Goal: Task Accomplishment & Management: Manage account settings

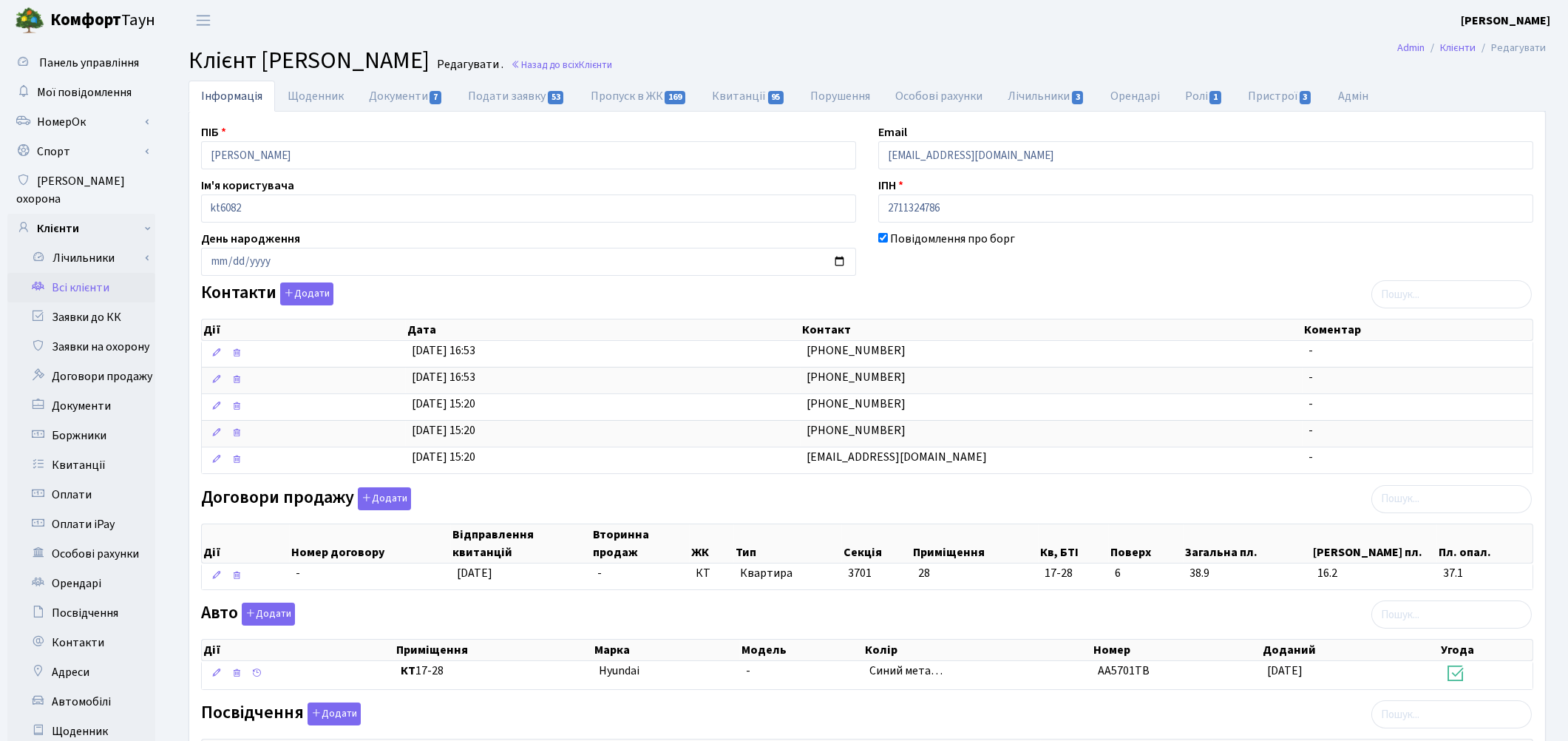
click at [101, 273] on link "Всі клієнти" at bounding box center [81, 288] width 148 height 30
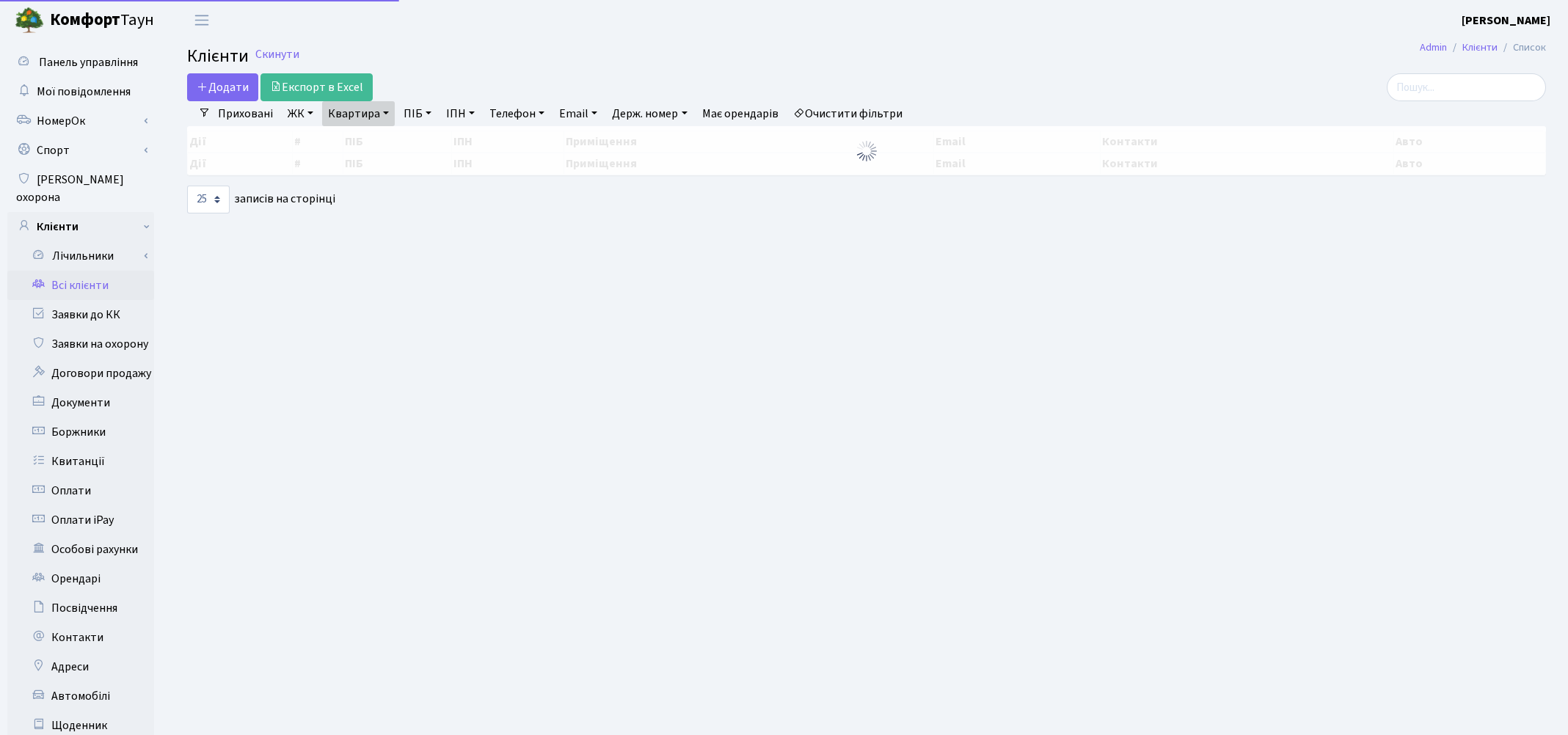
select select "25"
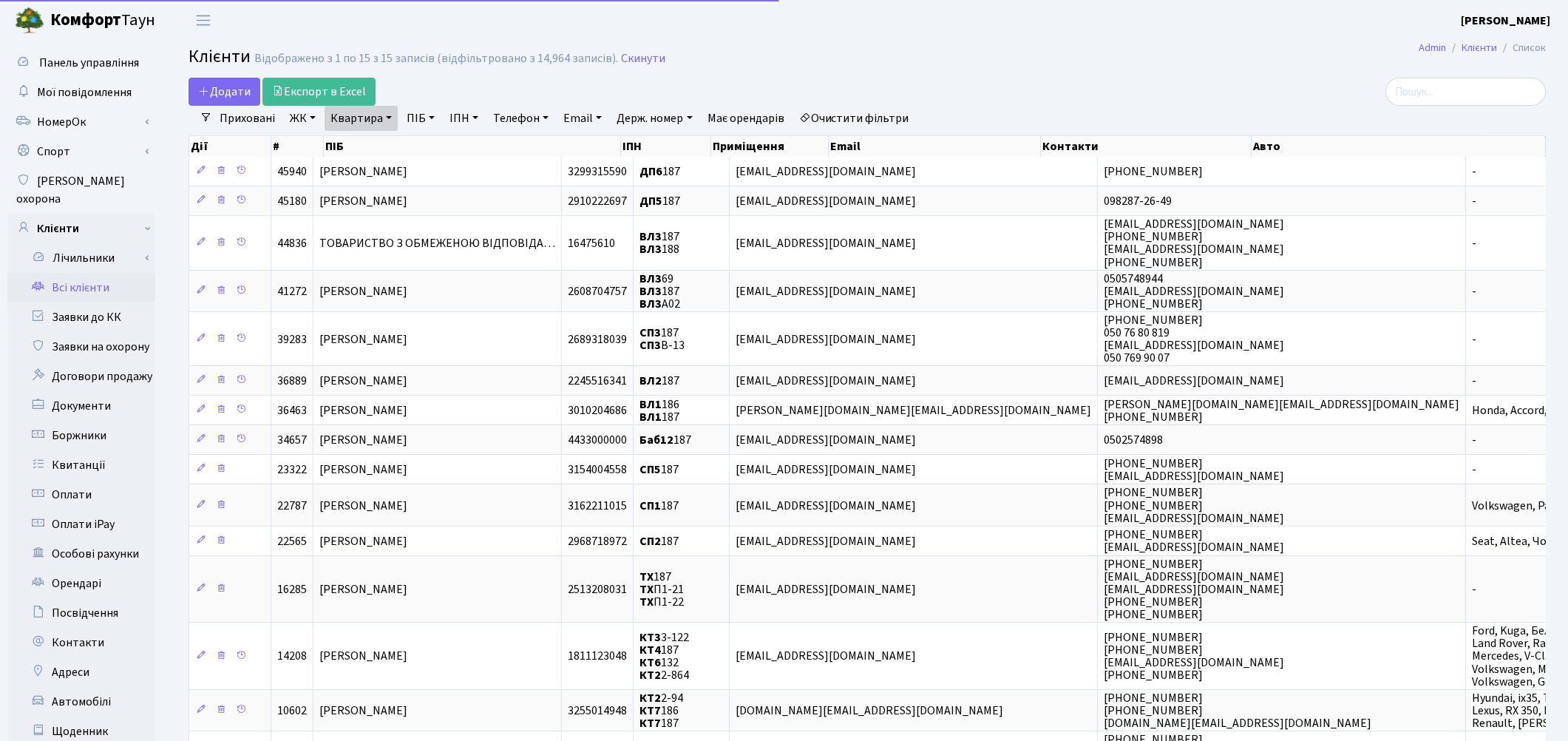
click at [368, 116] on link "Квартира" at bounding box center [361, 118] width 73 height 25
click at [371, 135] on input "187" at bounding box center [369, 147] width 86 height 28
type input "1"
type input "227"
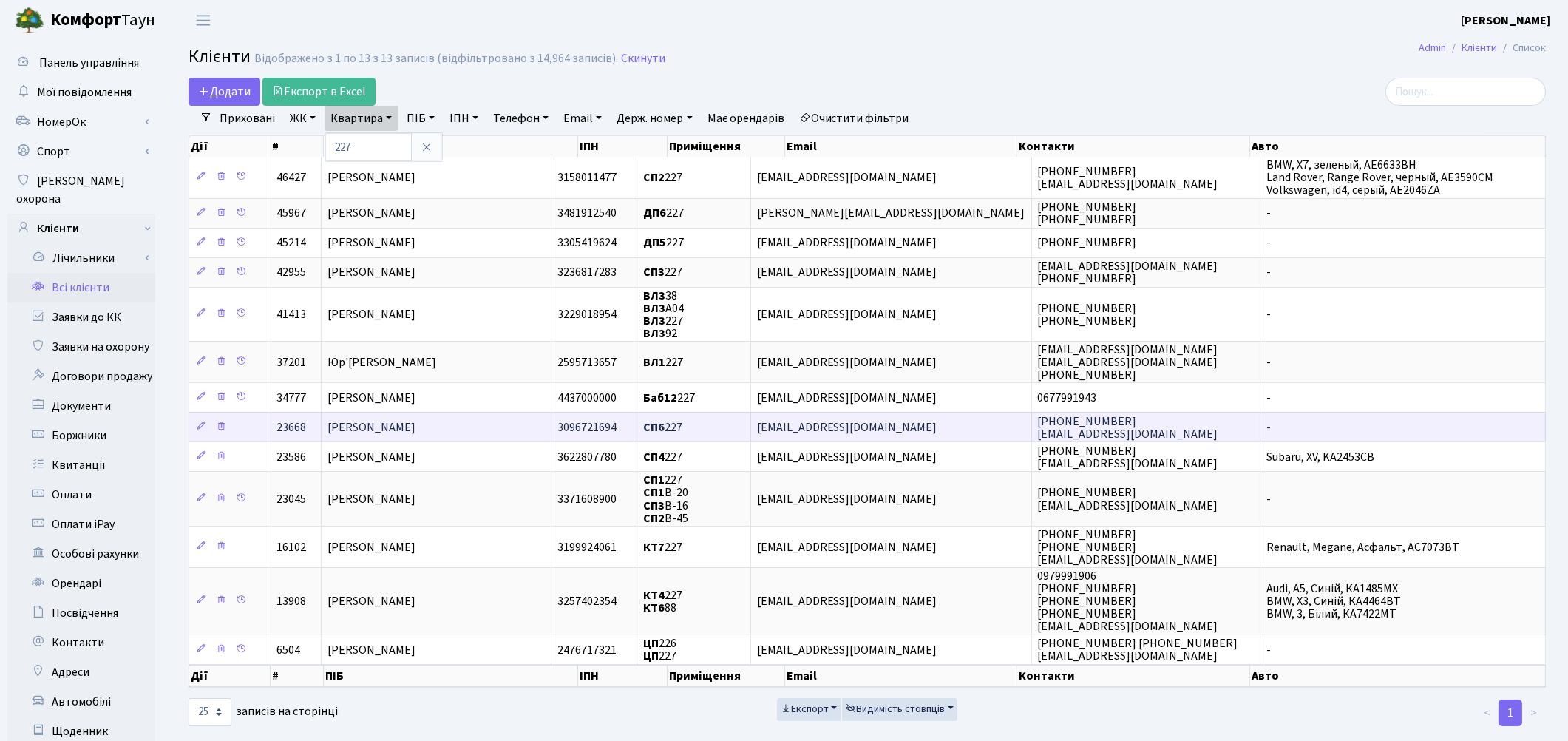
click at [413, 419] on span "Кірпічов Володимир Олександрович" at bounding box center [371, 427] width 88 height 16
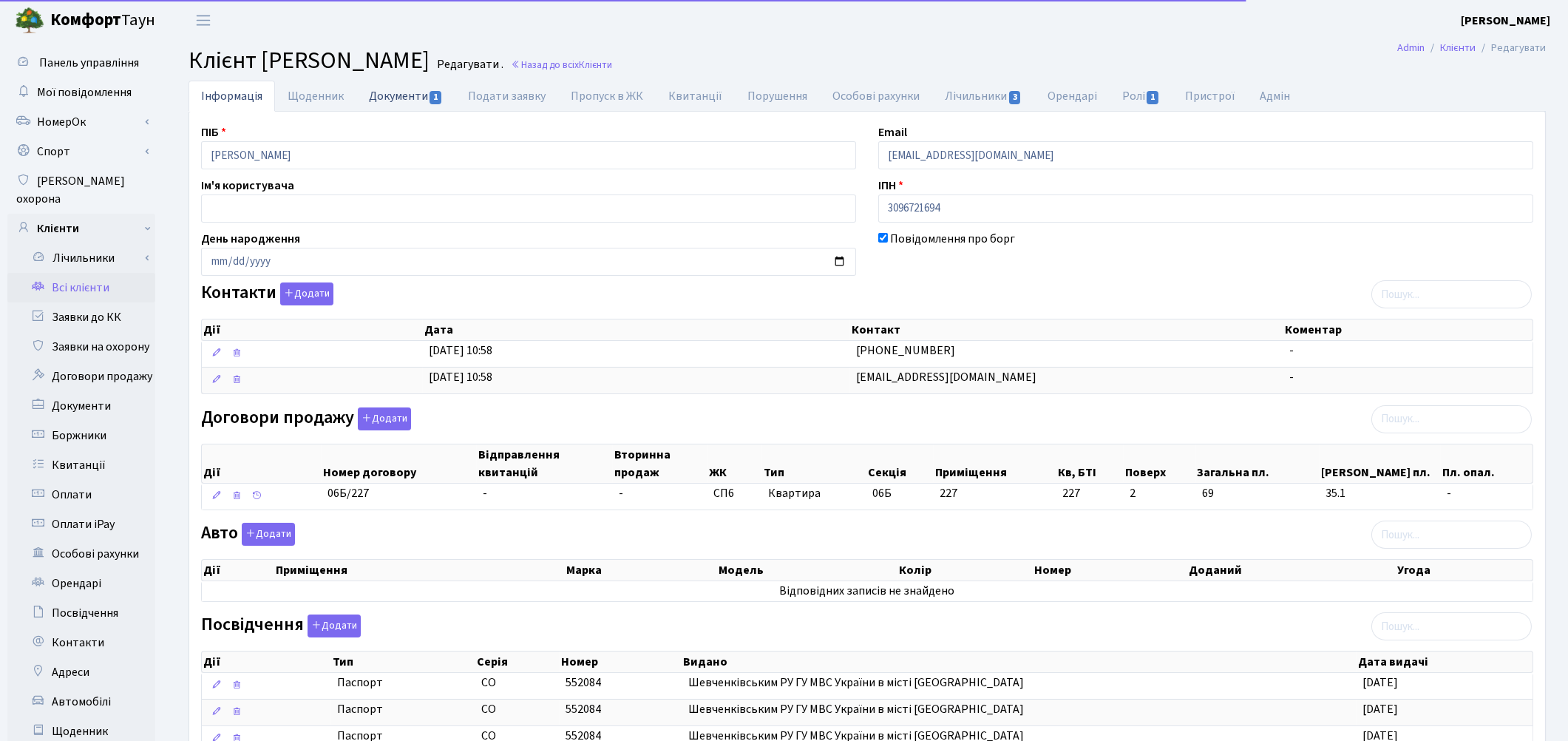
click at [390, 97] on link "Документи 1" at bounding box center [406, 95] width 99 height 30
select select "25"
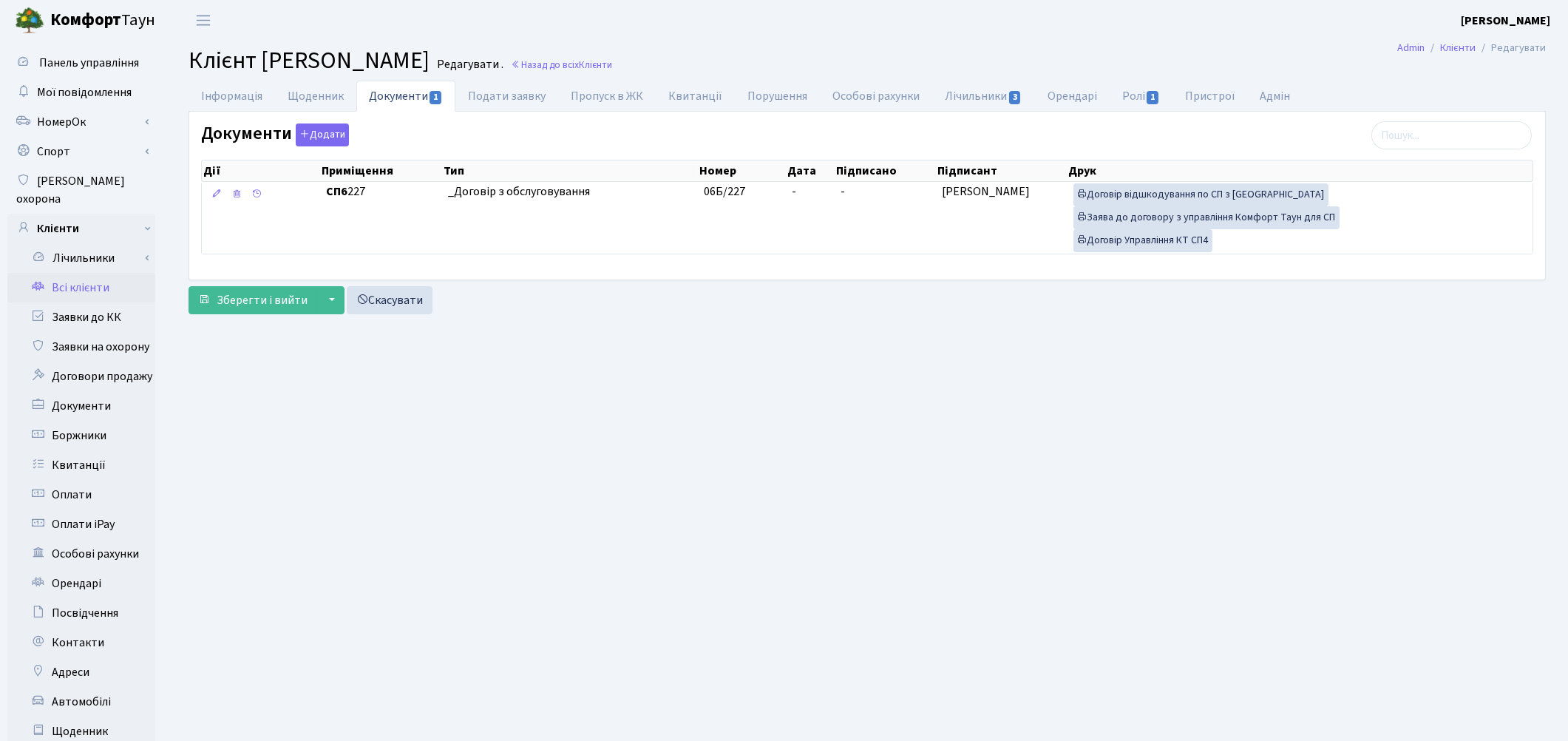
click at [89, 273] on link "Всі клієнти" at bounding box center [81, 288] width 148 height 30
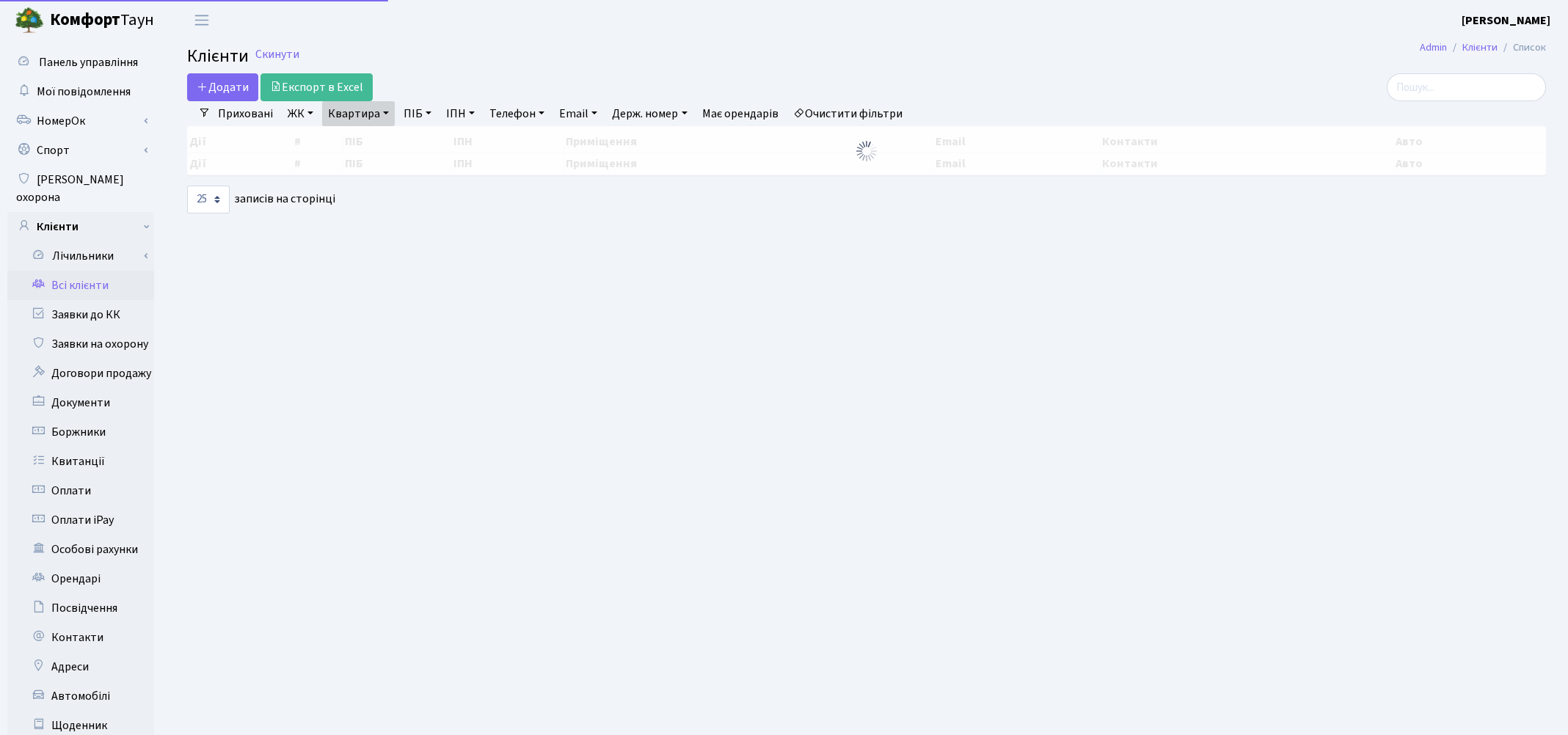
select select "25"
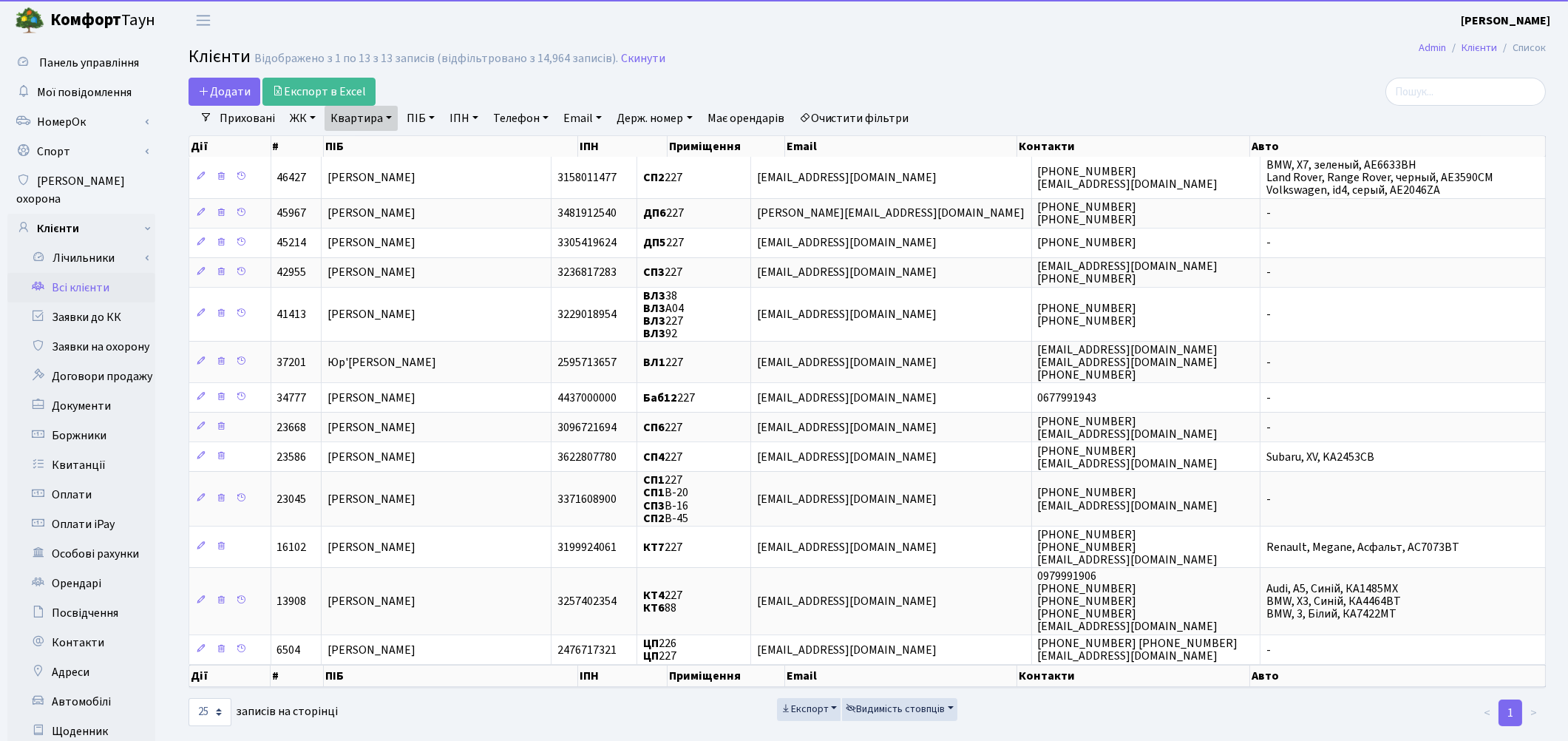
click at [373, 124] on link "Квартира" at bounding box center [361, 118] width 73 height 25
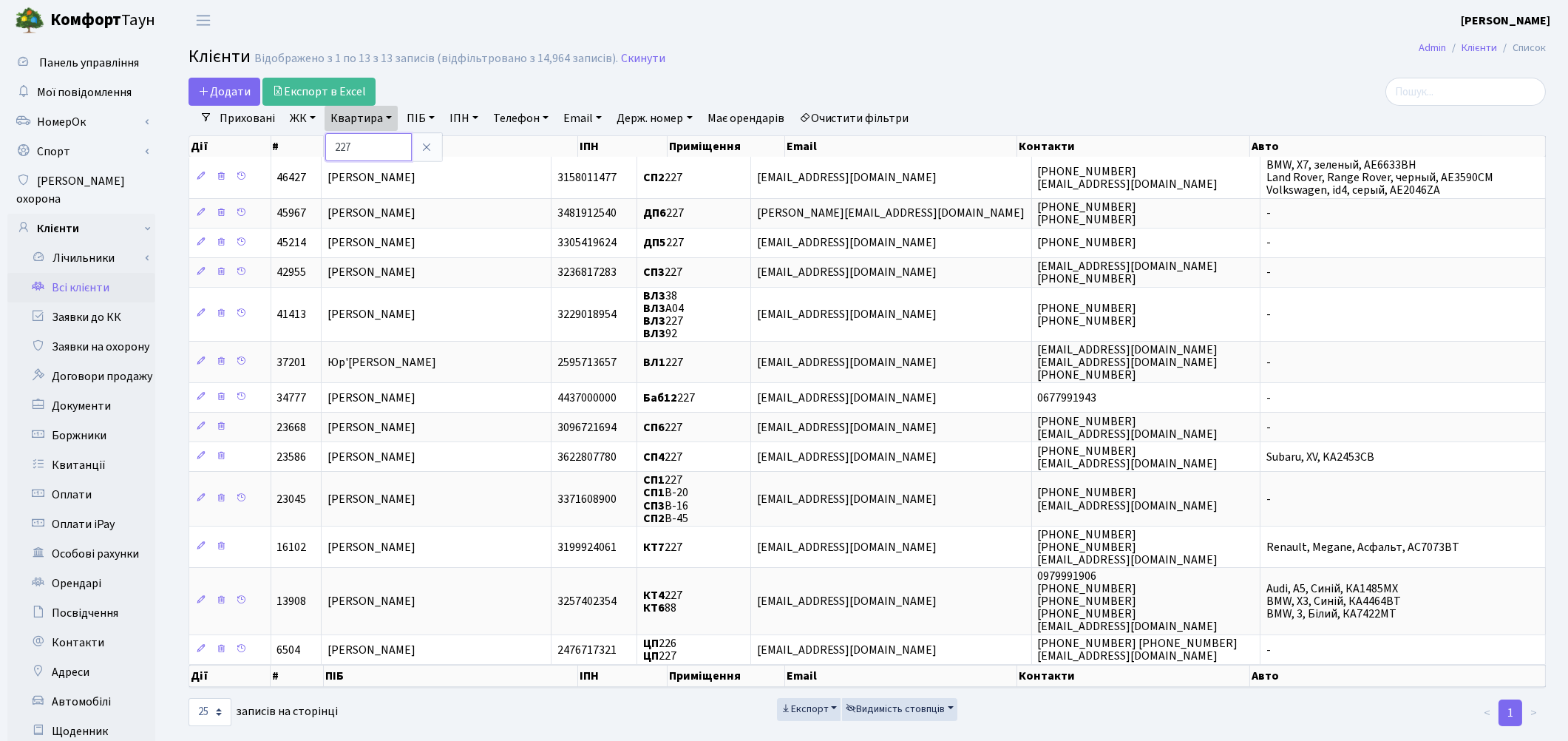
click at [372, 139] on input "227" at bounding box center [369, 147] width 86 height 28
type input "2"
type input "30"
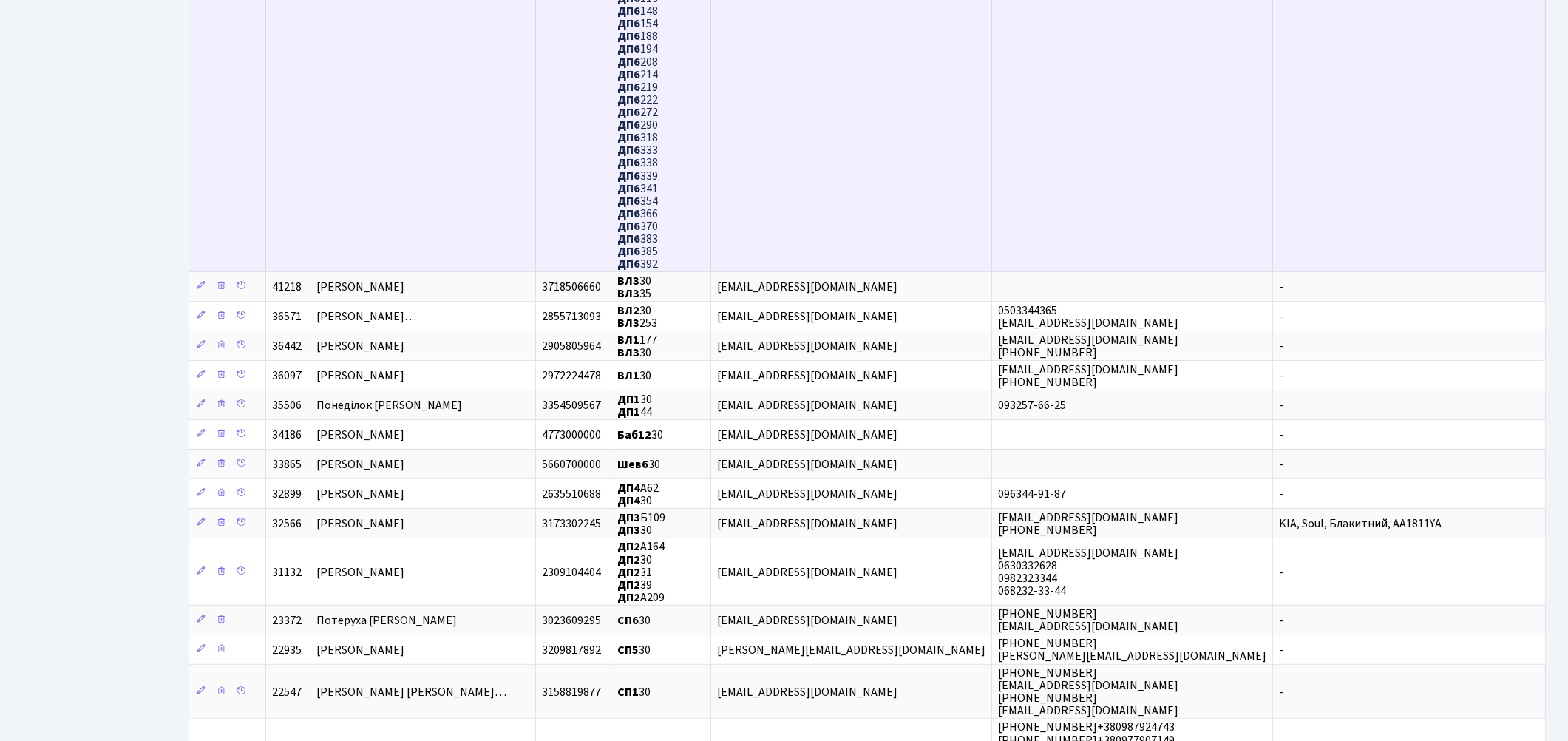
scroll to position [1314, 0]
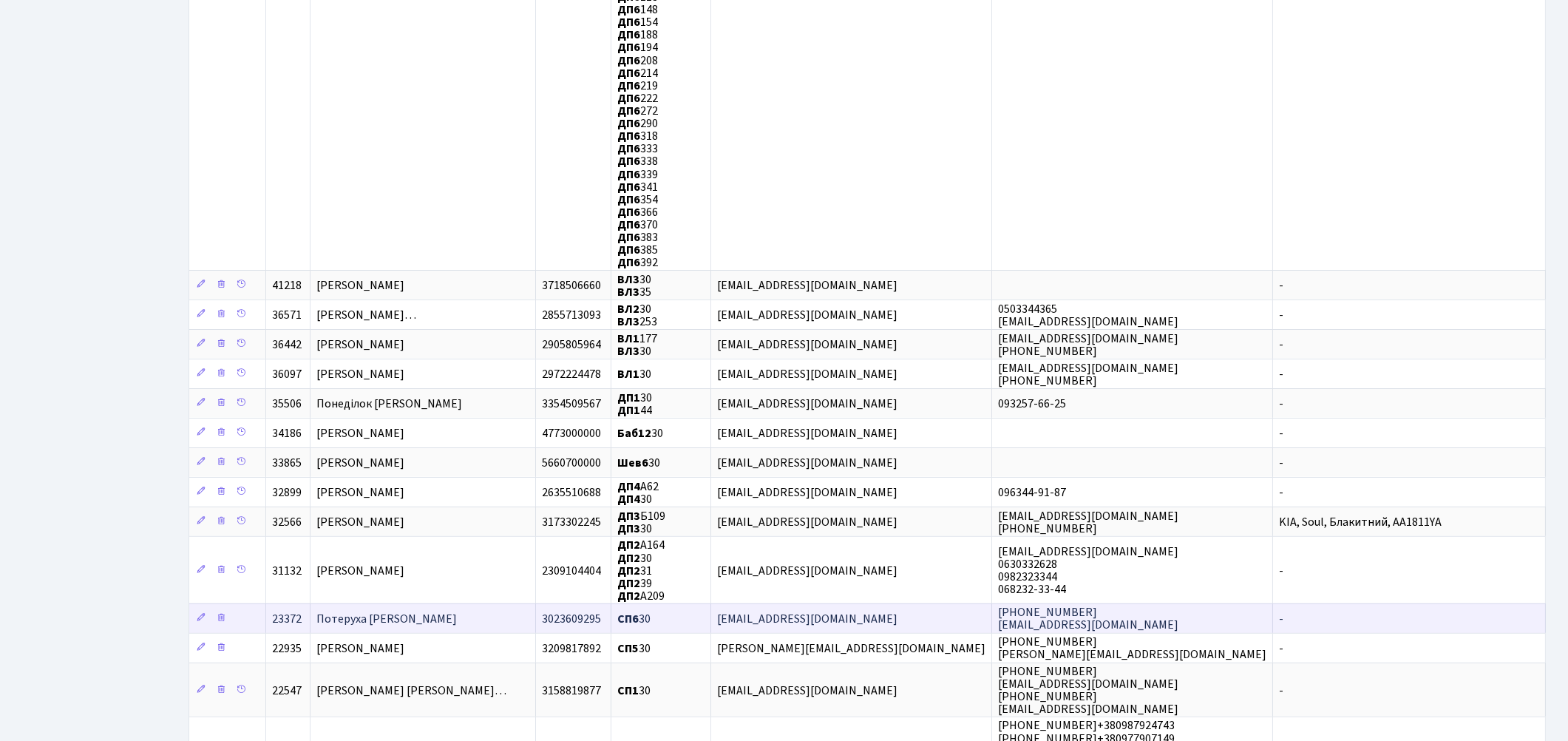
click at [419, 610] on span "Потеруха [PERSON_NAME]" at bounding box center [386, 618] width 140 height 16
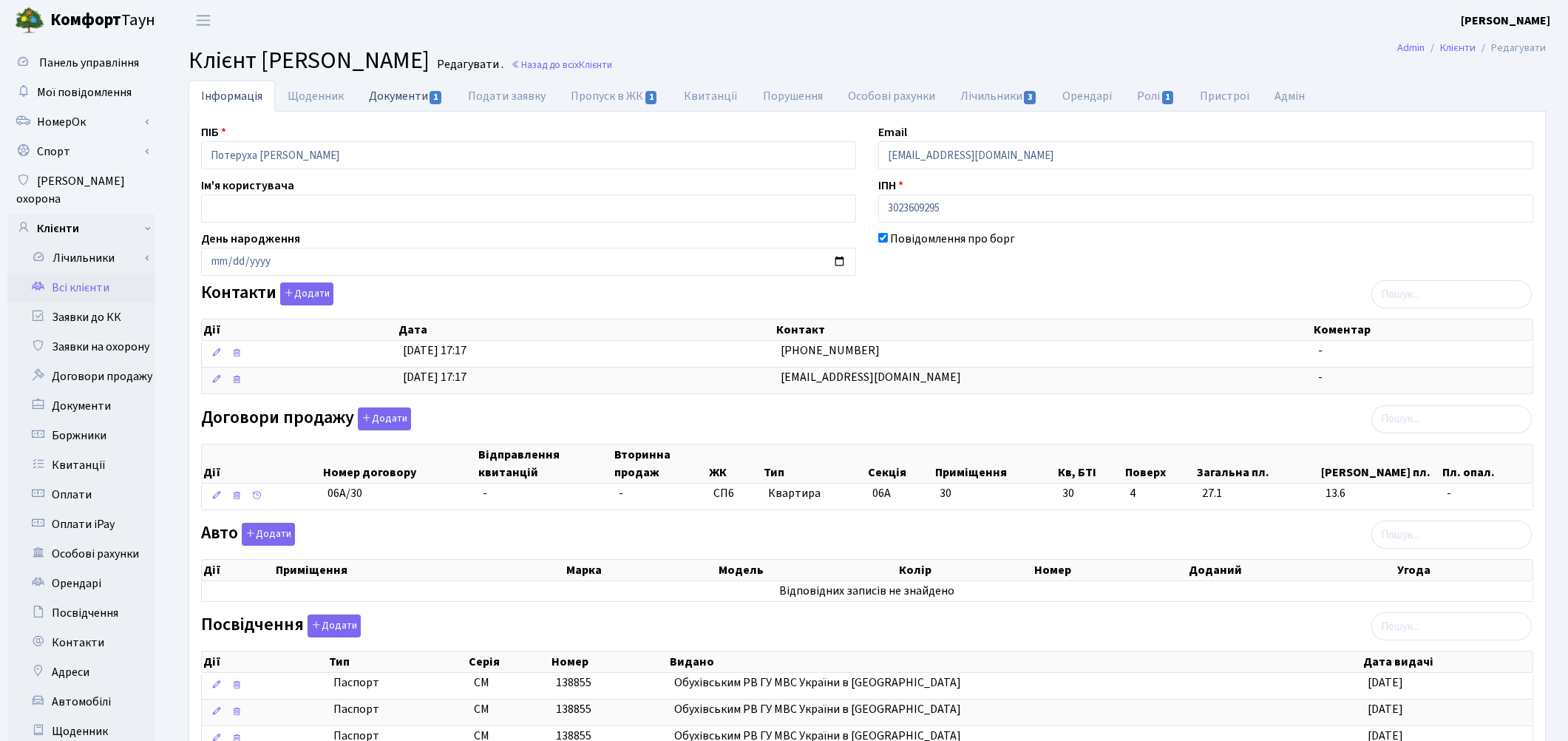
click at [394, 93] on link "Документи 1" at bounding box center [406, 95] width 99 height 30
select select "25"
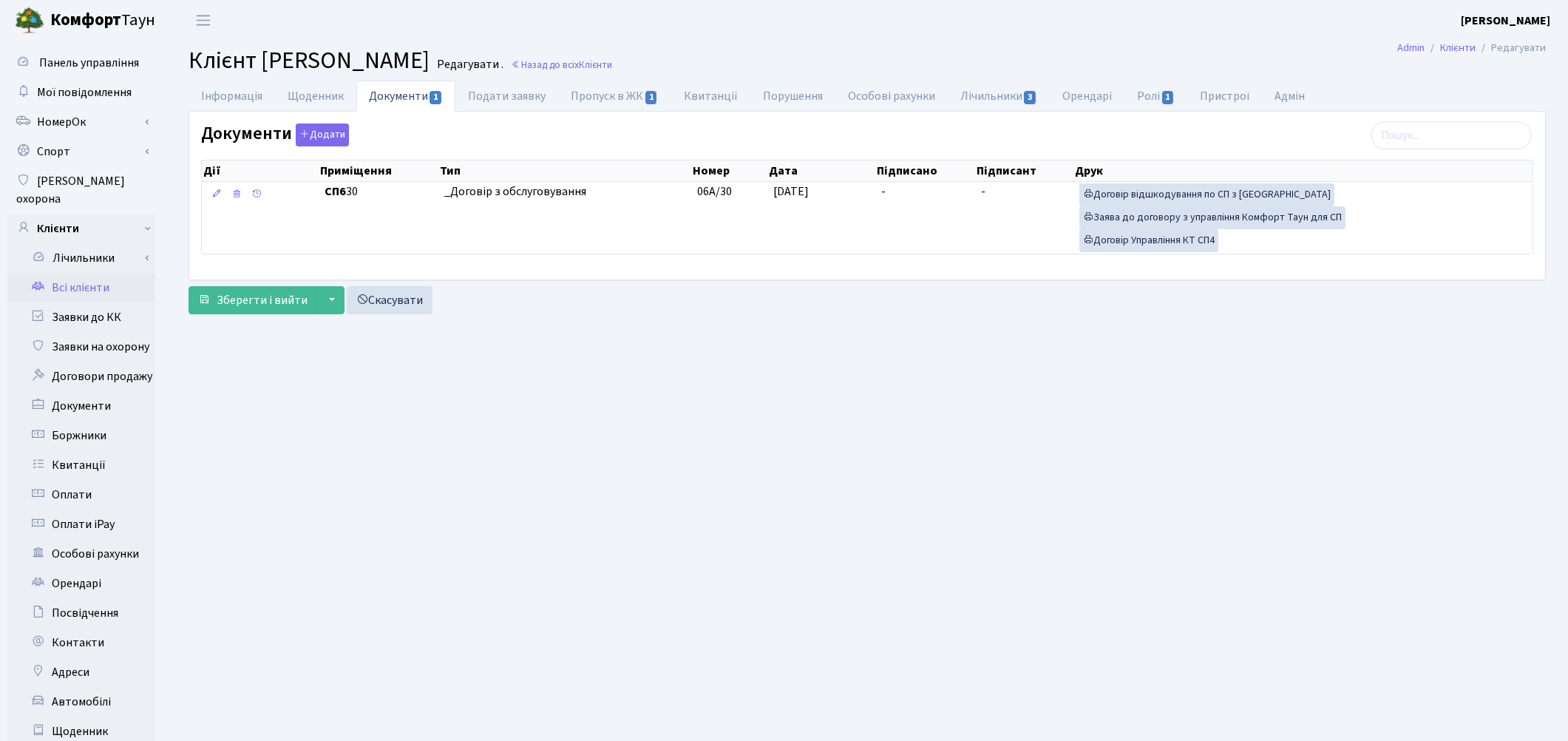
click at [66, 273] on link "Всі клієнти" at bounding box center [81, 288] width 148 height 30
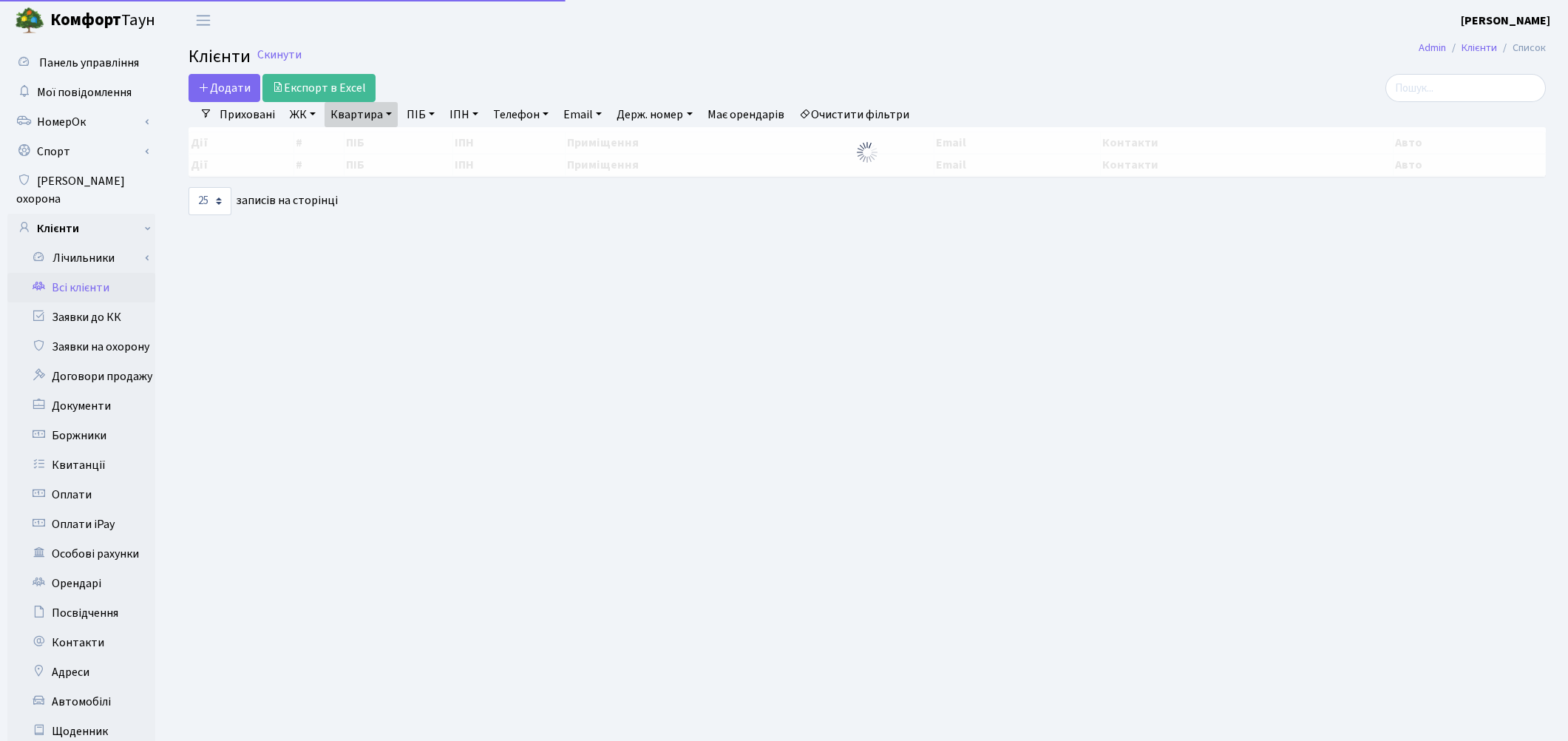
select select "25"
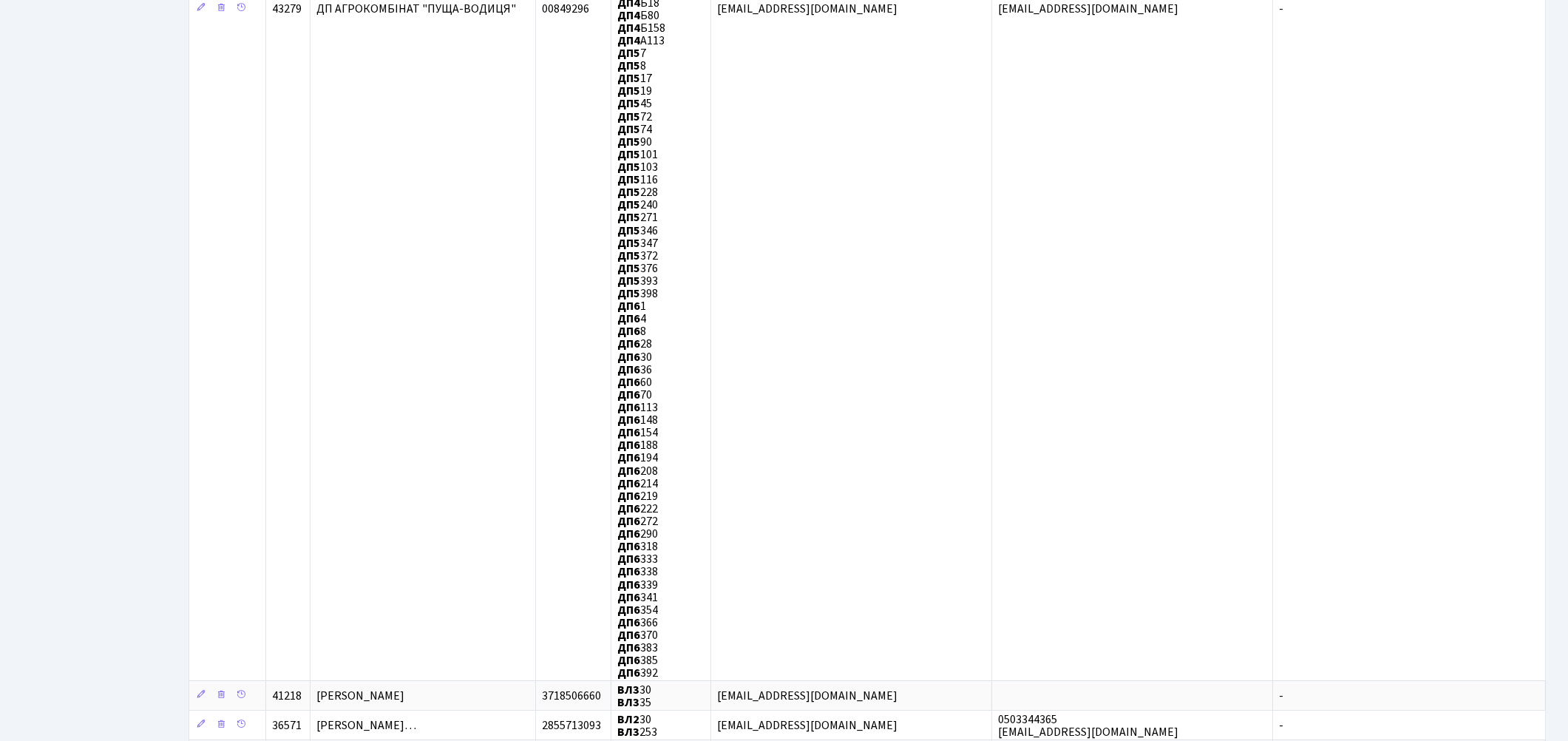
scroll to position [1396, 0]
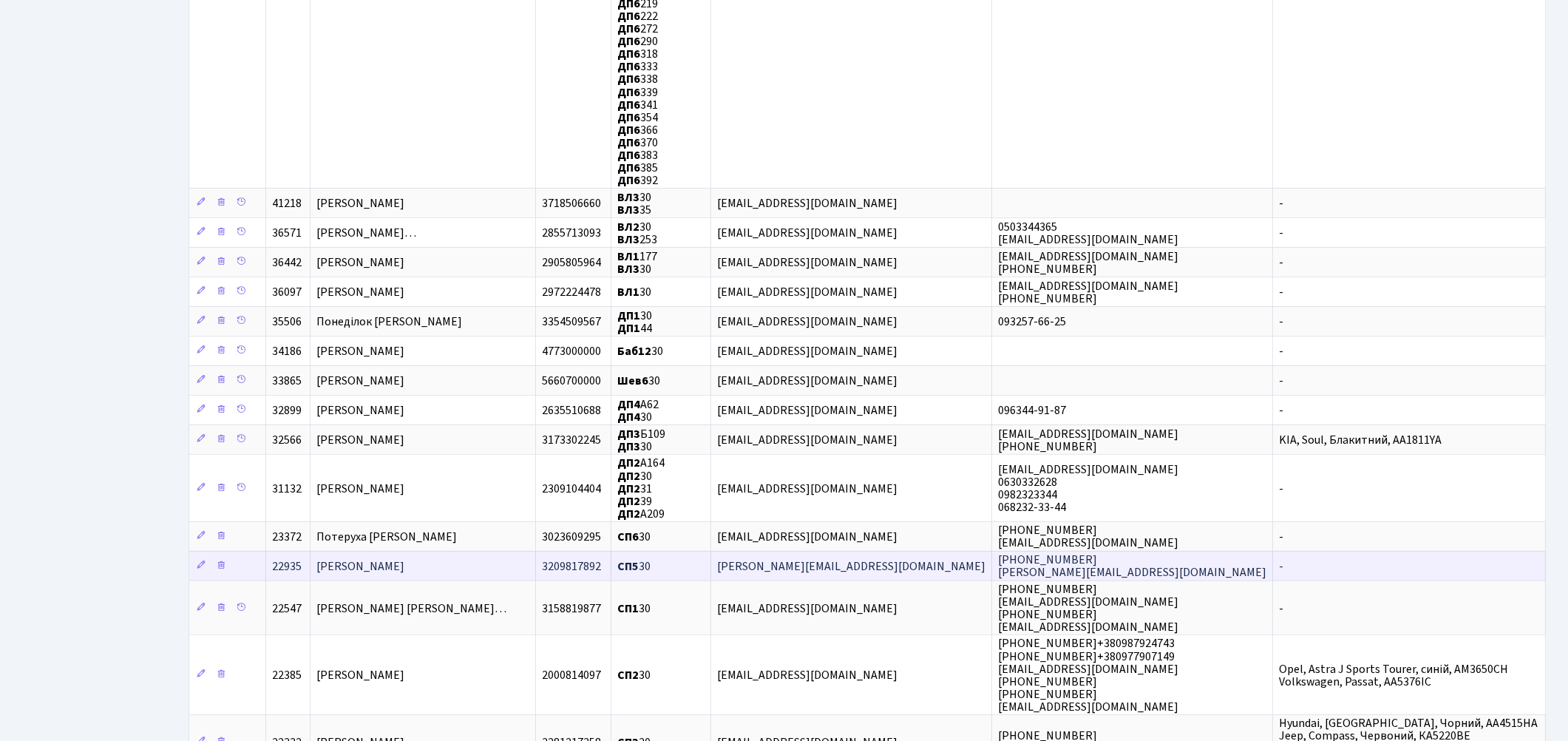
click at [404, 558] on span "[PERSON_NAME]" at bounding box center [361, 566] width 88 height 16
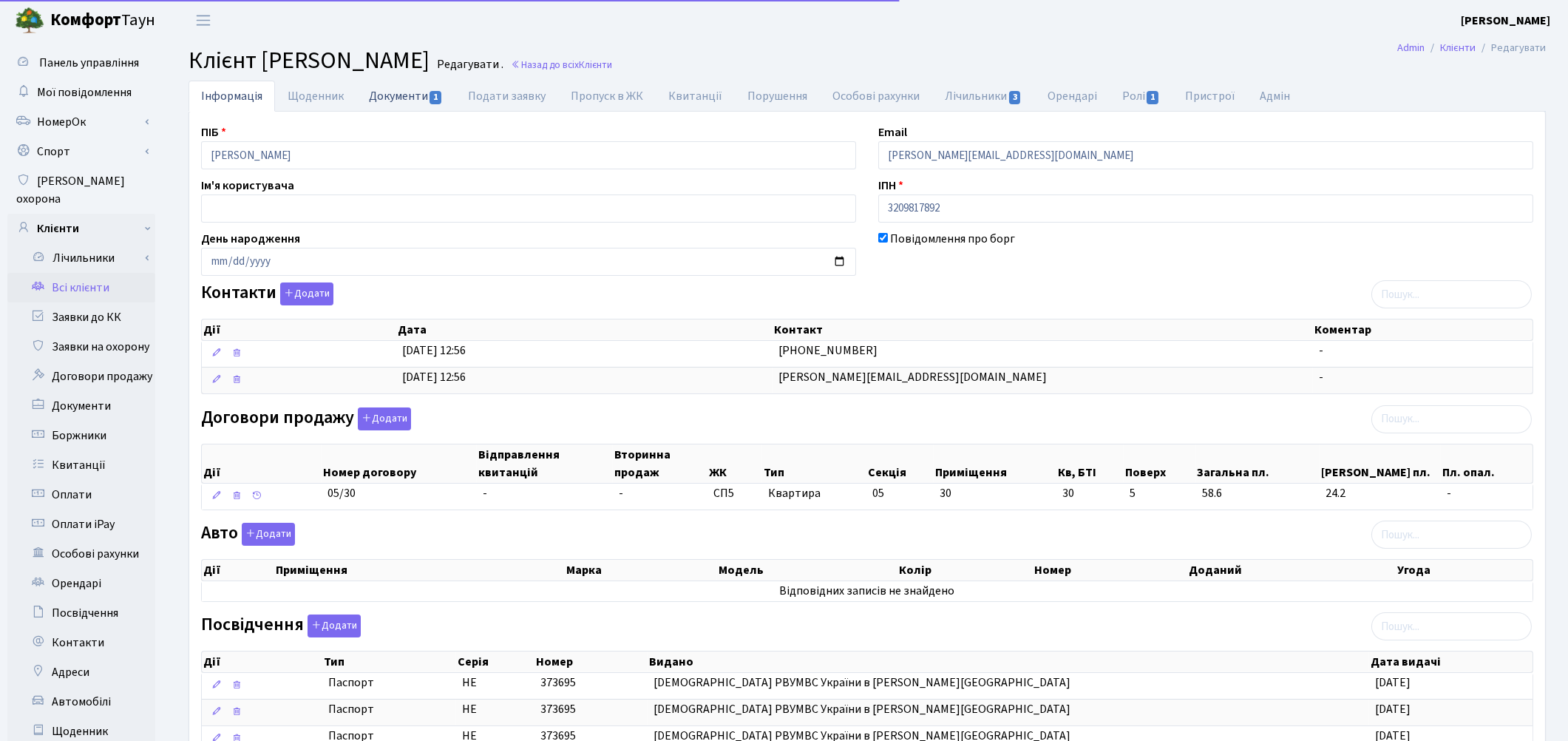
click at [398, 99] on link "Документи 1" at bounding box center [406, 95] width 99 height 30
select select "25"
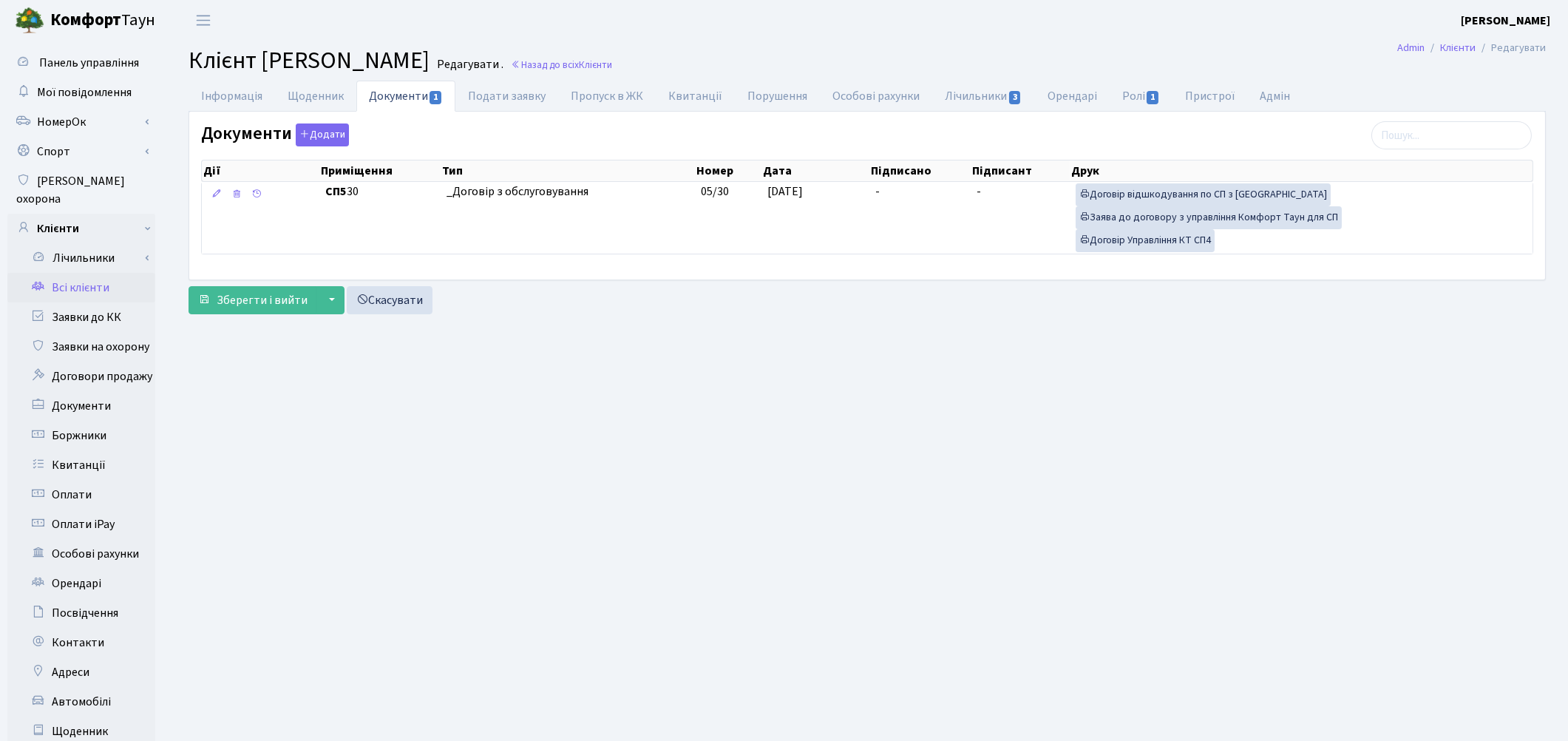
click at [93, 273] on link "Всі клієнти" at bounding box center [81, 288] width 148 height 30
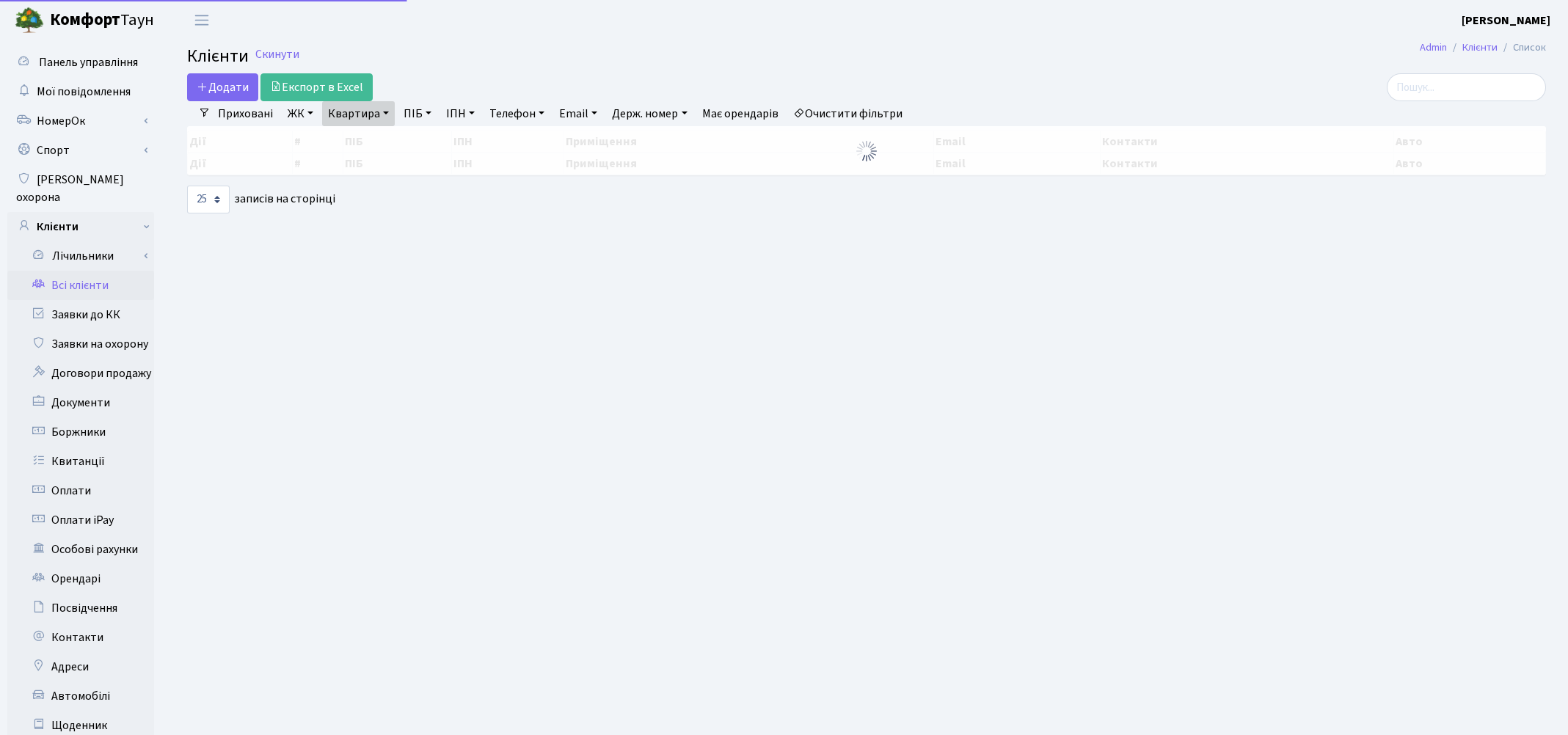
select select "25"
click at [352, 118] on link "Квартира" at bounding box center [358, 114] width 73 height 24
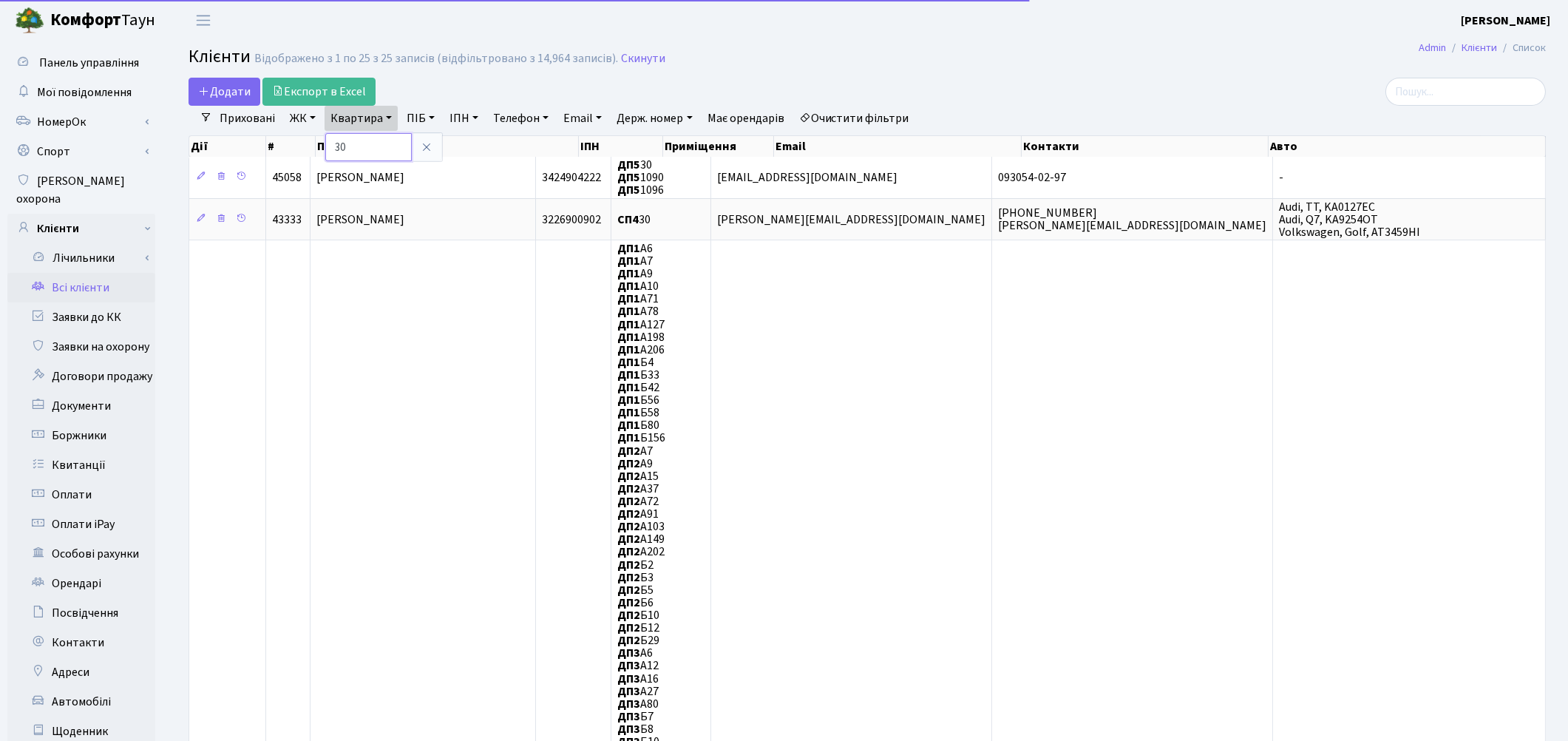
click at [361, 148] on input "30" at bounding box center [369, 147] width 86 height 28
type input "3"
type input "202"
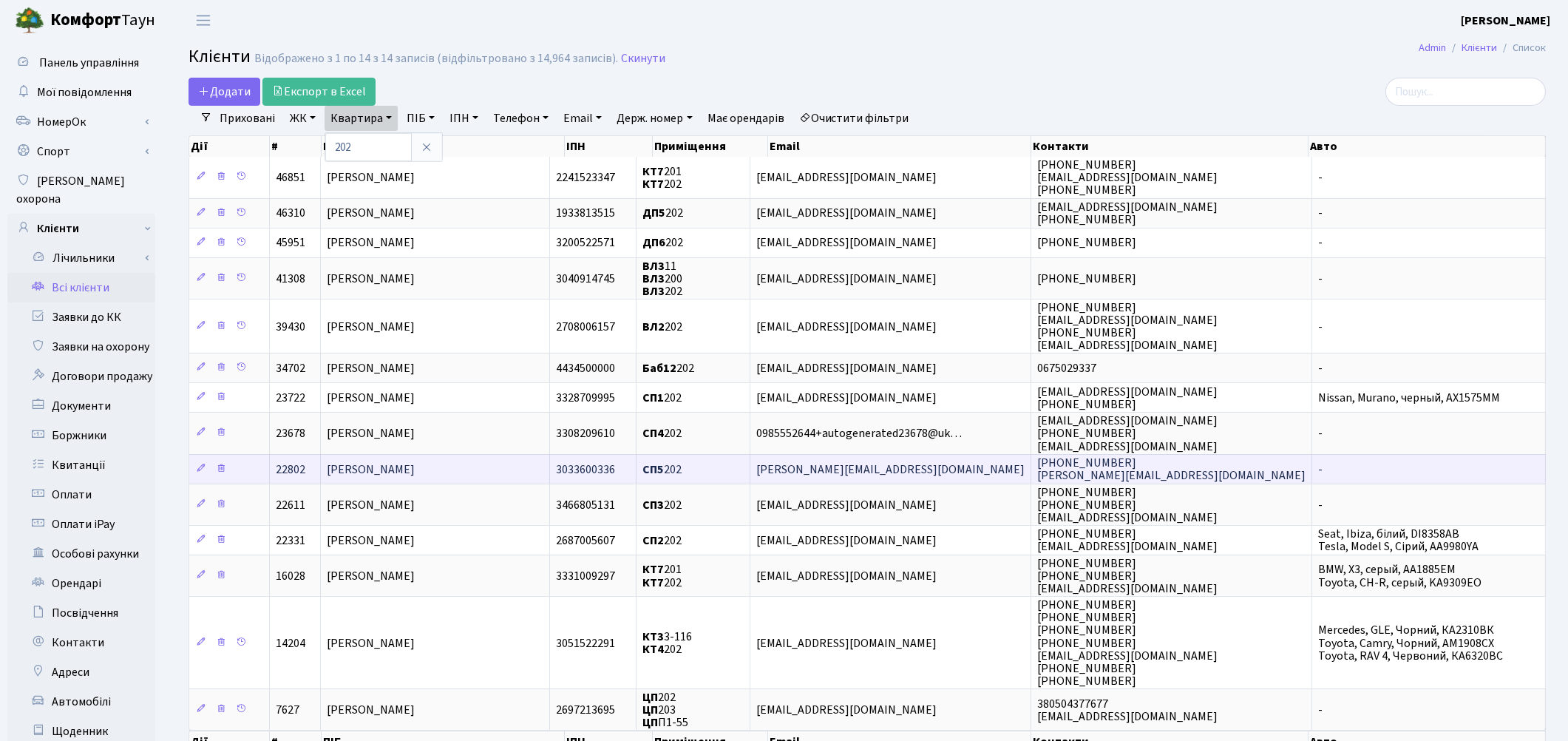
click at [381, 461] on span "Котиков Дмитро Анатолійович" at bounding box center [371, 469] width 88 height 16
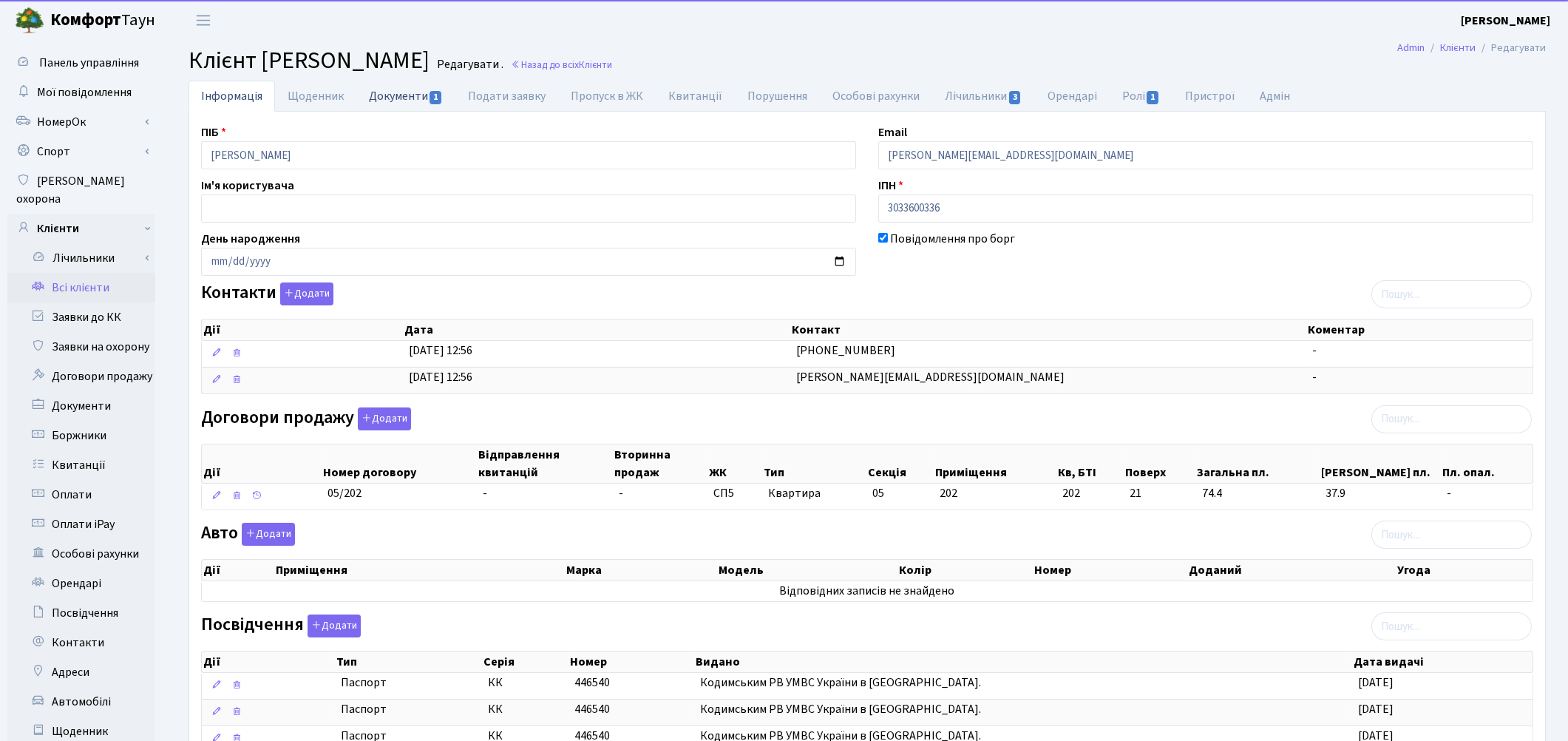
click at [399, 94] on link "Документи 1" at bounding box center [406, 95] width 99 height 30
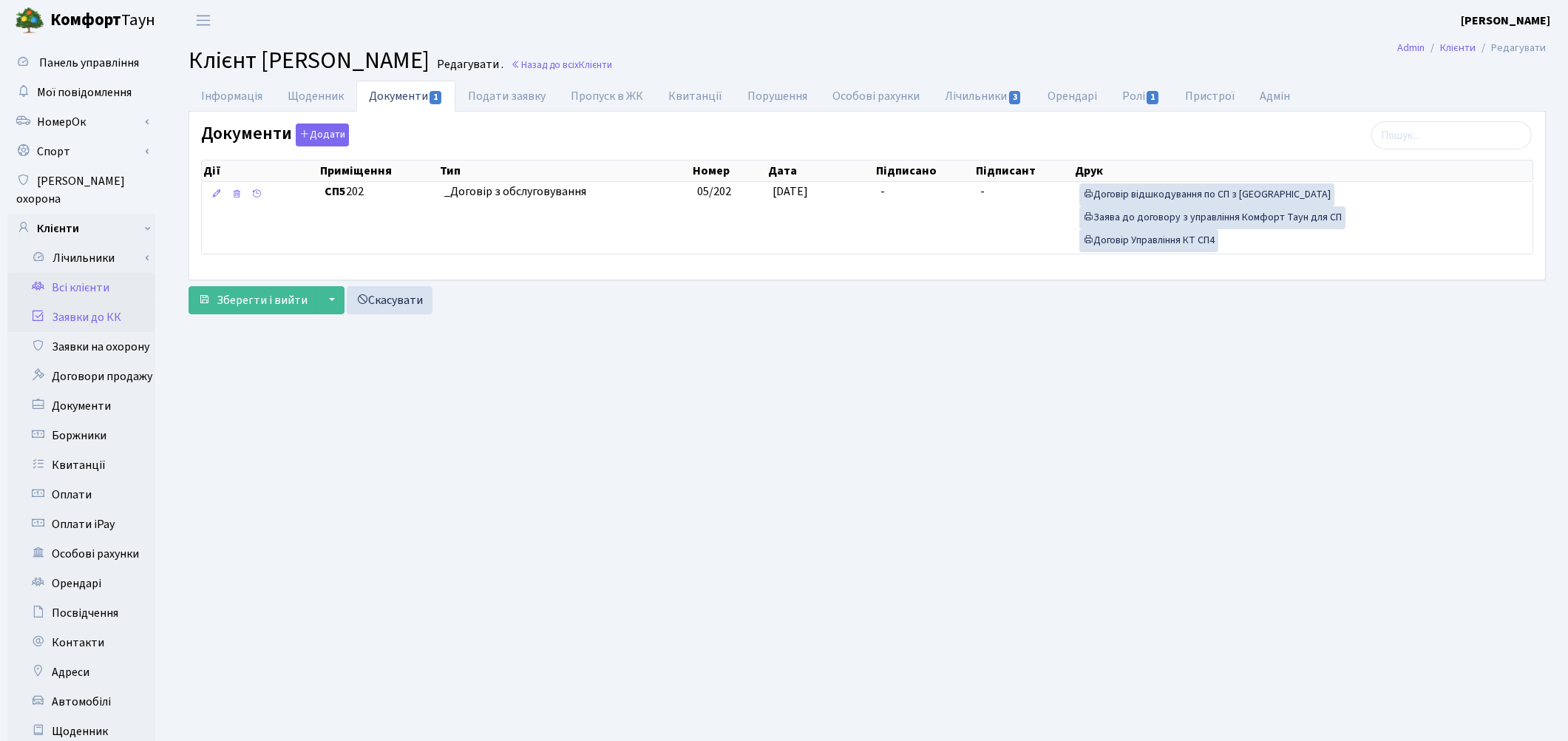
click at [85, 303] on link "Заявки до КК" at bounding box center [81, 318] width 148 height 30
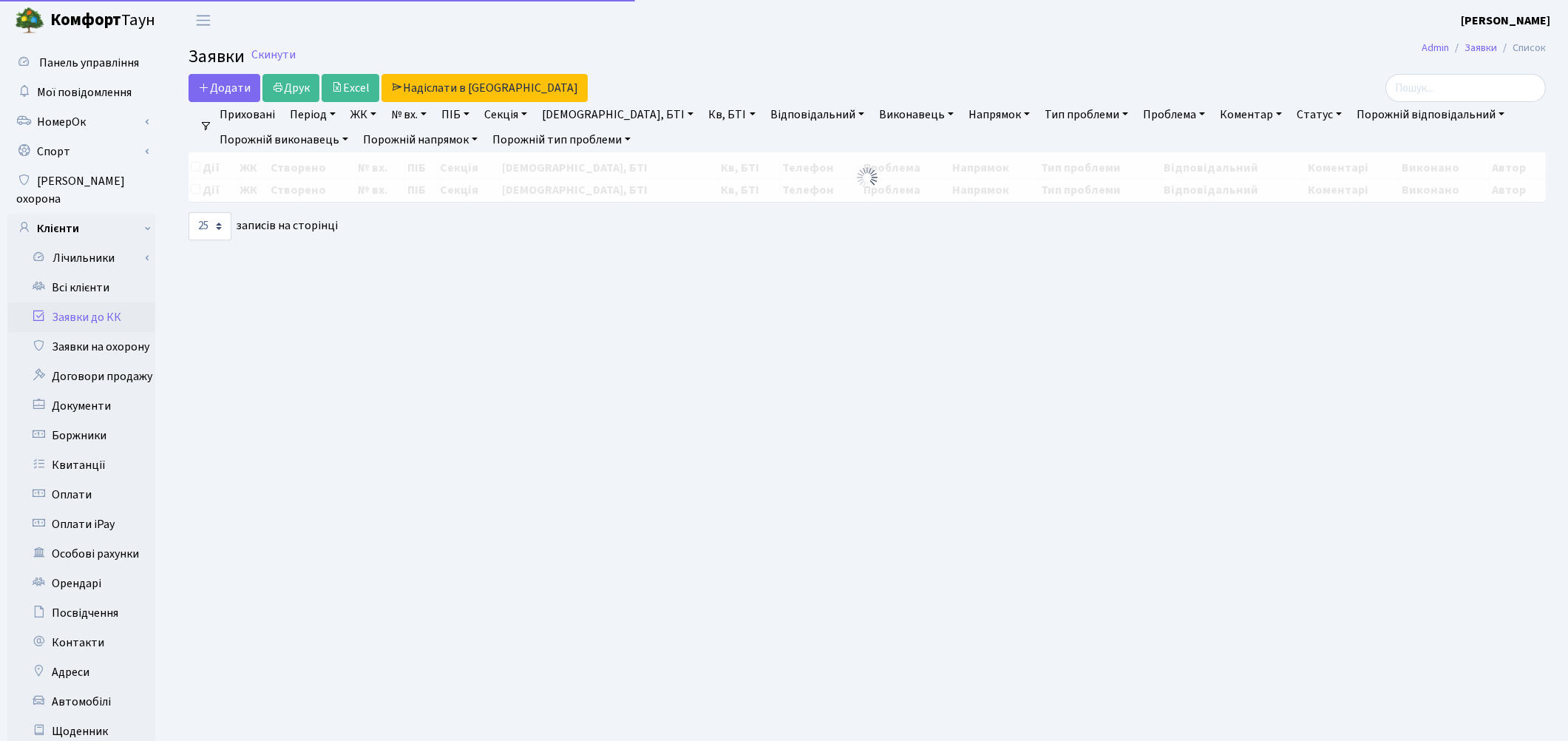
select select "25"
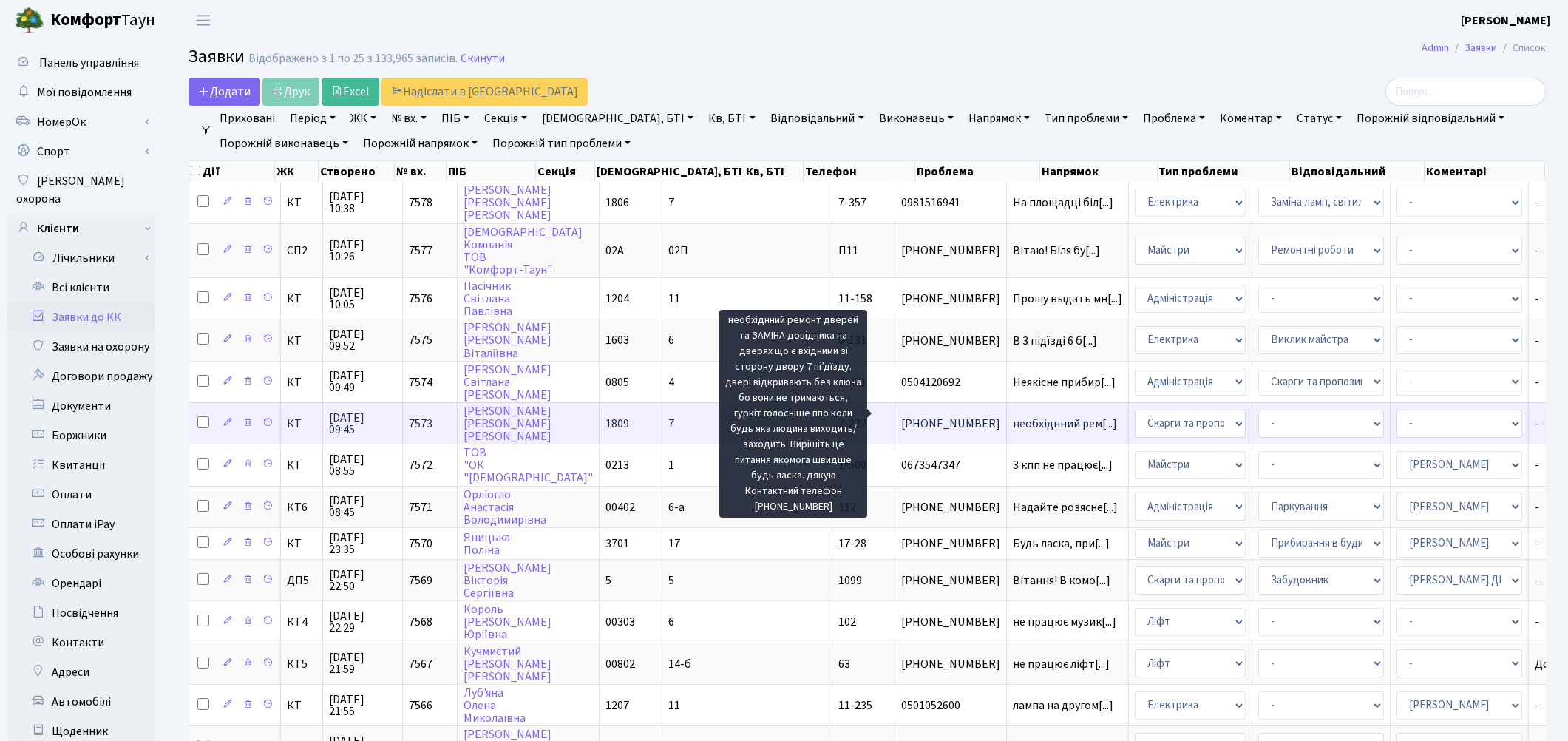
click at [1013, 415] on span "необхіднний рем[...]" at bounding box center [1065, 423] width 104 height 16
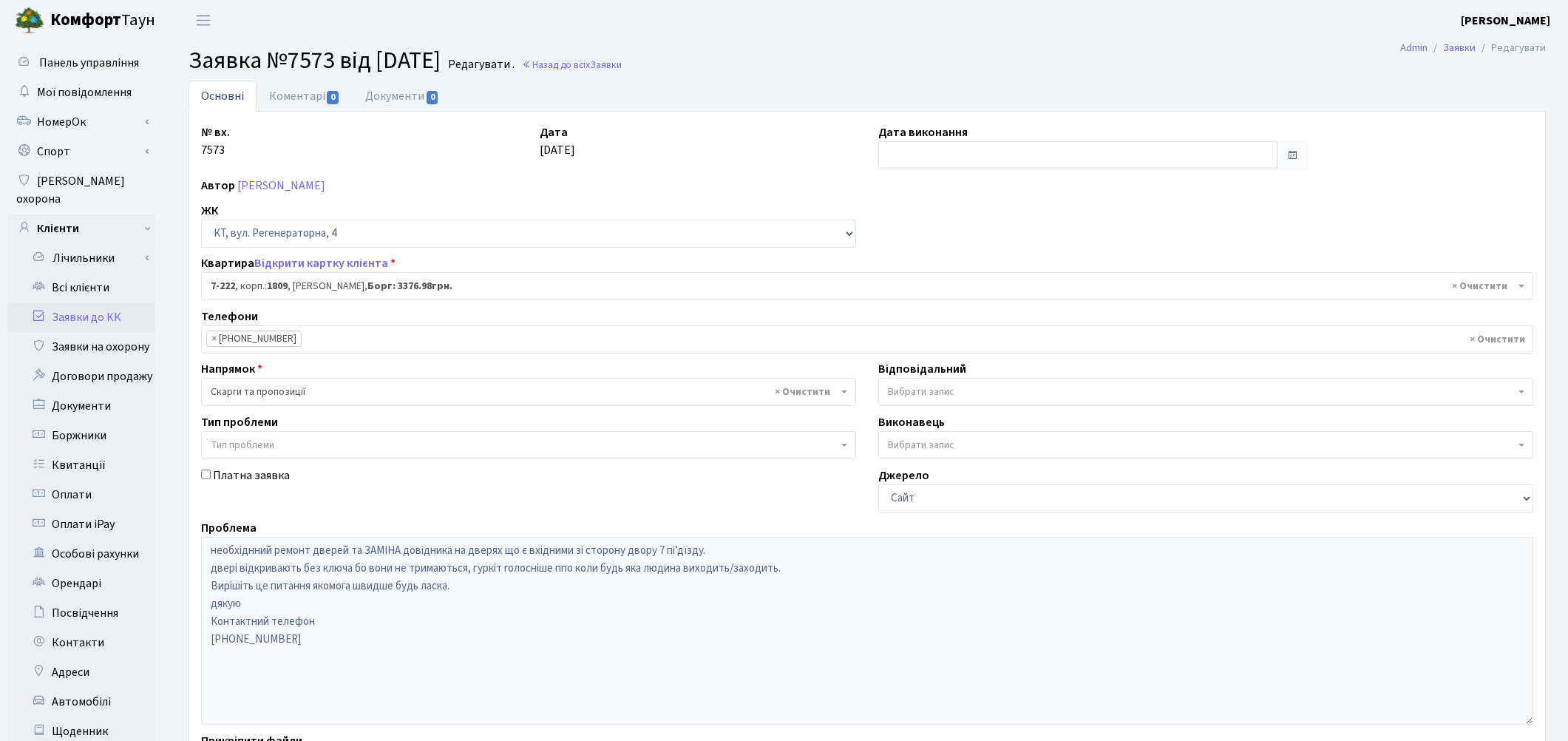
select select "4918"
click at [279, 99] on link "Коментарі 0" at bounding box center [304, 95] width 96 height 30
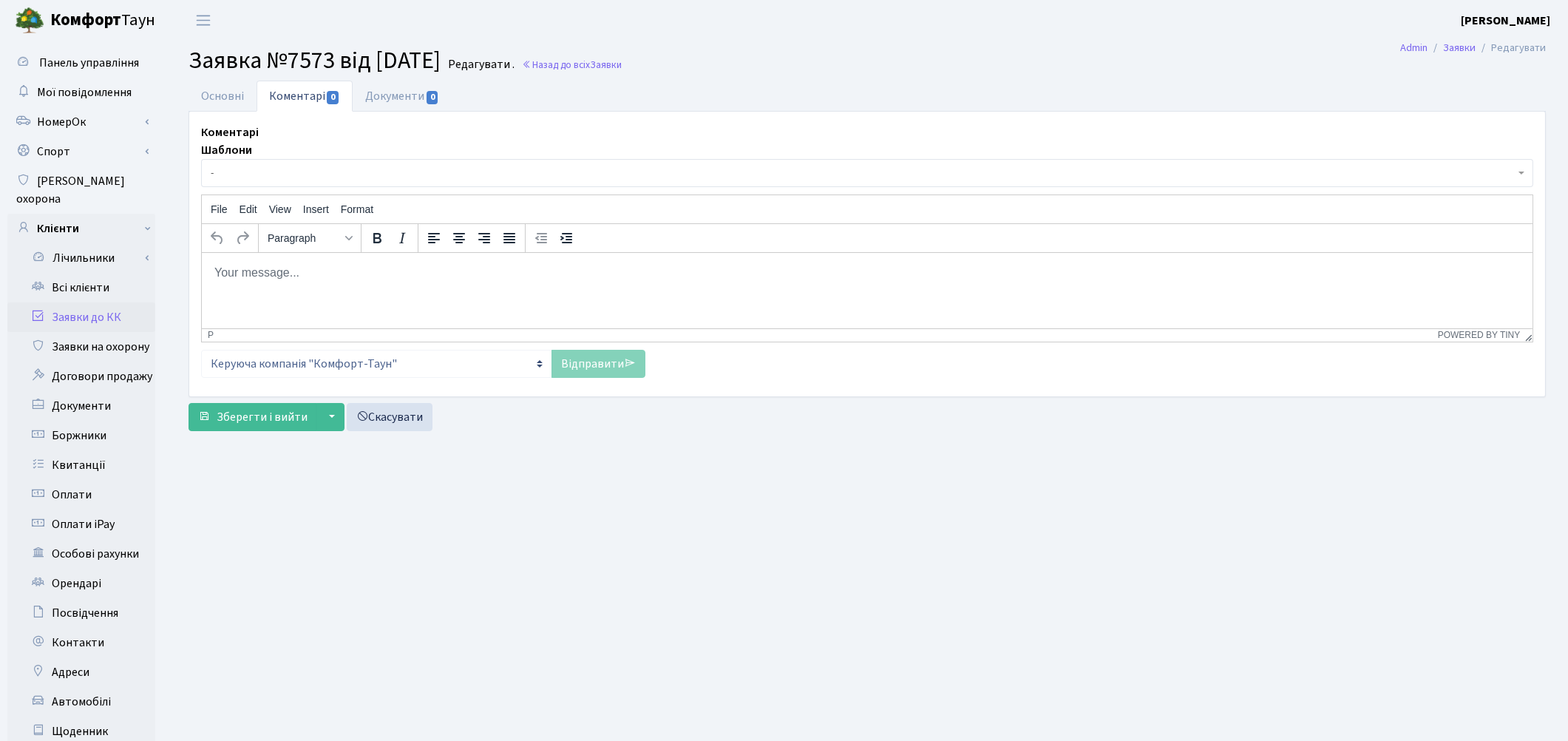
click at [272, 167] on span "-" at bounding box center [863, 173] width 1304 height 15
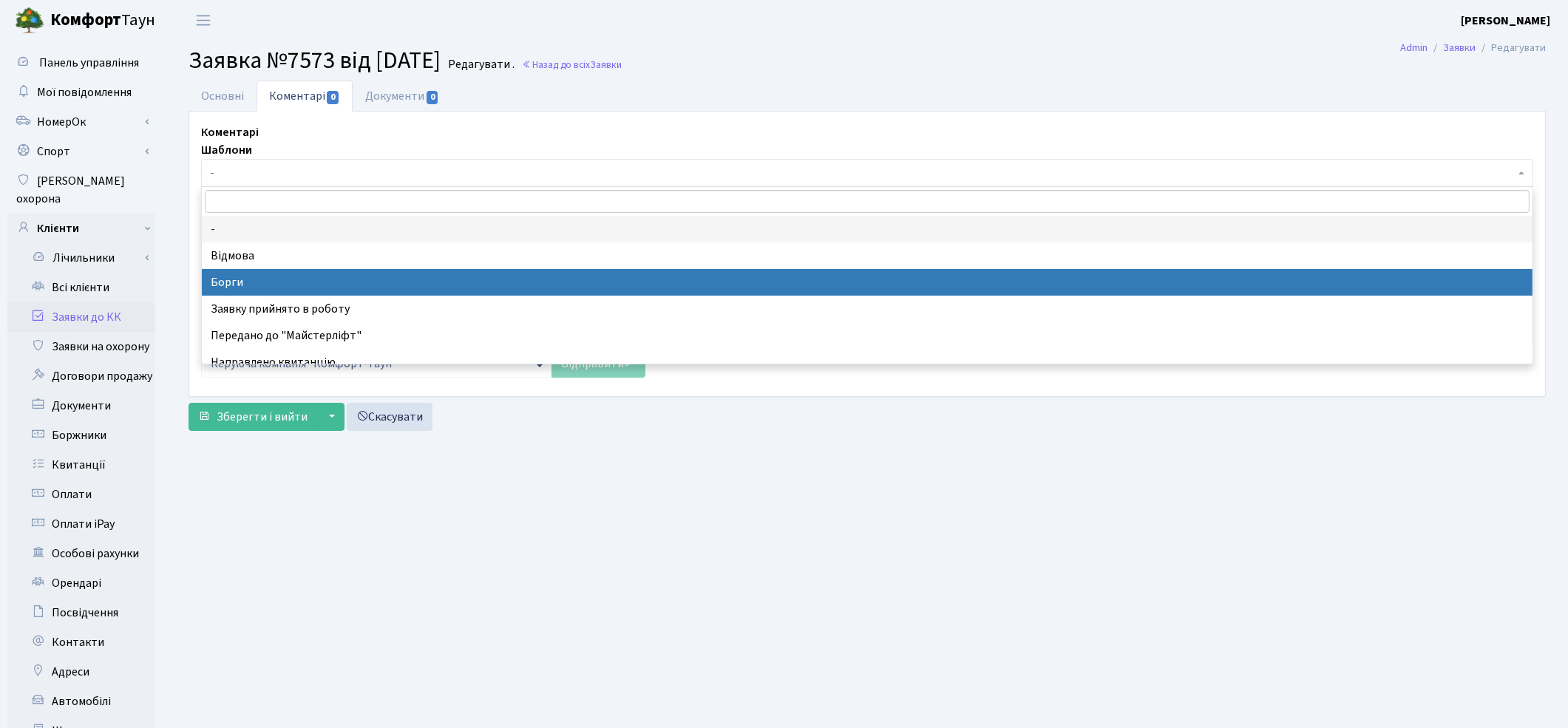
select select "3"
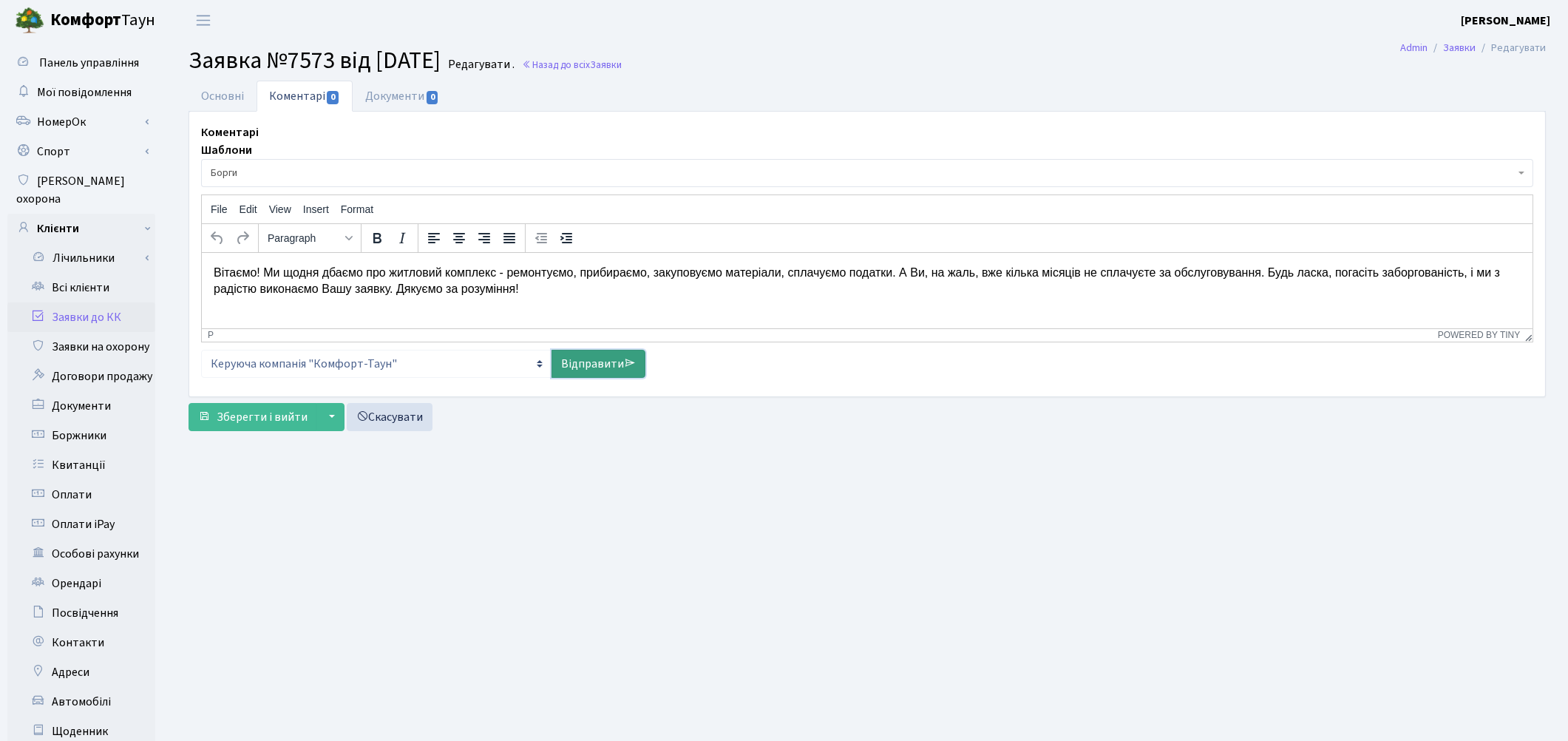
click at [566, 363] on link "Відправити" at bounding box center [598, 363] width 94 height 28
select select
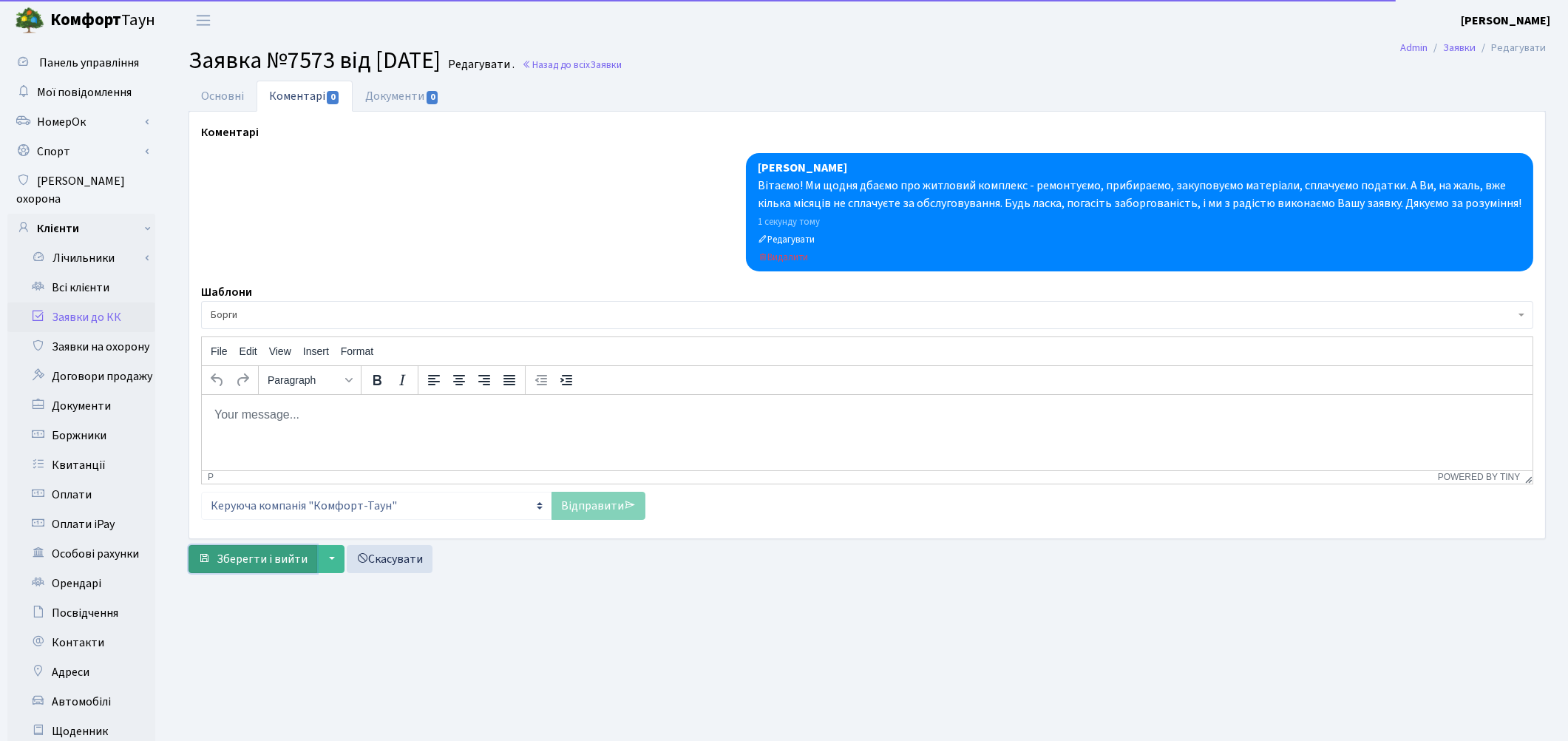
click at [264, 555] on span "Зберегти і вийти" at bounding box center [262, 558] width 91 height 16
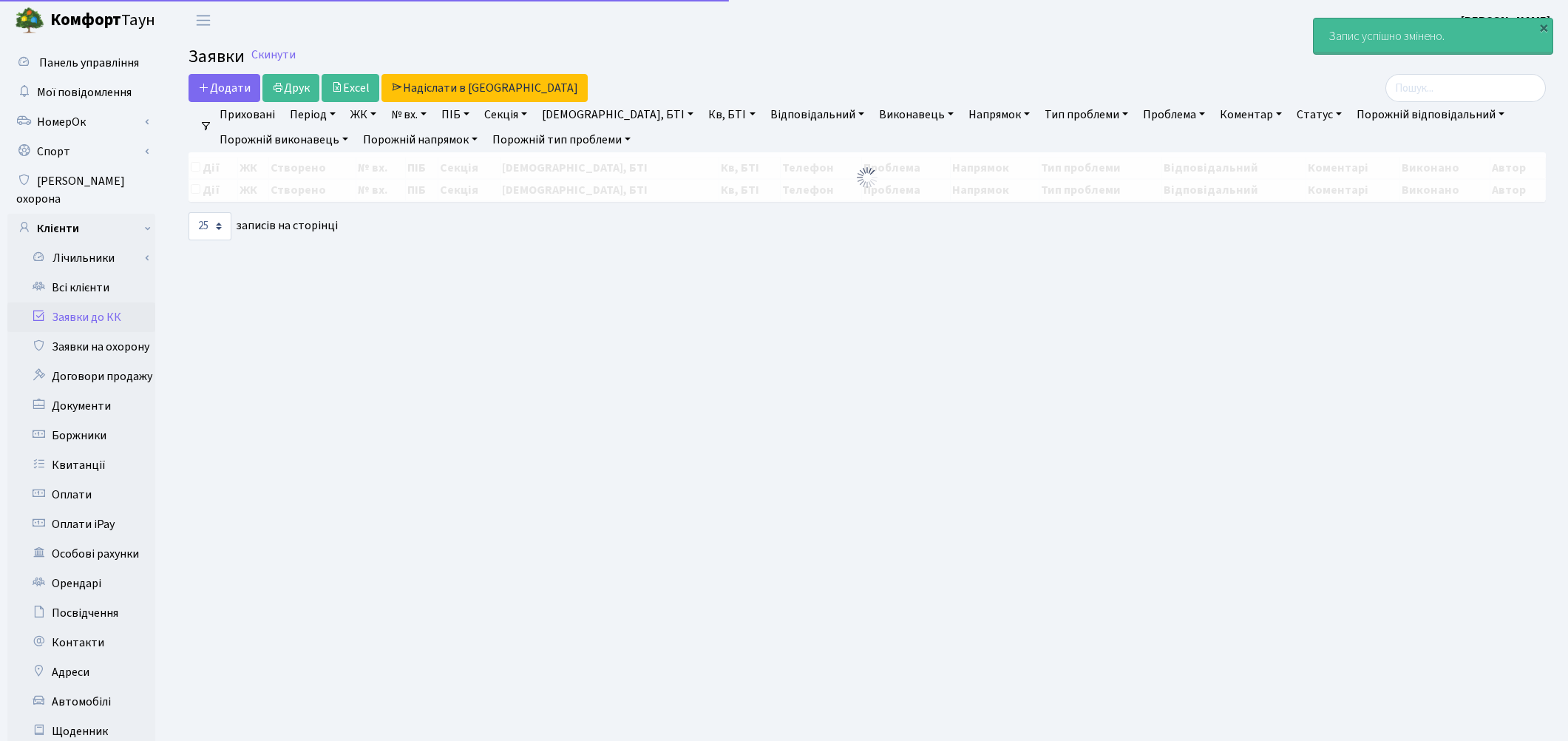
select select "25"
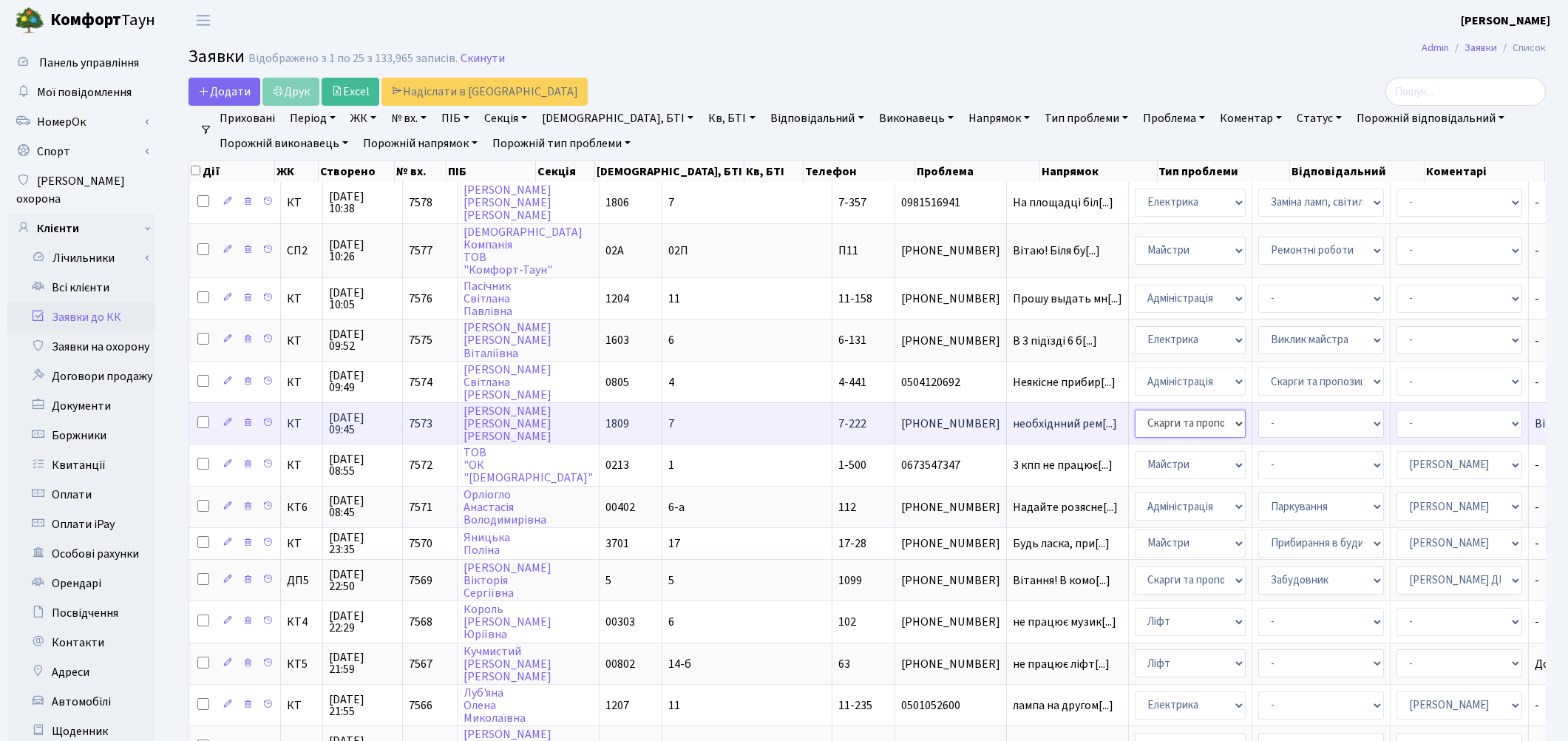
click at [1135, 419] on select "- Адміністрація Домофон, СКД Ліфт Майстри Сантехніка Економічний відділ Електри…" at bounding box center [1190, 423] width 111 height 28
select select "4"
click at [1397, 414] on select "- Адміністратор ЖК КТ Вижул В. В. Гордієнко Н.В. Дядюшкін Д.Ю. Кипчук Т. А. Кла…" at bounding box center [1459, 423] width 125 height 28
select select "22"
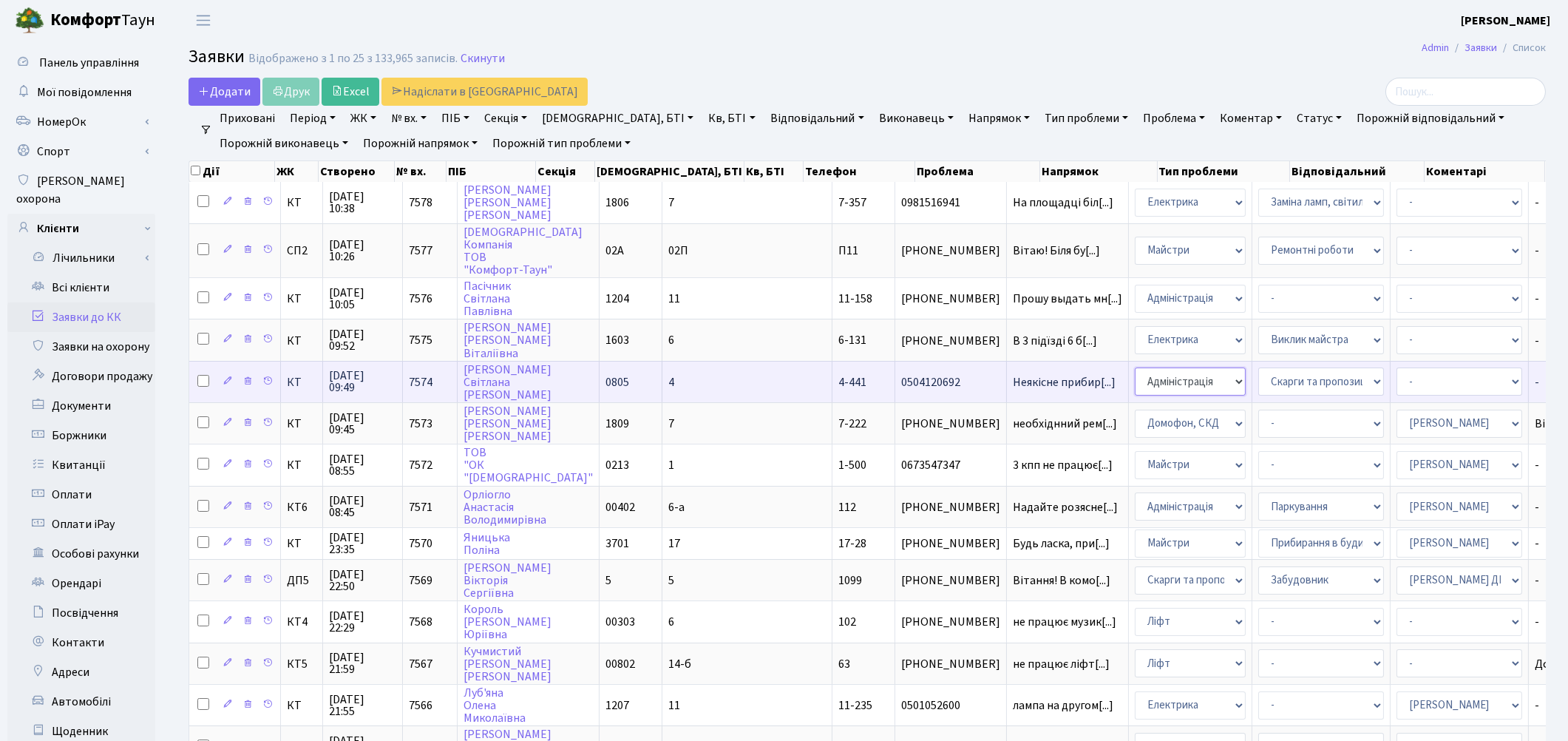
click at [1135, 367] on select "- Адміністрація Домофон, СКД Ліфт Майстри Сантехніка Економічний відділ Електри…" at bounding box center [1190, 381] width 111 height 28
select select "1"
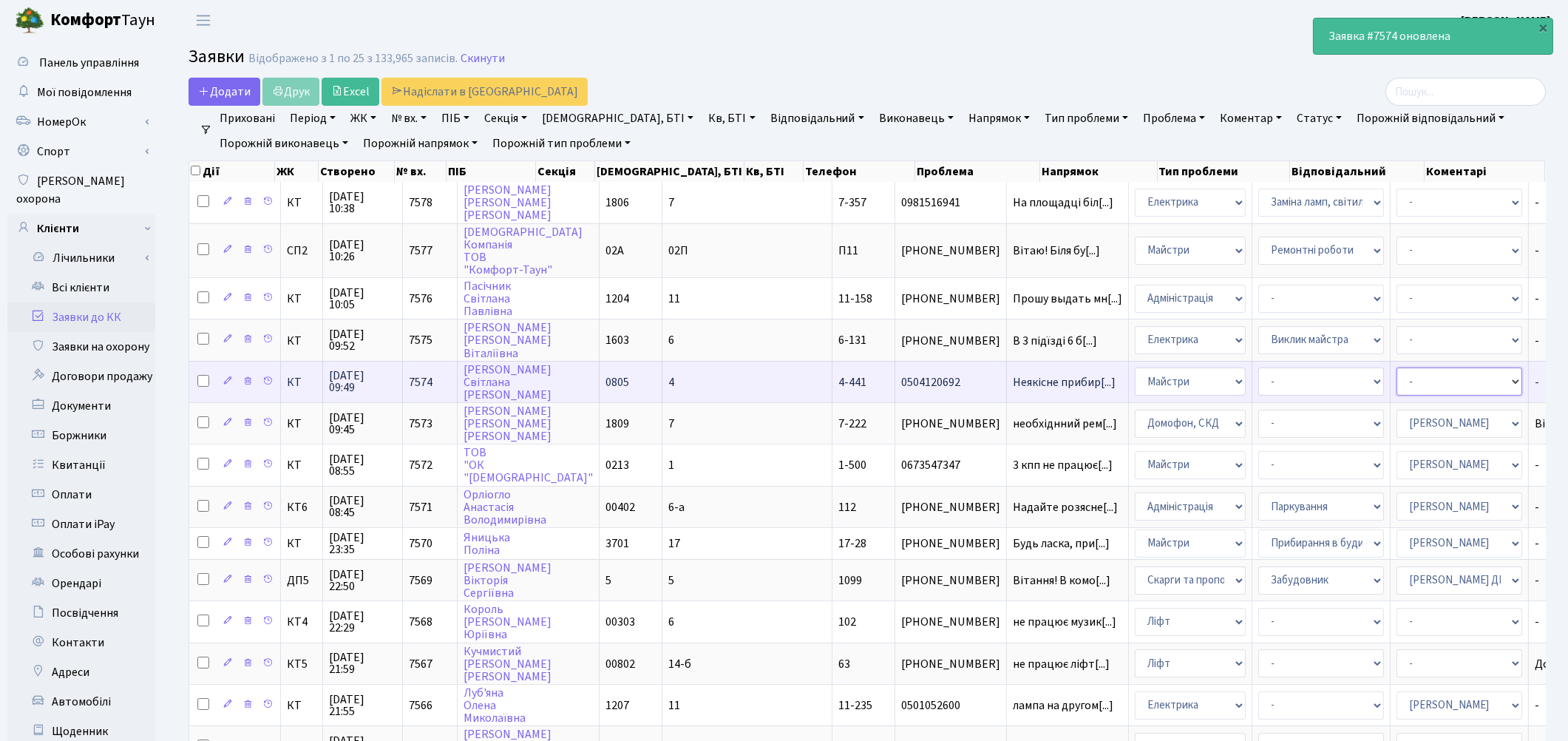
click at [1397, 374] on select "- Адміністратор ЖК КТ Вижул В. В. Гордієнко Н.В. Дядюшкін Д.Ю. Кипчук Т. А. Кла…" at bounding box center [1459, 381] width 125 height 28
select select "62"
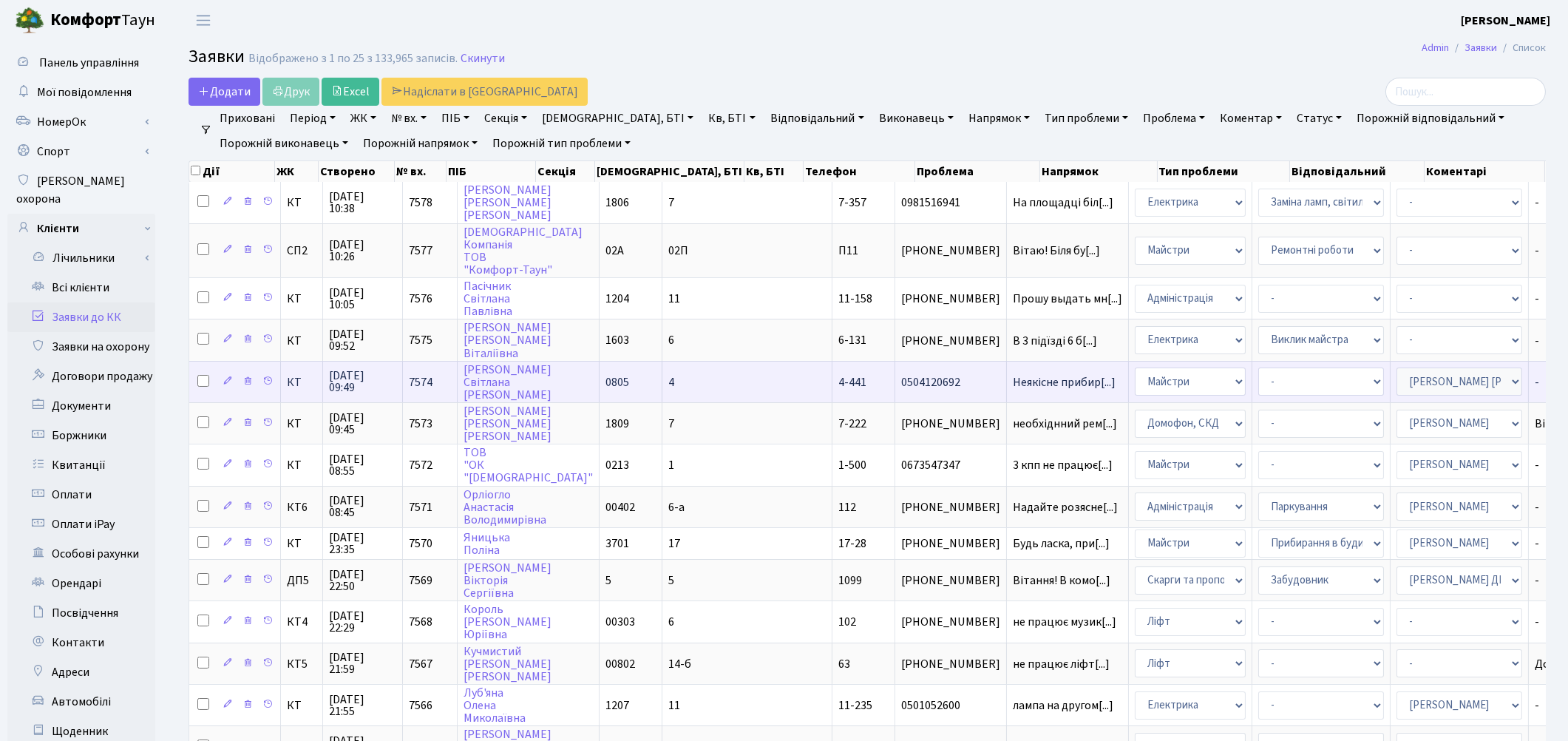
click at [1397, 374] on select "- Адміністратор ЖК КТ Вижул В. В. Гордієнко Н.В. Дядюшкін Д.Ю. Кипчук Т. А. Кла…" at bounding box center [1459, 381] width 125 height 28
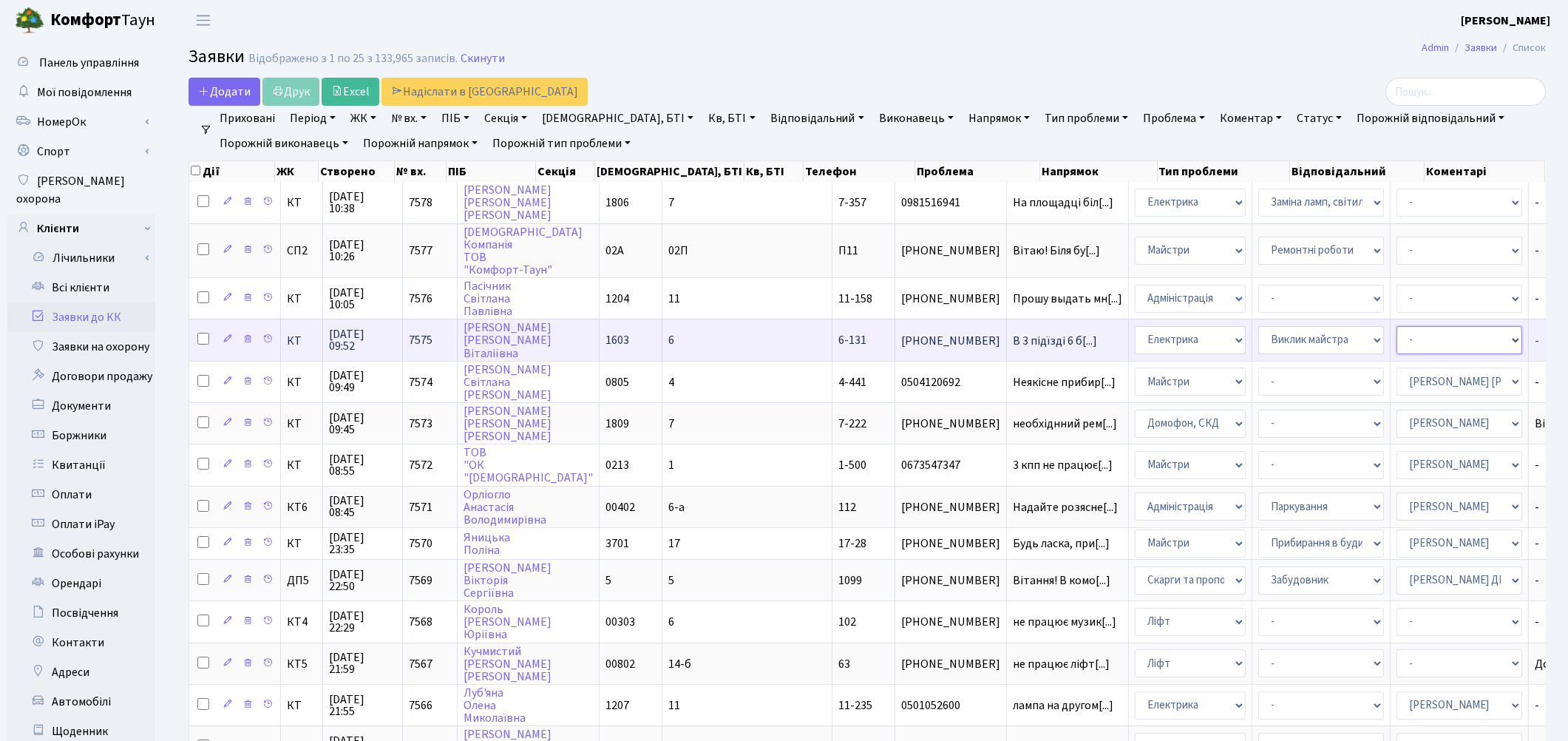
click at [1397, 341] on select "- Адміністратор ЖК КТ Вижул В. В. Гордієнко Н.В. Дядюшкін Д.Ю. Кипчук Т. А. Кла…" at bounding box center [1459, 341] width 125 height 28
select select "22"
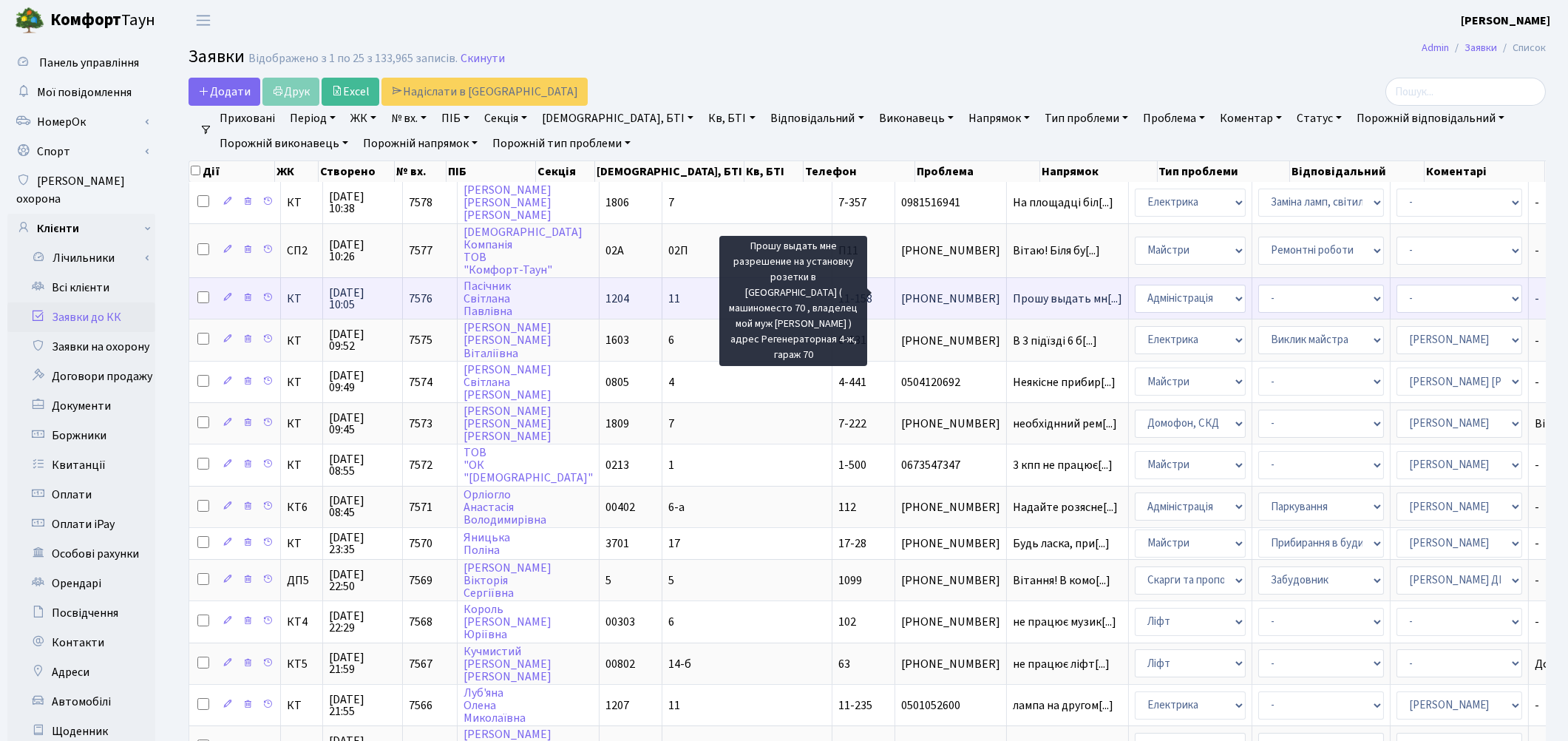
click at [1013, 297] on span "Прошу выдать мн[...]" at bounding box center [1068, 298] width 109 height 16
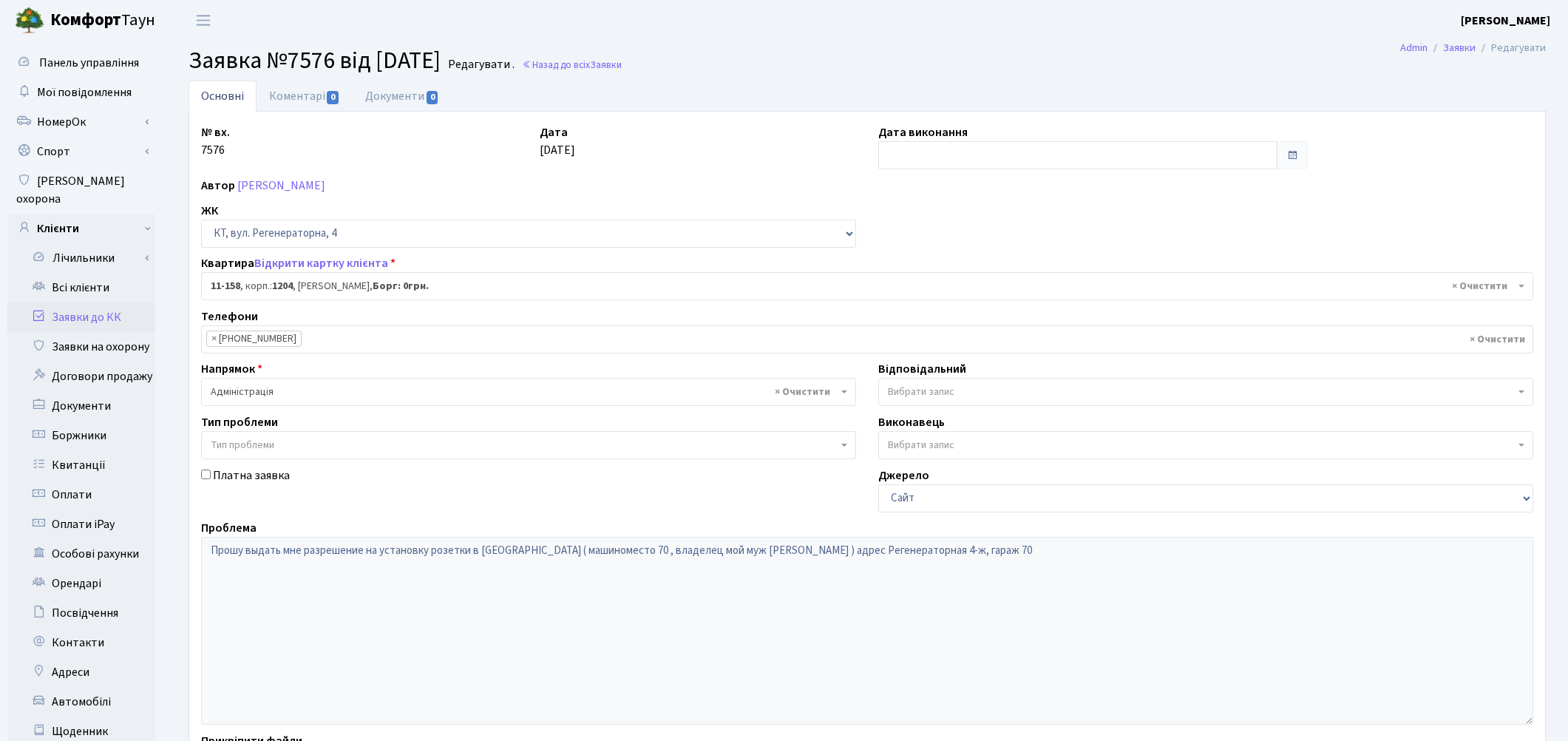
select select "6844"
click at [911, 392] on span "Вибрати запис" at bounding box center [920, 392] width 66 height 15
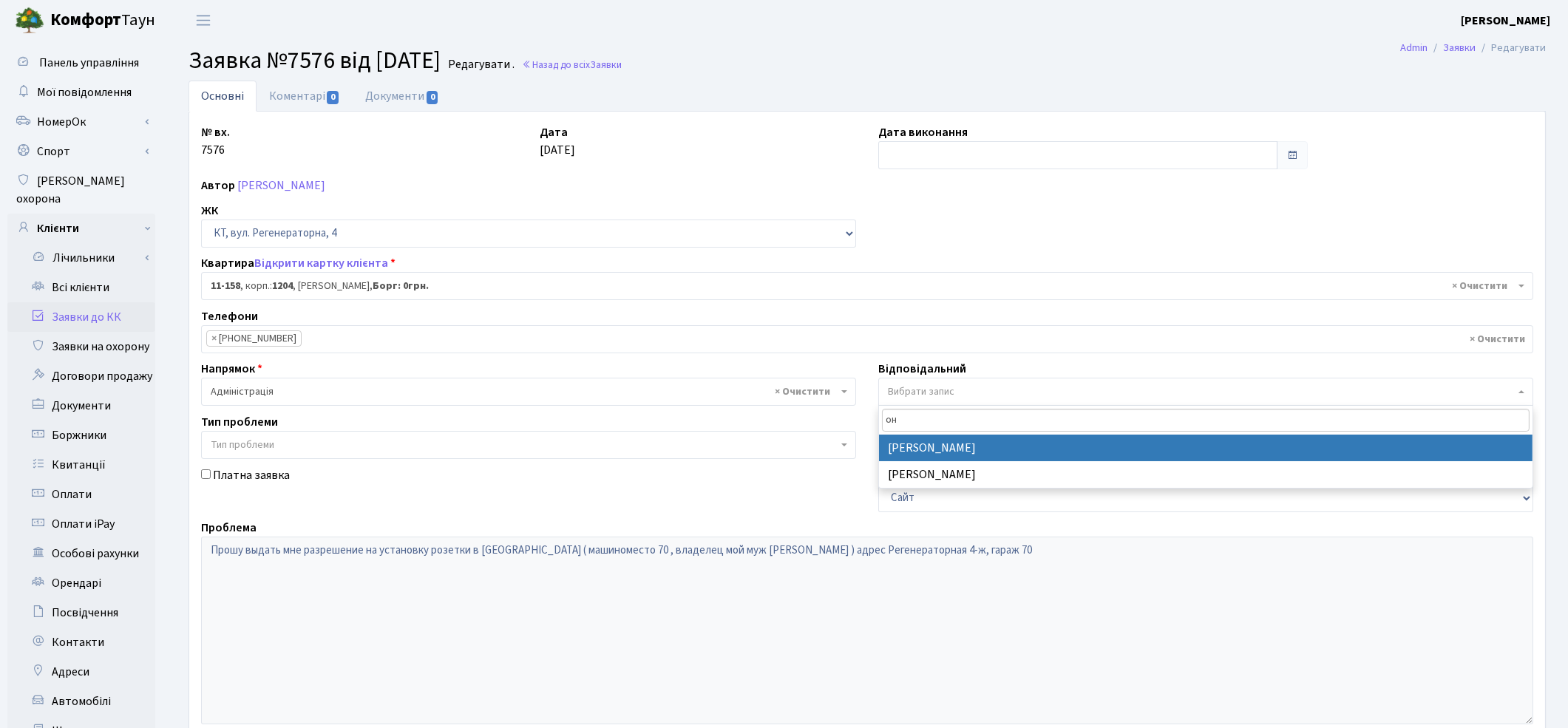
type input "он"
select select "82"
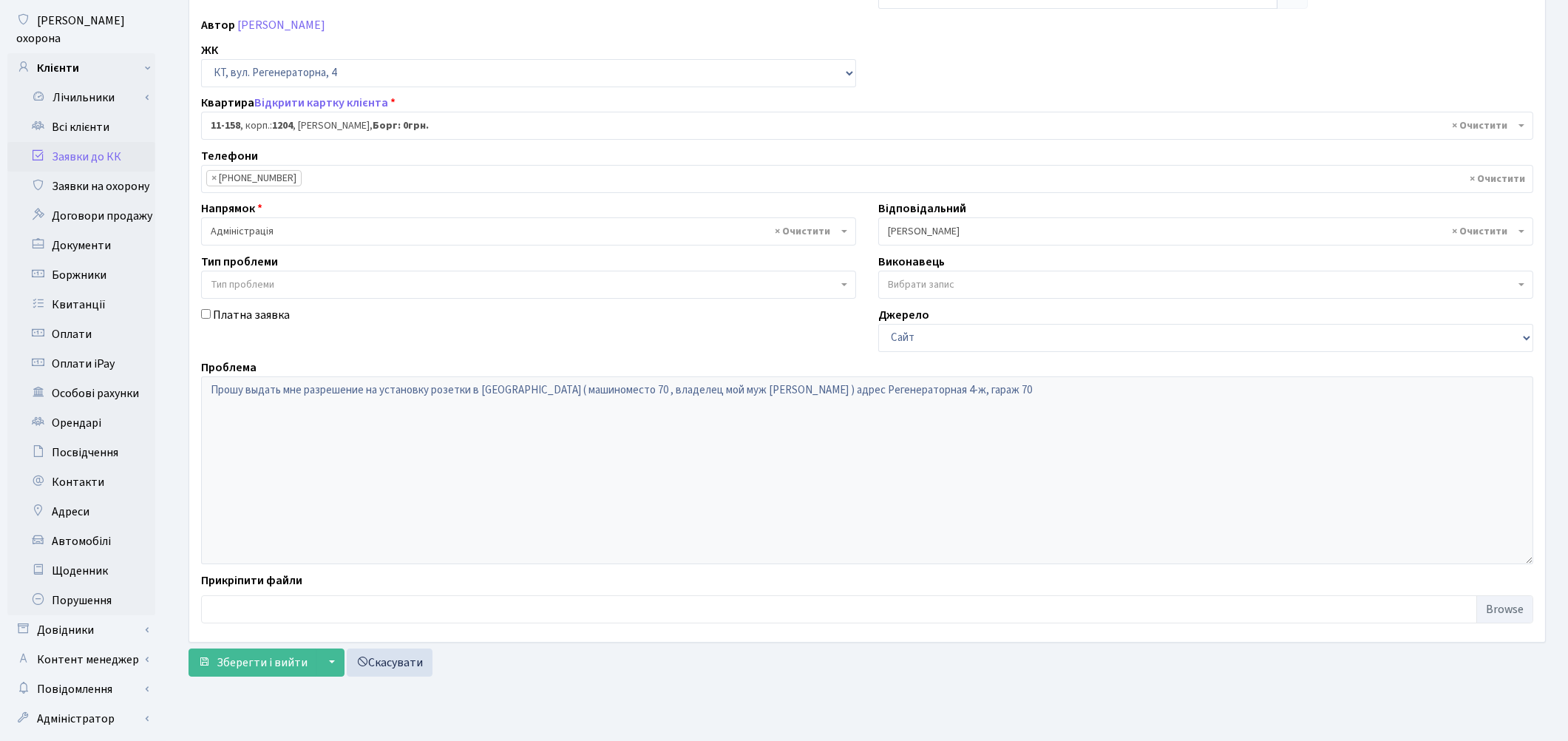
scroll to position [164, 0]
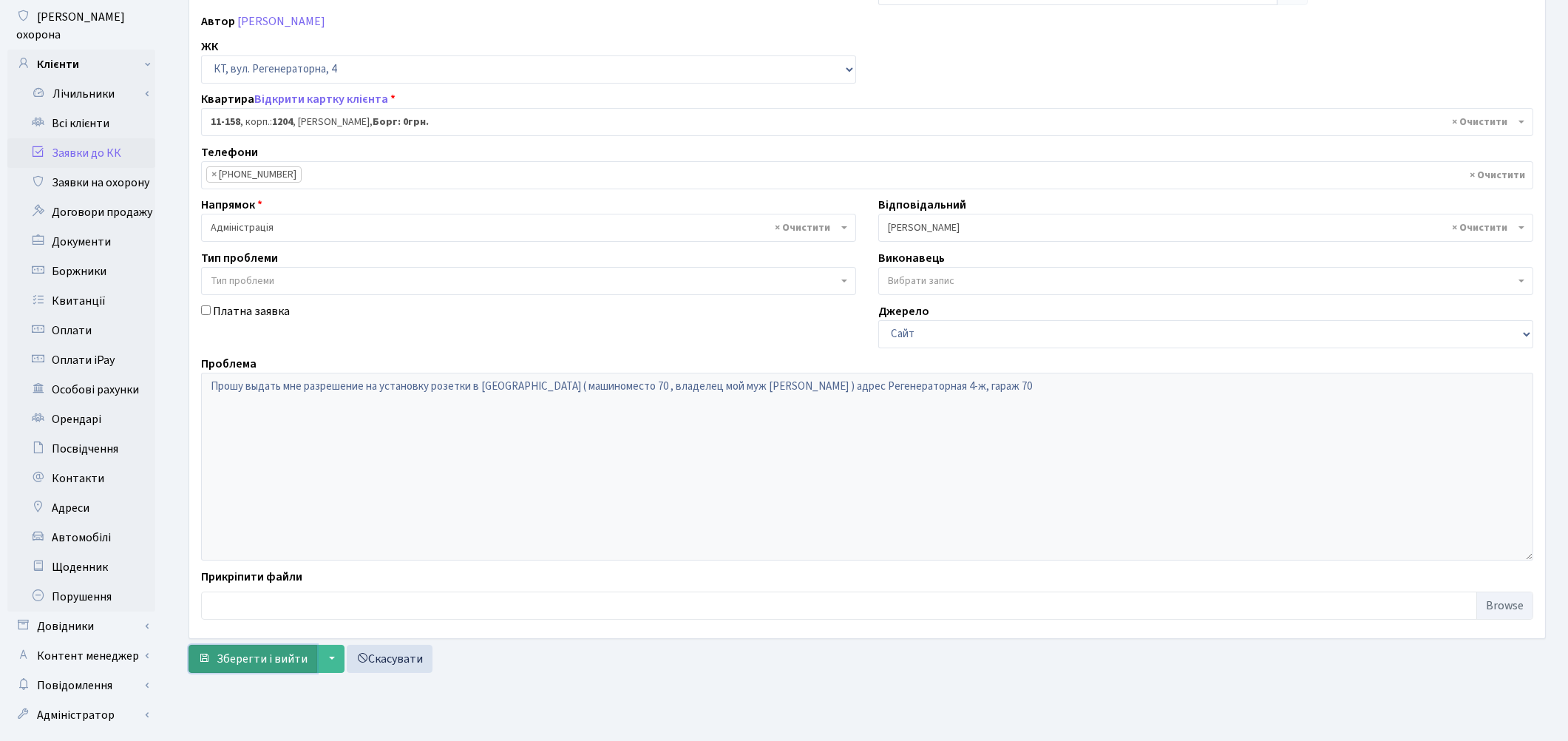
click at [240, 667] on span "Зберегти і вийти" at bounding box center [262, 658] width 91 height 16
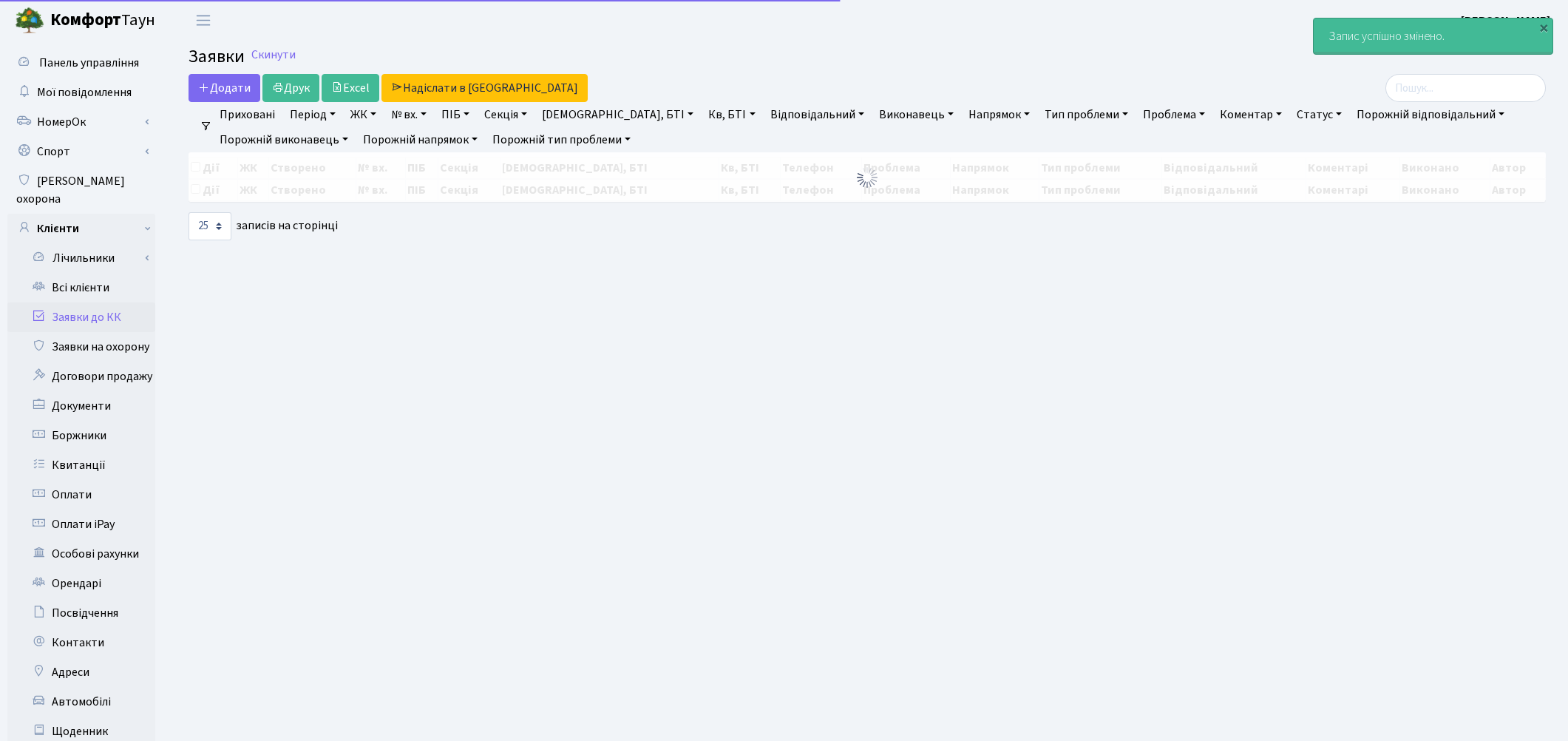
select select "25"
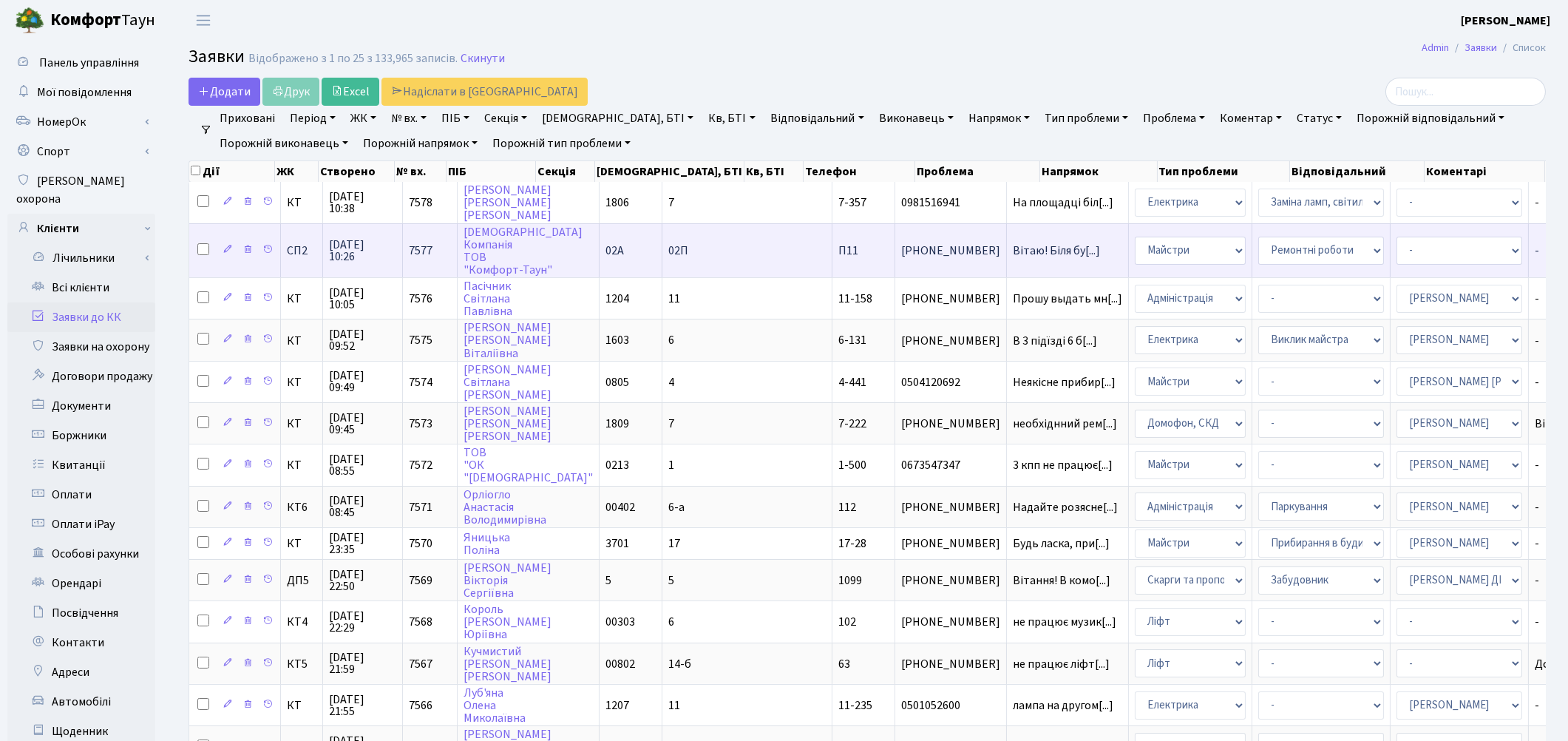
click at [1007, 240] on td "Вітаю! Біля бу[...]" at bounding box center [1068, 250] width 122 height 54
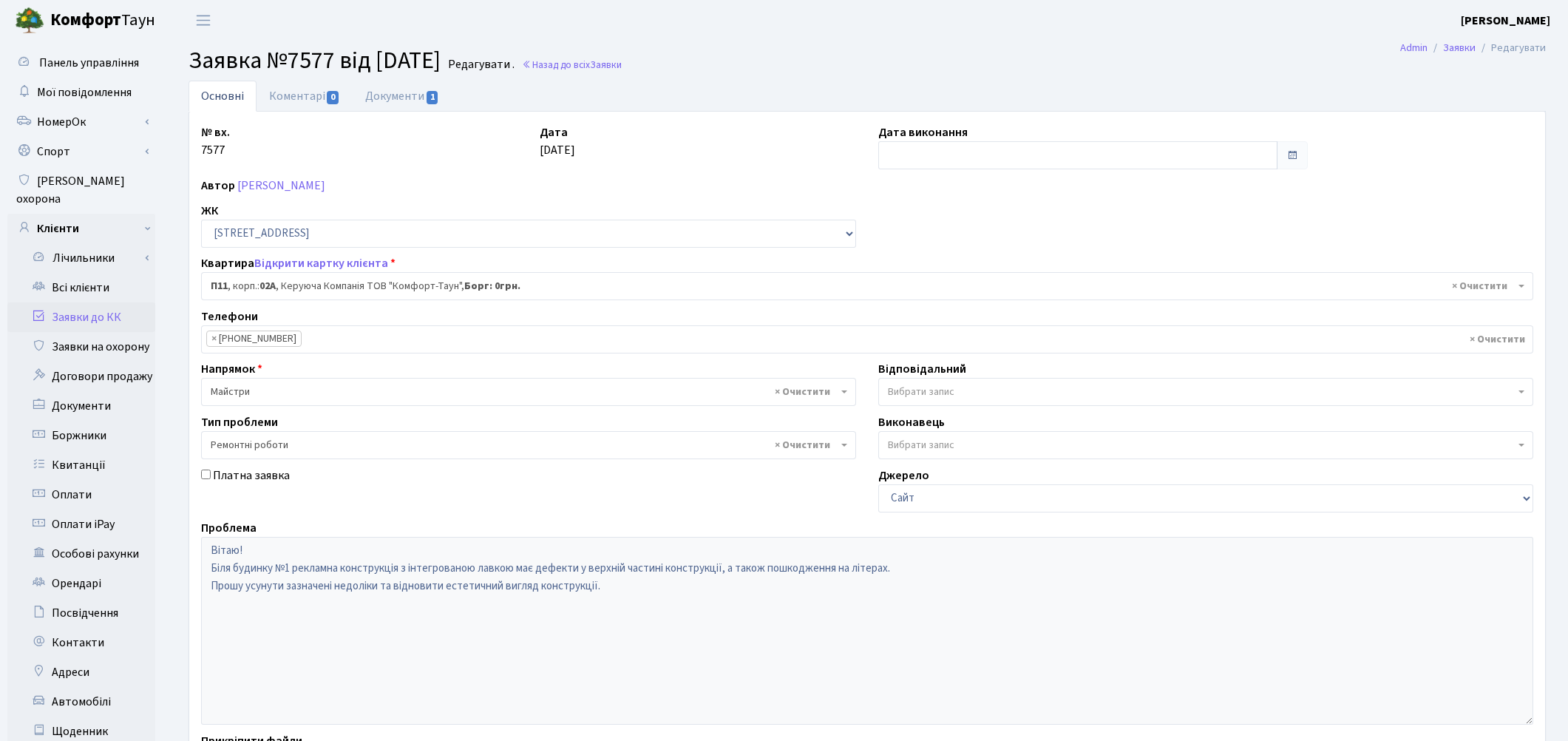
select select "20720"
select select "62"
click at [397, 96] on link "Документи 1" at bounding box center [402, 95] width 99 height 30
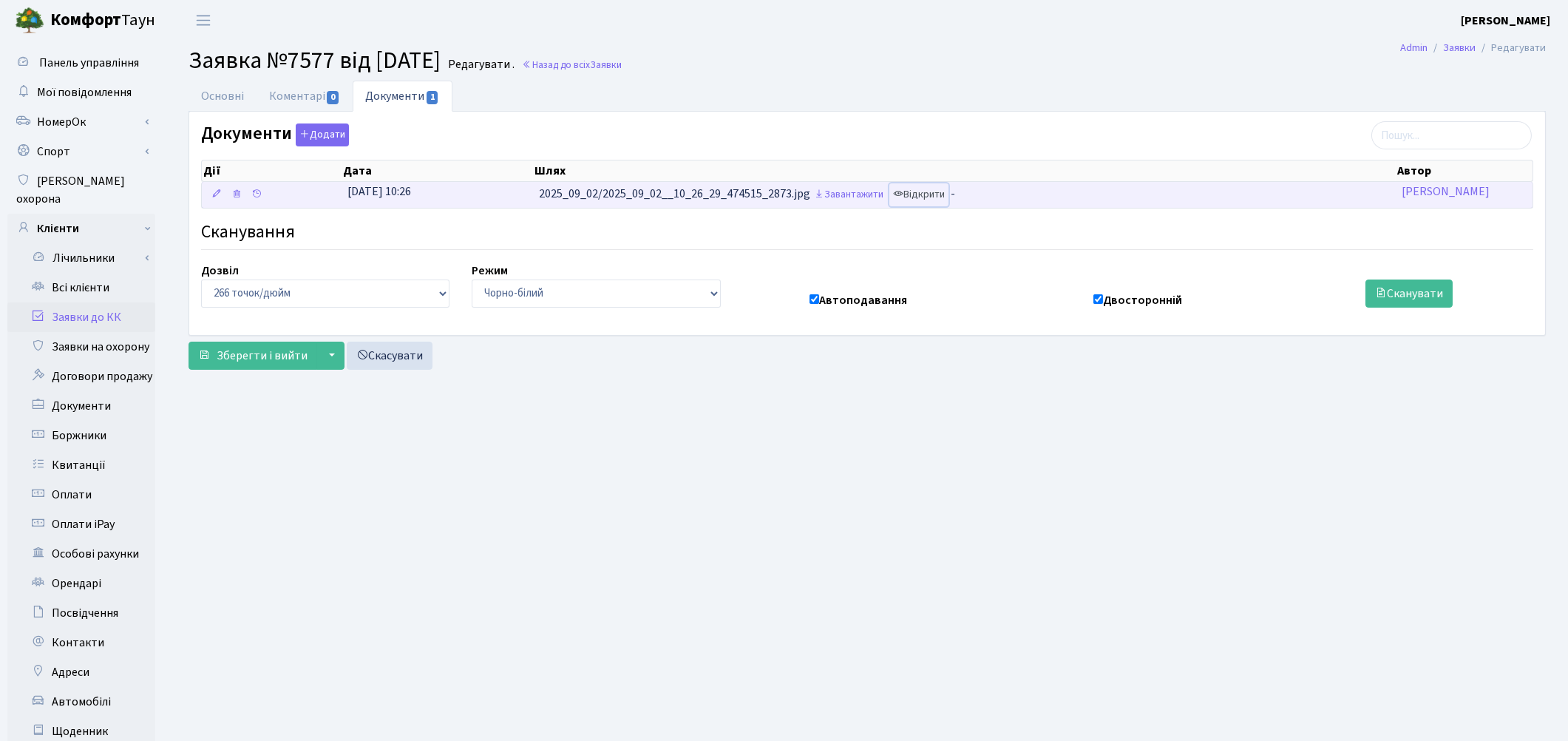
click at [919, 200] on link "Відкрити" at bounding box center [919, 195] width 59 height 23
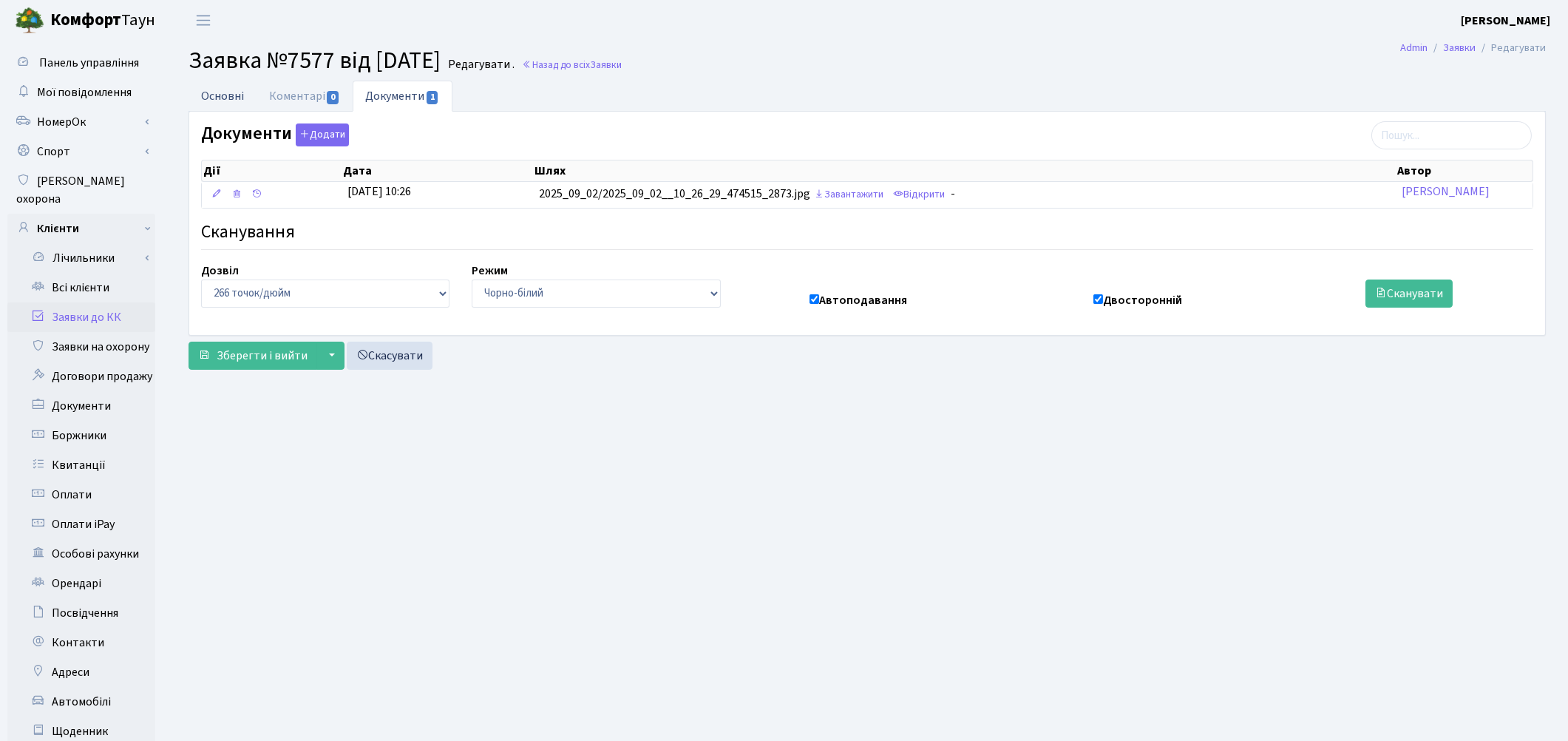
click at [217, 101] on link "Основні" at bounding box center [222, 95] width 68 height 30
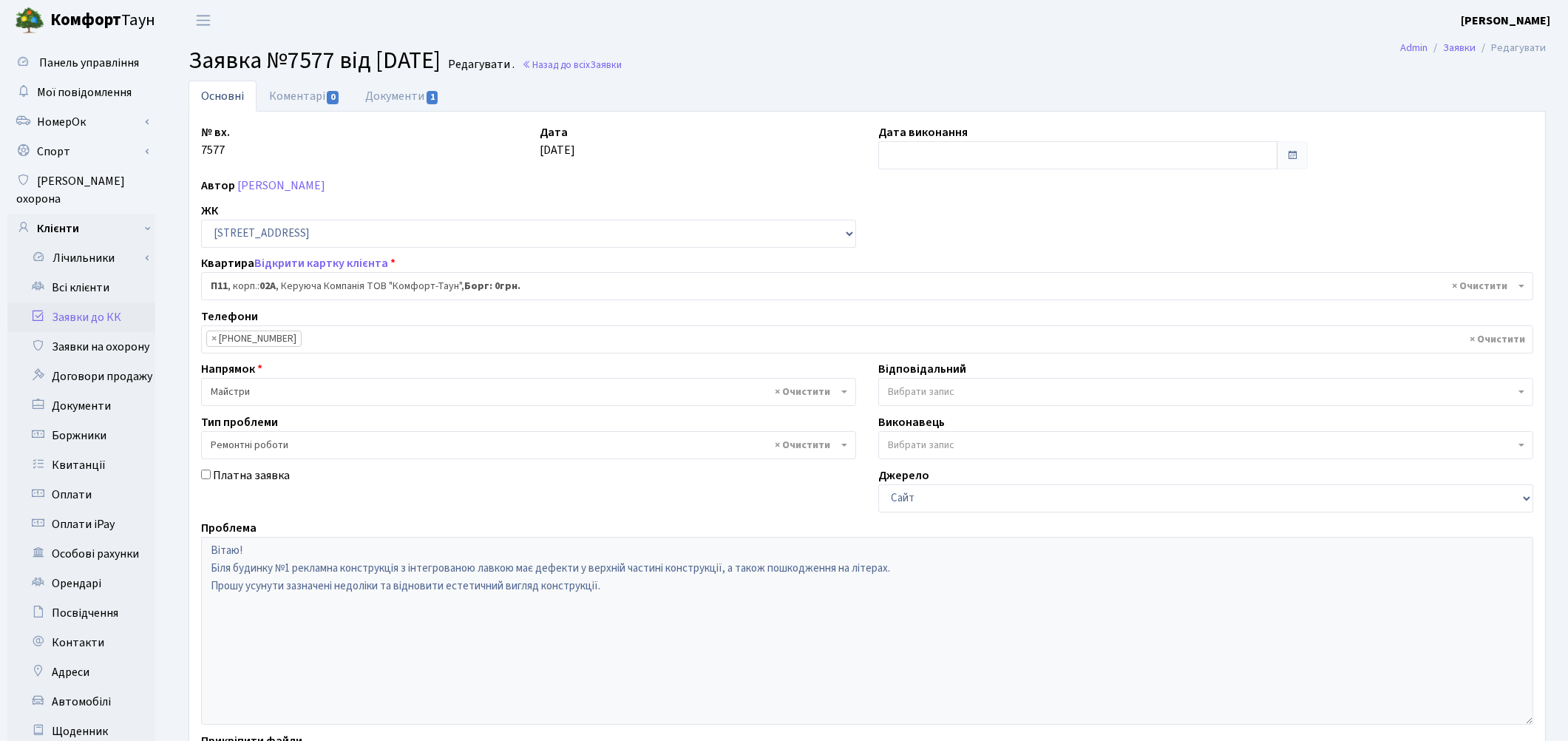
click at [919, 394] on span "Вибрати запис" at bounding box center [920, 392] width 66 height 15
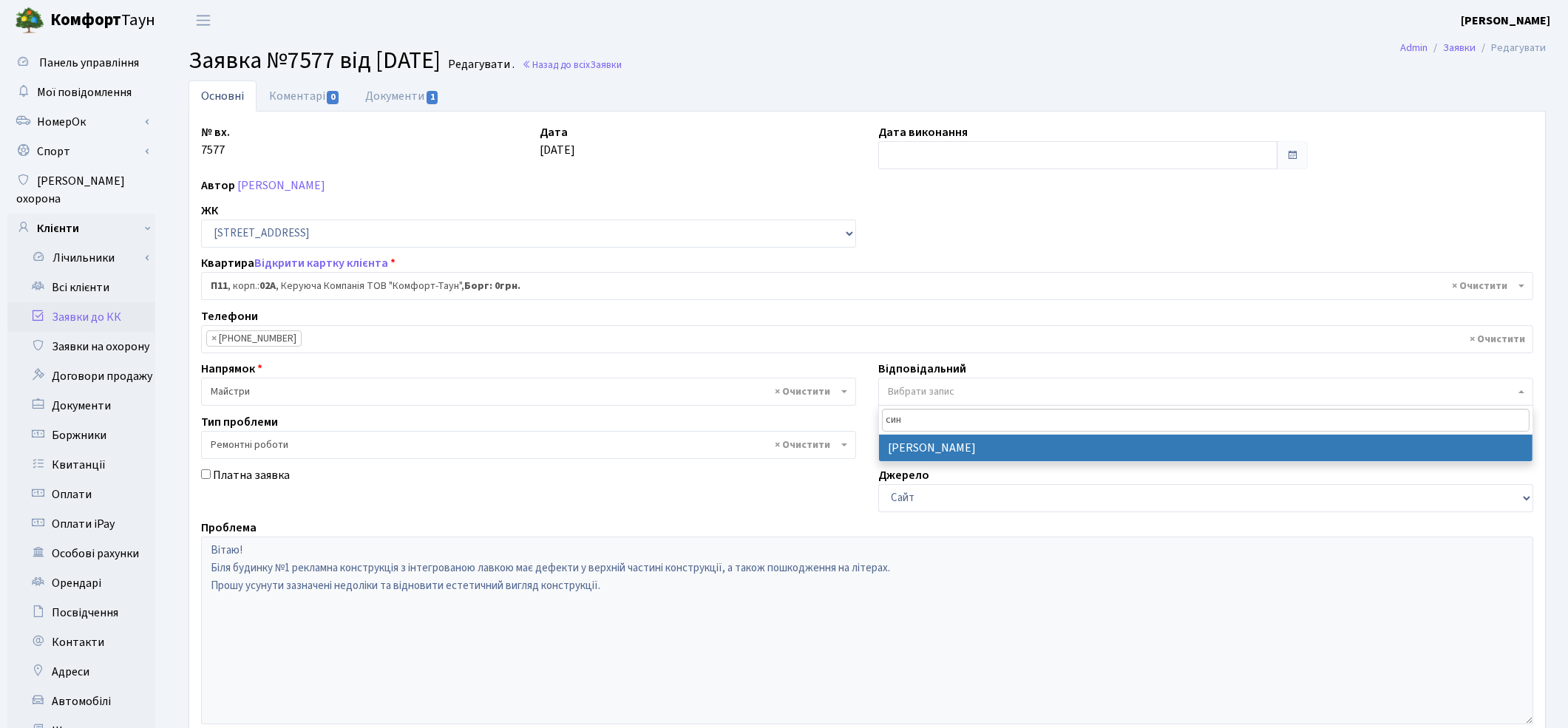
type input "син"
select select "85"
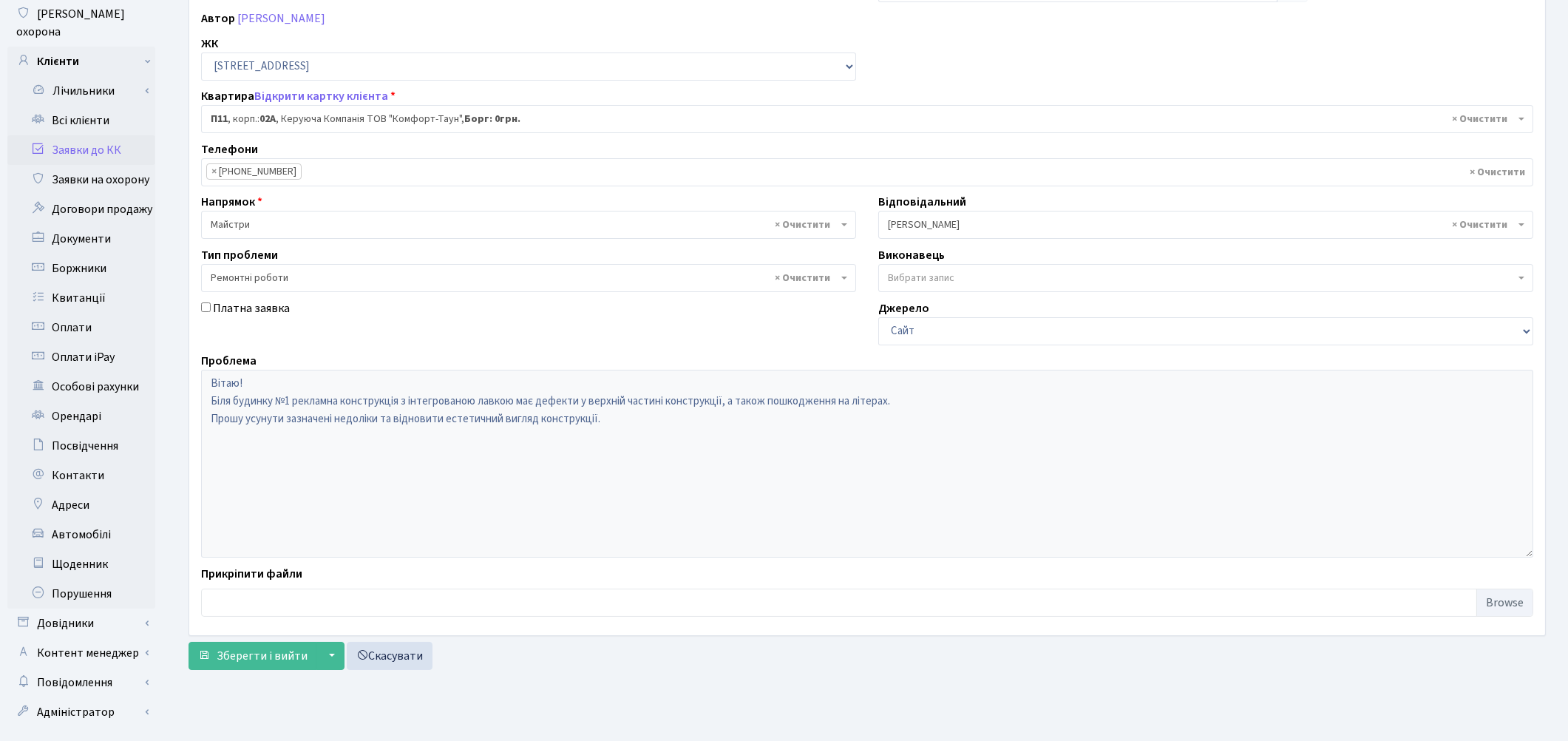
scroll to position [179, 0]
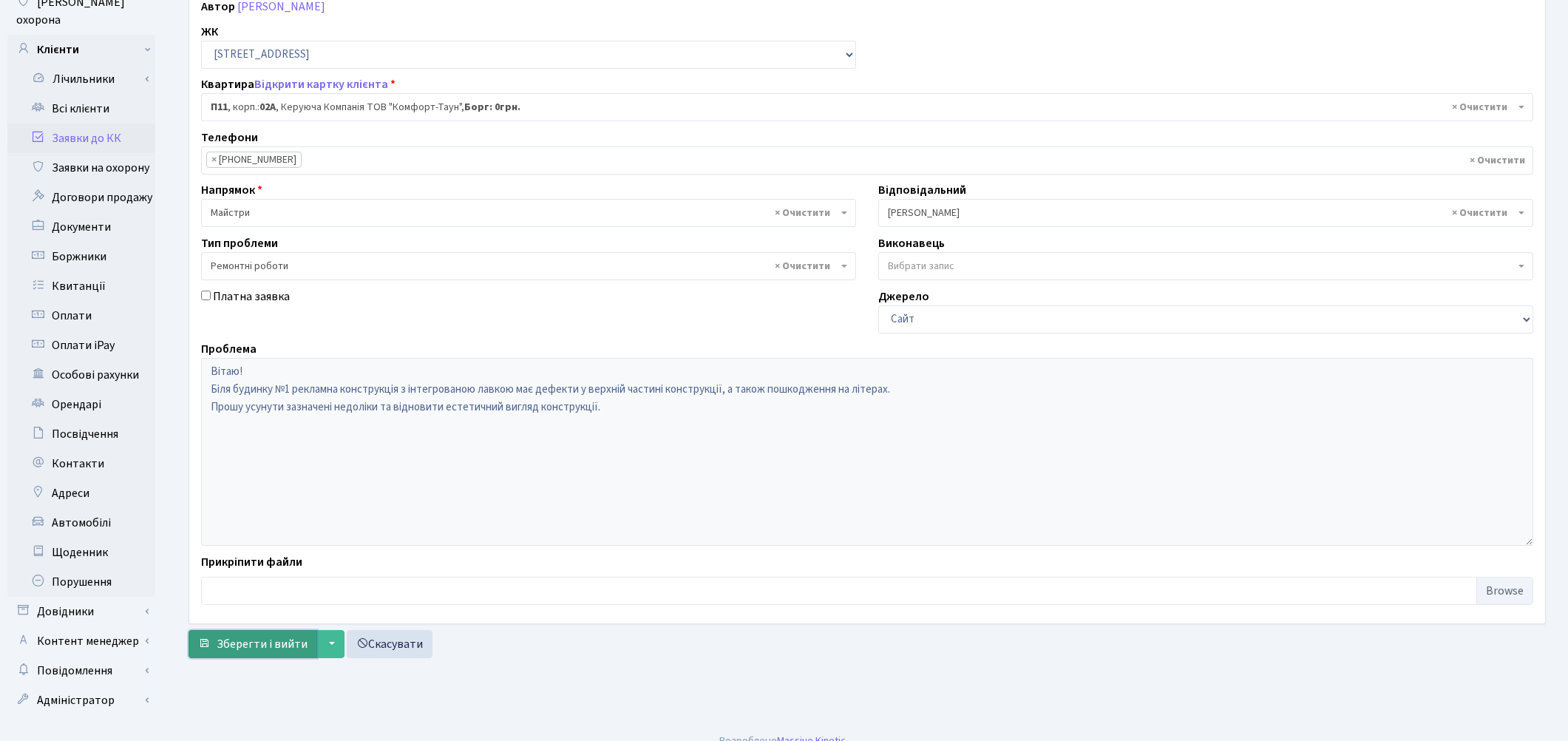
click at [255, 636] on span "Зберегти і вийти" at bounding box center [262, 644] width 91 height 16
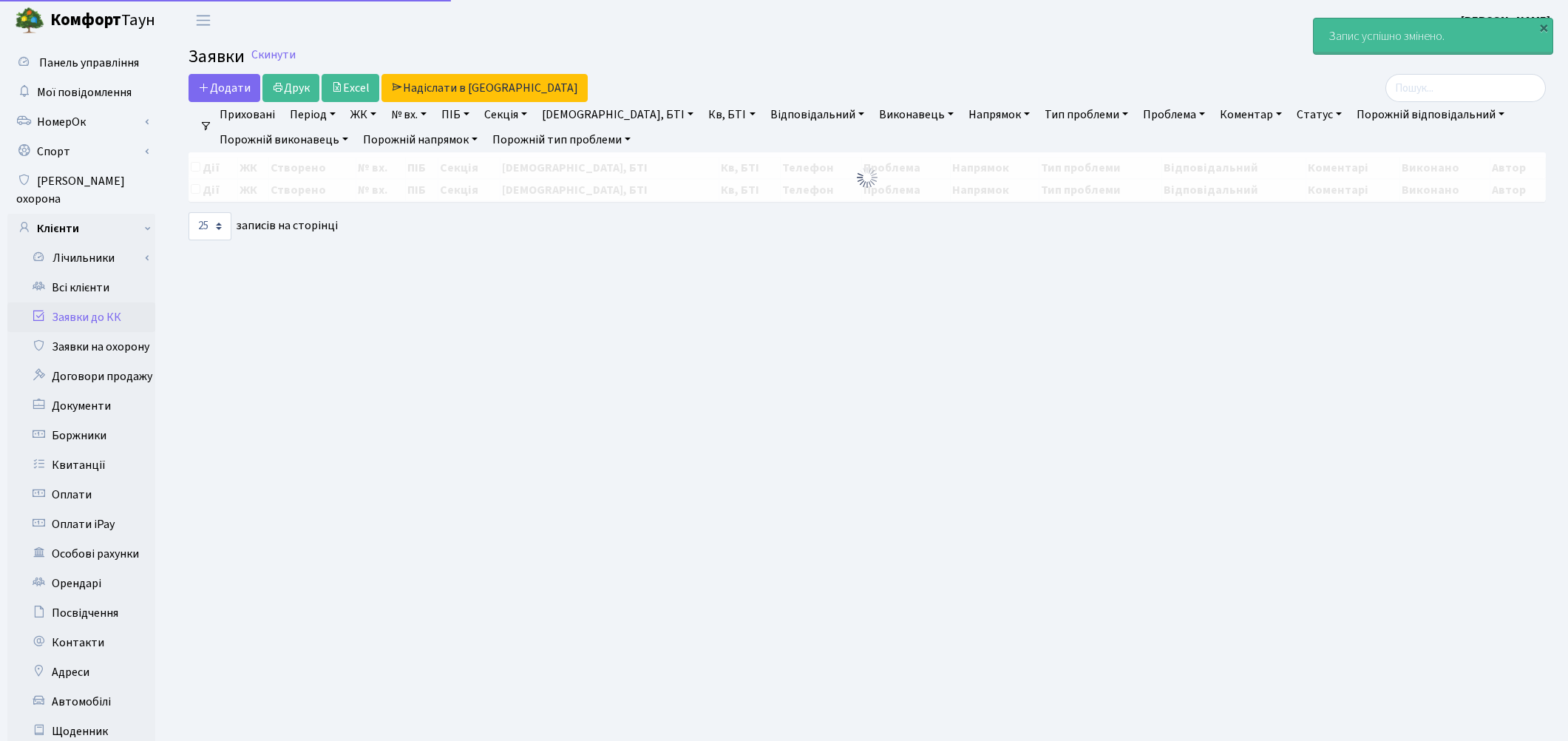
select select "25"
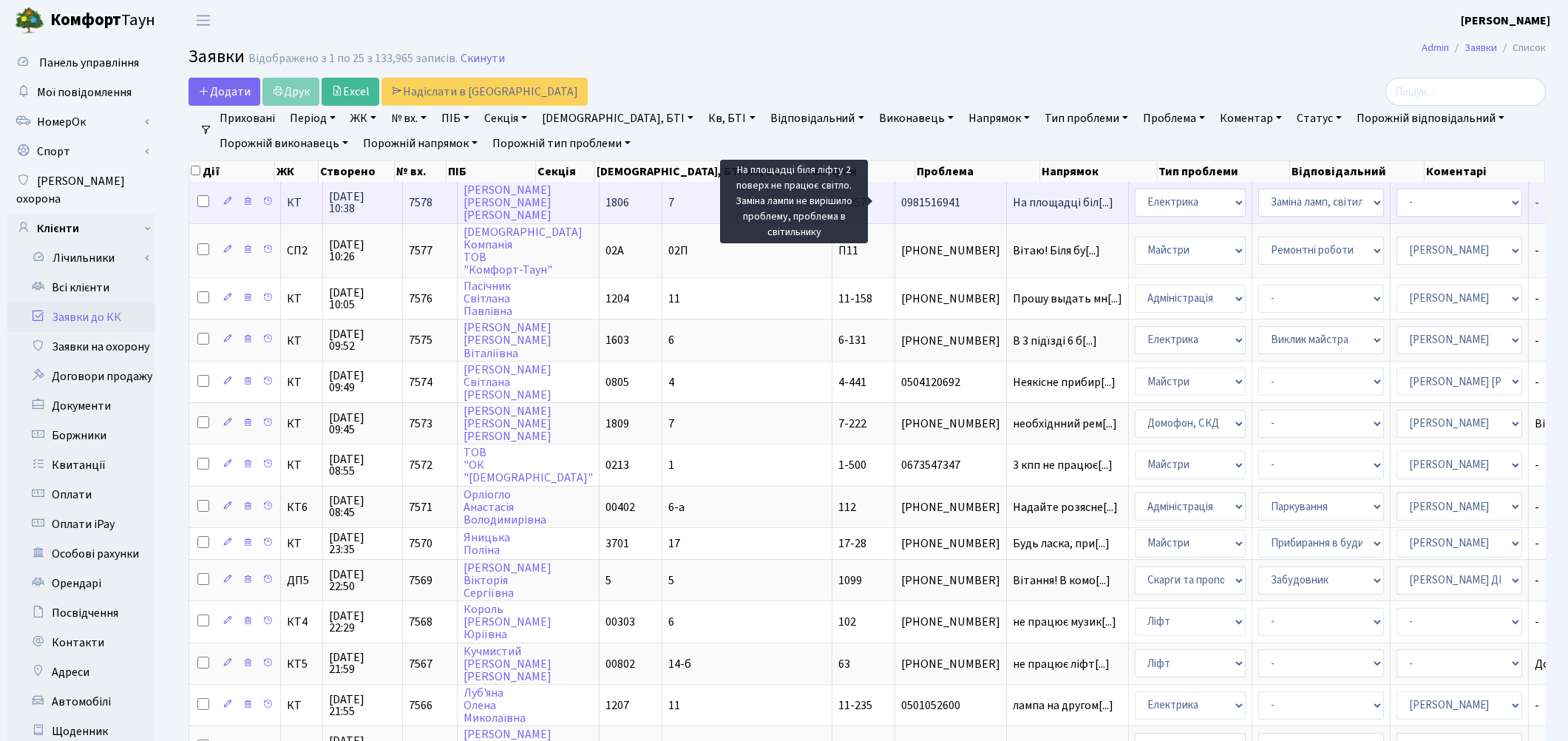
click at [1013, 203] on span "На площадці біл[...]" at bounding box center [1063, 202] width 101 height 16
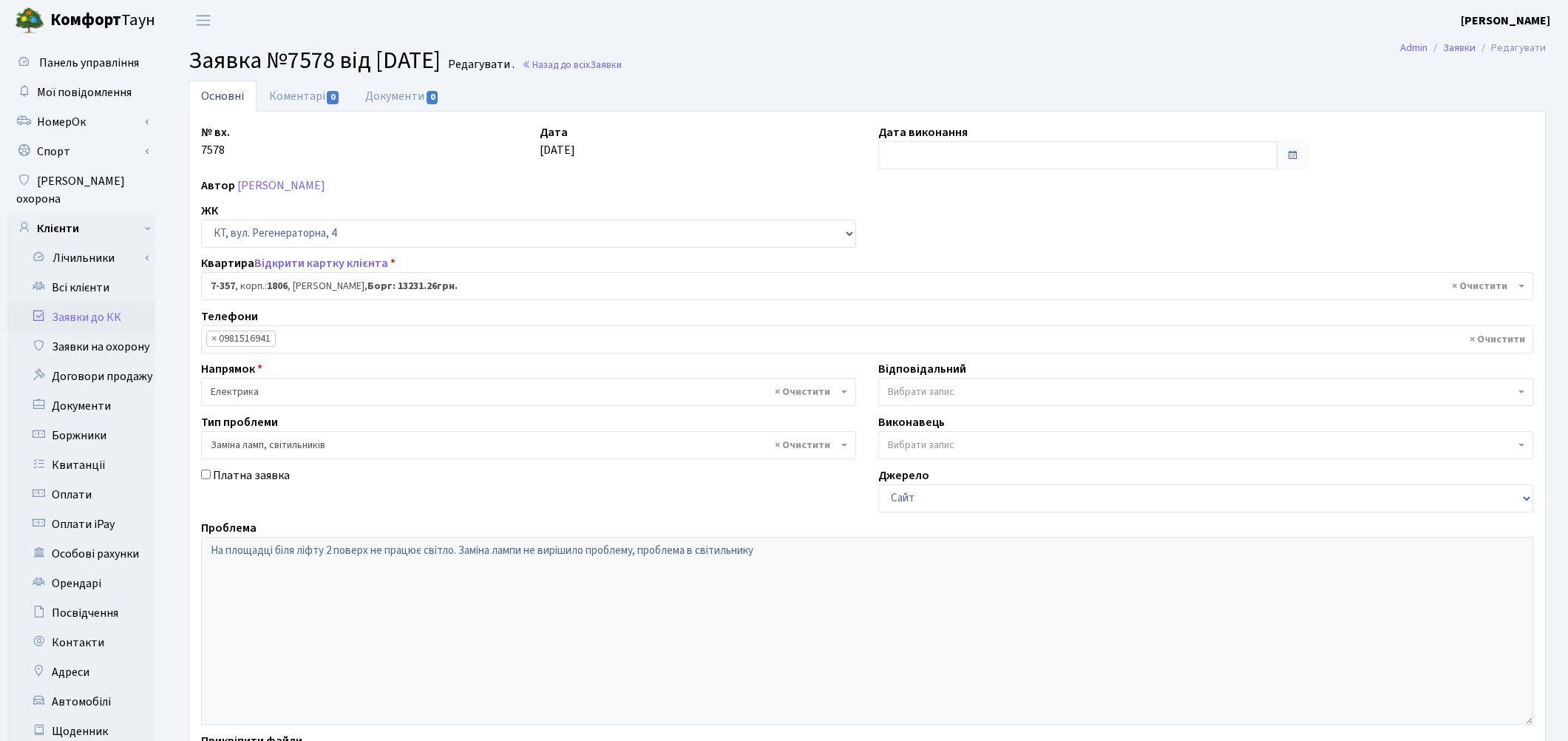
select select "4800"
select select "40"
click at [304, 99] on link "Коментарі 0" at bounding box center [304, 95] width 96 height 30
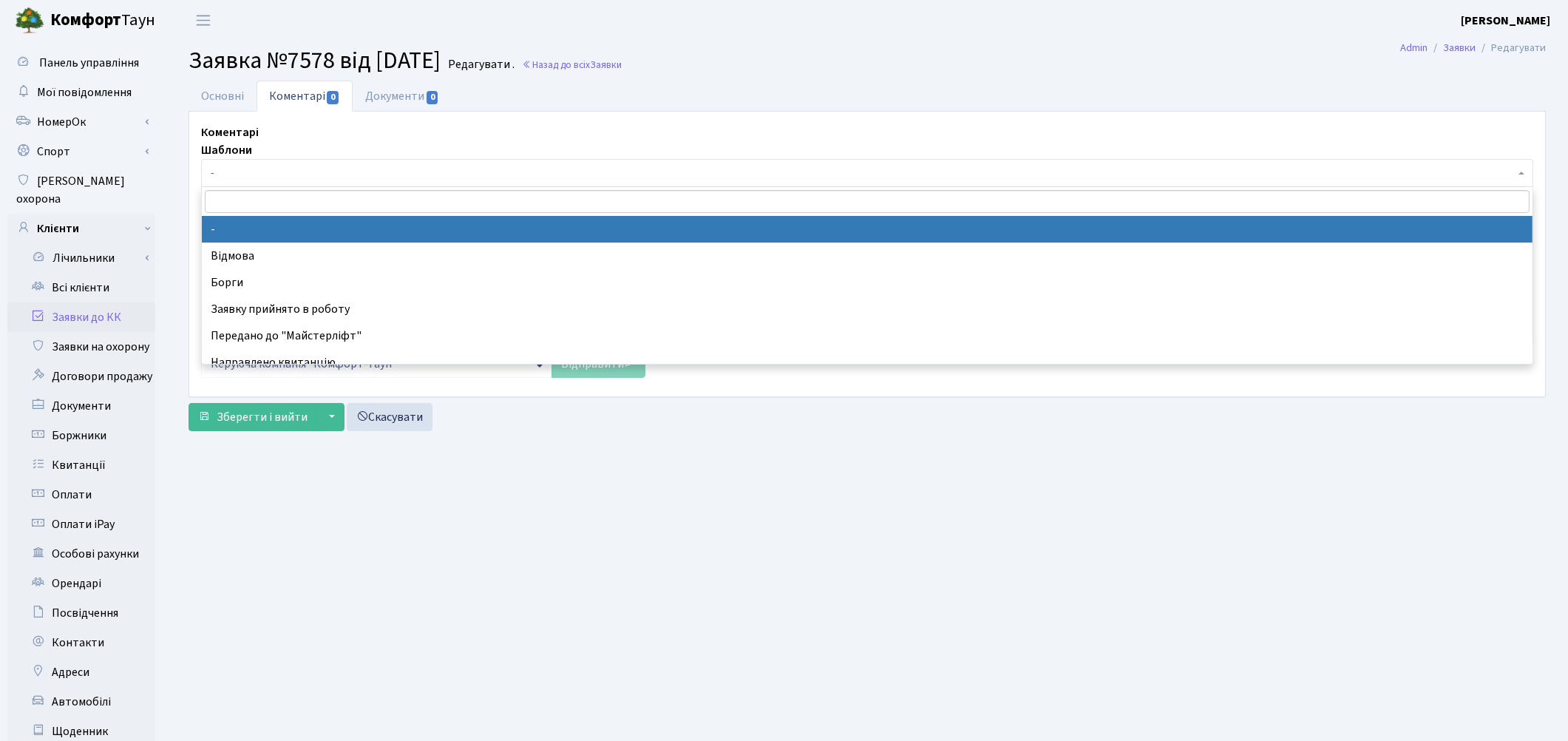
click at [314, 171] on span "-" at bounding box center [863, 173] width 1304 height 15
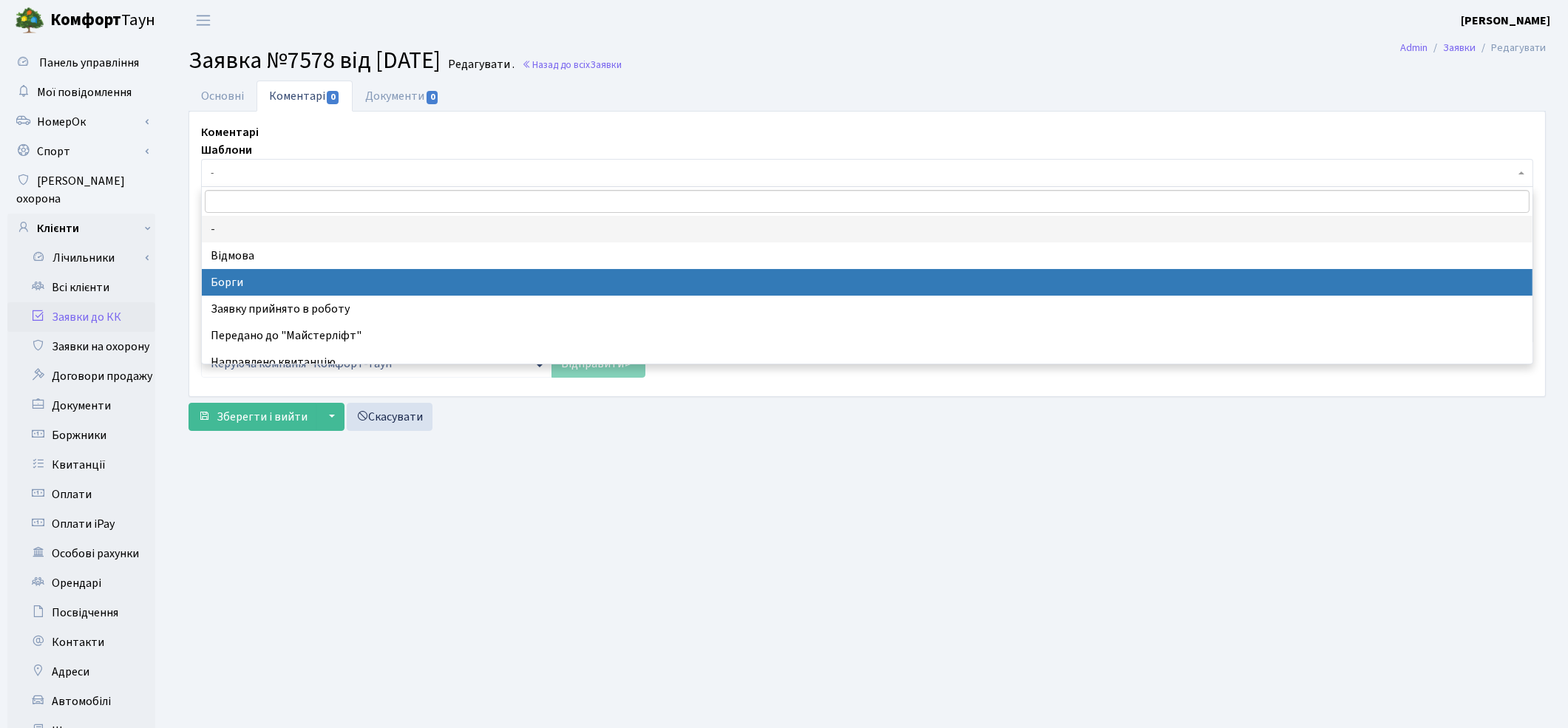
select select "3"
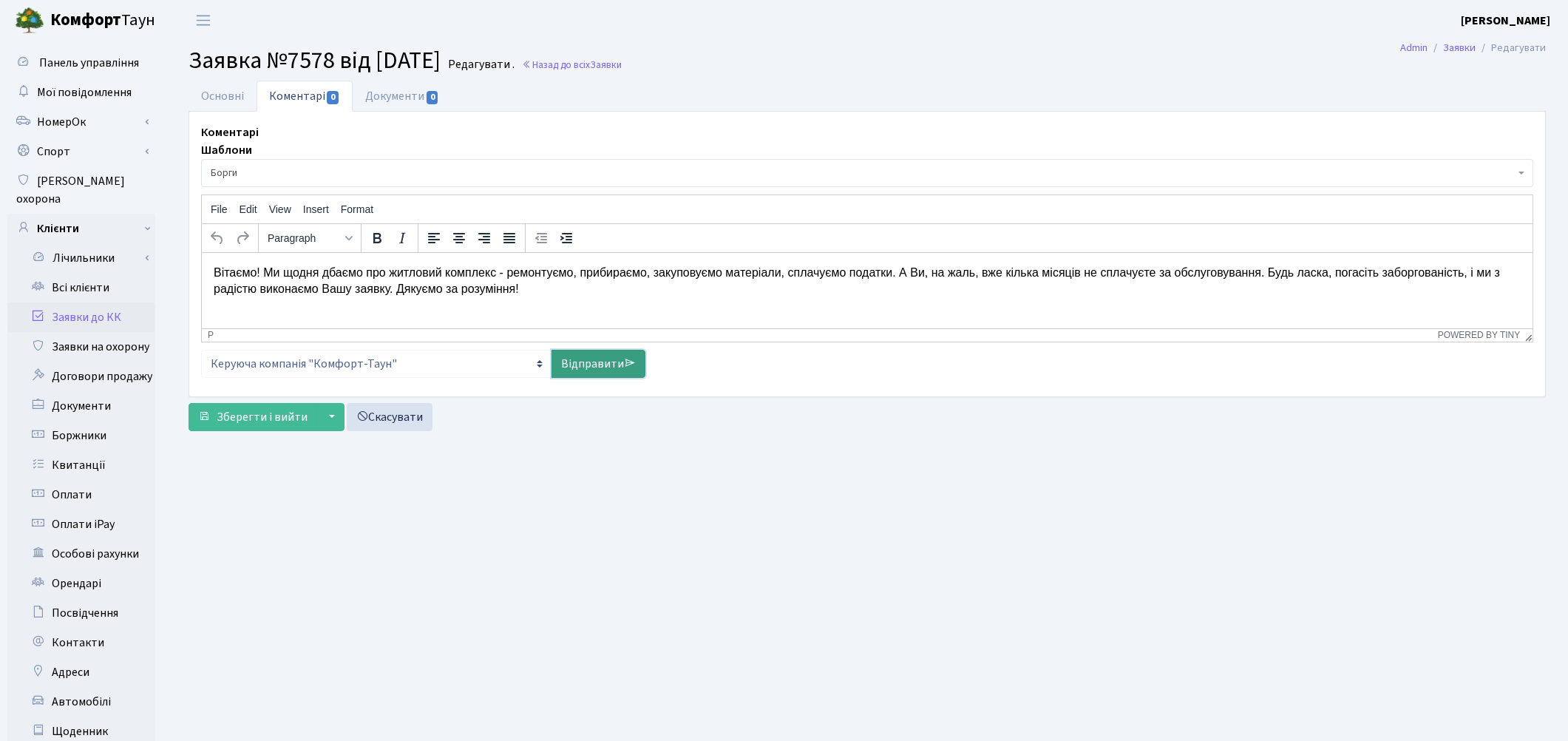
click at [586, 358] on link "Відправити" at bounding box center [598, 363] width 94 height 28
select select
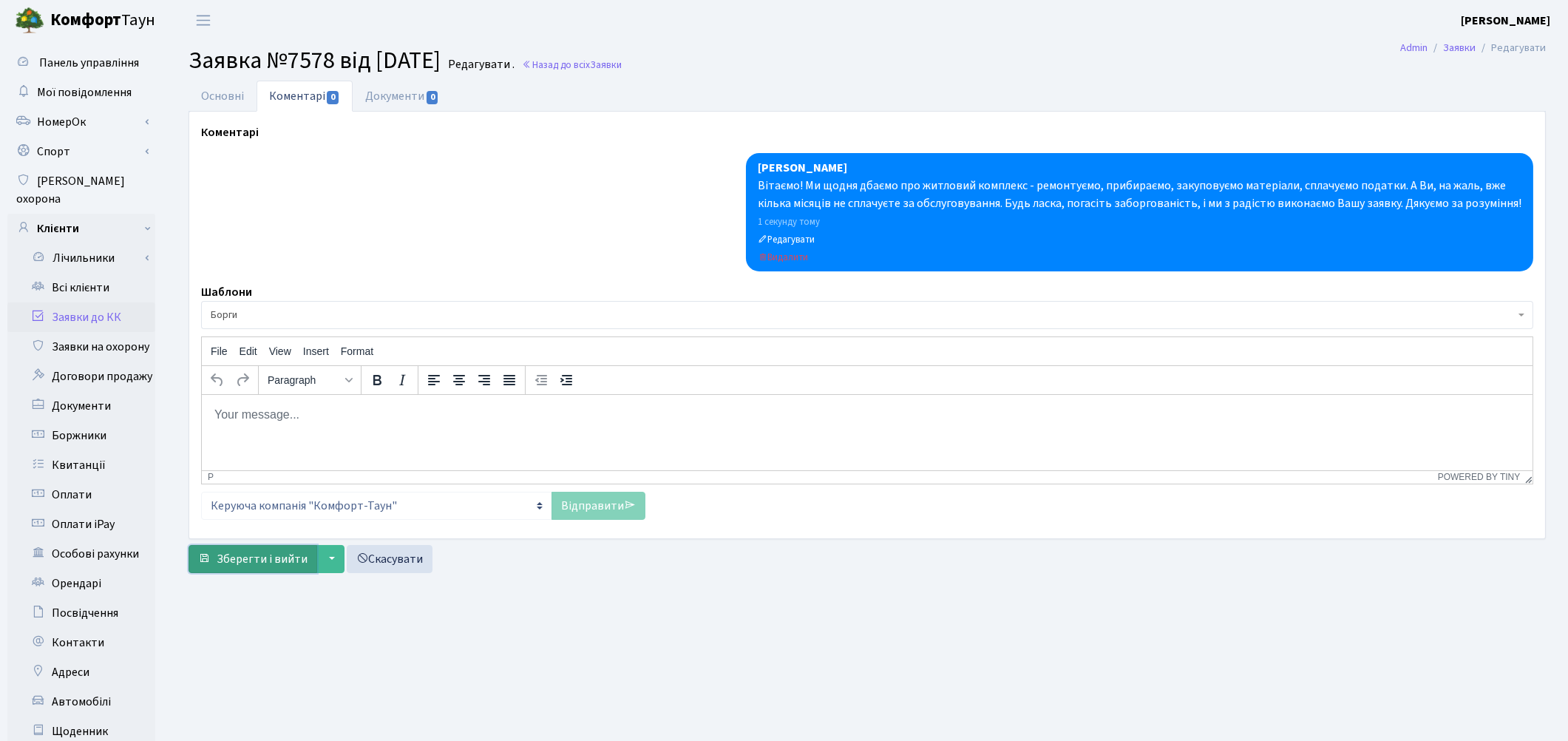
click at [233, 558] on span "Зберегти і вийти" at bounding box center [262, 558] width 91 height 16
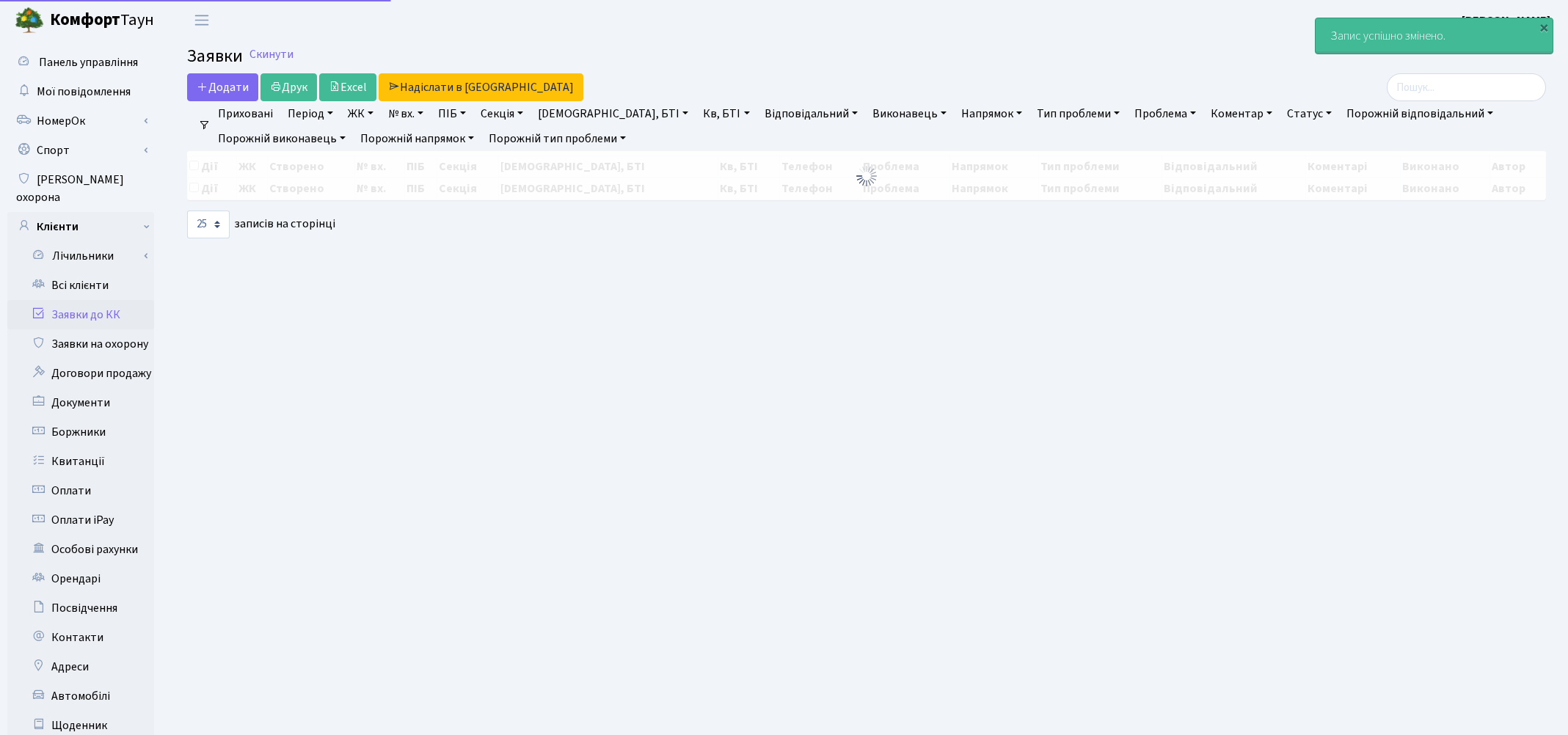
select select "25"
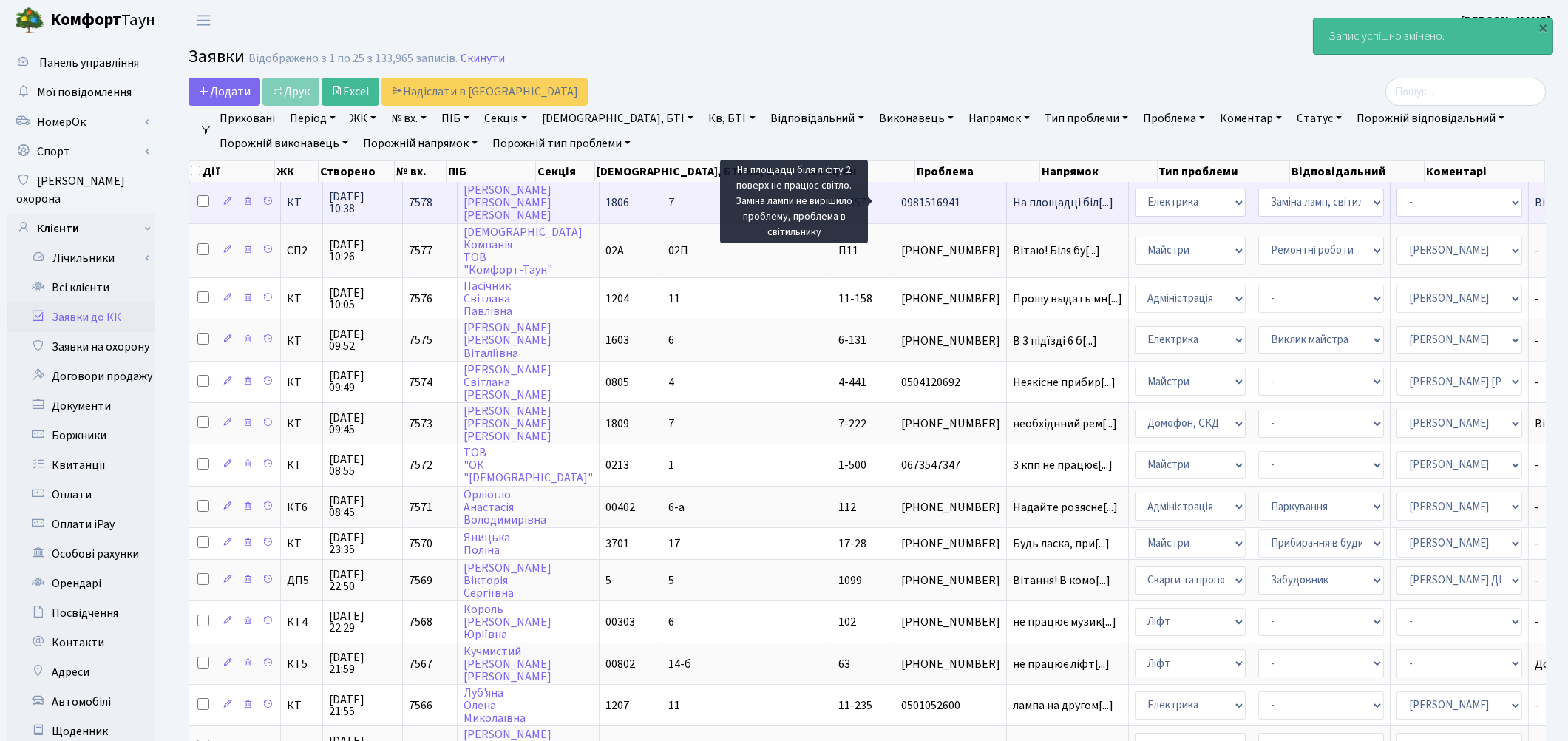
click at [1013, 197] on span "На площадці біл[...]" at bounding box center [1063, 202] width 101 height 16
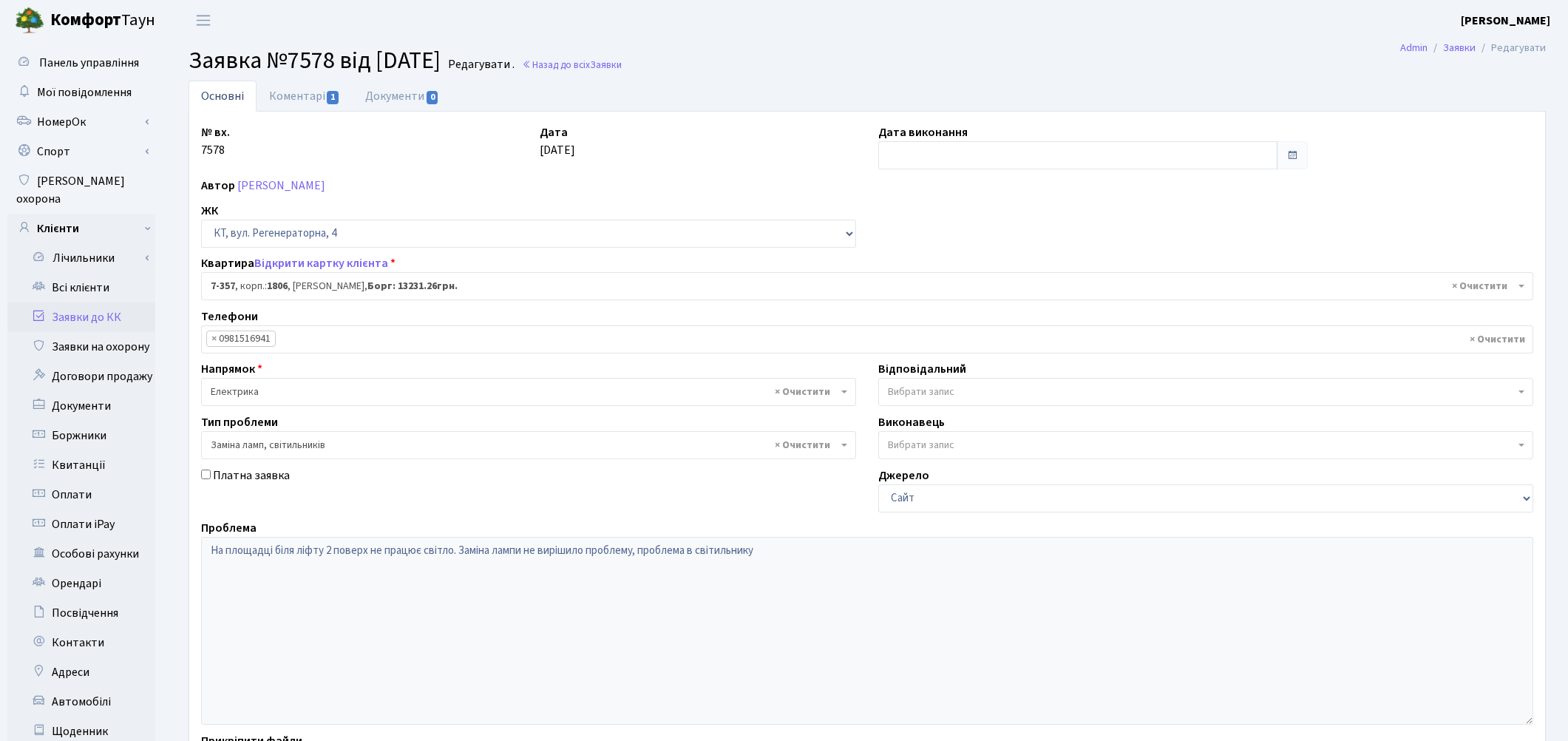
select select "4800"
select select "40"
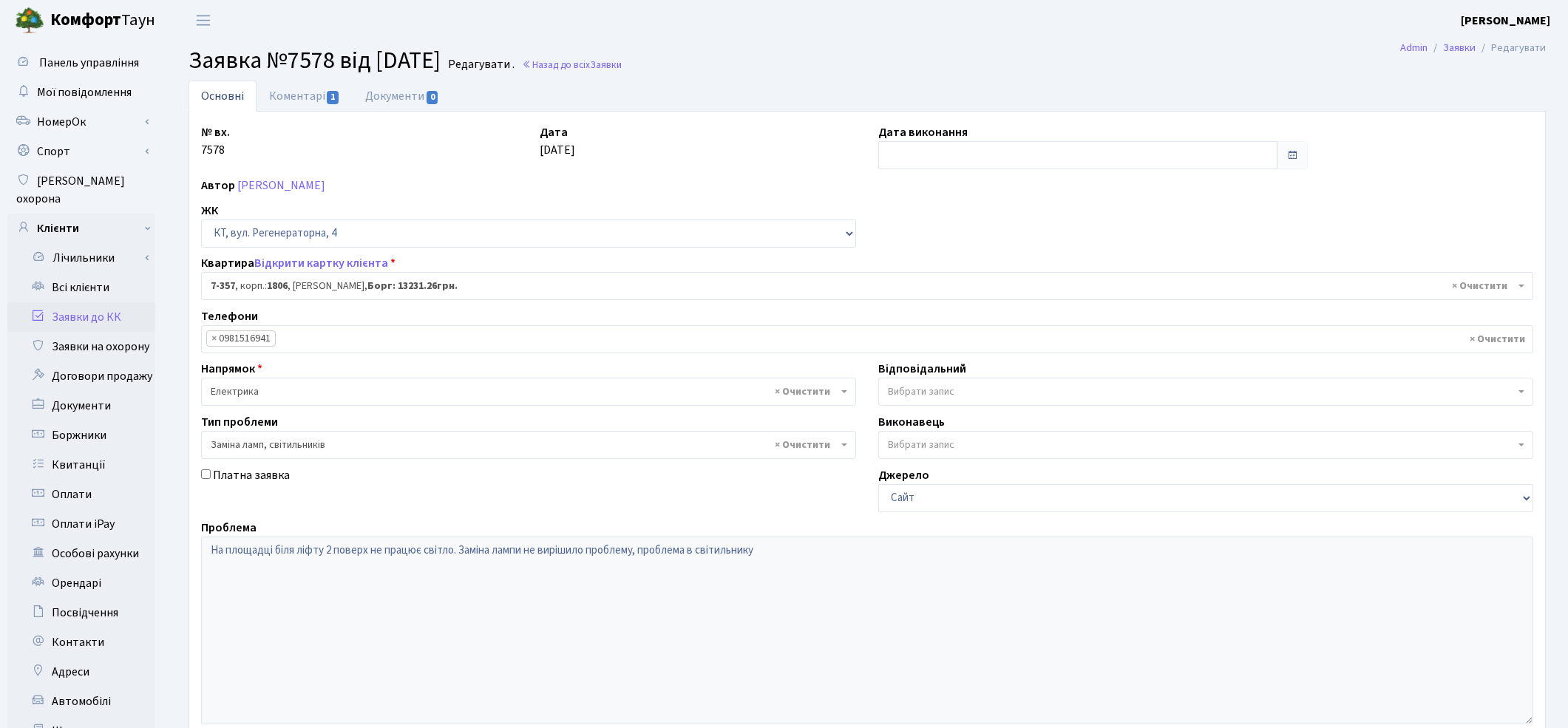
click at [942, 394] on span "Вибрати запис" at bounding box center [920, 392] width 66 height 15
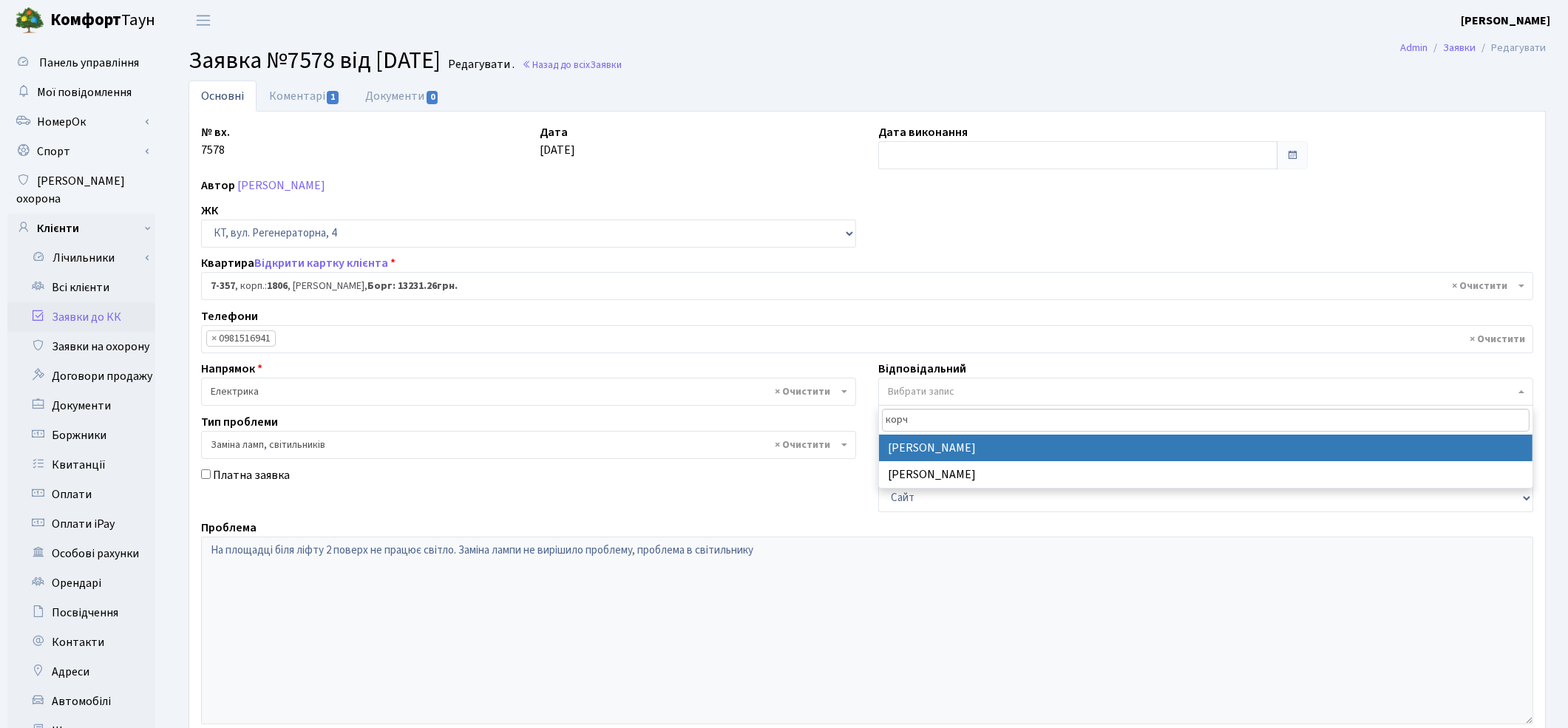
type input "корч"
select select "22"
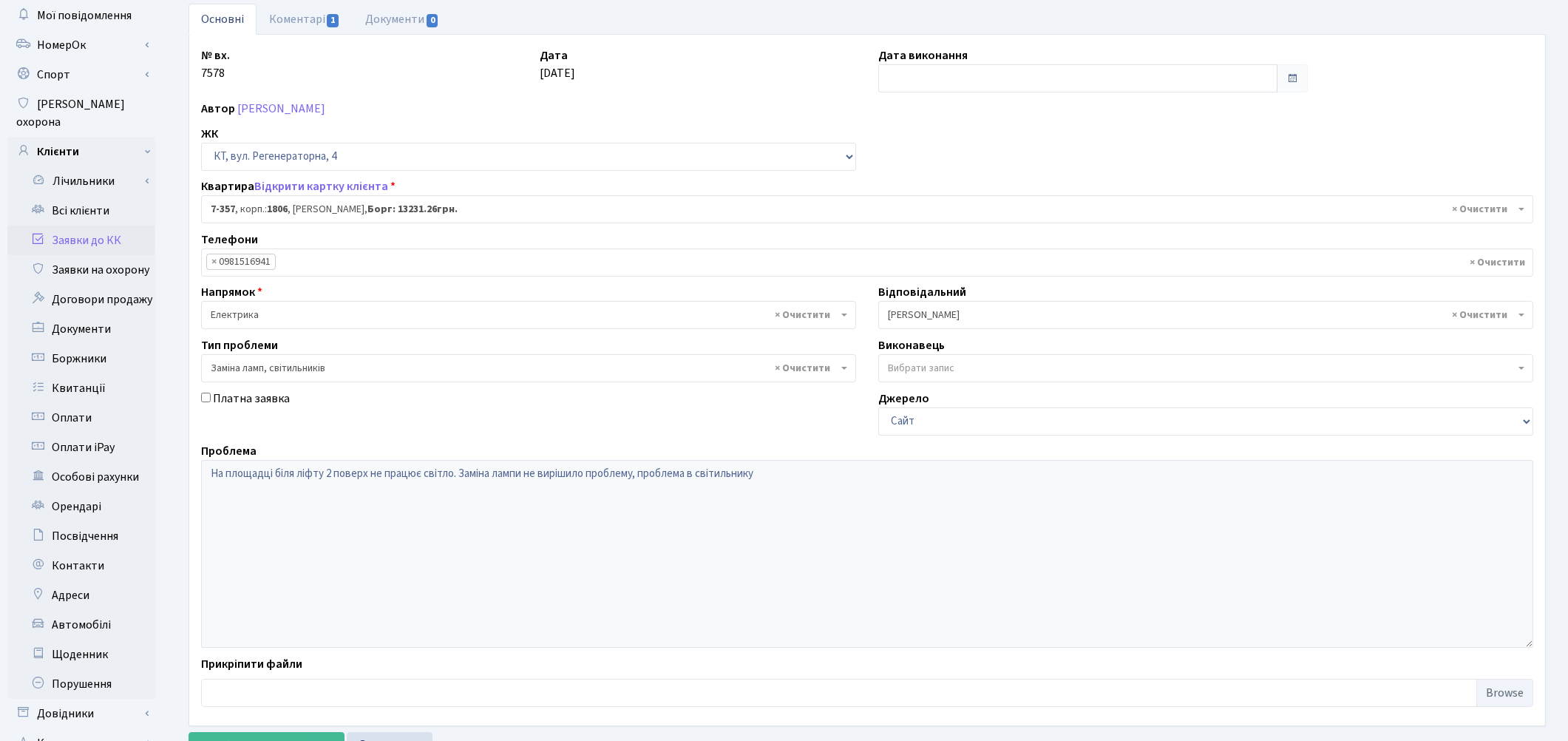
scroll to position [179, 0]
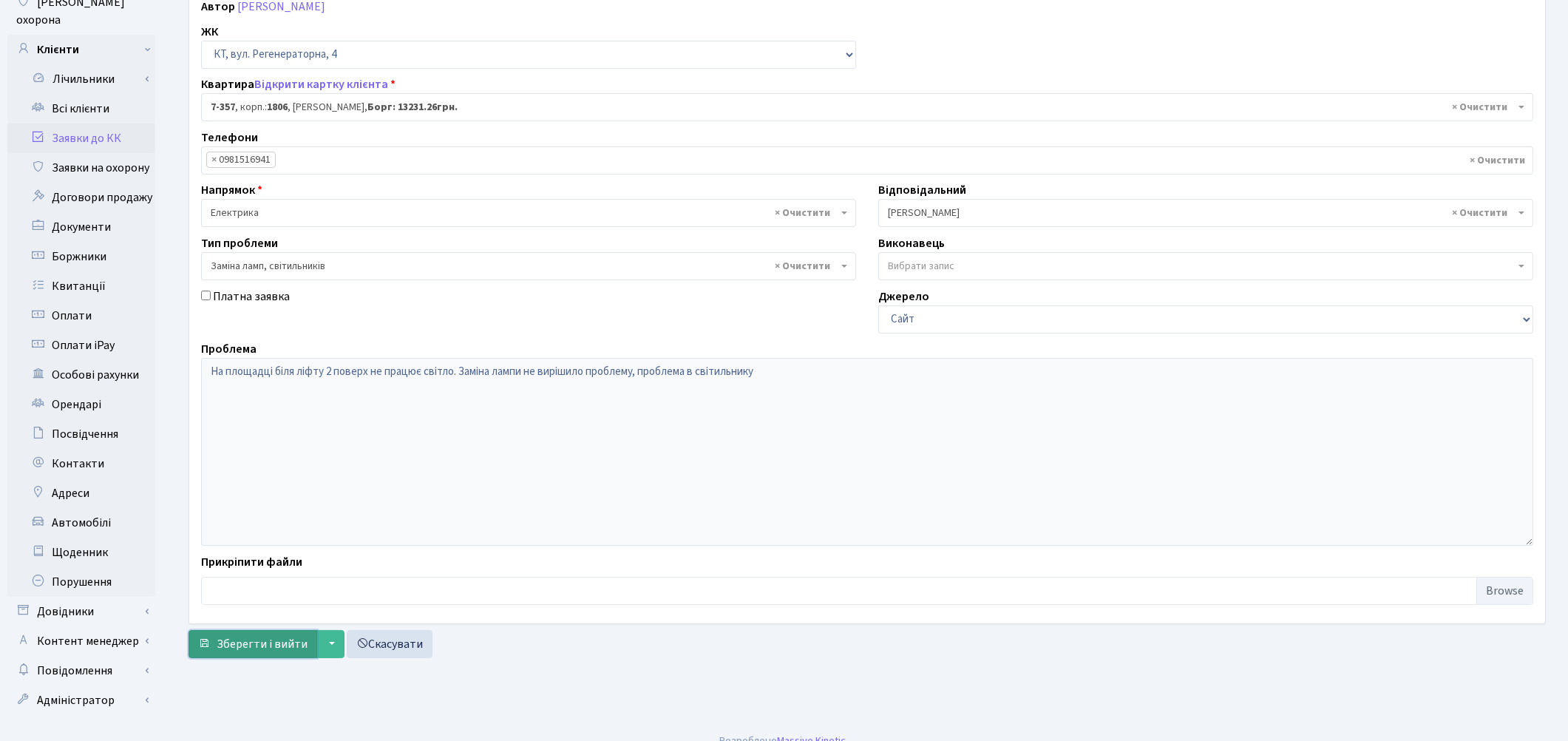
click at [260, 646] on span "Зберегти і вийти" at bounding box center [262, 644] width 91 height 16
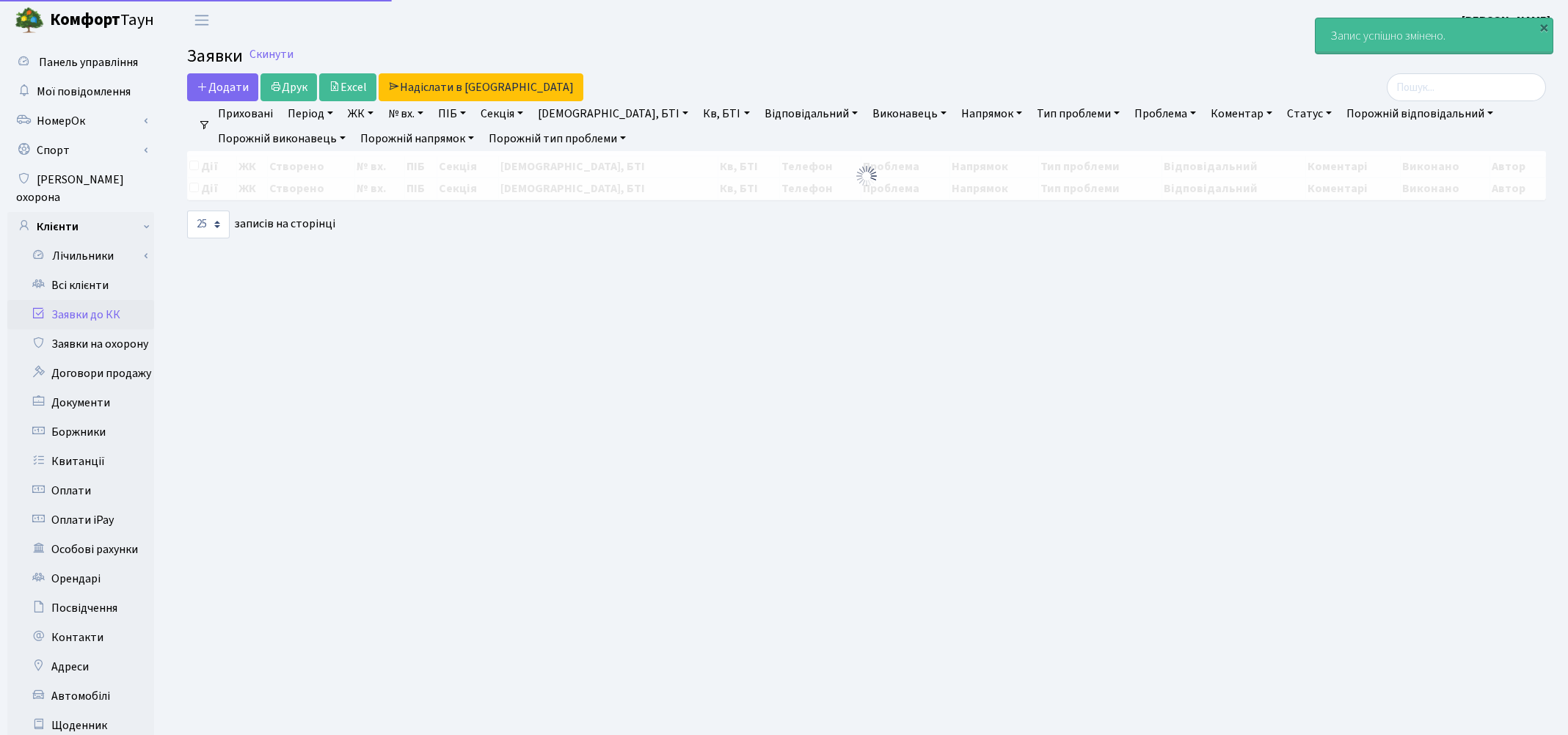
select select "25"
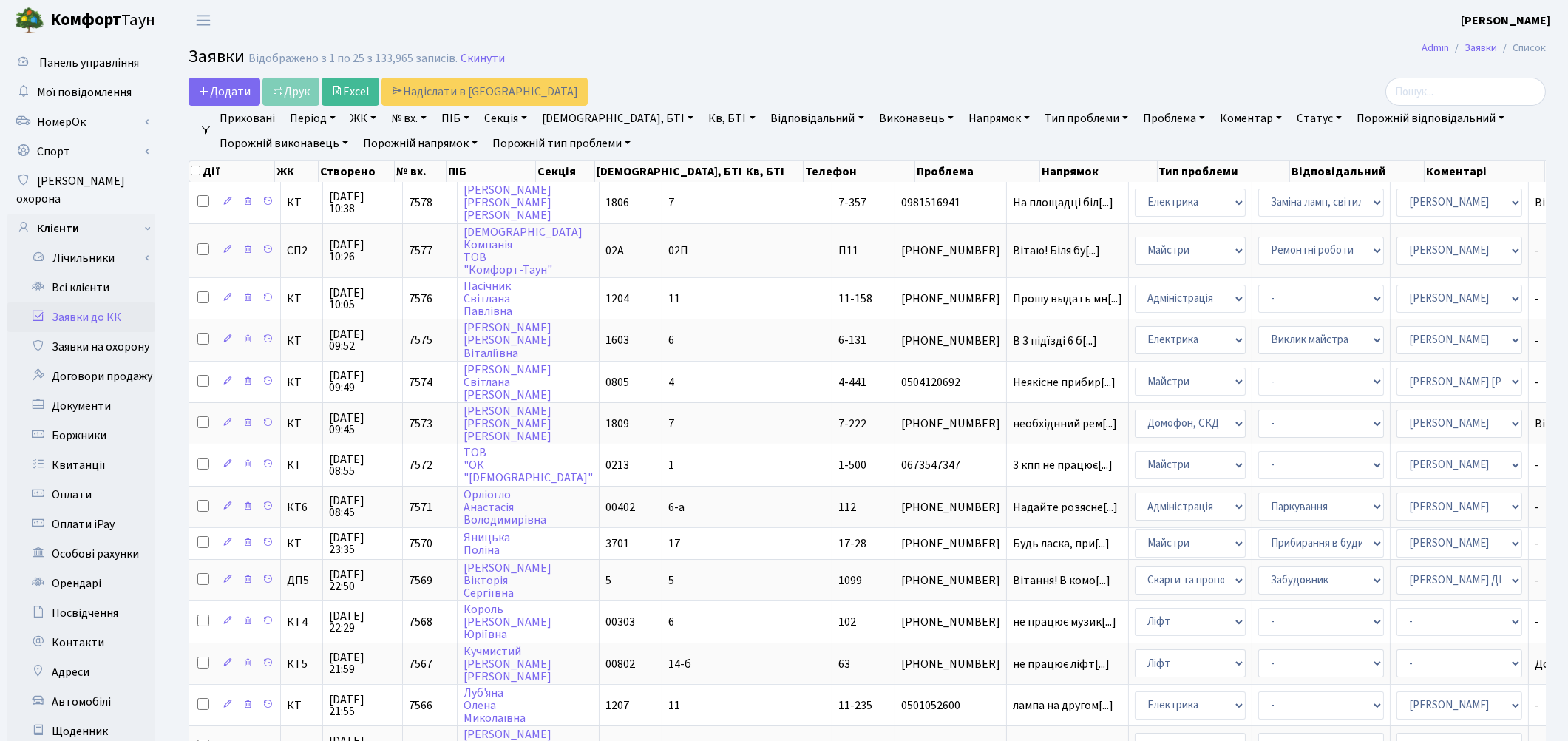
click at [92, 303] on link "Заявки до КК" at bounding box center [81, 318] width 148 height 30
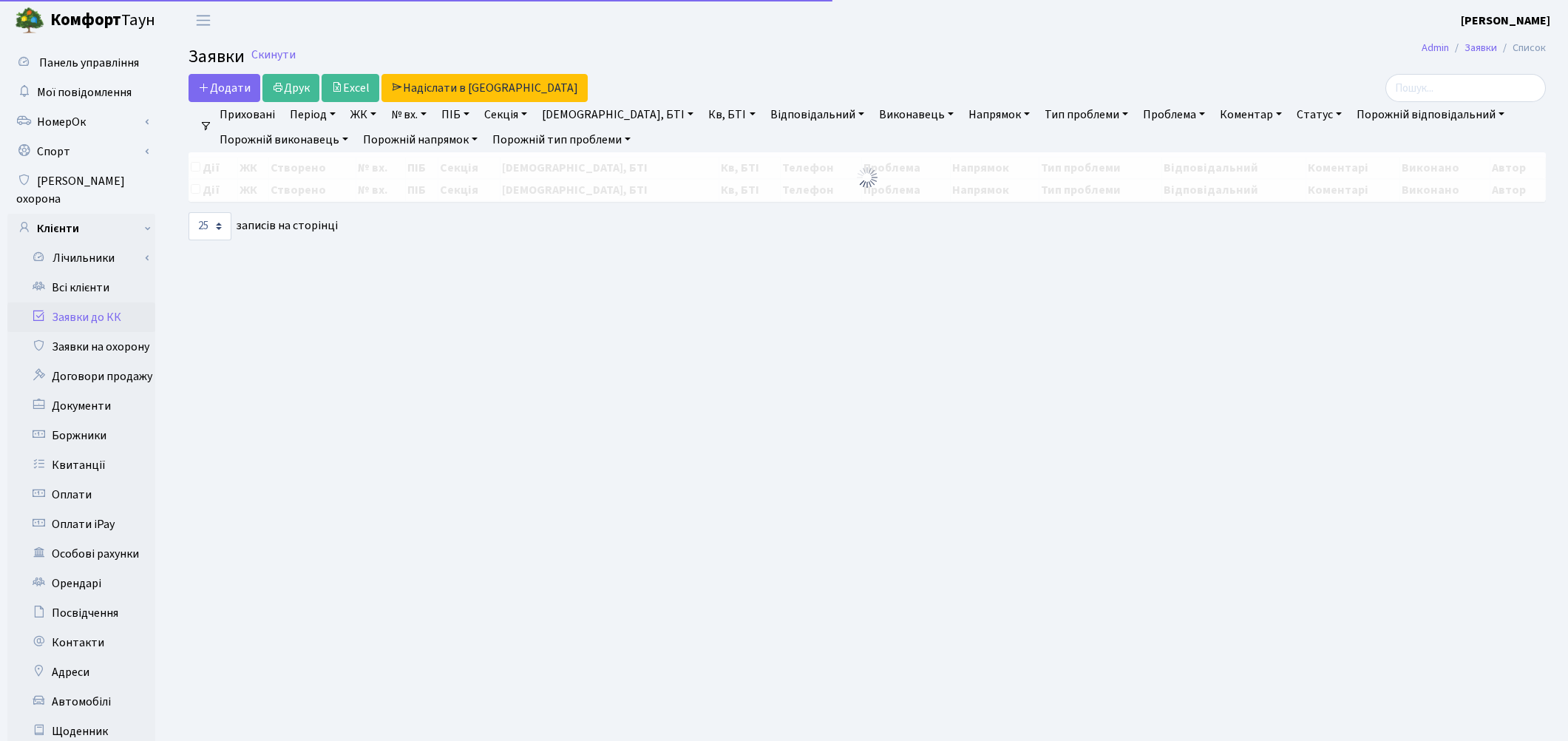
select select "25"
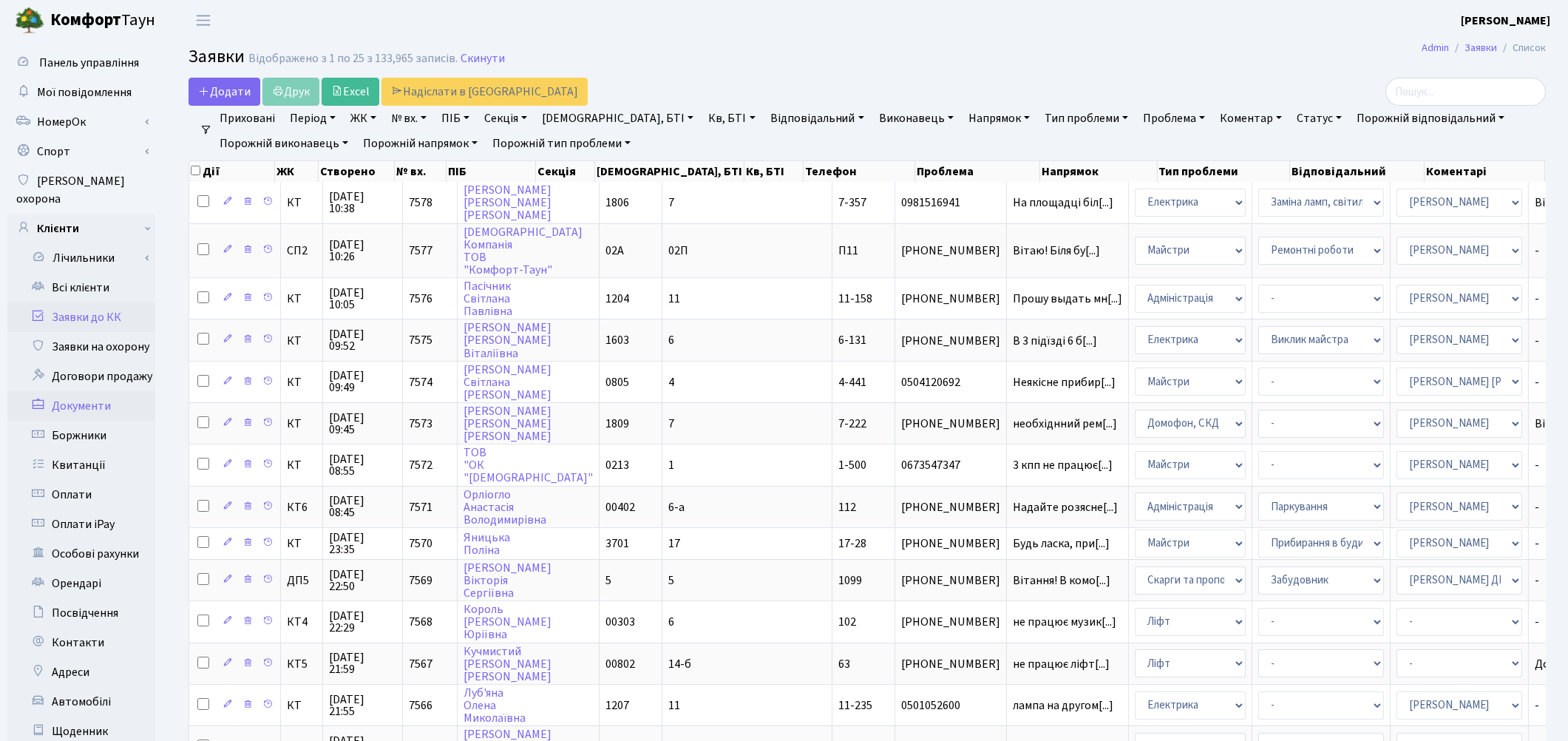
click at [118, 391] on link "Документи" at bounding box center [81, 406] width 148 height 30
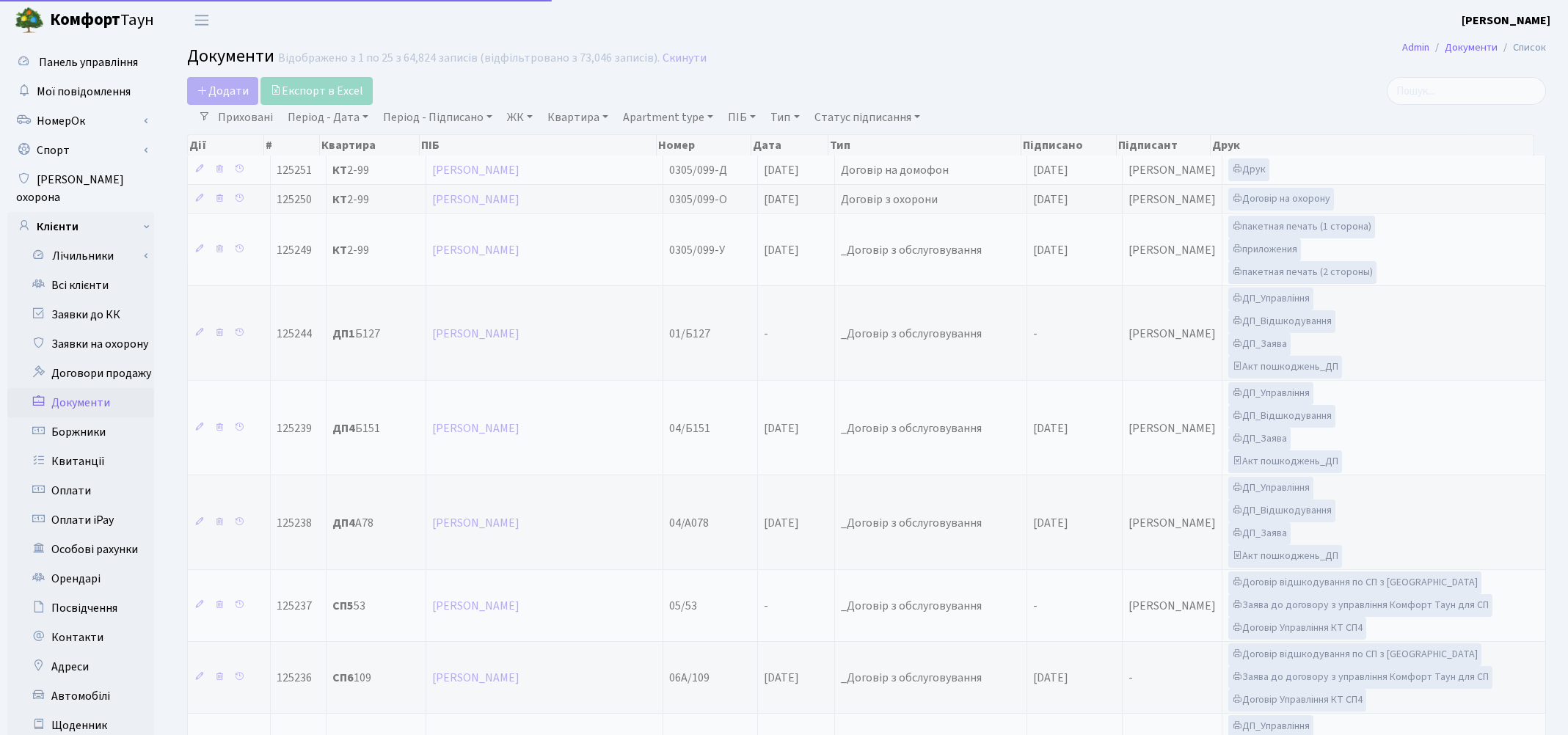
select select "25"
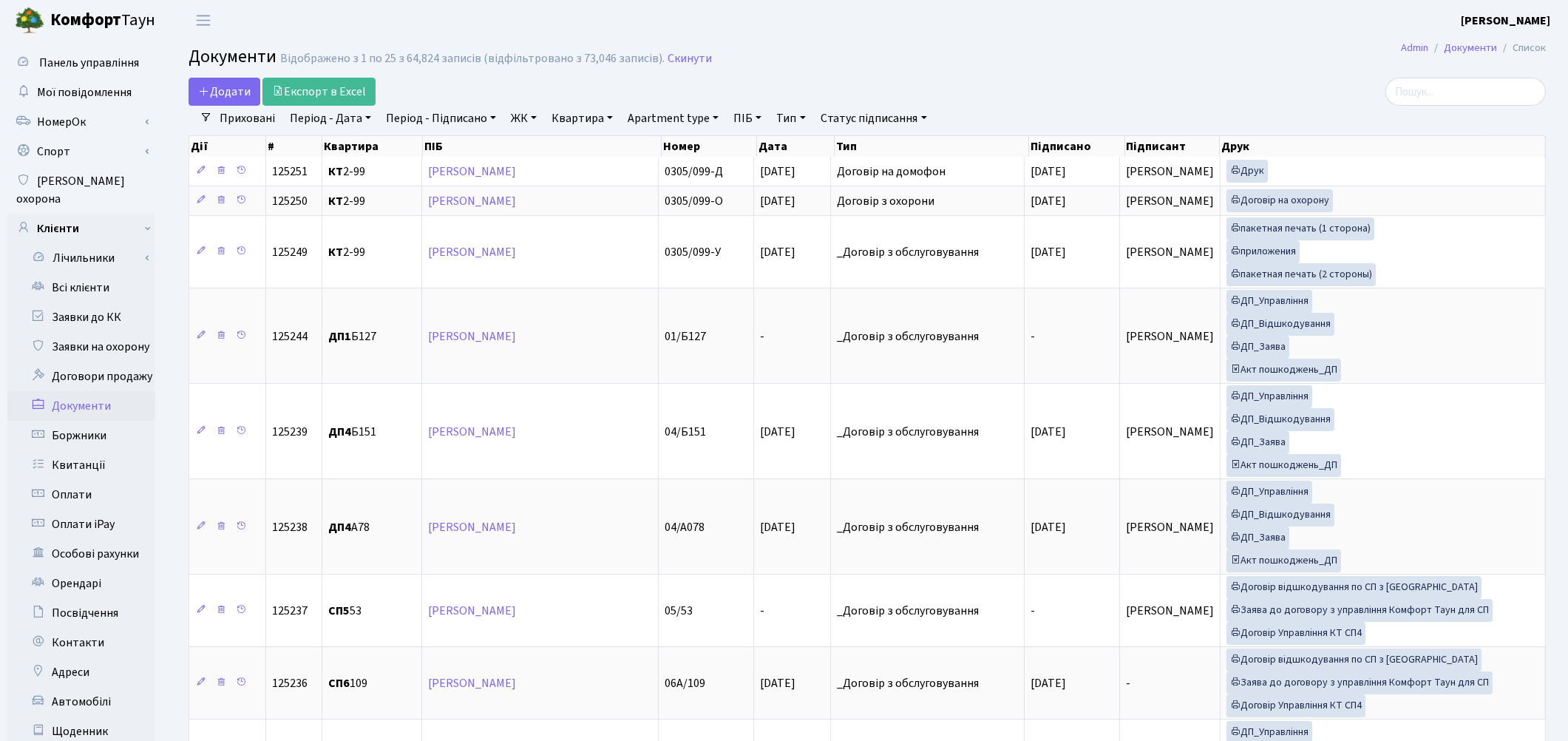
click at [514, 120] on link "ЖК" at bounding box center [523, 118] width 38 height 25
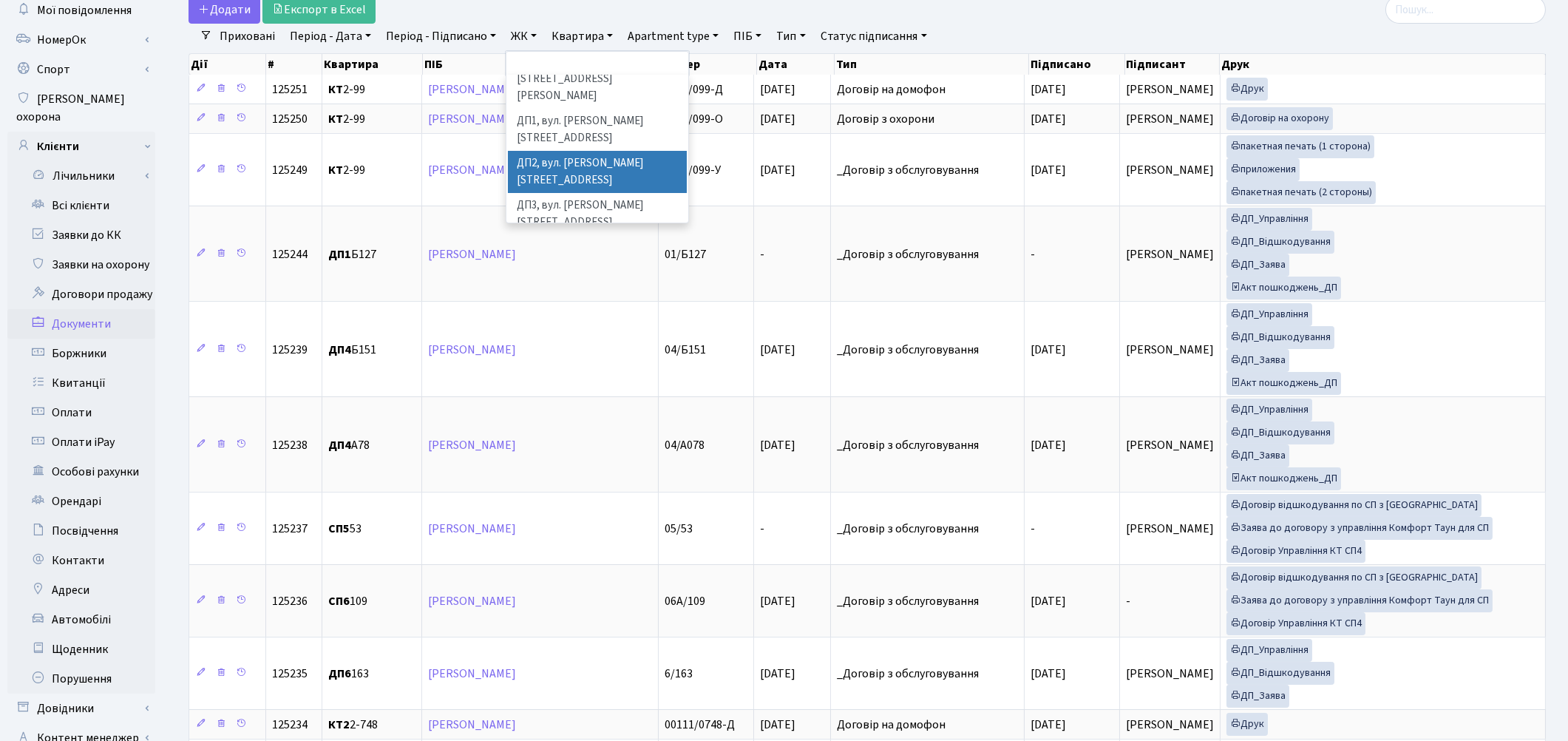
scroll to position [492, 0]
click at [601, 276] on li "ДП5, вул. [PERSON_NAME][STREET_ADDRESS]" at bounding box center [597, 297] width 179 height 42
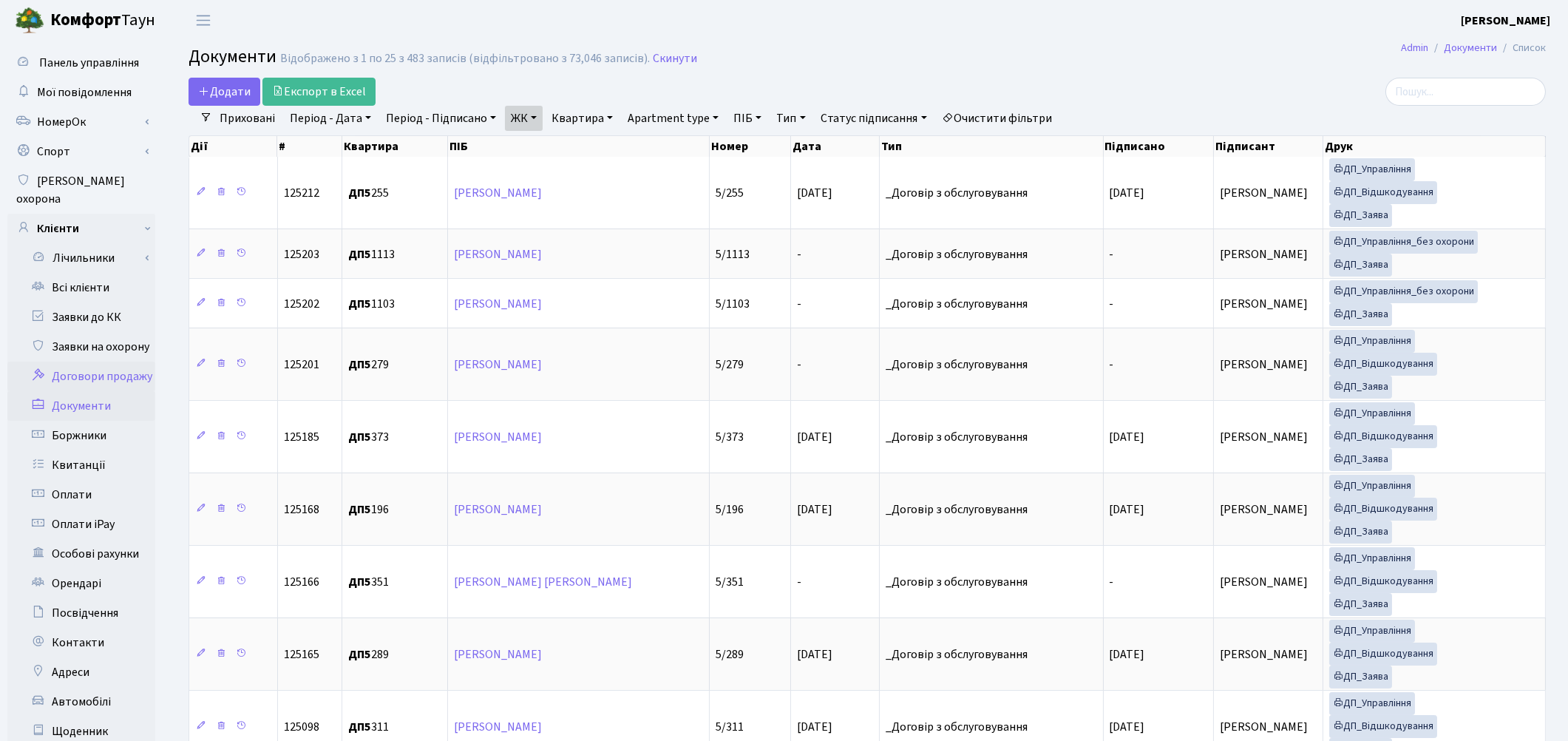
click at [140, 363] on link "Договори продажу" at bounding box center [81, 377] width 148 height 30
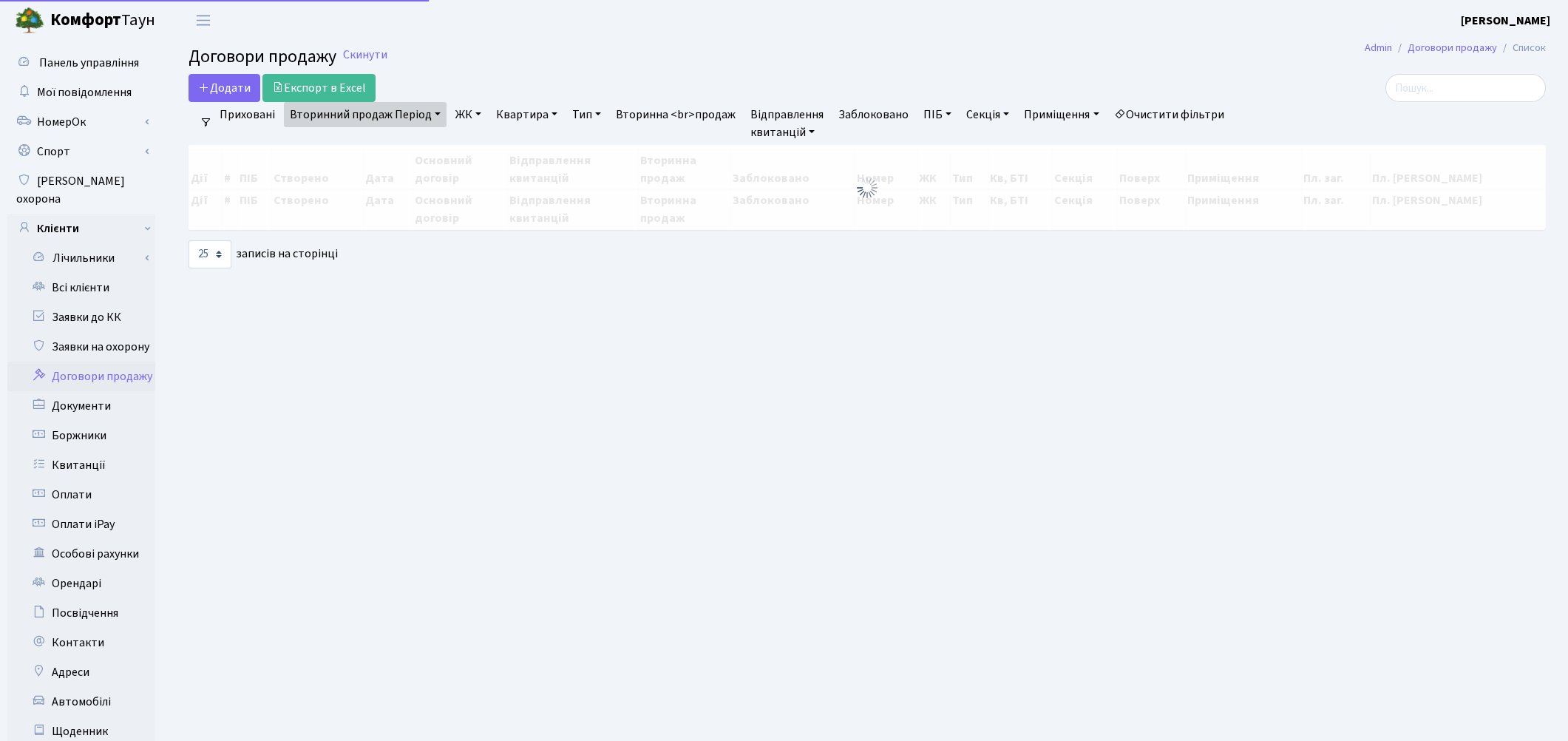
select select "25"
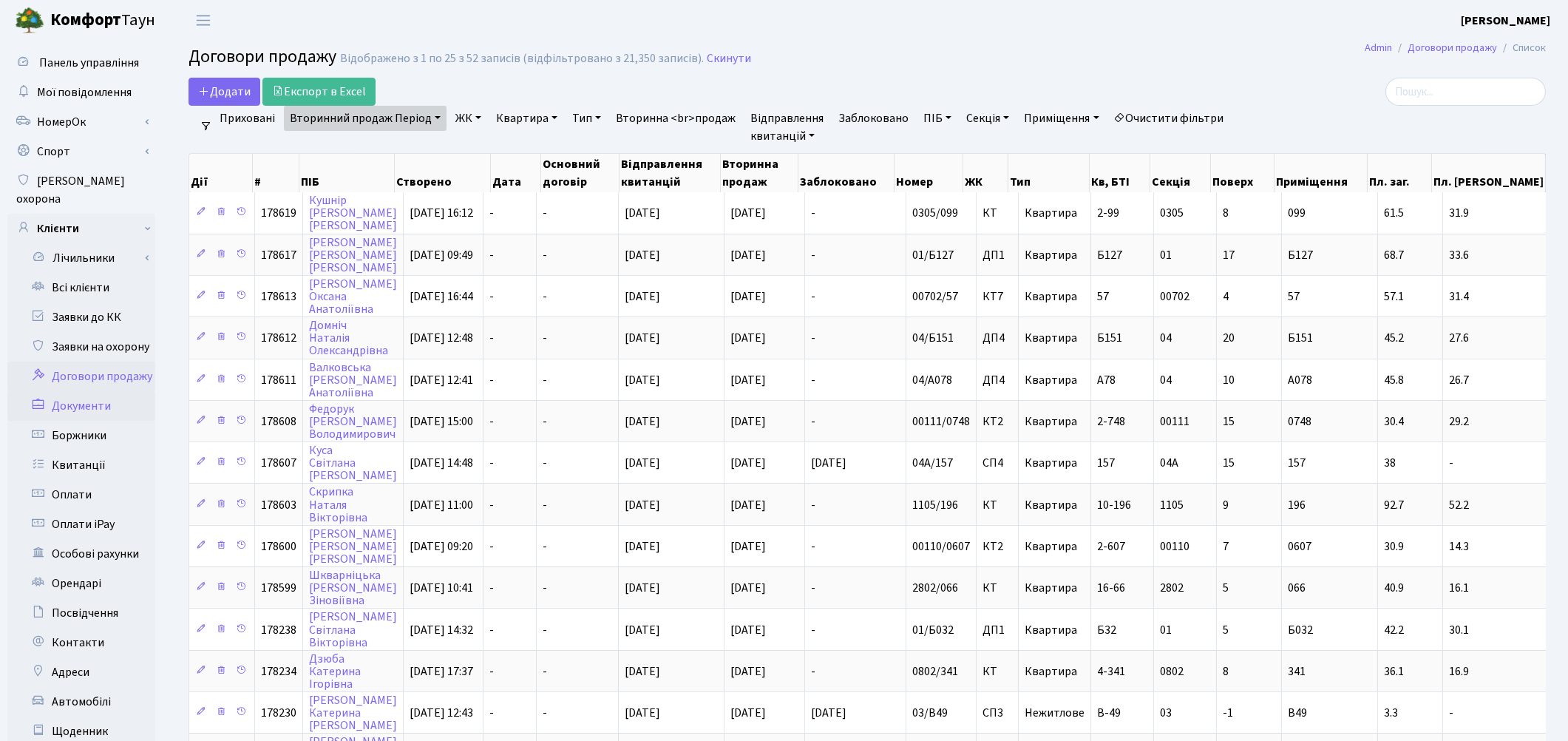
click at [101, 393] on link "Документи" at bounding box center [81, 406] width 148 height 30
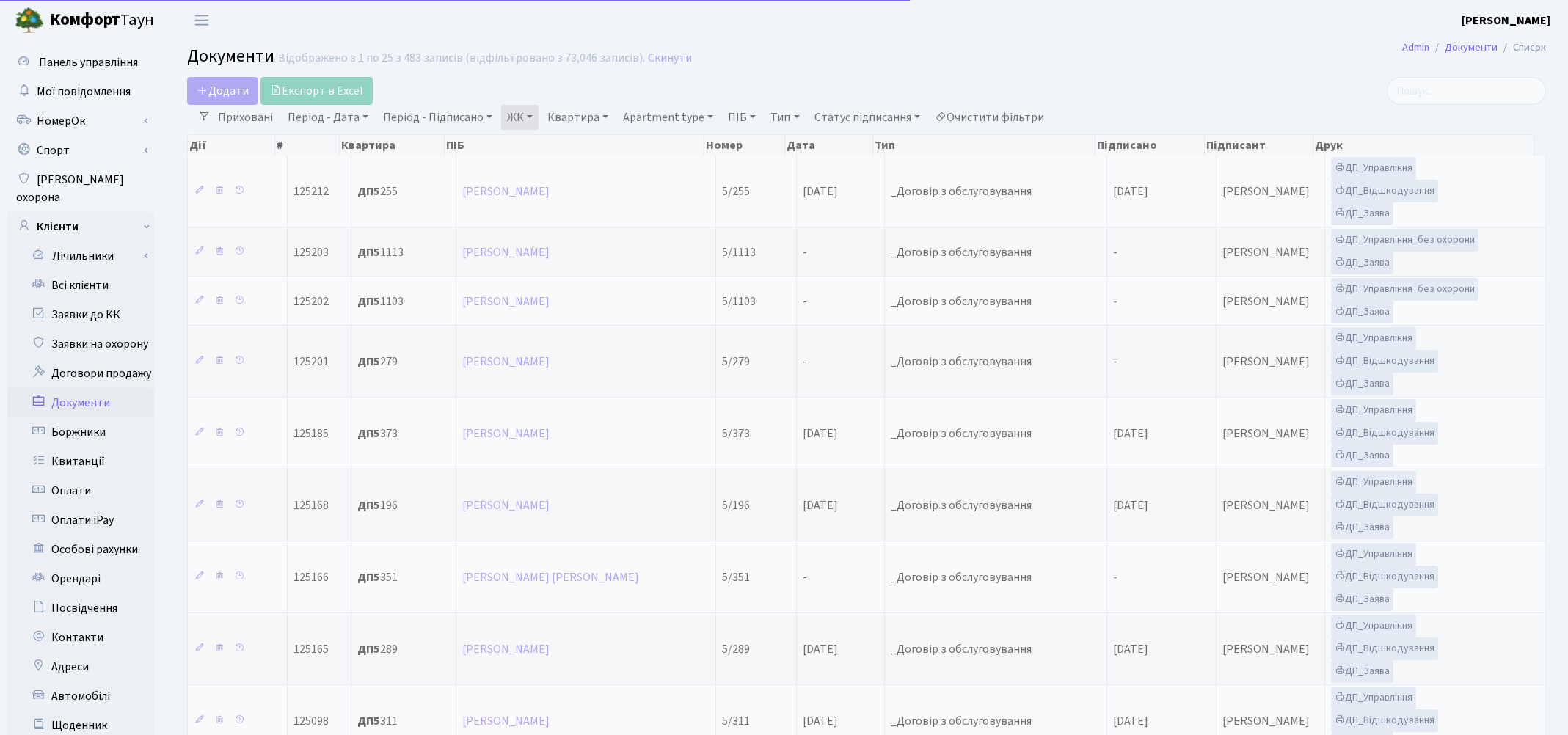
select select "25"
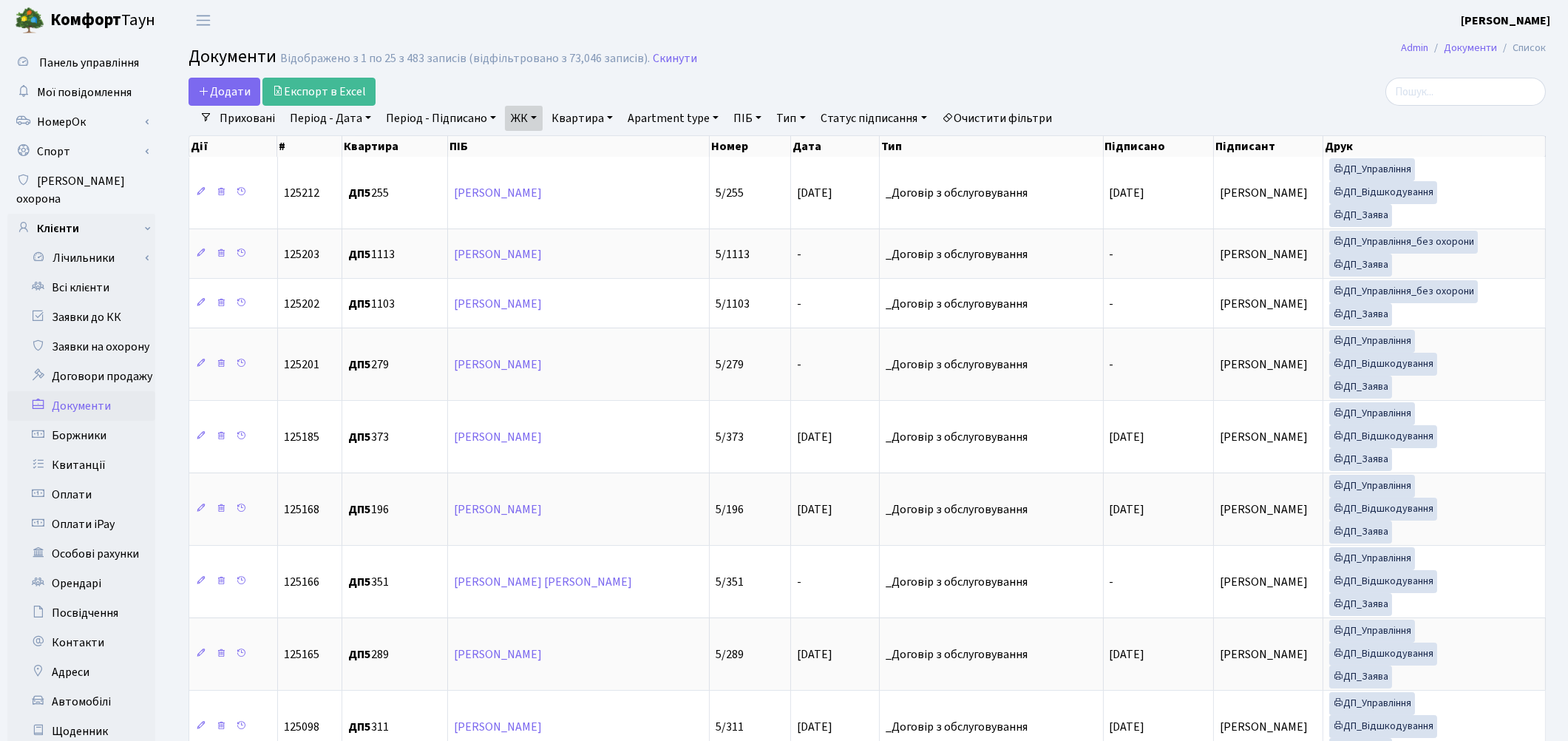
click at [892, 119] on link "Статус підписання" at bounding box center [874, 118] width 118 height 25
click at [876, 203] on link "Без договору з КТ" at bounding box center [891, 208] width 153 height 23
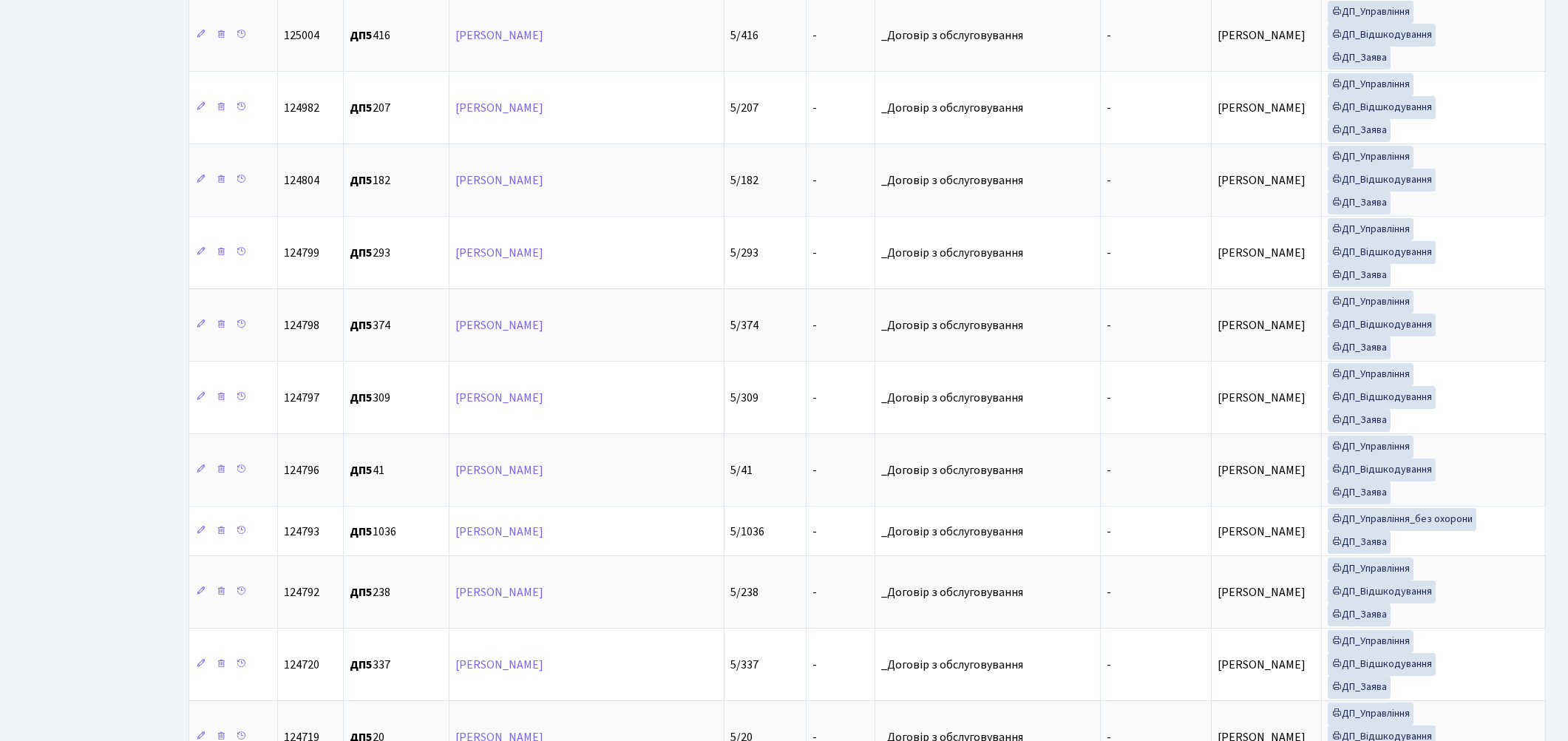
scroll to position [1224, 0]
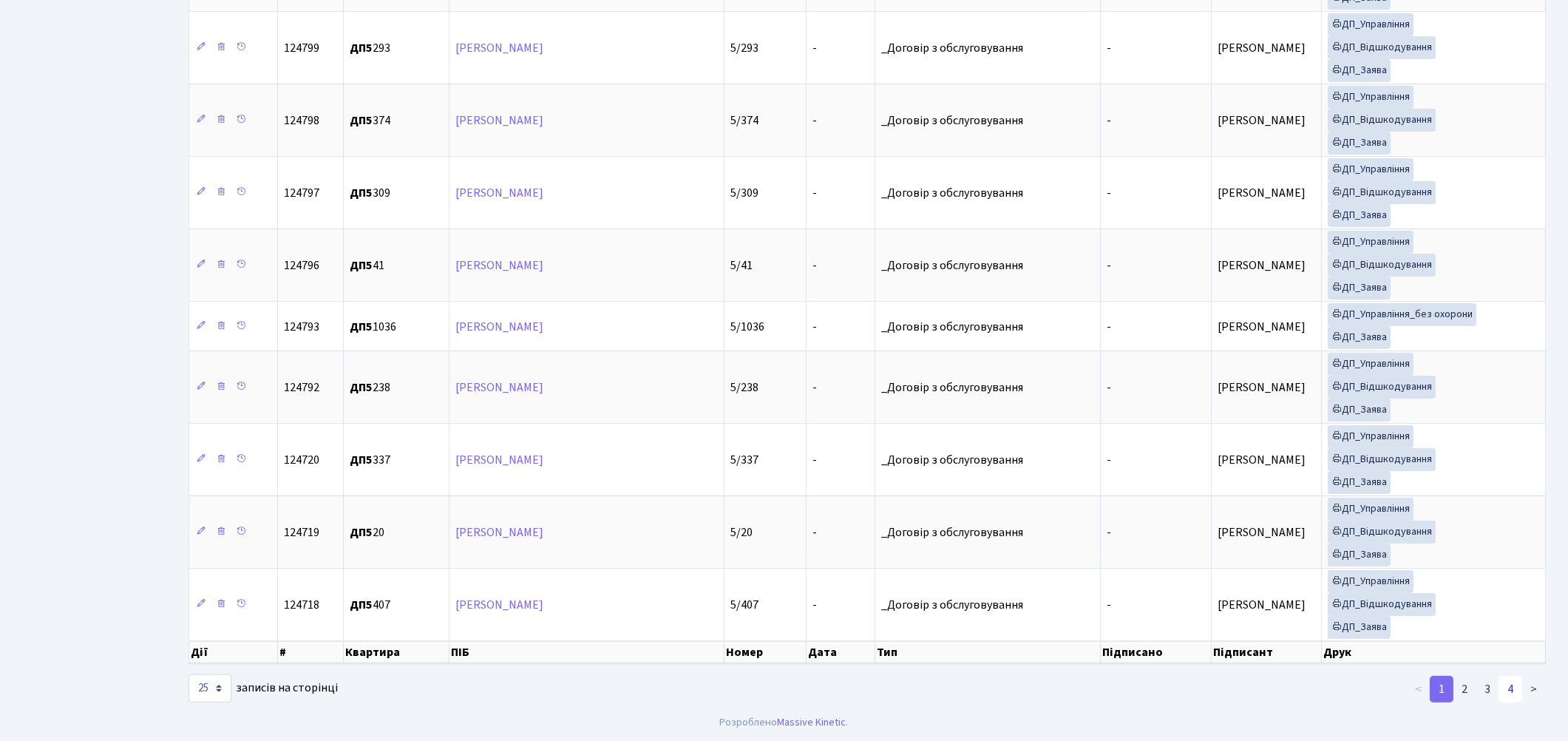
click at [1508, 698] on link "4" at bounding box center [1510, 689] width 24 height 26
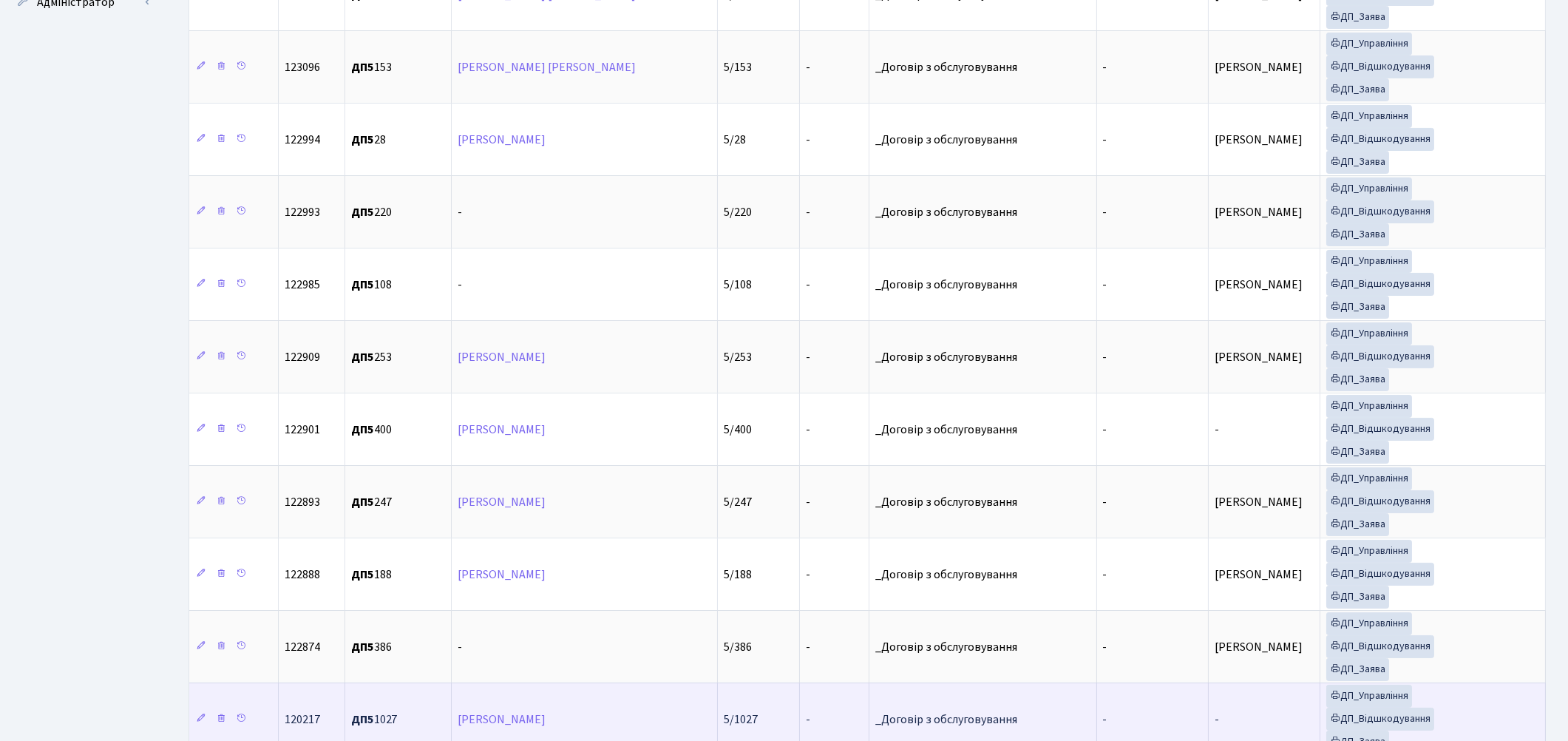
scroll to position [837, 0]
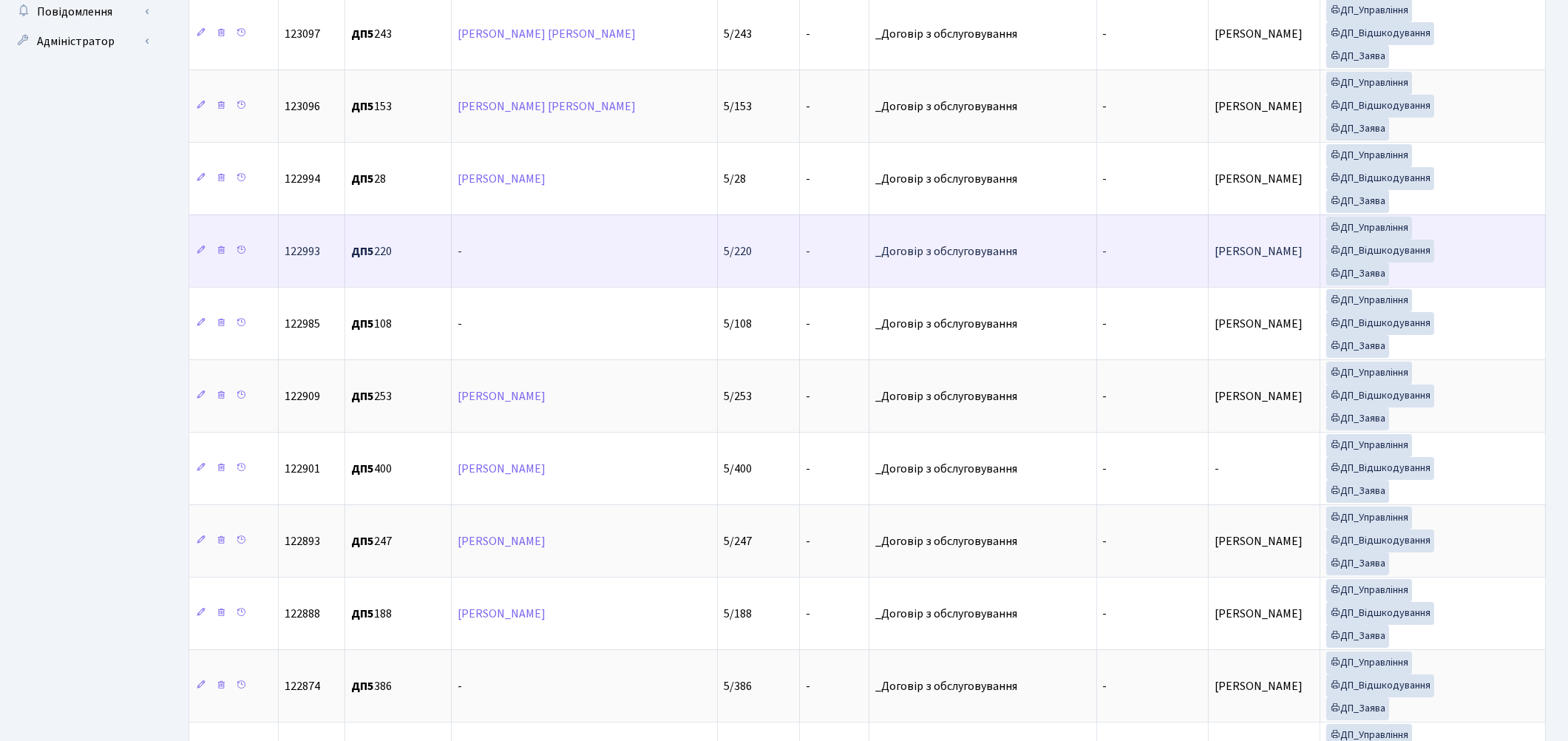
click at [493, 268] on td "-" at bounding box center [585, 251] width 266 height 72
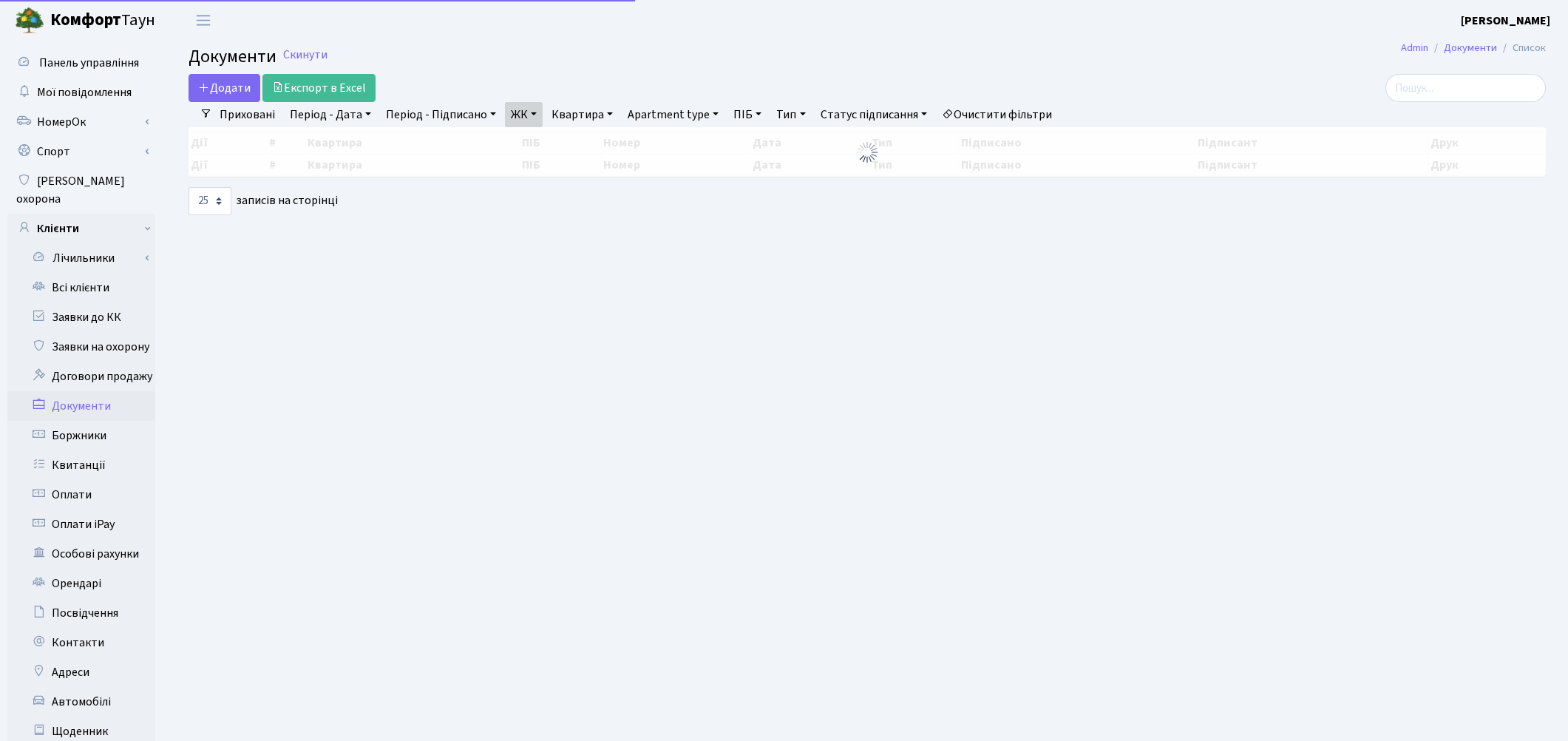
select select "25"
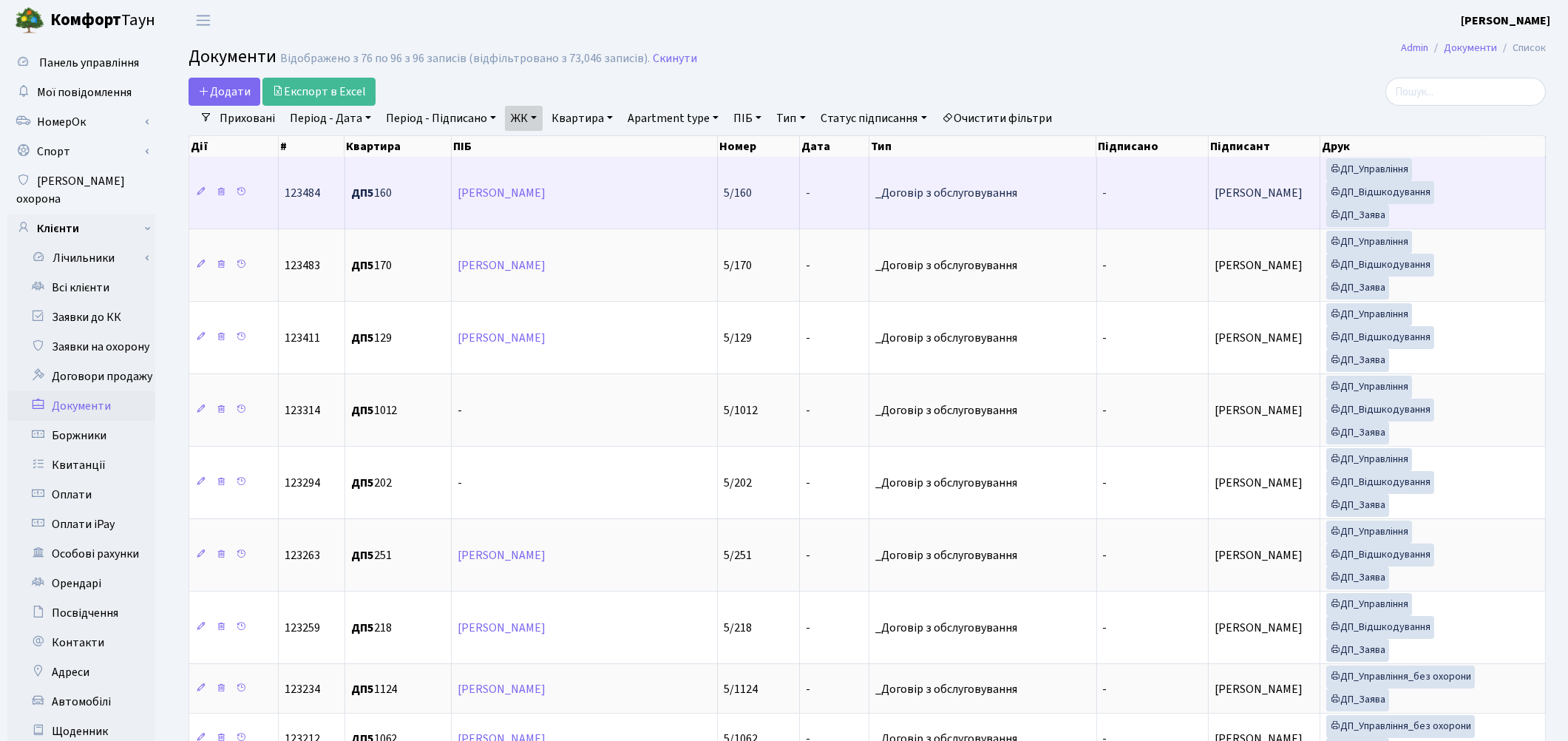
click at [659, 209] on td "[PERSON_NAME]" at bounding box center [585, 192] width 266 height 71
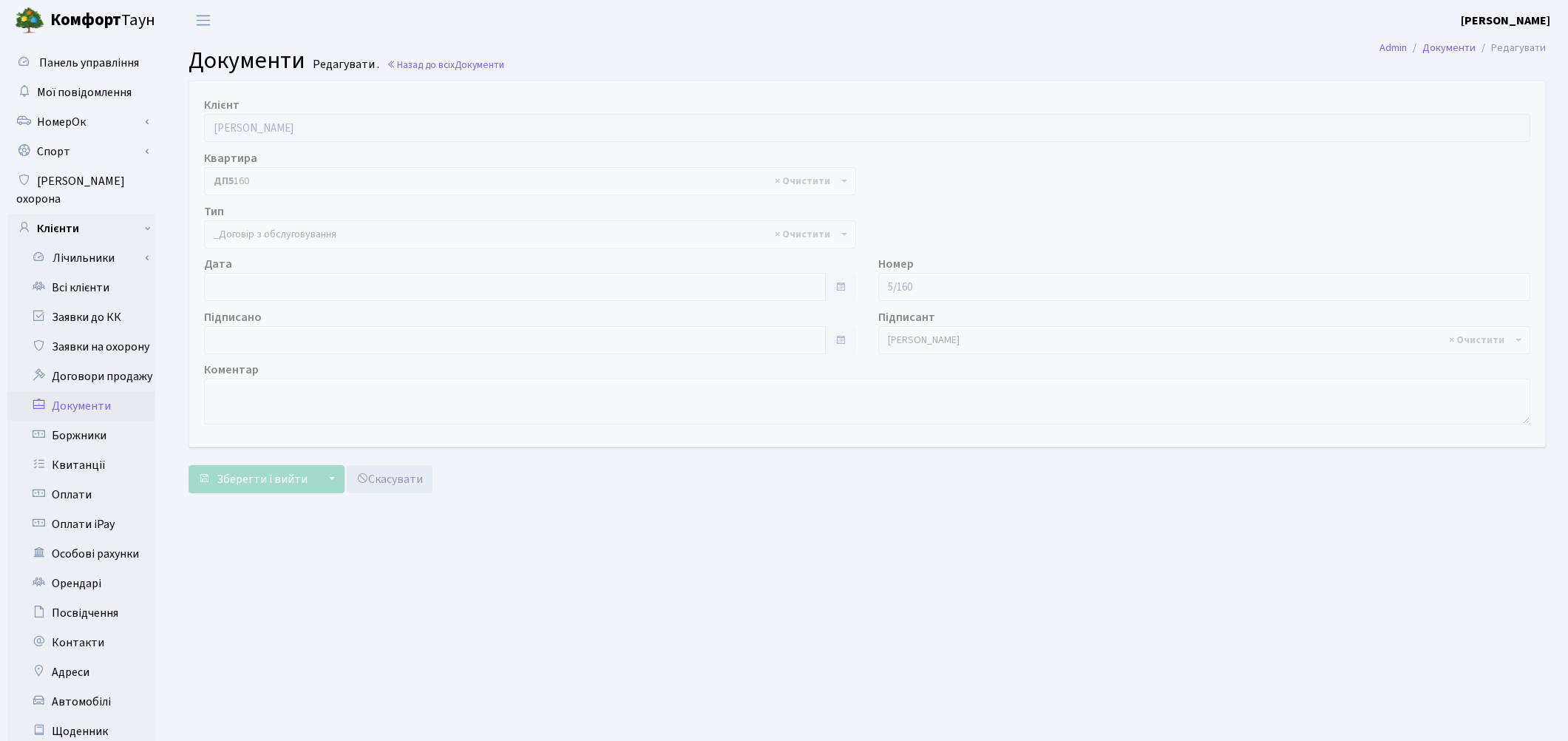
select select "289"
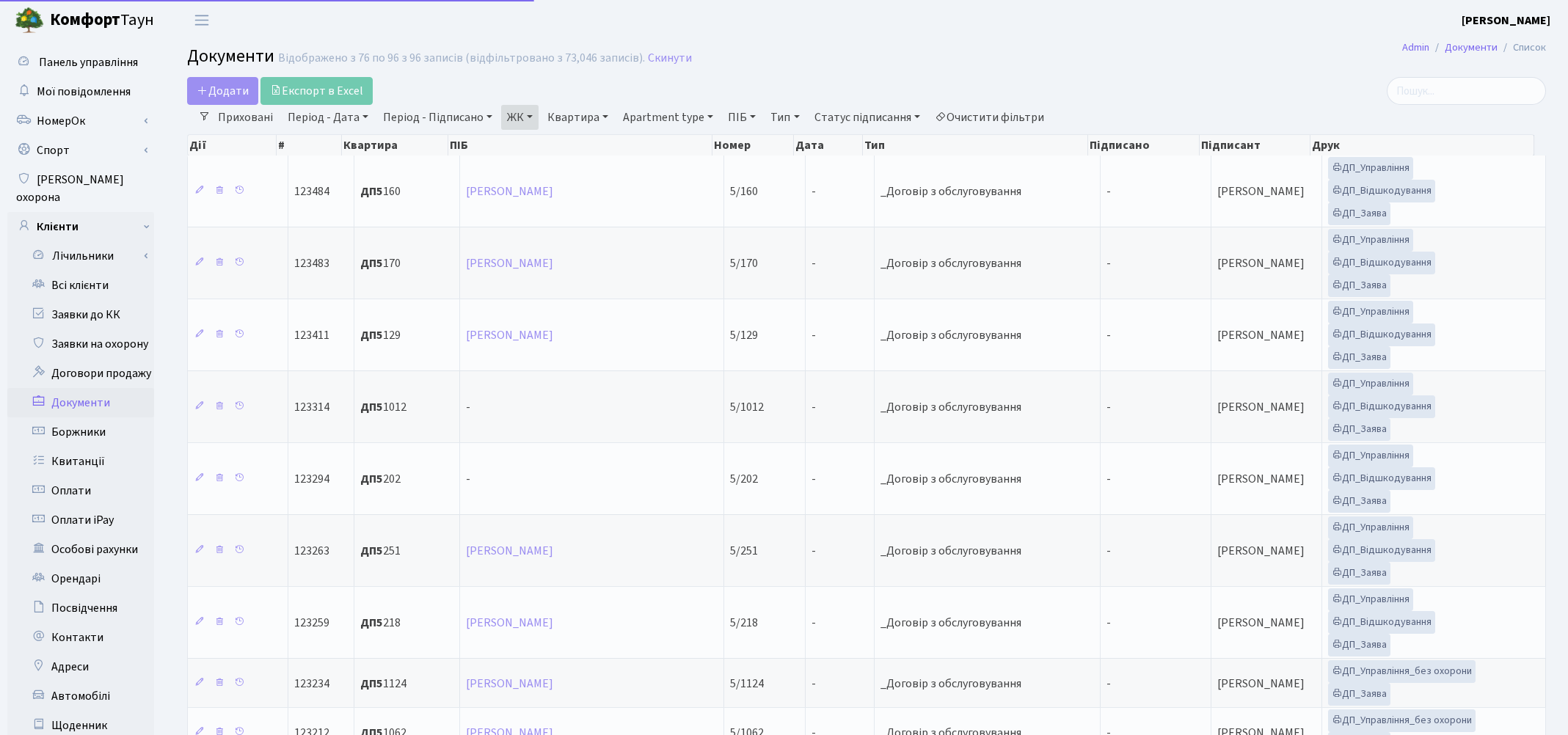
select select "25"
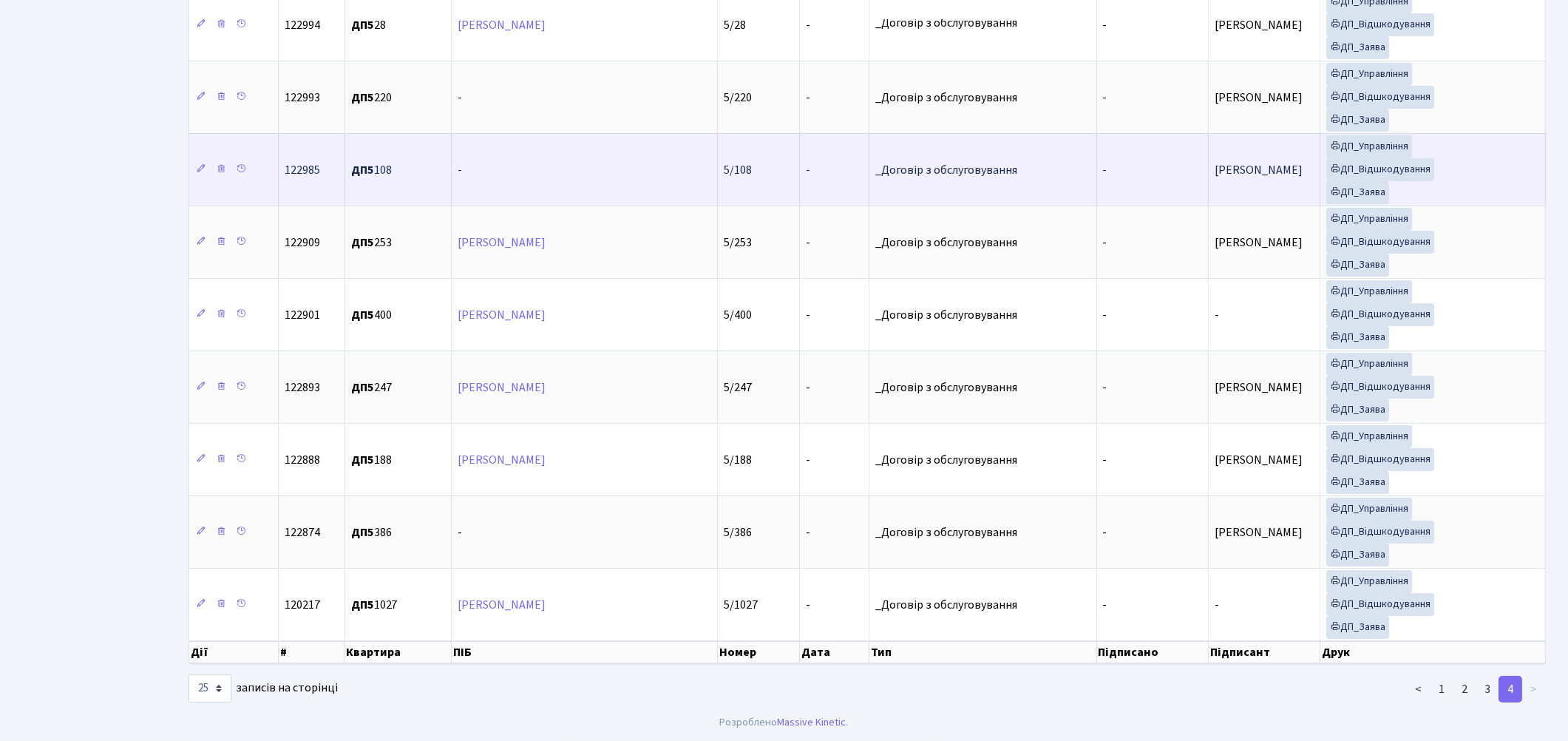
scroll to position [1001, 0]
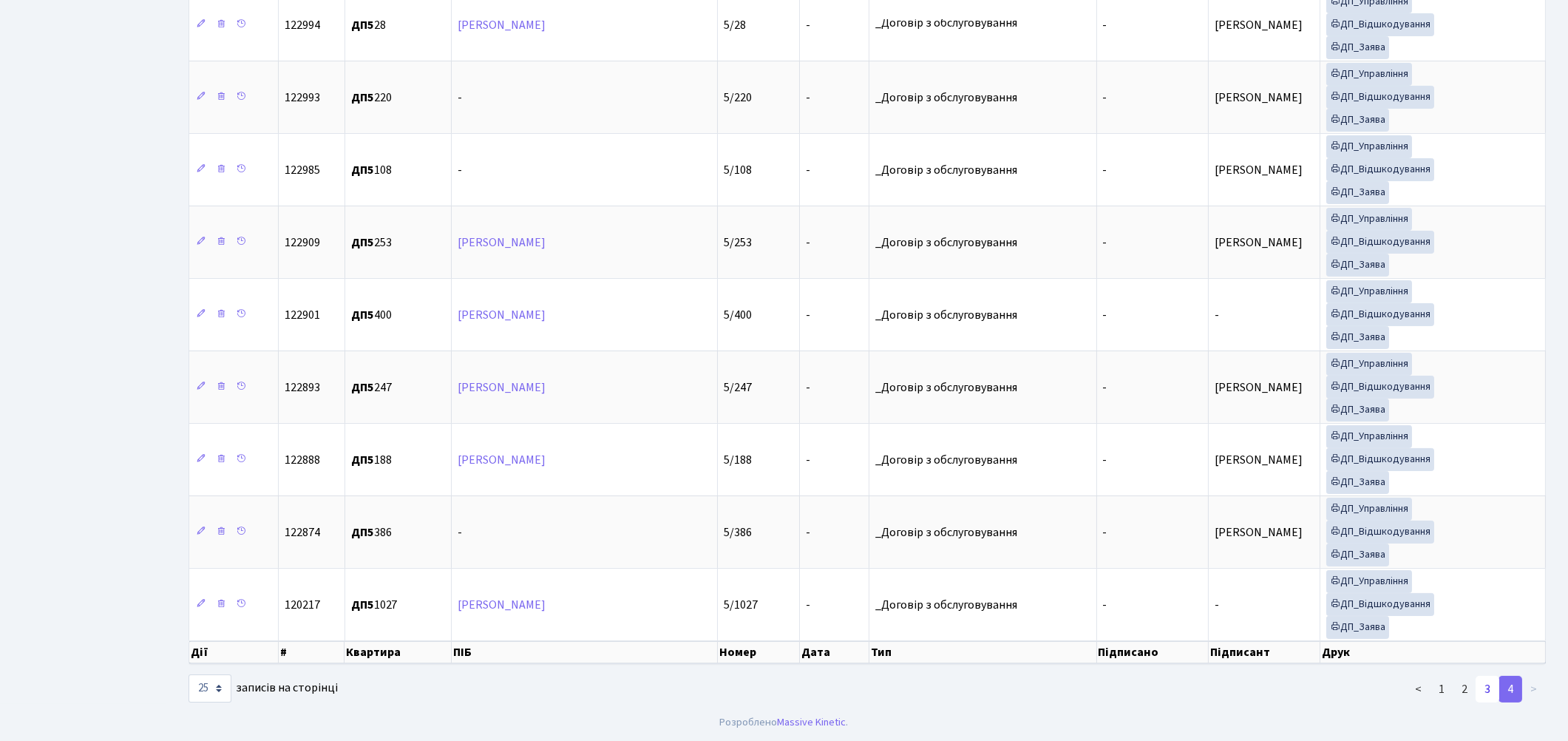
click at [1484, 688] on link "3" at bounding box center [1488, 689] width 24 height 26
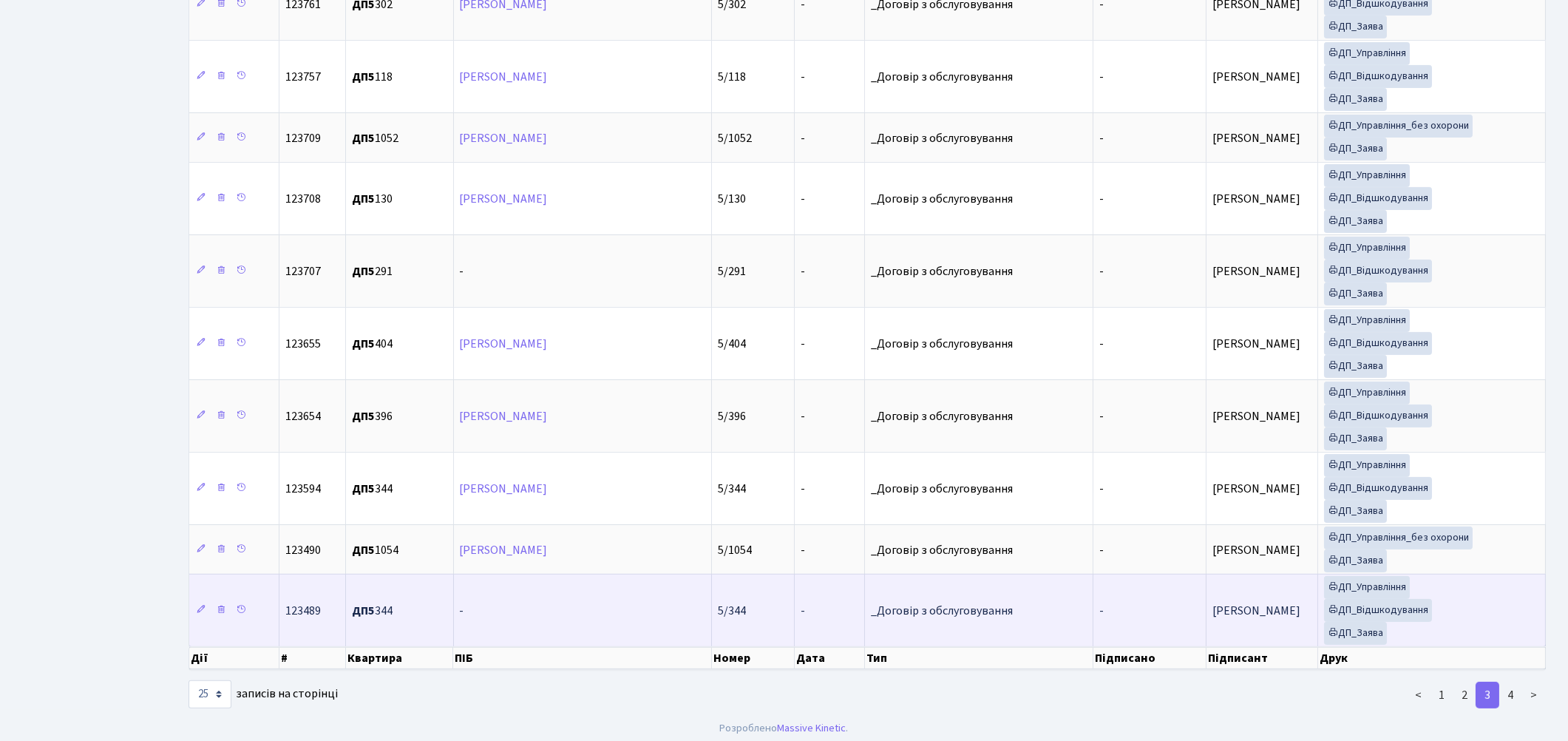
scroll to position [1293, 0]
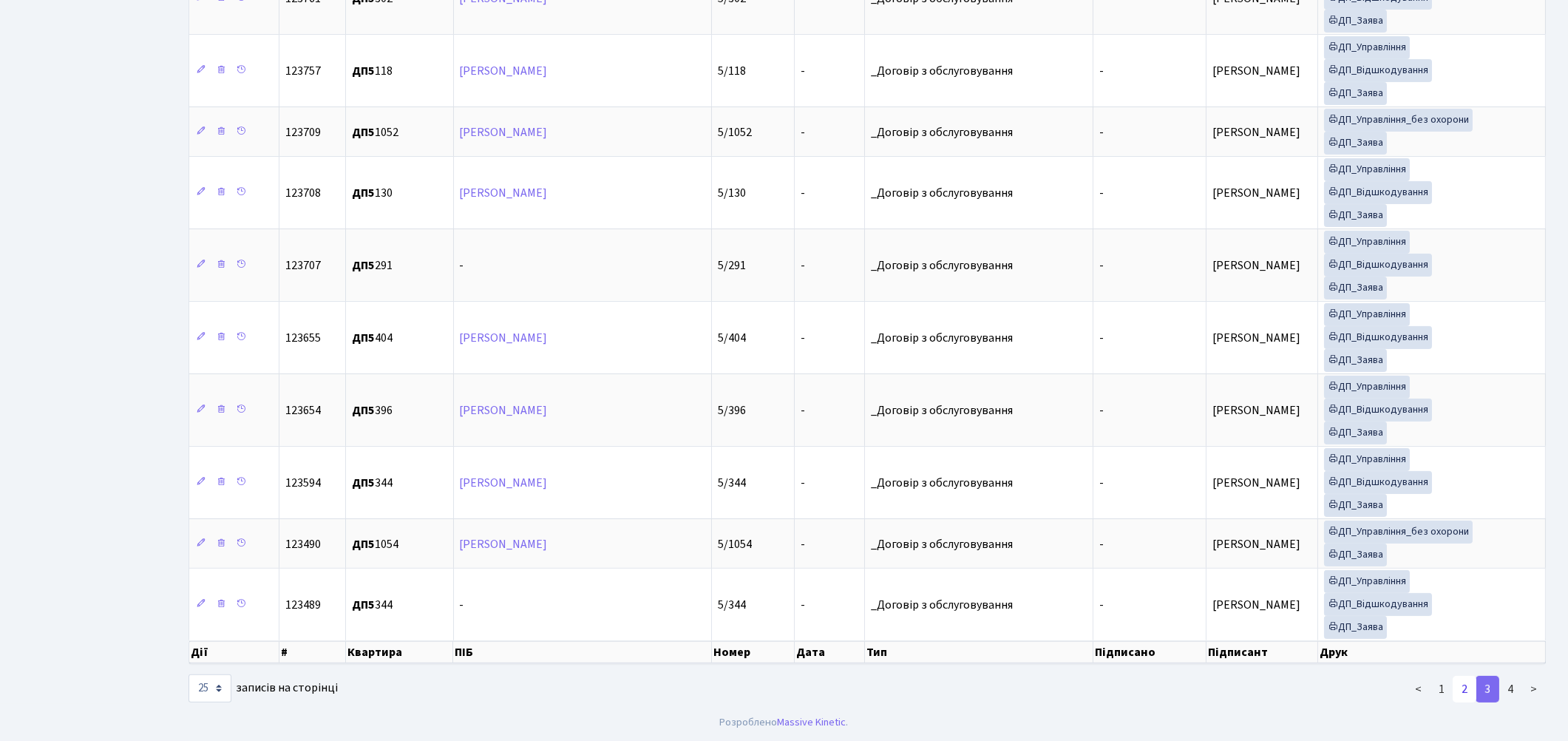
click at [1462, 689] on link "2" at bounding box center [1465, 689] width 24 height 26
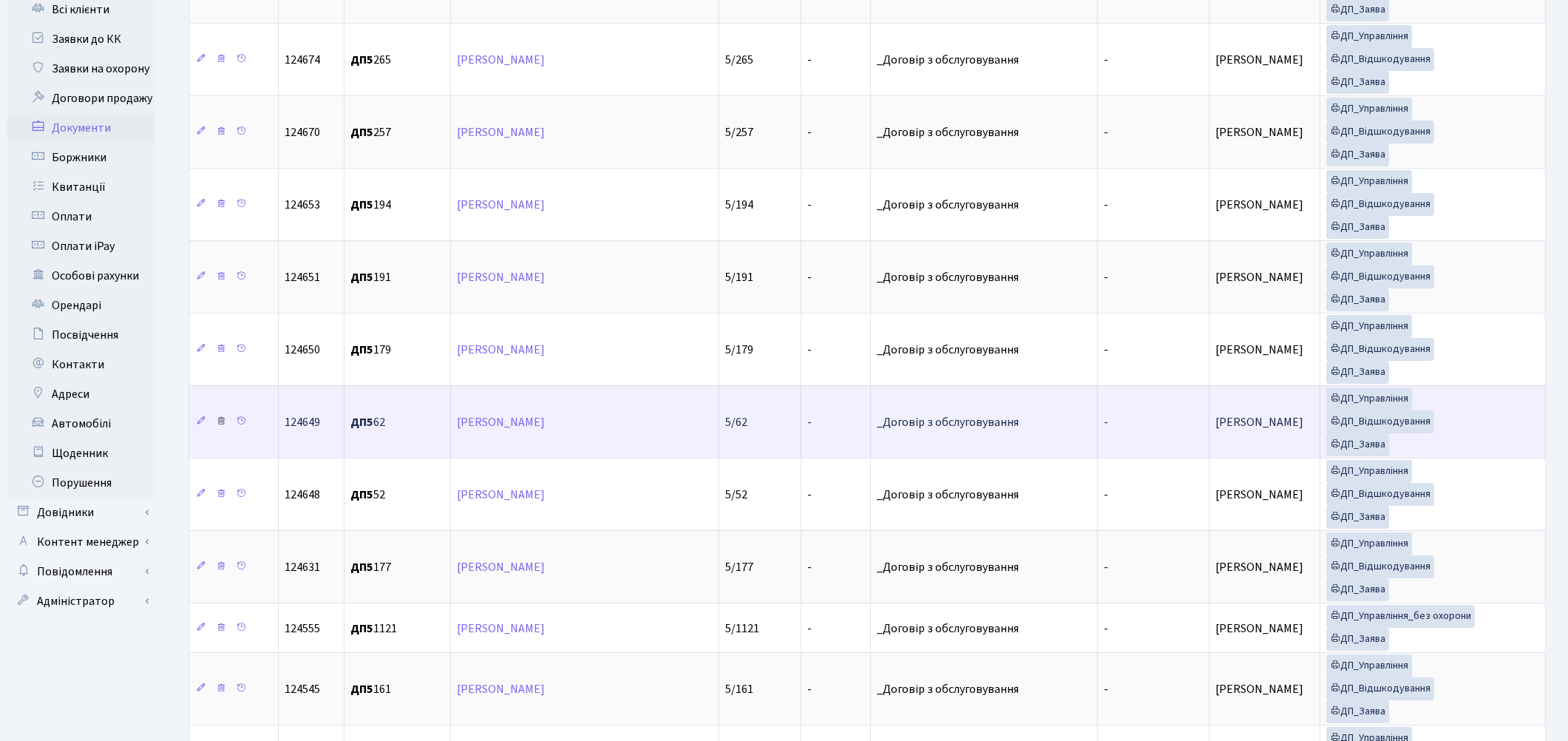
scroll to position [226, 0]
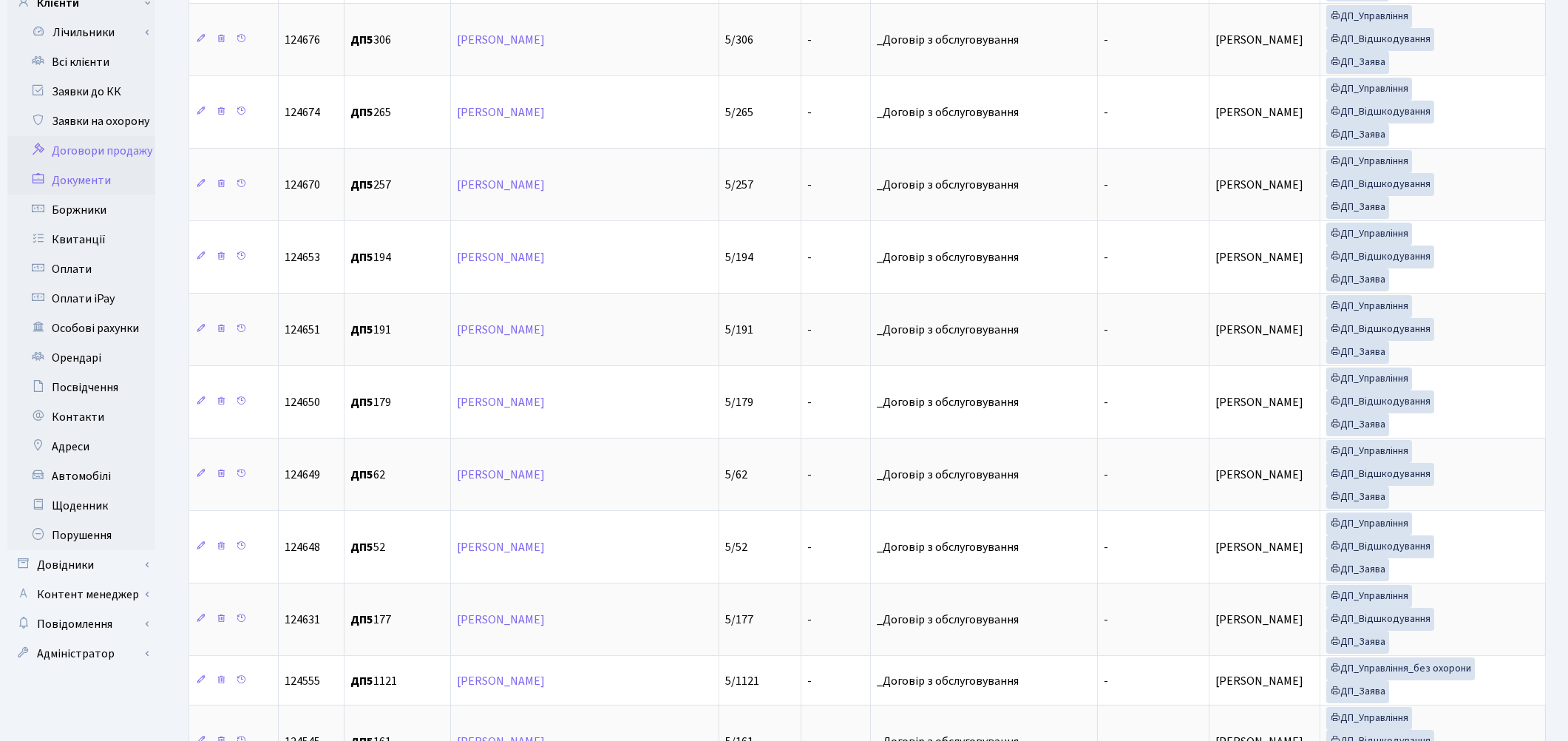
click at [103, 136] on link "Договори продажу" at bounding box center [81, 151] width 148 height 30
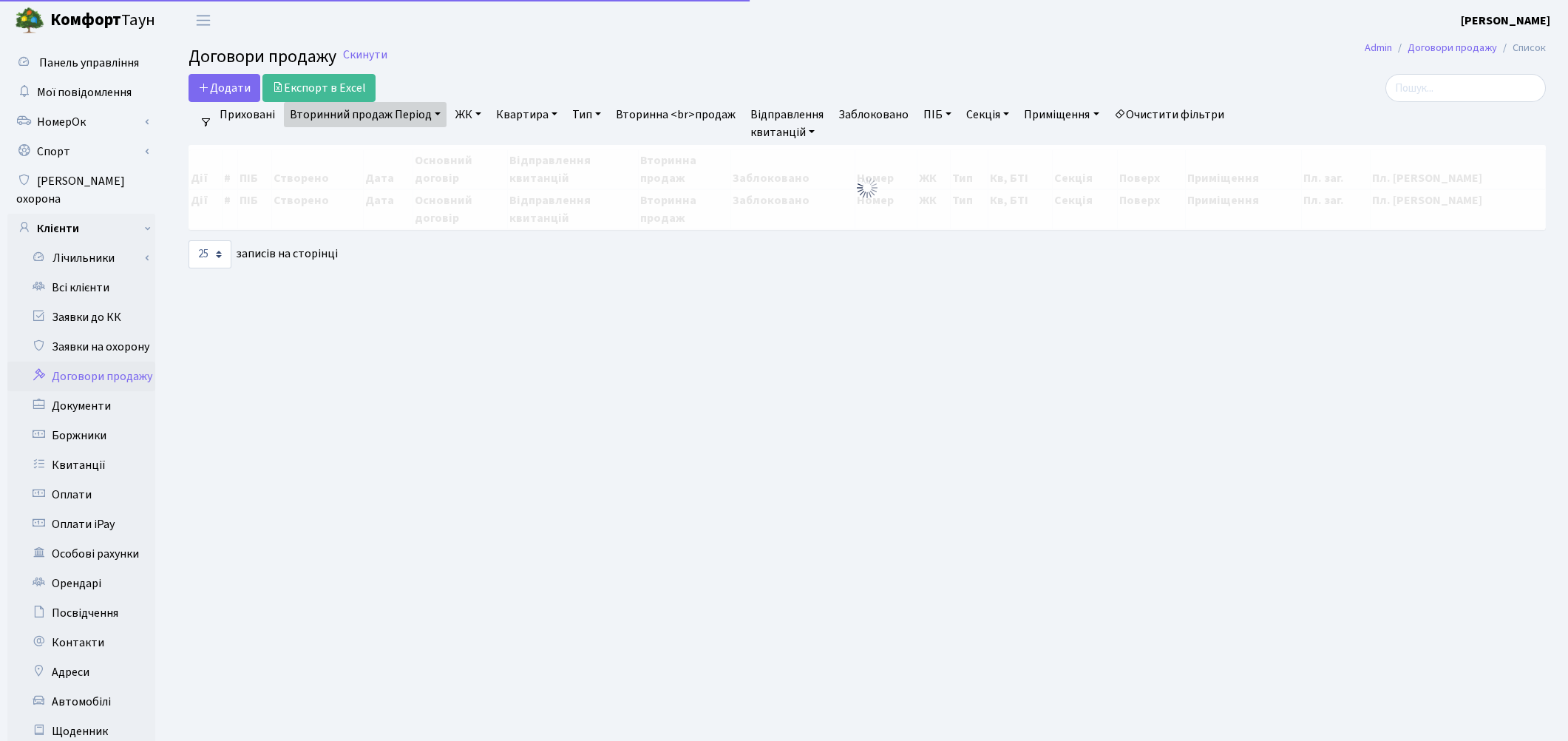
select select "25"
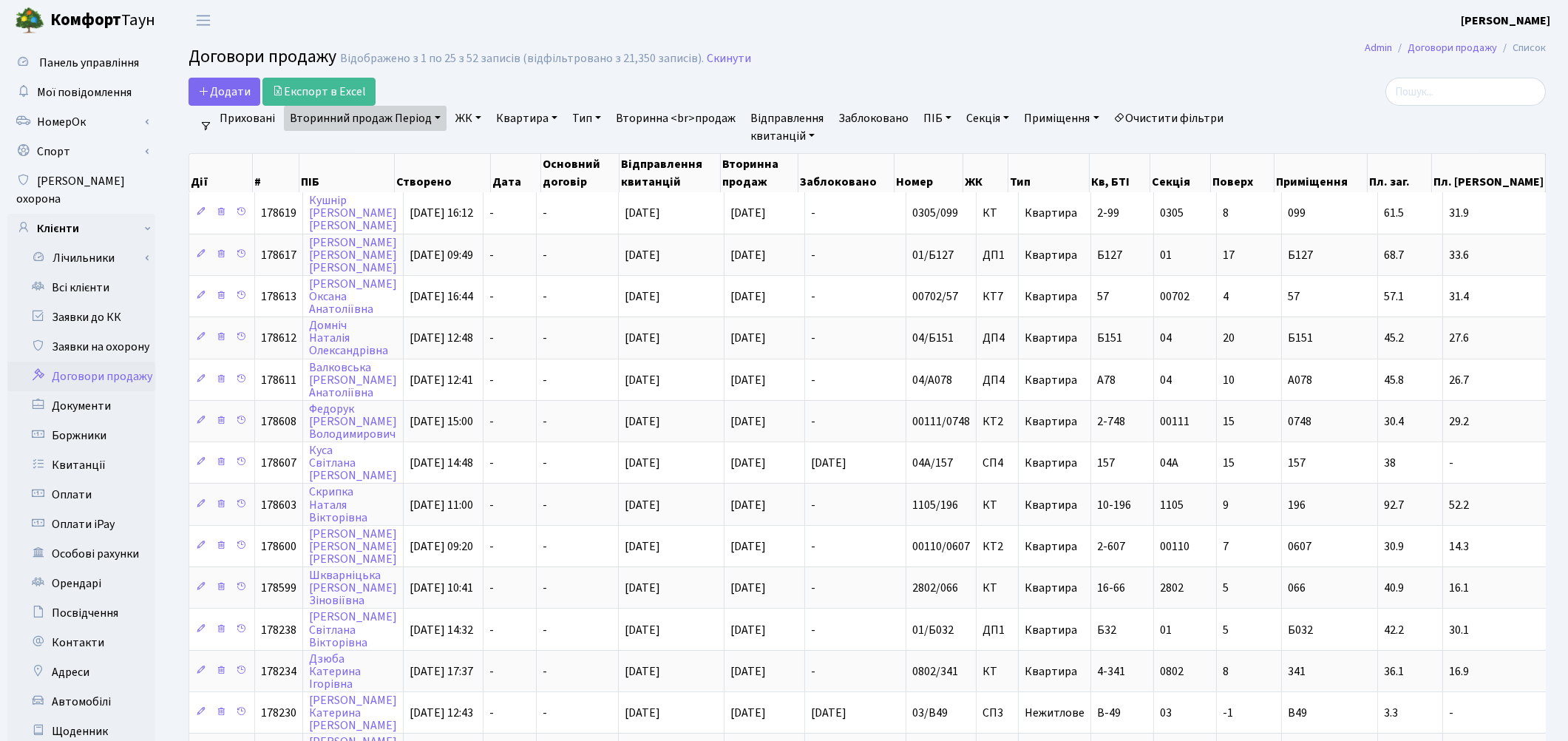
click at [1173, 114] on link "Очистити фільтри" at bounding box center [1169, 118] width 122 height 25
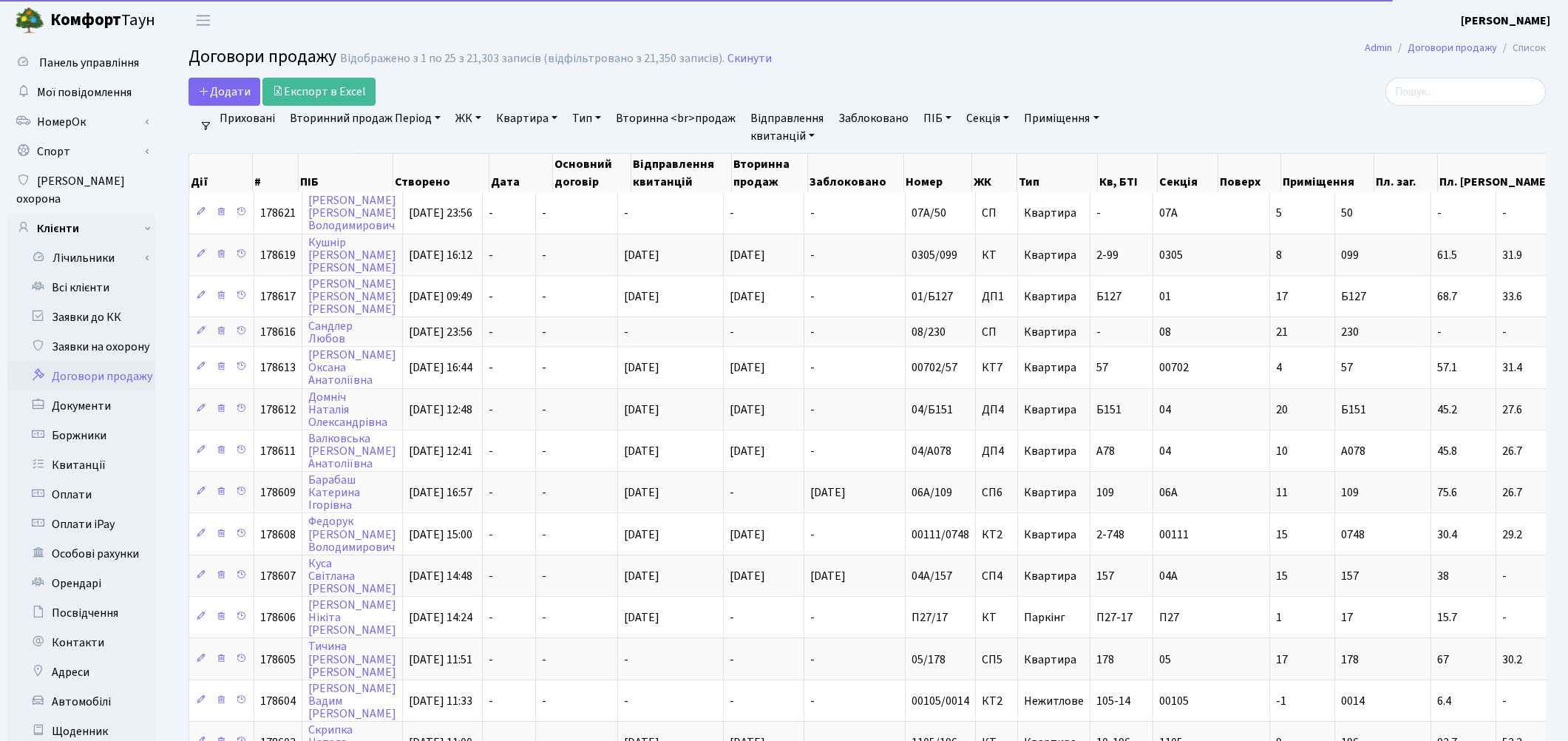
click at [462, 120] on link "ЖК" at bounding box center [468, 118] width 38 height 25
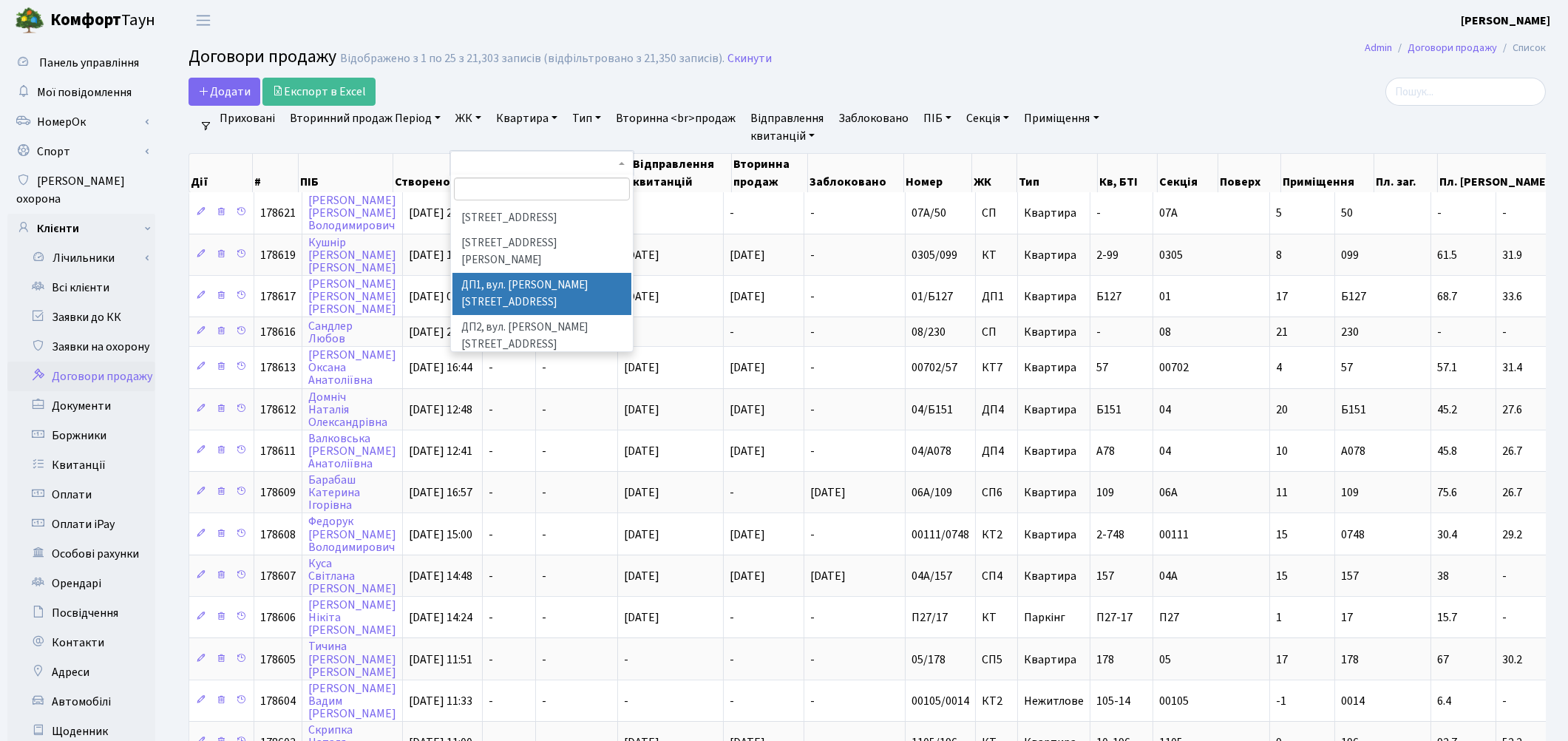
scroll to position [492, 0]
click at [518, 405] on li "ДП5, вул. [PERSON_NAME][STREET_ADDRESS]" at bounding box center [542, 426] width 179 height 42
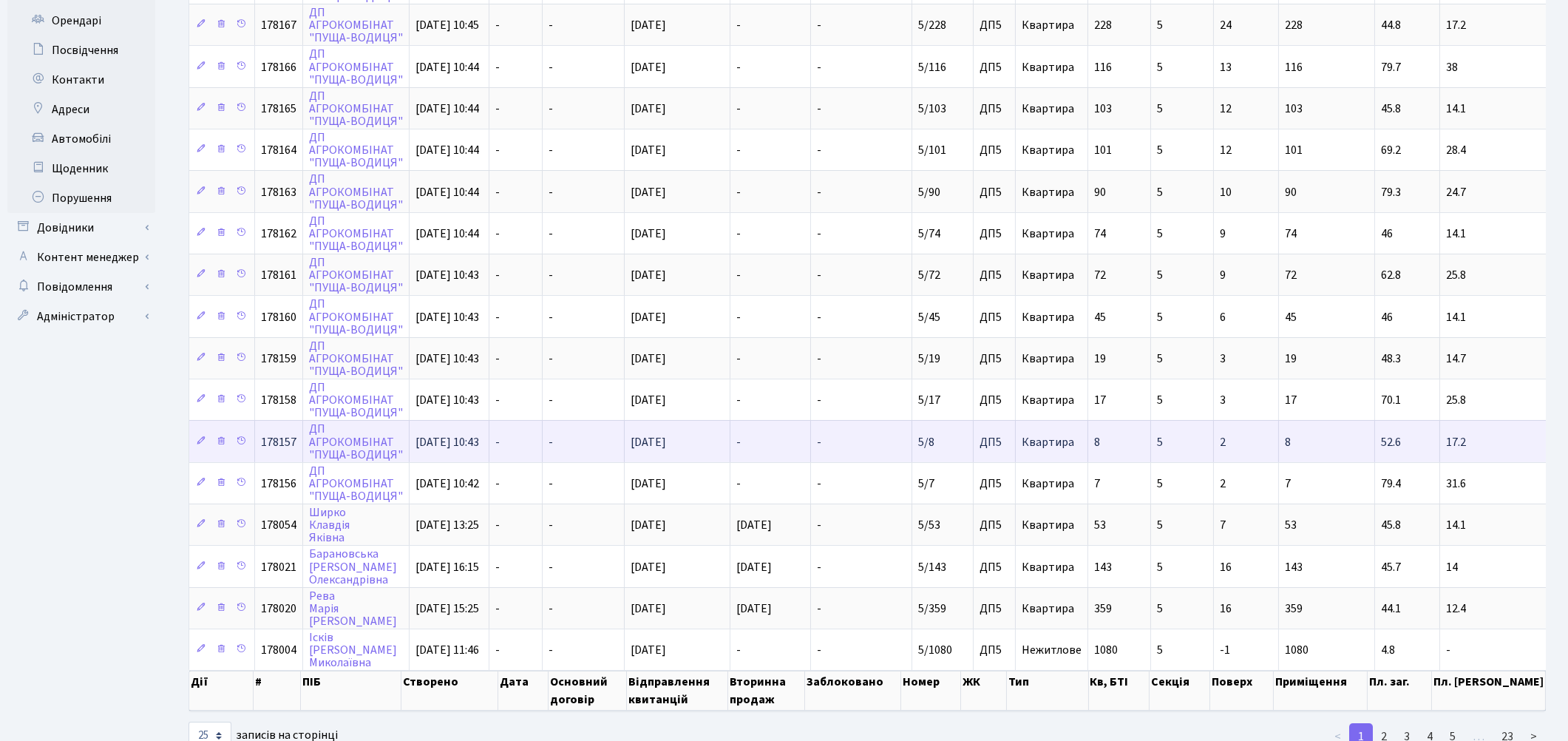
scroll to position [569, 0]
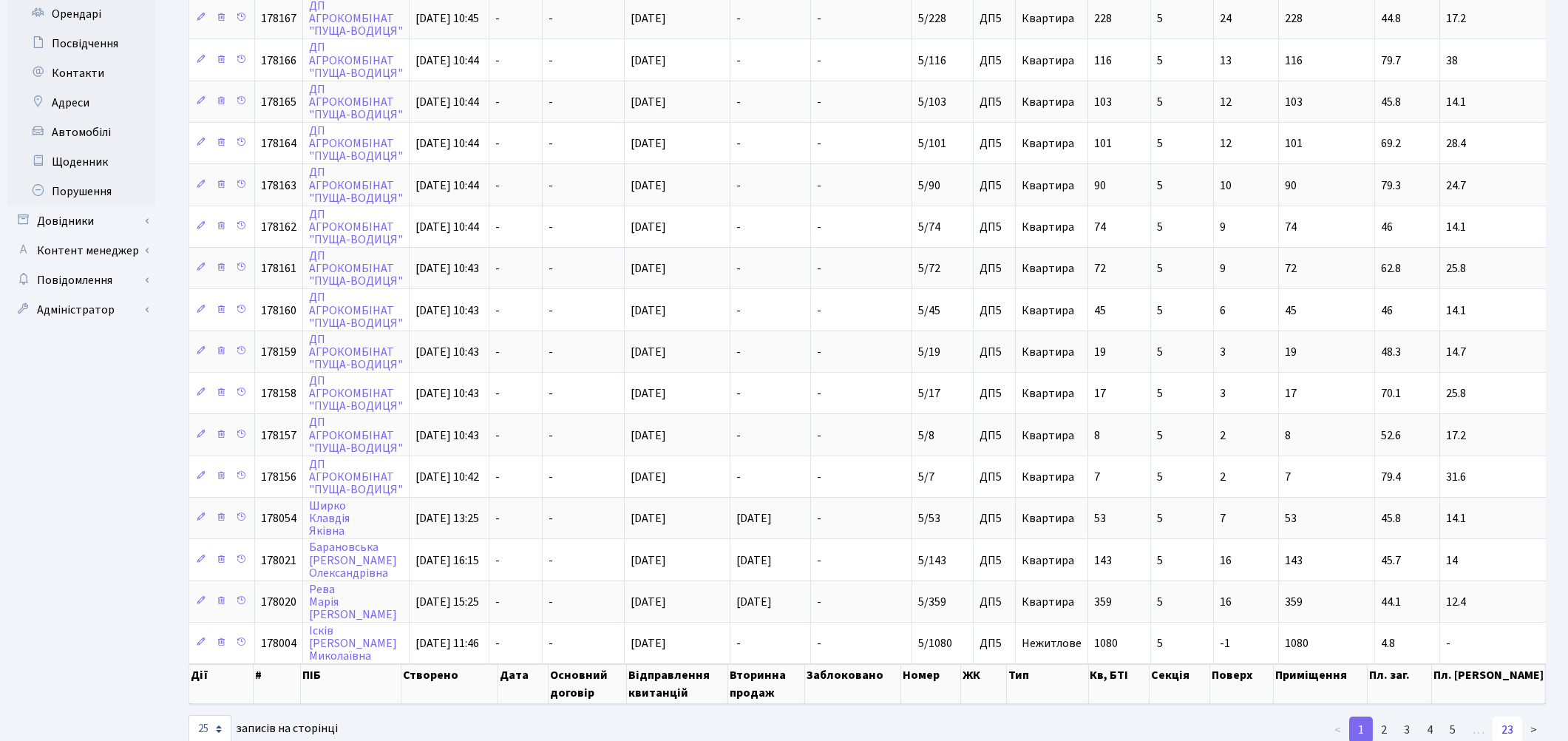
click at [1501, 716] on link "23" at bounding box center [1508, 730] width 30 height 26
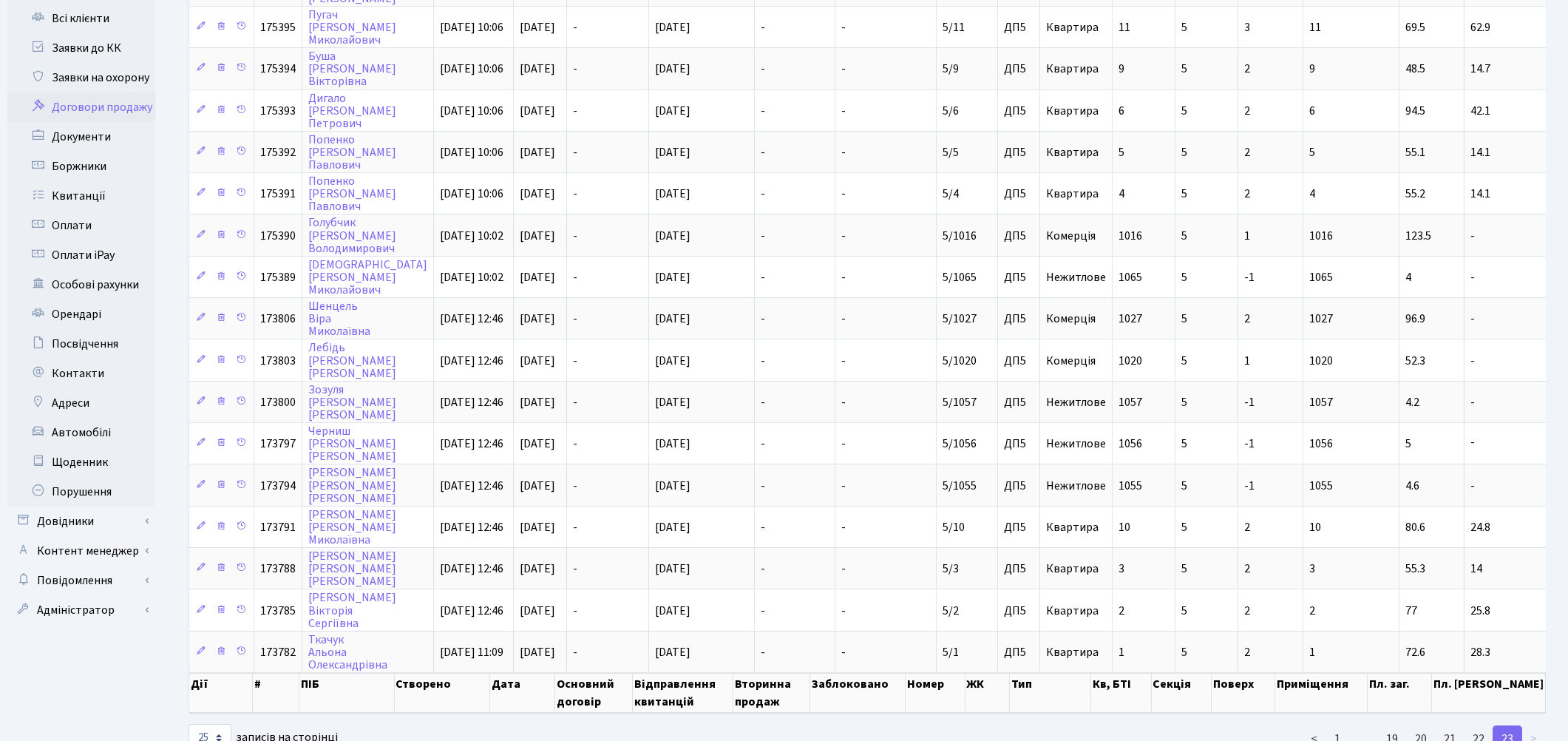
scroll to position [289, 0]
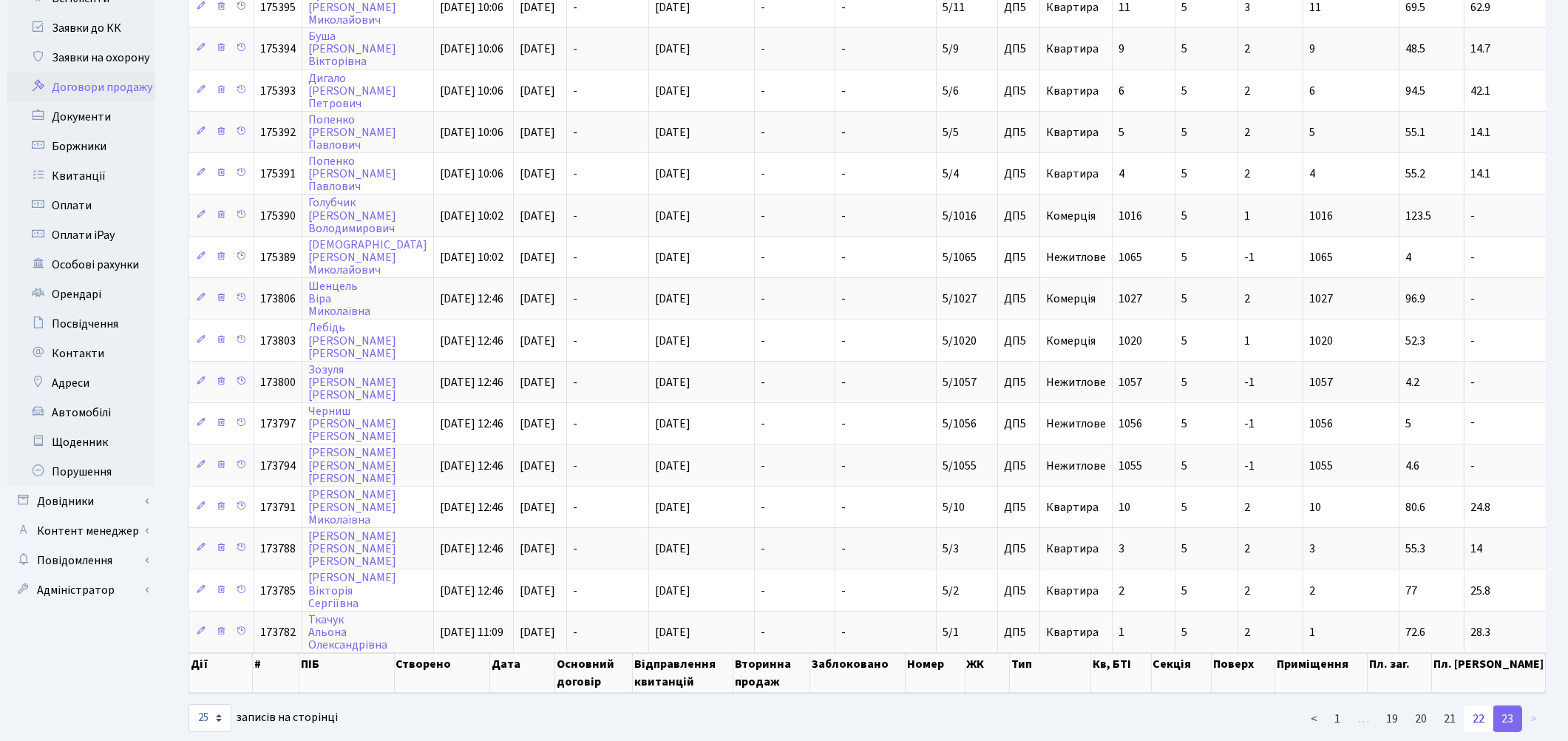
click at [1480, 705] on link "22" at bounding box center [1479, 718] width 30 height 26
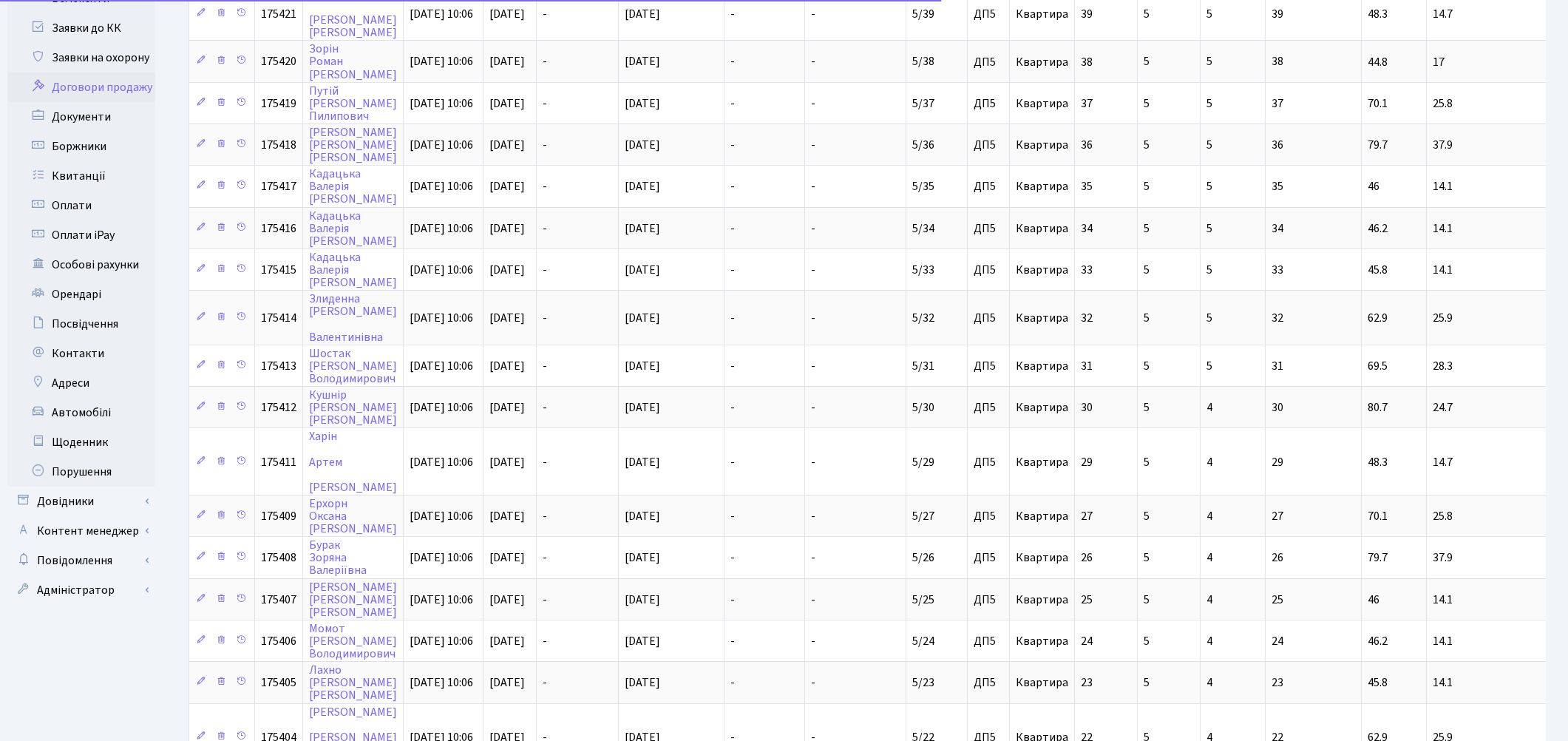
scroll to position [0, 0]
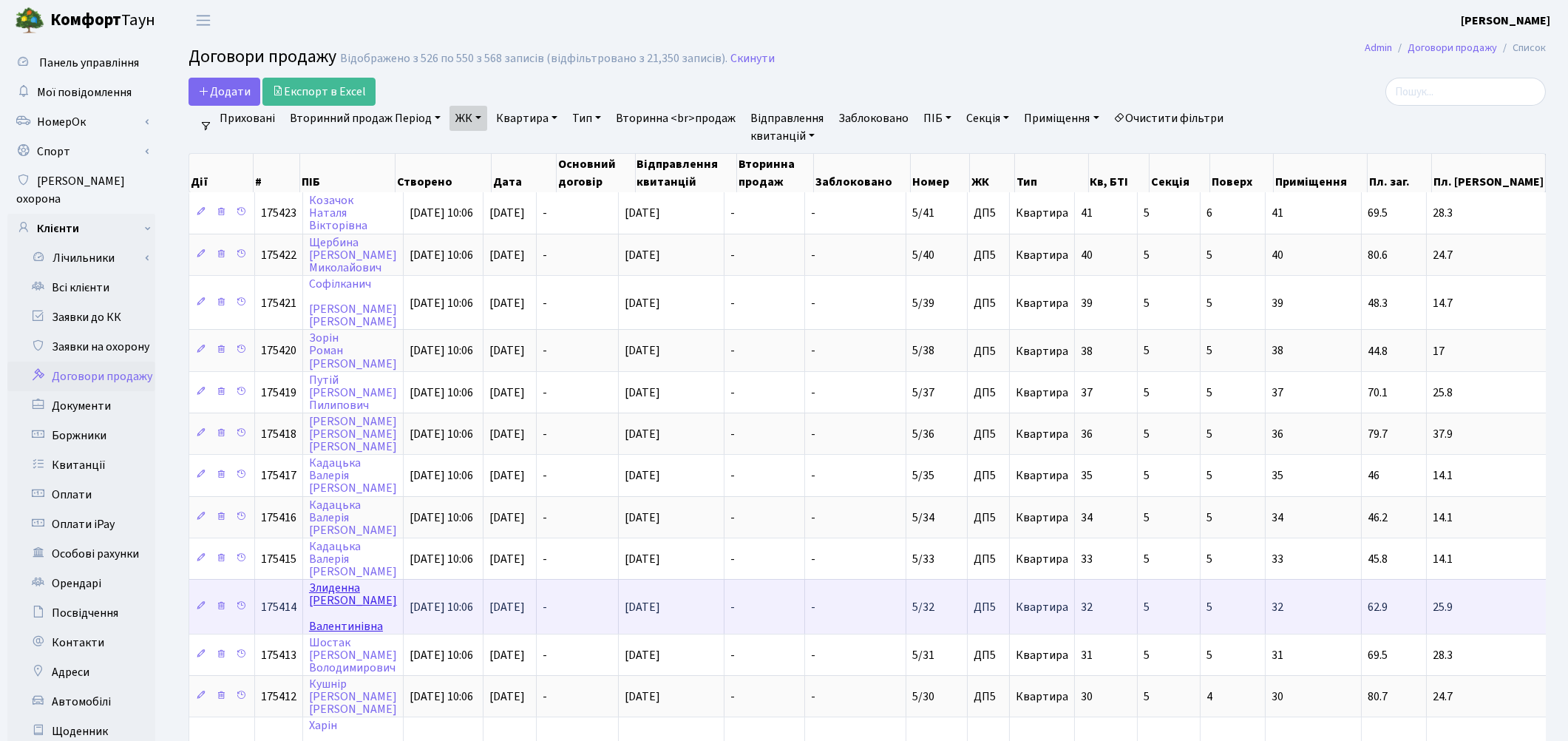
click at [326, 580] on link "Злиденна Яна Валентинівна" at bounding box center [353, 606] width 88 height 54
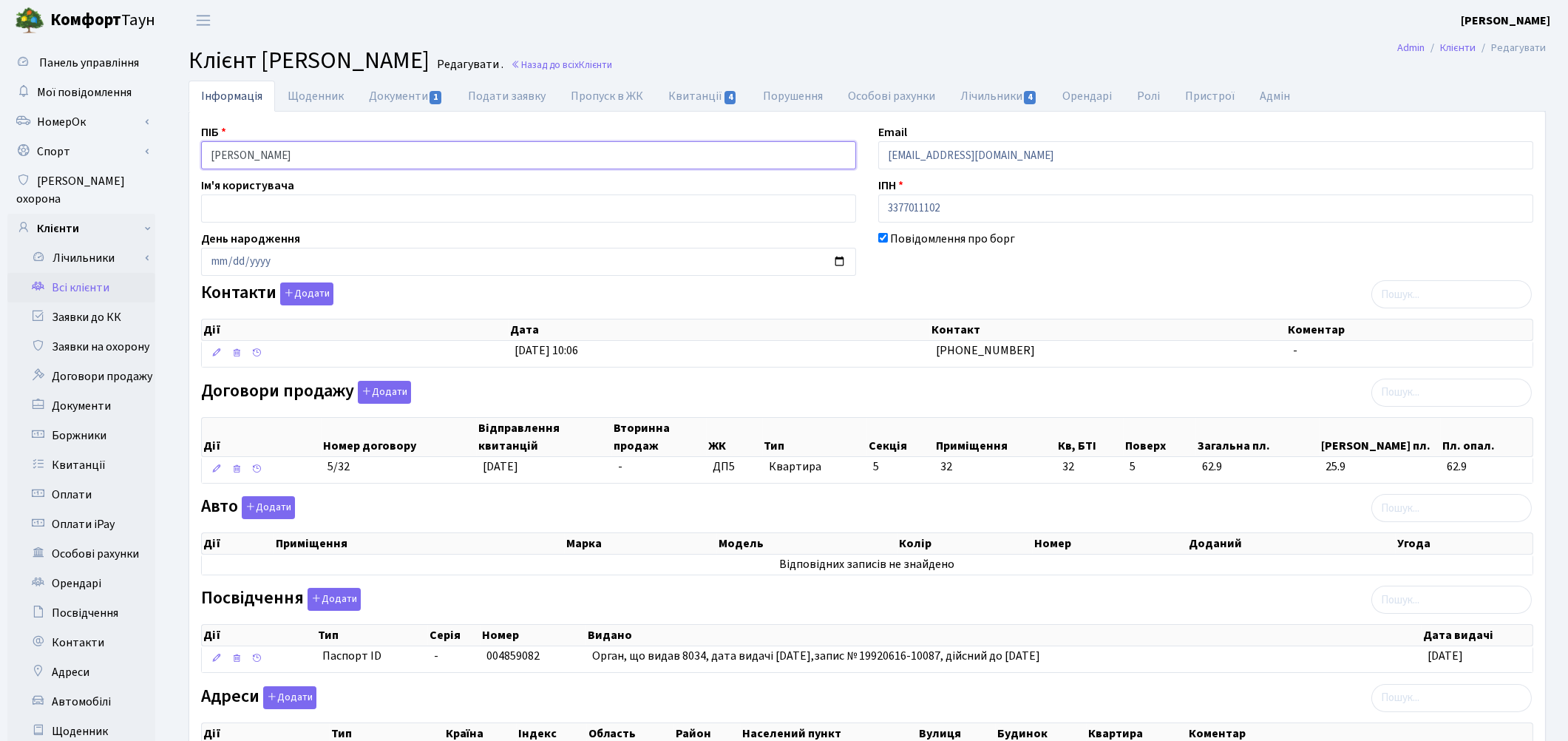
click at [284, 151] on input "Злиденна Яна Валентинівна" at bounding box center [529, 155] width 655 height 28
type input "Злиденна Яна Валентинівна"
click at [386, 99] on link "Документи 1" at bounding box center [406, 95] width 99 height 30
select select "25"
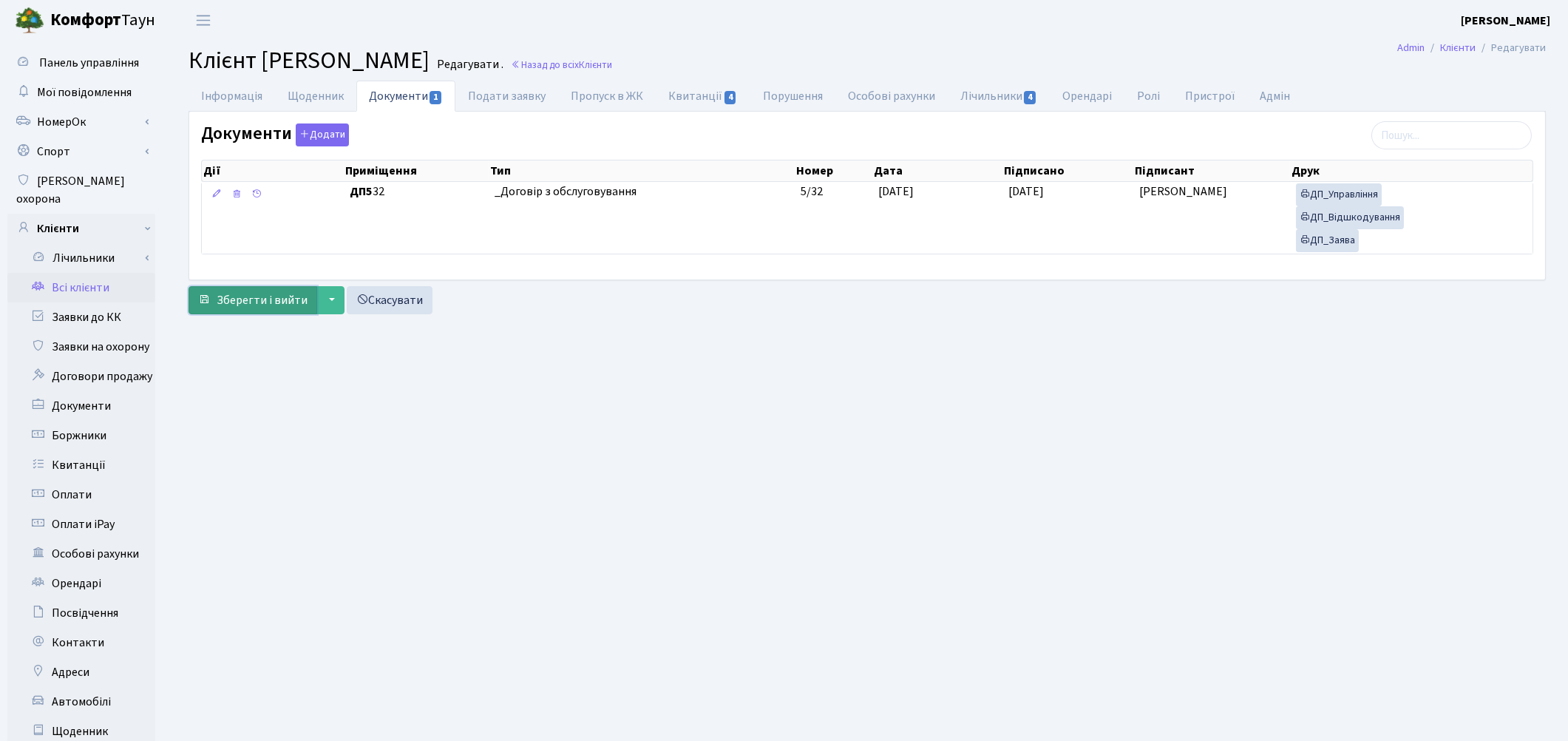
click at [263, 302] on span "Зберегти і вийти" at bounding box center [262, 300] width 91 height 16
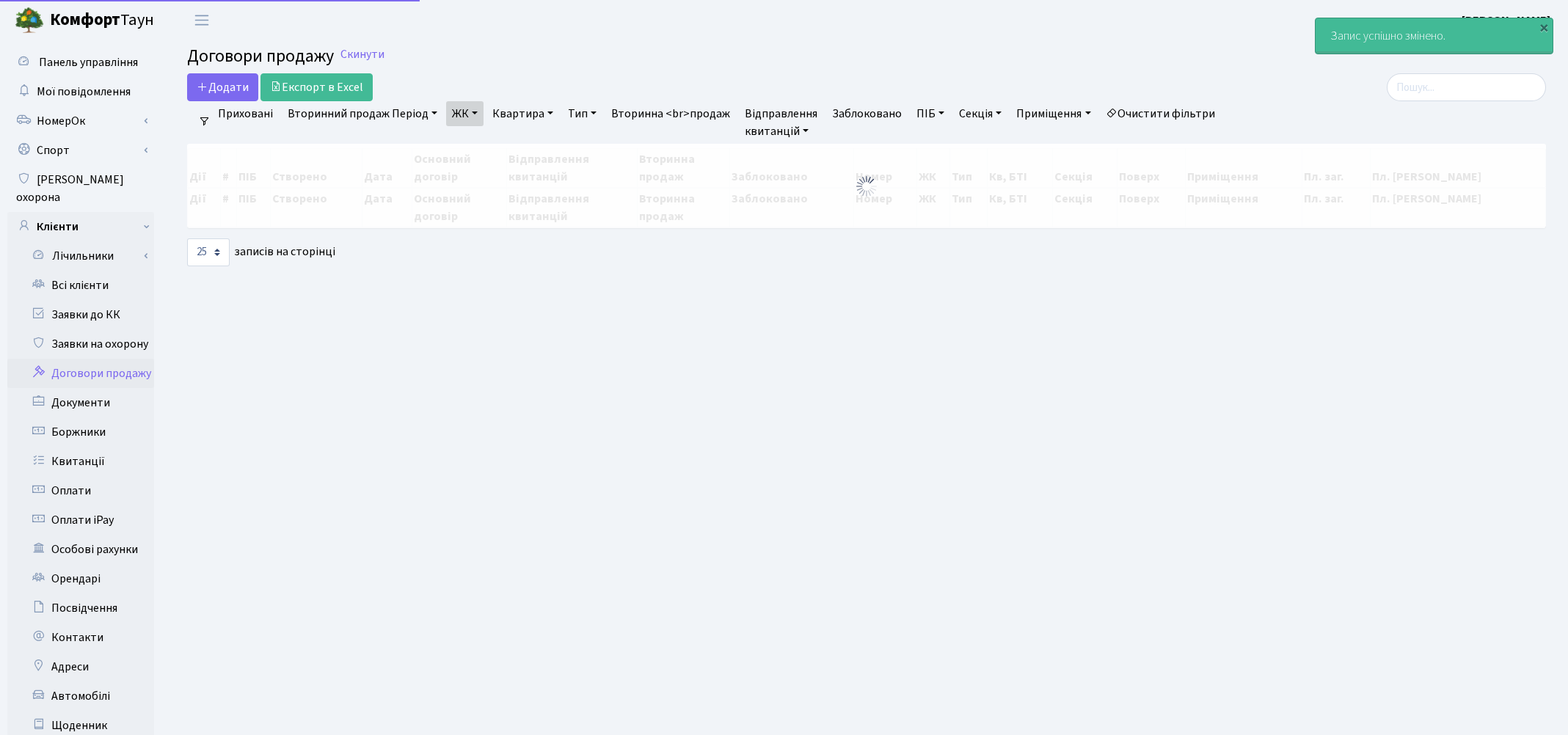
select select "25"
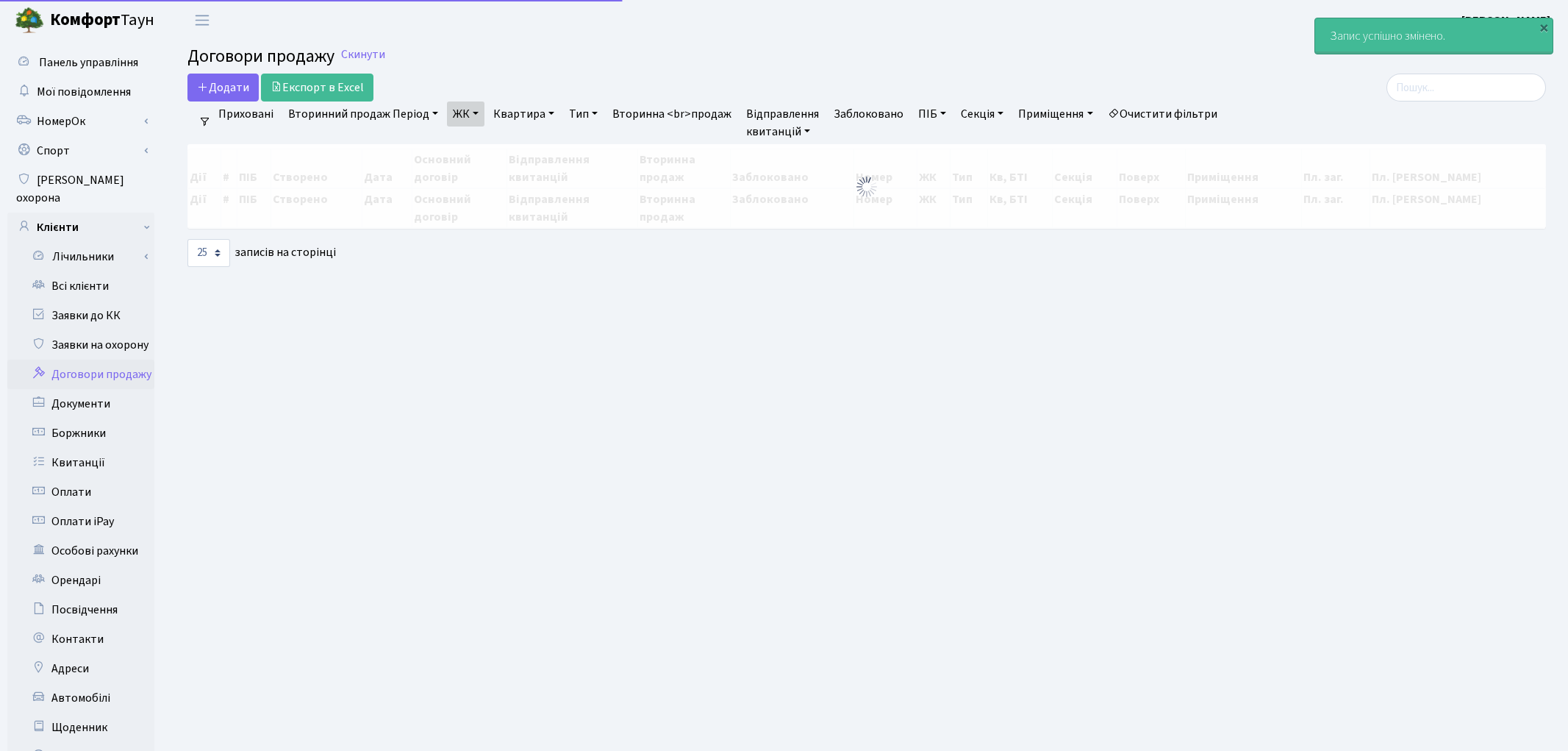
select select "25"
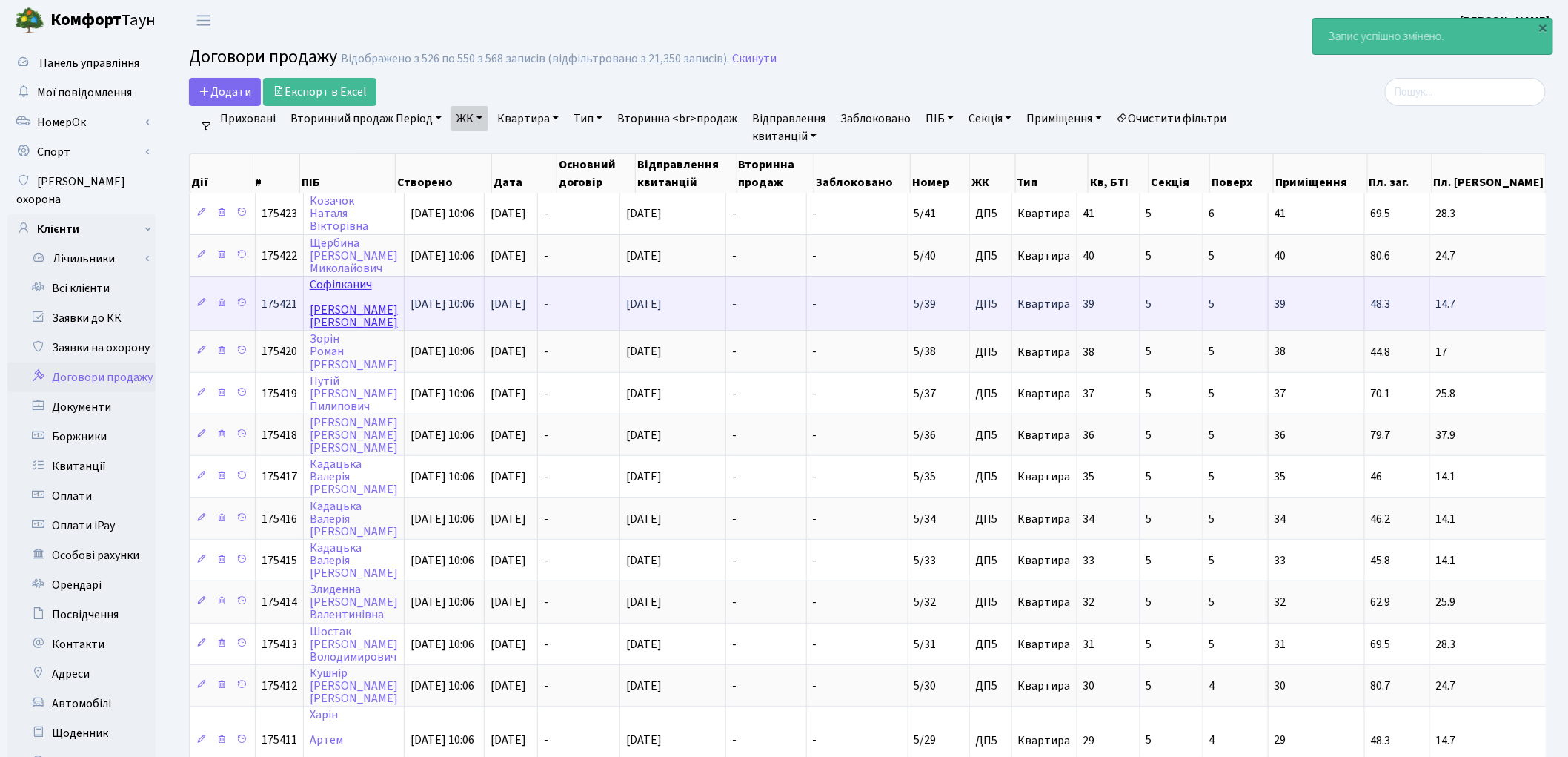
click at [341, 302] on link "[PERSON_NAME]" at bounding box center [354, 303] width 88 height 54
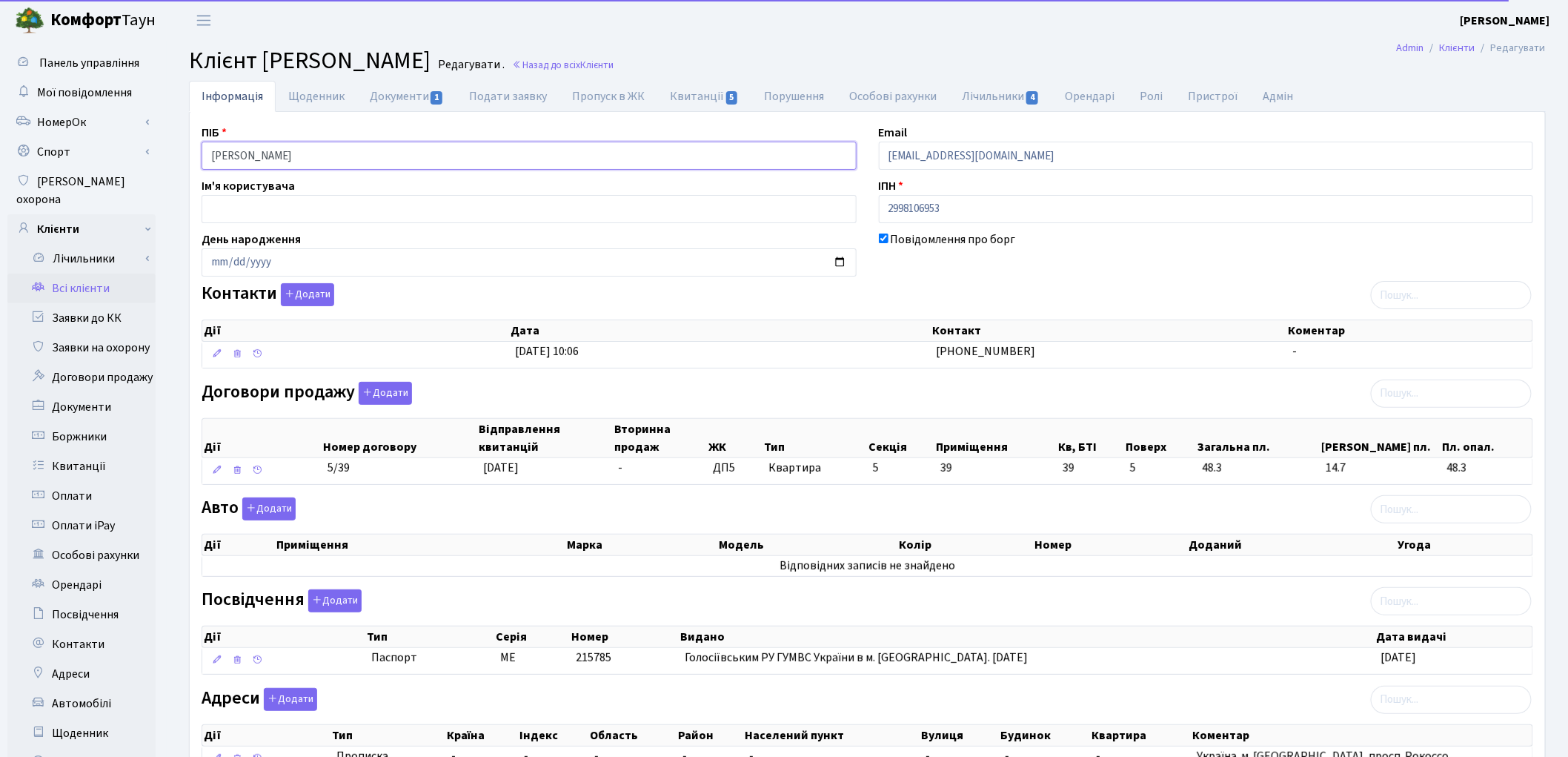
click at [277, 157] on input "Софілканич Михайло Михайлович" at bounding box center [529, 156] width 655 height 28
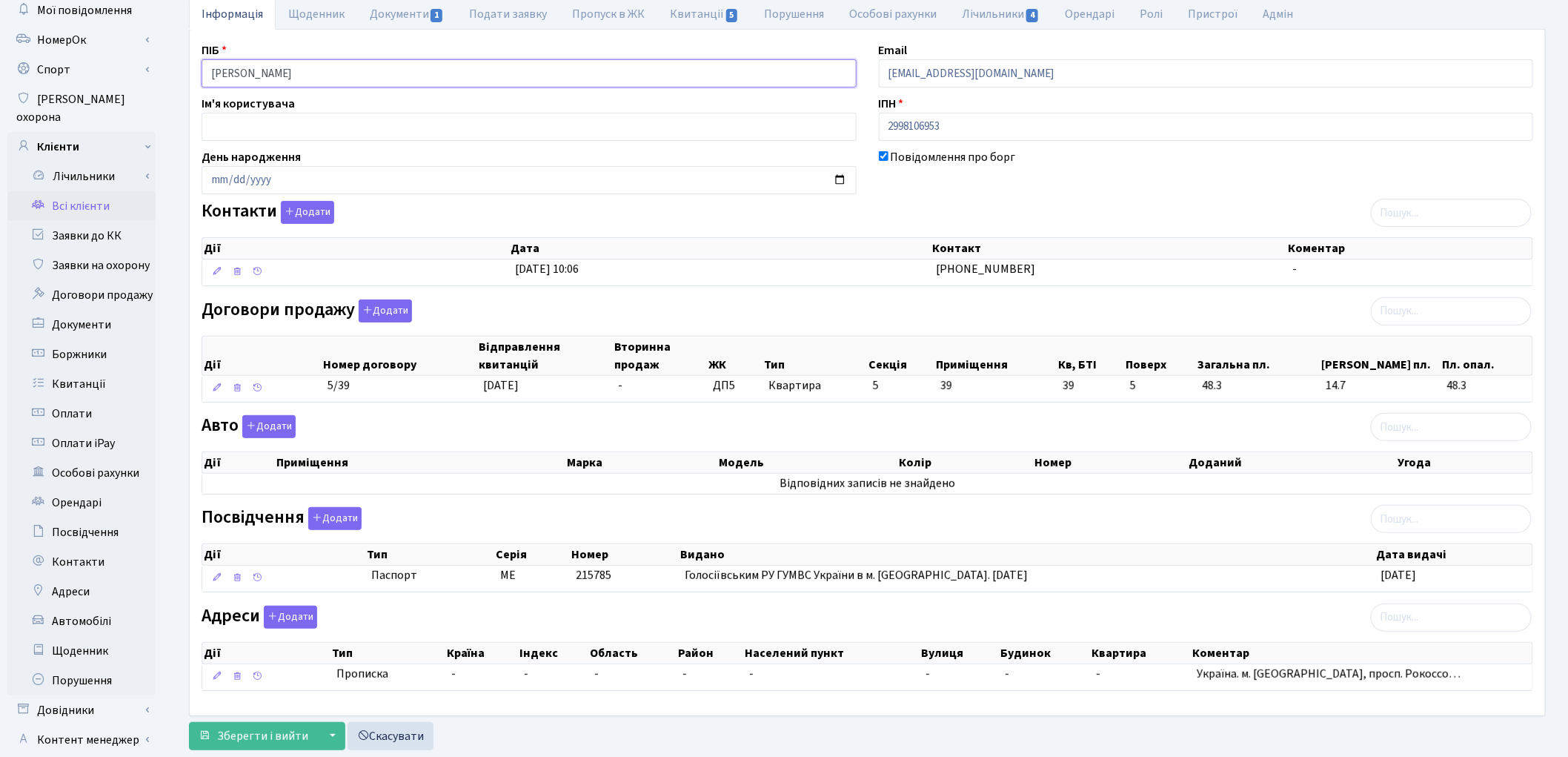
scroll to position [165, 0]
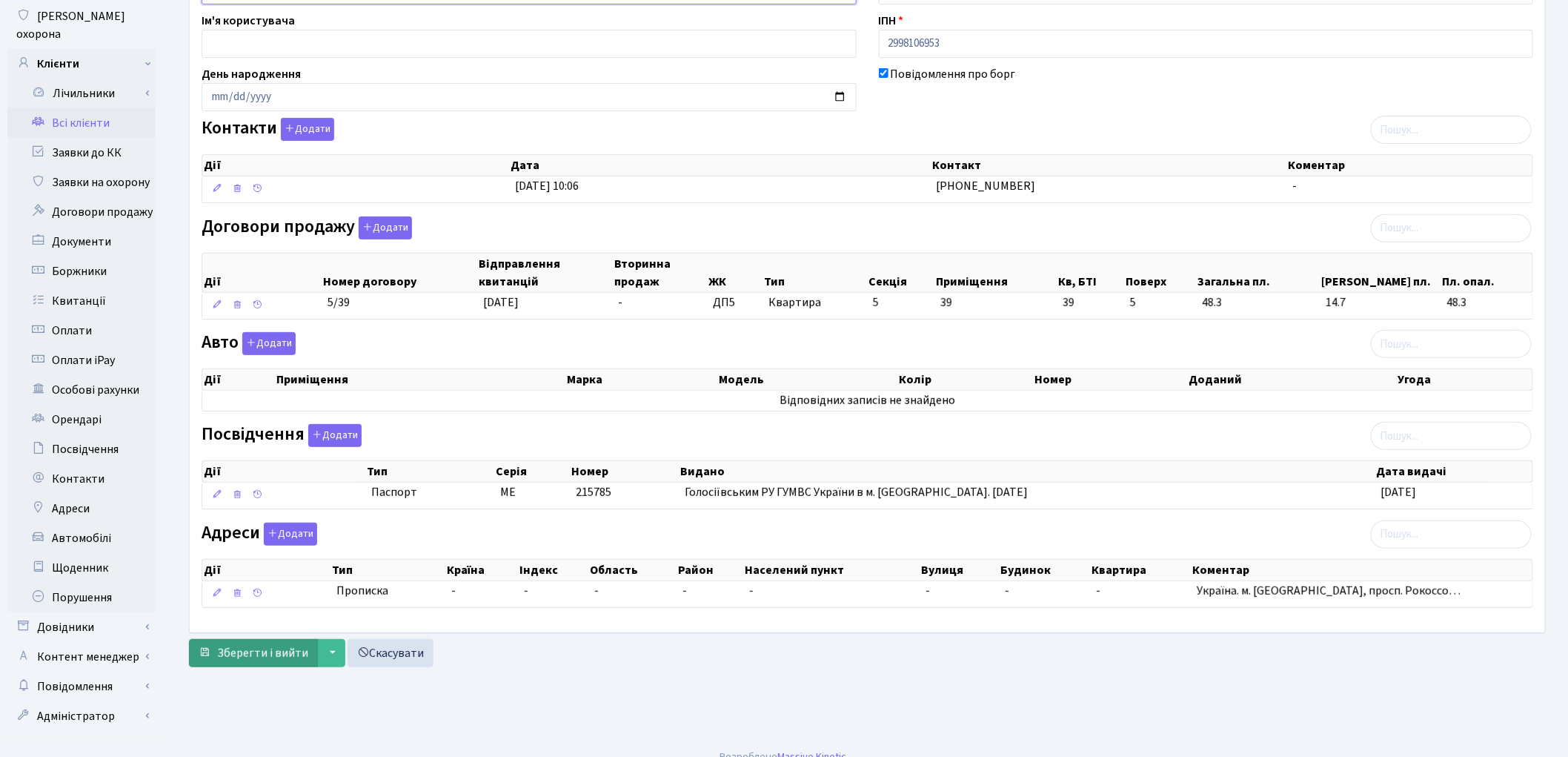
type input "Софілканич Михайло Михайлович"
click at [258, 660] on span "Зберегти і вийти" at bounding box center [263, 653] width 91 height 16
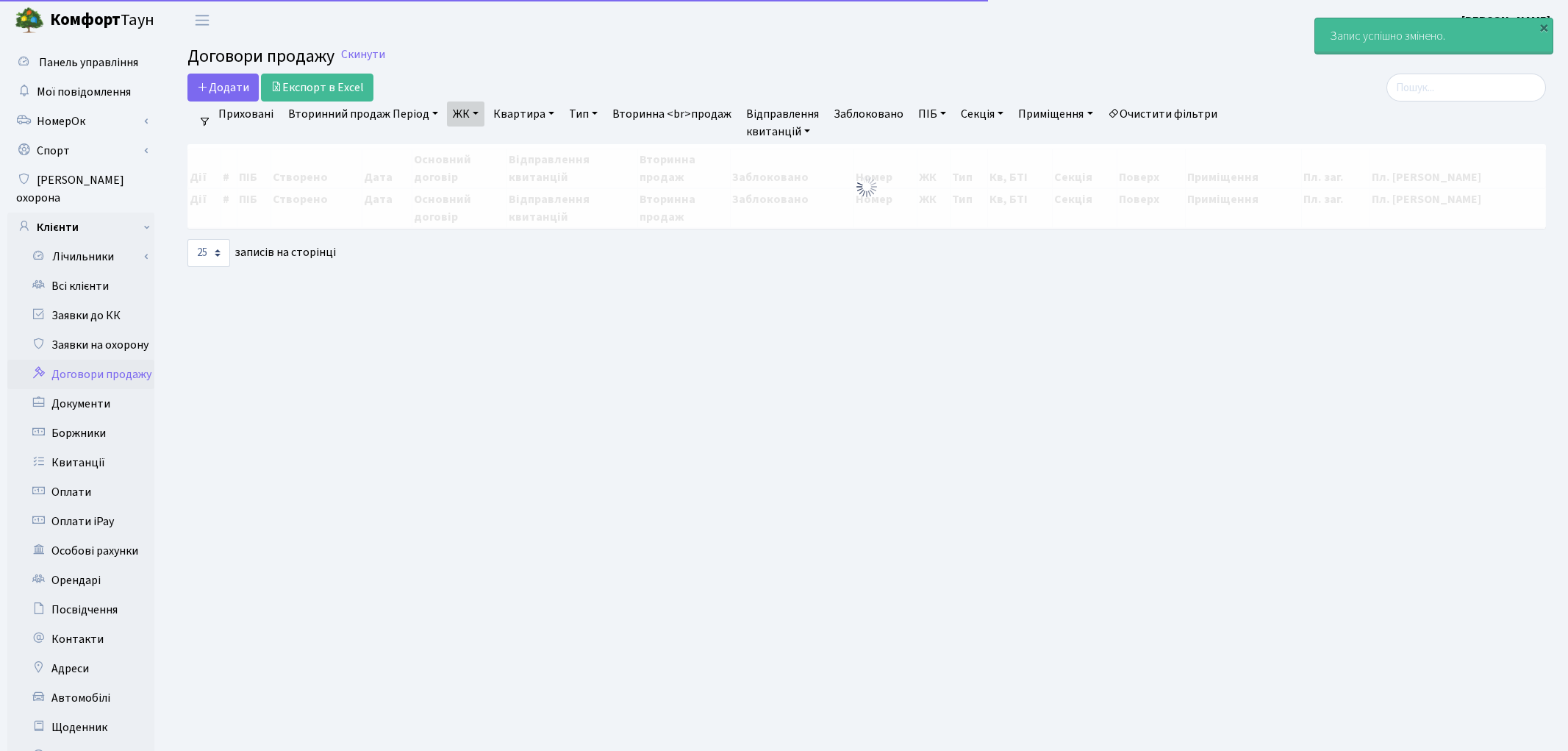
select select "25"
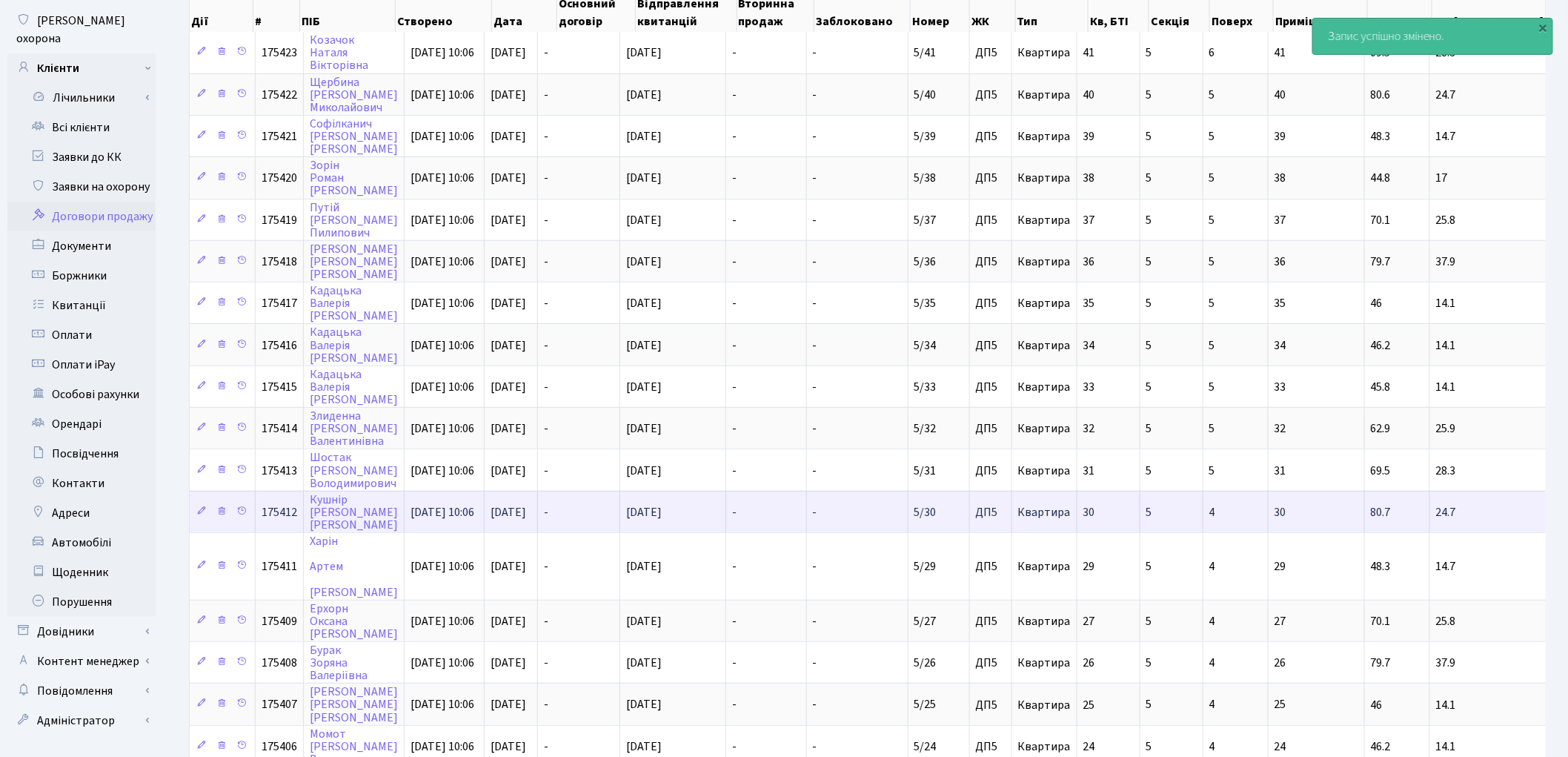
scroll to position [164, 0]
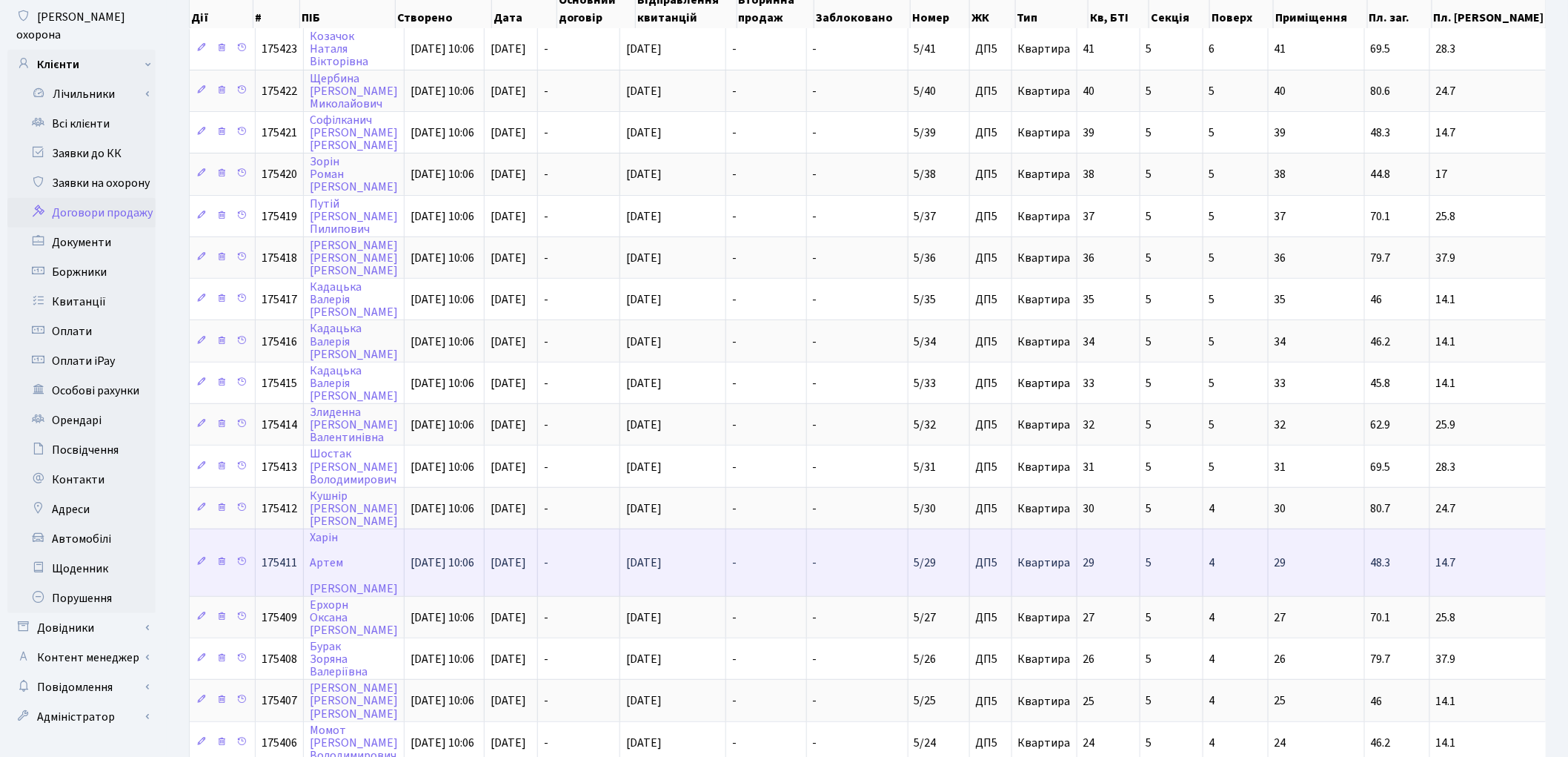
click at [345, 548] on td "Харін Артем Юрійович" at bounding box center [355, 562] width 101 height 67
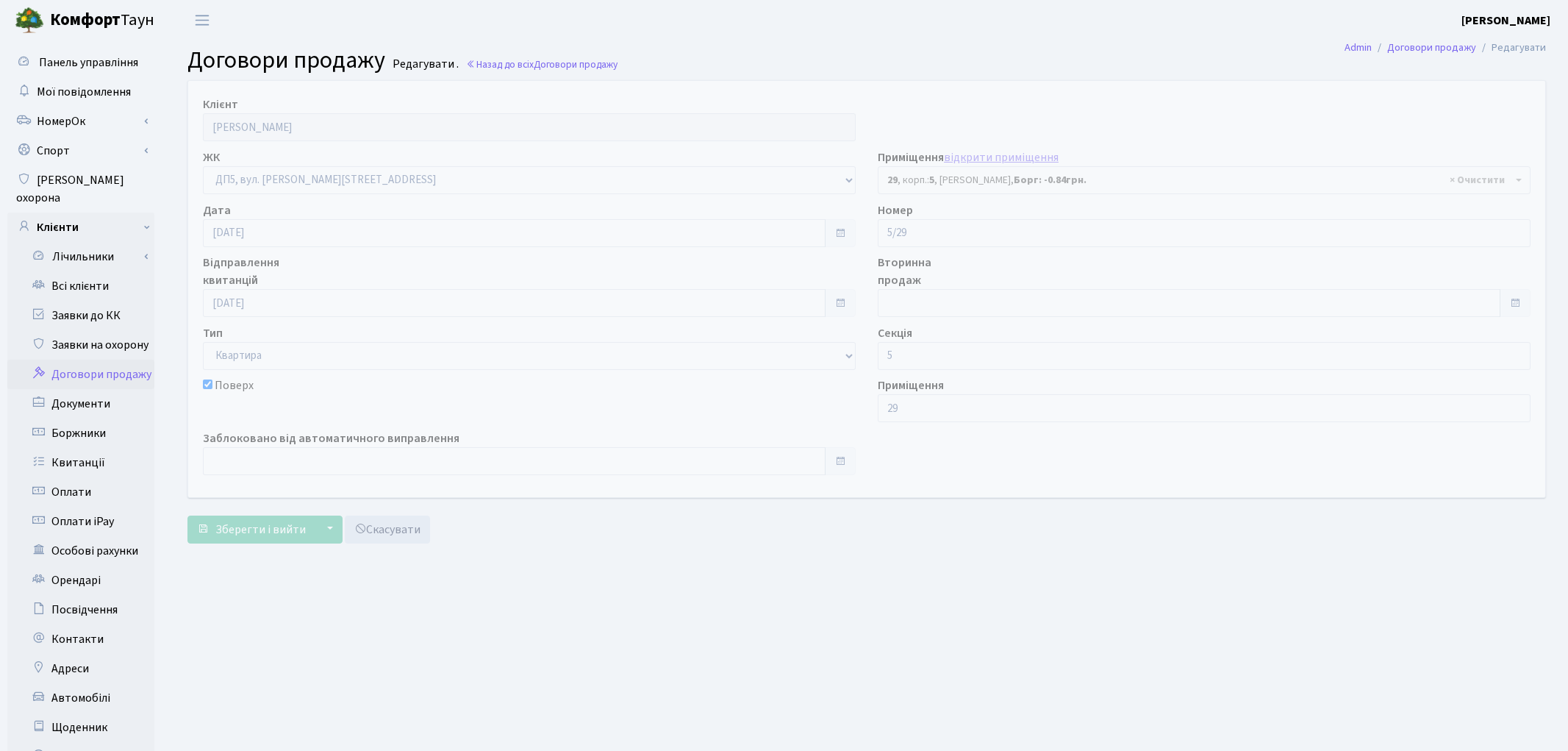
select select "45627"
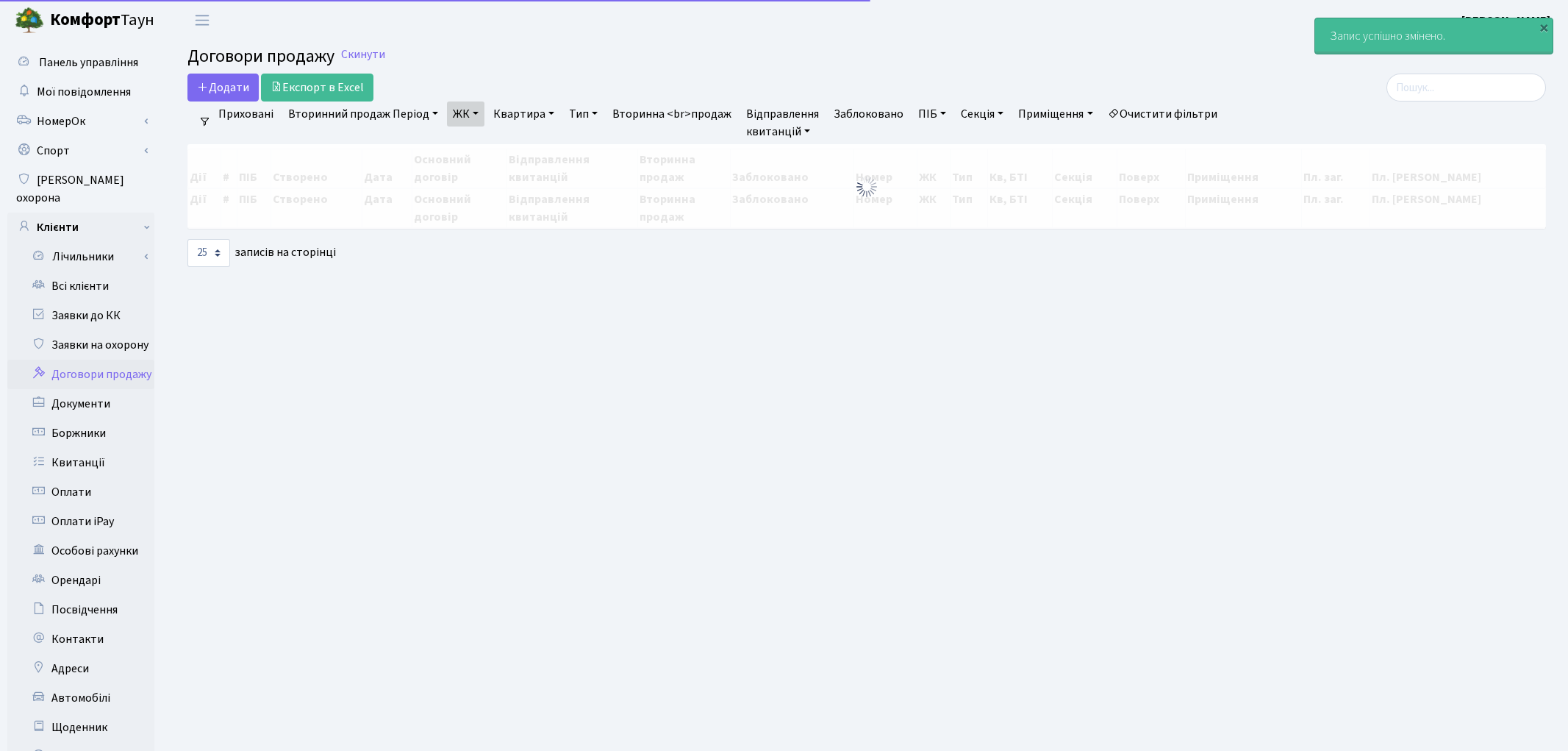
select select "25"
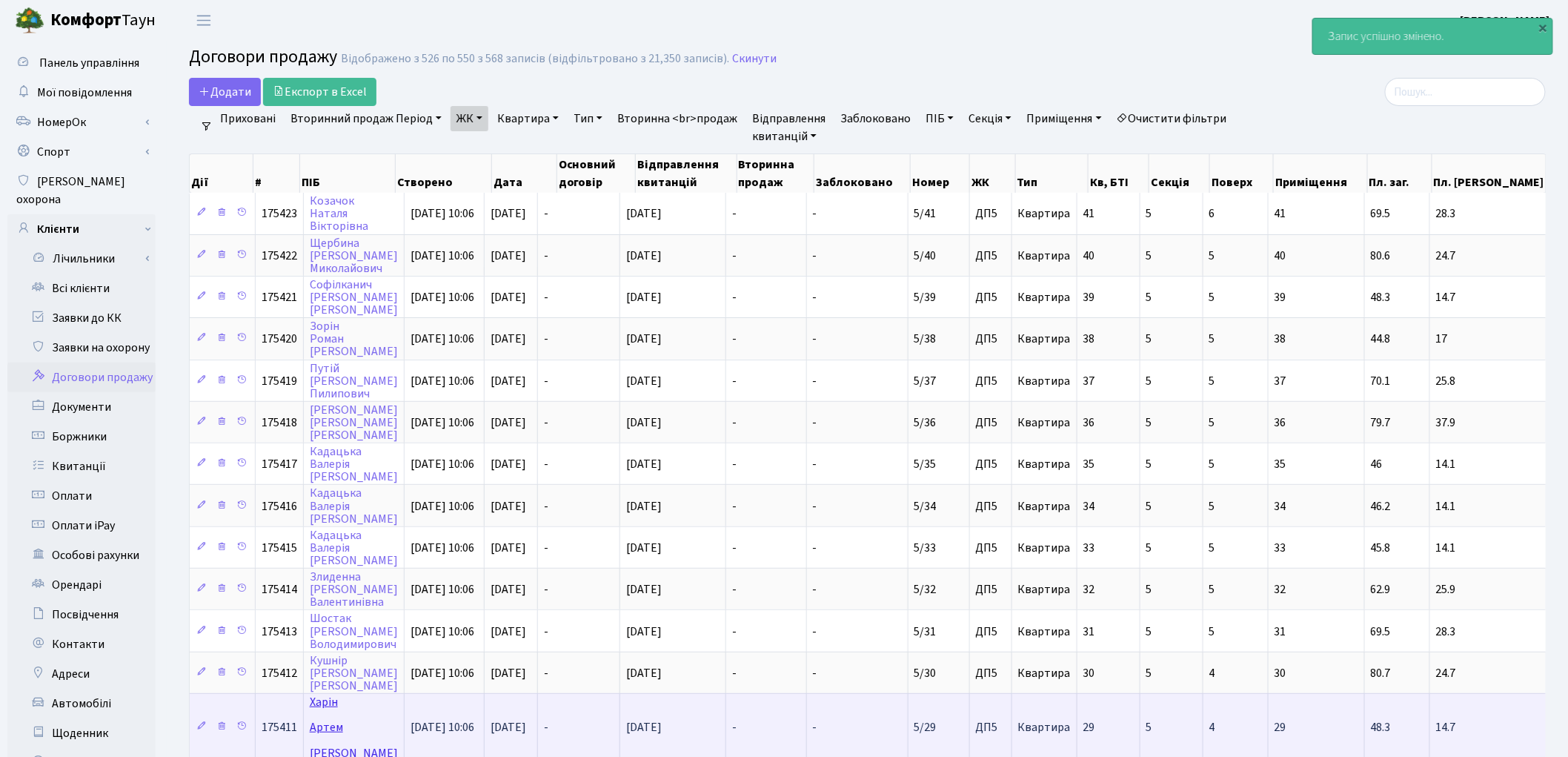
click at [321, 693] on link "[PERSON_NAME]" at bounding box center [354, 726] width 88 height 66
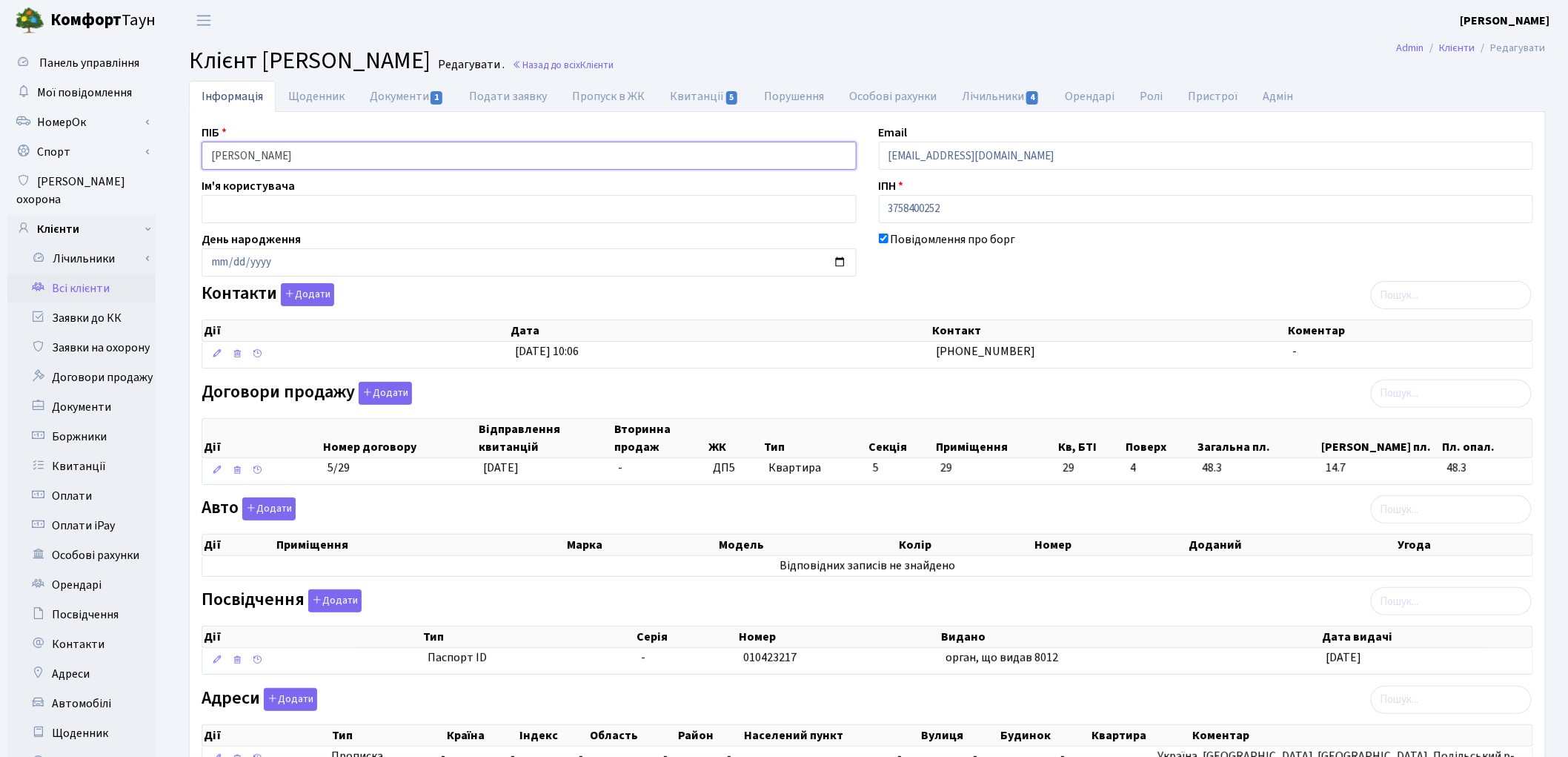
click at [242, 154] on input "[PERSON_NAME]" at bounding box center [529, 156] width 655 height 28
click at [272, 152] on input "Харін Артем Юрійович" at bounding box center [529, 156] width 655 height 28
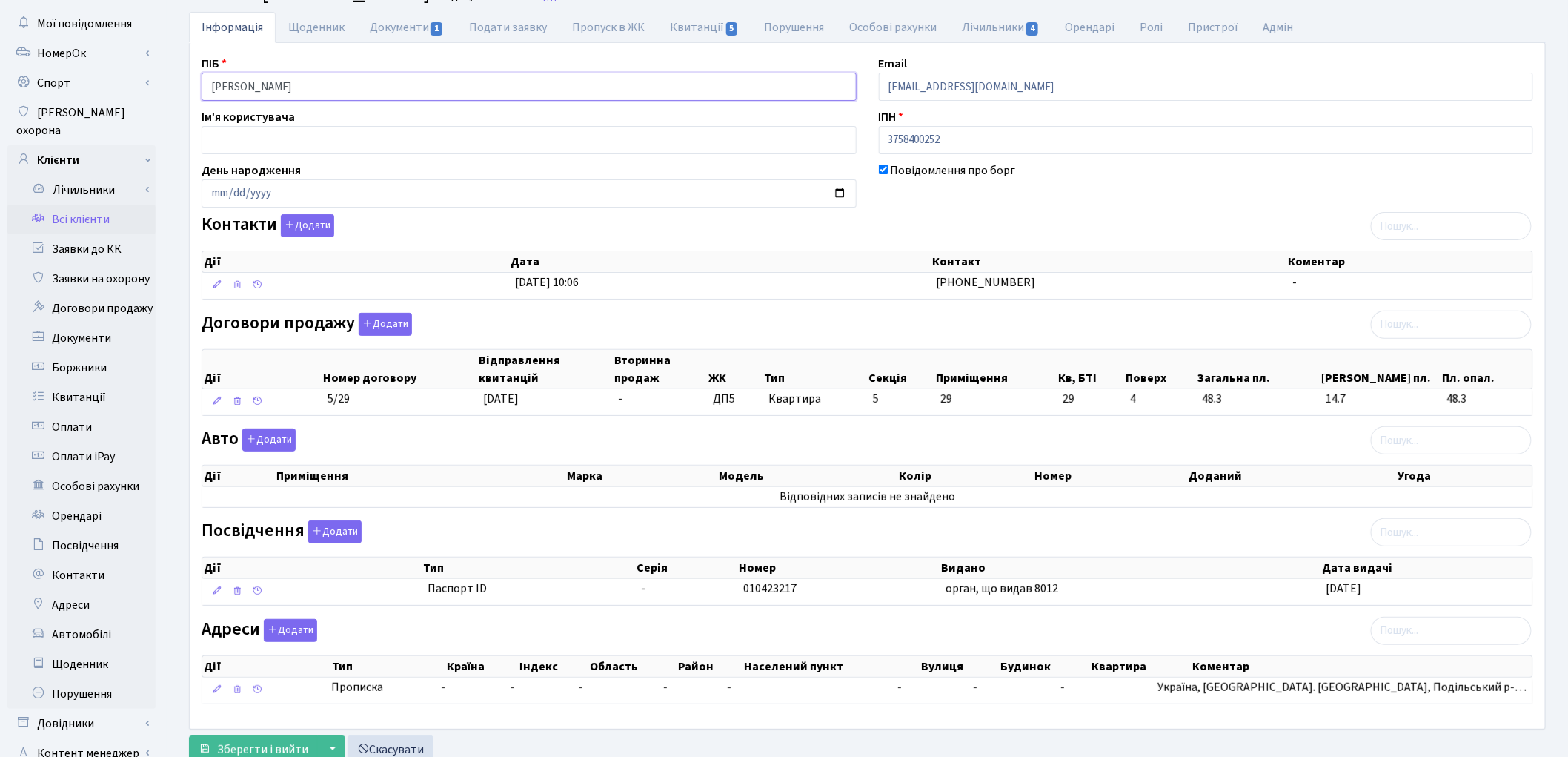
scroll to position [165, 0]
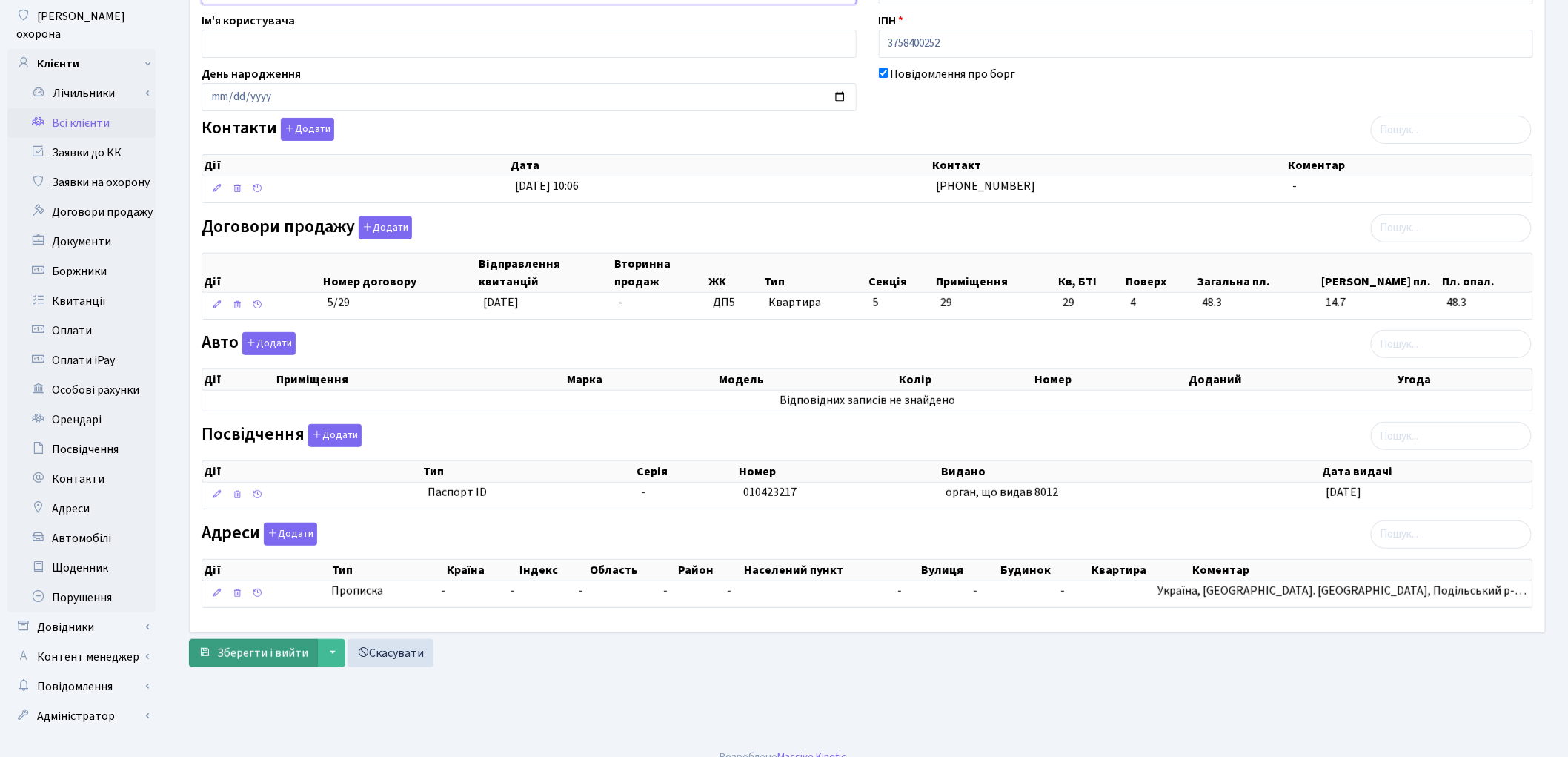
type input "Харін Артем Юрійович"
click at [258, 660] on span "Зберегти і вийти" at bounding box center [263, 653] width 91 height 16
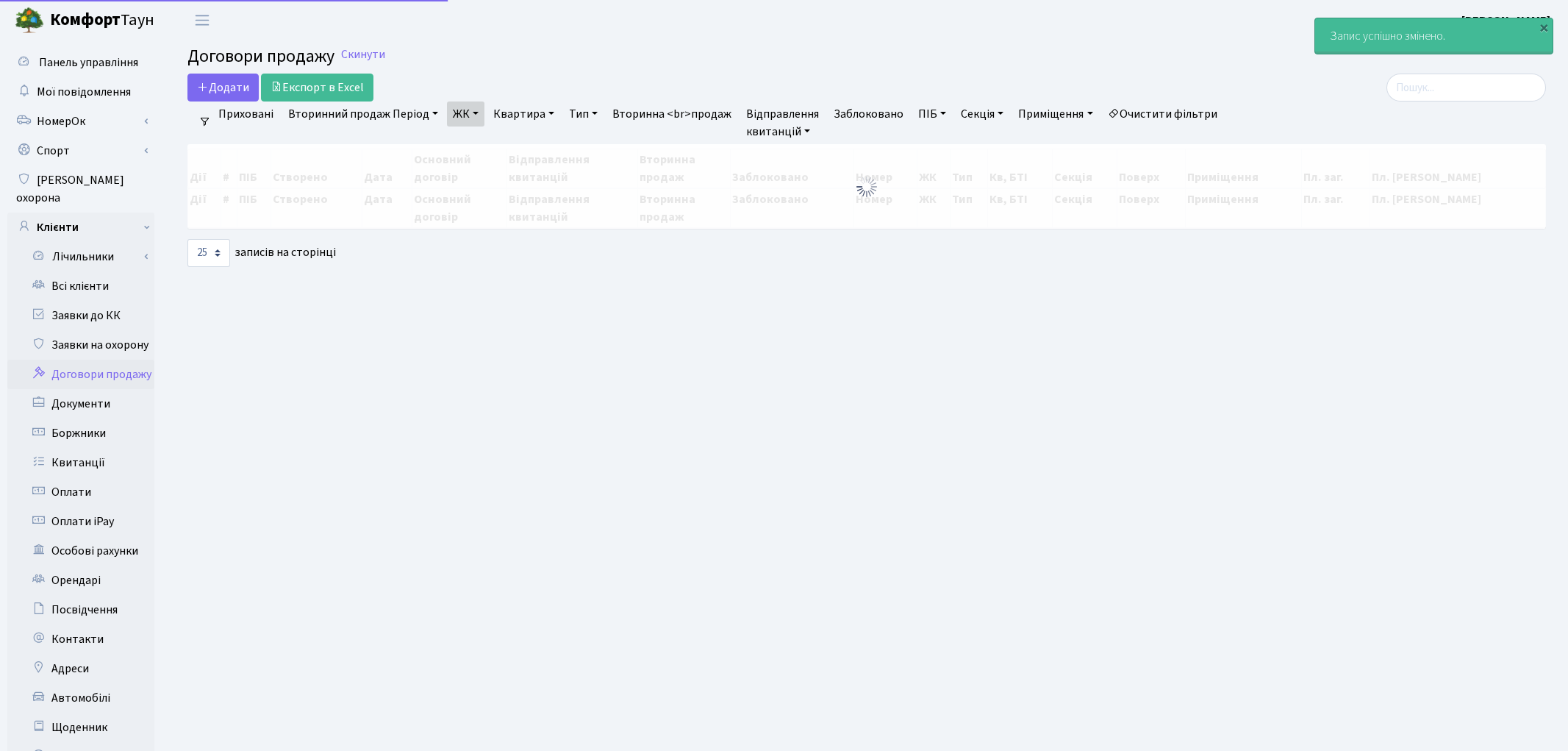
select select "25"
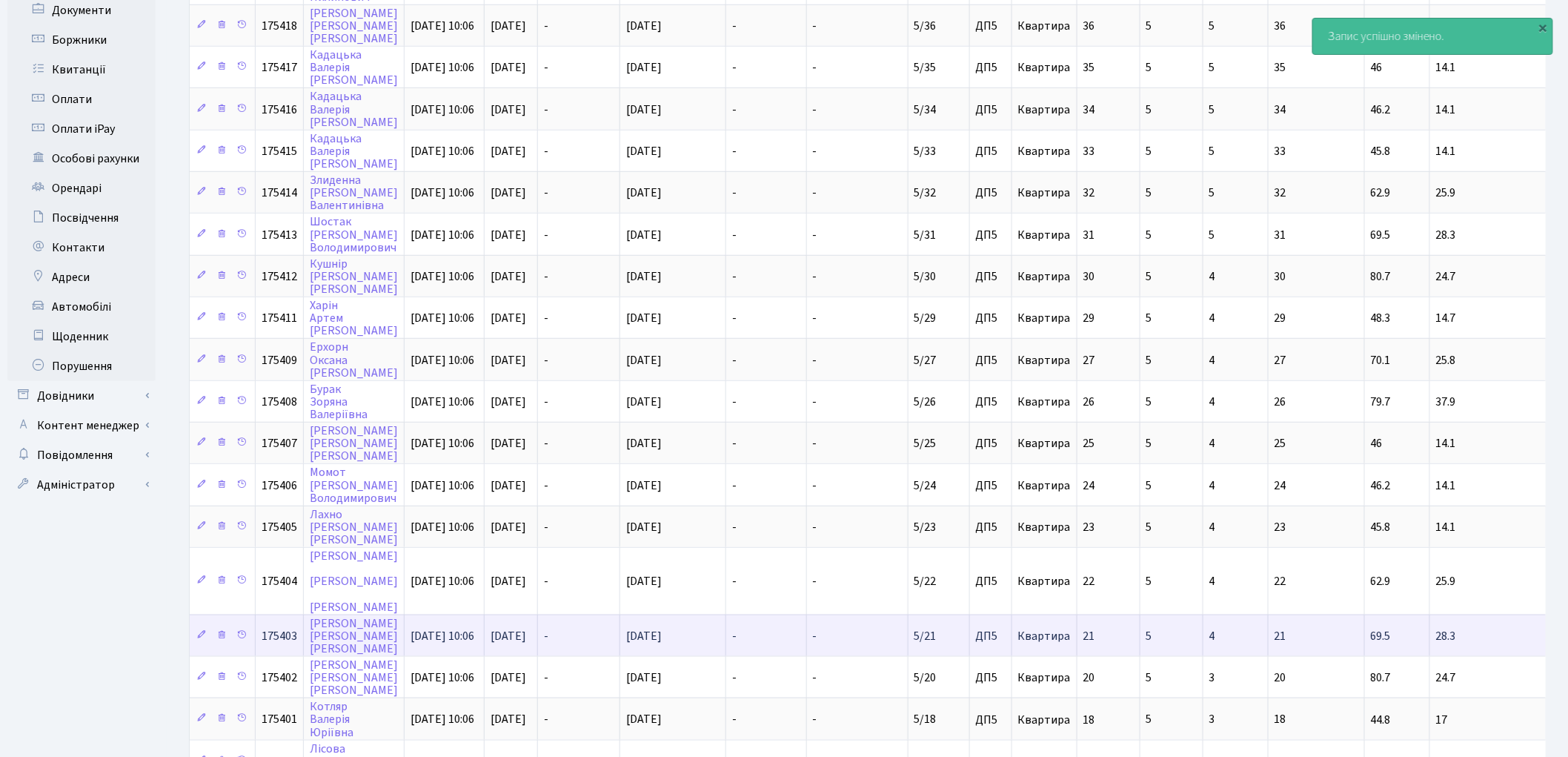
scroll to position [411, 0]
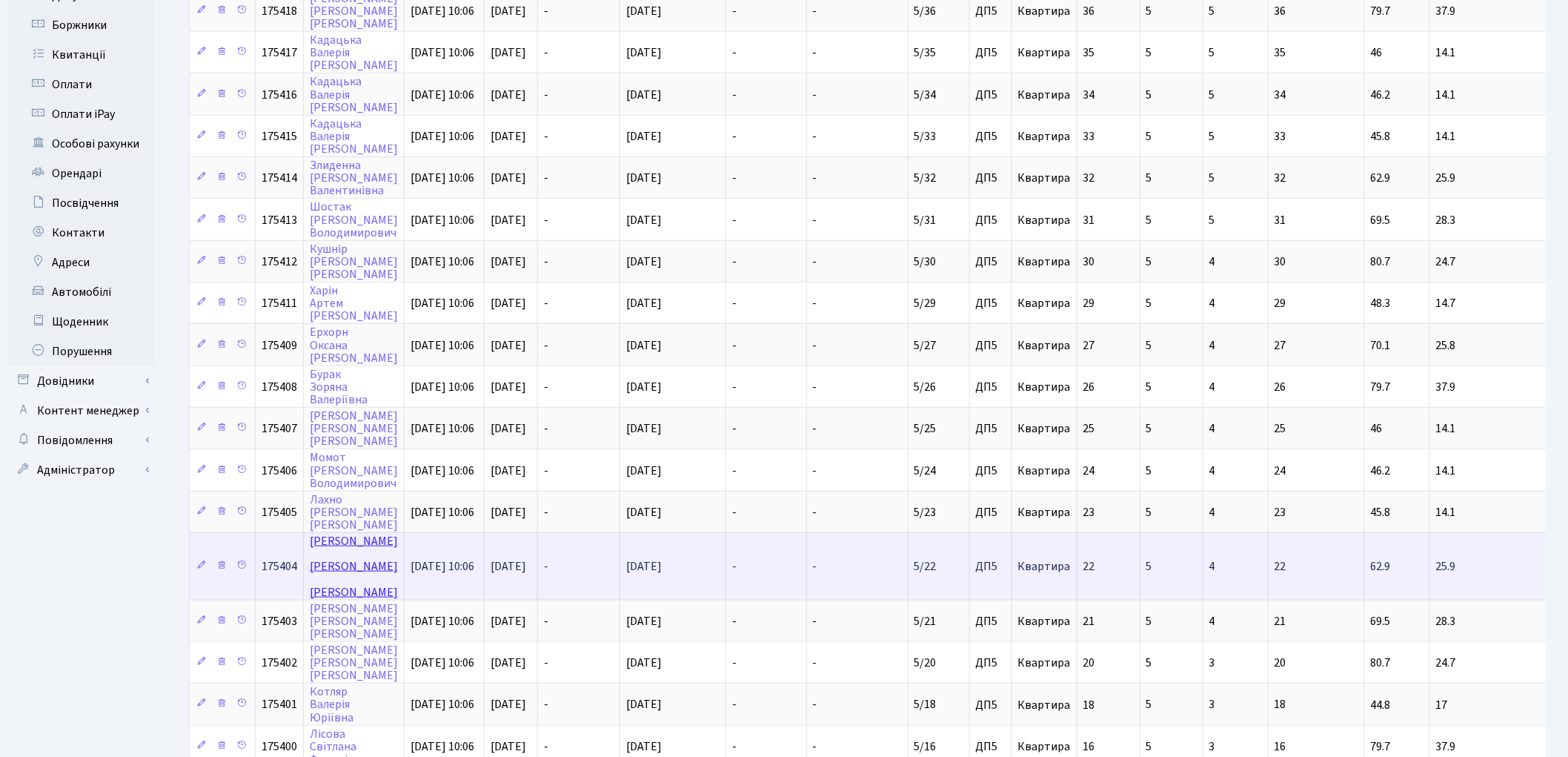
click at [363, 532] on link "Карандашев Микита Григорович" at bounding box center [354, 565] width 88 height 66
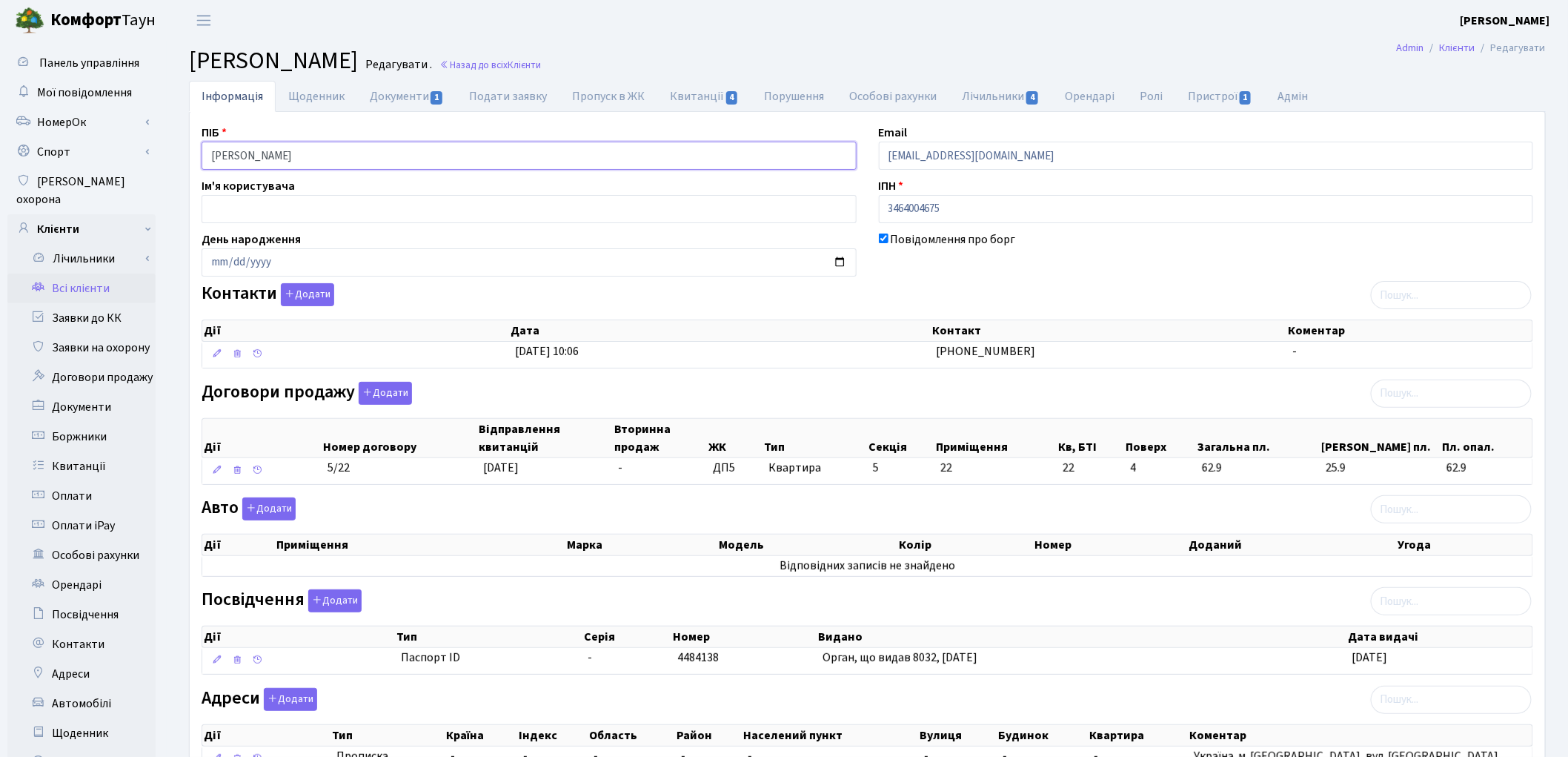
click at [279, 153] on input "Карандашев Микита Григорович" at bounding box center [529, 156] width 655 height 28
click at [317, 157] on input "Карандашев Микита Григорович" at bounding box center [529, 156] width 655 height 28
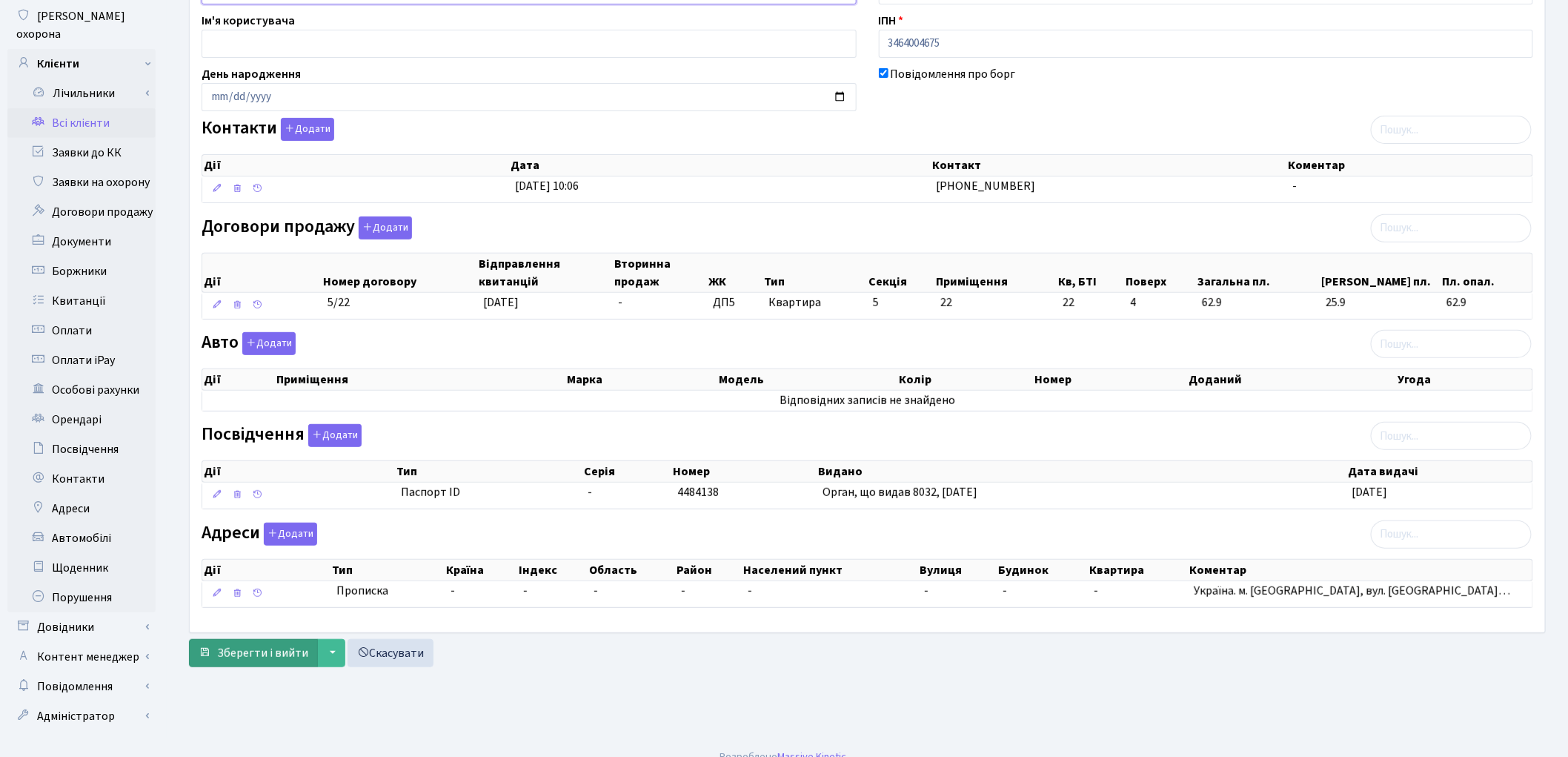
type input "Карандашев Микита Григорович"
click at [272, 656] on span "Зберегти і вийти" at bounding box center [263, 653] width 91 height 16
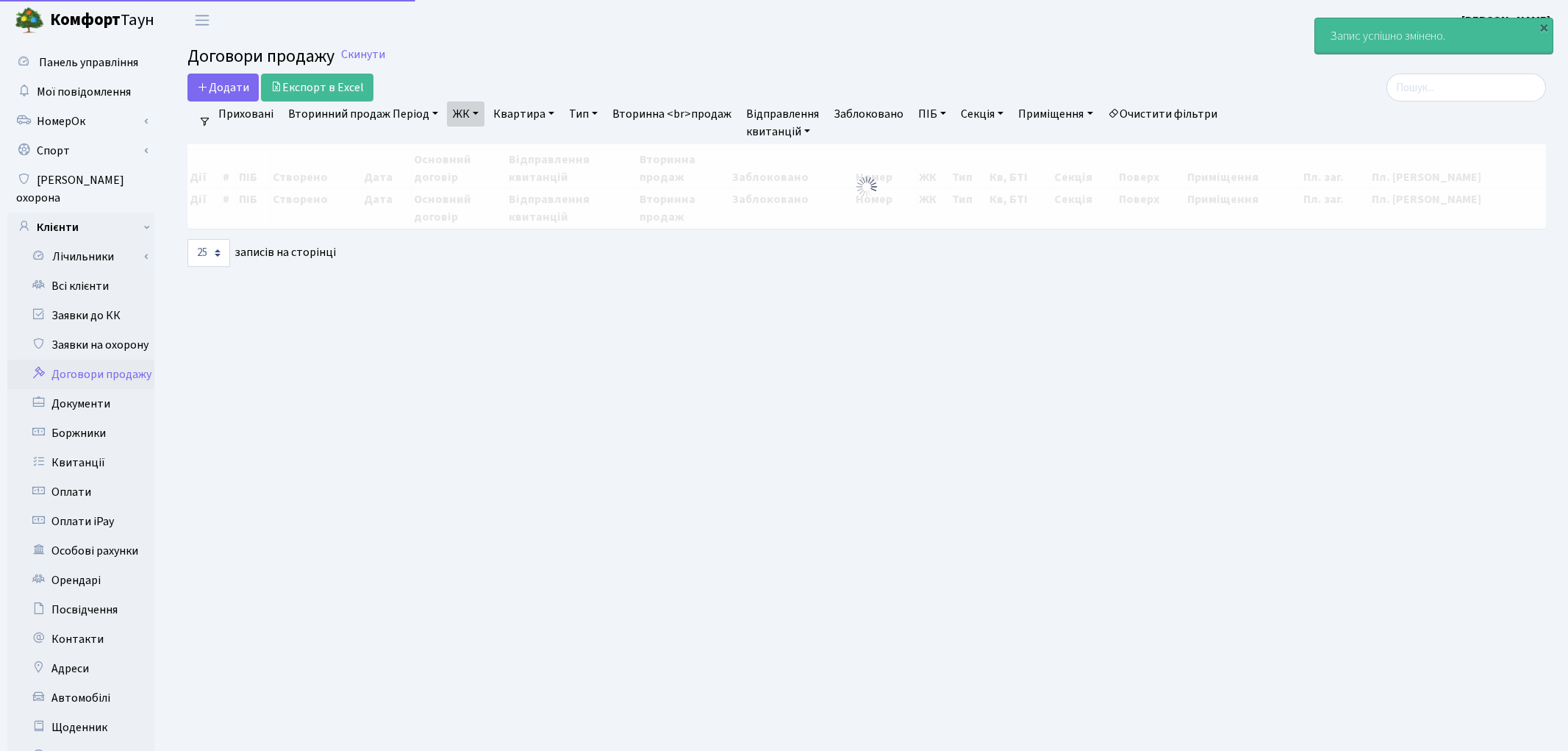
select select "25"
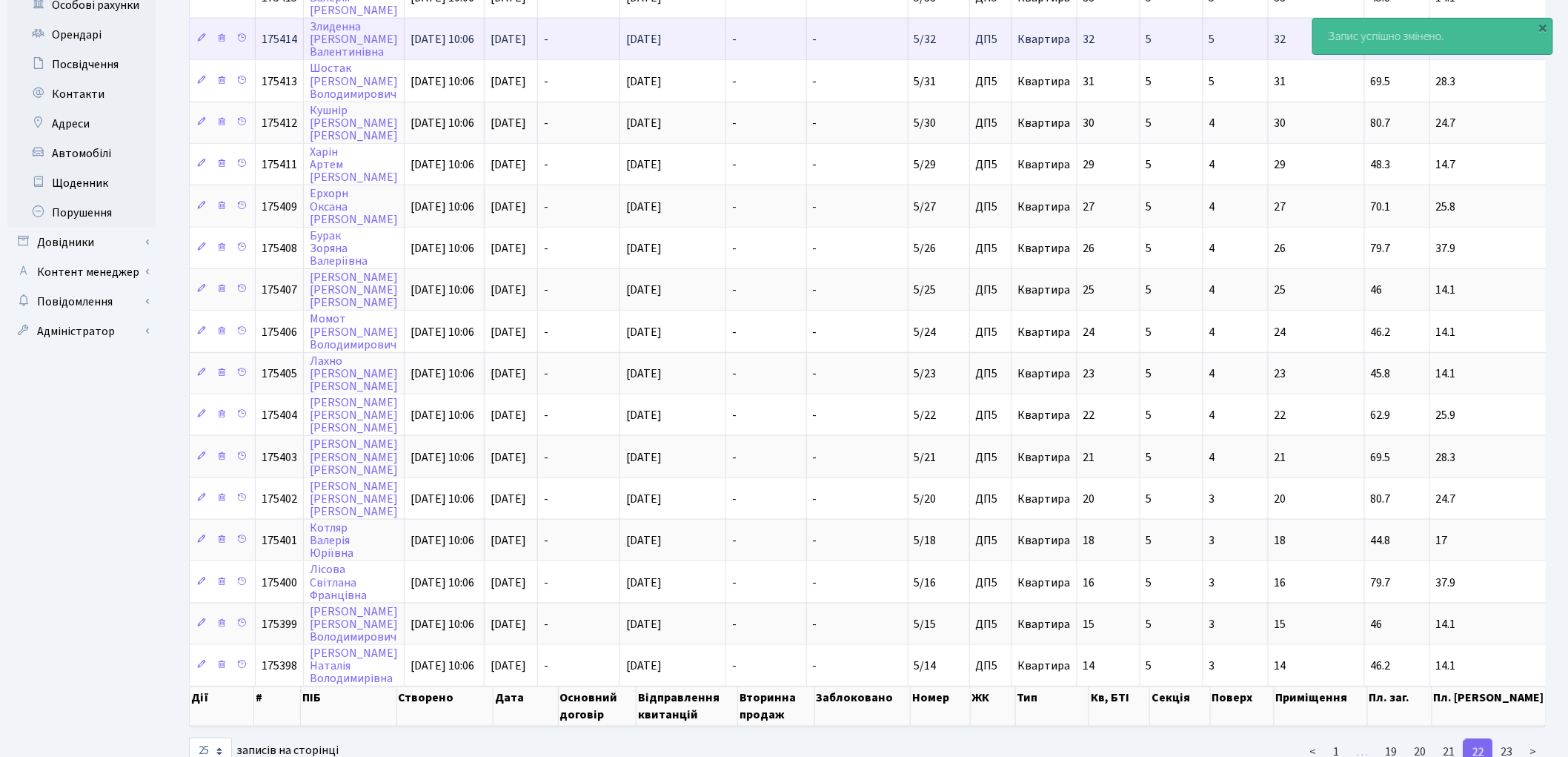
scroll to position [556, 0]
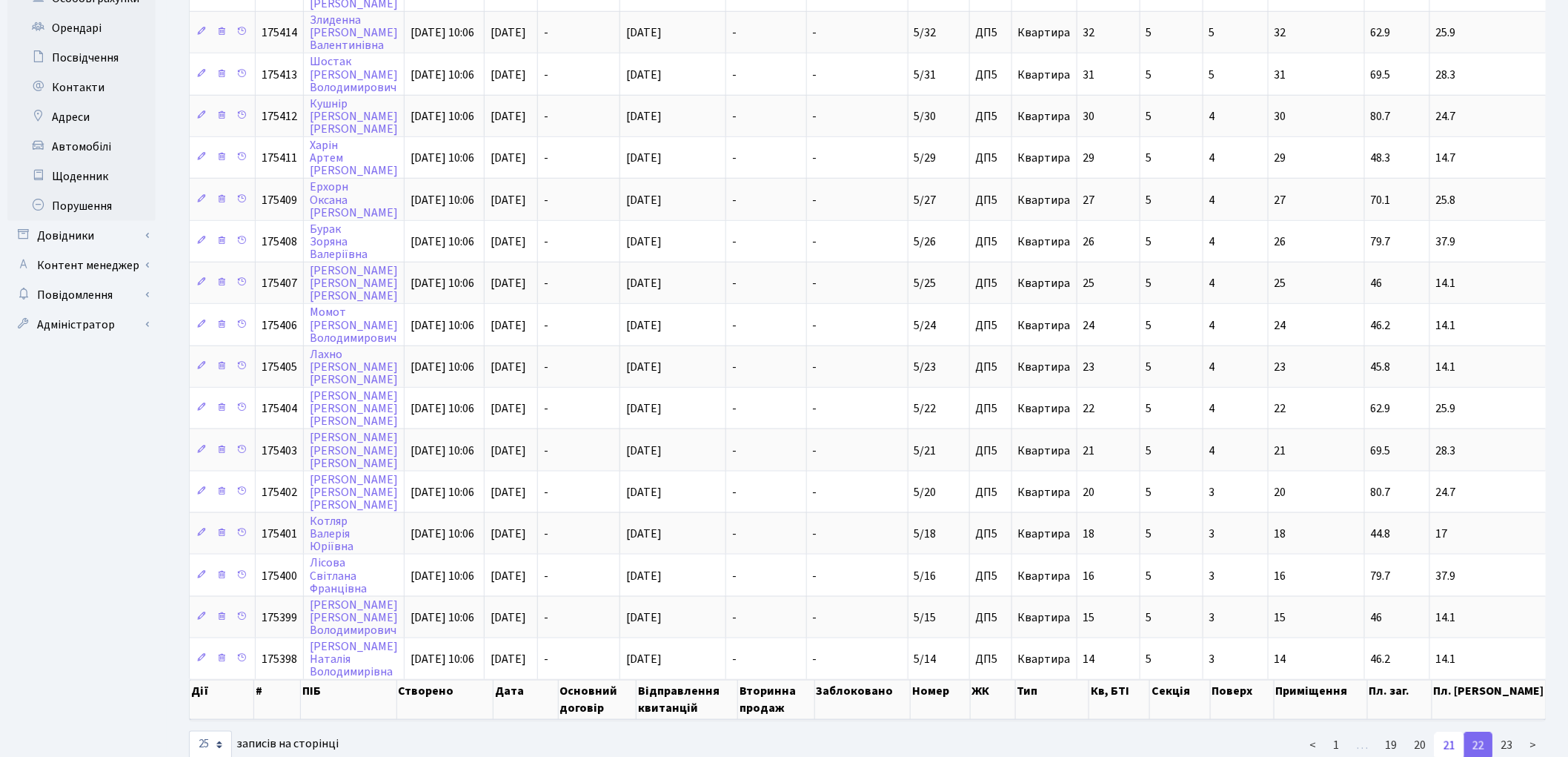
click at [1451, 732] on link "21" at bounding box center [1449, 746] width 30 height 27
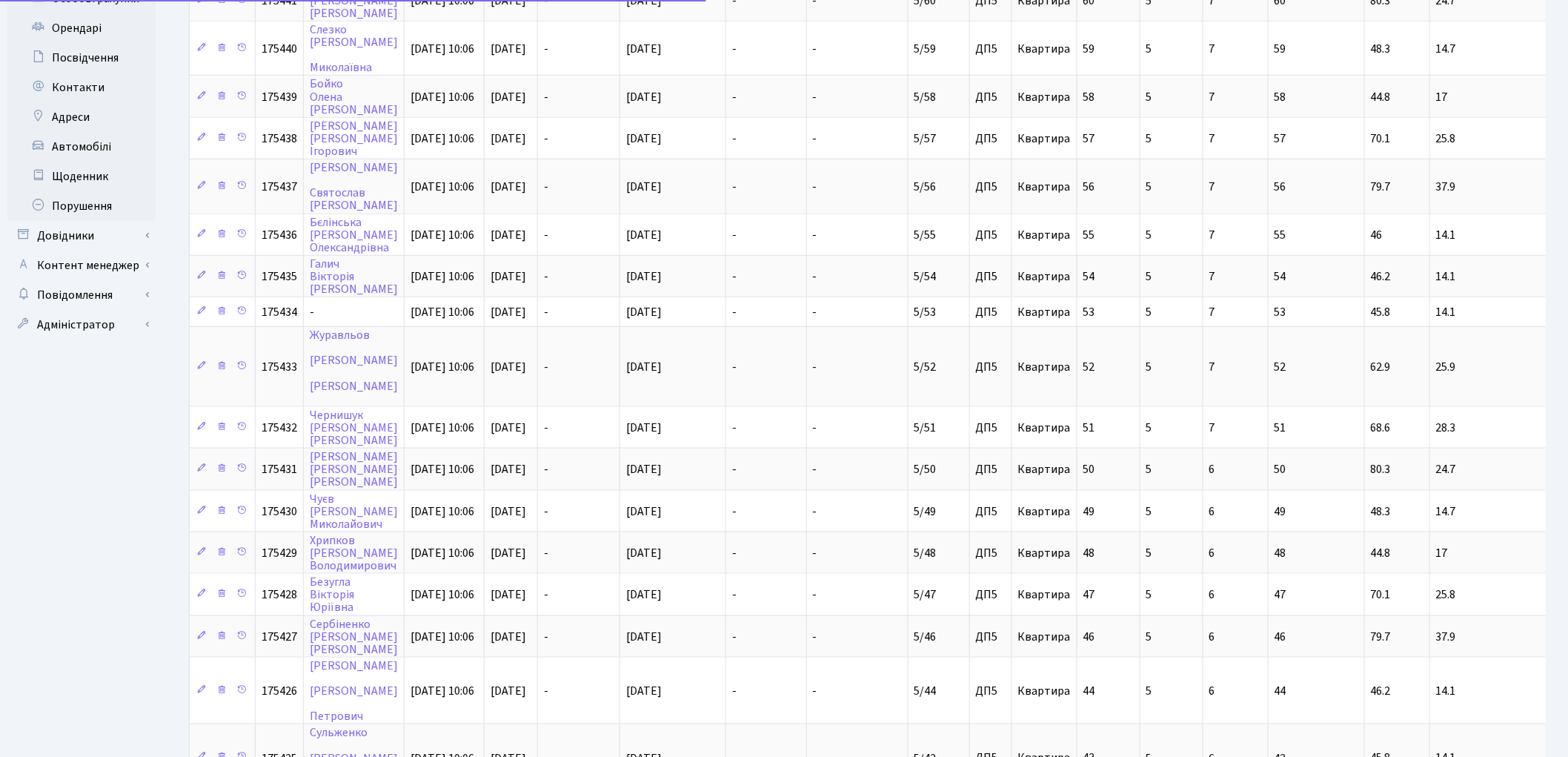
scroll to position [706, 0]
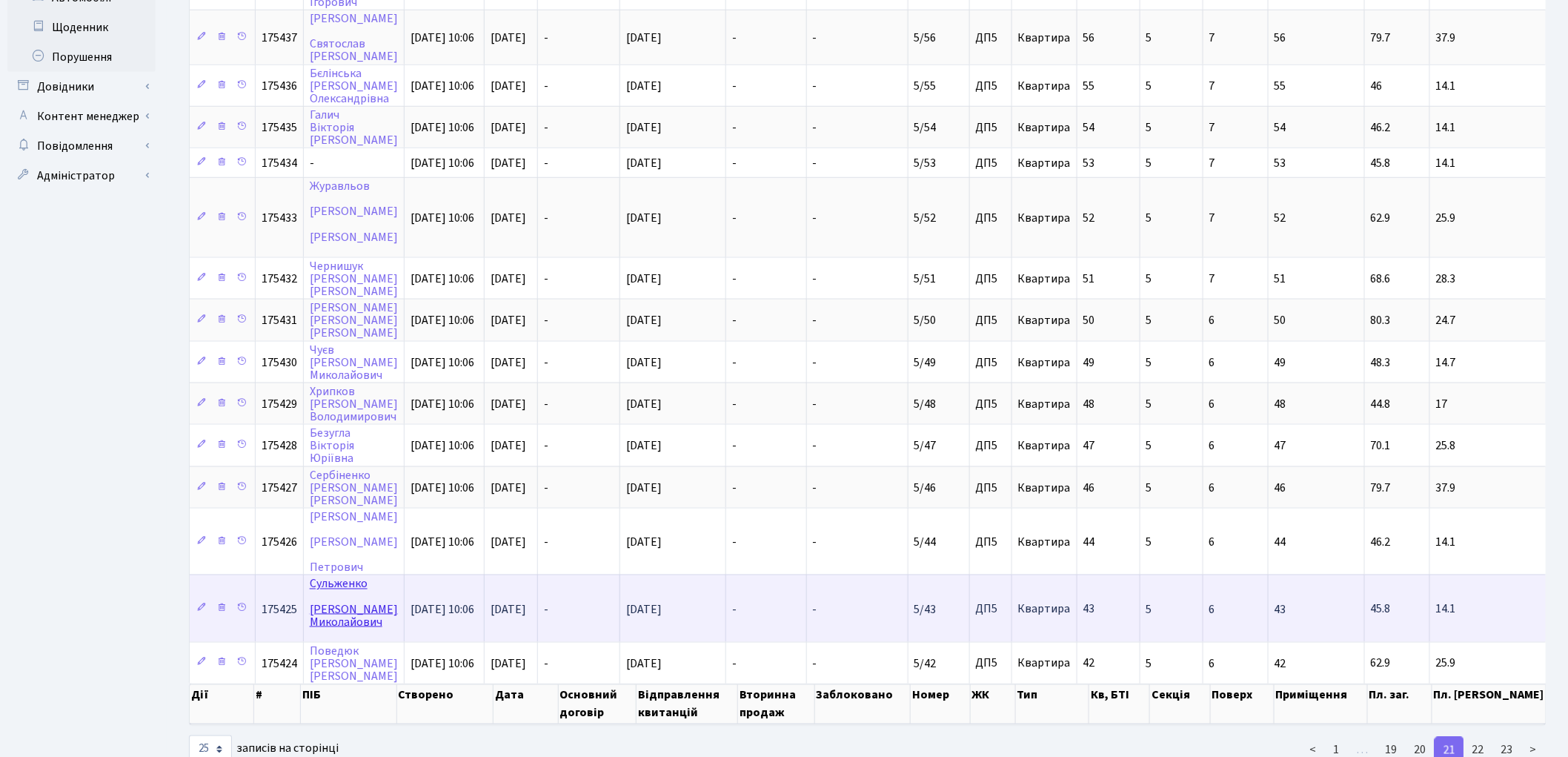
click at [335, 576] on link "Сульженко Микола Миколайович" at bounding box center [354, 602] width 88 height 54
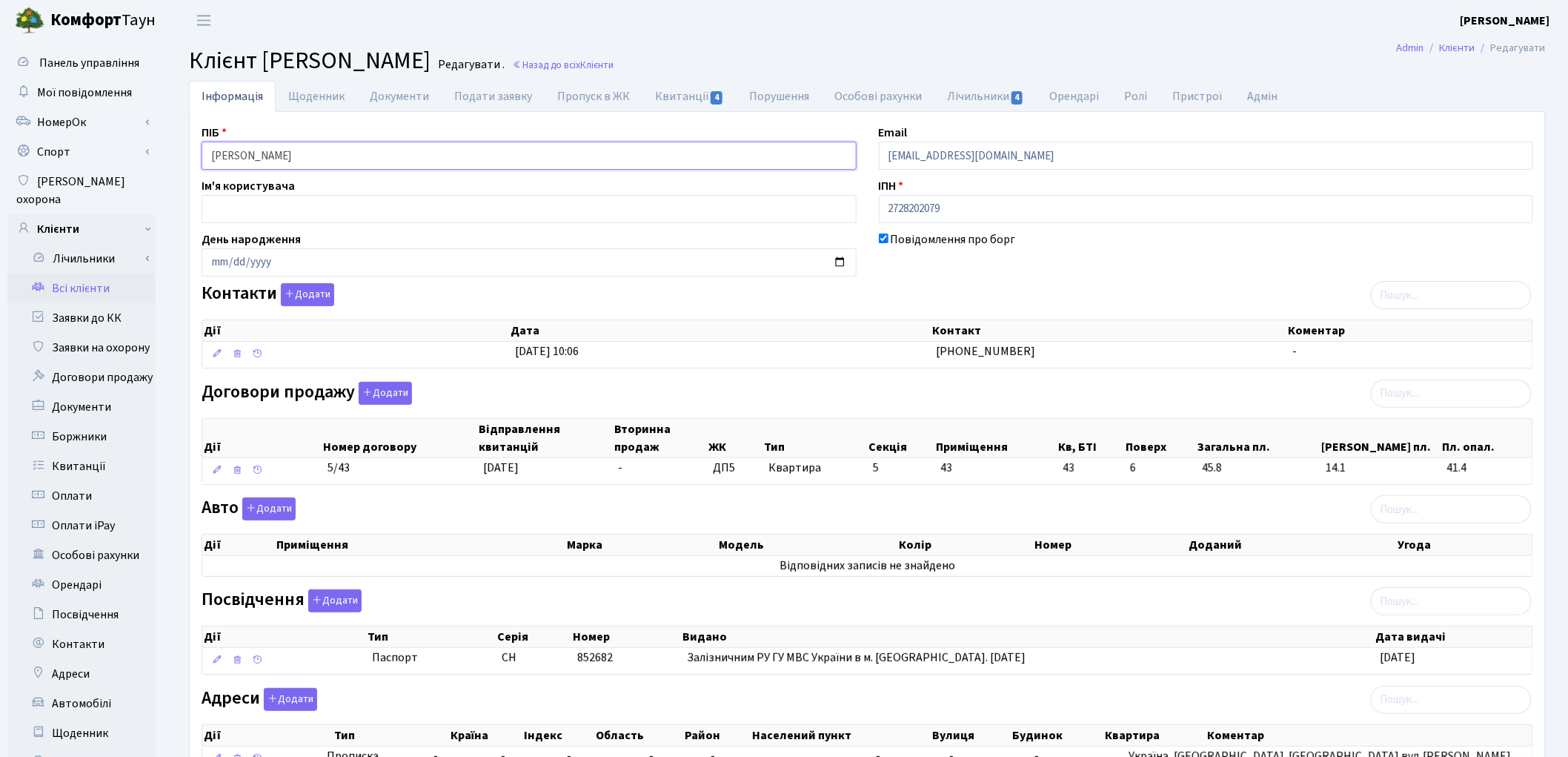
click at [271, 153] on input "Сульженко Микола Миколайович" at bounding box center [529, 156] width 655 height 28
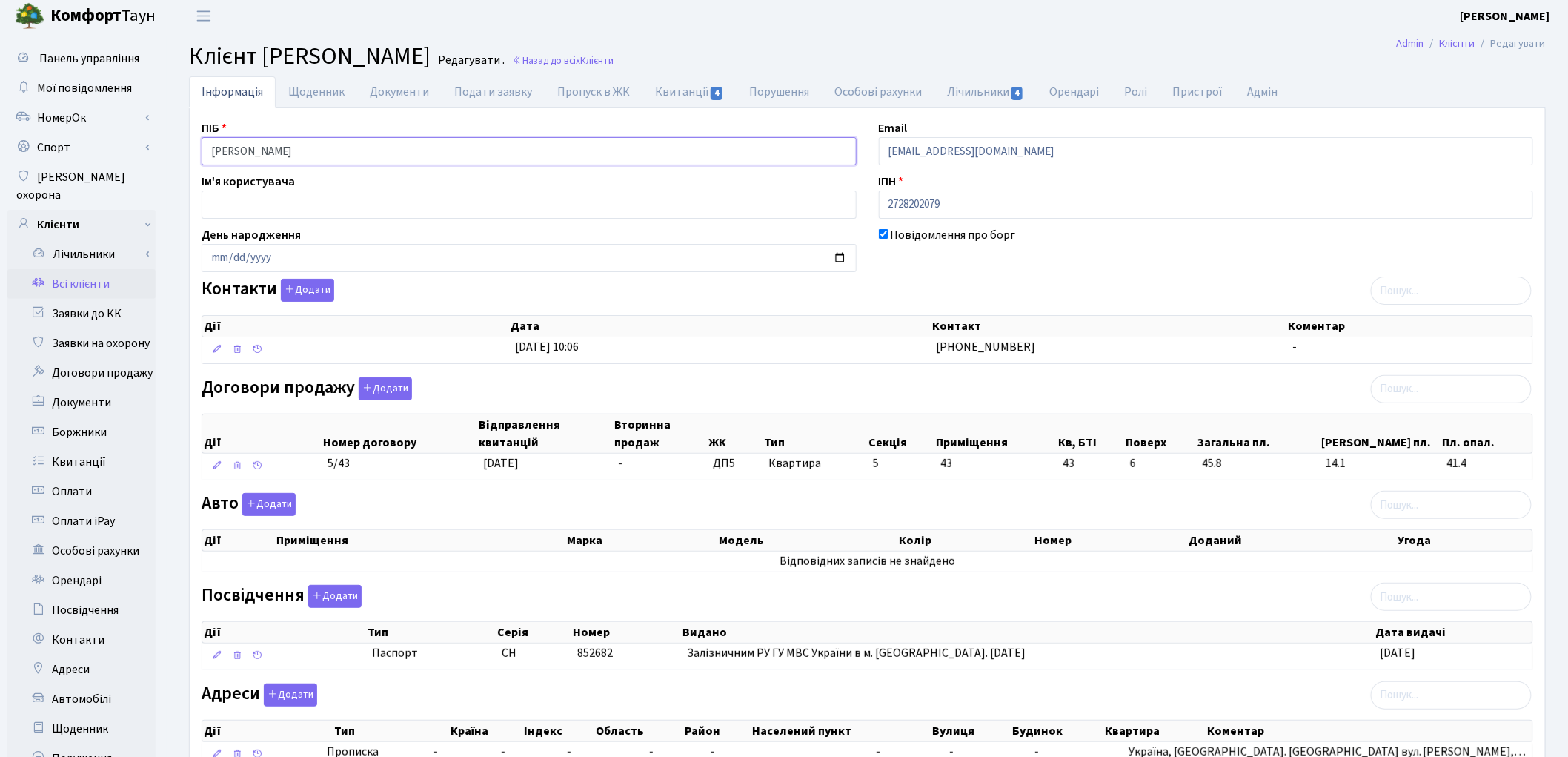
scroll to position [165, 0]
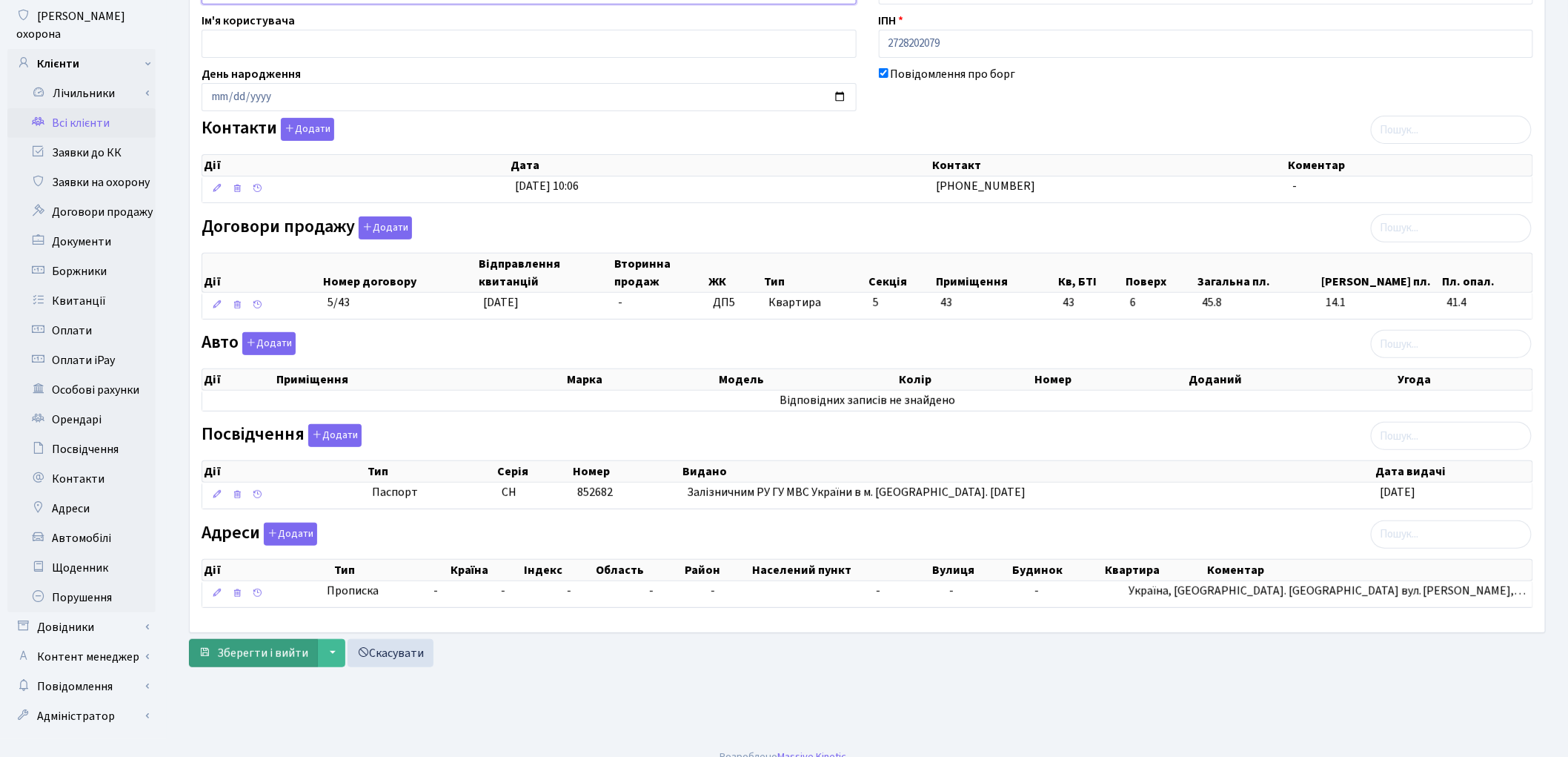
type input "Сульженко Микола Миколайович"
click at [234, 655] on span "Зберегти і вийти" at bounding box center [263, 653] width 91 height 16
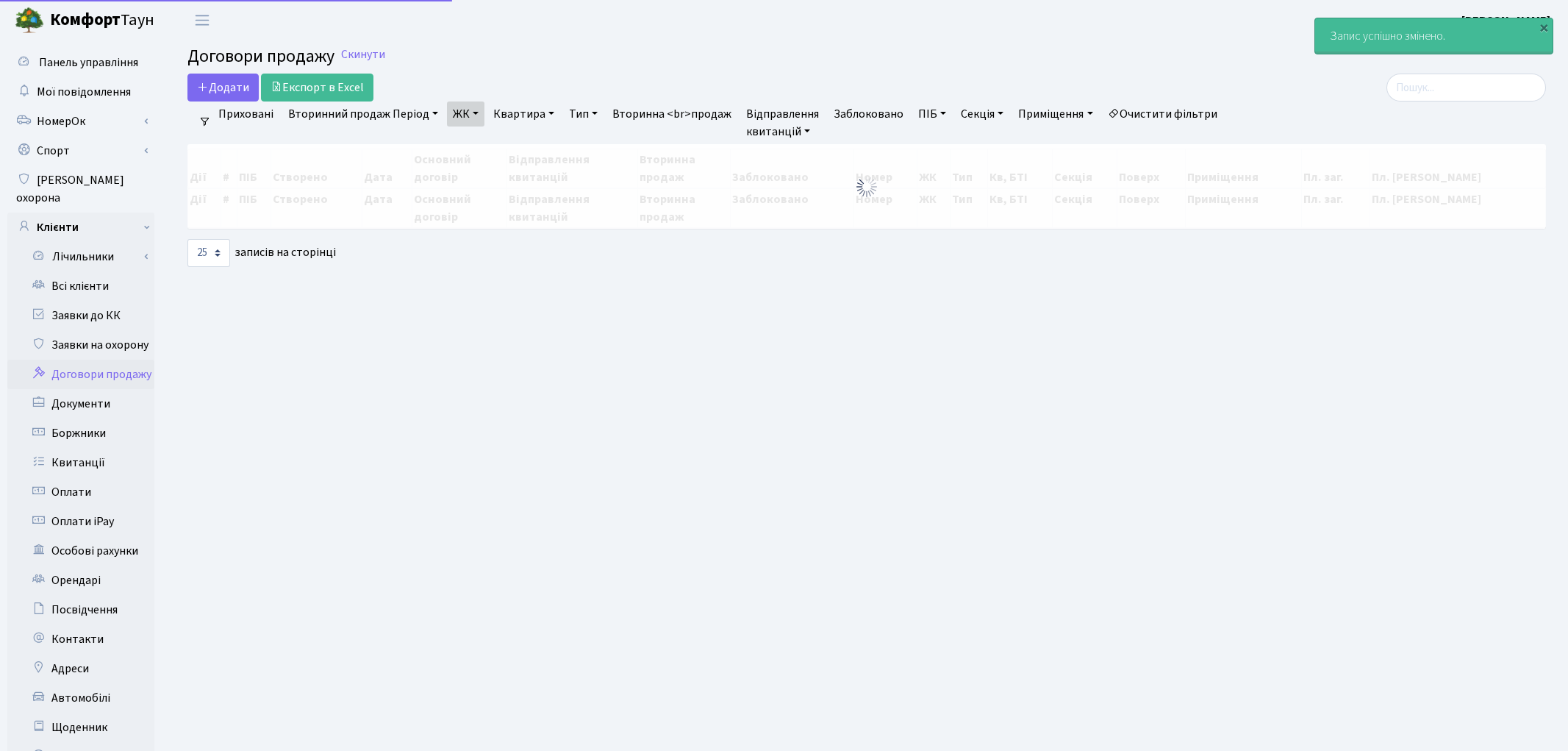
select select "25"
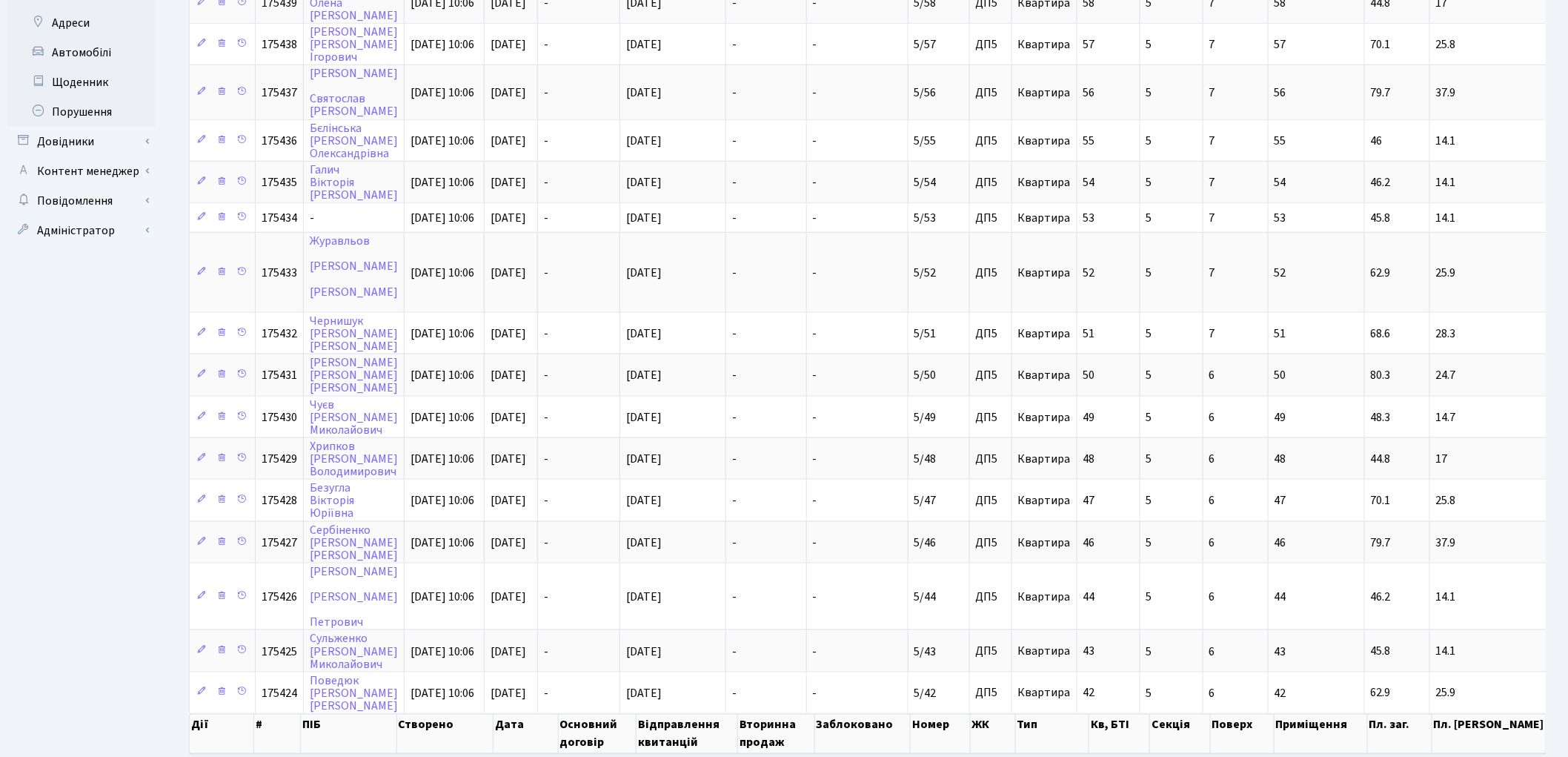
scroll to position [658, 0]
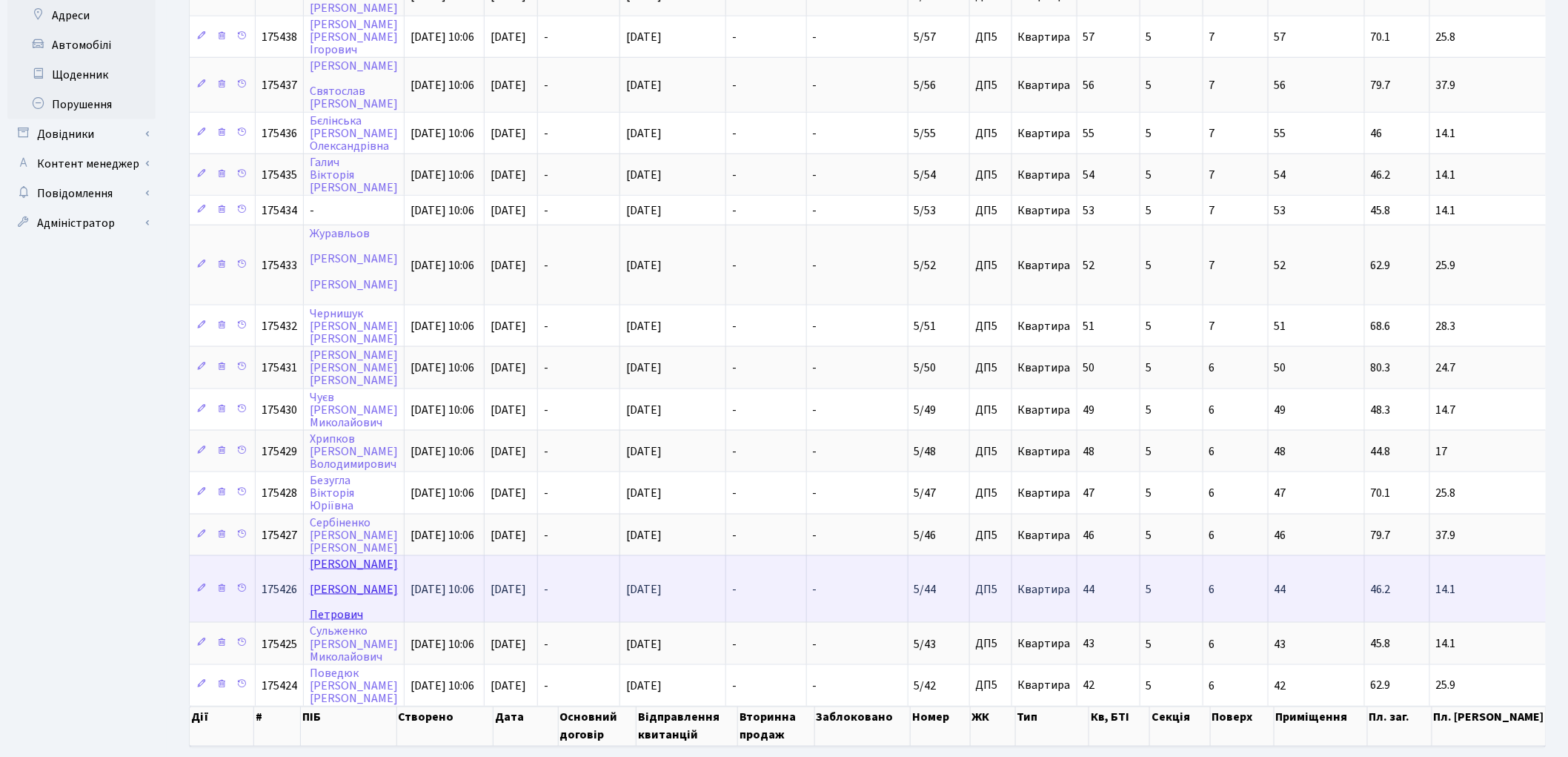
click at [323, 555] on link "Максимчук Андрій Петрович" at bounding box center [354, 588] width 88 height 66
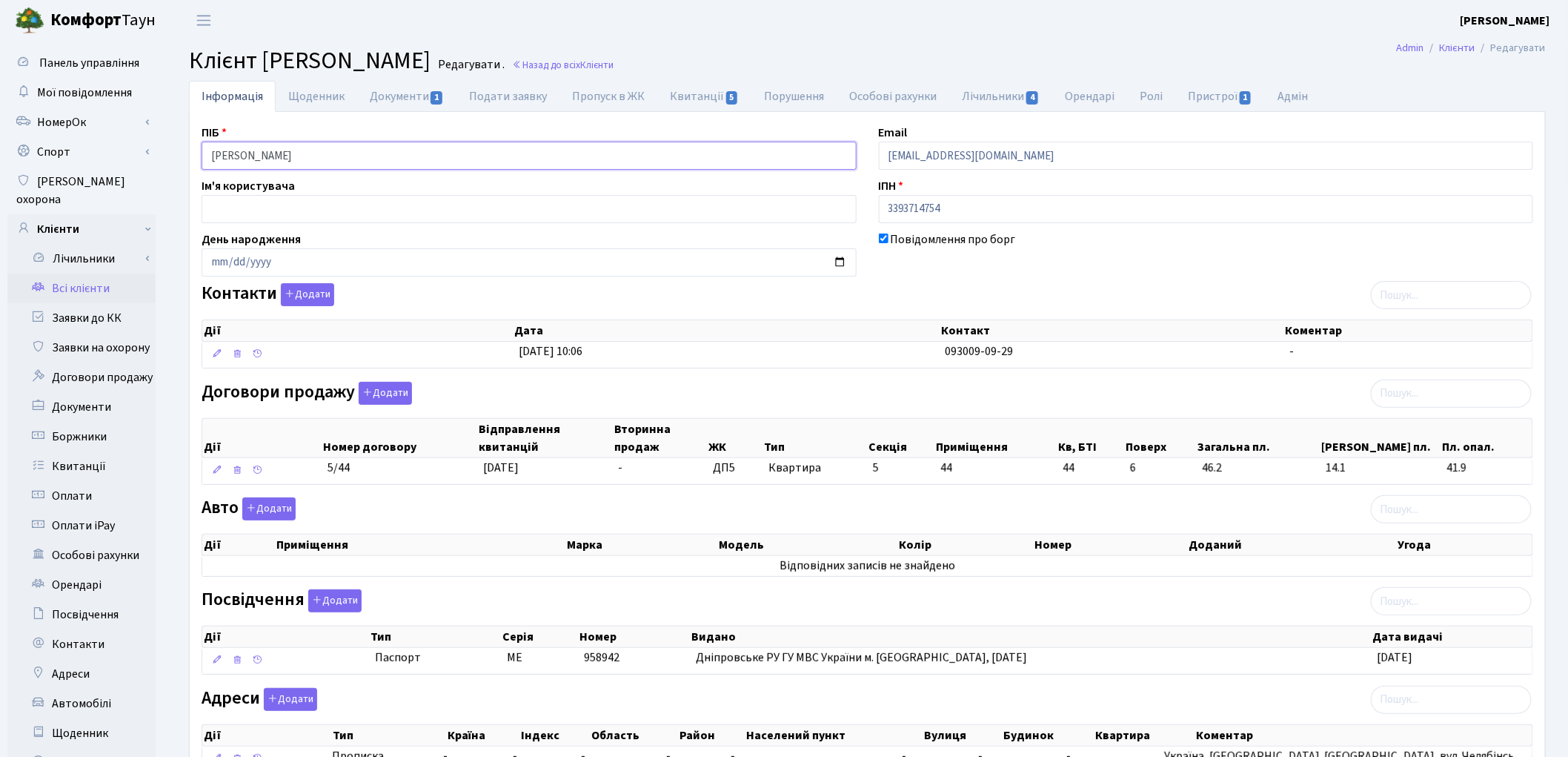
click at [272, 157] on input "Максимчук Андрій Петрович" at bounding box center [529, 156] width 655 height 28
click at [304, 149] on input "Максимчук Андрій Петрович" at bounding box center [529, 156] width 655 height 28
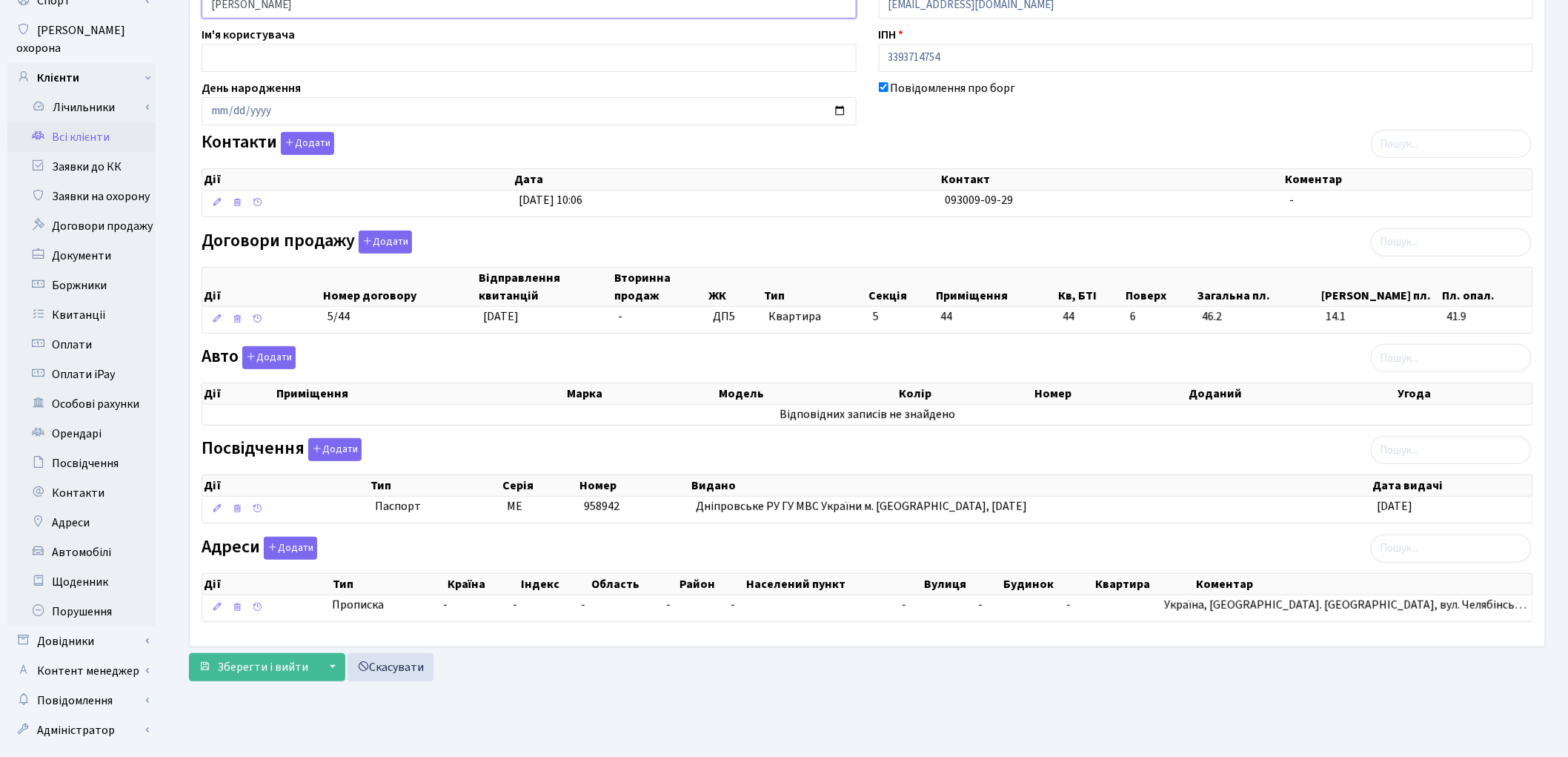
scroll to position [165, 0]
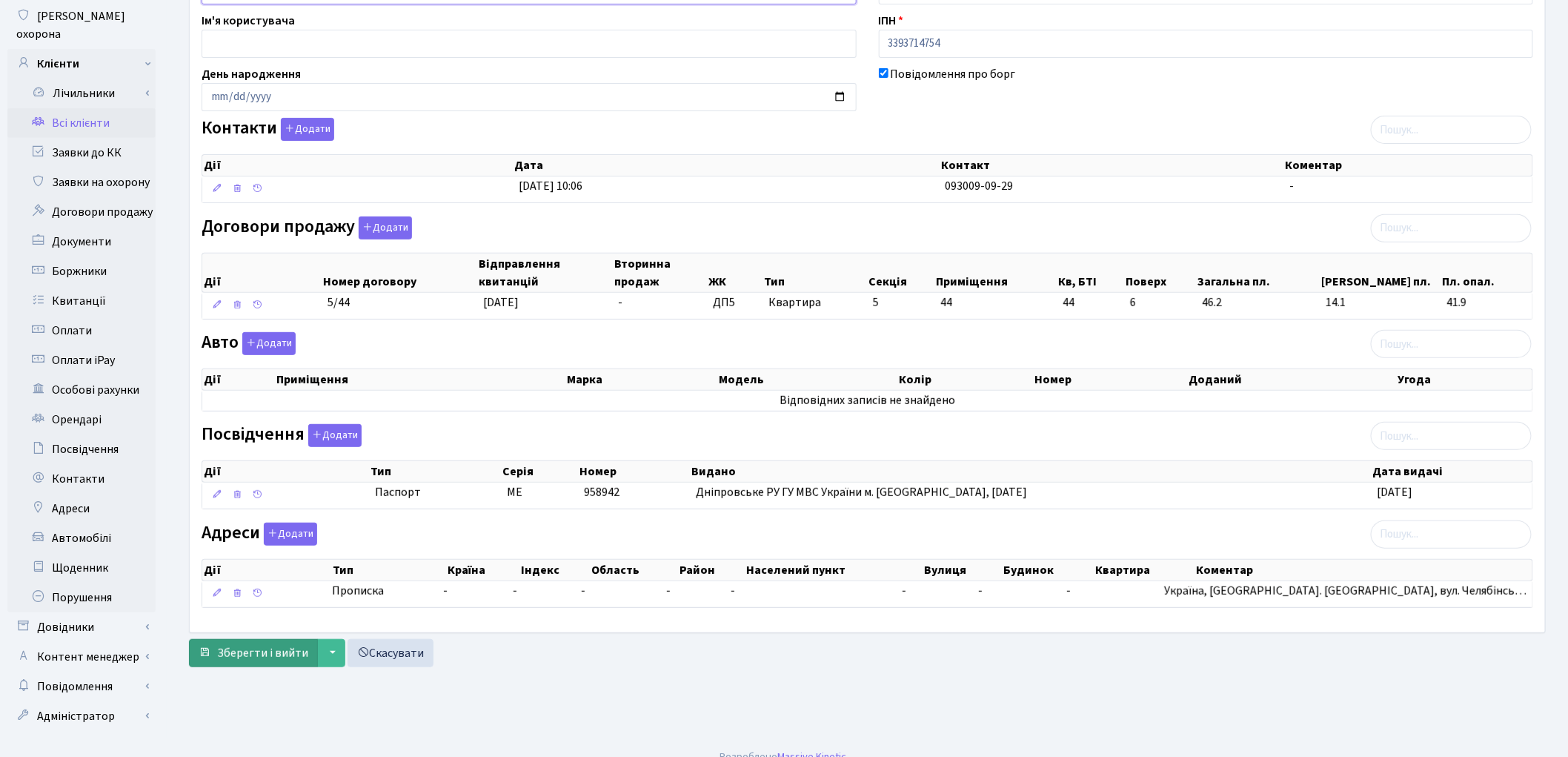
type input "Максимчук Андрій Петрович"
click at [250, 656] on span "Зберегти і вийти" at bounding box center [263, 653] width 91 height 16
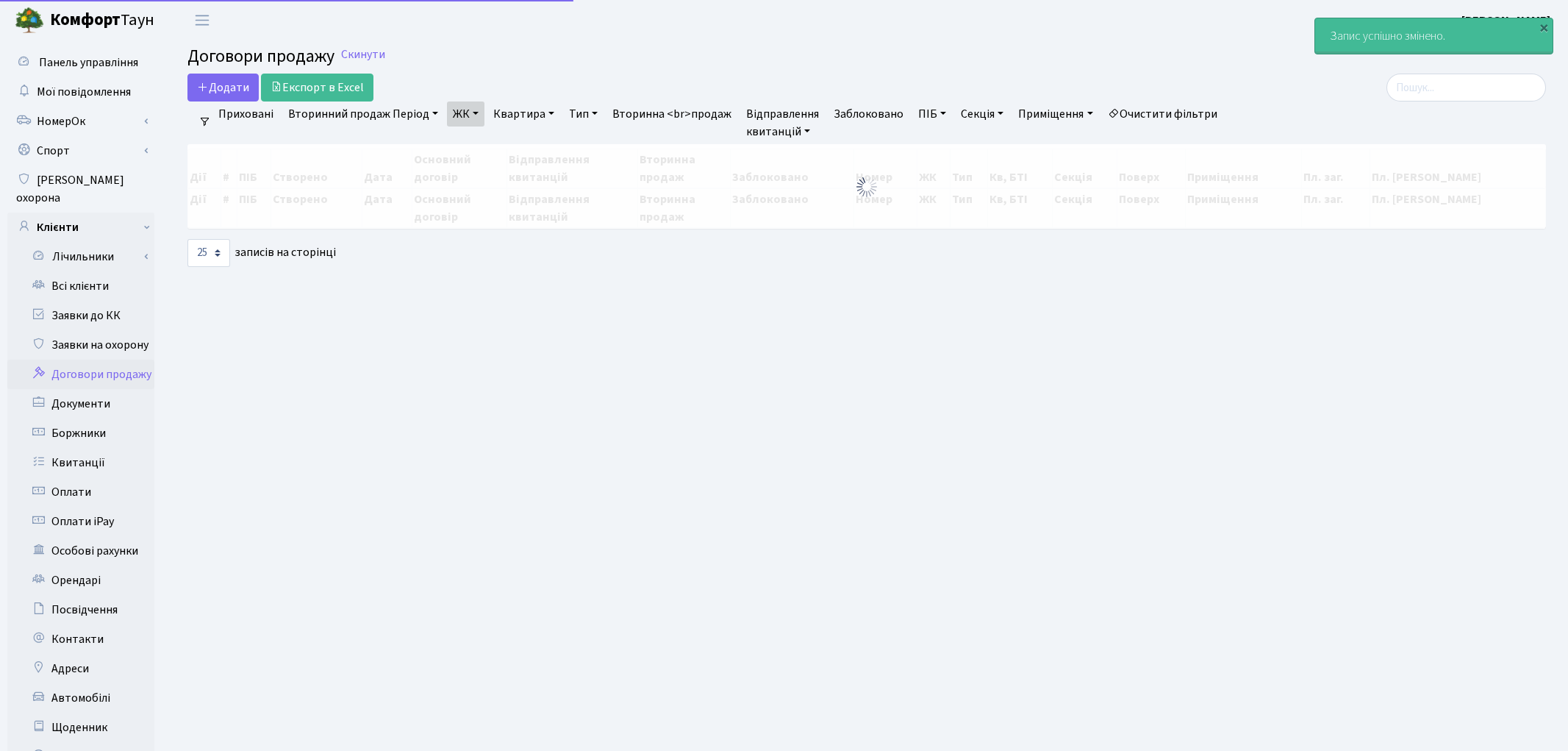
select select "25"
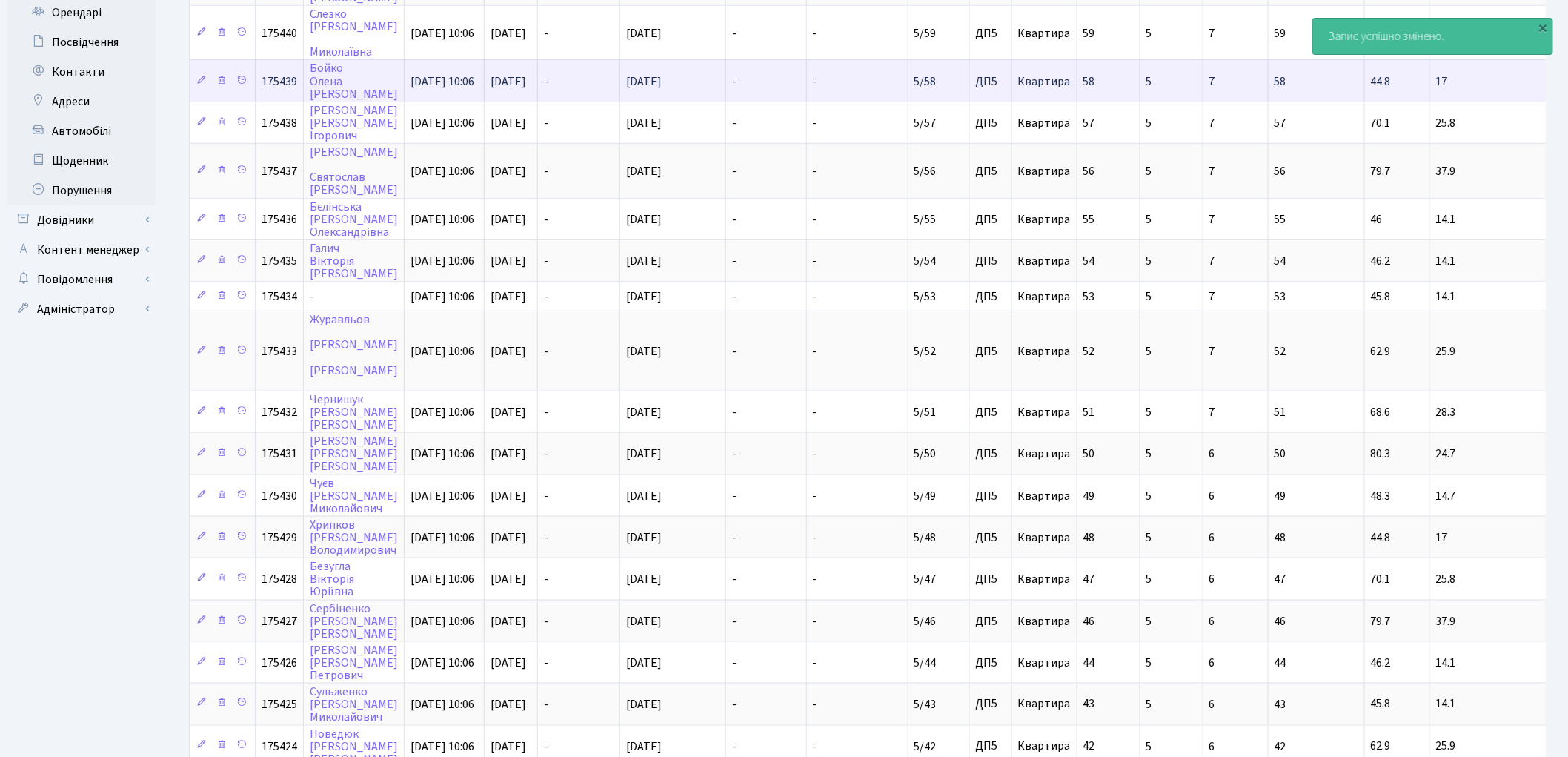
scroll to position [576, 0]
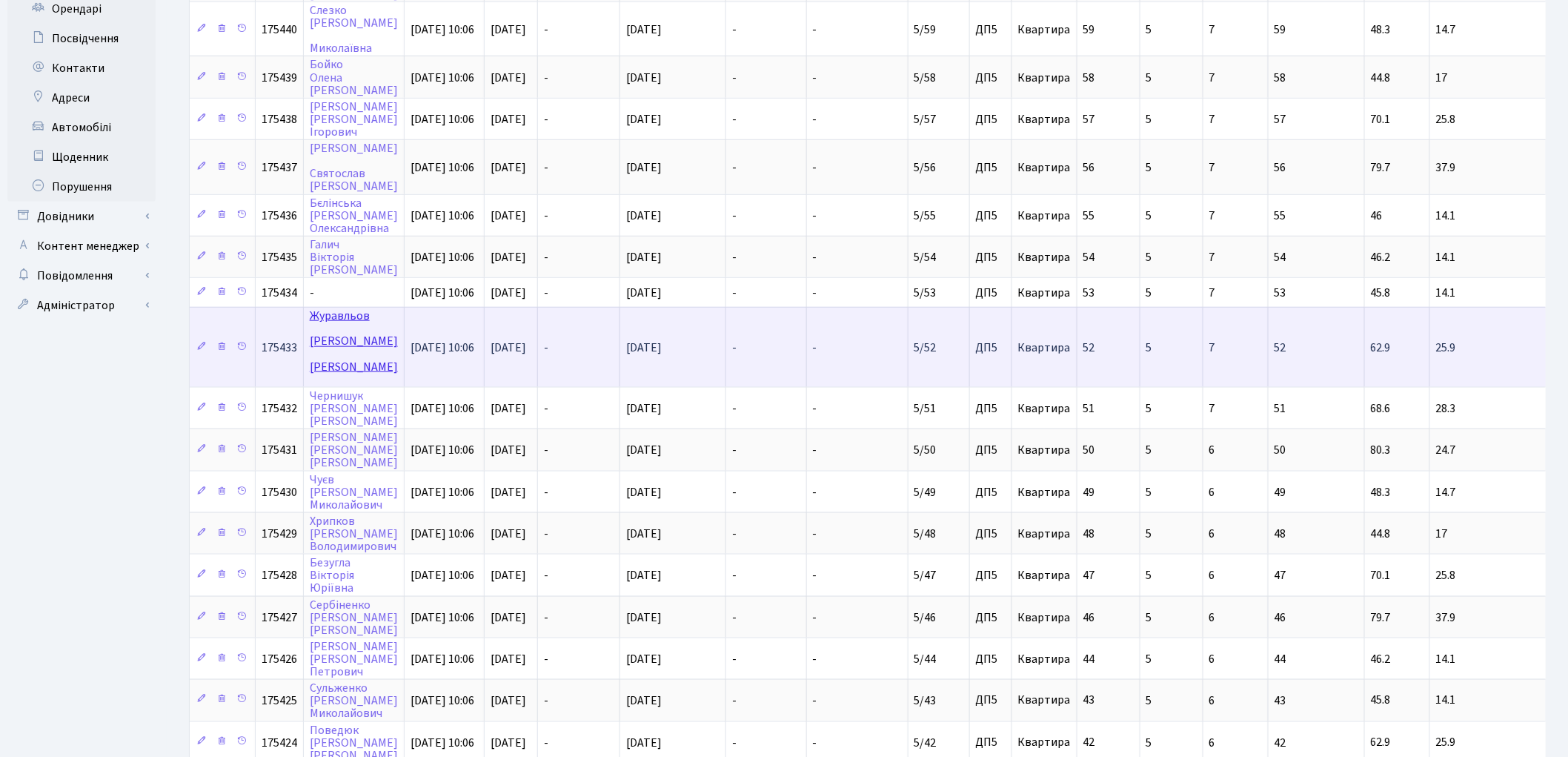
click at [342, 308] on link "[PERSON_NAME]" at bounding box center [354, 340] width 88 height 66
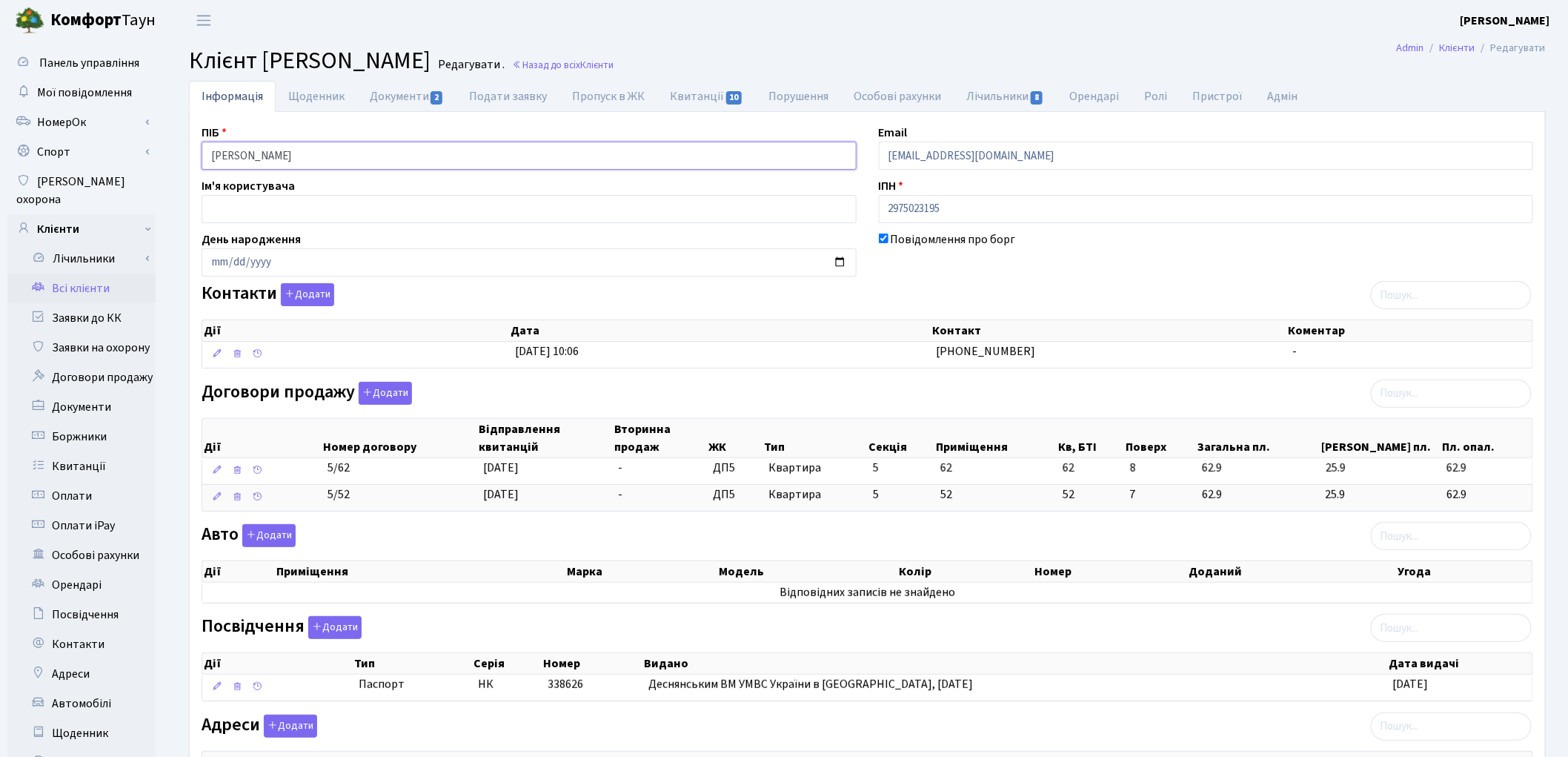
click at [269, 157] on input "Журавльов Віталій Валерійович" at bounding box center [529, 156] width 655 height 28
click at [307, 149] on input "Журавльов Віталій Валерійович" at bounding box center [529, 156] width 655 height 28
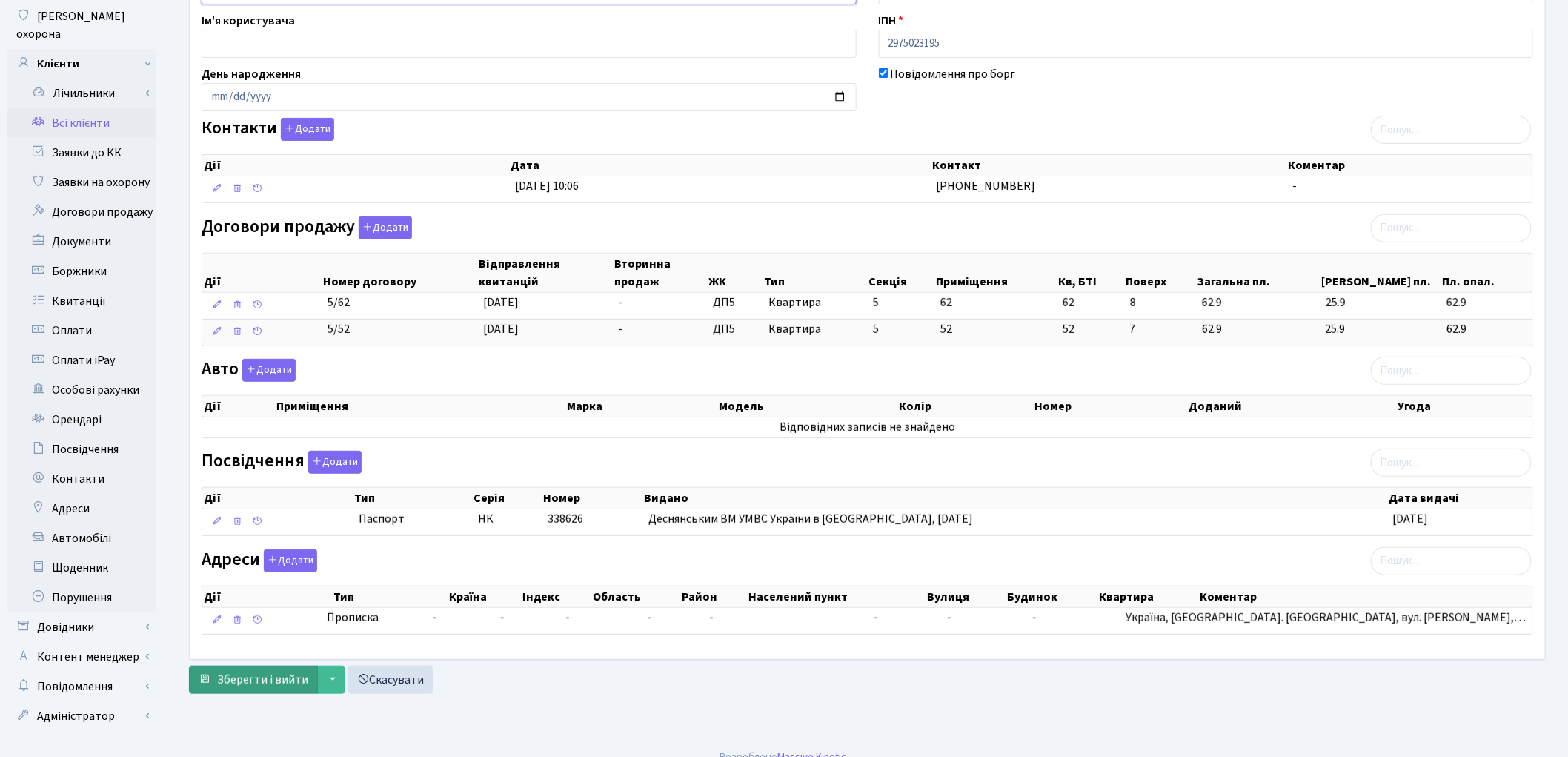
type input "Журавльов Віталій Валерійович"
click at [250, 684] on span "Зберегти і вийти" at bounding box center [263, 679] width 91 height 16
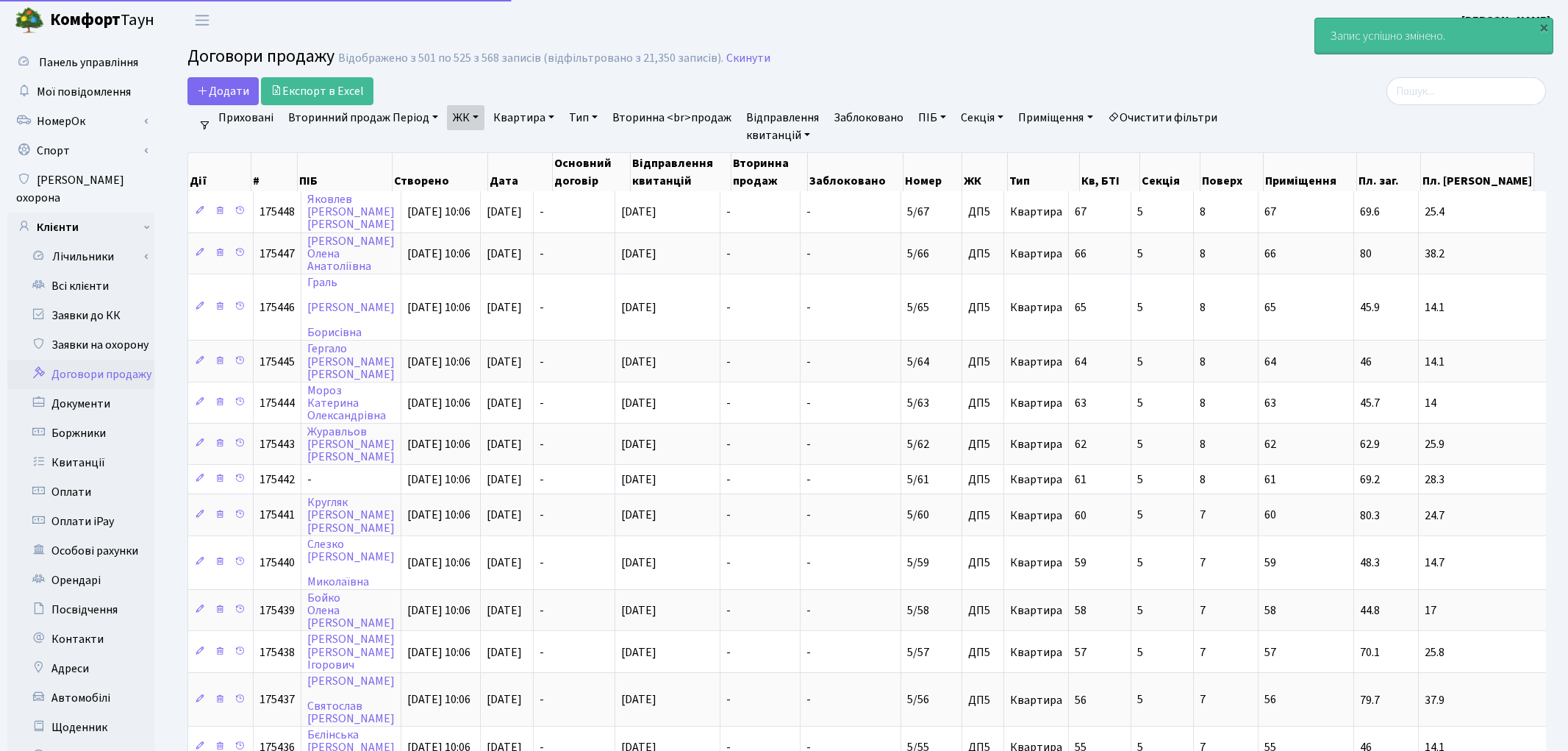
select select "25"
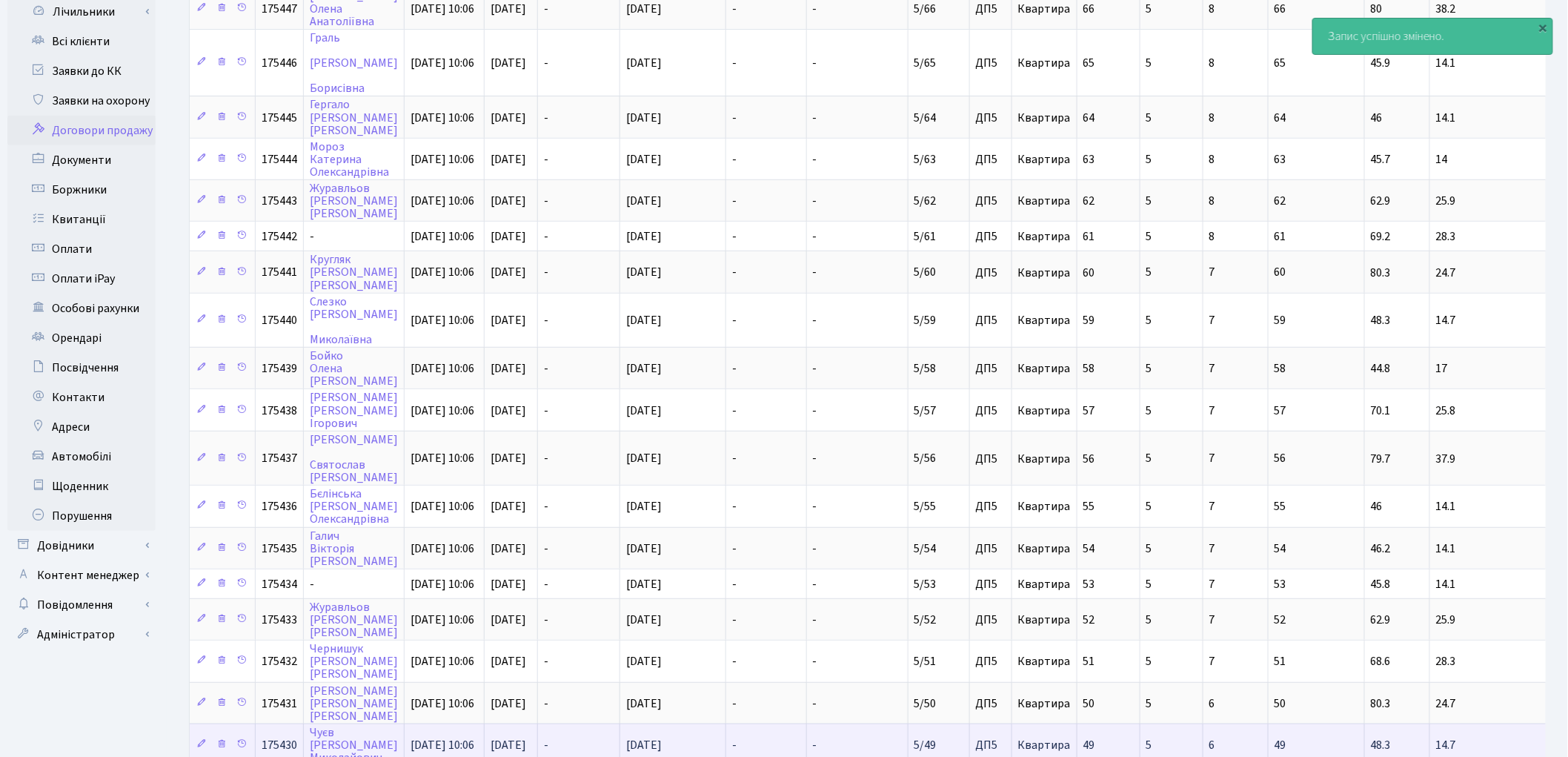
scroll to position [411, 0]
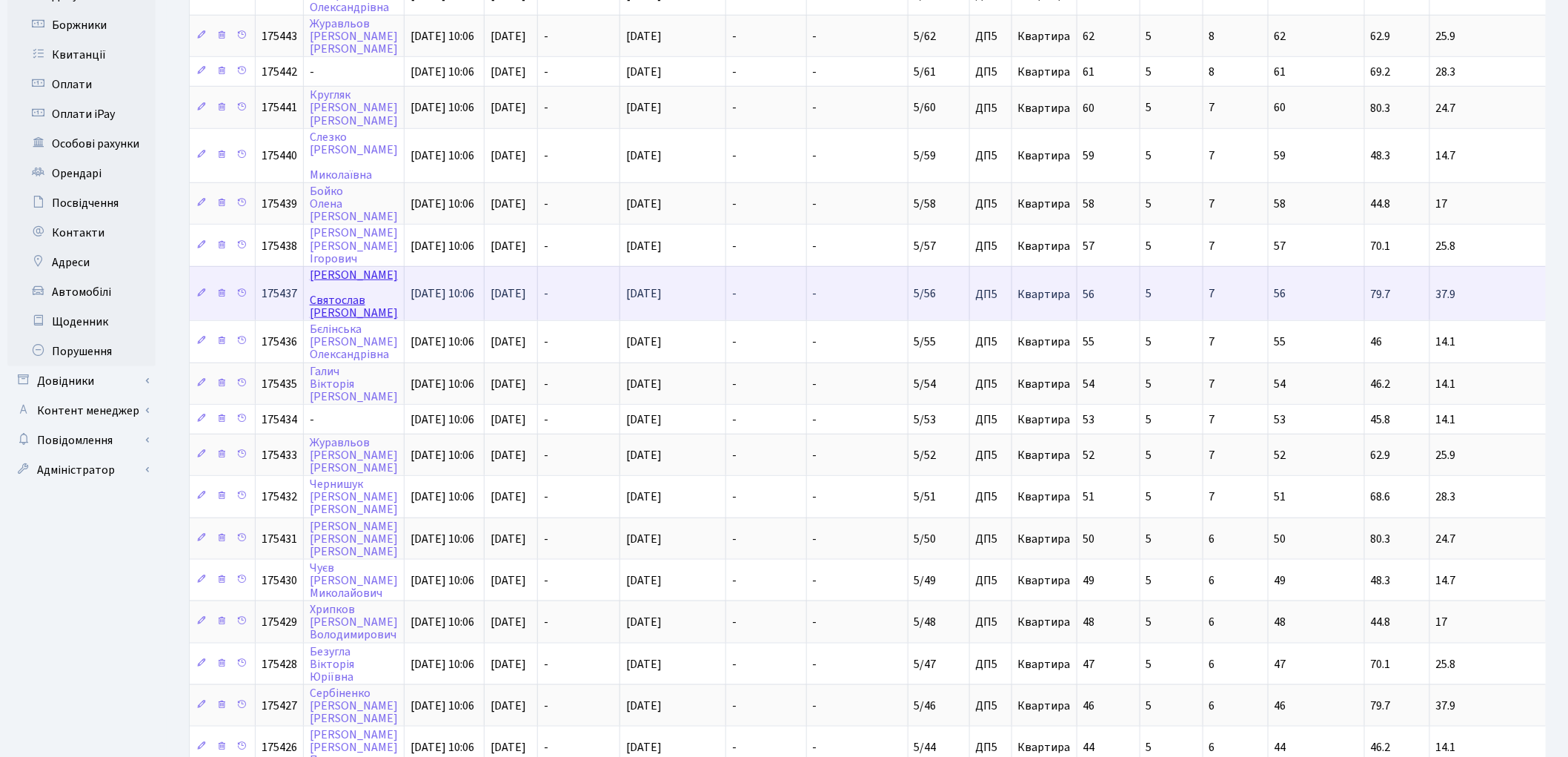
click at [336, 287] on link "[PERSON_NAME]" at bounding box center [354, 294] width 88 height 54
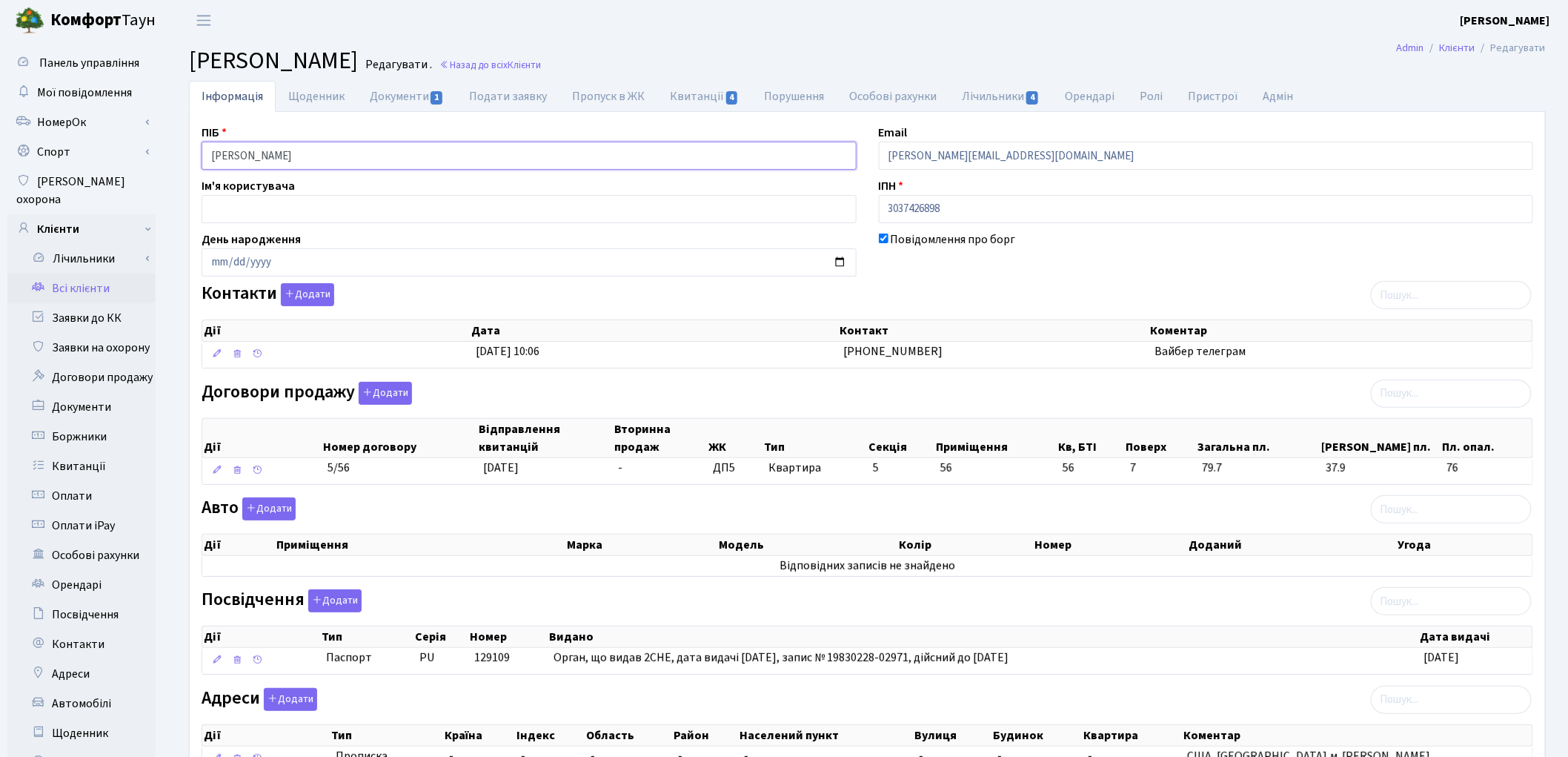
click at [260, 150] on input "Пащенко Святослав Геннадійович" at bounding box center [529, 156] width 655 height 28
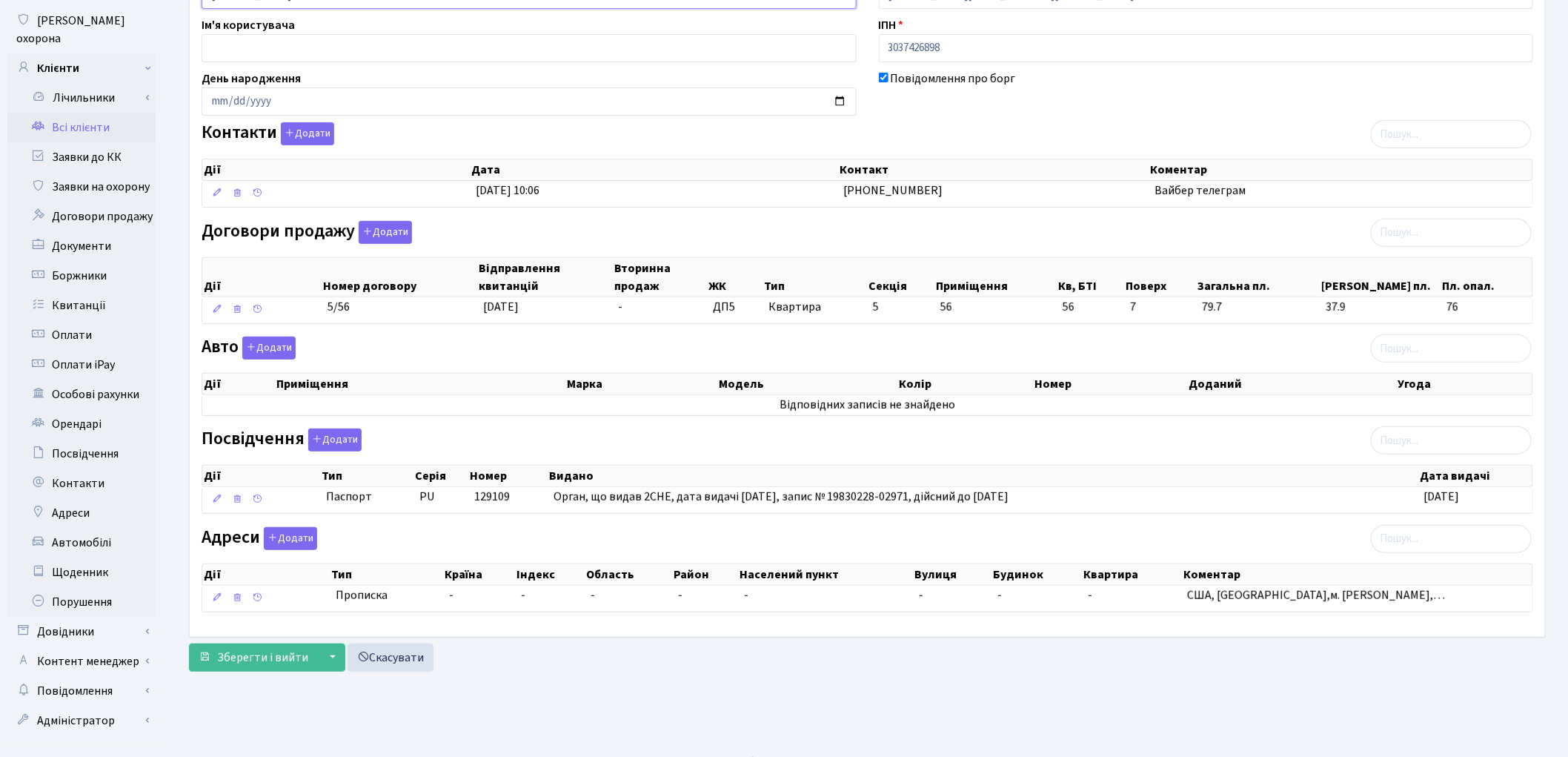
scroll to position [165, 0]
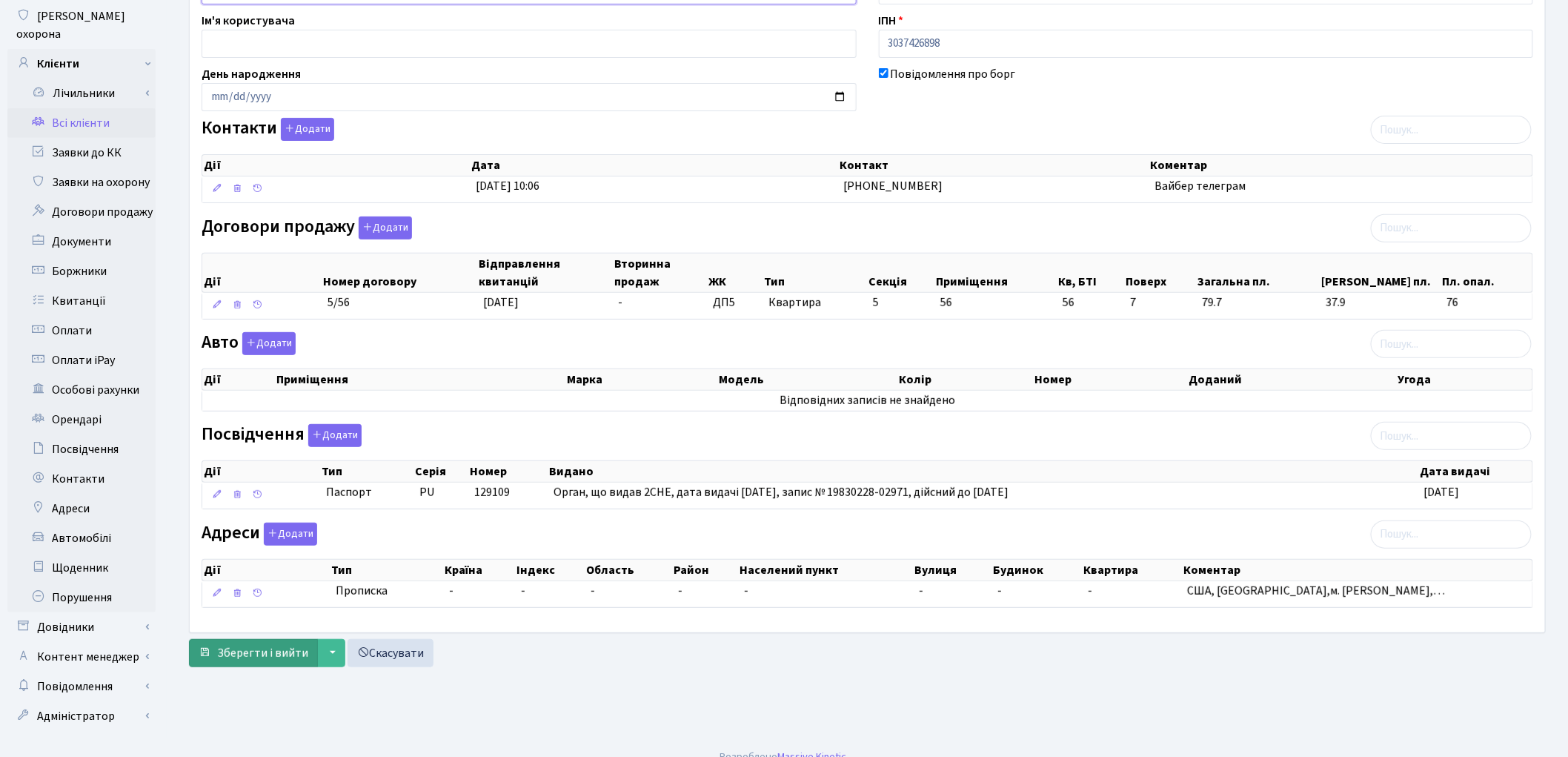
type input "Пащенко Святослав Геннадійович"
click at [254, 661] on span "Зберегти і вийти" at bounding box center [263, 653] width 91 height 16
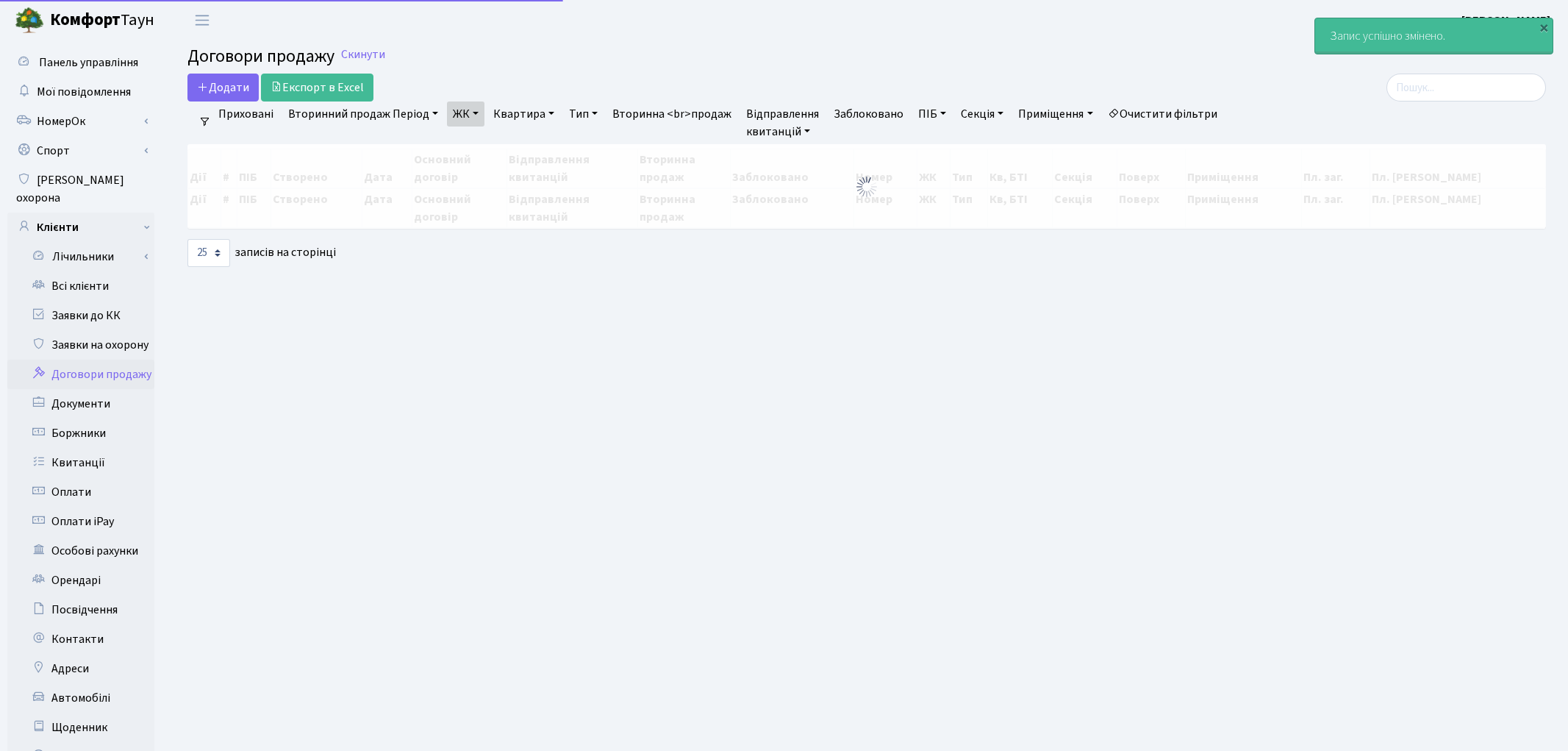
select select "25"
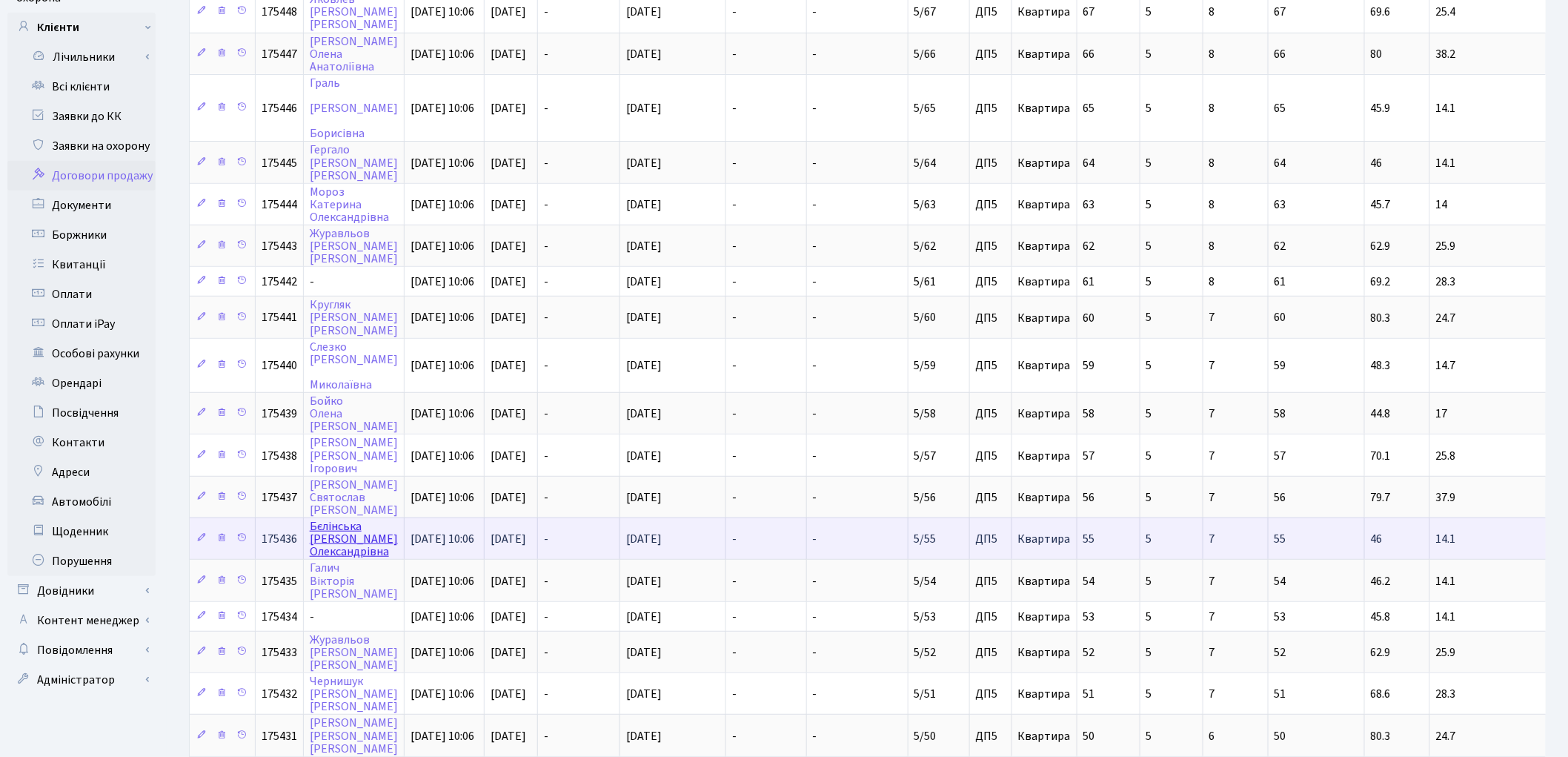
scroll to position [164, 0]
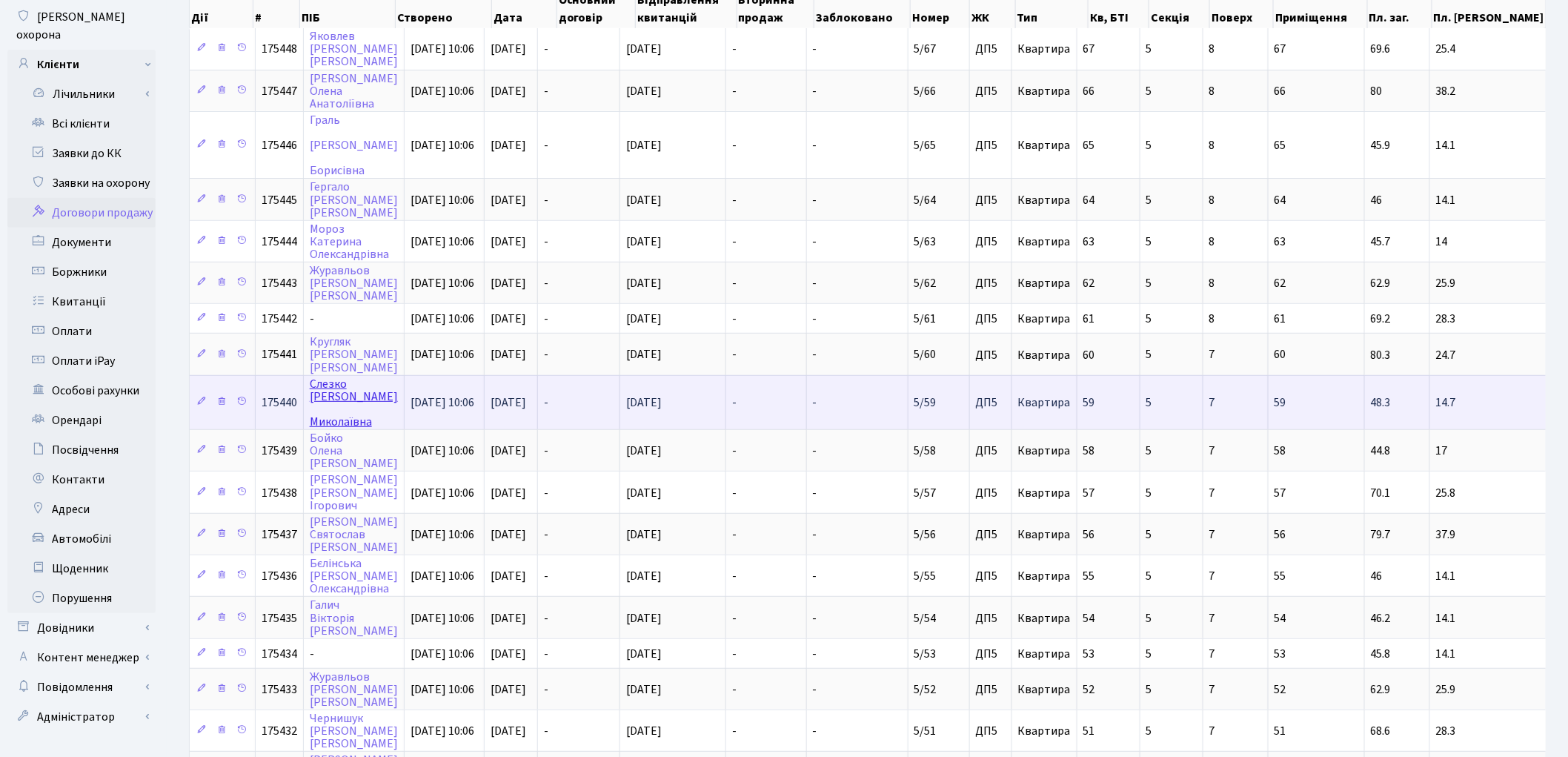
click at [340, 376] on link "Слезко Людмила Миколаївна" at bounding box center [354, 402] width 88 height 54
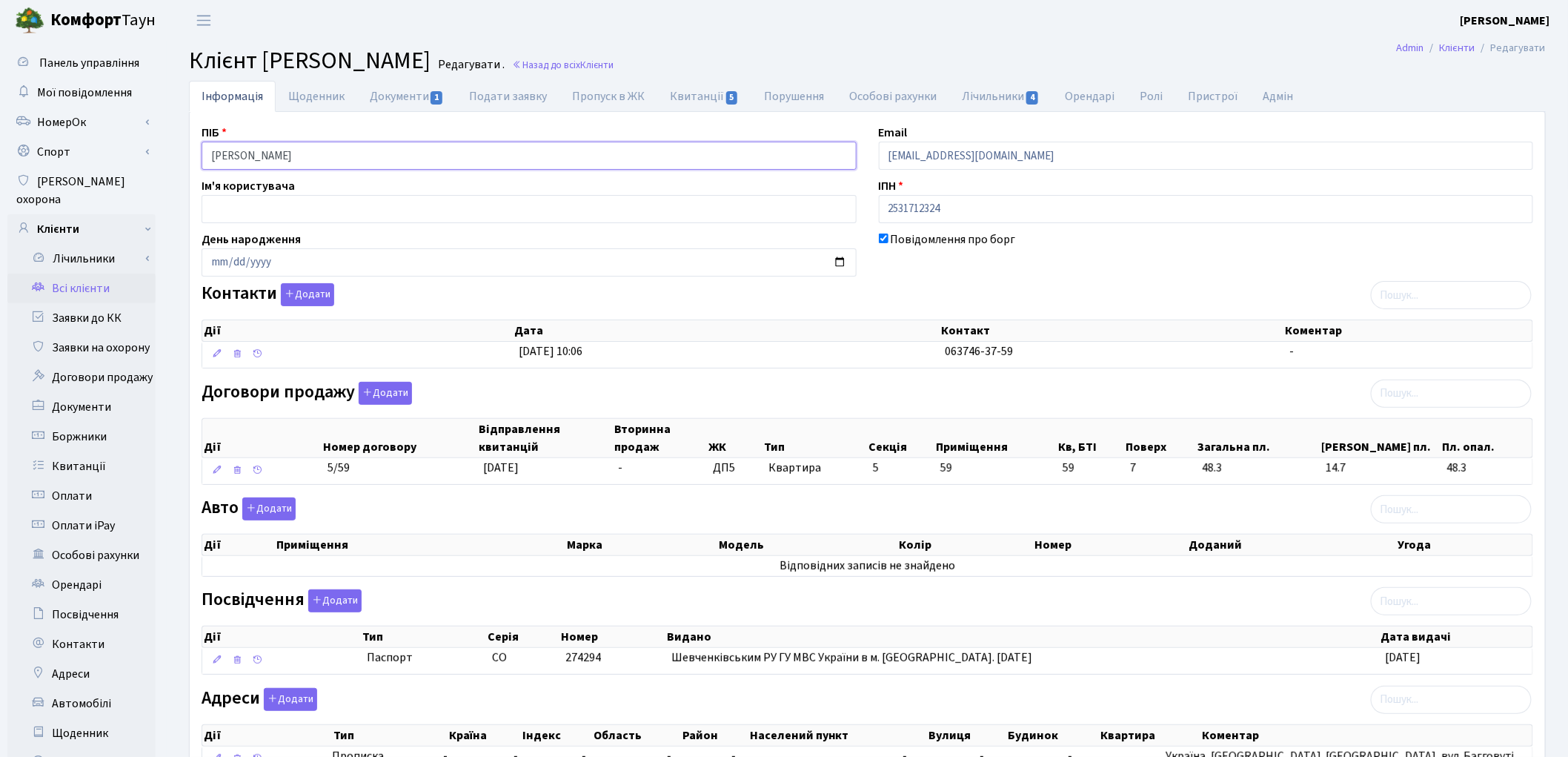
click at [301, 149] on input "Слезко Людмила Миколаївна" at bounding box center [529, 156] width 655 height 28
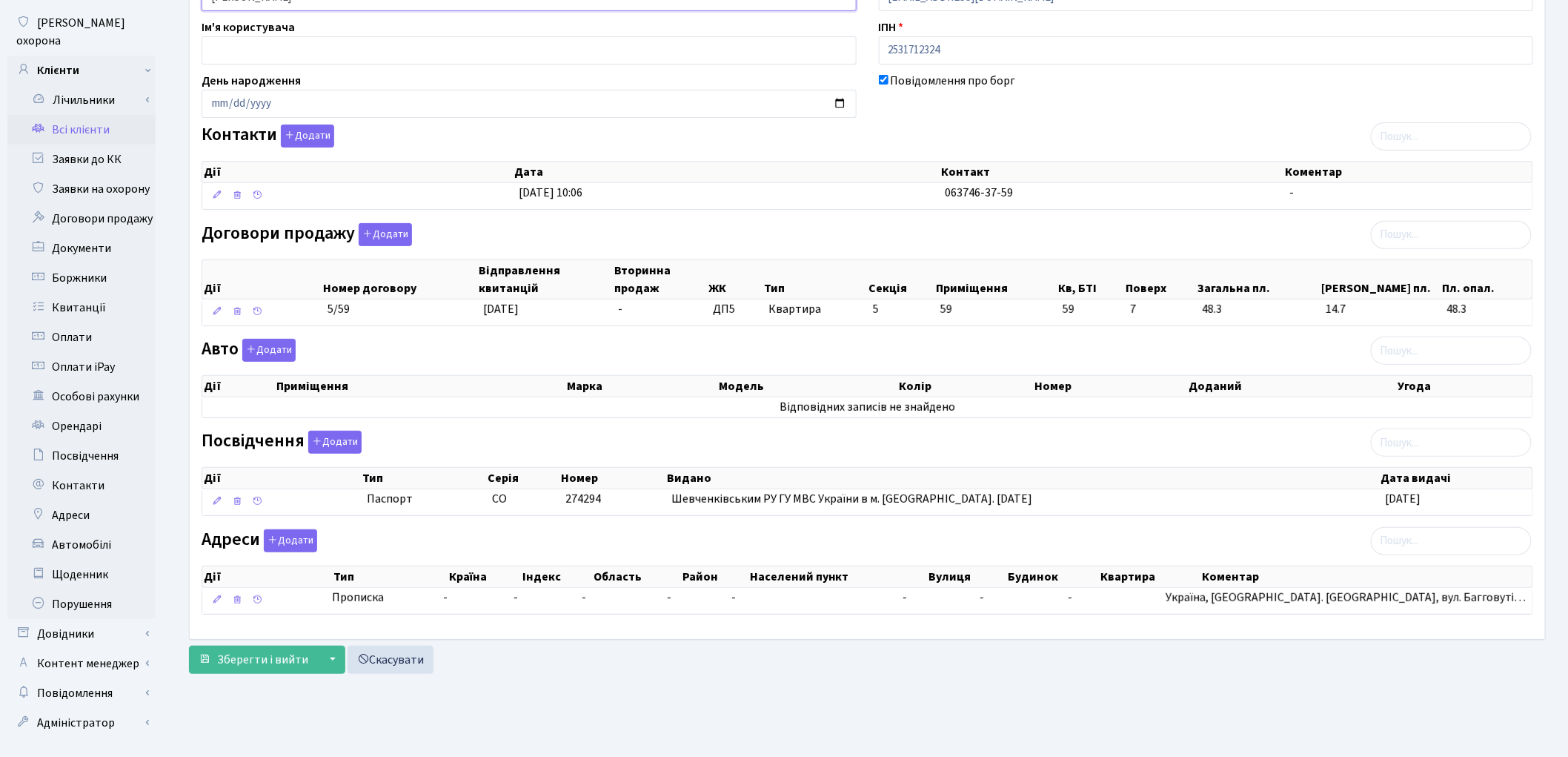
scroll to position [165, 0]
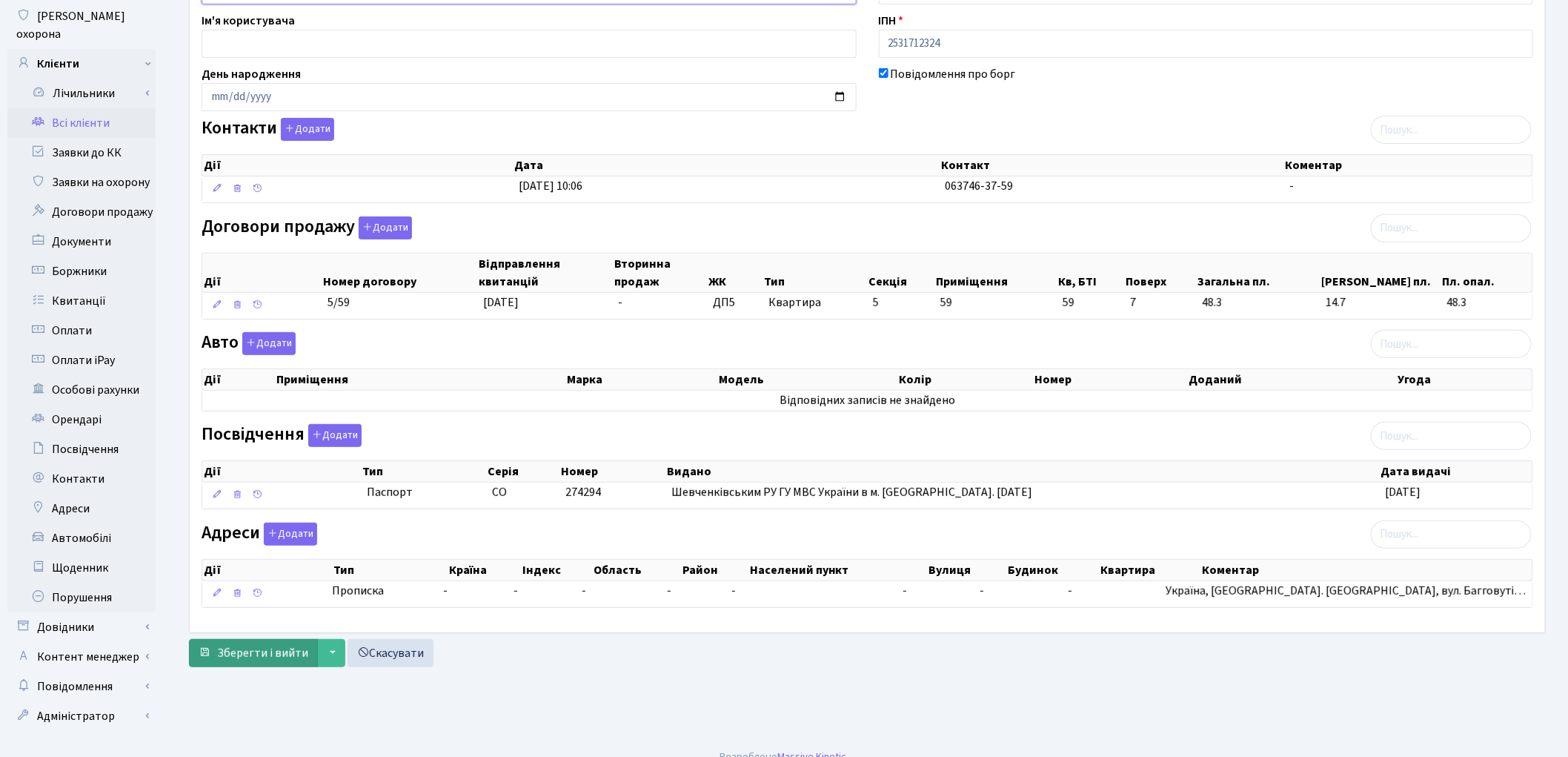
type input "Слезко Людмила Миколаївна"
click at [253, 654] on span "Зберегти і вийти" at bounding box center [263, 653] width 91 height 16
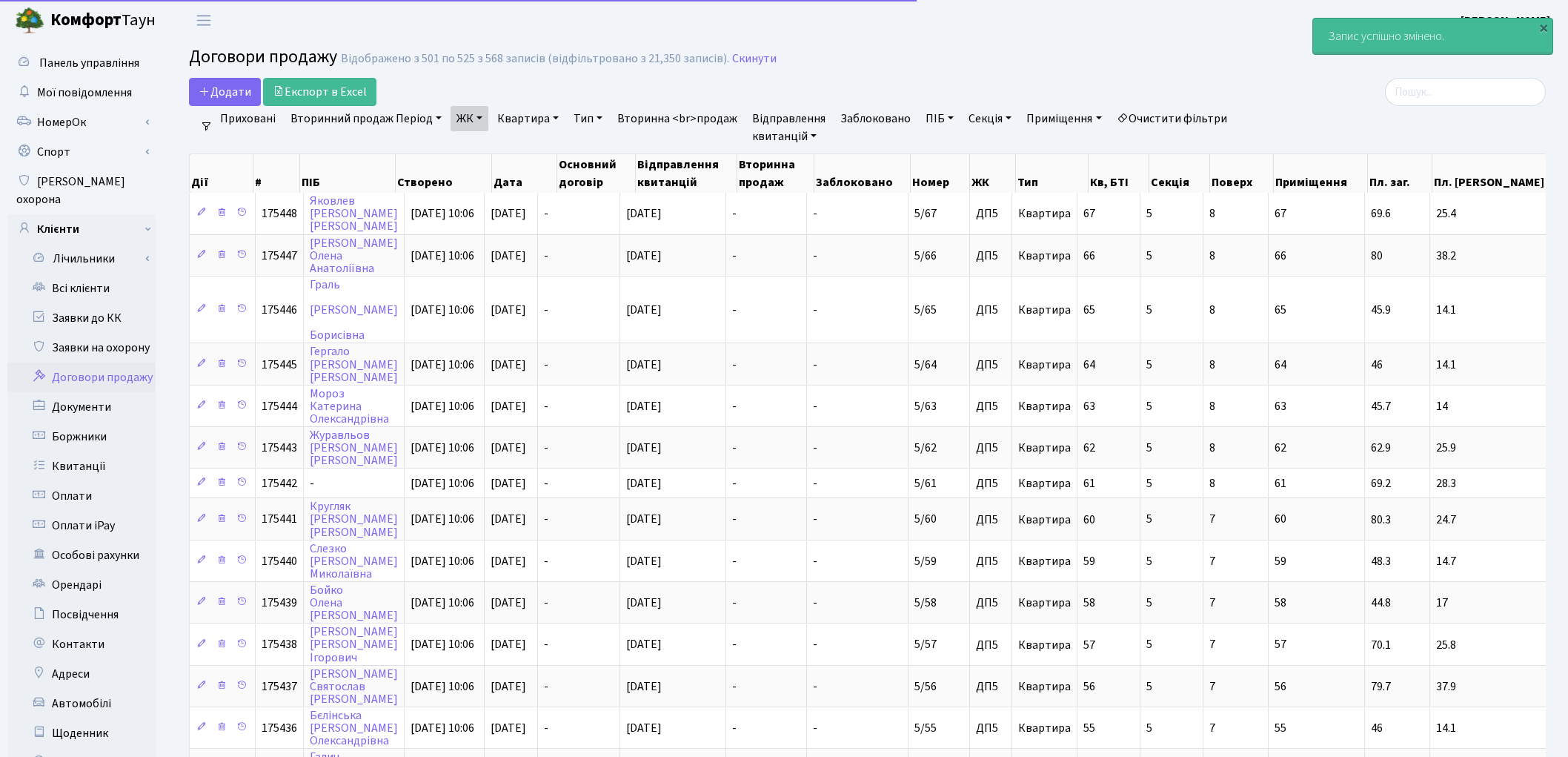
select select "25"
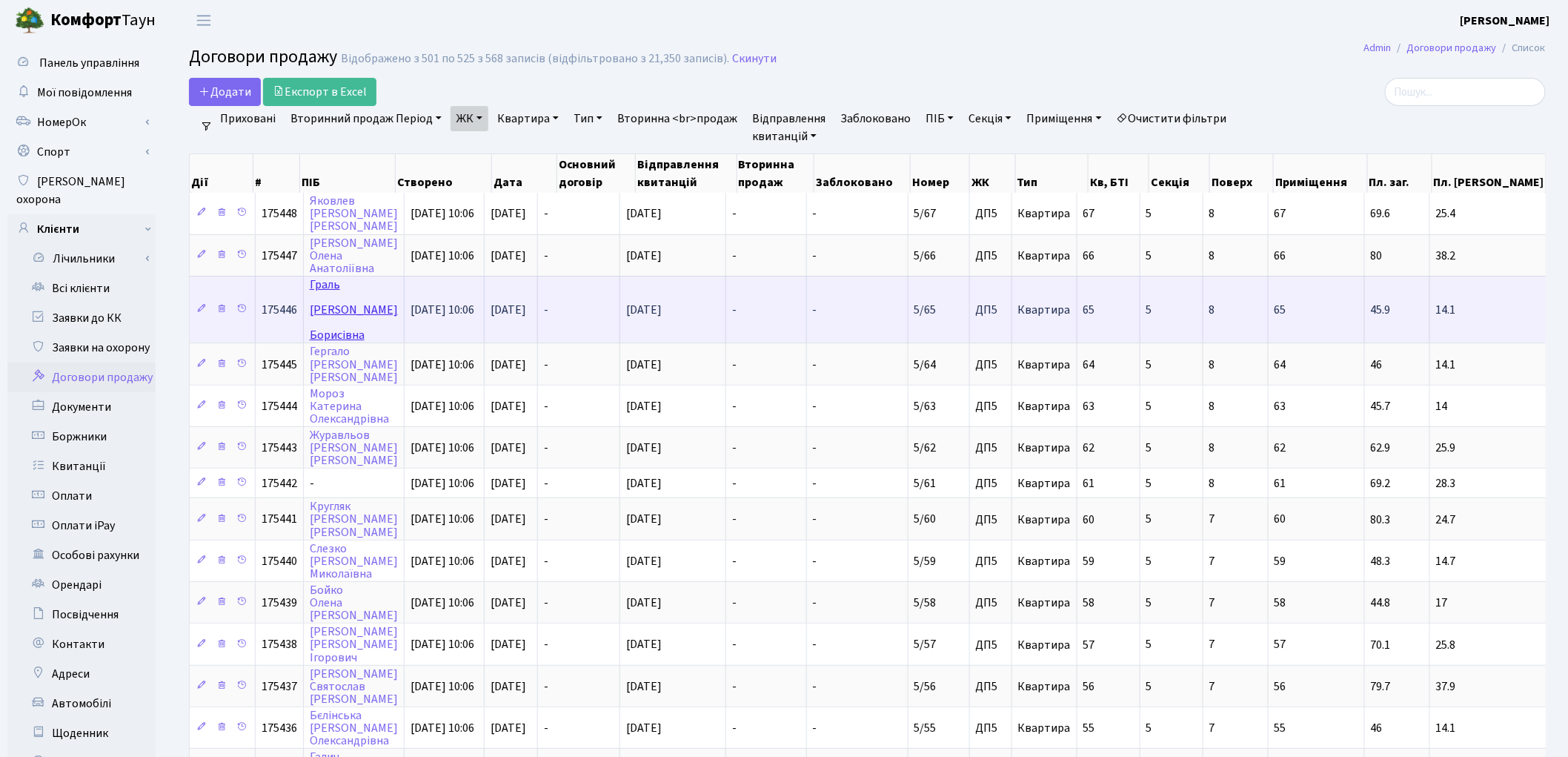
click at [326, 281] on link "[PERSON_NAME]" at bounding box center [354, 310] width 88 height 66
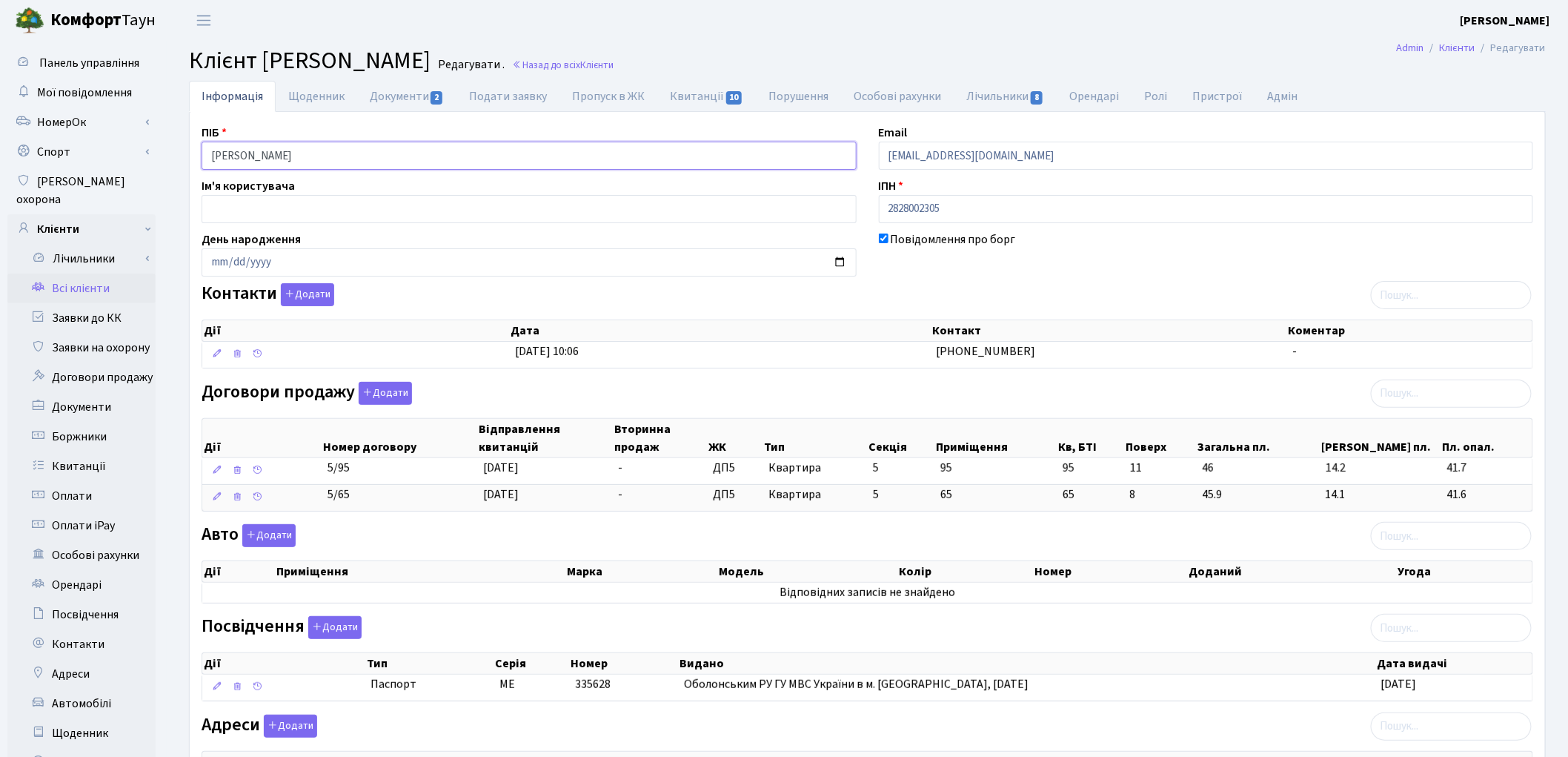
click at [246, 154] on input "Граль Марина Борисівна" at bounding box center [529, 156] width 655 height 28
click at [284, 156] on input "Граль Марина Борисівна" at bounding box center [529, 156] width 655 height 28
type input "Граль Марина Борисівна"
click at [417, 96] on link "Документи 2" at bounding box center [407, 96] width 99 height 30
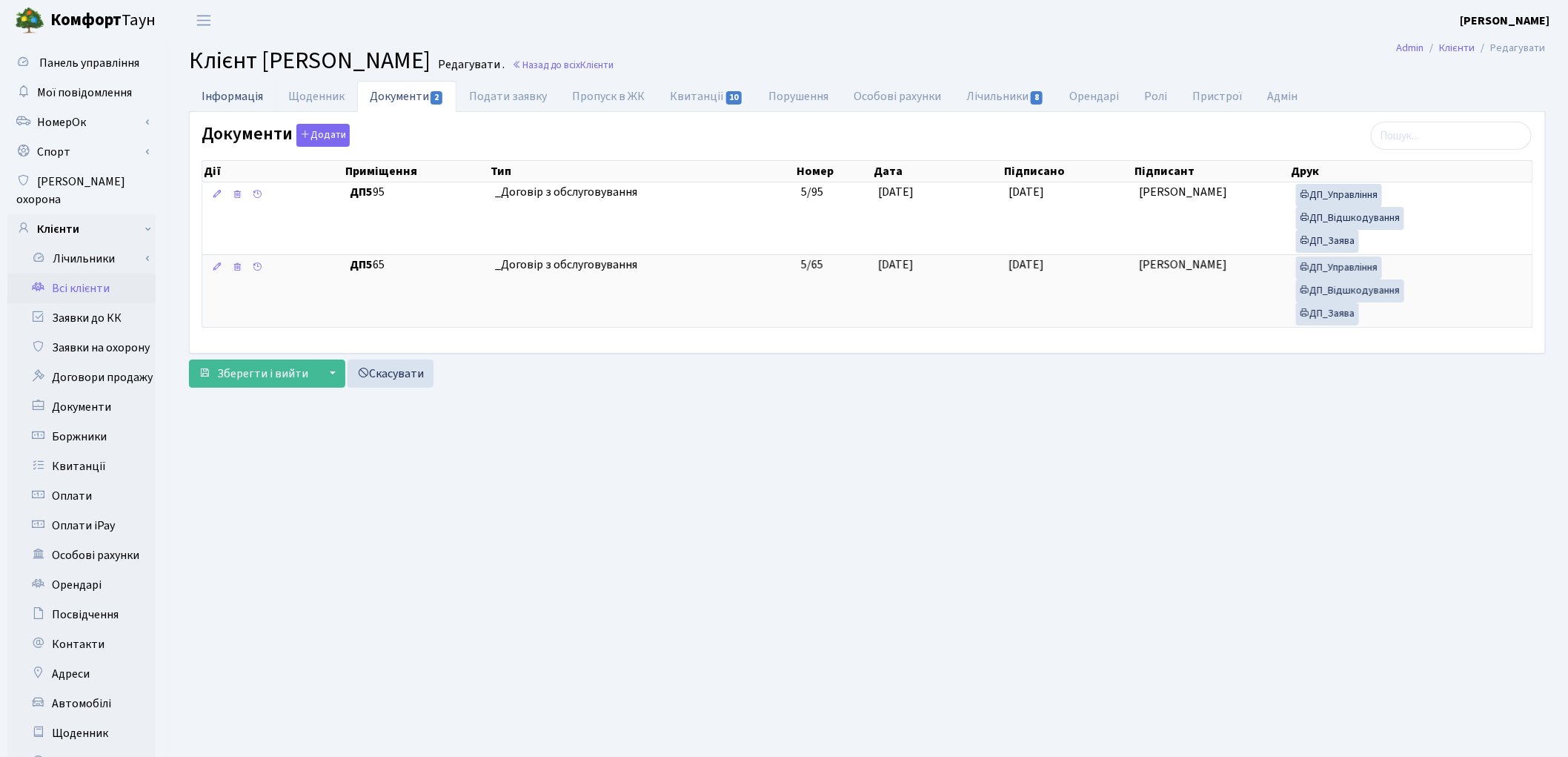
click at [227, 98] on link "Інформація" at bounding box center [233, 96] width 87 height 30
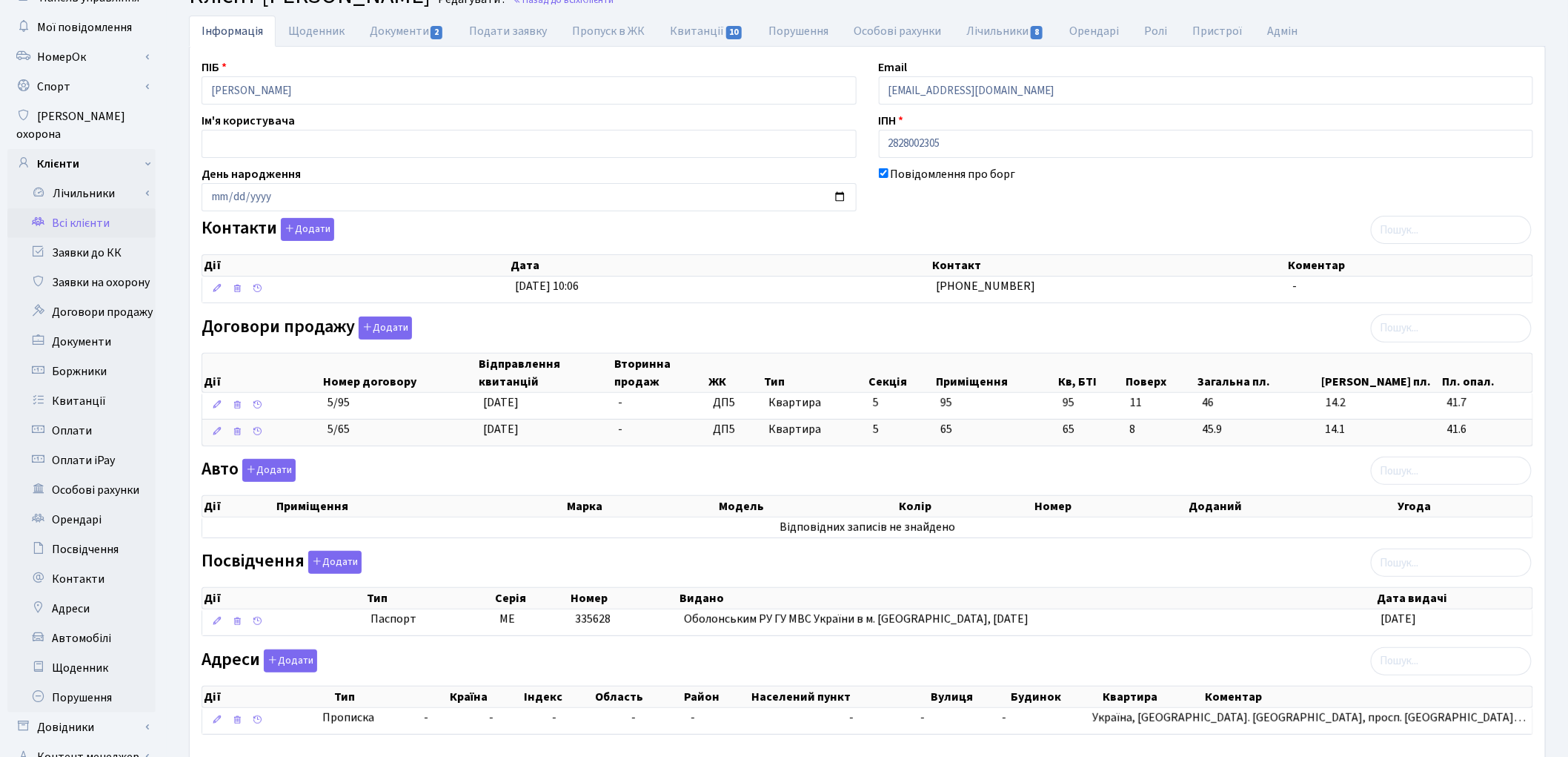
scroll to position [165, 0]
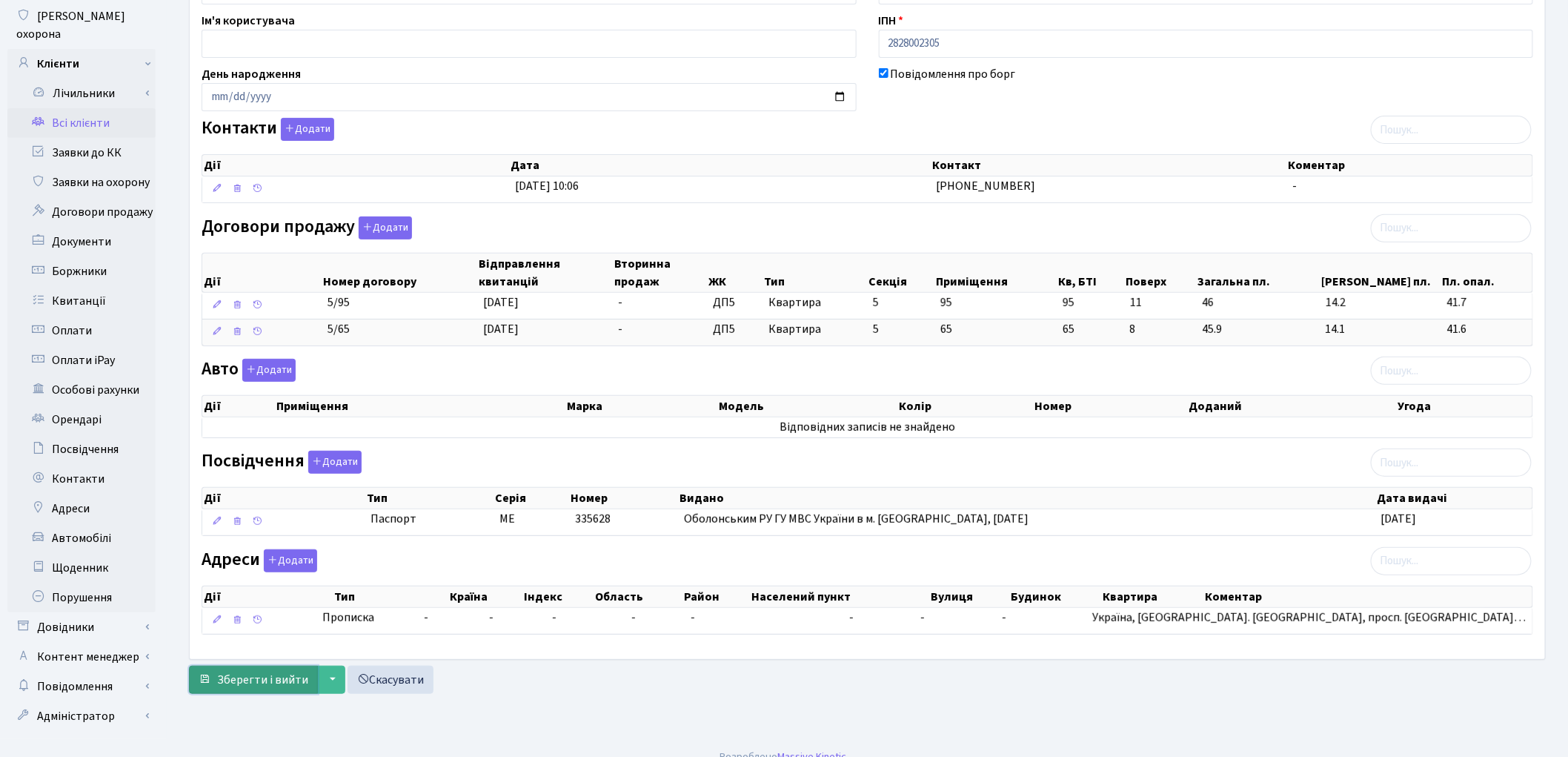
click at [245, 682] on span "Зберегти і вийти" at bounding box center [263, 679] width 91 height 16
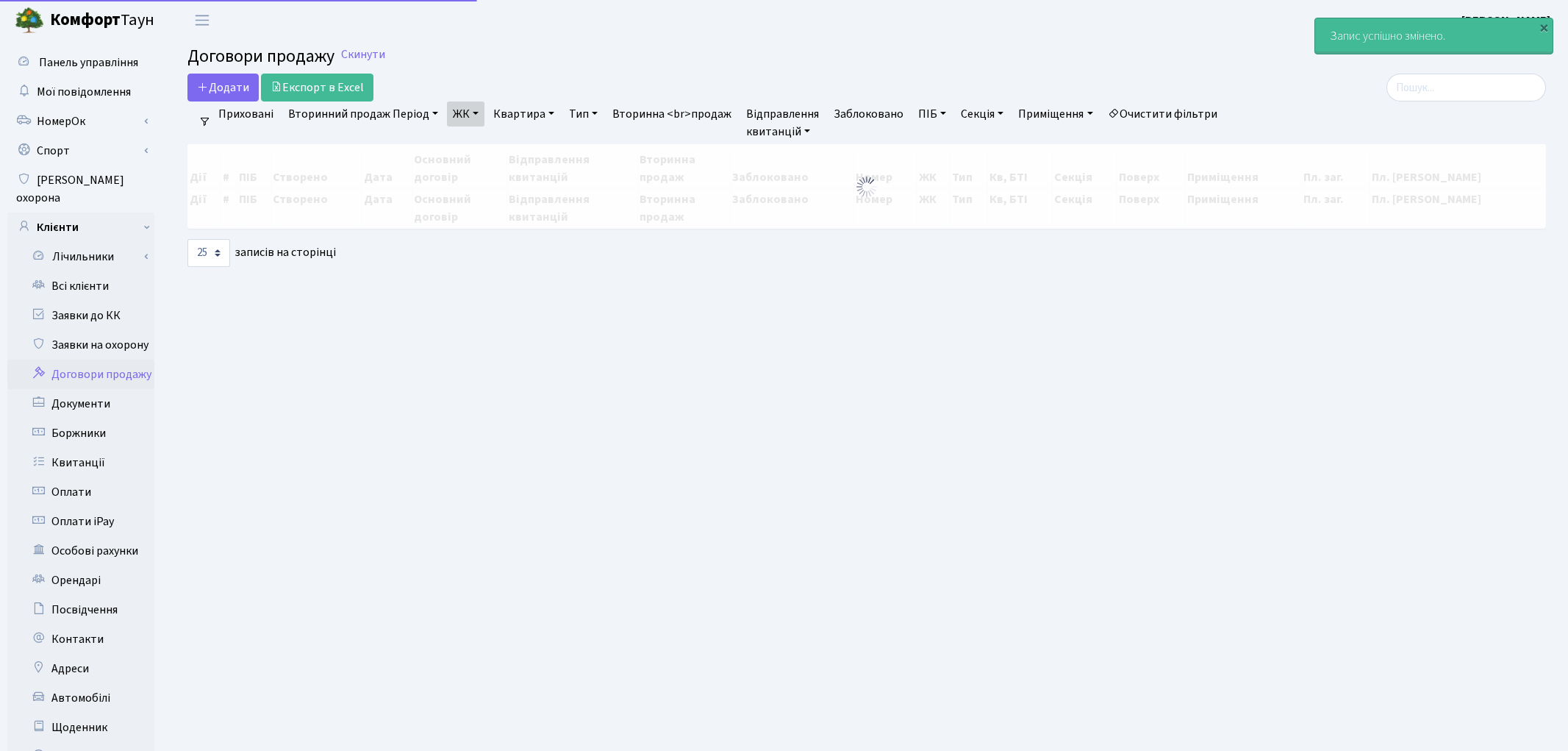
select select "25"
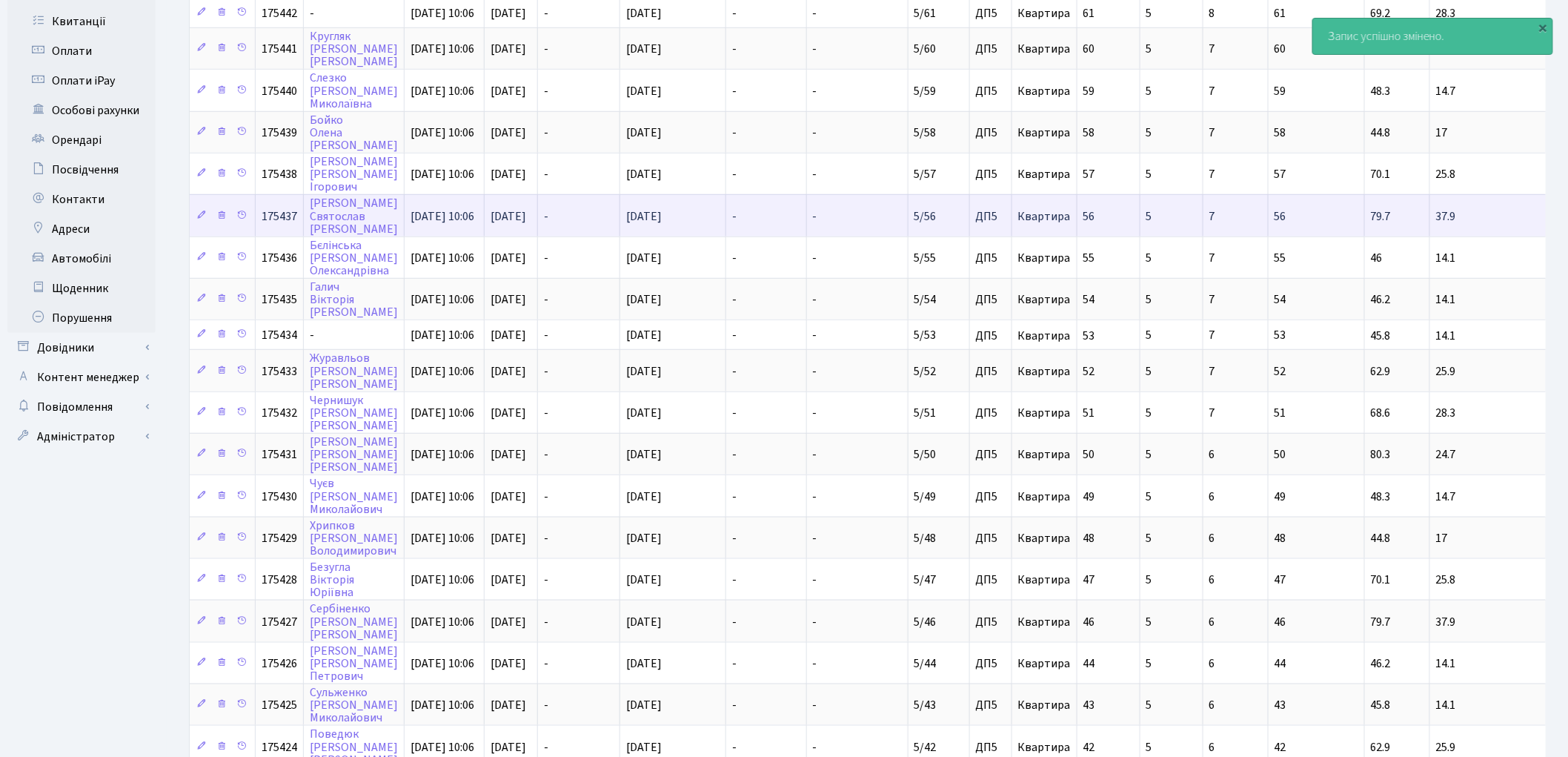
scroll to position [536, 0]
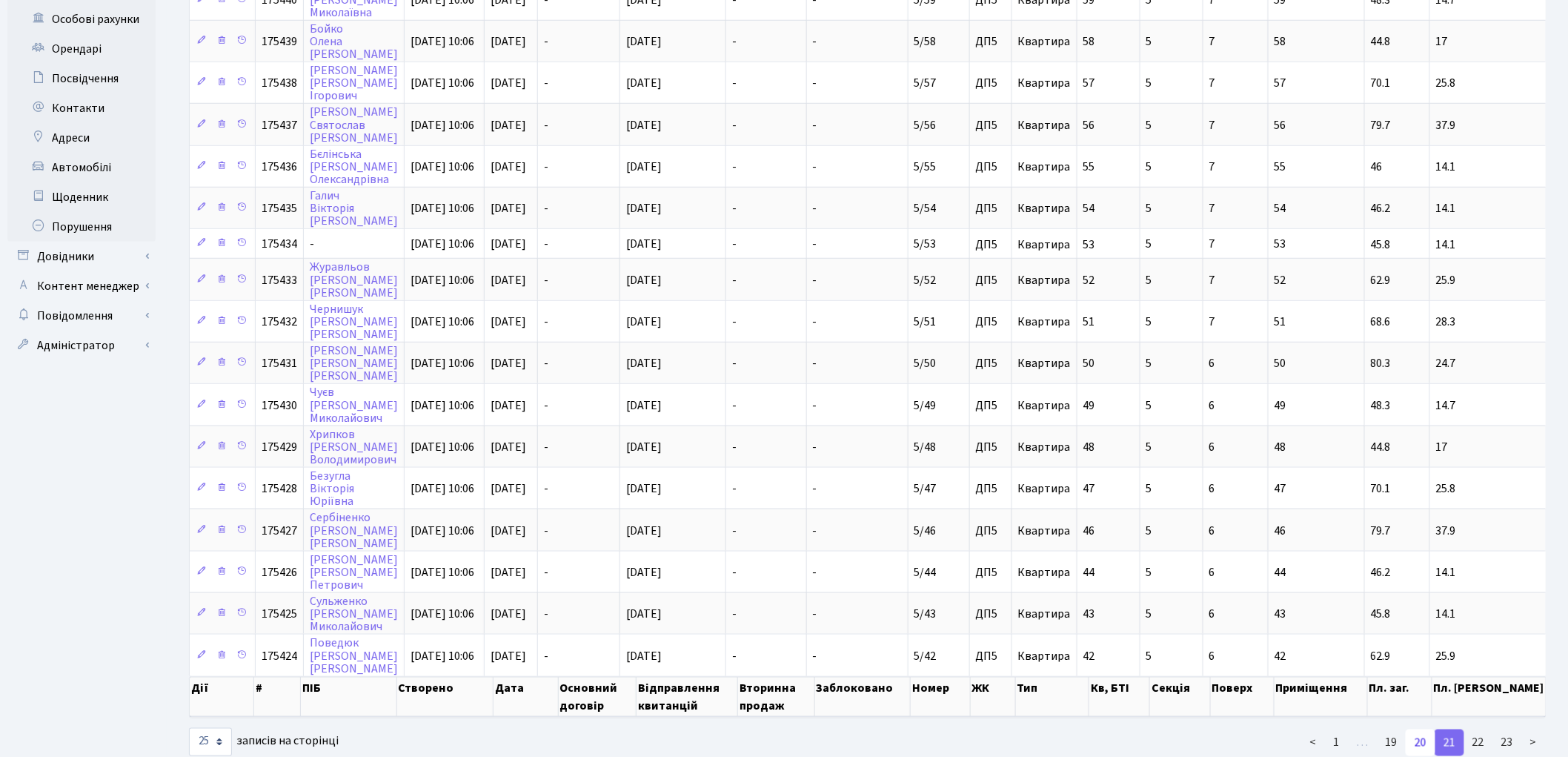
click at [1416, 730] on link "20" at bounding box center [1421, 743] width 30 height 27
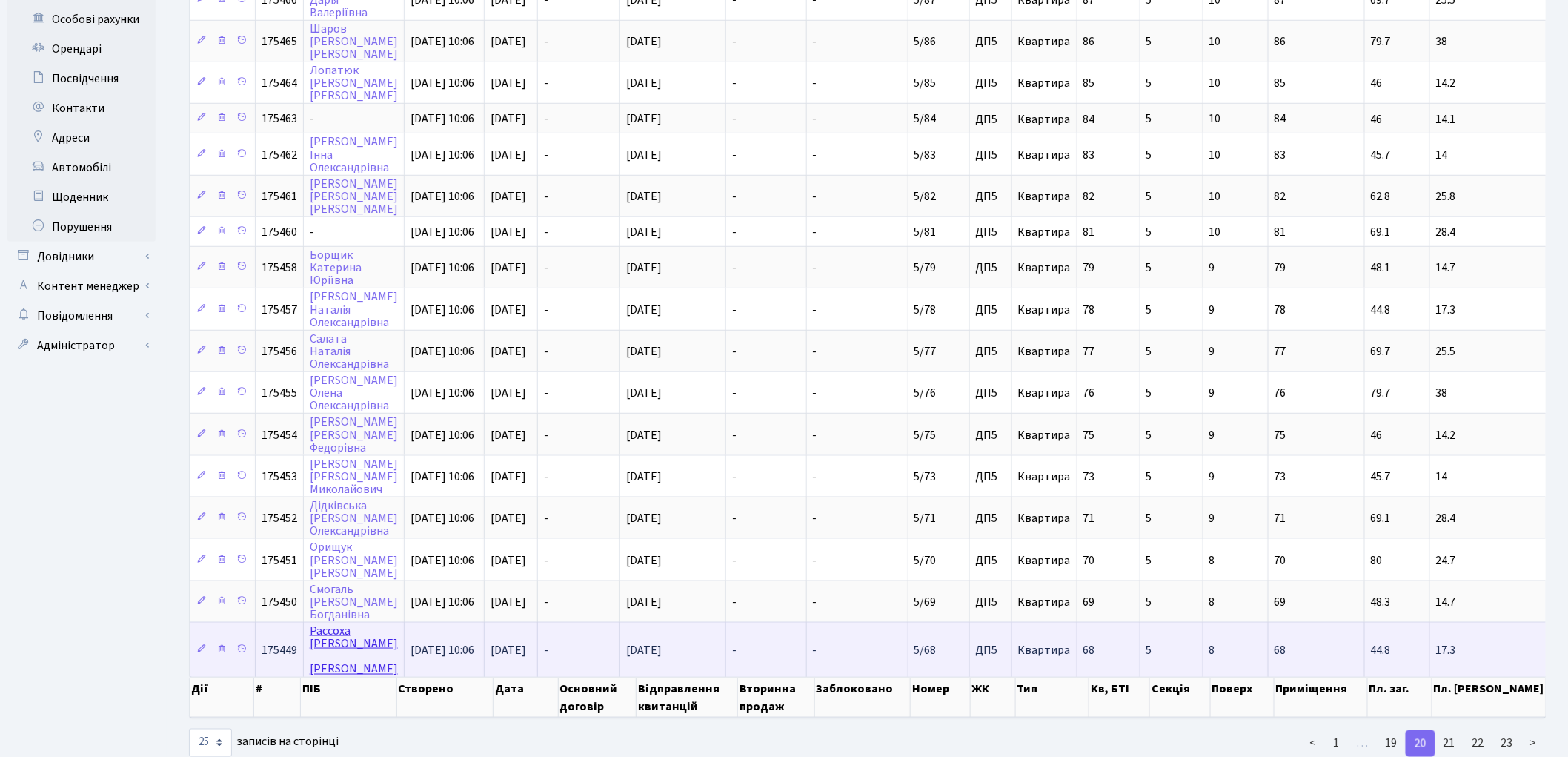
click at [316, 623] on link "Рассоха Валентин Олегович" at bounding box center [354, 649] width 88 height 54
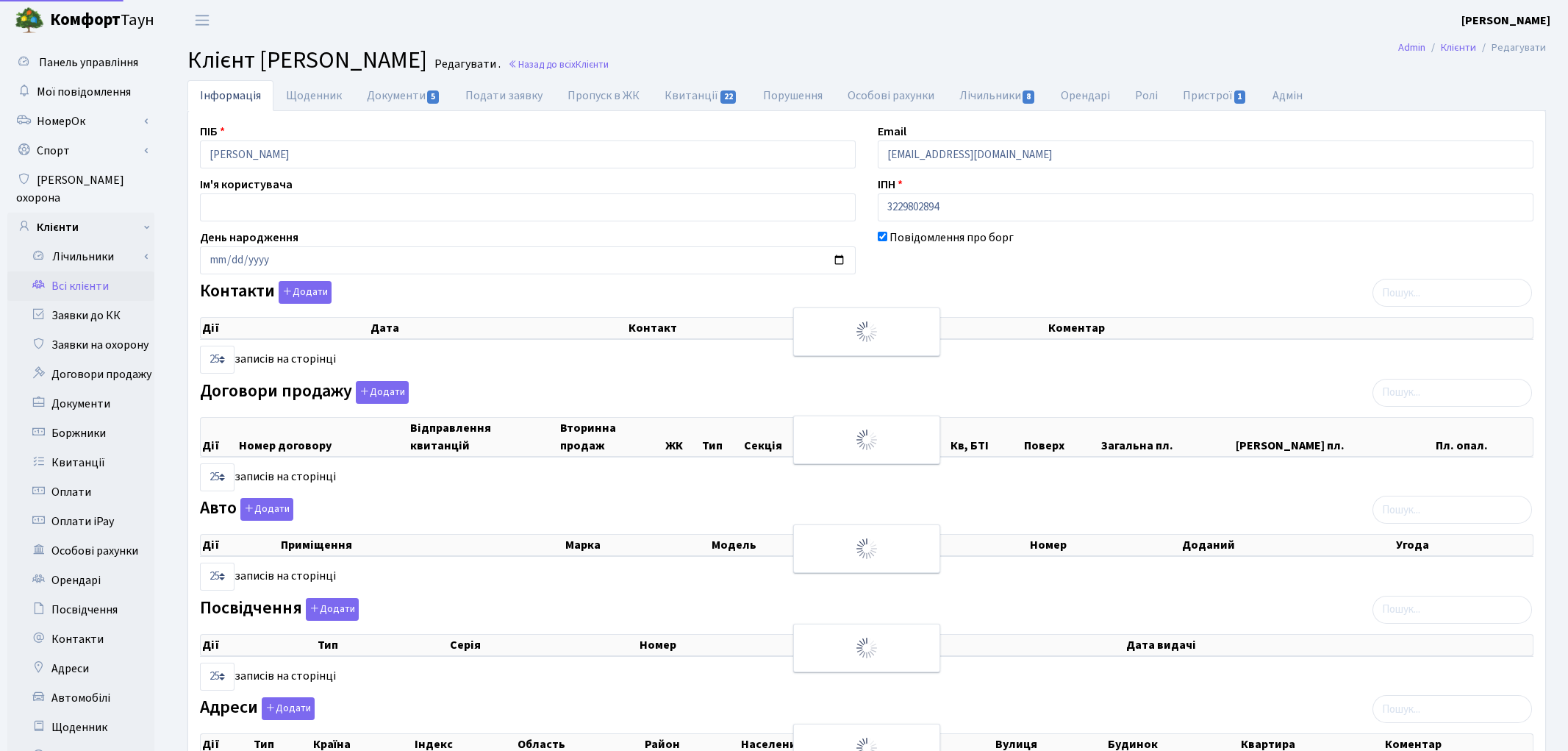
select select "25"
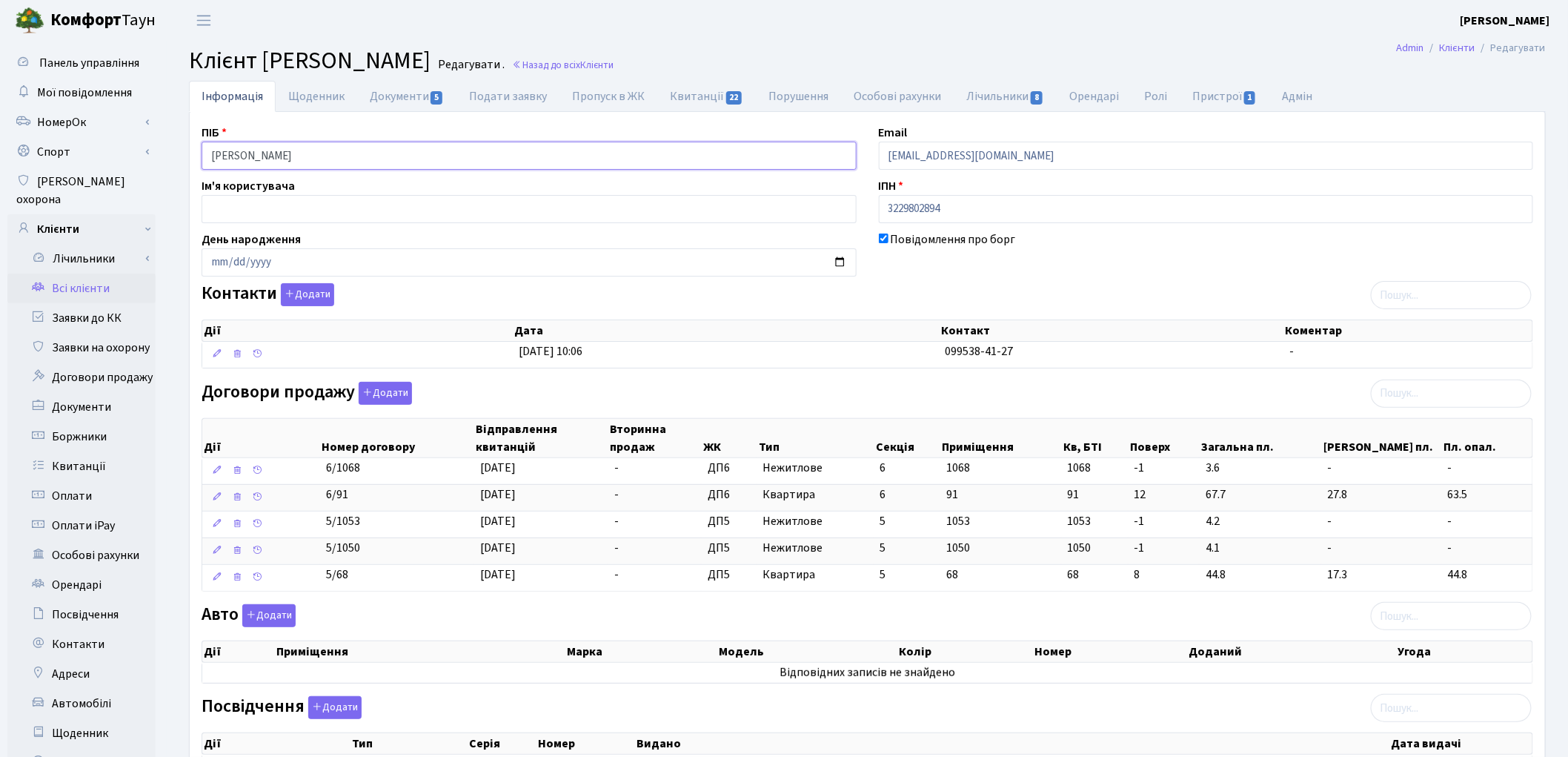
click at [302, 151] on input "Рассоха Валентин Олегович" at bounding box center [529, 156] width 655 height 28
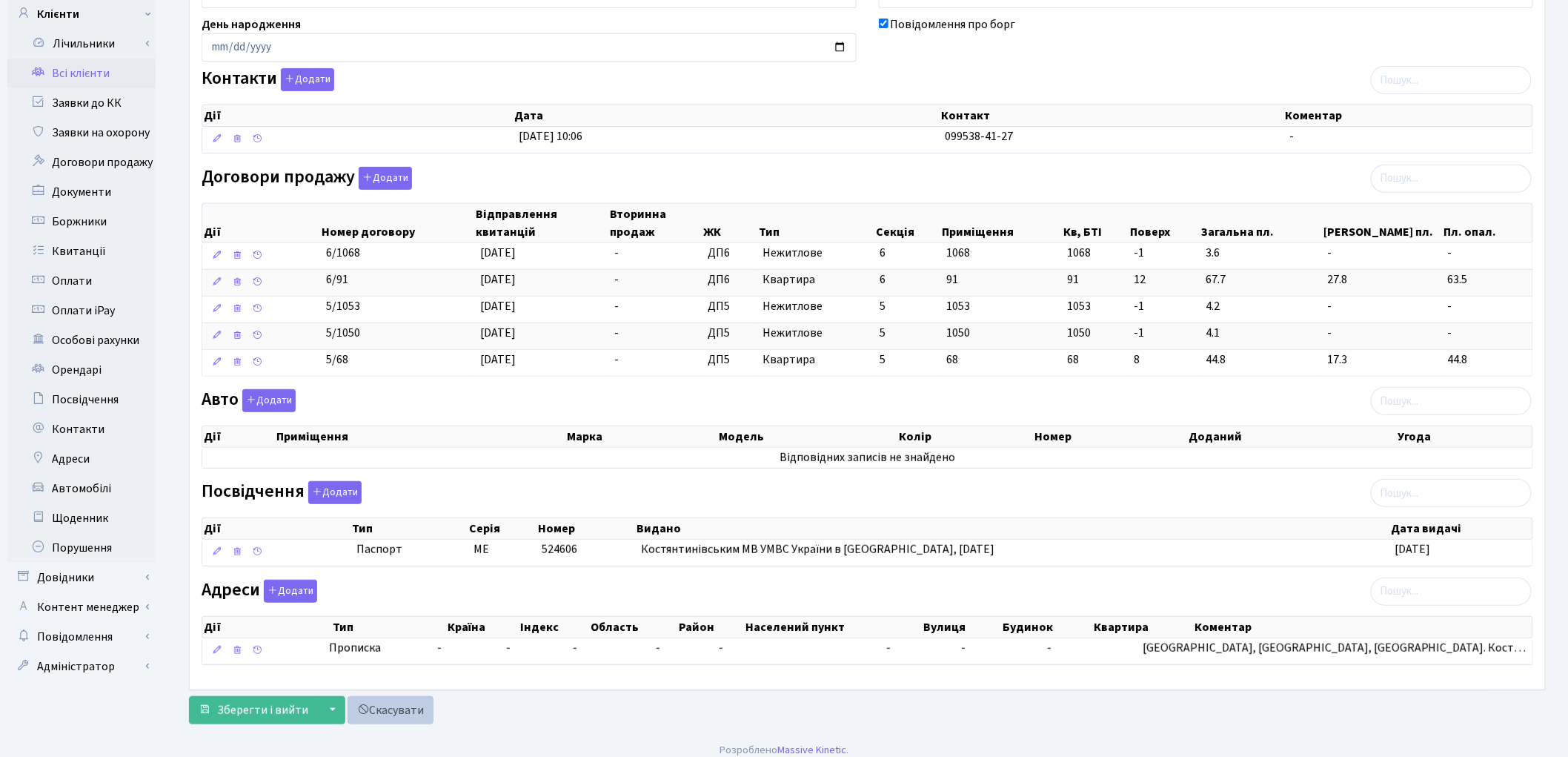
scroll to position [231, 0]
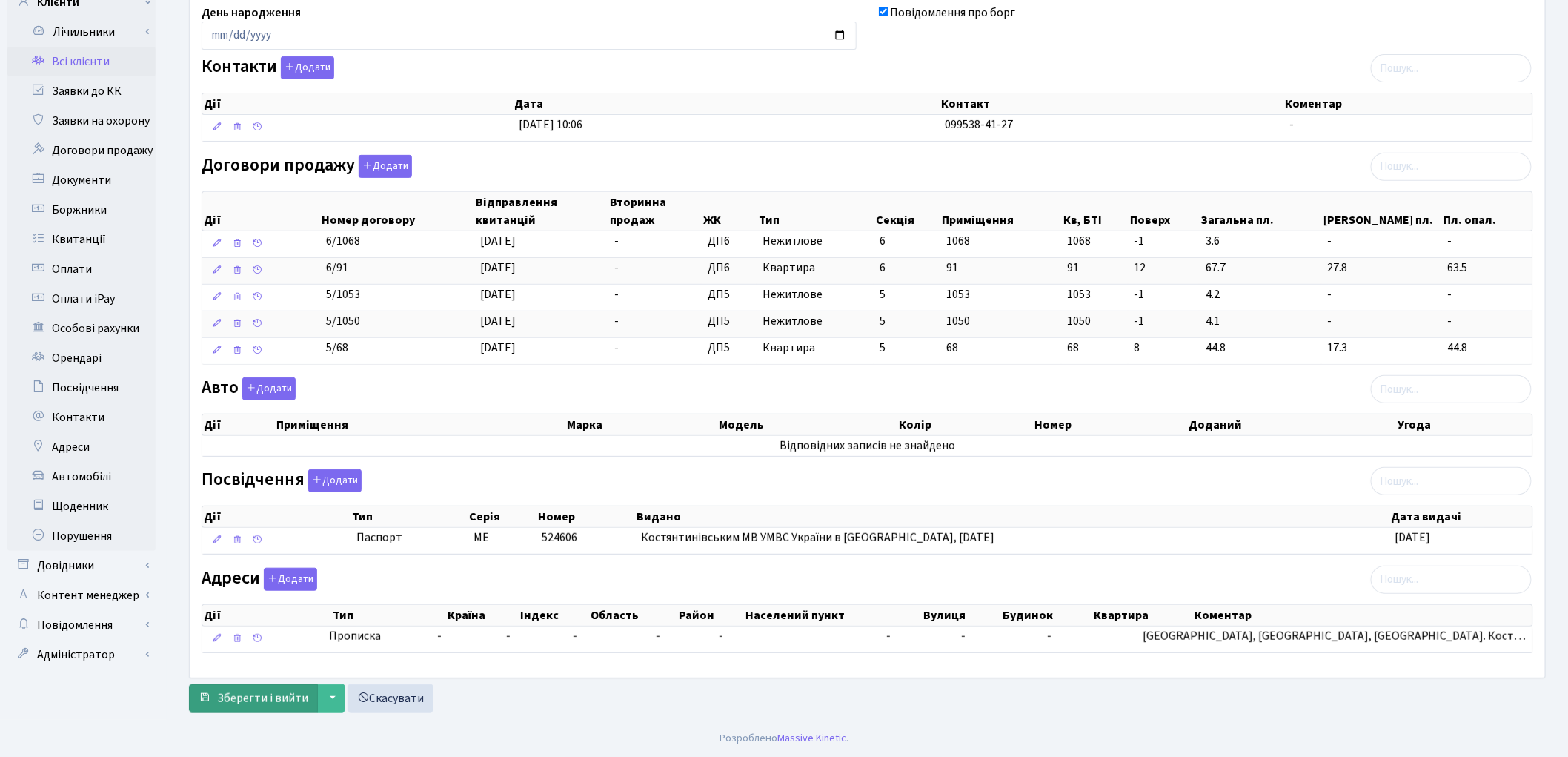
type input "Рассоха Валентин Олегович"
click at [259, 701] on span "Зберегти і вийти" at bounding box center [263, 698] width 91 height 16
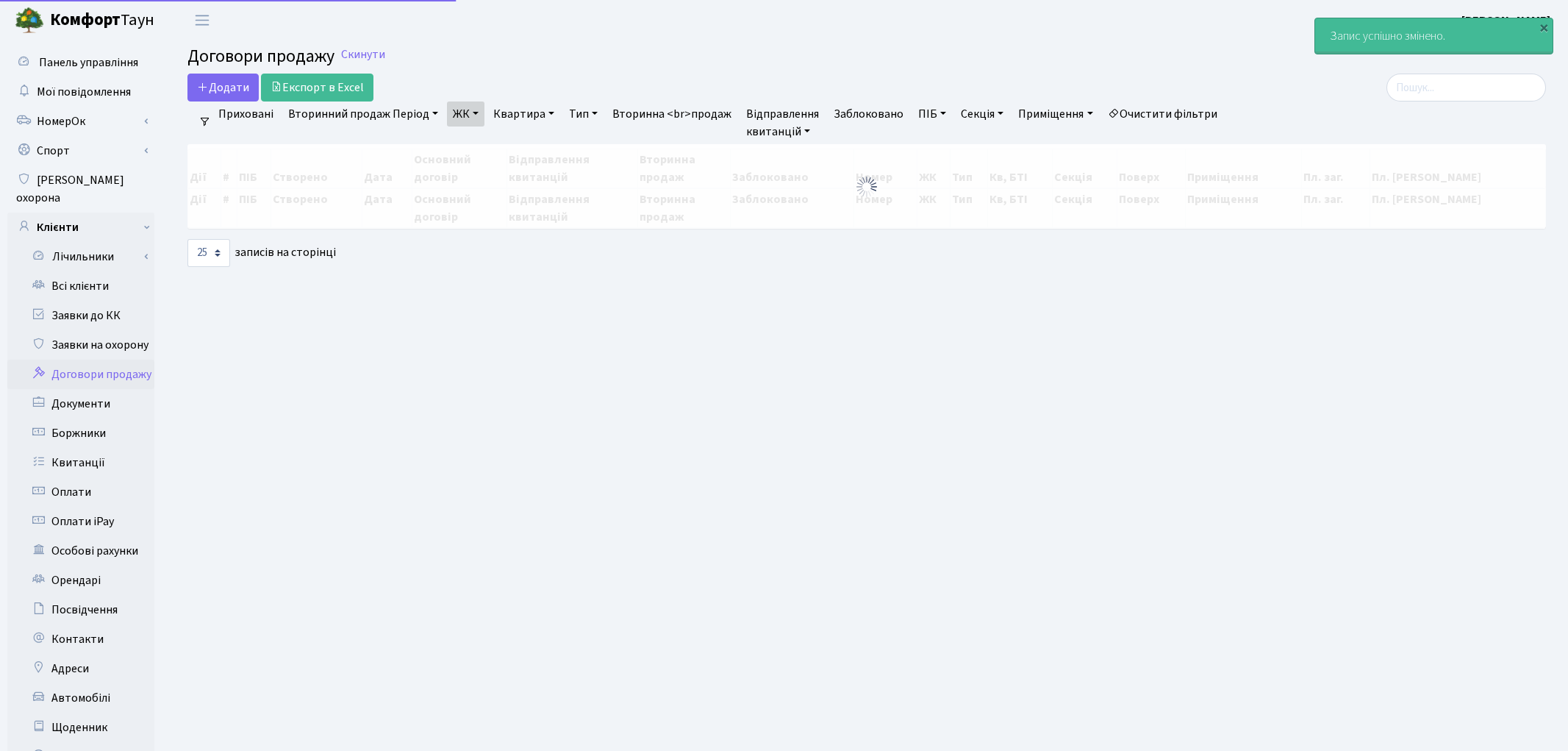
select select "25"
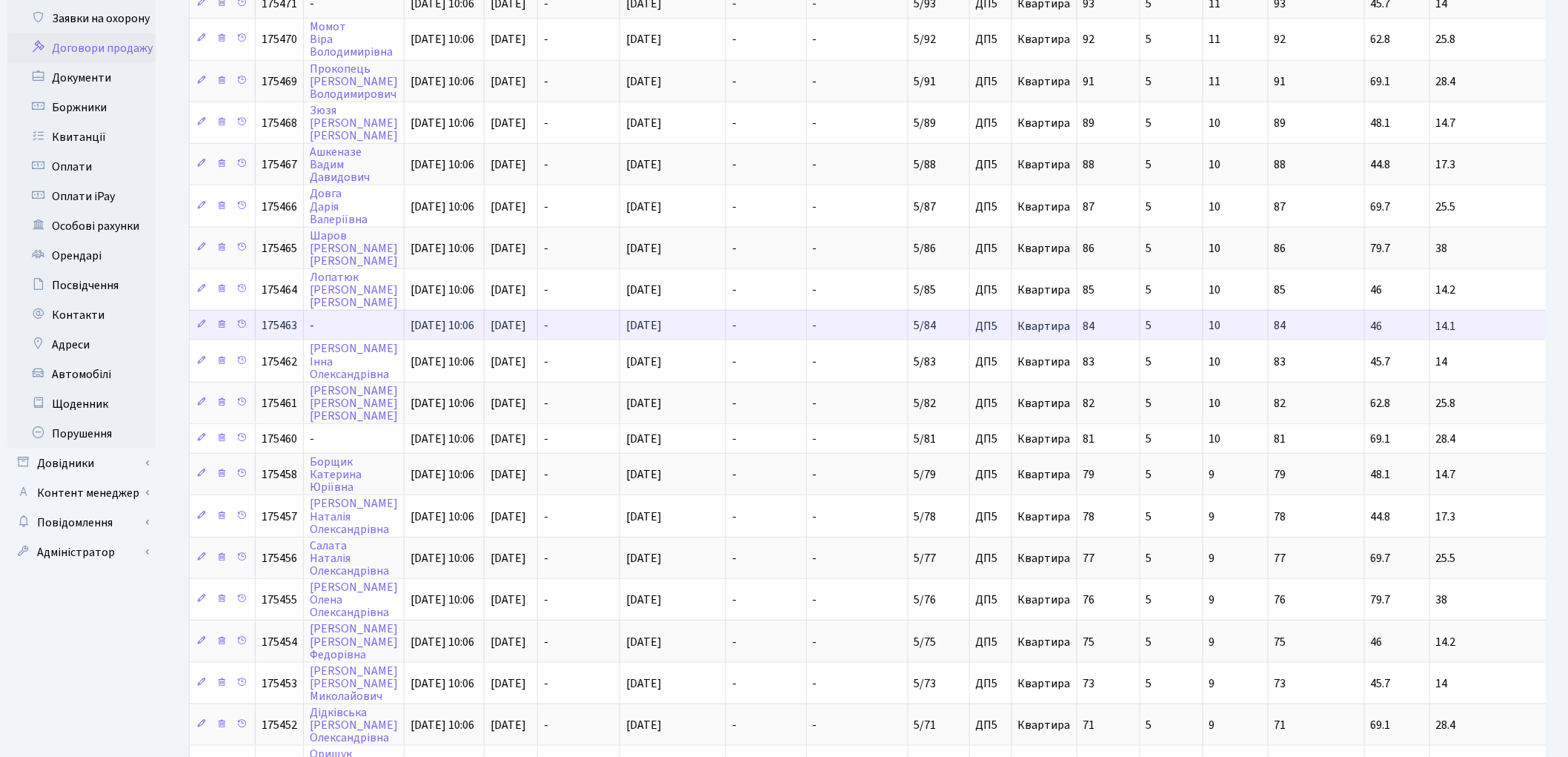
scroll to position [526, 0]
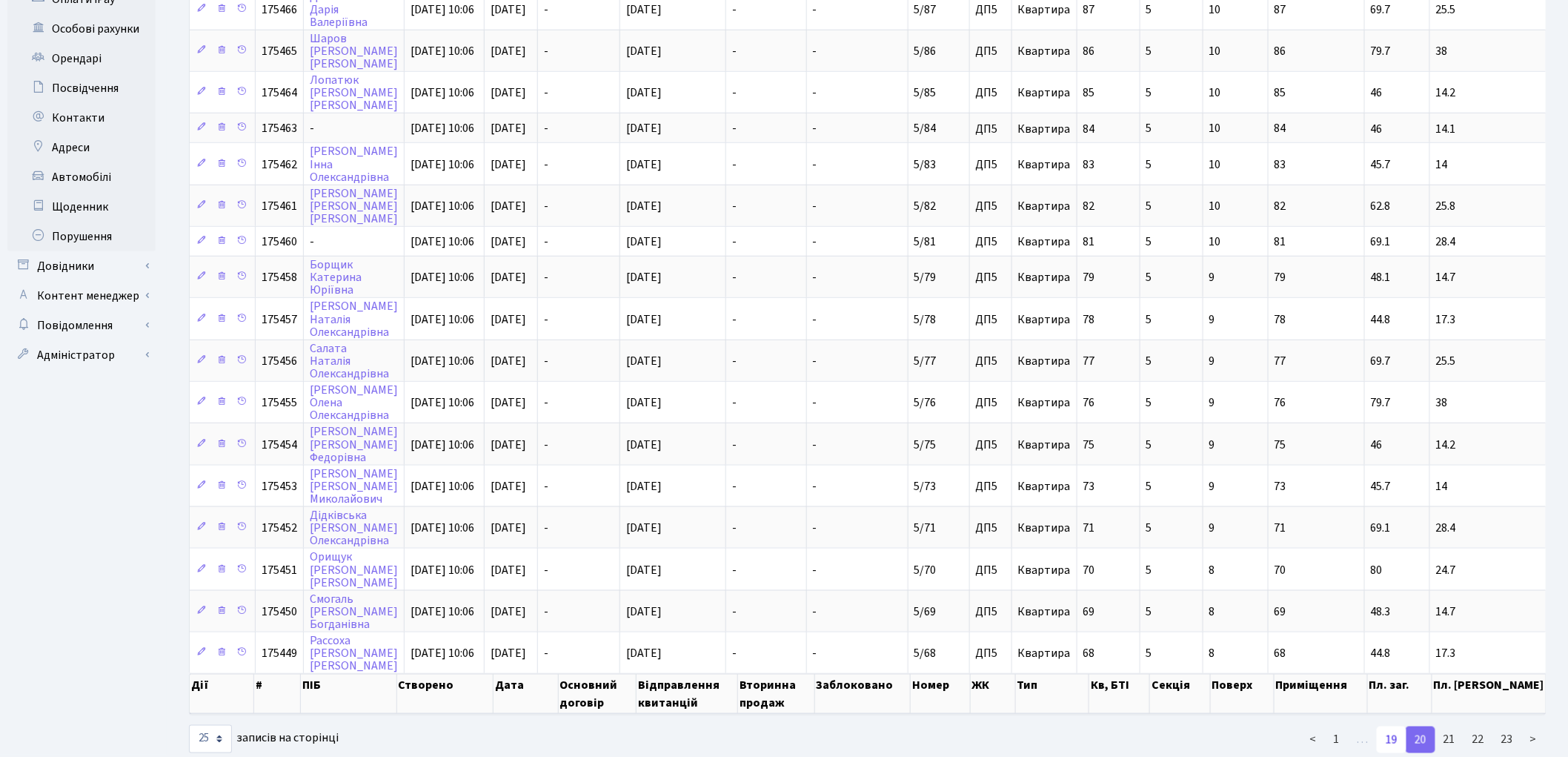
click at [1394, 726] on link "19" at bounding box center [1392, 739] width 30 height 27
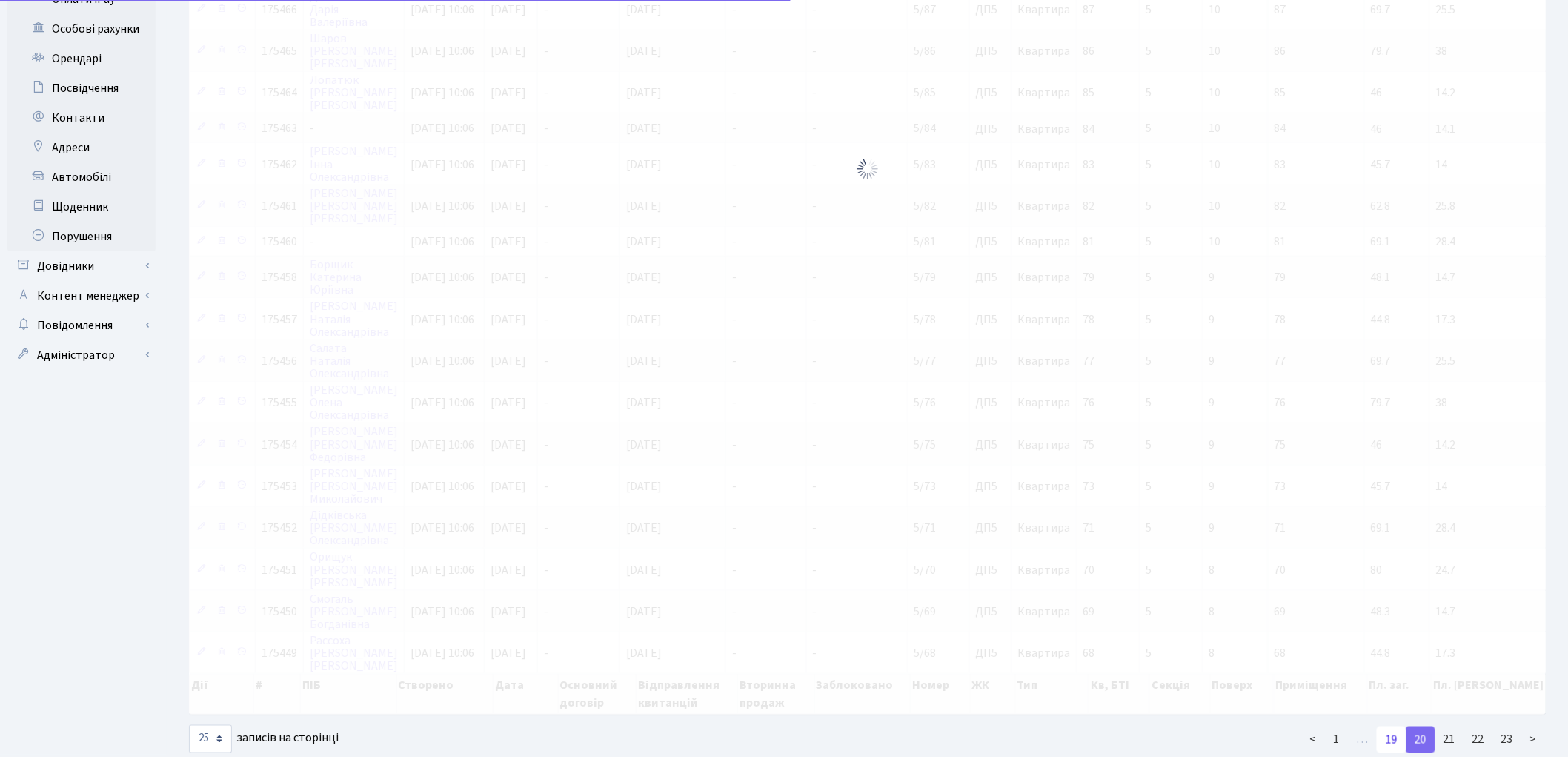
scroll to position [682, 0]
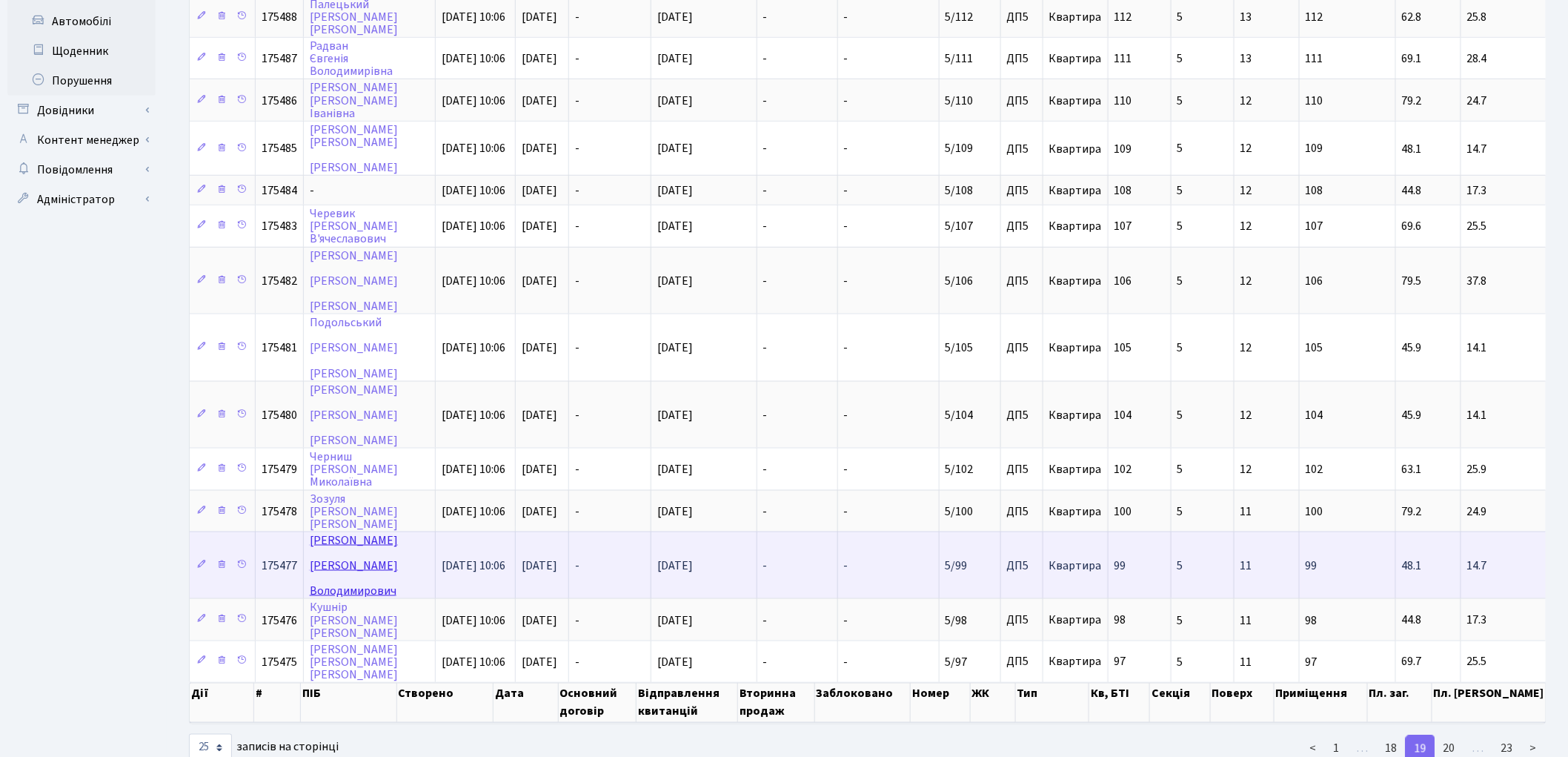
click at [345, 532] on link "Дзіковський Сергій Володимирович" at bounding box center [354, 565] width 88 height 66
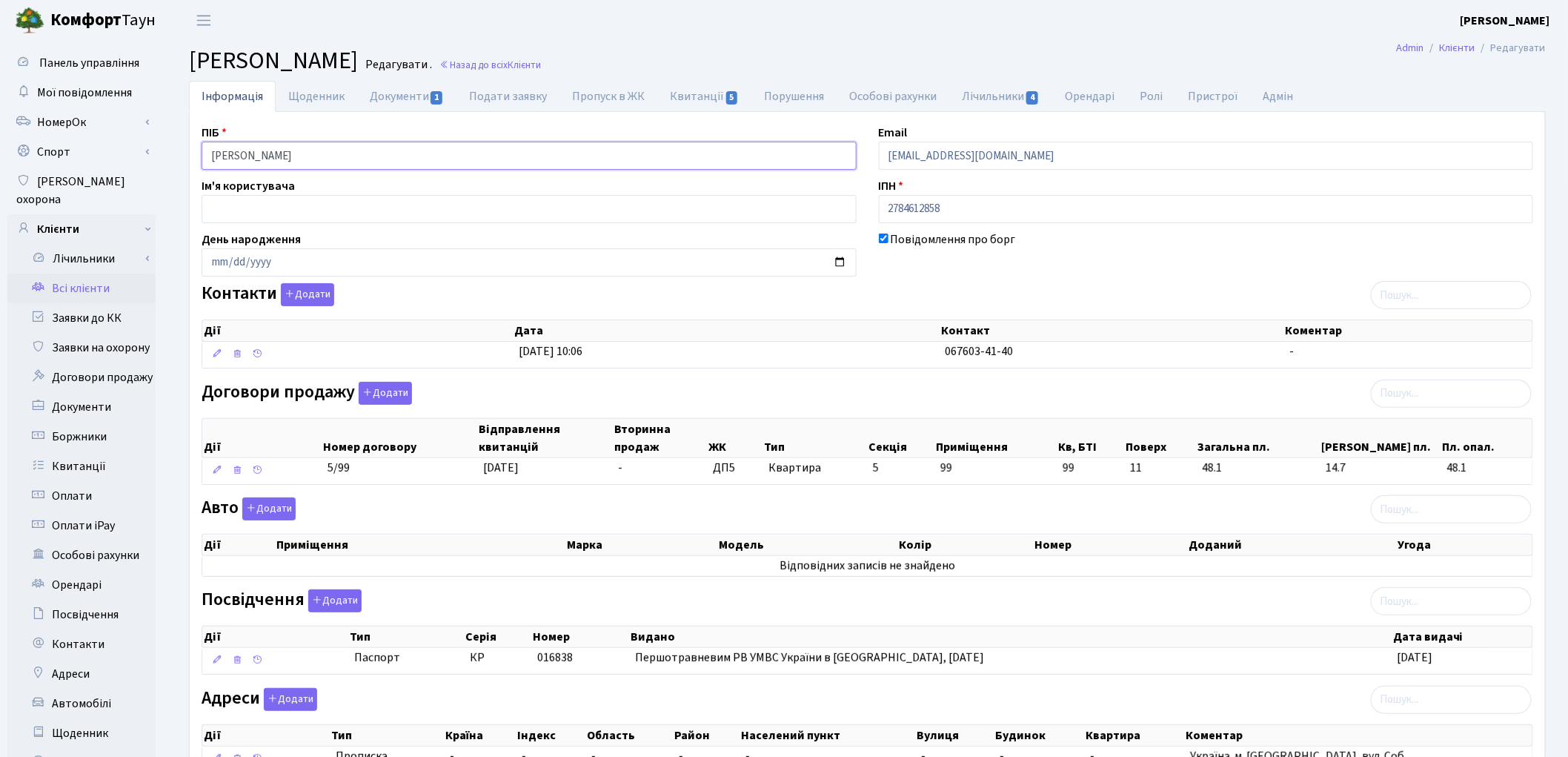
click at [313, 154] on input "Дзіковський Сергій Володимирович" at bounding box center [529, 156] width 655 height 28
click at [277, 156] on input "Дзіковський Сергій Володимирович" at bounding box center [529, 156] width 655 height 28
type input "Дзіковський Сергій Володимирович"
click at [406, 94] on link "Документи 1" at bounding box center [407, 96] width 99 height 30
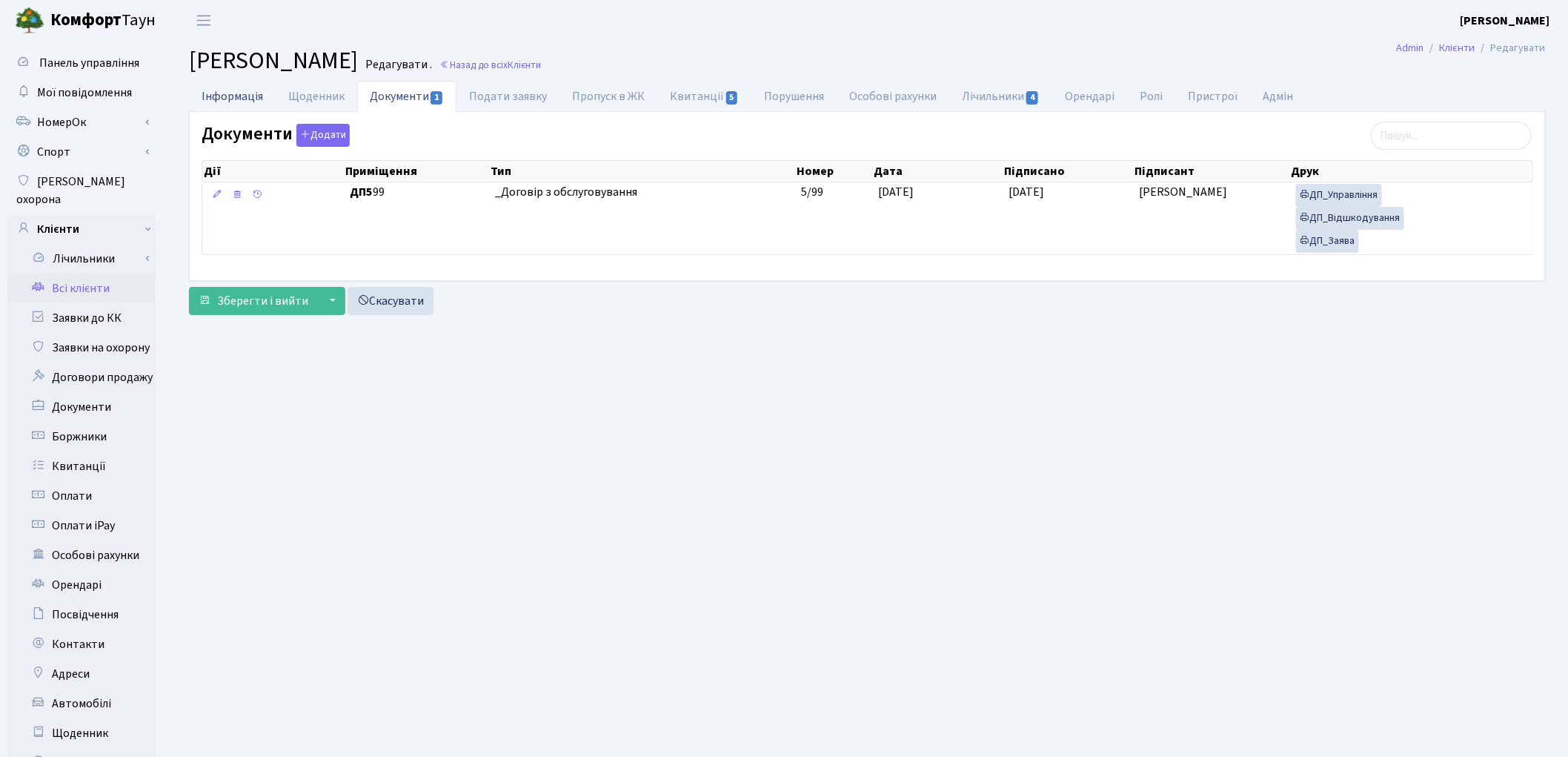
click at [240, 89] on link "Інформація" at bounding box center [233, 96] width 87 height 30
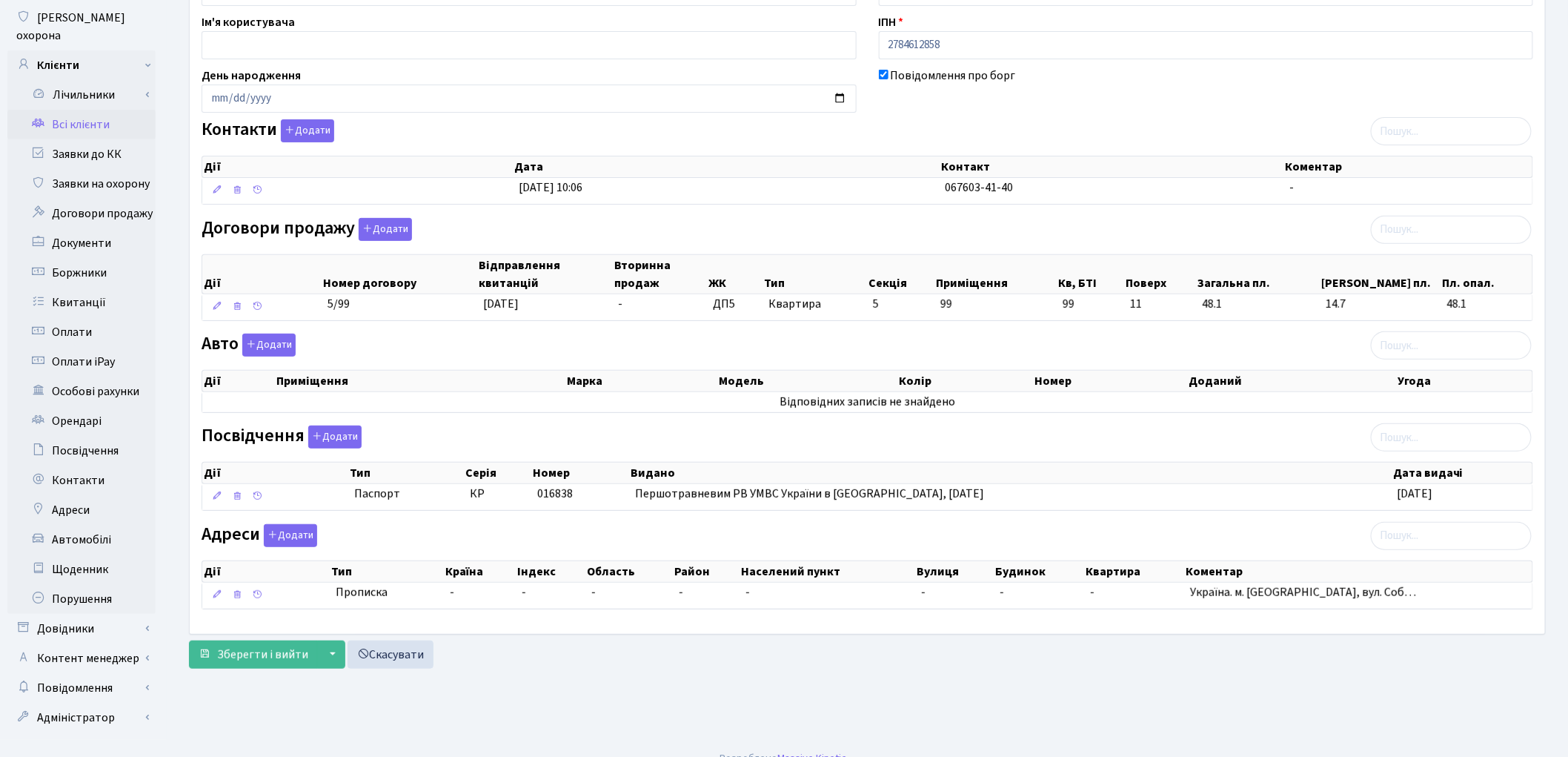
scroll to position [165, 0]
click at [248, 656] on span "Зберегти і вийти" at bounding box center [263, 653] width 91 height 16
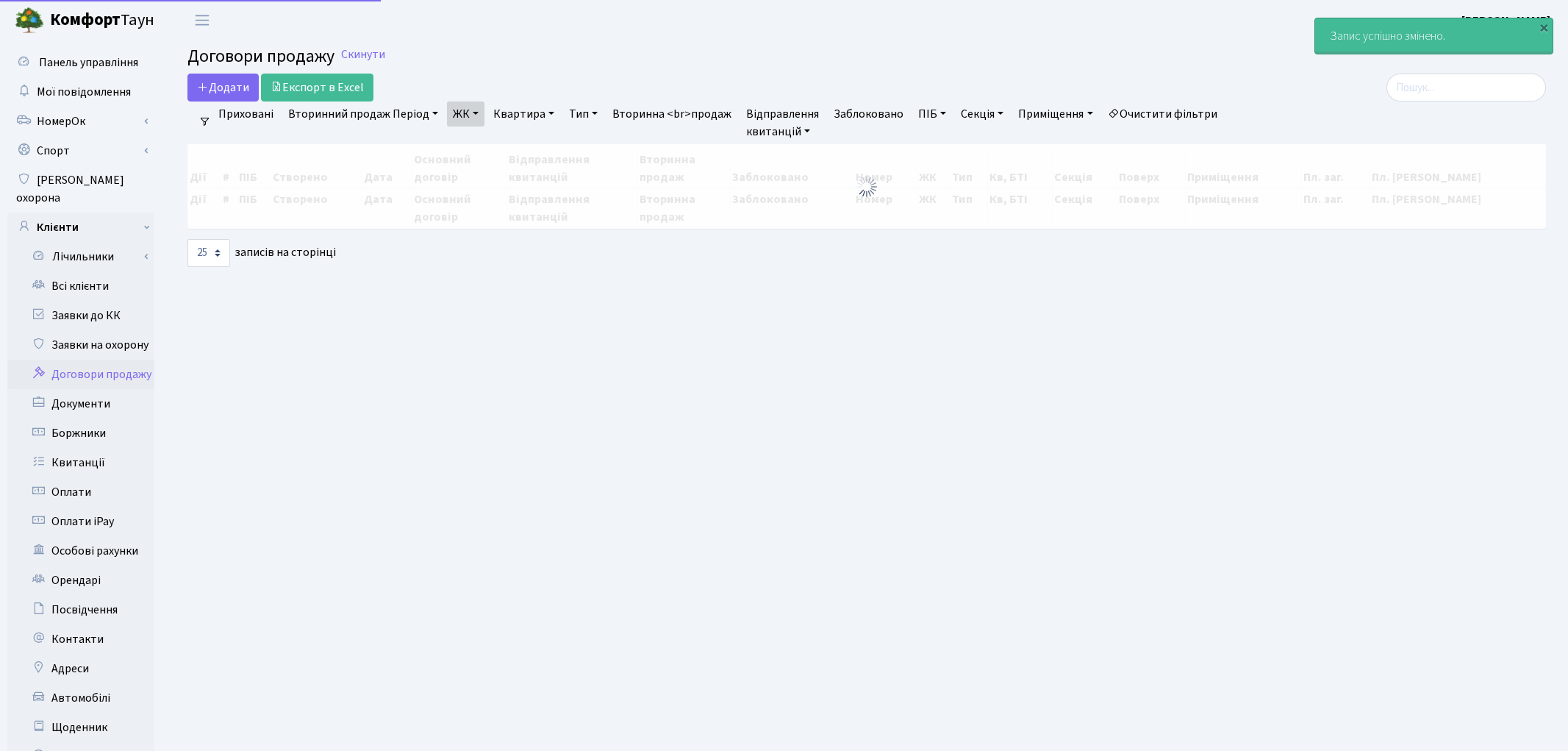
select select "25"
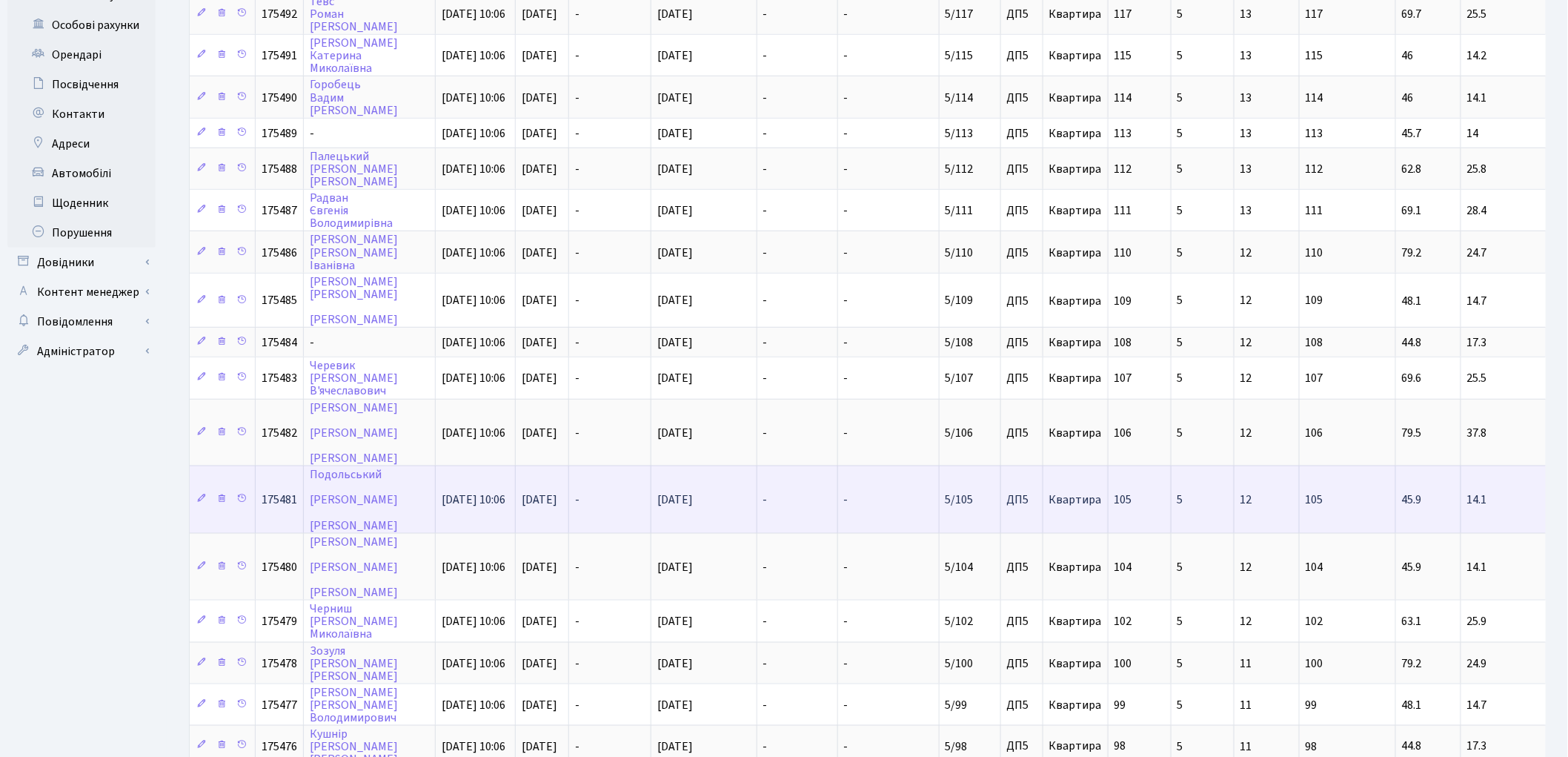
scroll to position [493, 0]
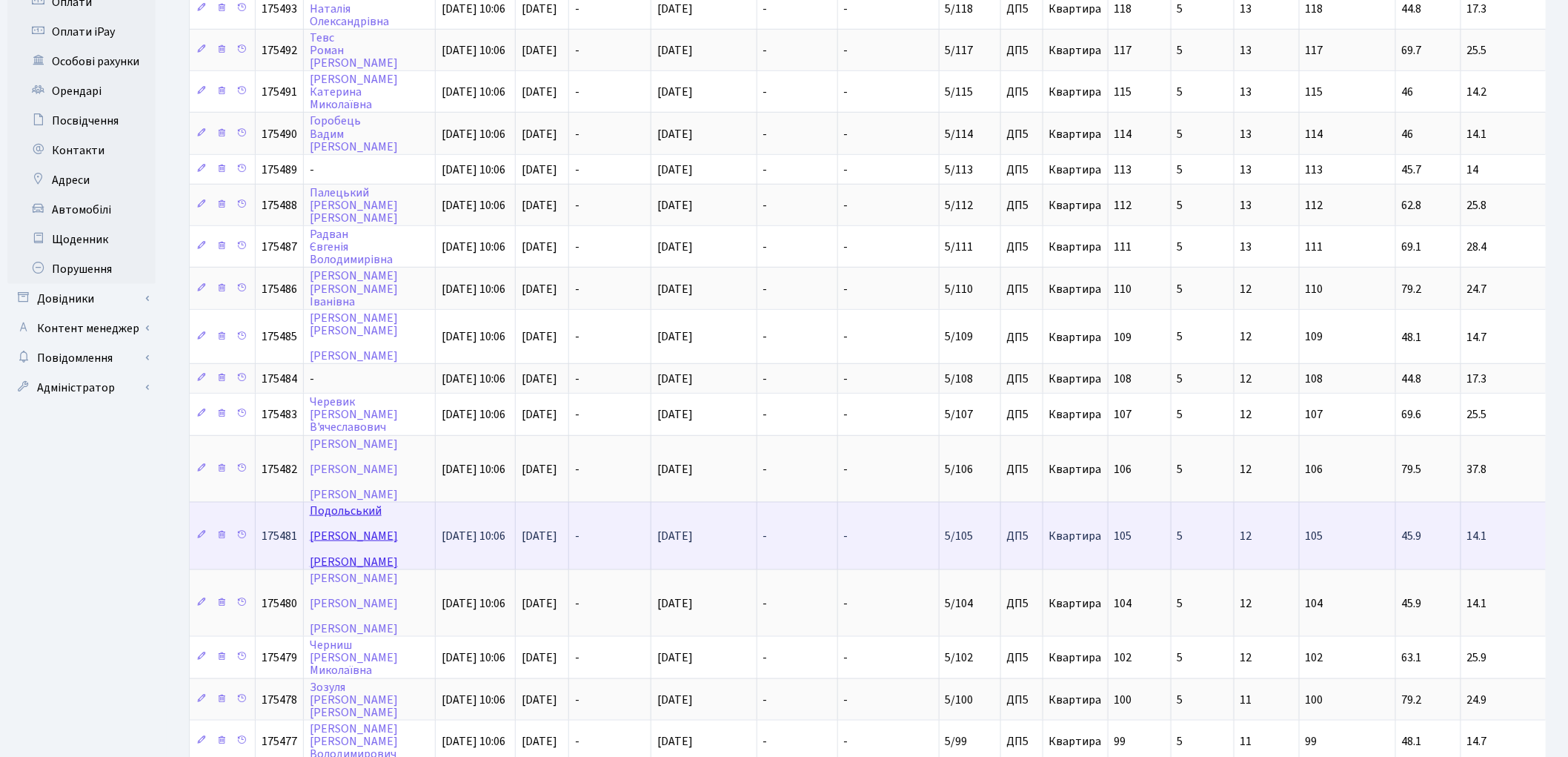
click at [326, 531] on link "[PERSON_NAME]" at bounding box center [354, 535] width 88 height 66
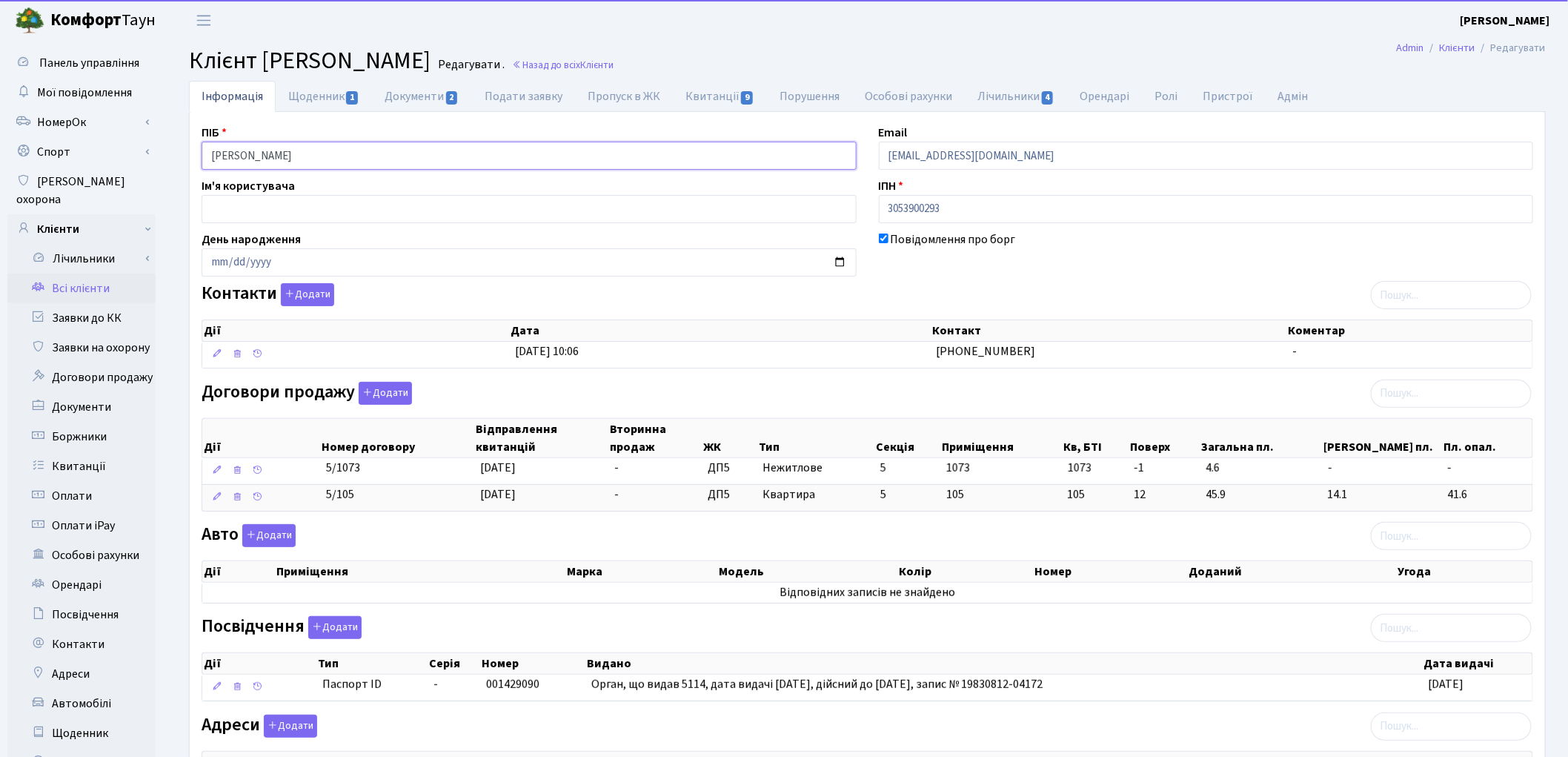
click at [279, 153] on input "Подольський Сергій Олександрович" at bounding box center [529, 156] width 655 height 28
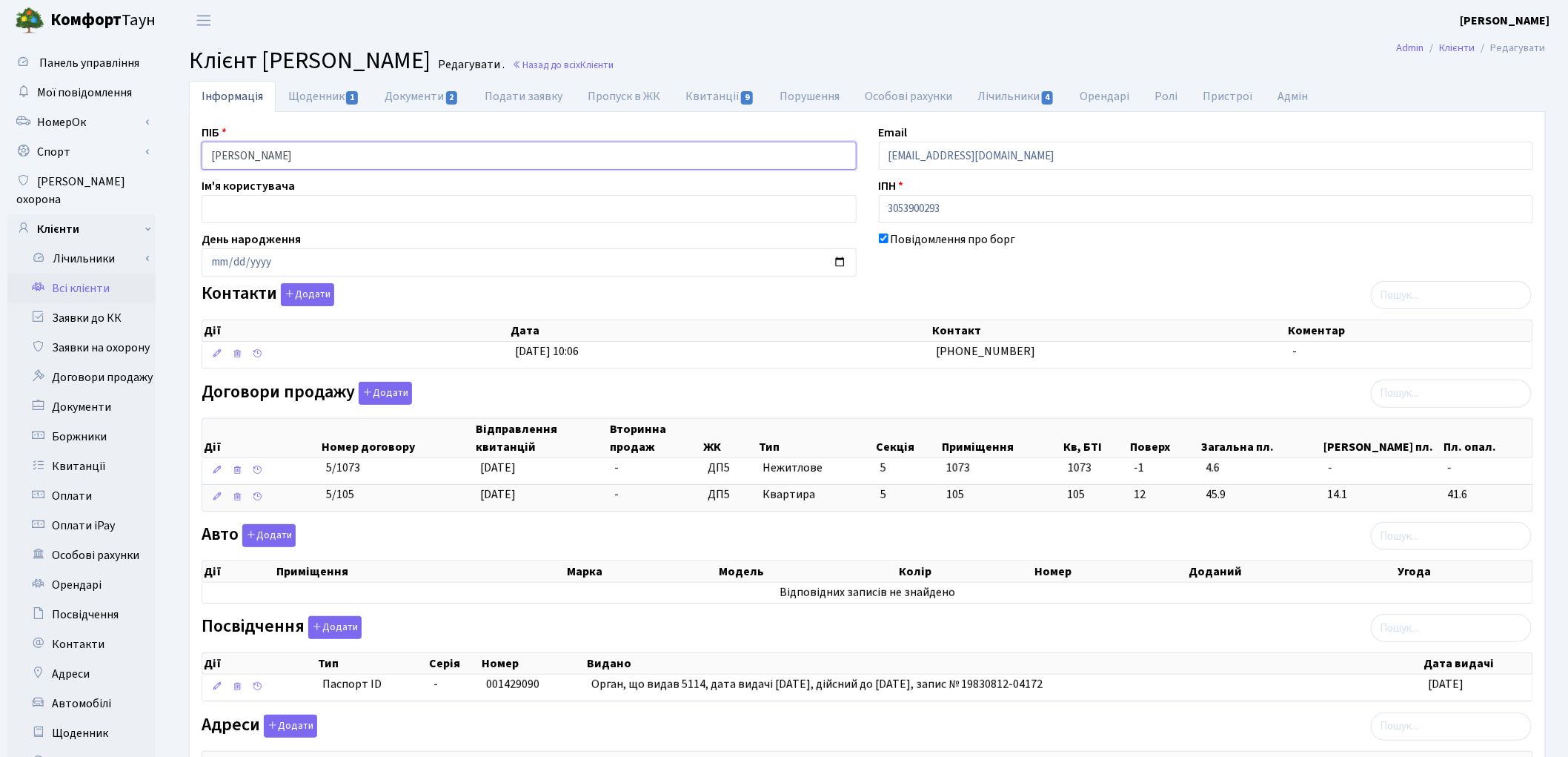
click at [313, 153] on input "Подольський Сергій Олександрович" at bounding box center [529, 156] width 655 height 28
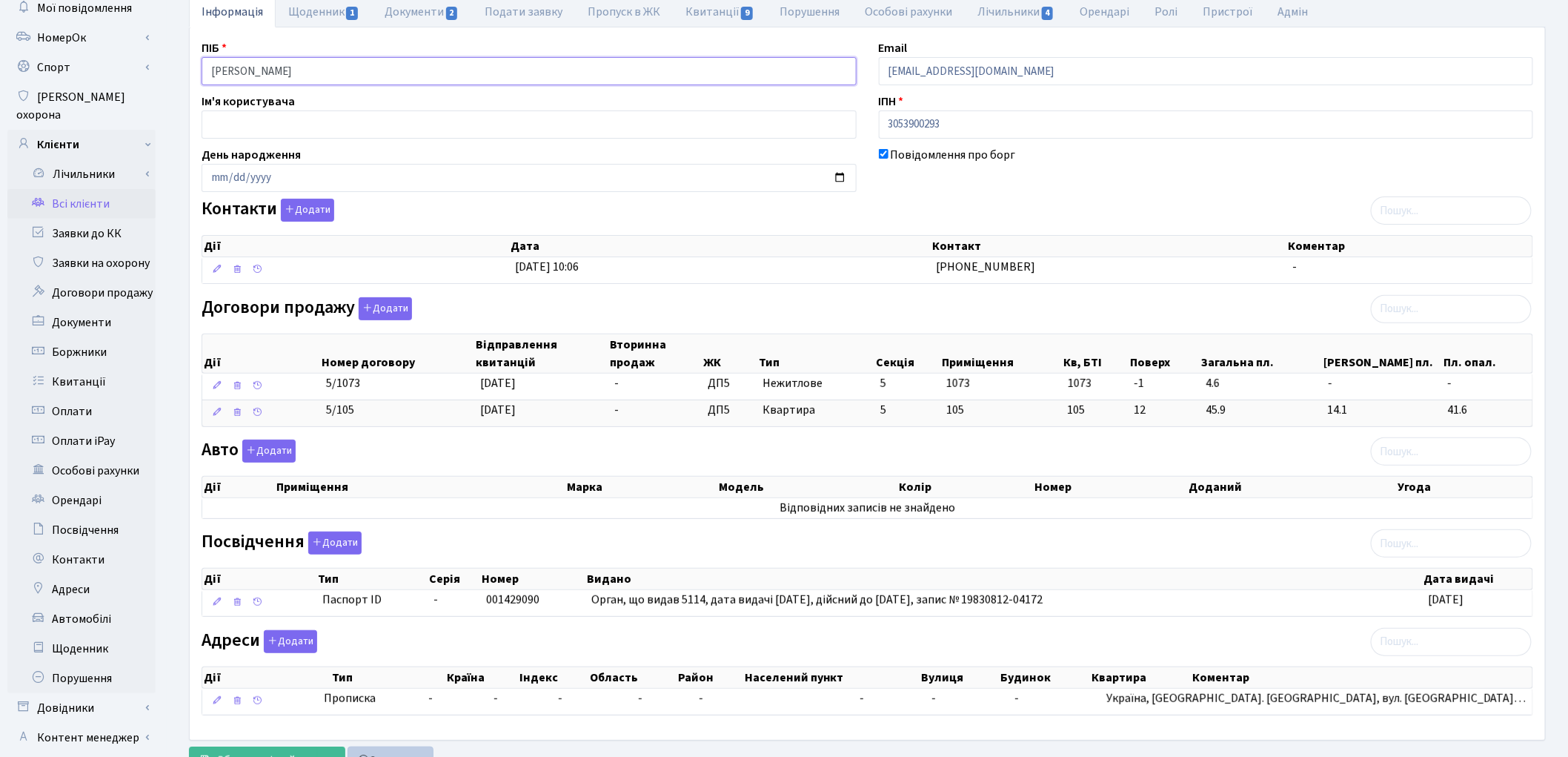
scroll to position [165, 0]
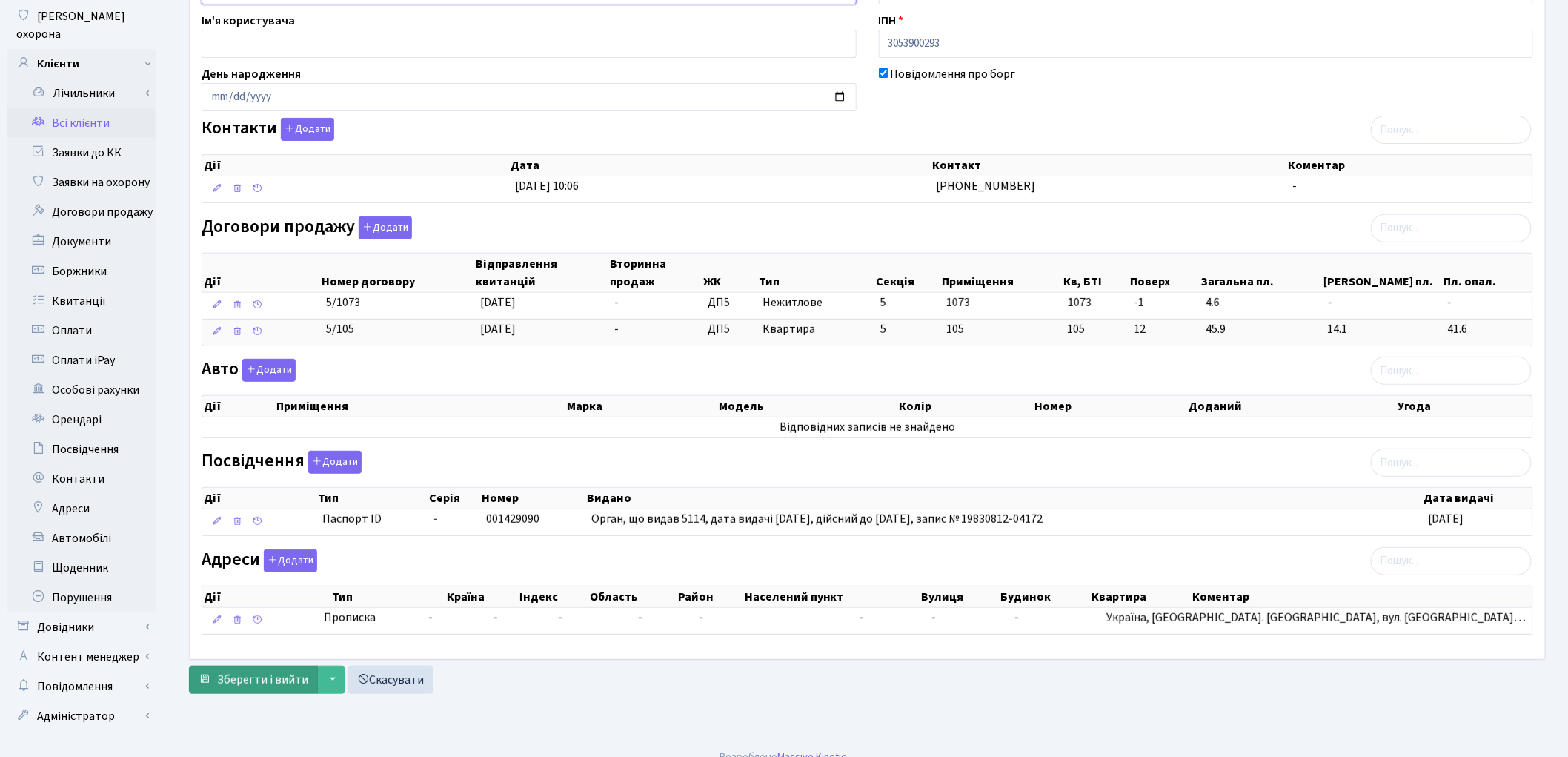
type input "Подольський Сергій Олександрович"
click at [252, 685] on span "Зберегти і вийти" at bounding box center [263, 679] width 91 height 16
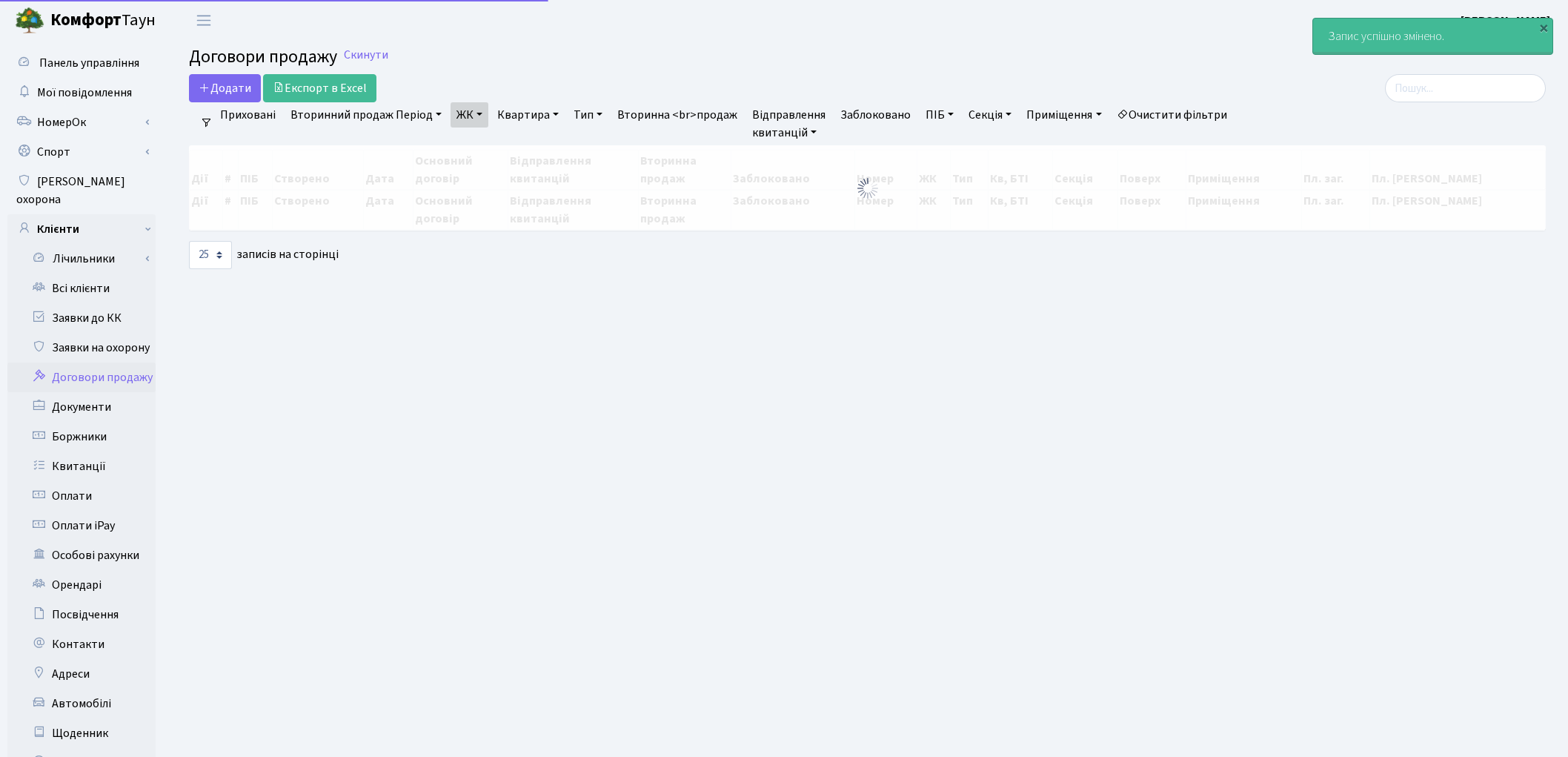
select select "25"
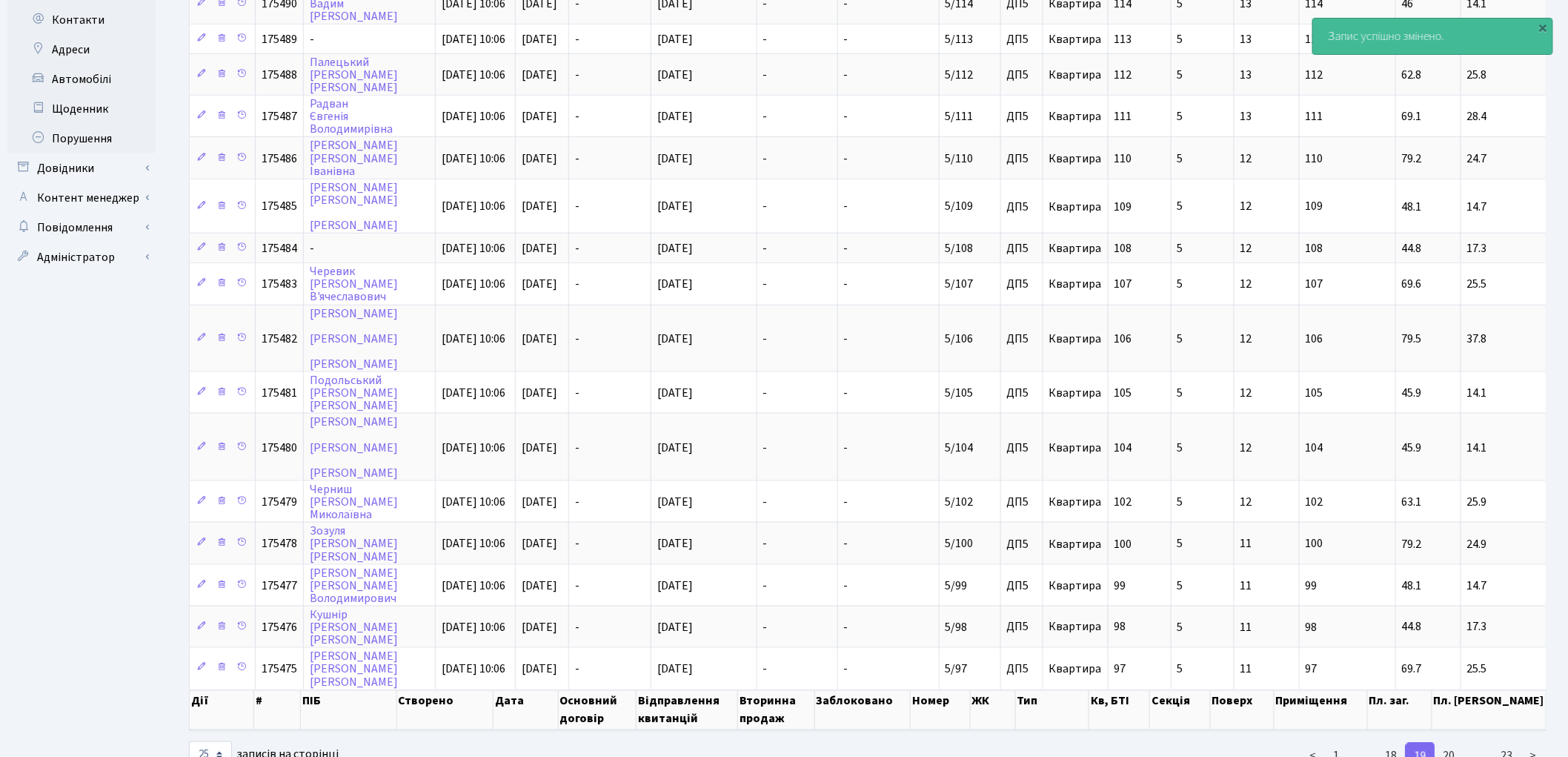
scroll to position [633, 0]
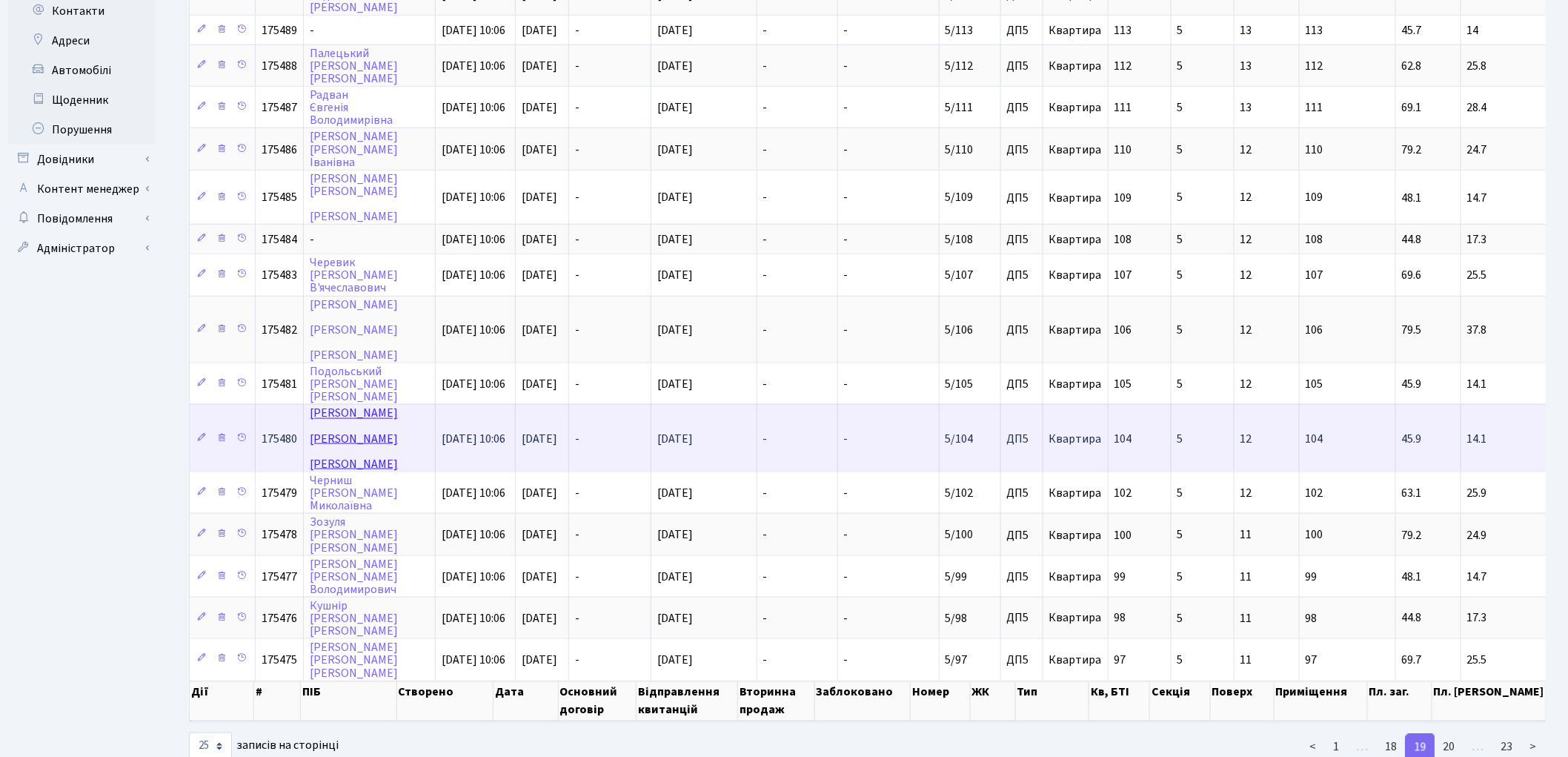
click at [324, 405] on link "[PERSON_NAME]" at bounding box center [354, 438] width 88 height 66
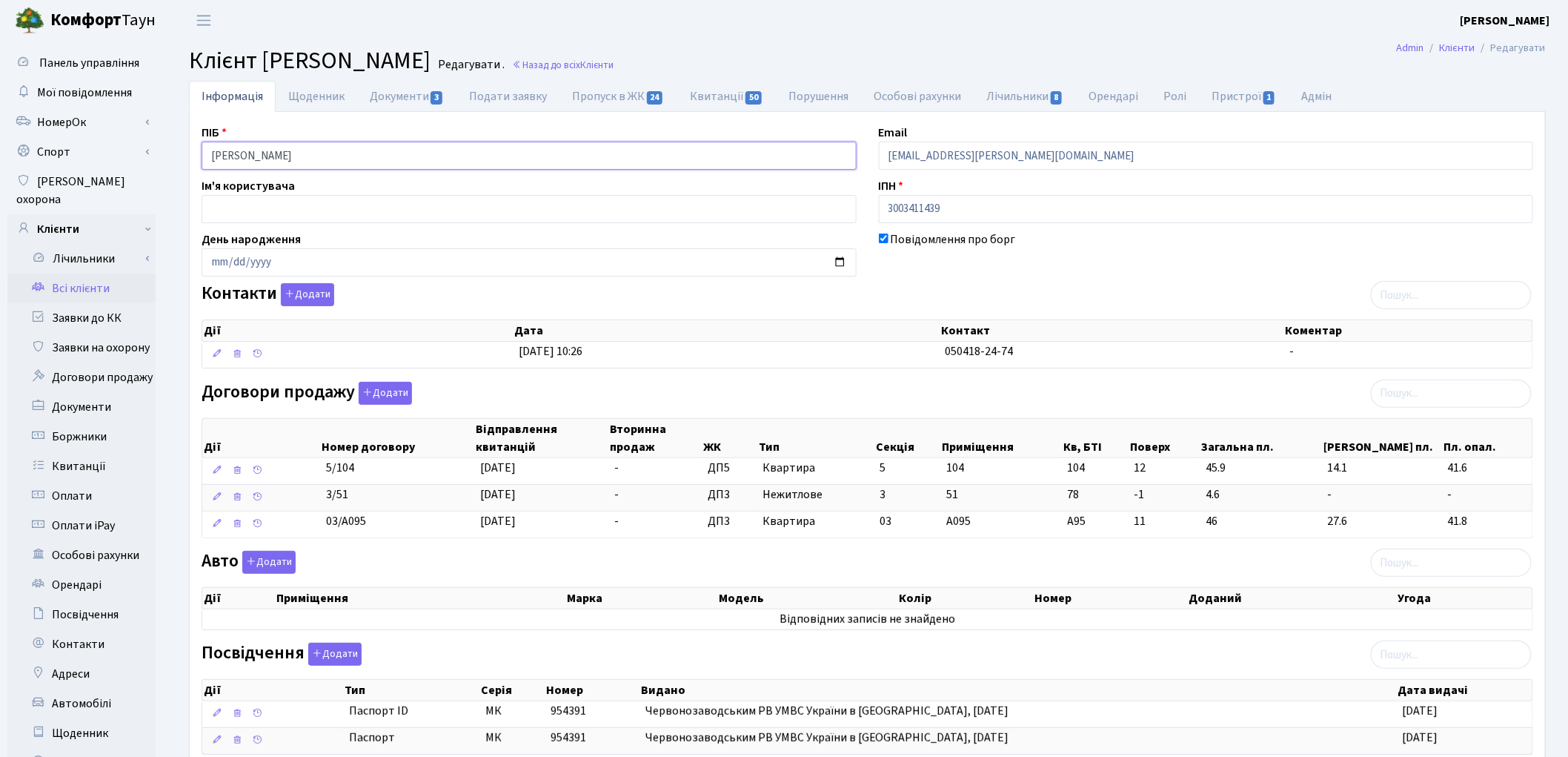
click at [263, 153] on input "[PERSON_NAME]" at bounding box center [529, 156] width 655 height 28
click at [300, 150] on input "Гайдуков Євгеній Аркадійович" at bounding box center [529, 156] width 655 height 28
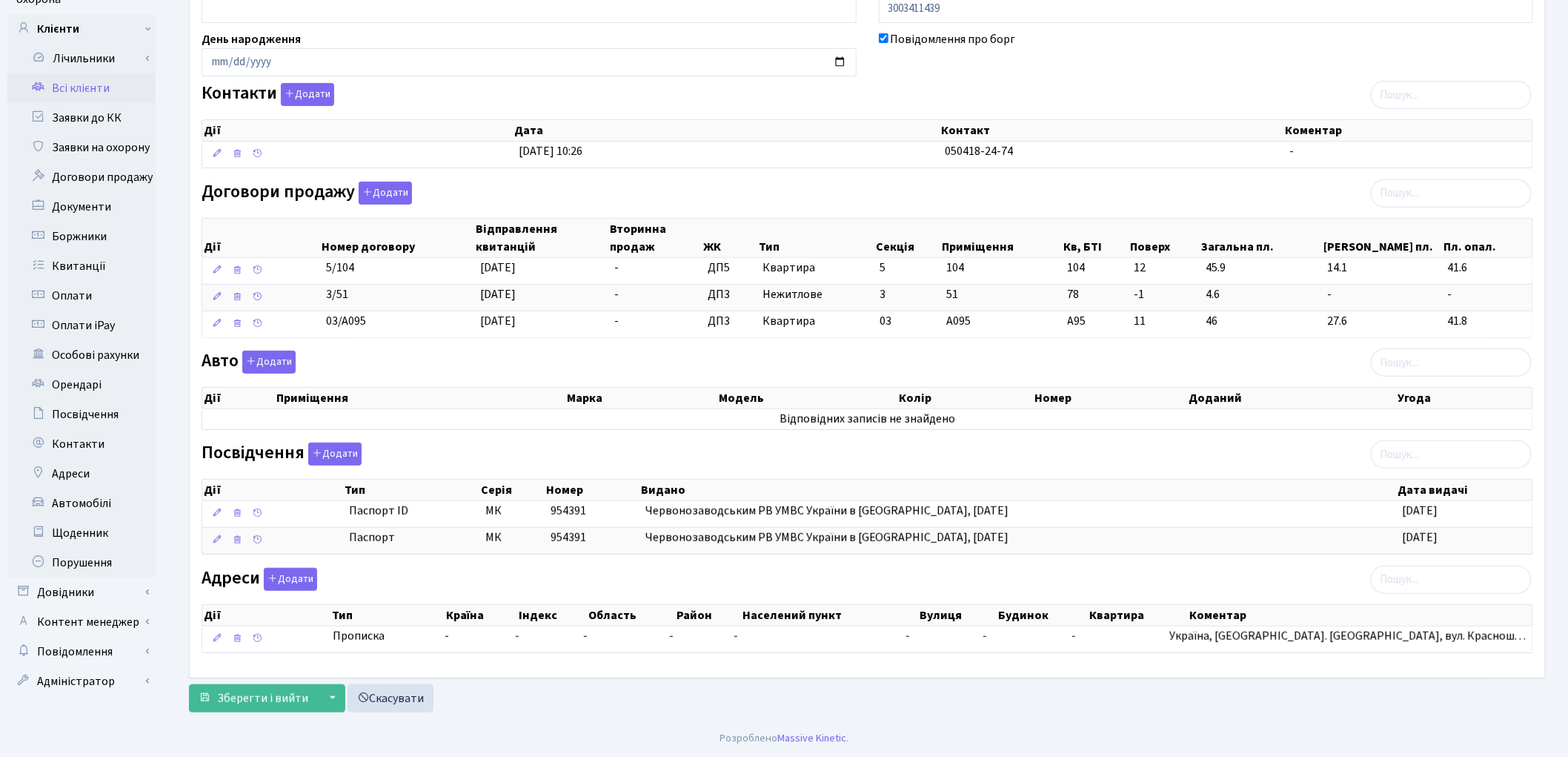
scroll to position [203, 0]
type input "Гайдуков Євгеній Аркадійович"
click at [272, 692] on span "Зберегти і вийти" at bounding box center [263, 698] width 91 height 16
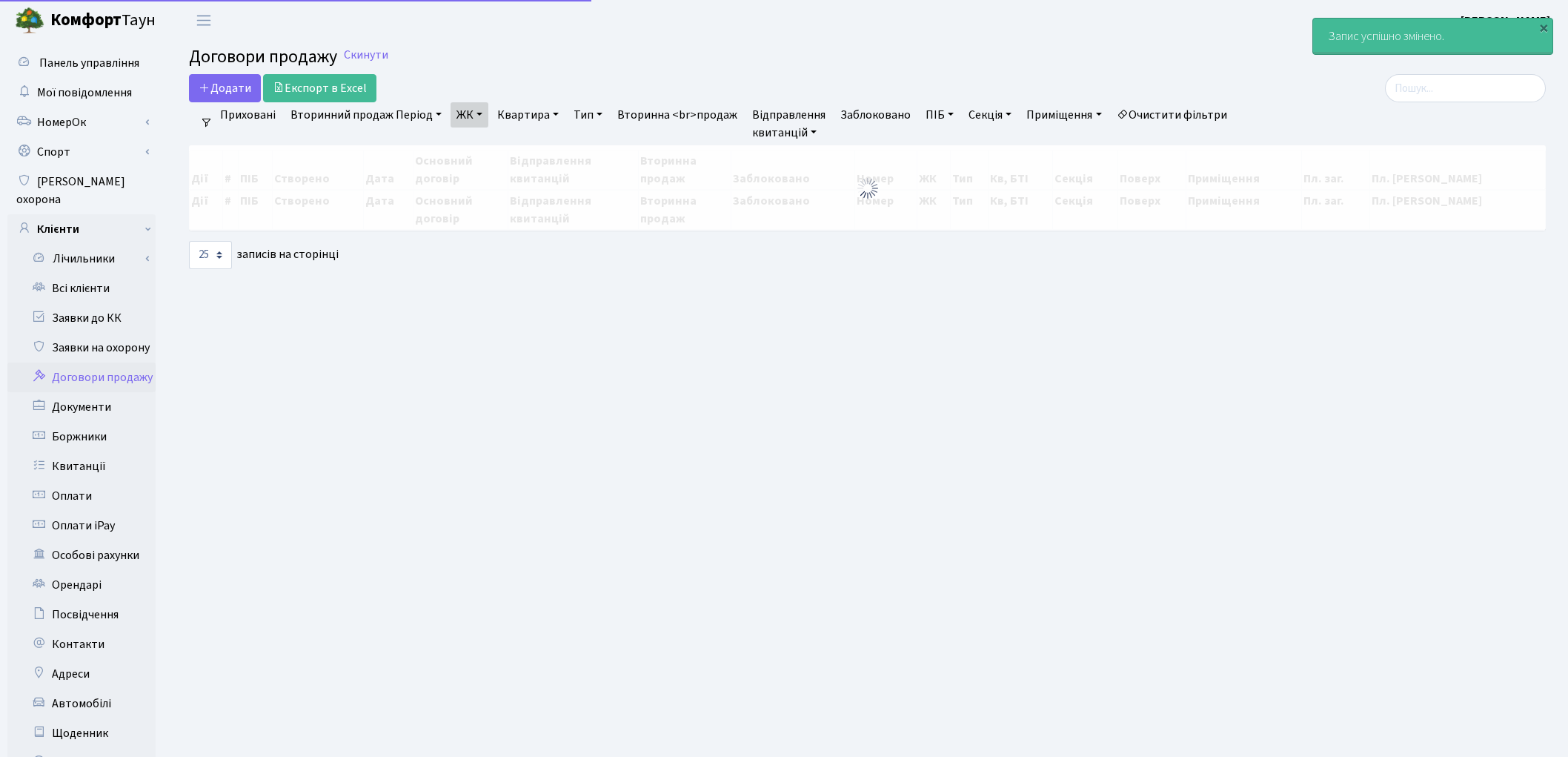
select select "25"
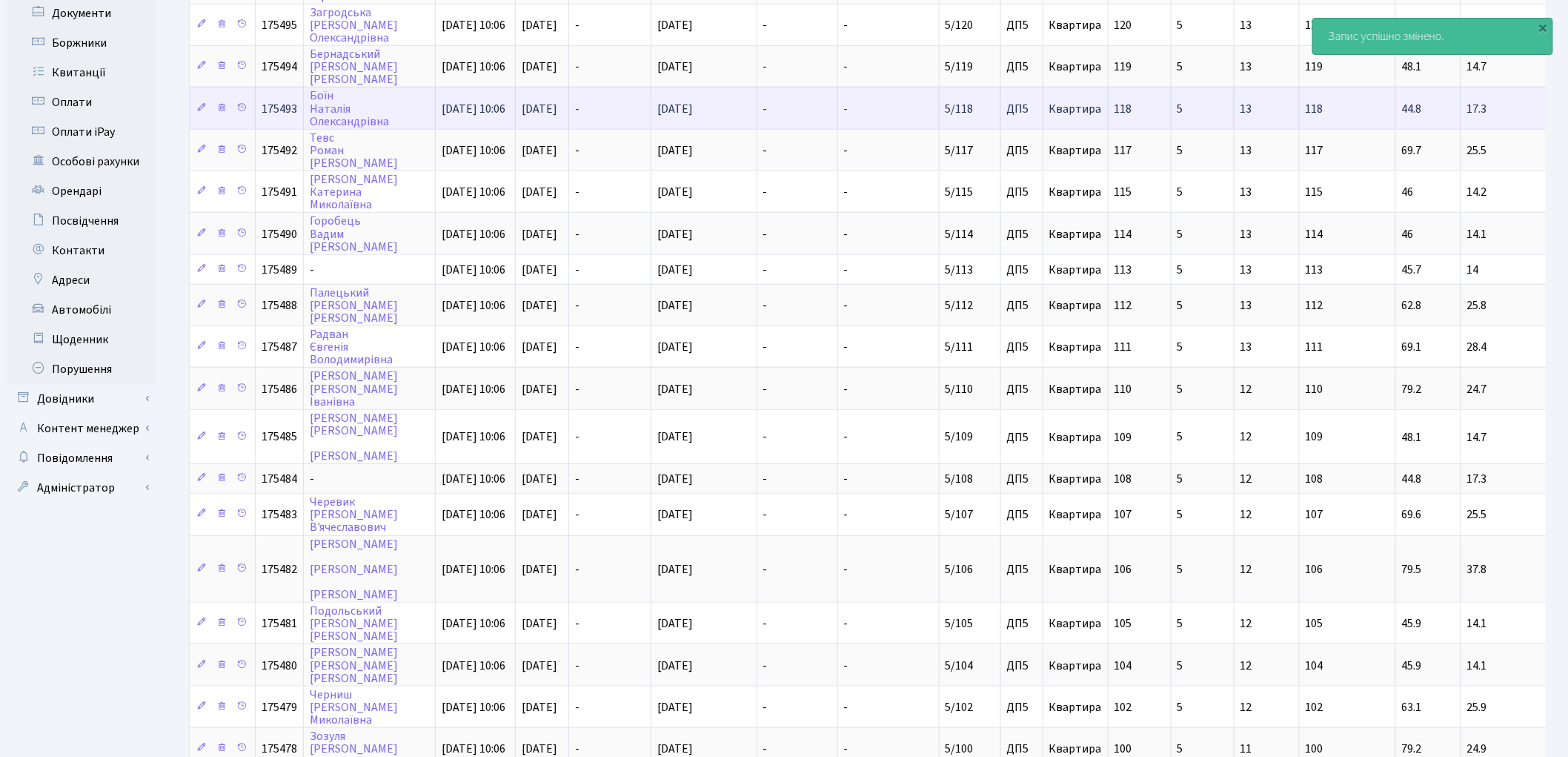
scroll to position [411, 0]
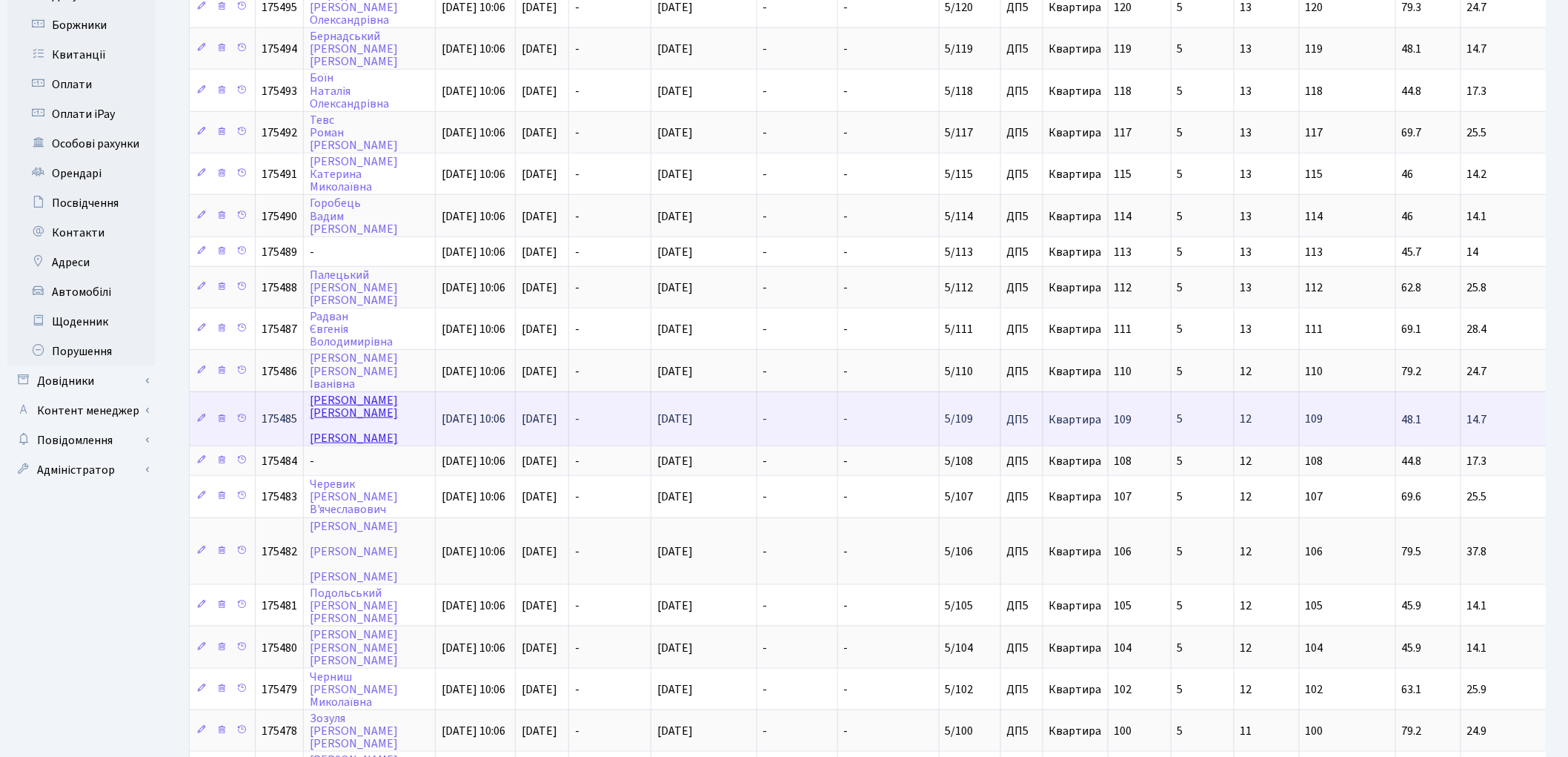
click at [331, 392] on link "Кузьменко Богдан Юрійович" at bounding box center [354, 418] width 88 height 54
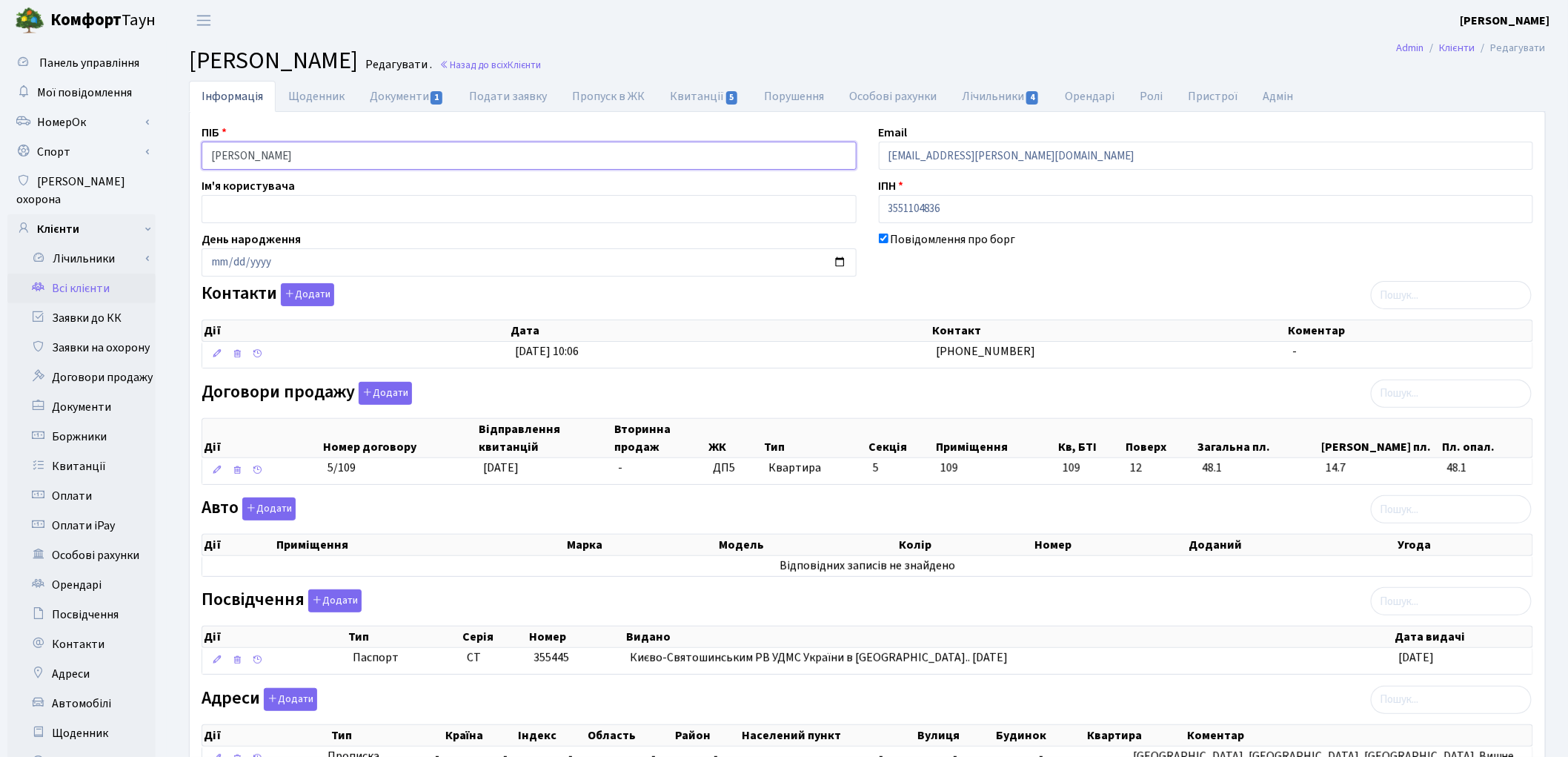
click at [302, 156] on input "Кузьменко Богдан Юрійович" at bounding box center [529, 156] width 655 height 28
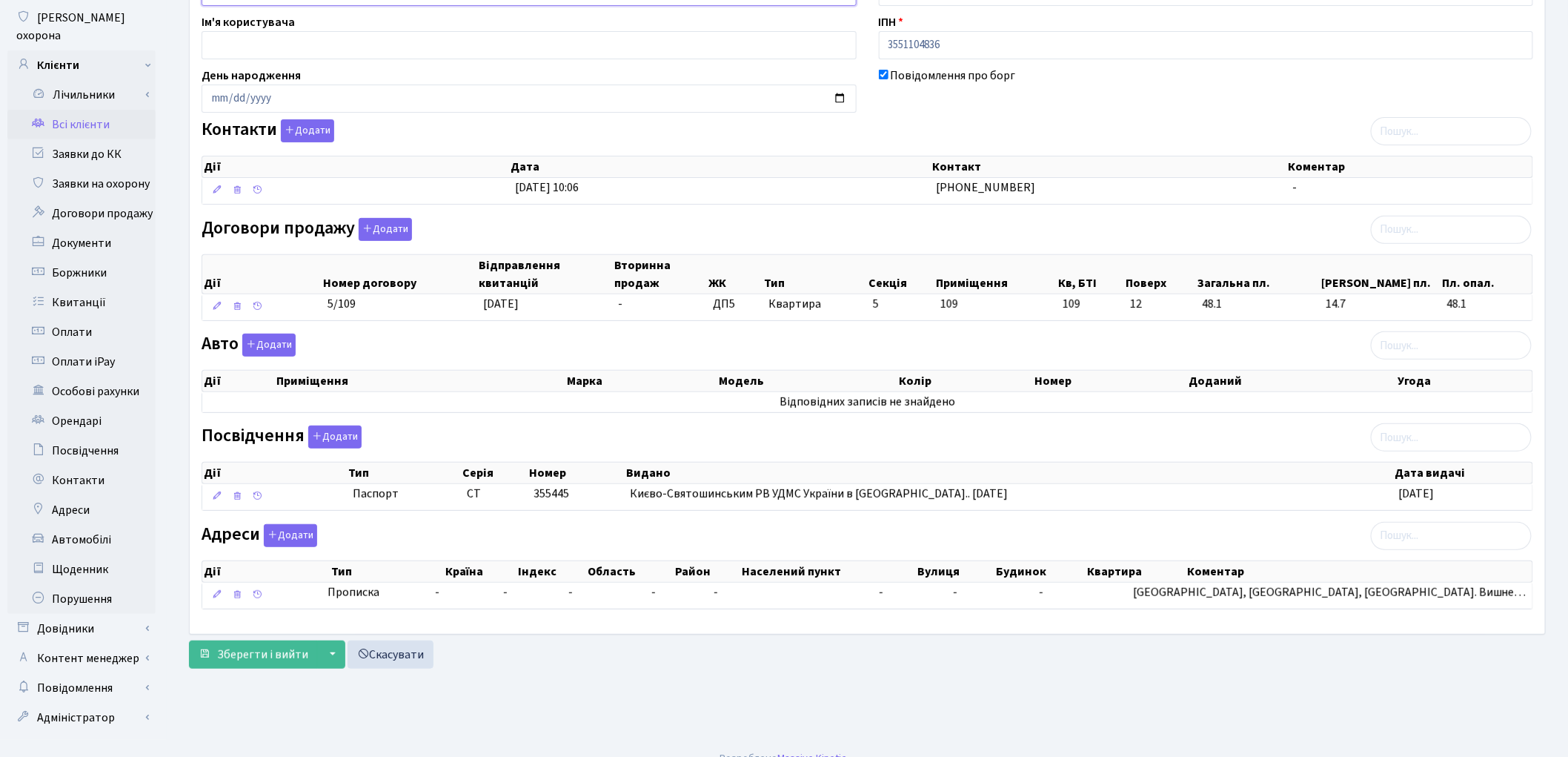
scroll to position [165, 0]
type input "Кузьменко Богдан Юрійович"
click at [285, 647] on span "Зберегти і вийти" at bounding box center [263, 653] width 91 height 16
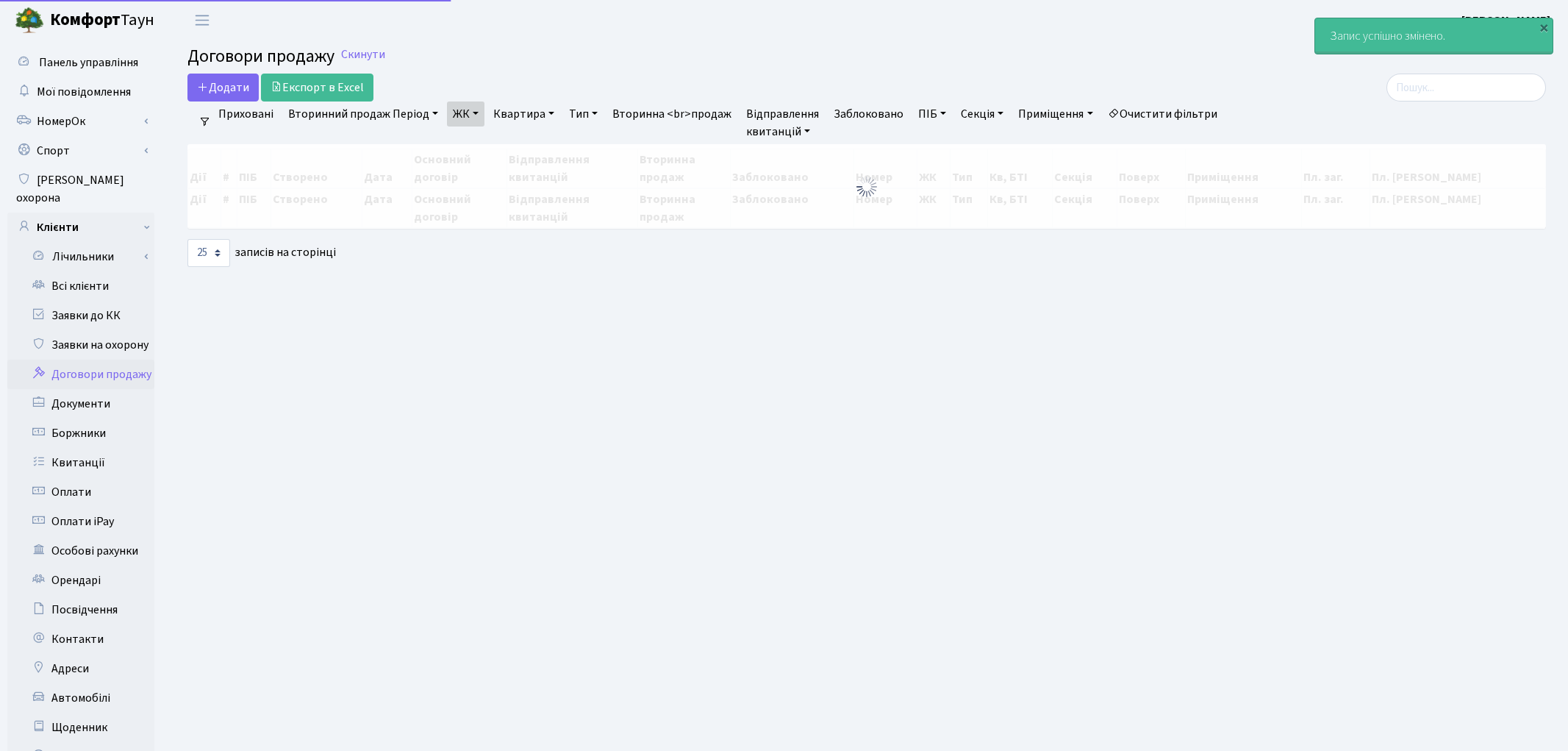
select select "25"
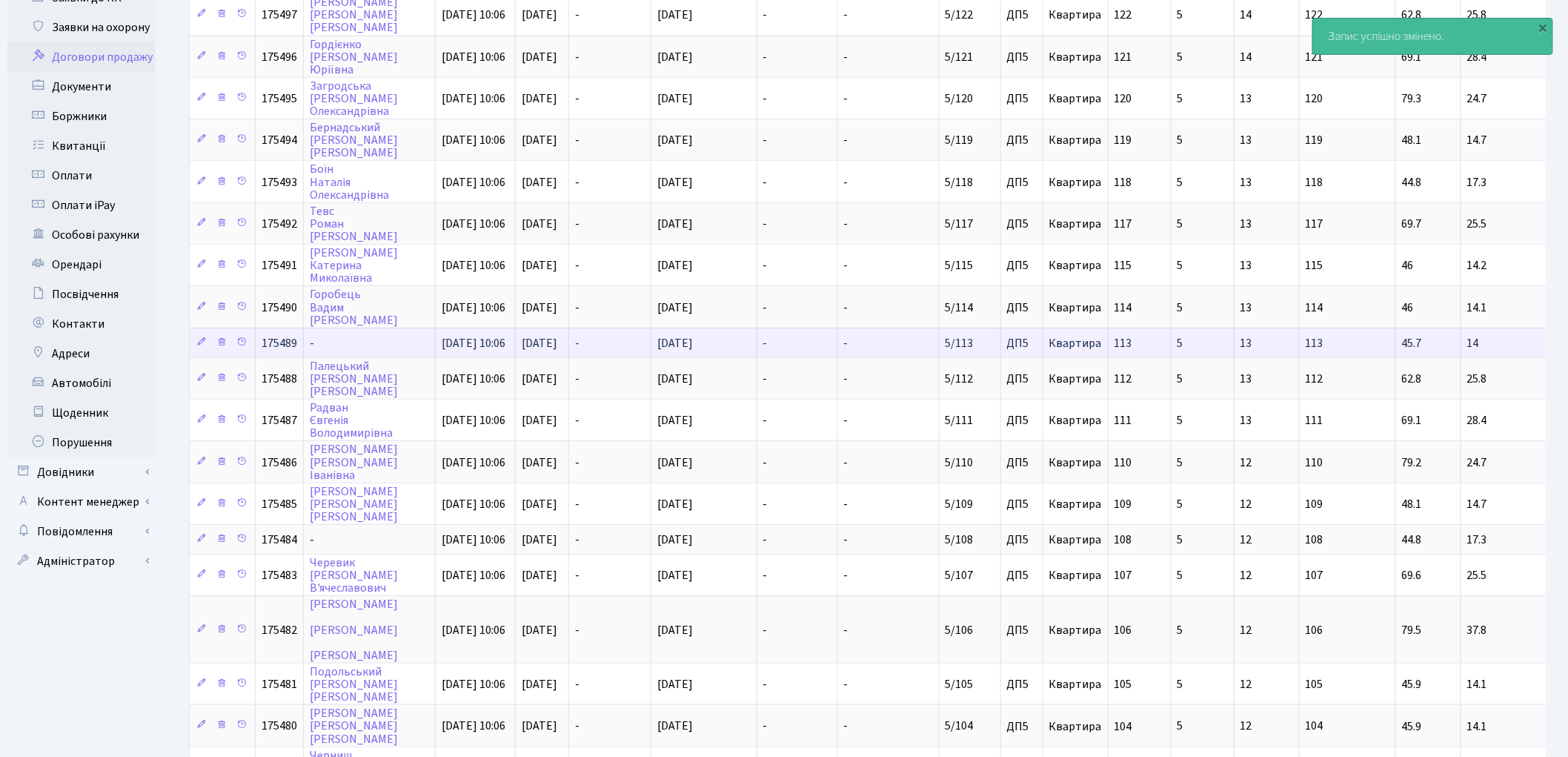
scroll to position [329, 0]
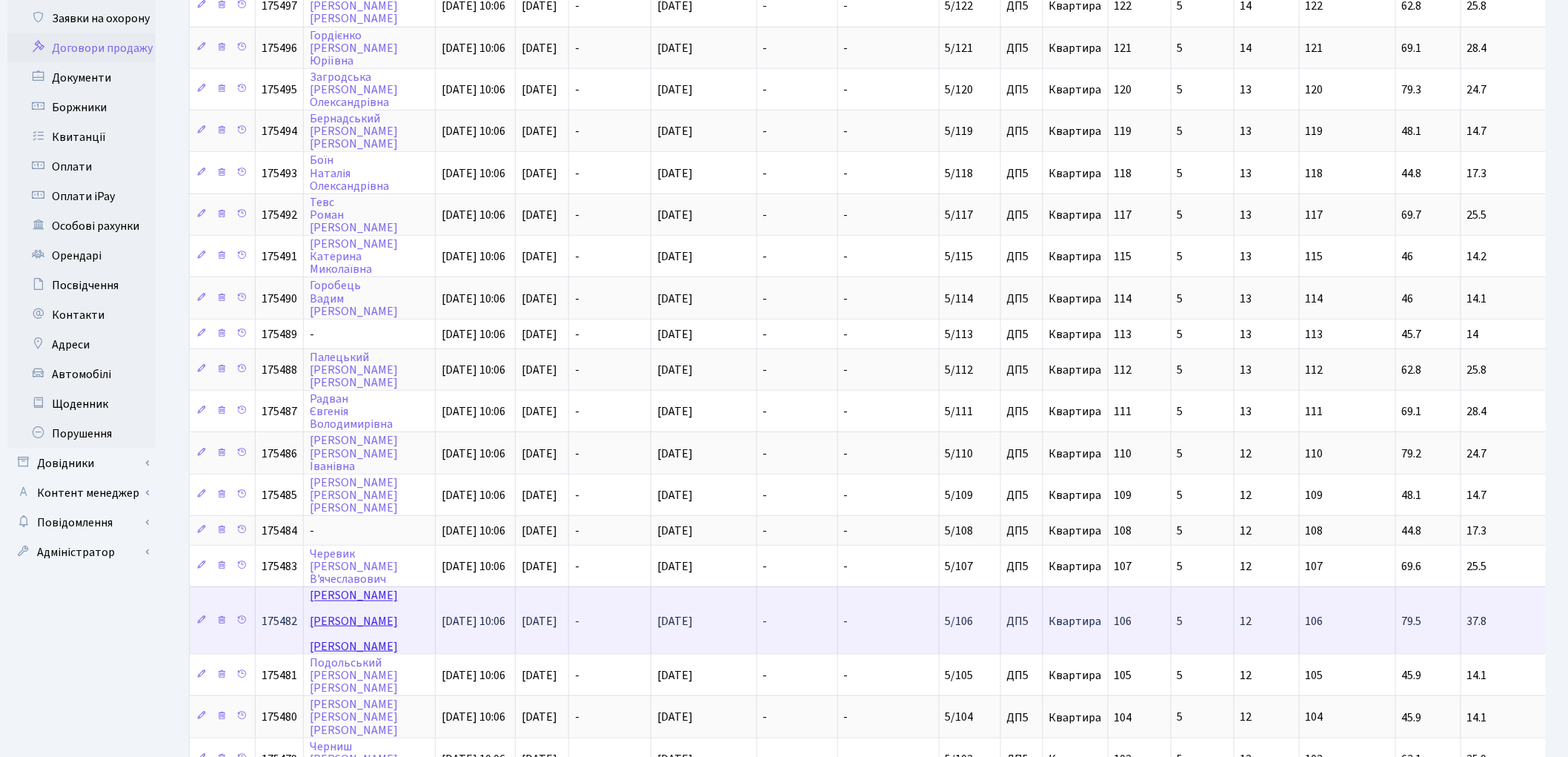
click at [321, 587] on link "Костюченко Яна Петрівна" at bounding box center [354, 620] width 88 height 66
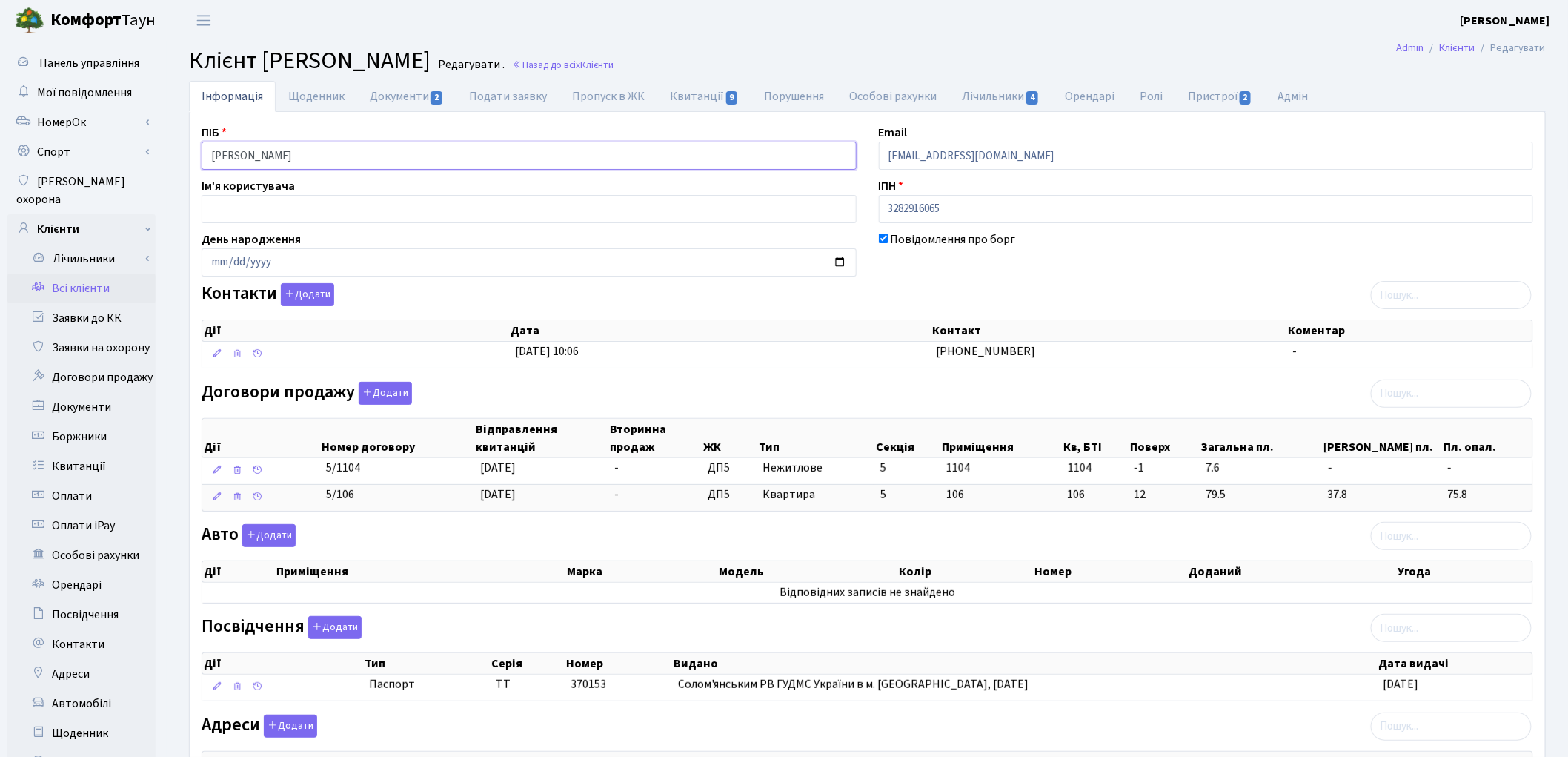
click at [276, 150] on input "Костюченко Яна Петрівна" at bounding box center [529, 156] width 655 height 28
click at [296, 157] on input "Костюченко Яна Петрівна" at bounding box center [529, 156] width 655 height 28
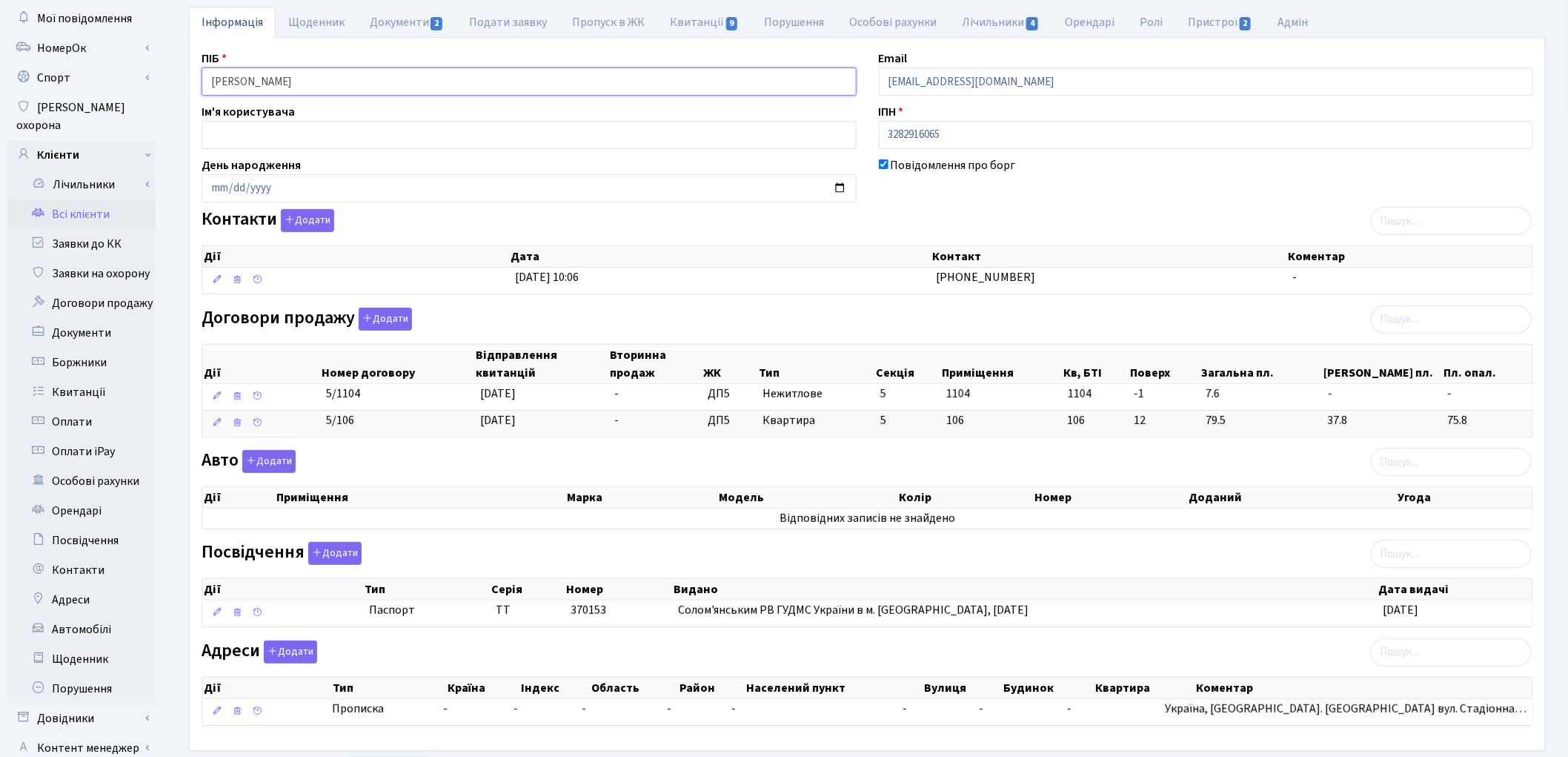
scroll to position [165, 0]
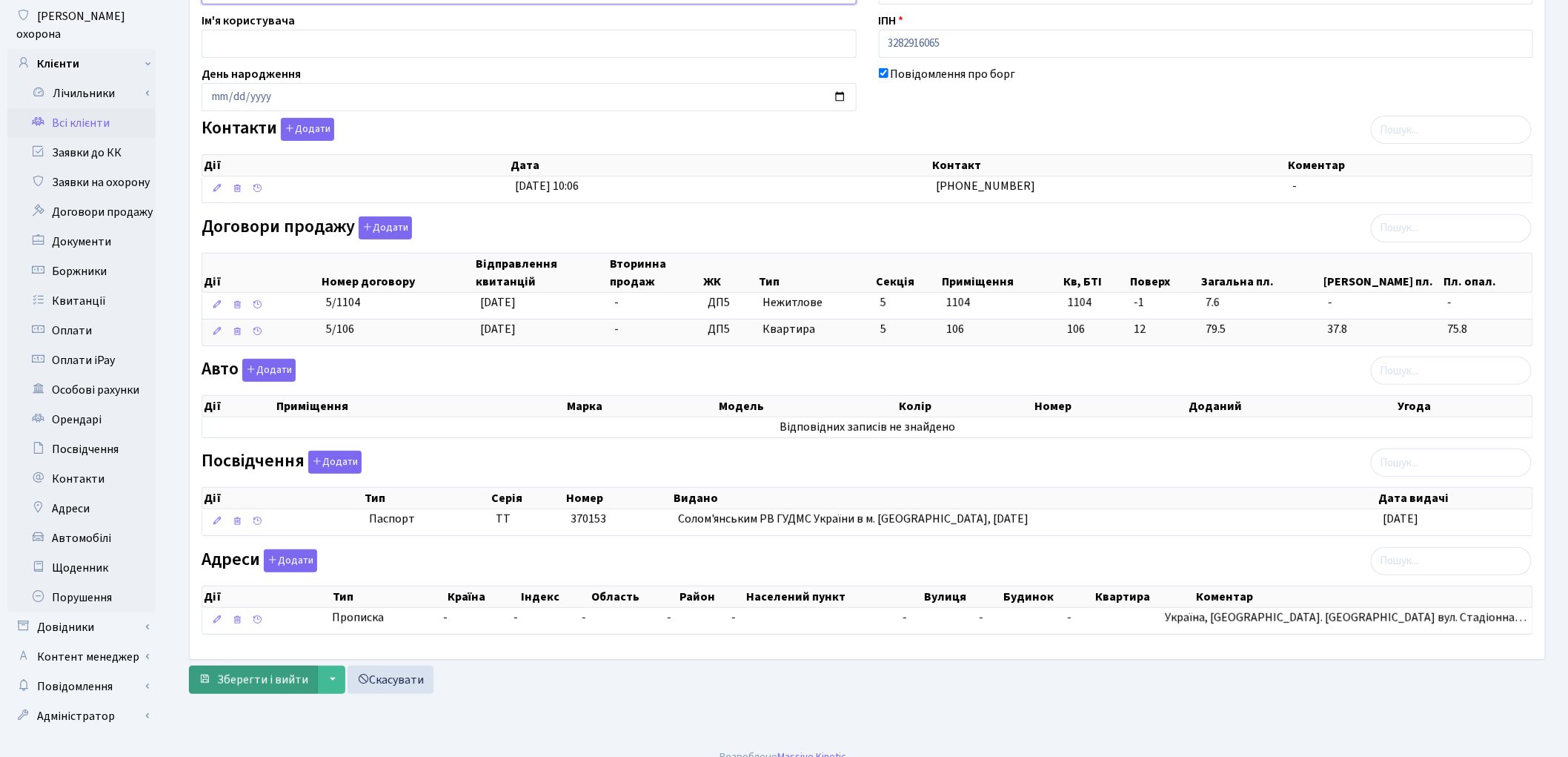
type input "Костюченко Яна Петрівна"
click at [254, 687] on span "Зберегти і вийти" at bounding box center [263, 679] width 91 height 16
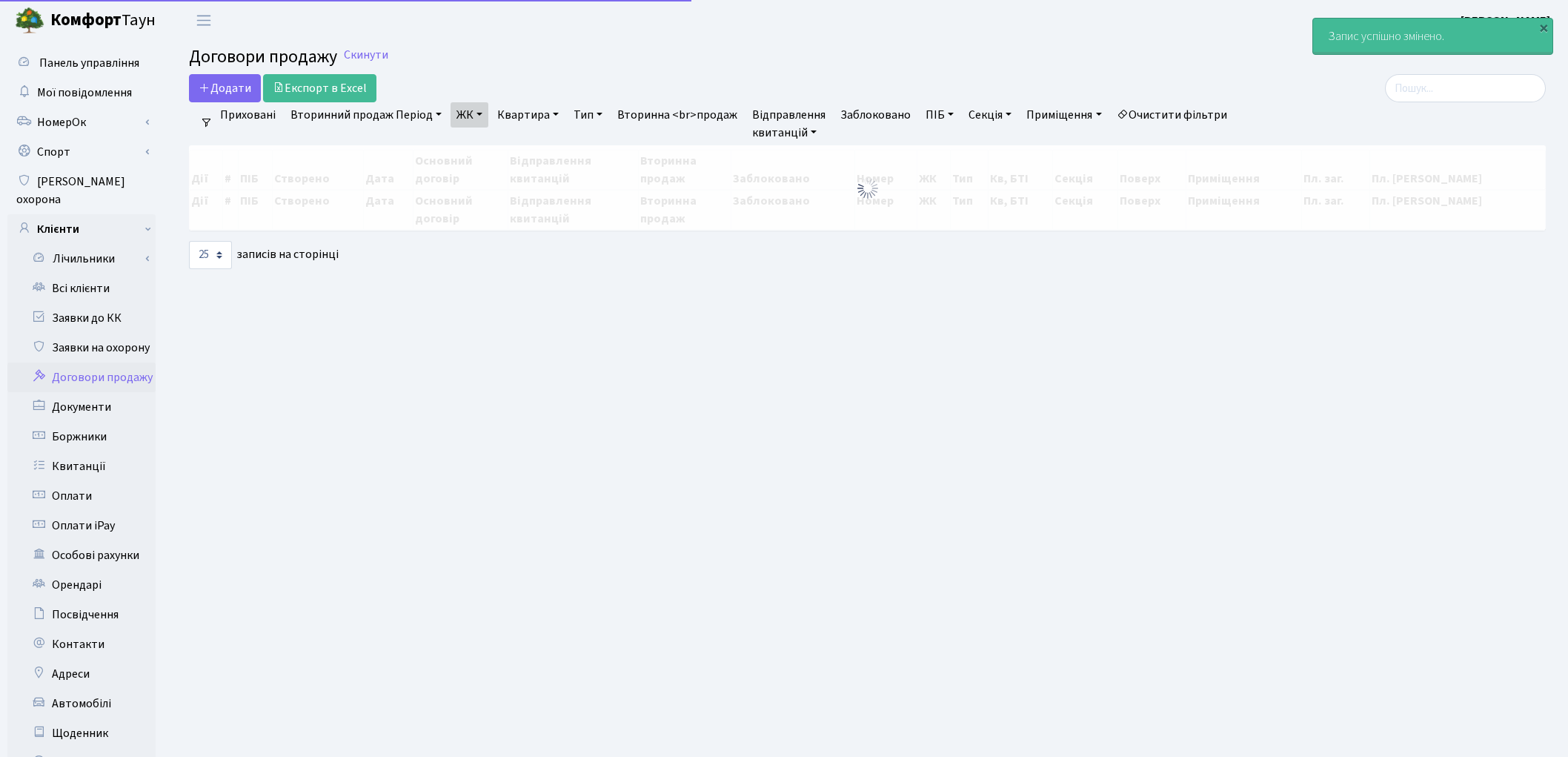
select select "25"
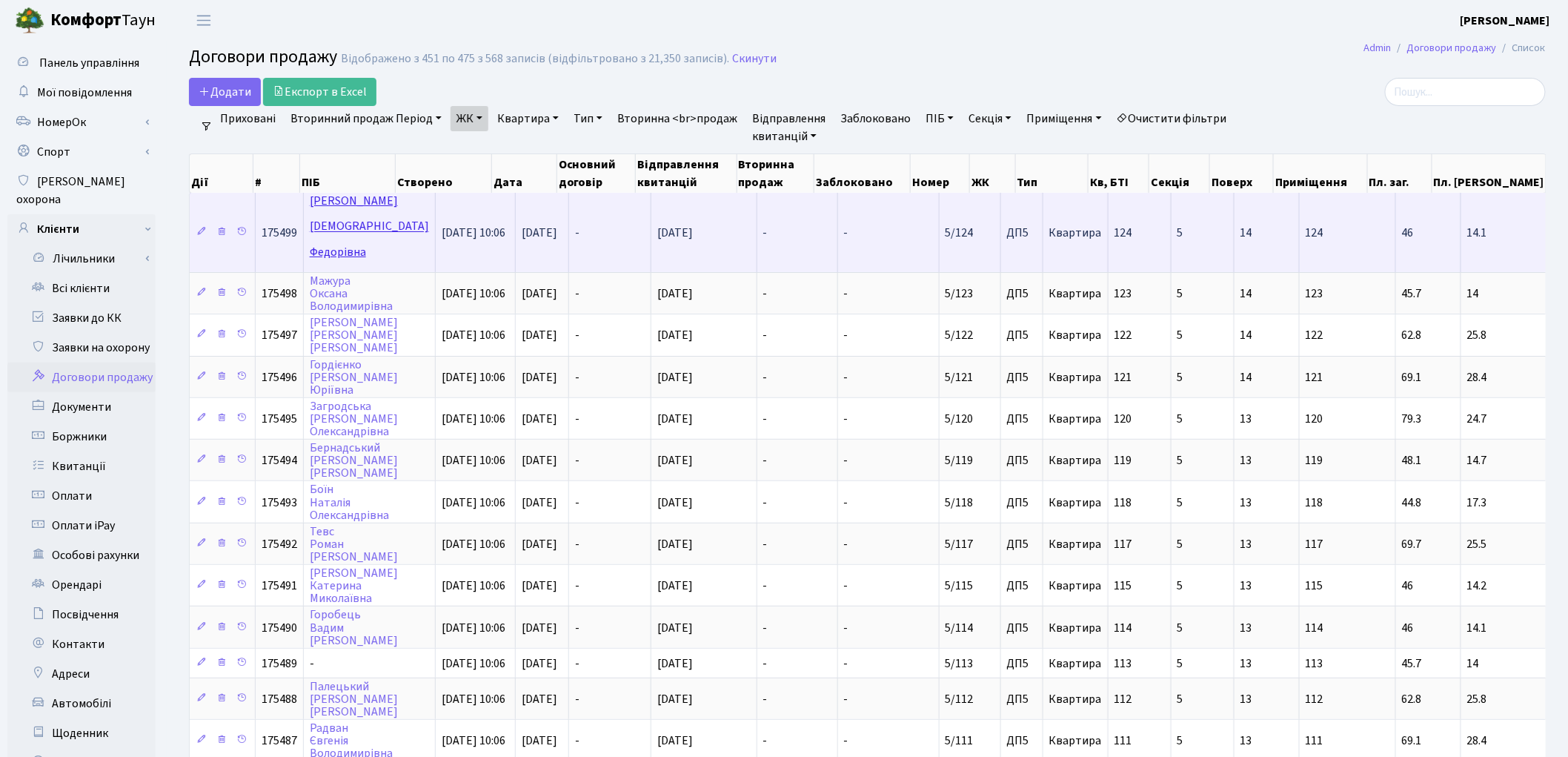
click at [319, 201] on link "[PERSON_NAME]" at bounding box center [369, 226] width 119 height 66
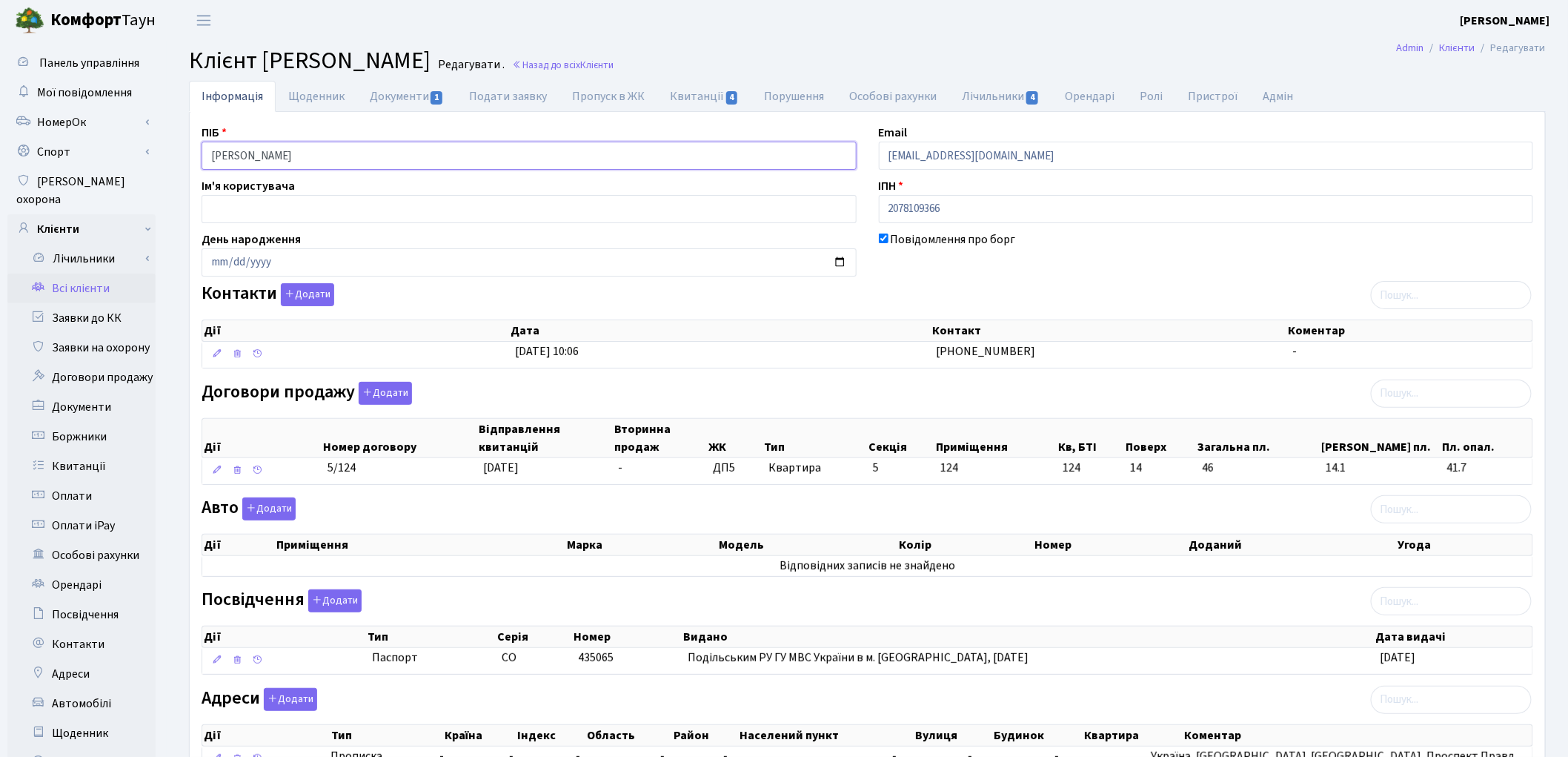
click at [265, 157] on input "[PERSON_NAME]" at bounding box center [529, 156] width 655 height 28
click at [294, 151] on input "[PERSON_NAME]" at bounding box center [529, 156] width 655 height 28
type input "Малярова Алла Федорівна"
click at [391, 98] on link "Документи 1" at bounding box center [407, 96] width 99 height 30
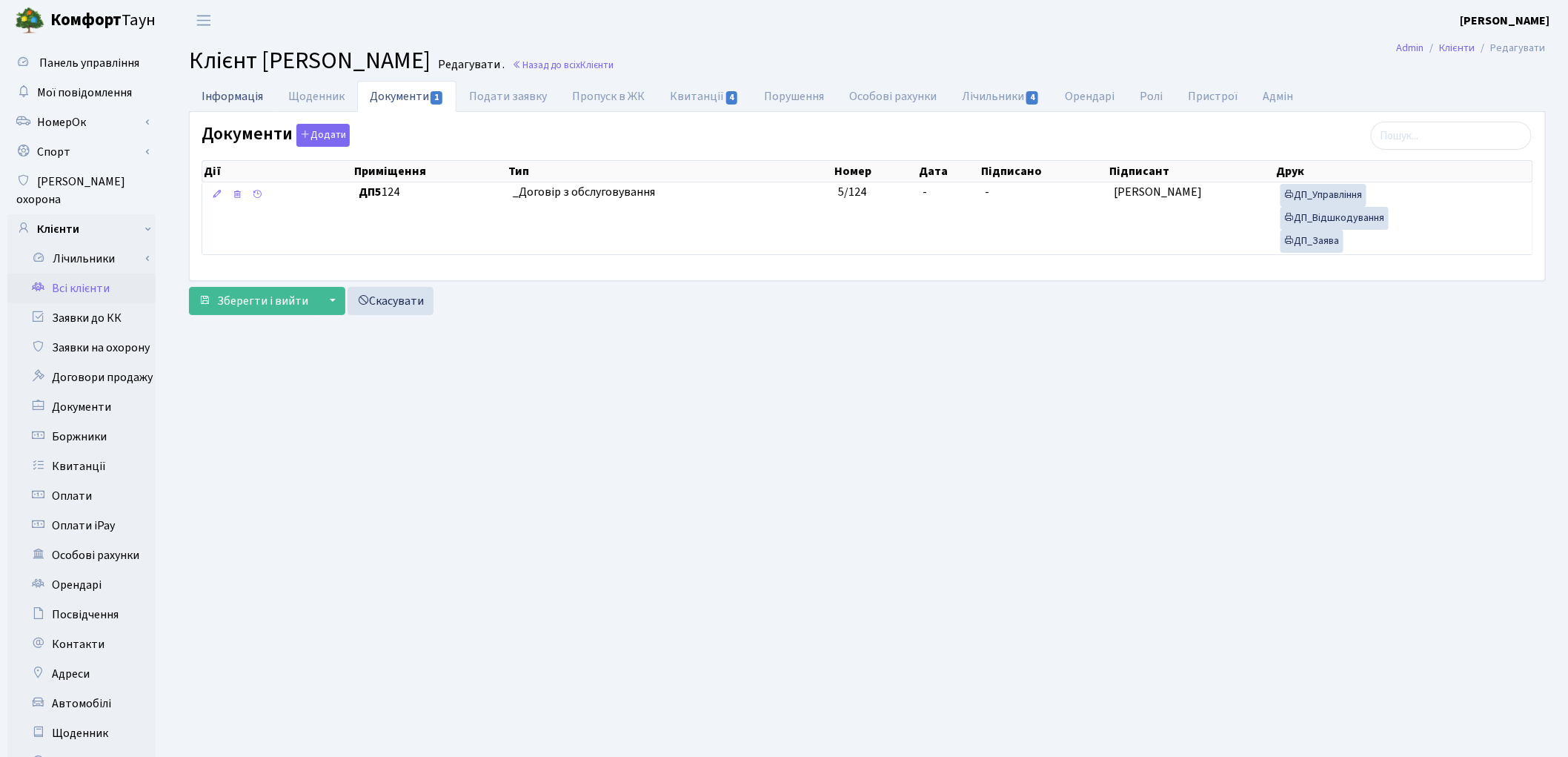
click at [230, 97] on link "Інформація" at bounding box center [233, 96] width 87 height 30
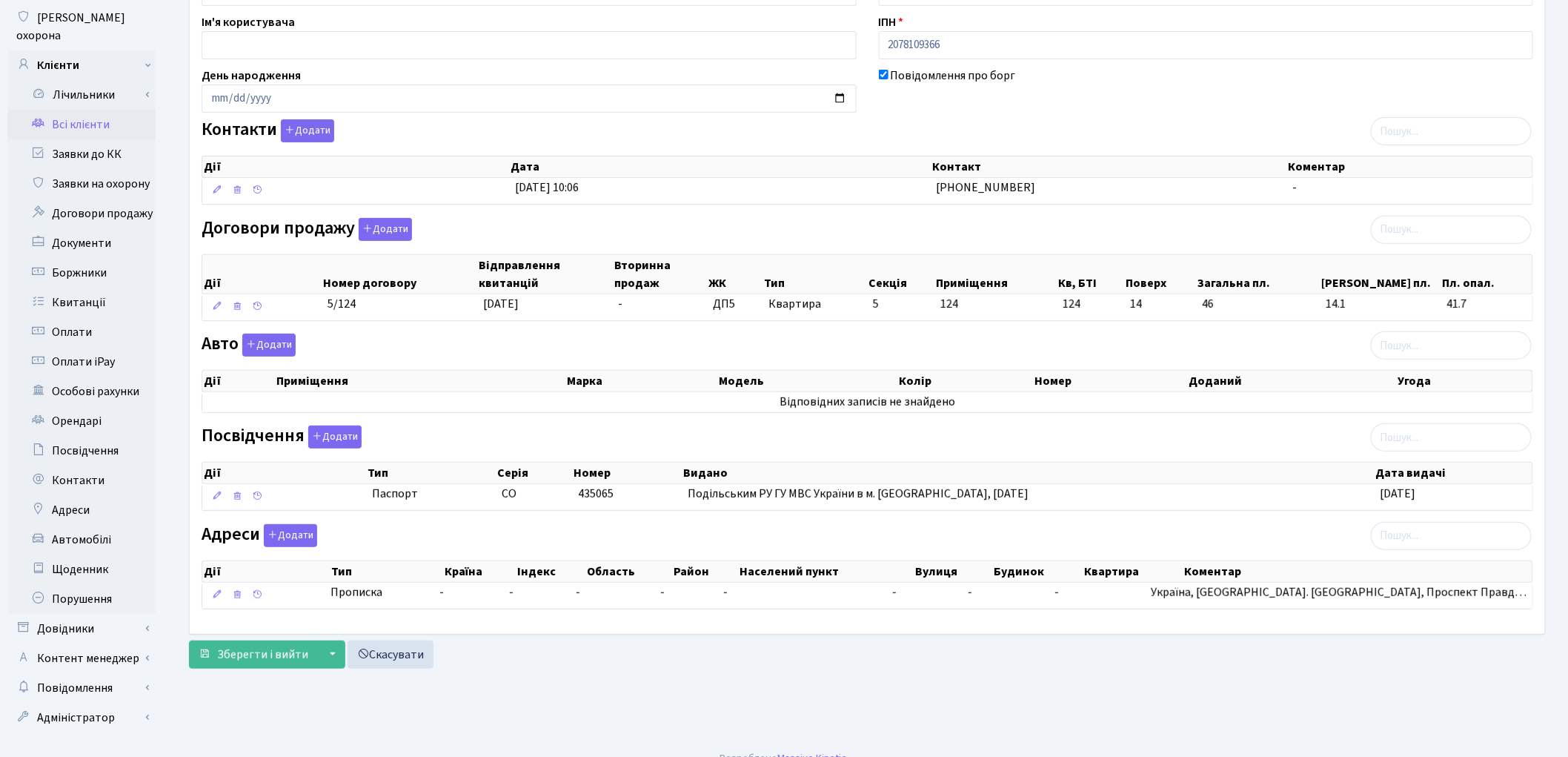
scroll to position [165, 0]
click at [237, 657] on span "Зберегти і вийти" at bounding box center [263, 653] width 91 height 16
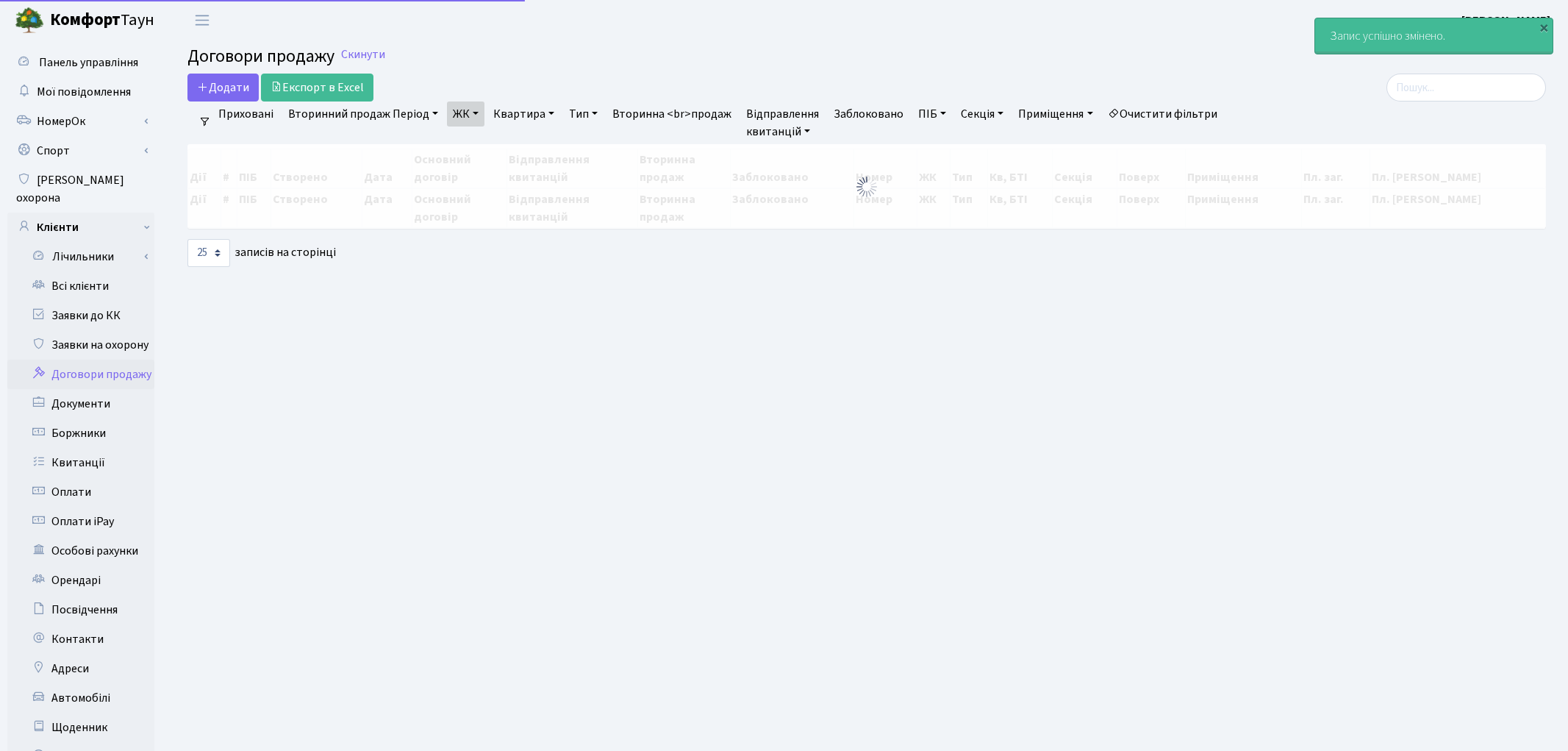
select select "25"
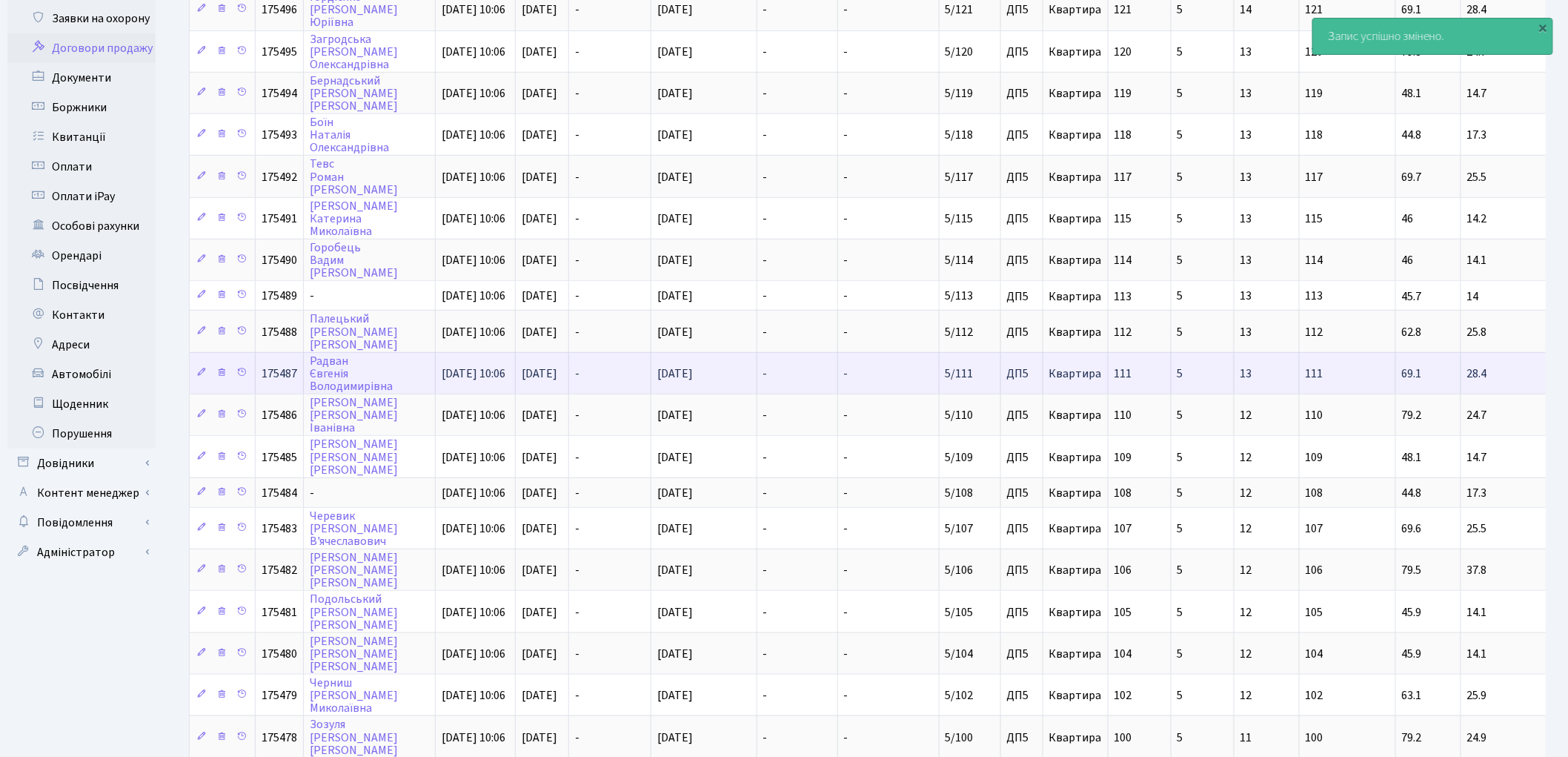
scroll to position [536, 0]
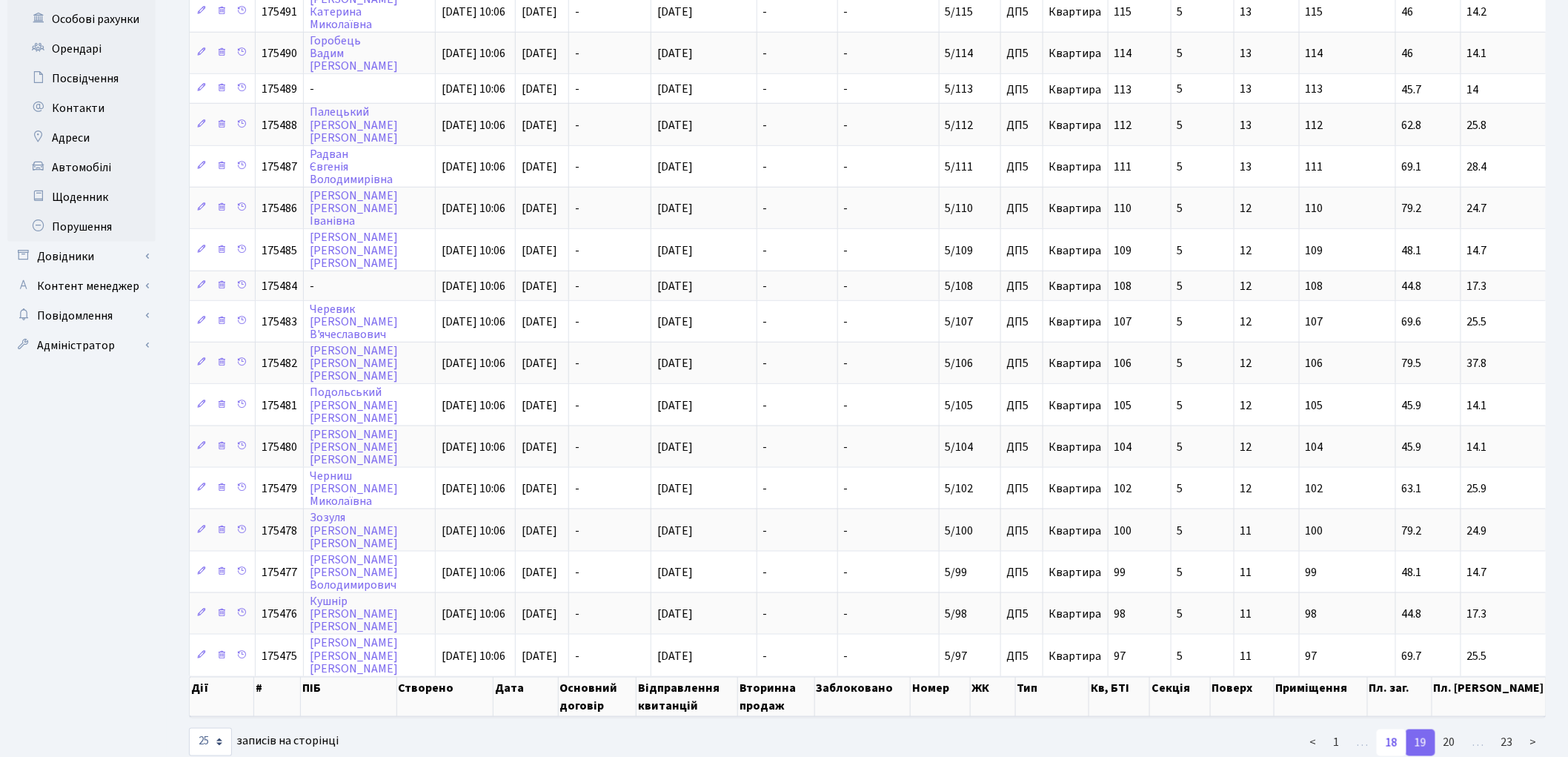
click at [1396, 730] on link "18" at bounding box center [1392, 743] width 30 height 27
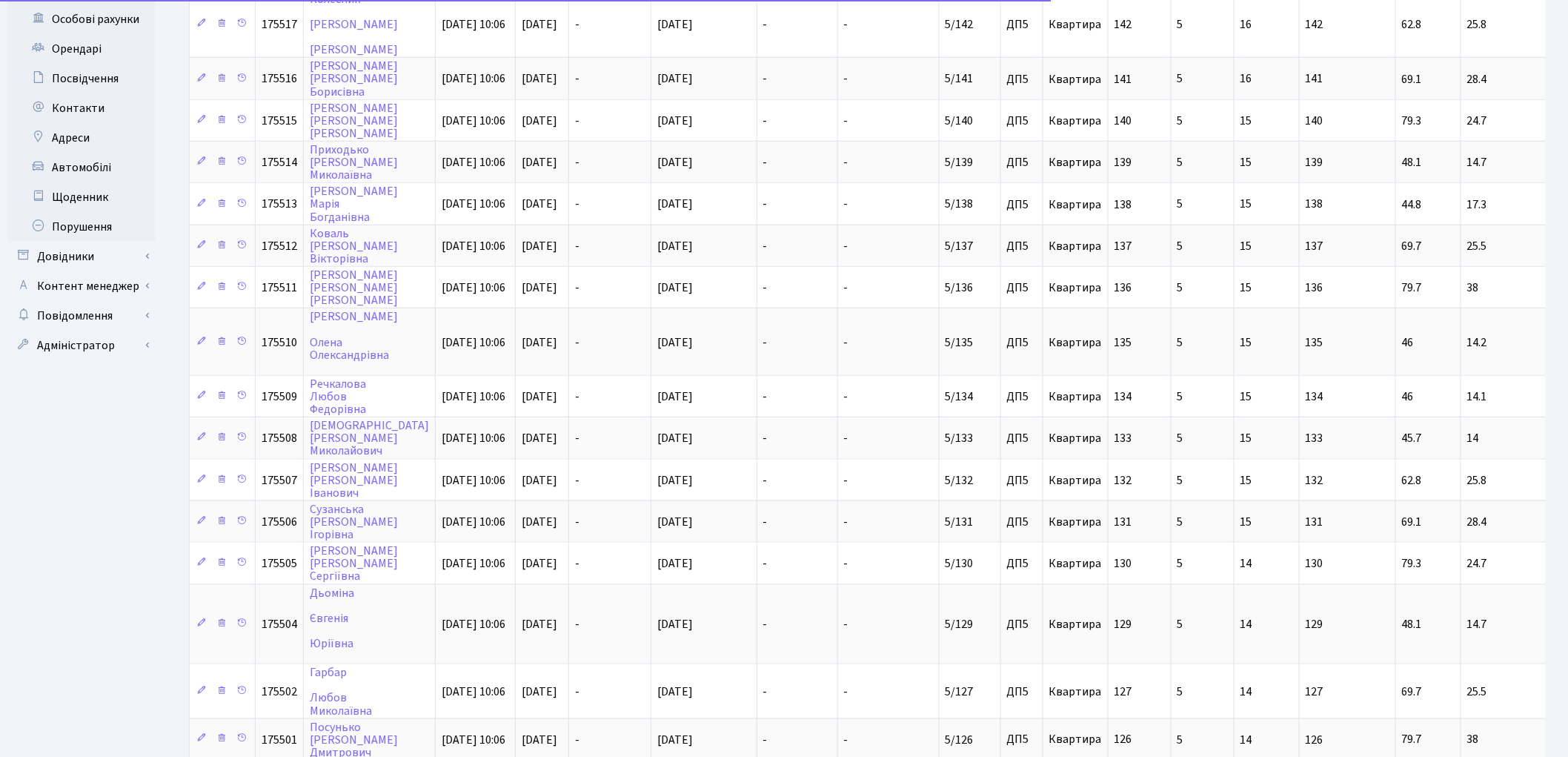
scroll to position [677, 0]
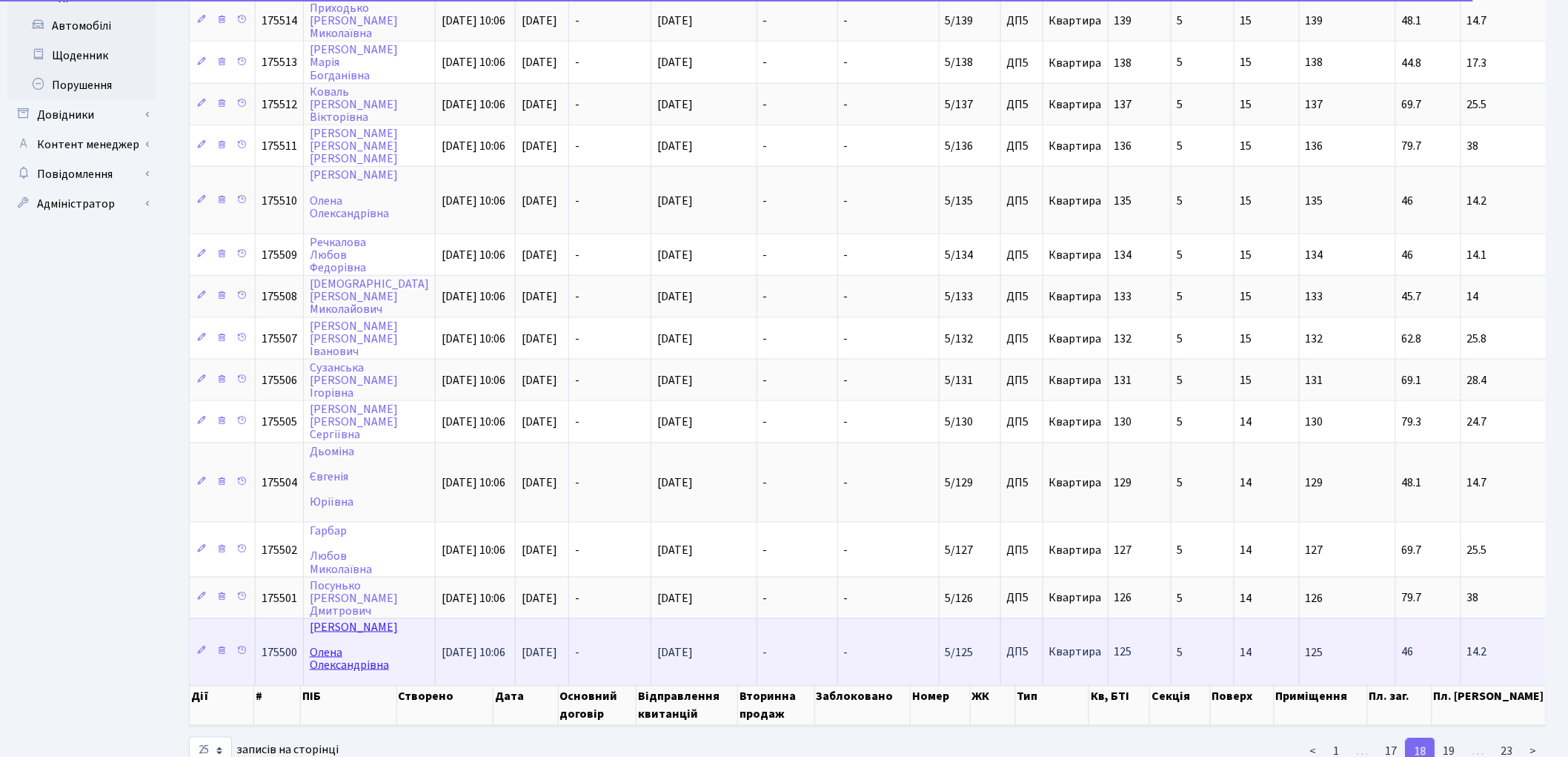
click at [327, 619] on link "[PERSON_NAME]" at bounding box center [354, 646] width 88 height 54
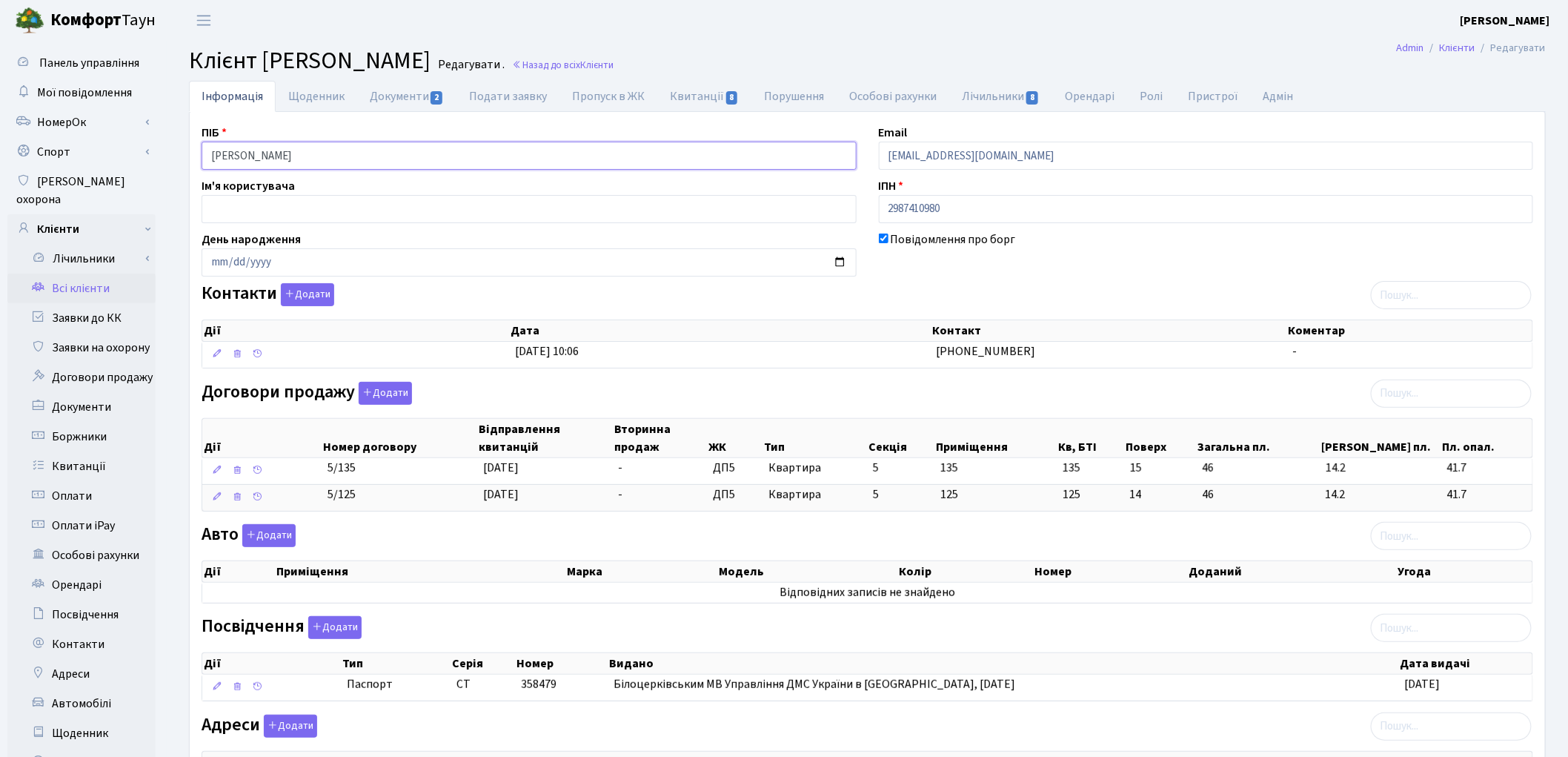
click at [267, 157] on input "[PERSON_NAME]" at bounding box center [529, 156] width 655 height 28
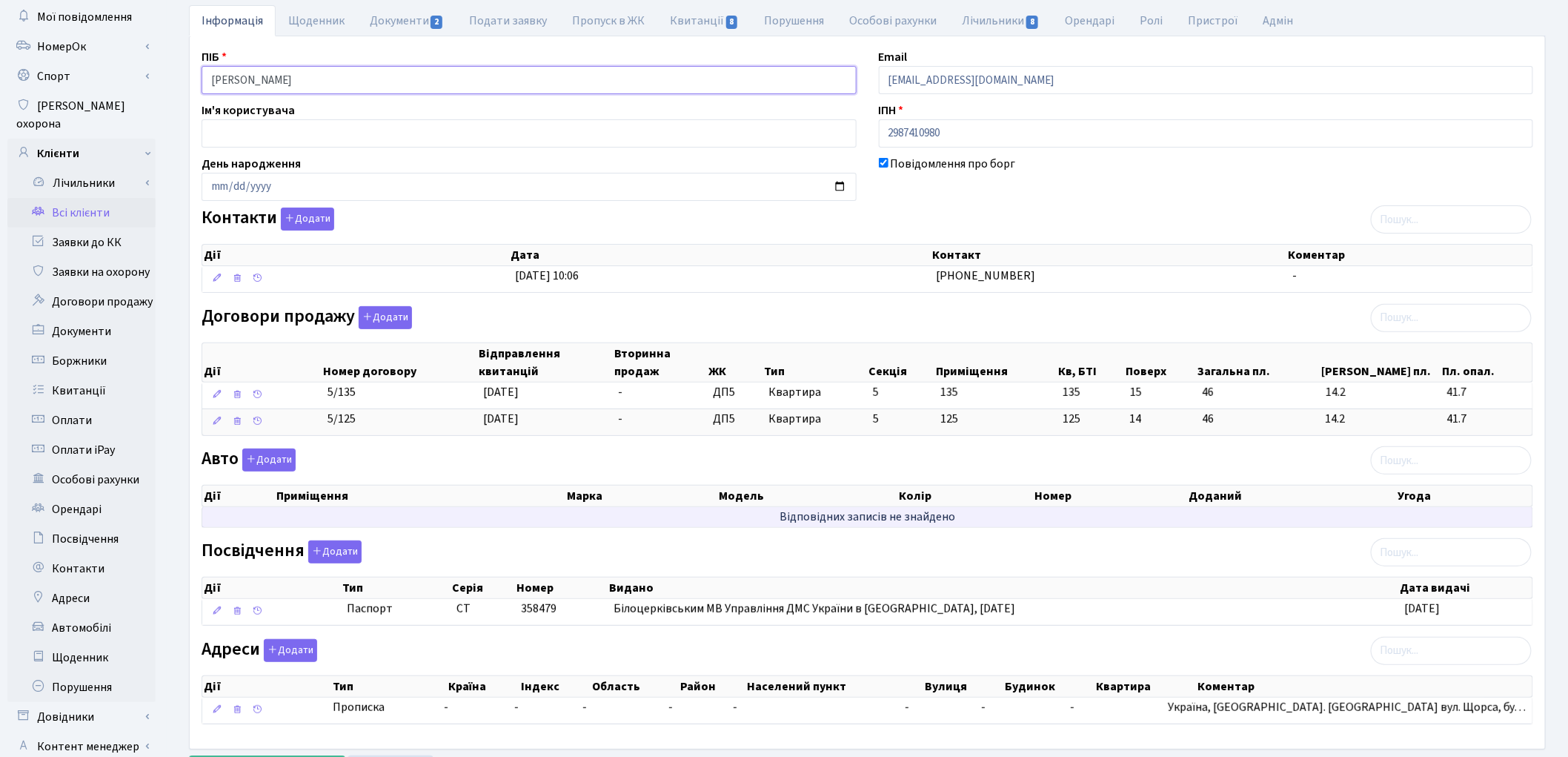
scroll to position [165, 0]
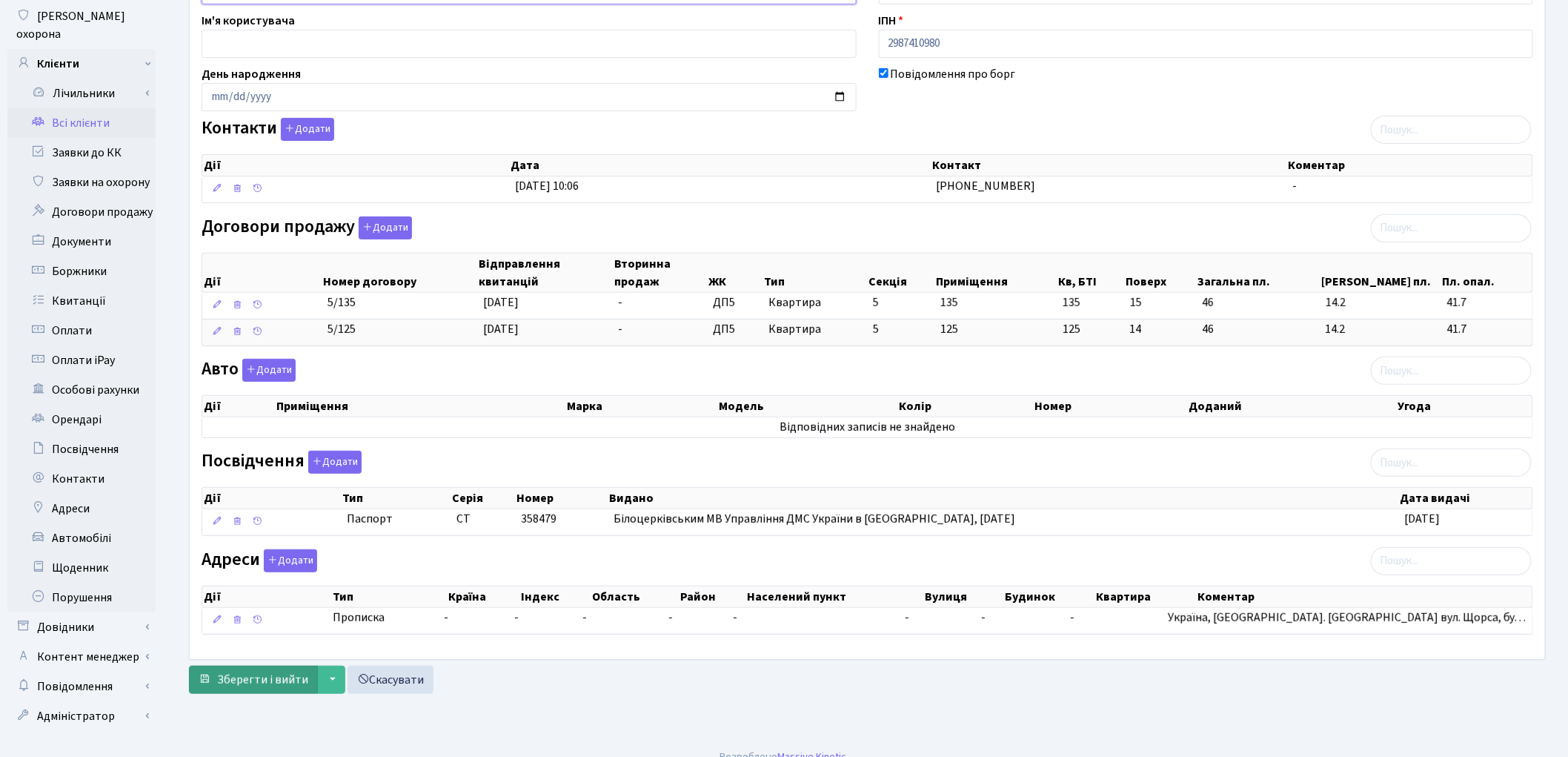
type input "[PERSON_NAME]"
click at [274, 675] on span "Зберегти і вийти" at bounding box center [263, 679] width 91 height 16
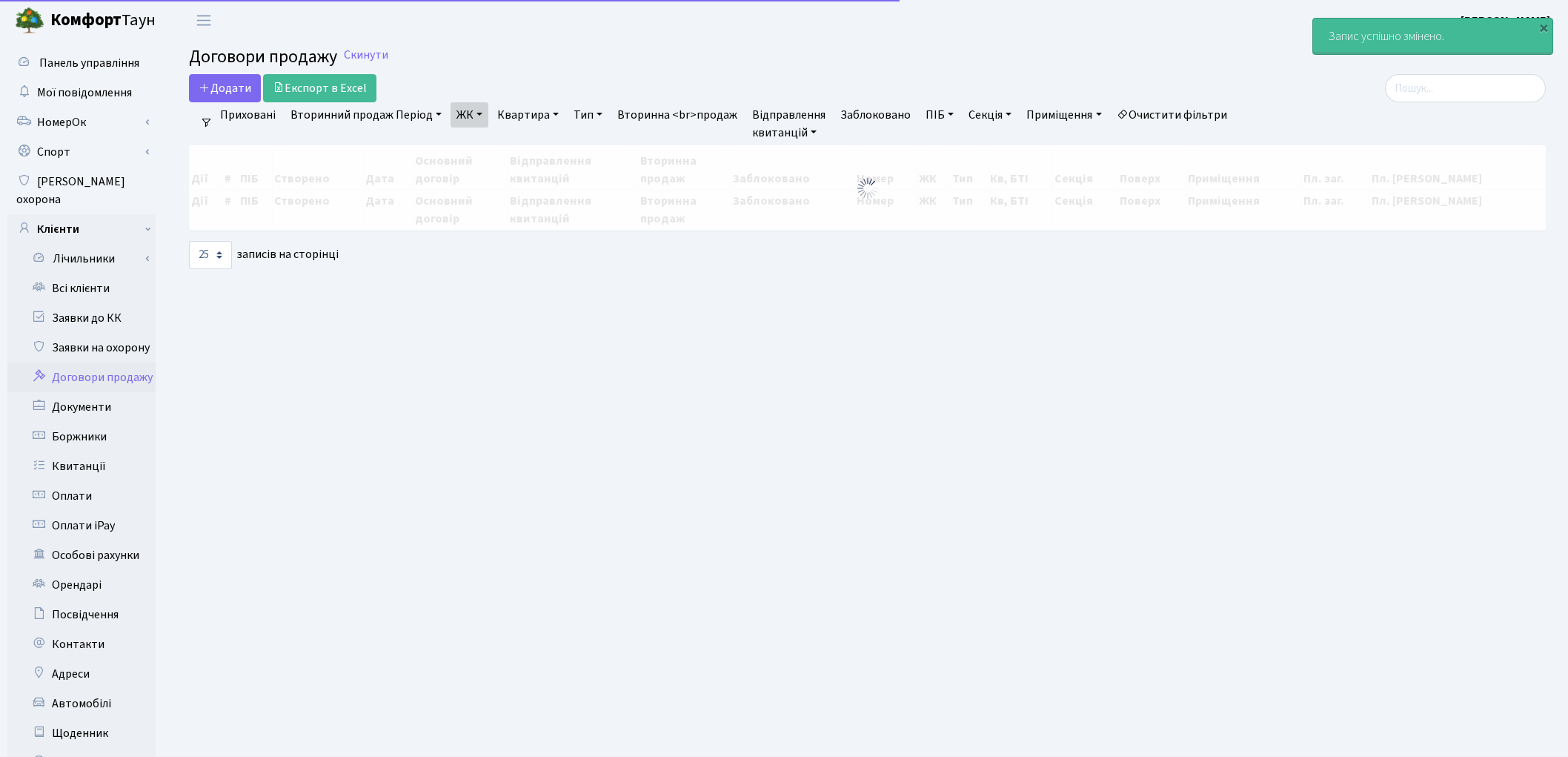
select select "25"
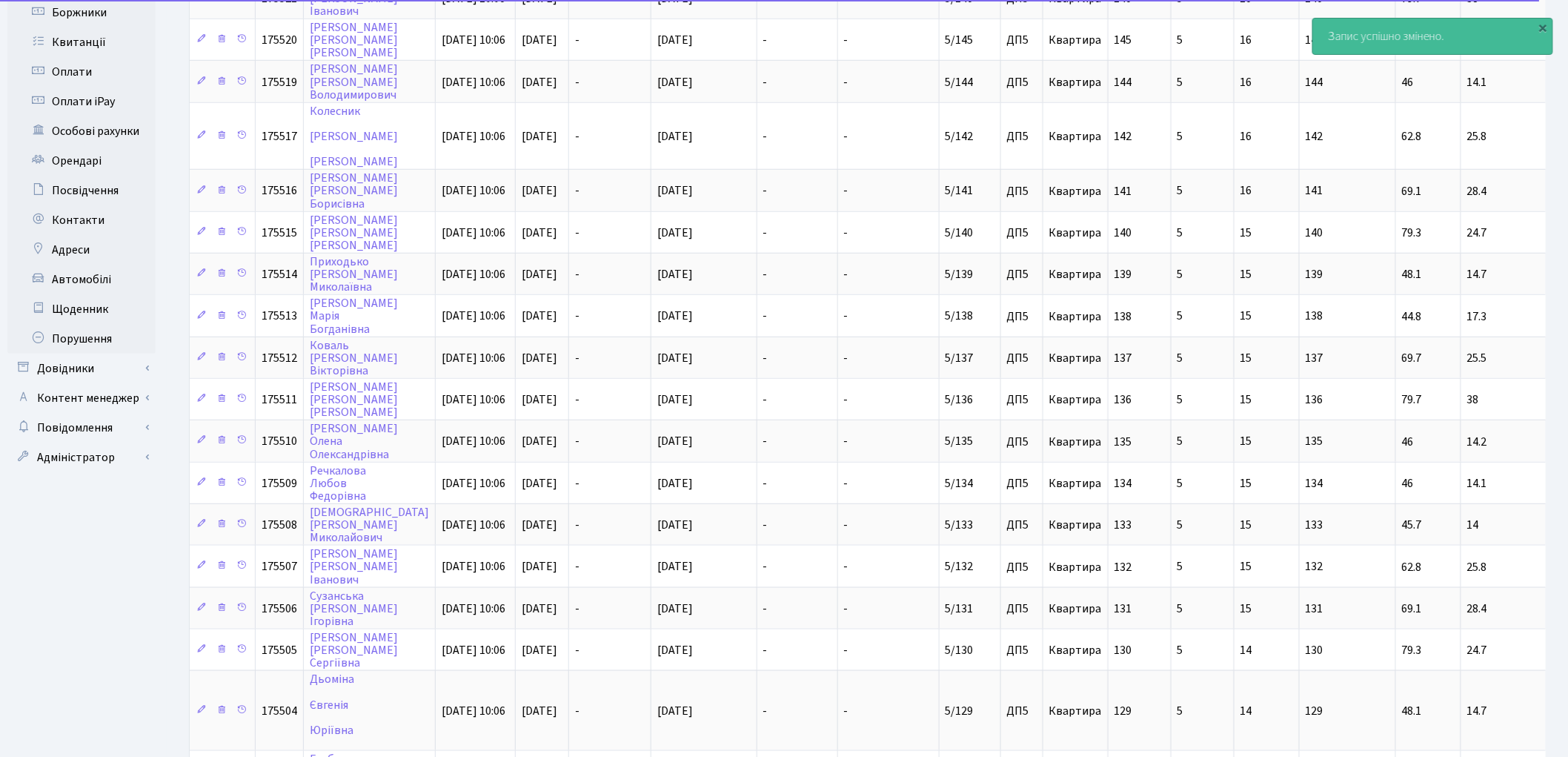
scroll to position [629, 0]
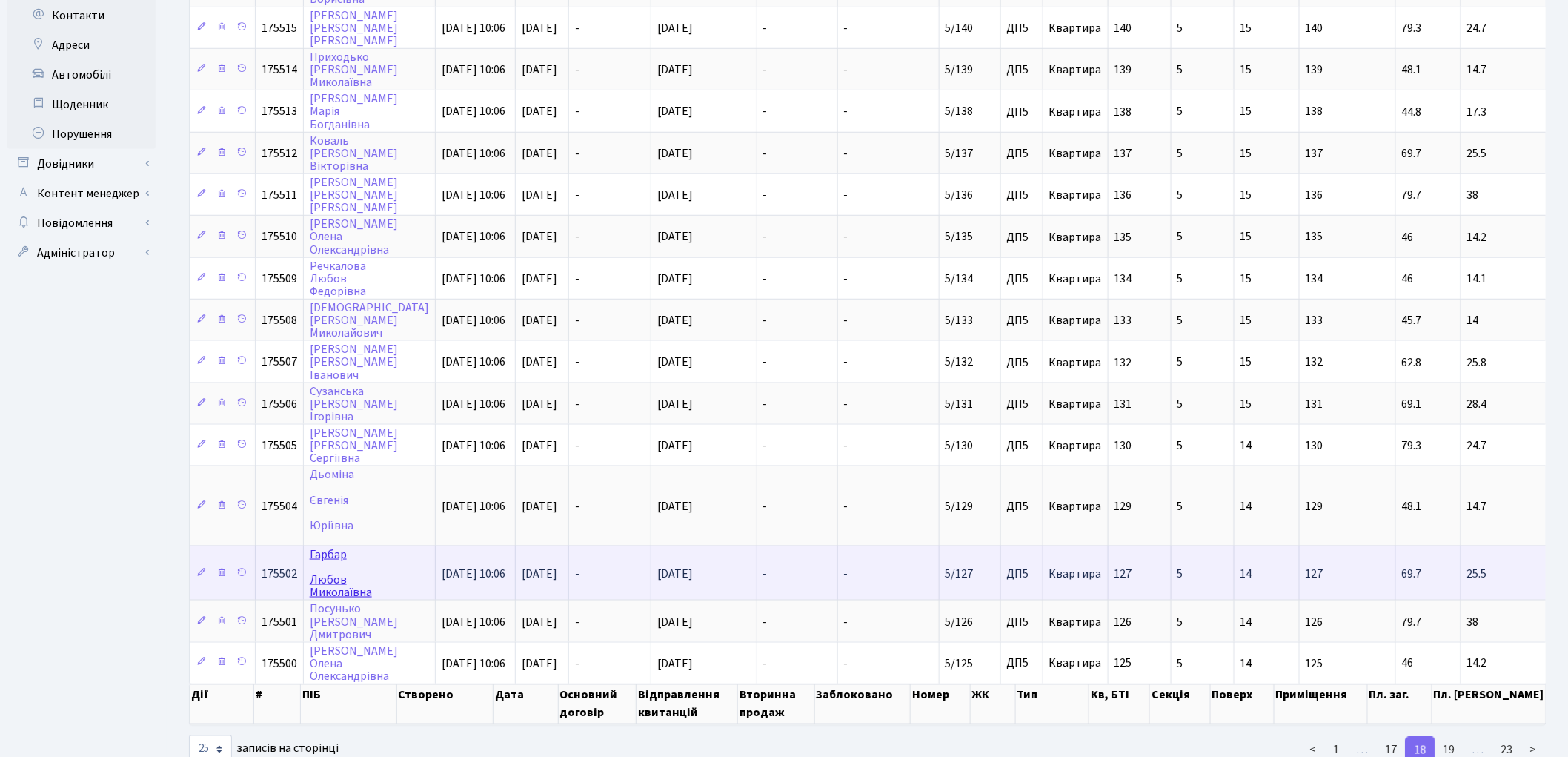
click at [340, 549] on link "Гарбар Любов Миколаївна" at bounding box center [340, 573] width 62 height 54
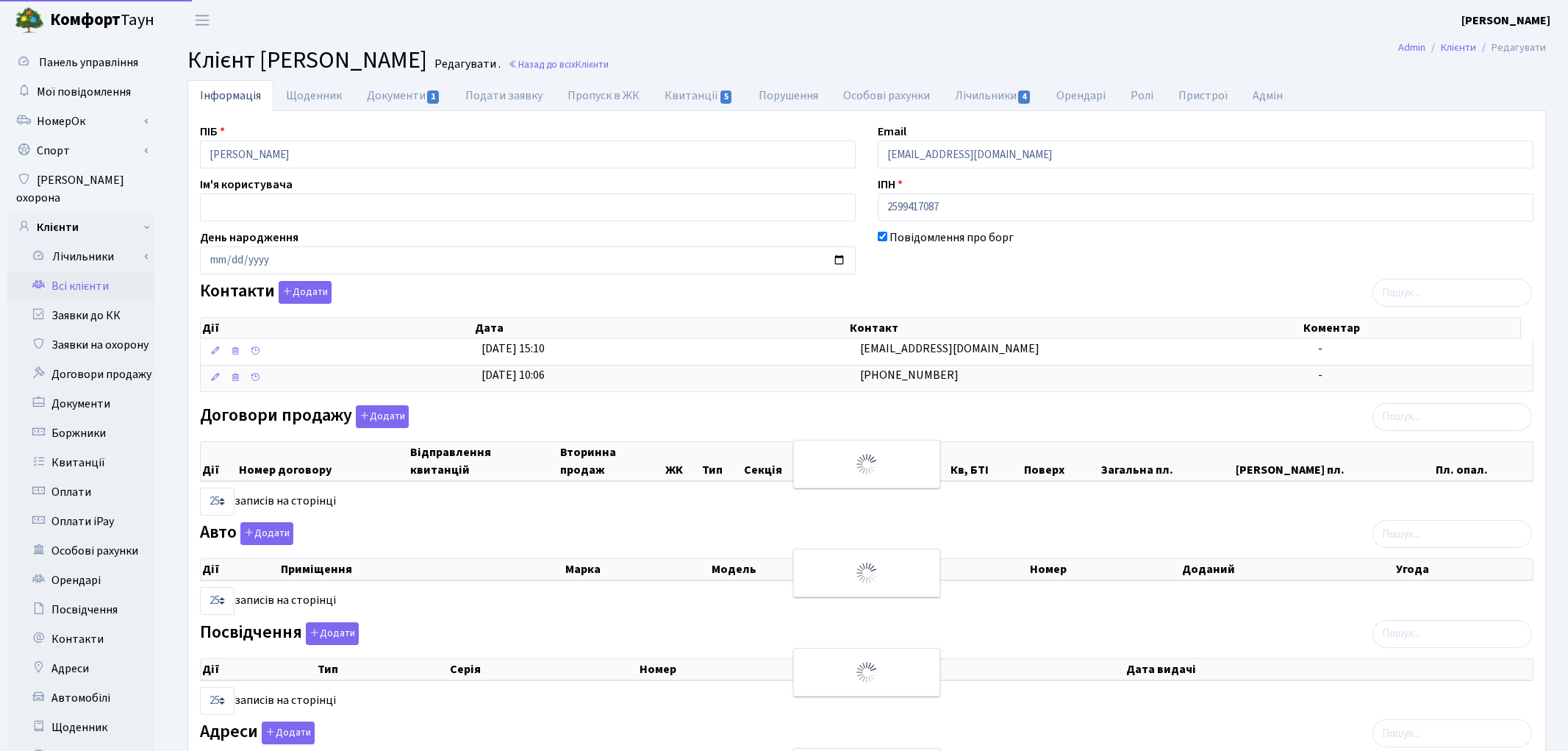
select select "25"
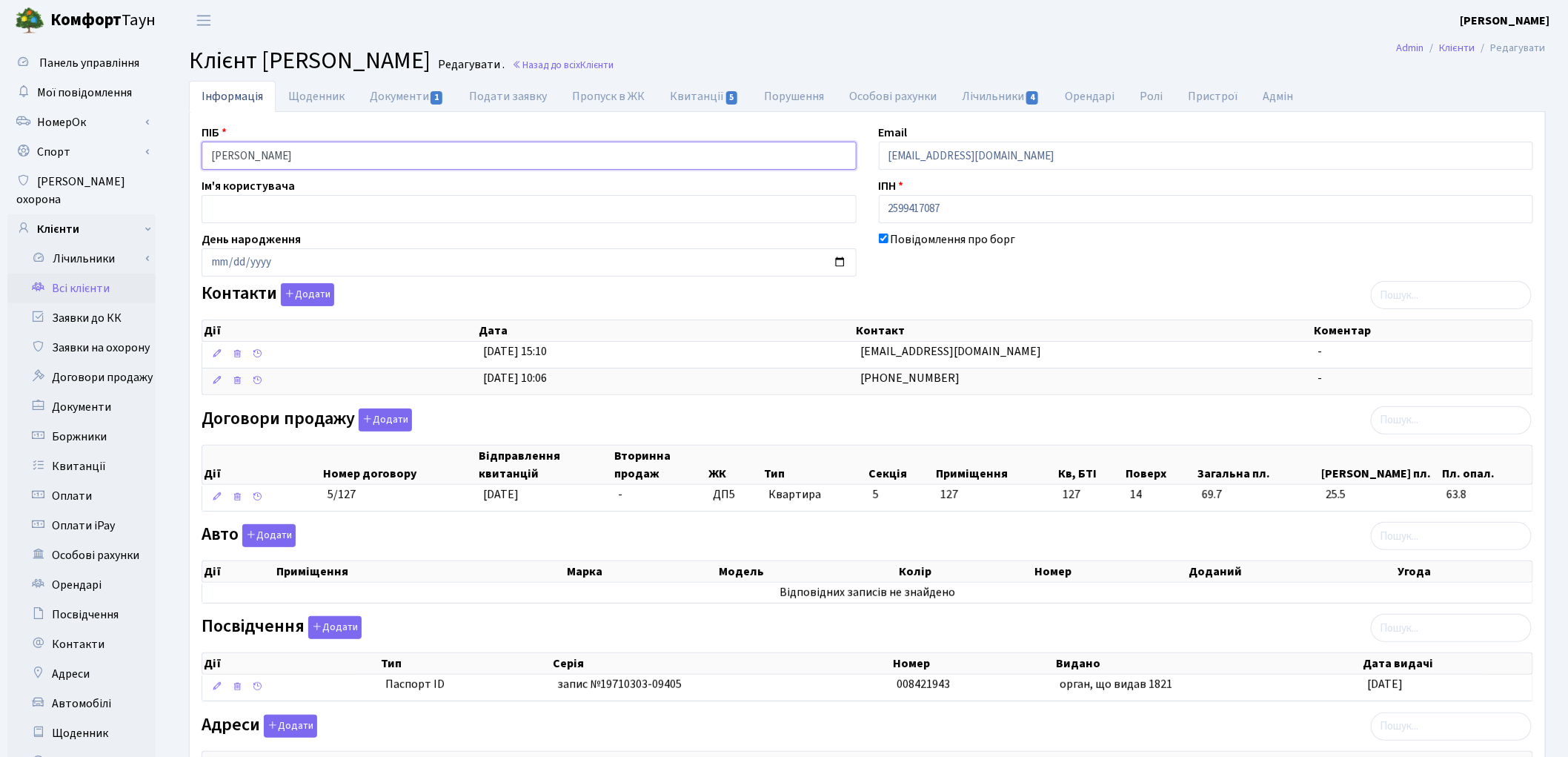
click at [252, 152] on input "Гарбар Любов Миколаївна" at bounding box center [529, 156] width 655 height 28
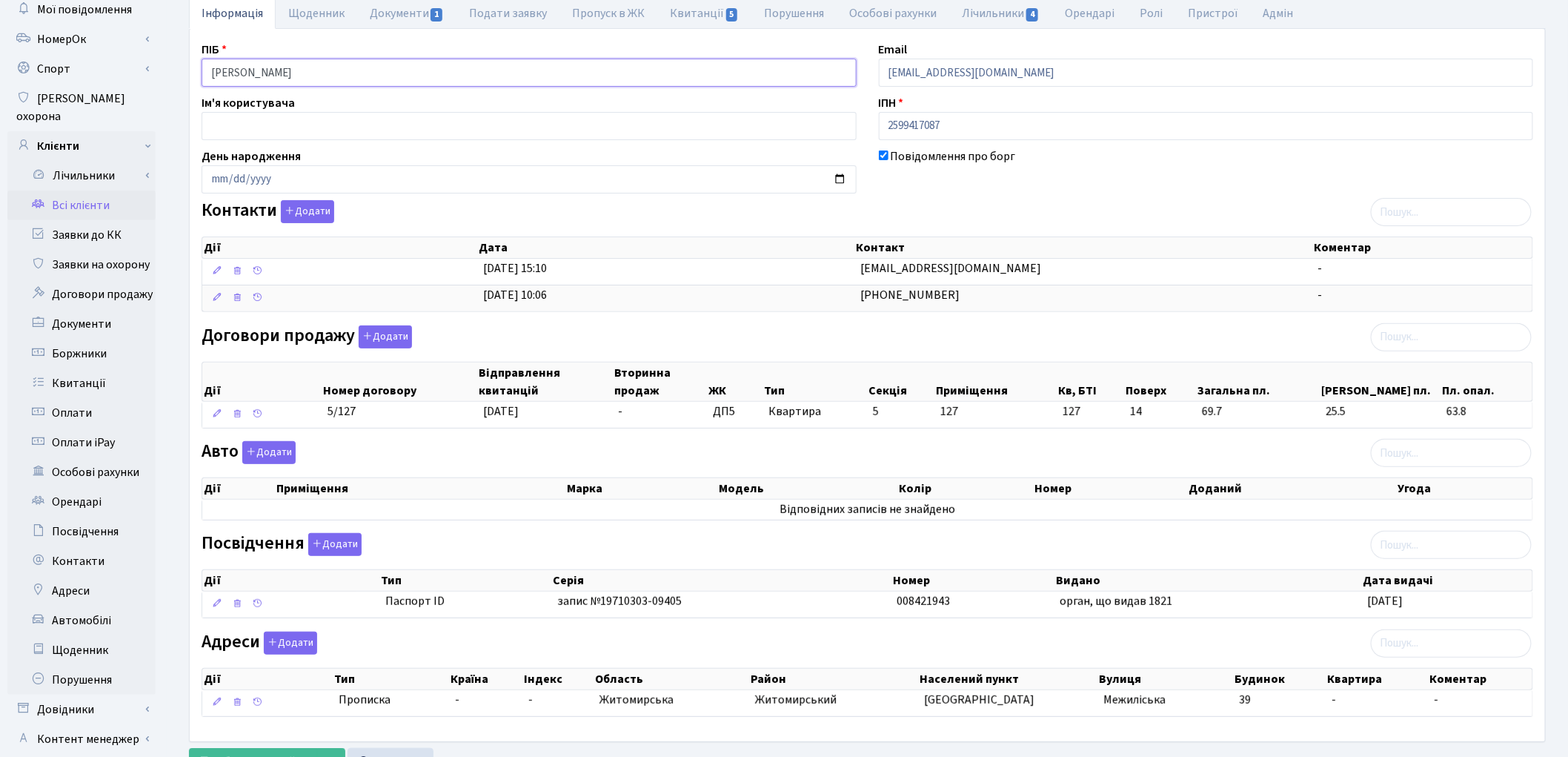
scroll to position [165, 0]
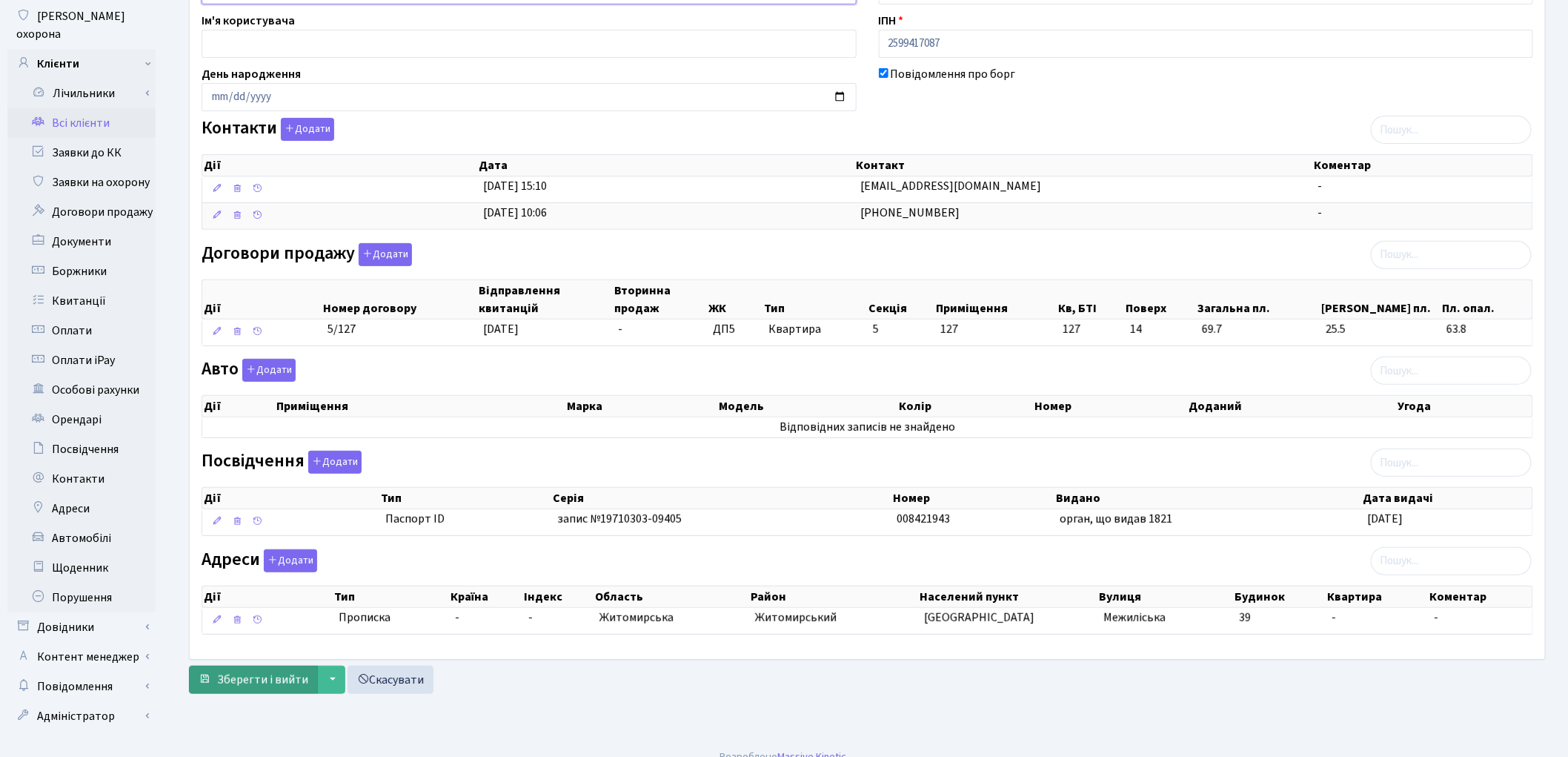
type input "Гарбар Любов Миколаївна"
click at [296, 677] on span "Зберегти і вийти" at bounding box center [263, 679] width 91 height 16
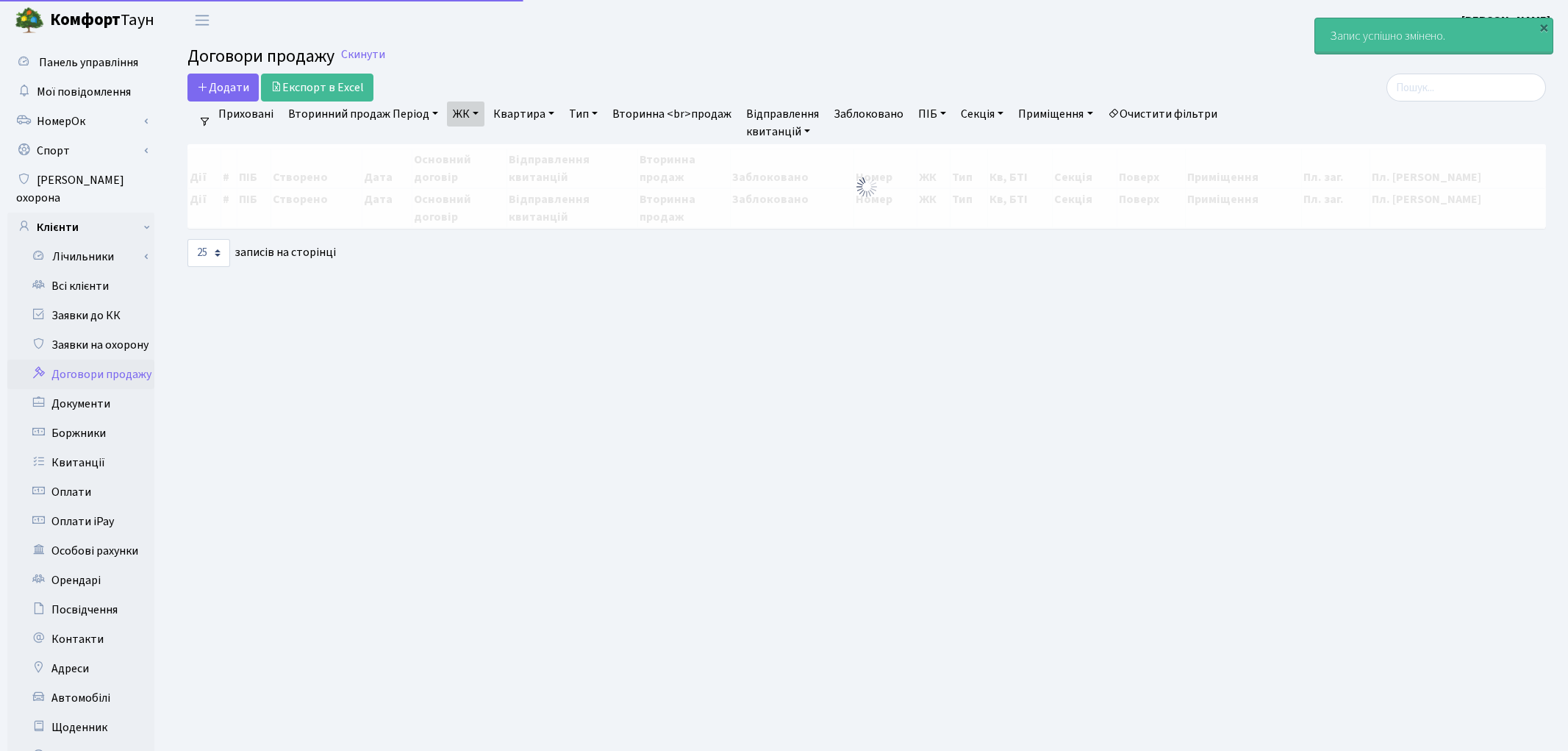
select select "25"
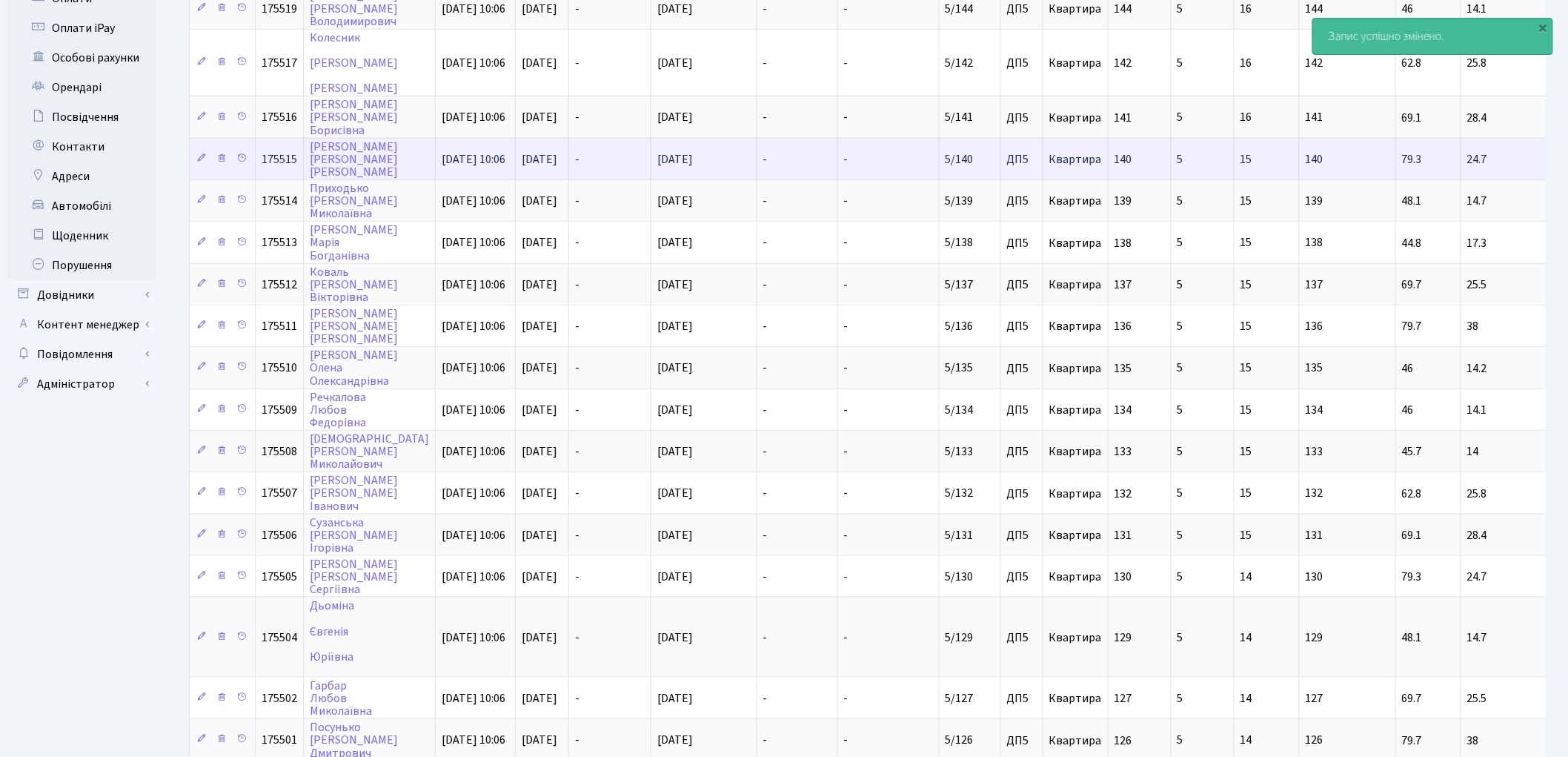
scroll to position [617, 0]
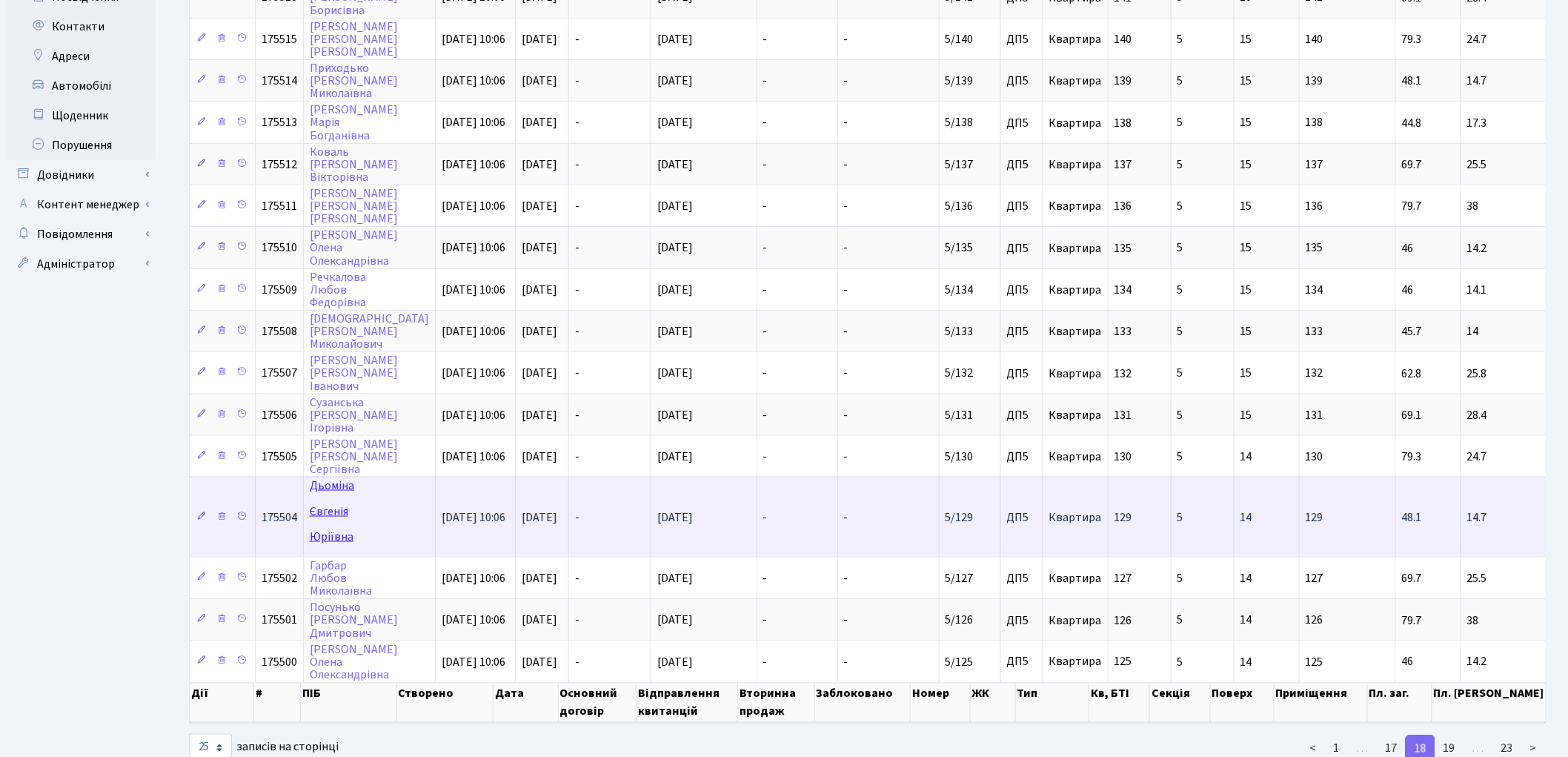
click at [329, 478] on link "[PERSON_NAME]" at bounding box center [332, 510] width 44 height 66
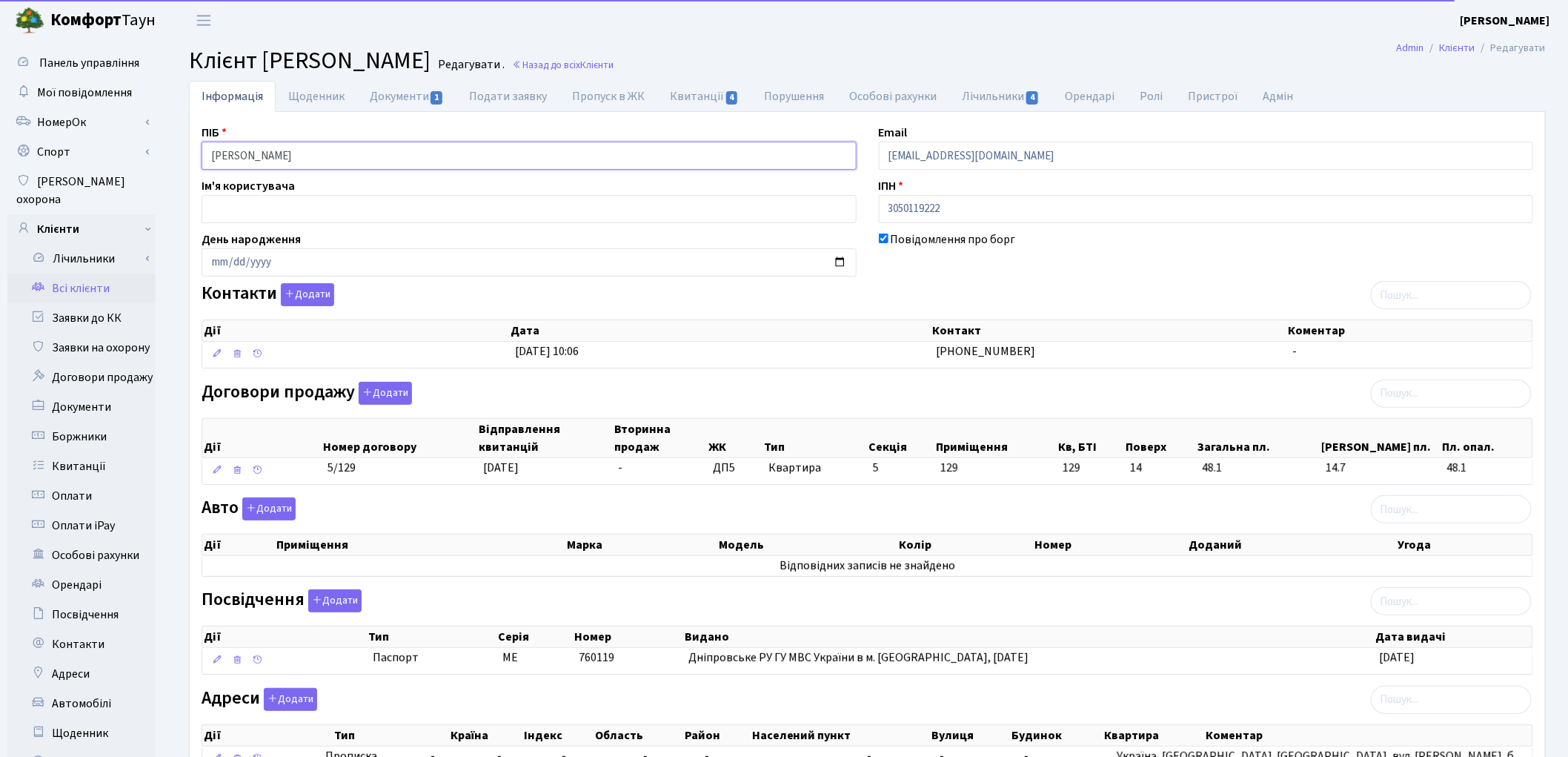
click at [256, 150] on input "[PERSON_NAME]" at bounding box center [529, 156] width 655 height 28
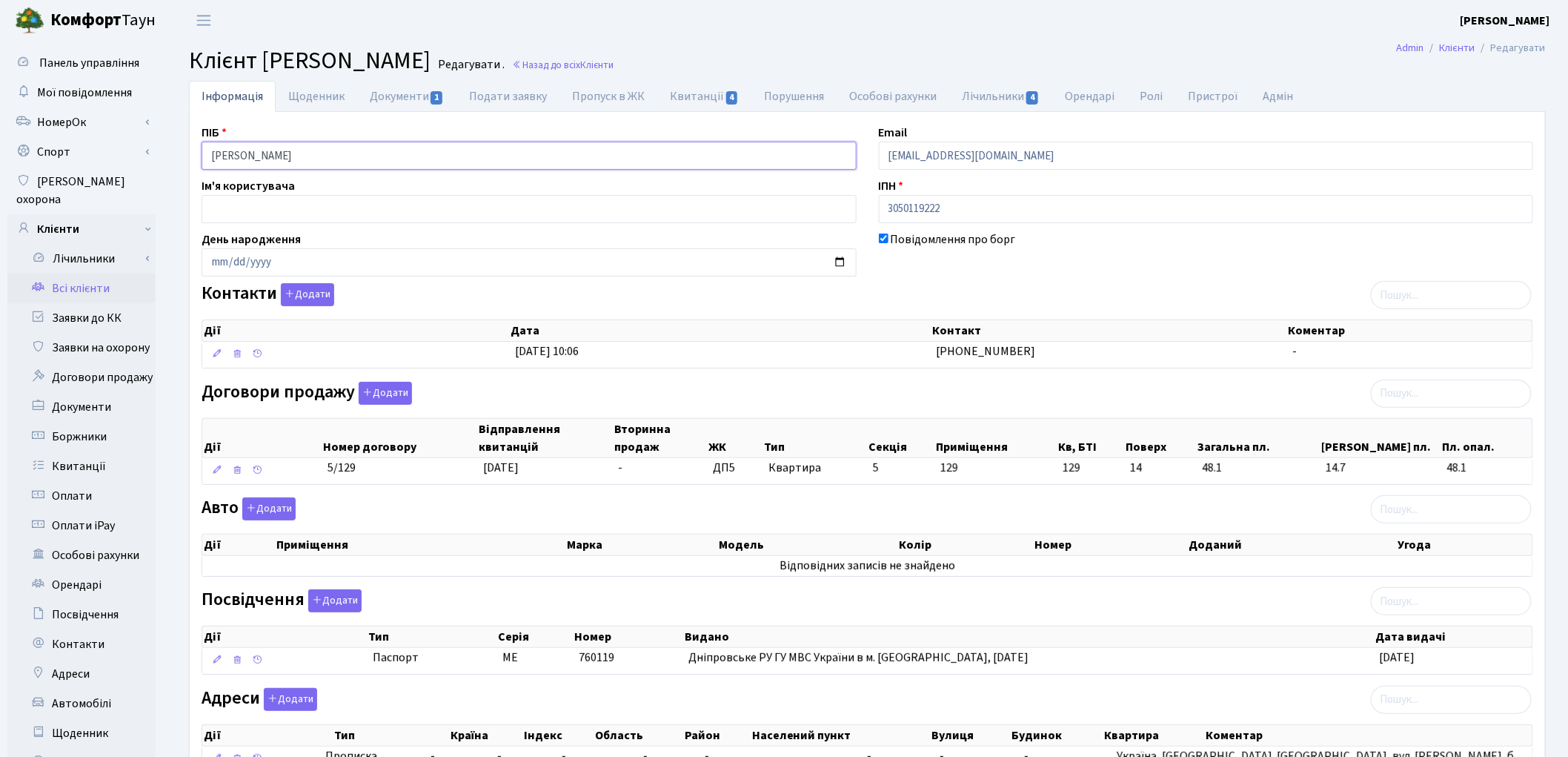
click at [294, 153] on input "[PERSON_NAME]" at bounding box center [529, 156] width 655 height 28
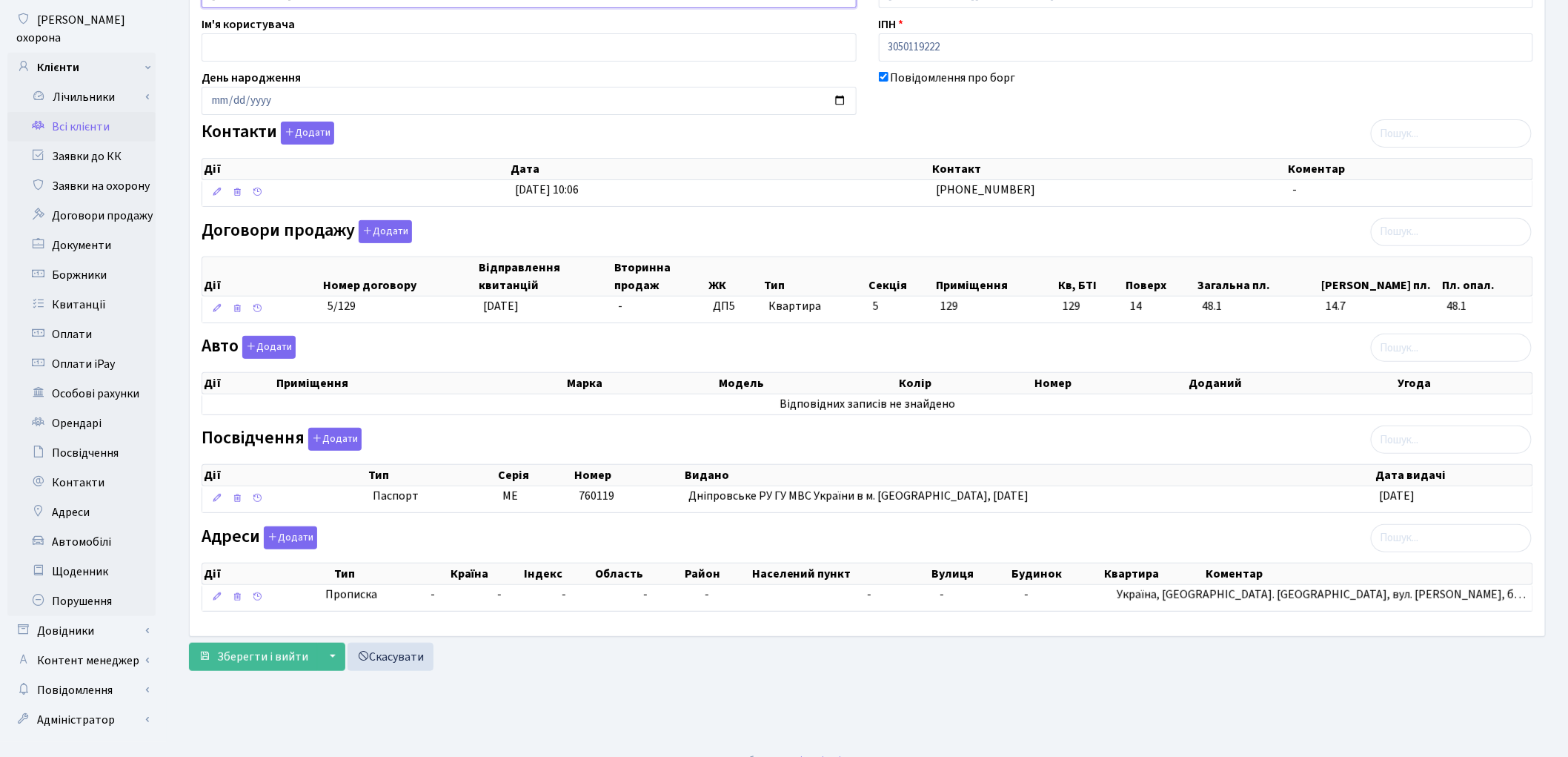
scroll to position [165, 0]
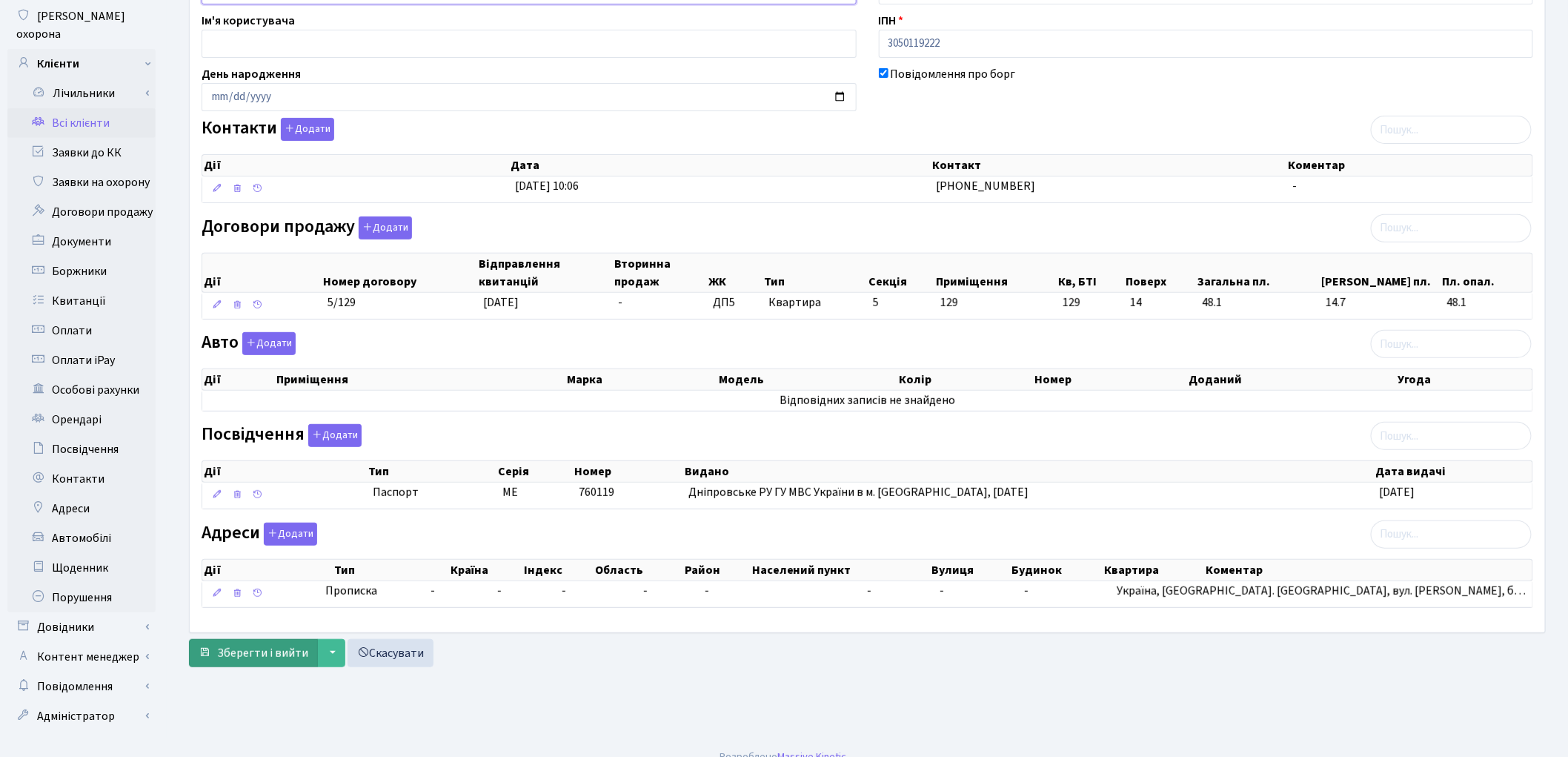
type input "Дьоміна Євгенія Юріївна"
click at [269, 655] on span "Зберегти і вийти" at bounding box center [263, 653] width 91 height 16
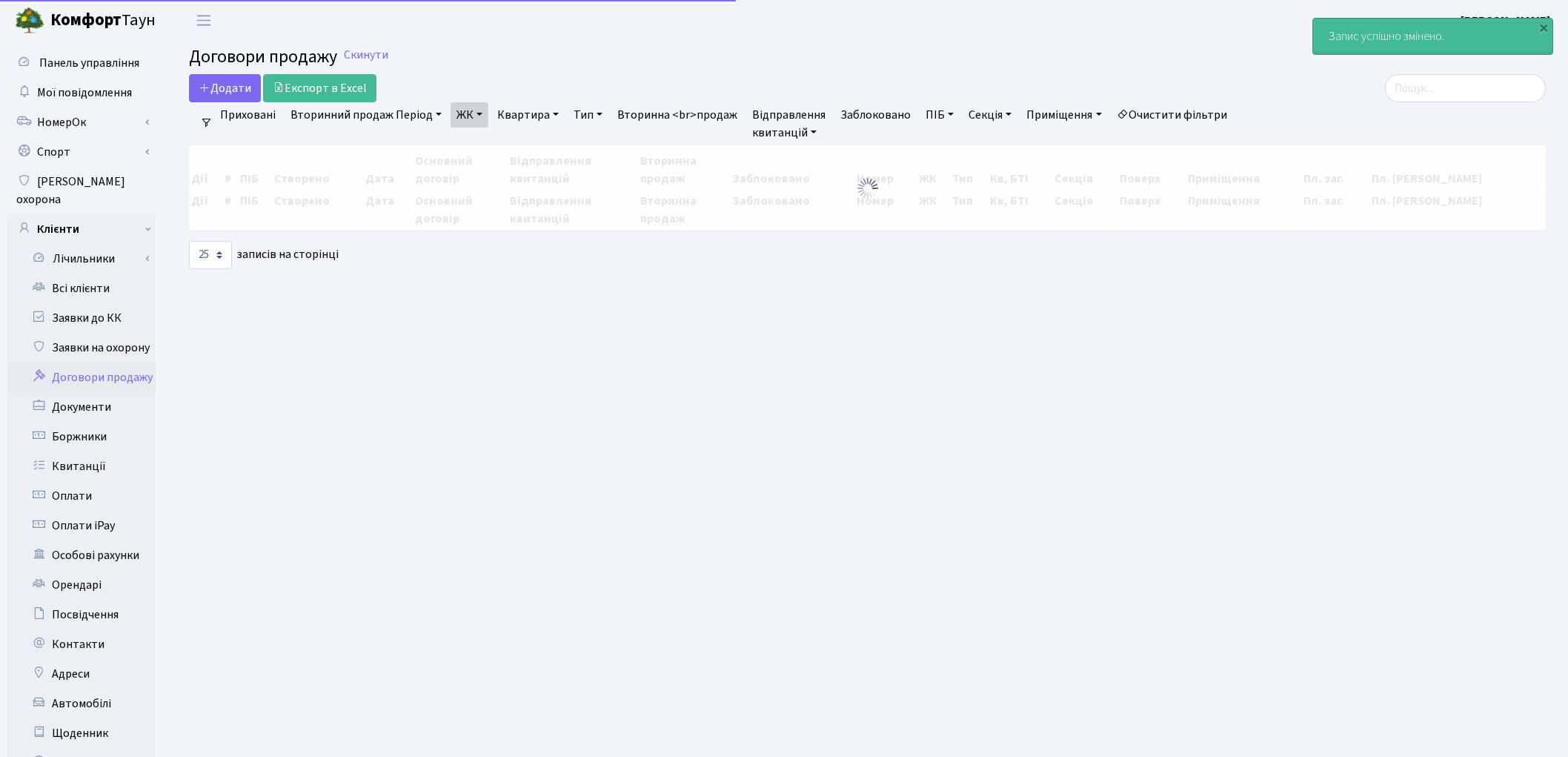
select select "25"
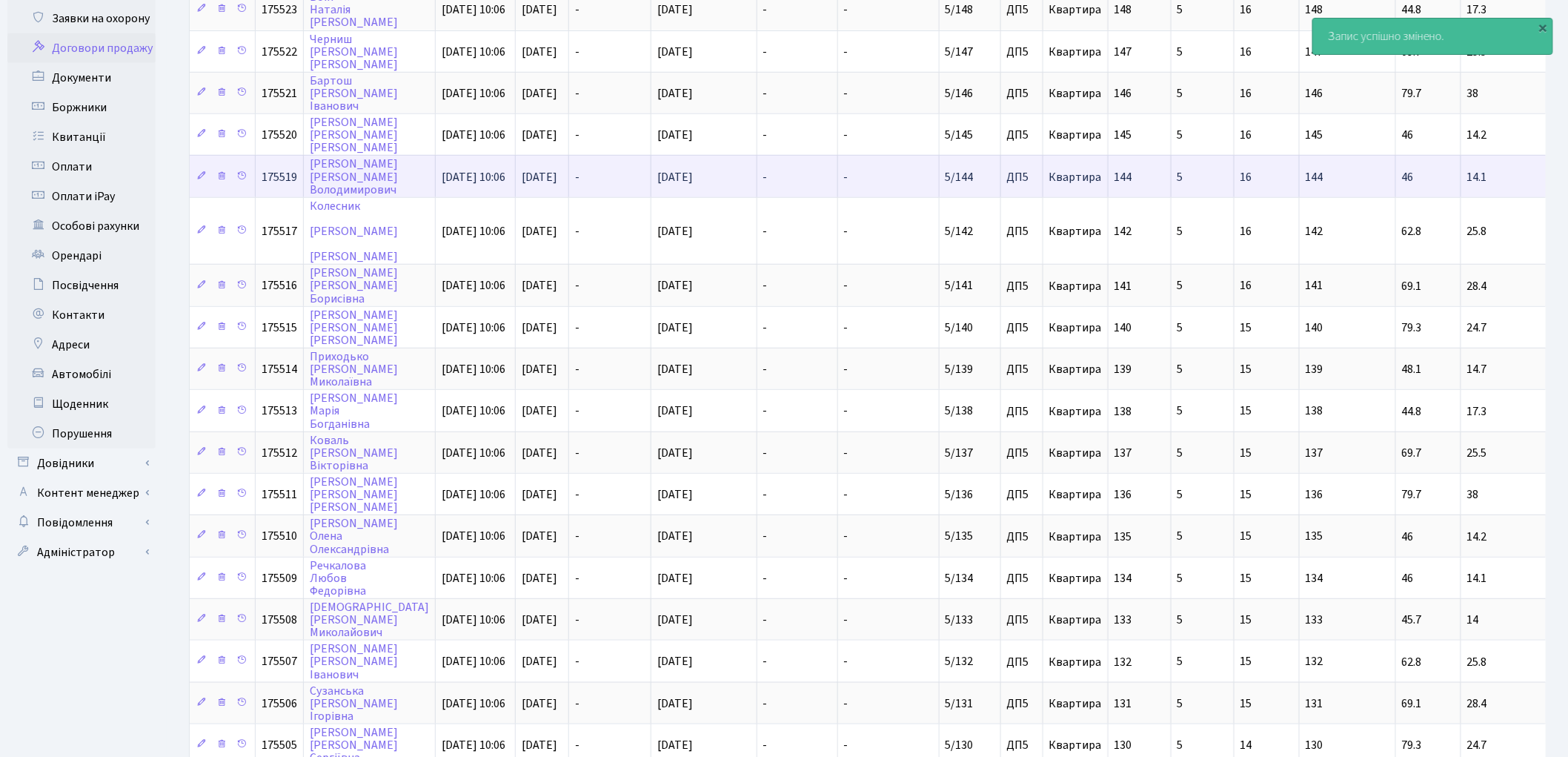
scroll to position [247, 0]
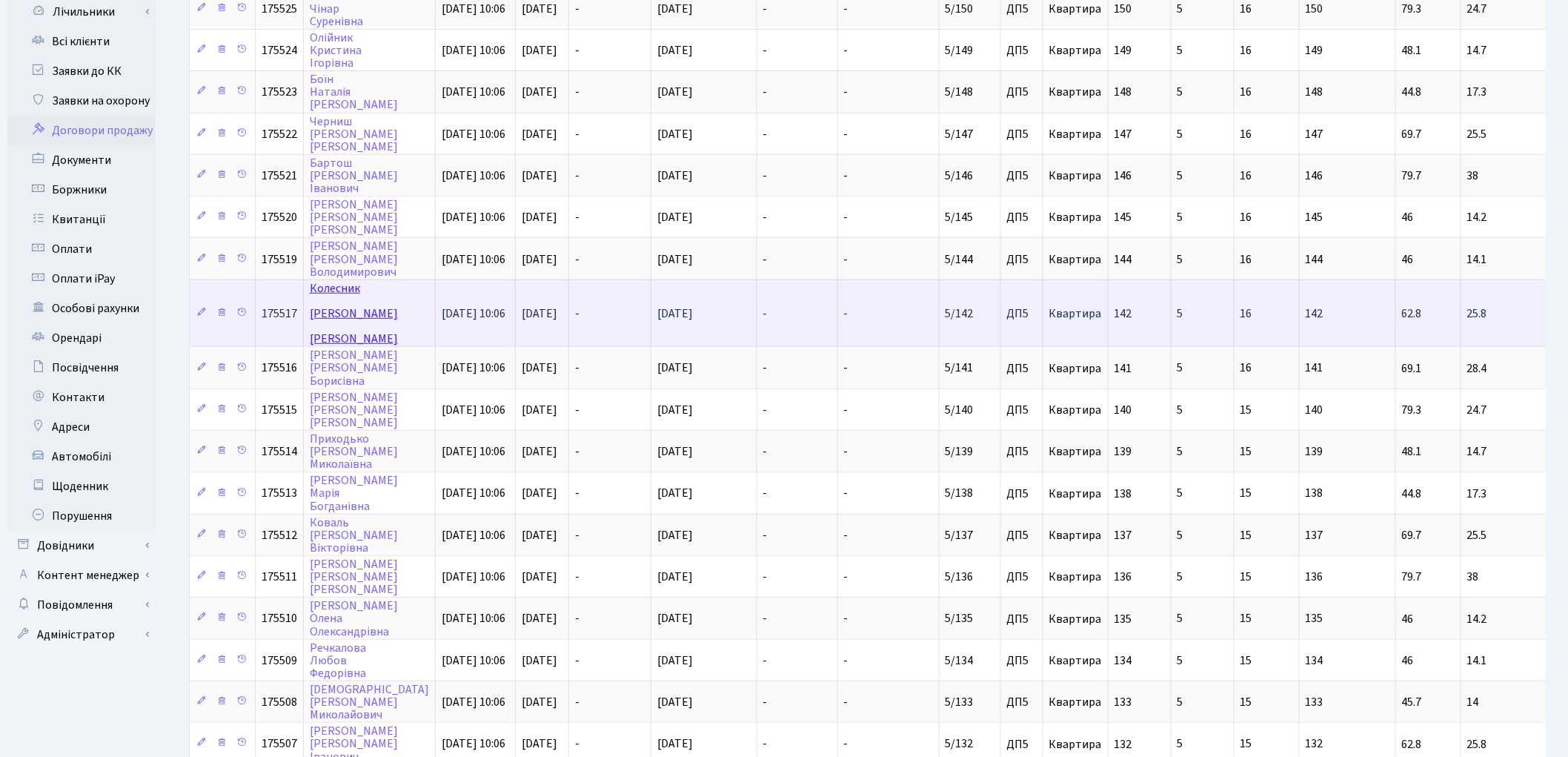
click at [328, 280] on link "Колесник Андрій Анатолійович" at bounding box center [354, 313] width 88 height 66
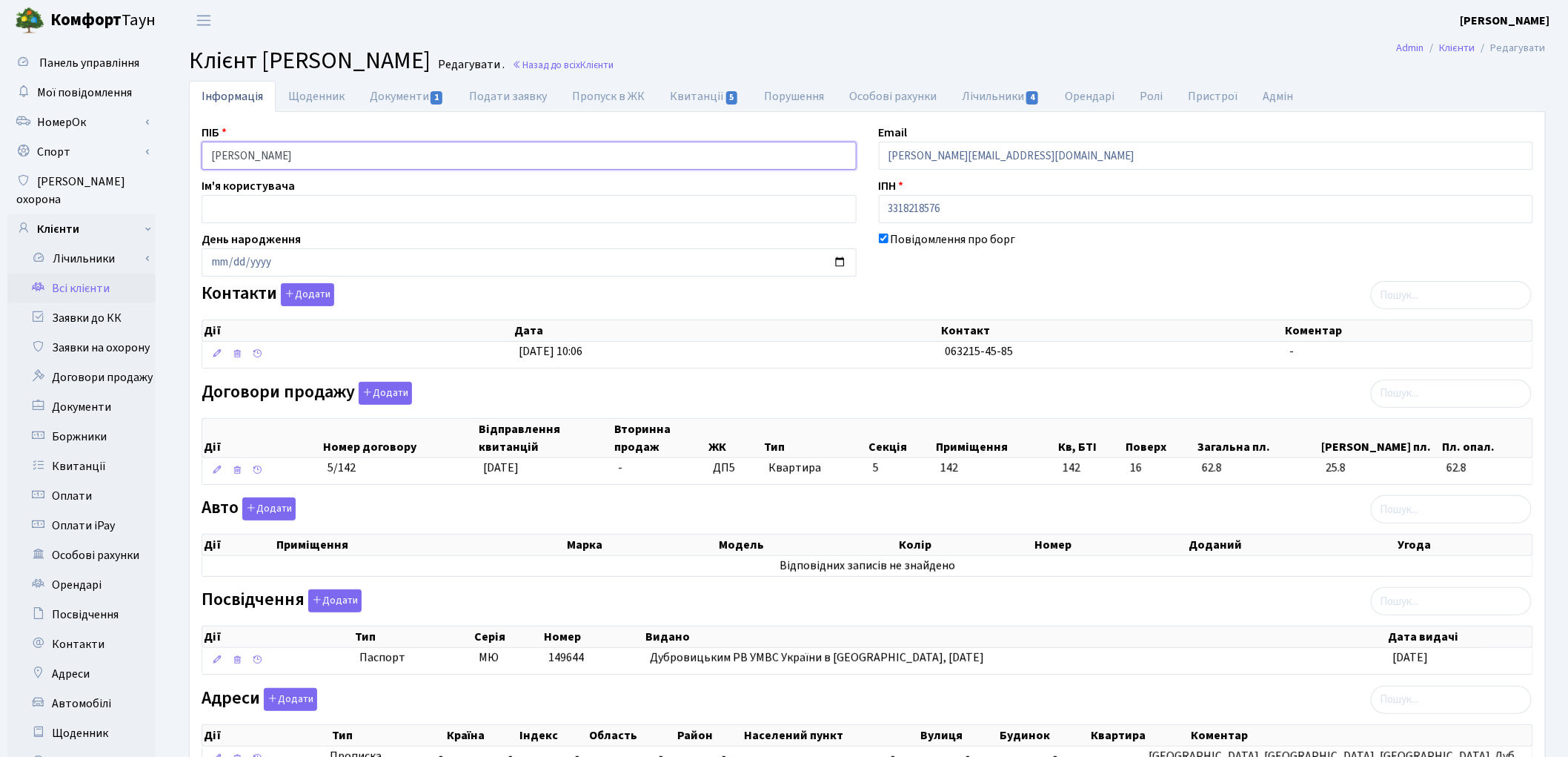
click at [263, 152] on input "Колесник Андрій Анатолійович" at bounding box center [529, 156] width 655 height 28
click at [300, 154] on input "Колесник Андрій Анатолійович" at bounding box center [529, 156] width 655 height 28
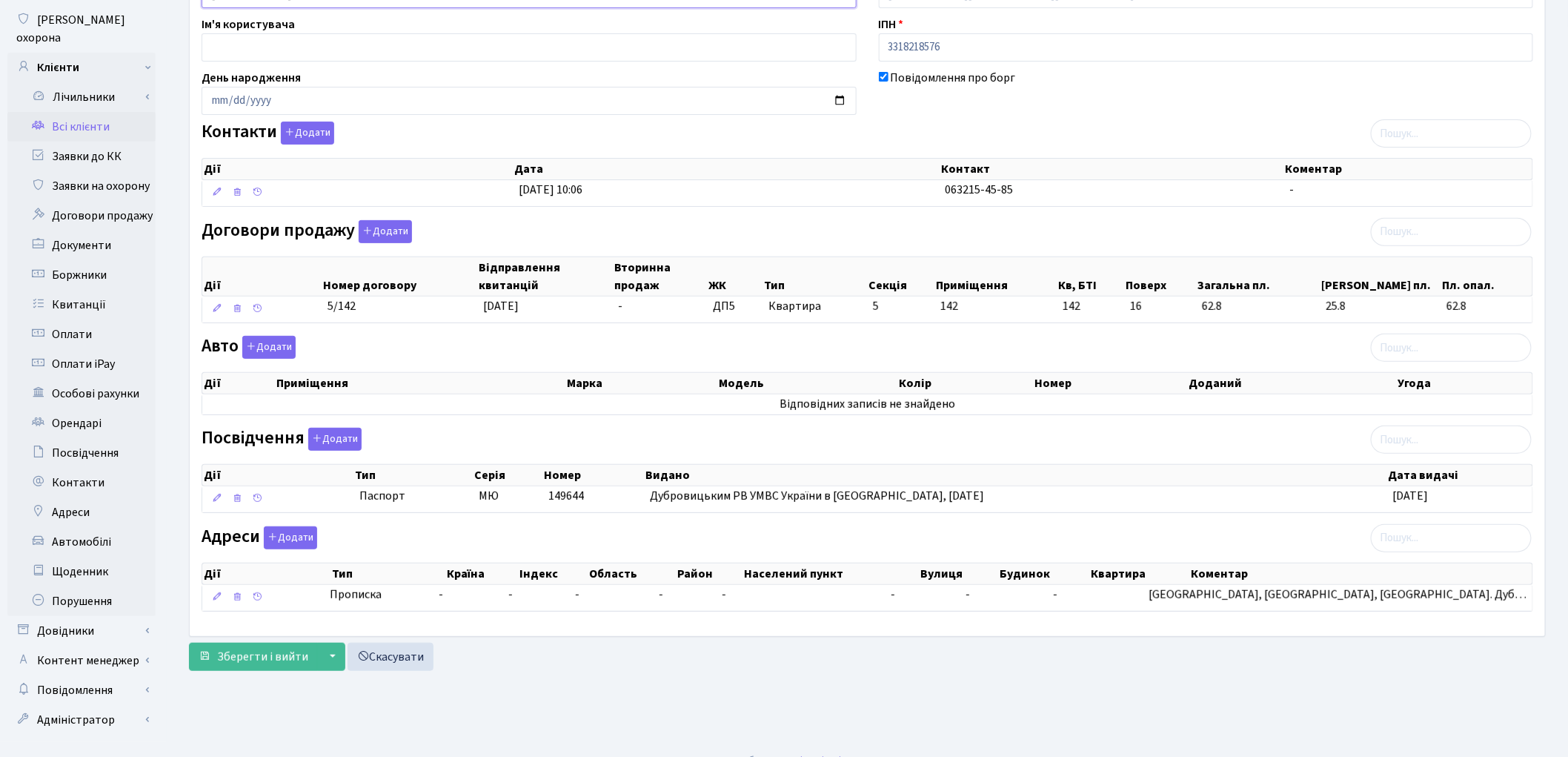
scroll to position [165, 0]
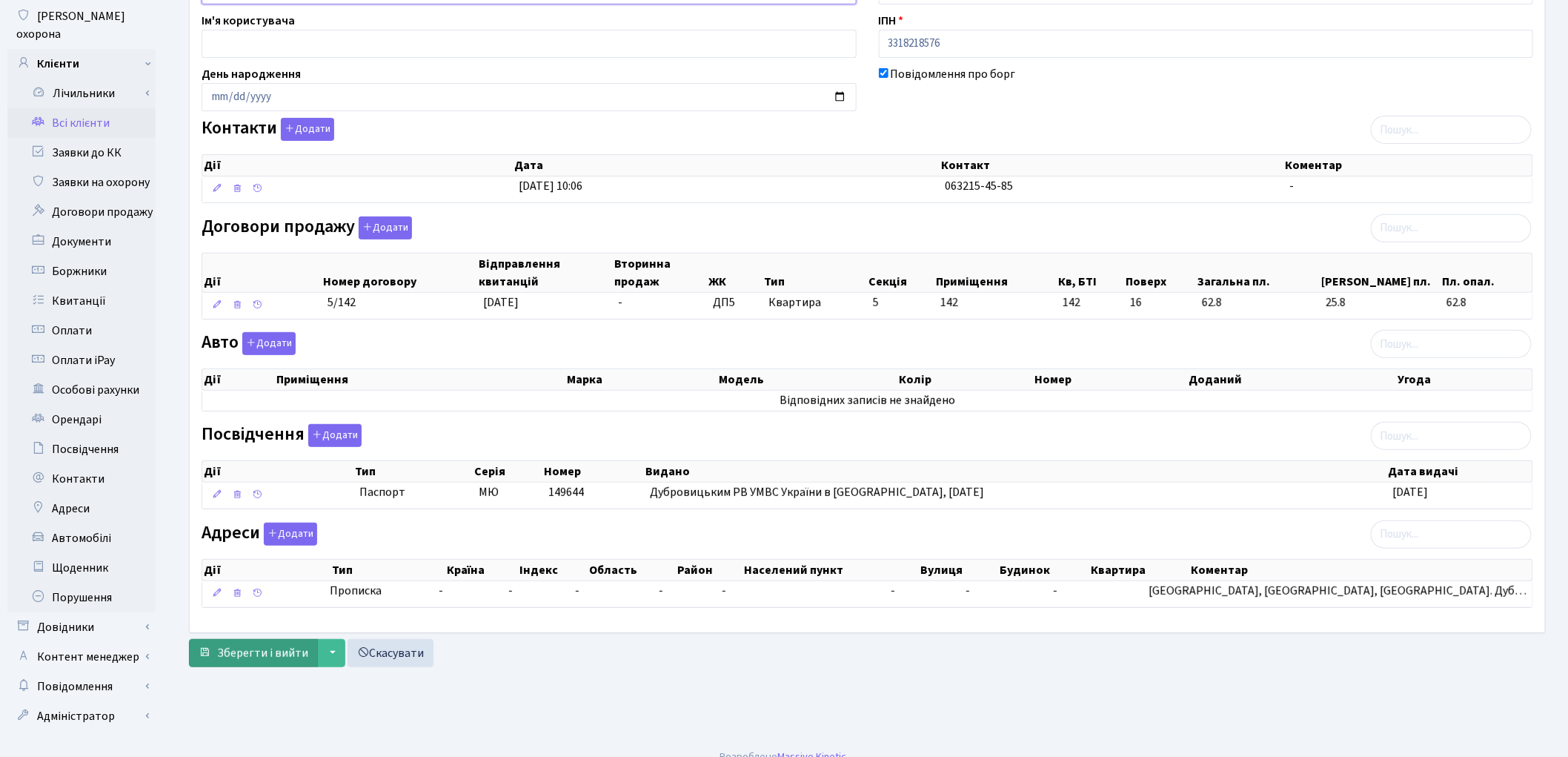
type input "Колесник Андрій Анатолійович"
click at [218, 661] on span "Зберегти і вийти" at bounding box center [263, 653] width 91 height 16
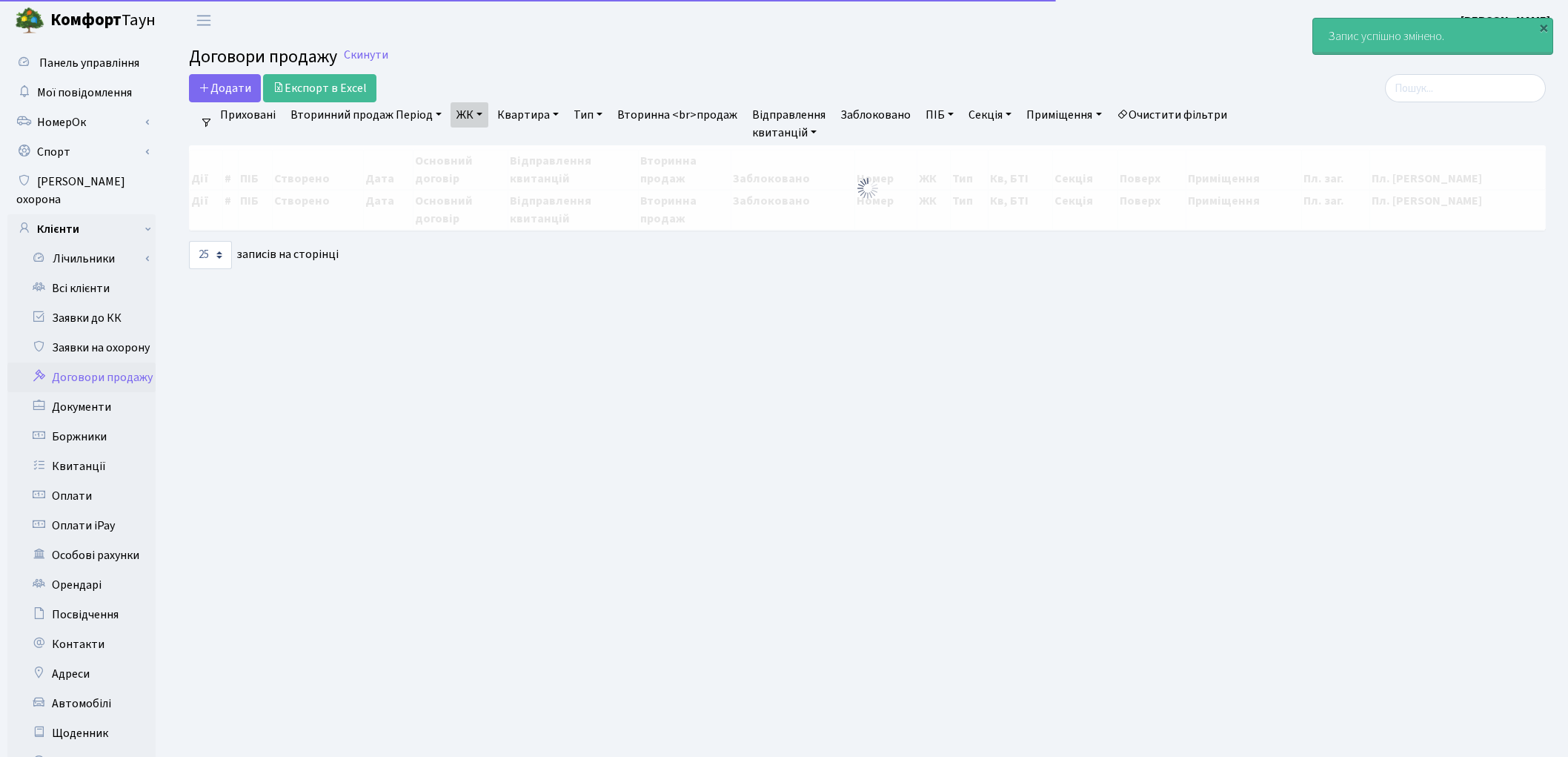
select select "25"
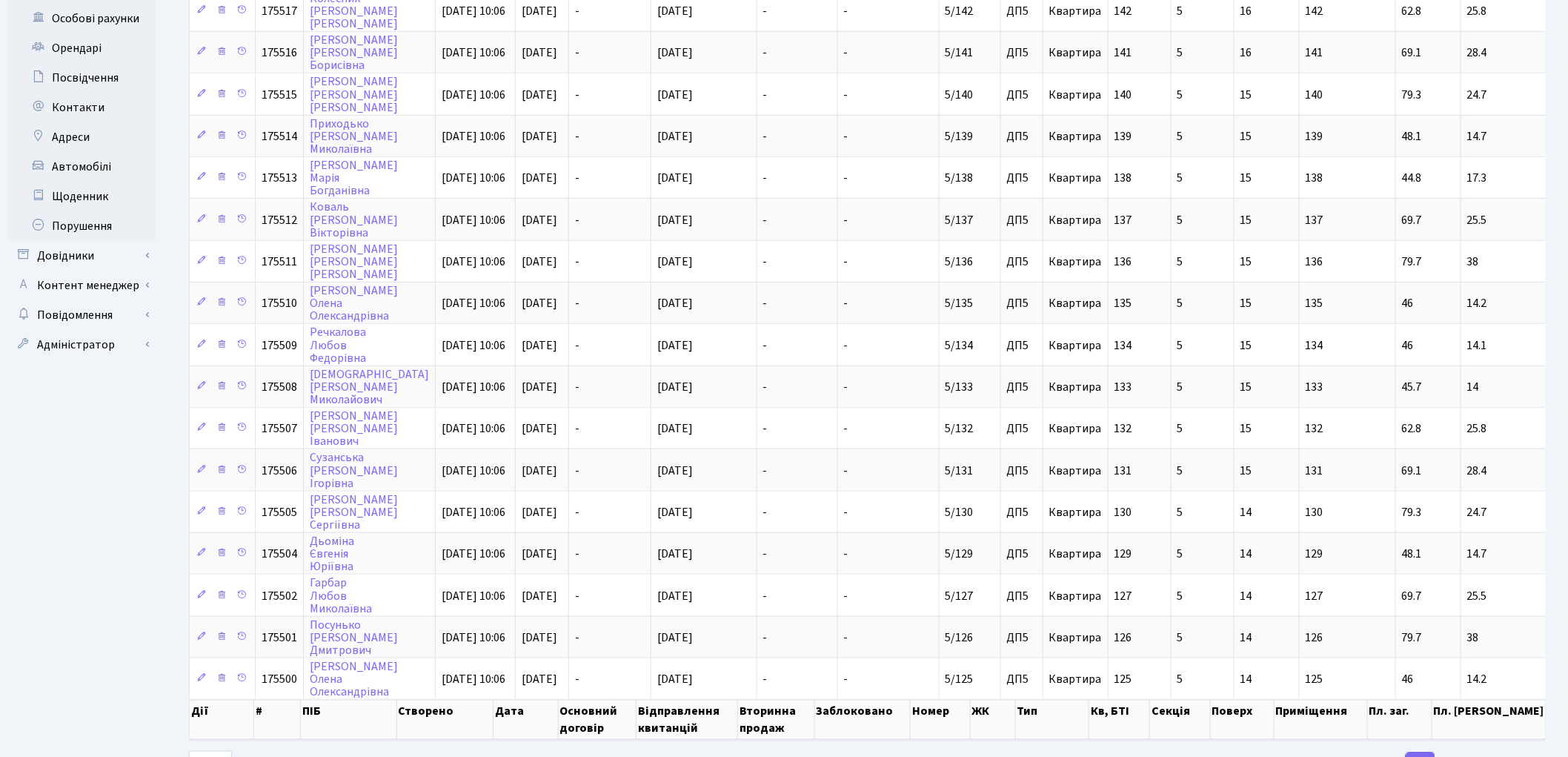
scroll to position [556, 0]
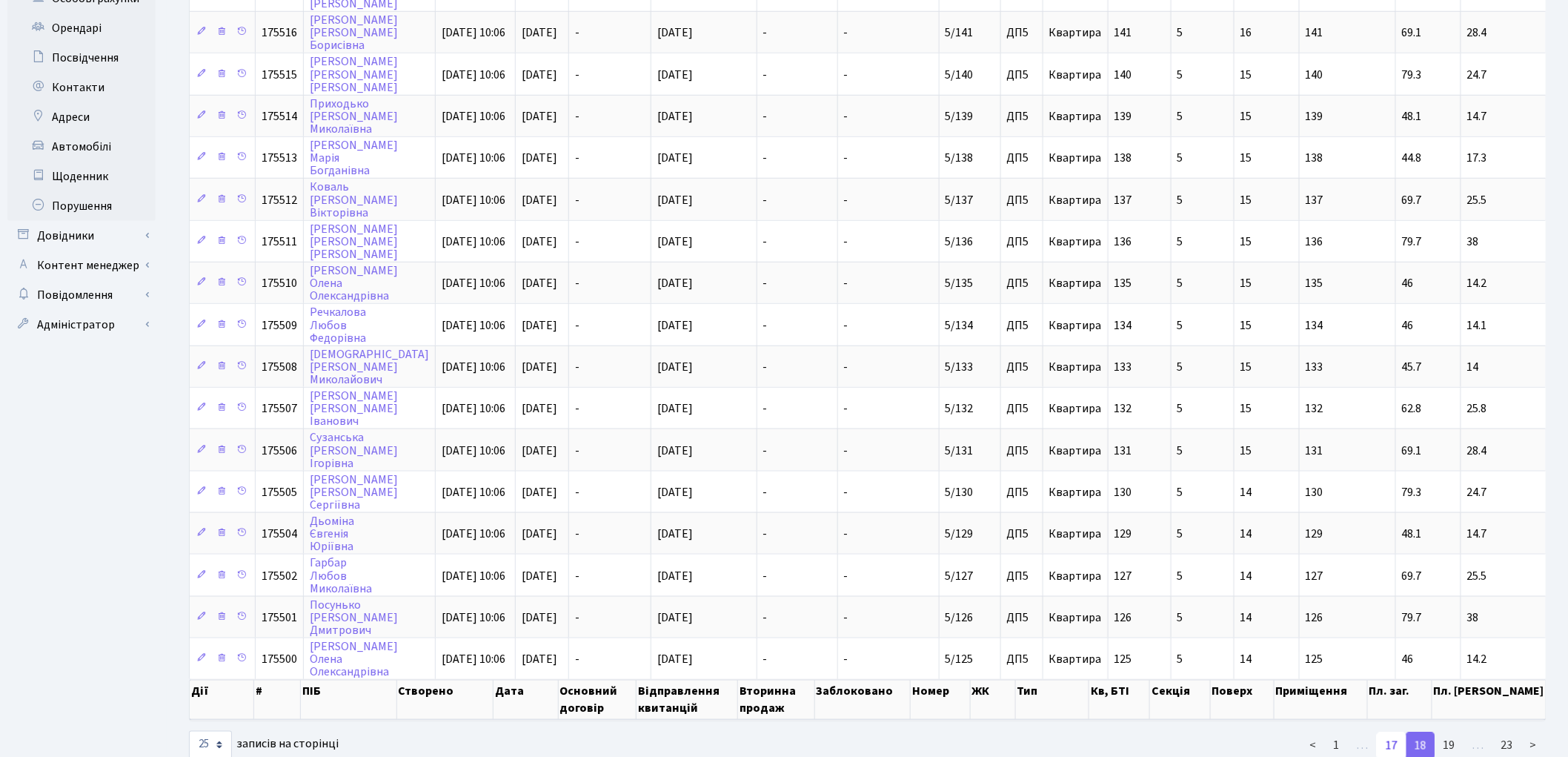
click at [1397, 732] on link "17" at bounding box center [1392, 746] width 30 height 27
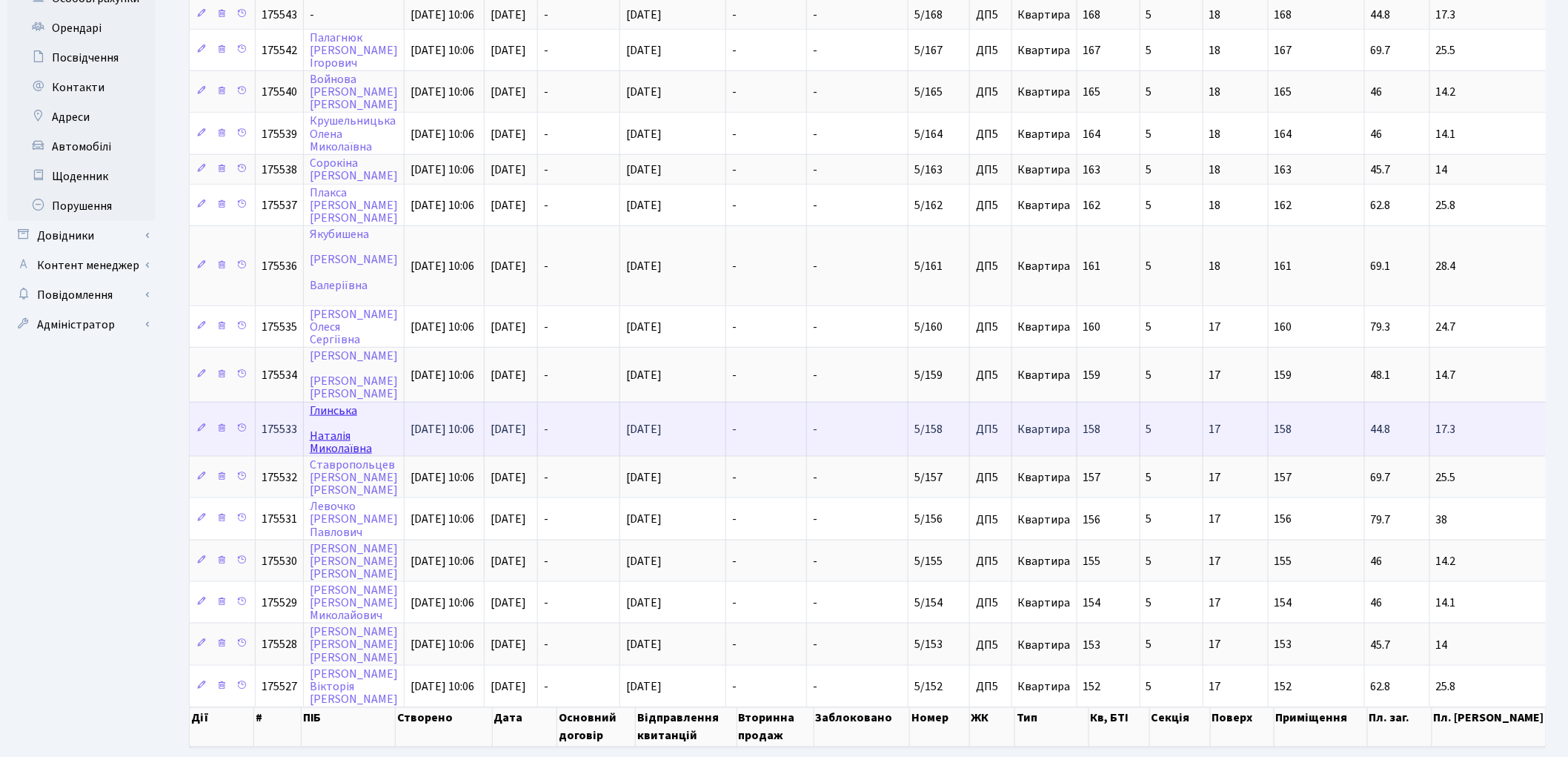
click at [337, 402] on link "Глинська Наталія Миколаївна" at bounding box center [340, 429] width 62 height 54
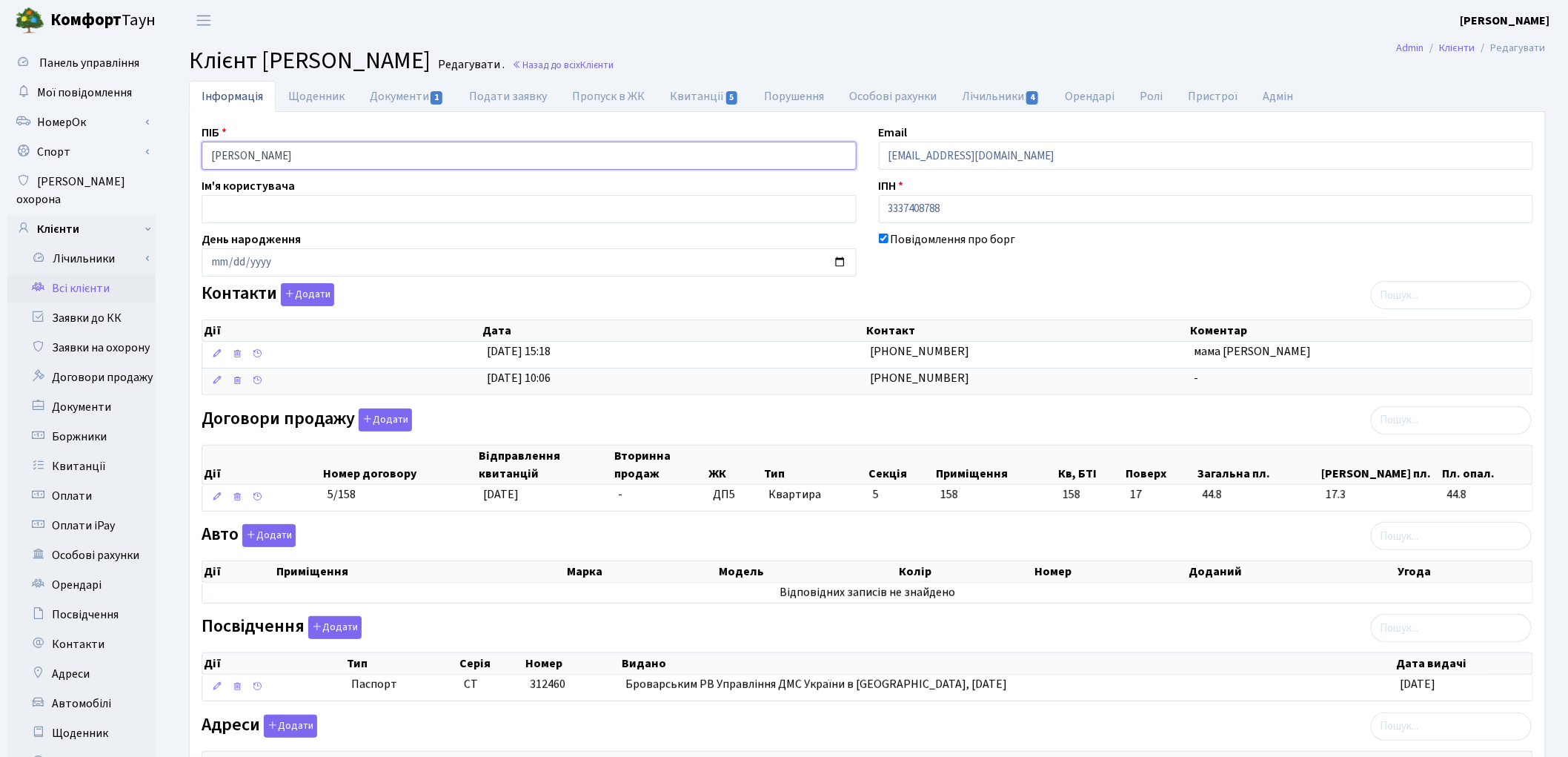
click at [258, 157] on input "Глинська Наталія Миколаївна" at bounding box center [529, 156] width 655 height 28
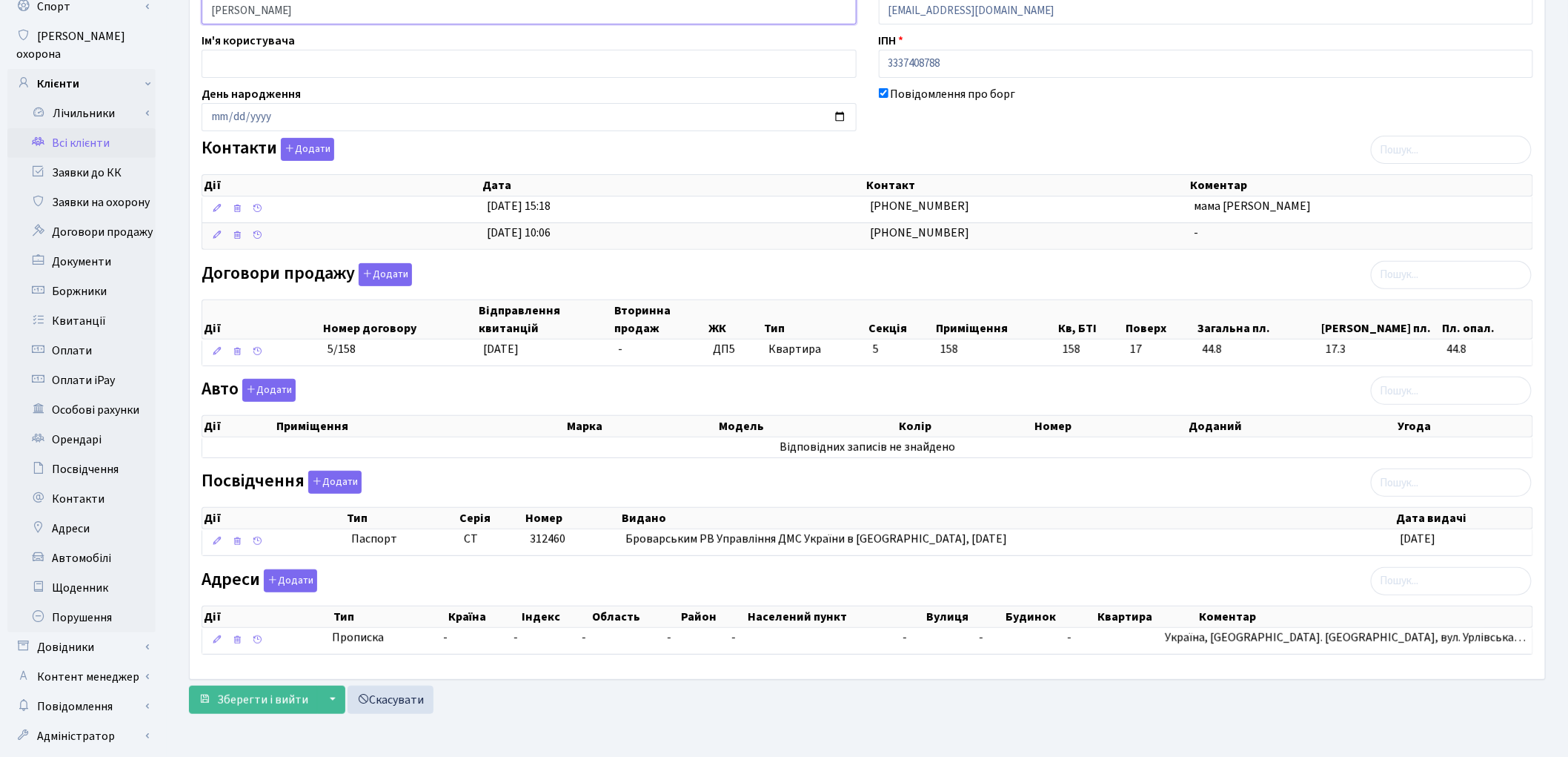
scroll to position [165, 0]
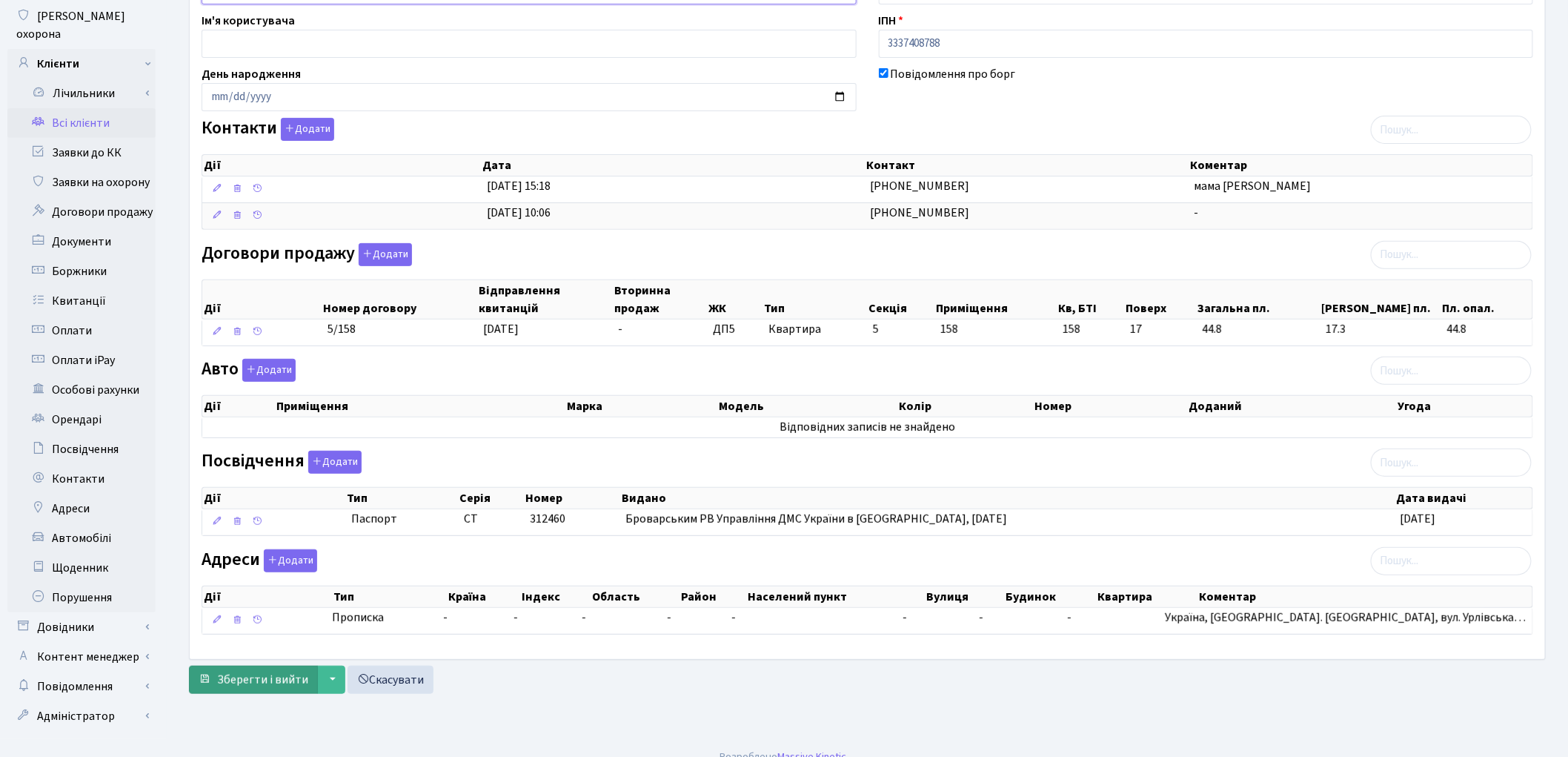
type input "Глинська Наталія Миколаївна"
click at [272, 688] on span "Зберегти і вийти" at bounding box center [263, 679] width 91 height 16
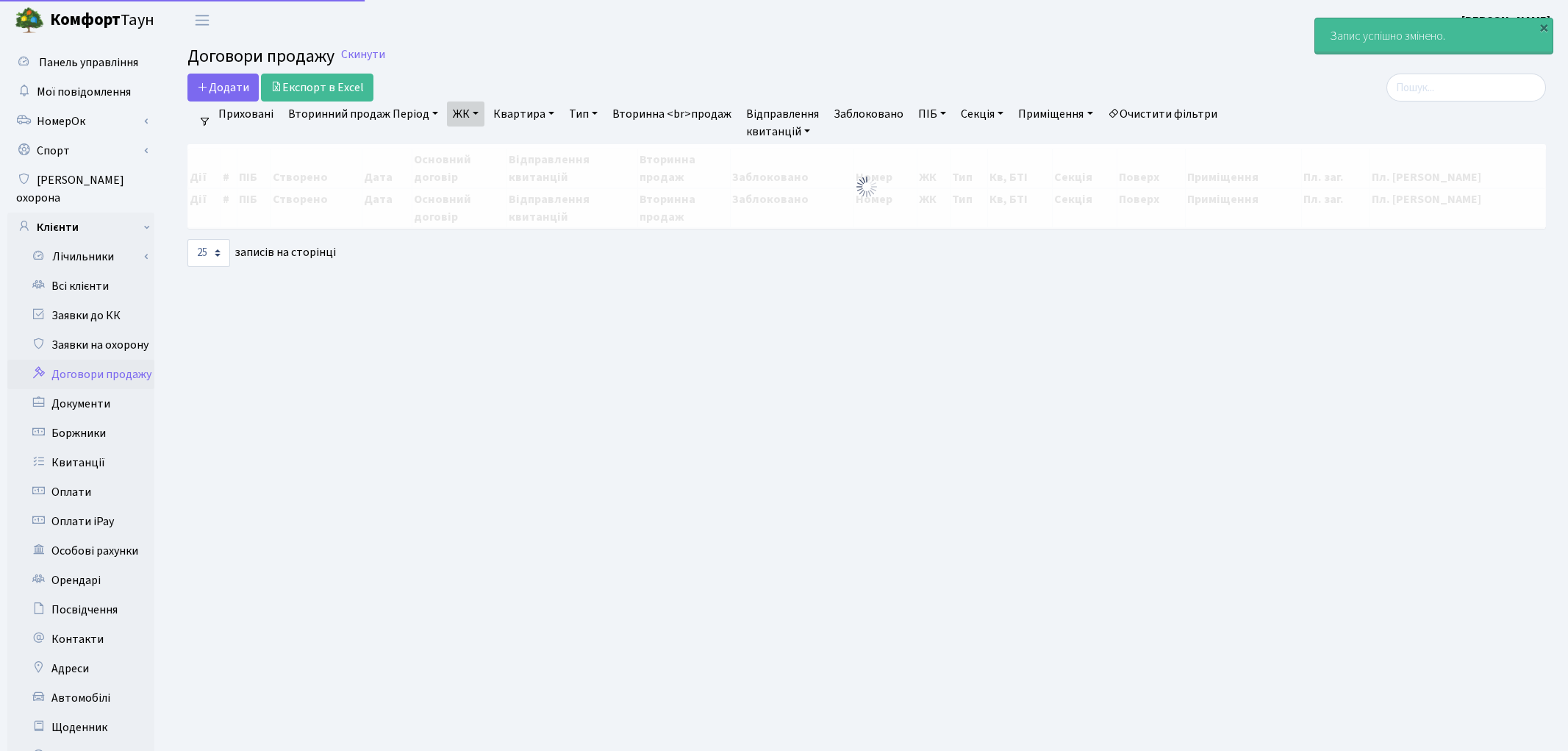
select select "25"
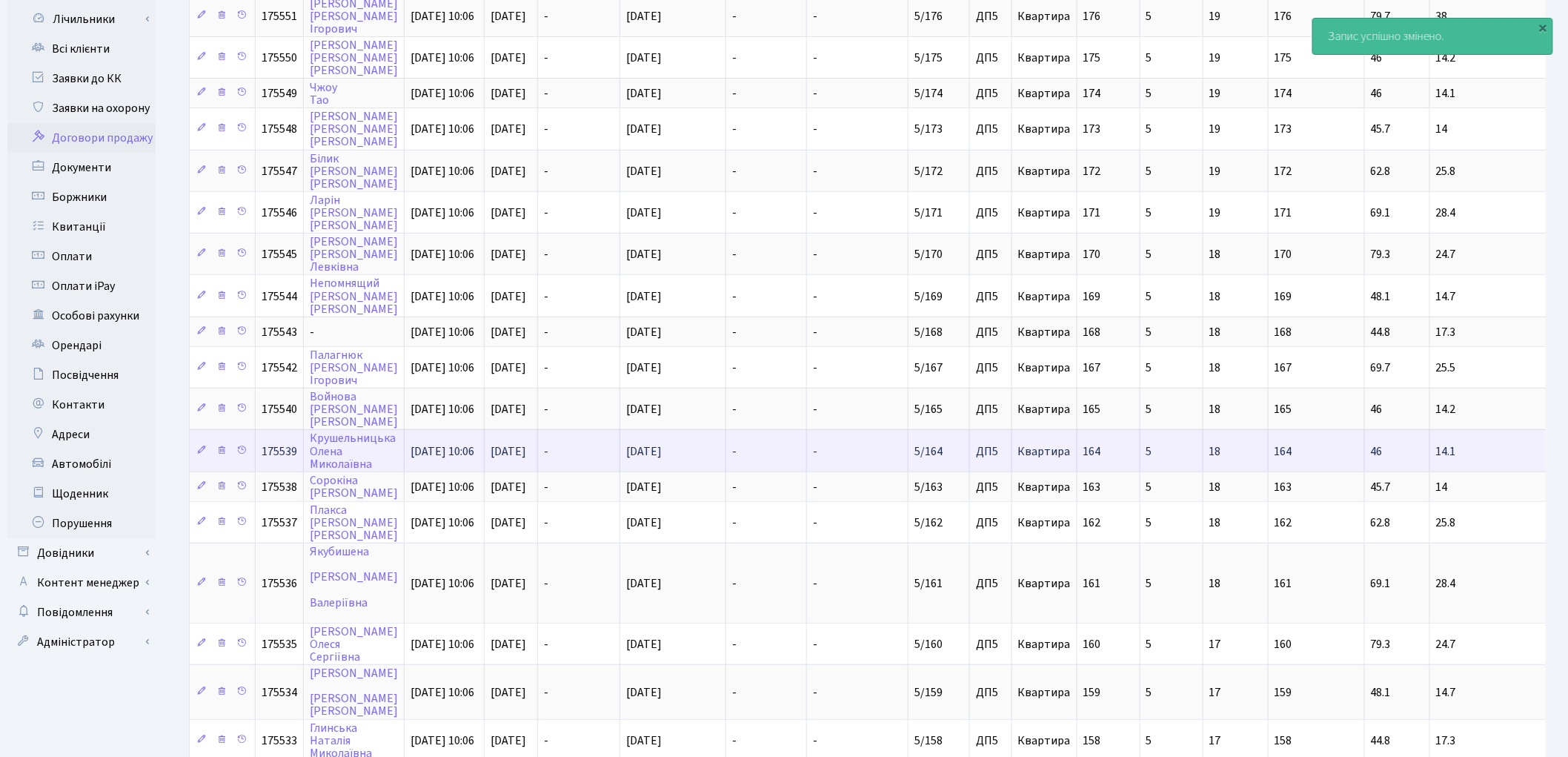
scroll to position [247, 0]
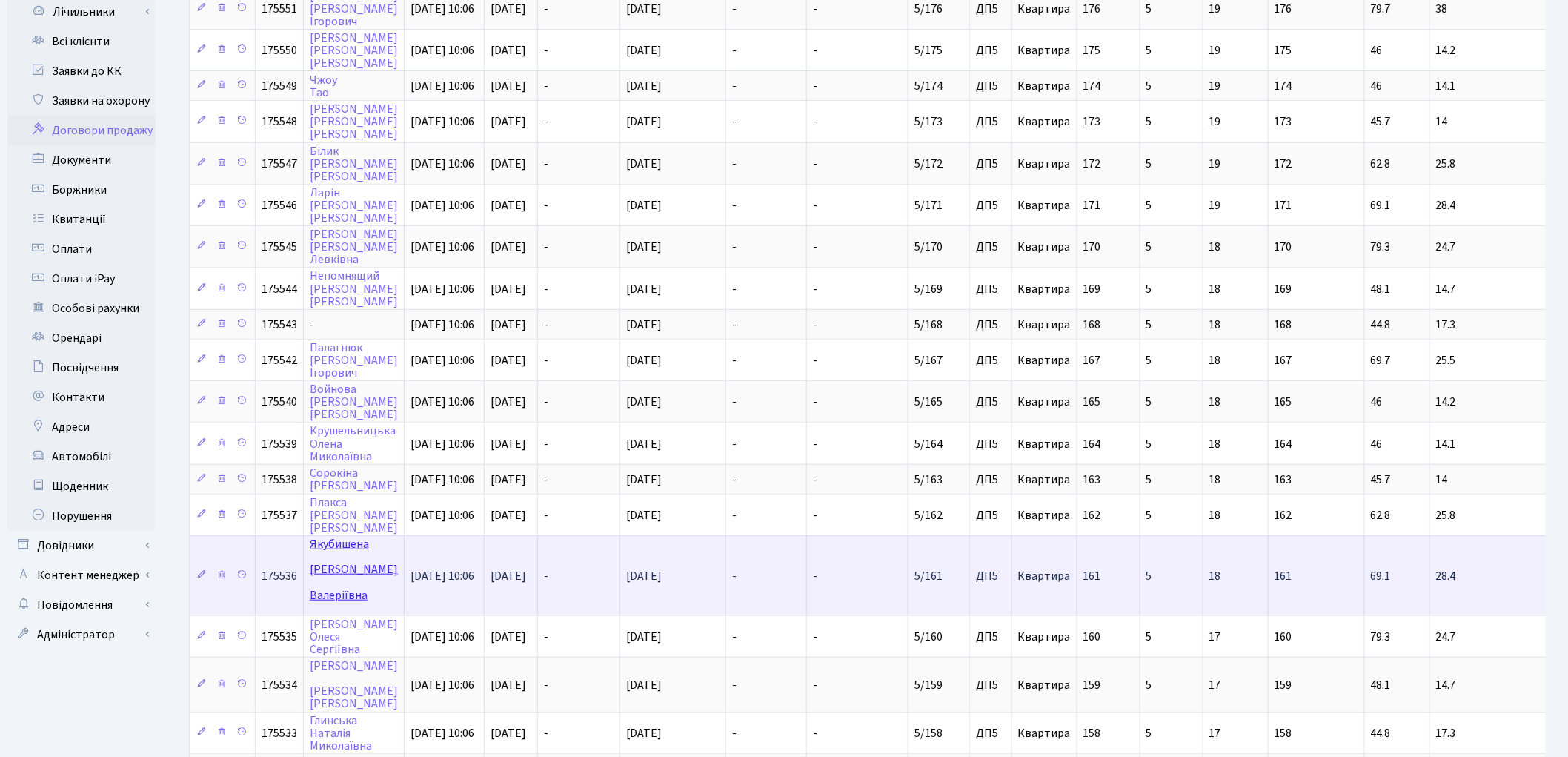
click at [336, 536] on link "[PERSON_NAME]" at bounding box center [354, 569] width 88 height 66
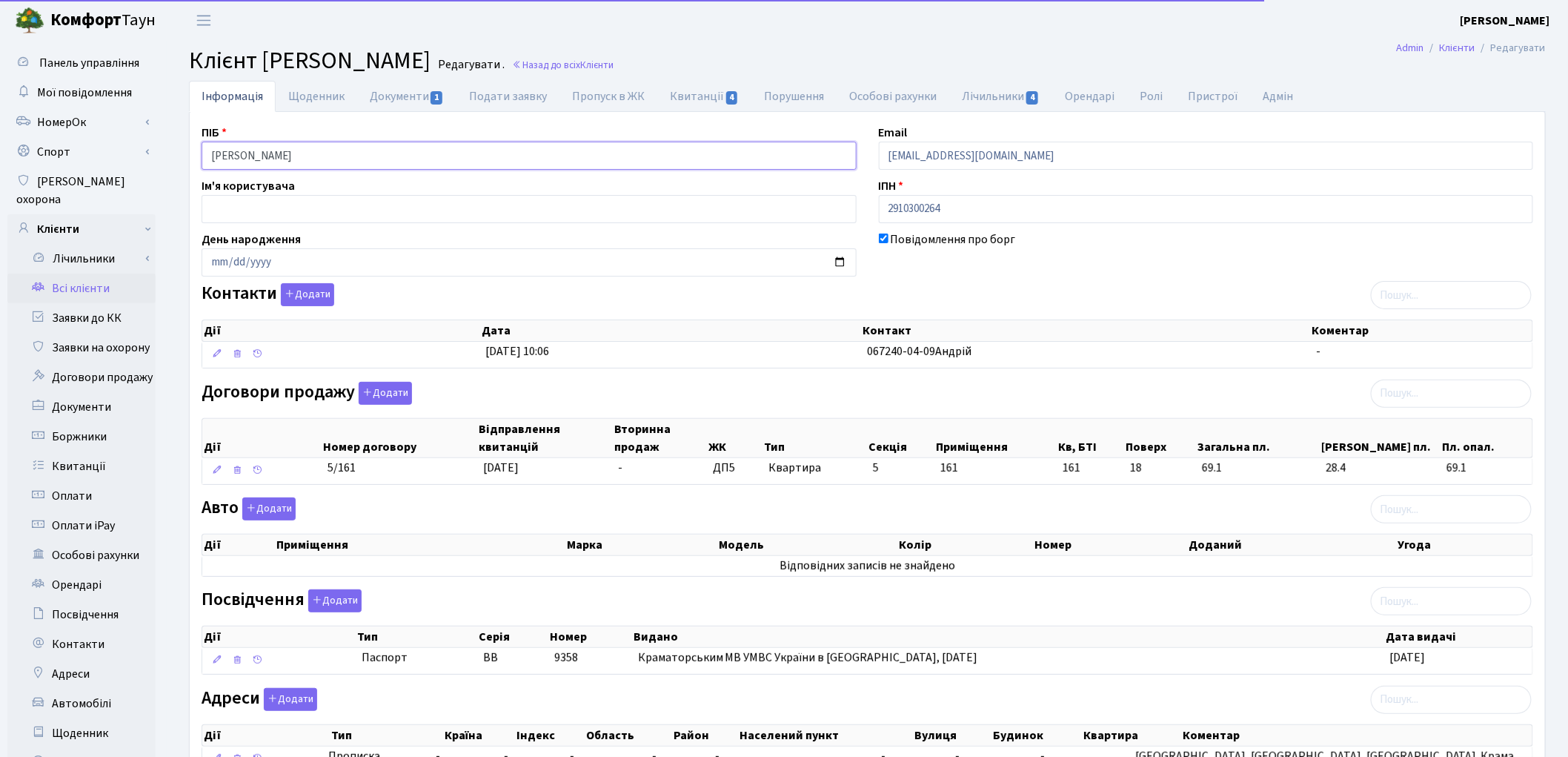
click at [271, 149] on input "Якубишена Яна Валеріївна" at bounding box center [529, 156] width 655 height 28
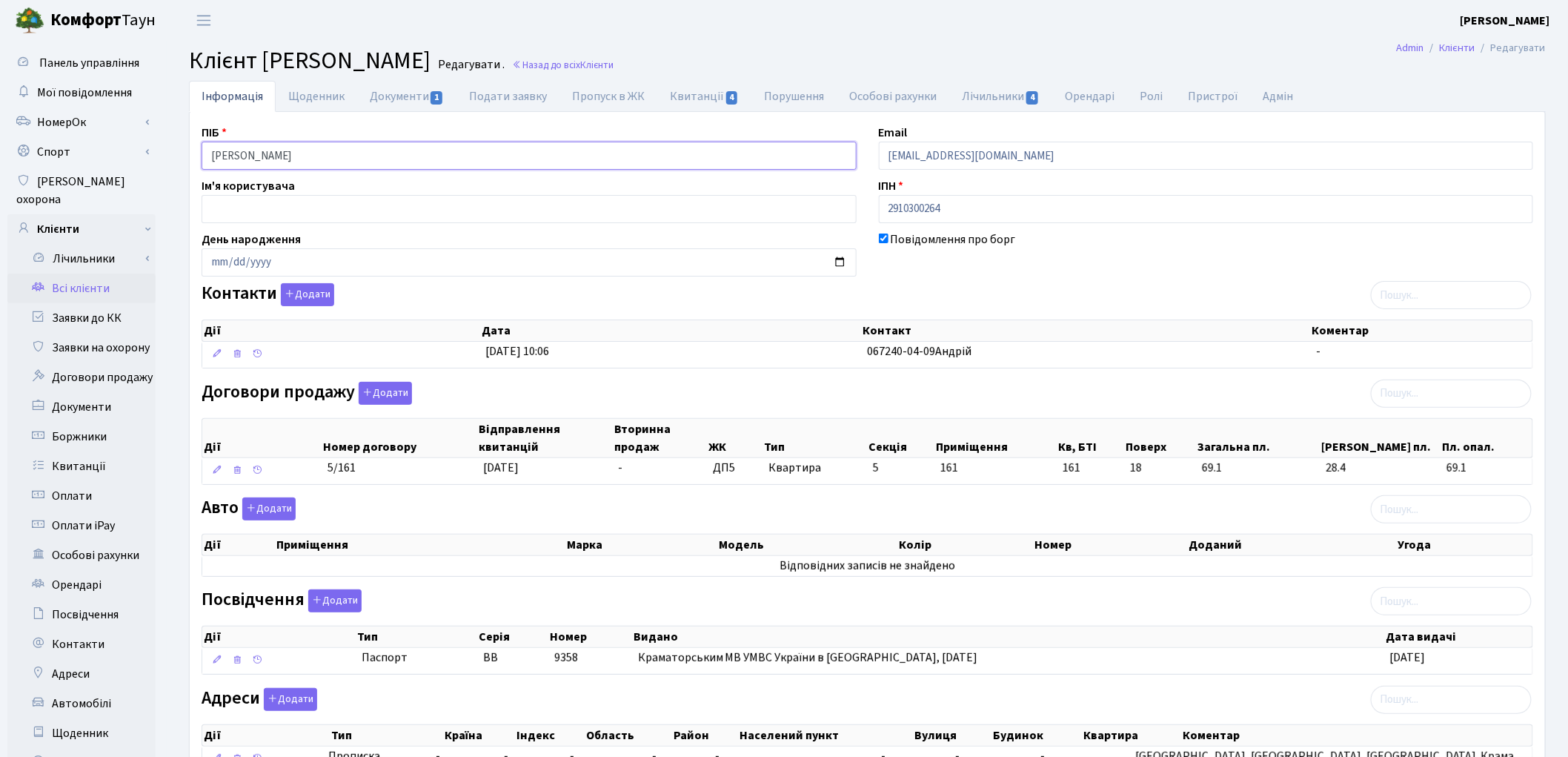
click at [293, 149] on input "Якубишена Яна Валеріївна" at bounding box center [529, 156] width 655 height 28
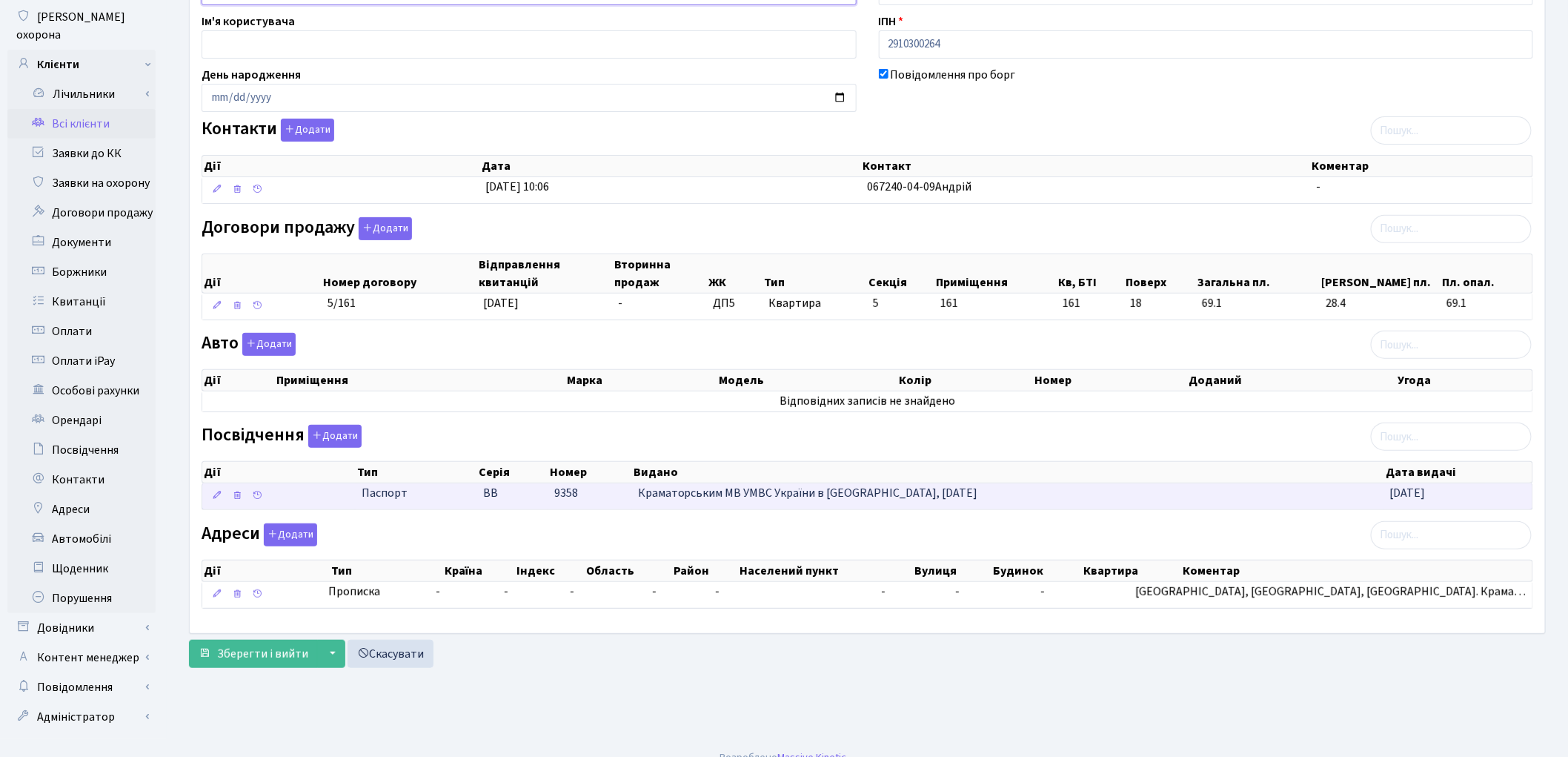
scroll to position [165, 0]
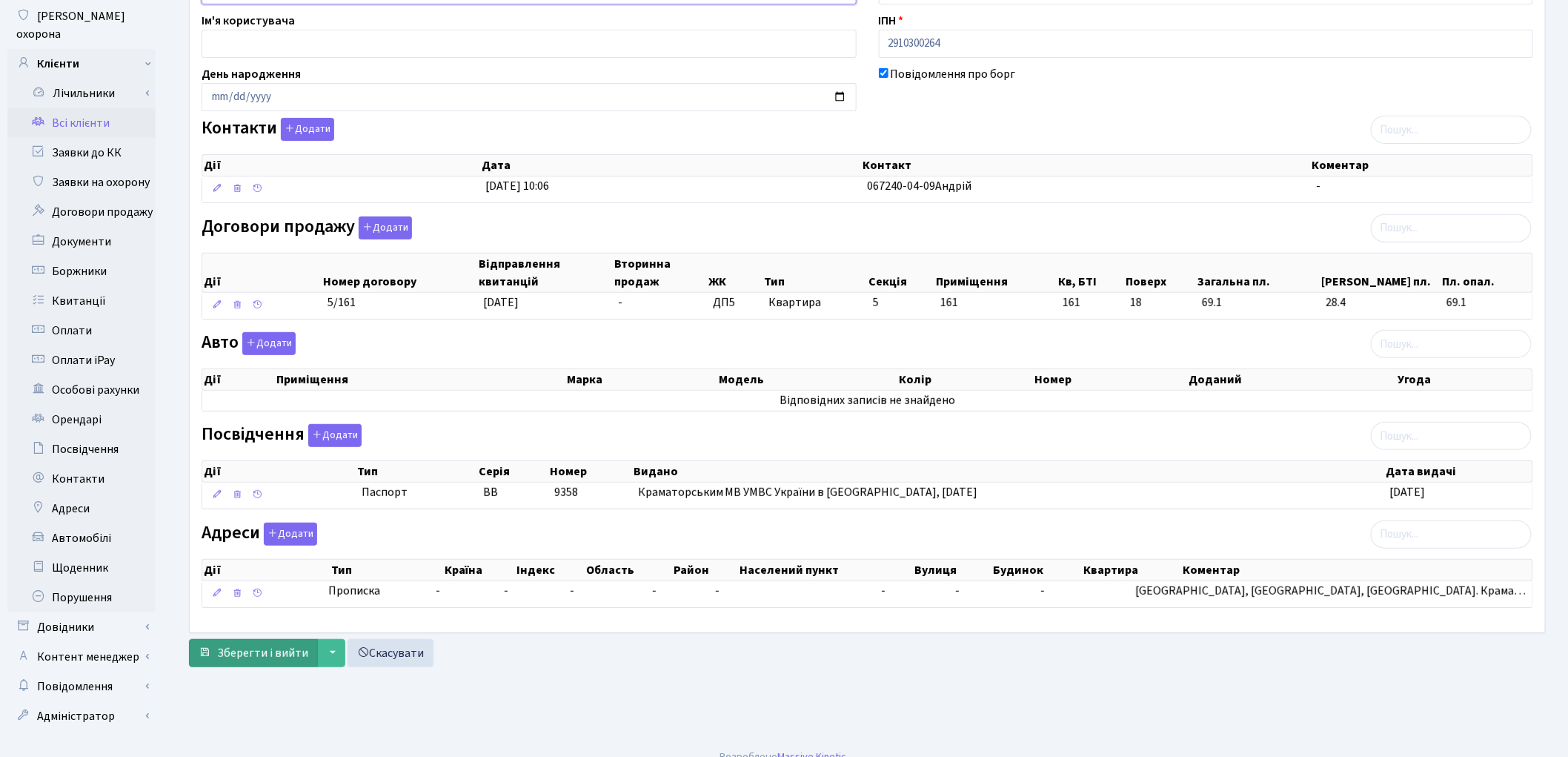
type input "Якубишена Яна Валеріївна"
click at [287, 661] on span "Зберегти і вийти" at bounding box center [263, 653] width 91 height 16
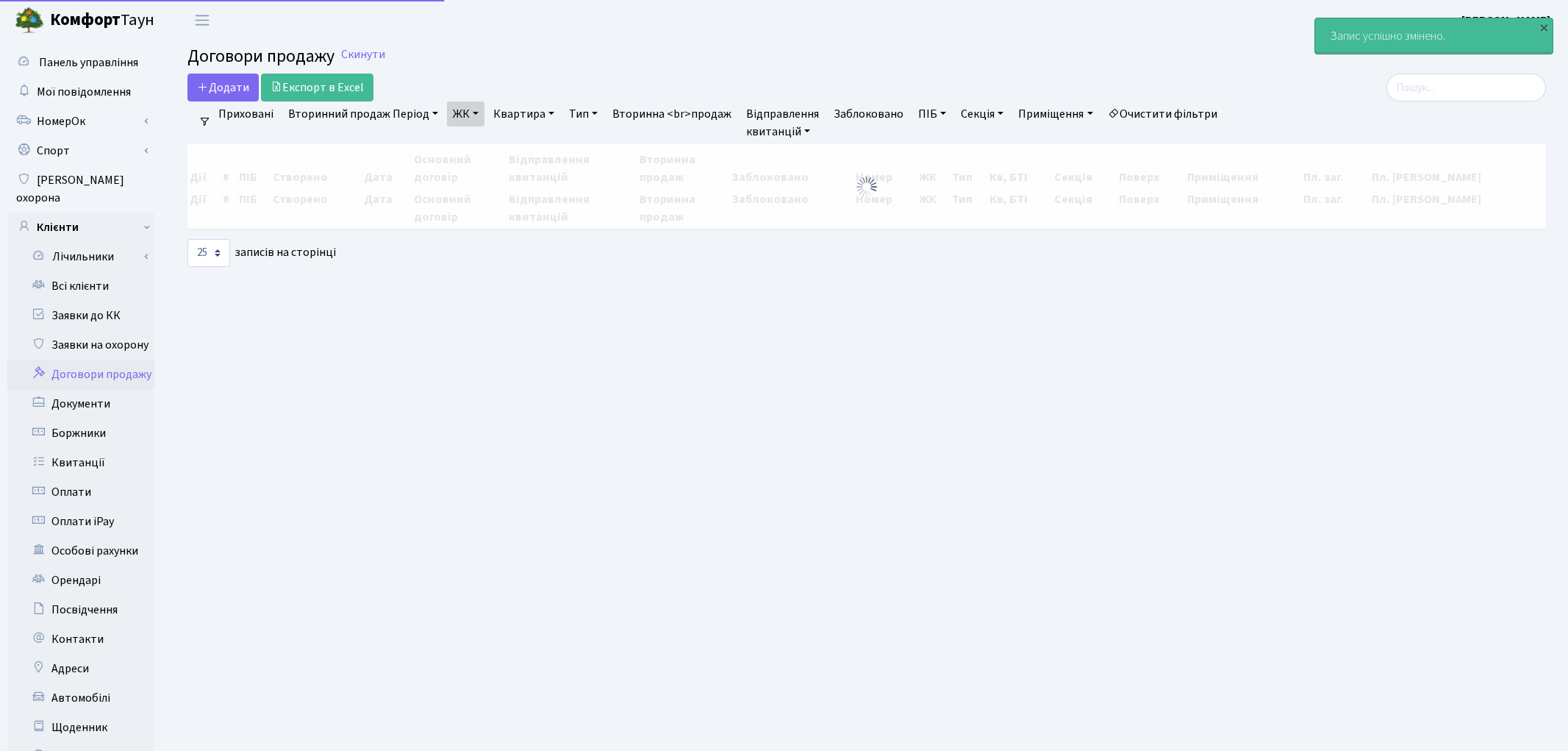
select select "25"
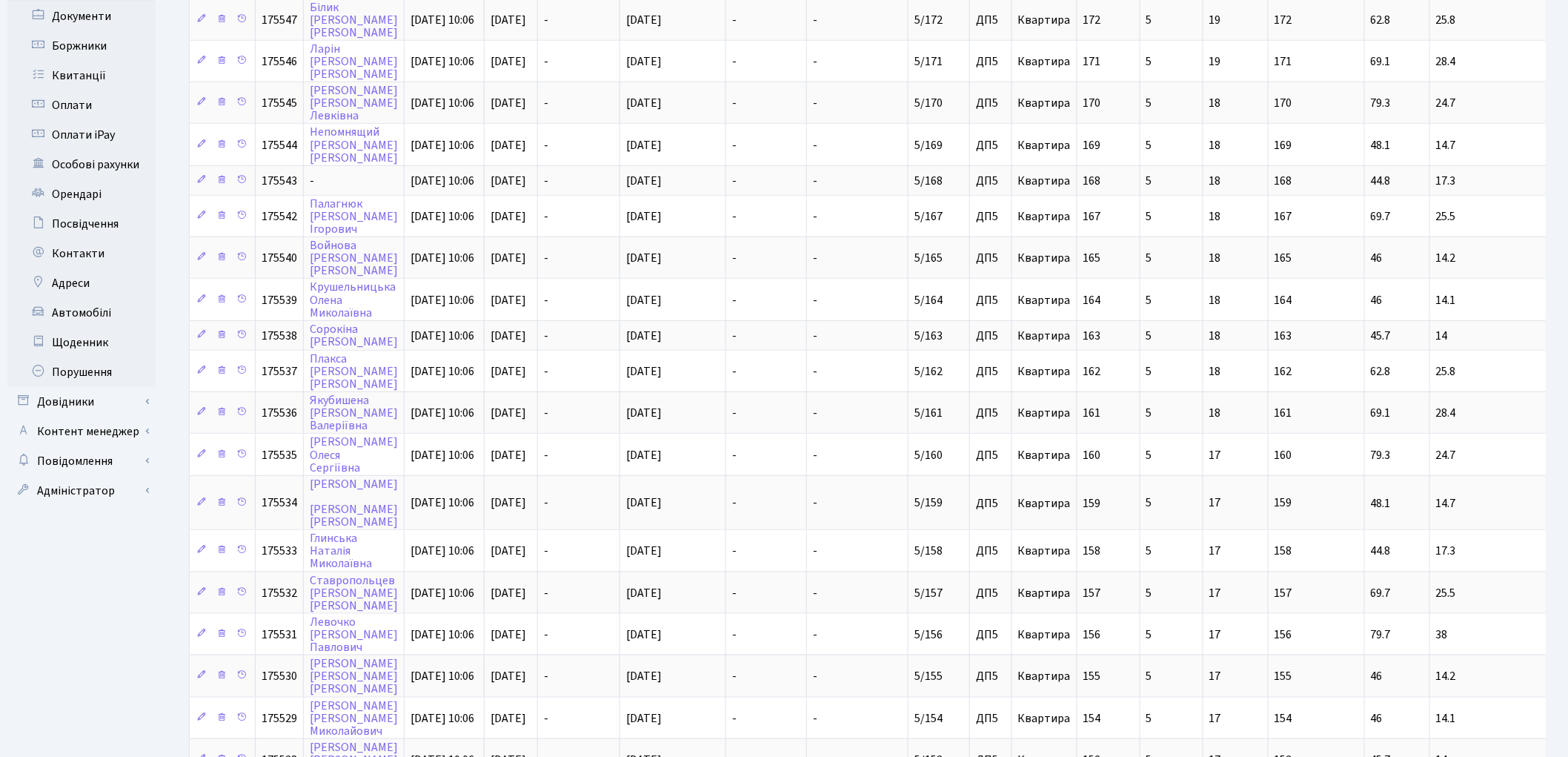
scroll to position [372, 0]
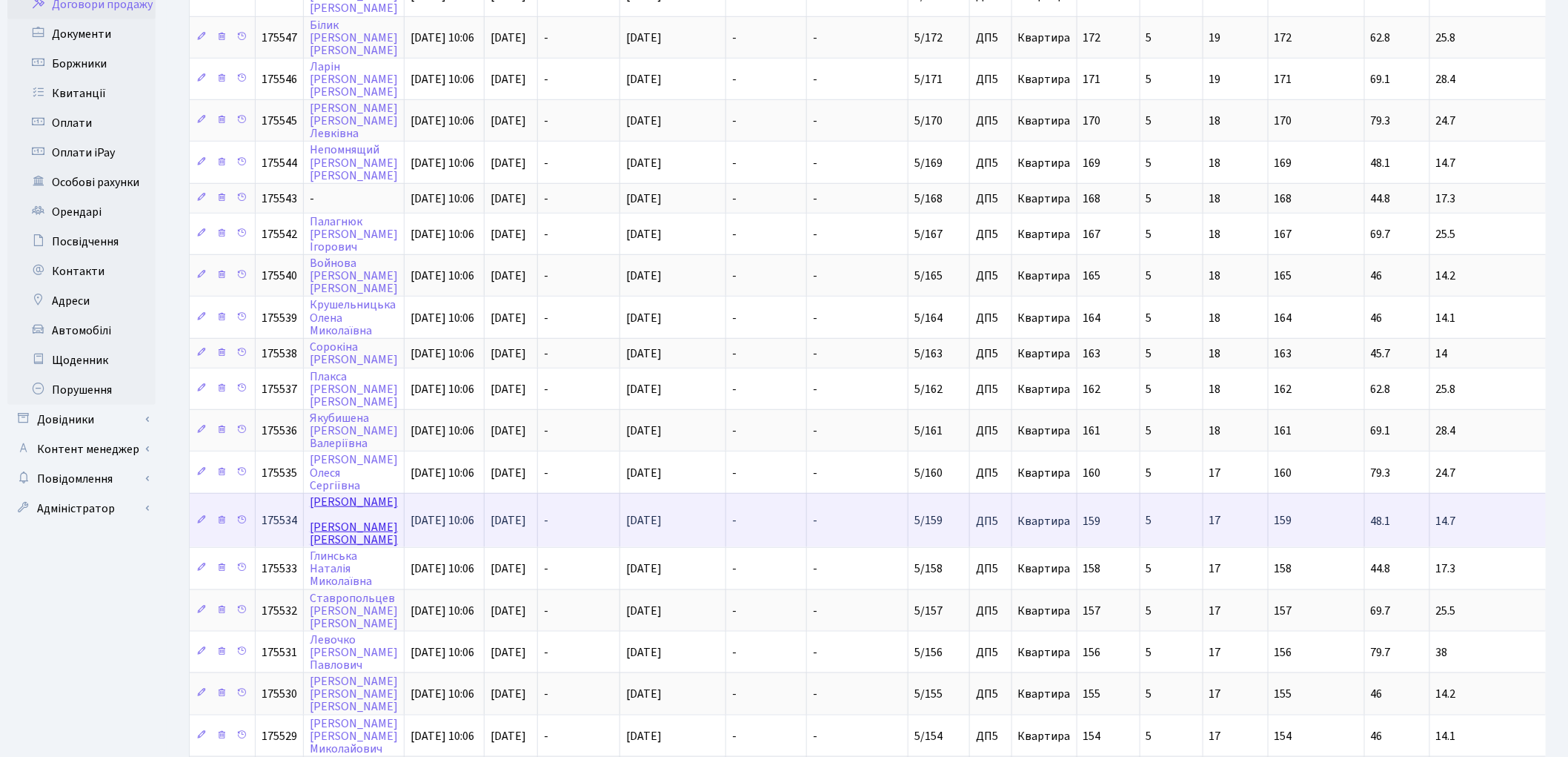
click at [346, 493] on link "Буткевич Василь Васильович" at bounding box center [354, 520] width 88 height 54
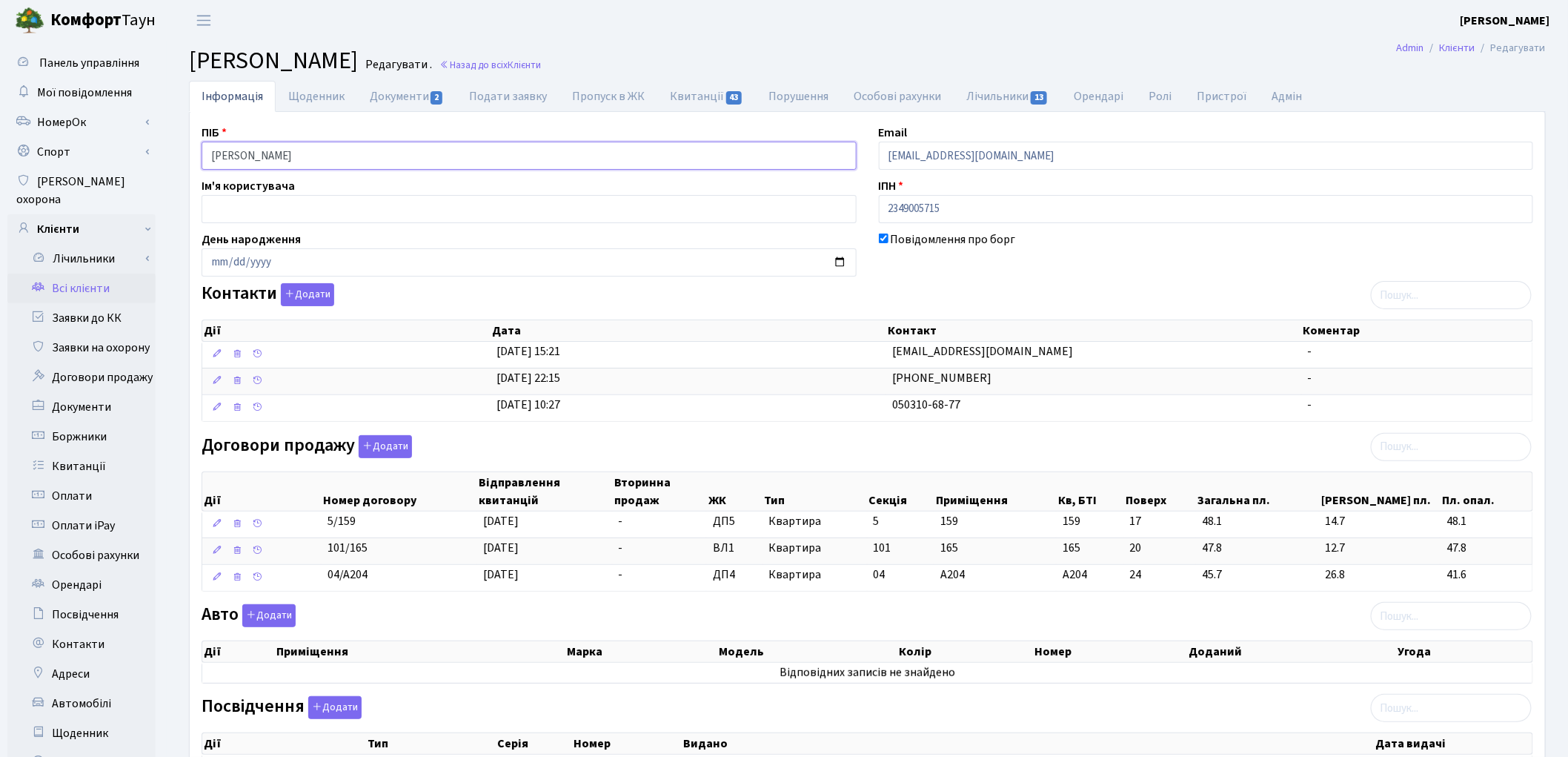
click at [260, 153] on input "Буткевич Василь Васильович" at bounding box center [529, 156] width 655 height 28
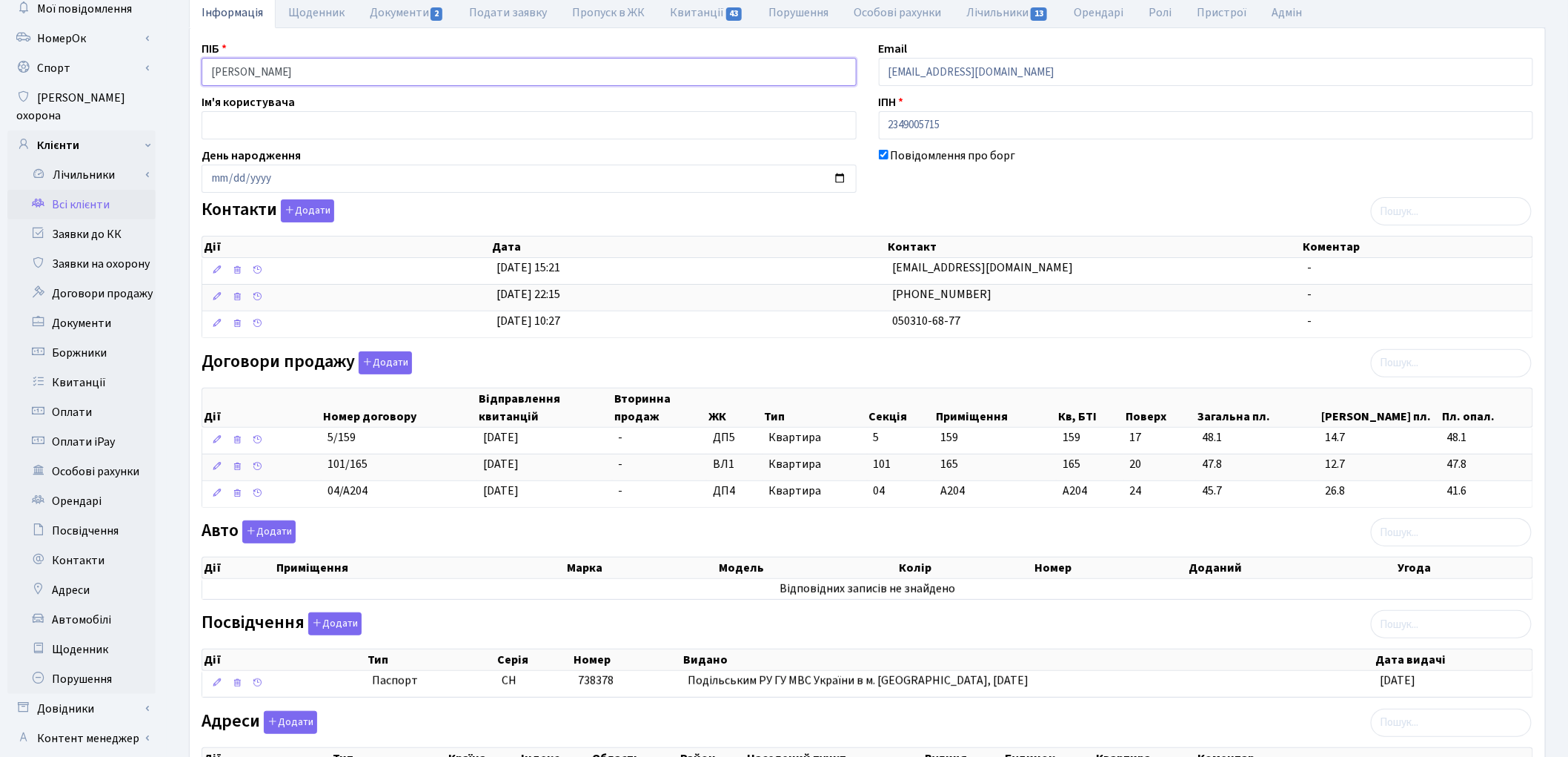
scroll to position [311, 0]
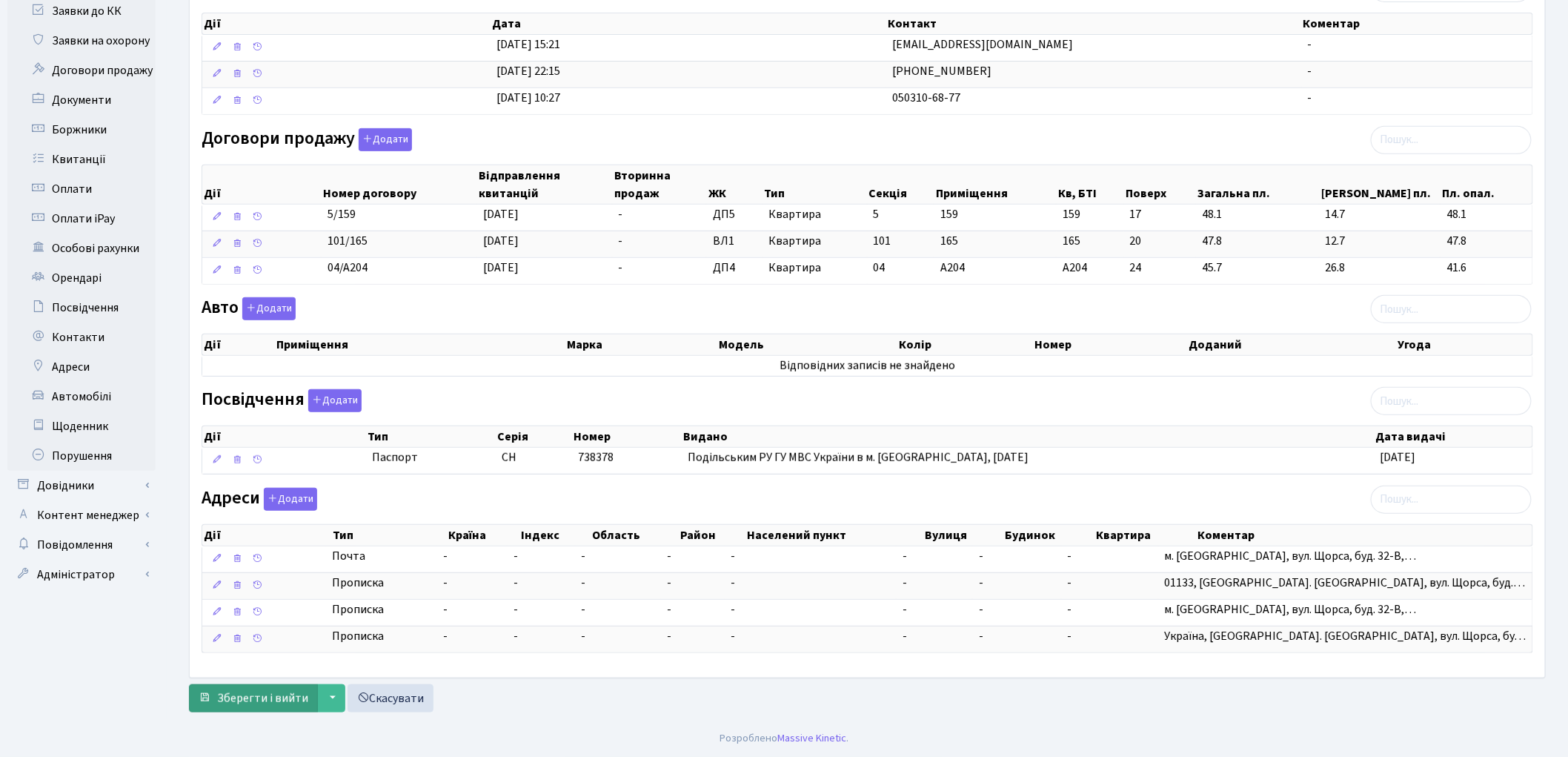
type input "Буткевич Василь Васильович"
click at [278, 684] on button "Зберегти і вийти" at bounding box center [254, 698] width 129 height 28
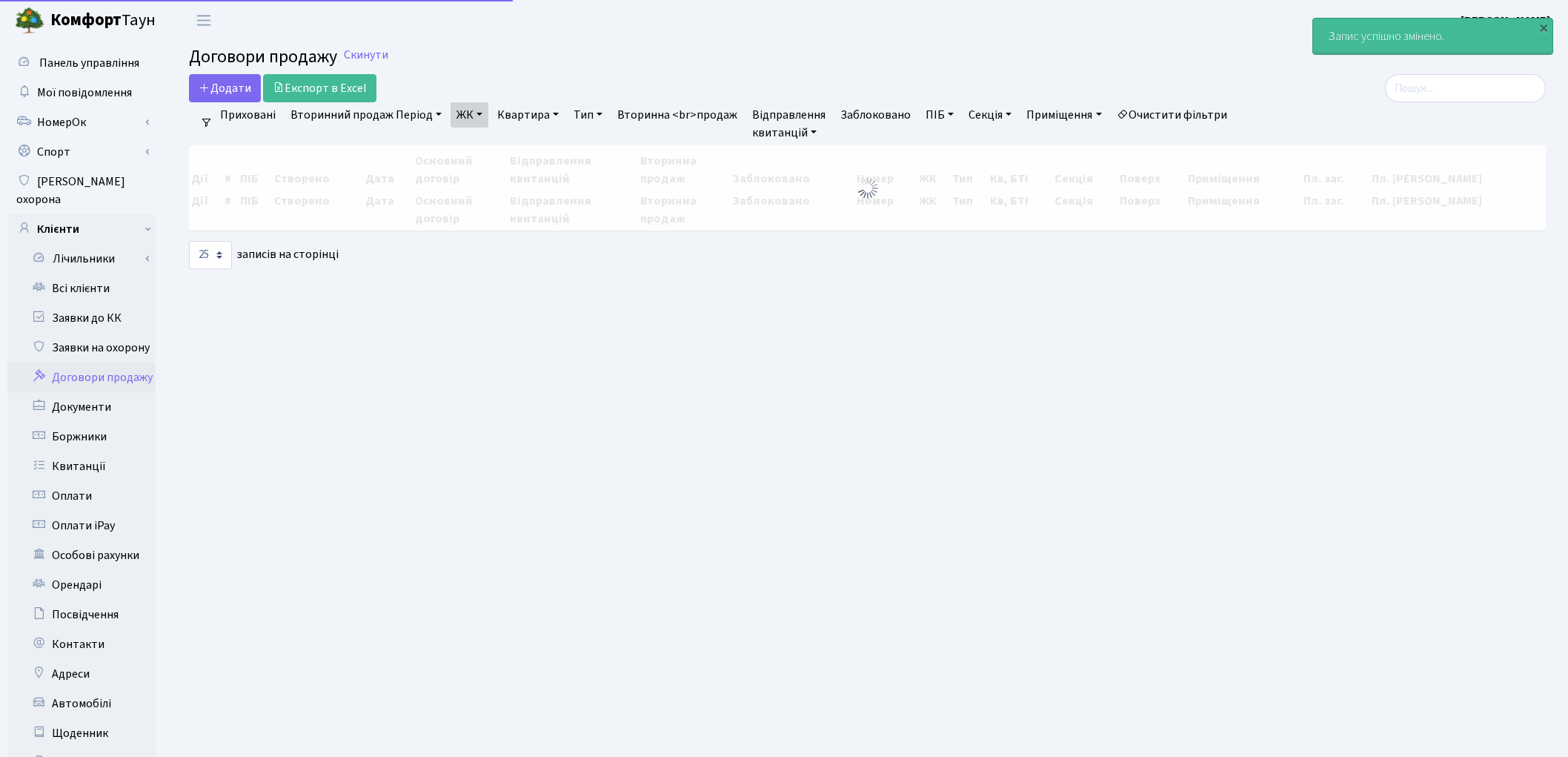
select select "25"
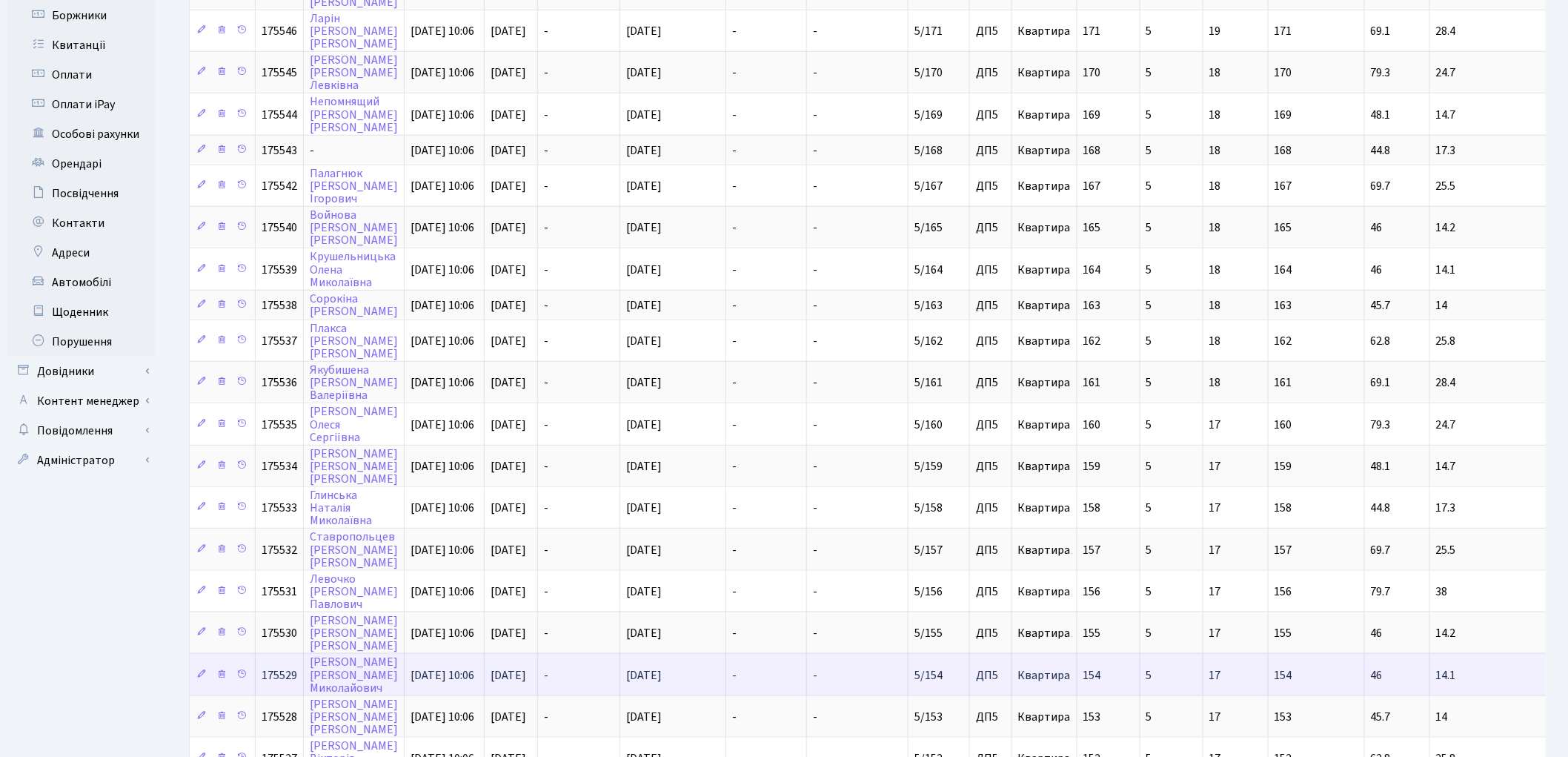
scroll to position [526, 0]
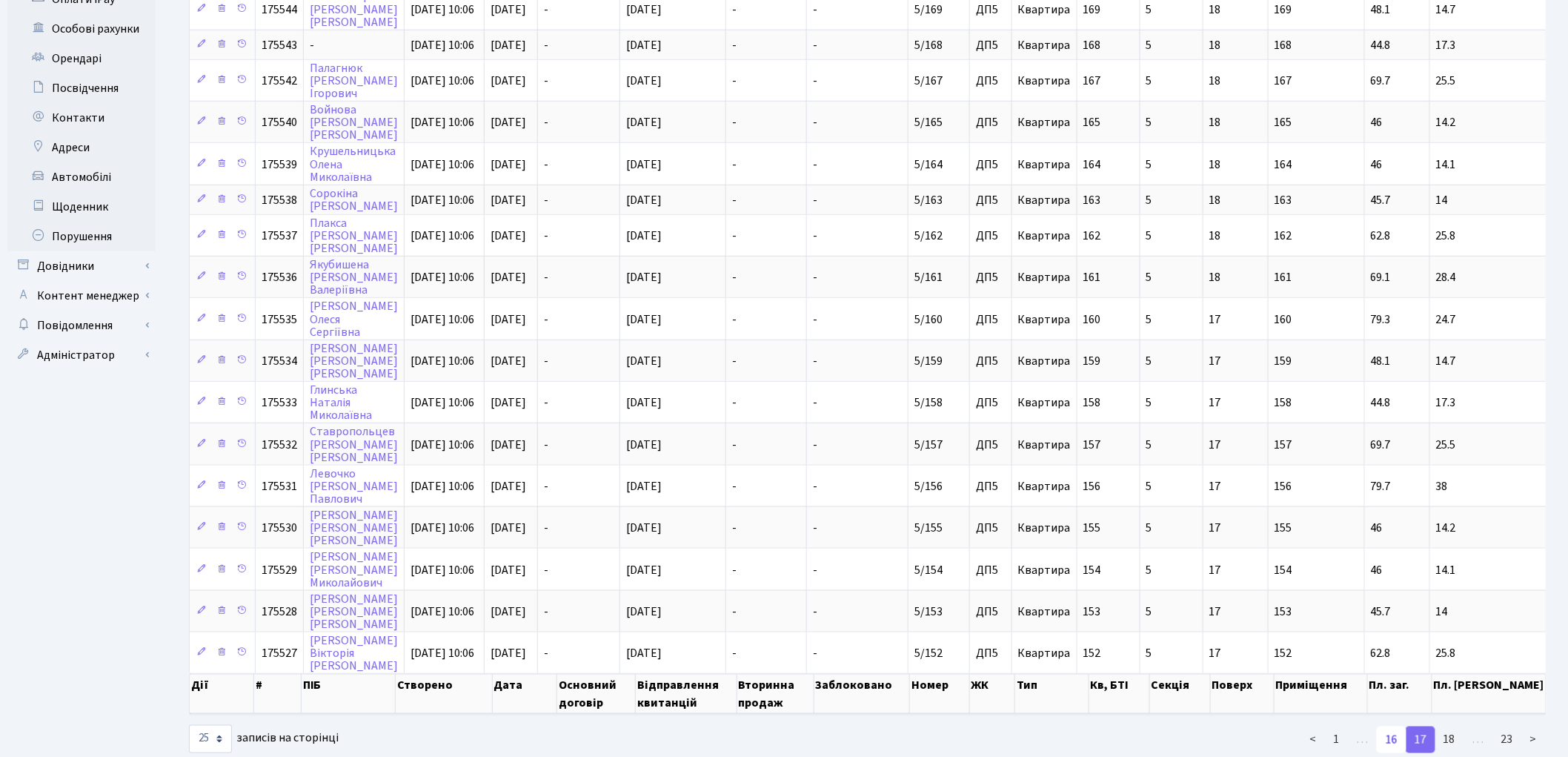
click at [1396, 726] on link "16" at bounding box center [1392, 739] width 30 height 27
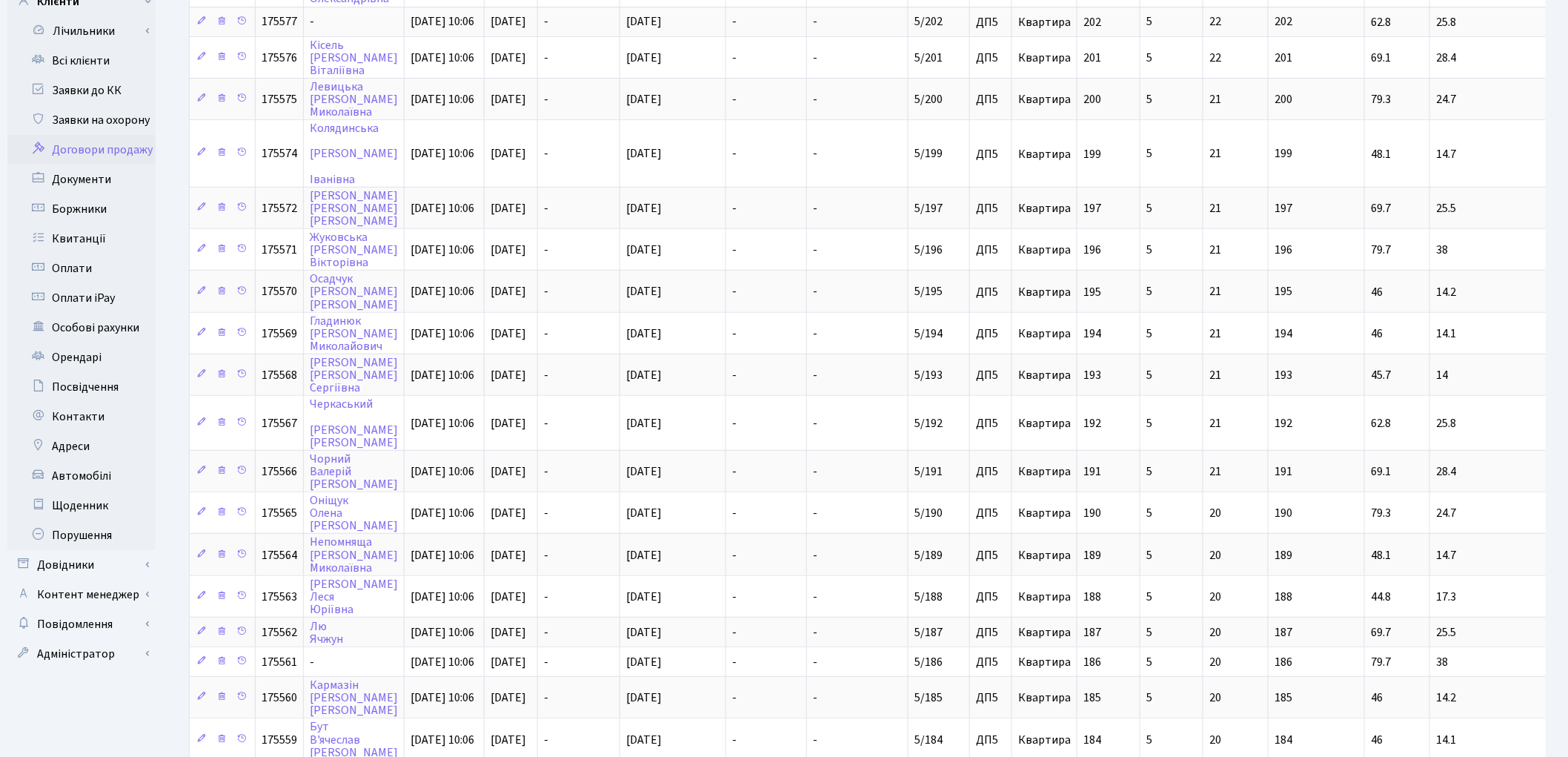
scroll to position [124, 0]
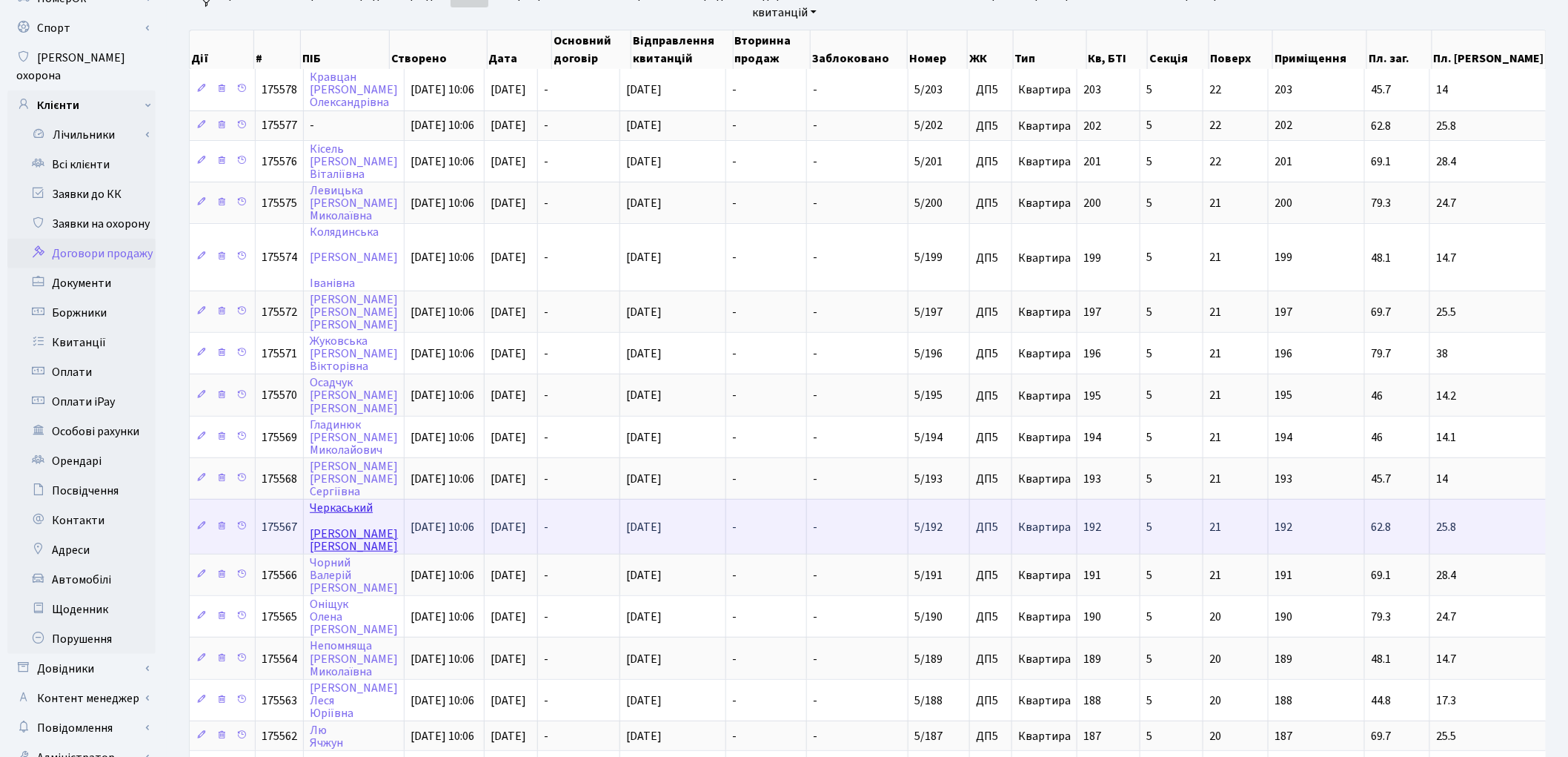
click at [353, 500] on link "[PERSON_NAME]" at bounding box center [354, 526] width 88 height 54
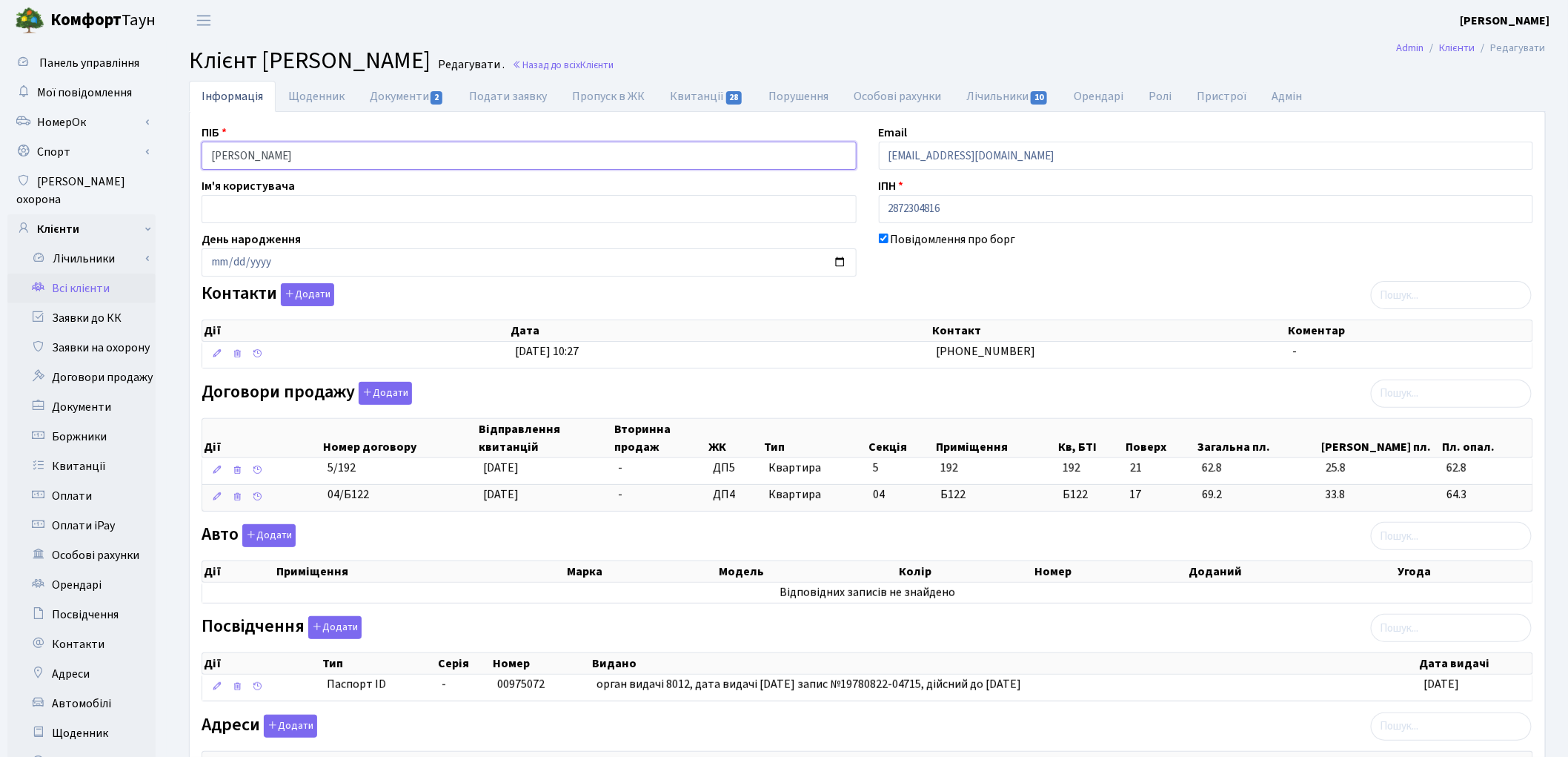
click at [272, 152] on input "Черкаський Євген Юрійович" at bounding box center [529, 156] width 655 height 28
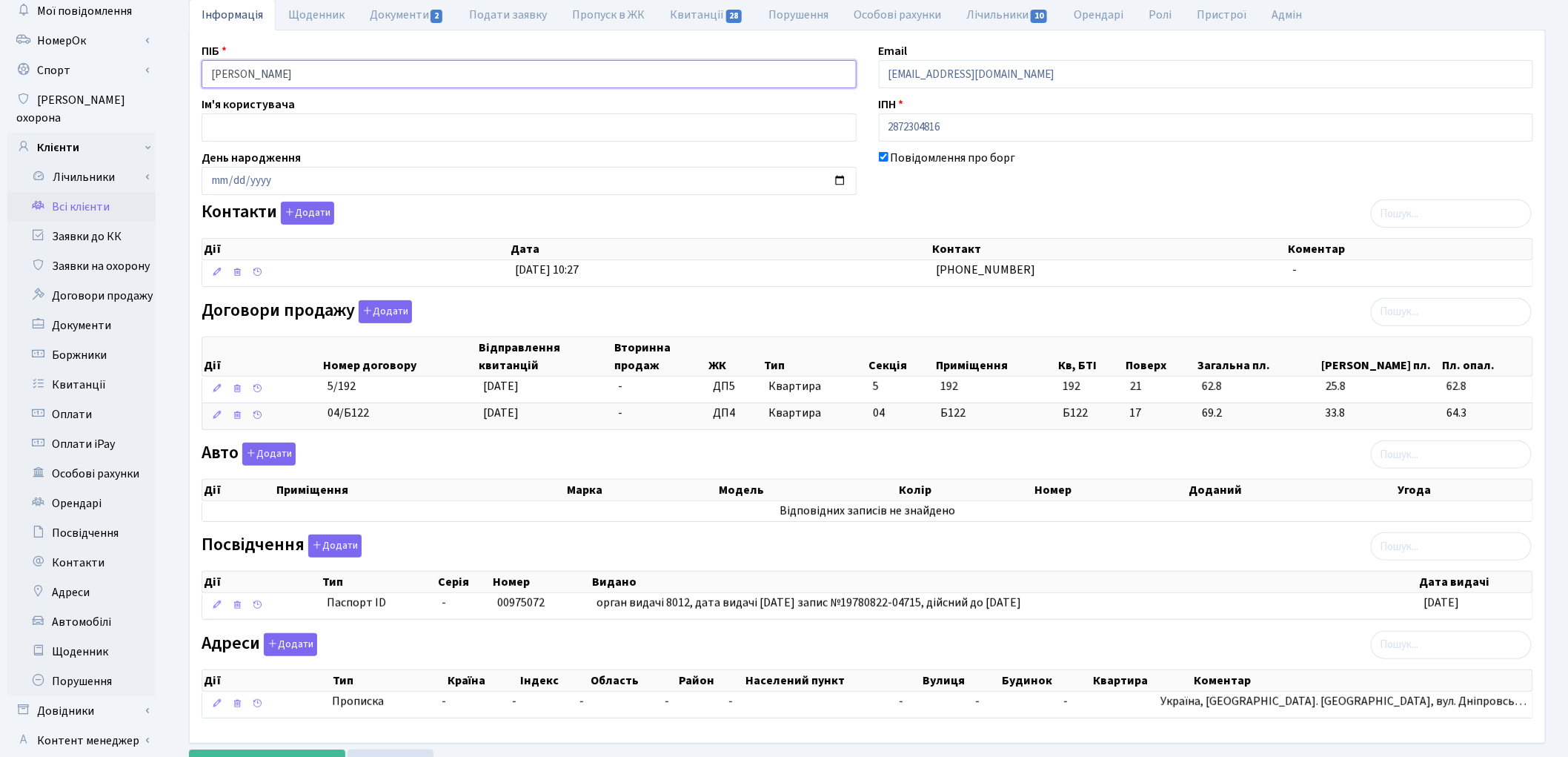
scroll to position [165, 0]
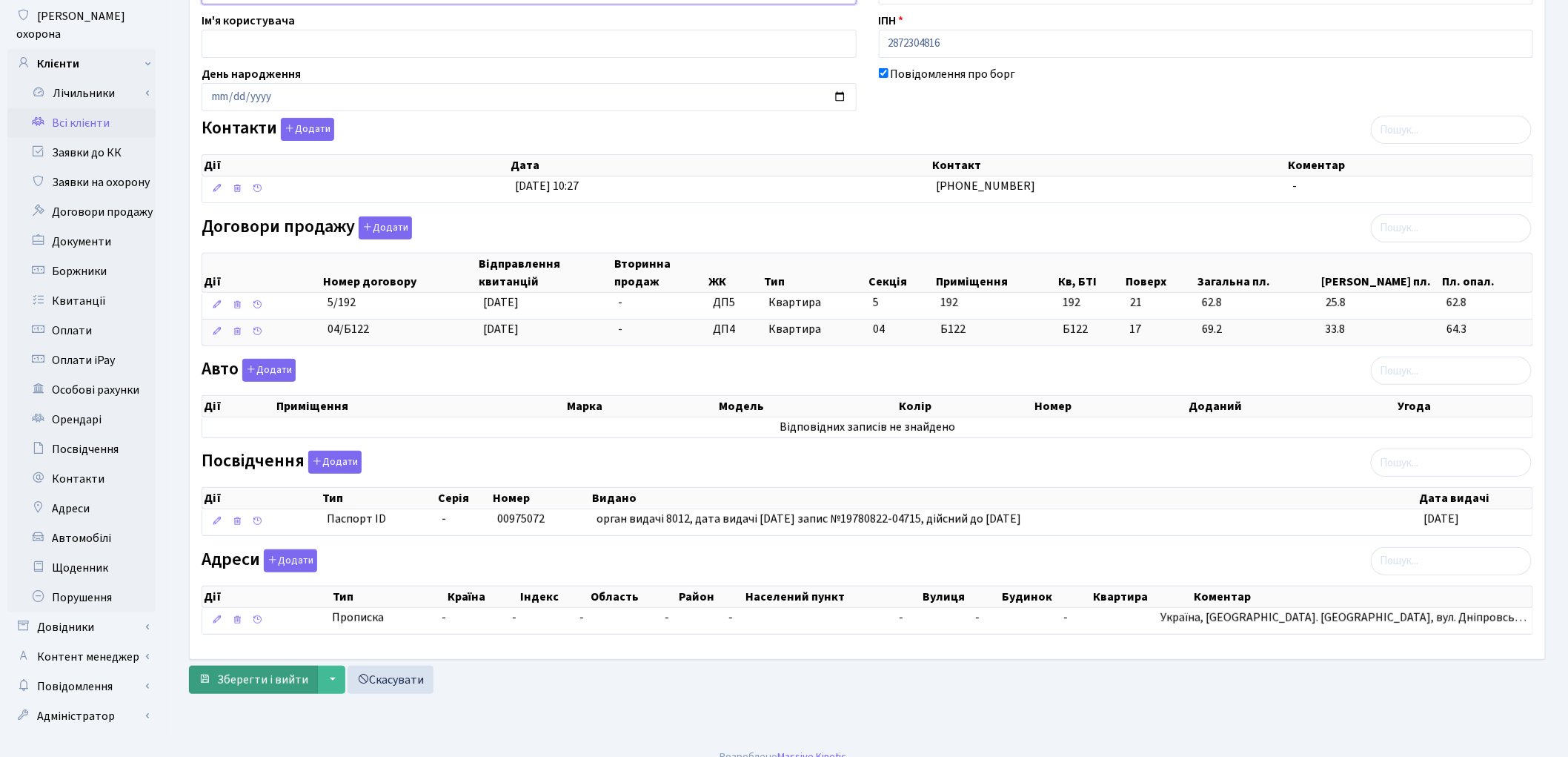
type input "Черкаський Євген Юрійович"
click at [276, 687] on span "Зберегти і вийти" at bounding box center [263, 679] width 91 height 16
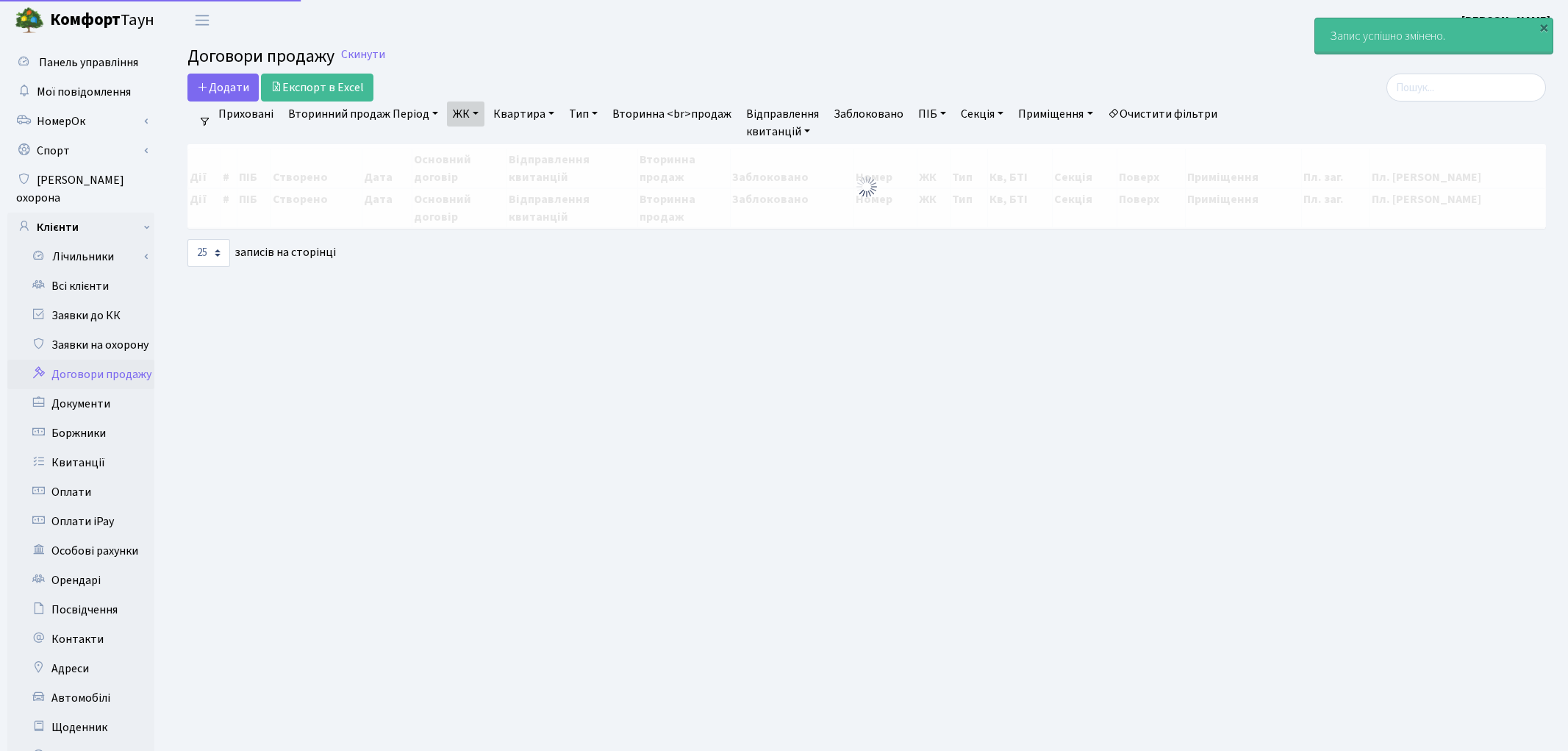
select select "25"
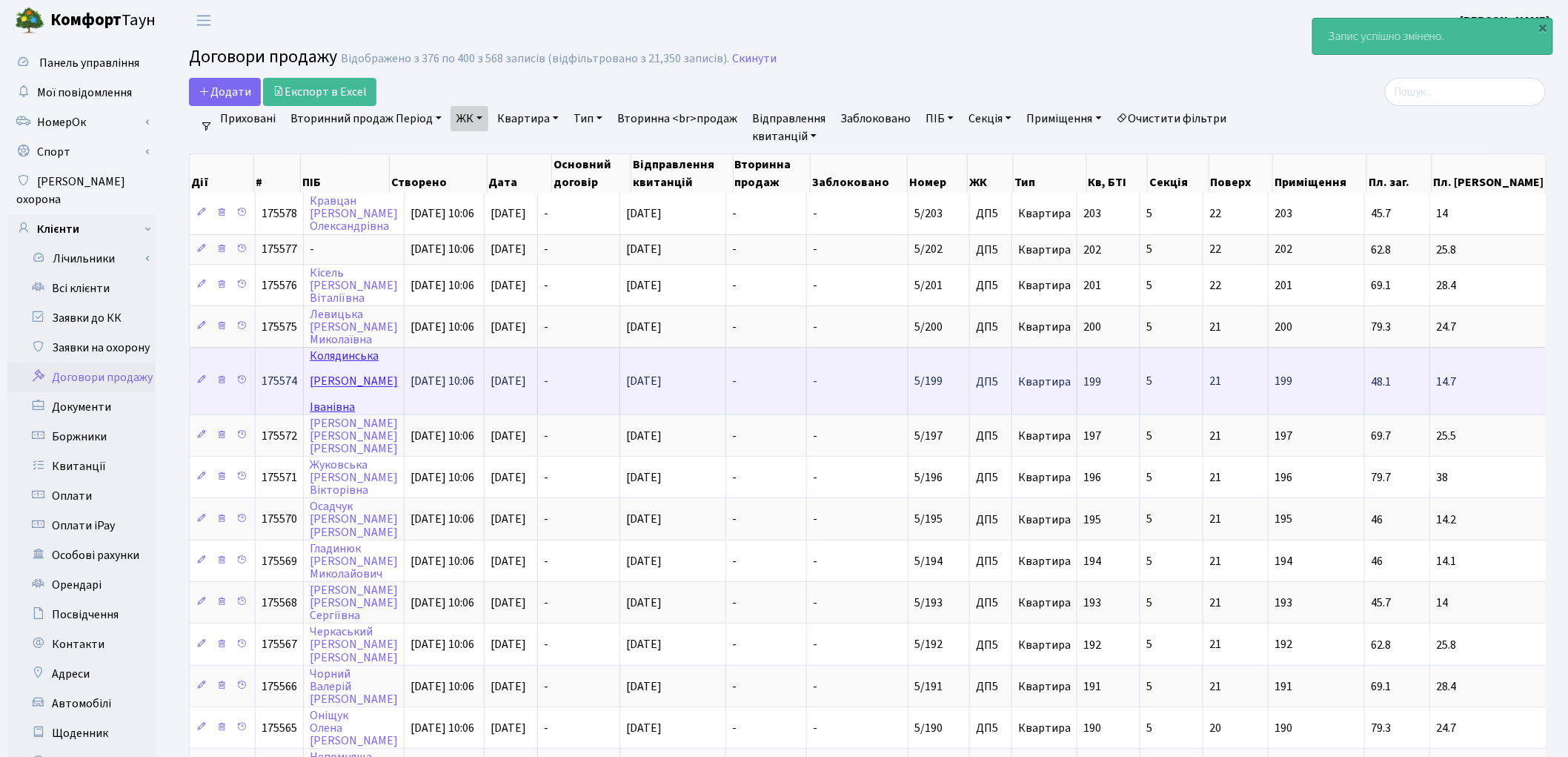
click at [348, 350] on link "Колядинська Юлія Іванівна" at bounding box center [354, 380] width 88 height 66
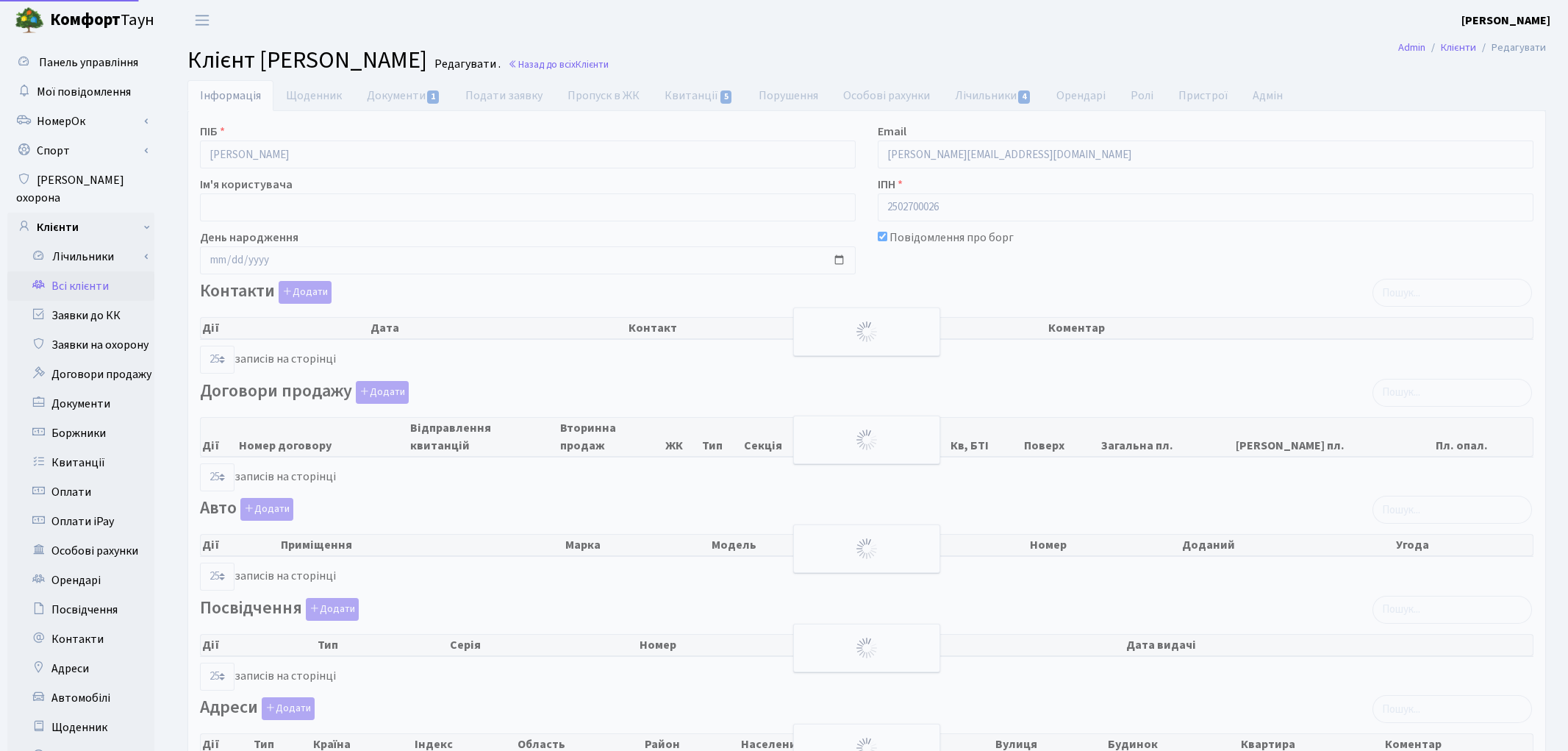
select select "25"
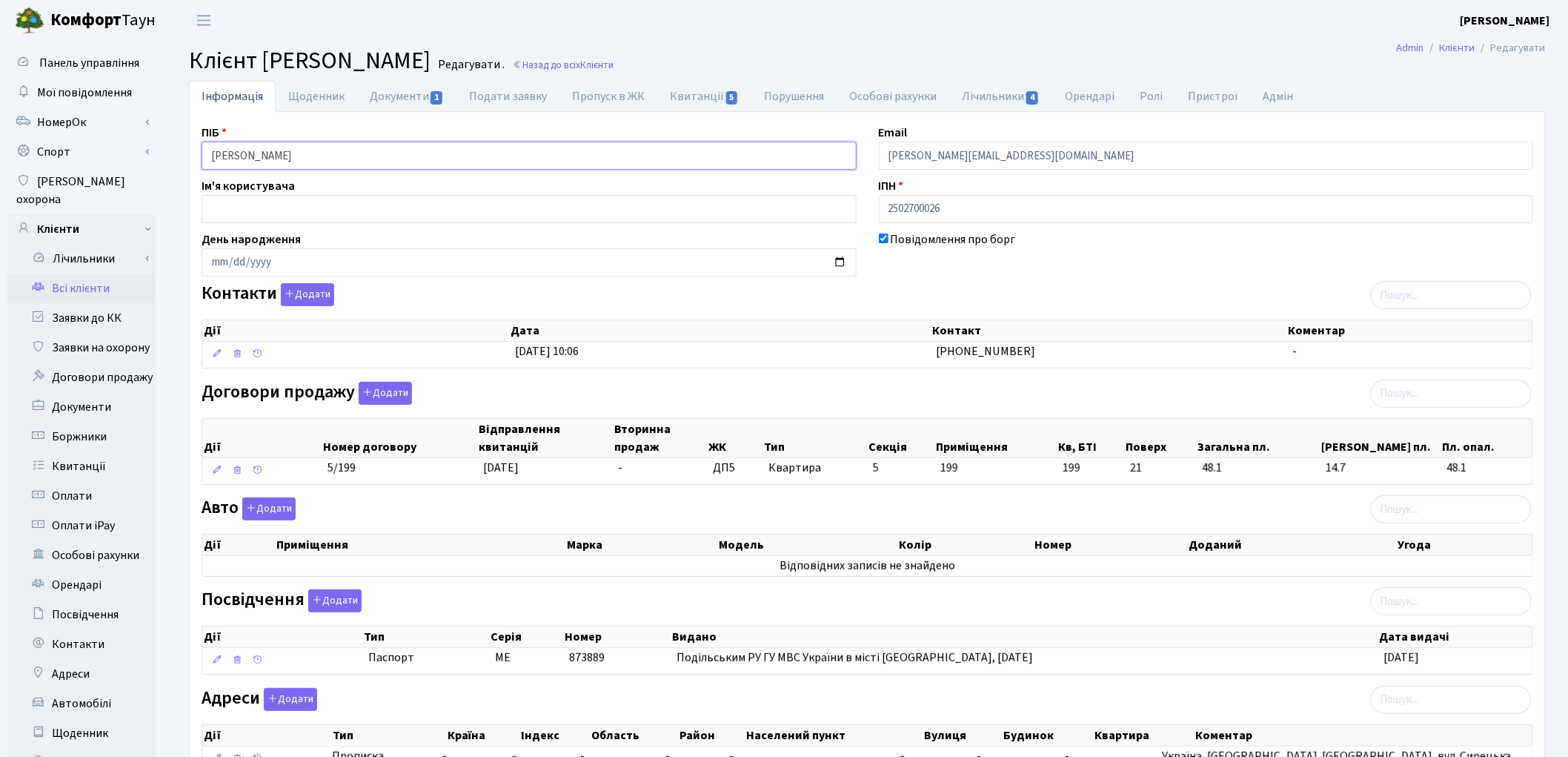
click at [282, 152] on input "Колядинська Юлія Іванівна" at bounding box center [529, 156] width 655 height 28
click at [305, 152] on input "Колядинська Юлія Іванівна" at bounding box center [529, 156] width 655 height 28
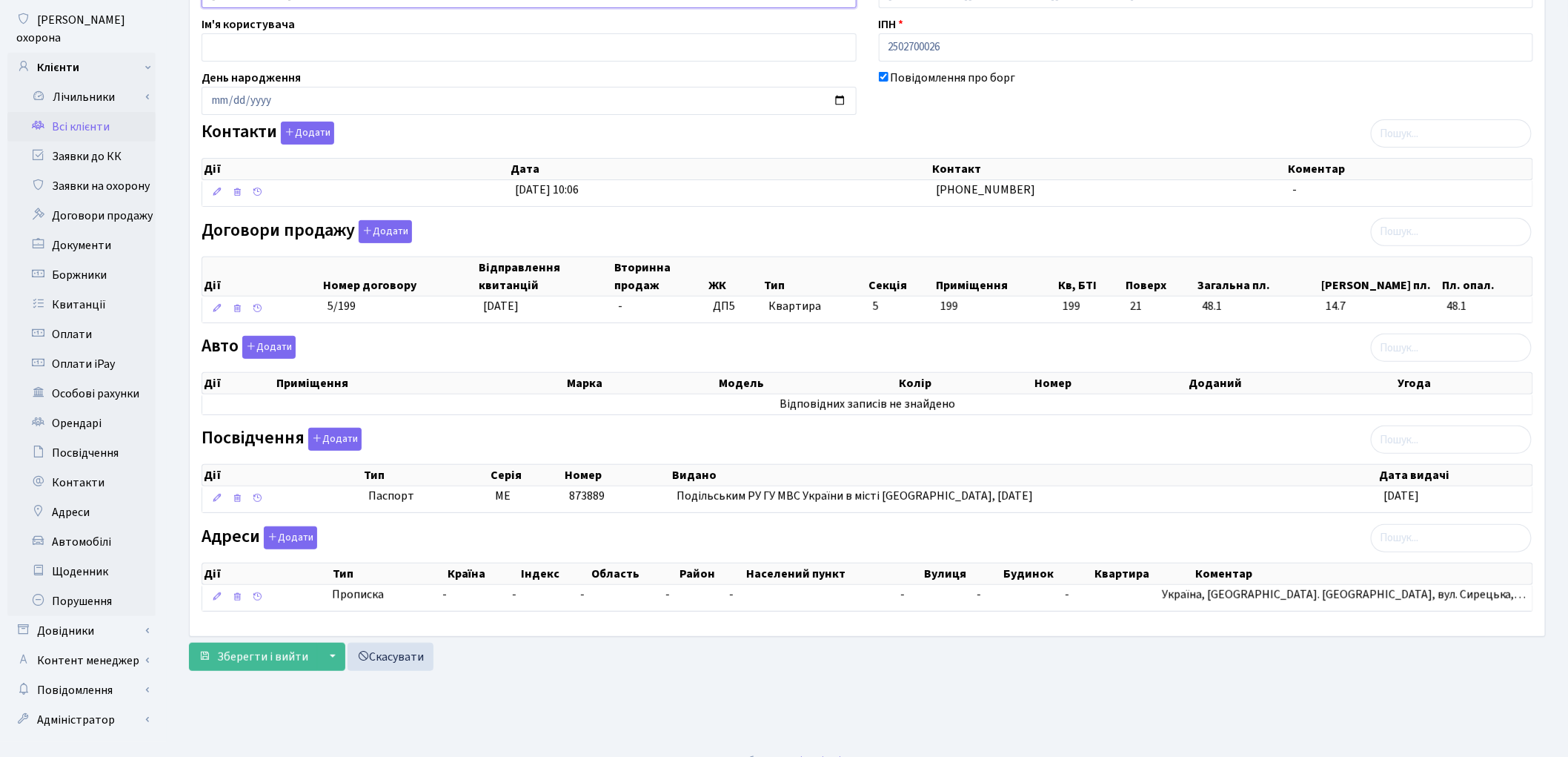
scroll to position [165, 0]
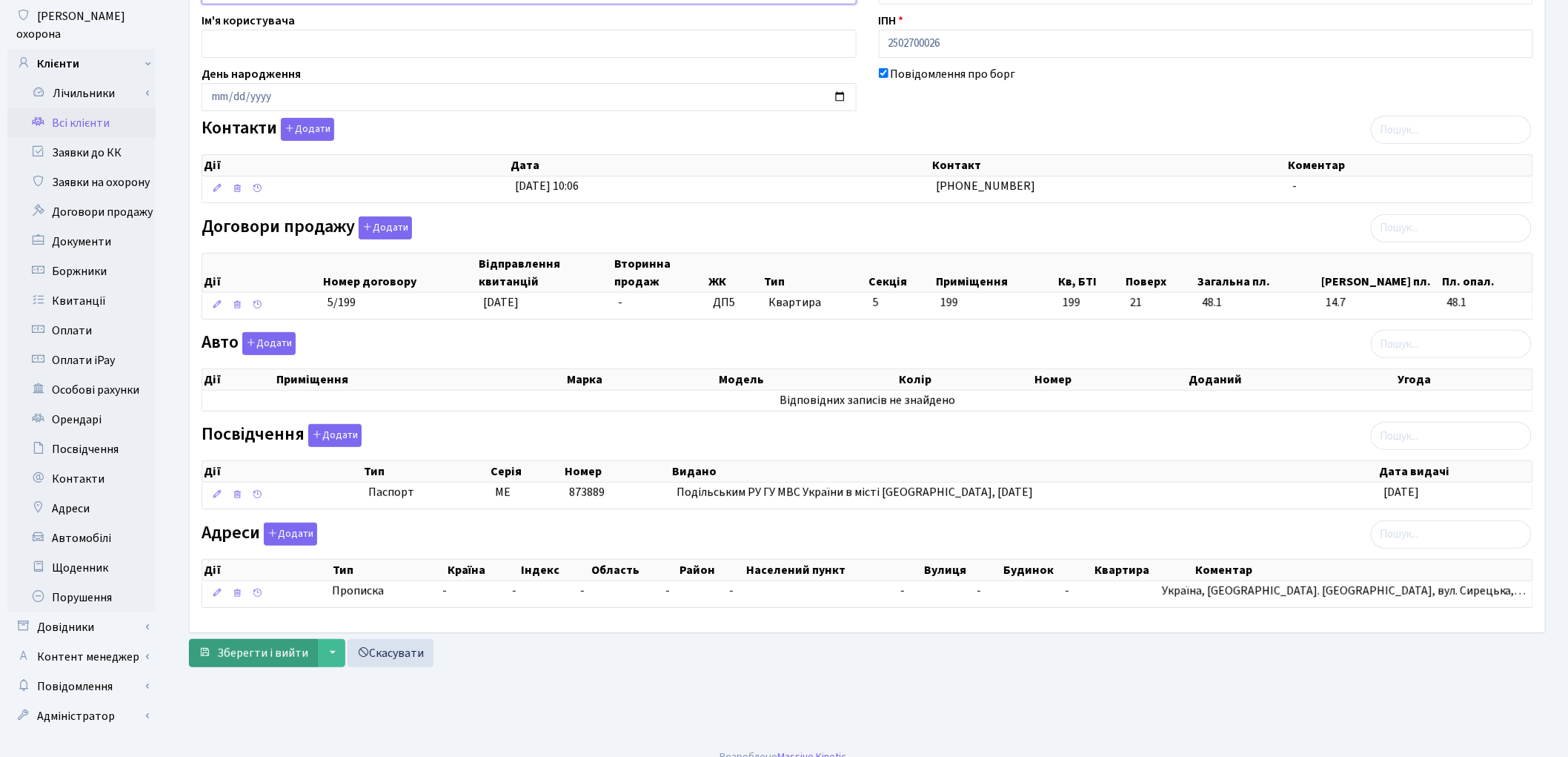
type input "Колядинська Юлія Іванівна"
click at [245, 661] on span "Зберегти і вийти" at bounding box center [263, 653] width 91 height 16
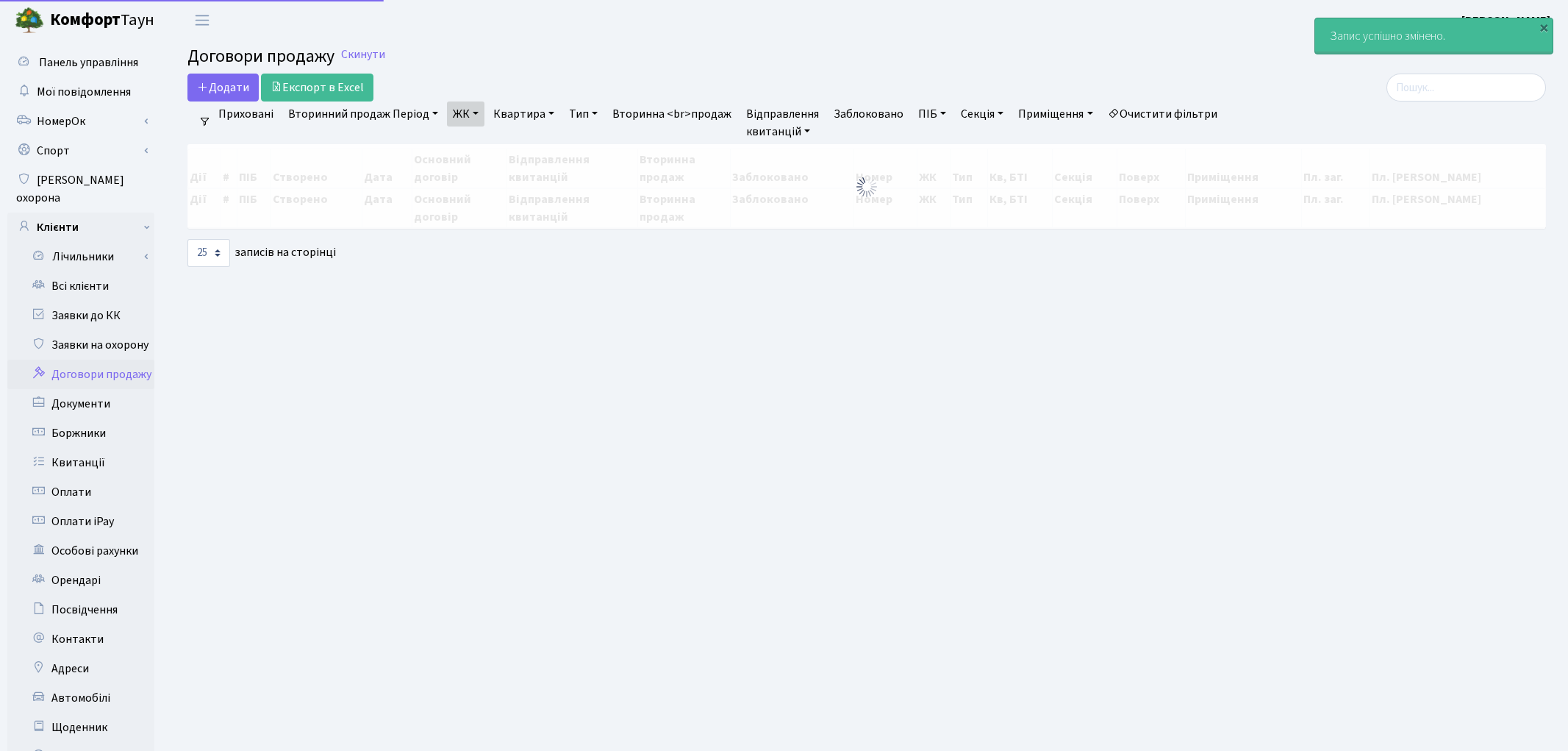
select select "25"
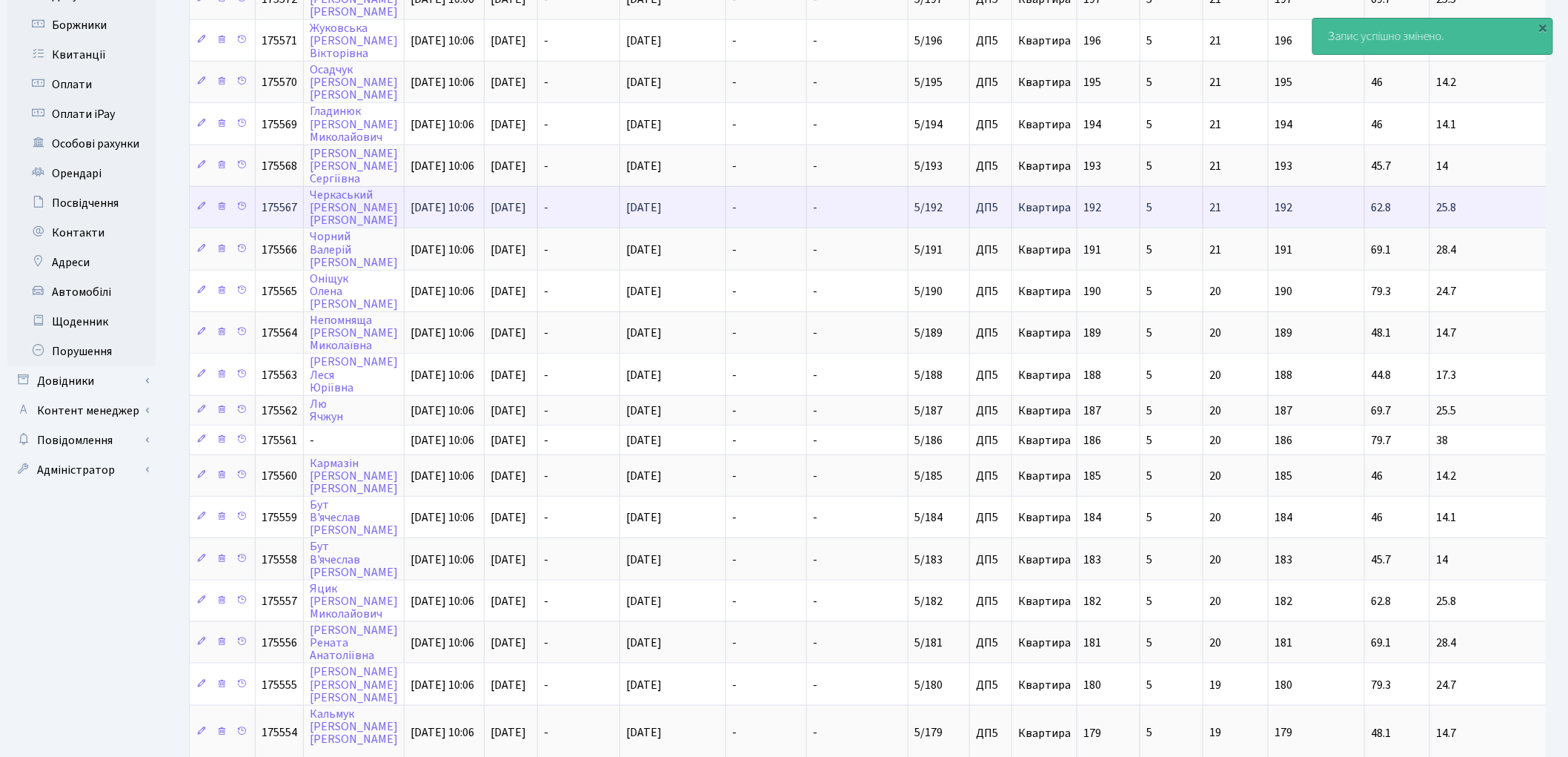
scroll to position [537, 0]
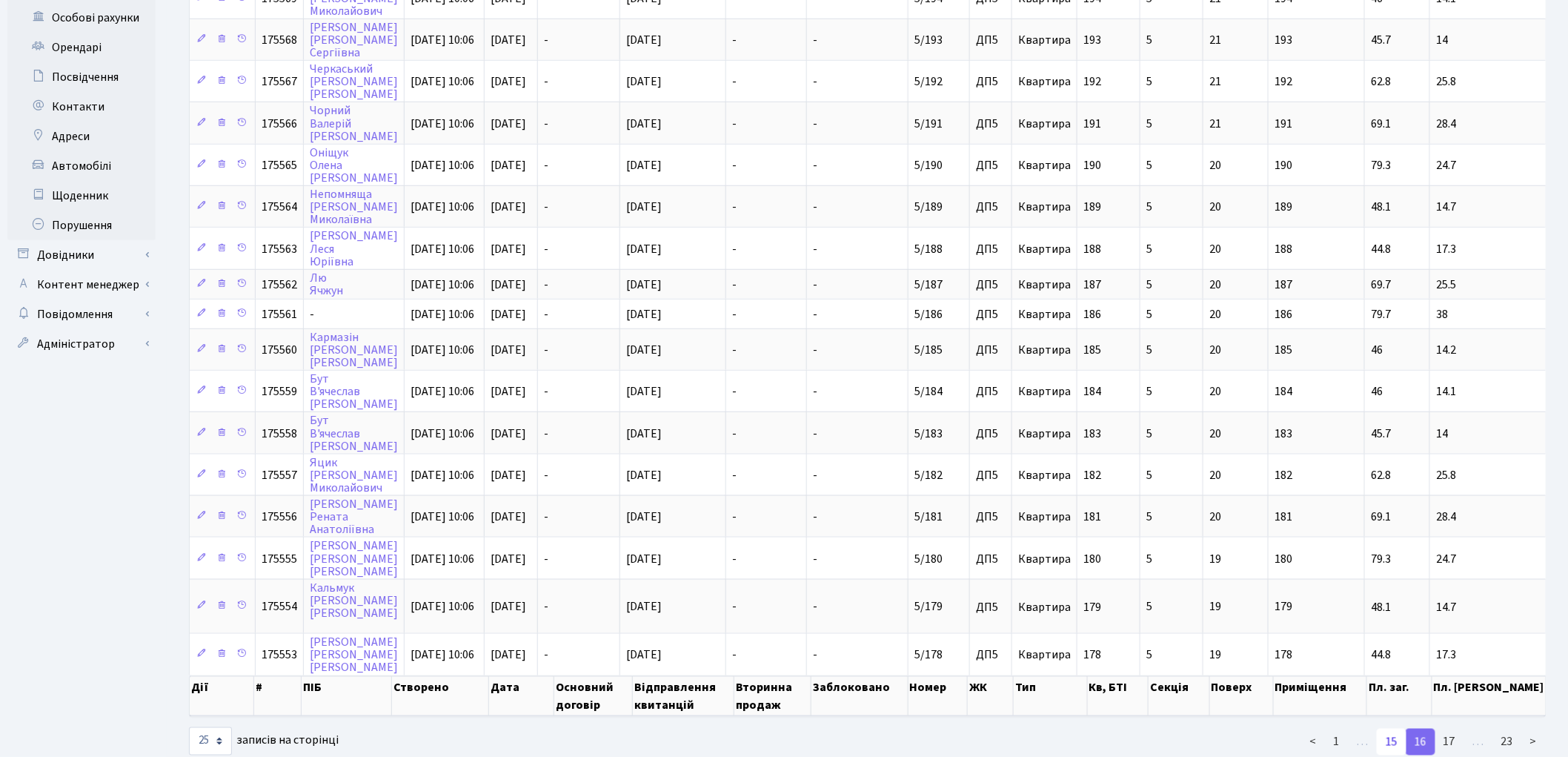
click at [1395, 729] on link "15" at bounding box center [1392, 742] width 30 height 27
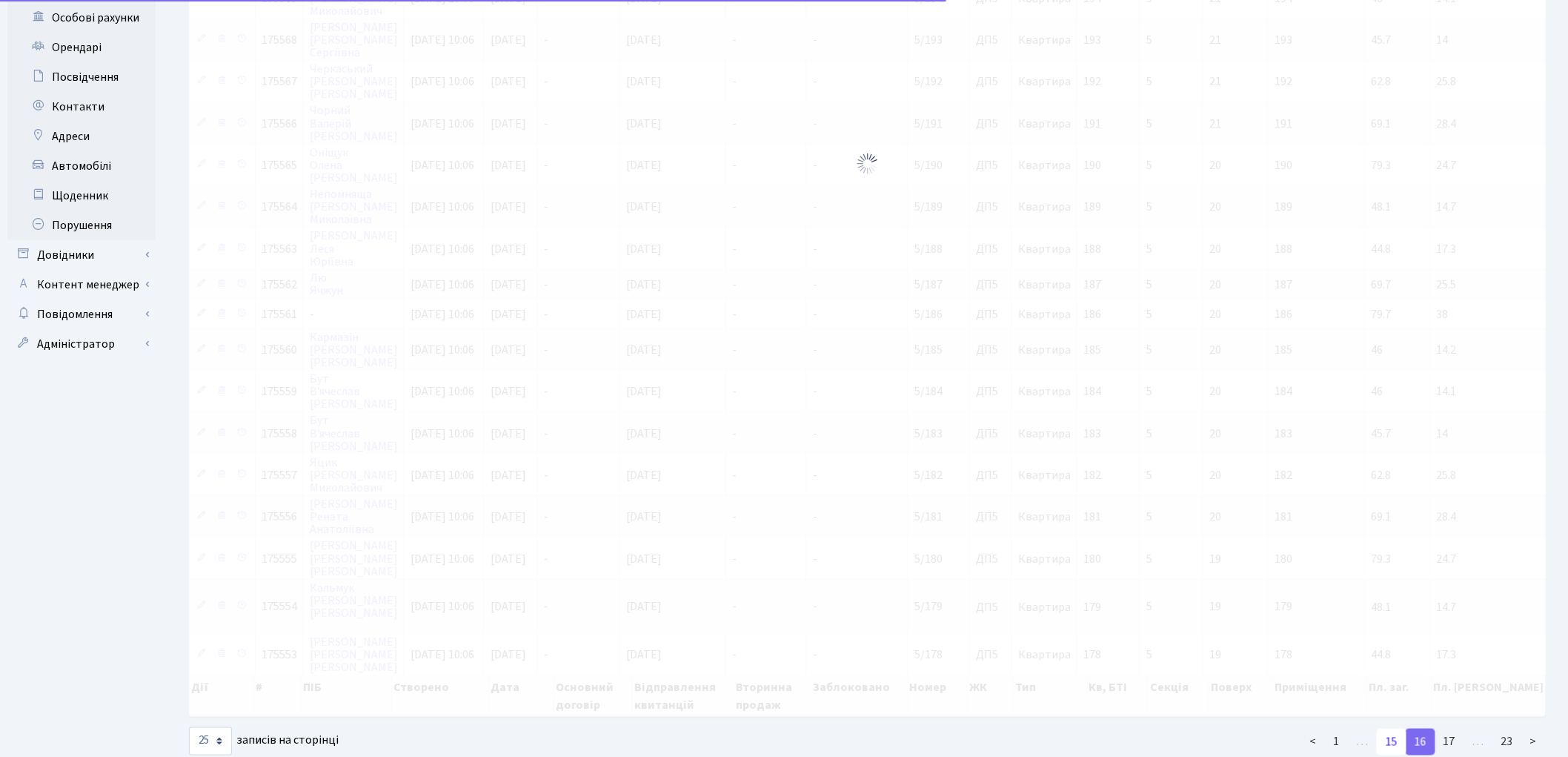
scroll to position [692, 0]
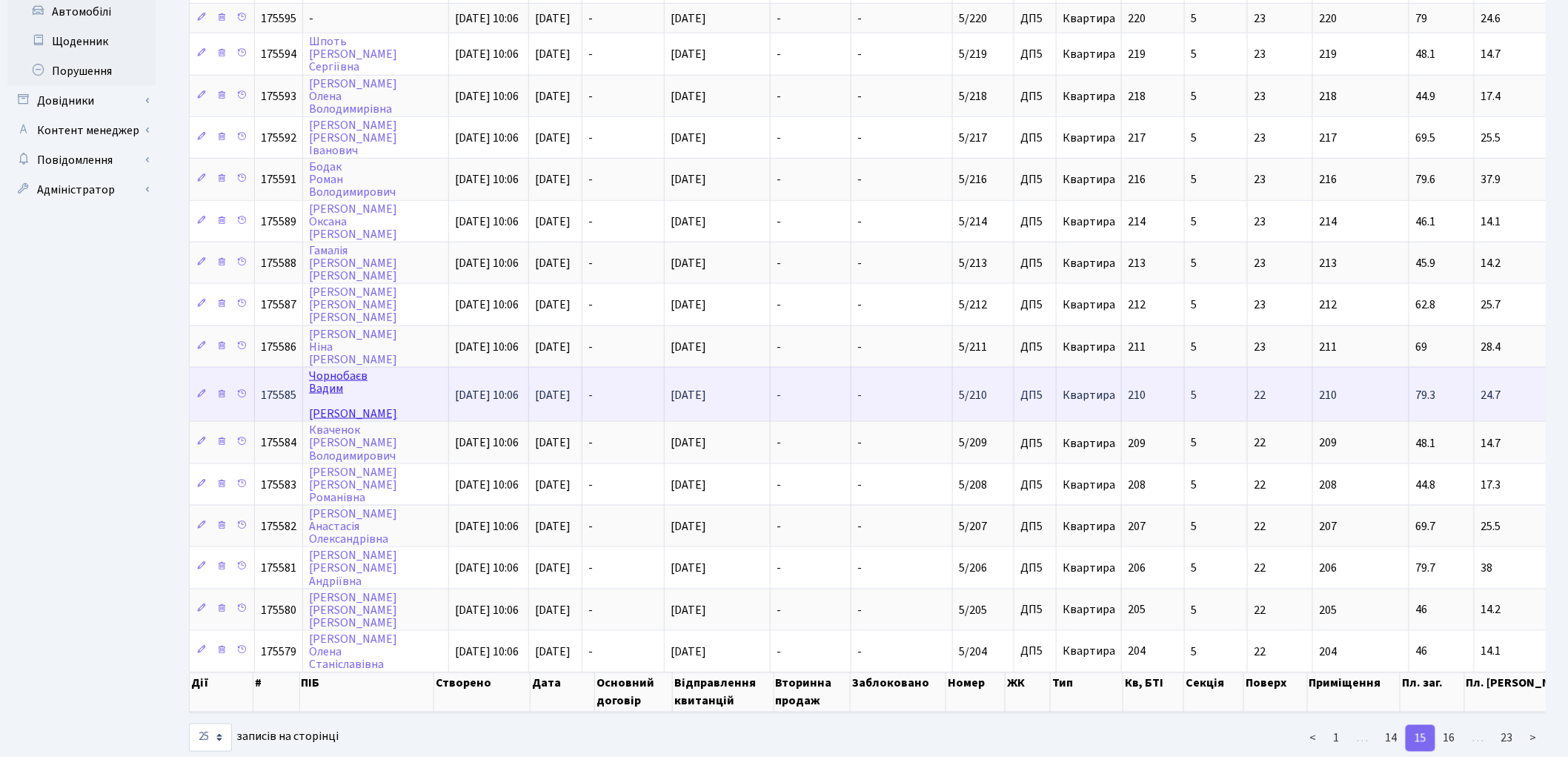
click at [340, 368] on link "Чорнобаєв Вадим Андрійович" at bounding box center [353, 394] width 88 height 54
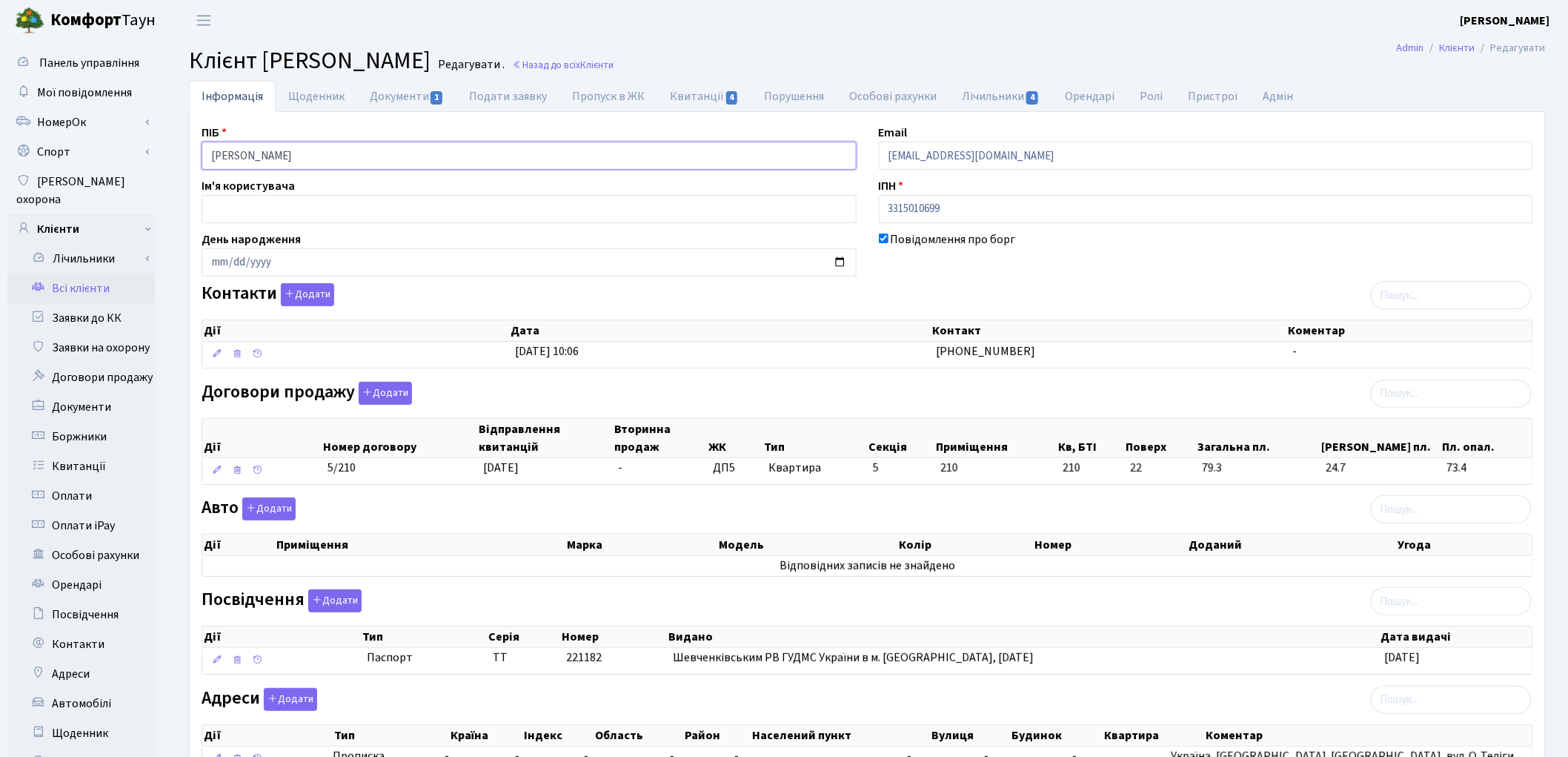
click at [304, 152] on input "Чорнобаєв Вадим Андрійович" at bounding box center [529, 156] width 655 height 28
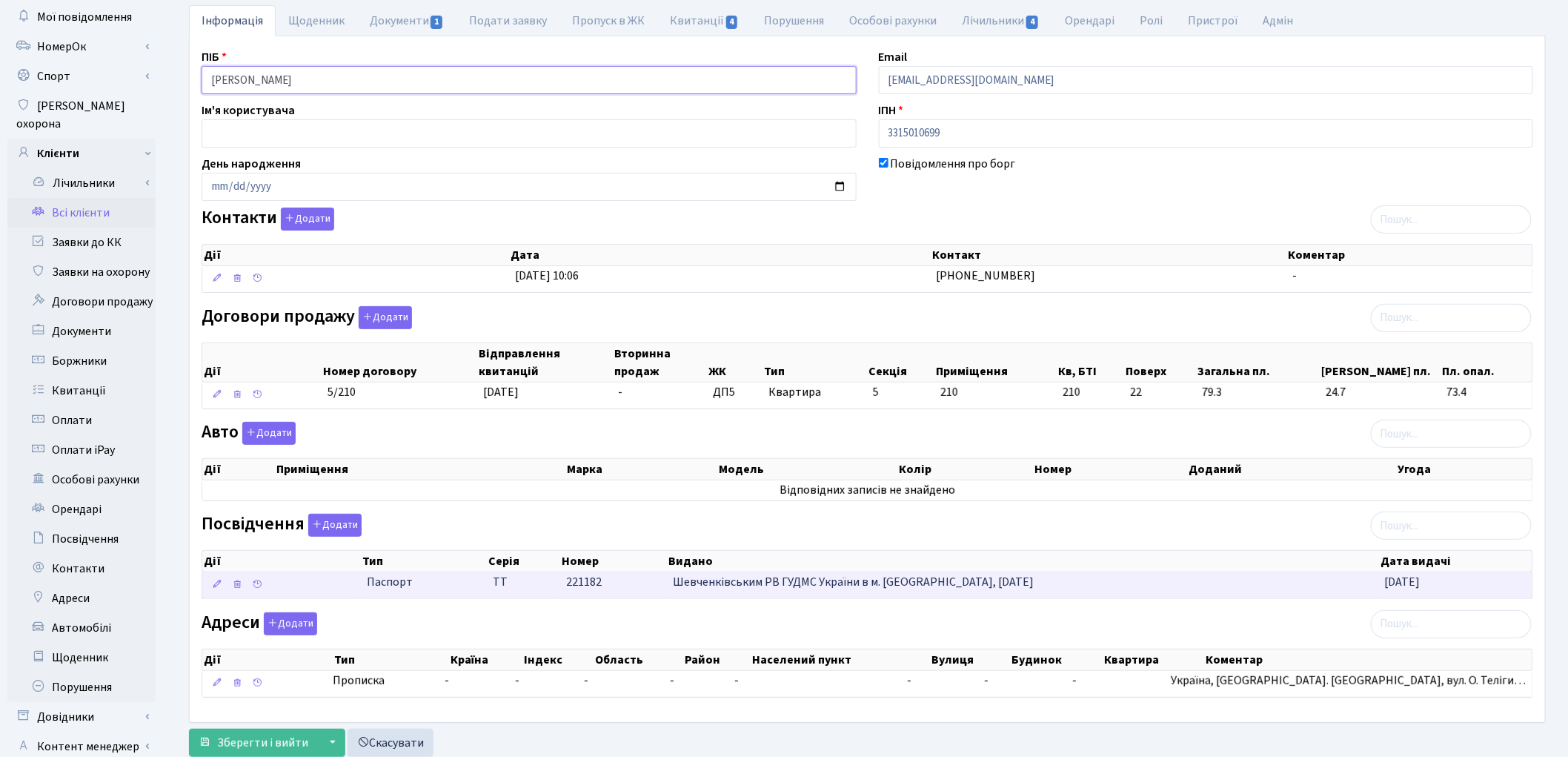
scroll to position [165, 0]
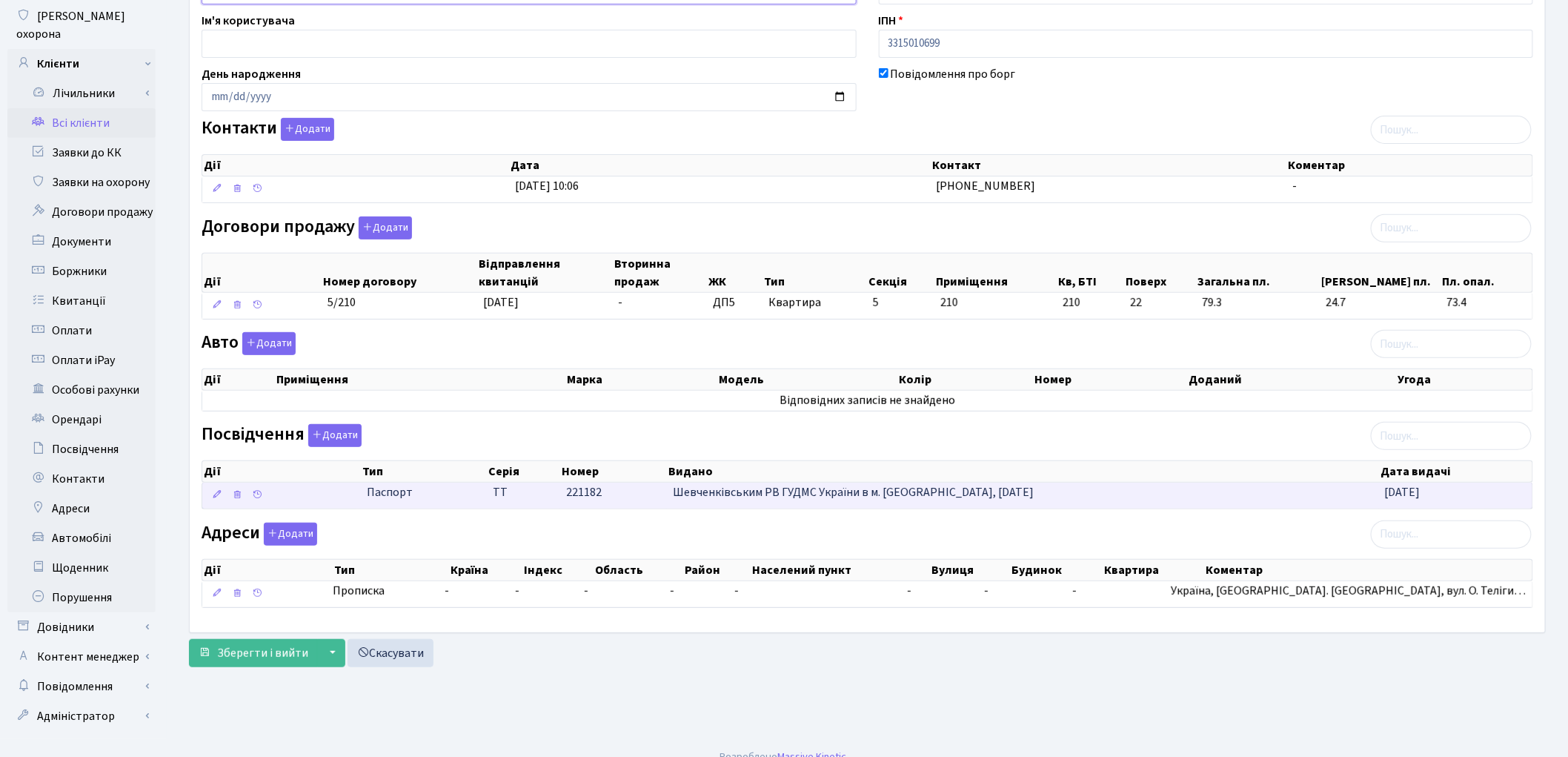
type input "Чорнобаєв Вадим Андрійович"
click at [293, 661] on span "Зберегти і вийти" at bounding box center [263, 653] width 91 height 16
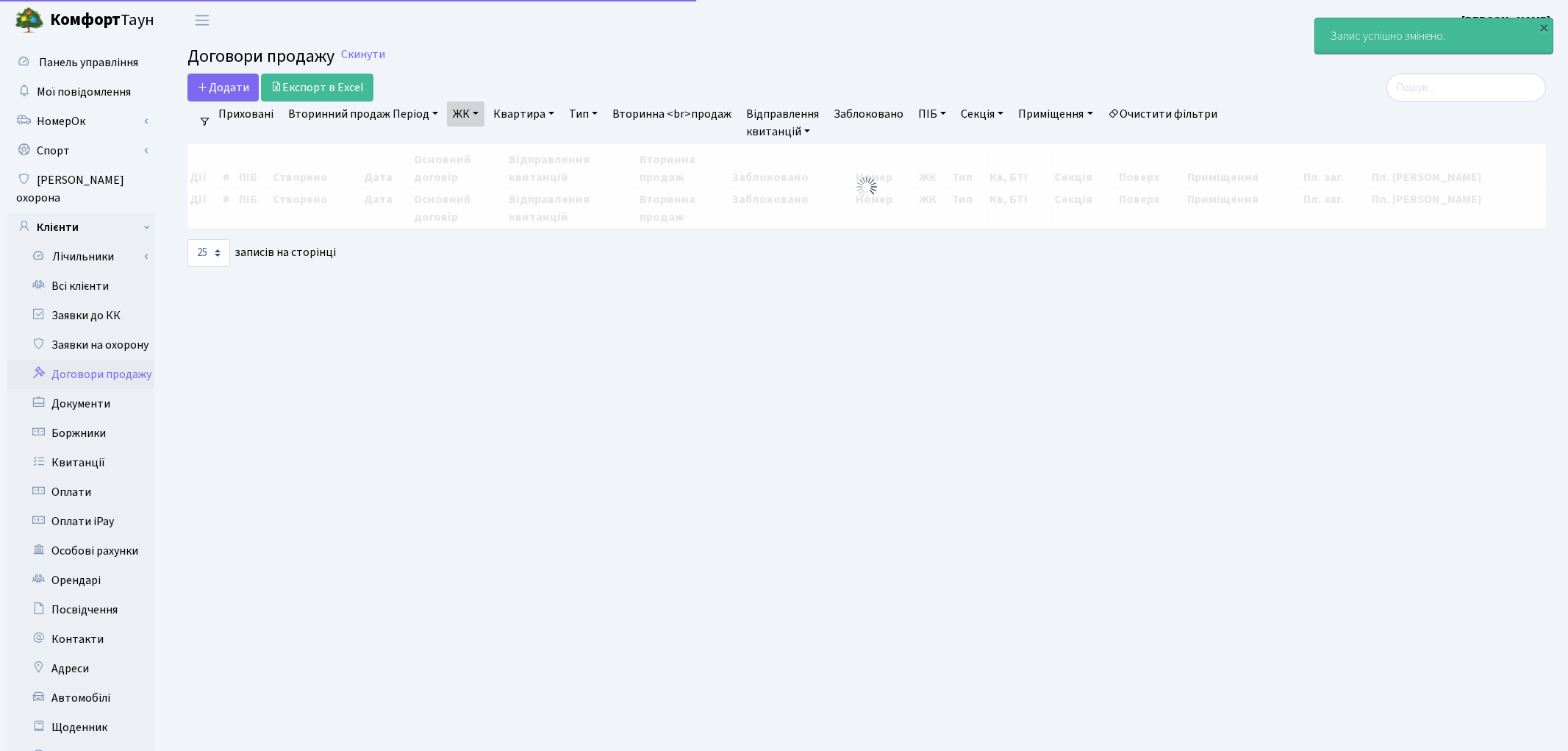
select select "25"
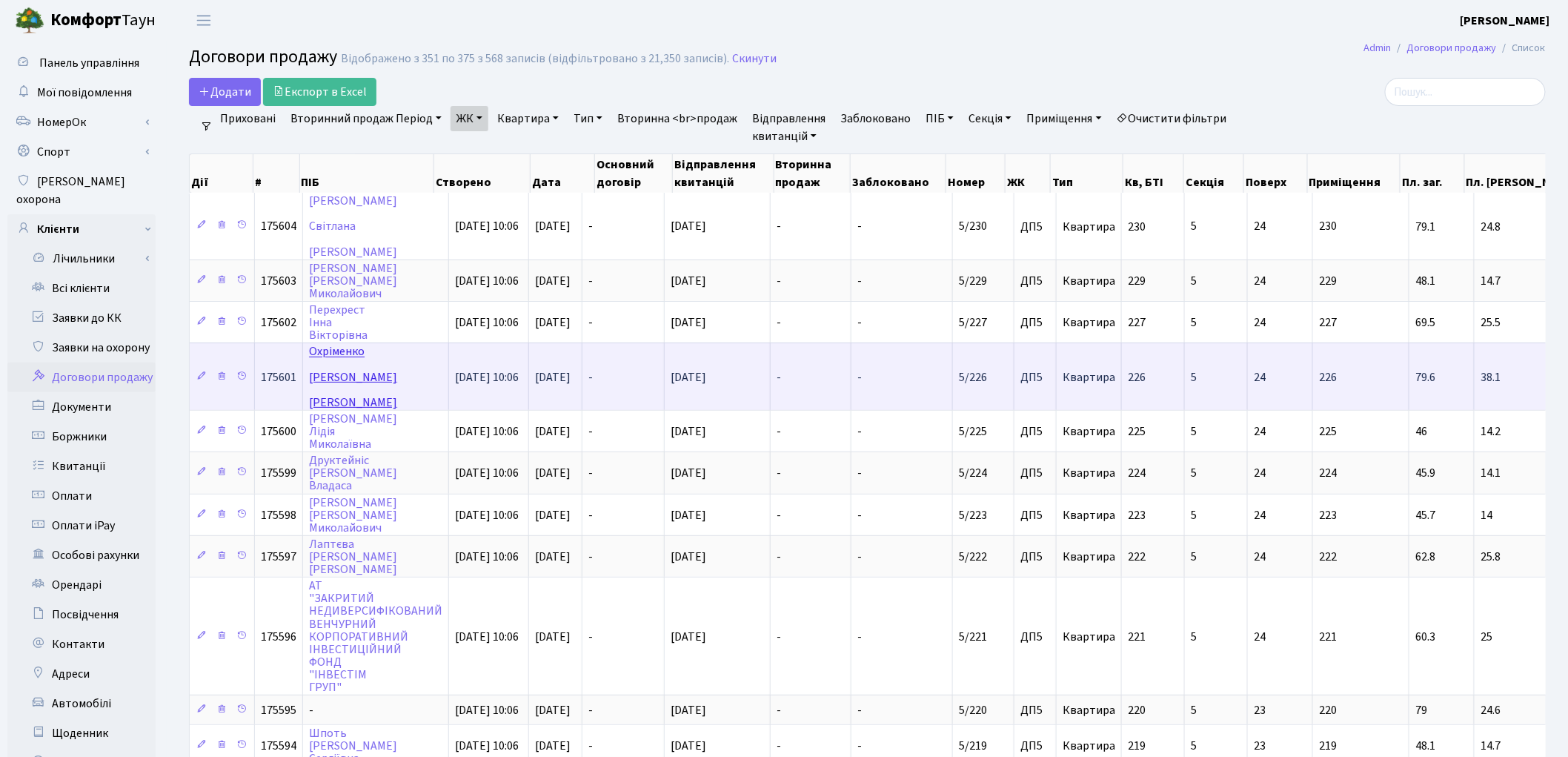
click at [323, 344] on link "[PERSON_NAME]" at bounding box center [353, 377] width 88 height 66
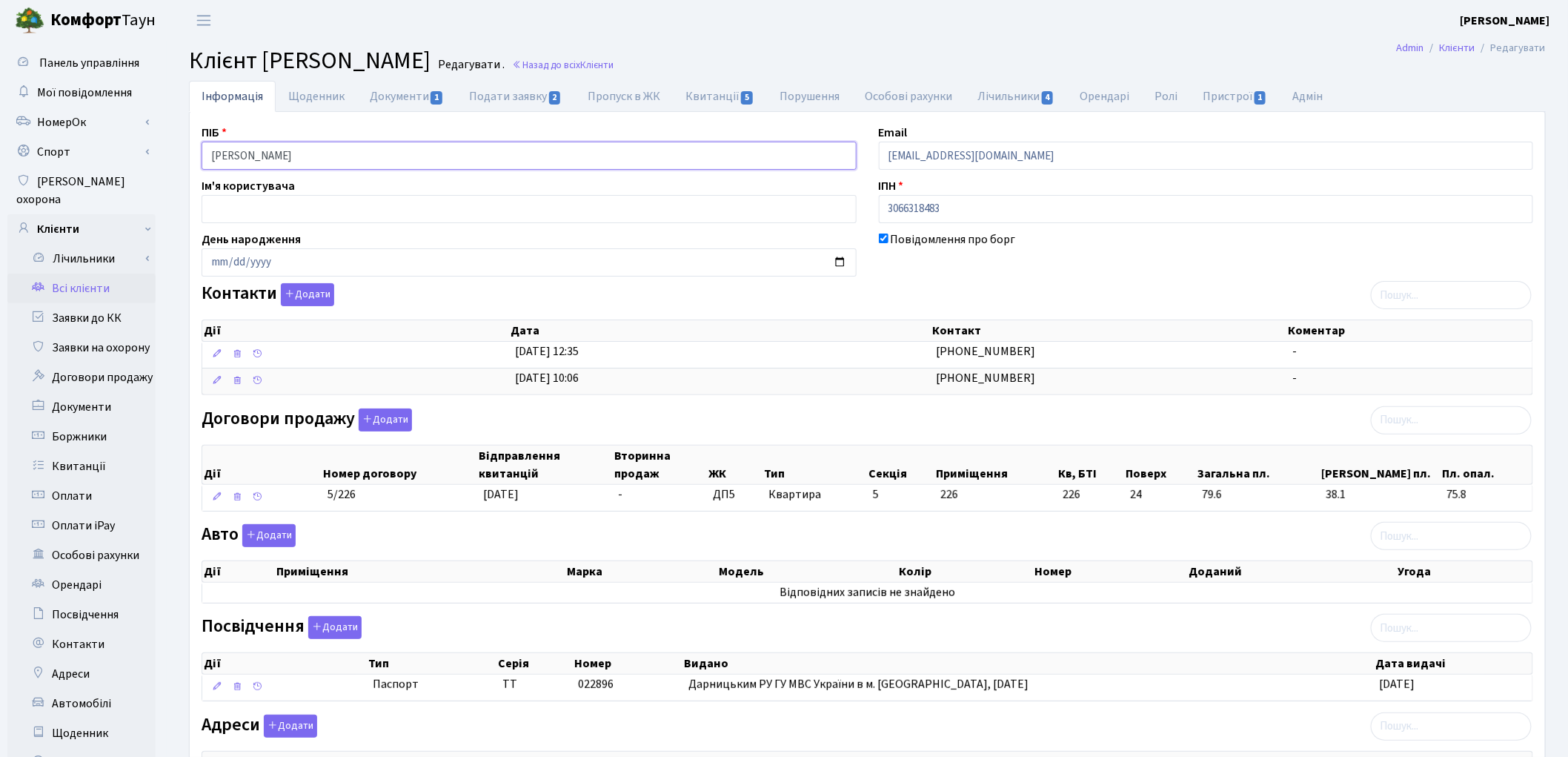
click at [269, 153] on input "Охріменко Надія Василівна" at bounding box center [529, 156] width 655 height 28
click at [299, 156] on input "Охріменко Надія Василівна" at bounding box center [529, 156] width 655 height 28
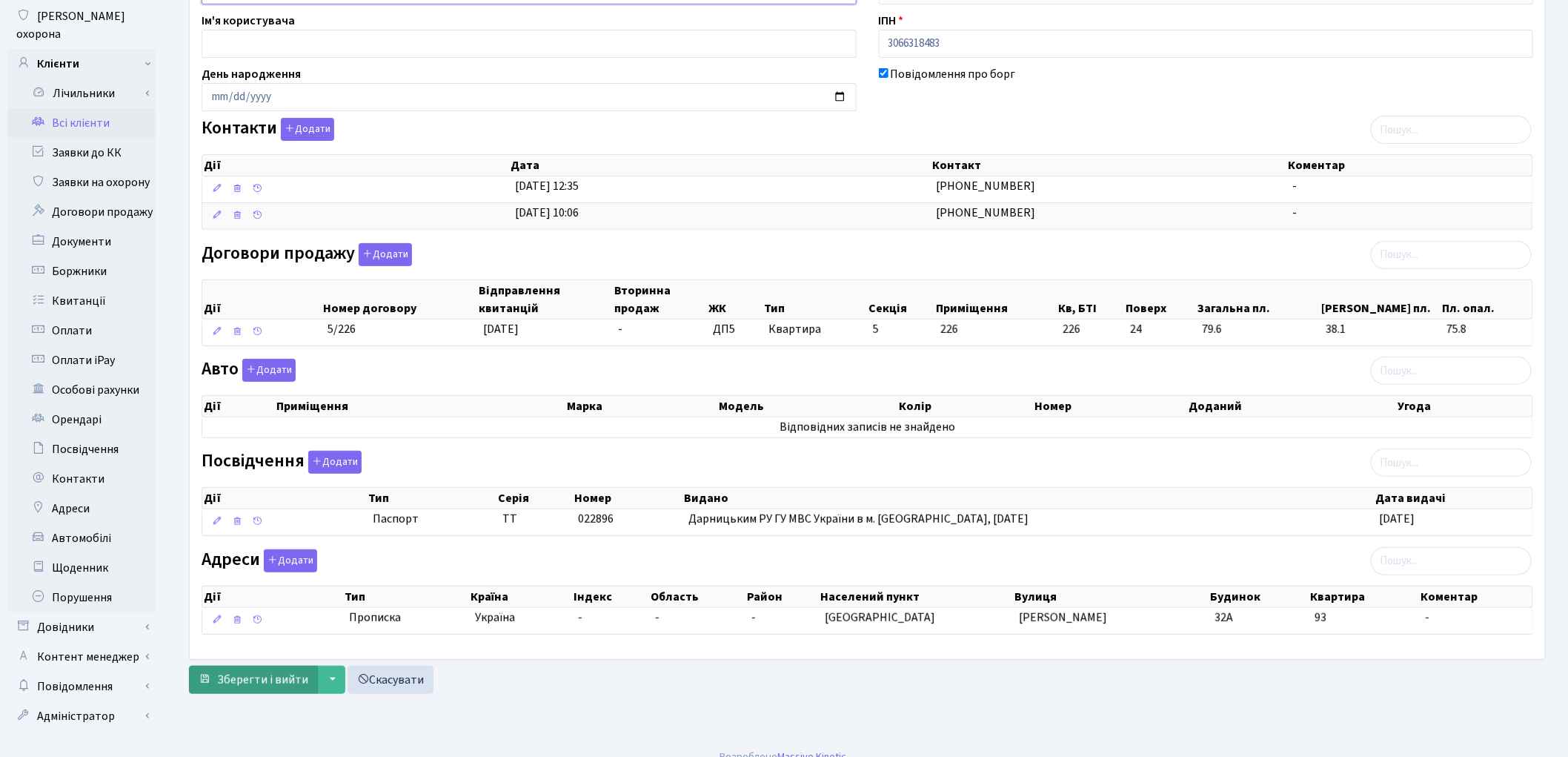
type input "Охріменко Надія Василівна"
click at [235, 678] on span "Зберегти і вийти" at bounding box center [263, 679] width 91 height 16
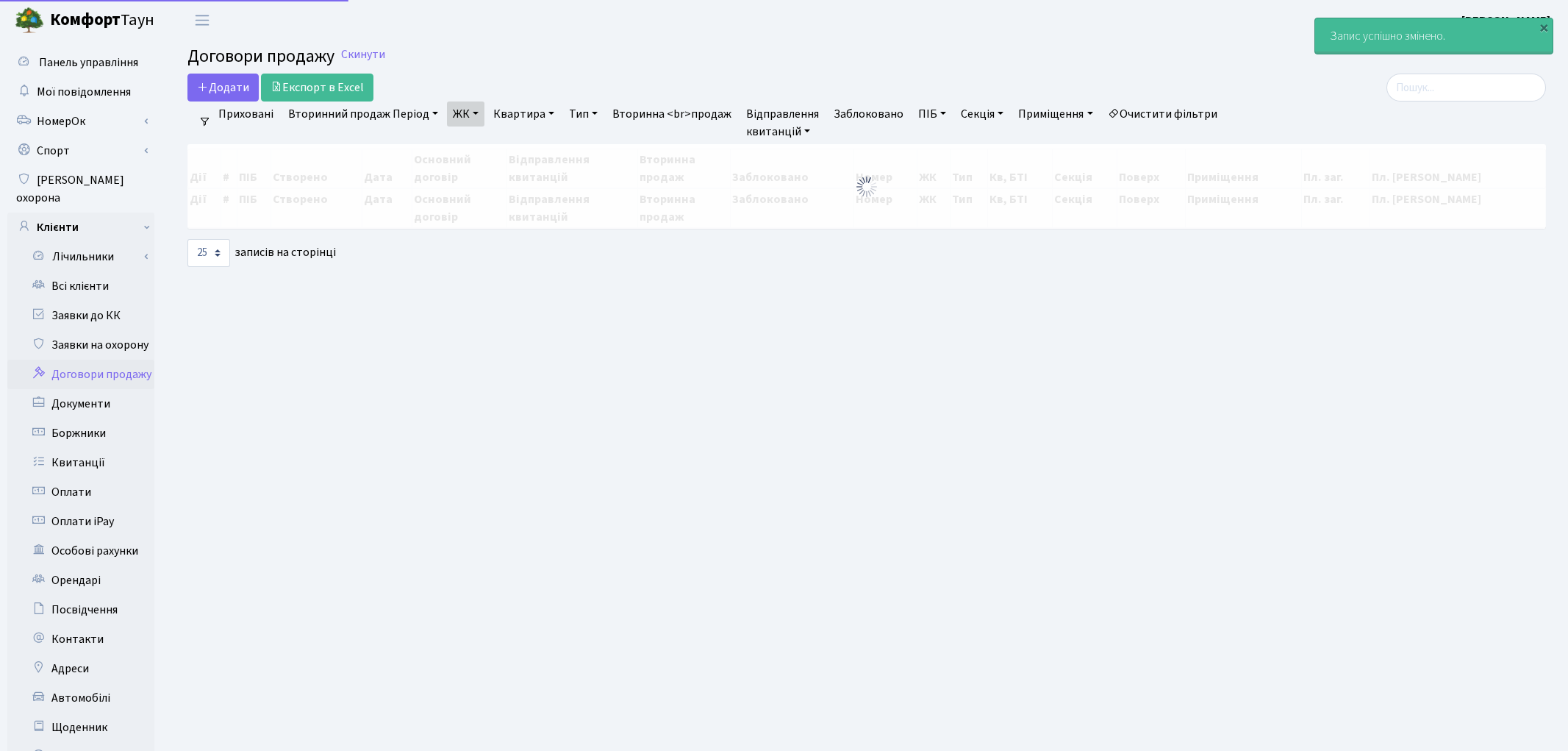
select select "25"
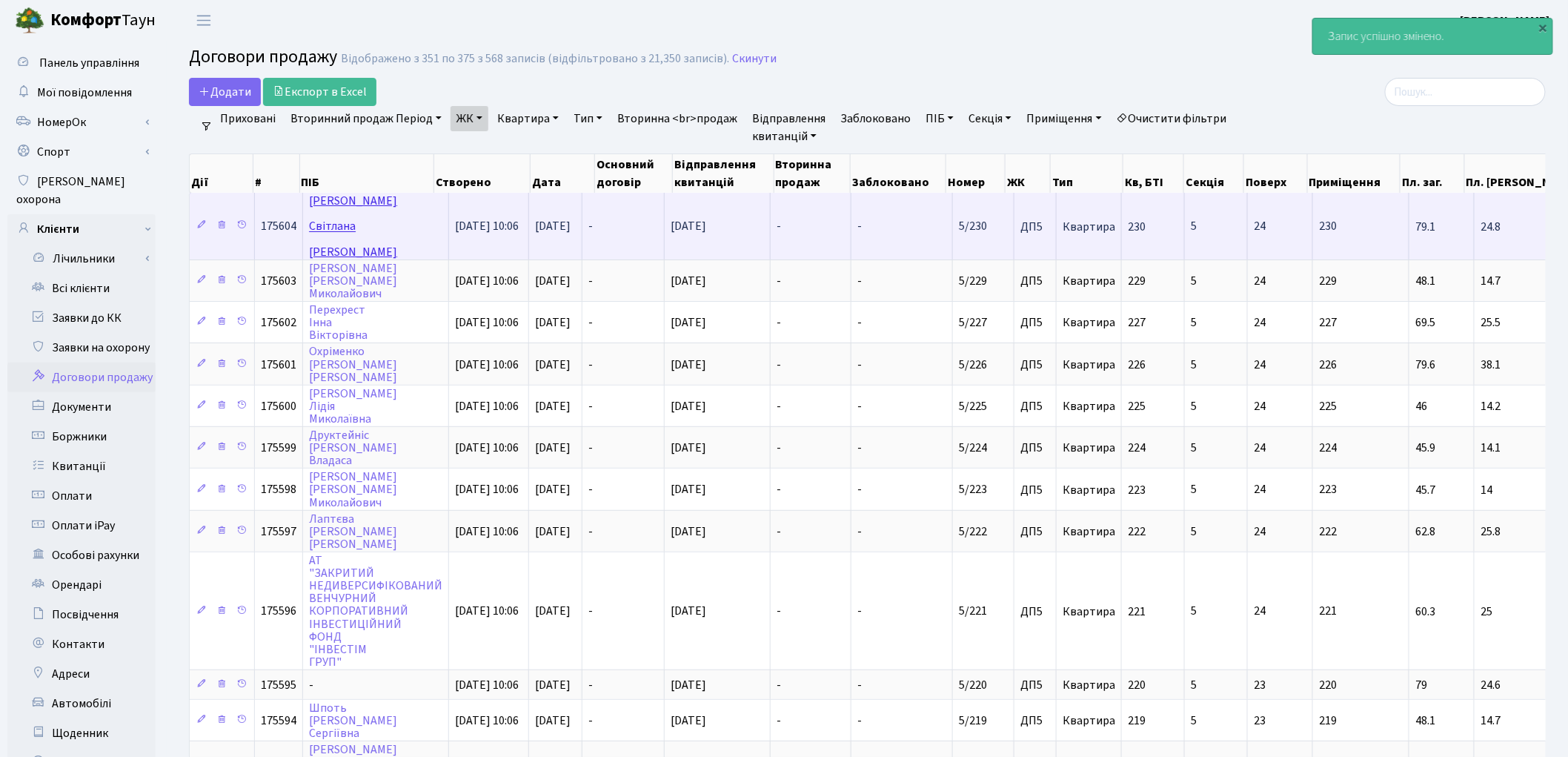
click at [354, 198] on link "Протченко Світлана Василівна" at bounding box center [353, 226] width 88 height 66
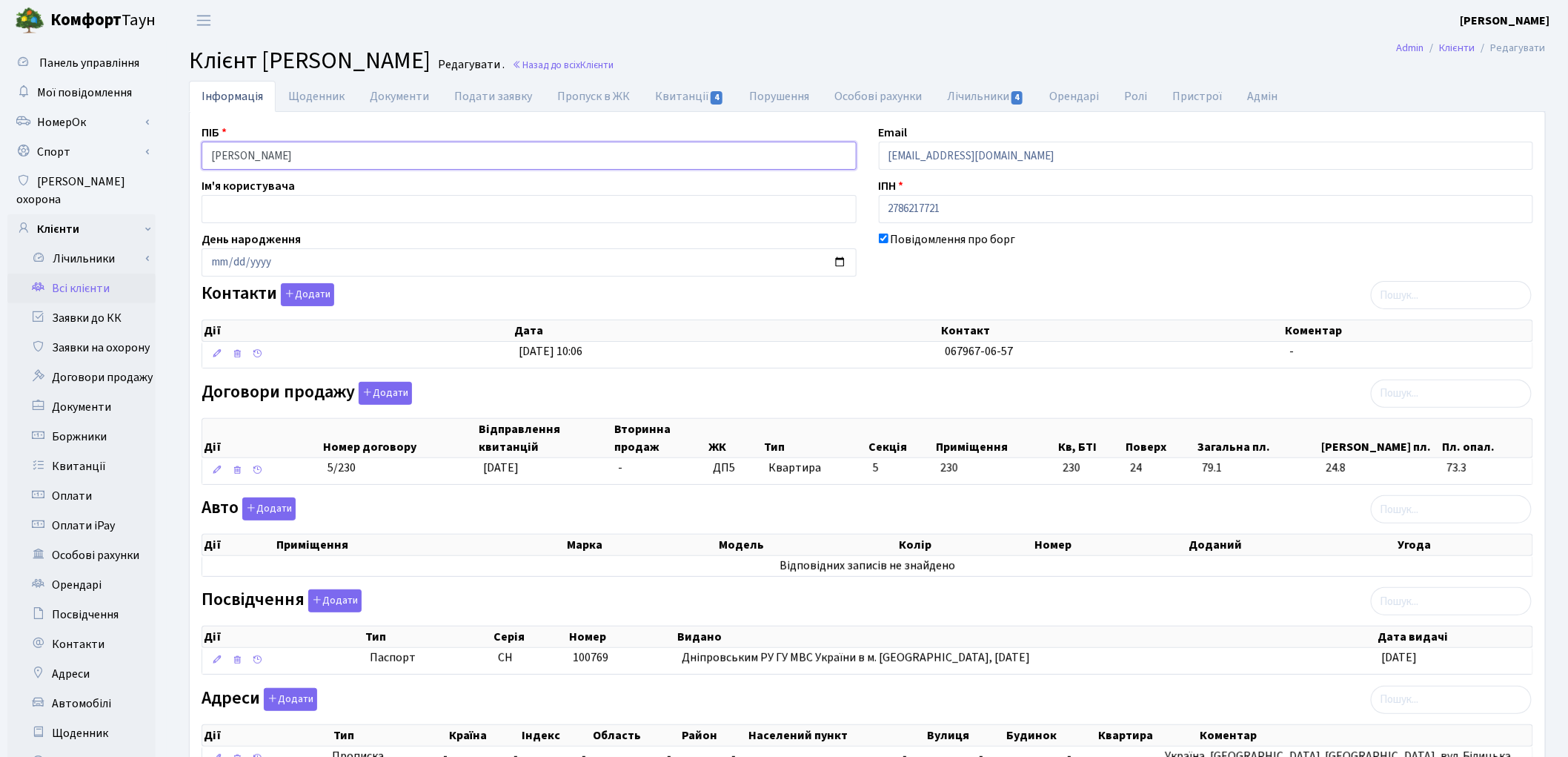
click at [270, 152] on input "Протченко Світлана Василівна" at bounding box center [529, 156] width 655 height 28
click at [316, 156] on input "Протченко Світлана Василівна" at bounding box center [529, 156] width 655 height 28
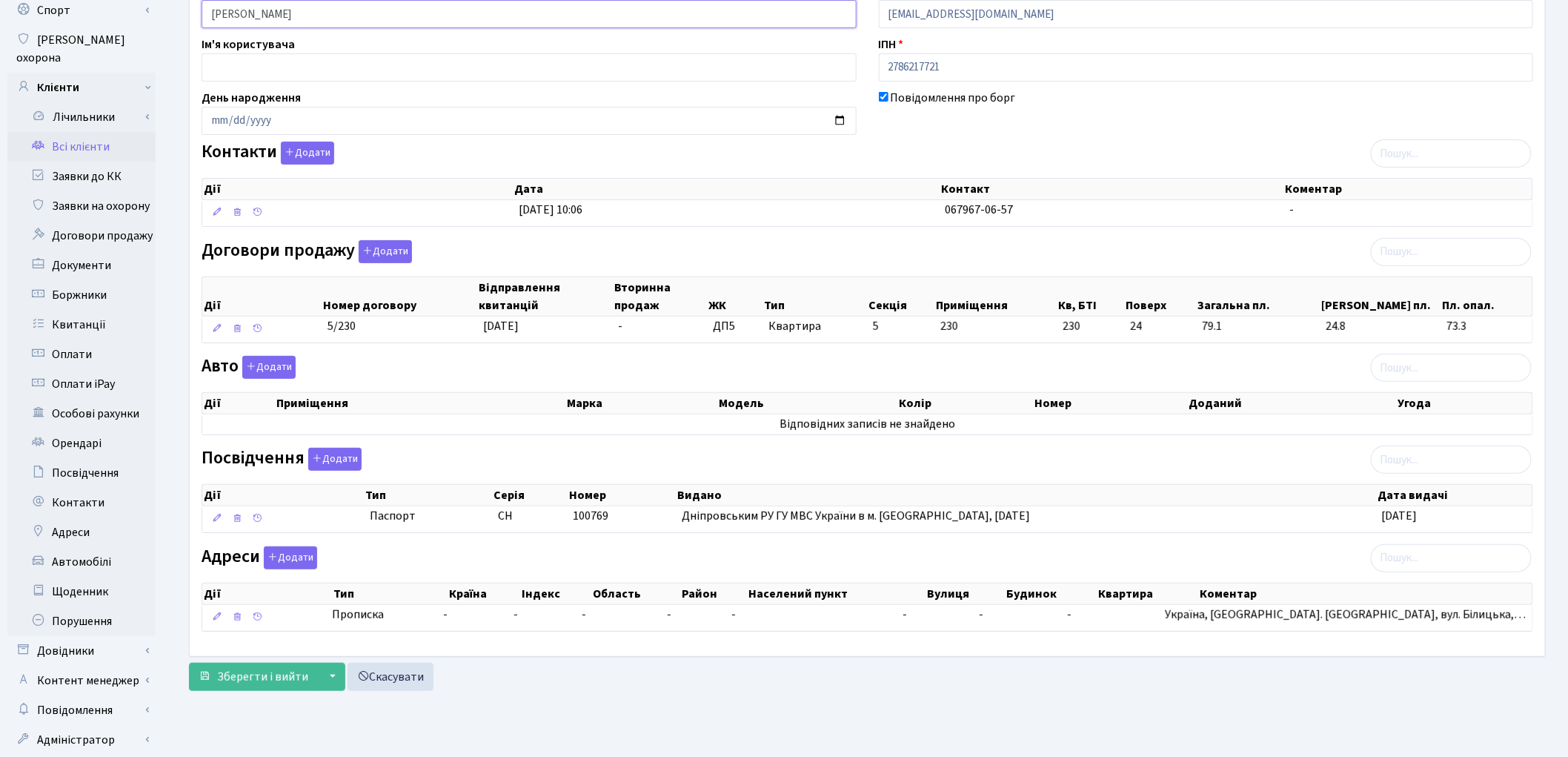
scroll to position [165, 0]
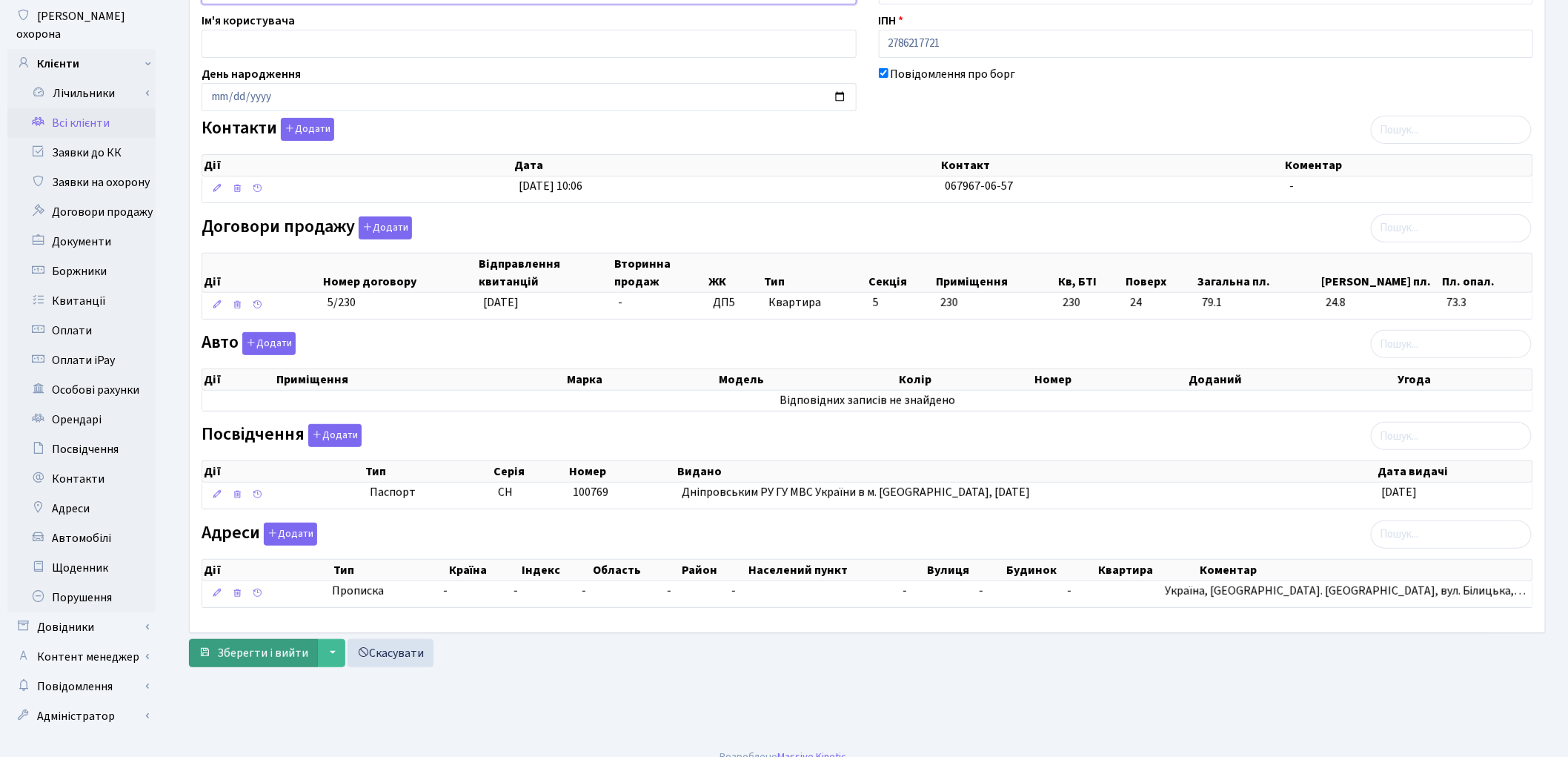
type input "Протченко Світлана Василівна"
click at [250, 654] on span "Зберегти і вийти" at bounding box center [263, 653] width 91 height 16
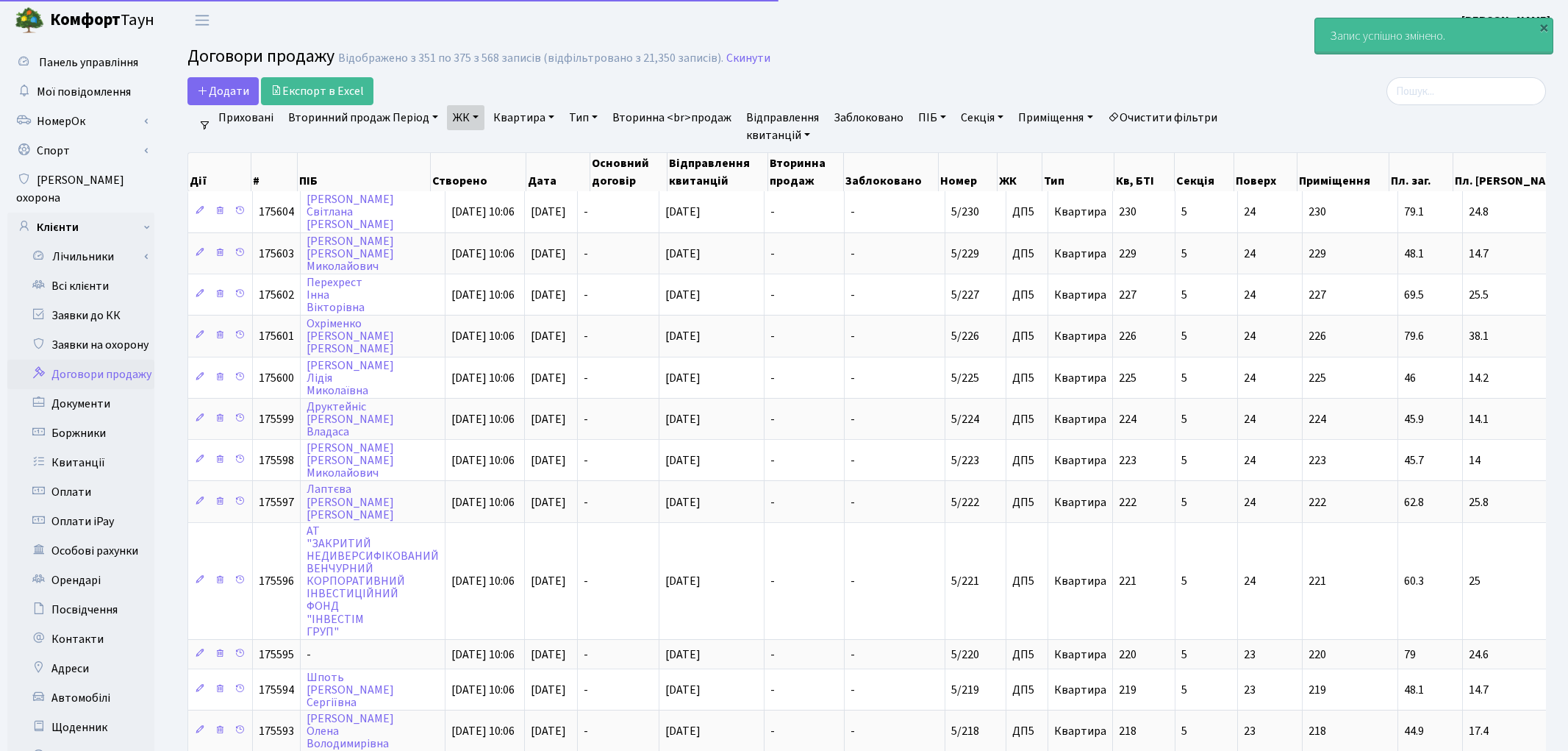
select select "25"
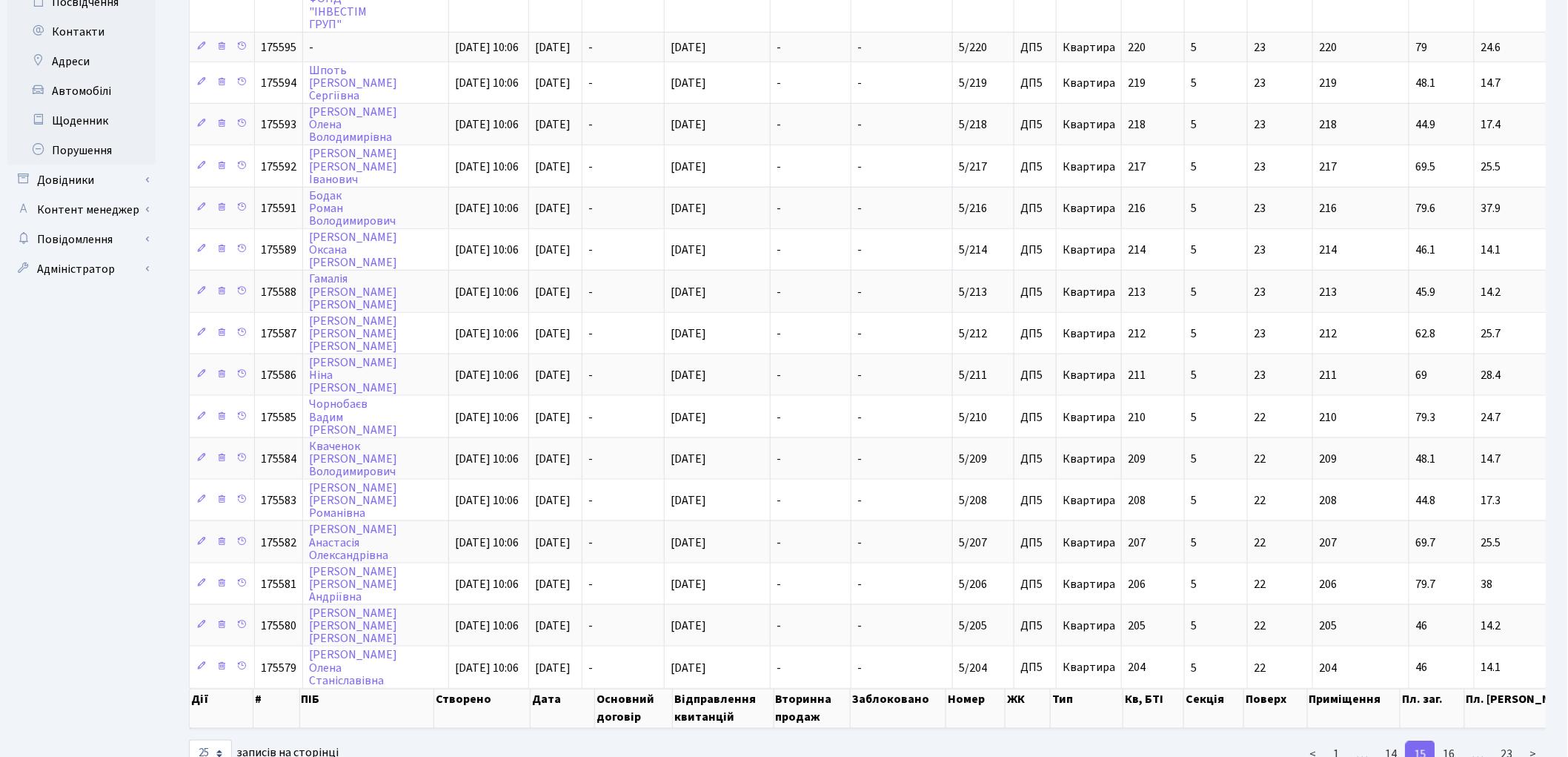
scroll to position [631, 0]
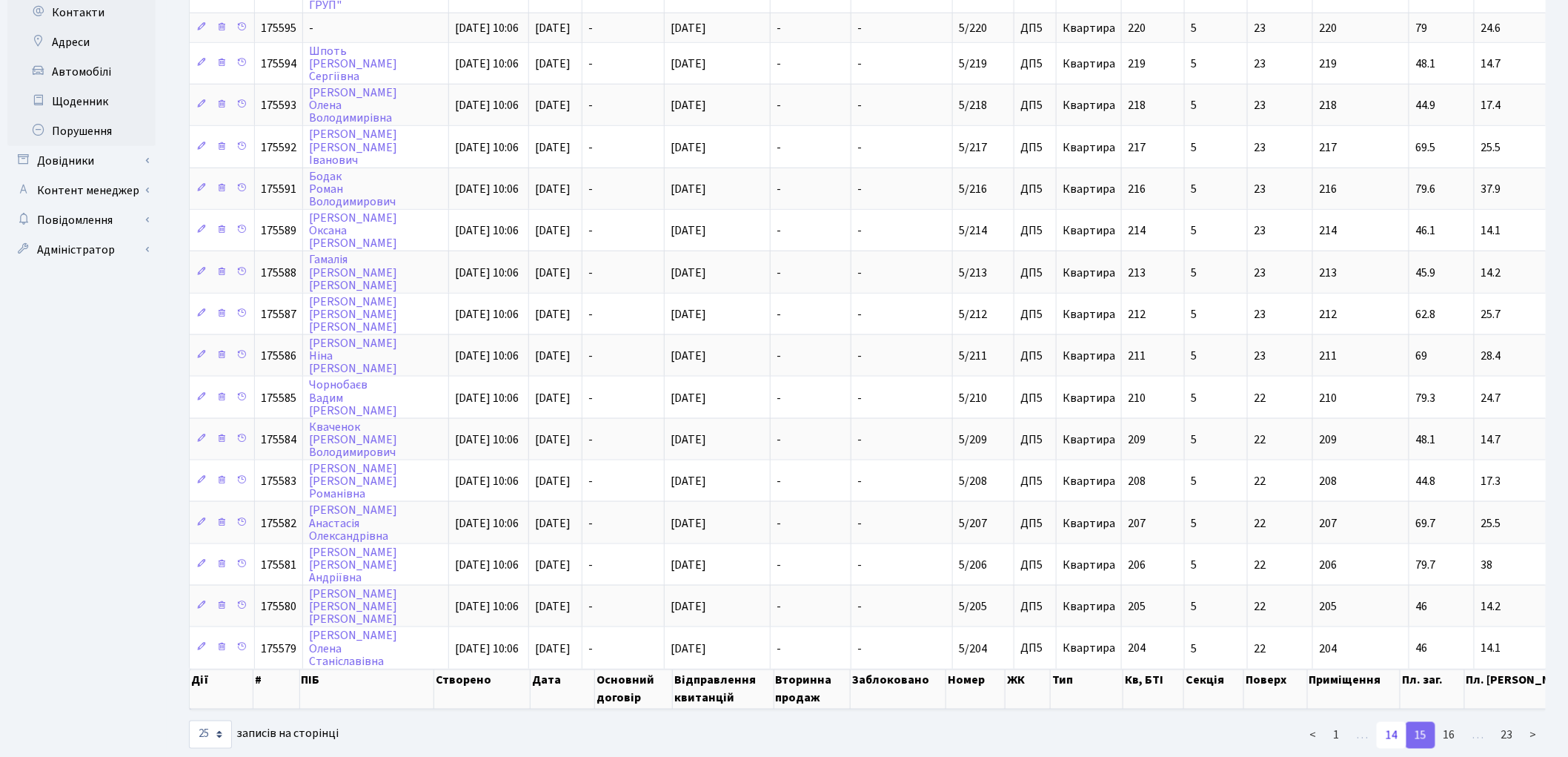
click at [1393, 722] on link "14" at bounding box center [1392, 735] width 30 height 27
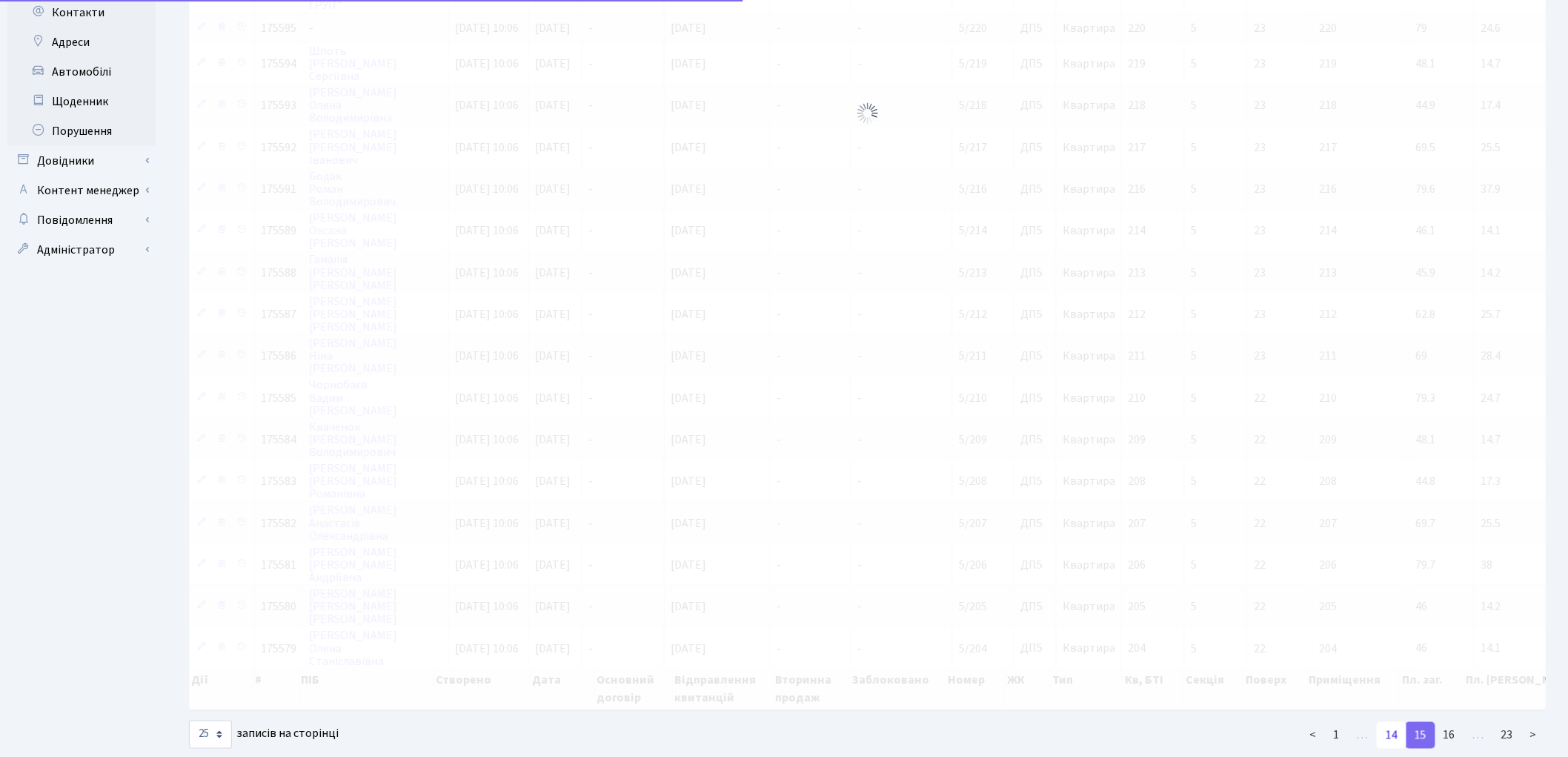
scroll to position [617, 0]
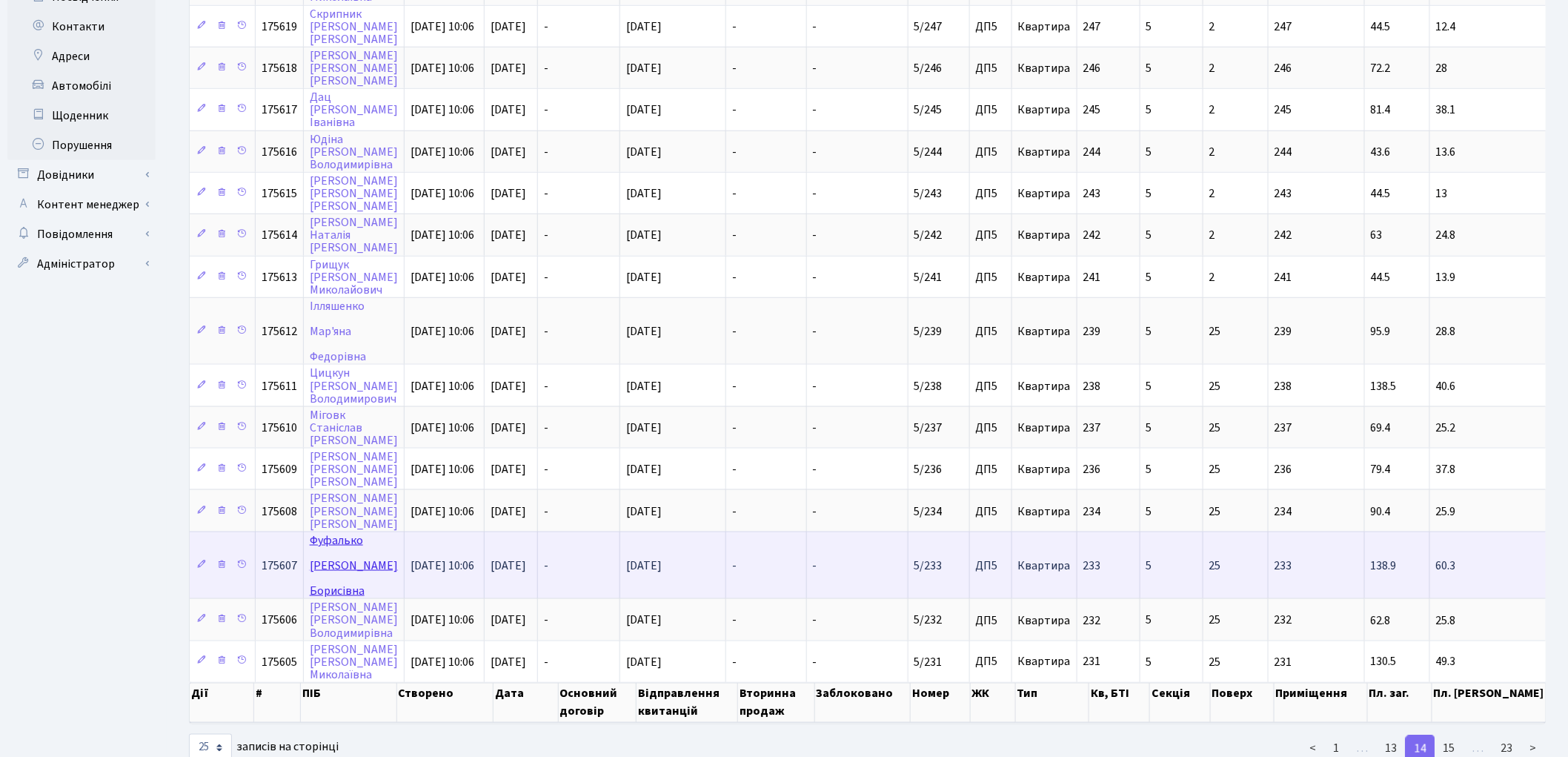
click at [331, 532] on link "Фуфалько Людмила Борисівна" at bounding box center [354, 565] width 88 height 66
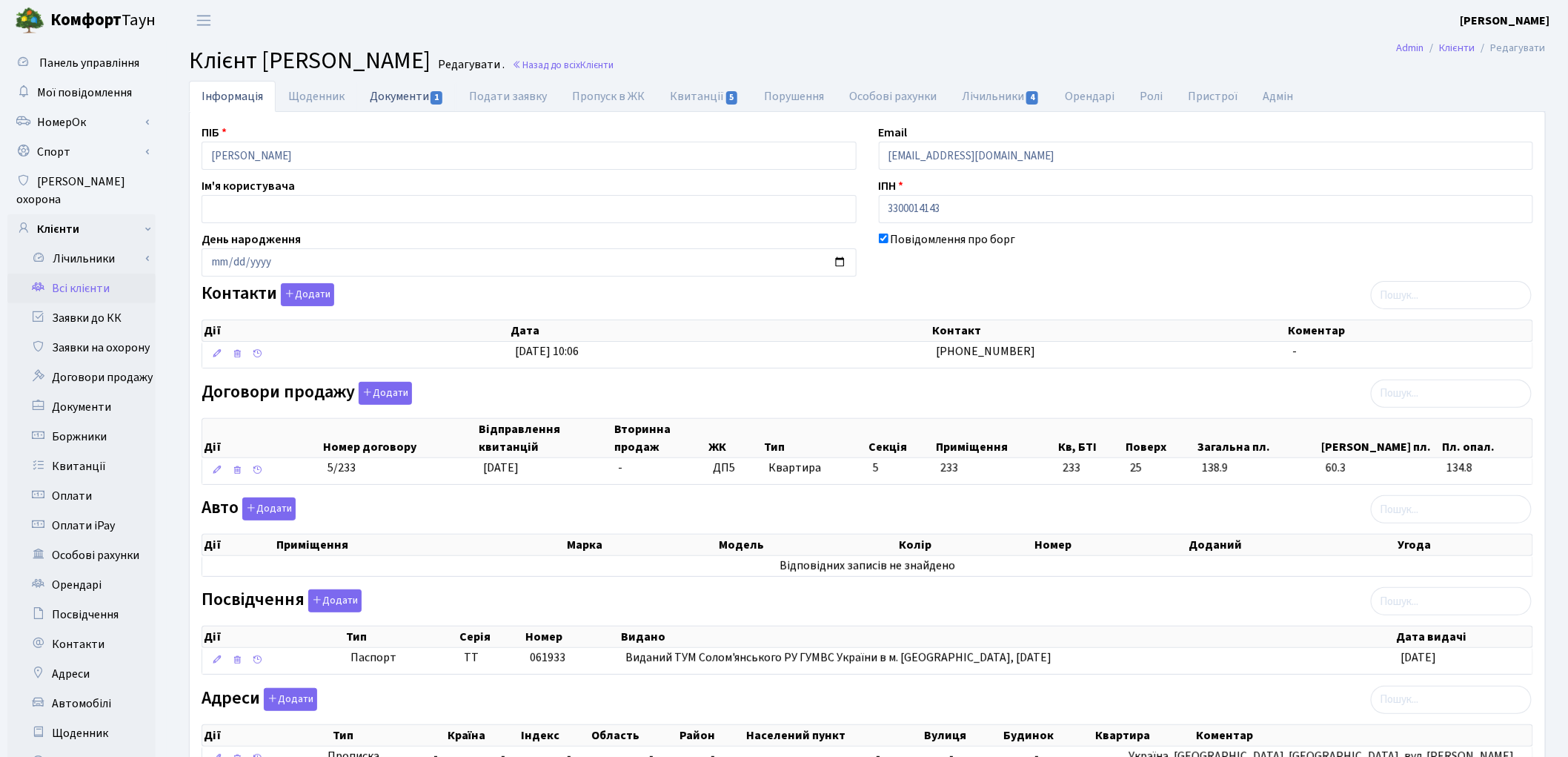
click at [417, 94] on link "Документи 1" at bounding box center [407, 96] width 99 height 30
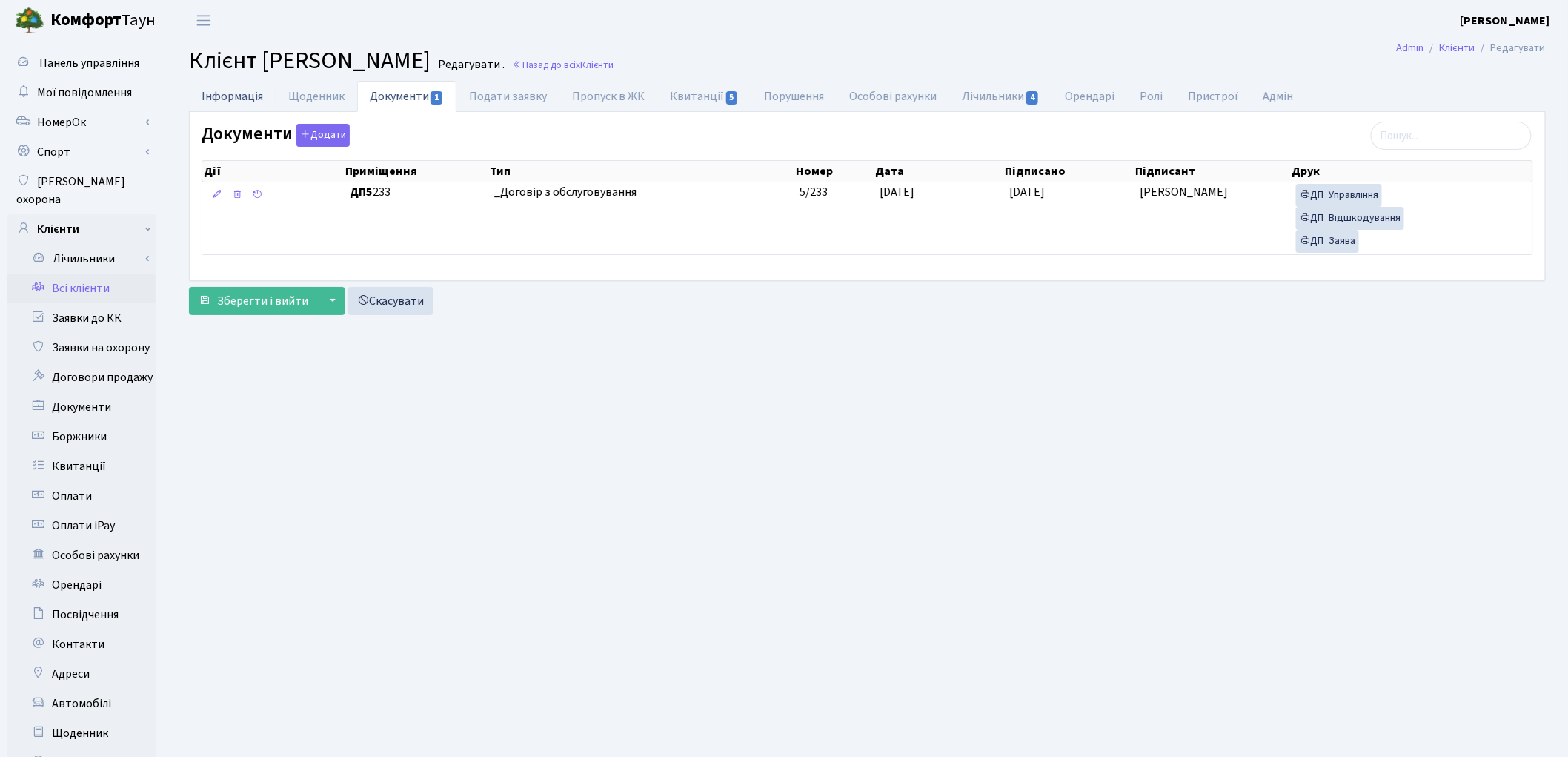
click at [241, 92] on link "Інформація" at bounding box center [233, 96] width 87 height 30
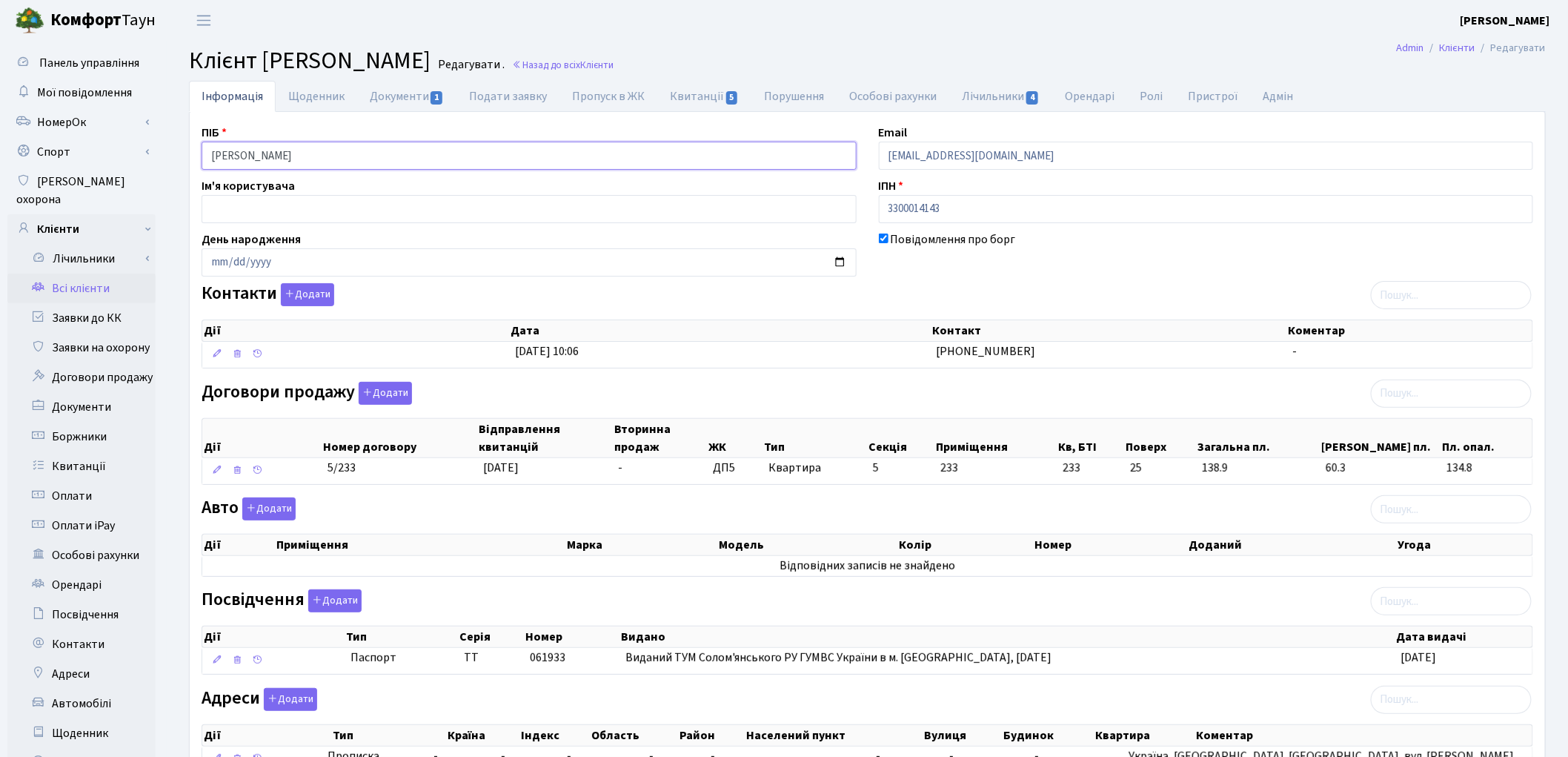
click at [267, 159] on input "Фуфалько Людмила Борисівна" at bounding box center [529, 156] width 655 height 28
click at [313, 156] on input "Фуфалько Людмила Борисівна" at bounding box center [529, 156] width 655 height 28
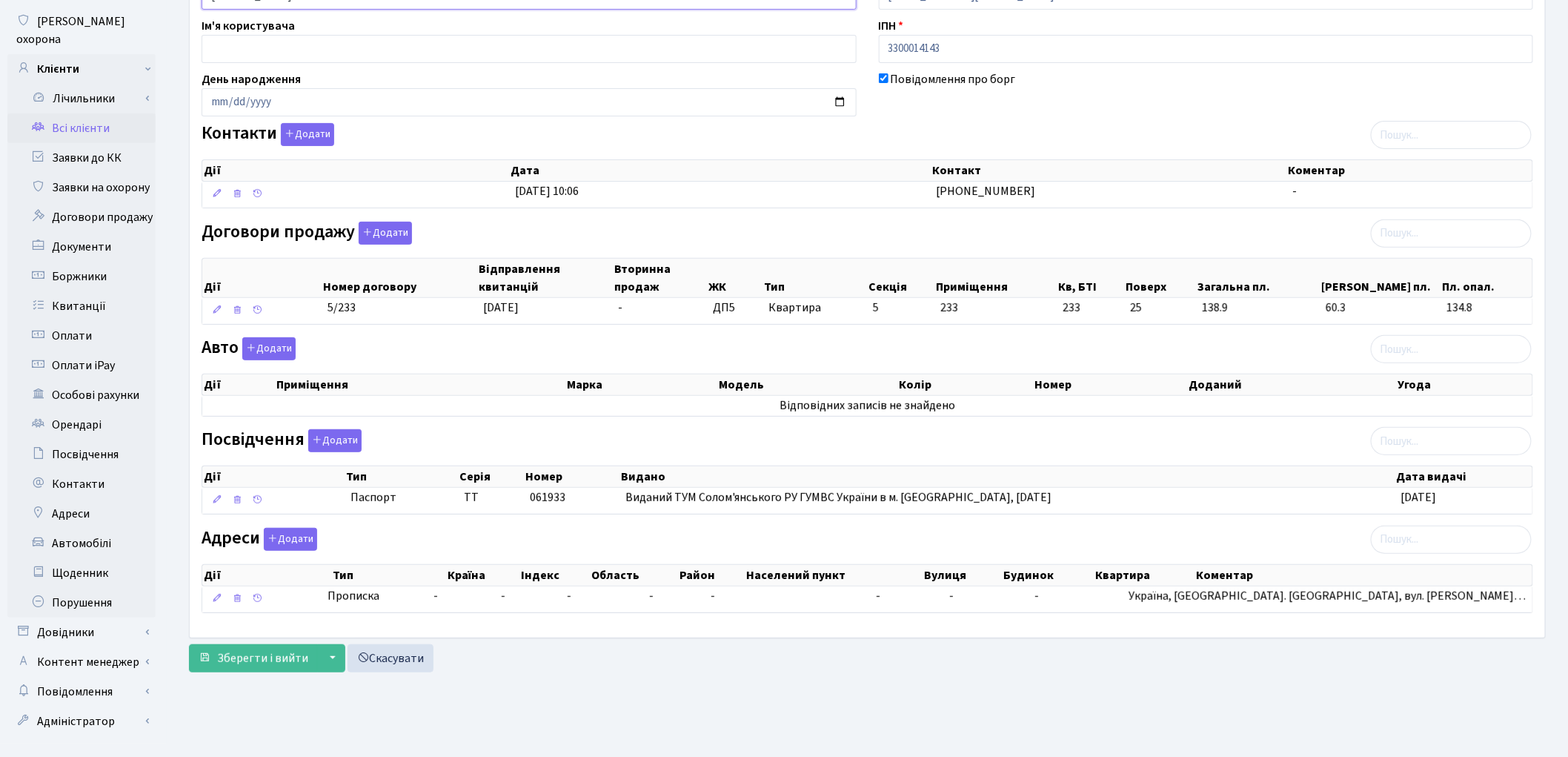
scroll to position [165, 0]
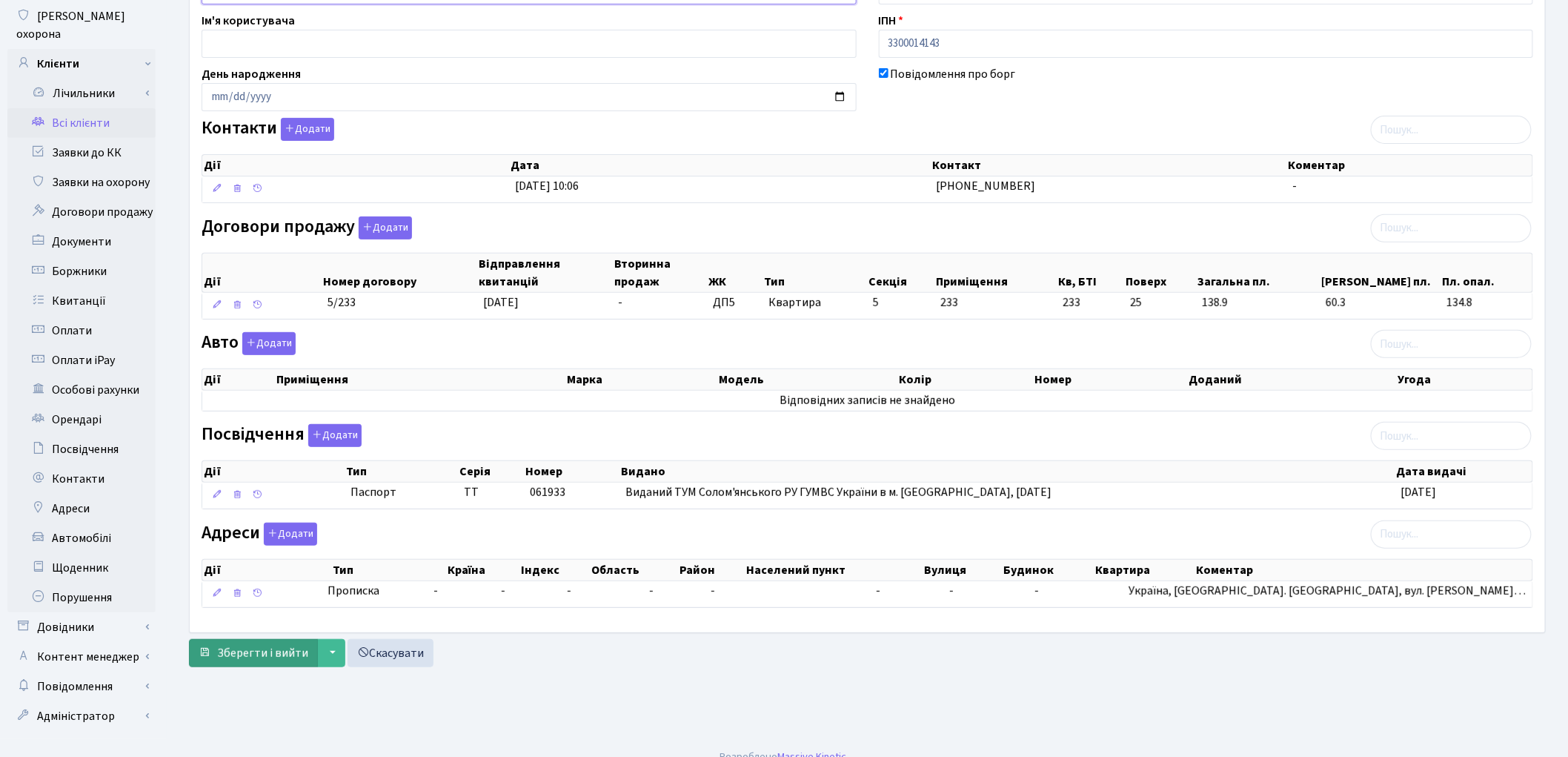
type input "Фуфалько Людмила Борисівна"
click at [246, 647] on span "Зберегти і вийти" at bounding box center [263, 653] width 91 height 16
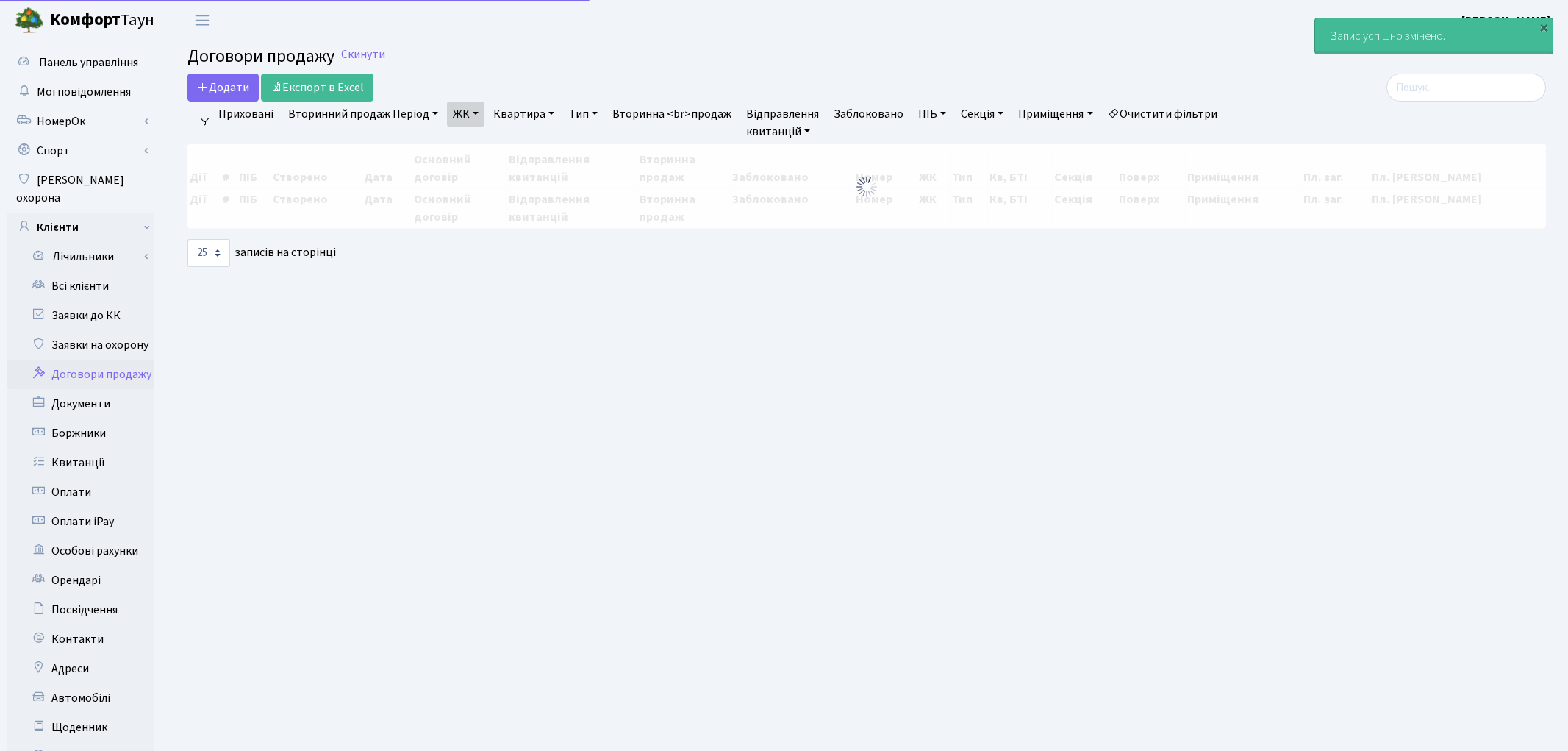
select select "25"
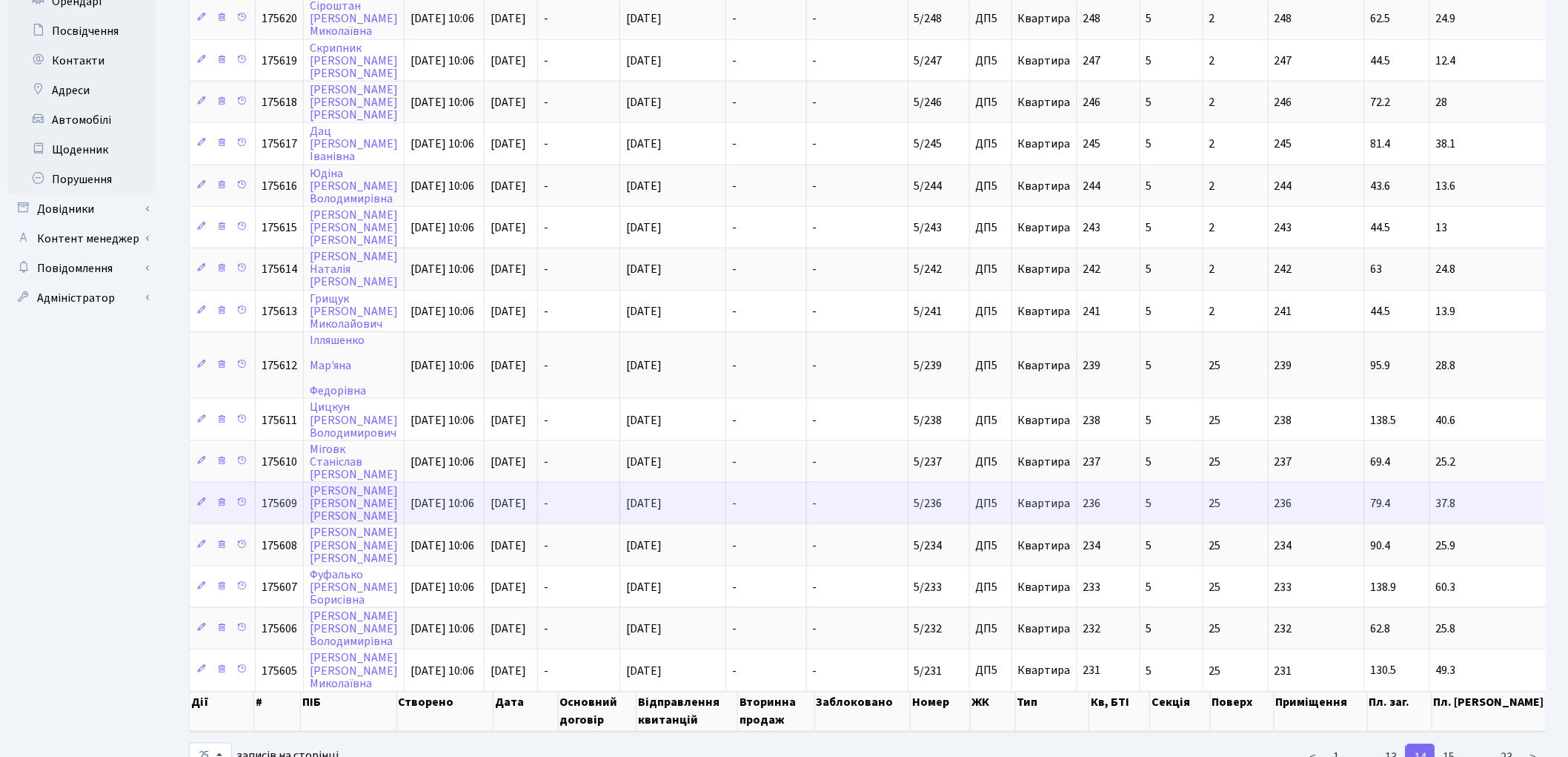
scroll to position [593, 0]
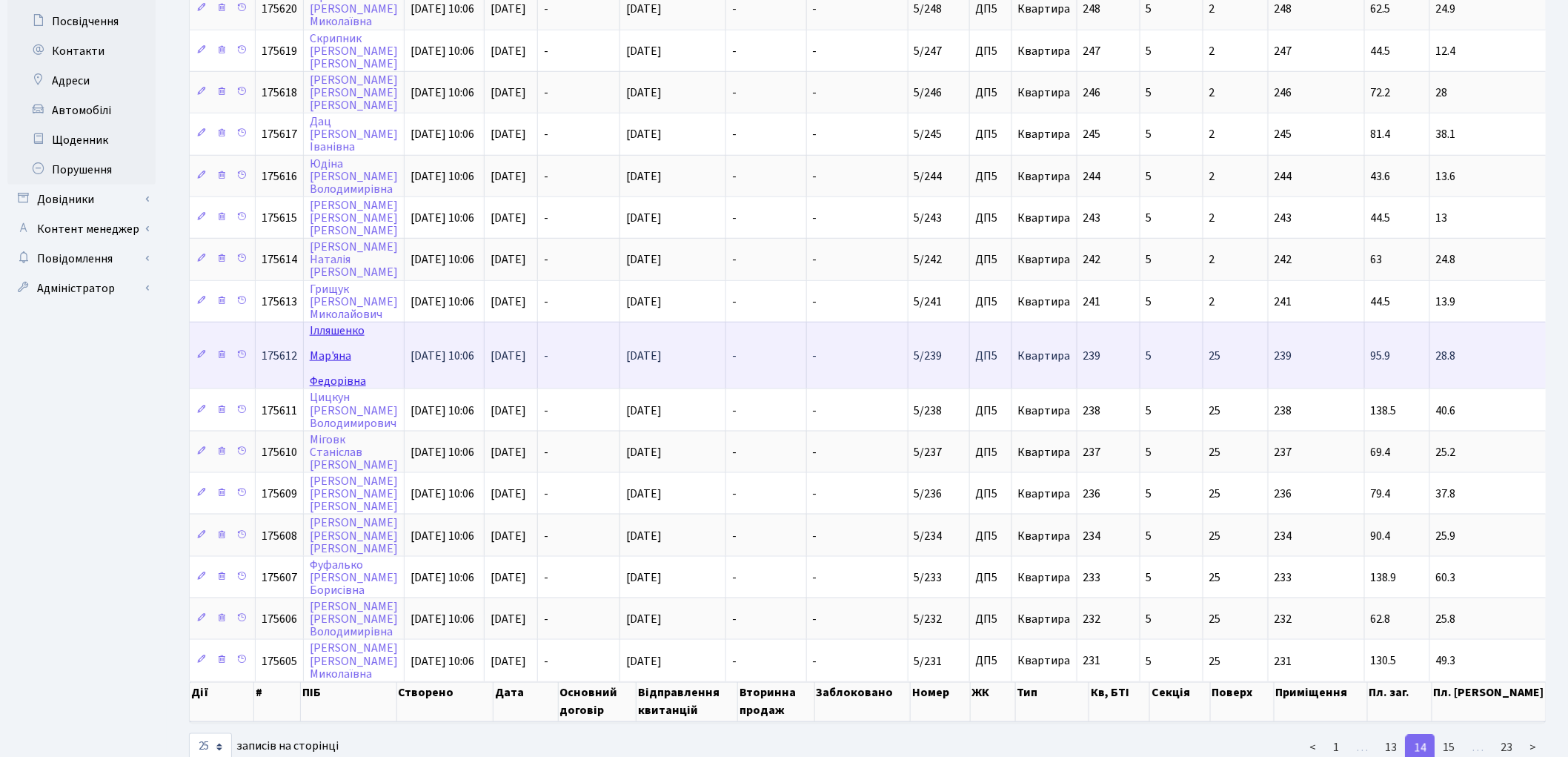
click at [320, 322] on link "Ілляшенко Мар'яна Федорівна" at bounding box center [338, 355] width 57 height 66
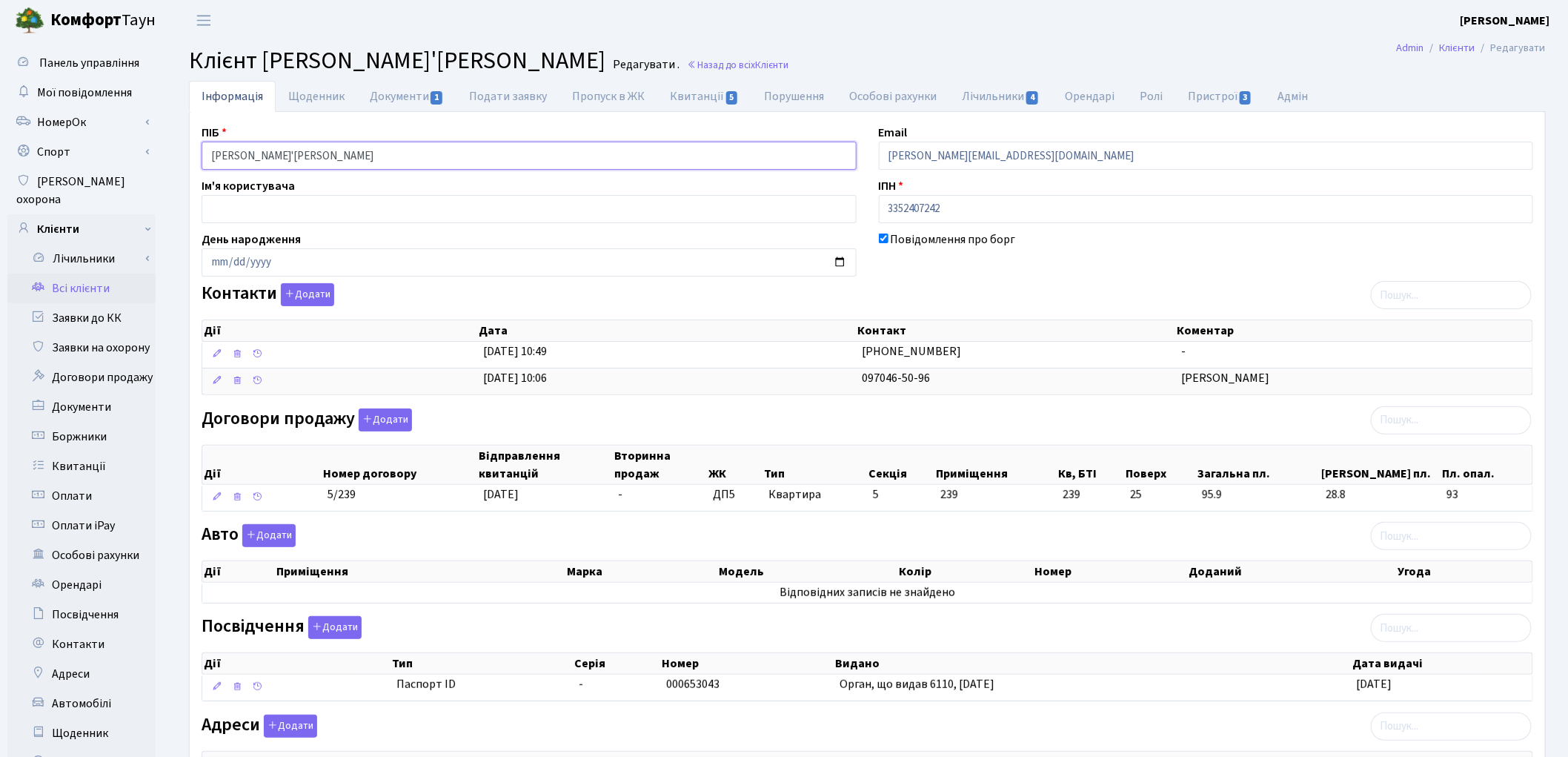
click at [269, 150] on input "Ілляшенко Мар'яна Федорівна" at bounding box center [529, 156] width 655 height 28
click at [311, 157] on input "Ілляшенко Мар'яна Федорівна" at bounding box center [529, 156] width 655 height 28
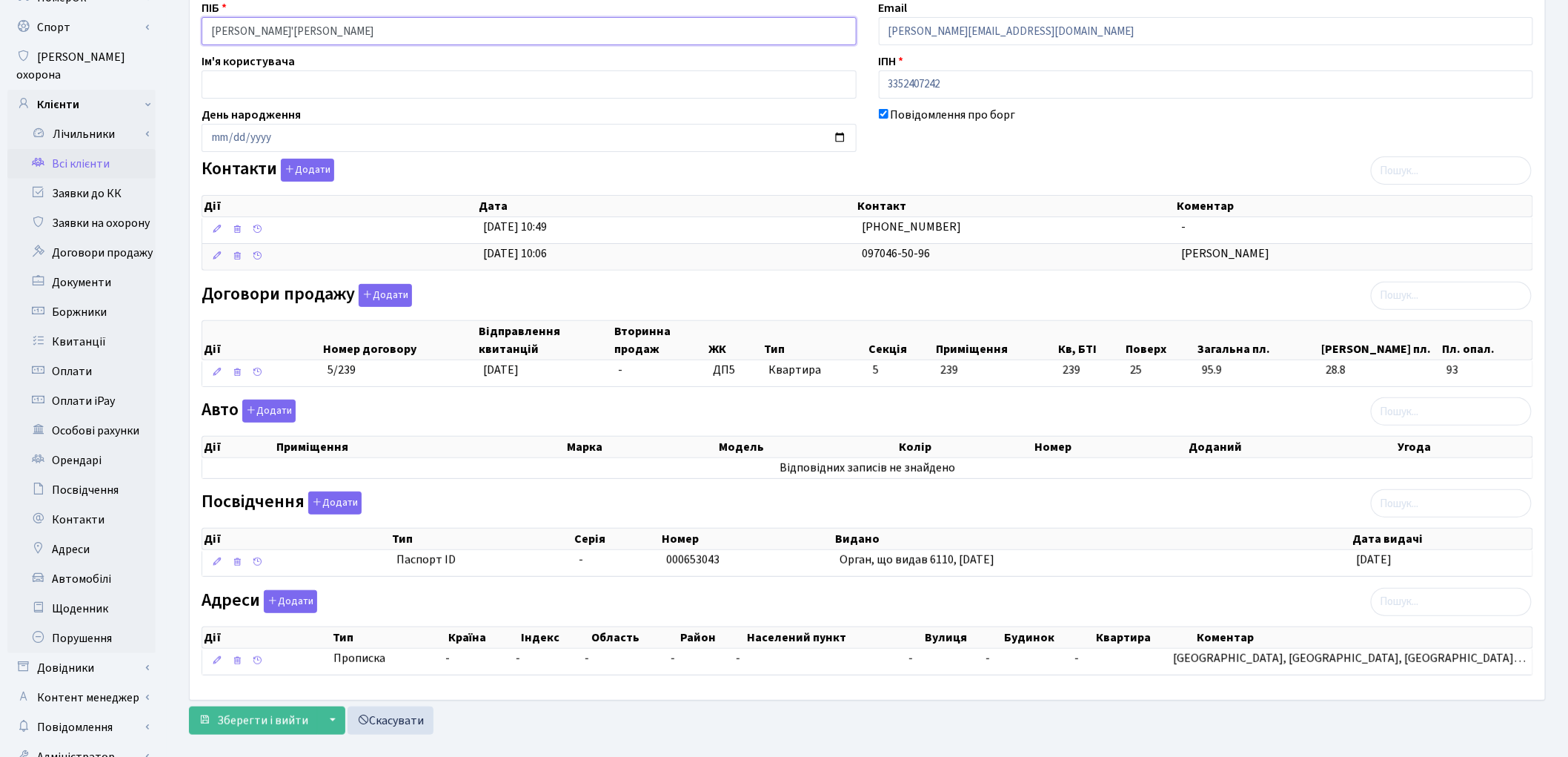
scroll to position [165, 0]
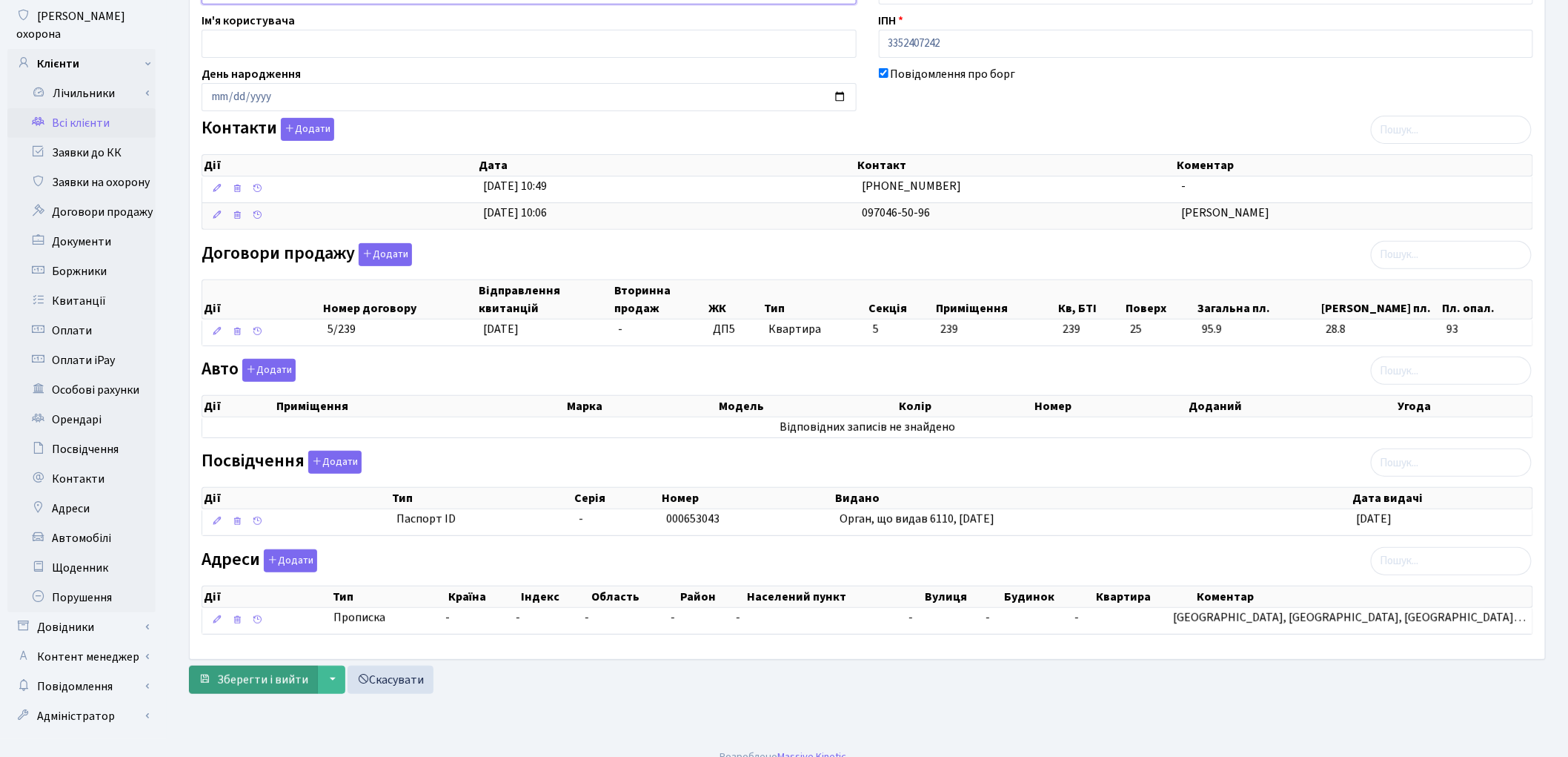
type input "Ілляшенко Мар'яна Федорівна"
click at [260, 687] on span "Зберегти і вийти" at bounding box center [263, 679] width 91 height 16
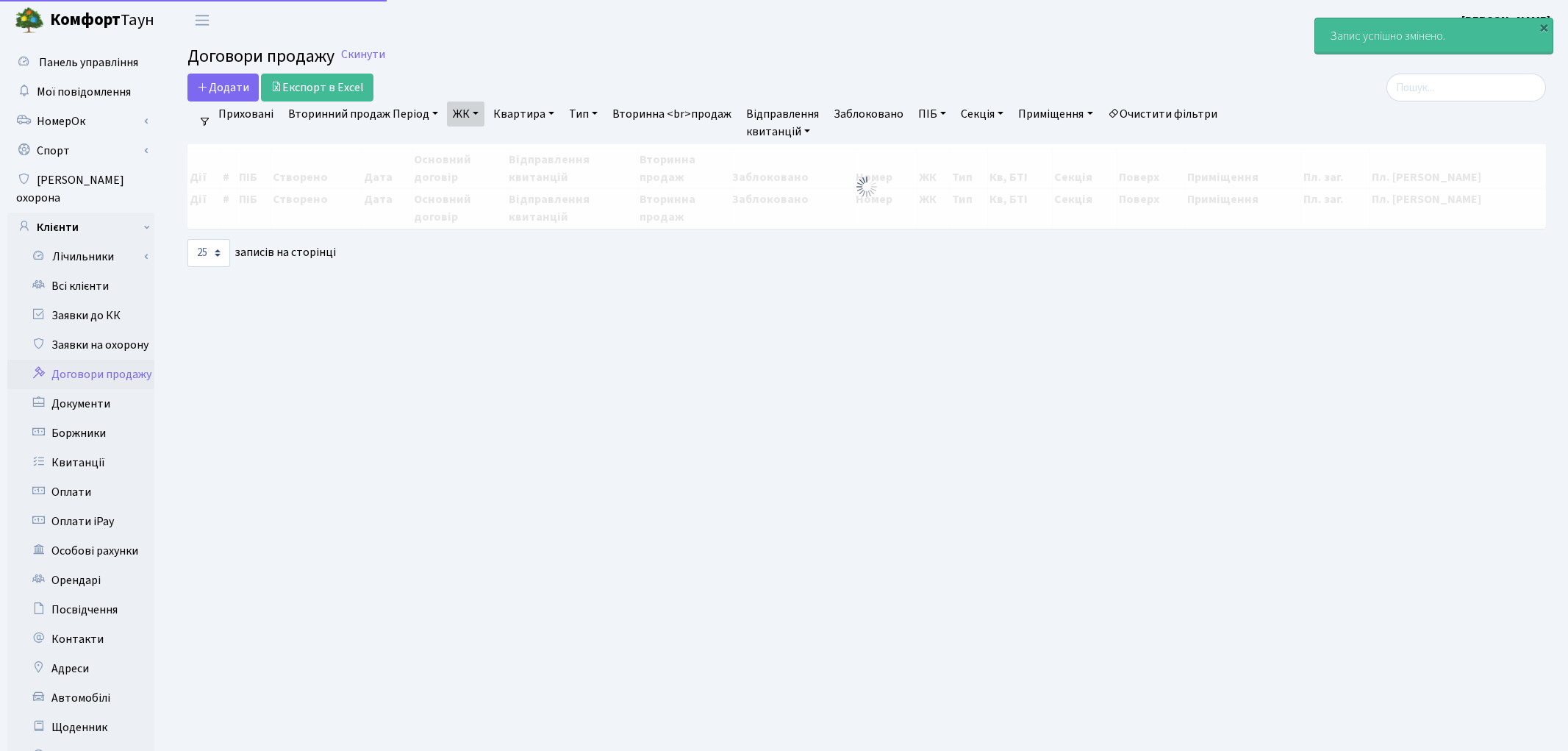
select select "25"
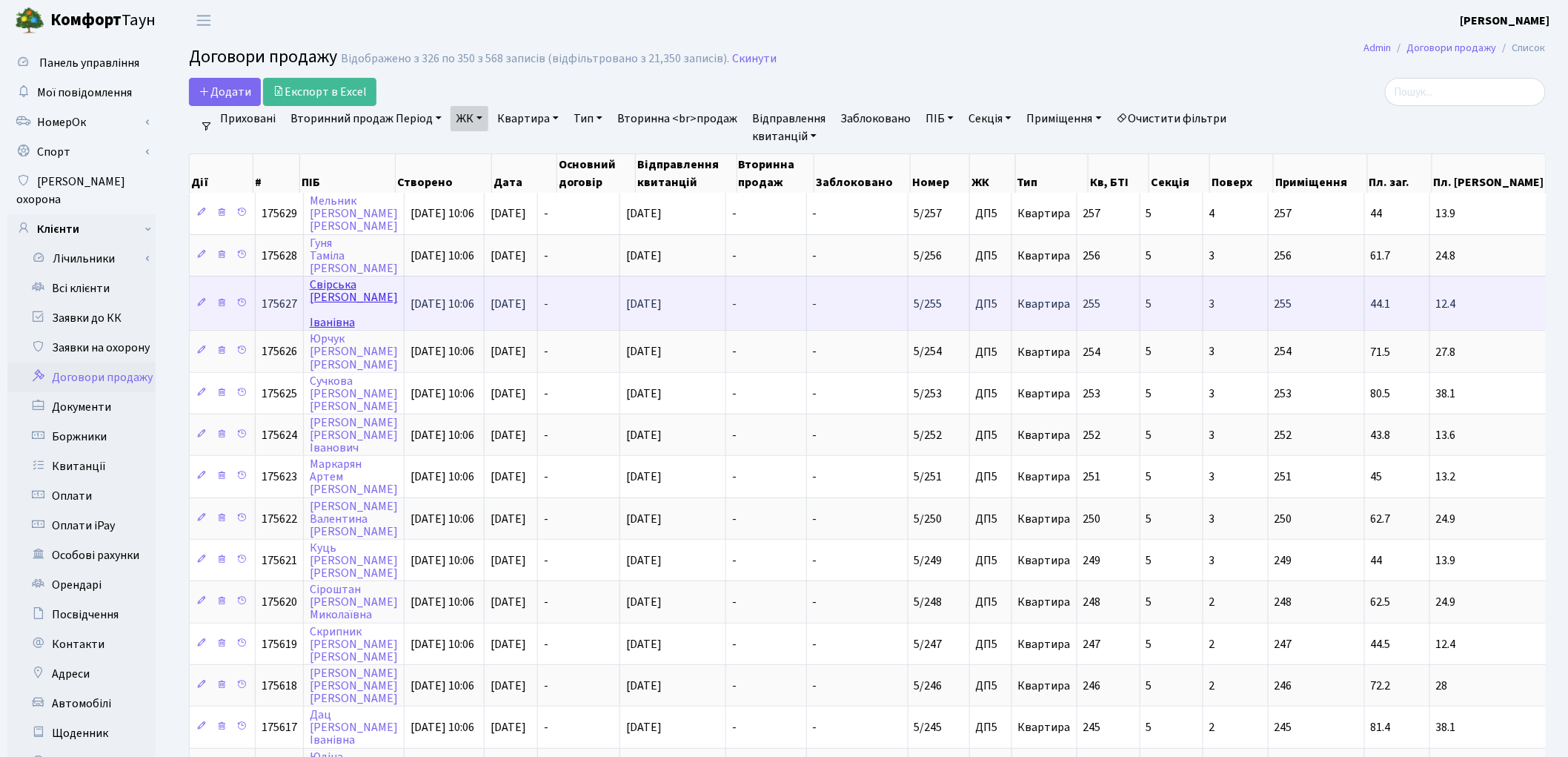
click at [324, 289] on link "[PERSON_NAME]" at bounding box center [354, 303] width 88 height 54
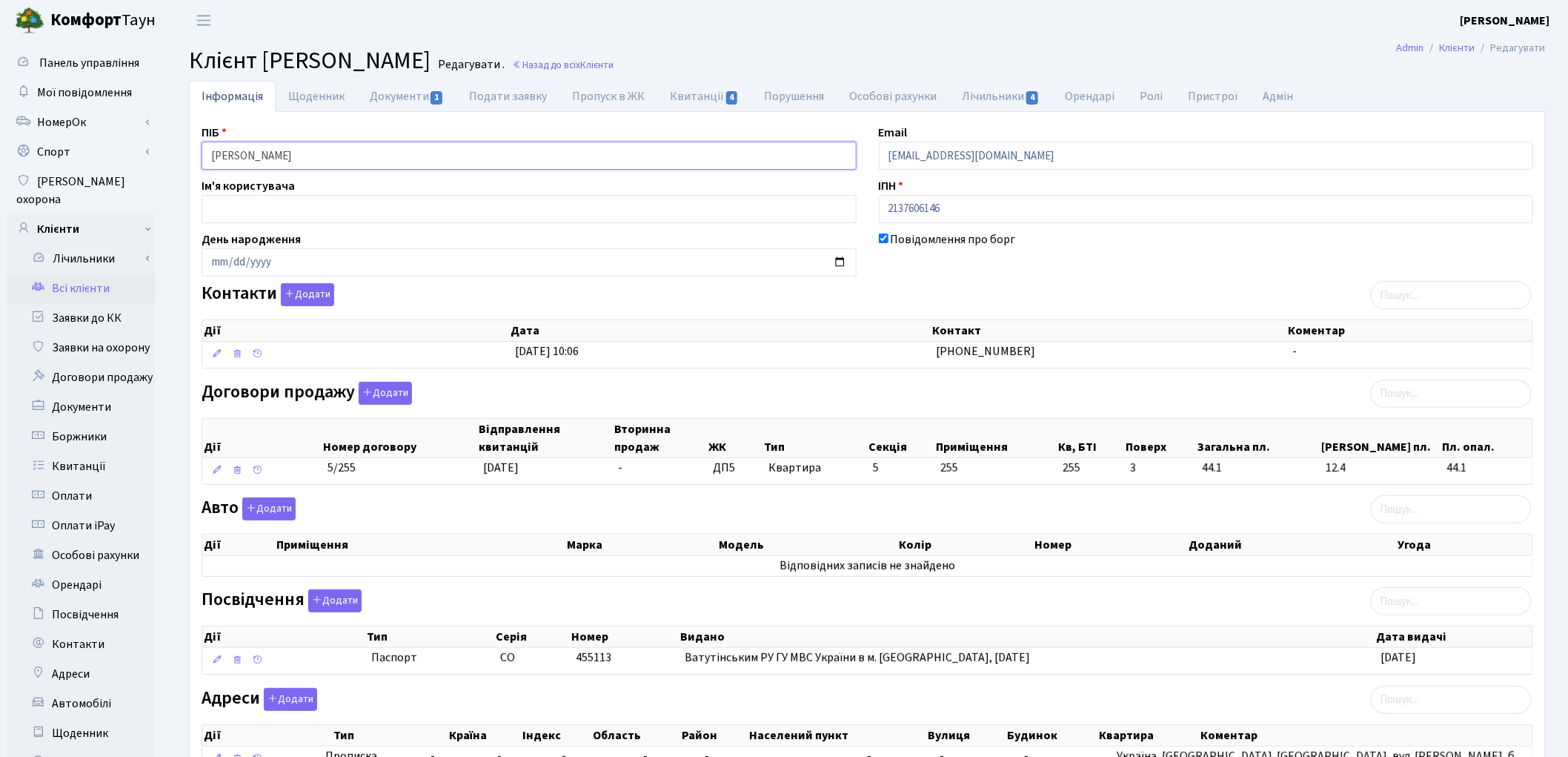
click at [309, 156] on input "[PERSON_NAME]" at bounding box center [529, 156] width 655 height 28
click at [308, 156] on input "Свірська Людмила Іванівна" at bounding box center [529, 156] width 655 height 28
click at [307, 156] on input "Свірська Людмила Іванівна" at bounding box center [529, 156] width 655 height 28
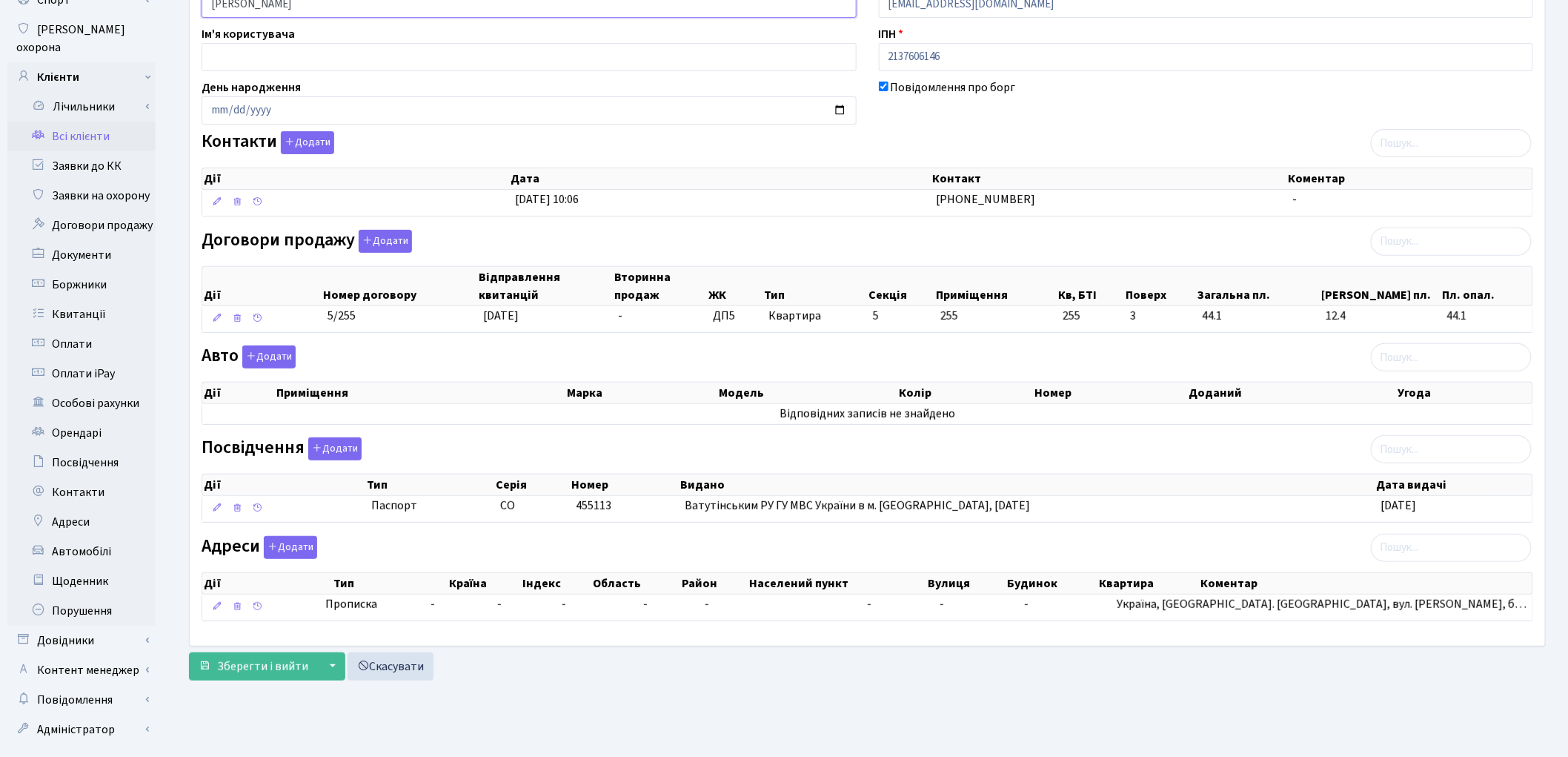
scroll to position [165, 0]
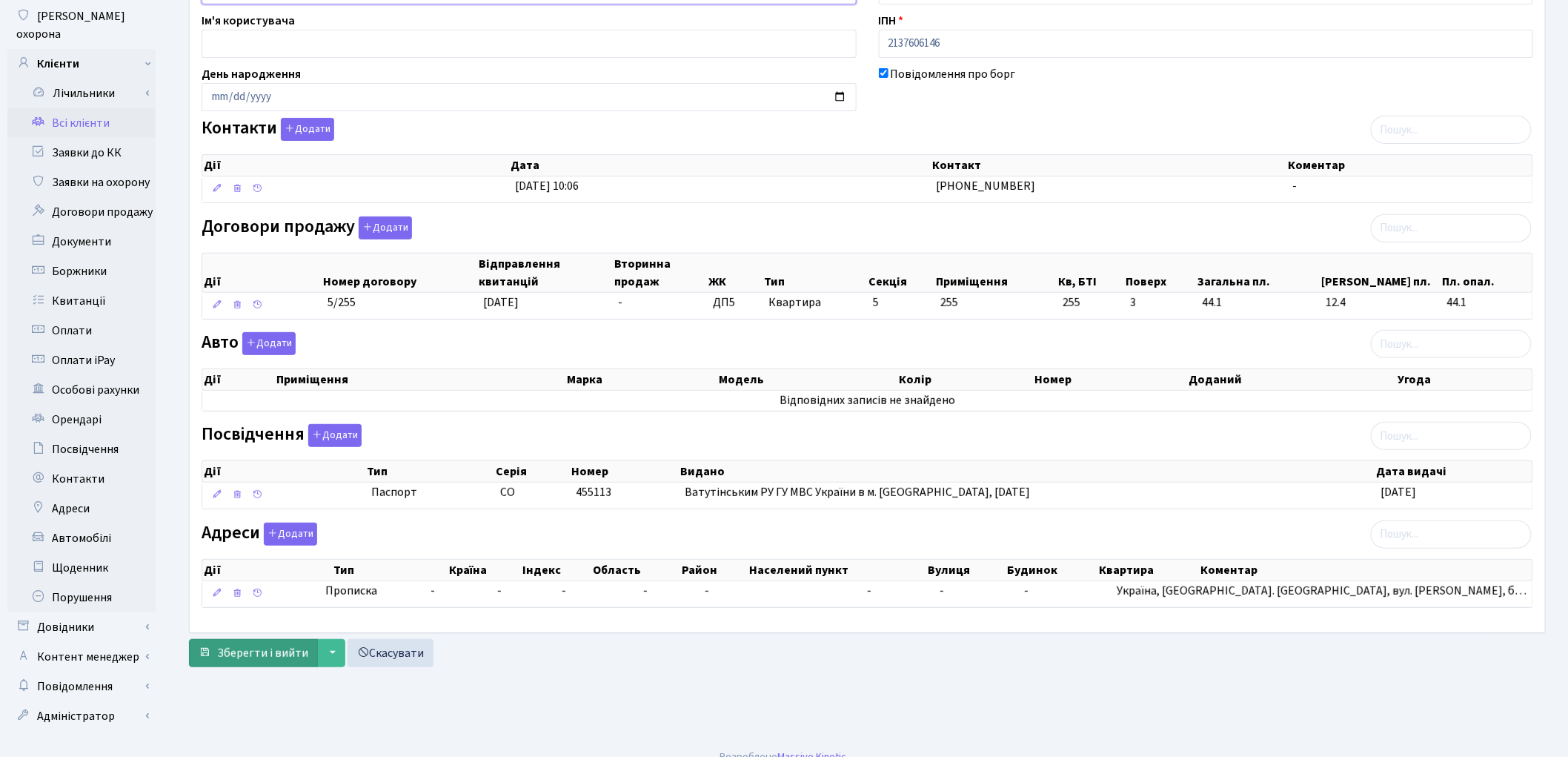
type input "Свірська Людмила Іванівна"
click at [272, 642] on button "Зберегти і вийти" at bounding box center [254, 653] width 129 height 28
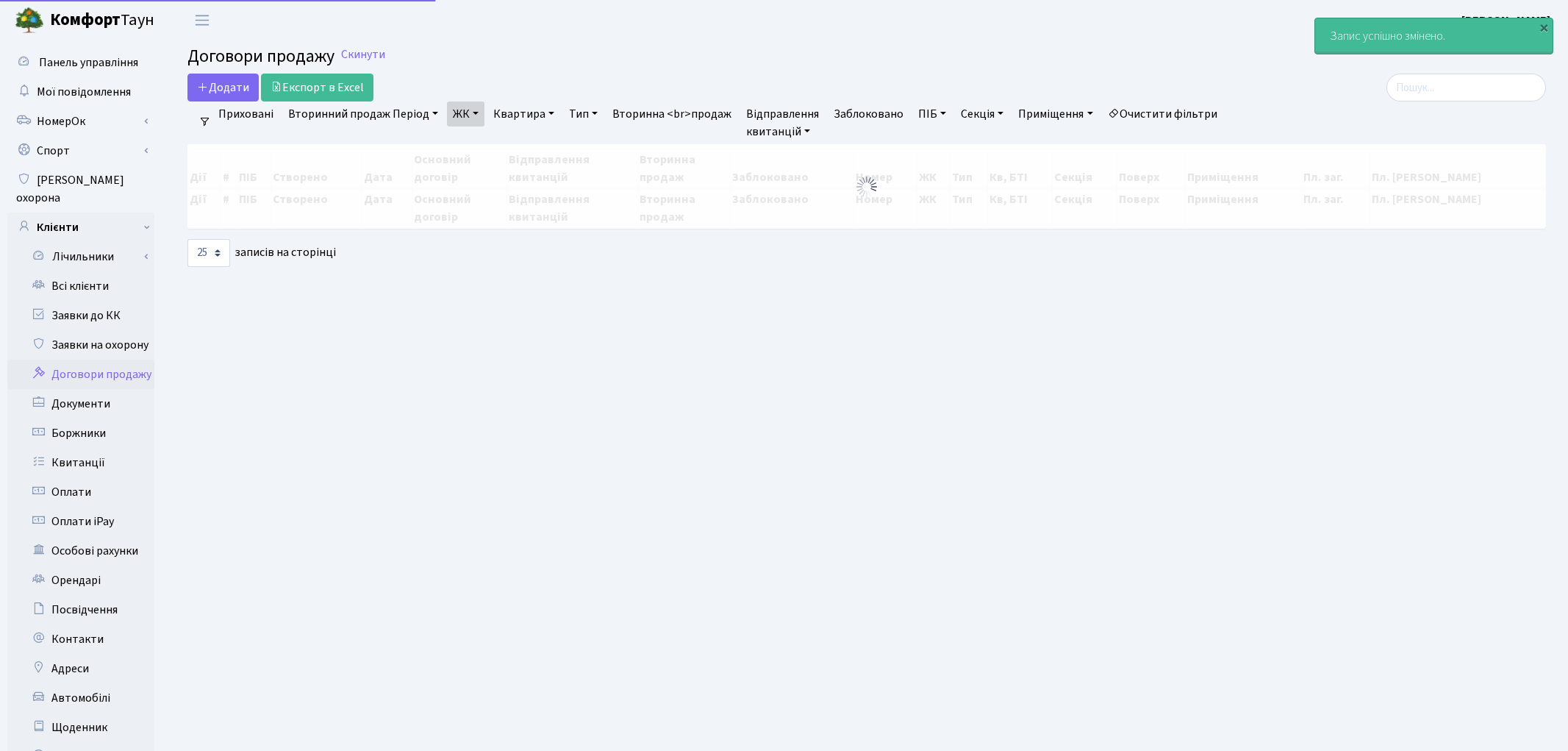
select select "25"
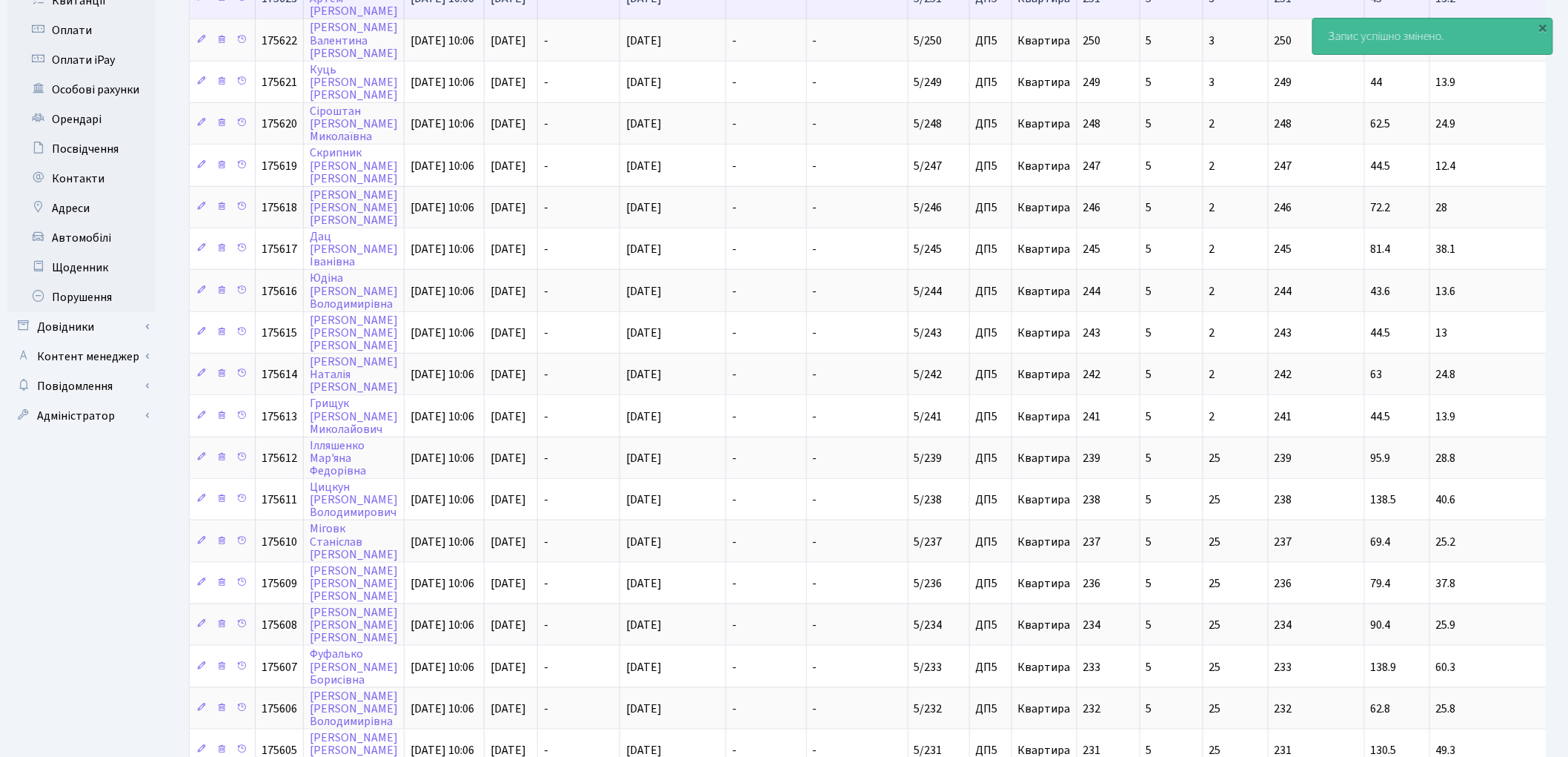
scroll to position [556, 0]
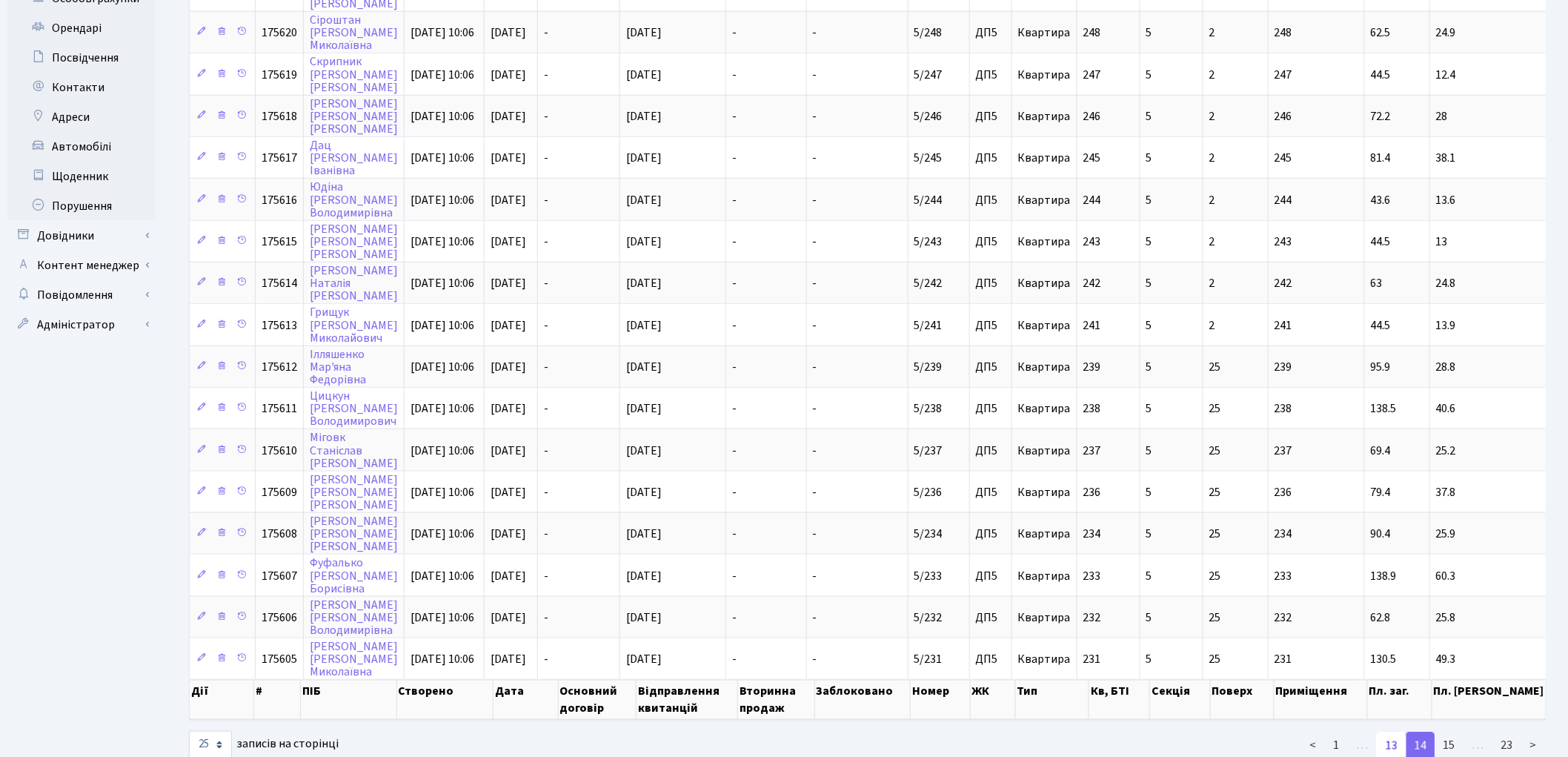
click at [1396, 732] on link "13" at bounding box center [1392, 746] width 30 height 27
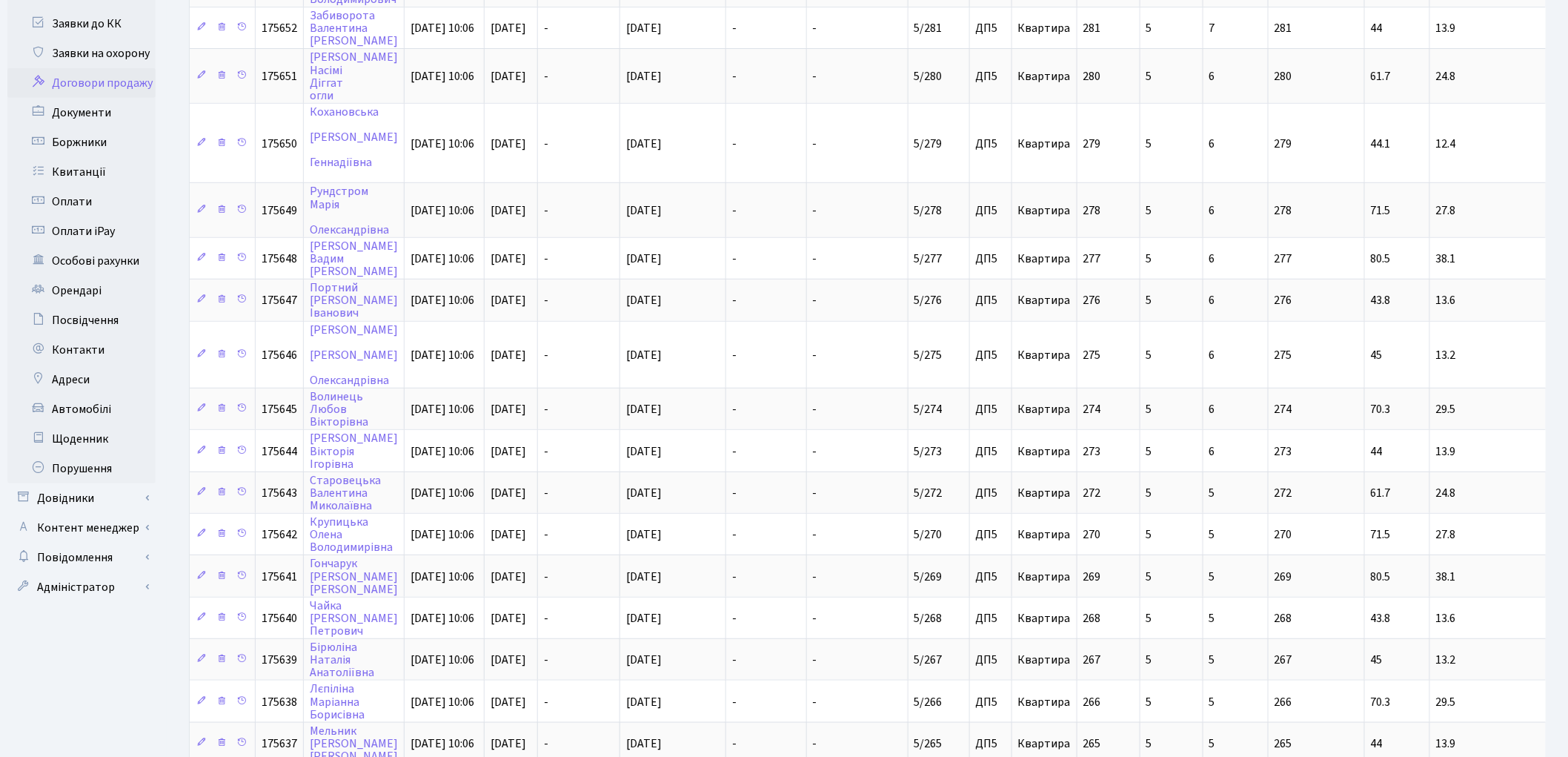
scroll to position [254, 0]
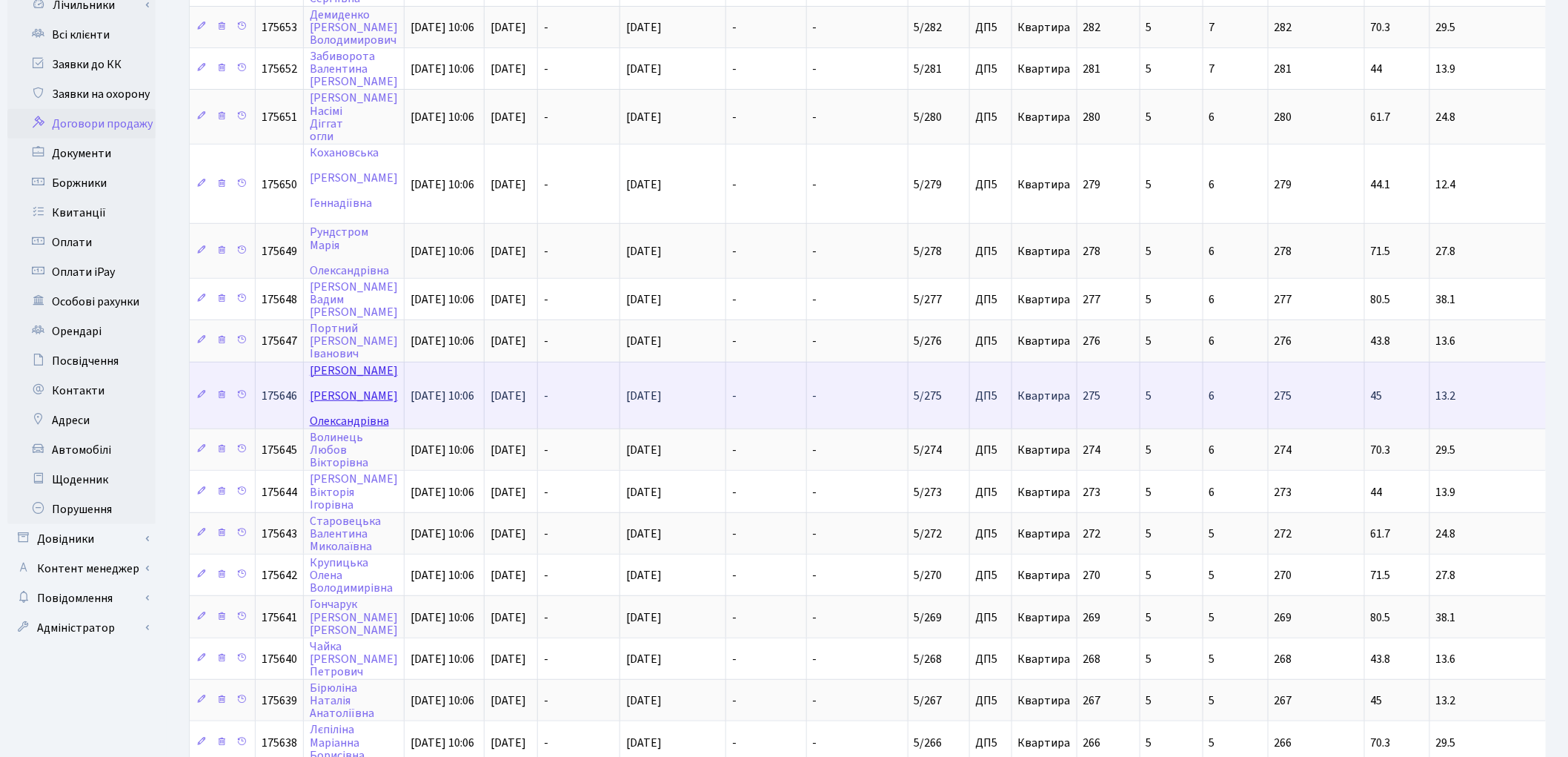
click at [323, 363] on link "Пашкова Тетяна Олександрівна" at bounding box center [354, 395] width 88 height 66
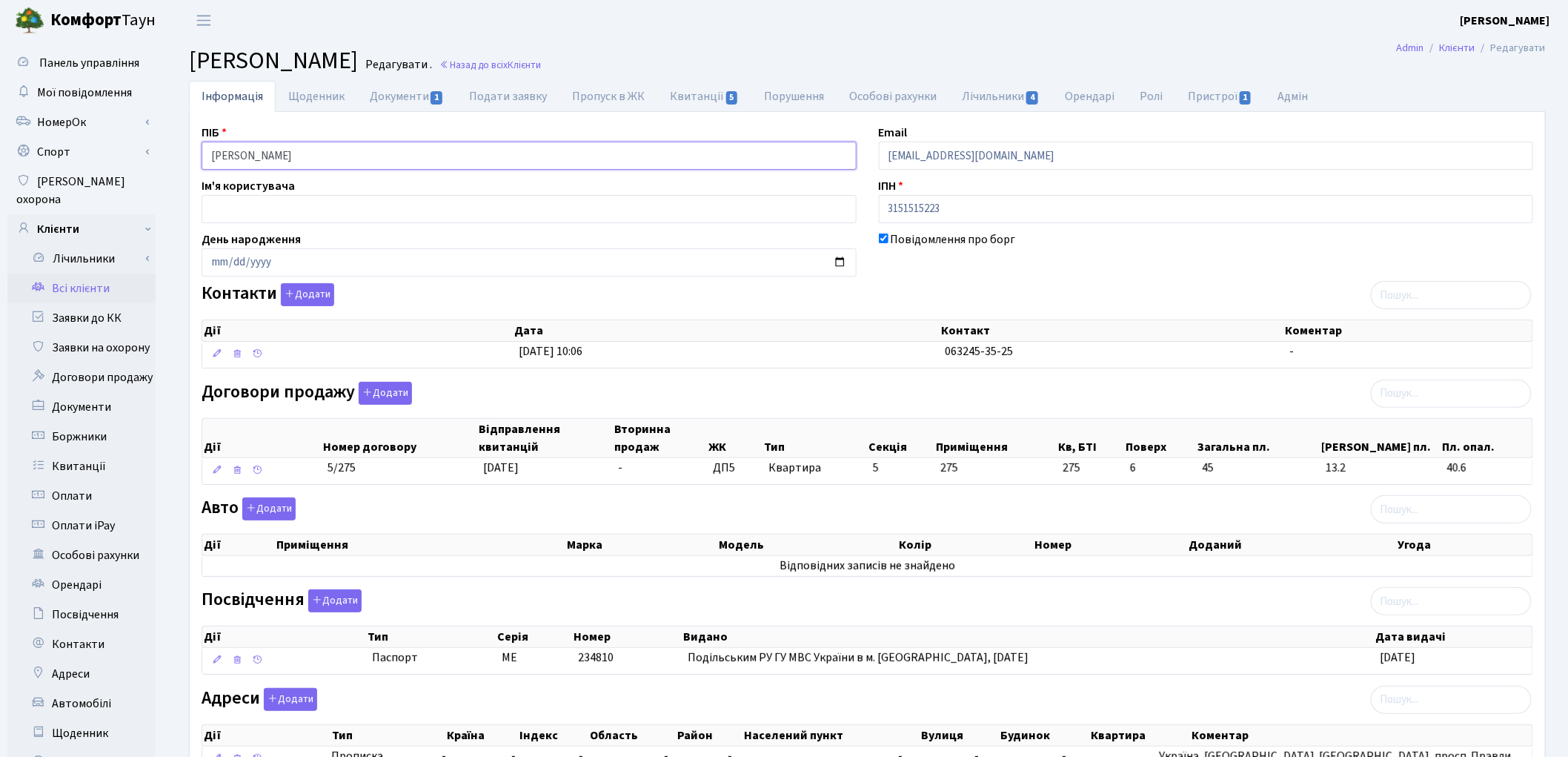
click at [261, 153] on input "[PERSON_NAME]" at bounding box center [529, 156] width 655 height 28
click at [296, 152] on input "[PERSON_NAME]" at bounding box center [529, 156] width 655 height 28
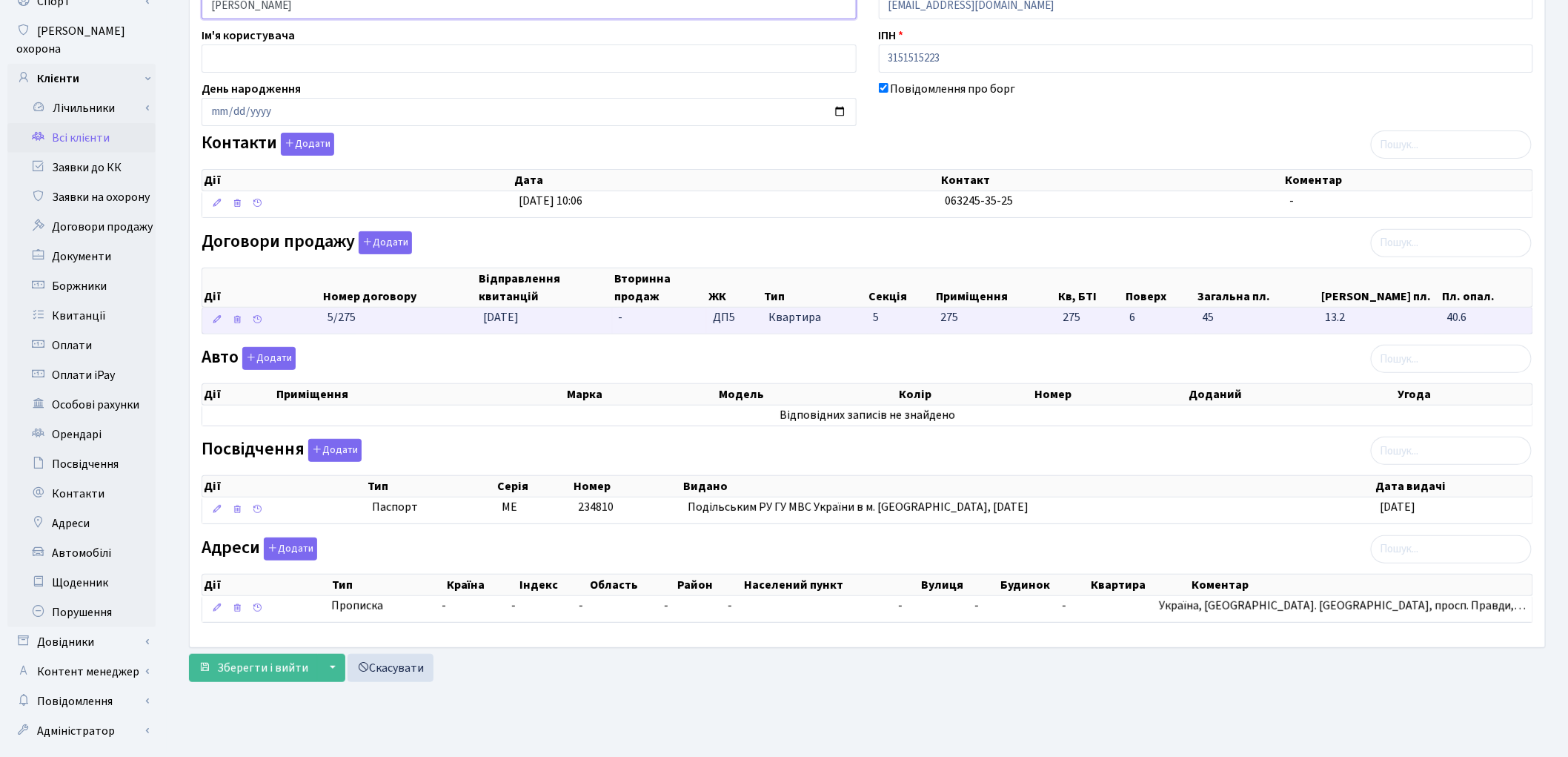
scroll to position [165, 0]
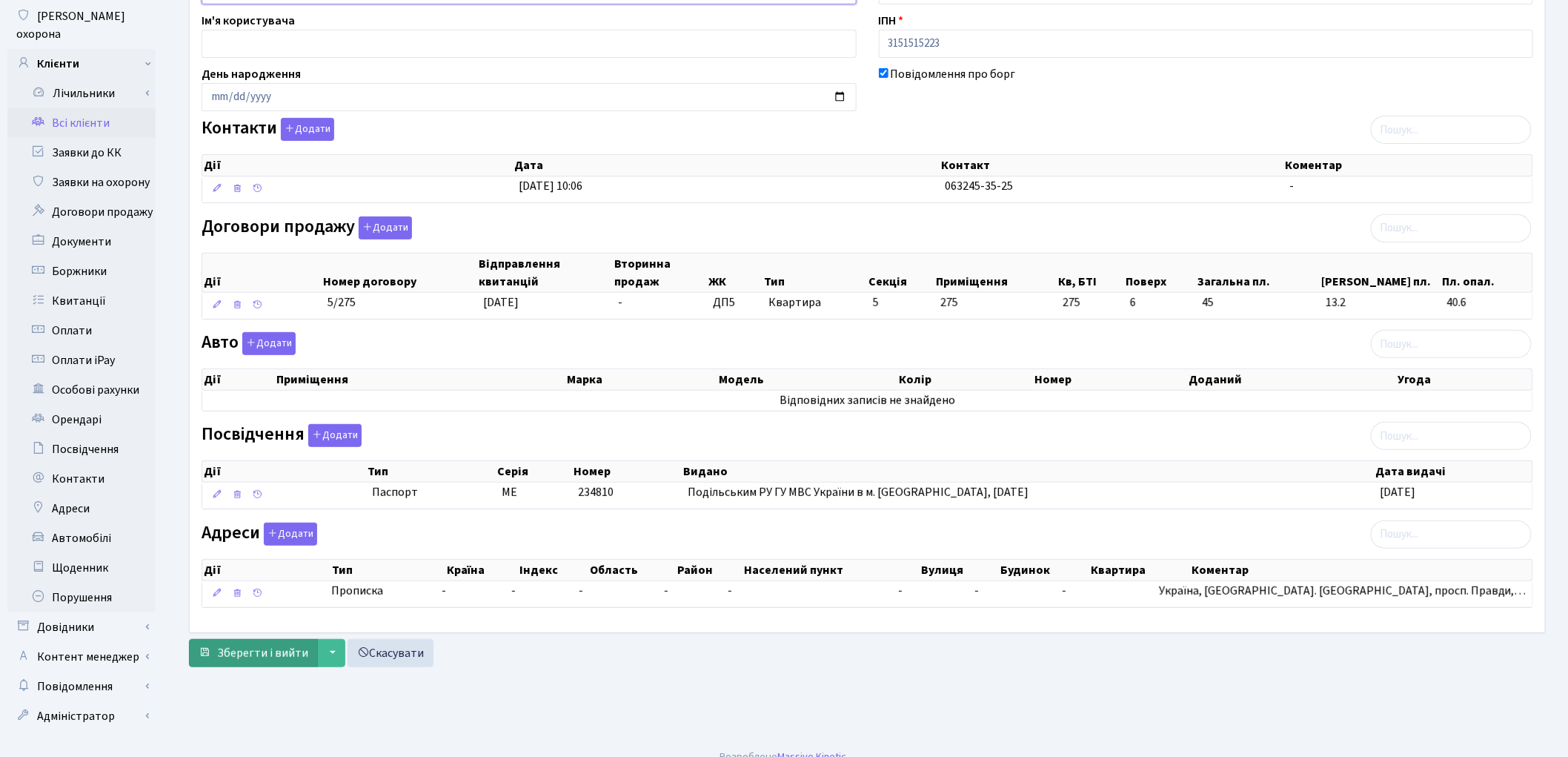
type input "Пашкова Тетяна Олександрівна"
click at [263, 655] on span "Зберегти і вийти" at bounding box center [263, 653] width 91 height 16
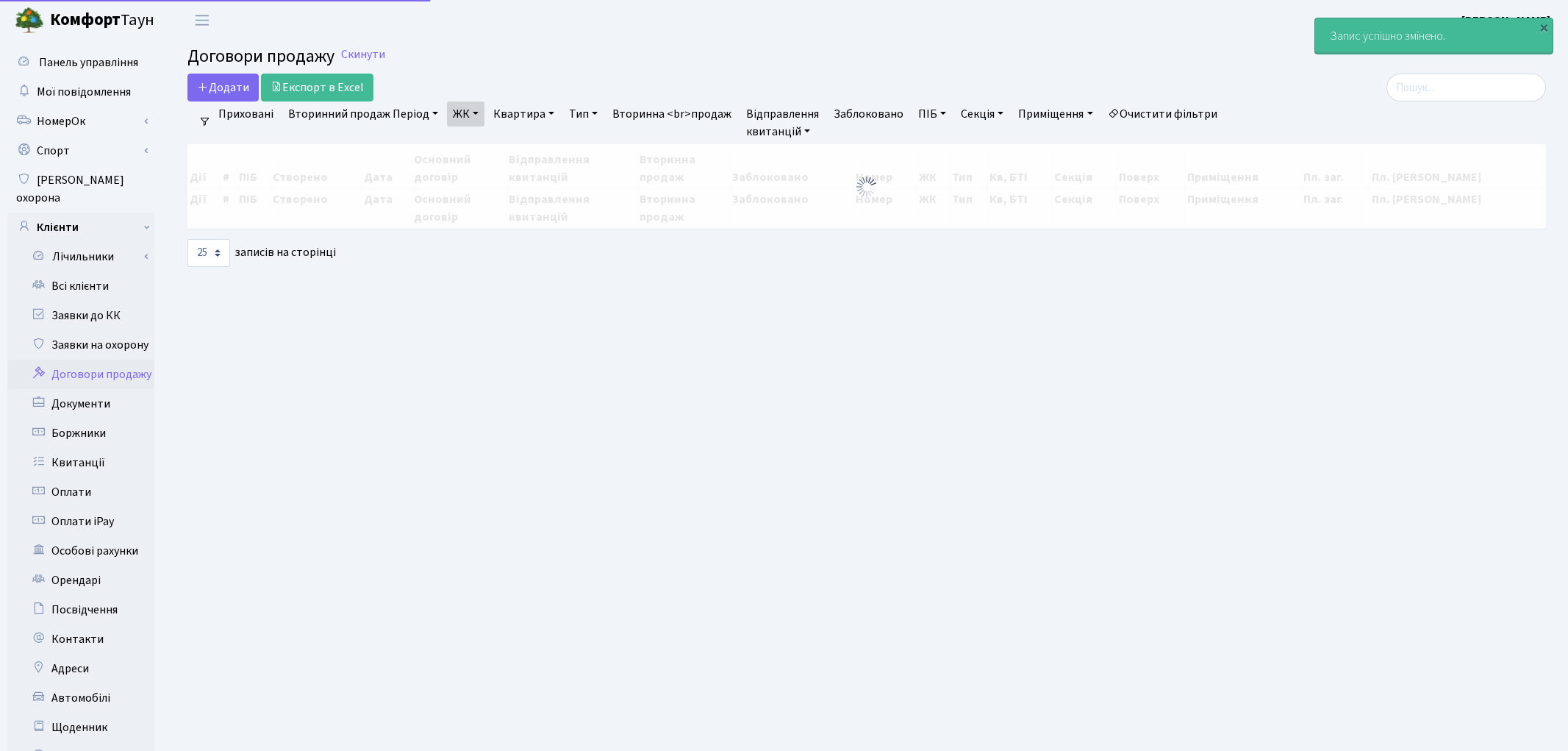
select select "25"
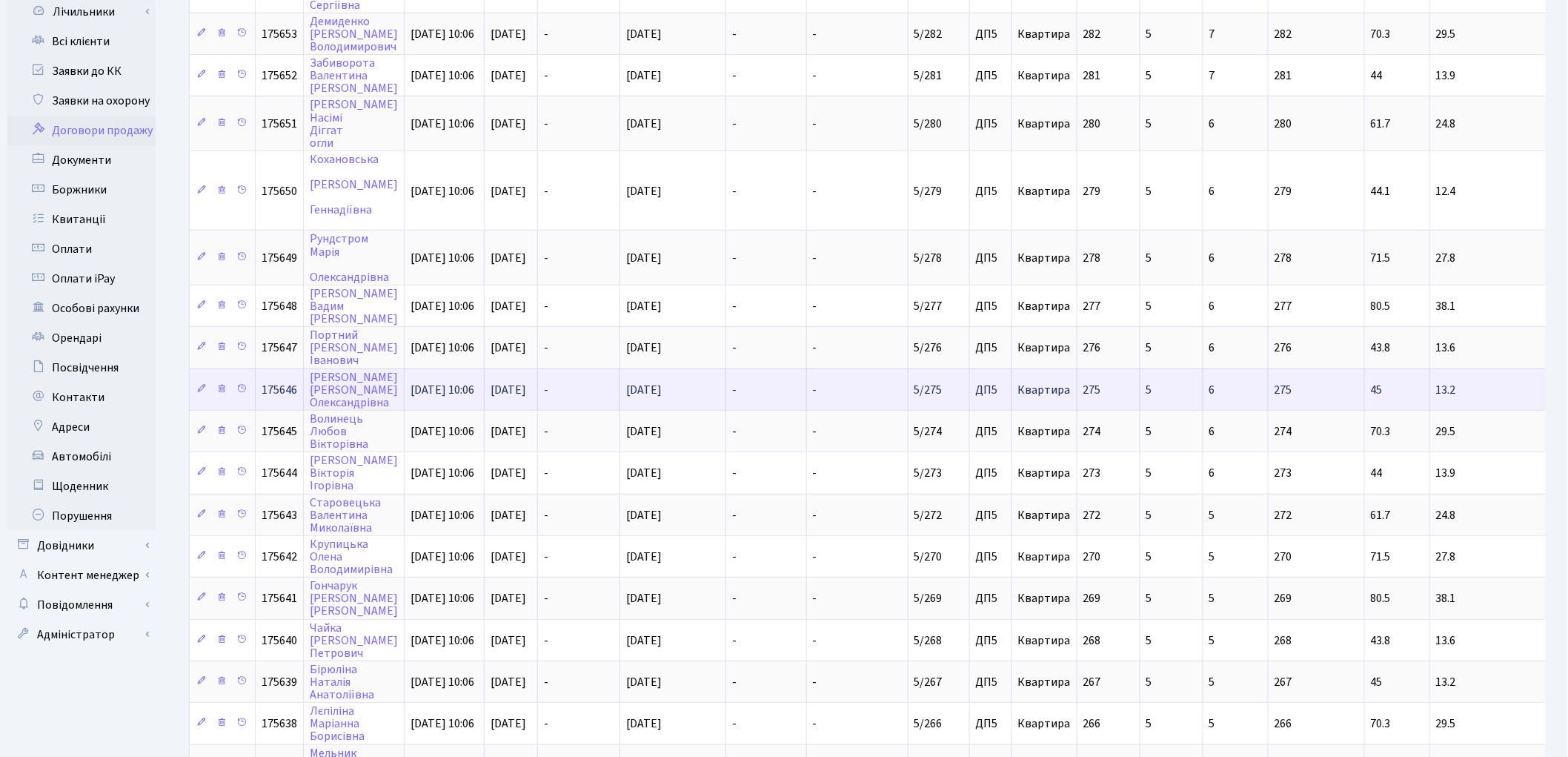
scroll to position [164, 0]
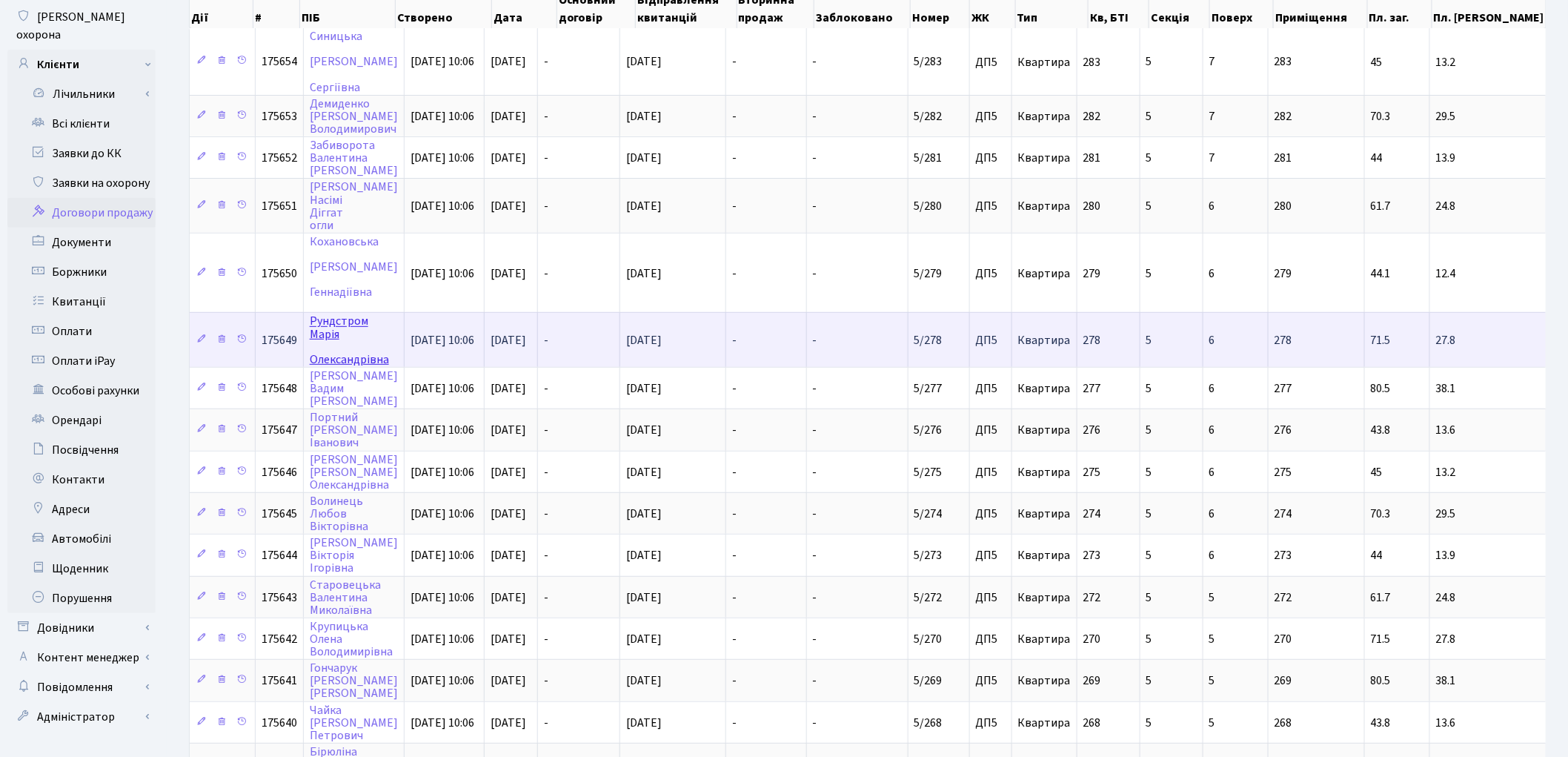
click at [327, 316] on link "Рундстром Марія Олександрівна" at bounding box center [349, 340] width 80 height 54
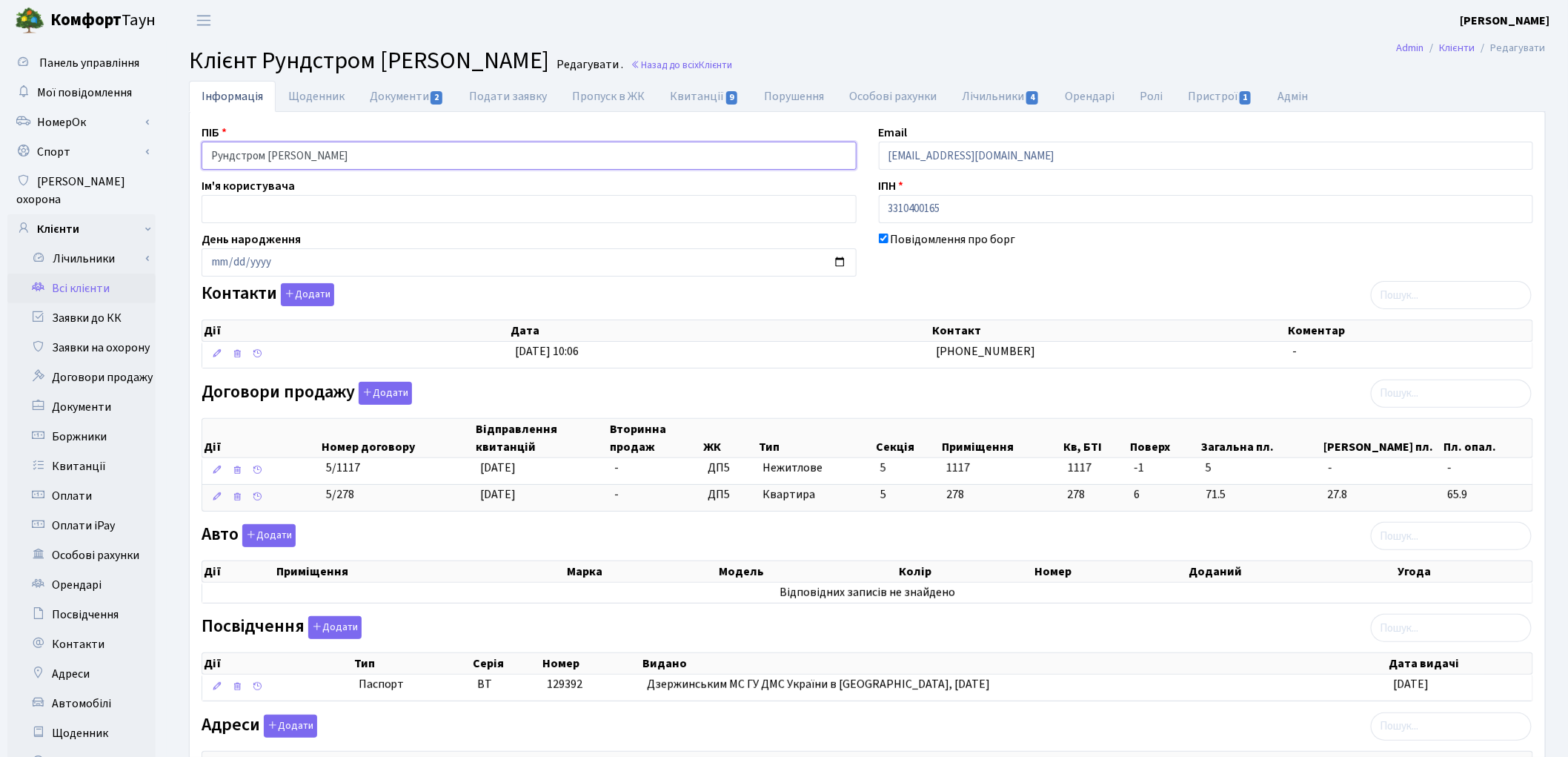
click at [300, 153] on input "Рундстром Марія Олександрівна" at bounding box center [529, 156] width 655 height 28
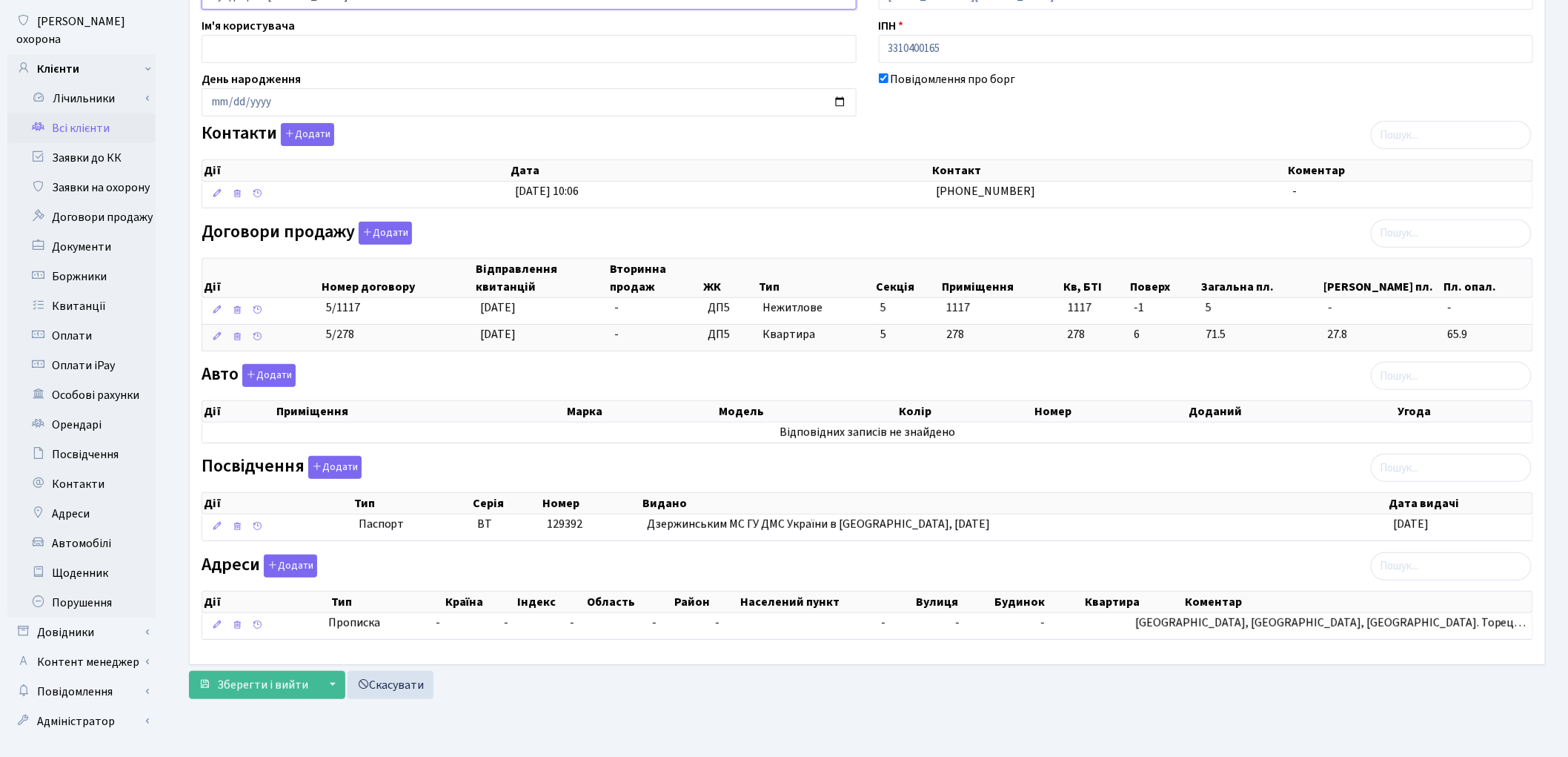
scroll to position [165, 0]
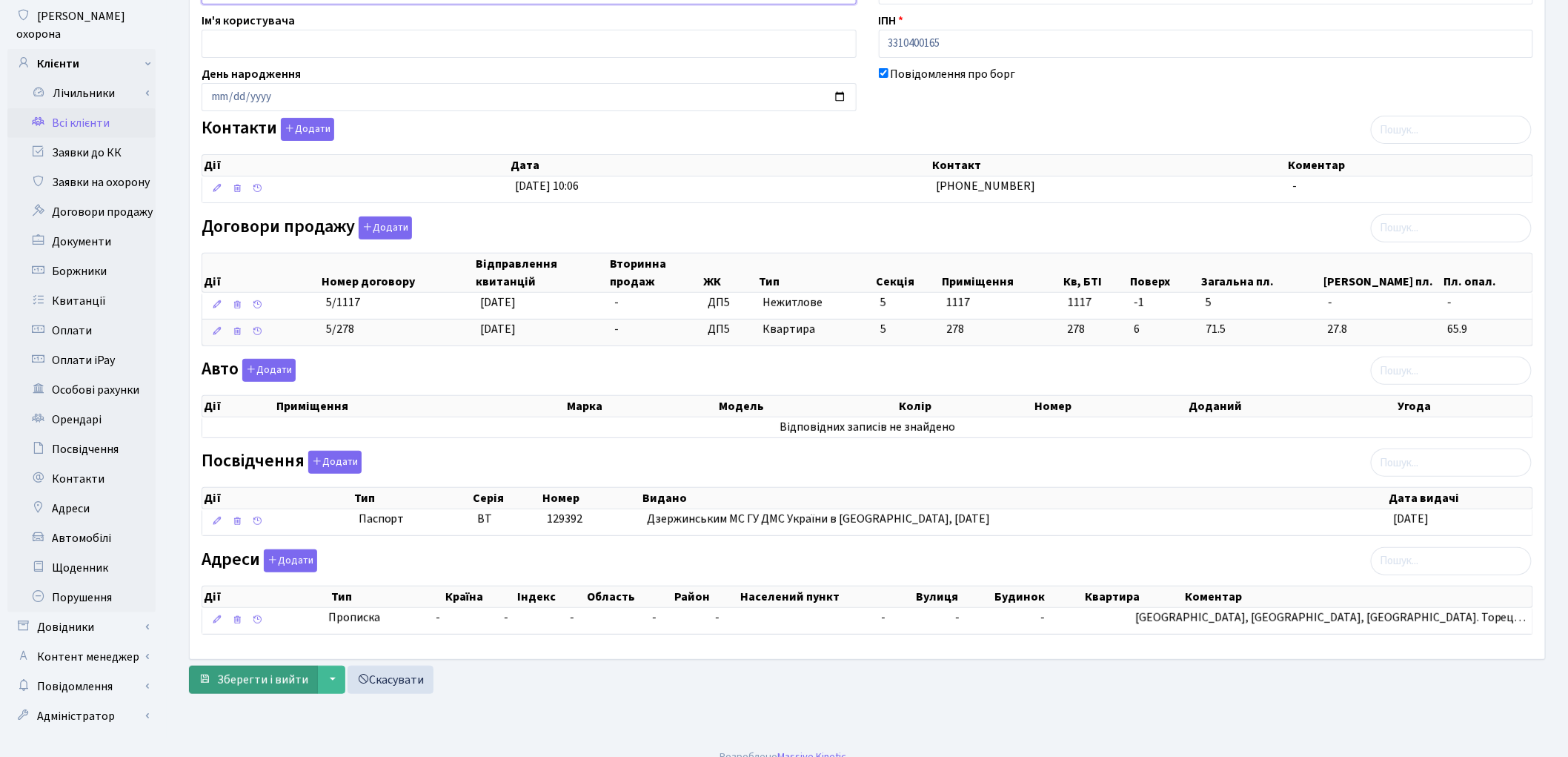
type input "Рундстром Марія Олександрівна"
click at [252, 684] on span "Зберегти і вийти" at bounding box center [263, 679] width 91 height 16
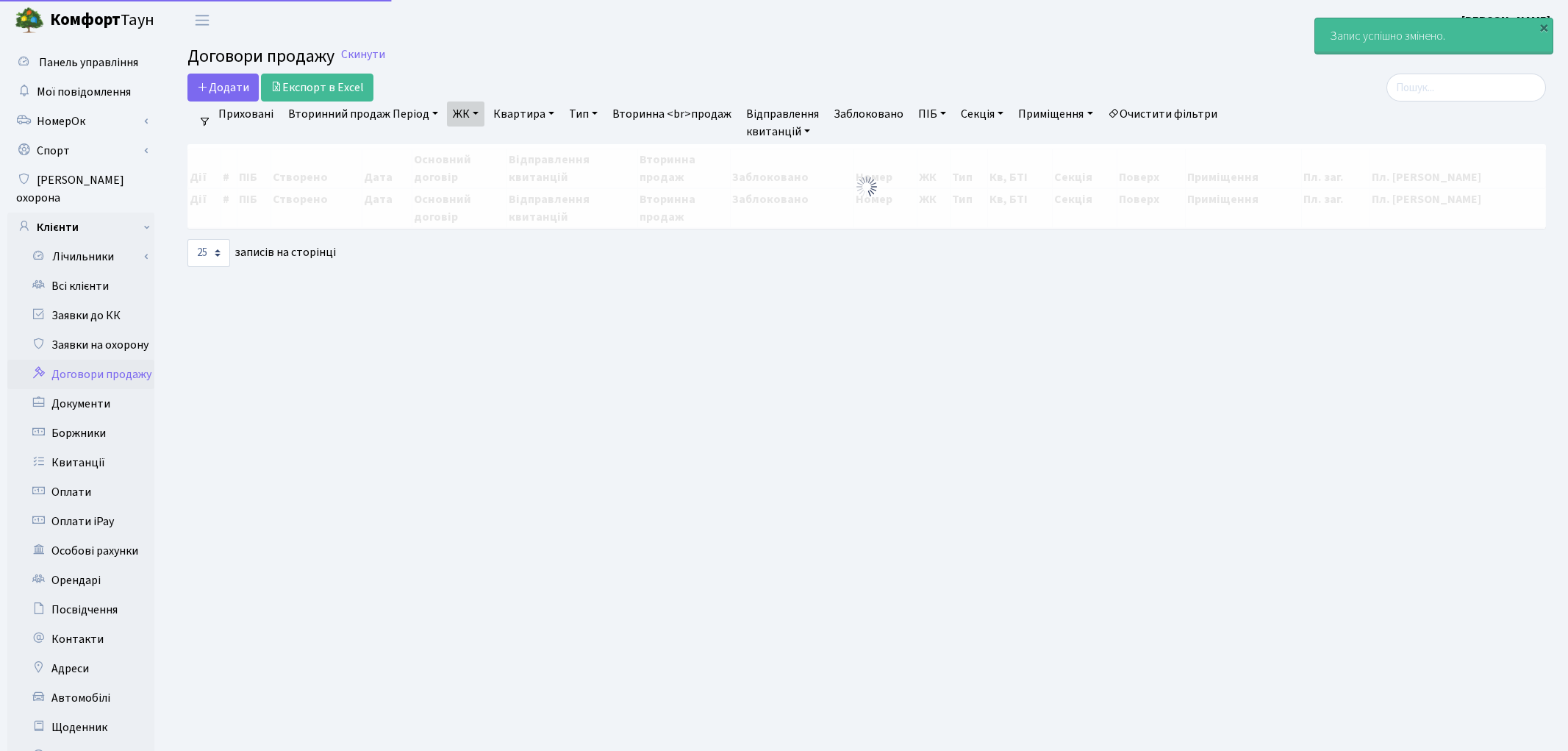
select select "25"
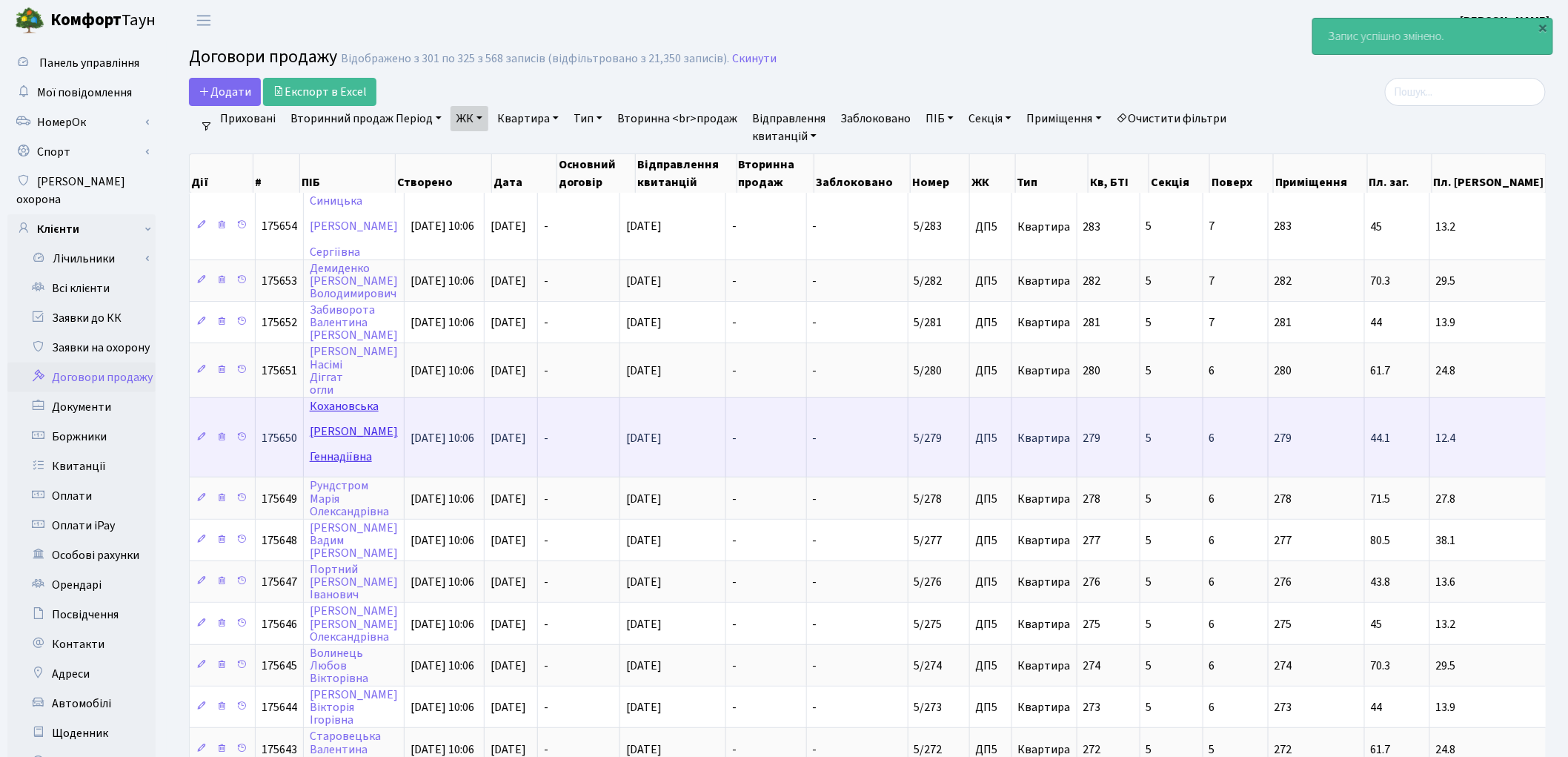
click at [325, 398] on link "[PERSON_NAME]" at bounding box center [354, 431] width 88 height 66
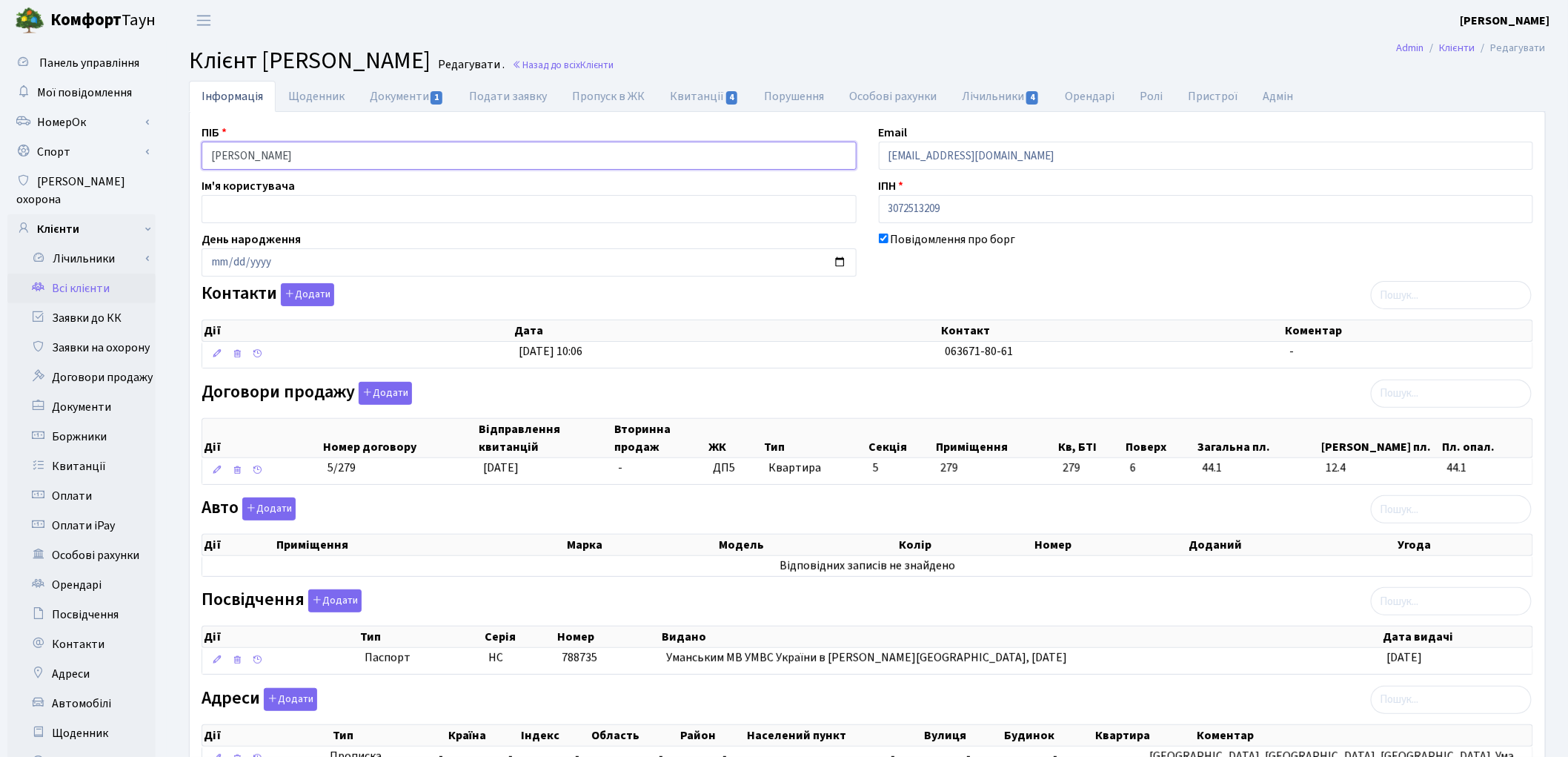
click at [279, 153] on input "[PERSON_NAME]" at bounding box center [529, 156] width 655 height 28
click at [309, 151] on input "Кохановська Ольга Геннадіївна" at bounding box center [529, 156] width 655 height 28
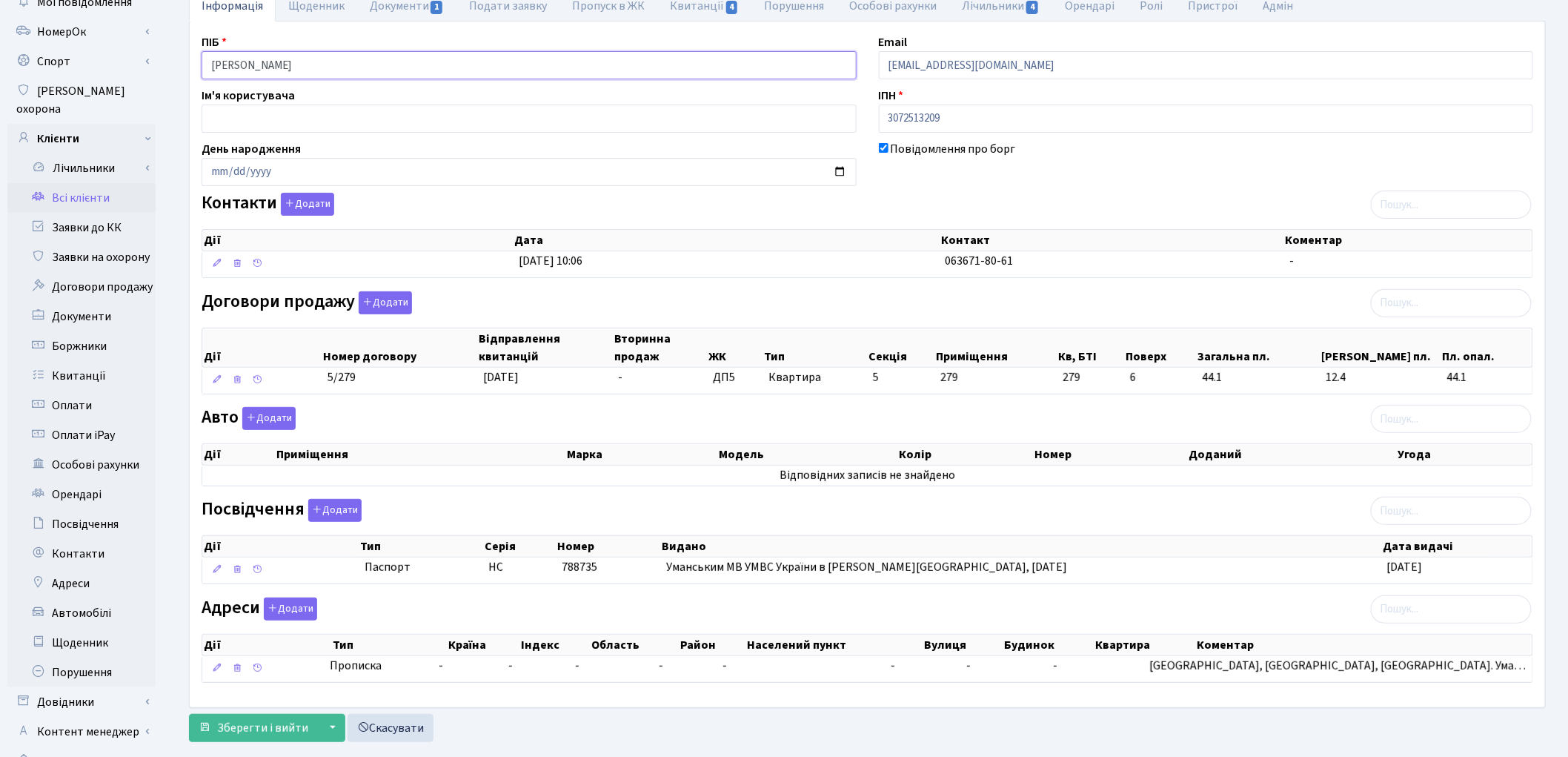
scroll to position [165, 0]
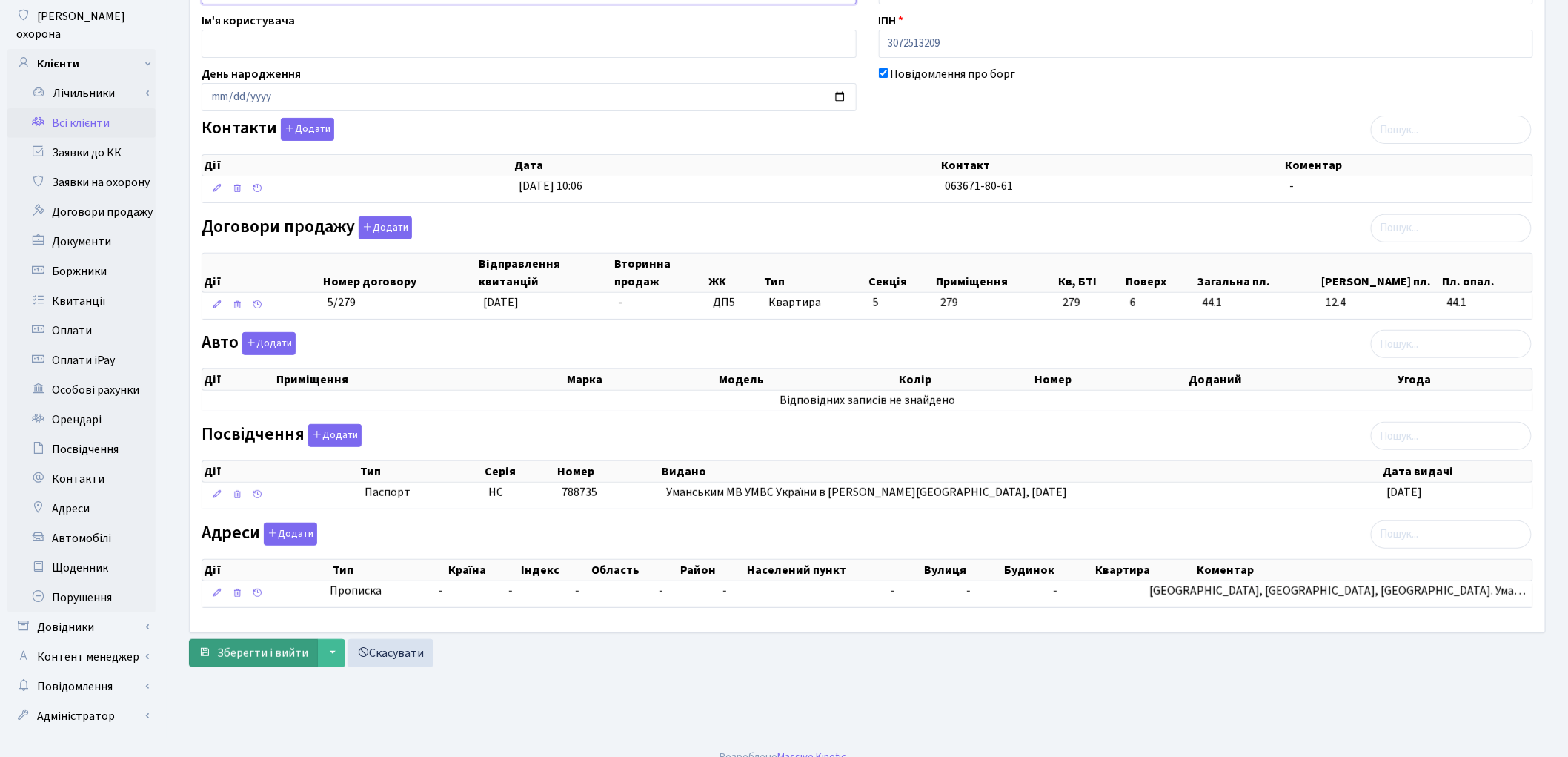
type input "Кохановська Ольга Геннадіївна"
click at [250, 655] on span "Зберегти і вийти" at bounding box center [263, 653] width 91 height 16
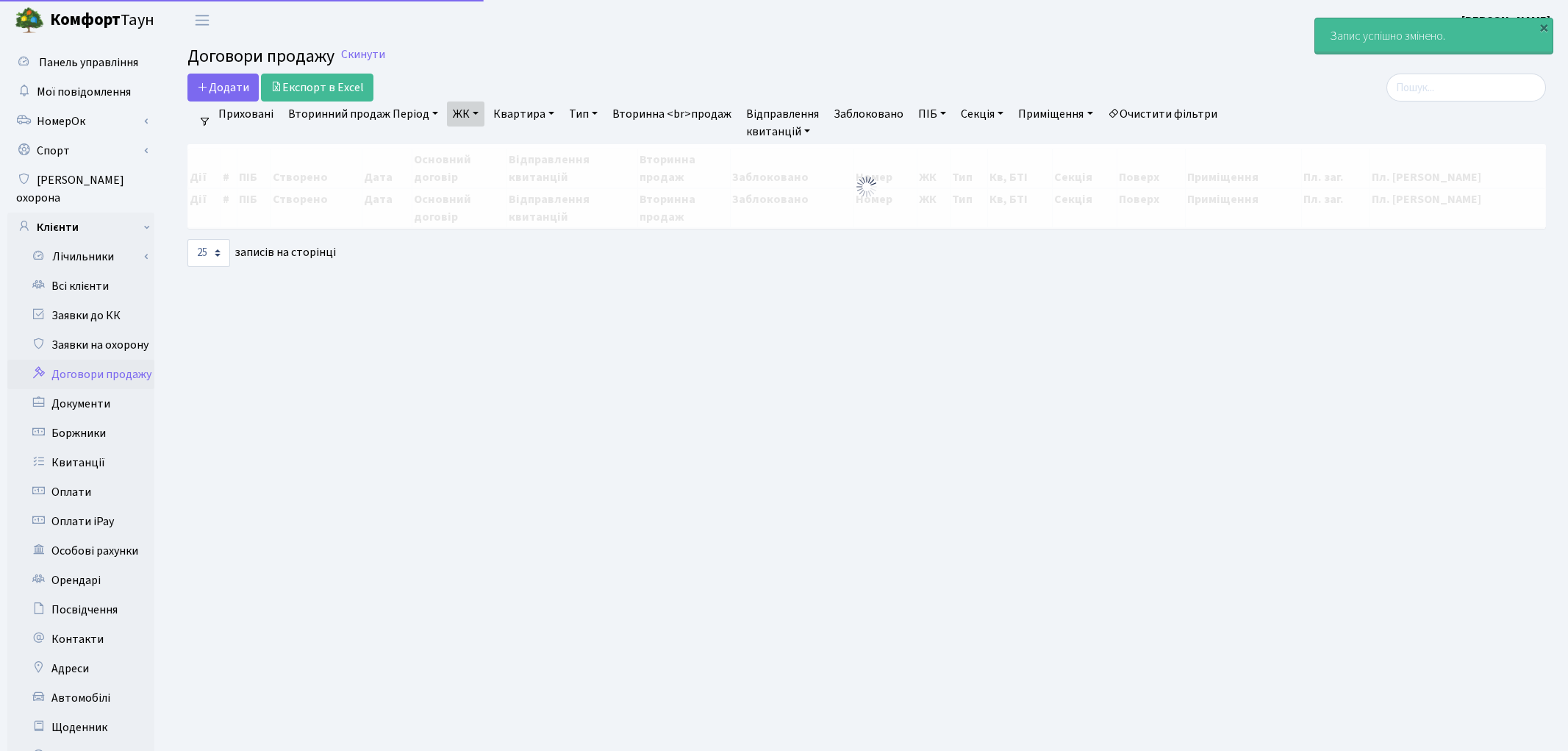
select select "25"
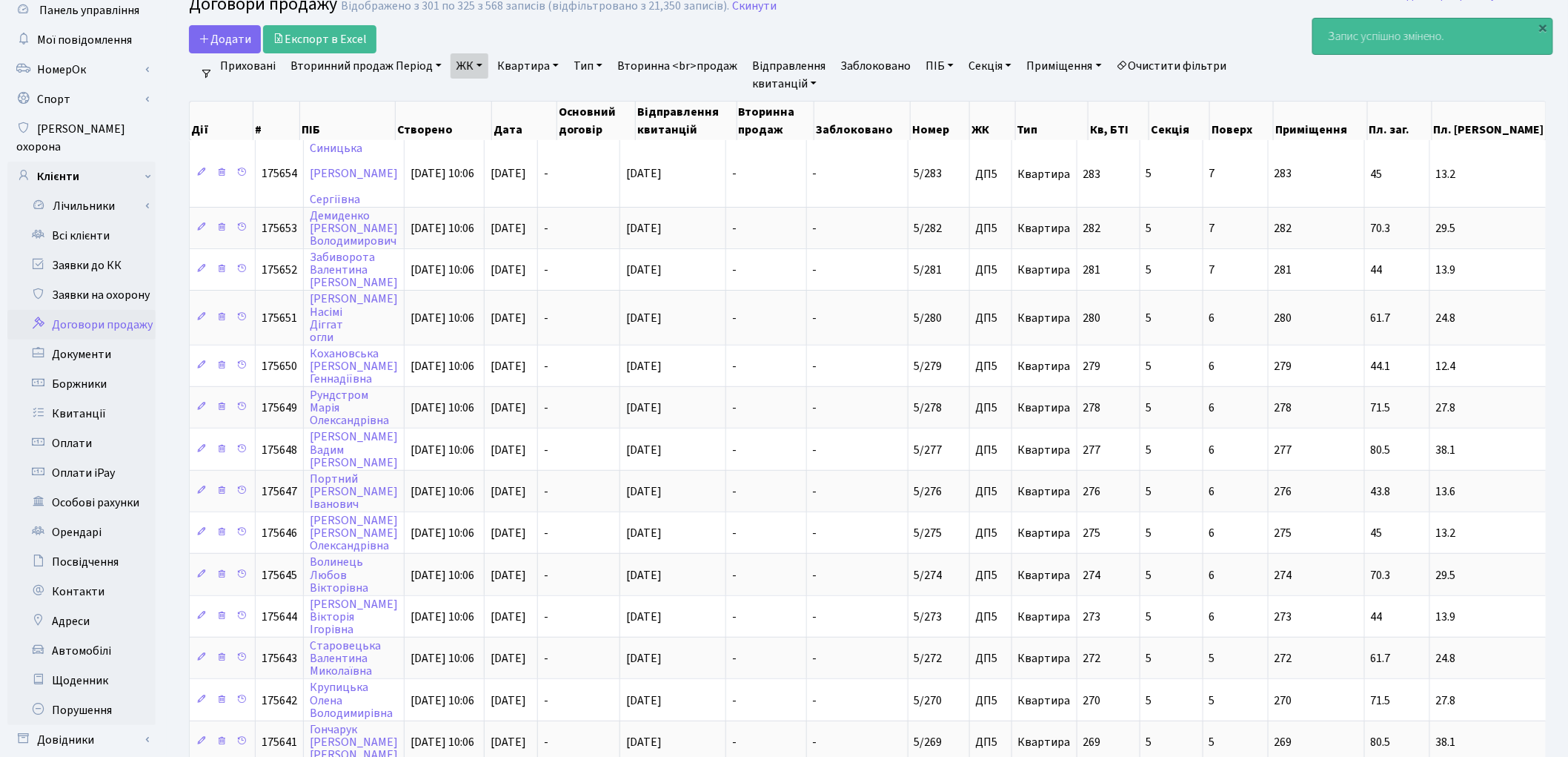
scroll to position [16, 0]
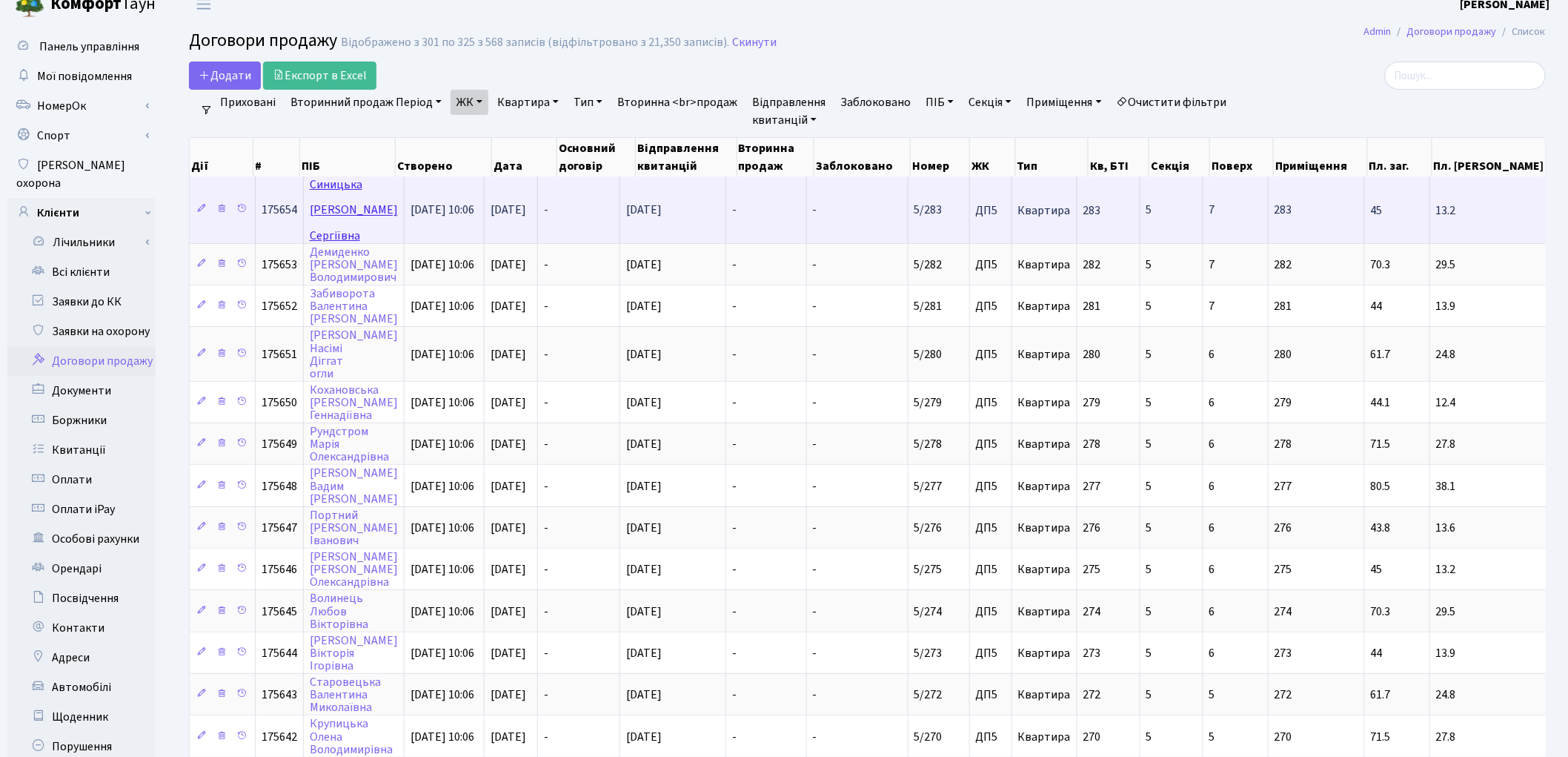
click at [315, 187] on link "Синицька Марина Сергіївна" at bounding box center [354, 209] width 88 height 66
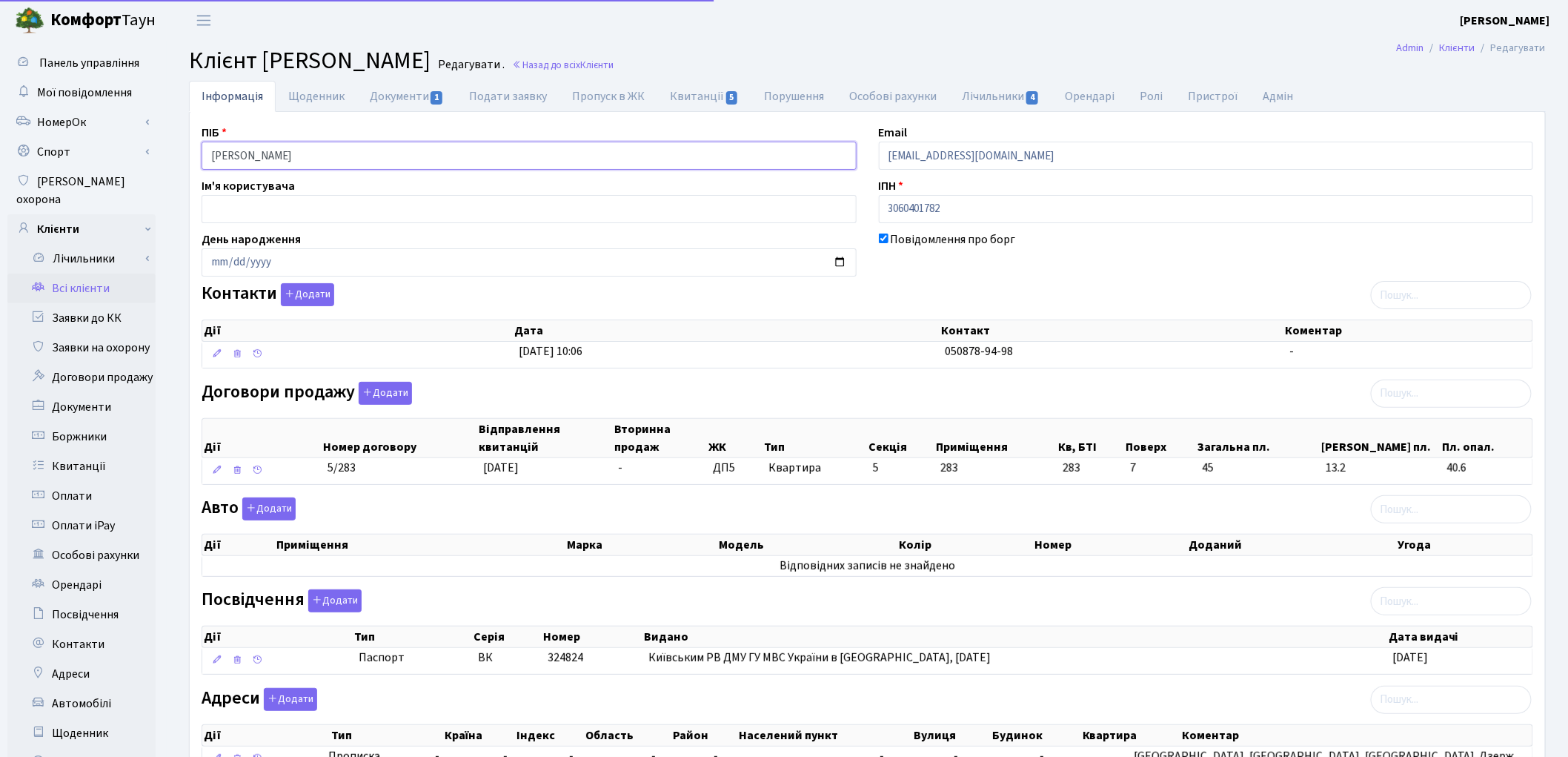
click at [264, 154] on input "Синицька Марина Сергіївна" at bounding box center [529, 156] width 655 height 28
click at [304, 150] on input "Синицька Марина Сергіївна" at bounding box center [529, 156] width 655 height 28
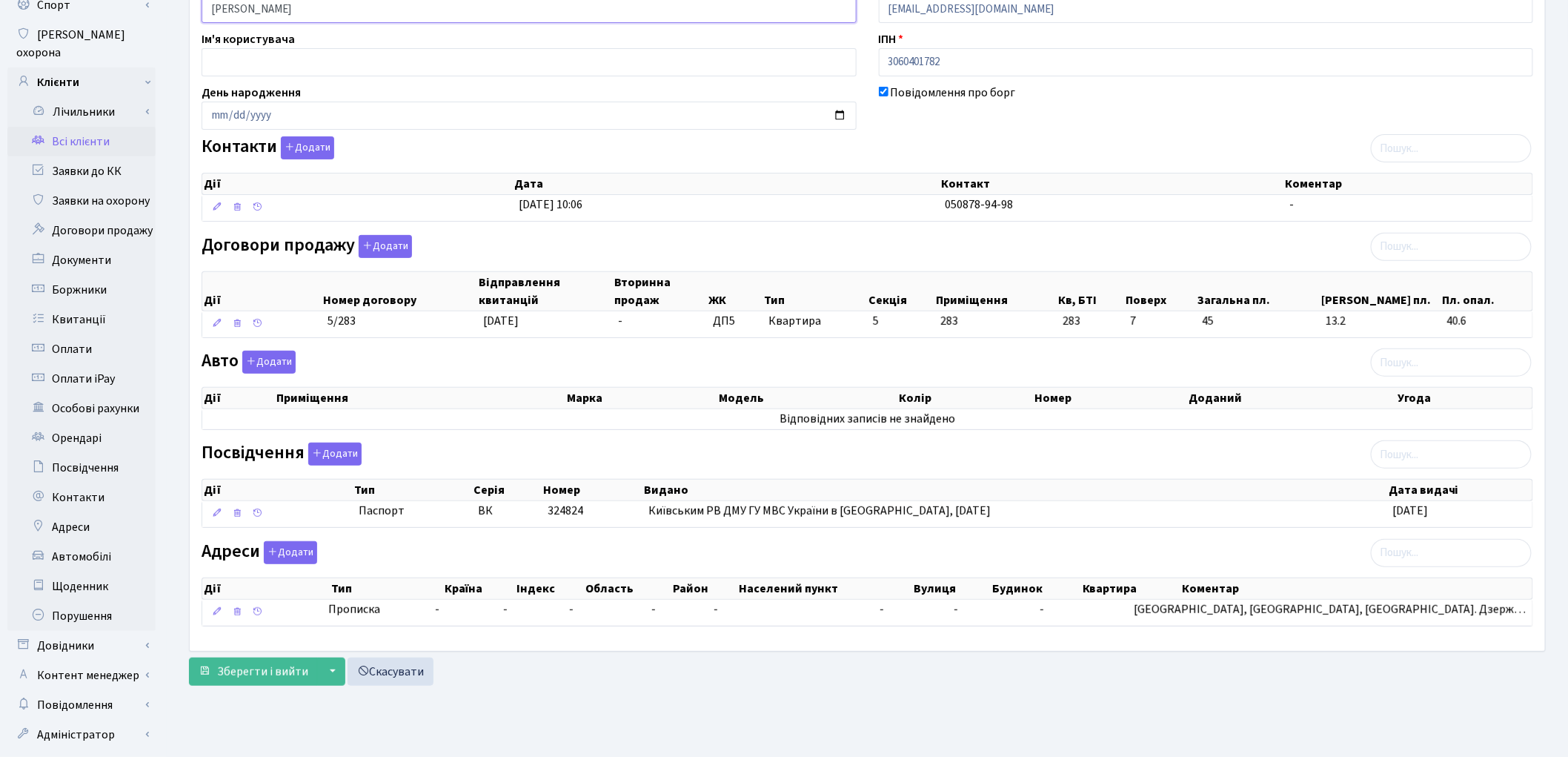
scroll to position [165, 0]
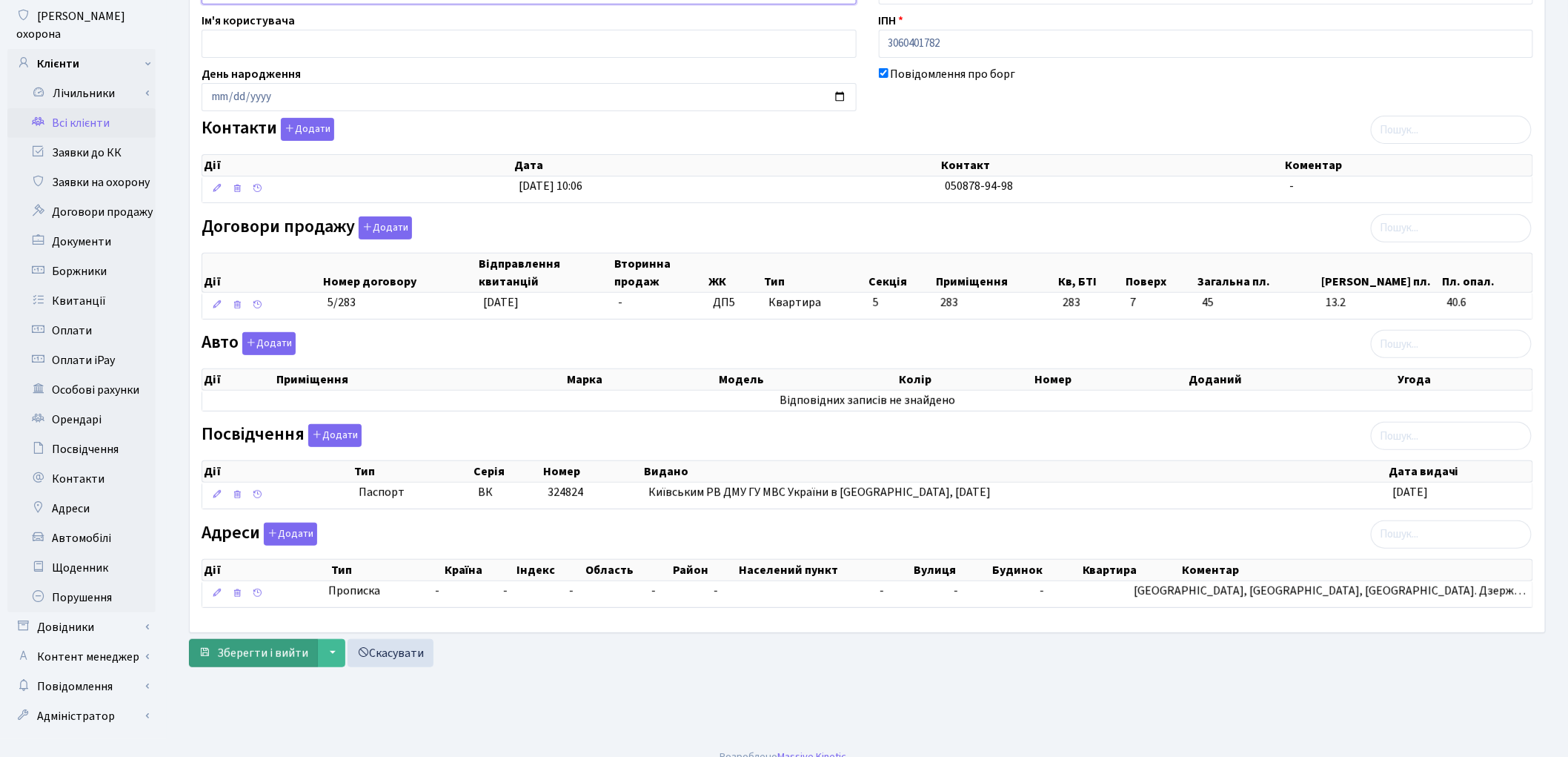
type input "Синицька Марина Сергіївна"
click at [262, 661] on span "Зберегти і вийти" at bounding box center [263, 653] width 91 height 16
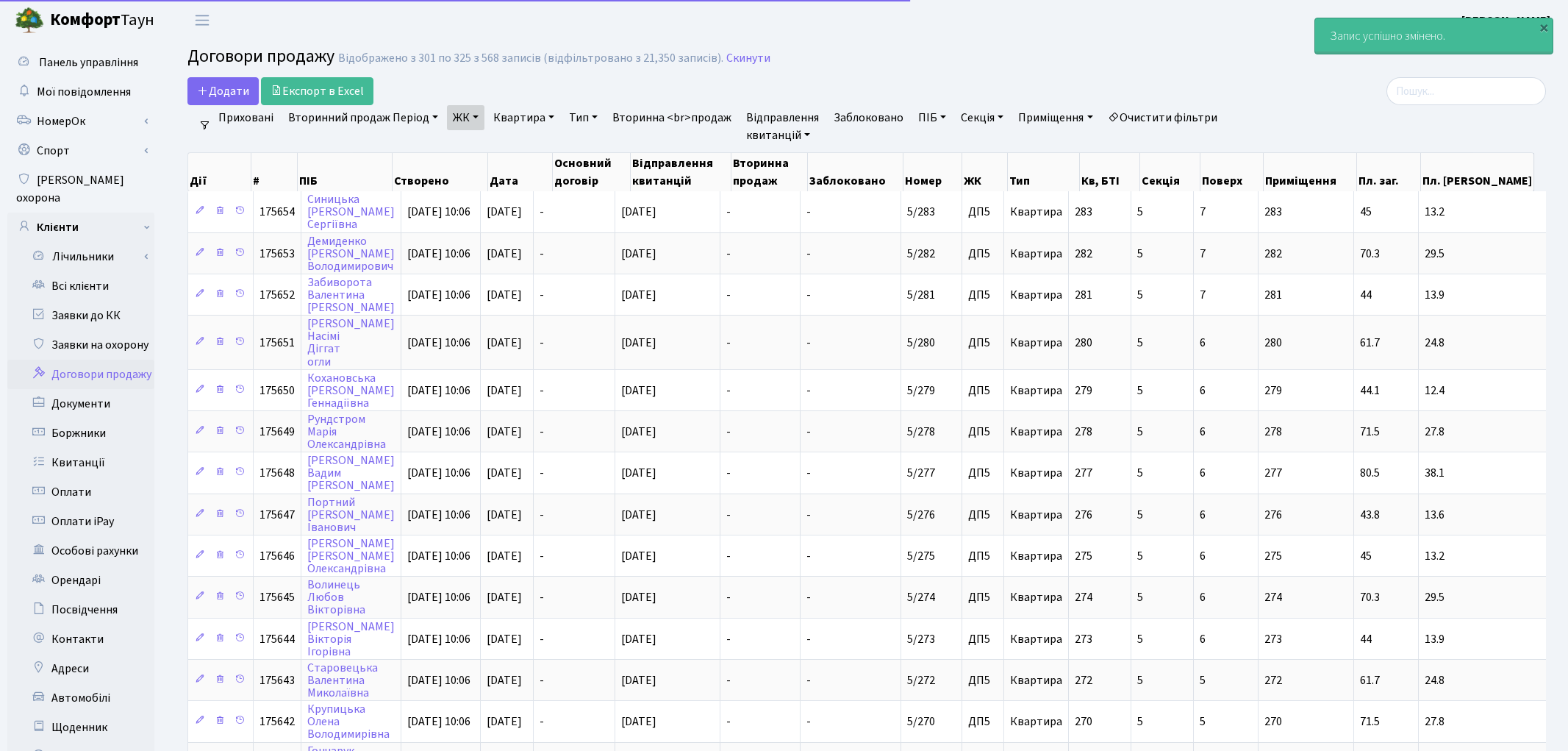
select select "25"
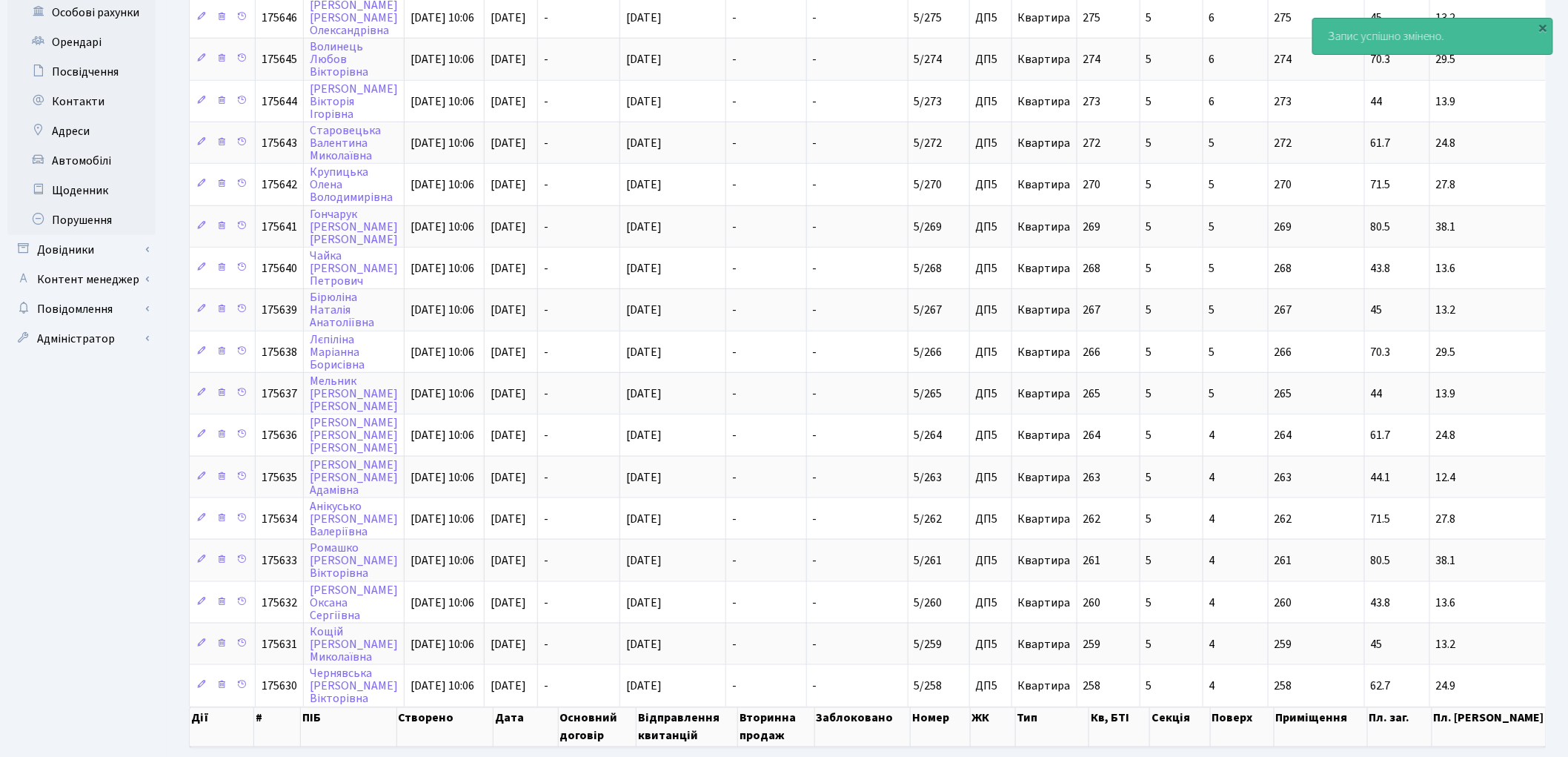
scroll to position [569, 0]
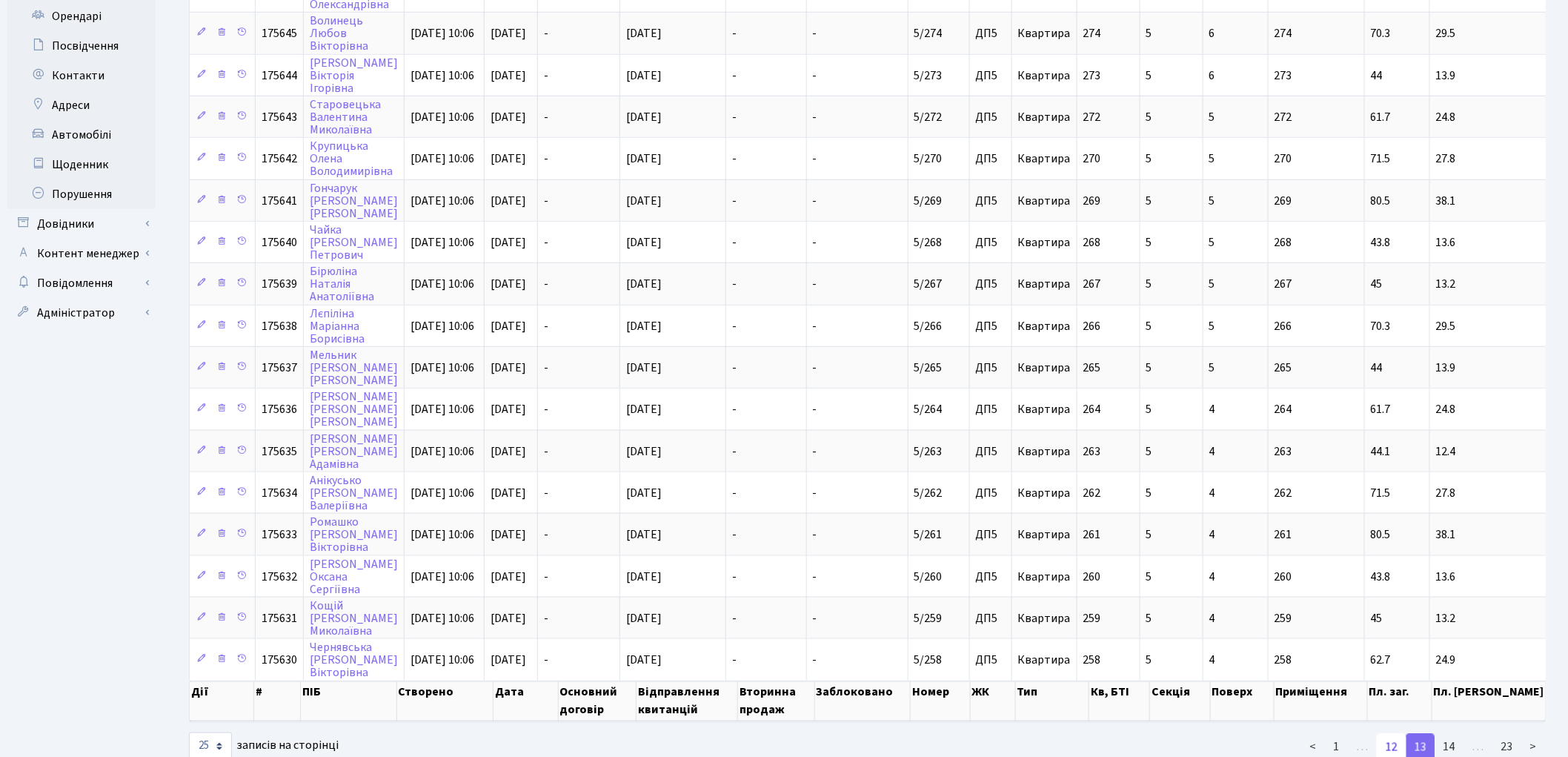
click at [1394, 734] on link "12" at bounding box center [1392, 747] width 30 height 27
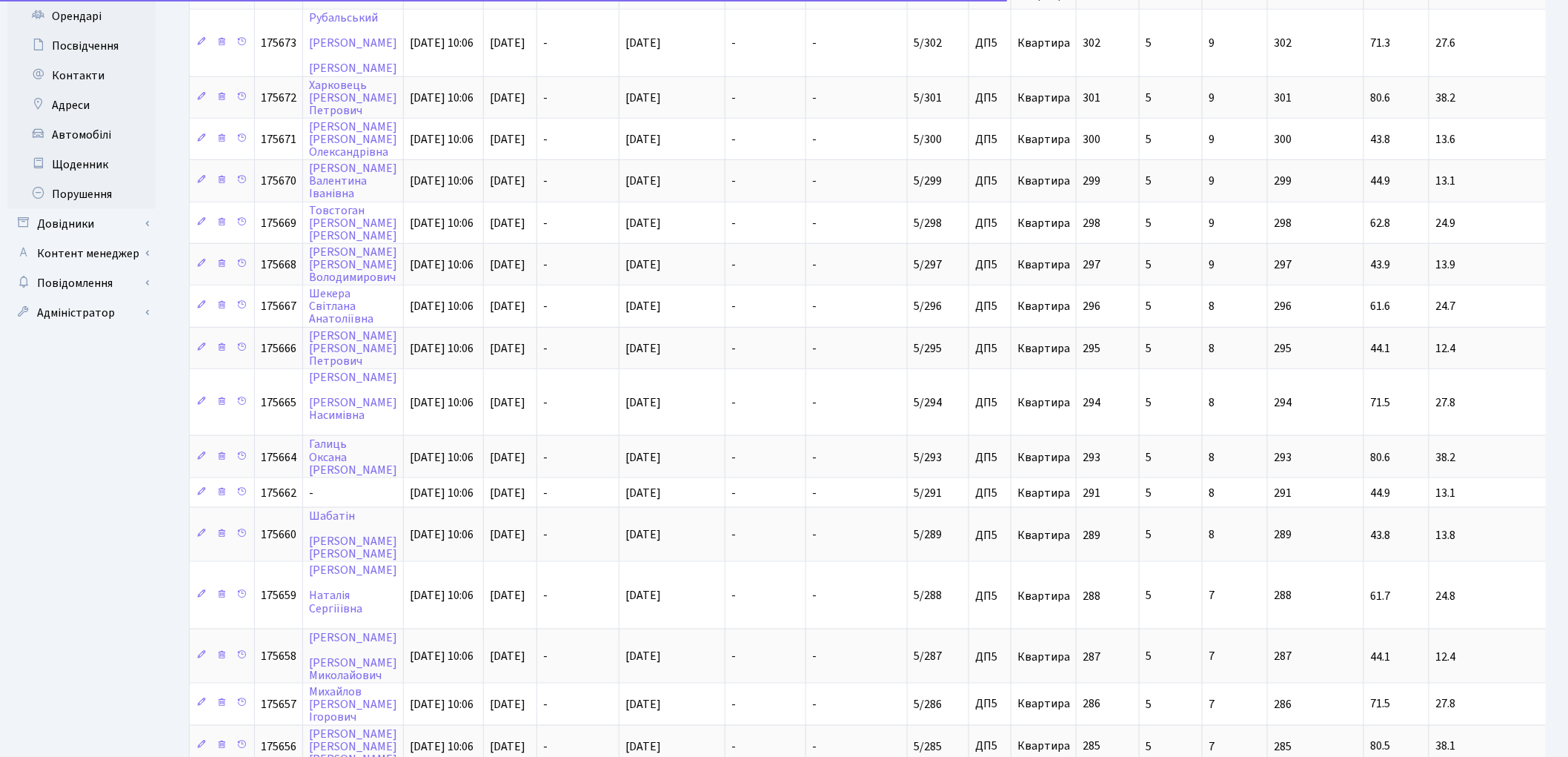
scroll to position [692, 0]
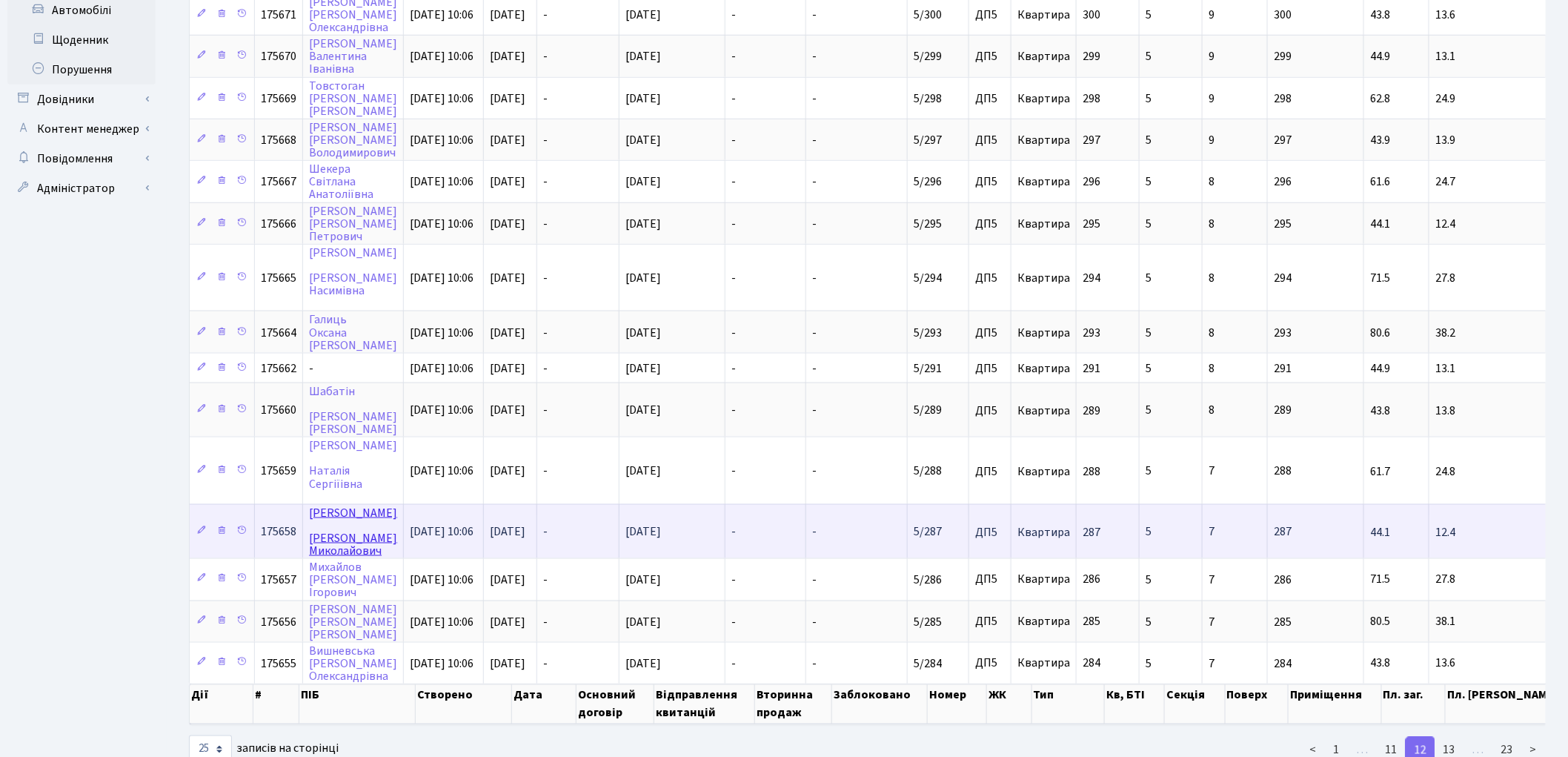
click at [333, 505] on link "Марченко Дмитро Миколайович" at bounding box center [353, 531] width 88 height 54
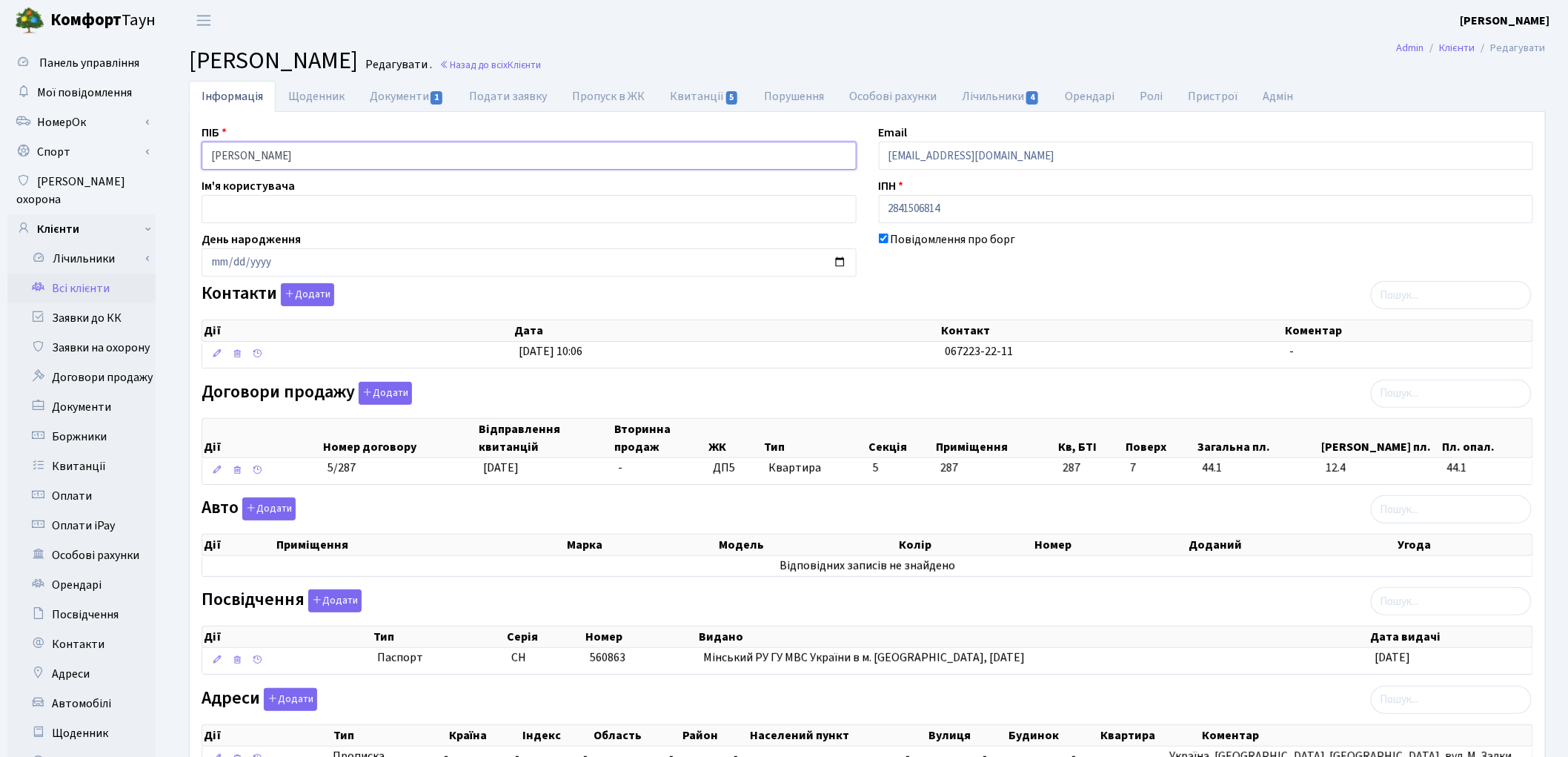
click at [267, 153] on input "Марченко Дмитро Миколайович" at bounding box center [529, 156] width 655 height 28
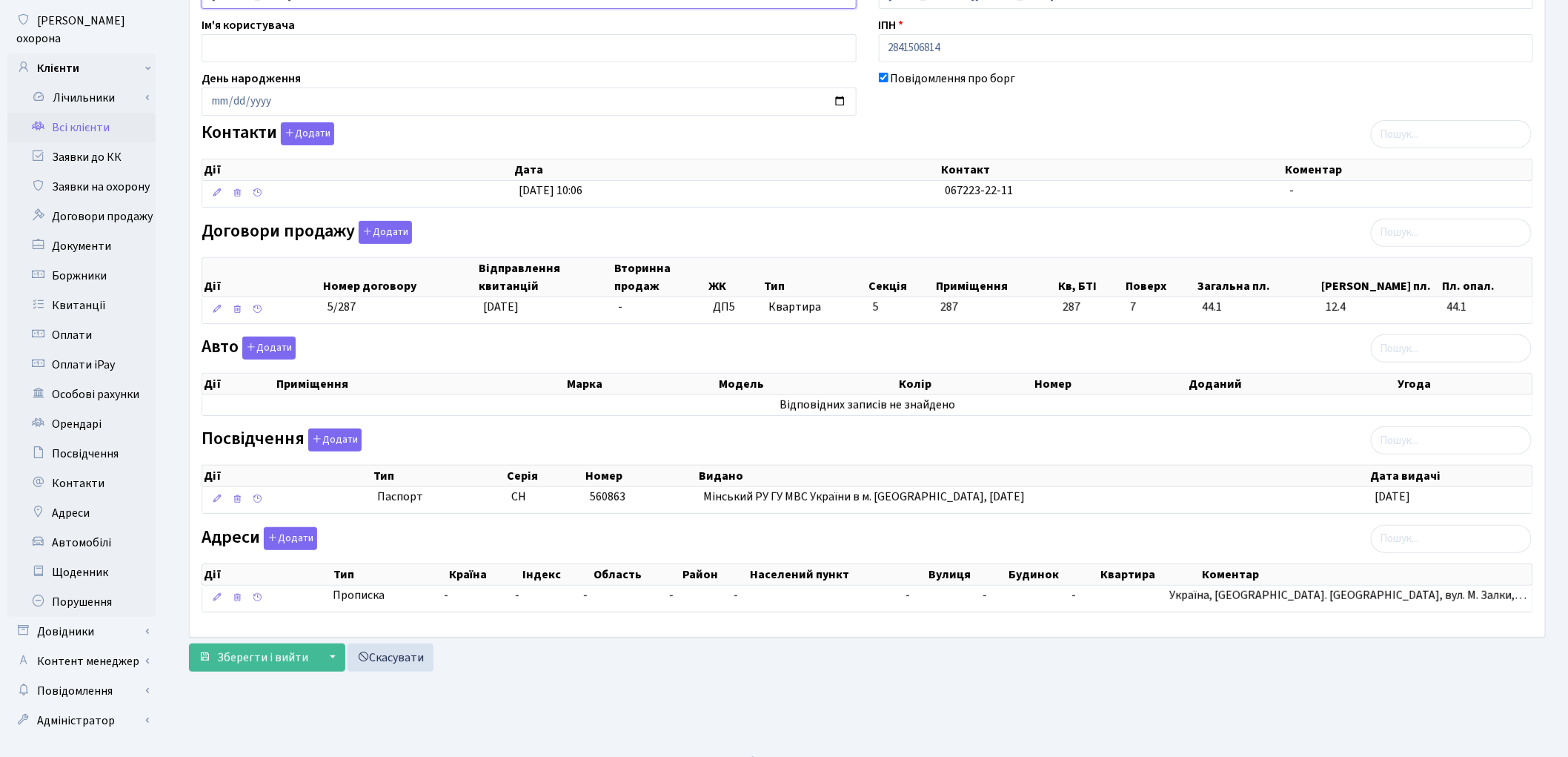
scroll to position [165, 0]
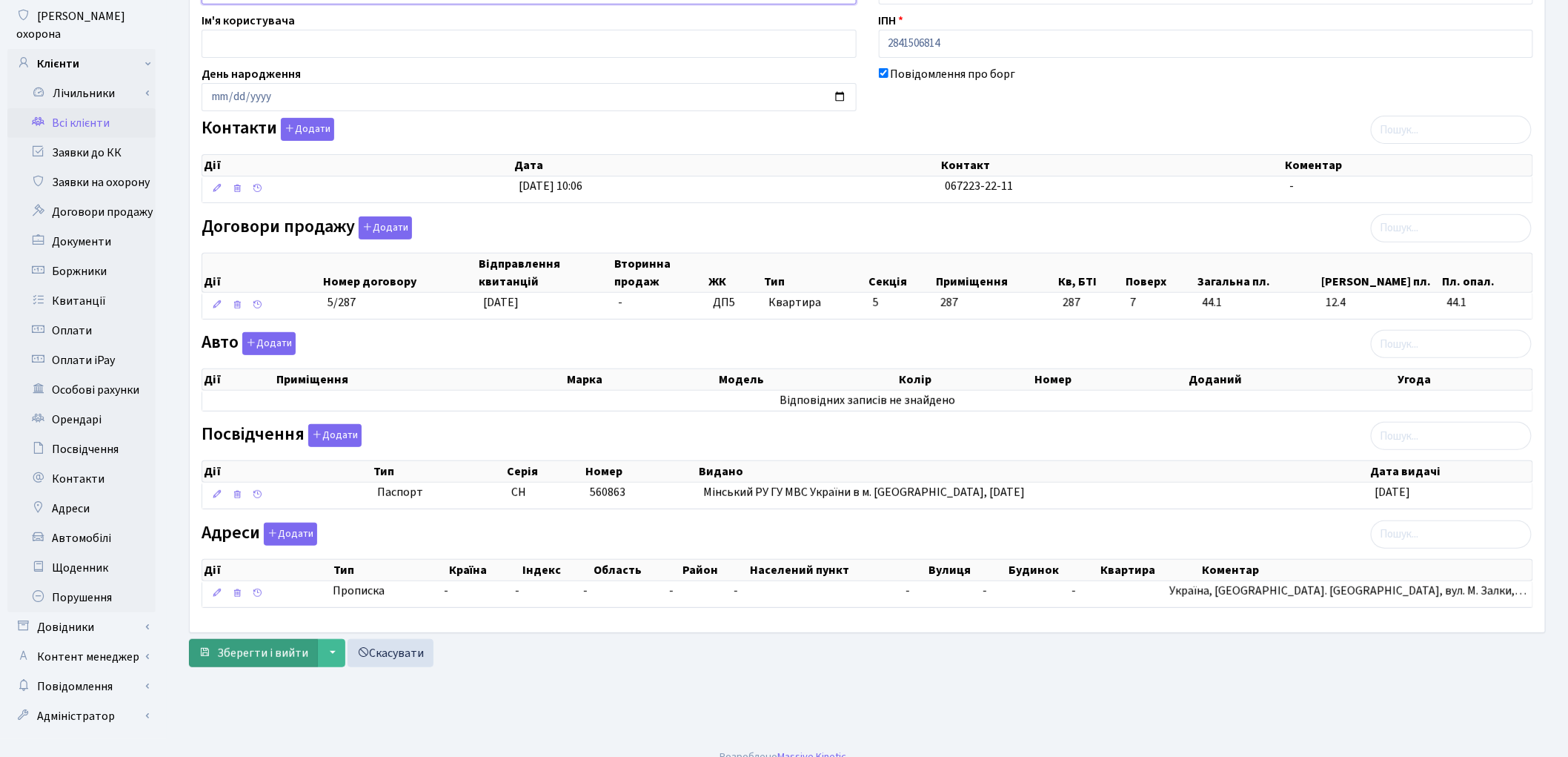
type input "Марченко Дмитро Миколайович"
click at [249, 658] on span "Зберегти і вийти" at bounding box center [263, 653] width 91 height 16
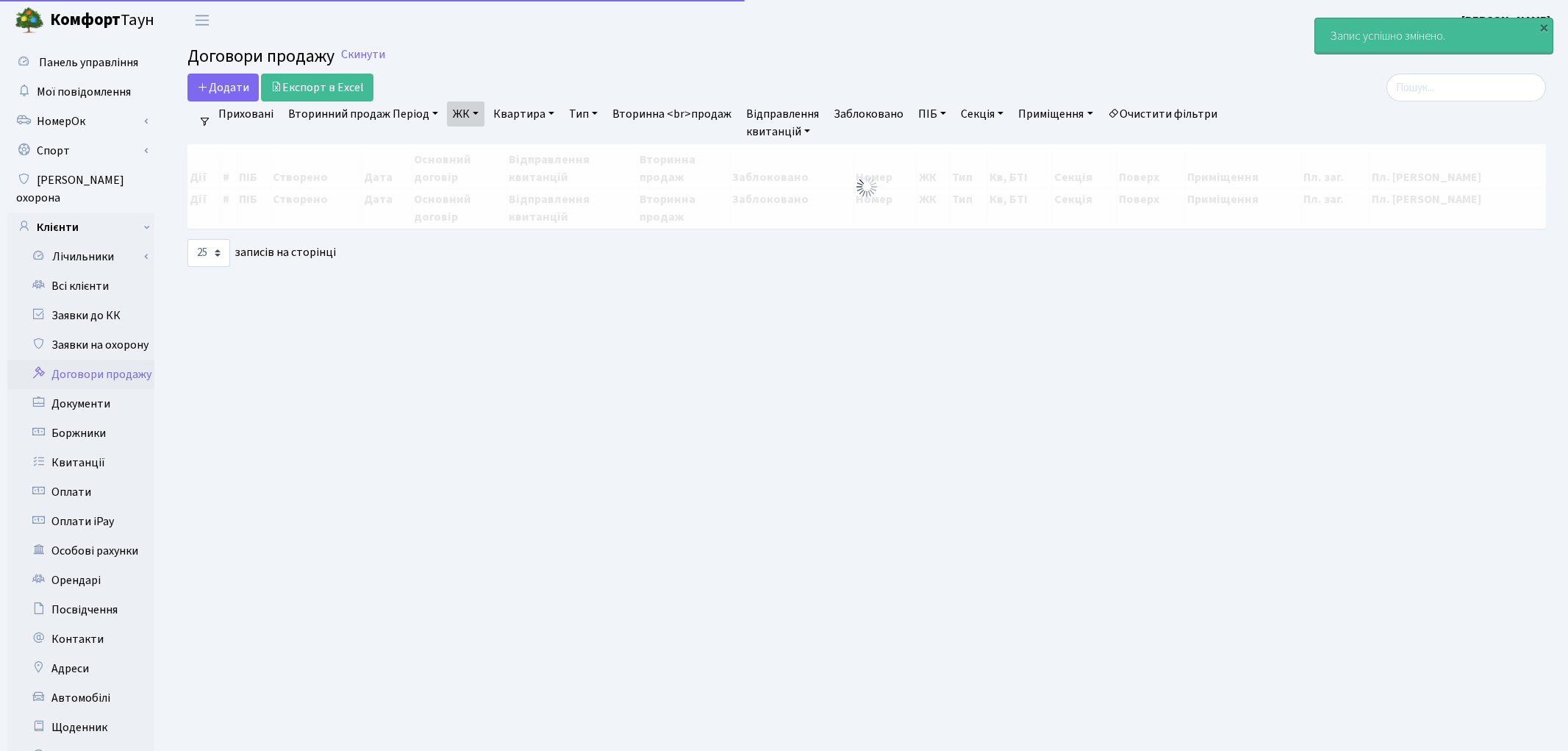
select select "25"
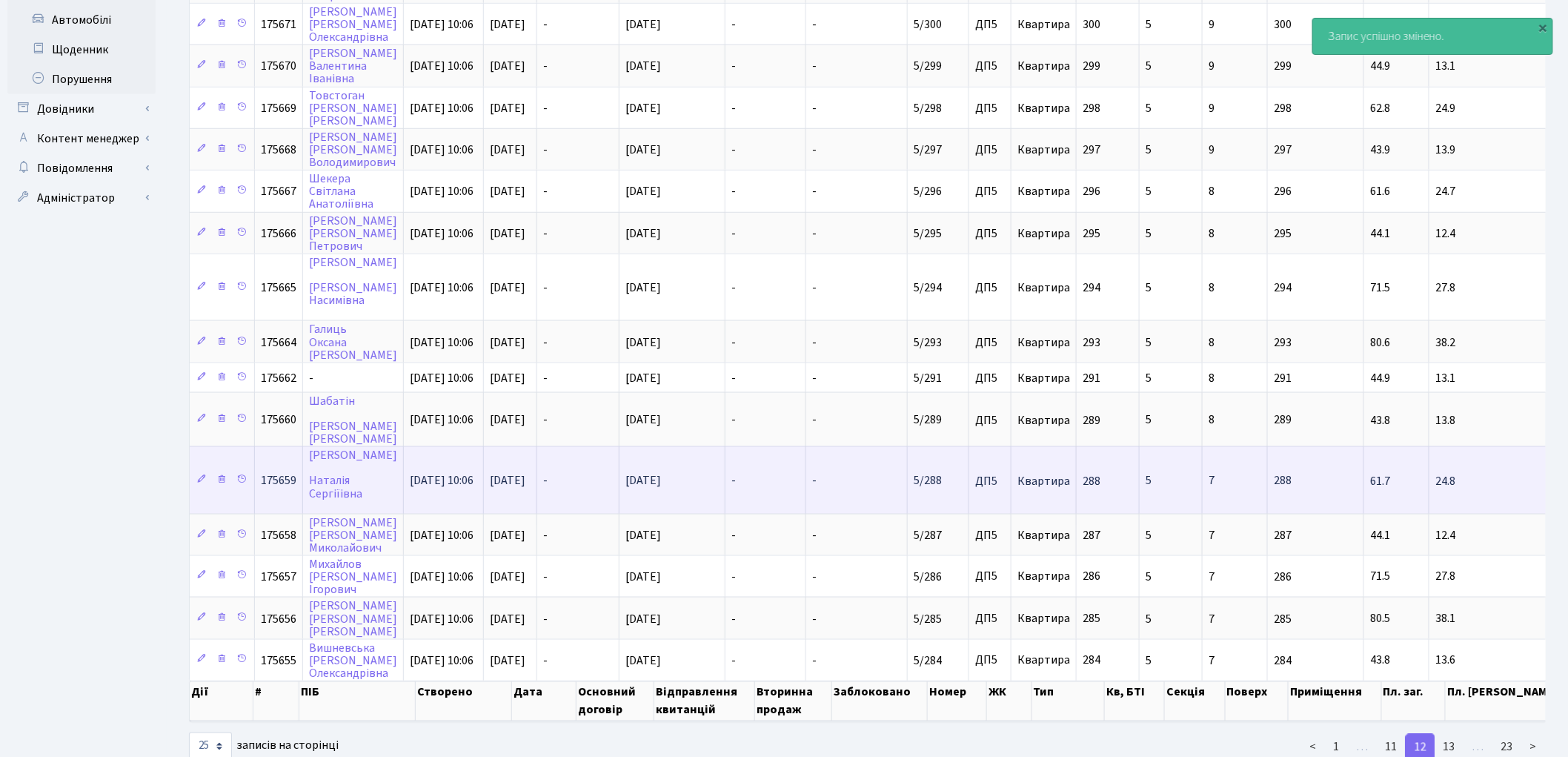
scroll to position [693, 0]
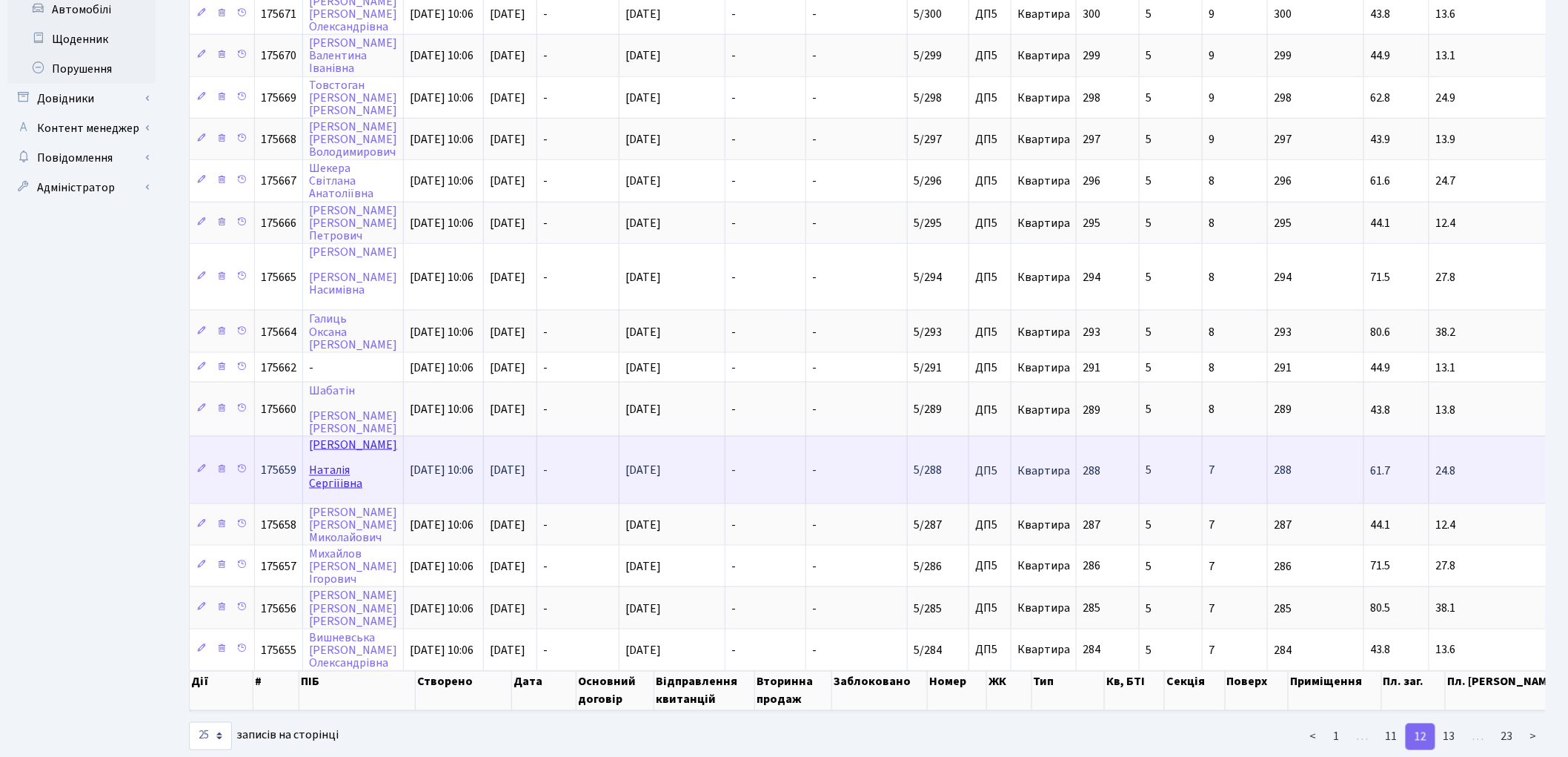
click at [317, 437] on link "[PERSON_NAME]" at bounding box center [353, 463] width 88 height 54
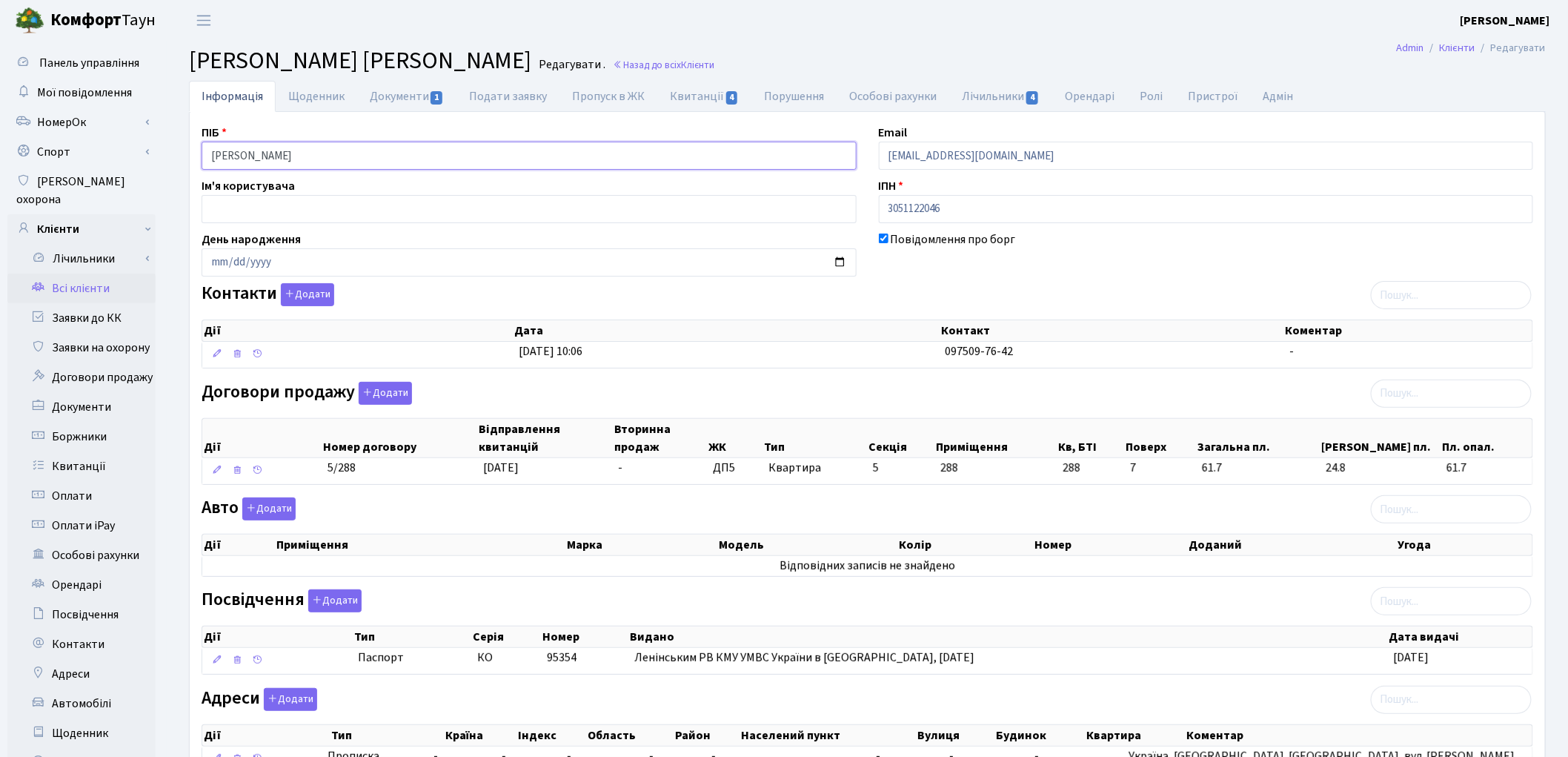
click at [264, 150] on input "Степанчук Наталія Сергіїівна" at bounding box center [529, 156] width 655 height 28
click at [269, 153] on input "Степанчук Наталія Сергіїівна" at bounding box center [529, 156] width 655 height 28
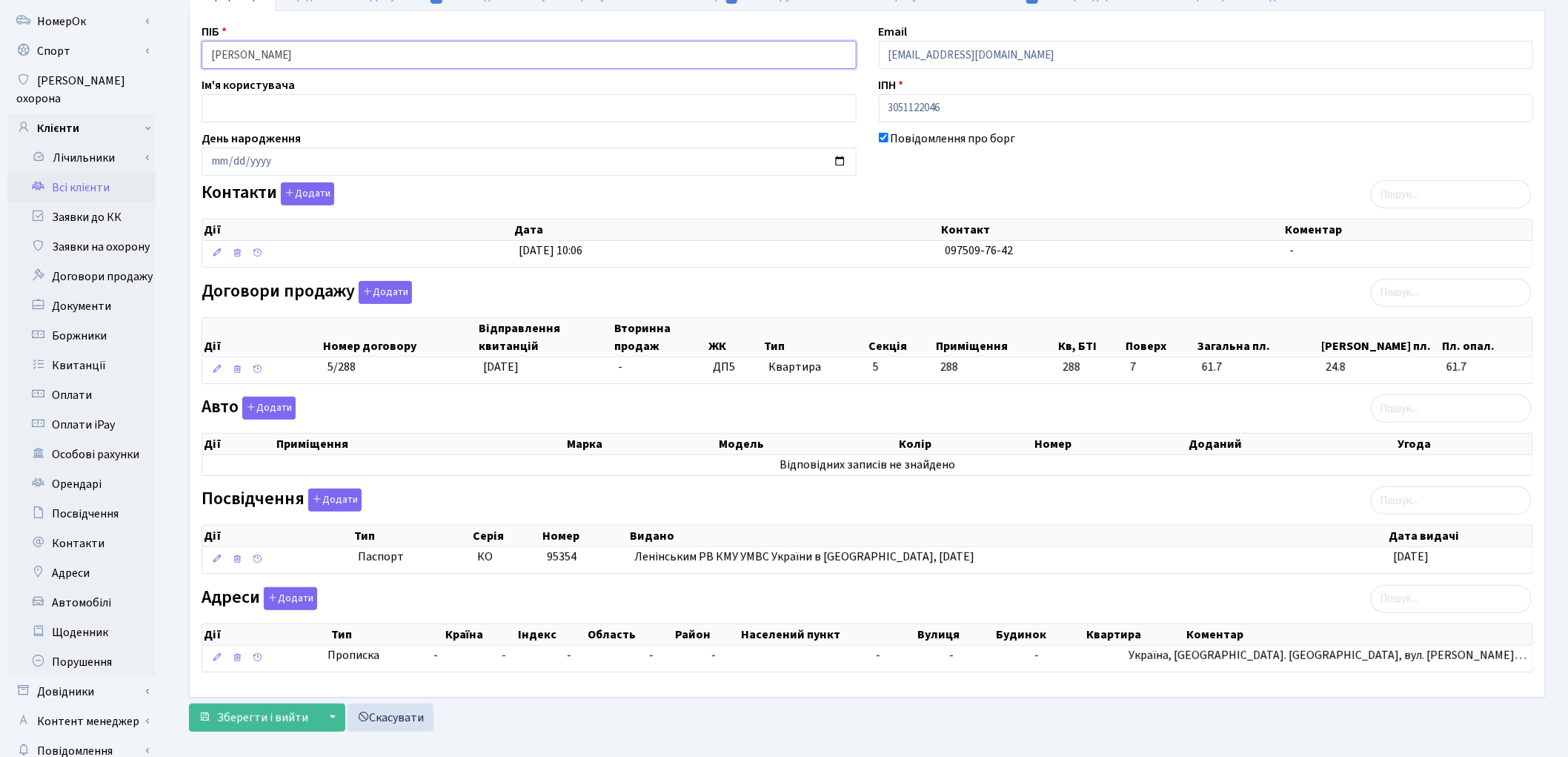
scroll to position [165, 0]
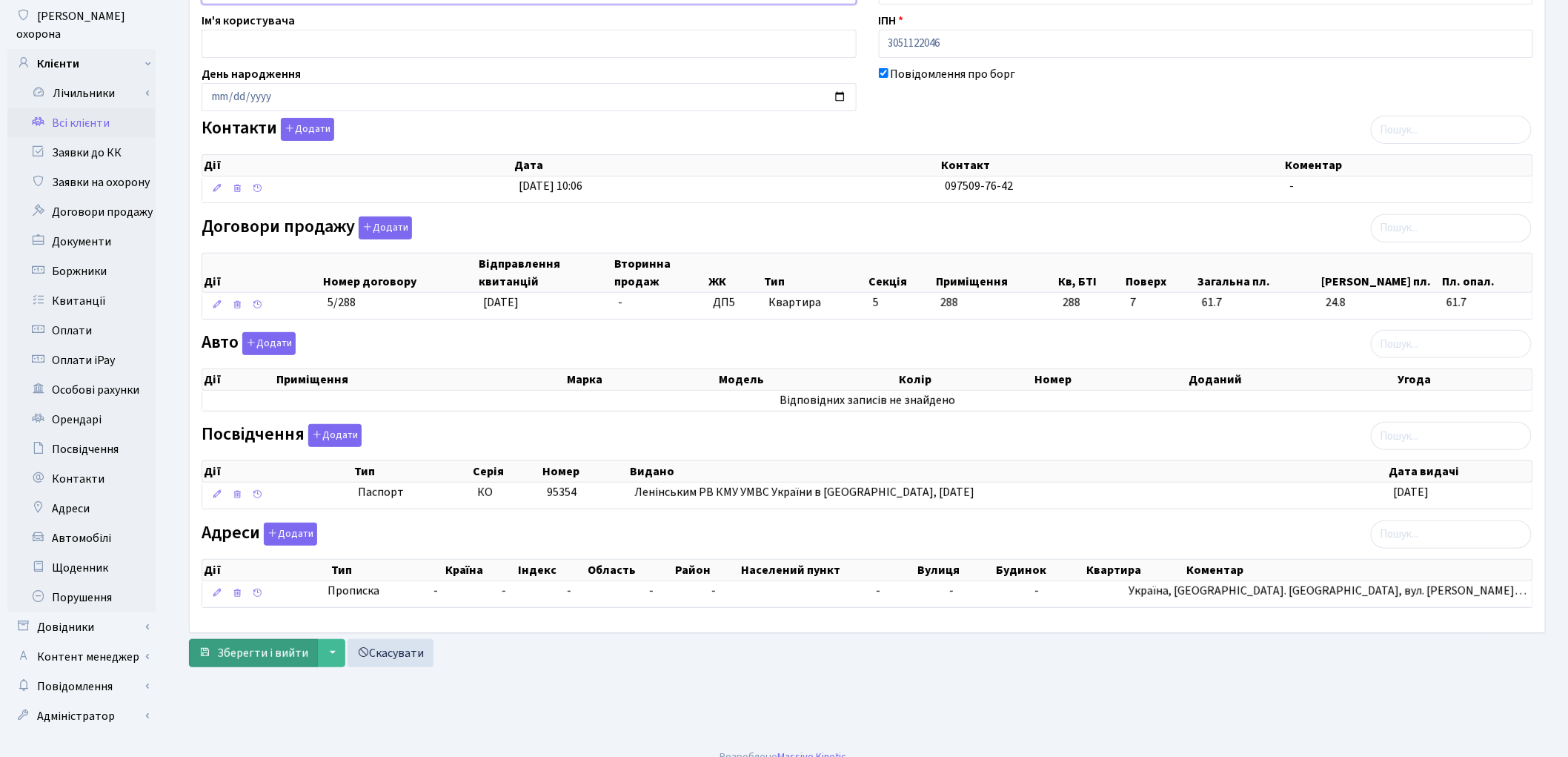
type input "Степанчук Наталія Сергіїівна"
click at [286, 656] on span "Зберегти і вийти" at bounding box center [263, 653] width 91 height 16
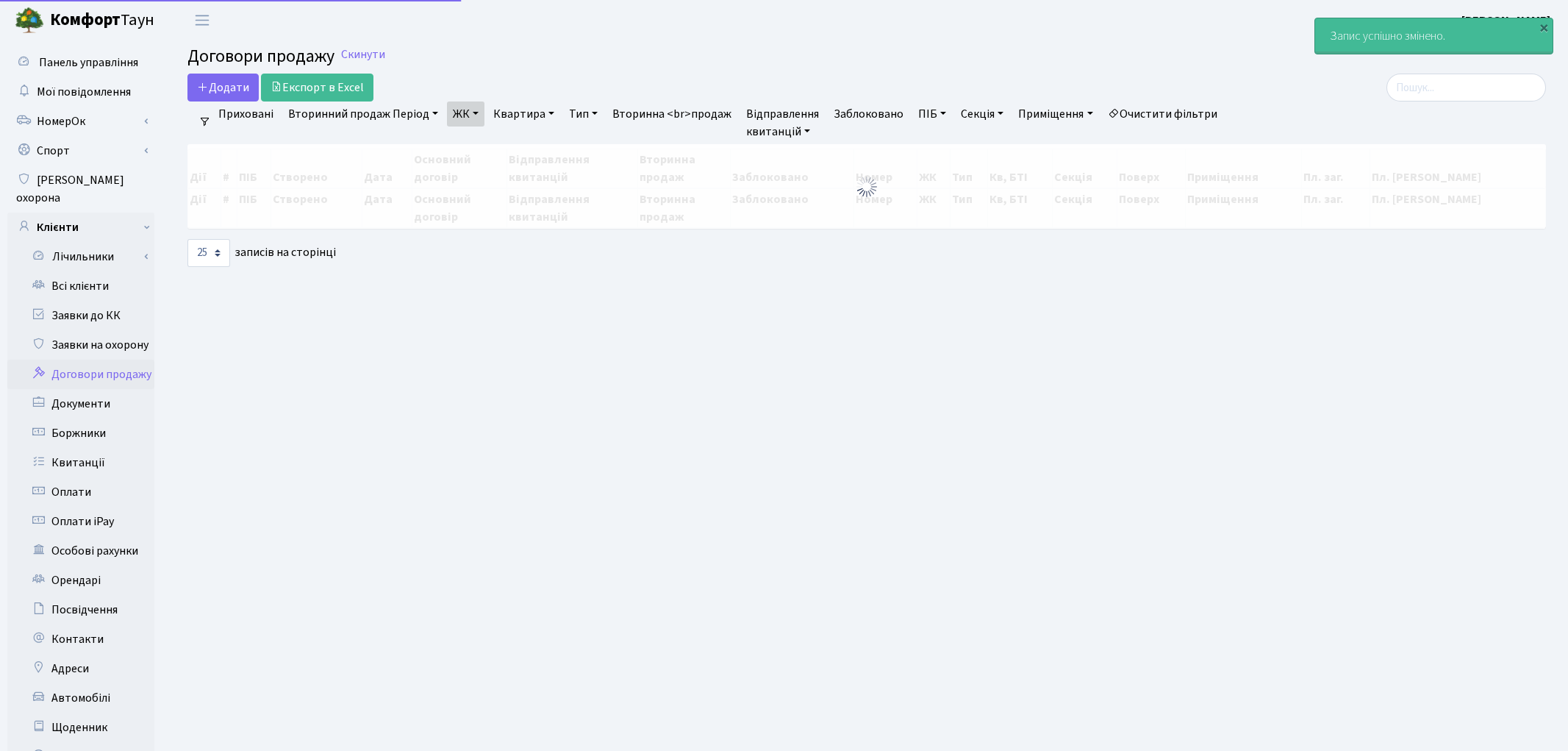
select select "25"
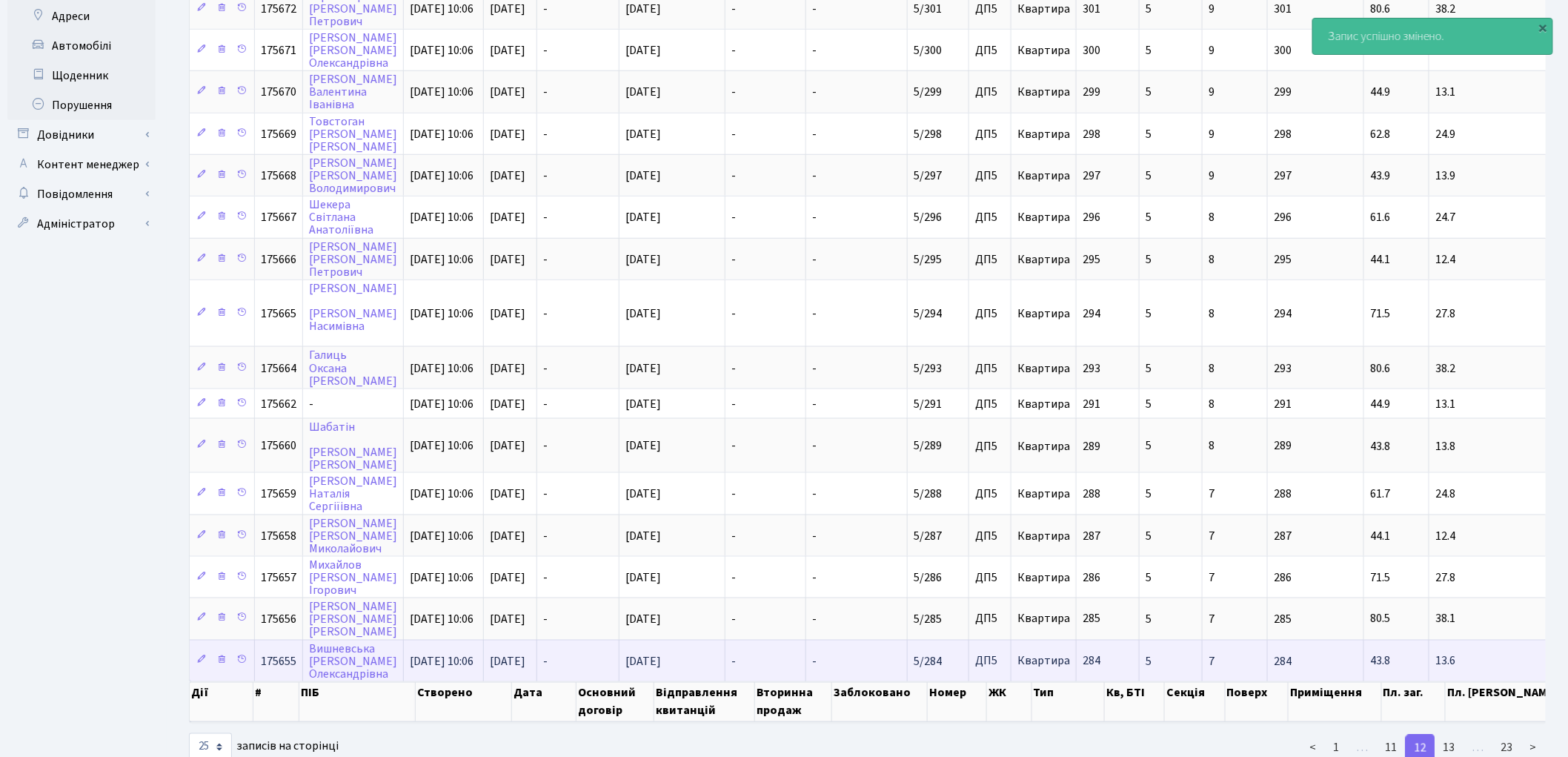
scroll to position [658, 0]
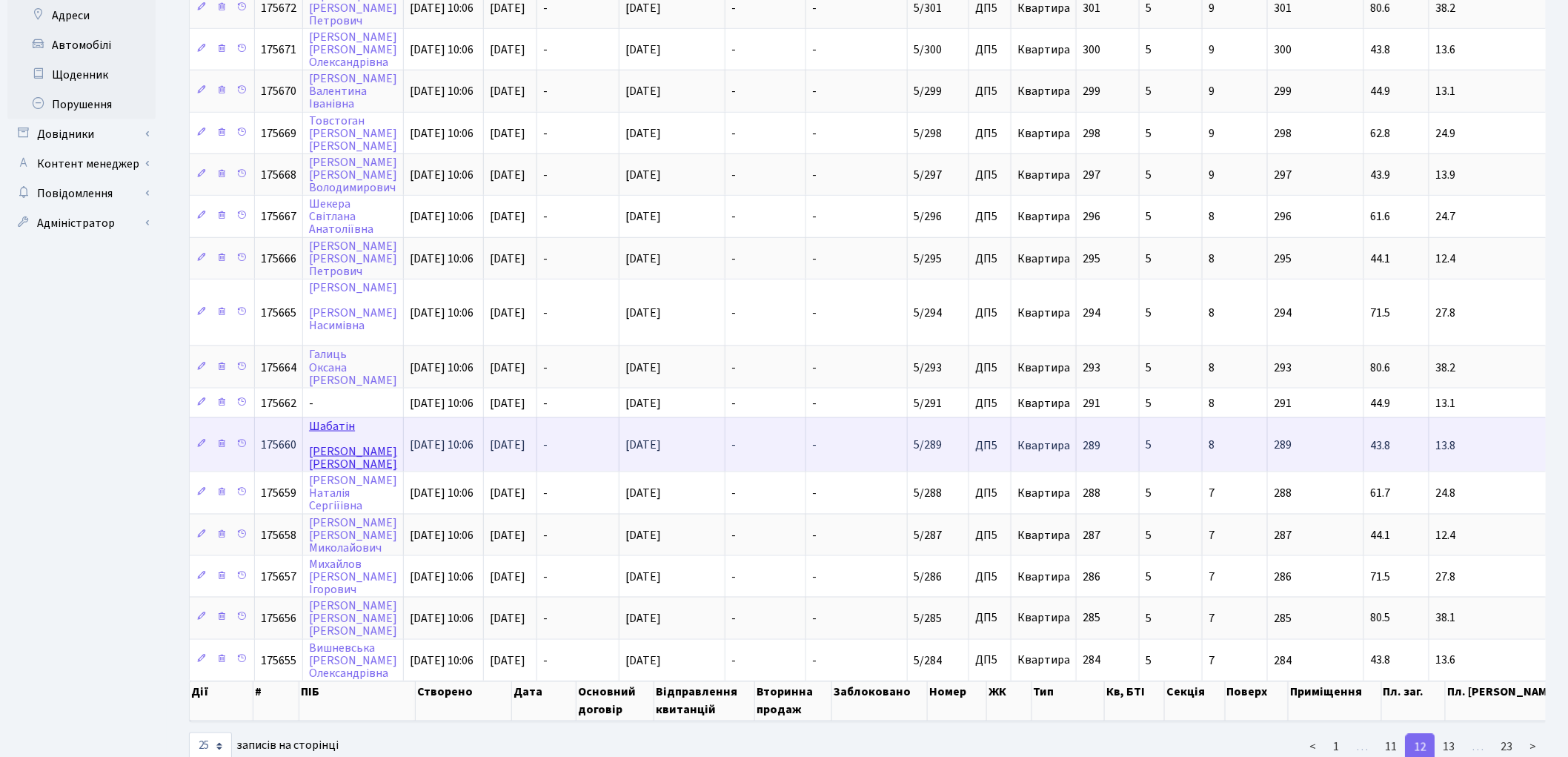
click at [336, 418] on link "Шабатін Петро Лукич" at bounding box center [353, 445] width 88 height 54
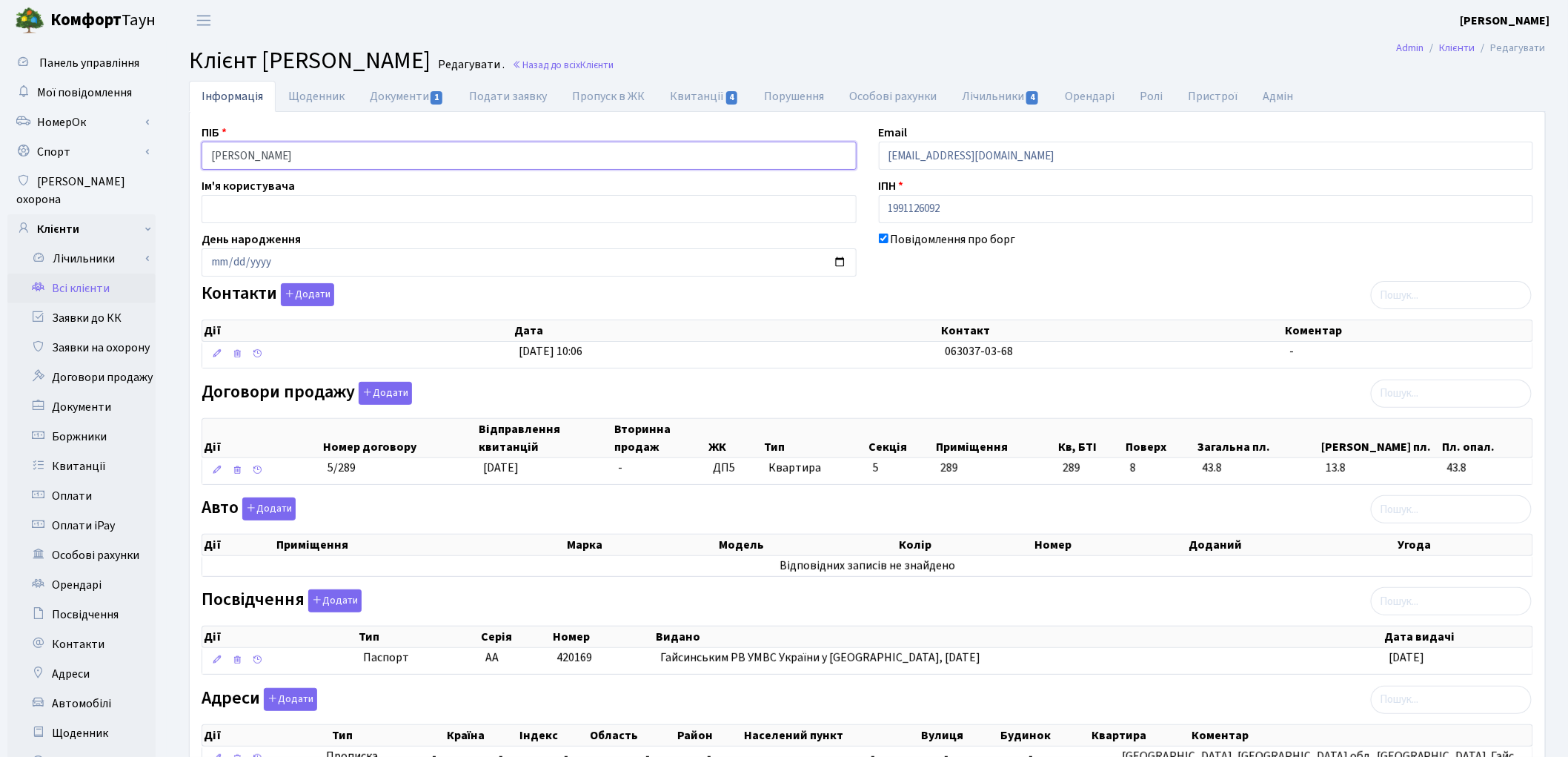
click at [256, 153] on input "Шабатін Петро Лукич" at bounding box center [529, 156] width 655 height 28
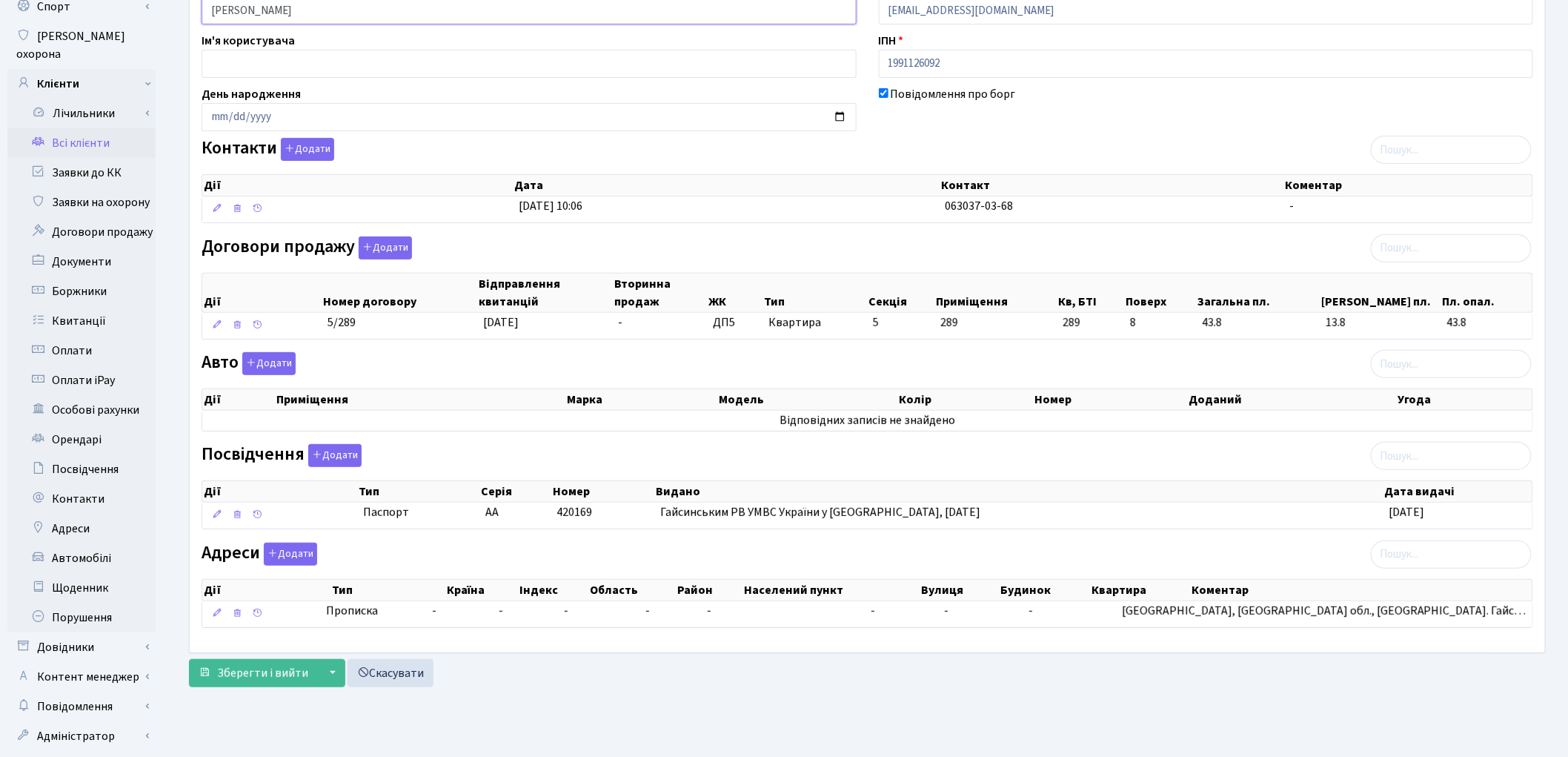
scroll to position [165, 0]
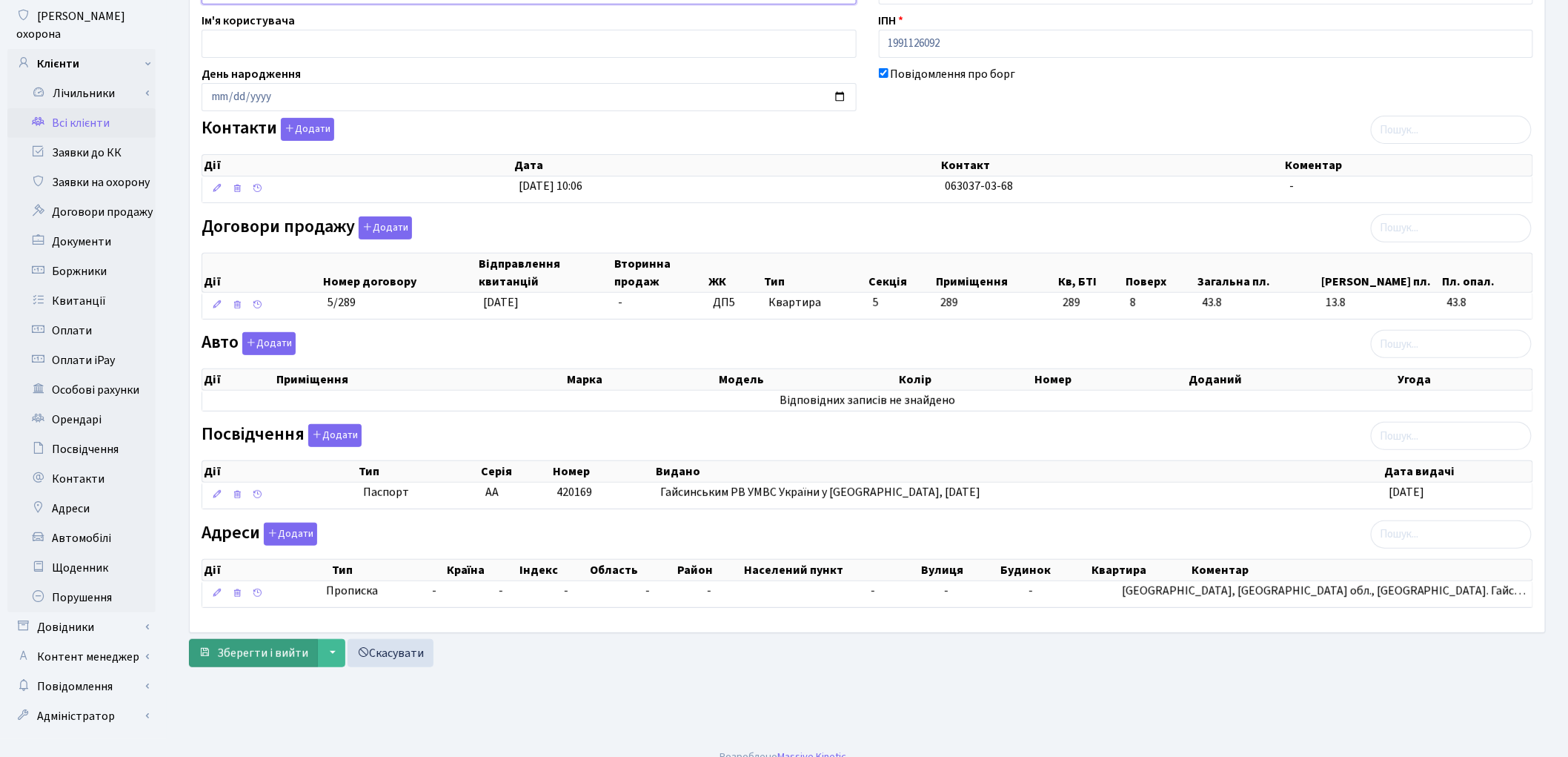
type input "Шабатін Петро Лукич"
click at [256, 655] on span "Зберегти і вийти" at bounding box center [263, 653] width 91 height 16
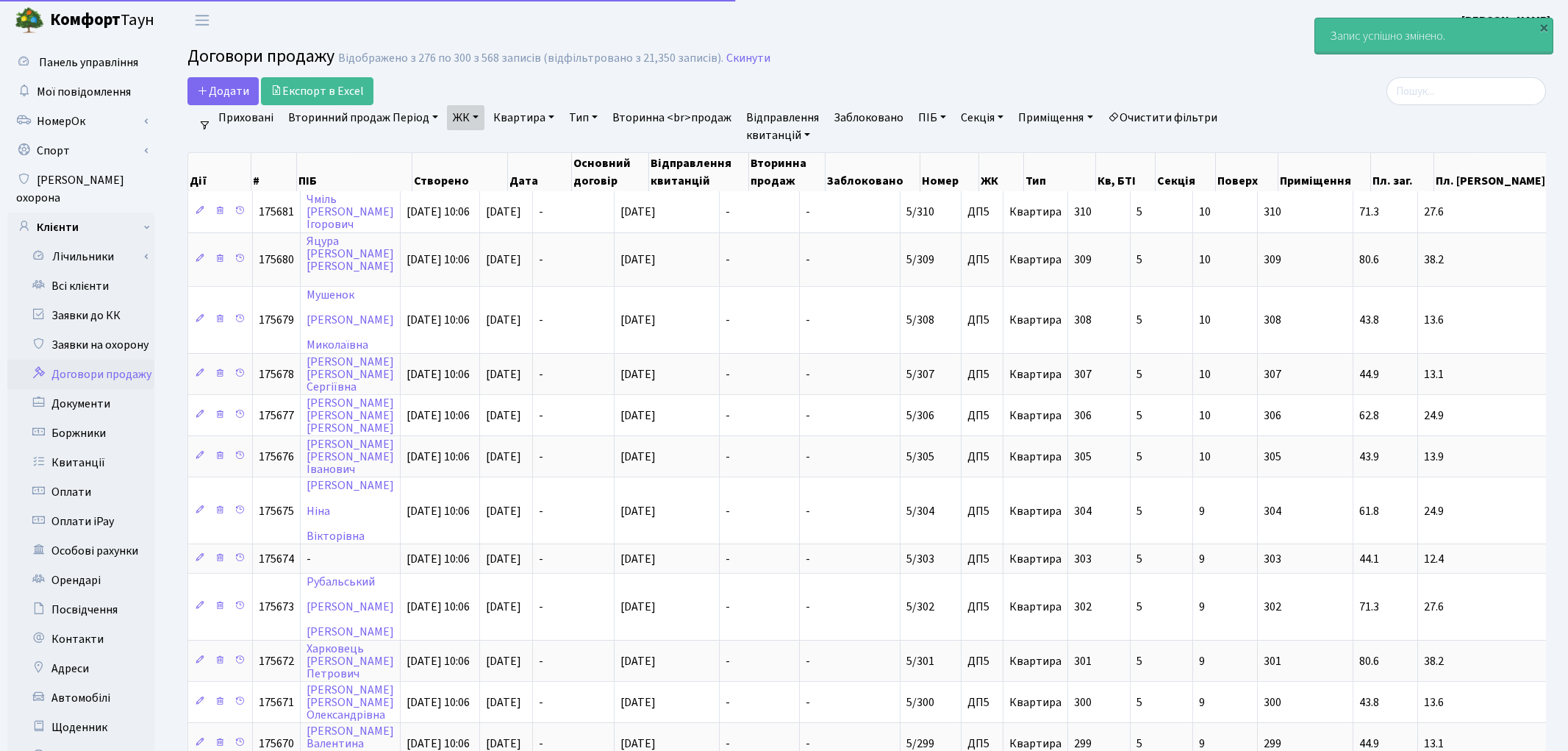
select select "25"
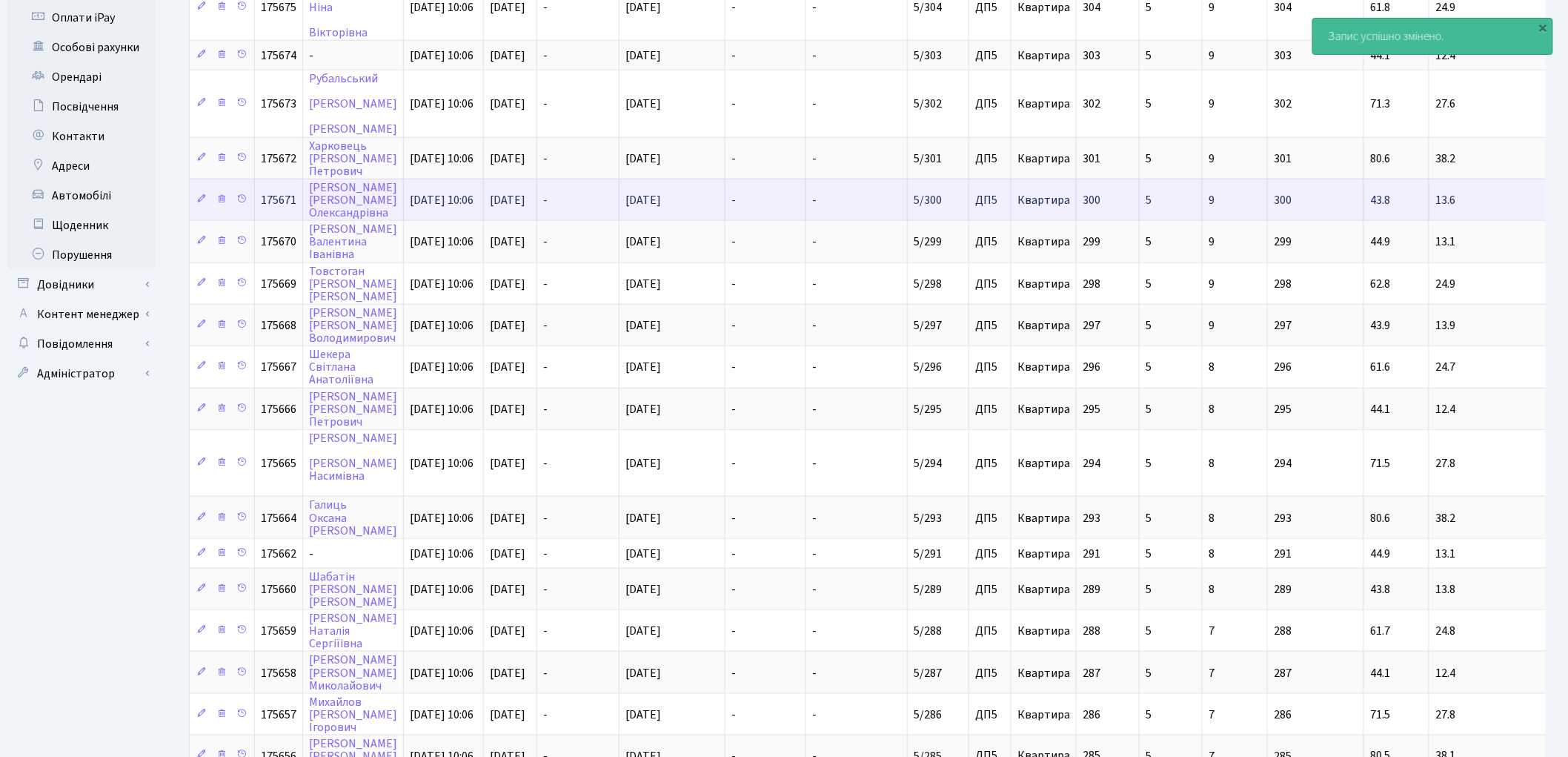
scroll to position [657, 0]
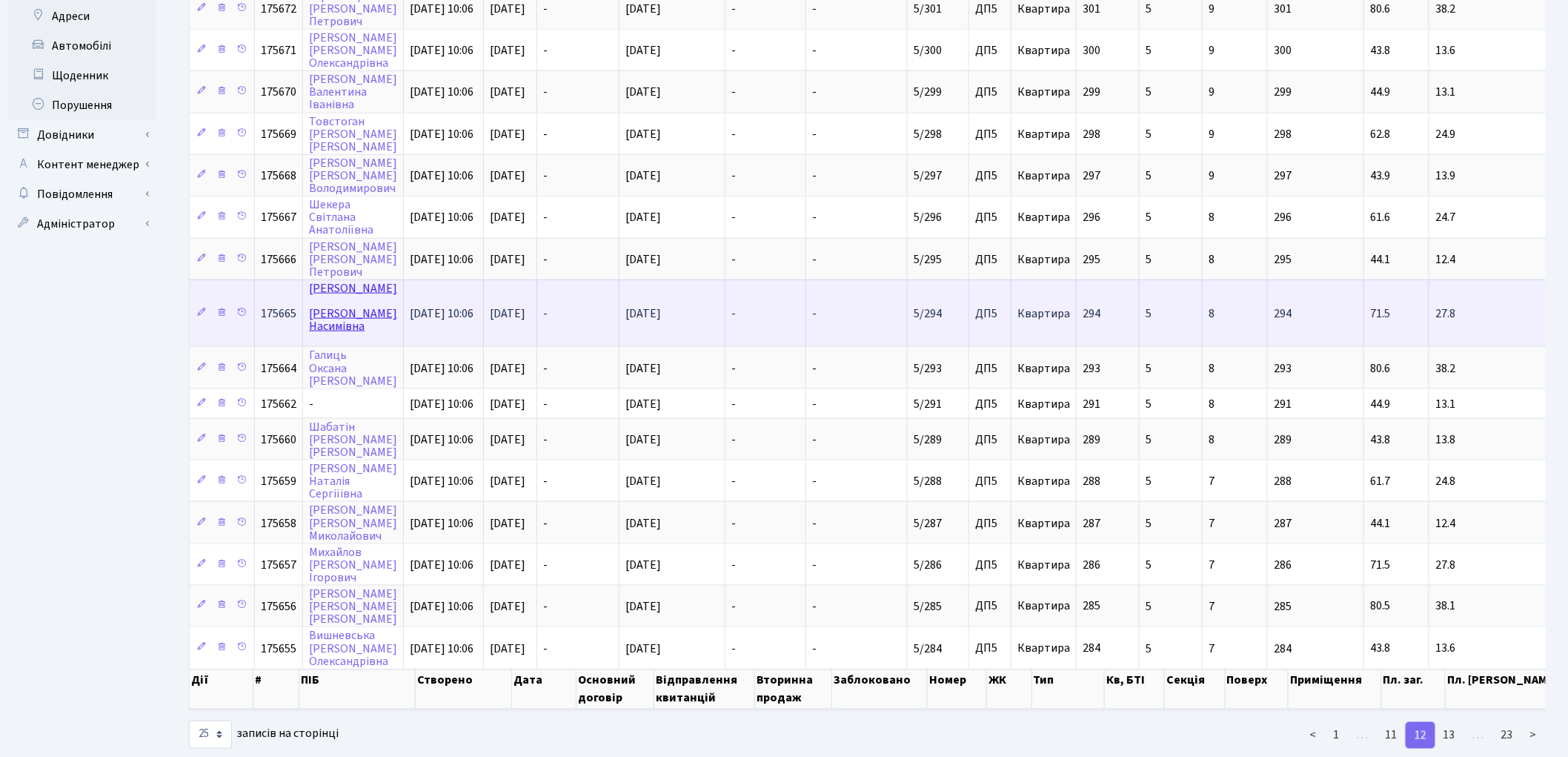
click at [326, 290] on link "[PERSON_NAME]" at bounding box center [353, 307] width 88 height 54
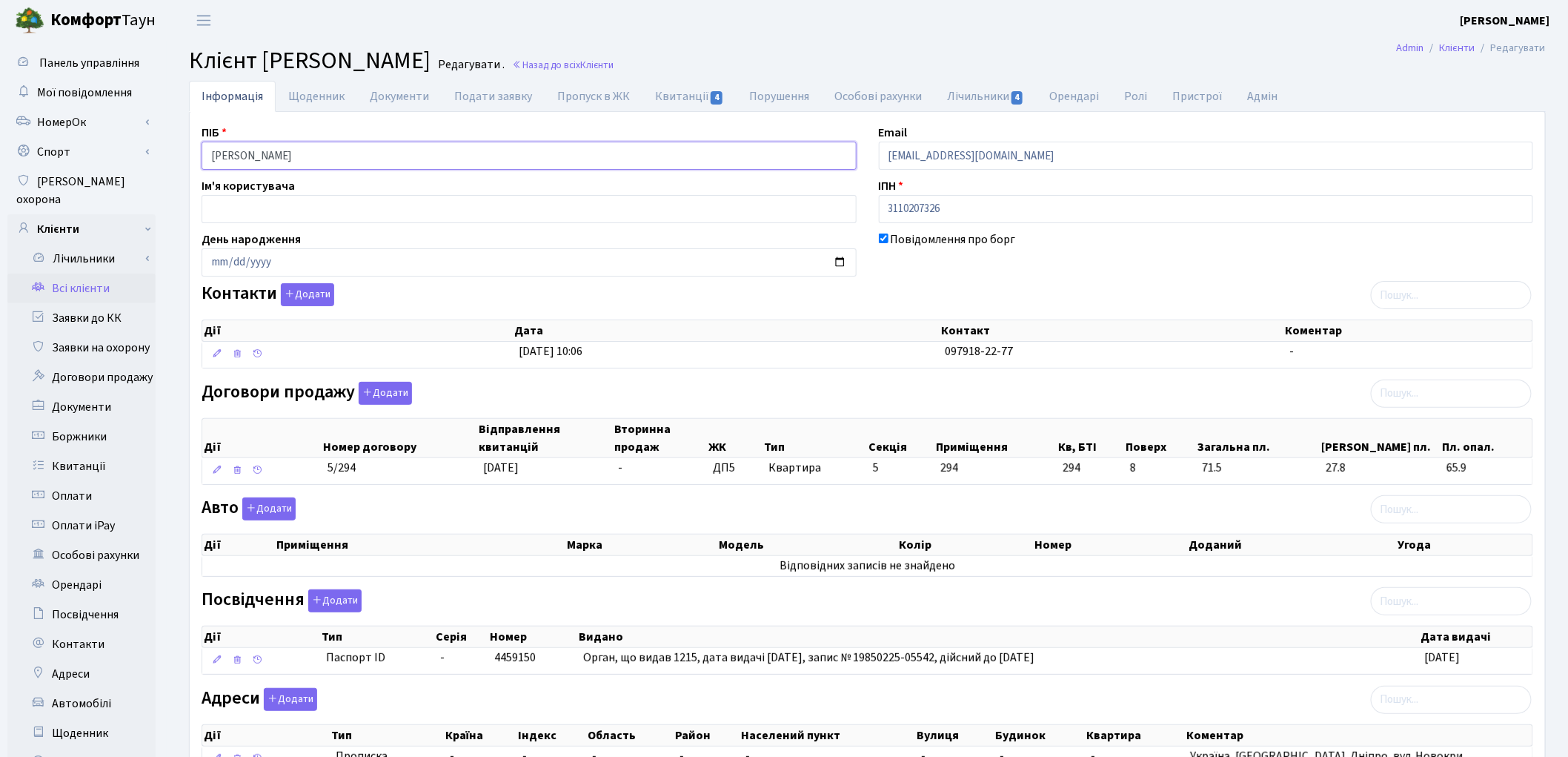
click at [255, 154] on input "[PERSON_NAME]" at bounding box center [529, 156] width 655 height 28
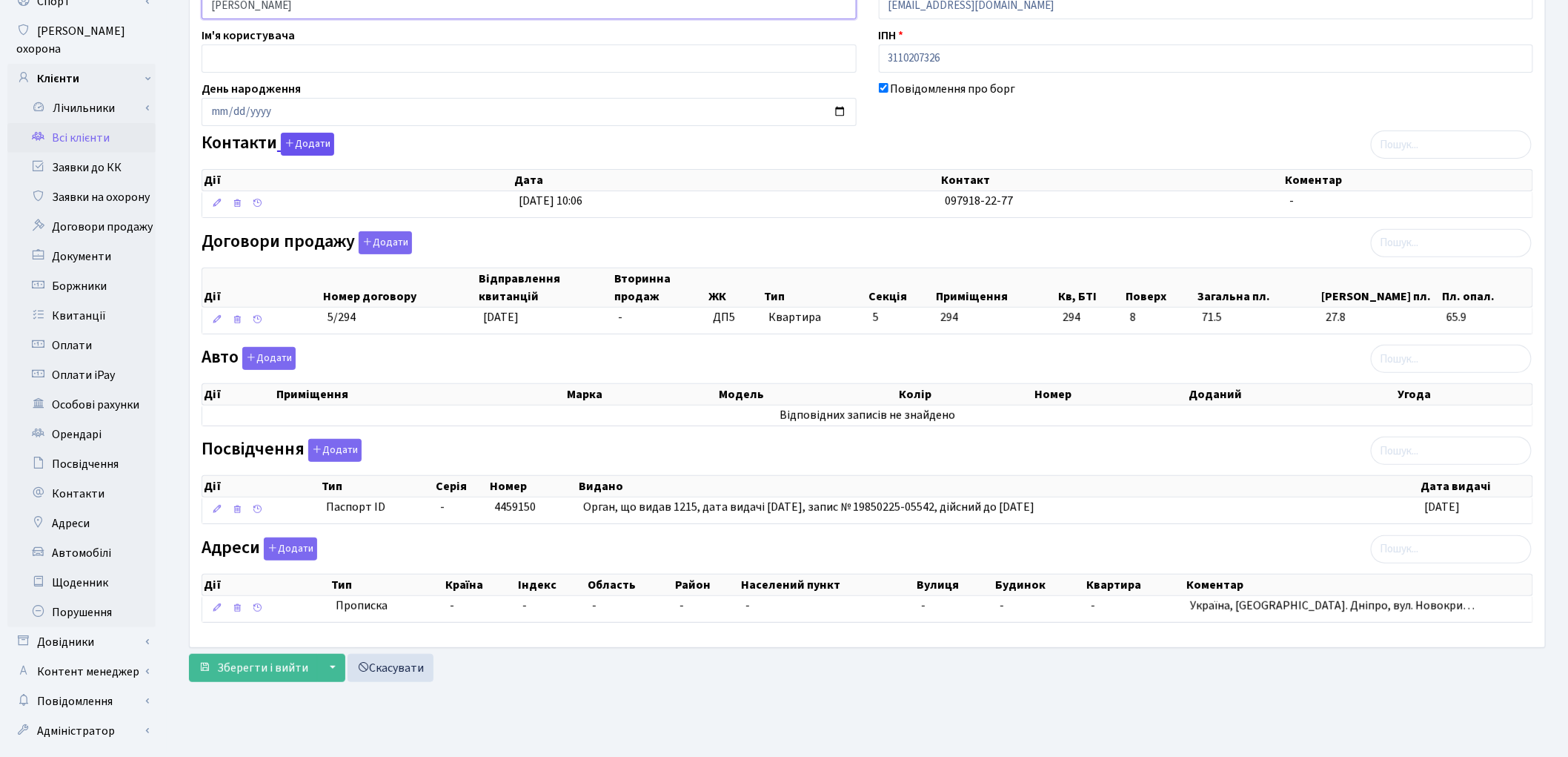
scroll to position [165, 0]
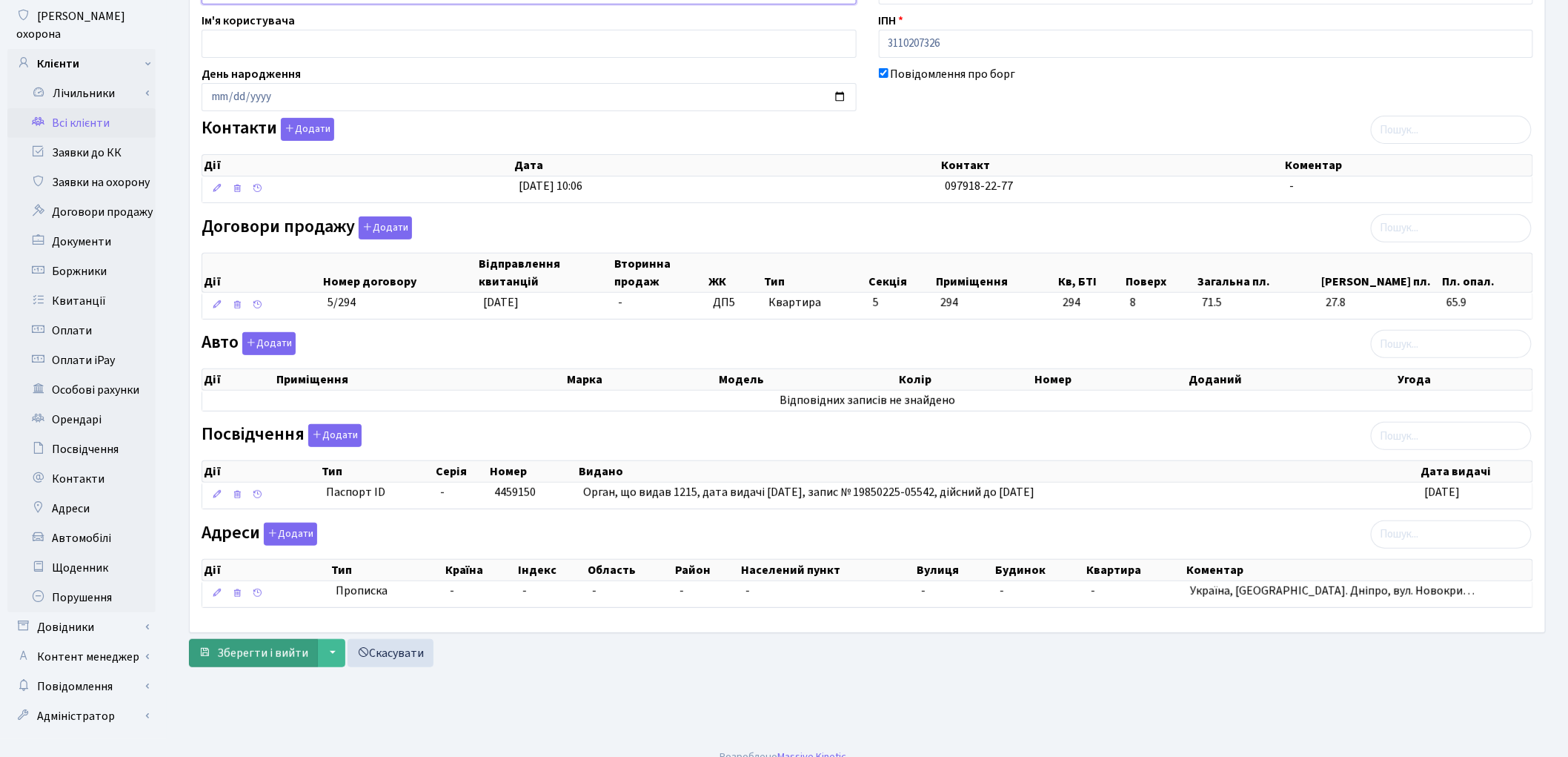
type input "Сєідова Лєйла Насимівна"
click at [297, 652] on span "Зберегти і вийти" at bounding box center [263, 653] width 91 height 16
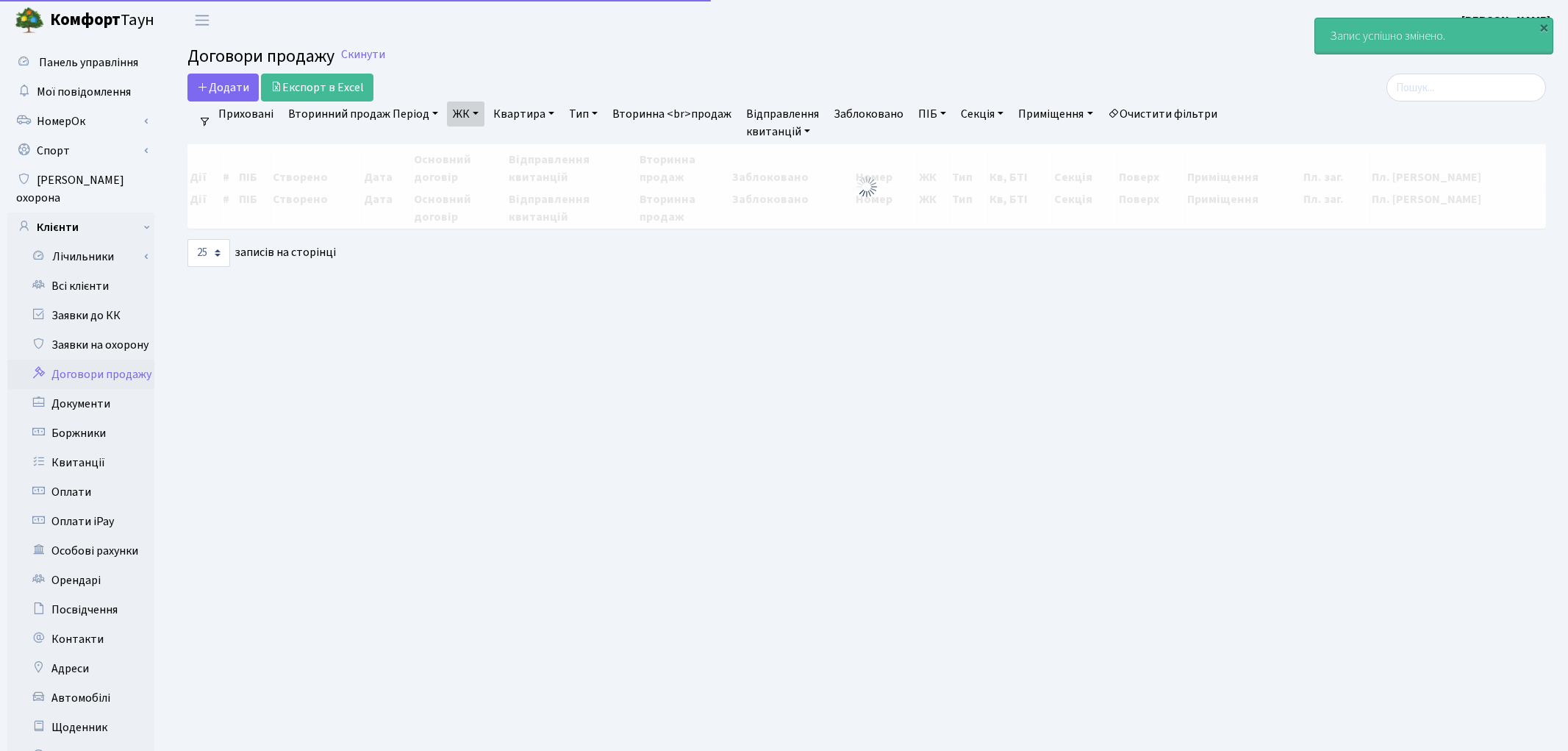
select select "25"
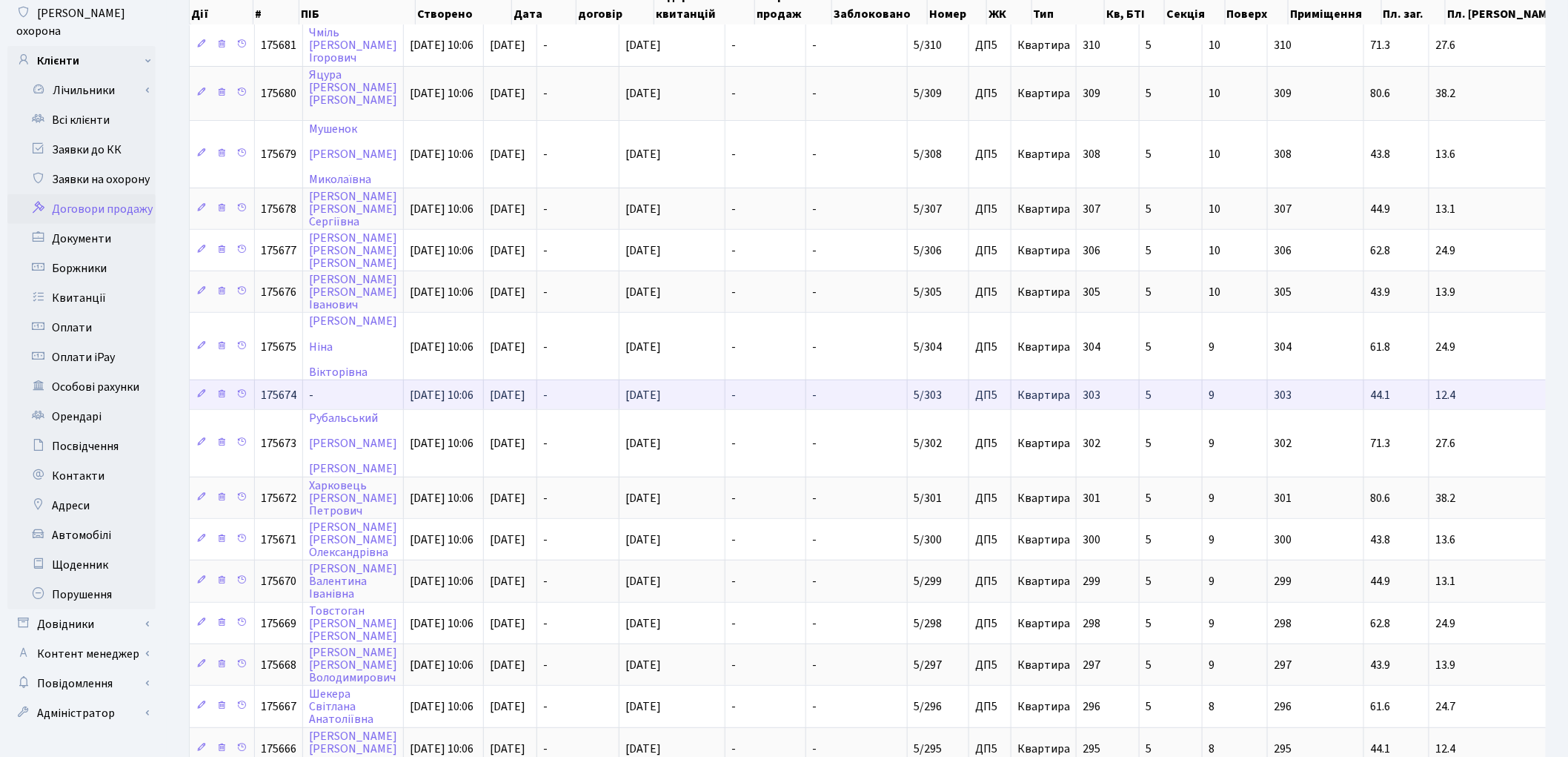
scroll to position [164, 0]
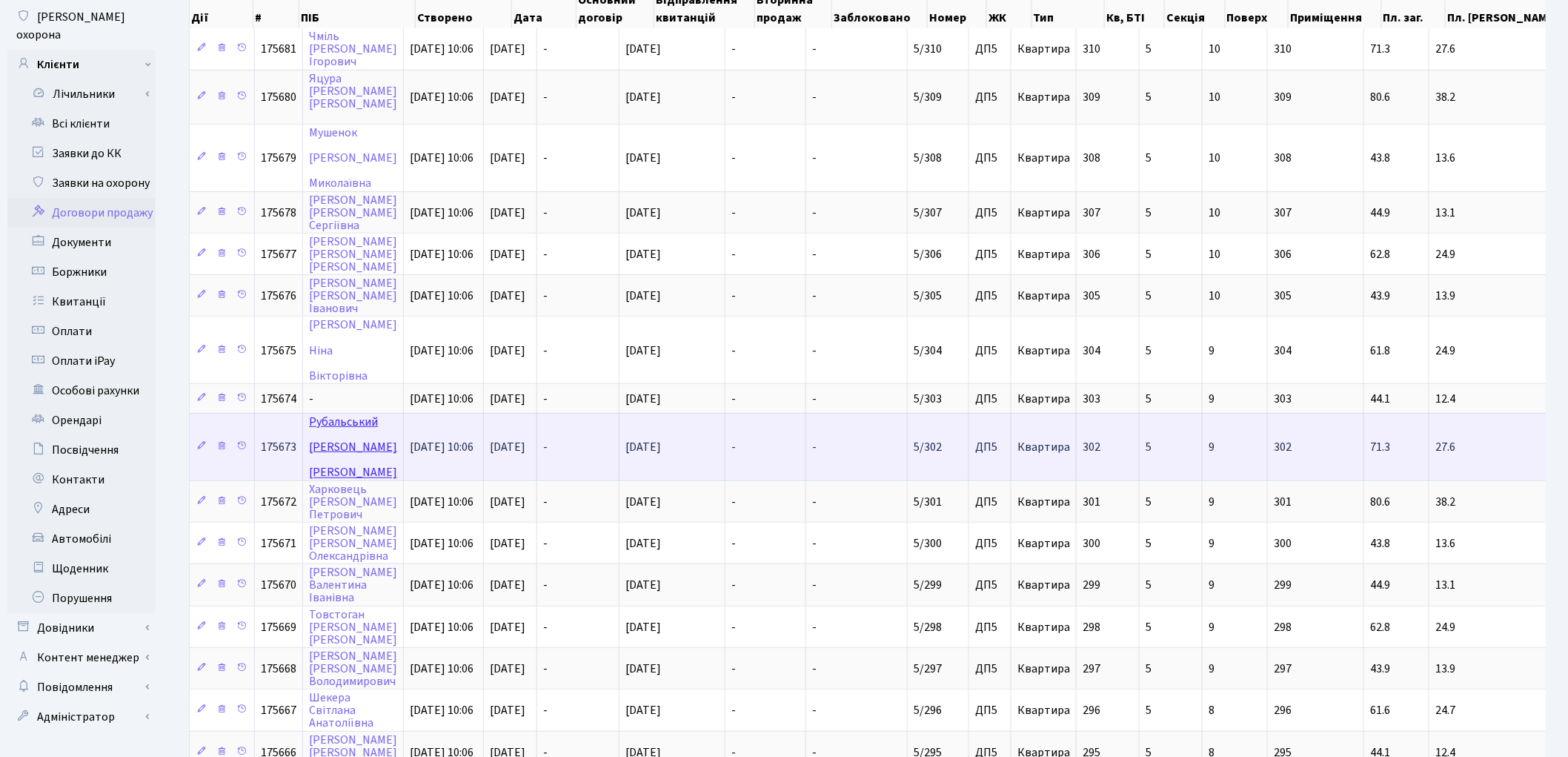
click at [326, 414] on link "Рубальський Дмитро Сергійович" at bounding box center [353, 447] width 88 height 66
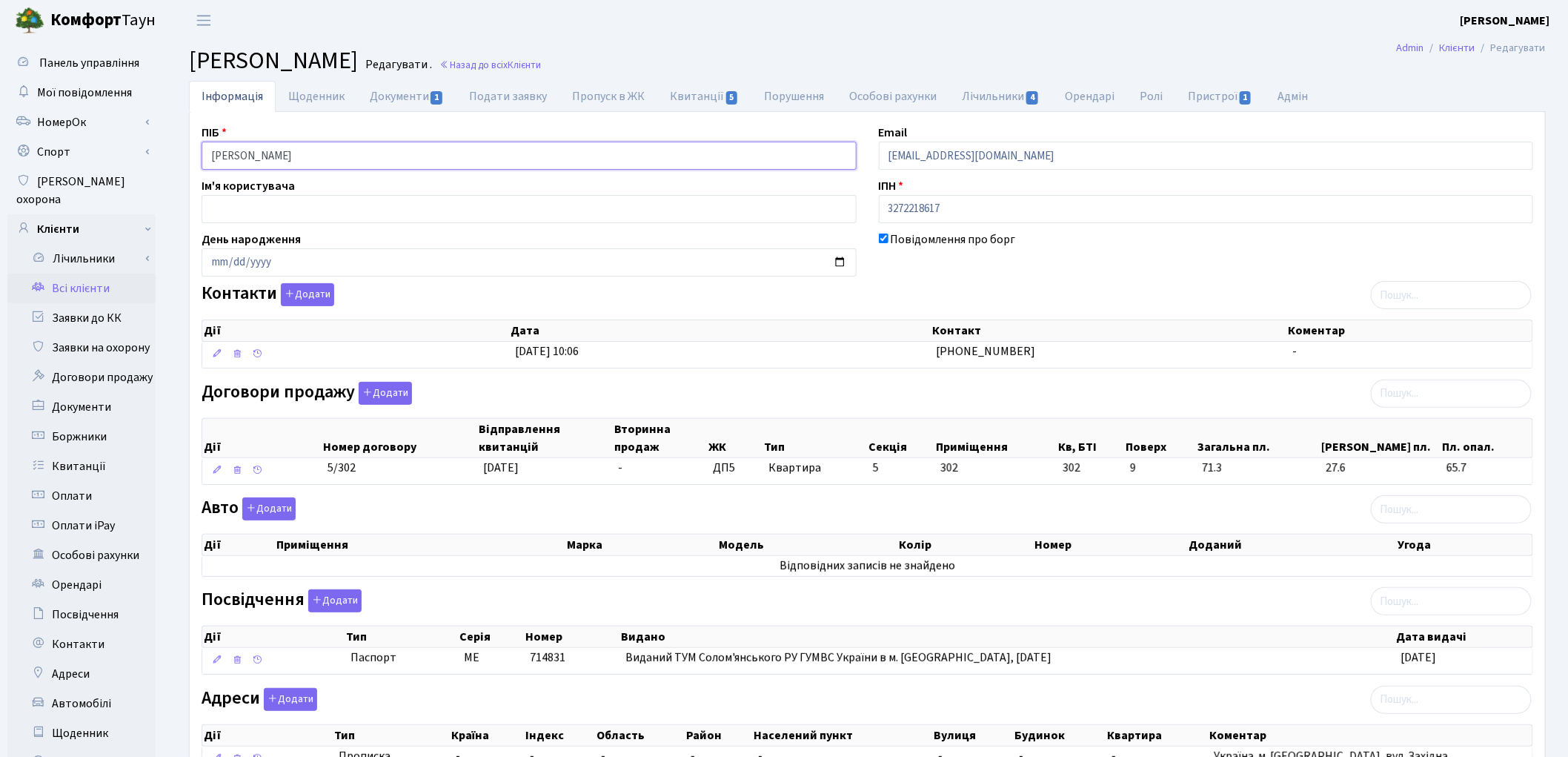
click at [280, 149] on input "Рубальський Дмитро Сергійович" at bounding box center [529, 156] width 655 height 28
click at [320, 156] on input "Рубальський Дмитро Сергійович" at bounding box center [529, 156] width 655 height 28
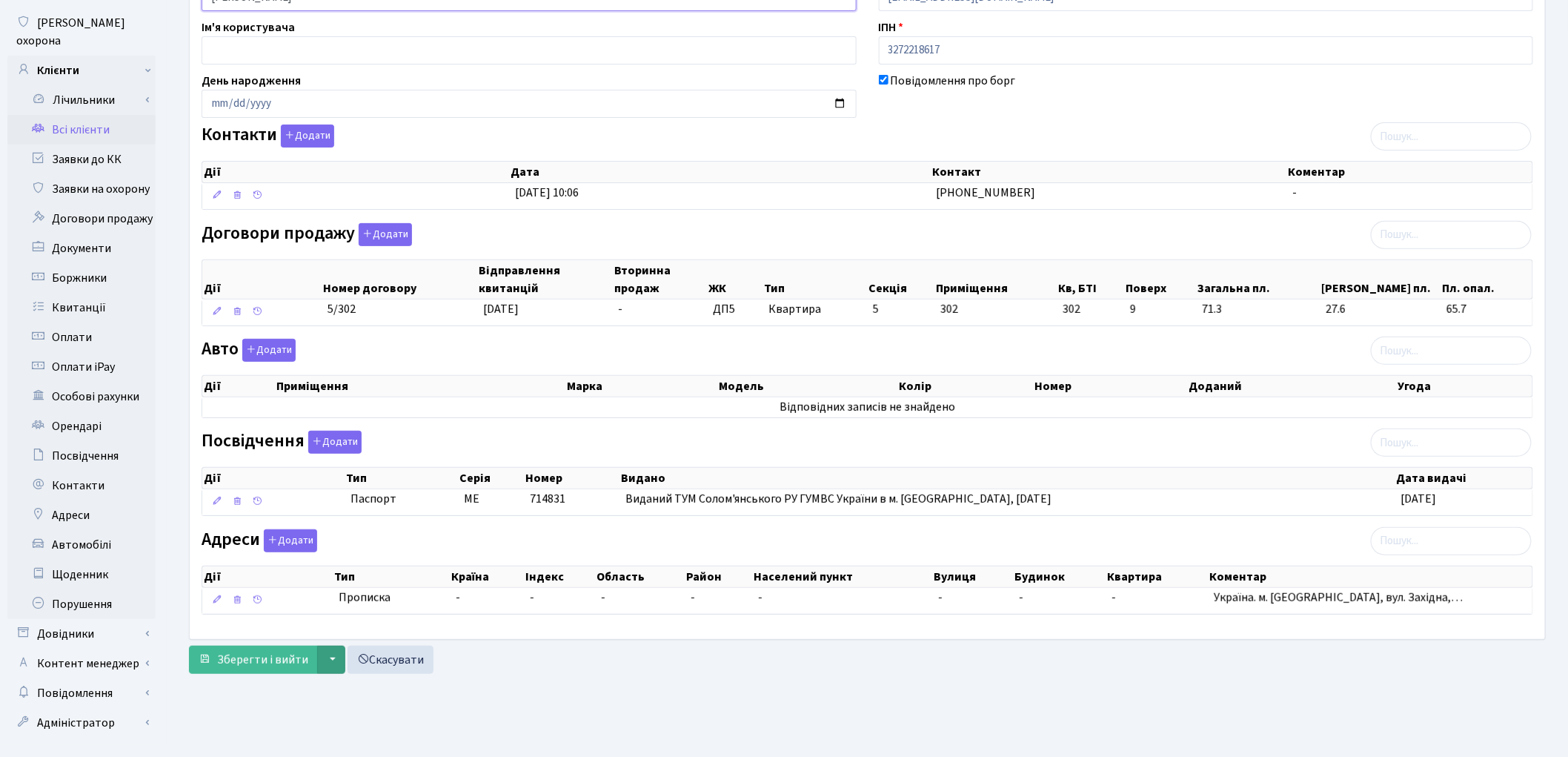
scroll to position [165, 0]
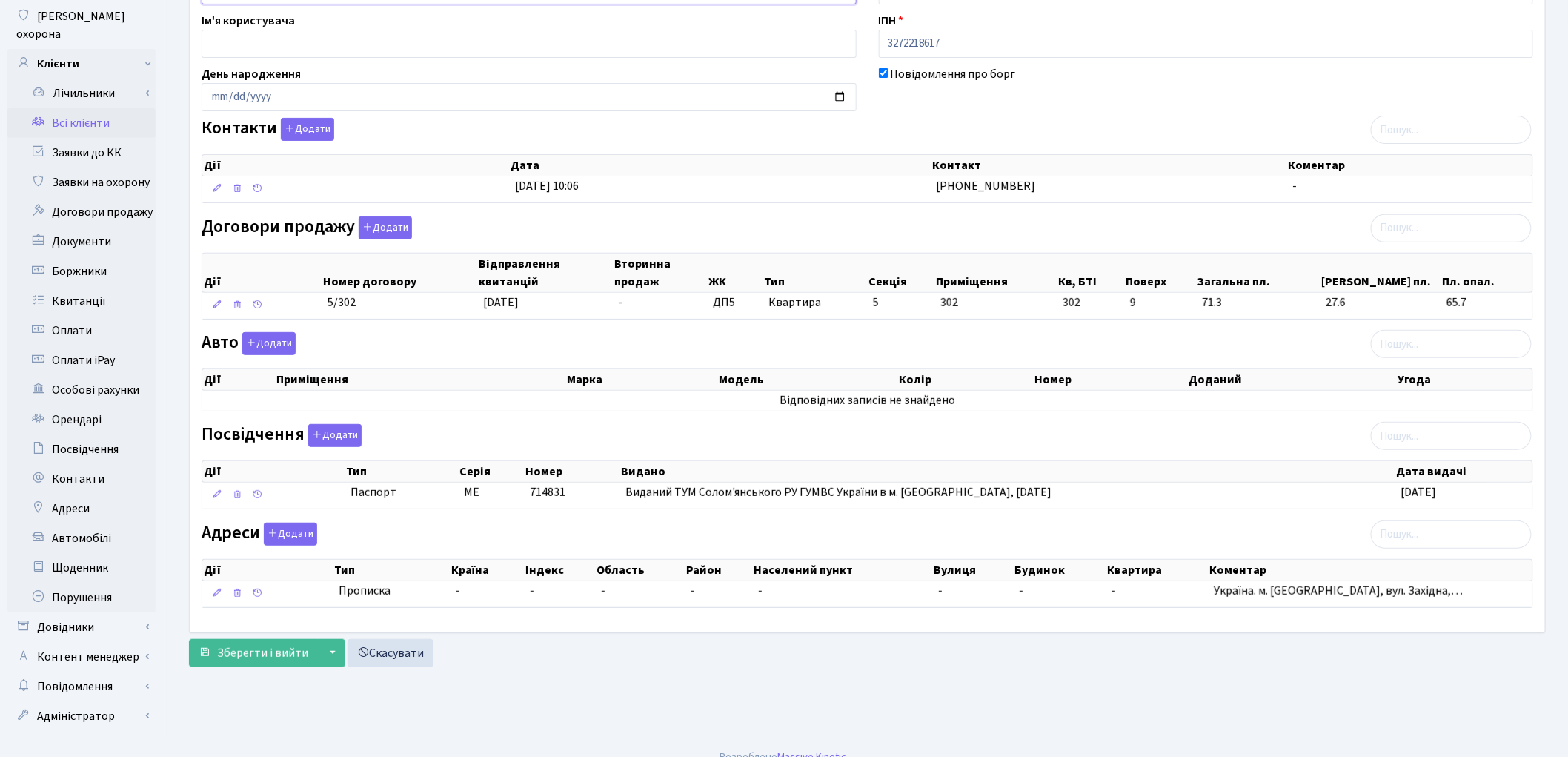
type input "Рубальський Дмитро Сергійович"
click at [275, 638] on form "Інформація Щоденник Документи 1 Подати заявку Пропуск в ЖК Квитанції 5 Порушенн…" at bounding box center [868, 291] width 1357 height 752
click at [281, 652] on span "Зберегти і вийти" at bounding box center [263, 653] width 91 height 16
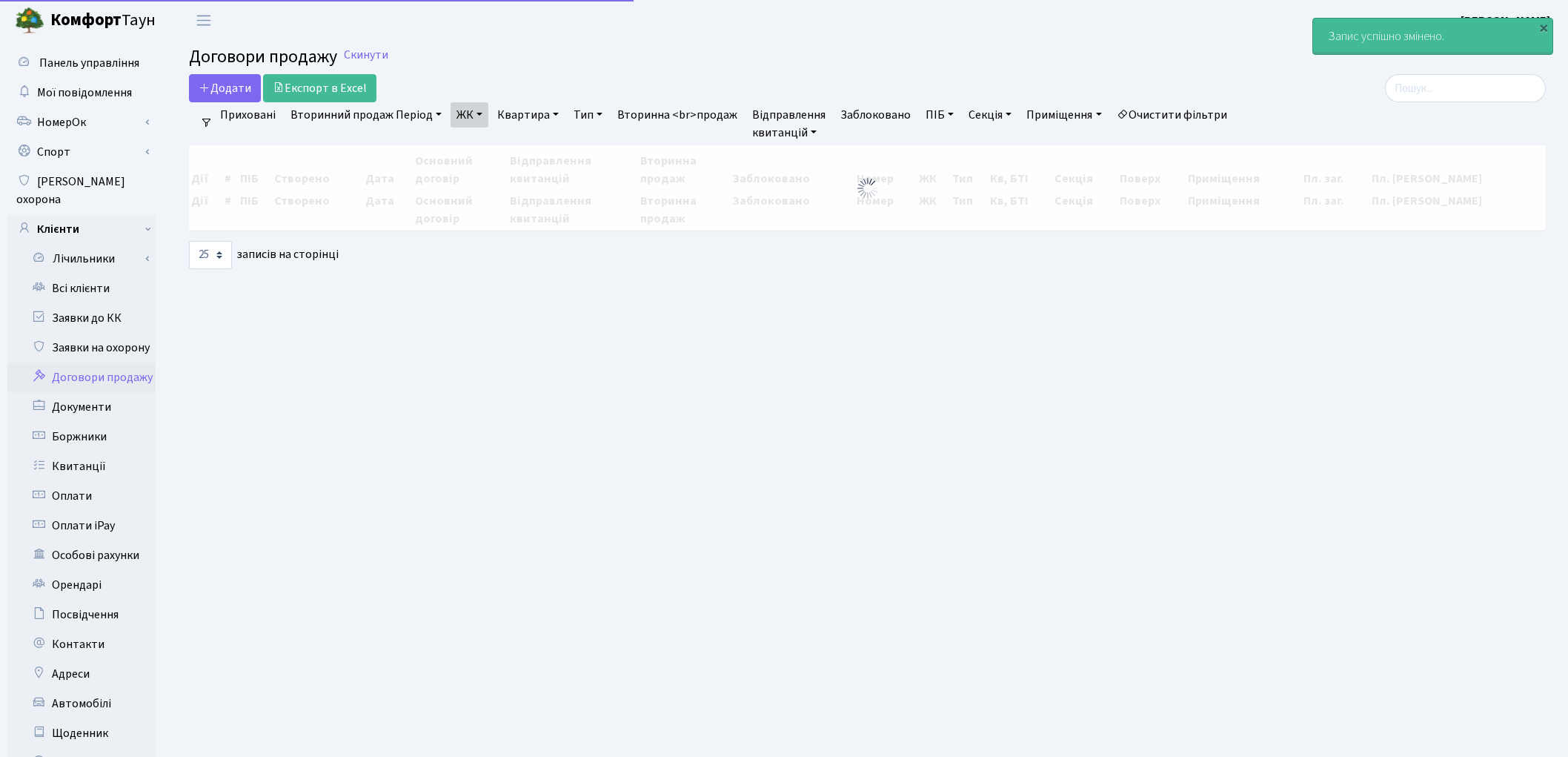
select select "25"
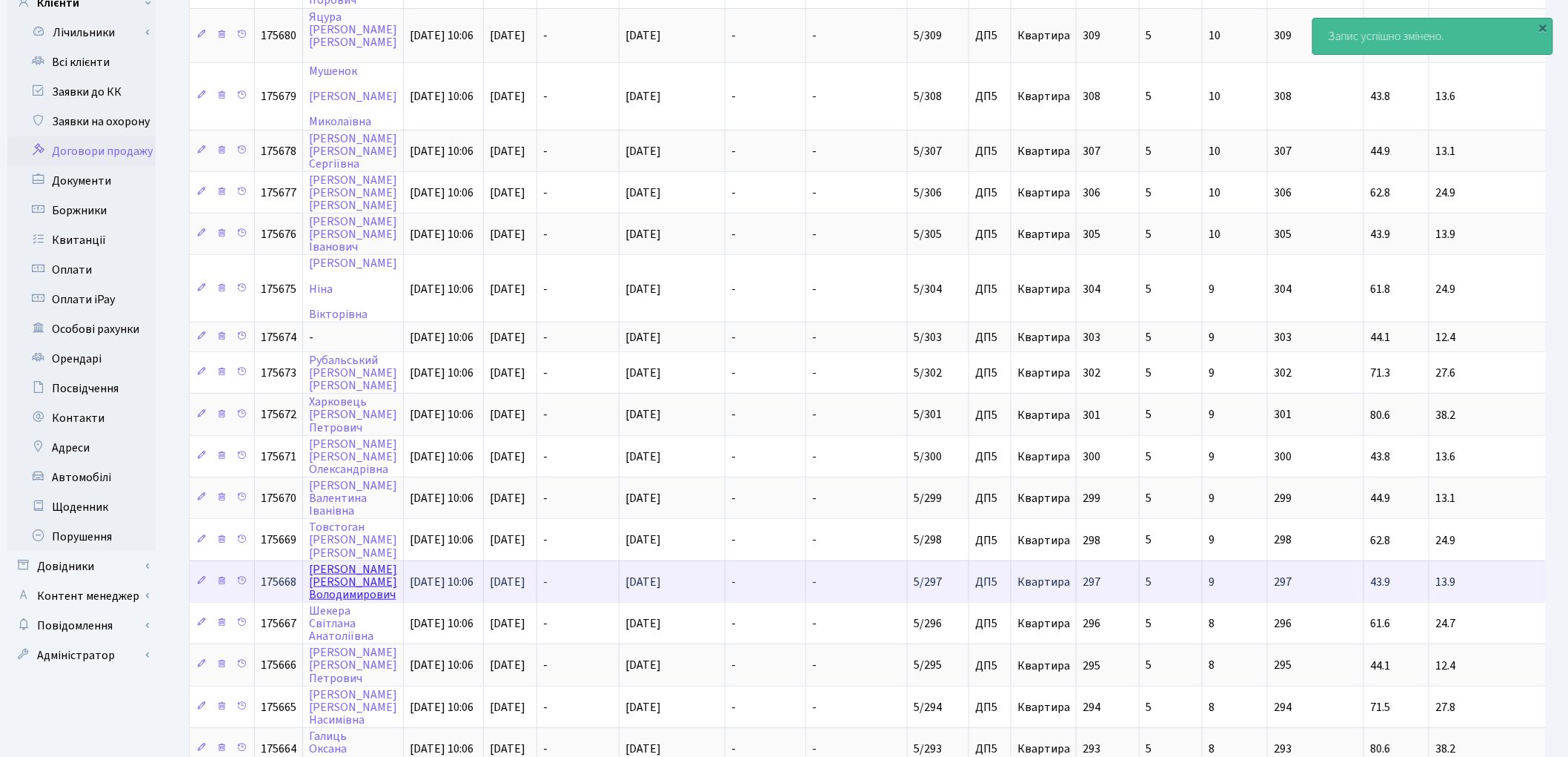
scroll to position [82, 0]
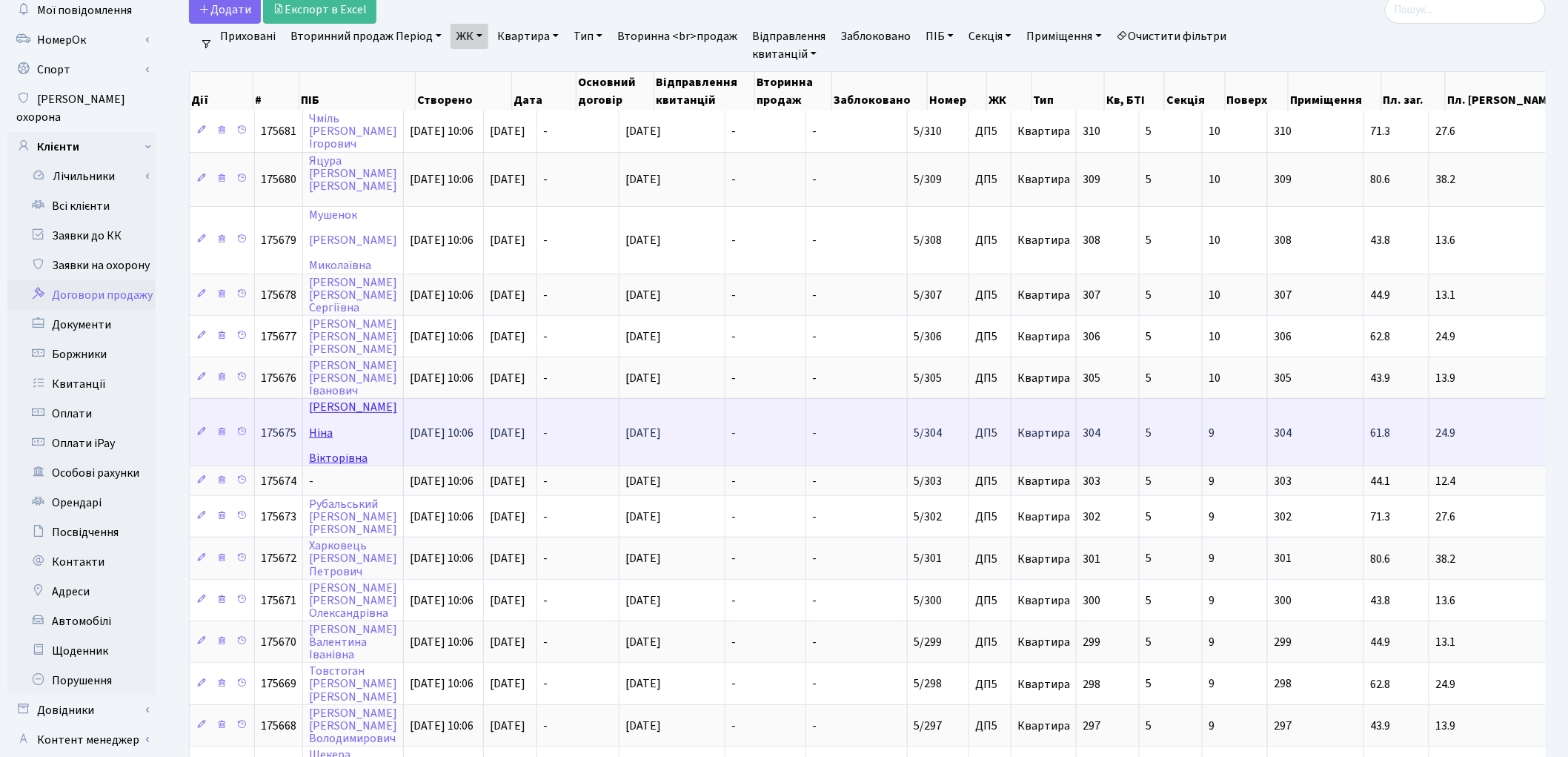
click at [323, 400] on link "[PERSON_NAME]" at bounding box center [353, 432] width 88 height 66
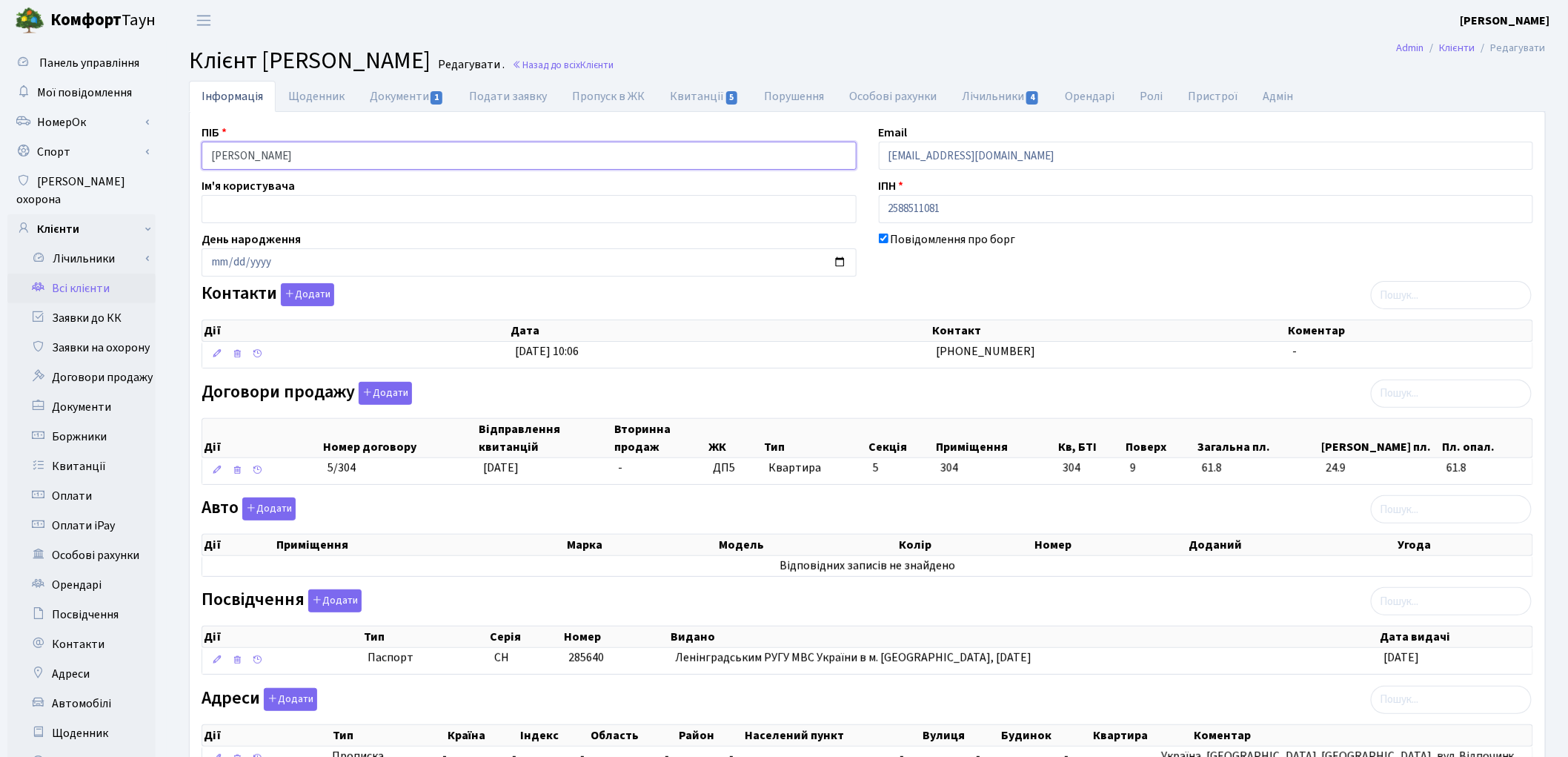
click at [263, 149] on input "Романюк Ніна Вікторівна" at bounding box center [529, 156] width 655 height 28
click at [287, 153] on input "Романюк Ніна Вікторівна" at bounding box center [529, 156] width 655 height 28
click at [284, 154] on input "Романюк Ніна Вікторівна" at bounding box center [529, 156] width 655 height 28
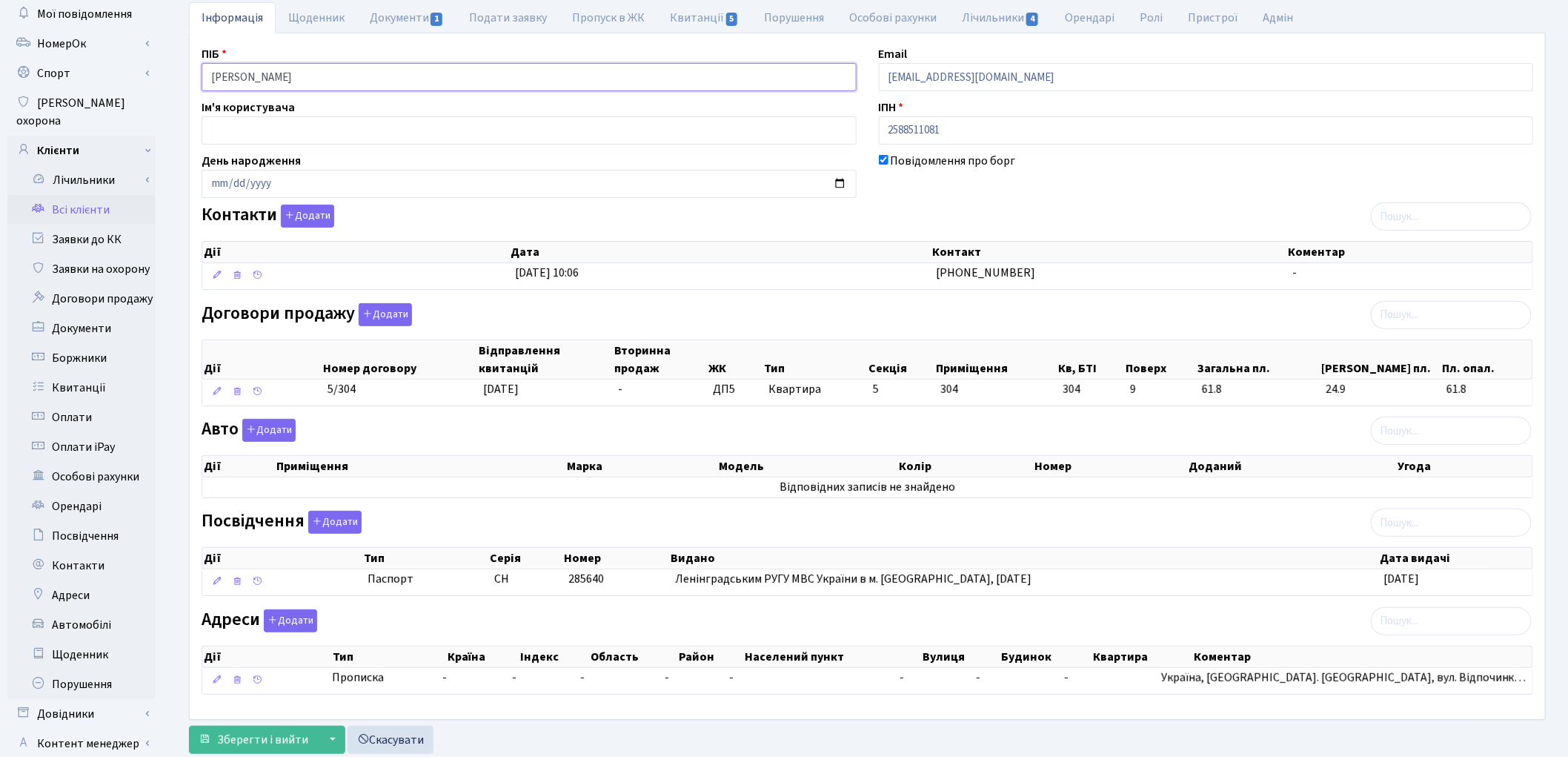
scroll to position [165, 0]
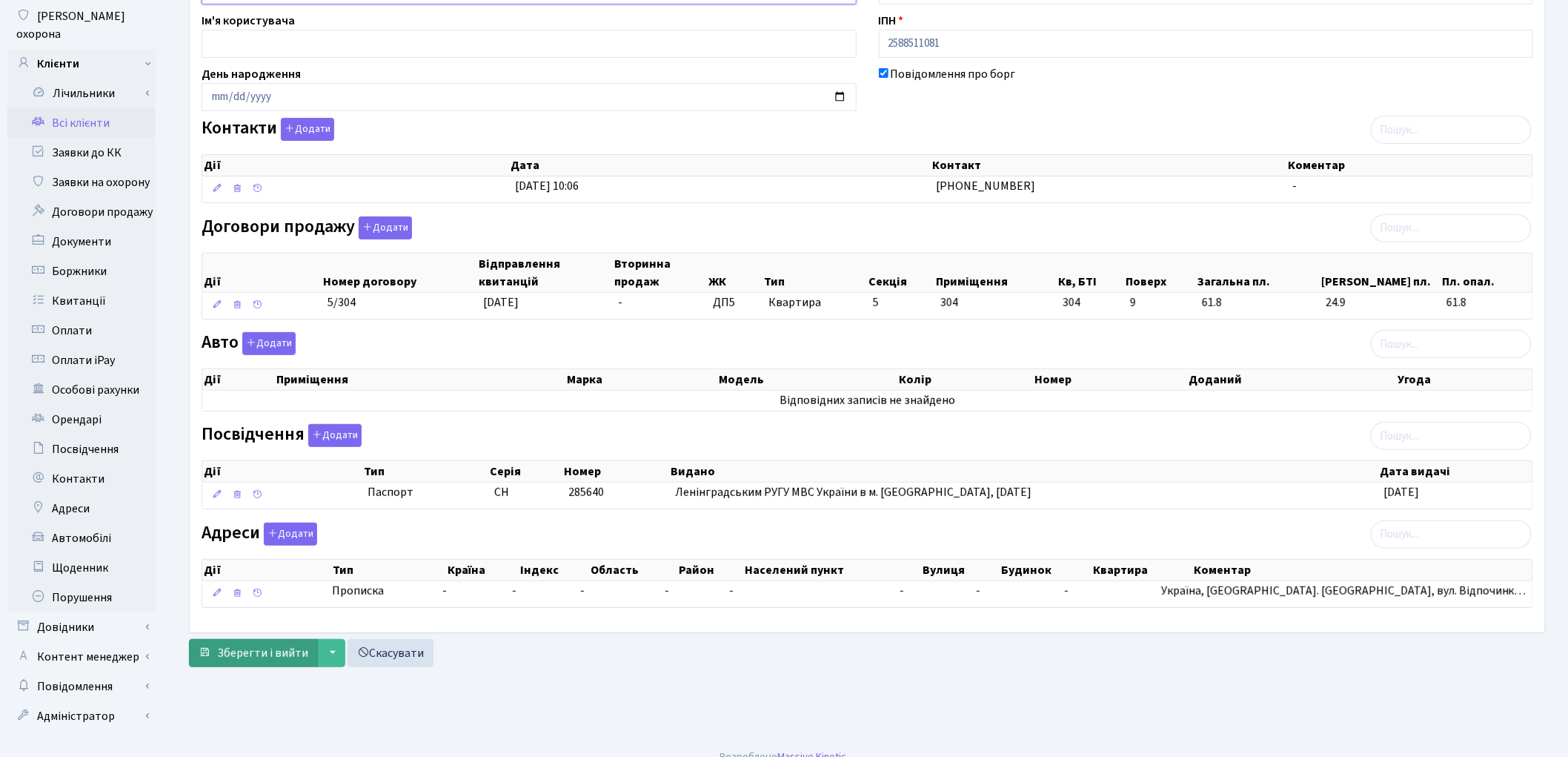
type input "Романюк Ніна Вікторівна"
click at [235, 653] on span "Зберегти і вийти" at bounding box center [263, 653] width 91 height 16
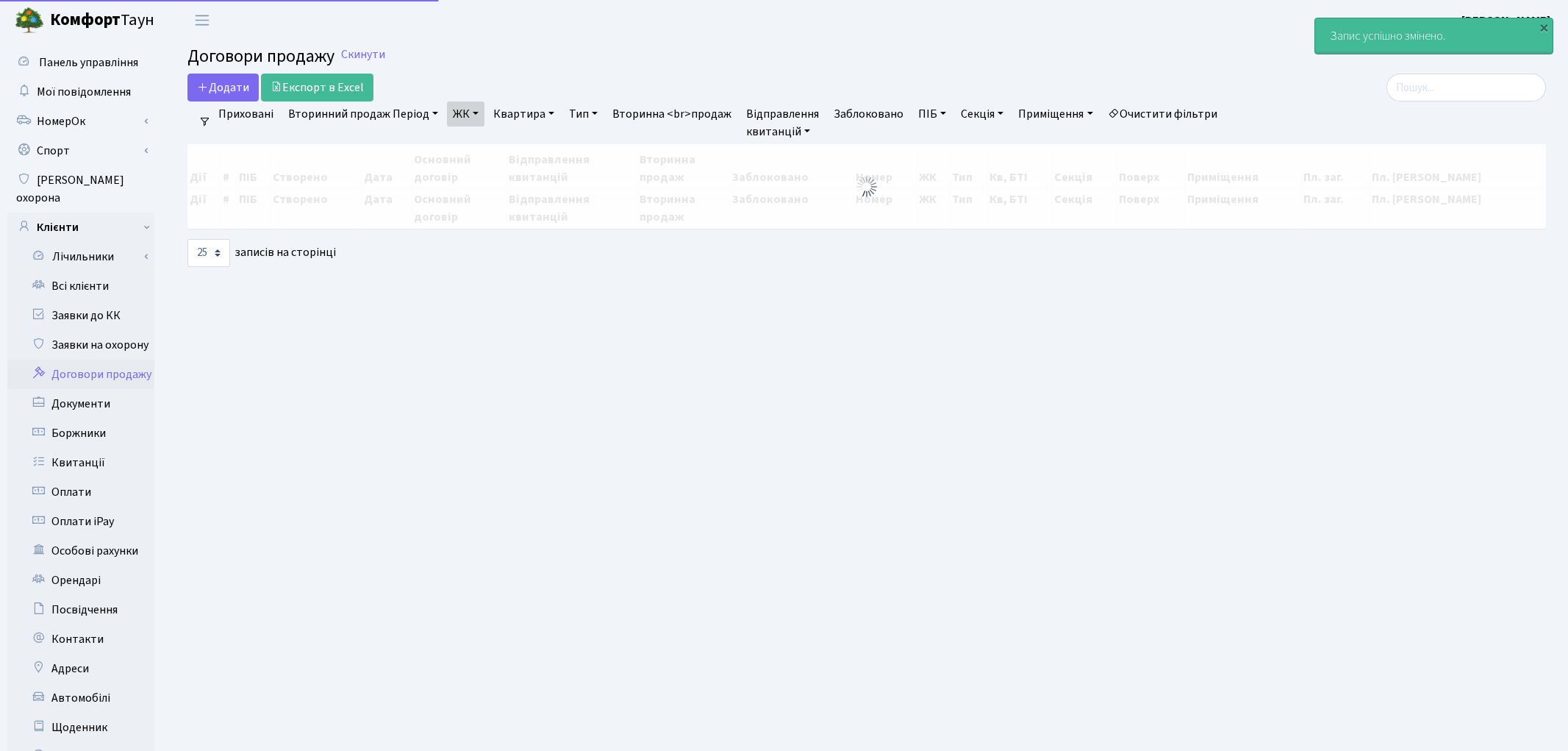
select select "25"
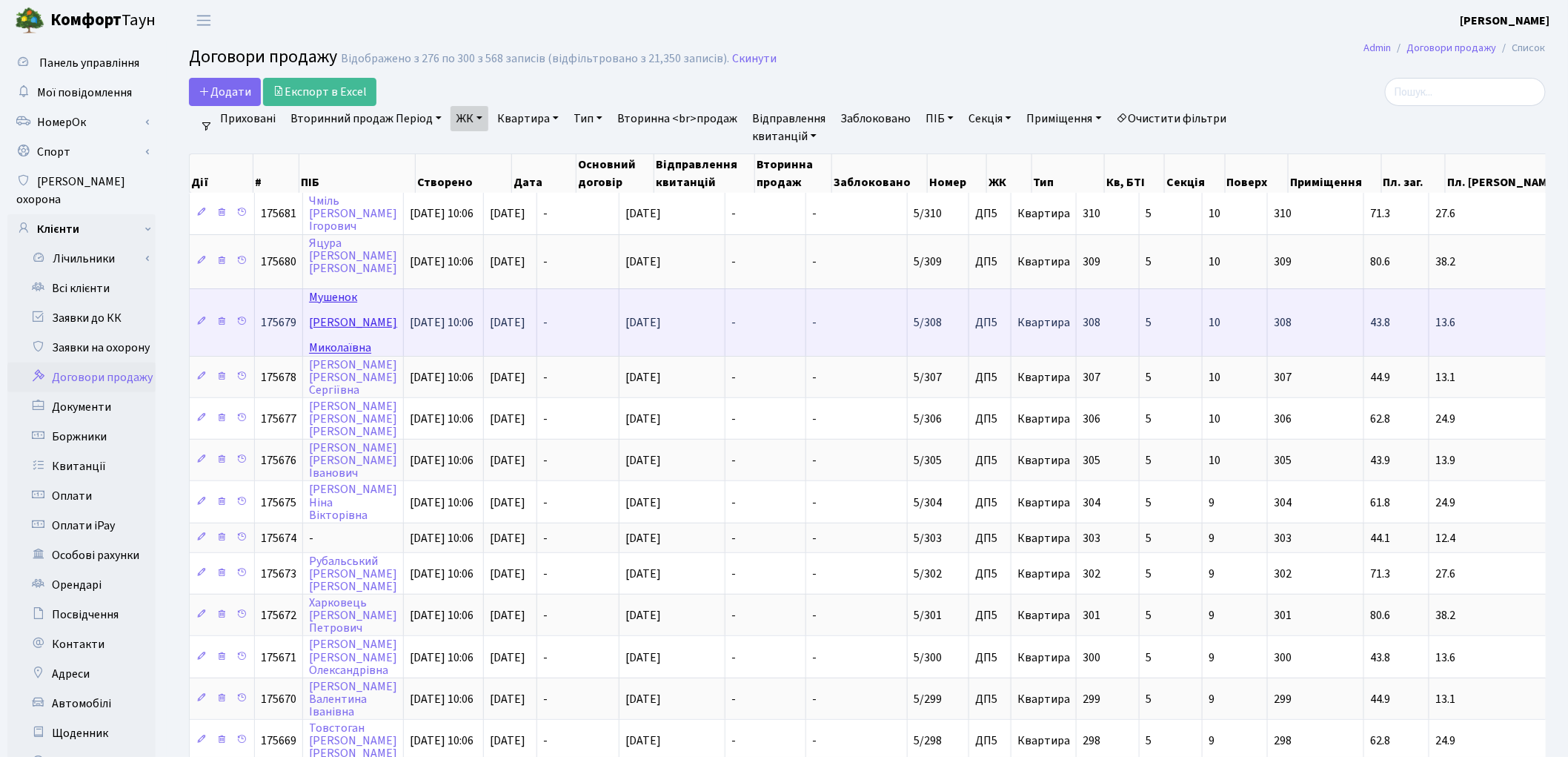
click at [325, 293] on link "[PERSON_NAME]" at bounding box center [353, 322] width 88 height 66
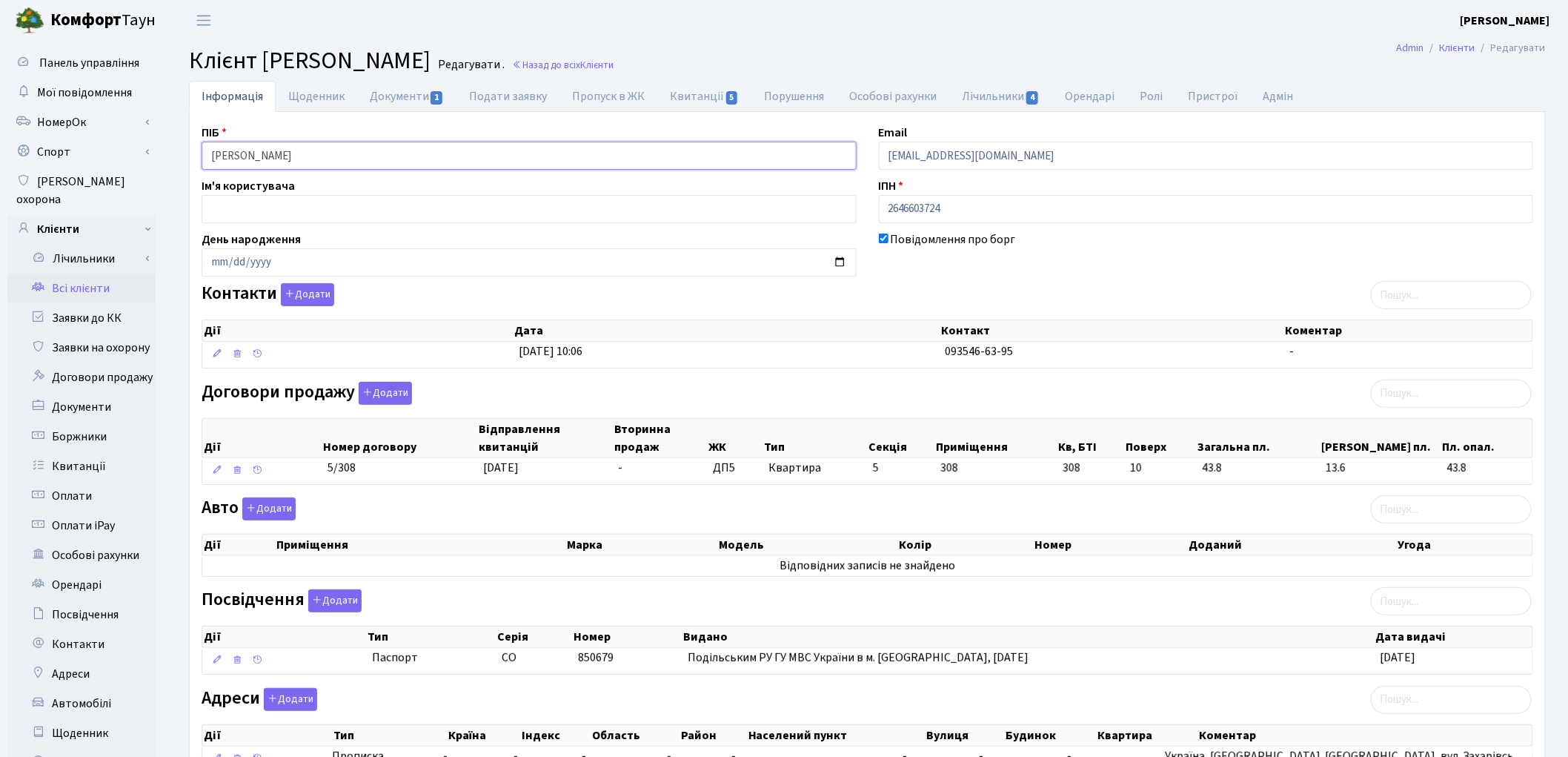
click at [262, 157] on input "[PERSON_NAME]" at bounding box center [529, 156] width 655 height 28
click at [291, 154] on input "Мушенок Ірина Миколаївна" at bounding box center [529, 156] width 655 height 28
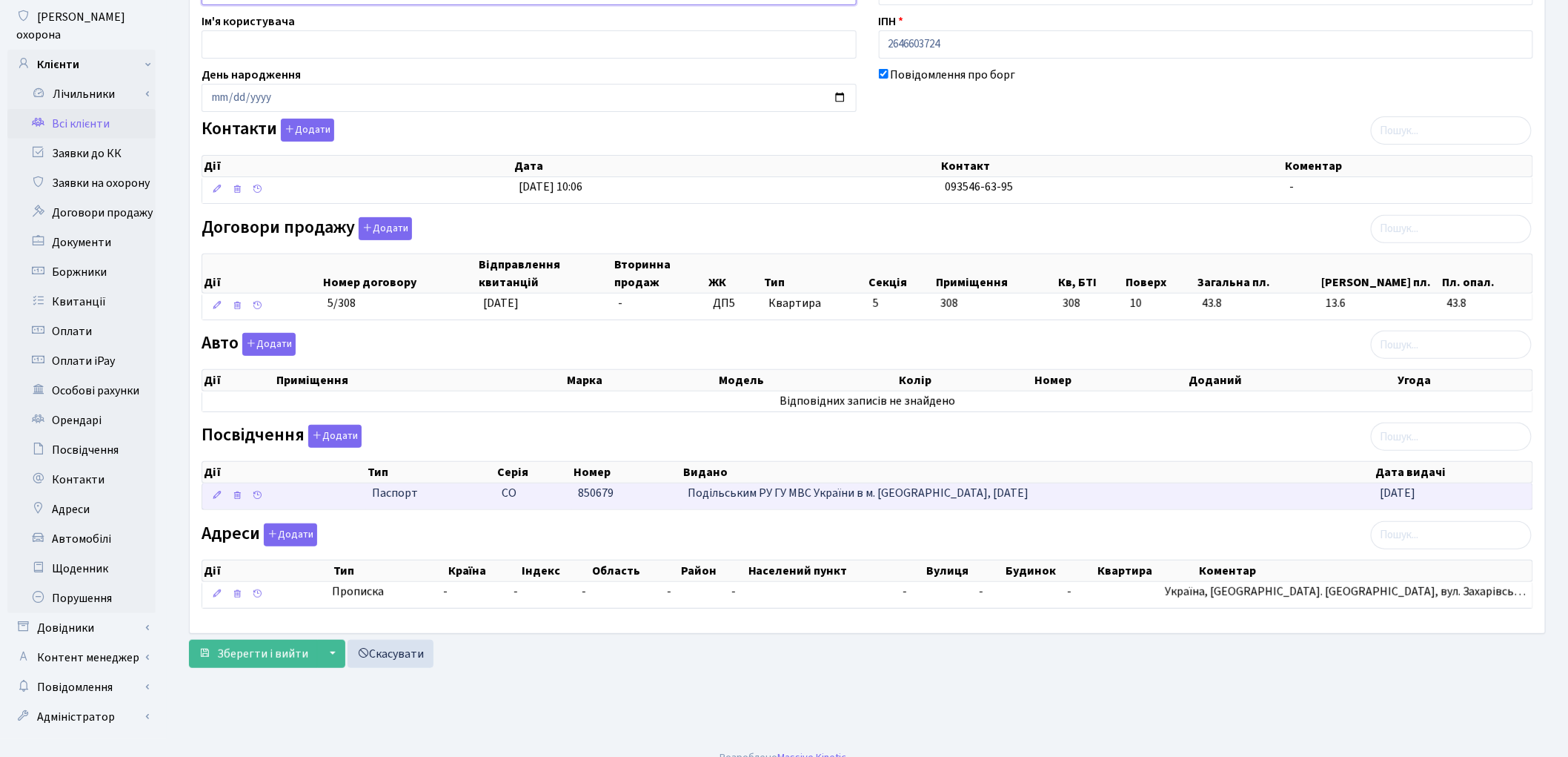
scroll to position [165, 0]
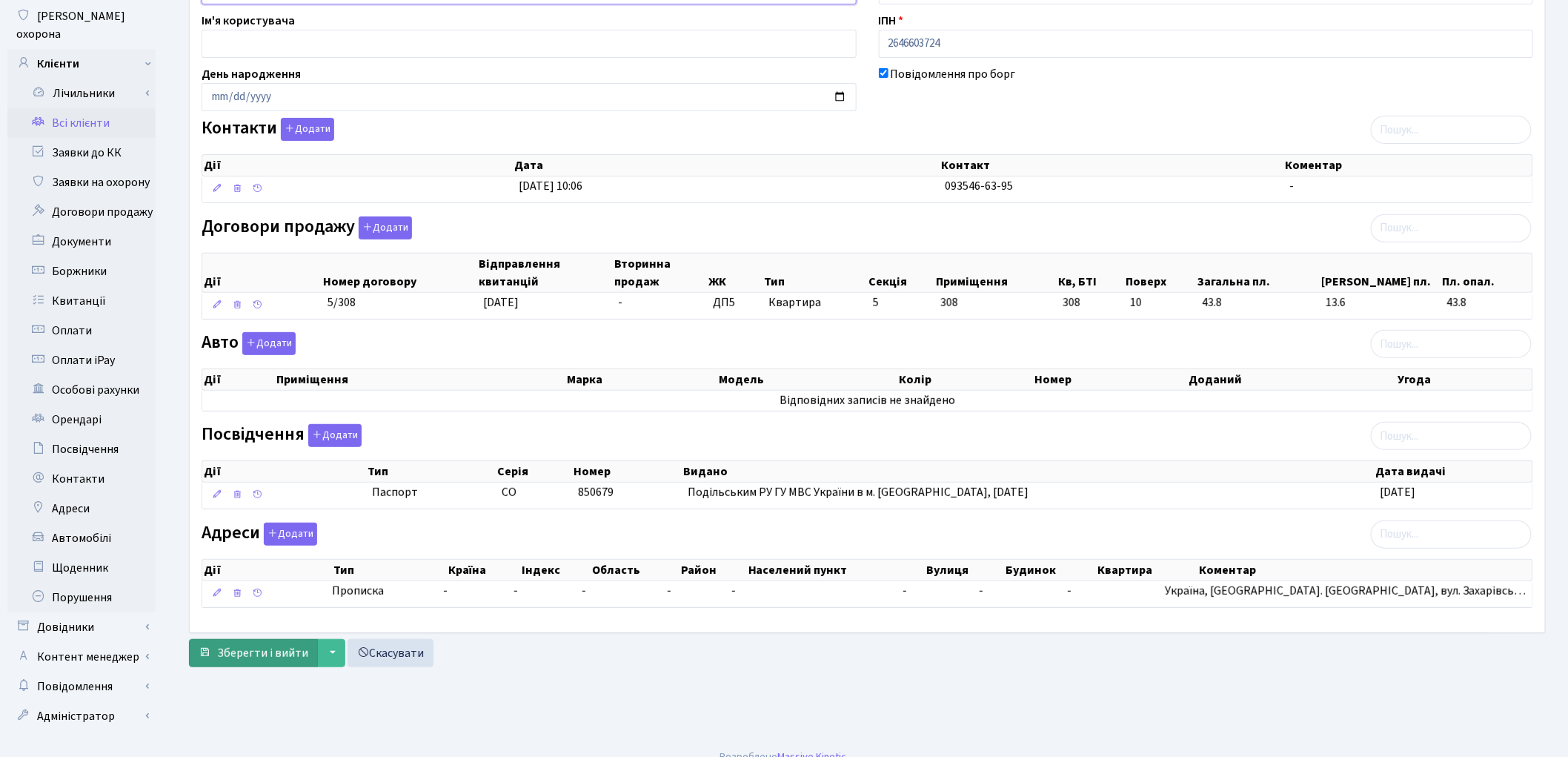
type input "Мушенок Ірина Миколаївна"
click at [245, 660] on span "Зберегти і вийти" at bounding box center [263, 653] width 91 height 16
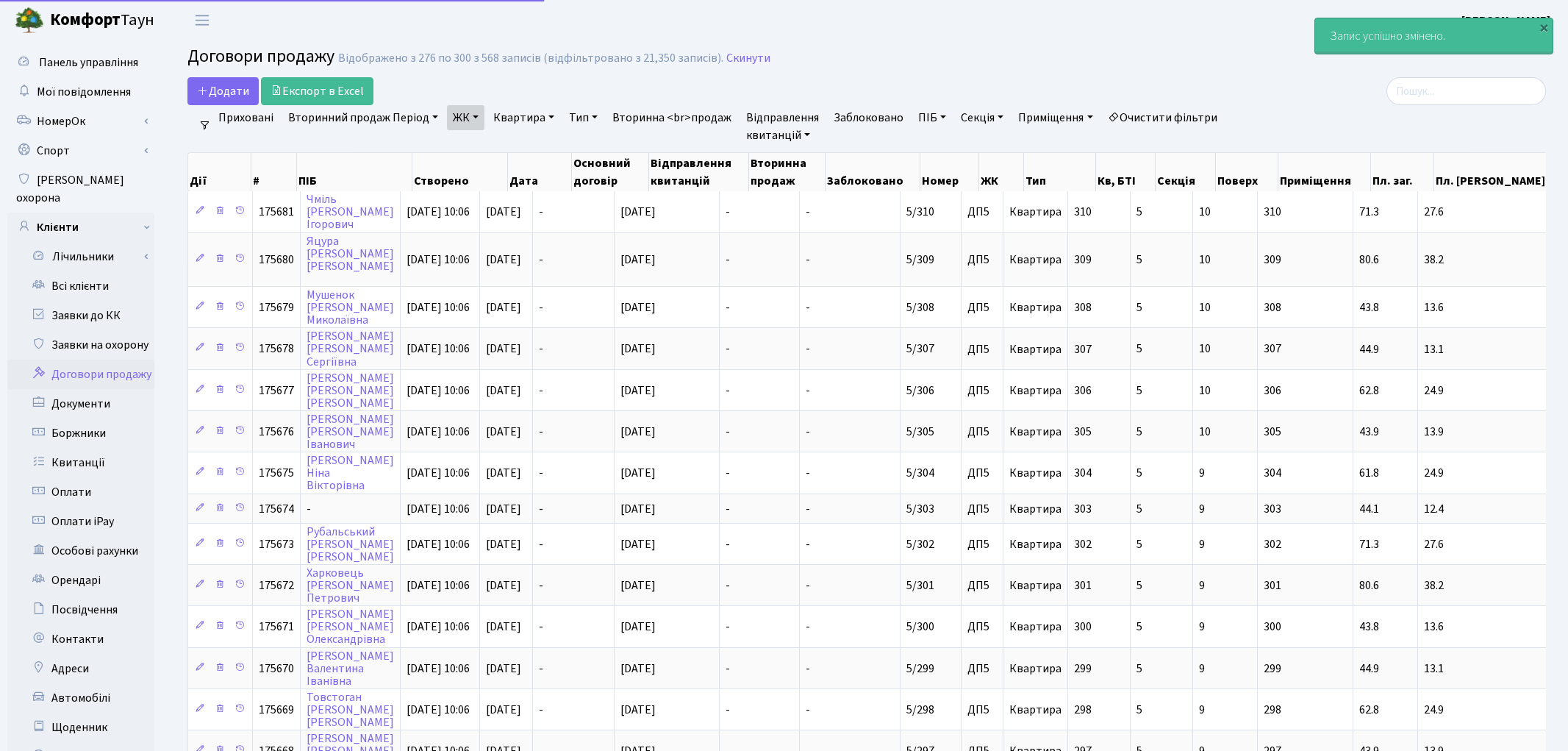
select select "25"
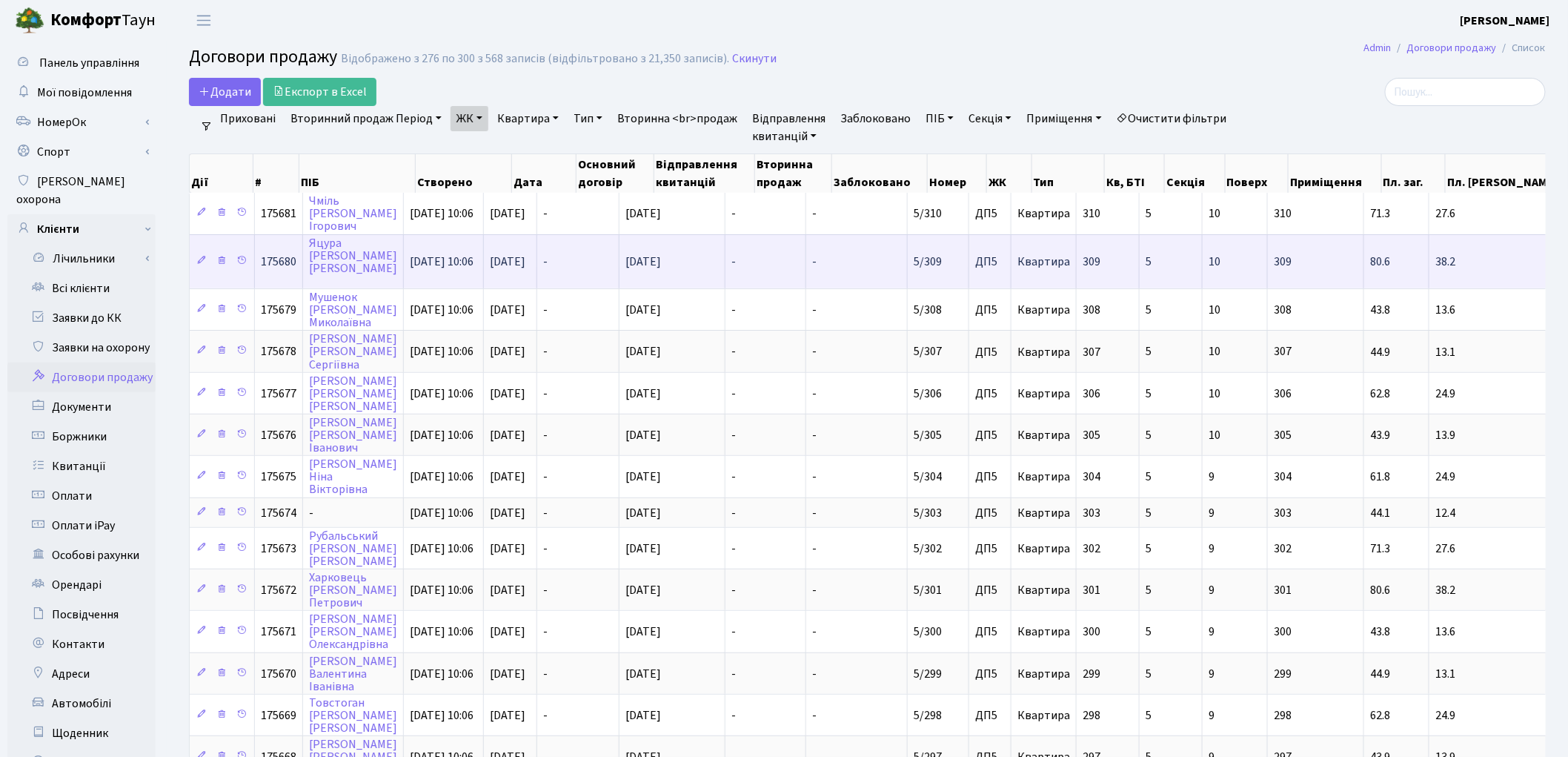
click at [341, 250] on td "[PERSON_NAME]" at bounding box center [354, 261] width 101 height 54
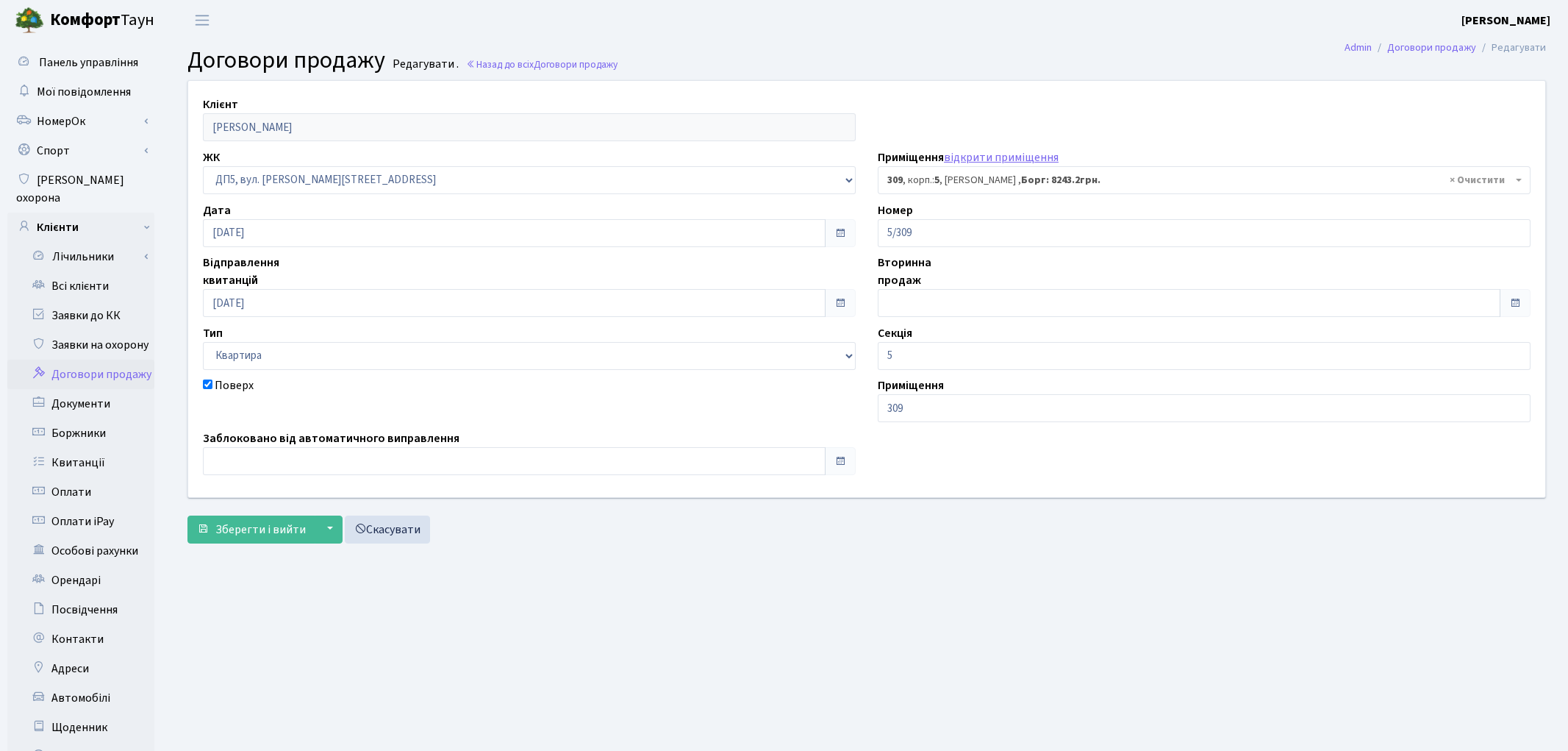
select select "45907"
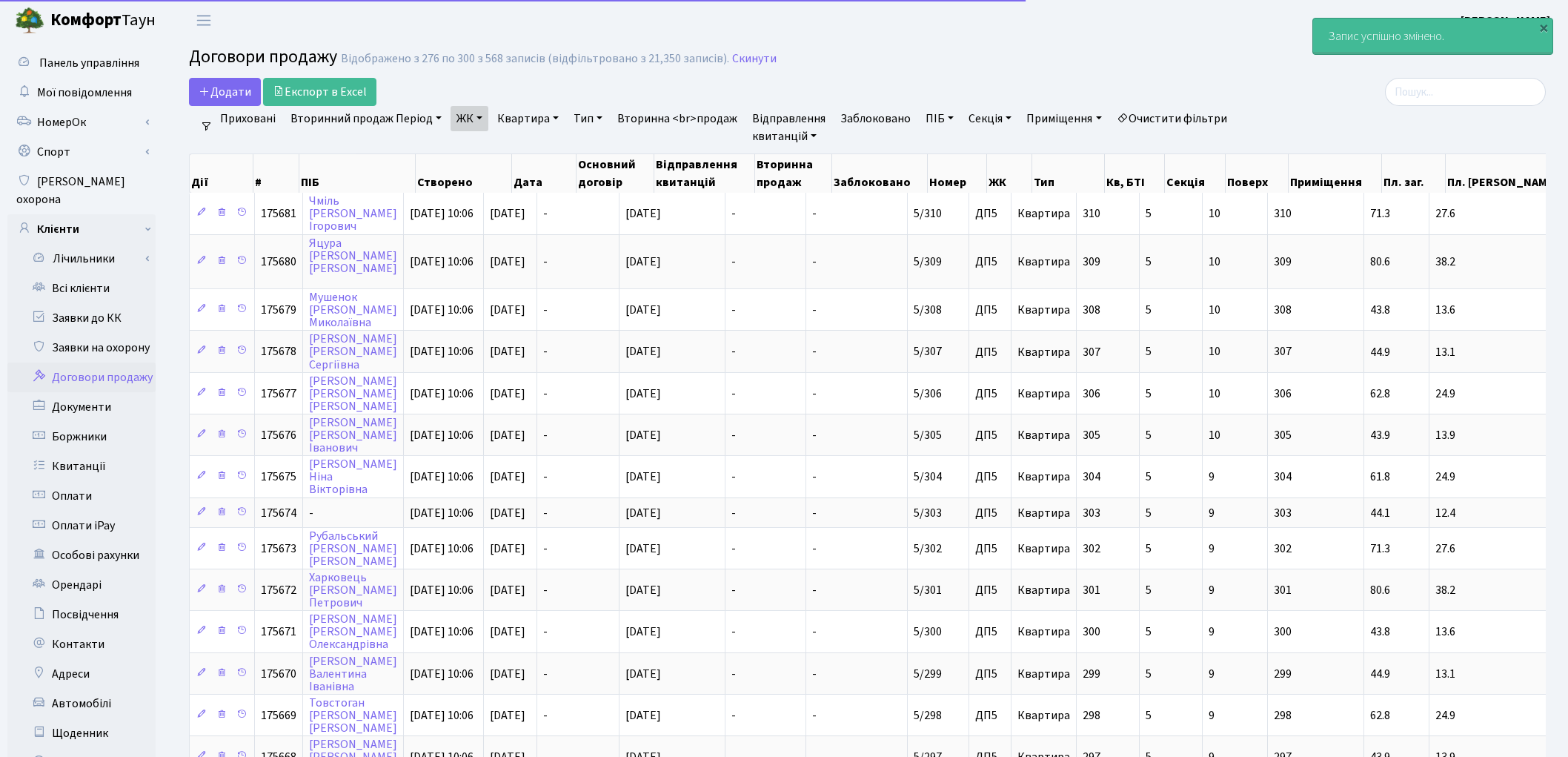
select select "25"
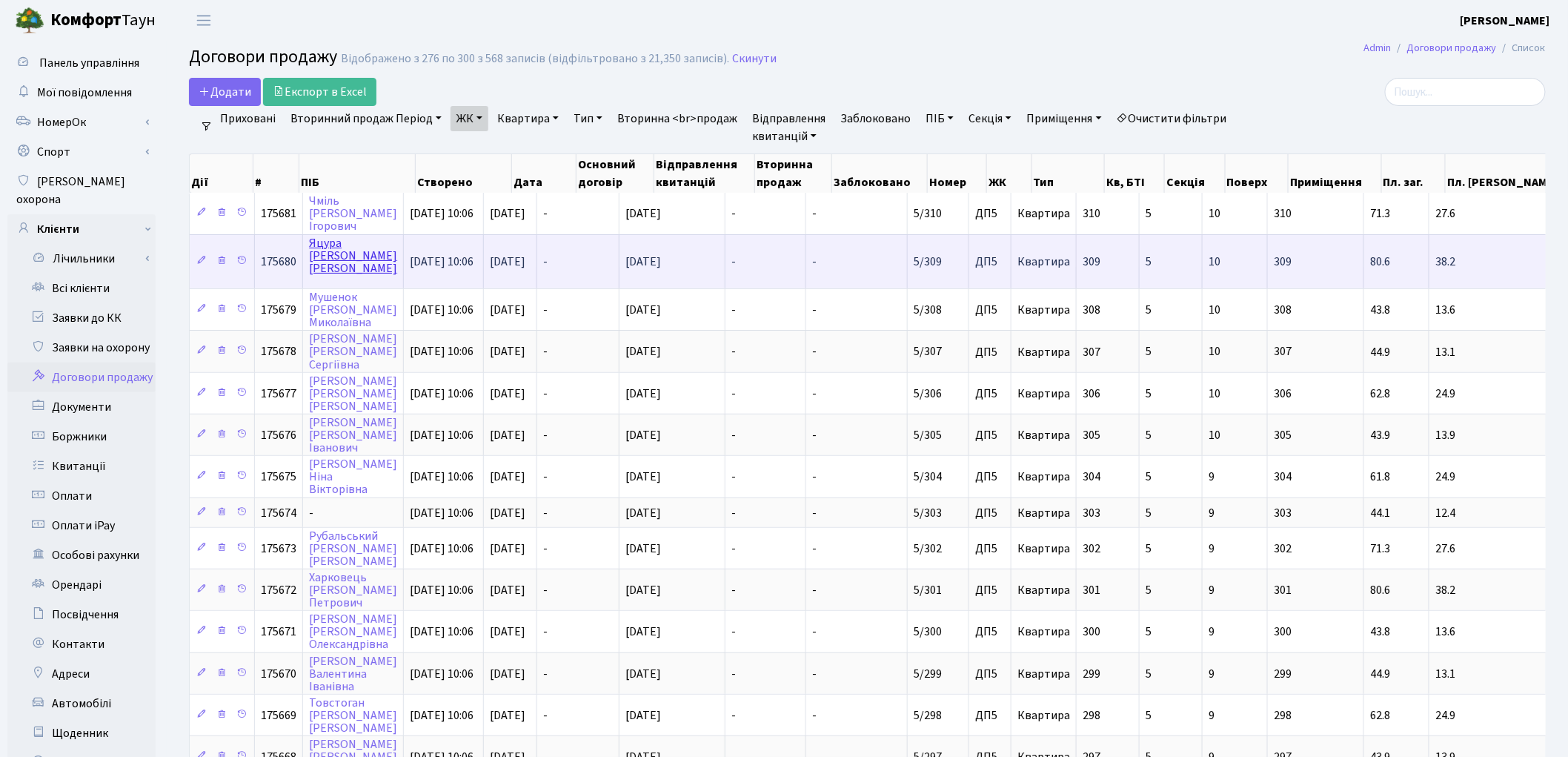
click at [318, 249] on link "Яцура Аліна Євгенівна" at bounding box center [353, 256] width 88 height 42
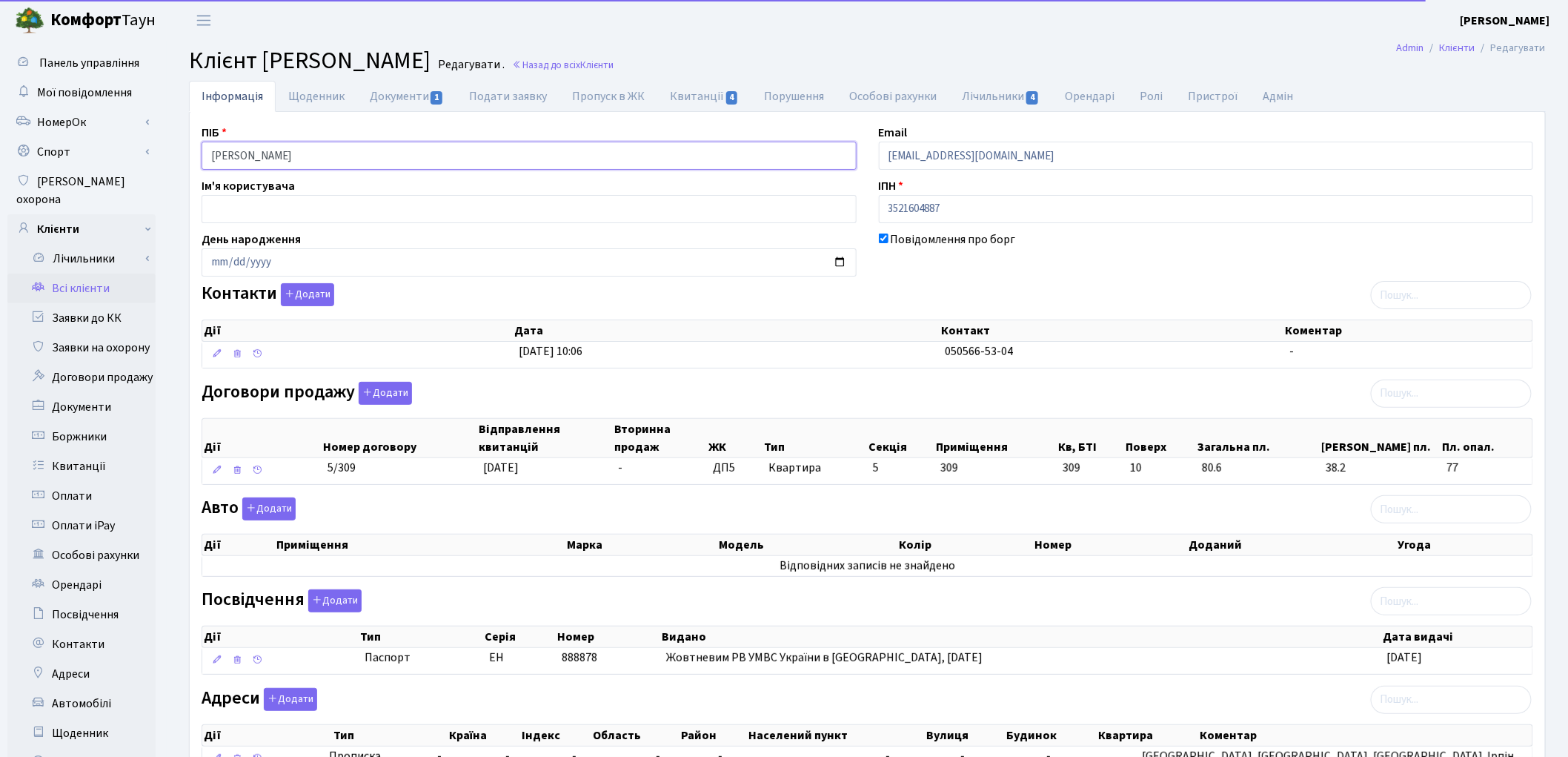
click at [344, 161] on input "Яцура Аліна Євгенівна" at bounding box center [529, 156] width 655 height 28
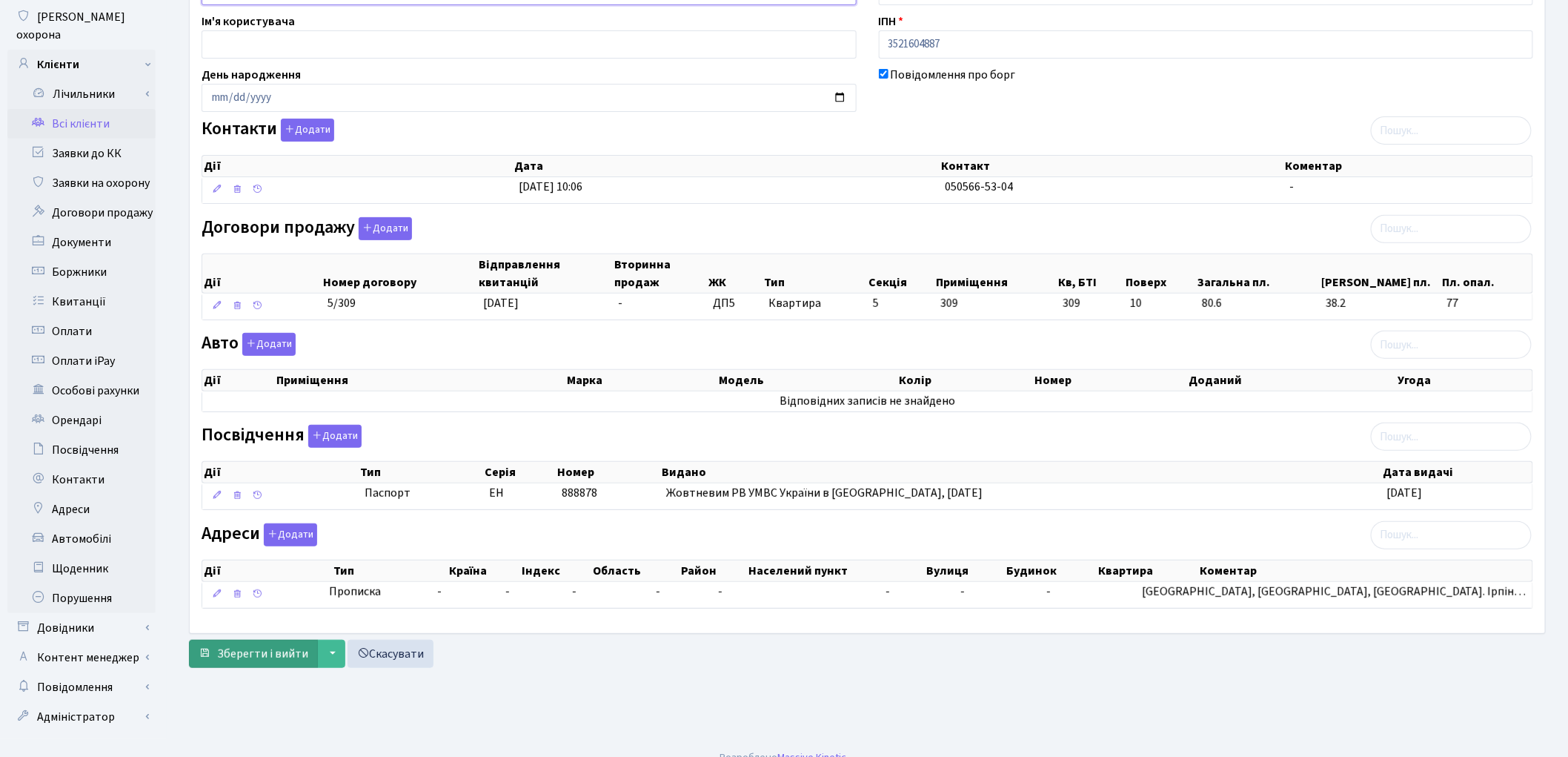
scroll to position [165, 0]
type input "Яцура Аліна Євгенівна"
click at [262, 657] on span "Зберегти і вийти" at bounding box center [263, 653] width 91 height 16
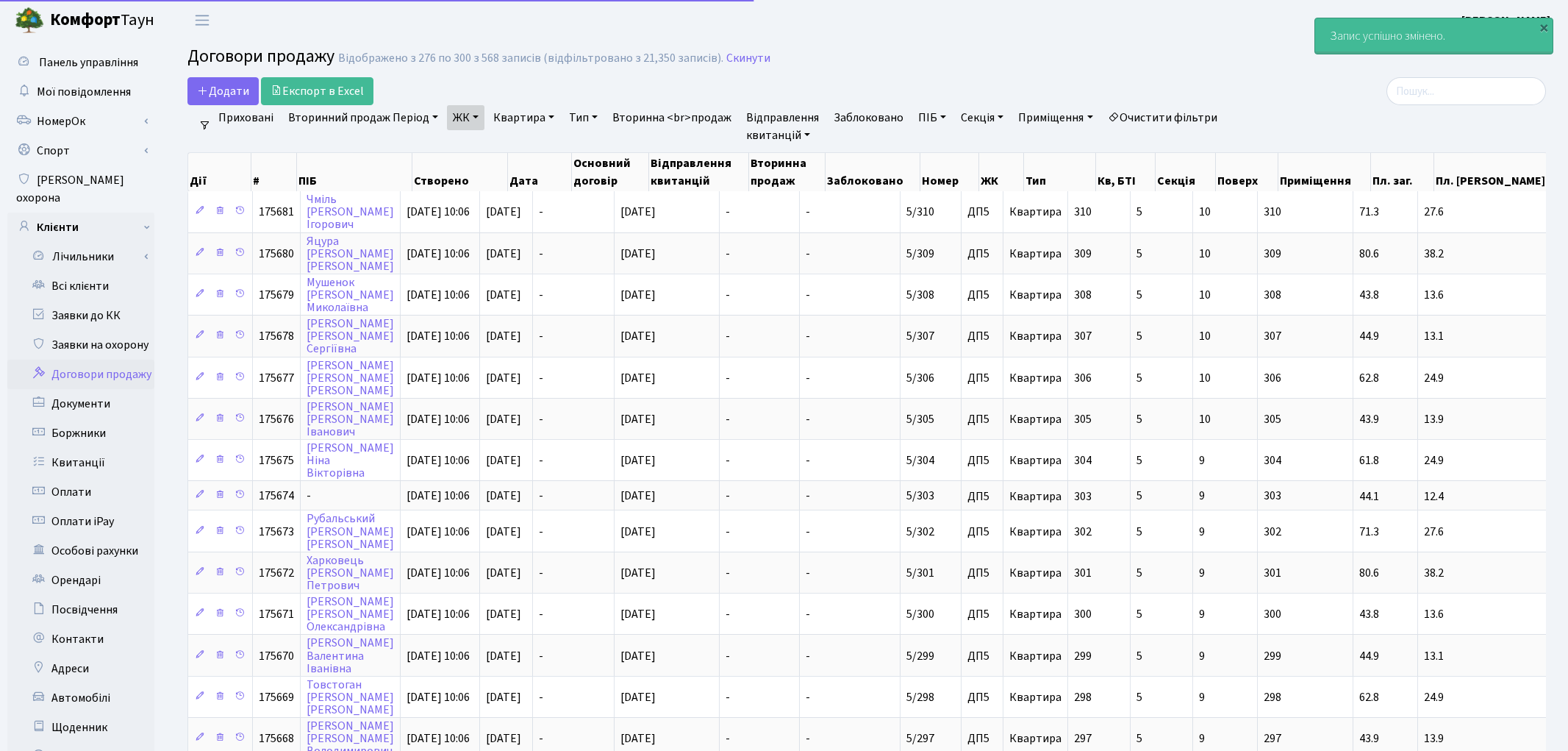
select select "25"
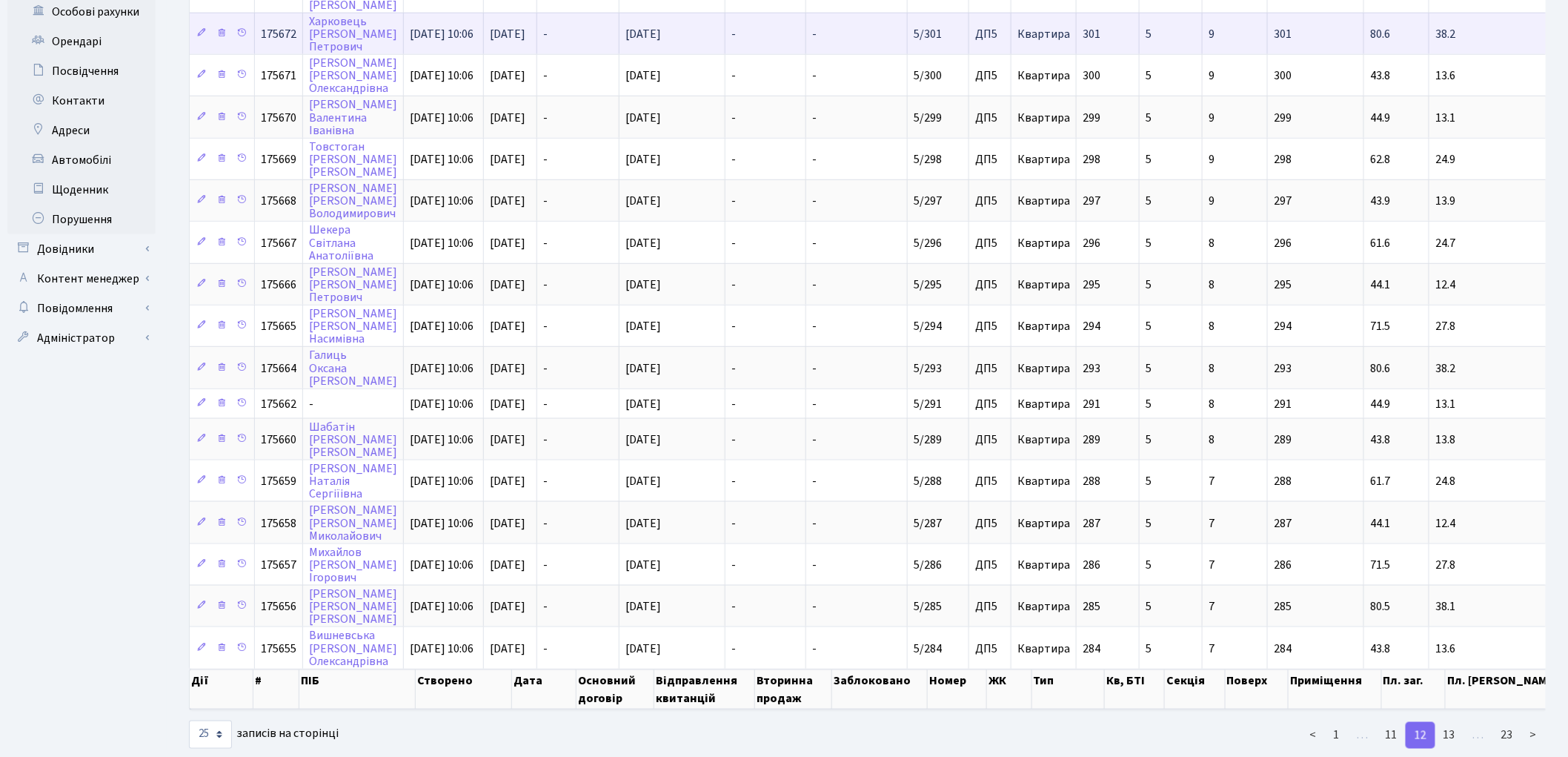
scroll to position [548, 0]
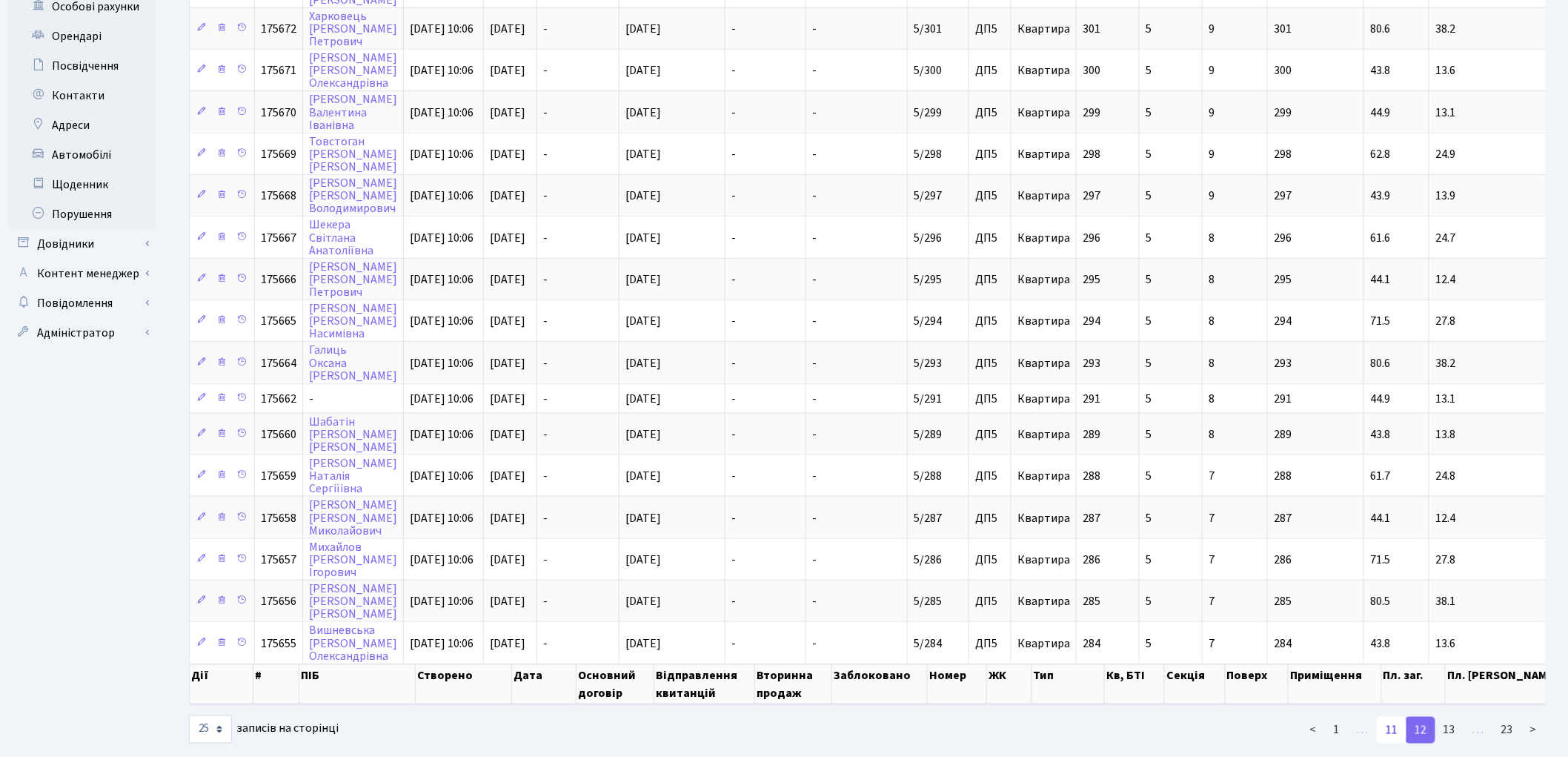
click at [1389, 716] on link "11" at bounding box center [1392, 730] width 30 height 27
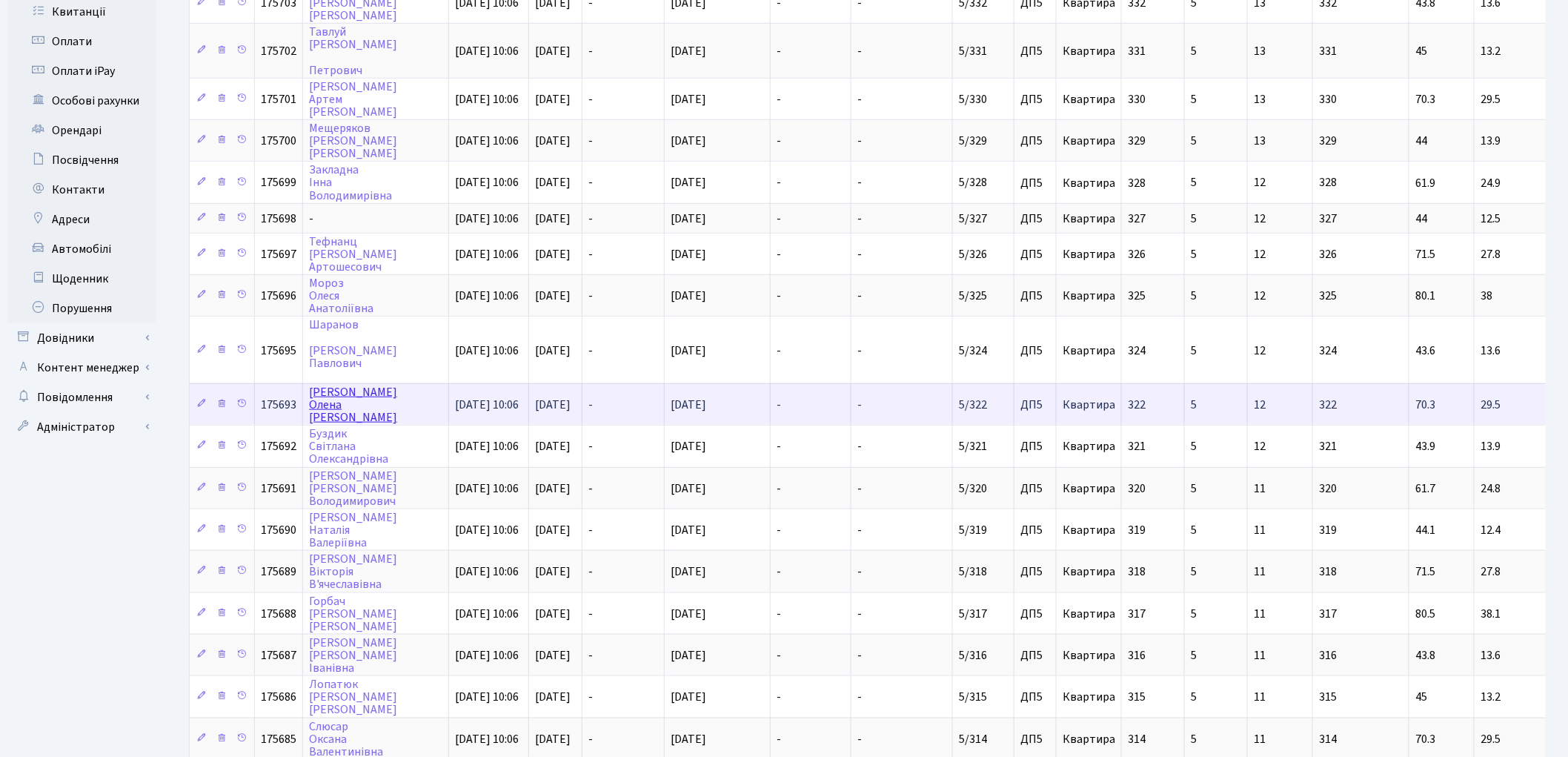
scroll to position [423, 0]
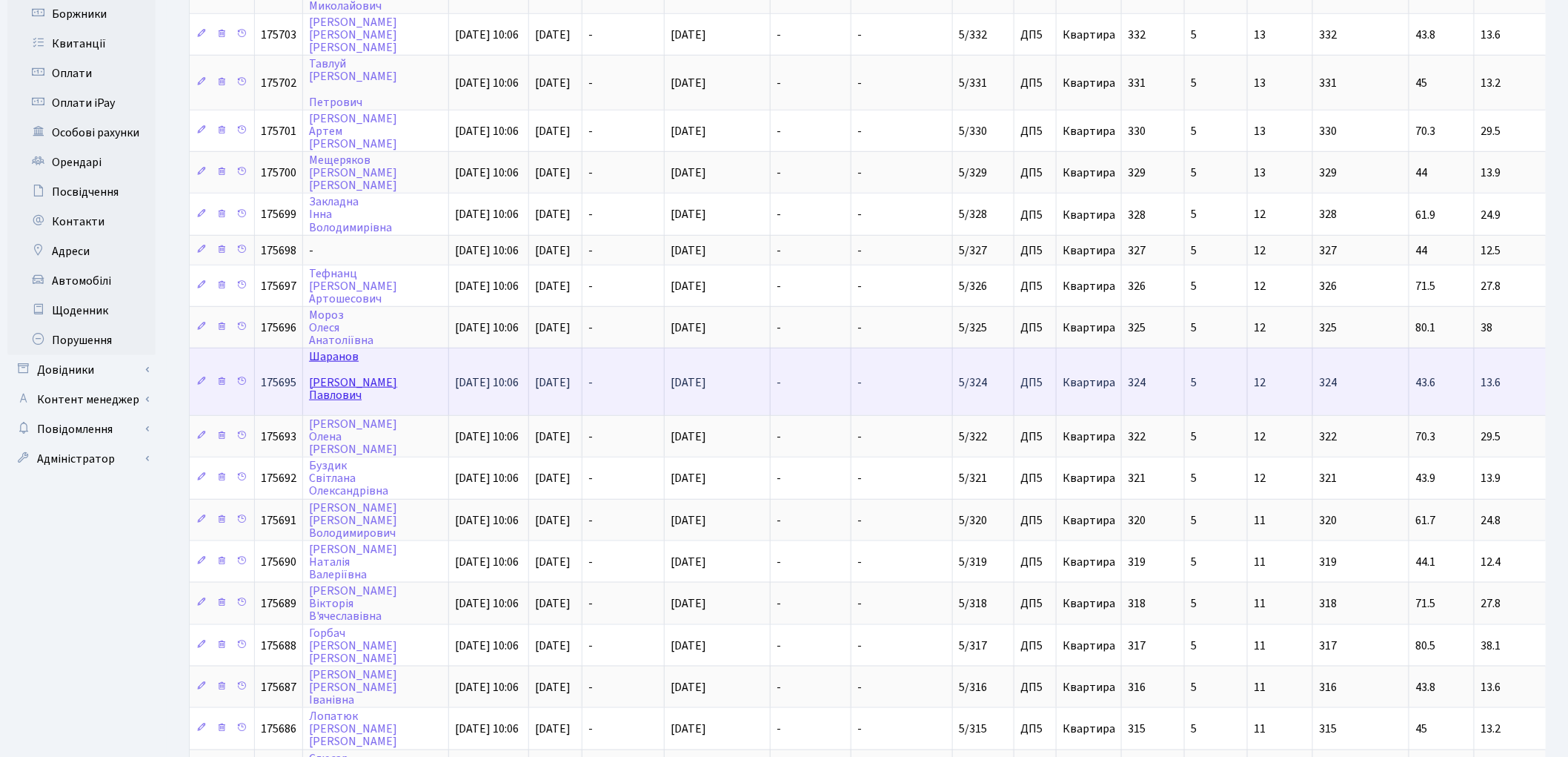
click at [332, 359] on link "Шаранов Павло Павлович" at bounding box center [353, 375] width 88 height 54
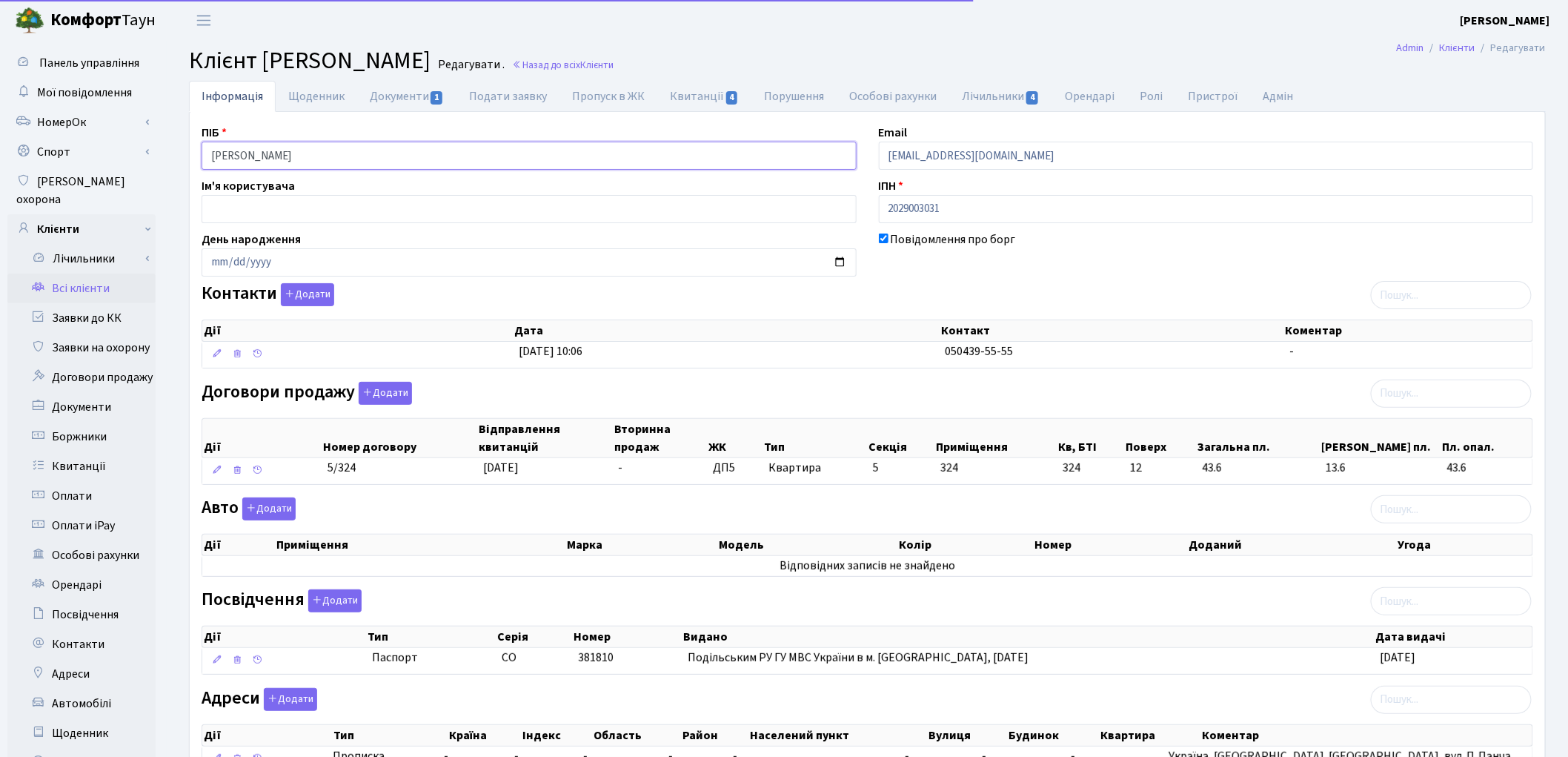
click at [263, 157] on input "[PERSON_NAME]" at bounding box center [529, 156] width 655 height 28
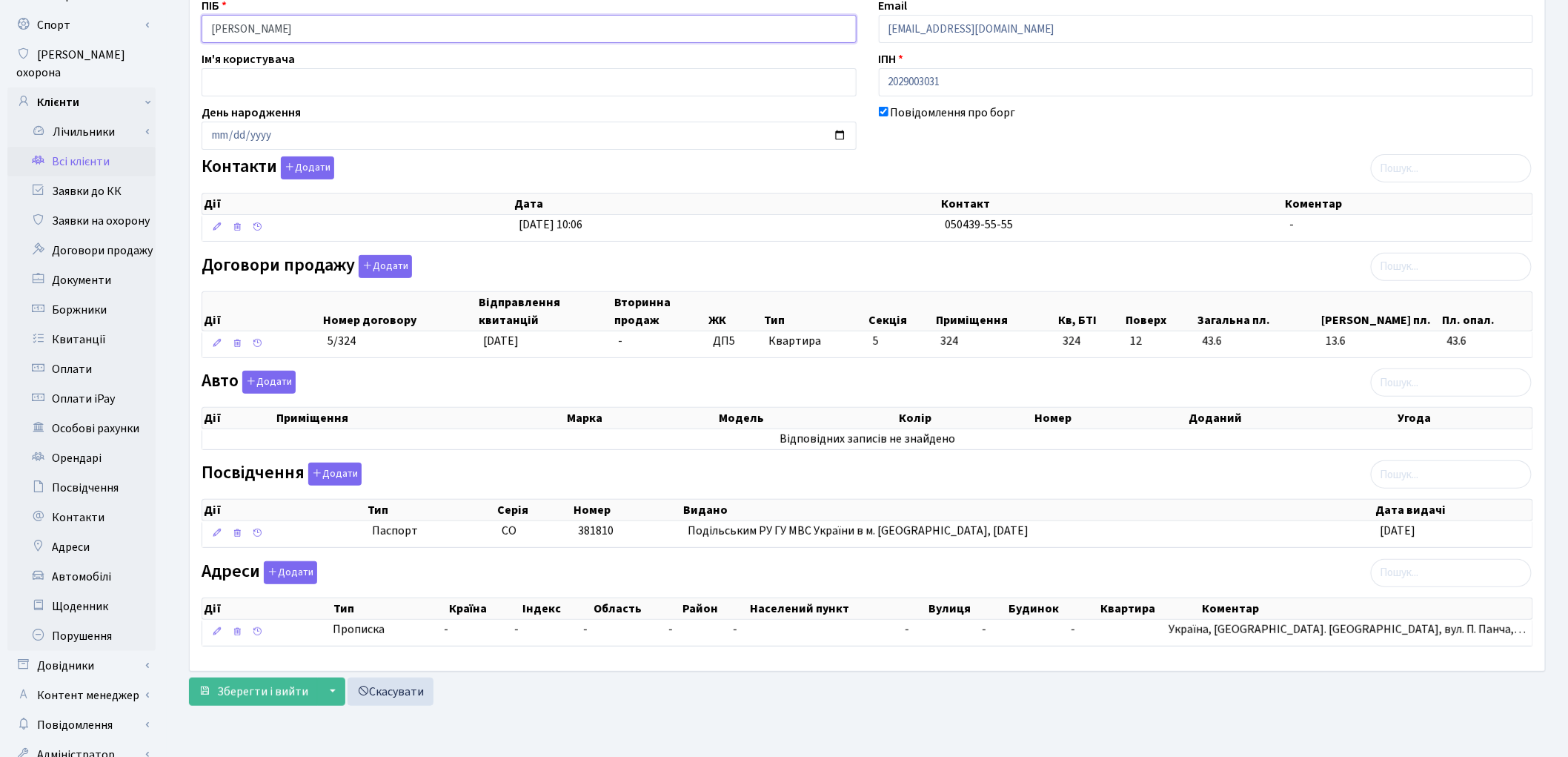
scroll to position [165, 0]
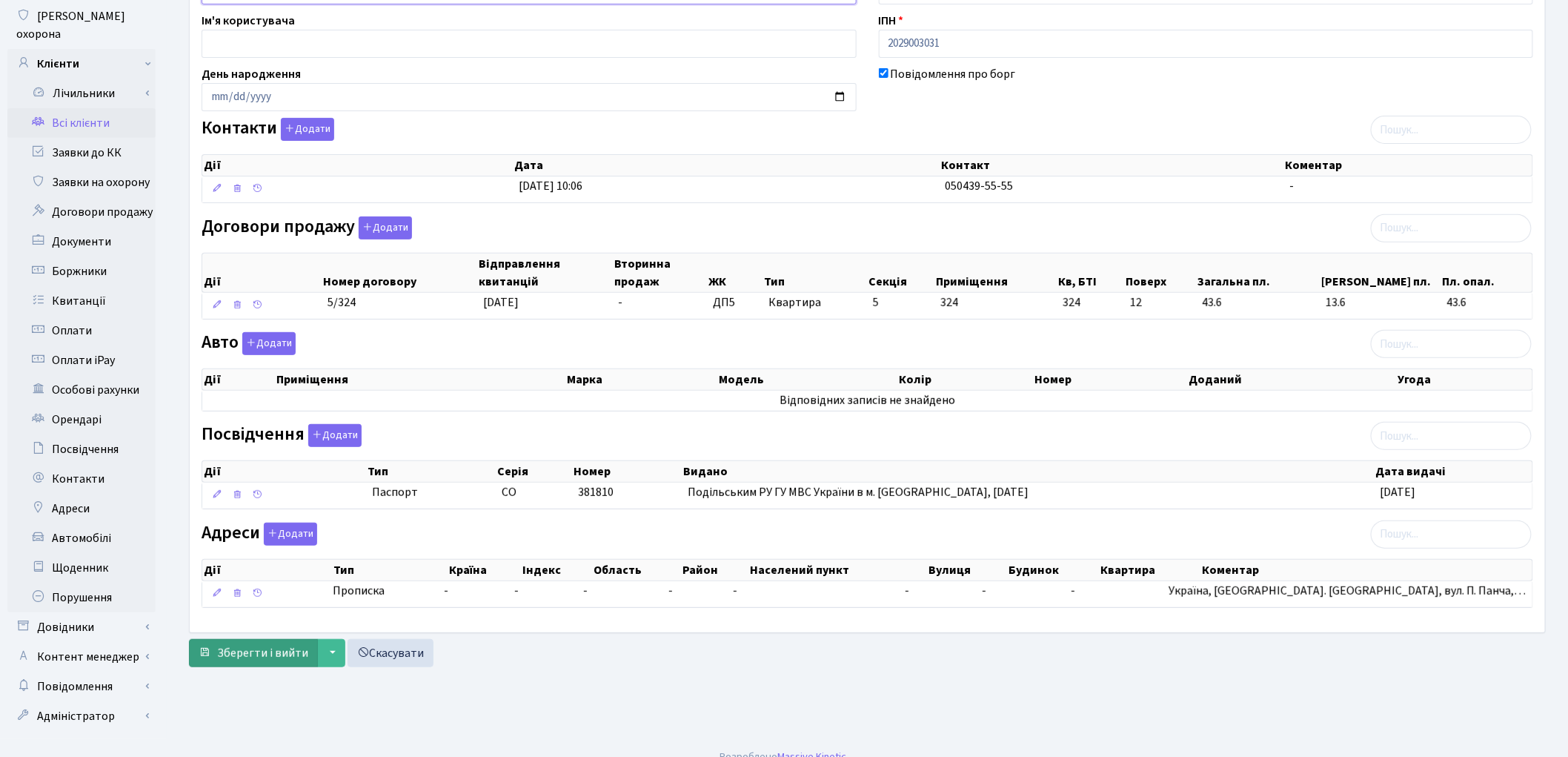
type input "Шаранов Павло Павлович"
click at [267, 658] on span "Зберегти і вийти" at bounding box center [263, 653] width 91 height 16
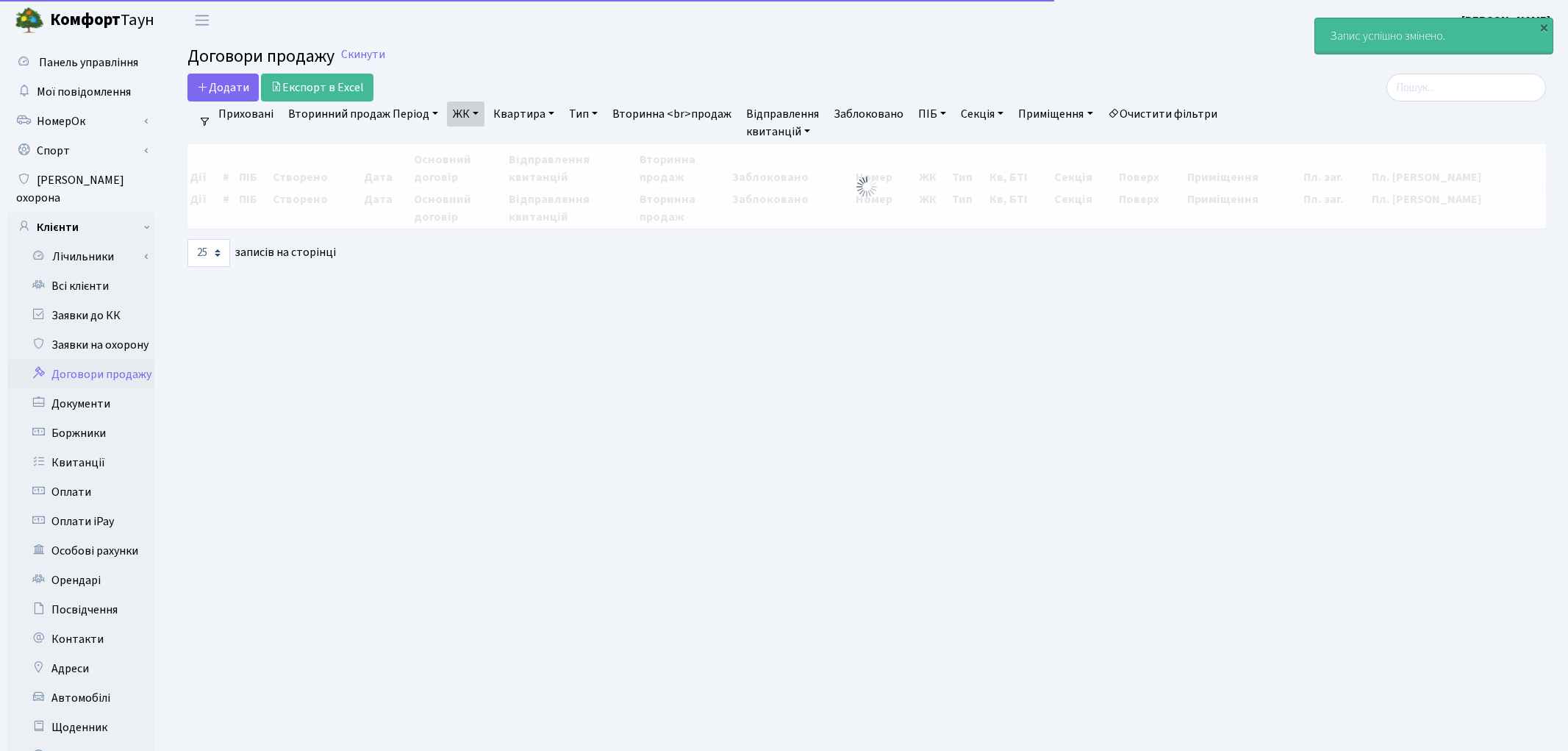
select select "25"
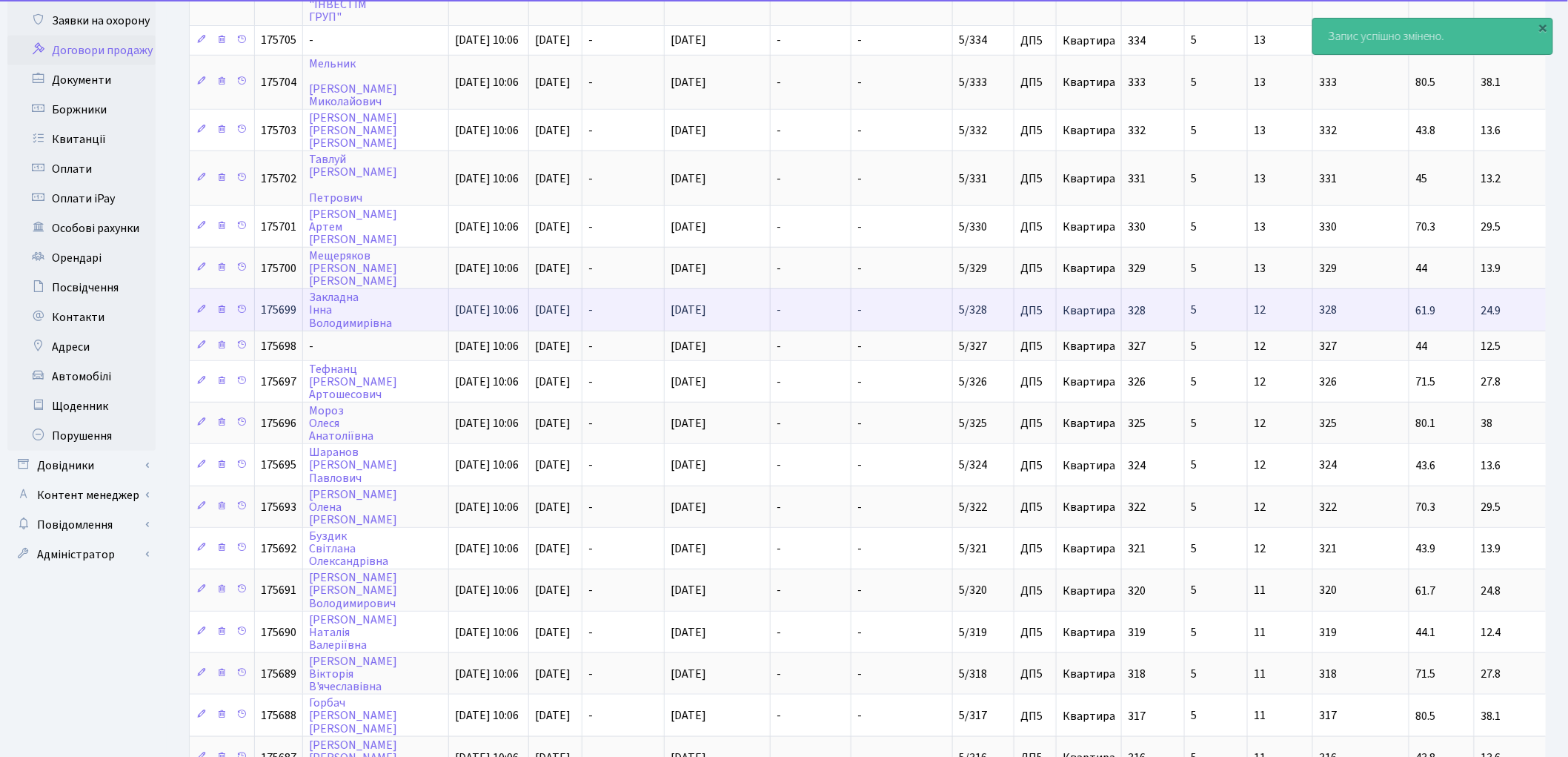
scroll to position [329, 0]
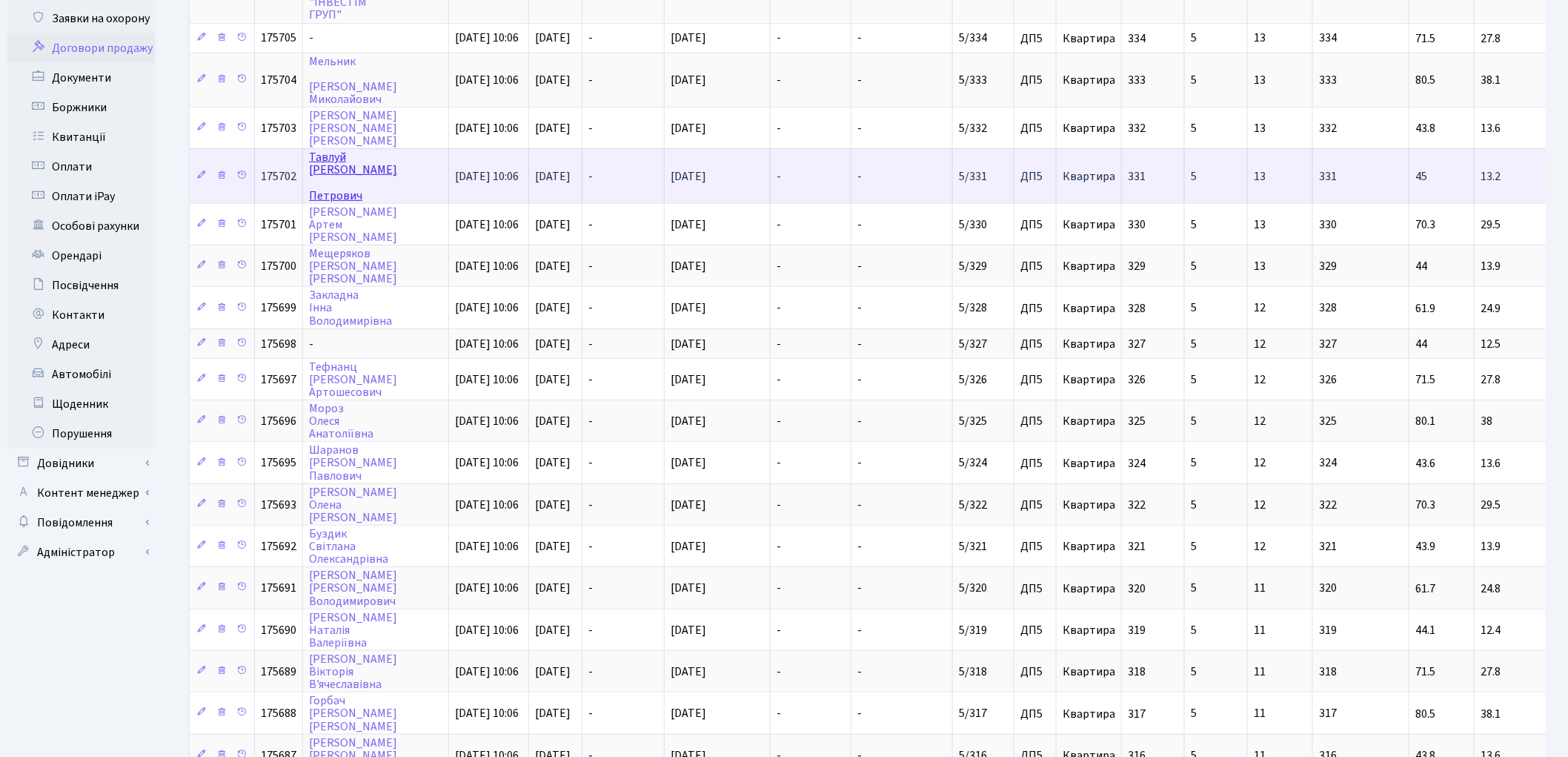
click at [324, 153] on link "[PERSON_NAME]" at bounding box center [353, 175] width 88 height 54
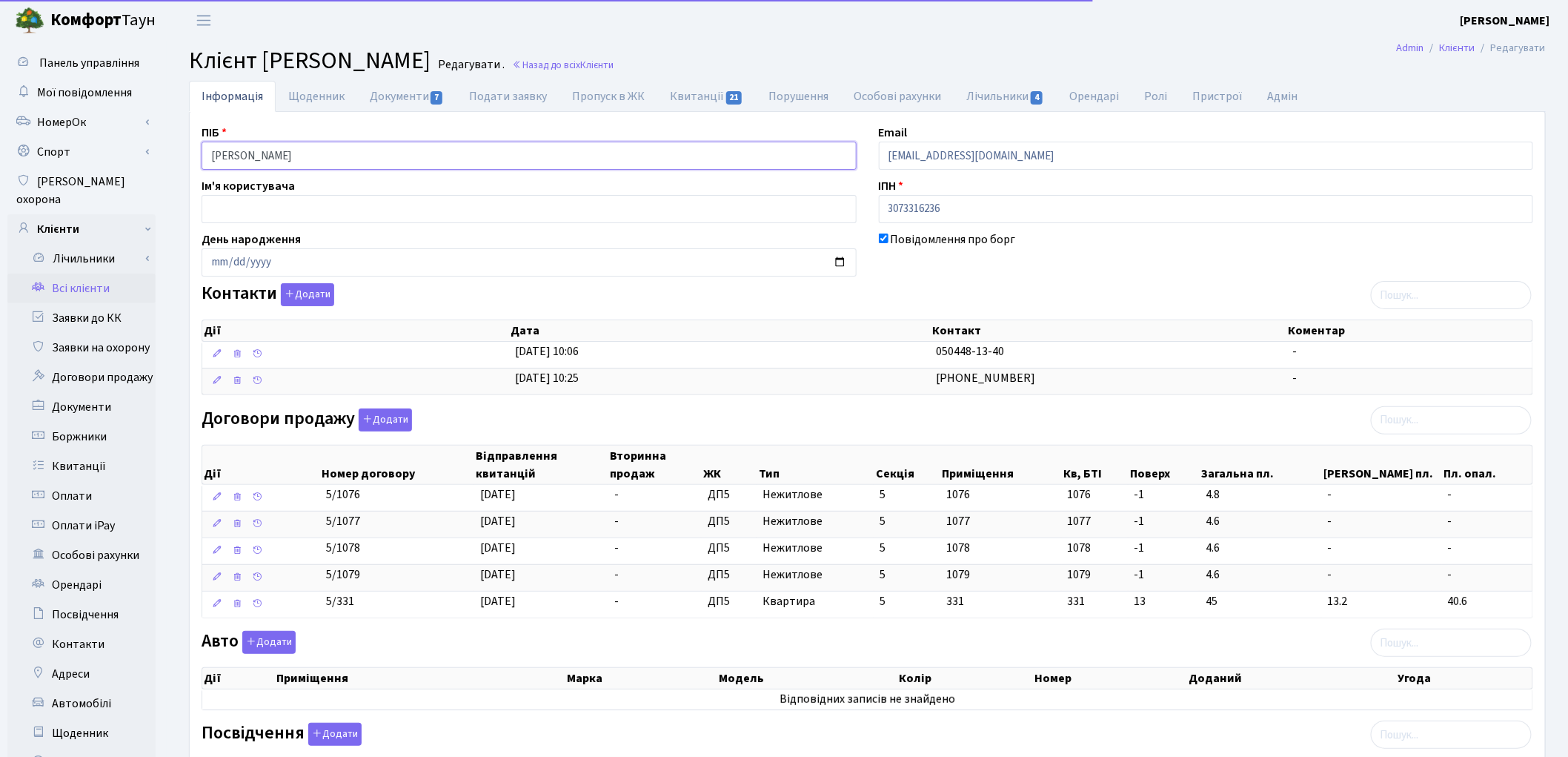
click at [307, 150] on input "[PERSON_NAME]" at bounding box center [529, 156] width 655 height 28
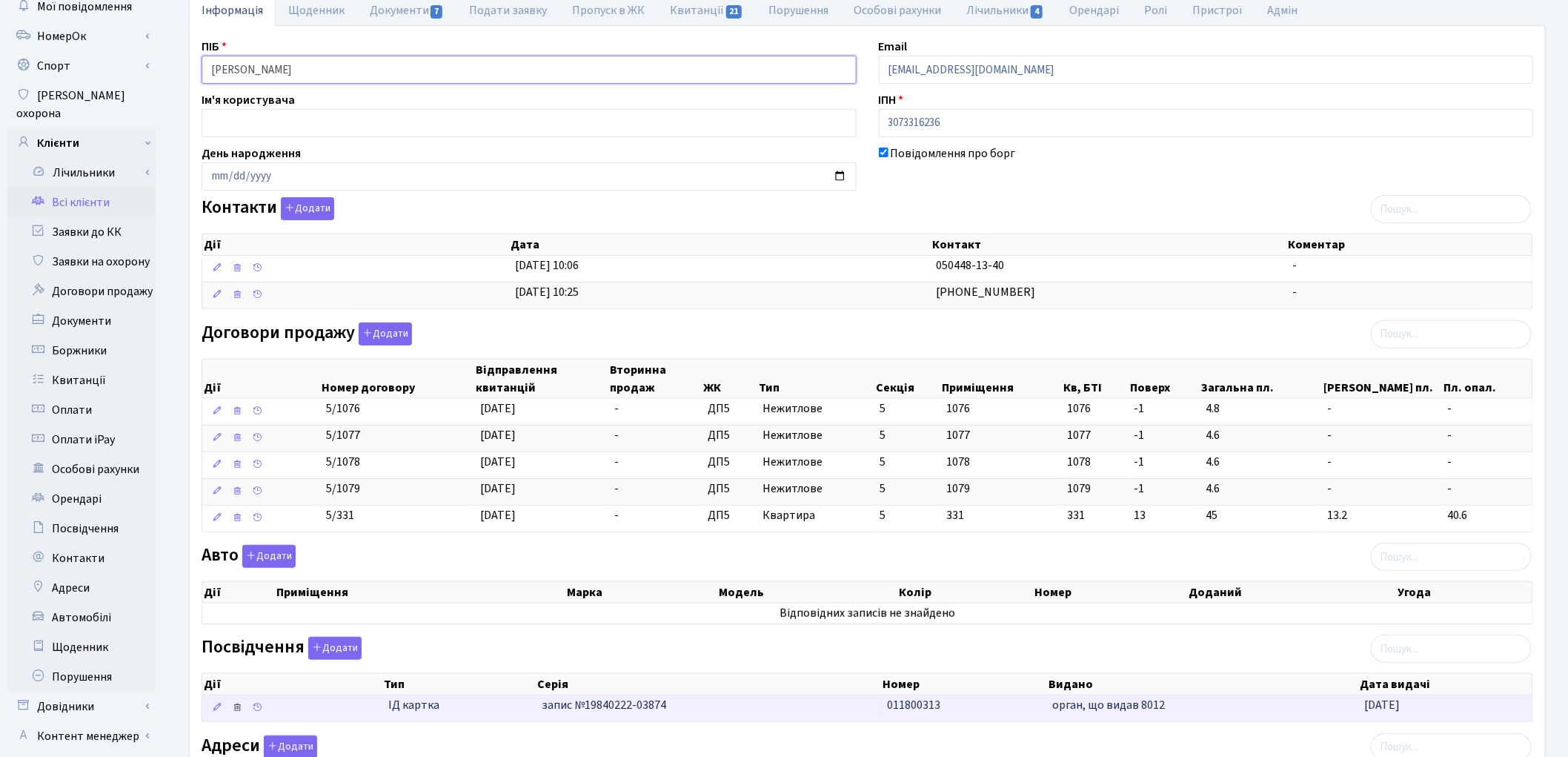
scroll to position [257, 0]
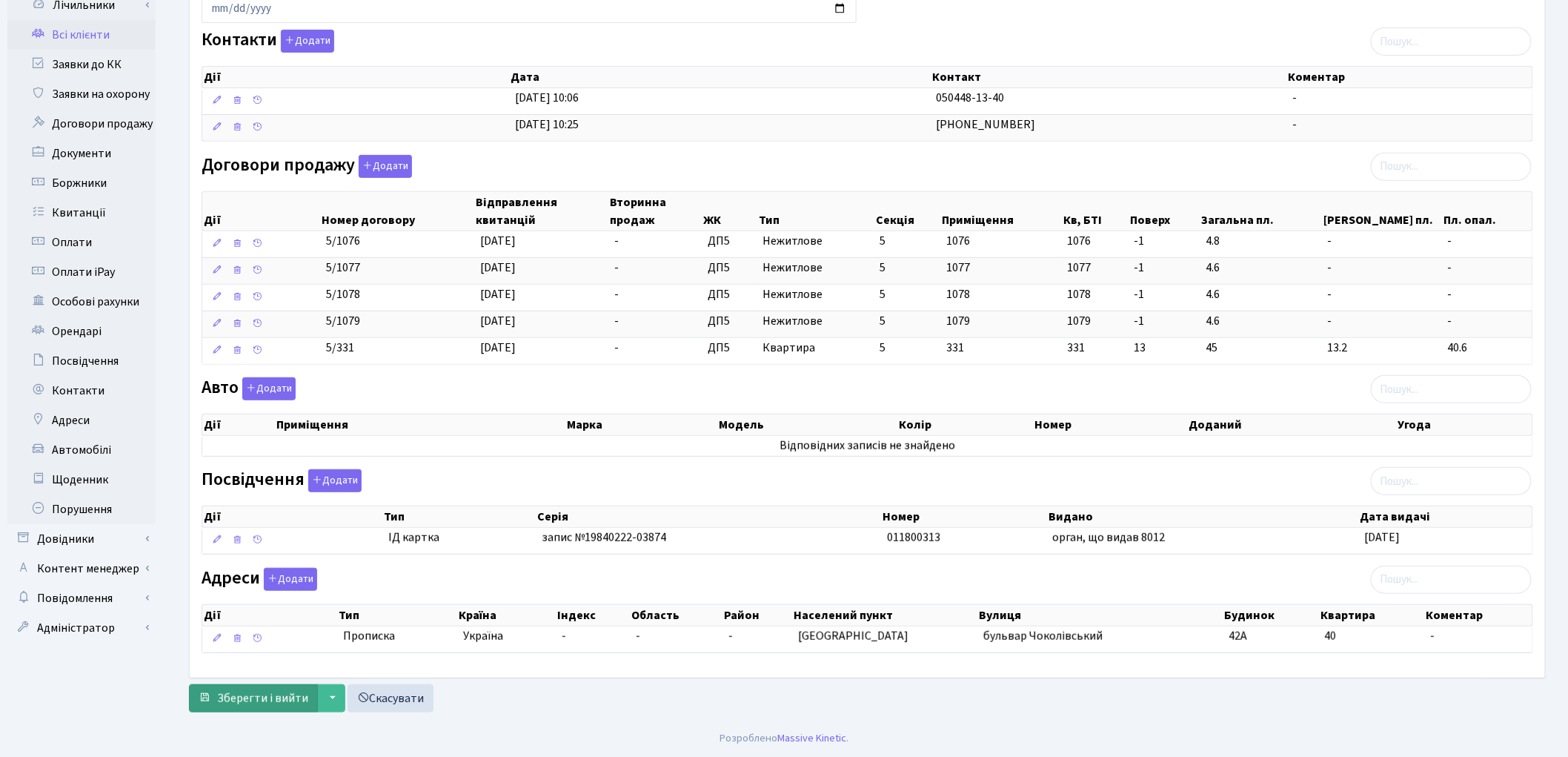
type input "Тавлуй Олександр Петрович"
click at [240, 693] on span "Зберегти і вийти" at bounding box center [263, 698] width 91 height 16
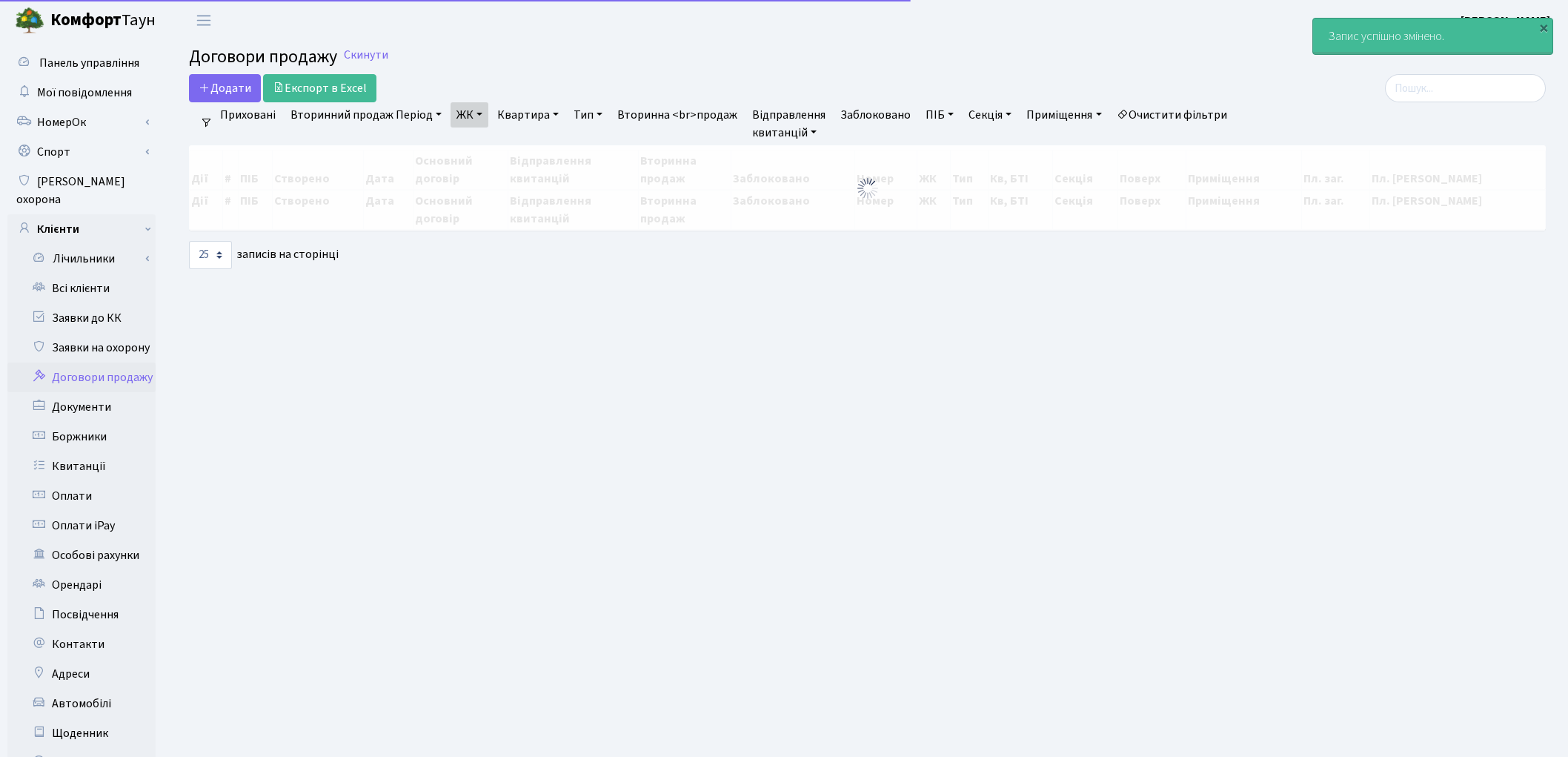
select select "25"
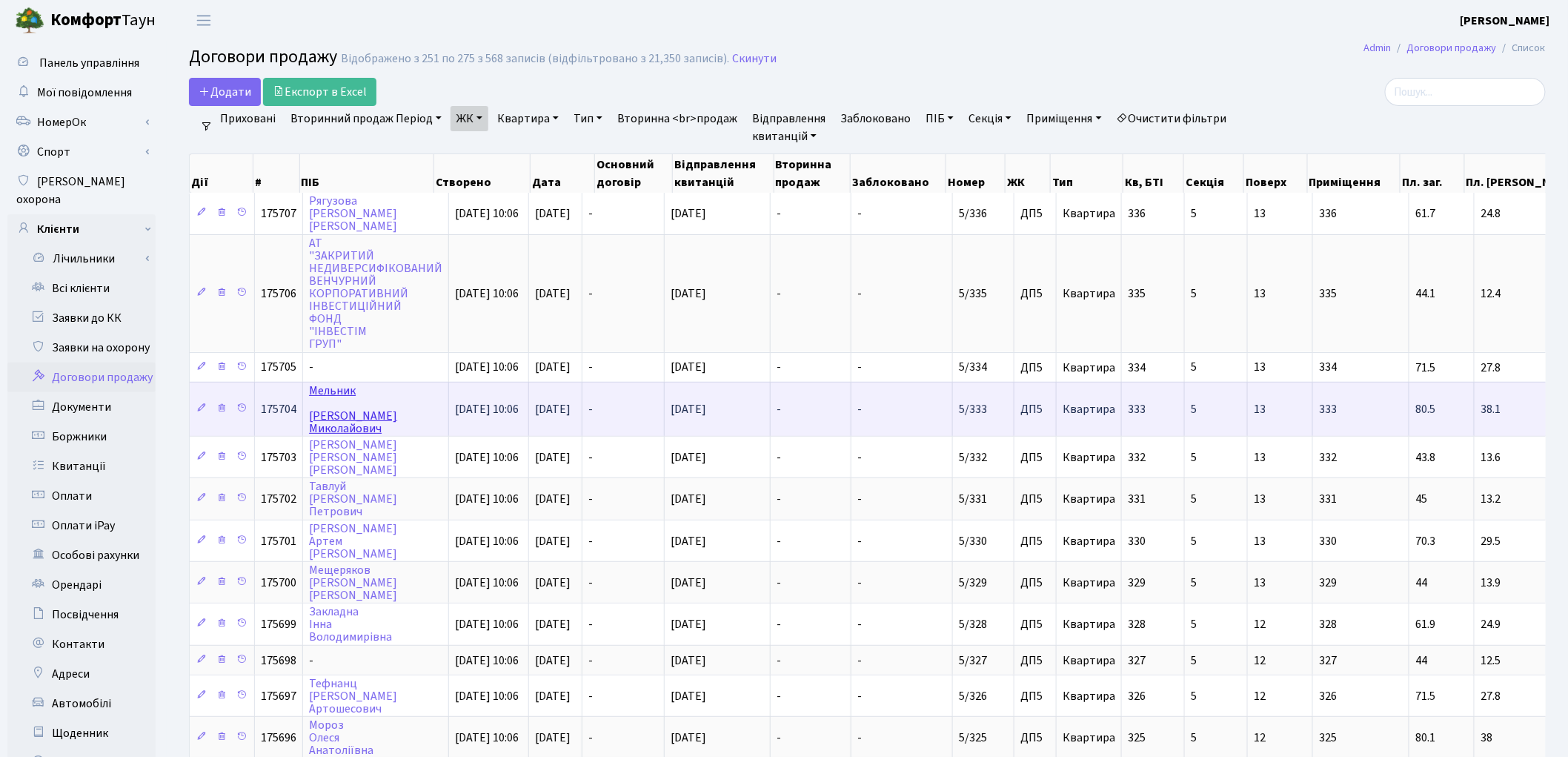
click at [350, 416] on link "[PERSON_NAME]" at bounding box center [353, 409] width 88 height 54
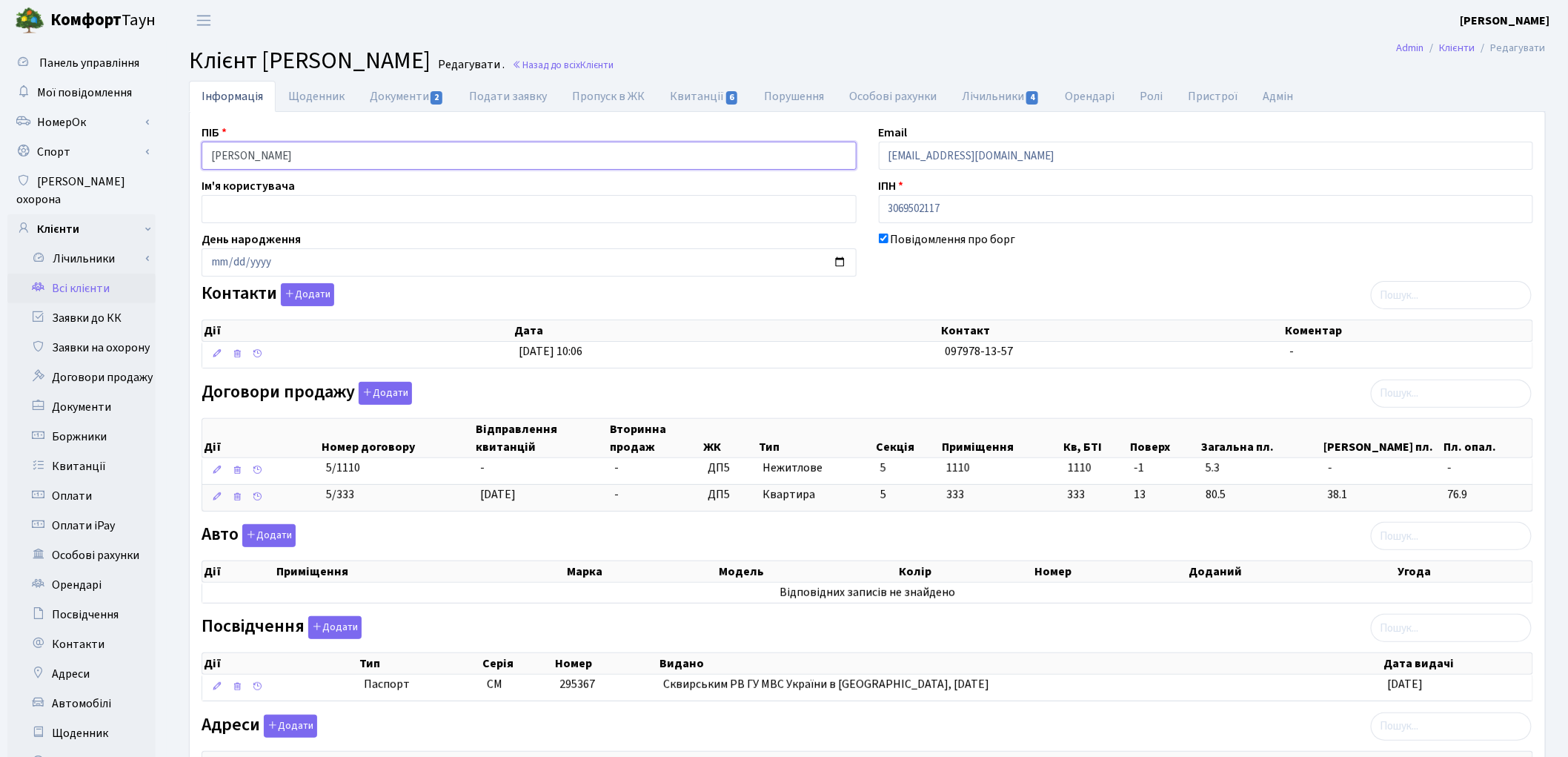
click at [258, 153] on input "Мельник Олександр Миколайович" at bounding box center [529, 156] width 655 height 28
type input "Мельник Олександр Миколайович"
click at [382, 98] on link "Документи 2" at bounding box center [407, 96] width 99 height 30
select select "25"
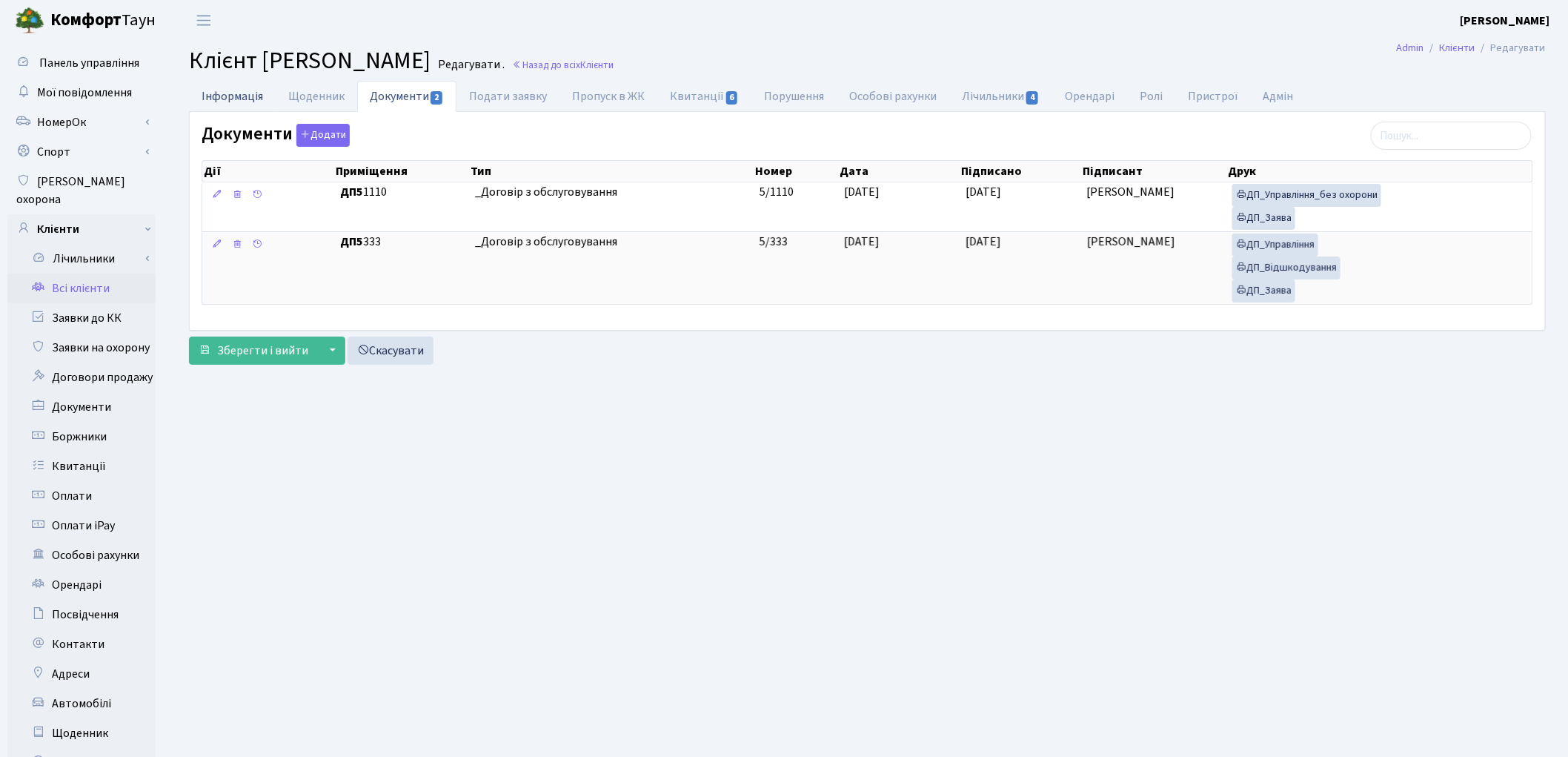
click at [250, 99] on link "Інформація" at bounding box center [233, 96] width 87 height 30
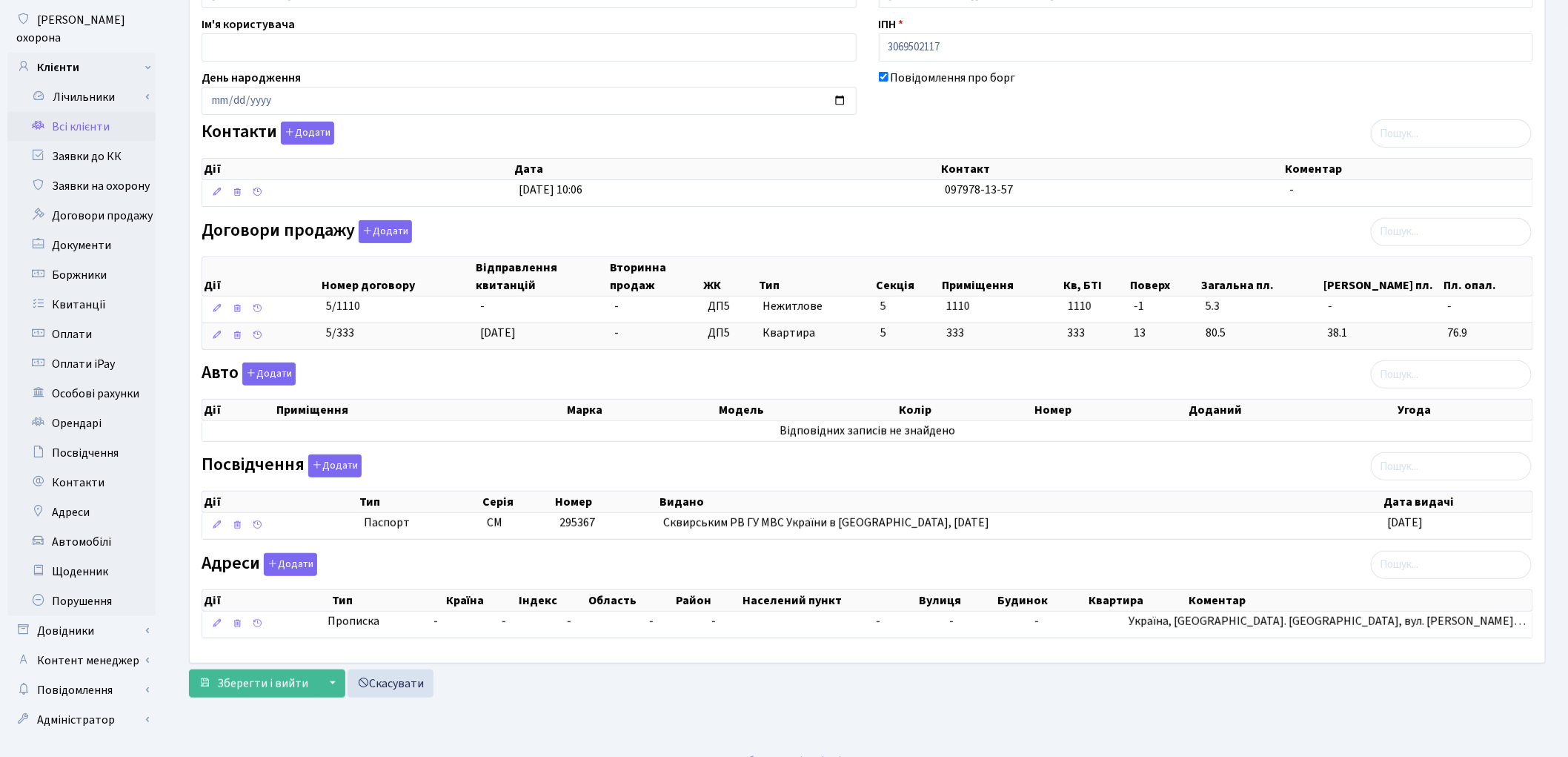
scroll to position [165, 0]
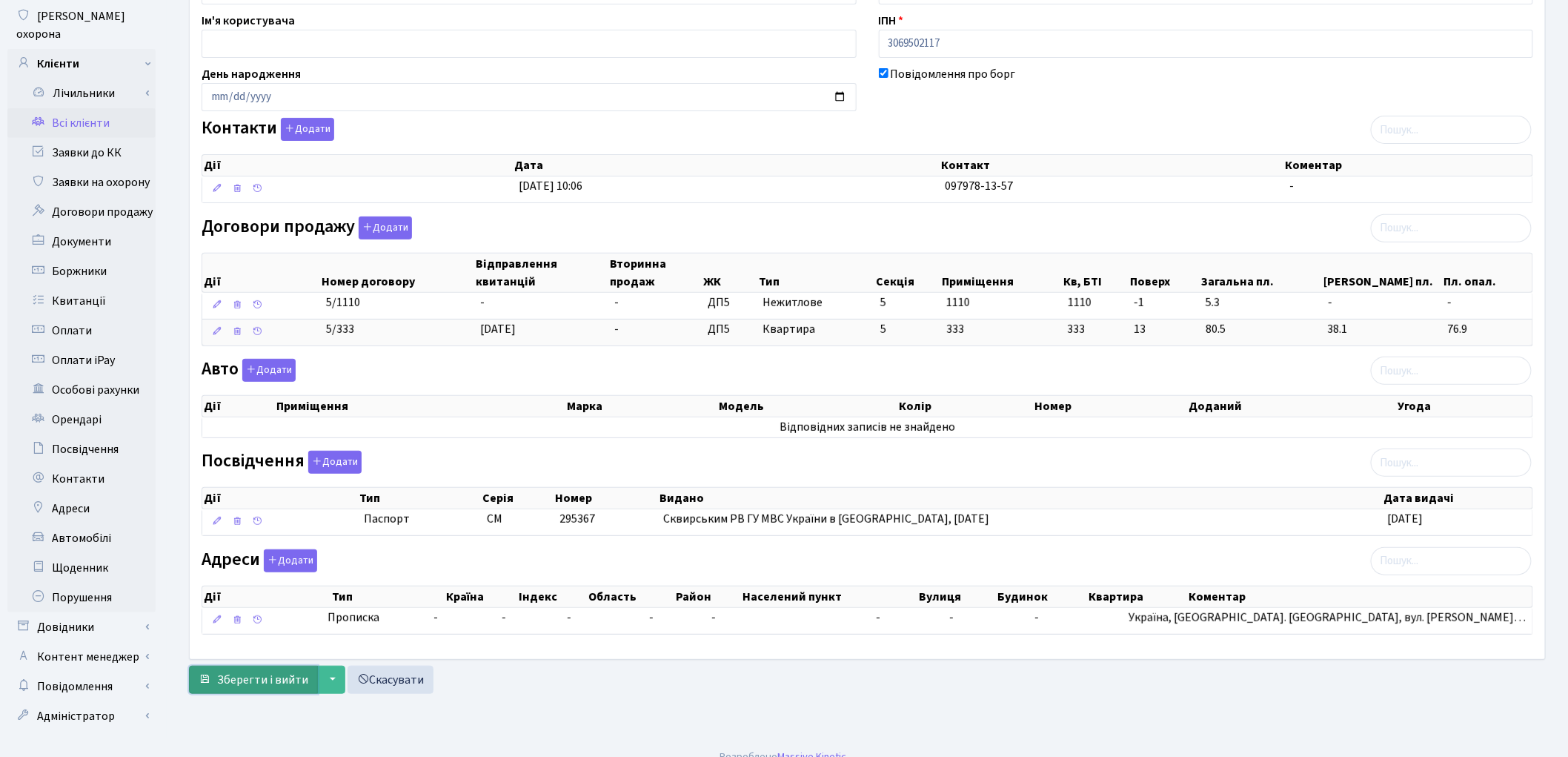
click at [249, 673] on span "Зберегти і вийти" at bounding box center [263, 679] width 91 height 16
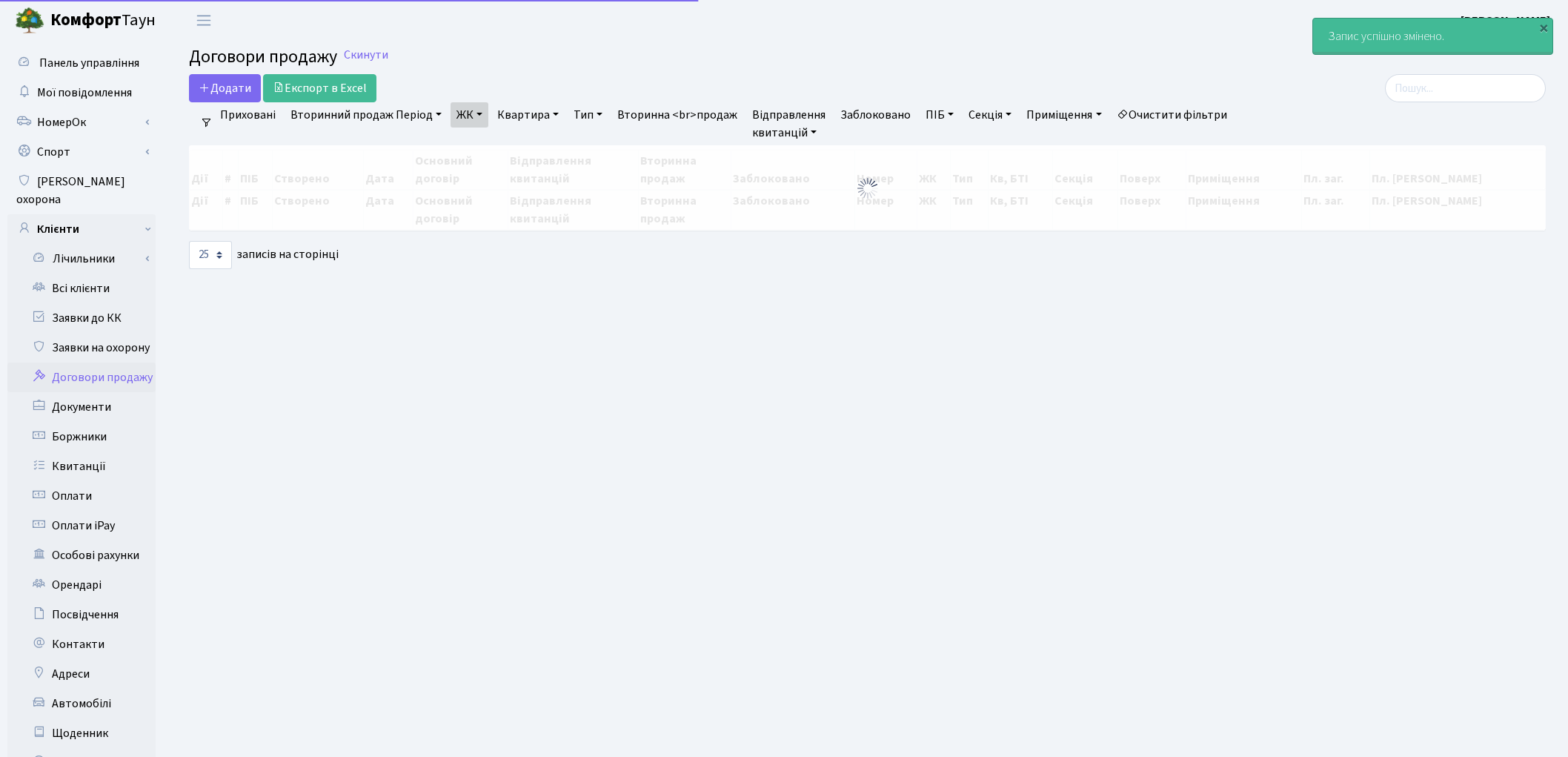
select select "25"
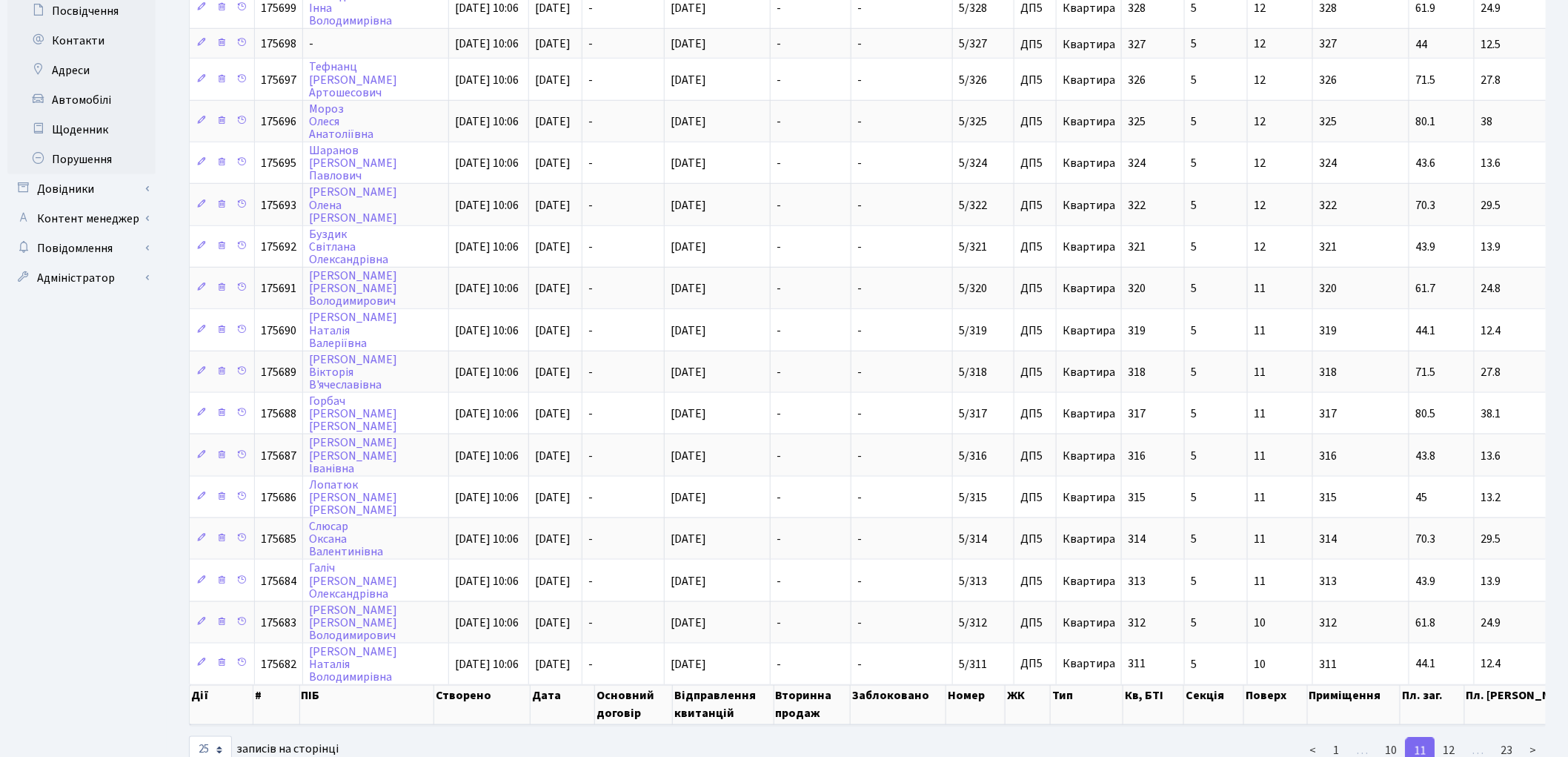
scroll to position [620, 0]
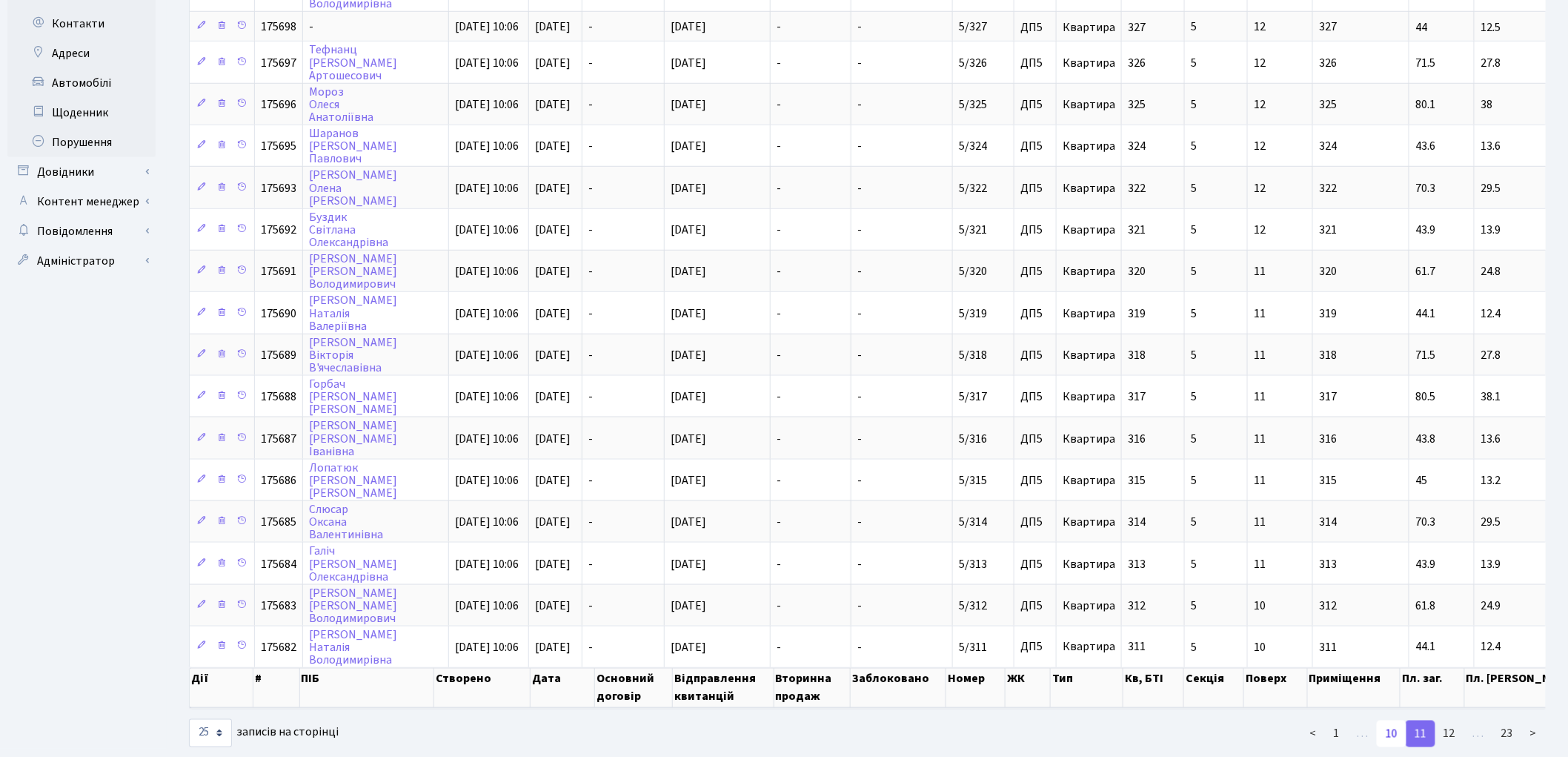
click at [1396, 720] on link "10" at bounding box center [1392, 733] width 30 height 27
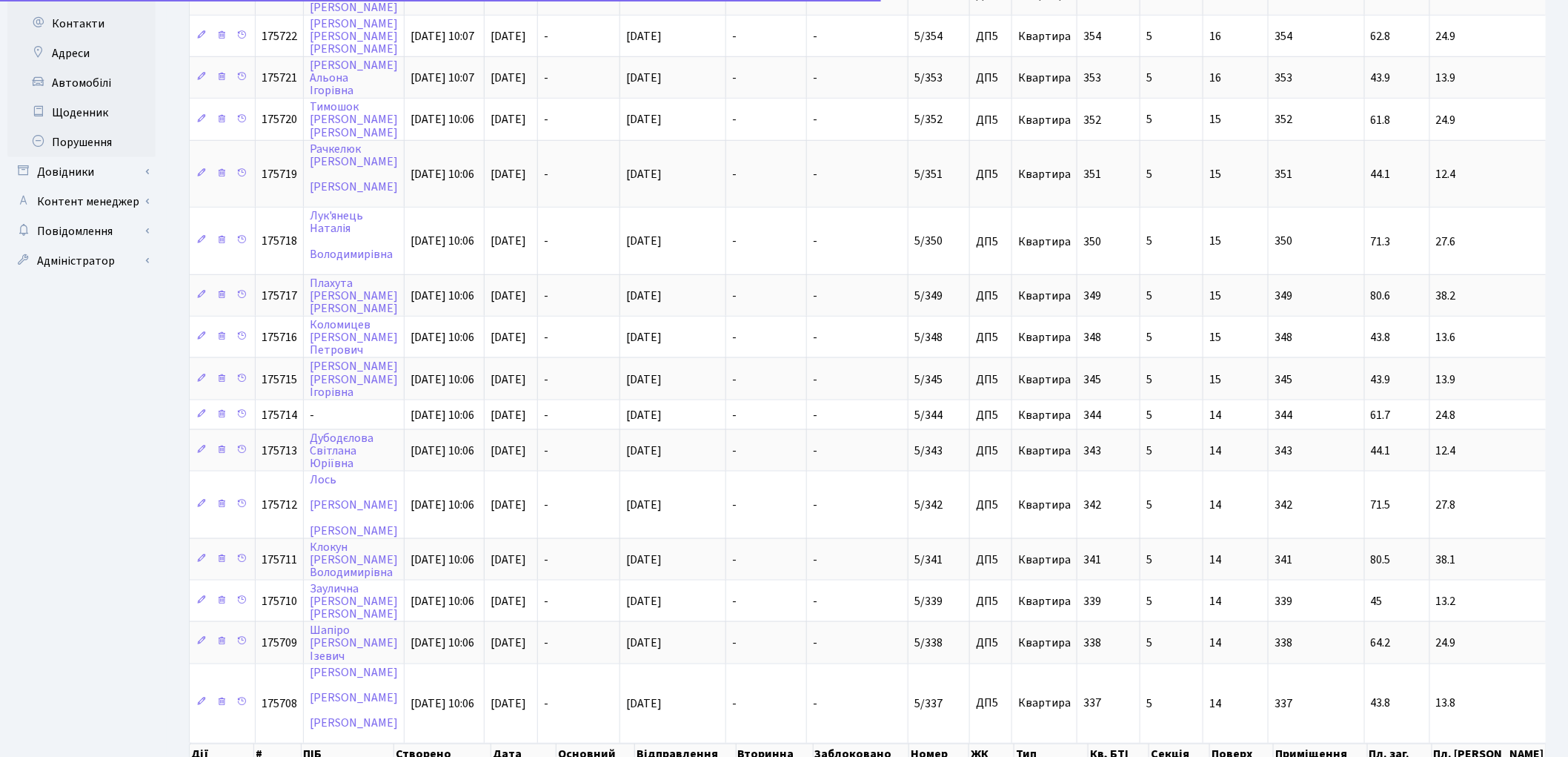
scroll to position [641, 0]
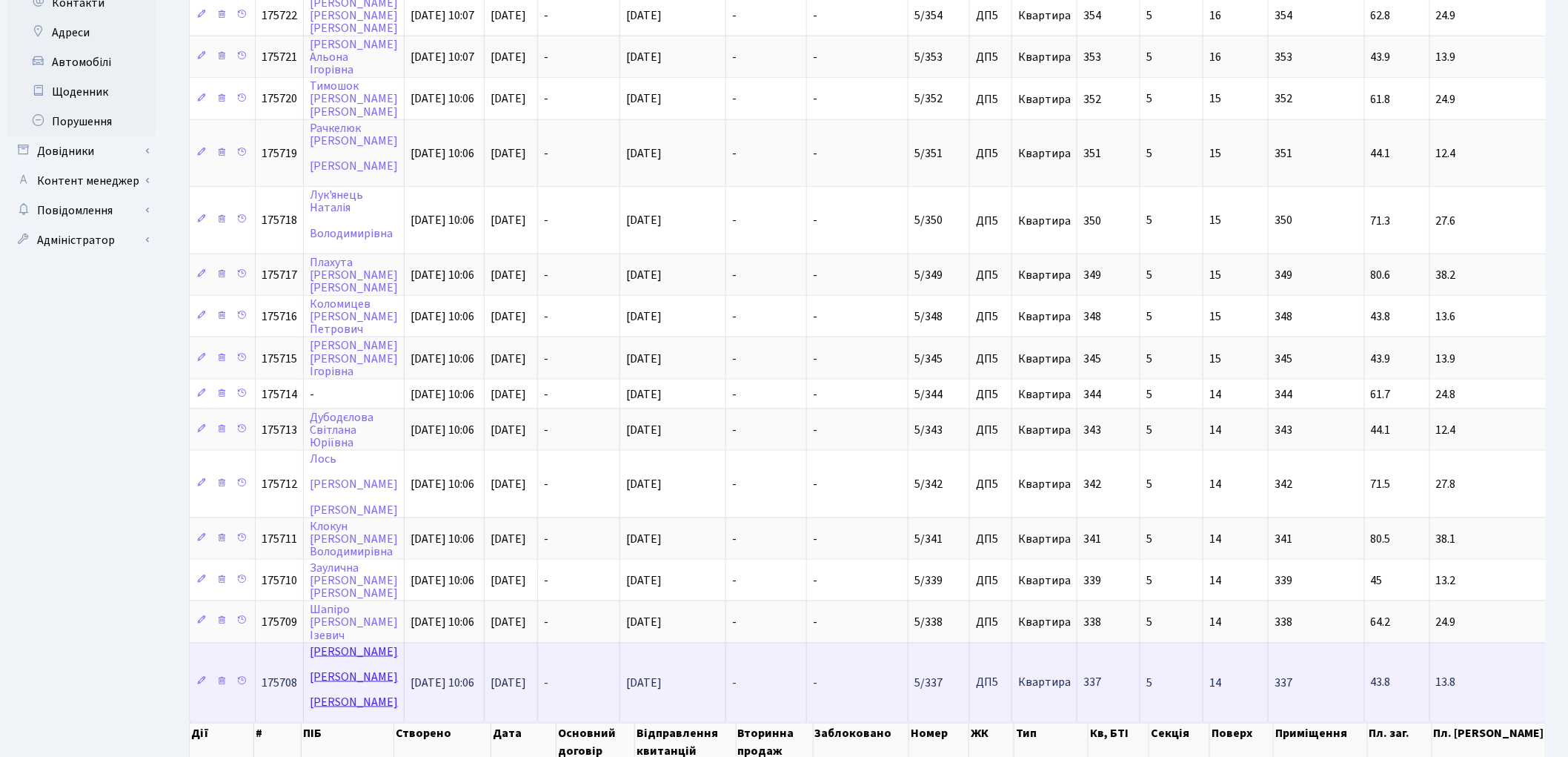
click at [337, 643] on link "Денисенко Олександр Анатолійович" at bounding box center [354, 676] width 88 height 66
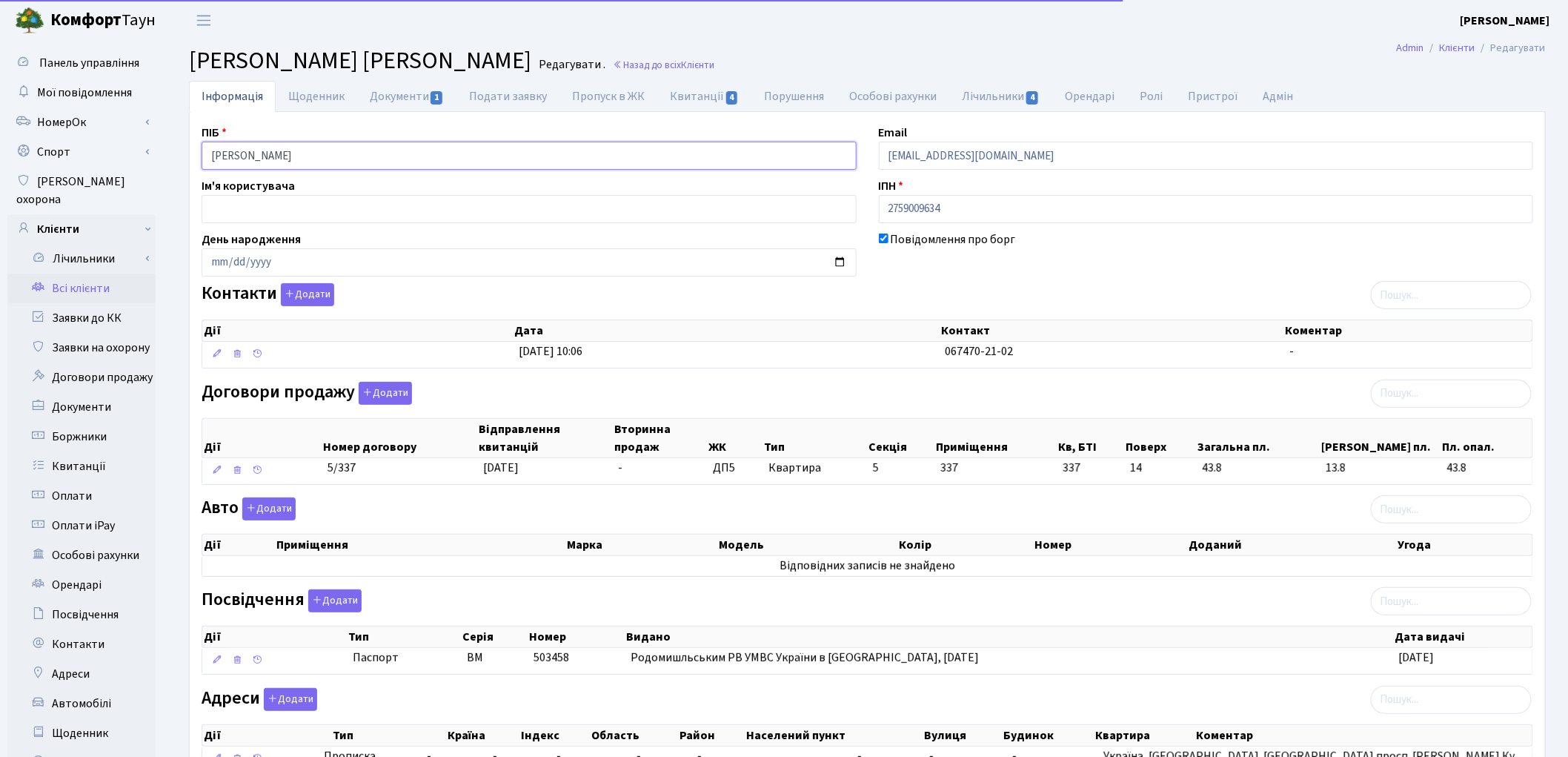
click at [271, 150] on input "Денисенко Олександр Анатолійович" at bounding box center [529, 156] width 655 height 28
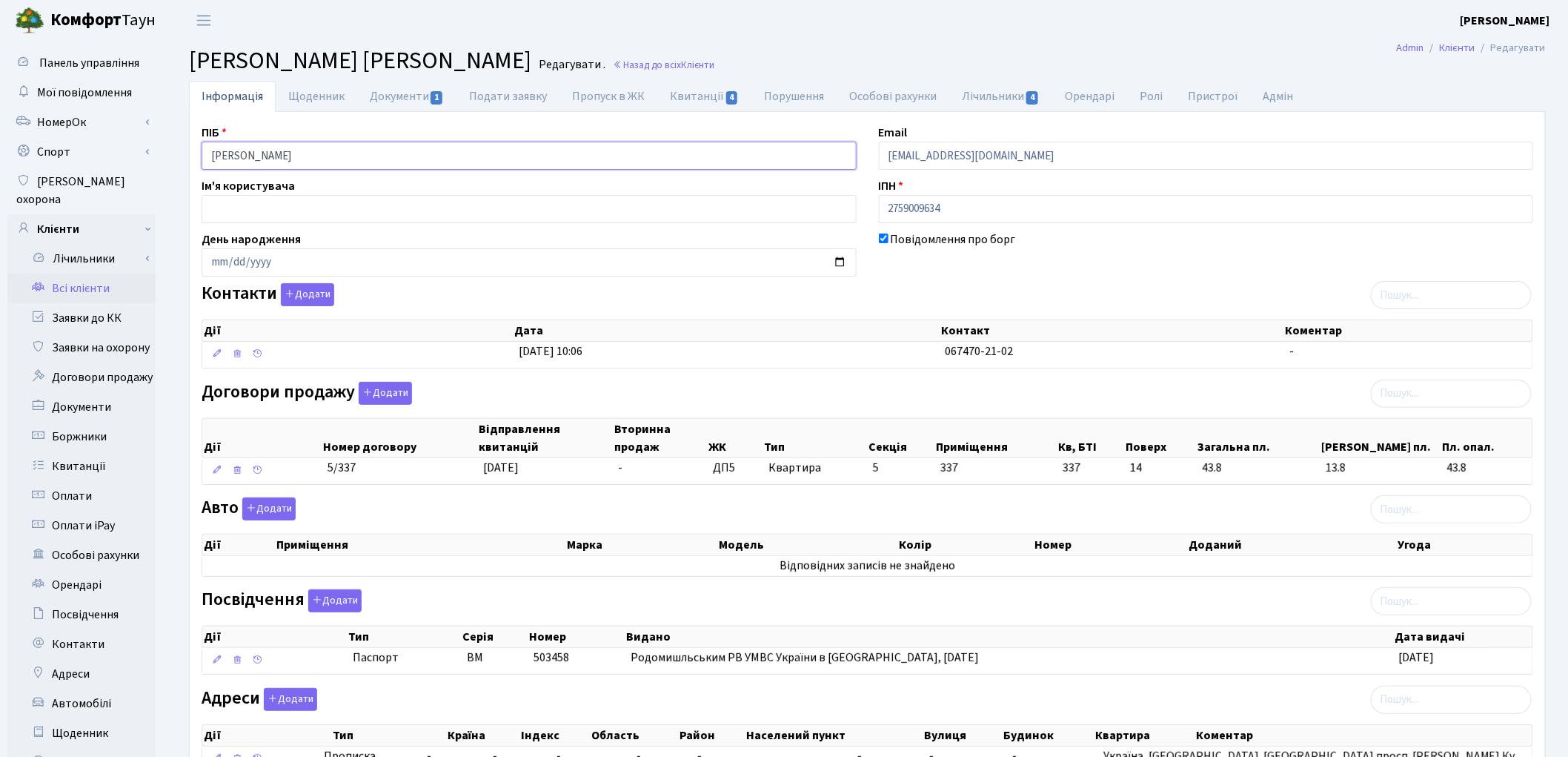
click at [325, 152] on input "Денисенко Олександр Анатолійович" at bounding box center [529, 156] width 655 height 28
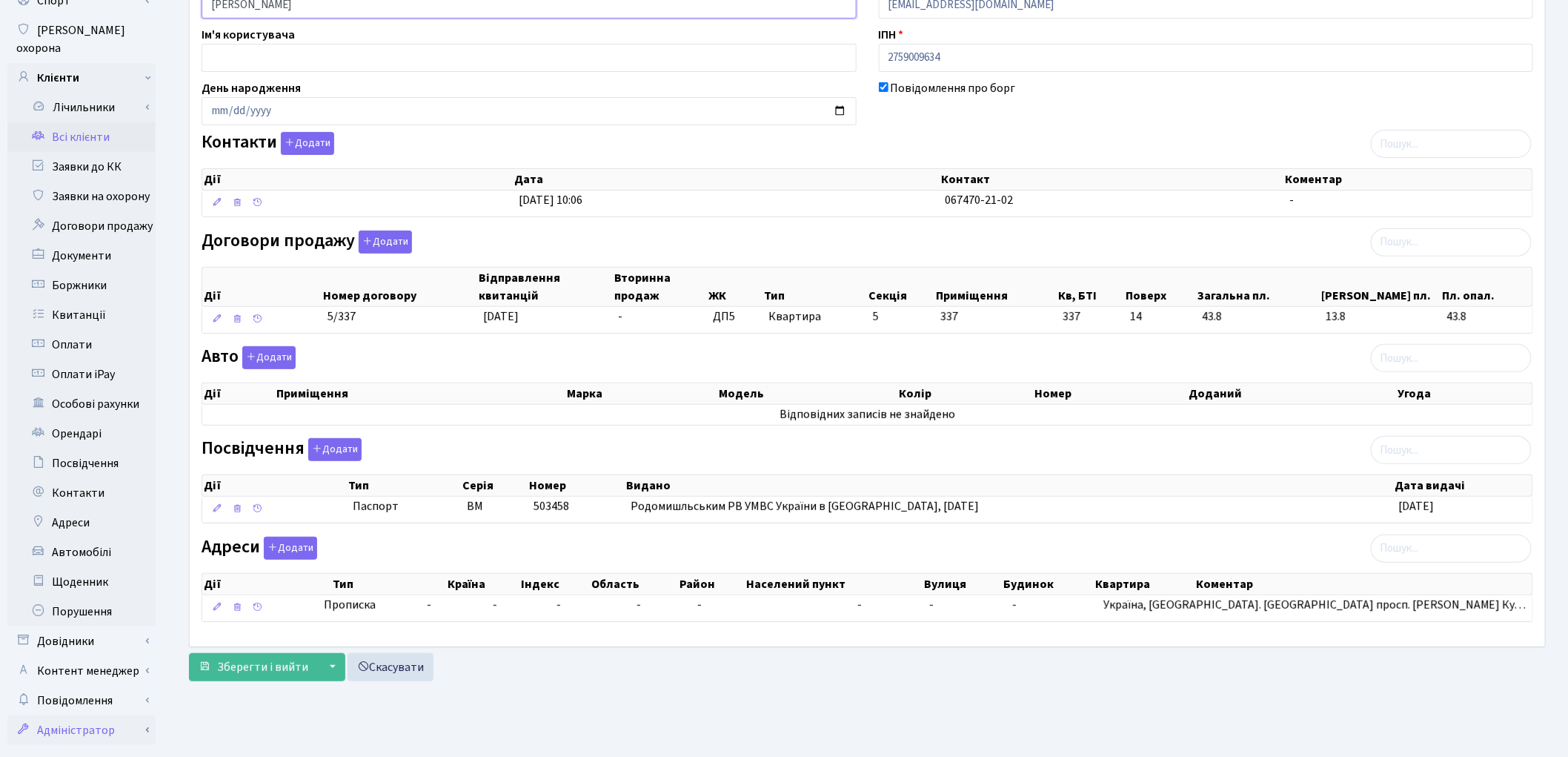
scroll to position [165, 0]
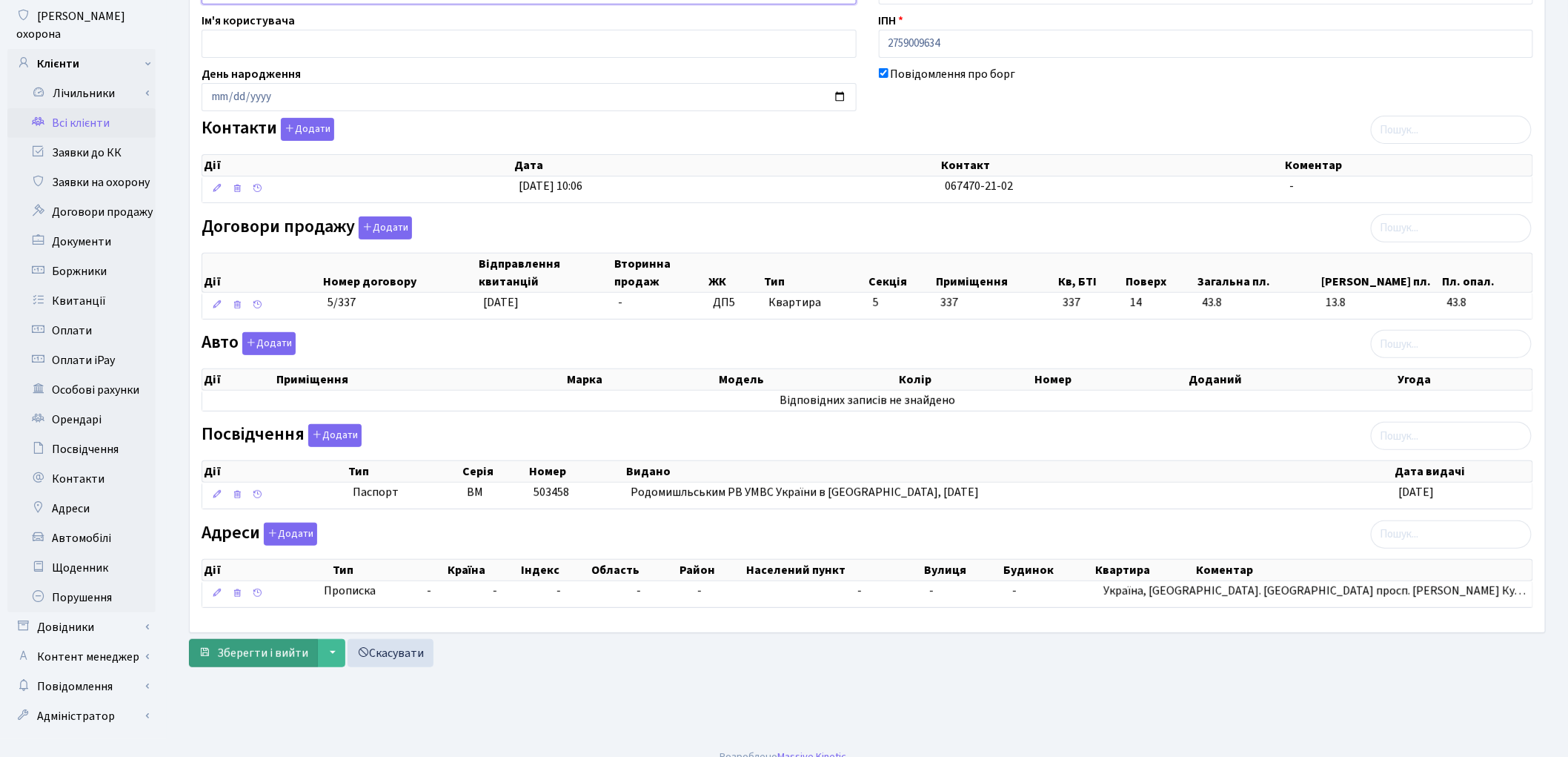
type input "Денисенко Олександр Анатолійович"
click at [258, 661] on span "Зберегти і вийти" at bounding box center [263, 653] width 91 height 16
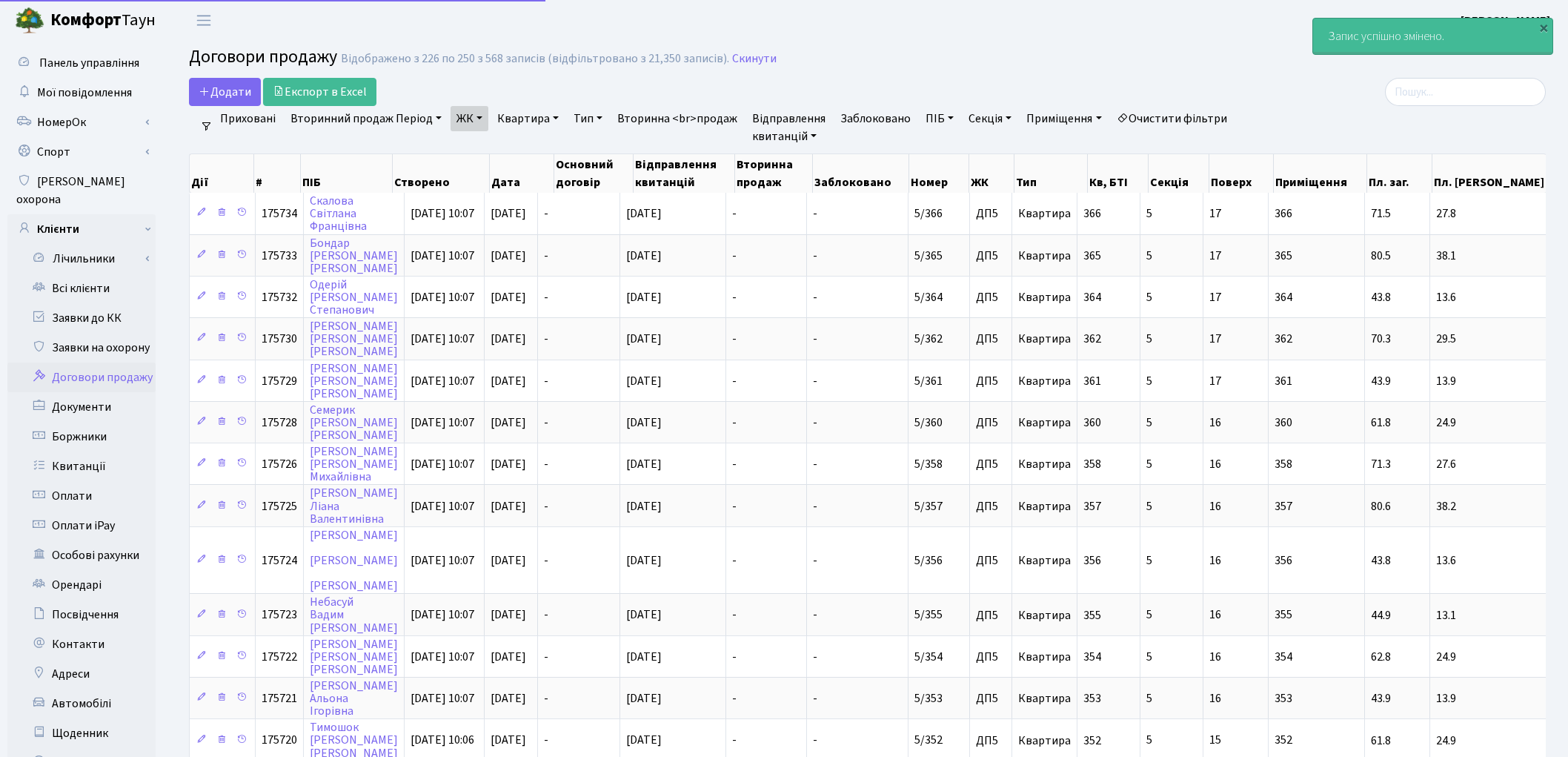
select select "25"
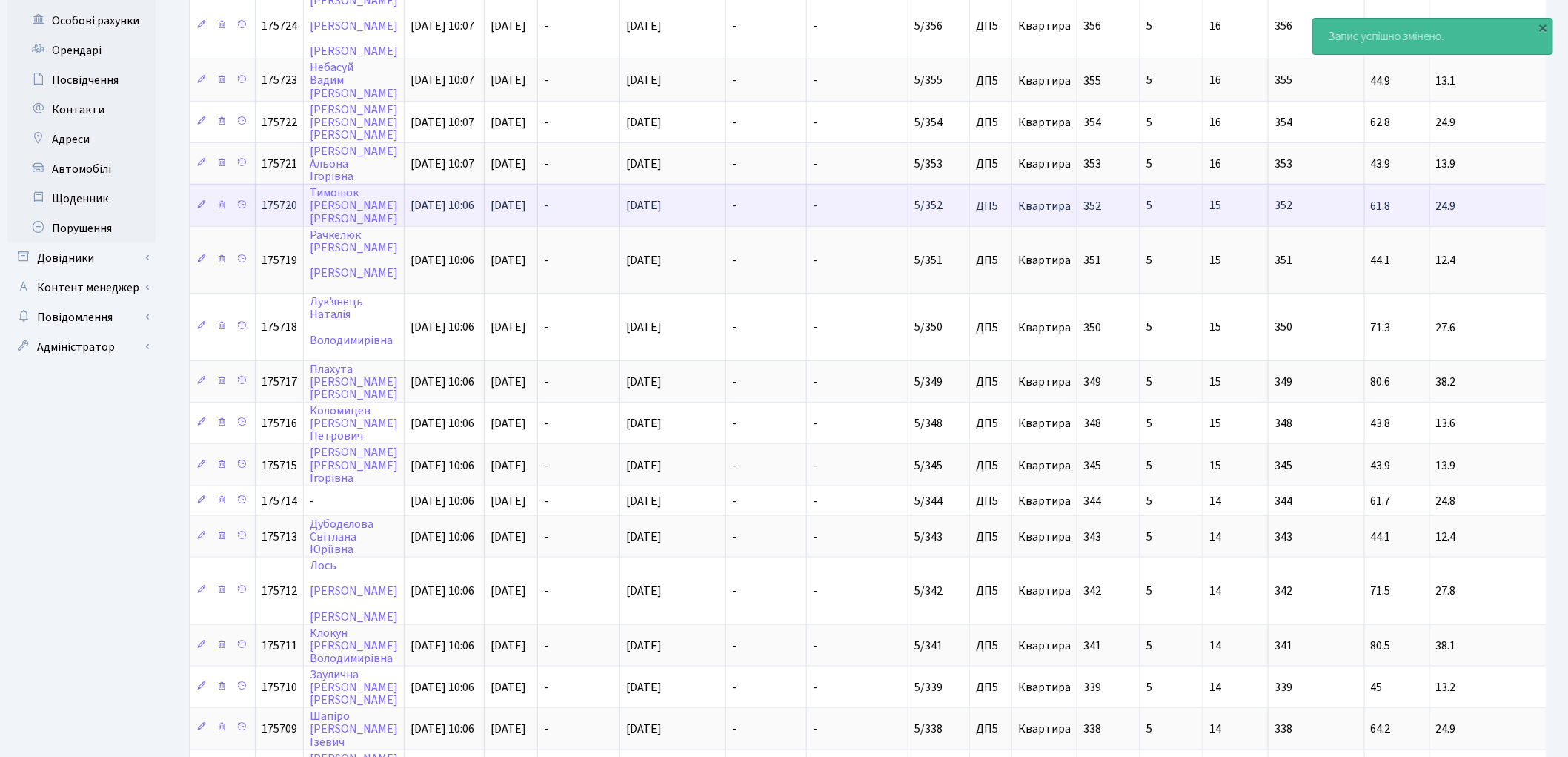
scroll to position [642, 0]
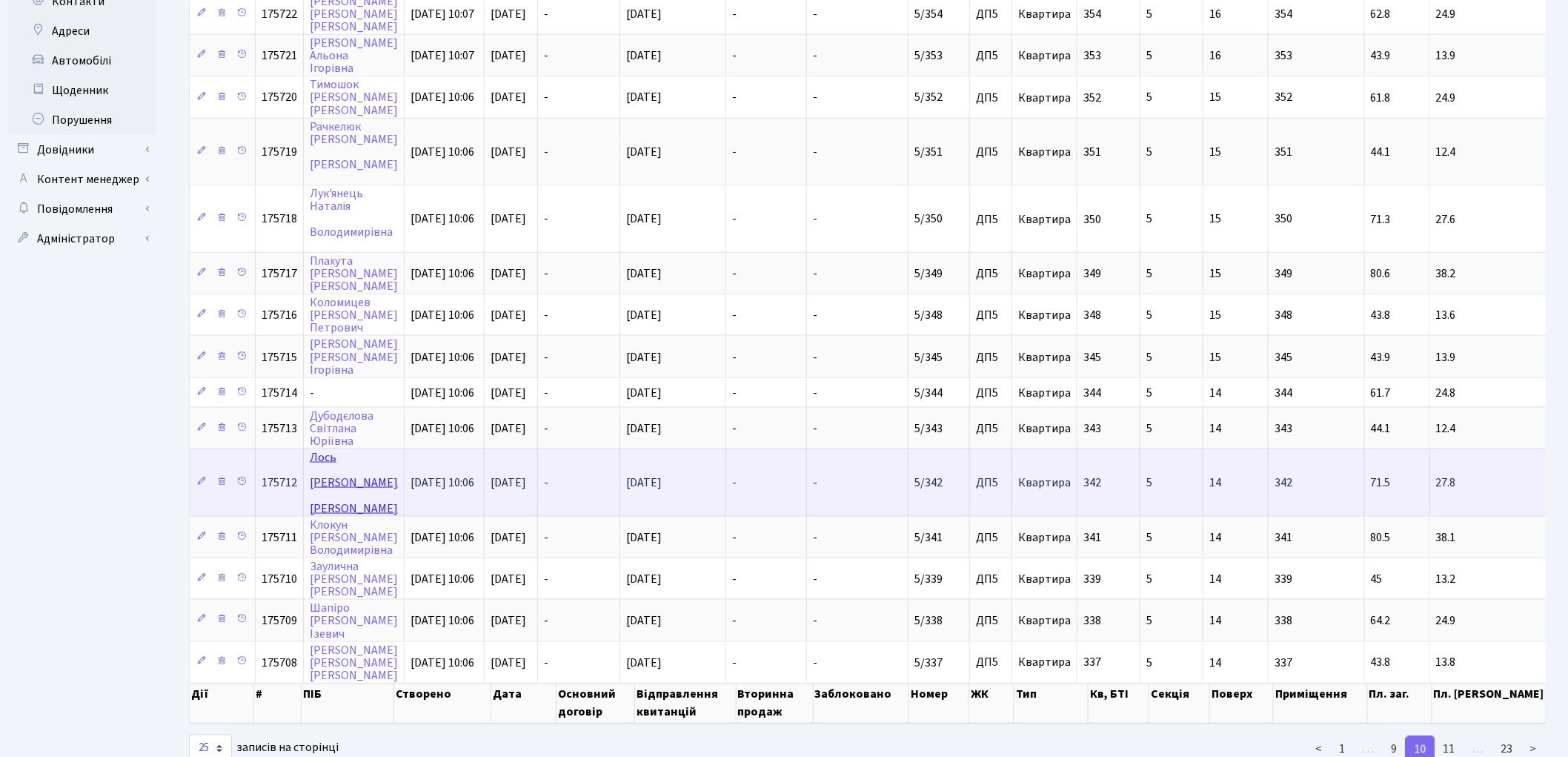
click at [318, 449] on link "[PERSON_NAME]" at bounding box center [354, 482] width 88 height 66
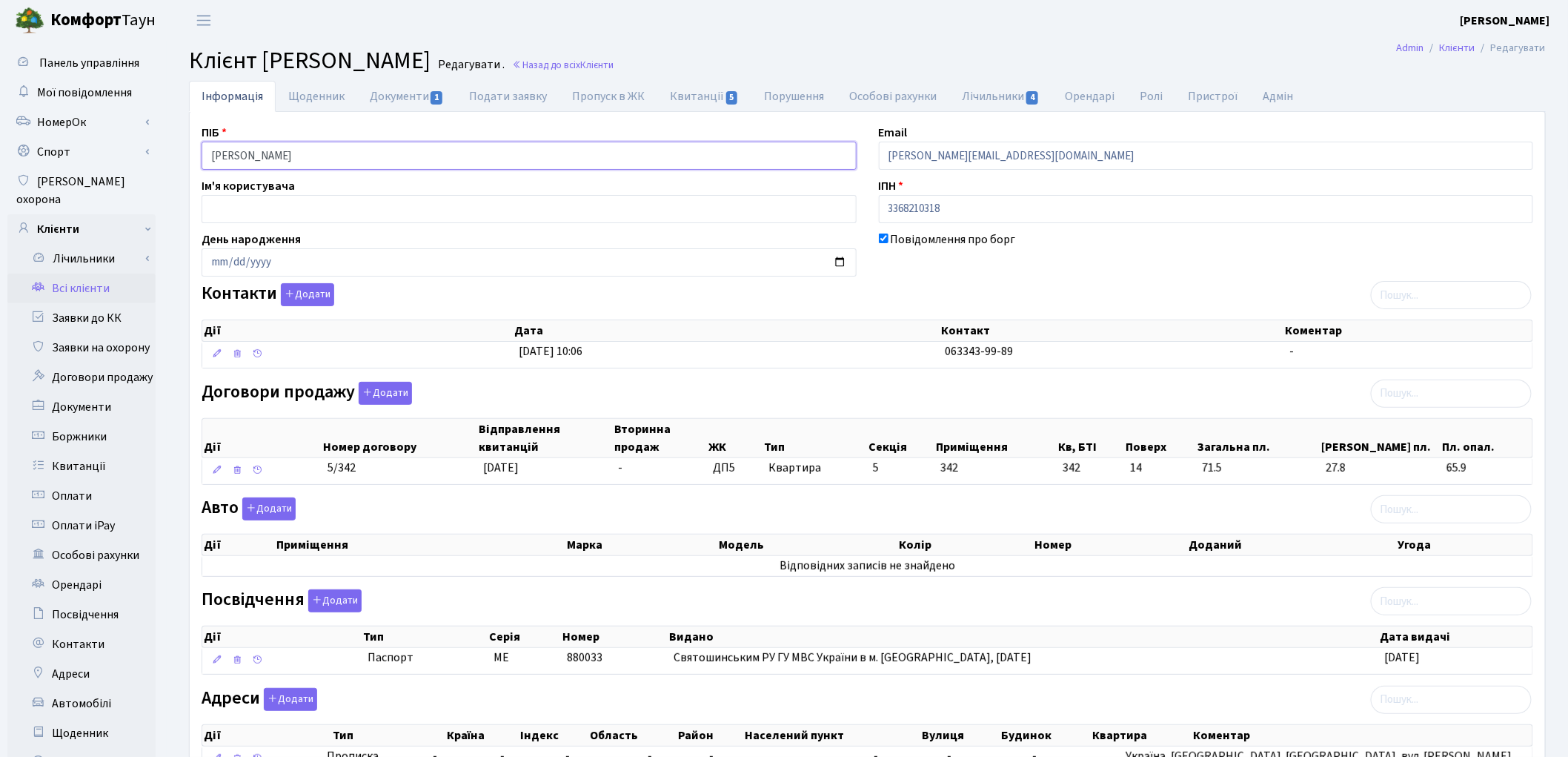
click at [240, 151] on input "Лось Віктор Сергійович" at bounding box center [529, 156] width 655 height 28
click at [274, 149] on input "Лось Віктор Сергійович" at bounding box center [529, 156] width 655 height 28
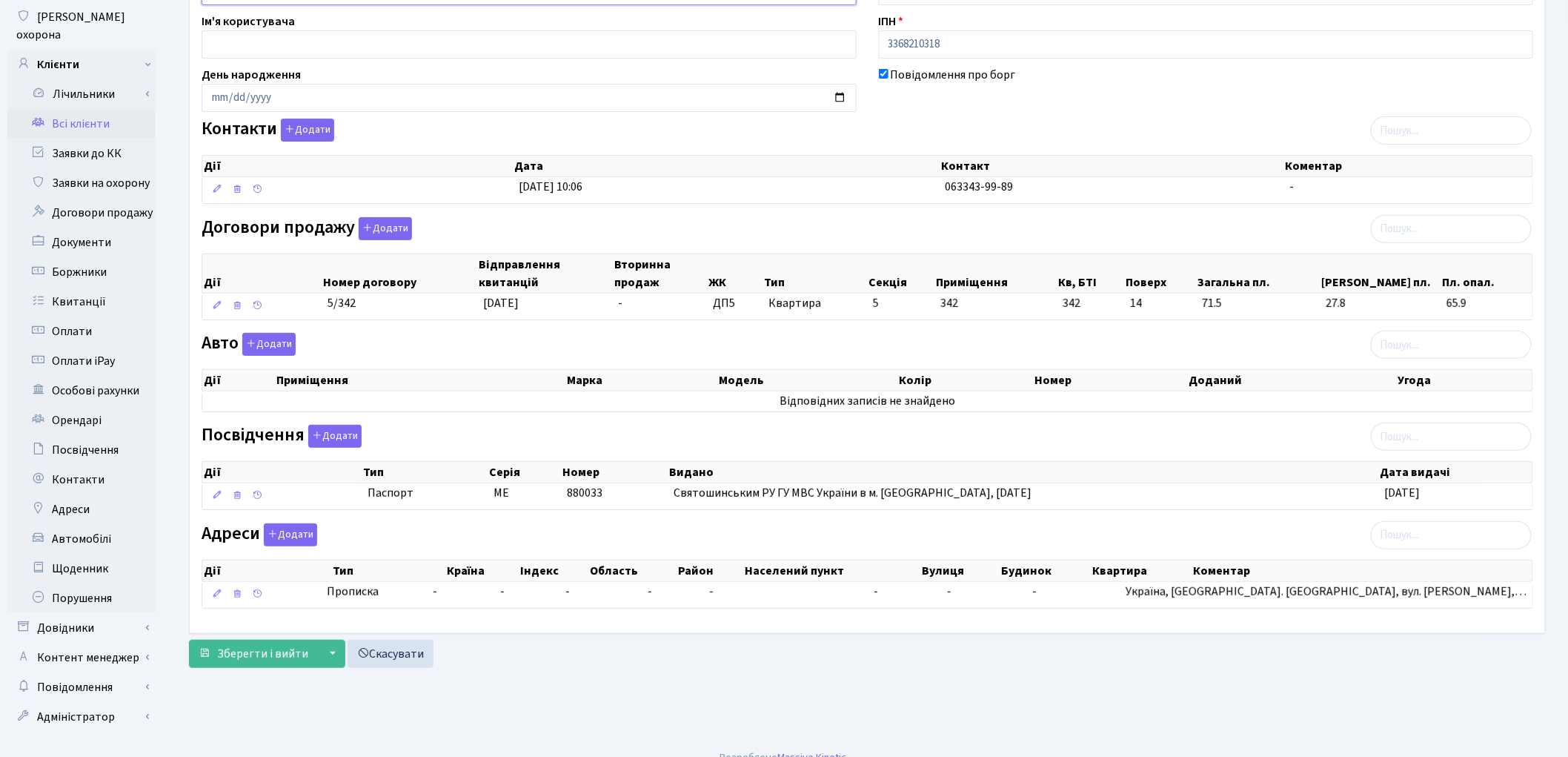
scroll to position [165, 0]
type input "Лось Віктор Сергійович"
click at [242, 661] on span "Зберегти і вийти" at bounding box center [263, 653] width 91 height 16
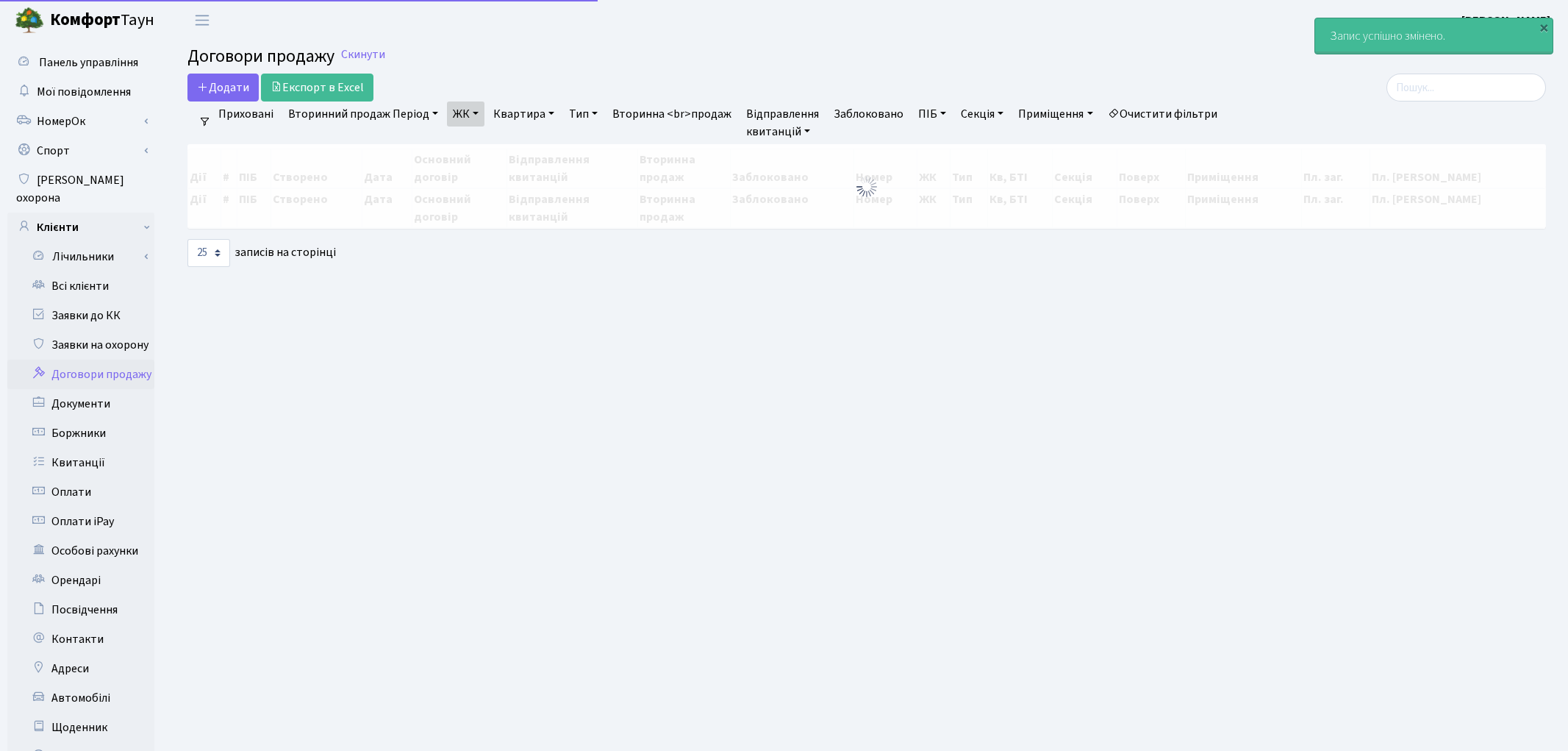
select select "25"
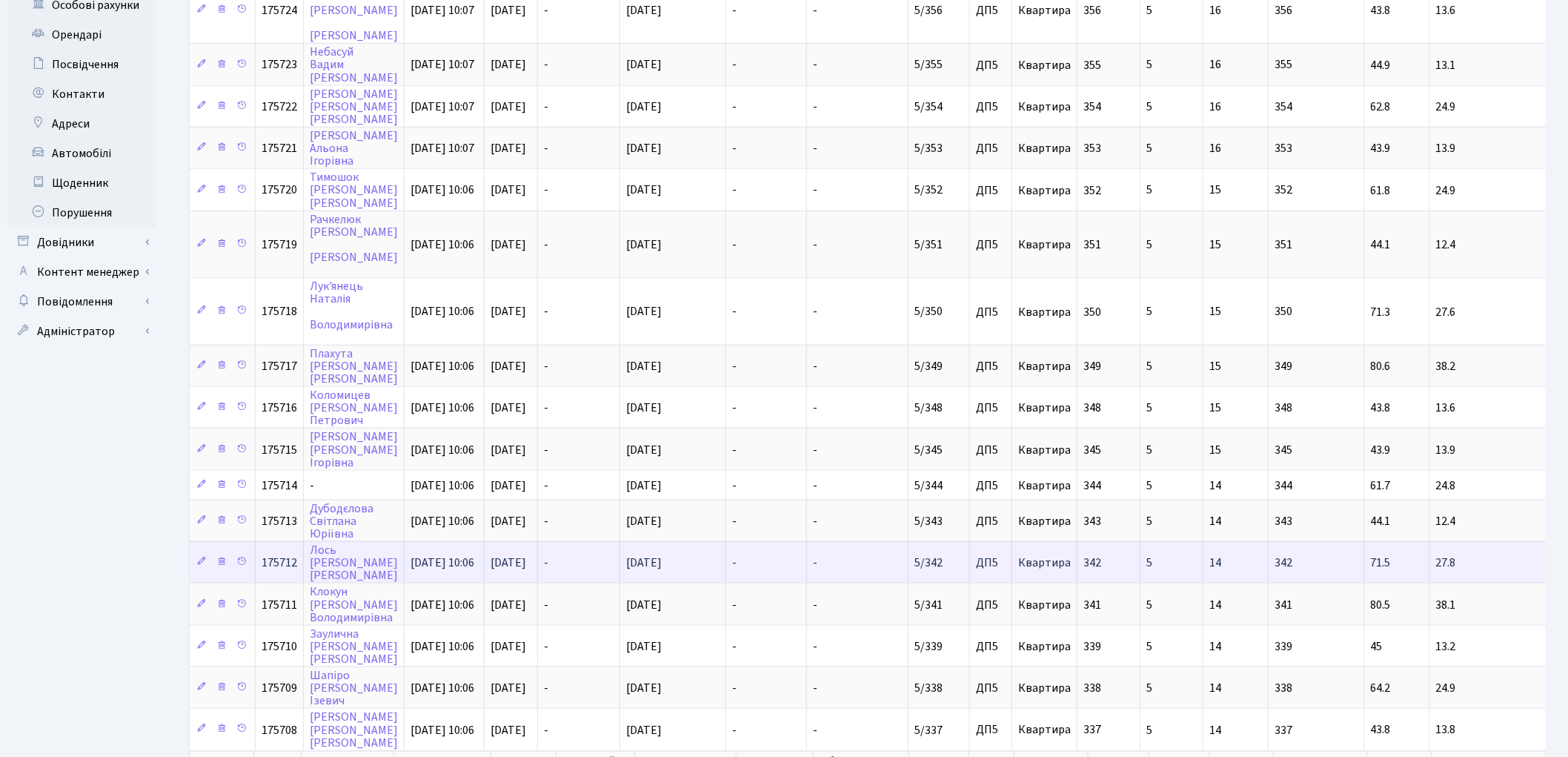
scroll to position [619, 0]
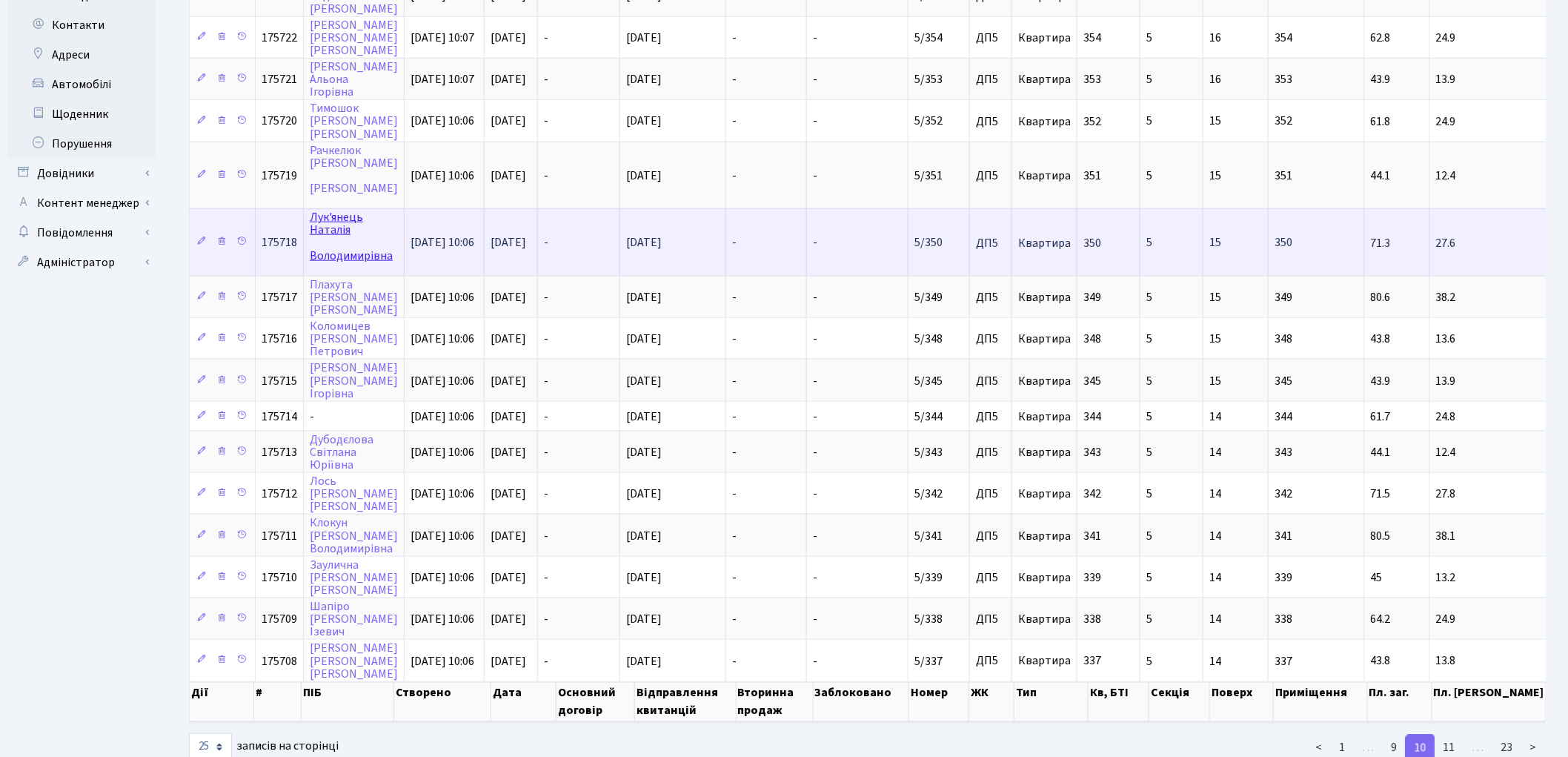
click at [328, 209] on link "Лук'янець [PERSON_NAME]" at bounding box center [351, 235] width 83 height 54
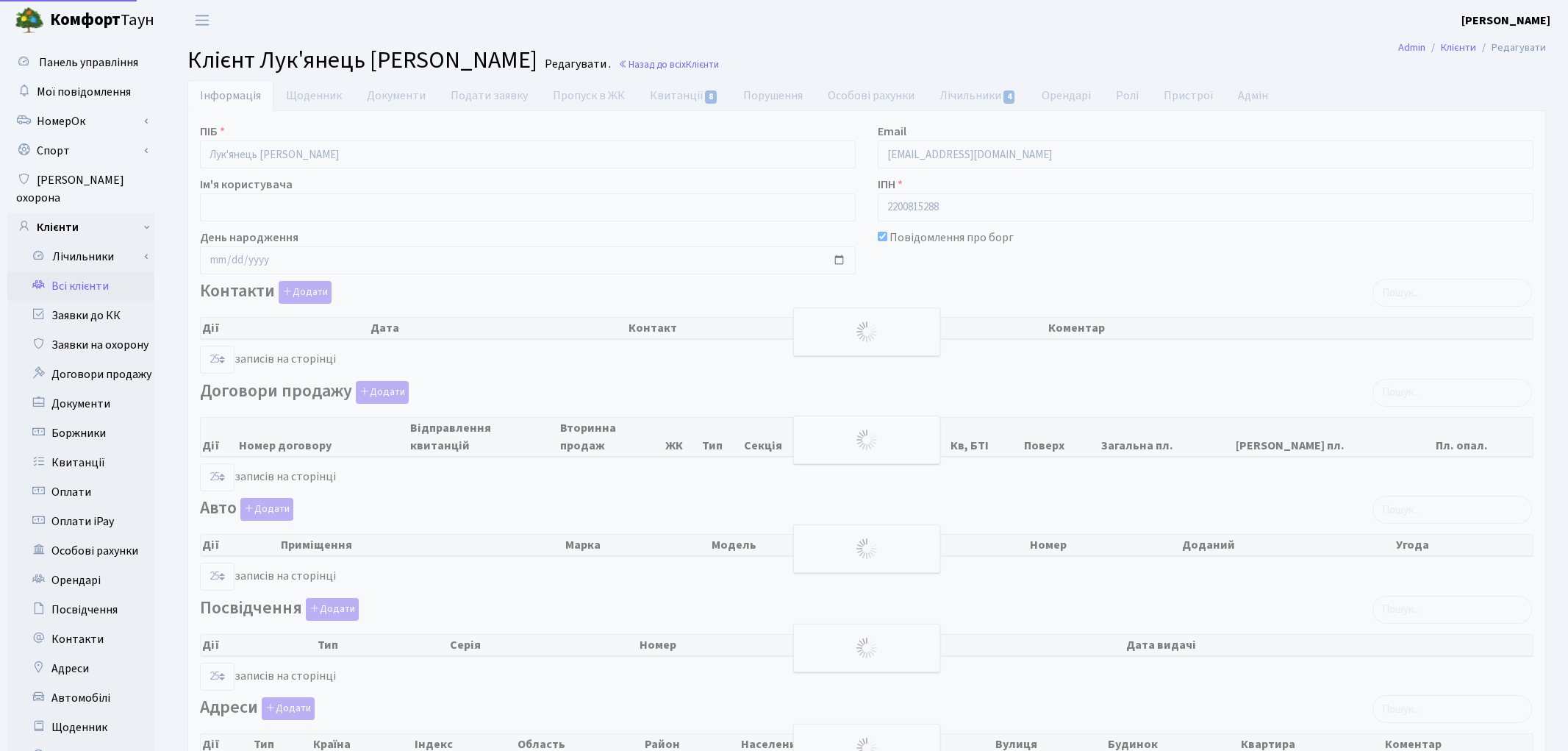
select select "25"
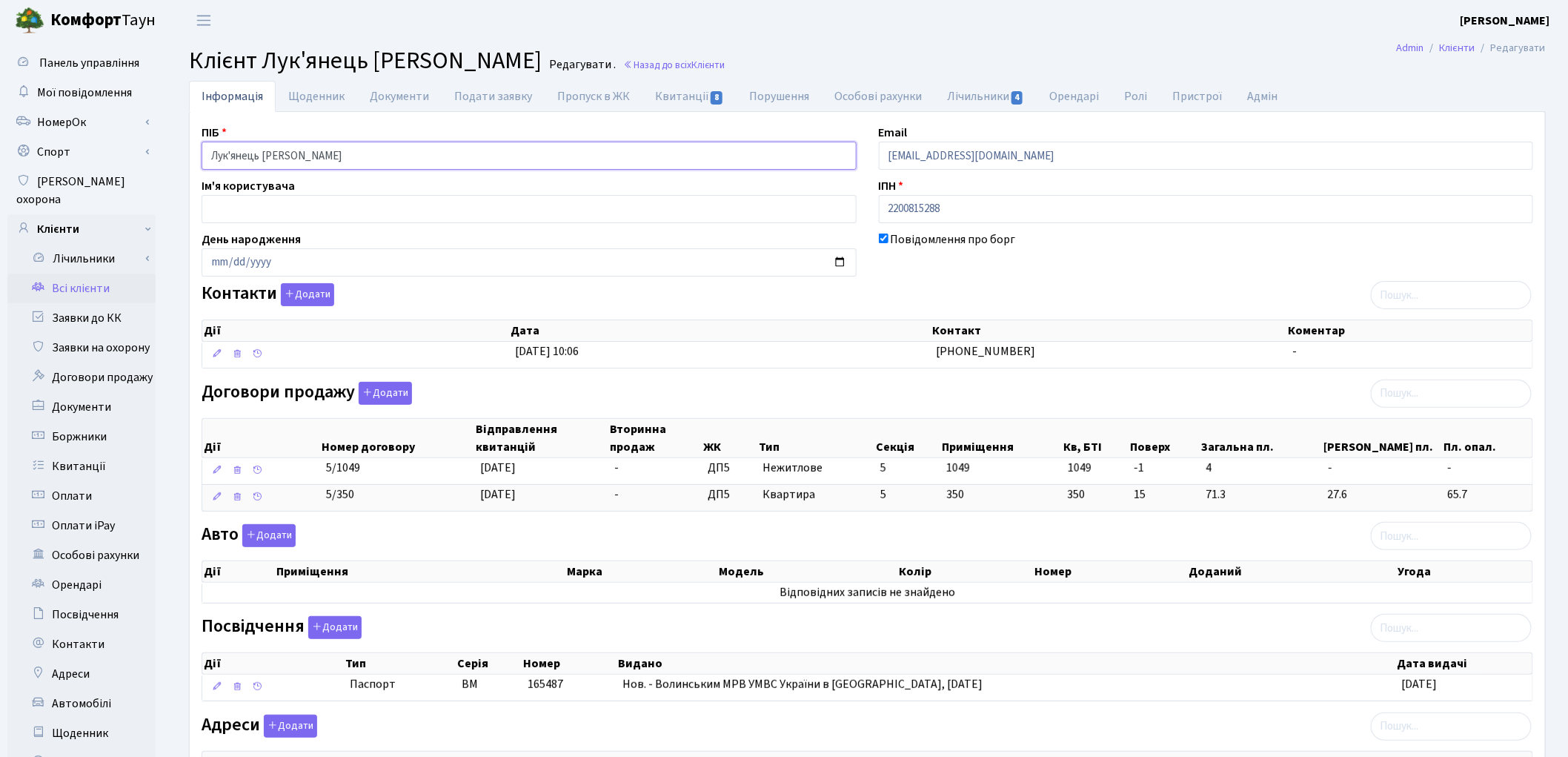
click at [306, 147] on input "Лук'янець [PERSON_NAME]" at bounding box center [529, 156] width 655 height 28
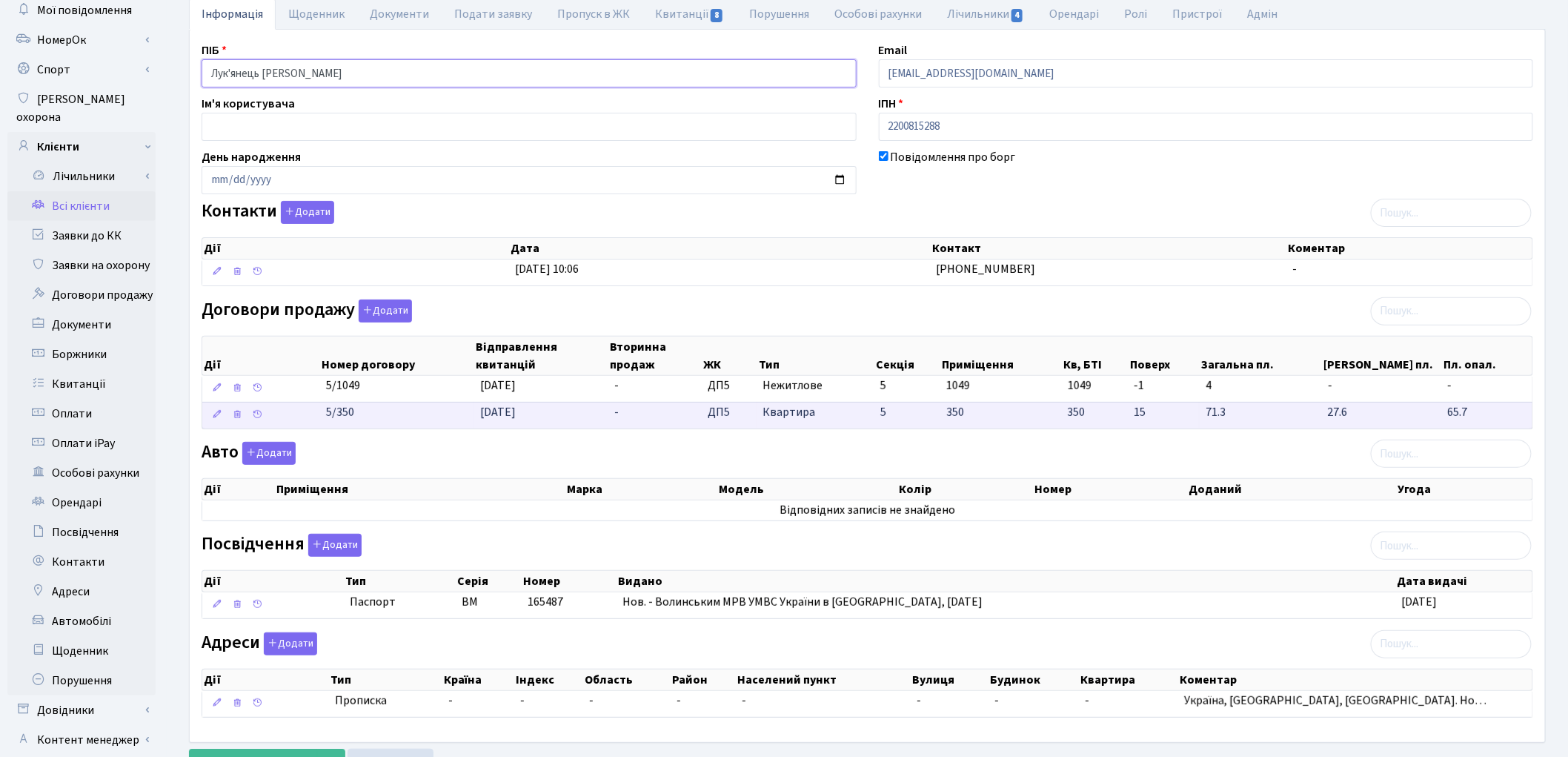
scroll to position [165, 0]
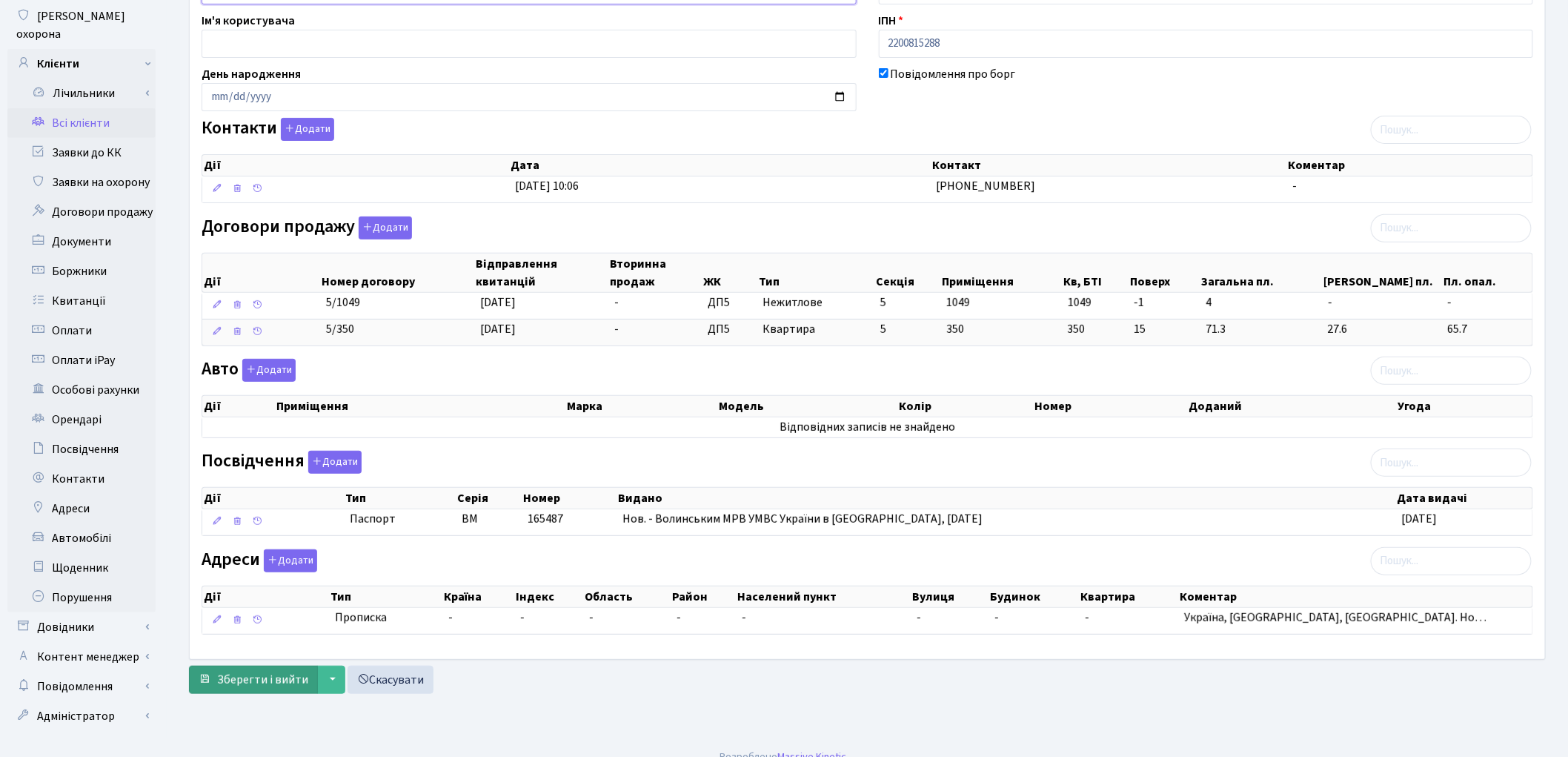
type input "Лук'янець Наталія Володимирівна"
click at [275, 687] on span "Зберегти і вийти" at bounding box center [263, 679] width 91 height 16
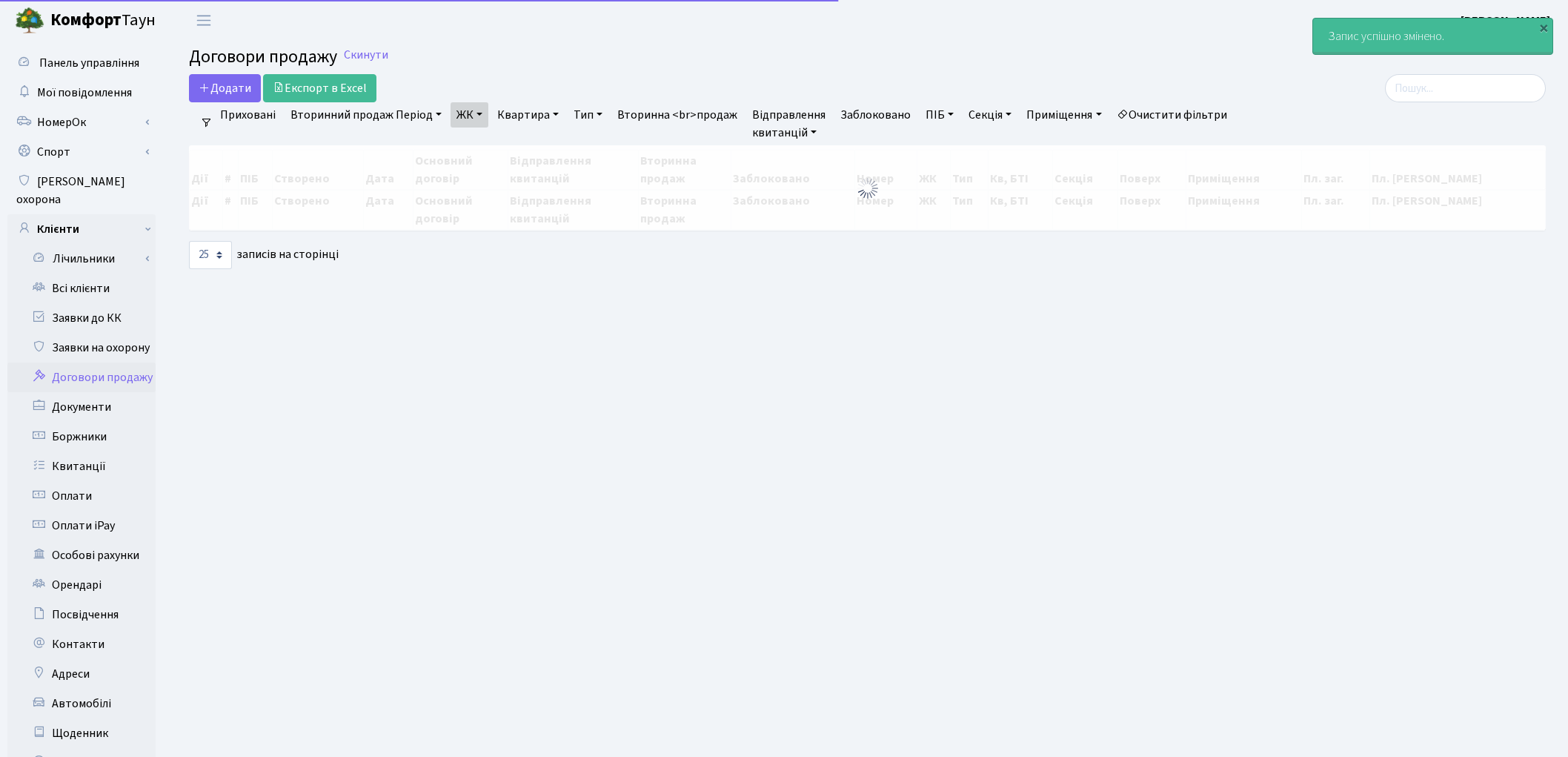
select select "25"
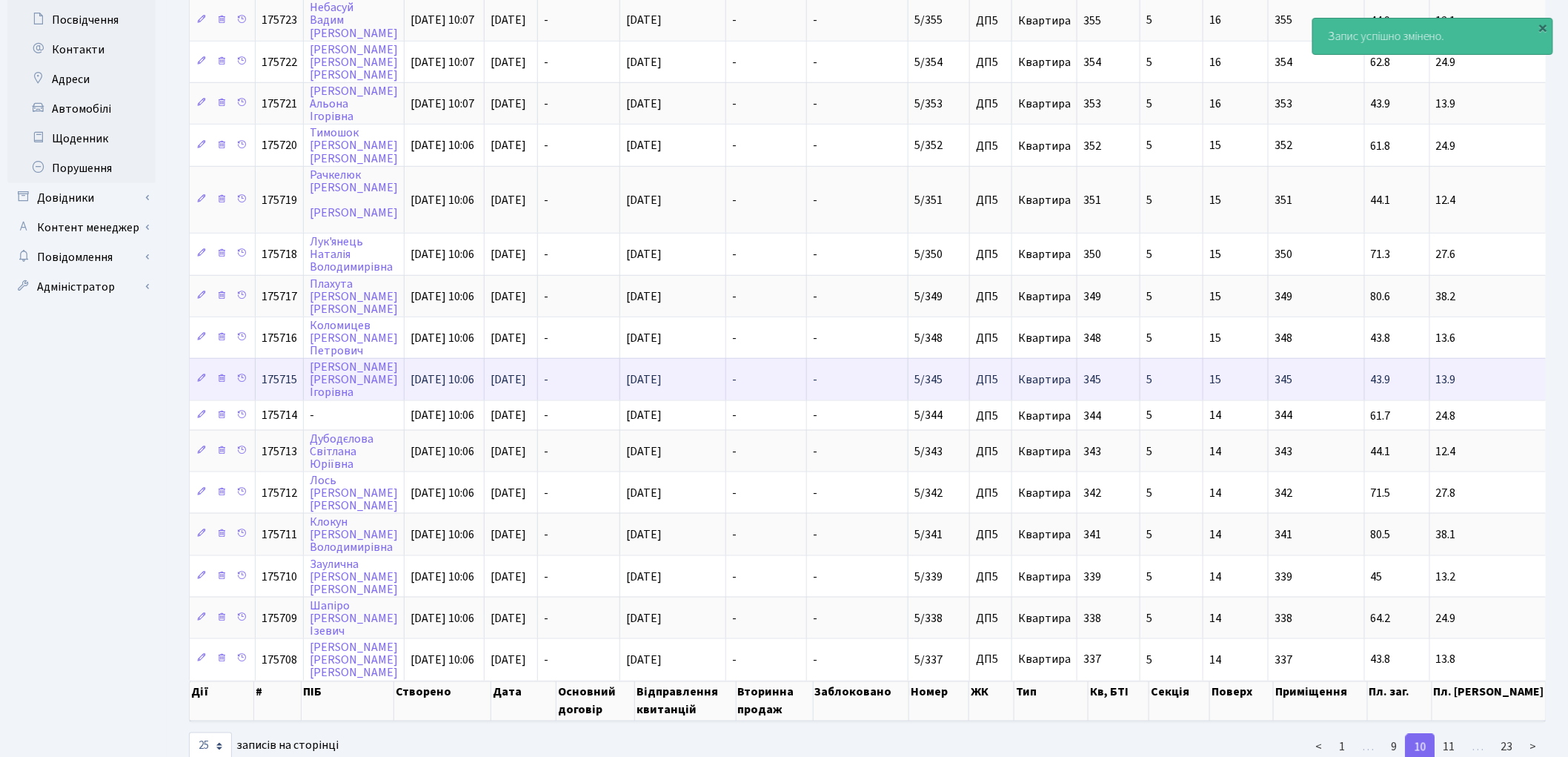
scroll to position [512, 0]
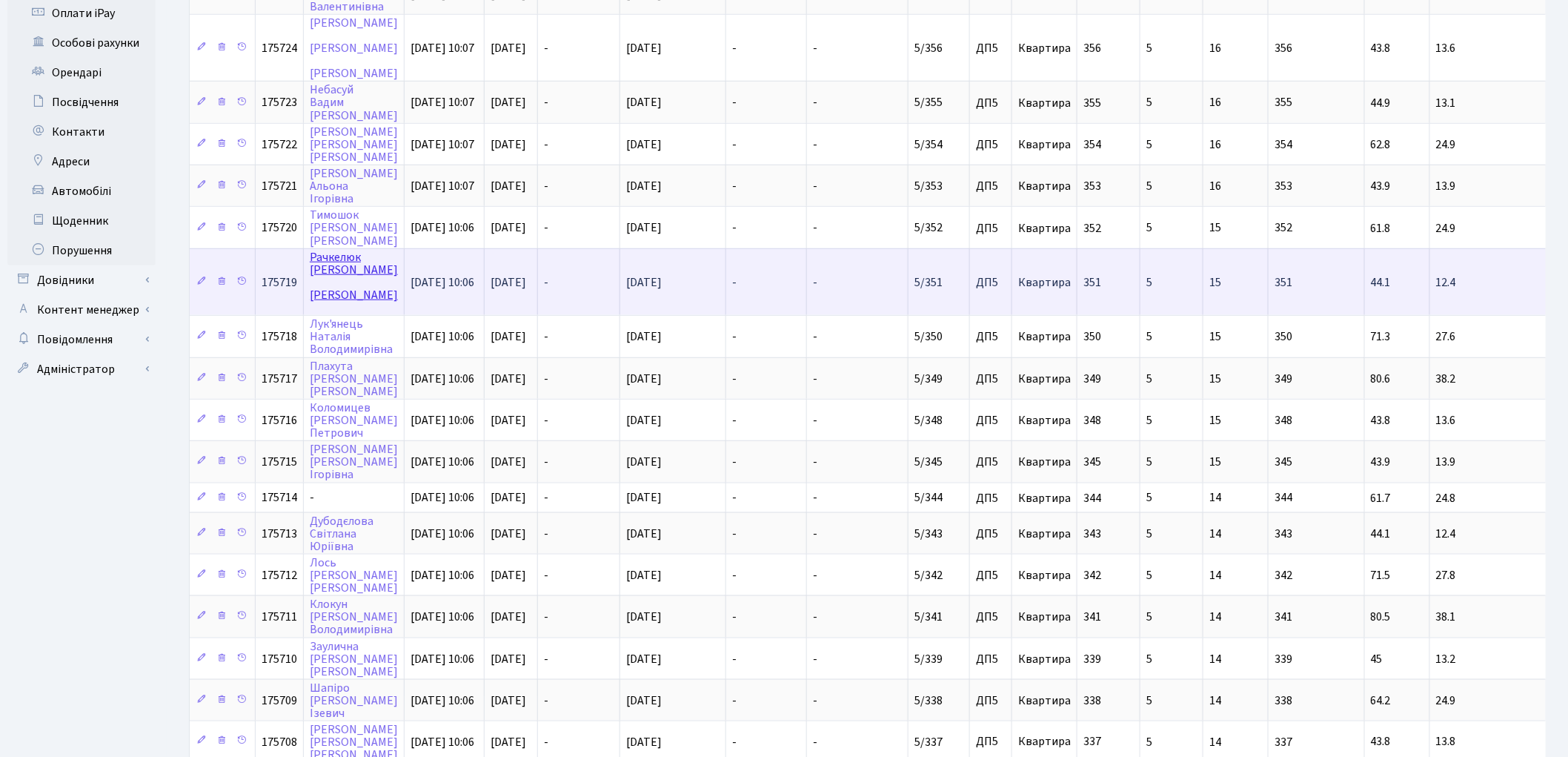
click at [322, 249] on link "Рачкелюк Сергій Сергійович" at bounding box center [354, 276] width 88 height 54
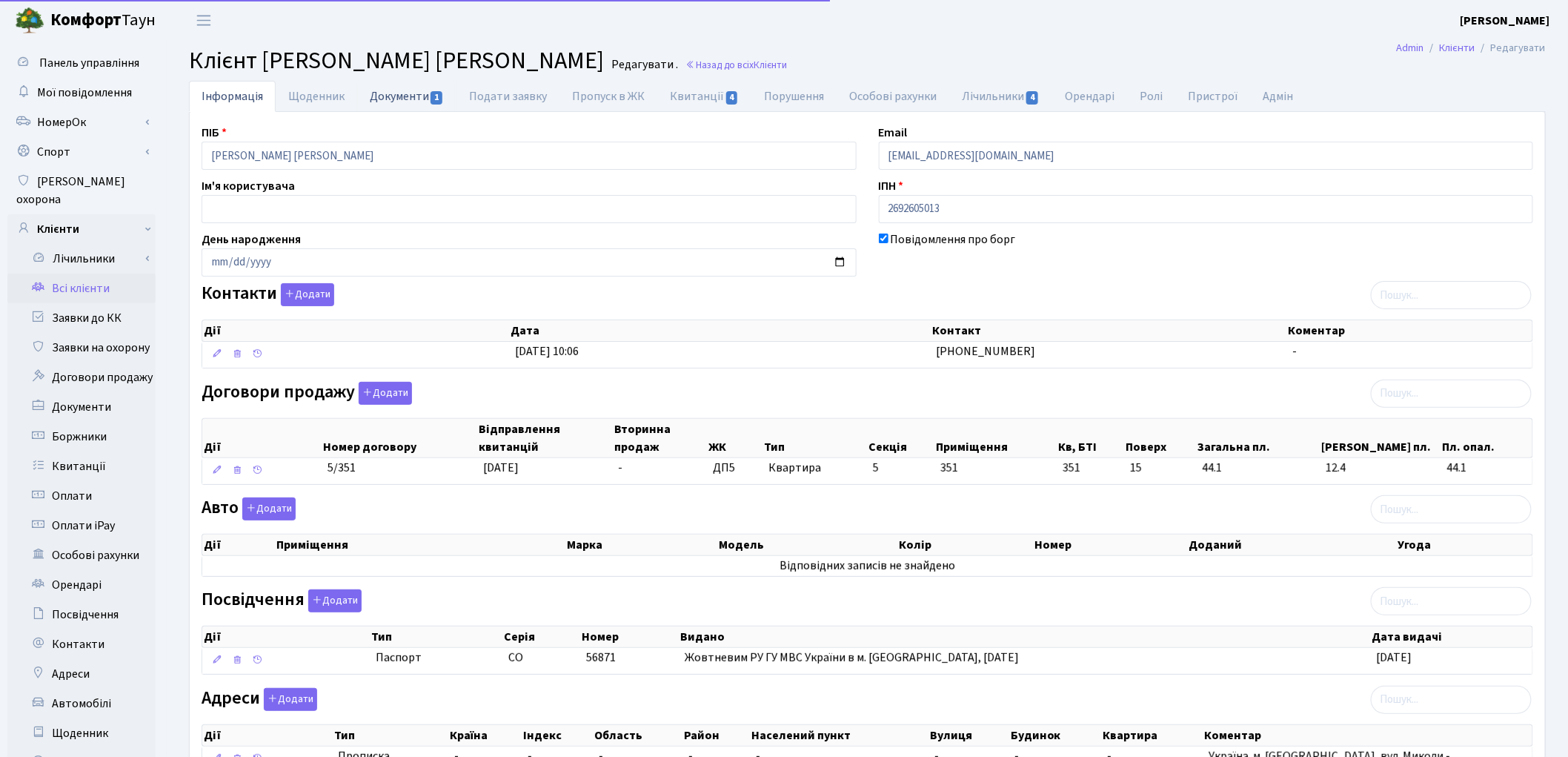
click at [393, 100] on link "Документи 1" at bounding box center [407, 96] width 99 height 30
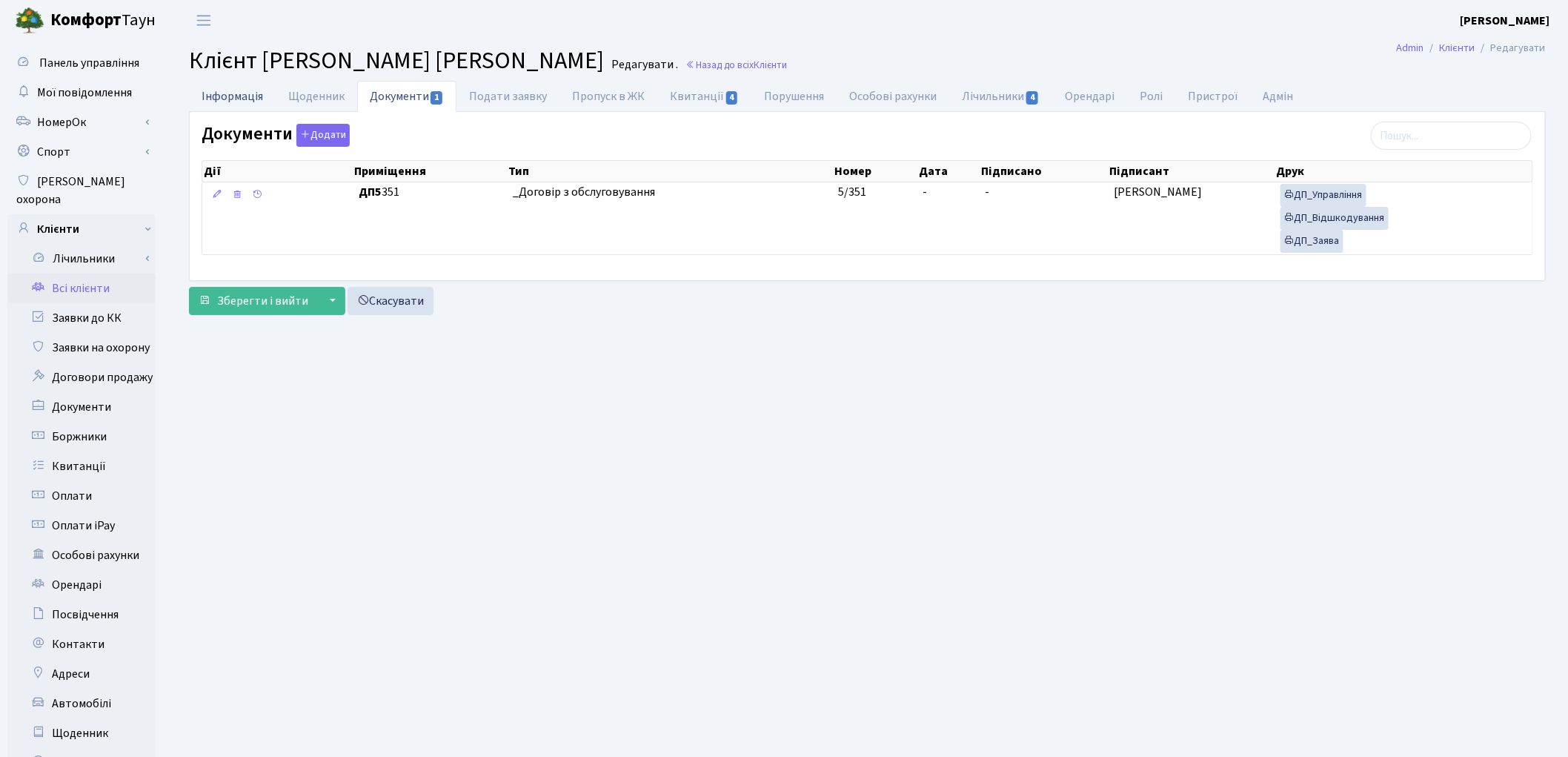
click at [249, 105] on link "Інформація" at bounding box center [233, 96] width 87 height 30
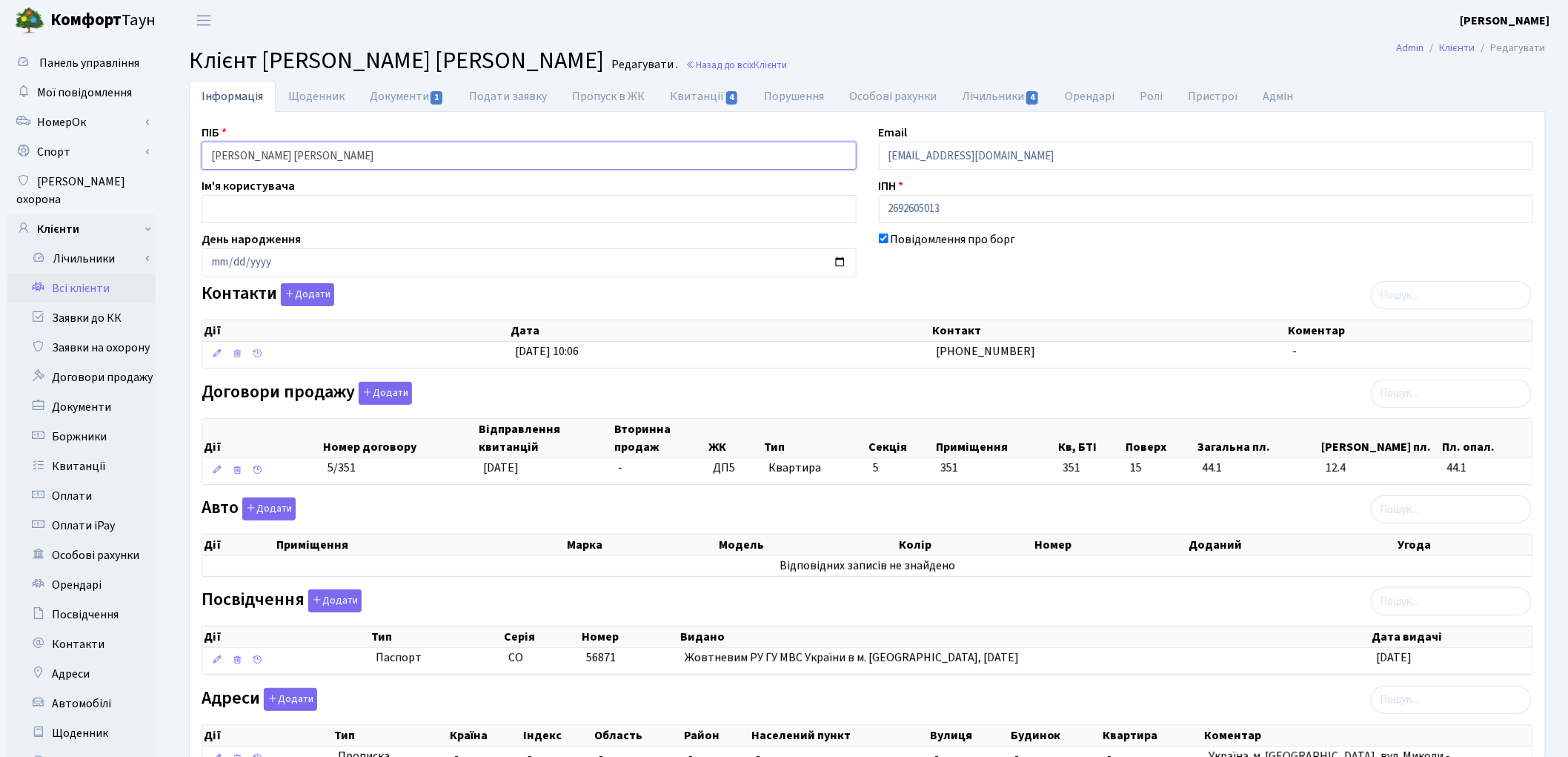
click at [300, 157] on input "Рачкелюк Сергій Сергійович" at bounding box center [529, 156] width 655 height 28
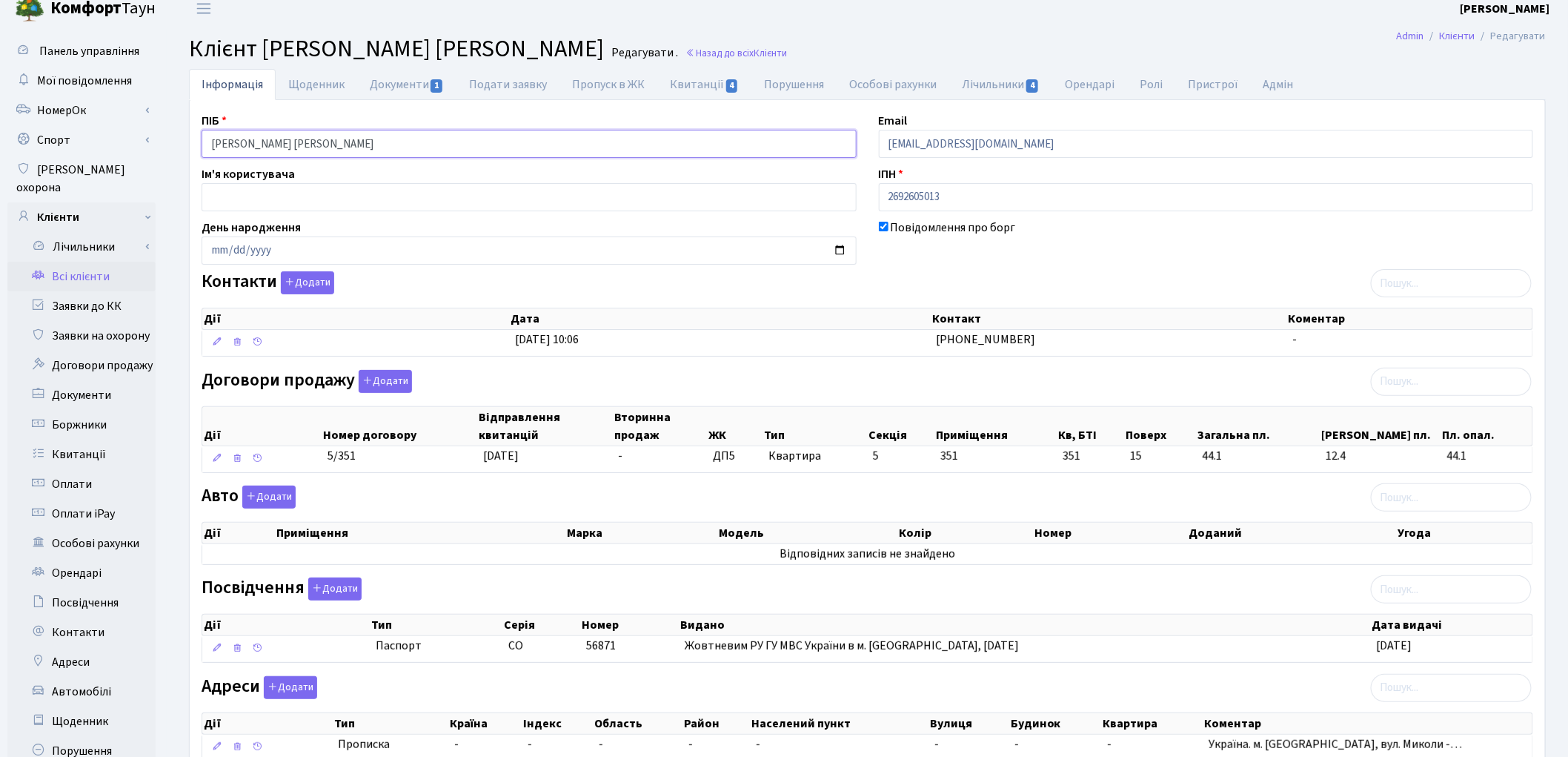
scroll to position [165, 0]
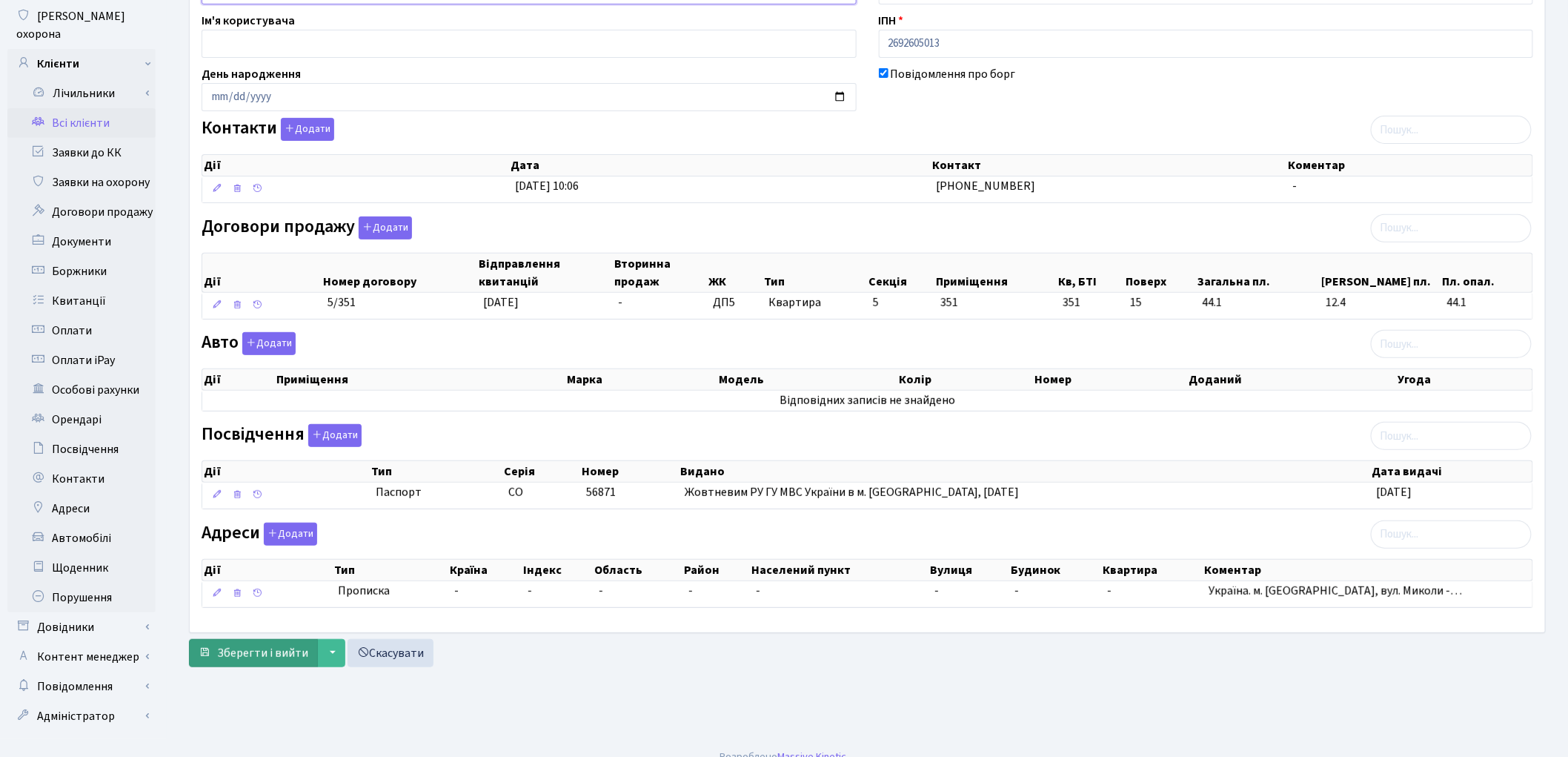
type input "Рачкелюк Сергій Сергійович"
click at [275, 661] on span "Зберегти і вийти" at bounding box center [263, 653] width 91 height 16
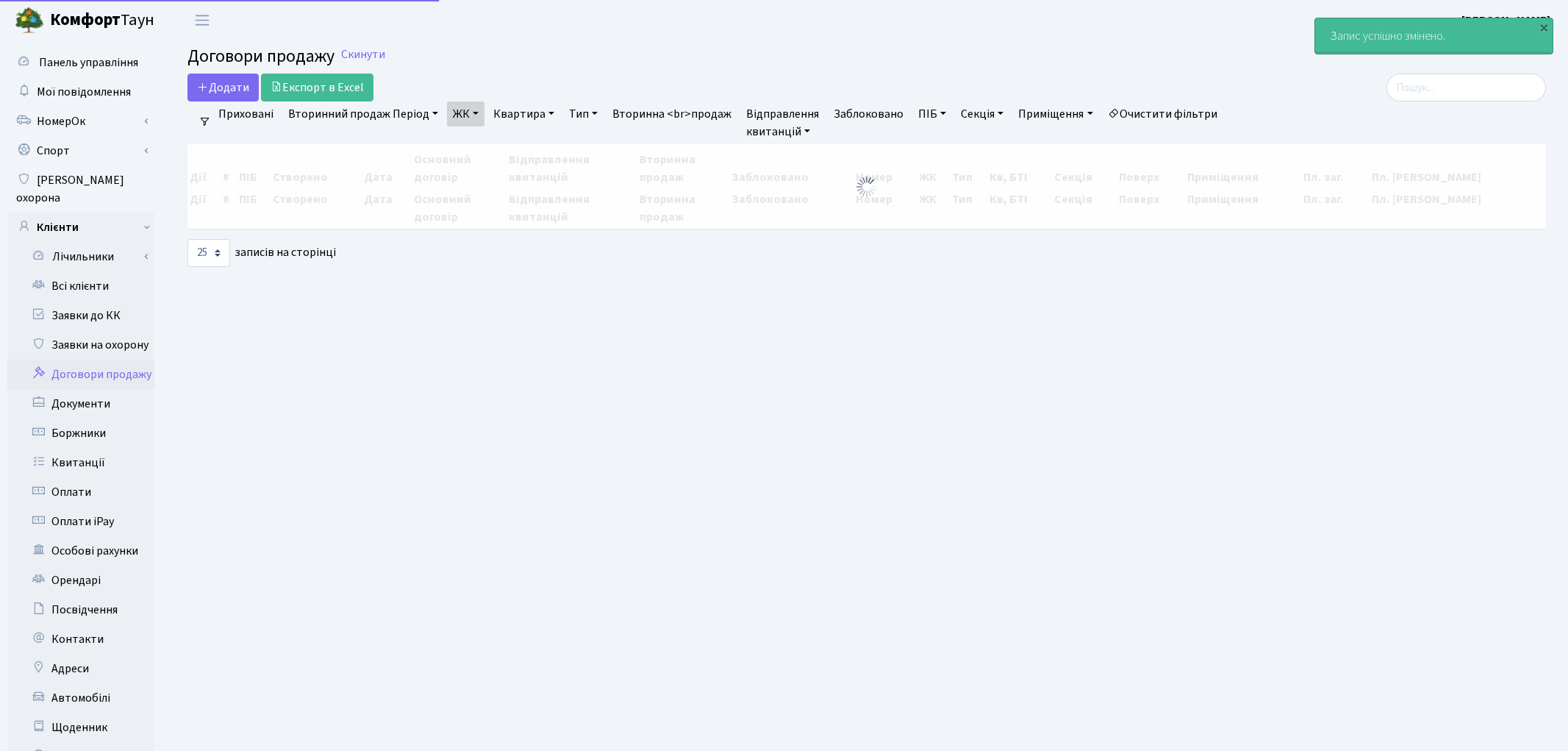
select select "25"
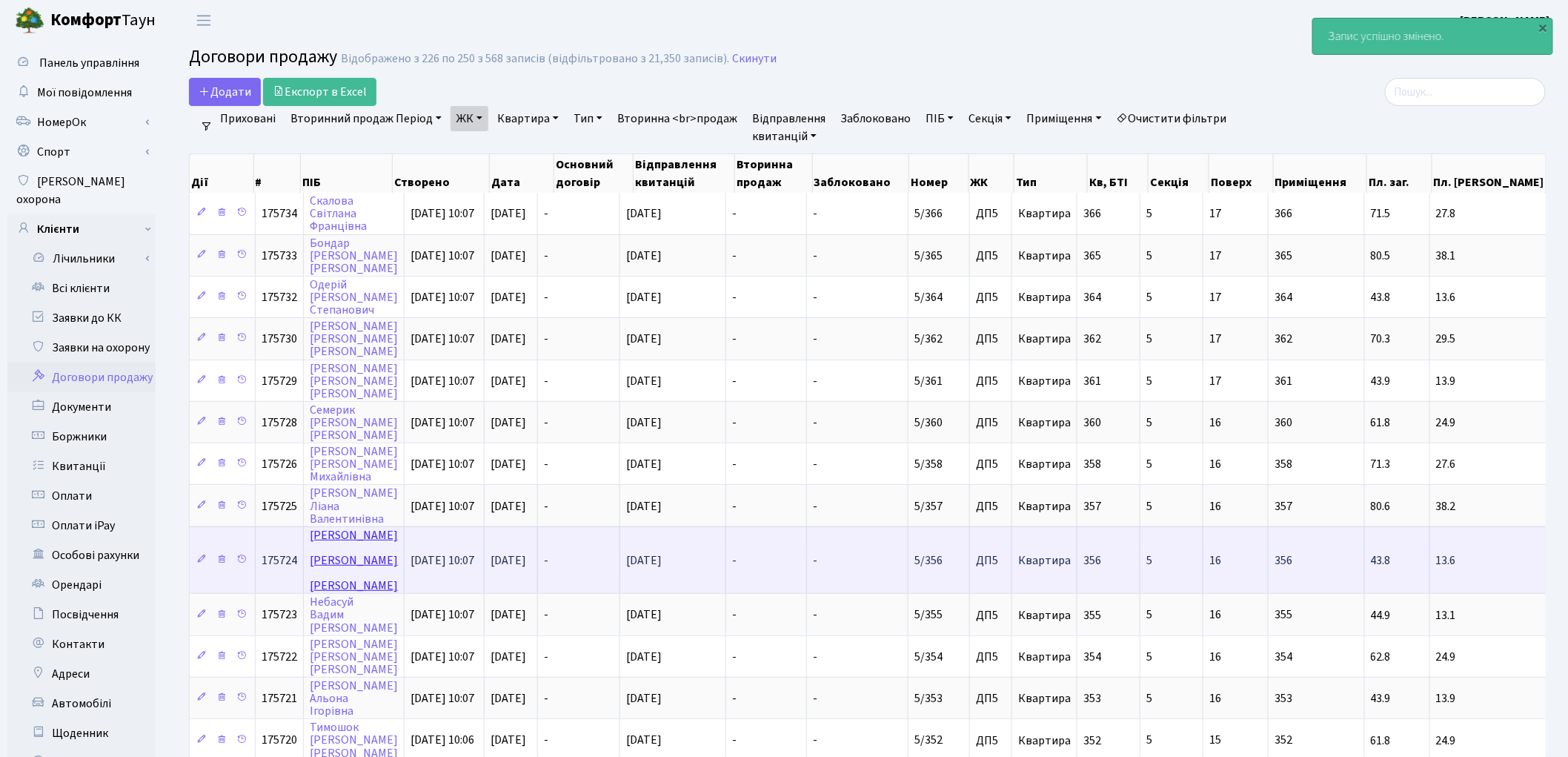
click at [339, 527] on link "[PERSON_NAME]" at bounding box center [354, 560] width 88 height 66
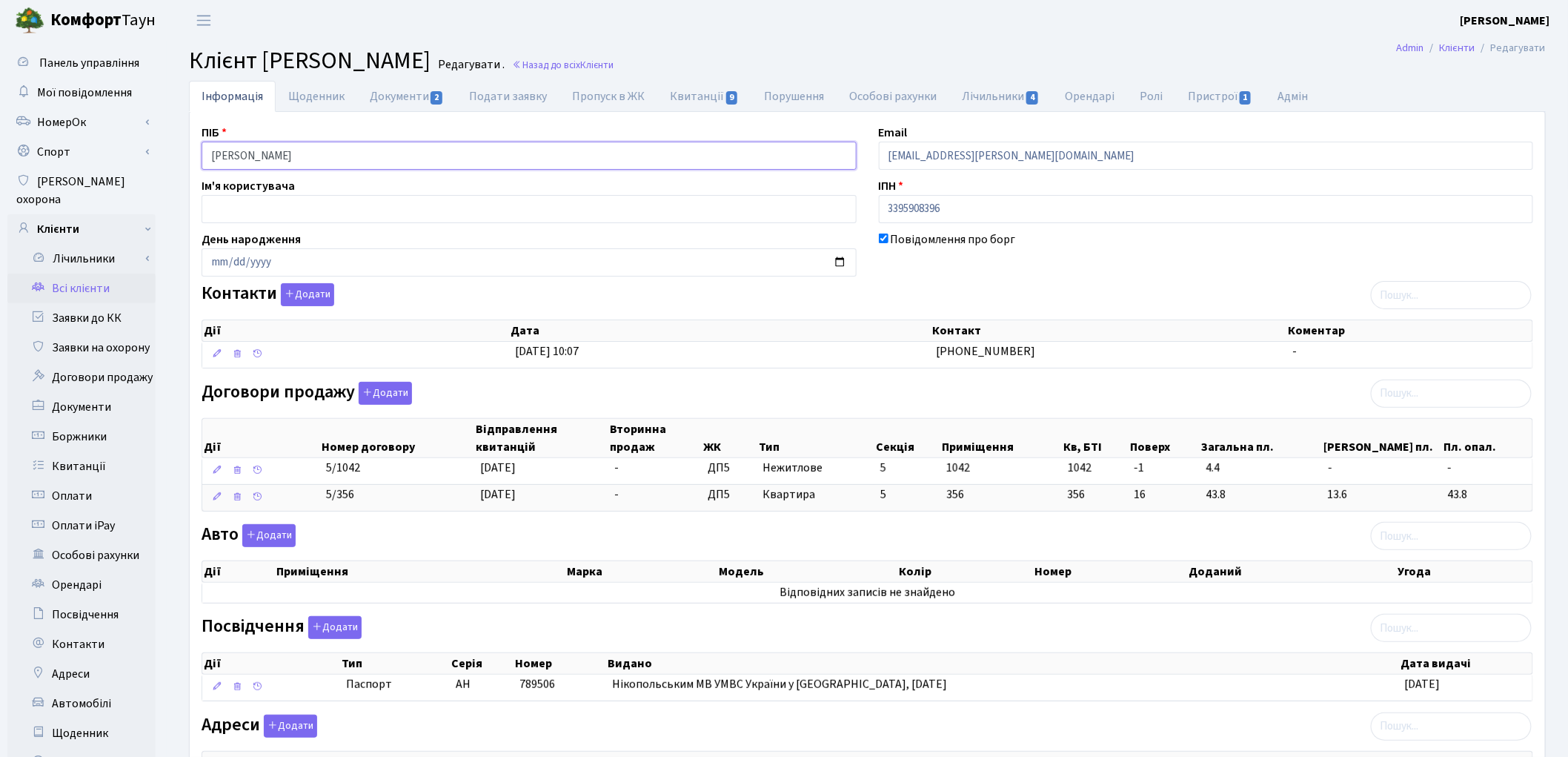
click at [274, 150] on input "Логвиненко Олег Андрійович" at bounding box center [529, 156] width 655 height 28
click at [301, 156] on input "Логвиненко Олег Андрійович" at bounding box center [529, 156] width 655 height 28
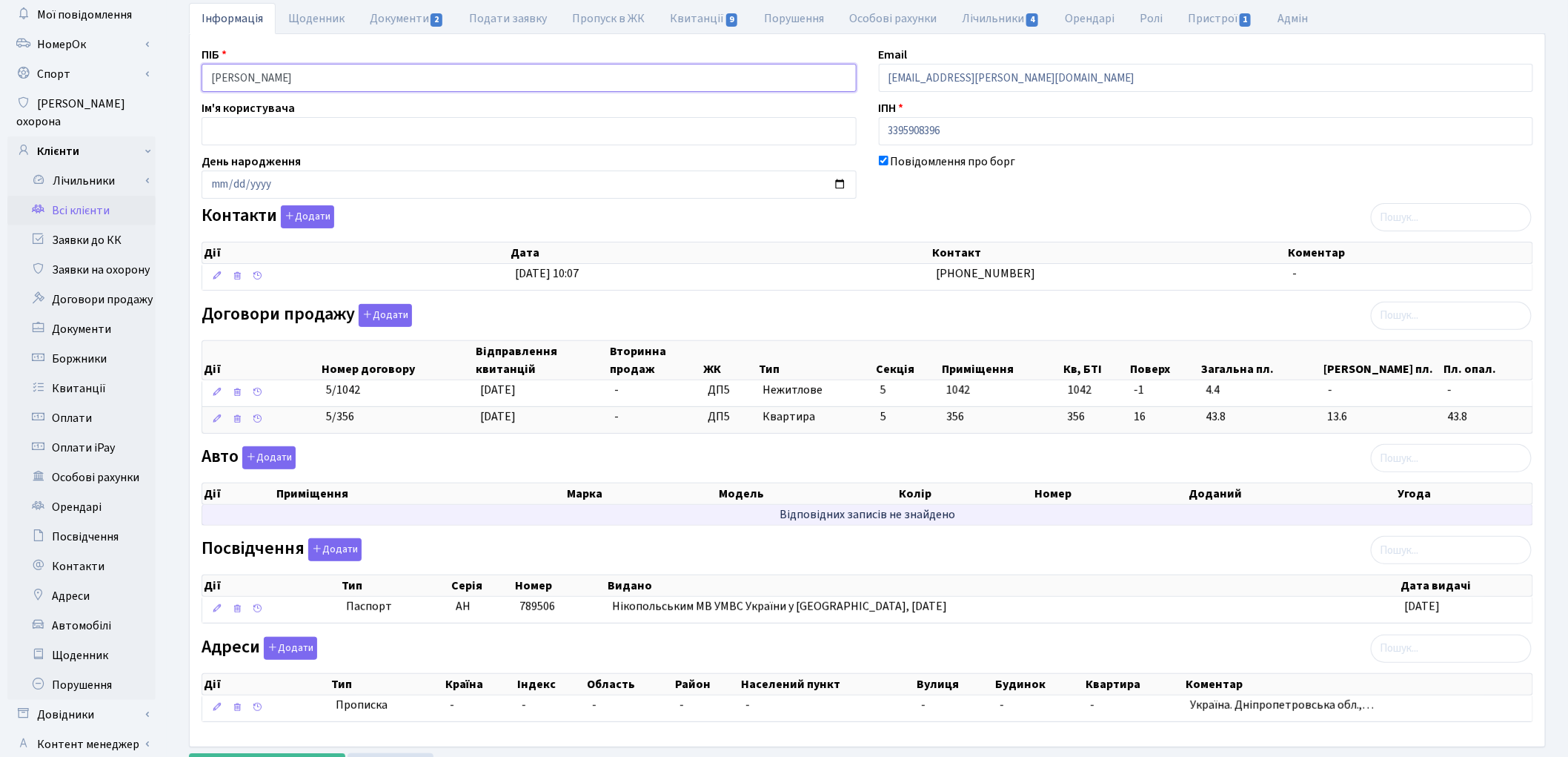
scroll to position [165, 0]
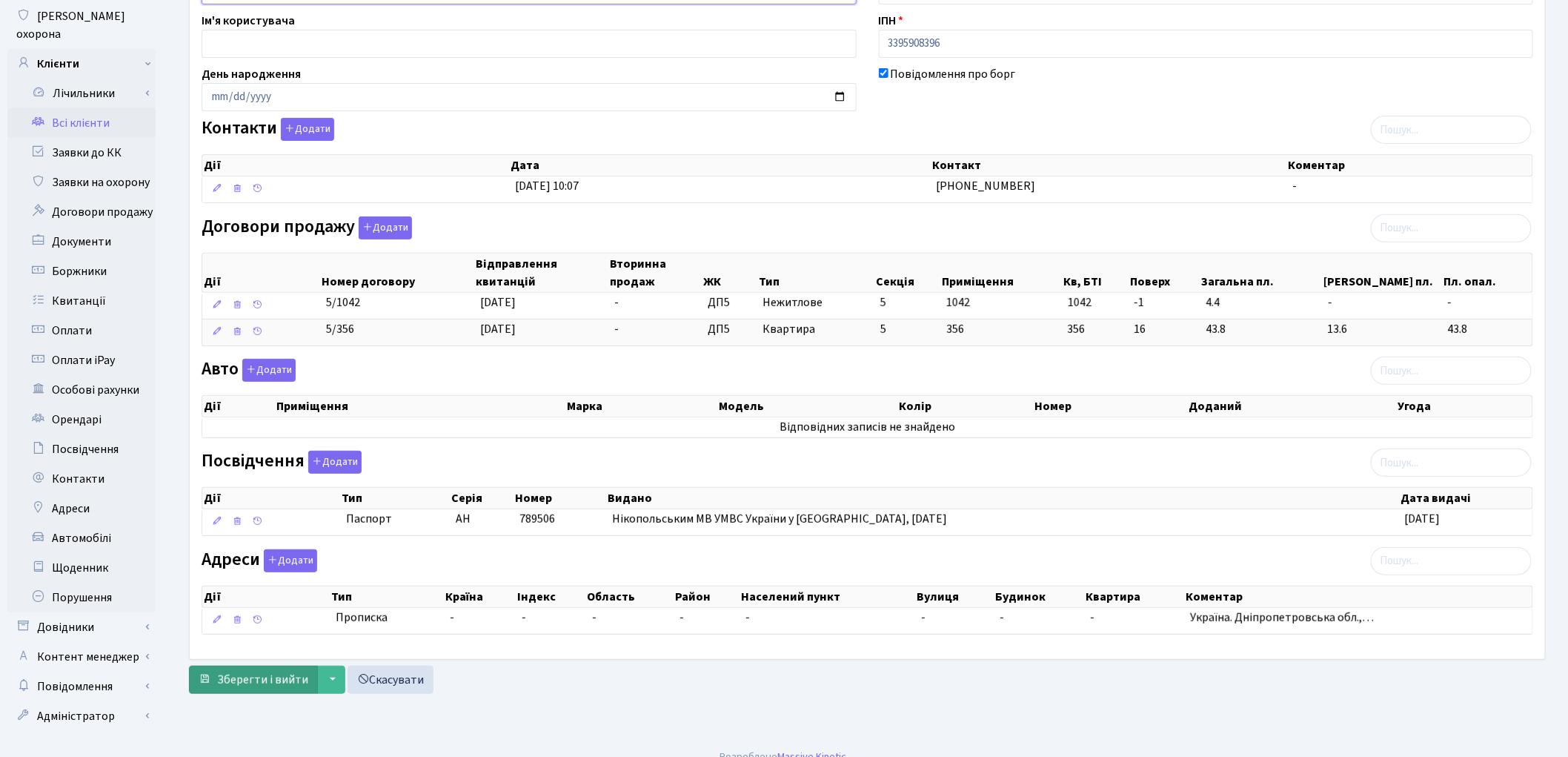
type input "Логвиненко Олег Андрійович"
click at [269, 684] on span "Зберегти і вийти" at bounding box center [263, 679] width 91 height 16
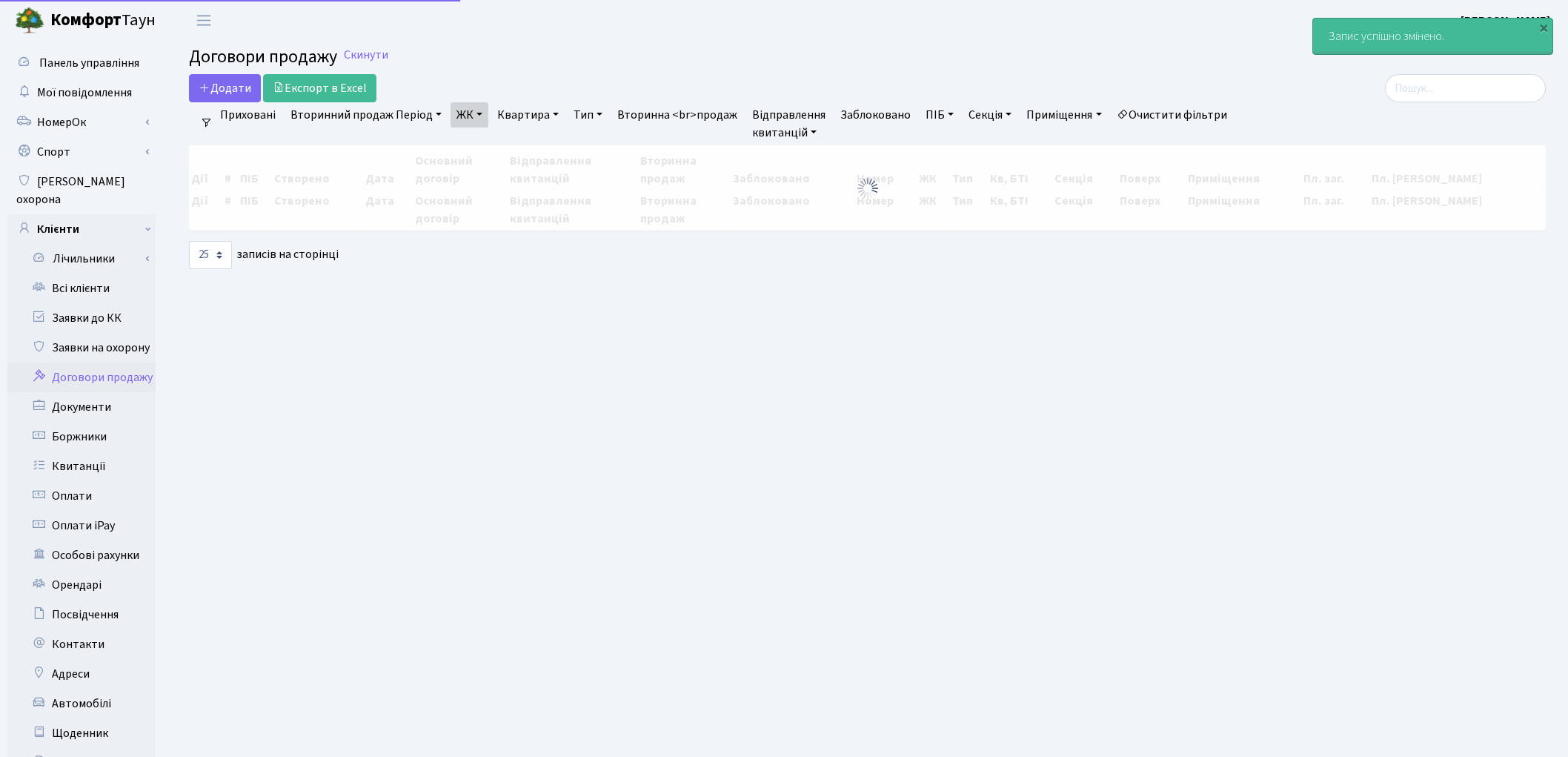
select select "25"
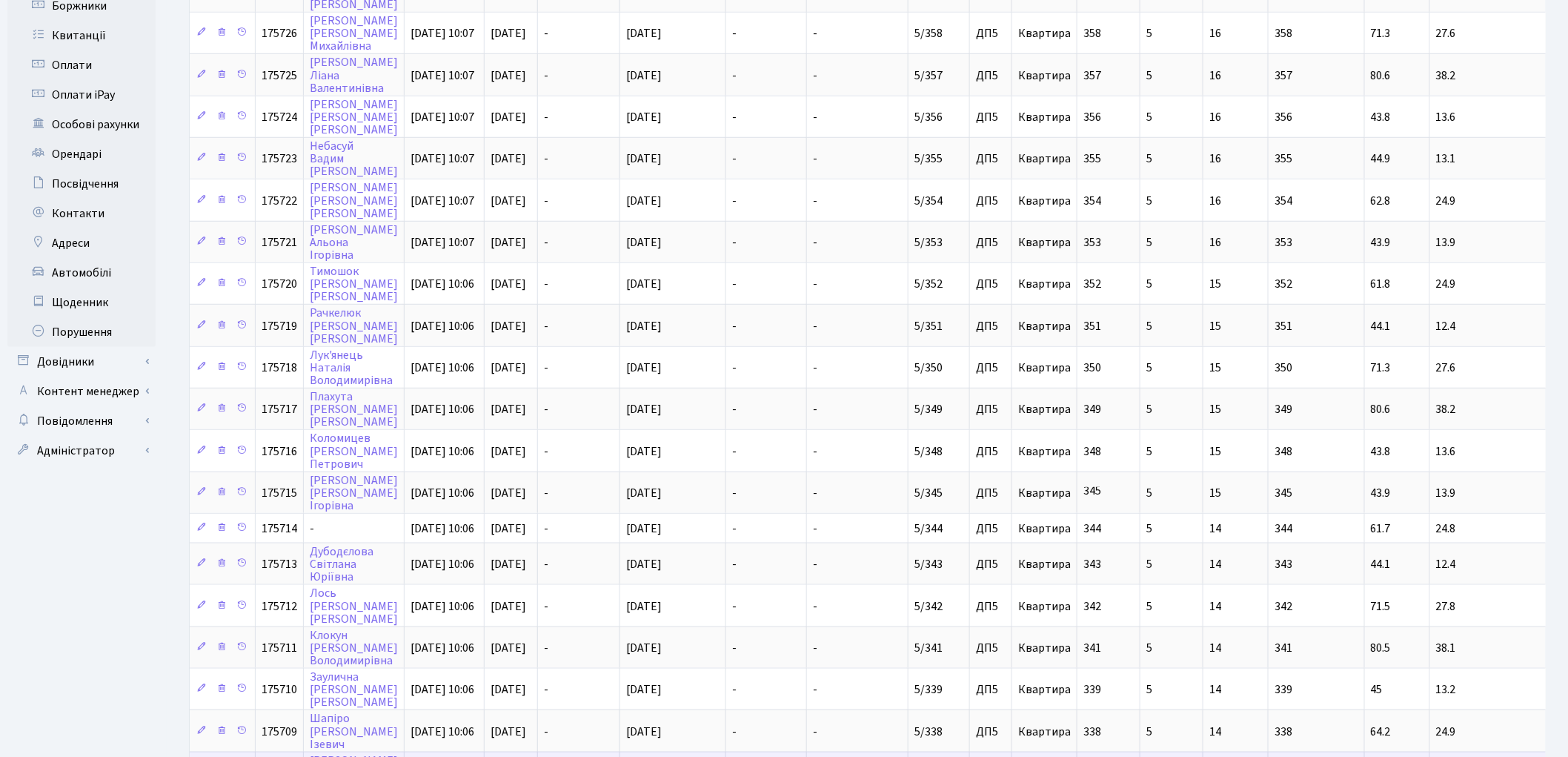
scroll to position [547, 0]
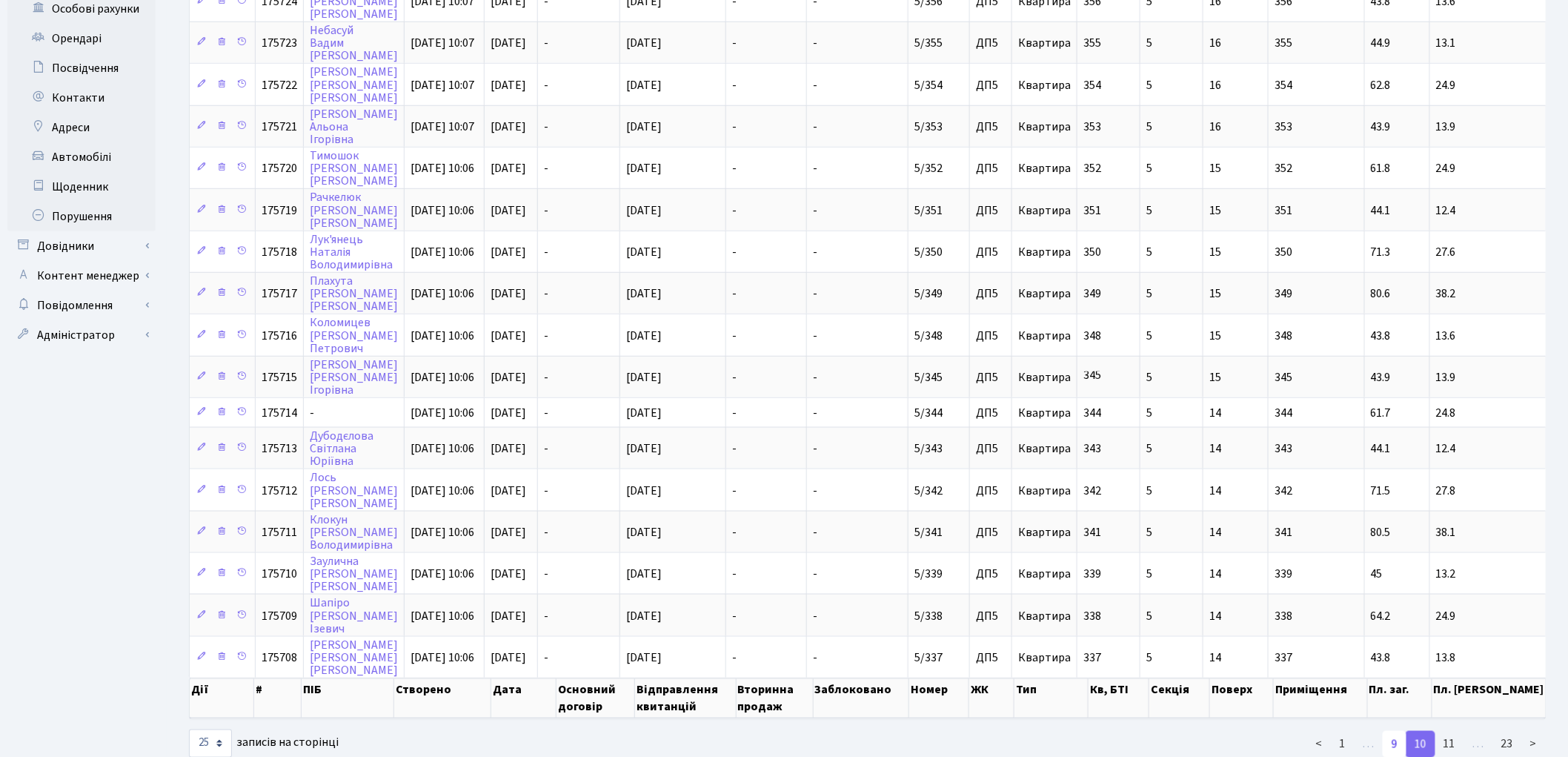
click at [1399, 730] on link "9" at bounding box center [1395, 744] width 24 height 27
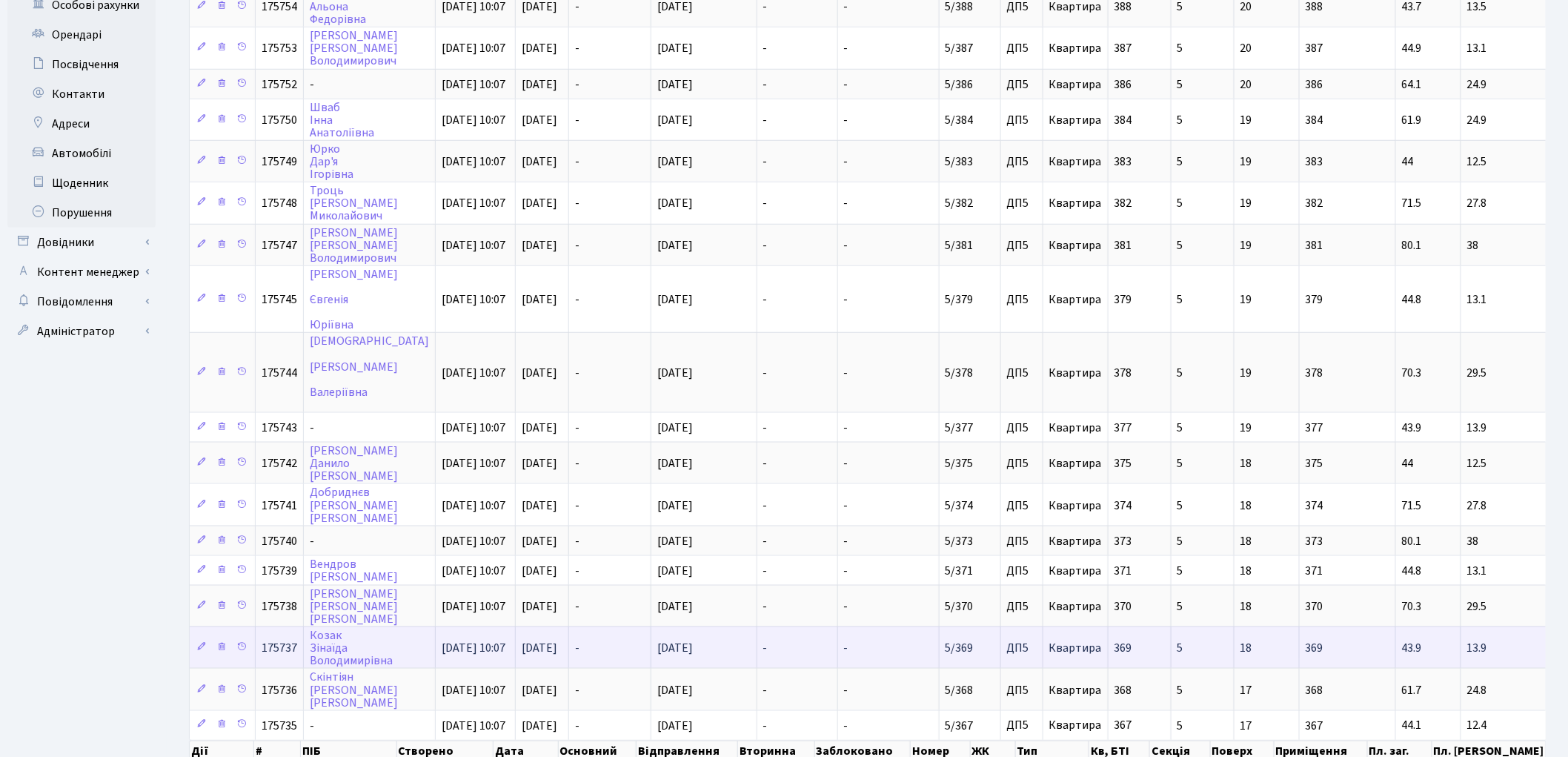
scroll to position [449, 0]
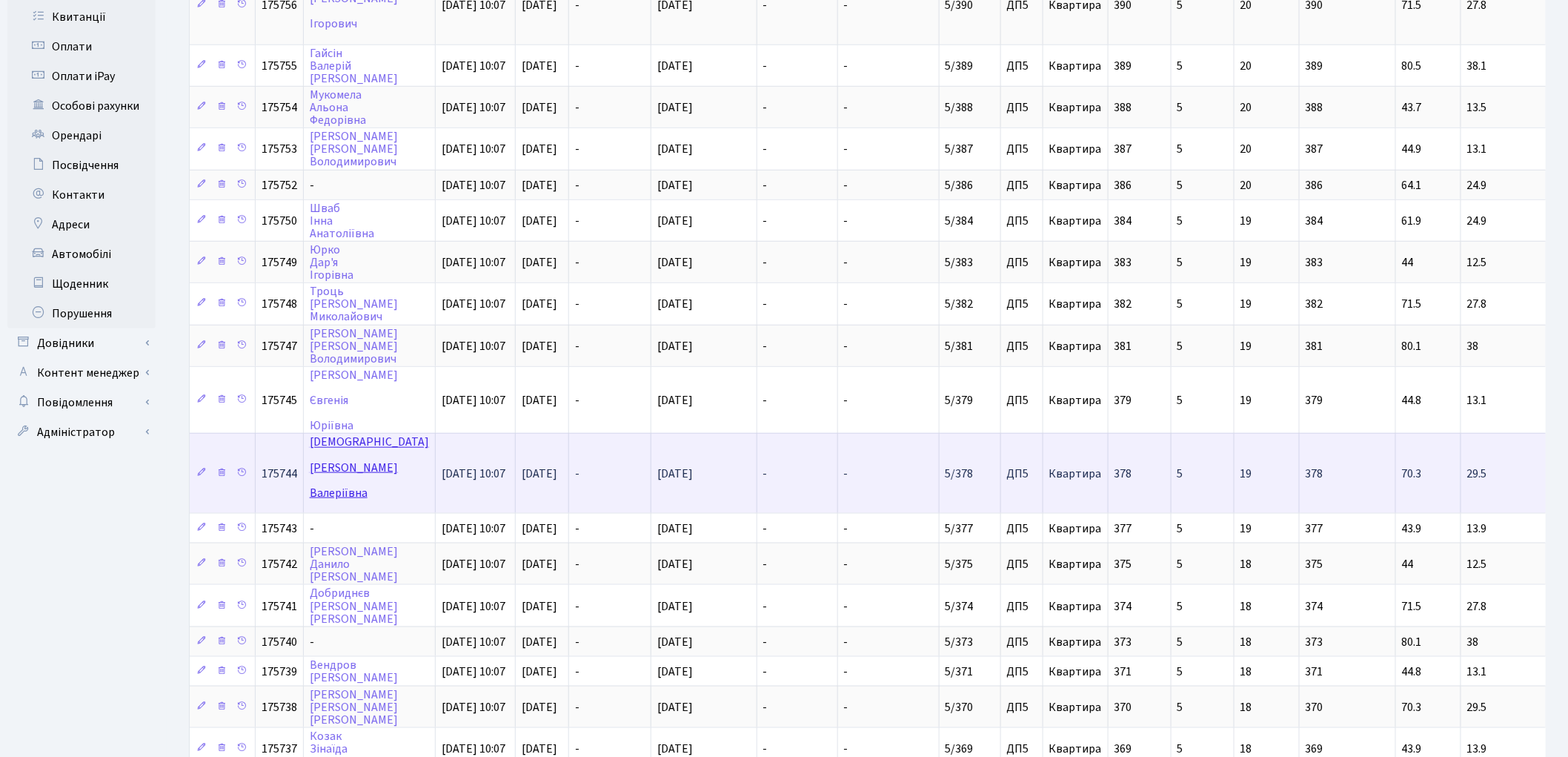
click at [329, 434] on link "Кораліс Ганна Валеріївна" at bounding box center [369, 467] width 119 height 66
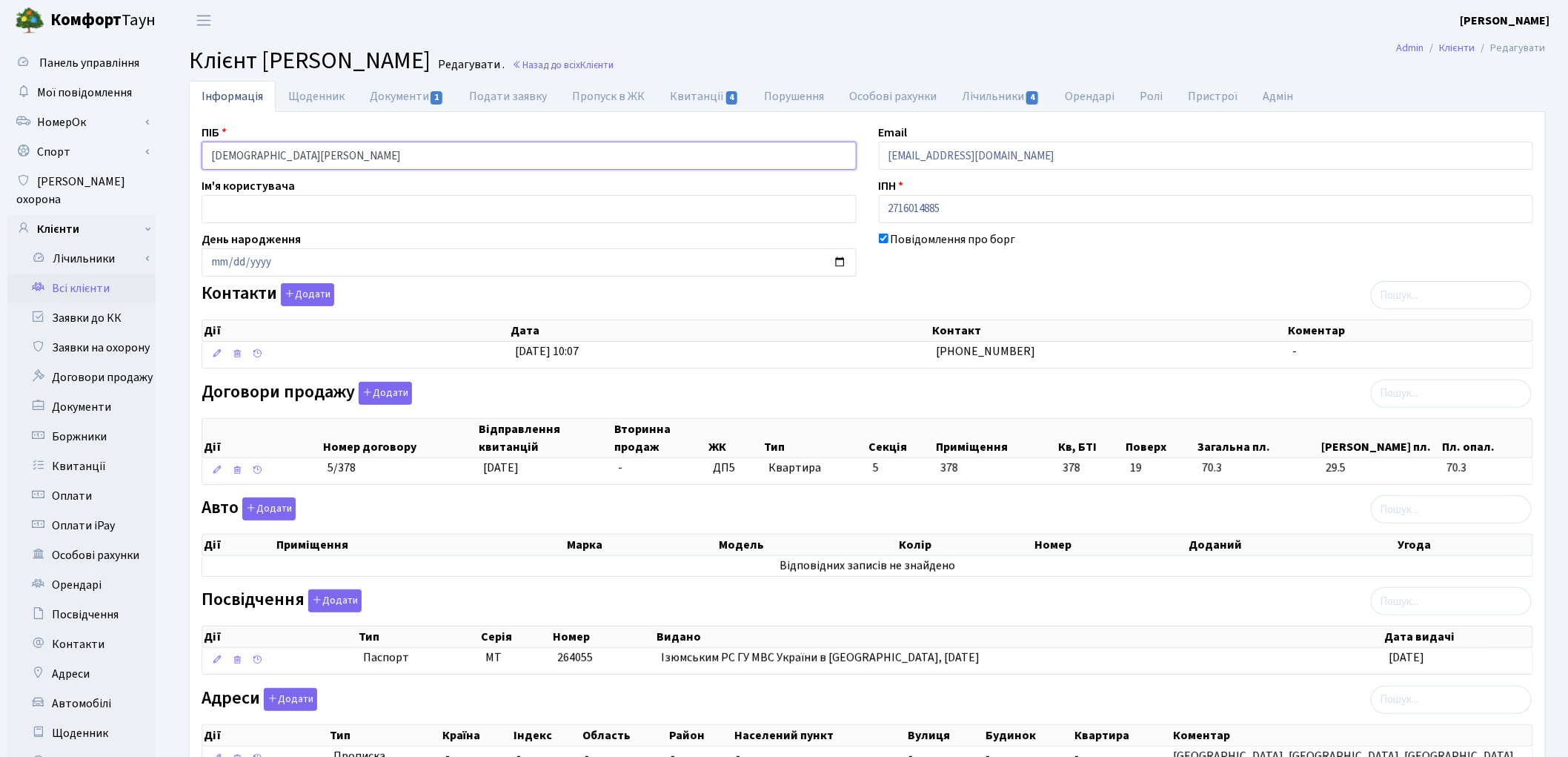
click at [253, 152] on input "[DEMOGRAPHIC_DATA][PERSON_NAME]" at bounding box center [529, 156] width 655 height 28
click at [285, 149] on input "[DEMOGRAPHIC_DATA][PERSON_NAME]" at bounding box center [529, 156] width 655 height 28
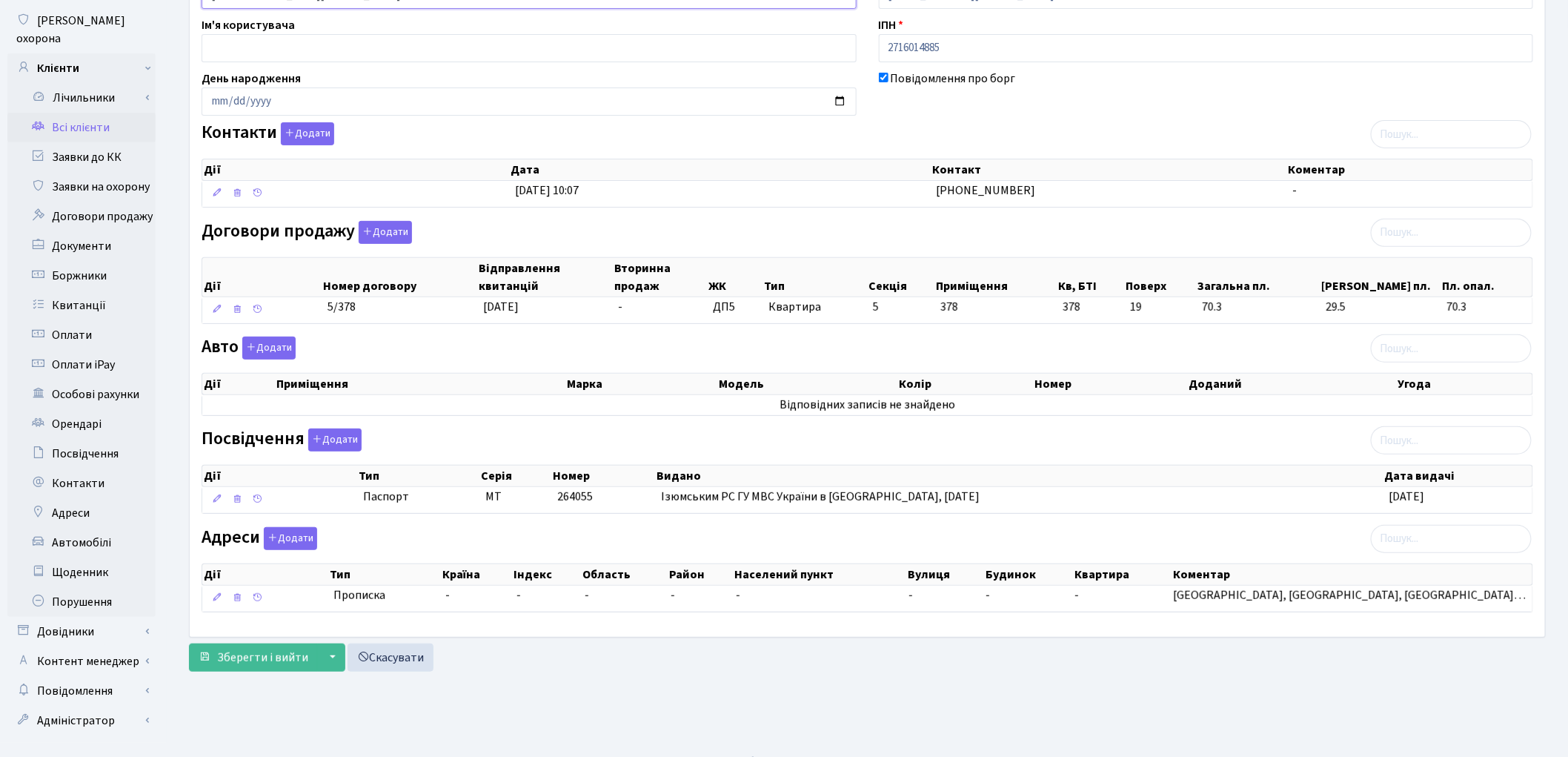
scroll to position [165, 0]
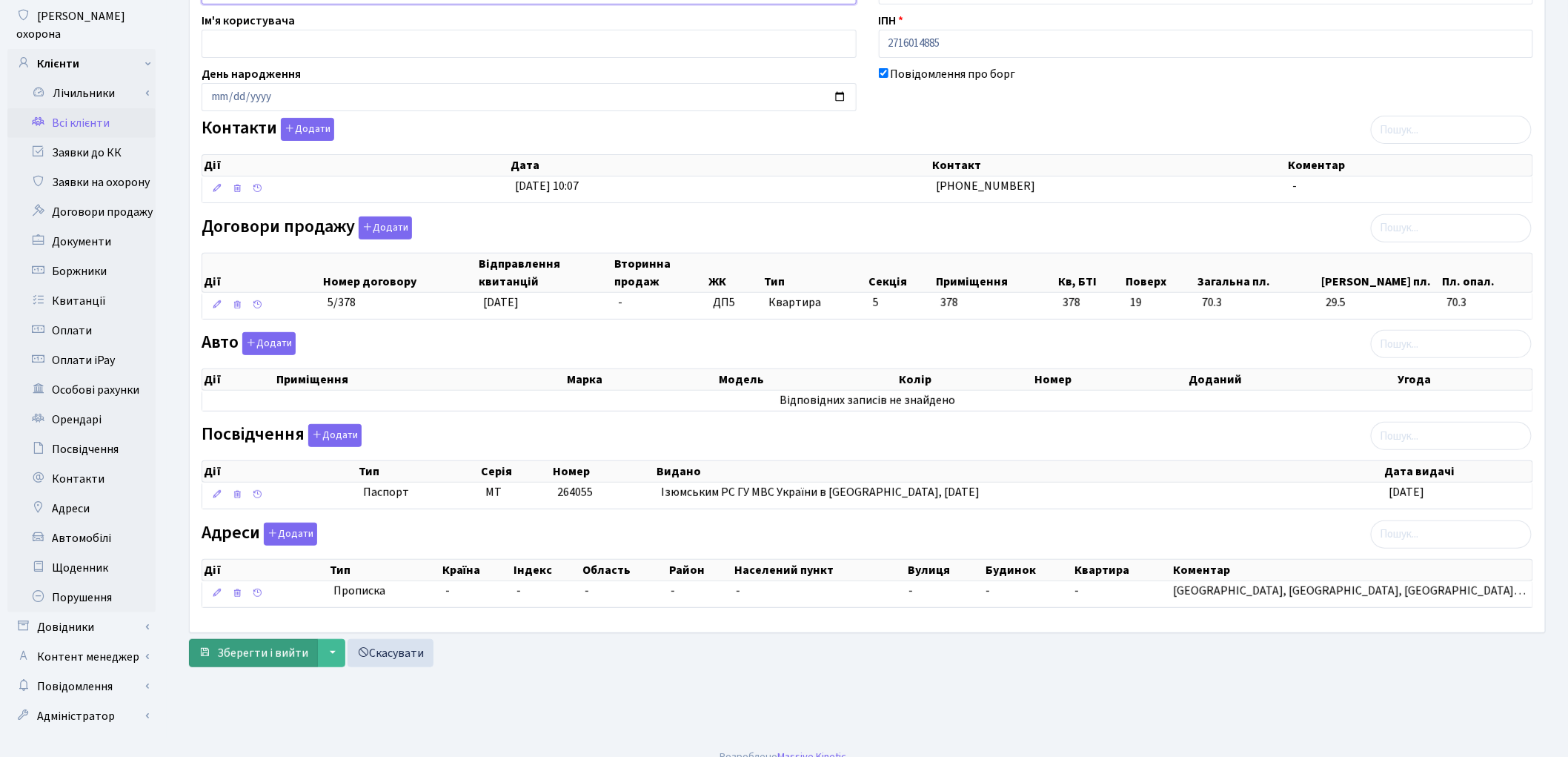
type input "[DEMOGRAPHIC_DATA][PERSON_NAME]"
click at [242, 657] on span "Зберегти і вийти" at bounding box center [263, 653] width 91 height 16
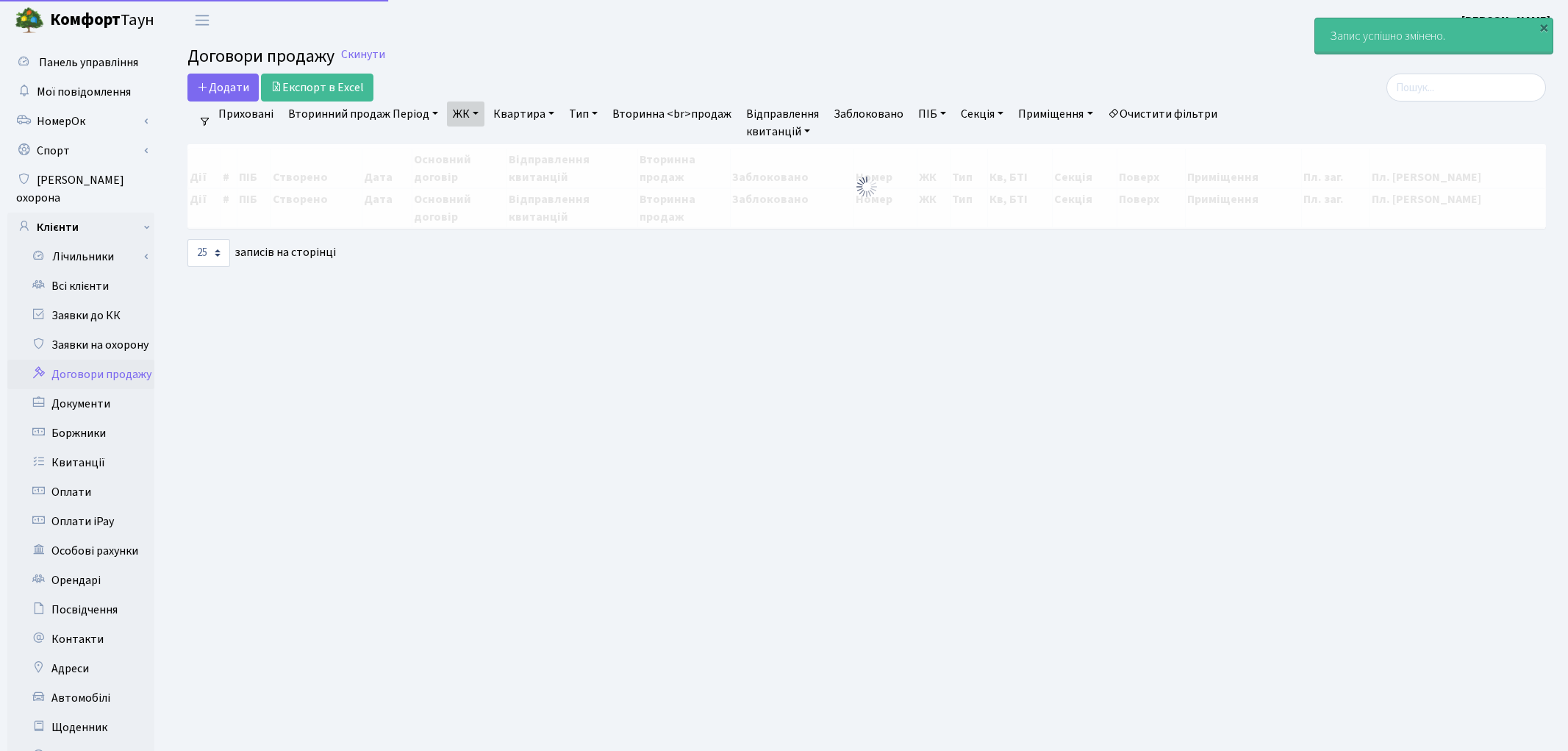
select select "25"
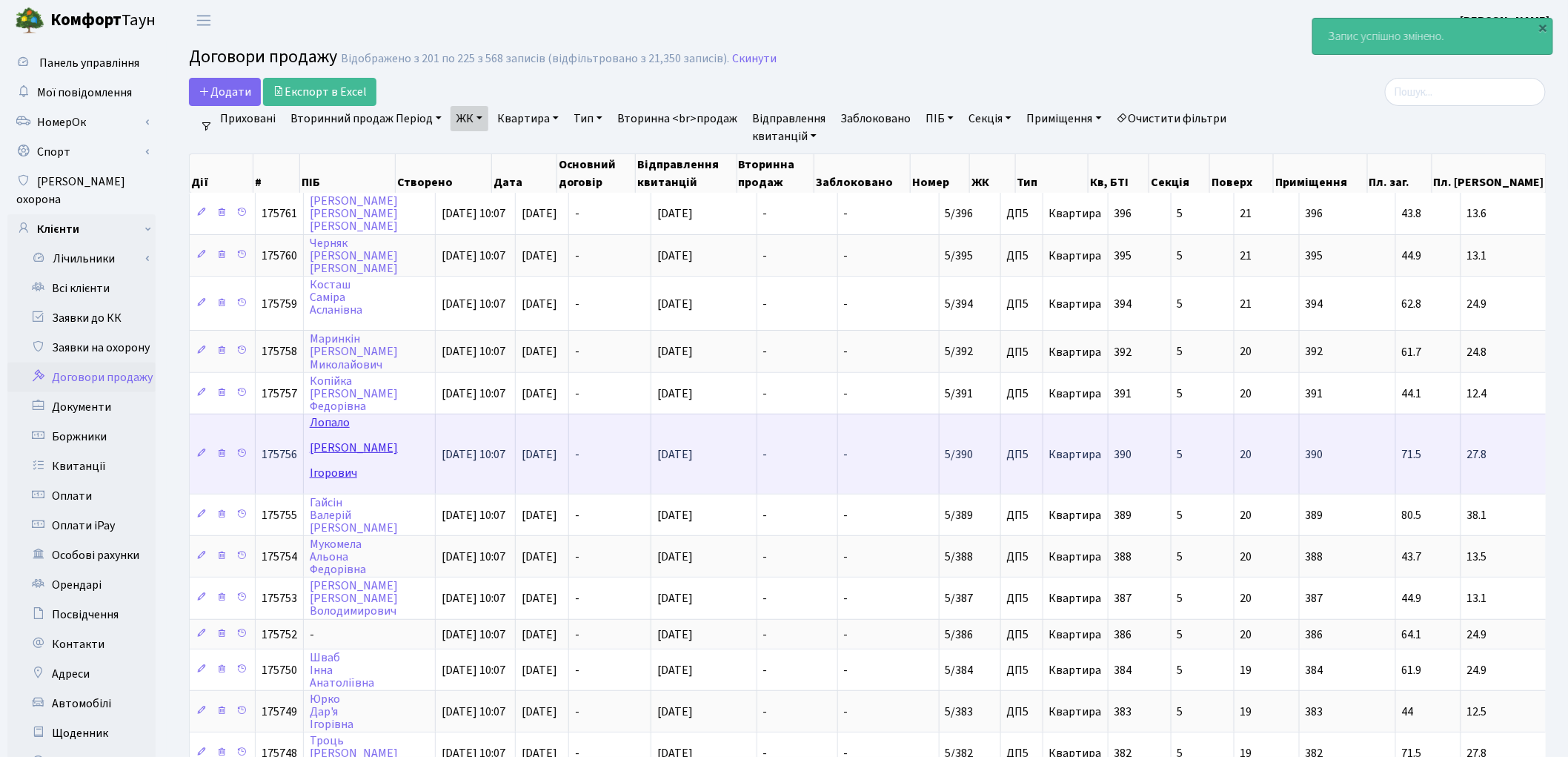
click at [334, 414] on link "Лопало Владислав Ігорович" at bounding box center [354, 447] width 88 height 66
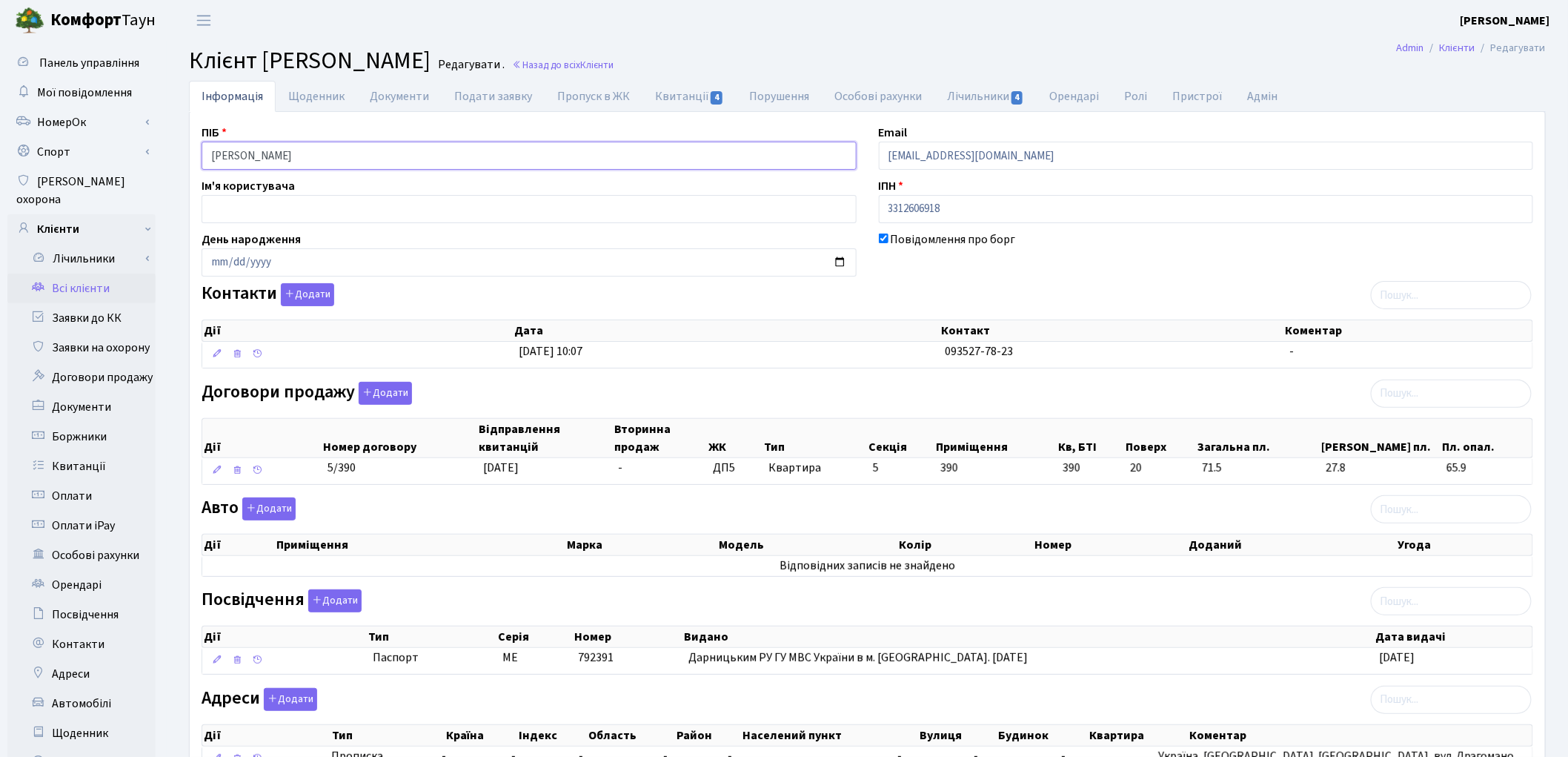
click at [253, 149] on input "Лопало Владислав Ігорович" at bounding box center [529, 156] width 655 height 28
click at [309, 153] on input "Лопало Владислав Ігорович" at bounding box center [529, 156] width 655 height 28
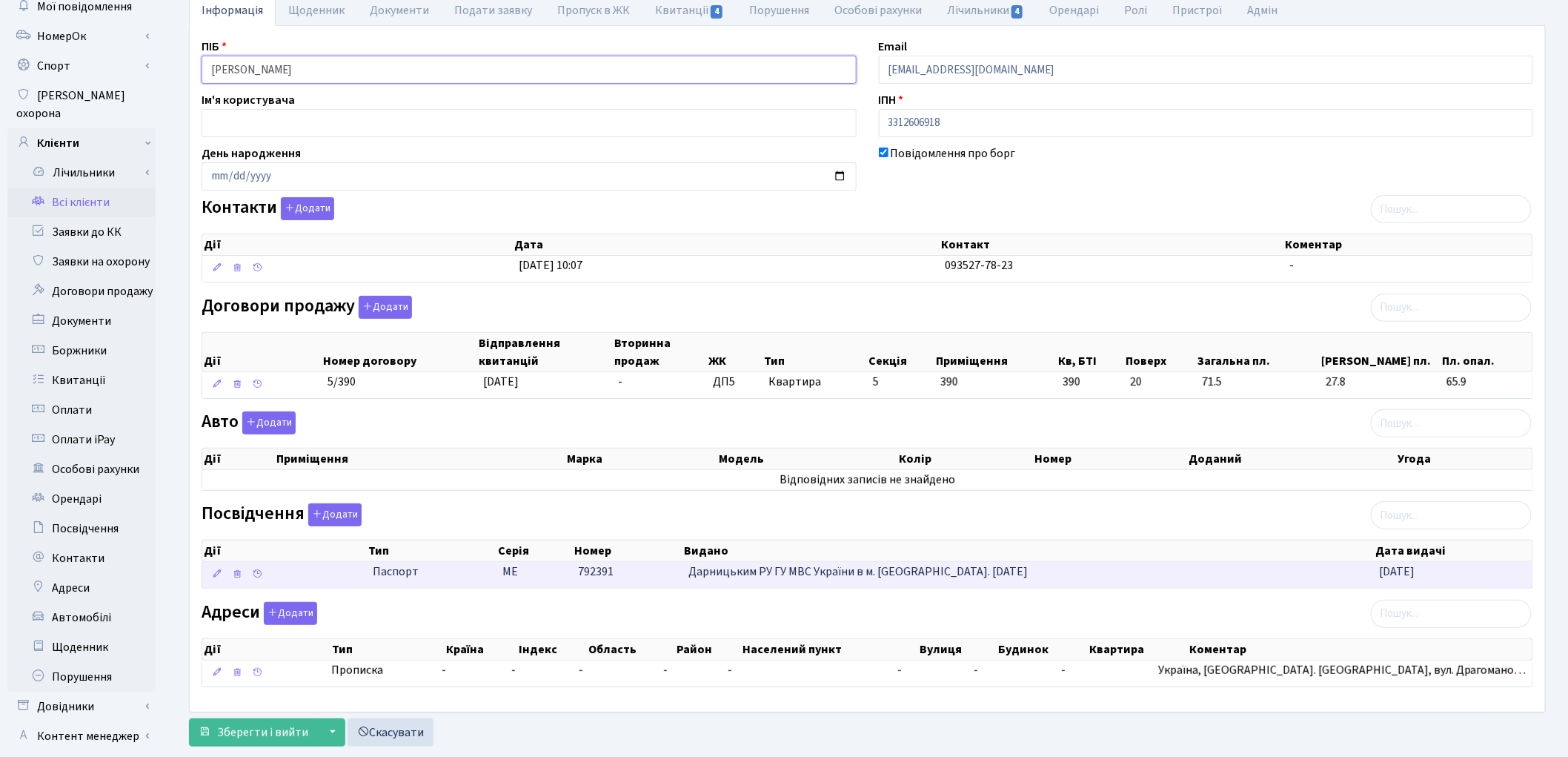
scroll to position [165, 0]
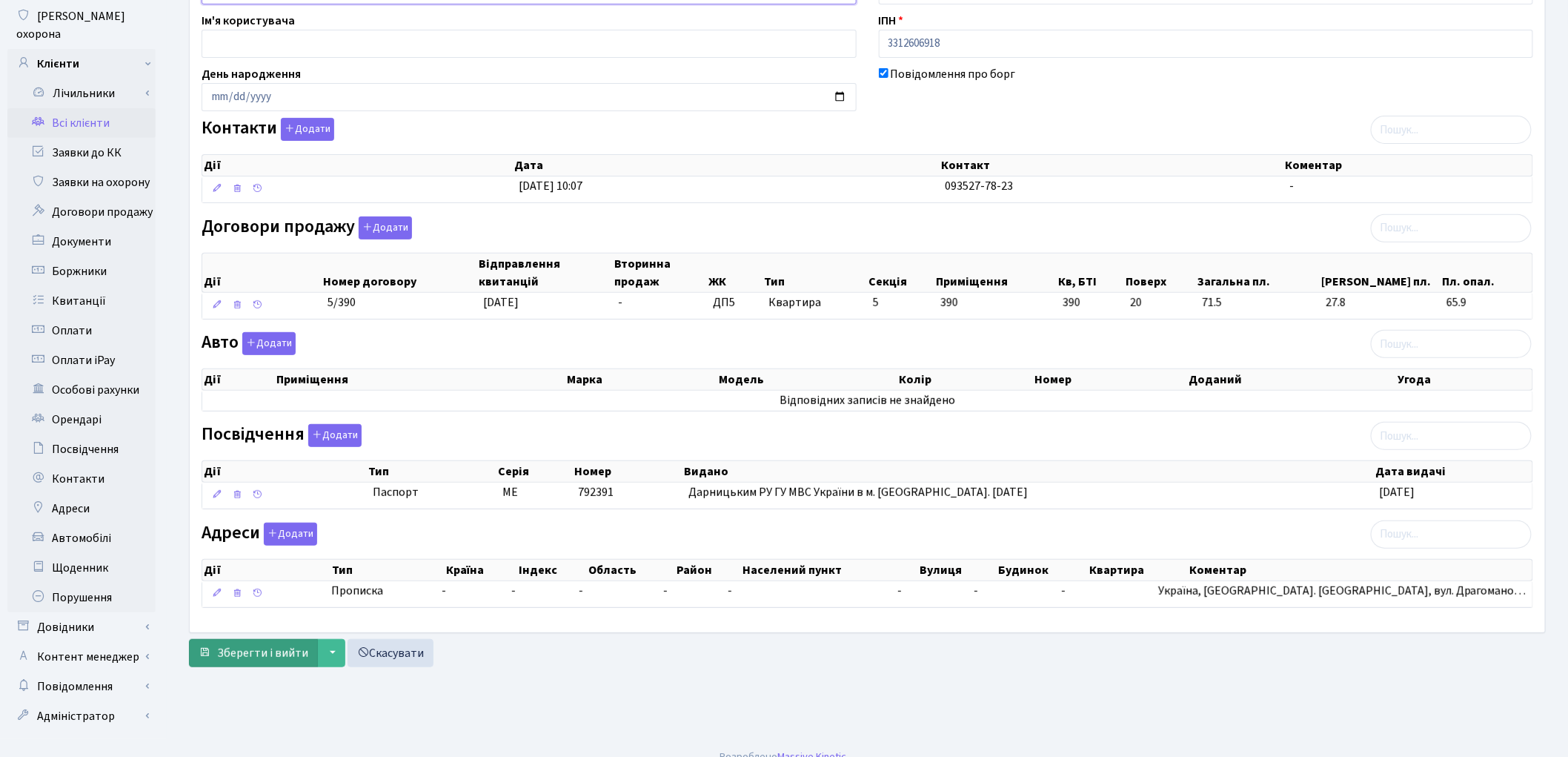
type input "Лопало Владислав Ігорович"
click at [276, 658] on span "Зберегти і вийти" at bounding box center [263, 653] width 91 height 16
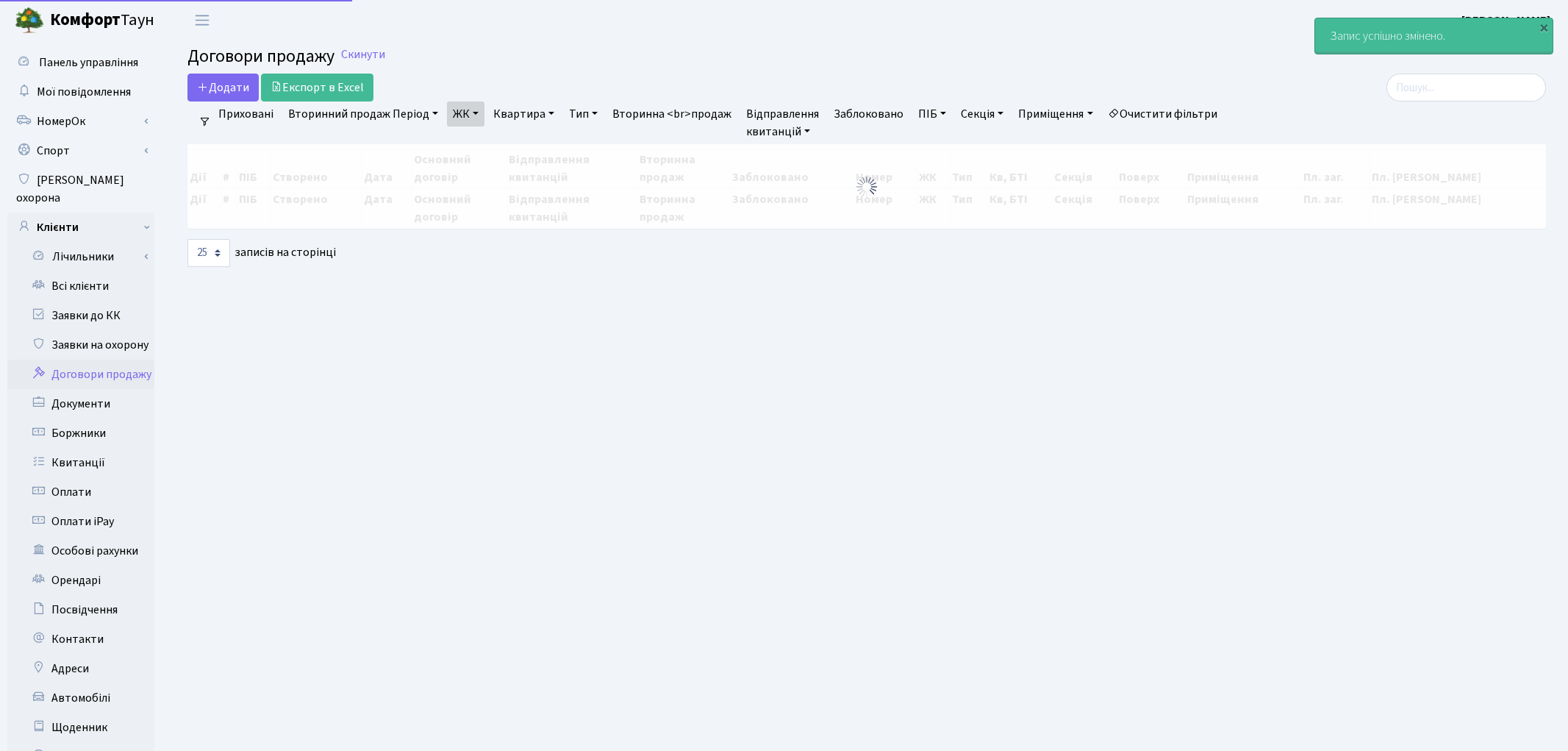
select select "25"
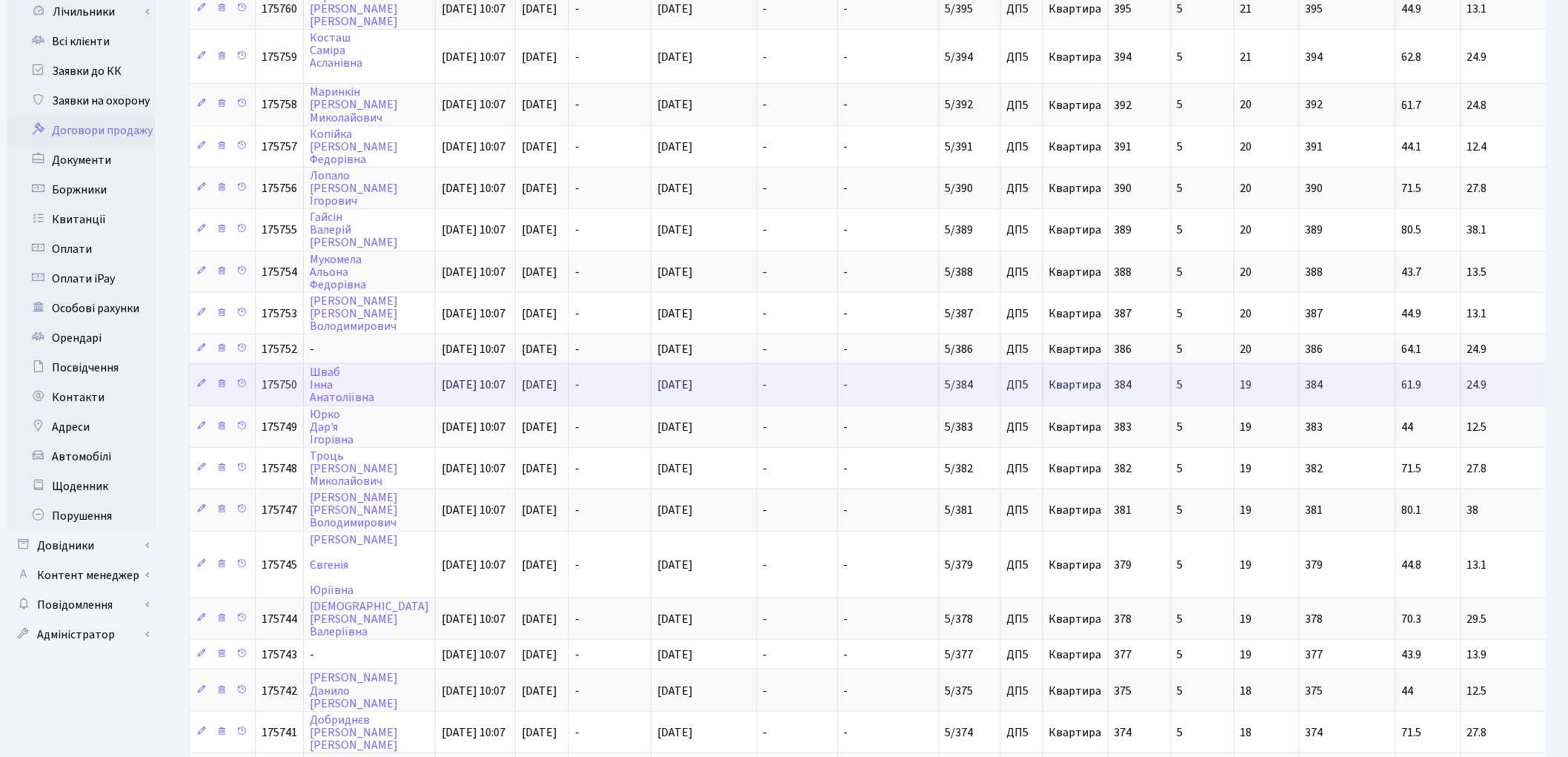
scroll to position [329, 0]
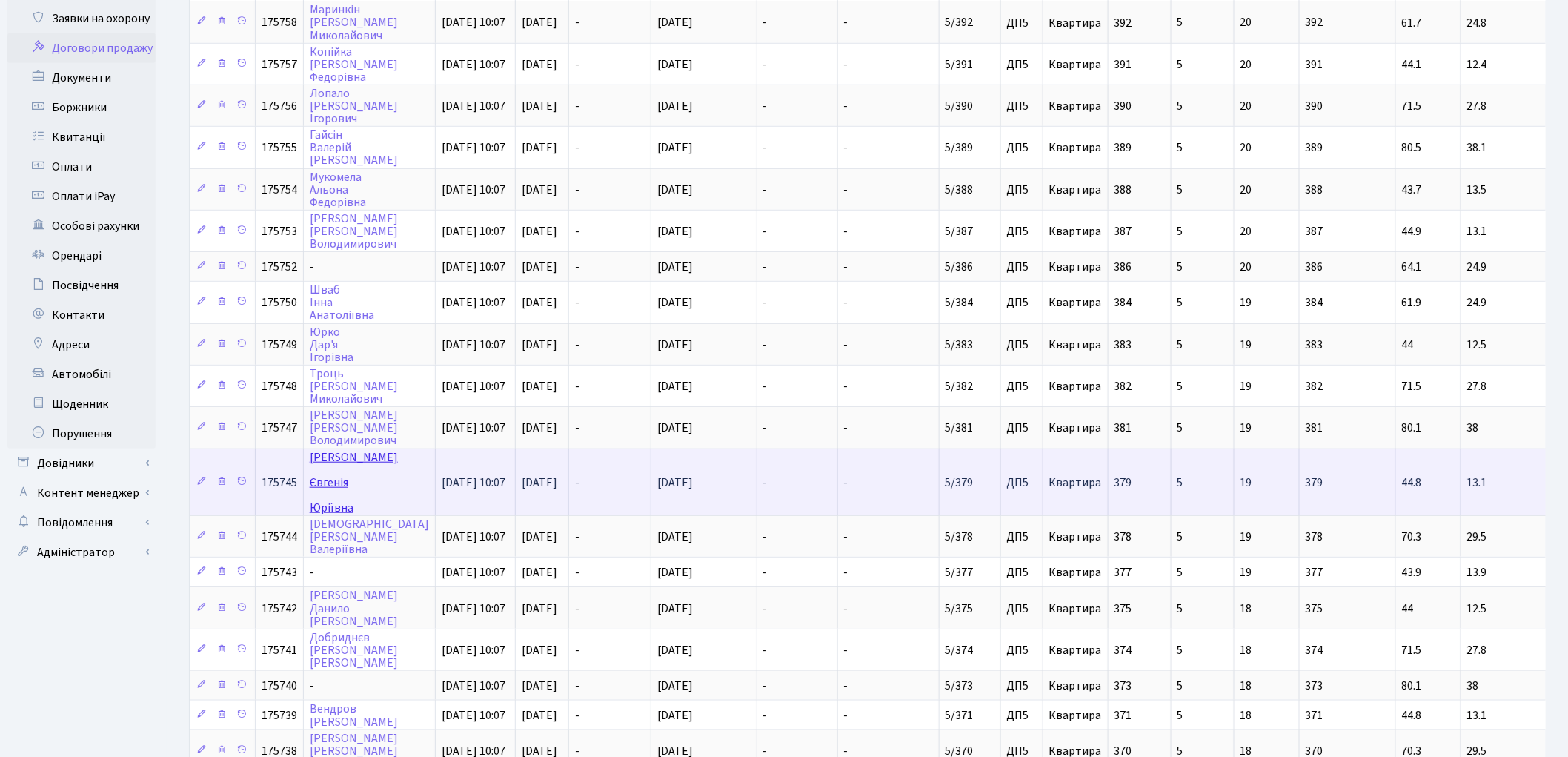
click at [343, 449] on link "Власенко Євгенія Юріївна" at bounding box center [354, 482] width 88 height 66
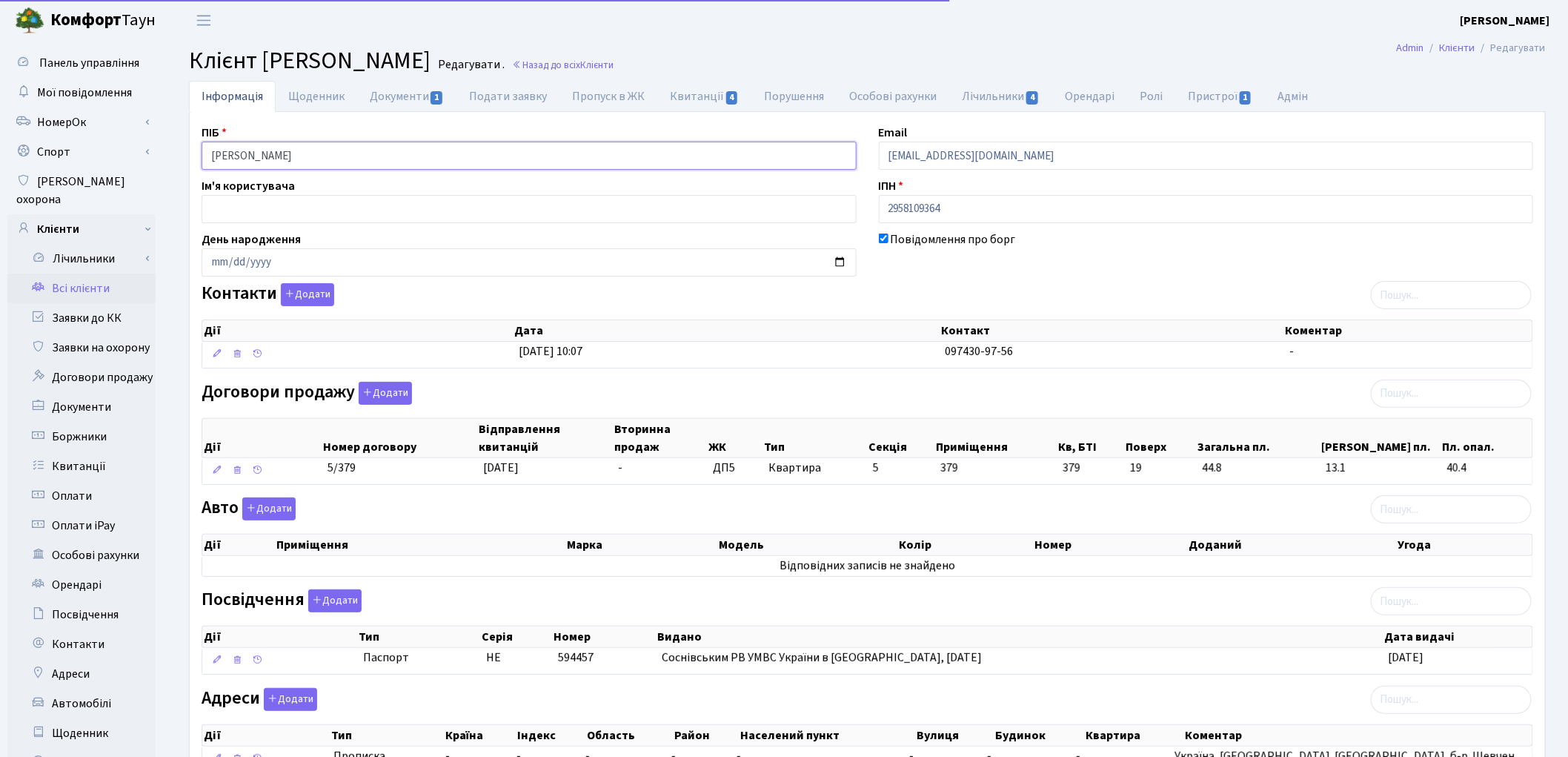
click at [262, 152] on input "Власенко Євгенія Юріївна" at bounding box center [529, 156] width 655 height 28
click at [264, 152] on input "Власенко Євгенія Юріївна" at bounding box center [529, 156] width 655 height 28
click at [262, 153] on input "Власенко Євгенія Юріївна" at bounding box center [529, 156] width 655 height 28
click at [300, 154] on input "Власенко Євгенія Юріївна" at bounding box center [529, 156] width 655 height 28
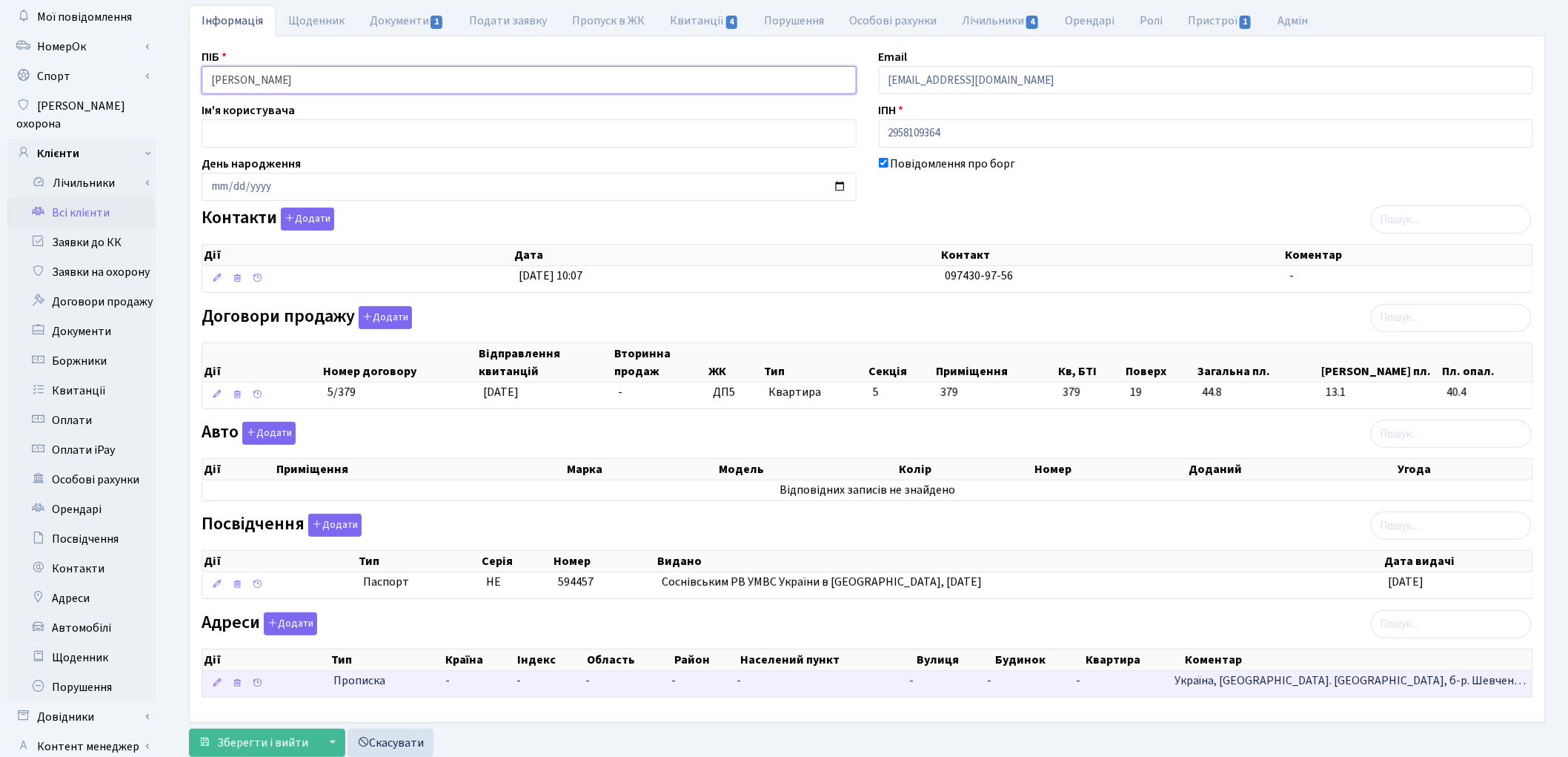
scroll to position [165, 0]
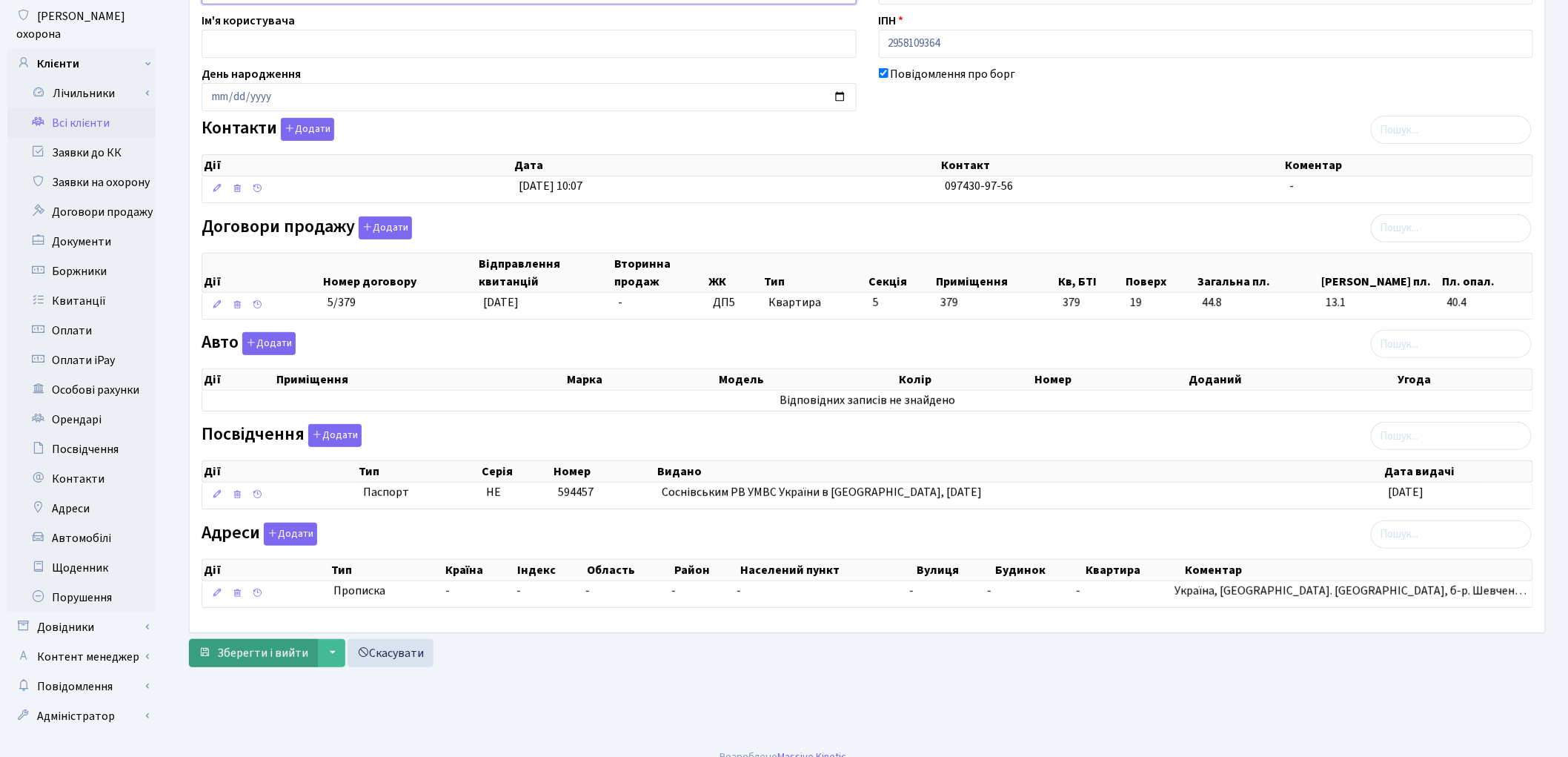
type input "Власенко Євгенія Юріївна"
click at [246, 660] on span "Зберегти і вийти" at bounding box center [263, 653] width 91 height 16
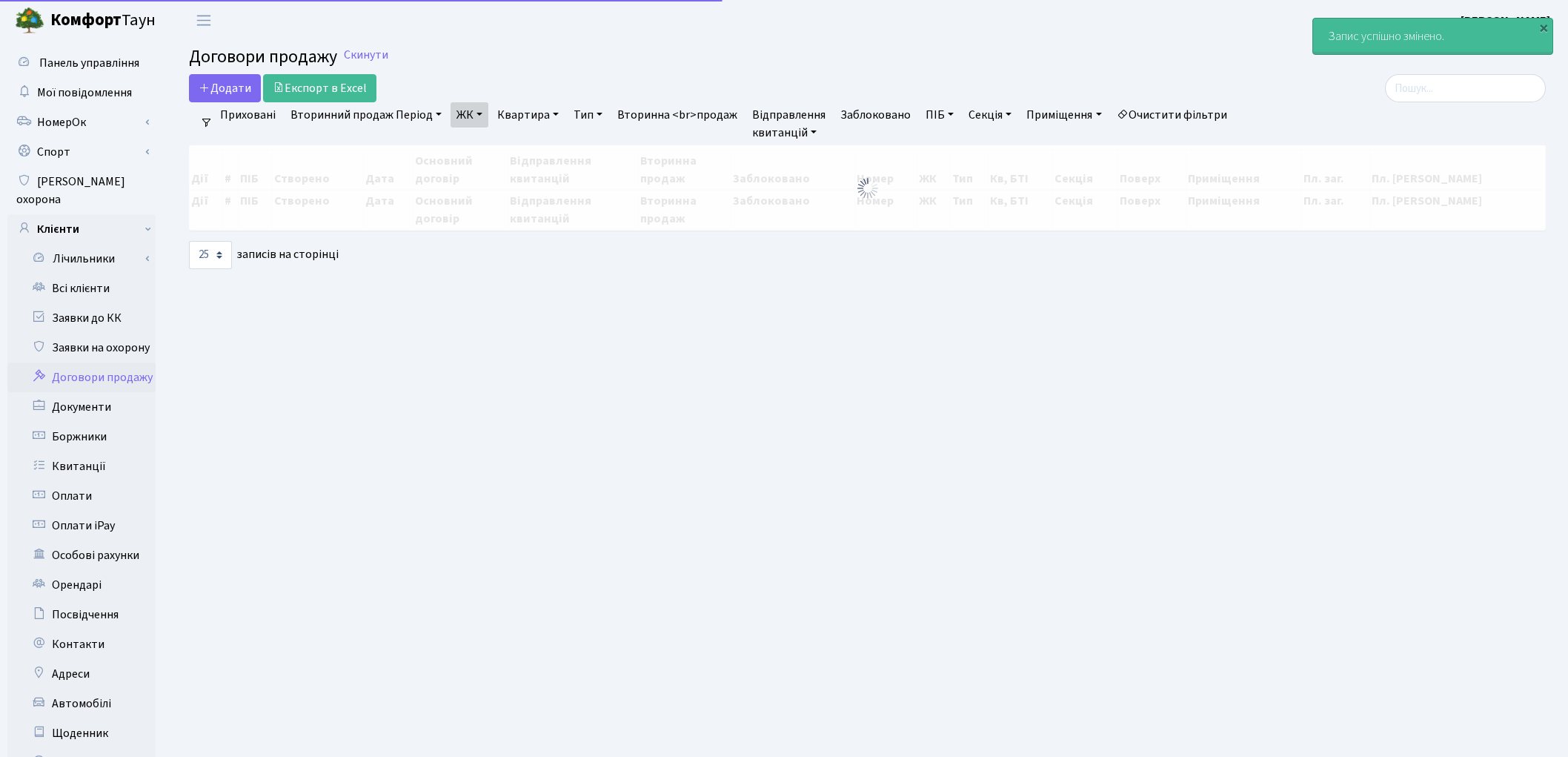
select select "25"
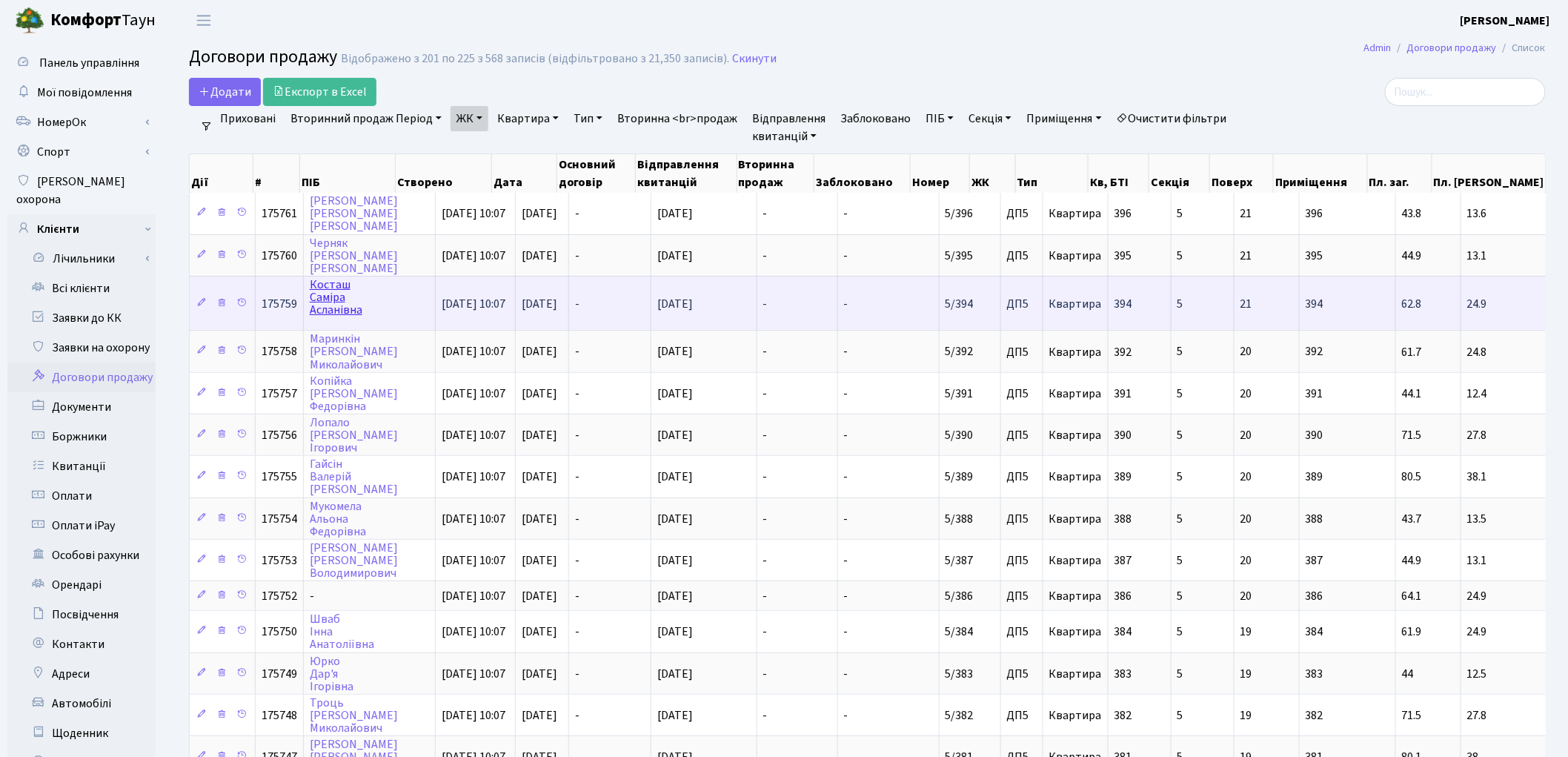
click at [337, 289] on link "[PERSON_NAME]" at bounding box center [335, 297] width 52 height 42
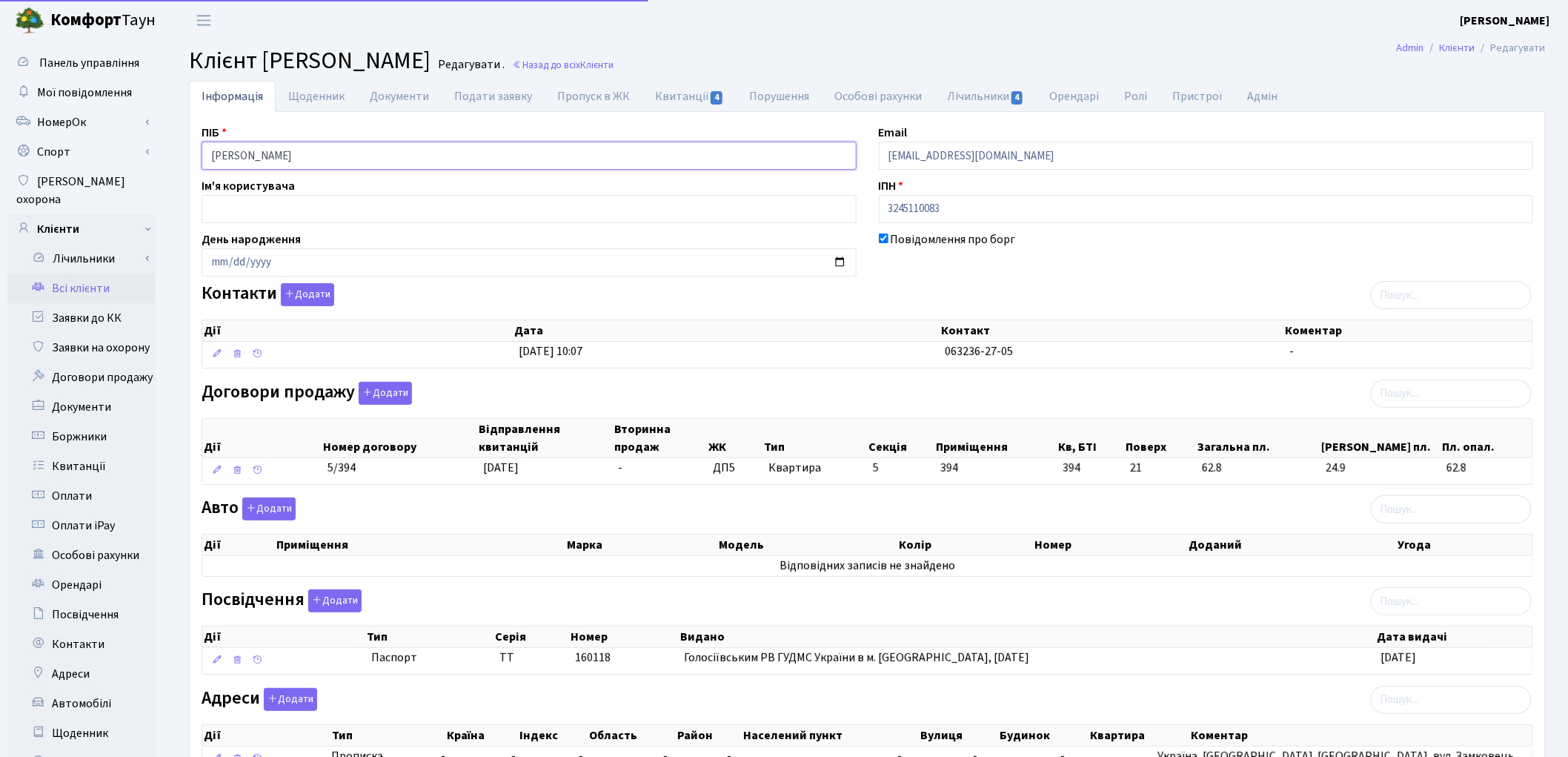
click at [417, 147] on input "Косташ Саміра Асланівна" at bounding box center [529, 156] width 655 height 28
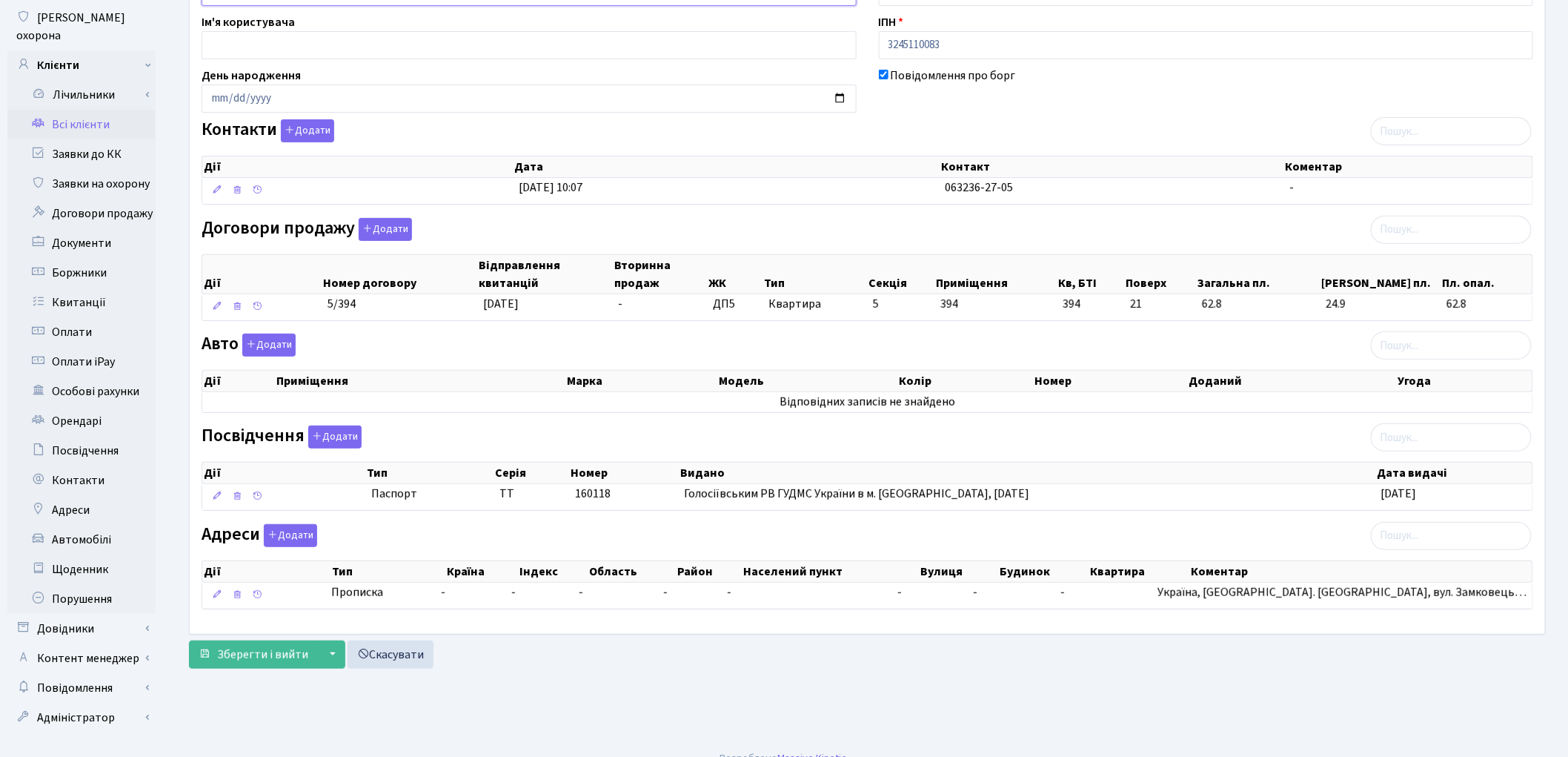
scroll to position [165, 0]
type input "Косташ Саміра Асланівна"
click at [238, 647] on span "Зберегти і вийти" at bounding box center [263, 653] width 91 height 16
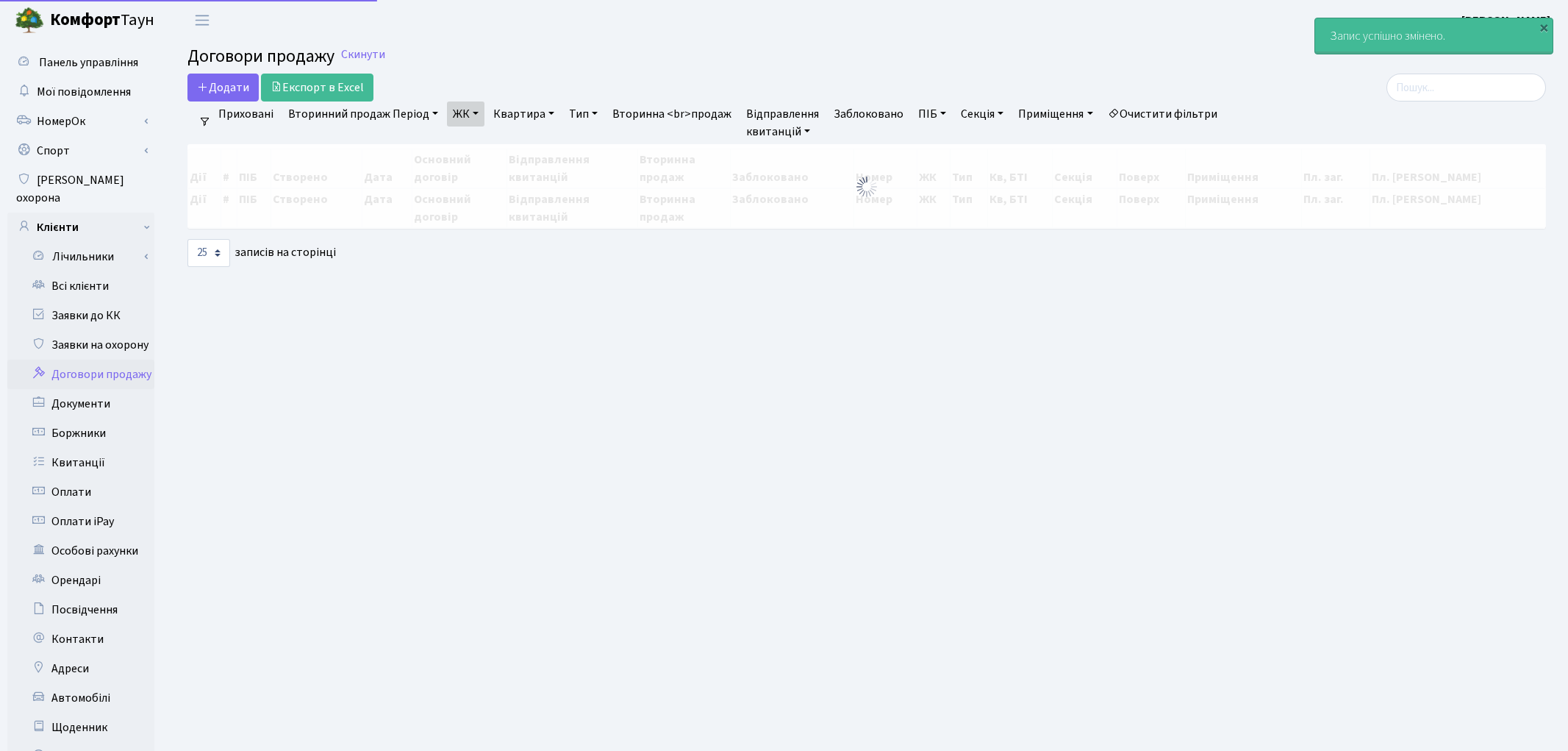
select select "25"
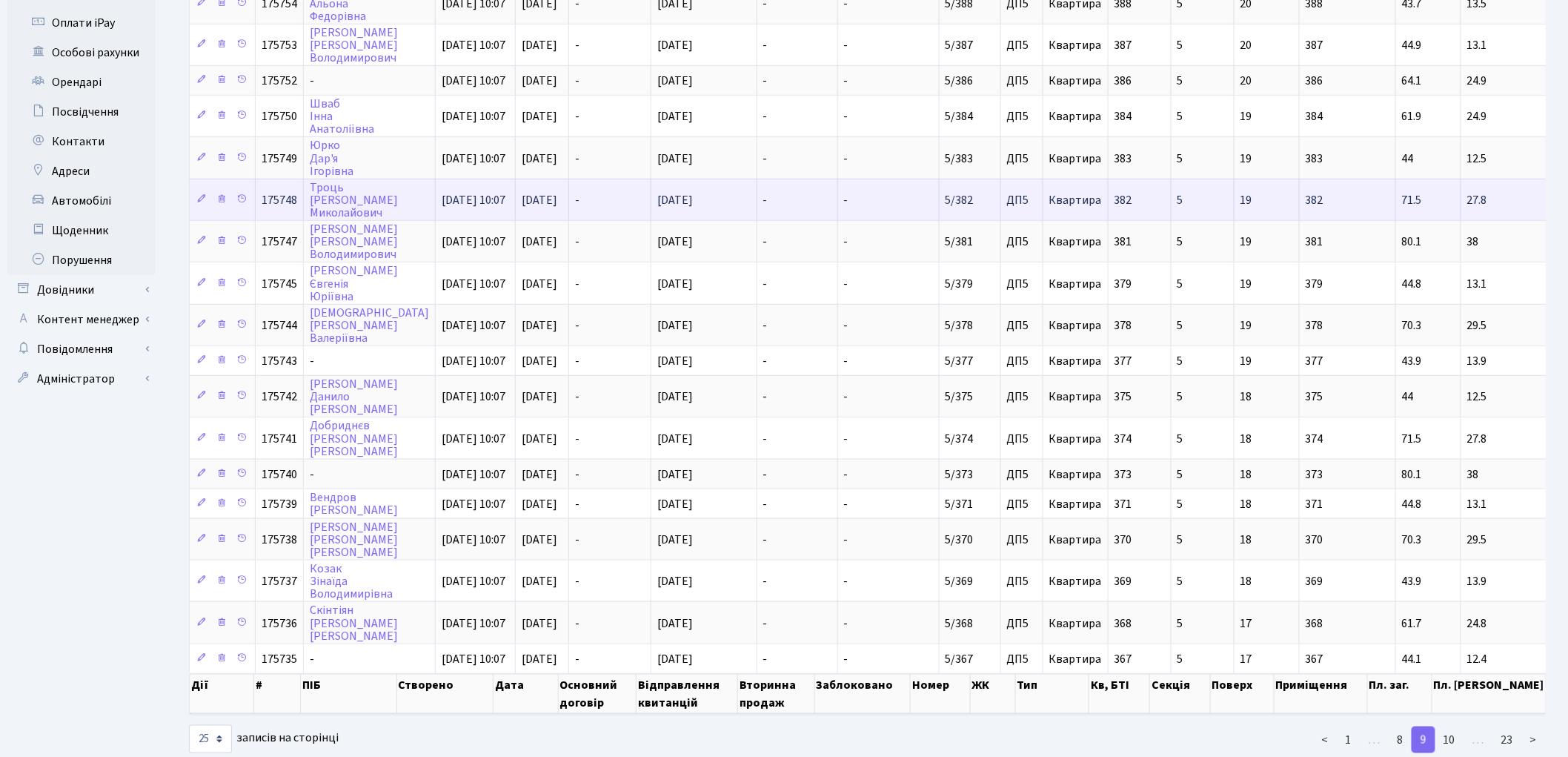
scroll to position [505, 0]
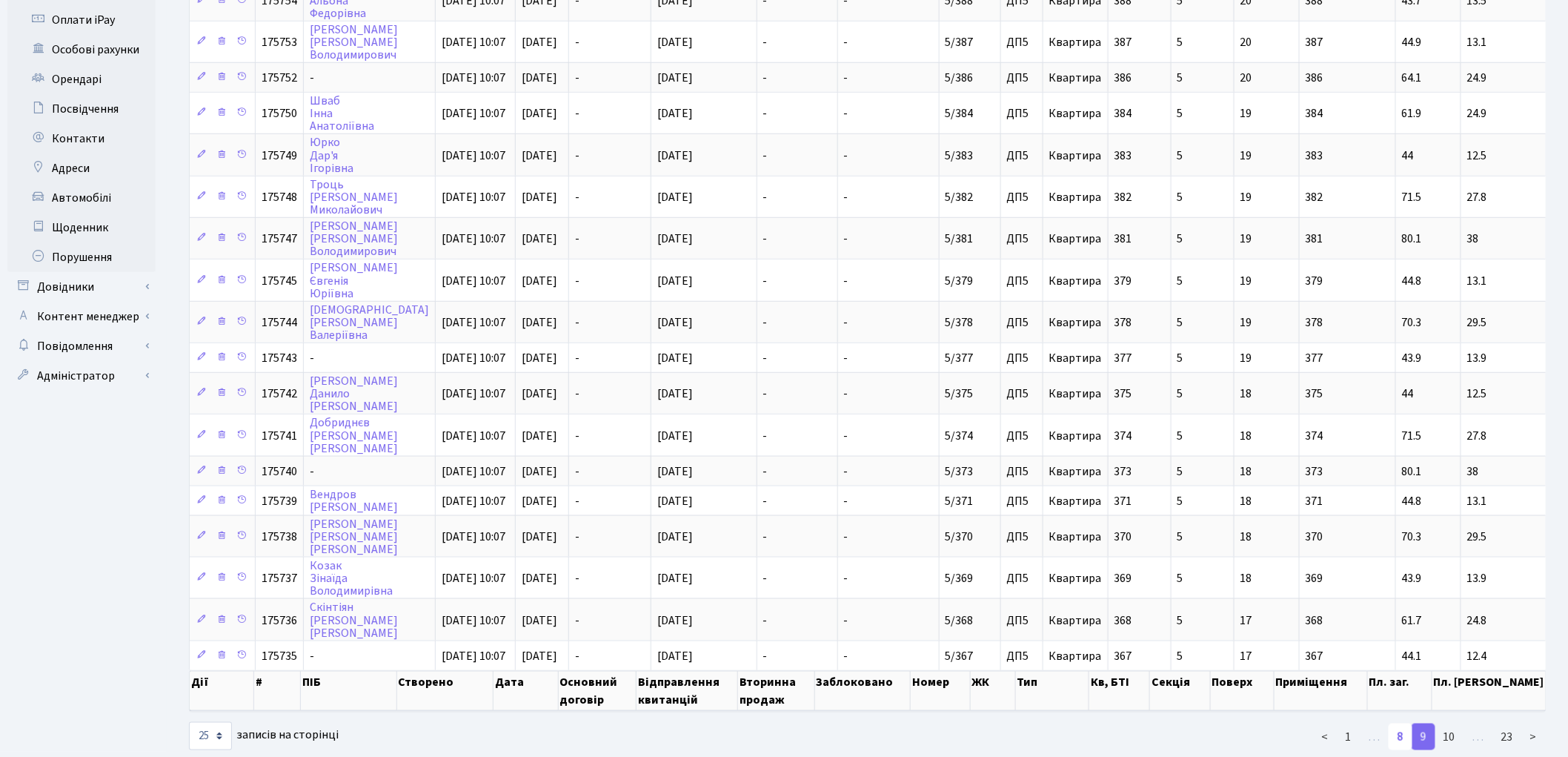
click at [1401, 723] on link "8" at bounding box center [1400, 737] width 24 height 27
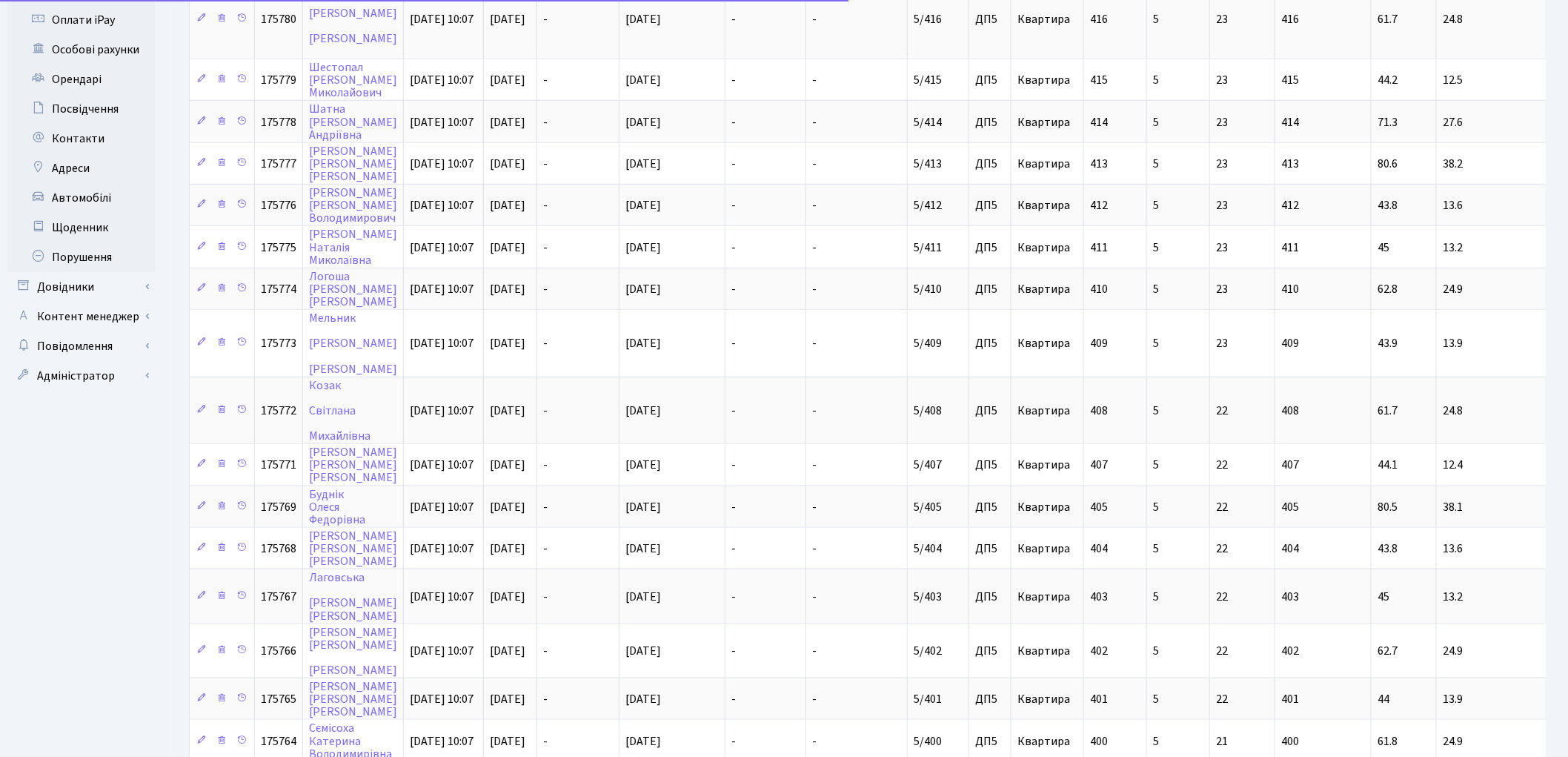
scroll to position [690, 0]
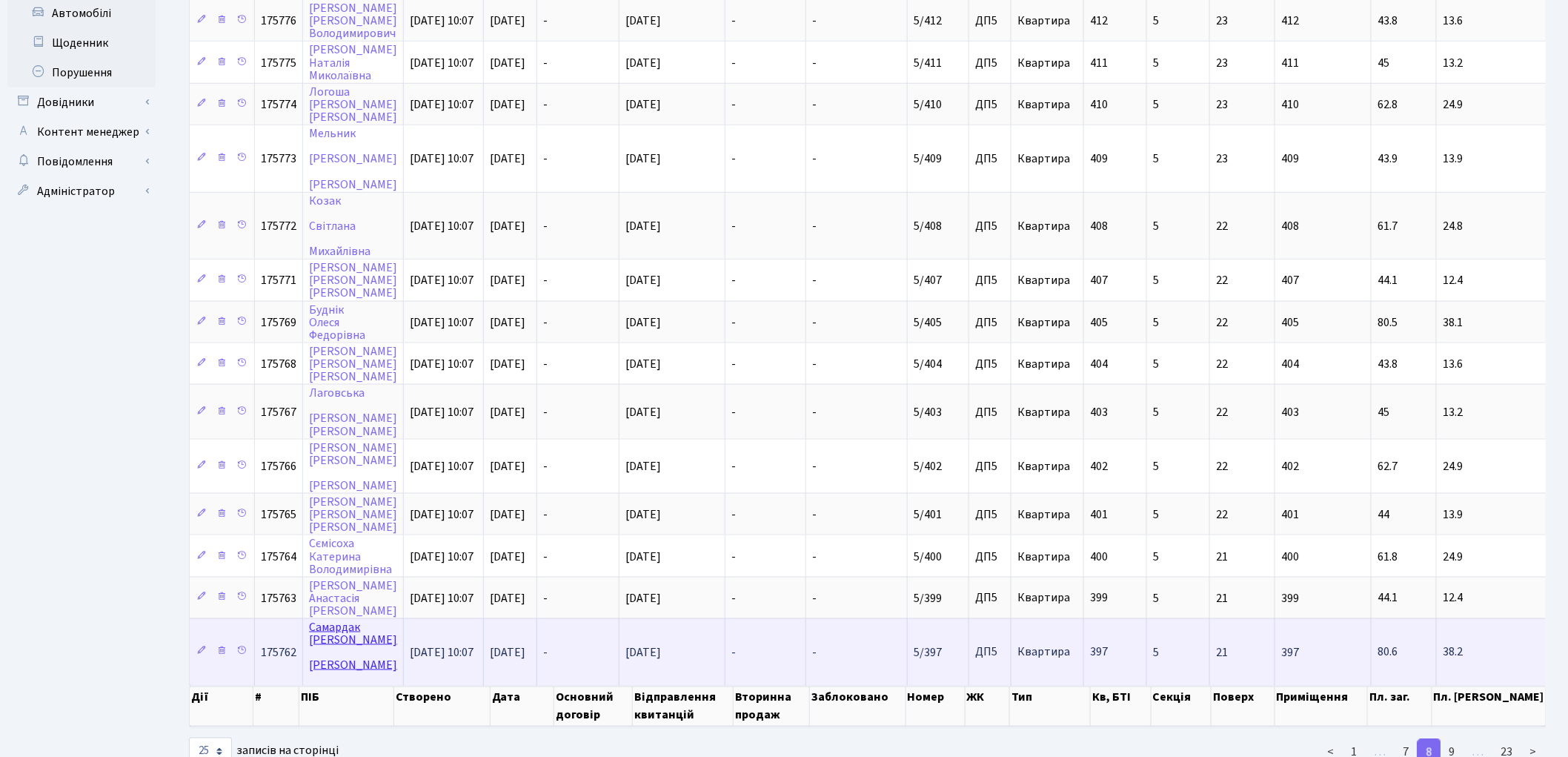
click at [345, 619] on link "Самардак Олександр Анатолійович" at bounding box center [353, 646] width 88 height 54
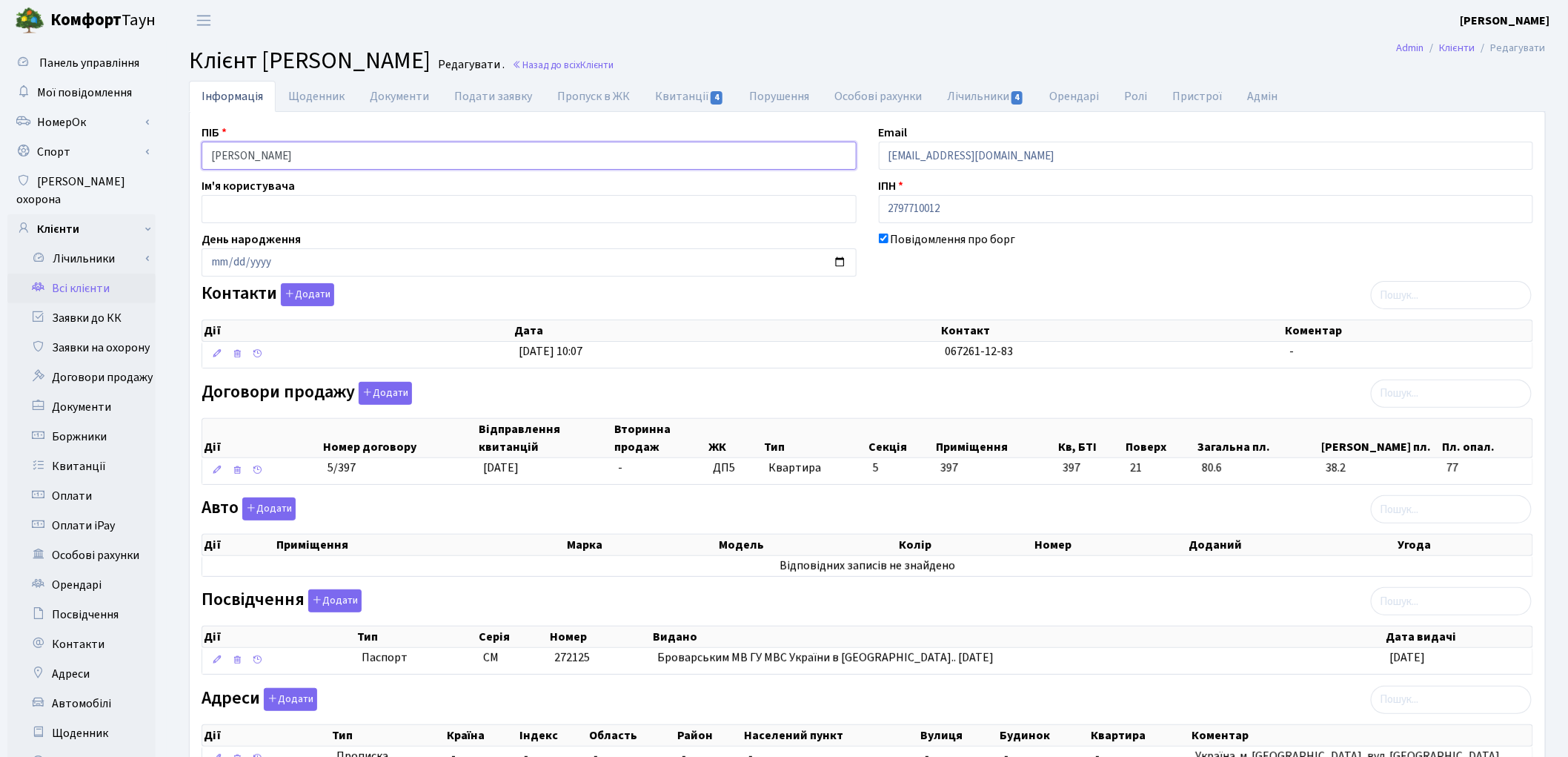
click at [317, 153] on input "[PERSON_NAME]" at bounding box center [529, 156] width 655 height 28
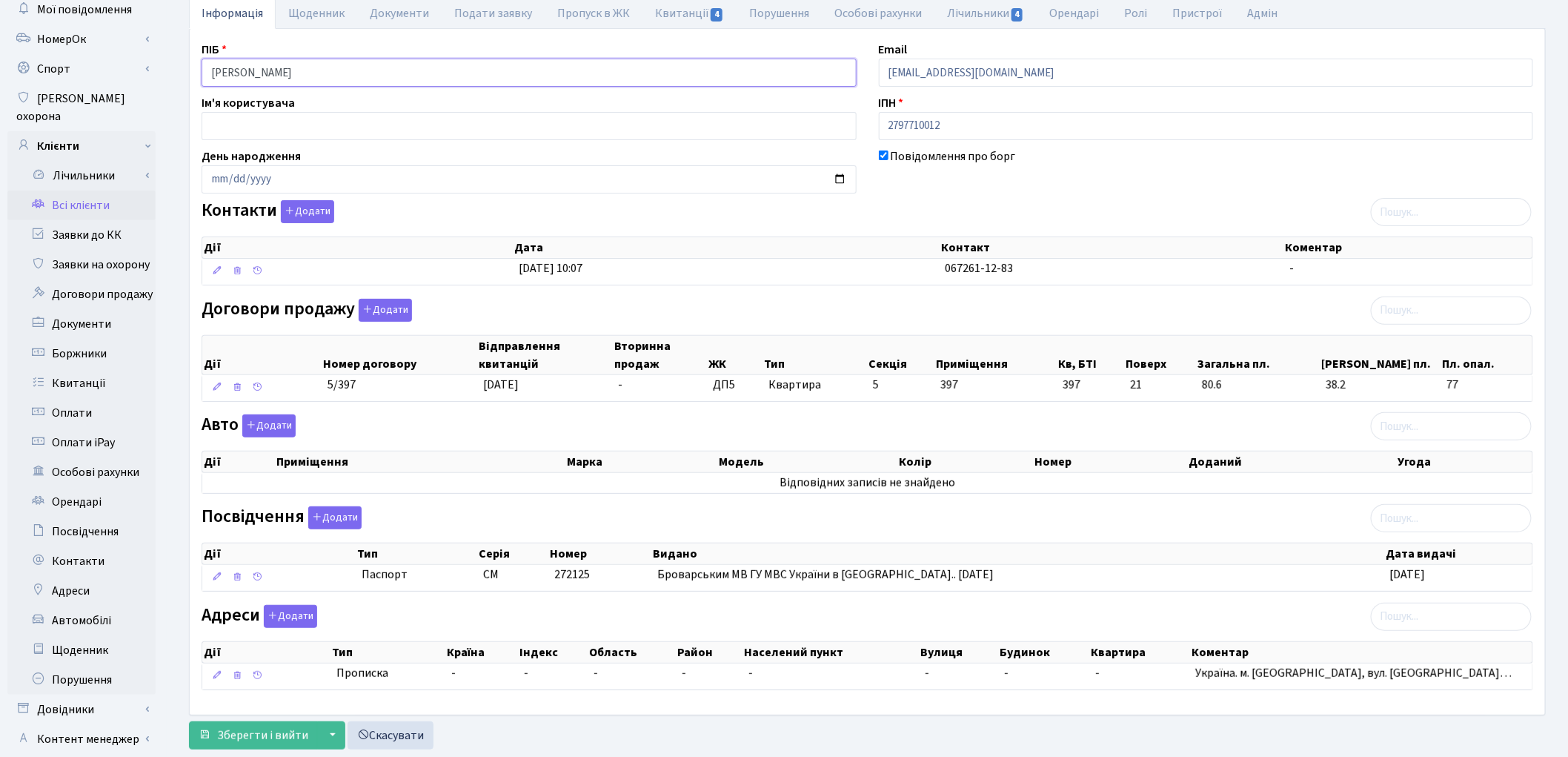
scroll to position [165, 0]
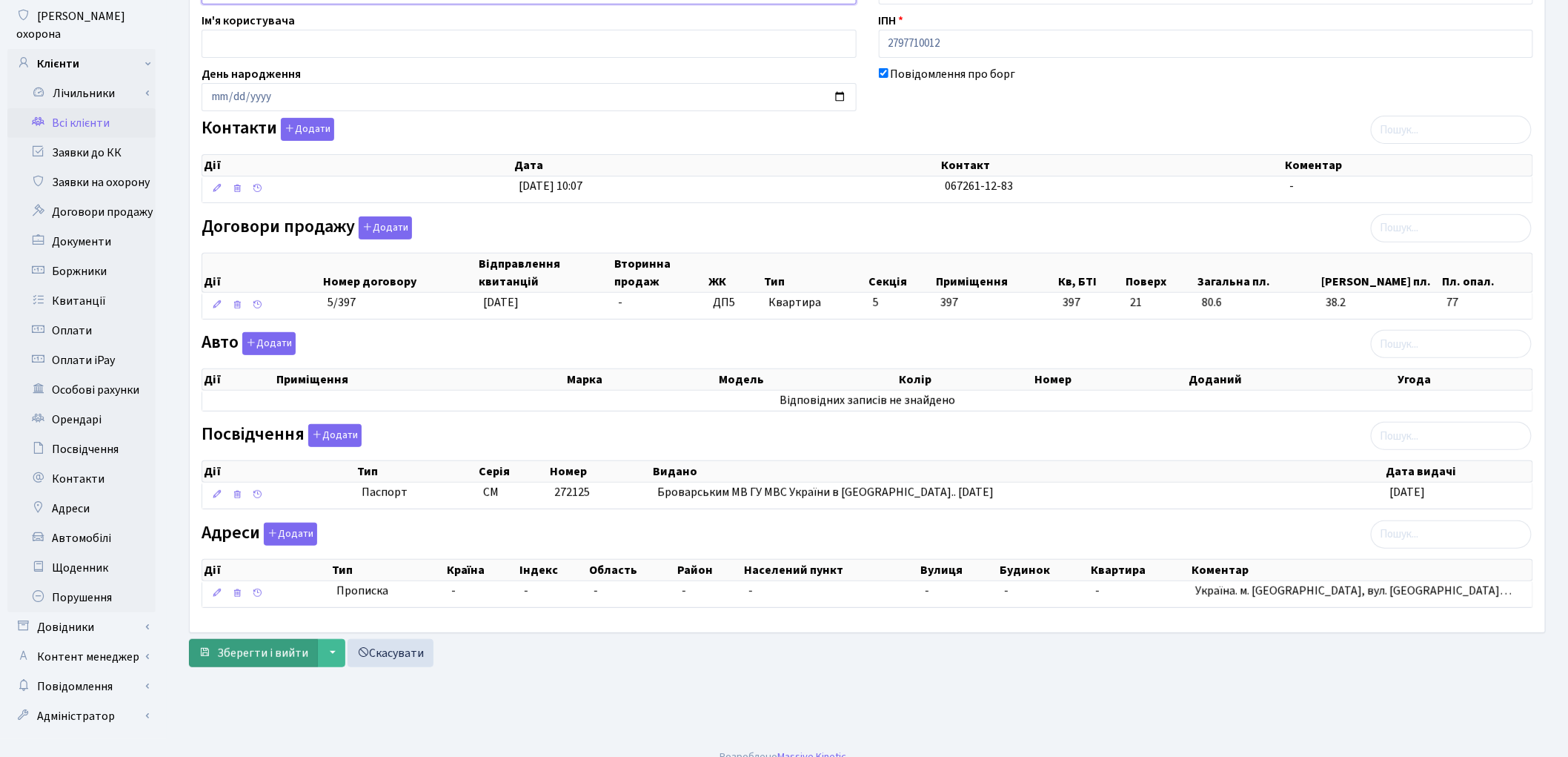
type input "[PERSON_NAME]"
click at [258, 665] on button "Зберегти і вийти" at bounding box center [254, 653] width 129 height 28
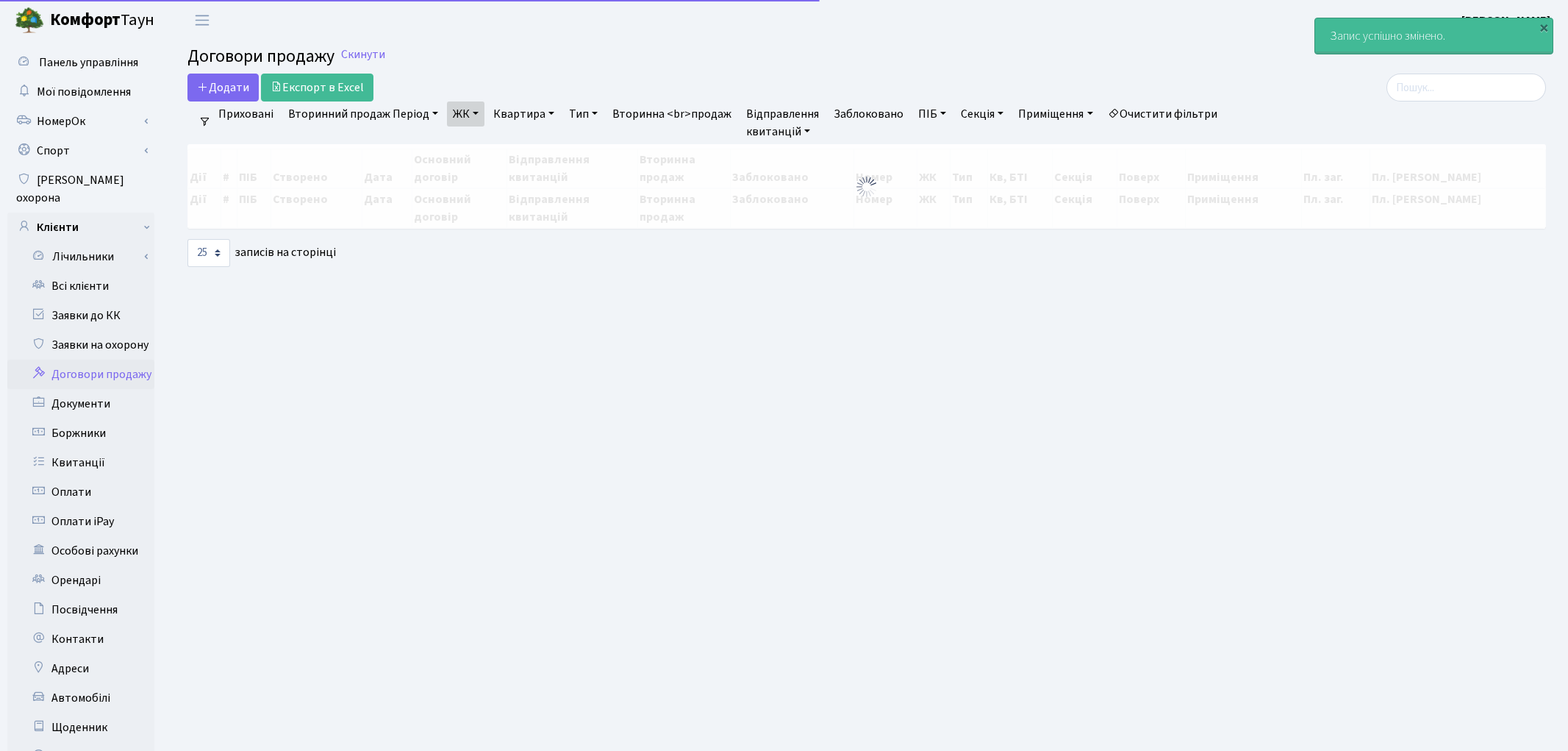
select select "25"
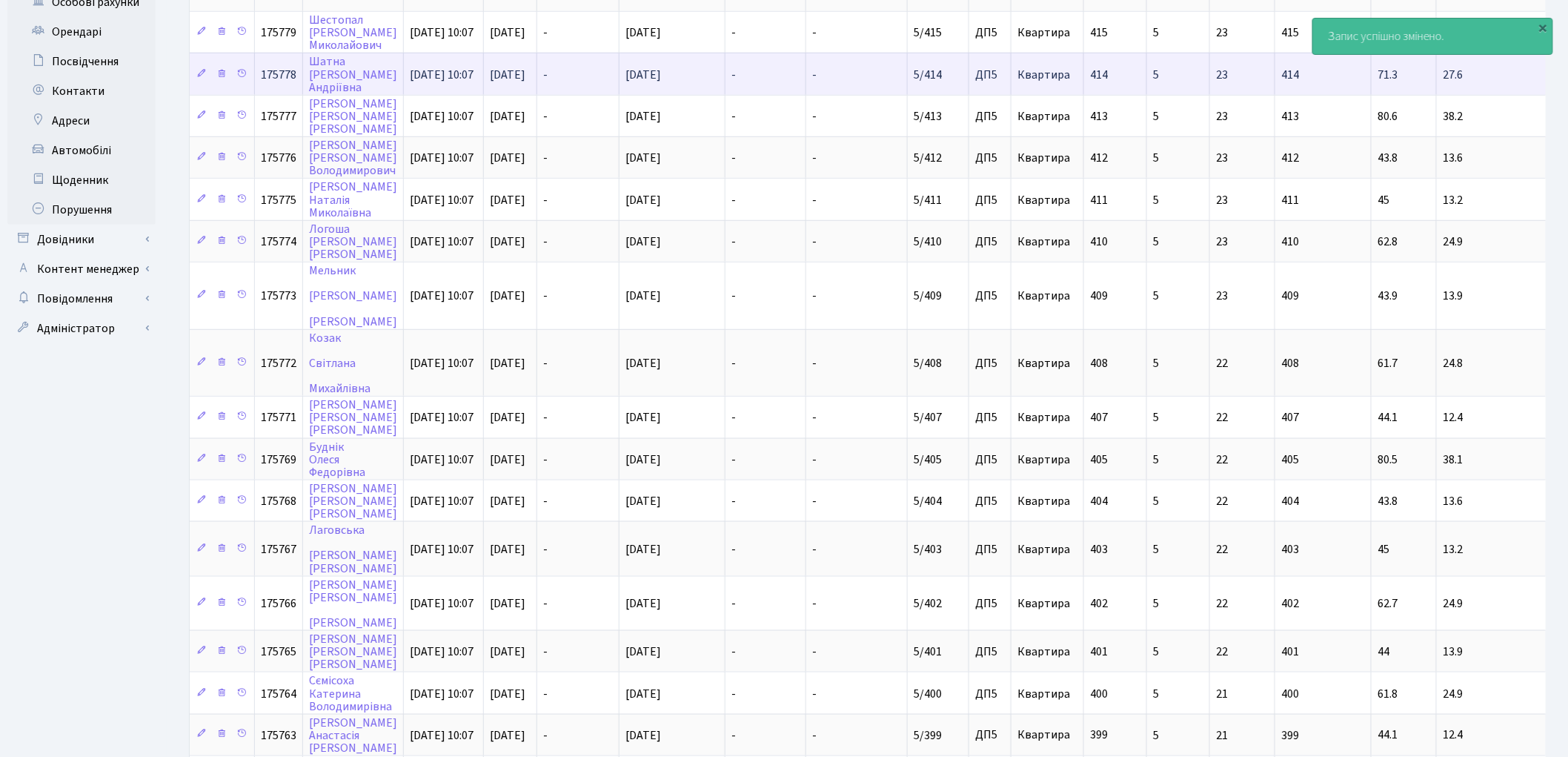
scroll to position [665, 0]
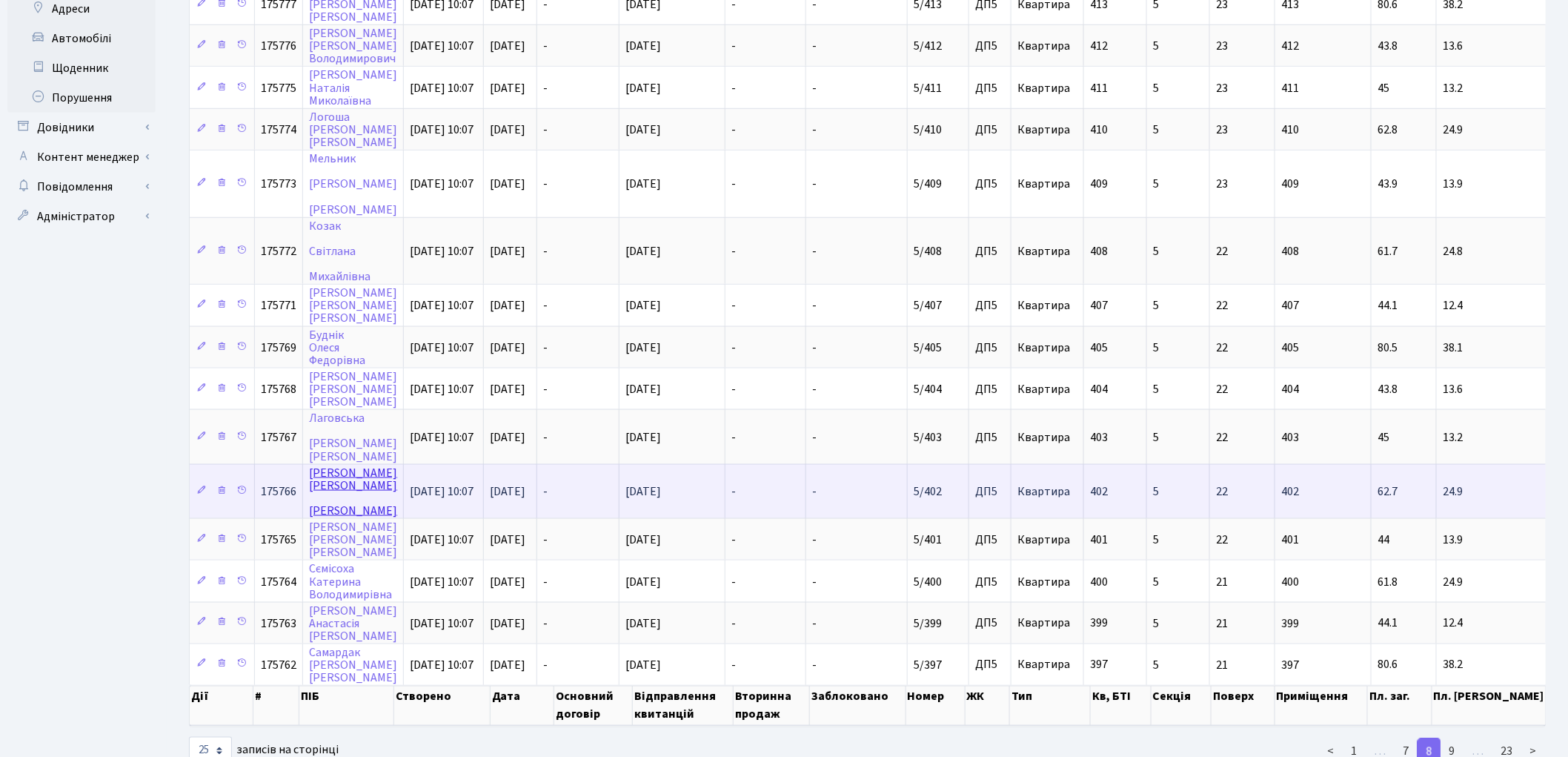
click at [333, 464] on link "Трубачев Андрій Сергійович" at bounding box center [353, 491] width 88 height 54
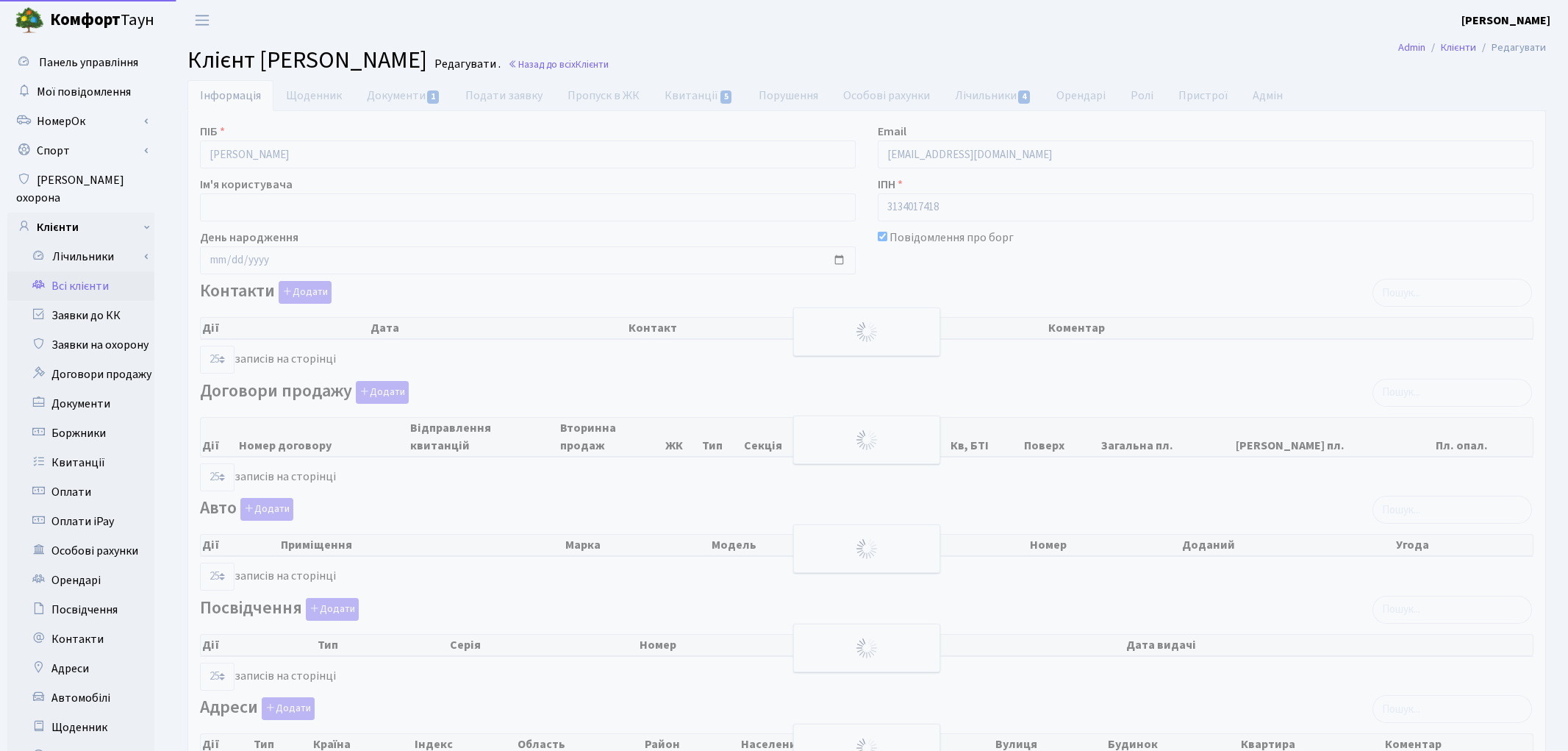
select select "25"
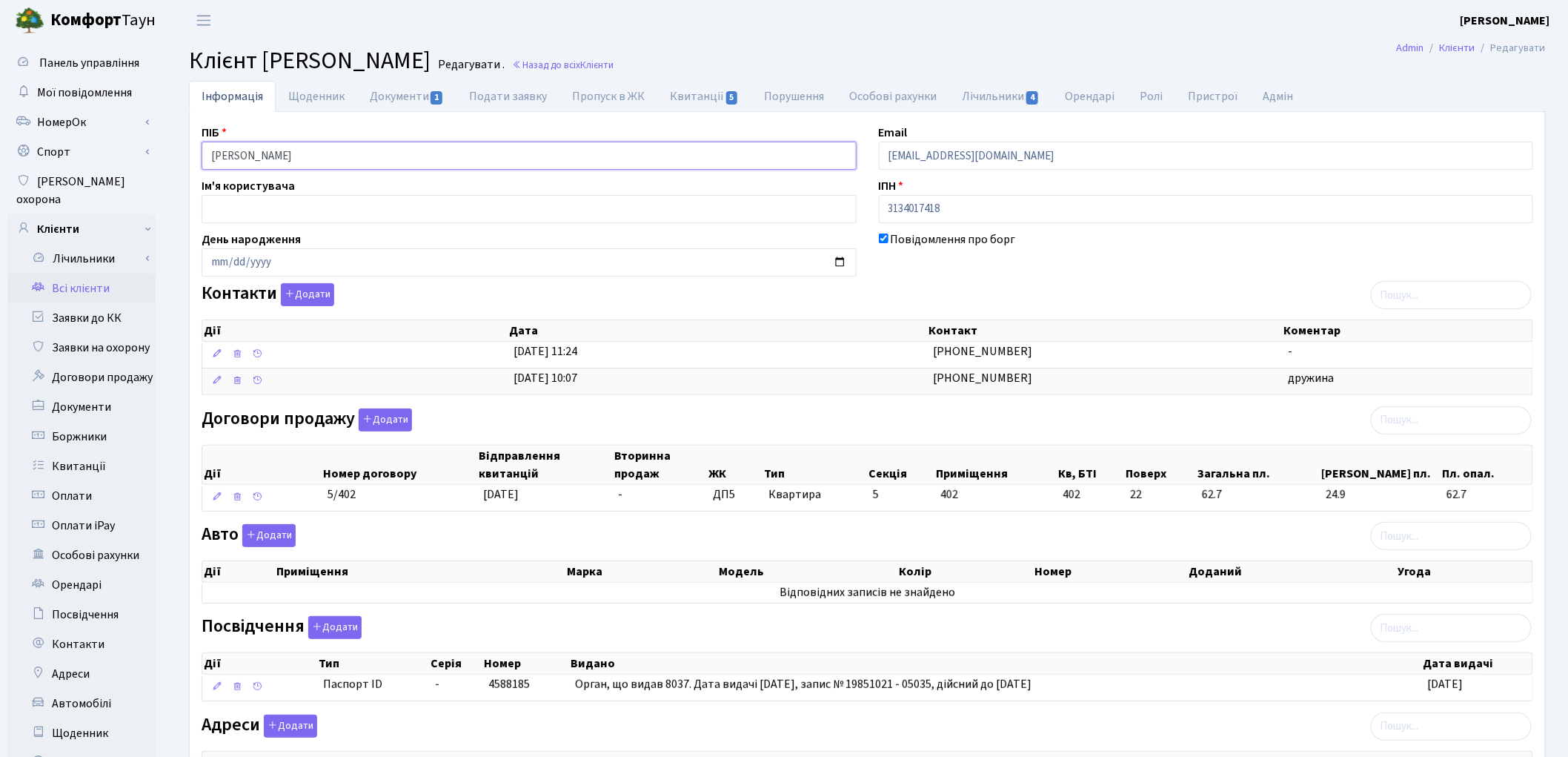
click at [297, 151] on input "Трубачев Андрій Сергійович" at bounding box center [529, 156] width 655 height 28
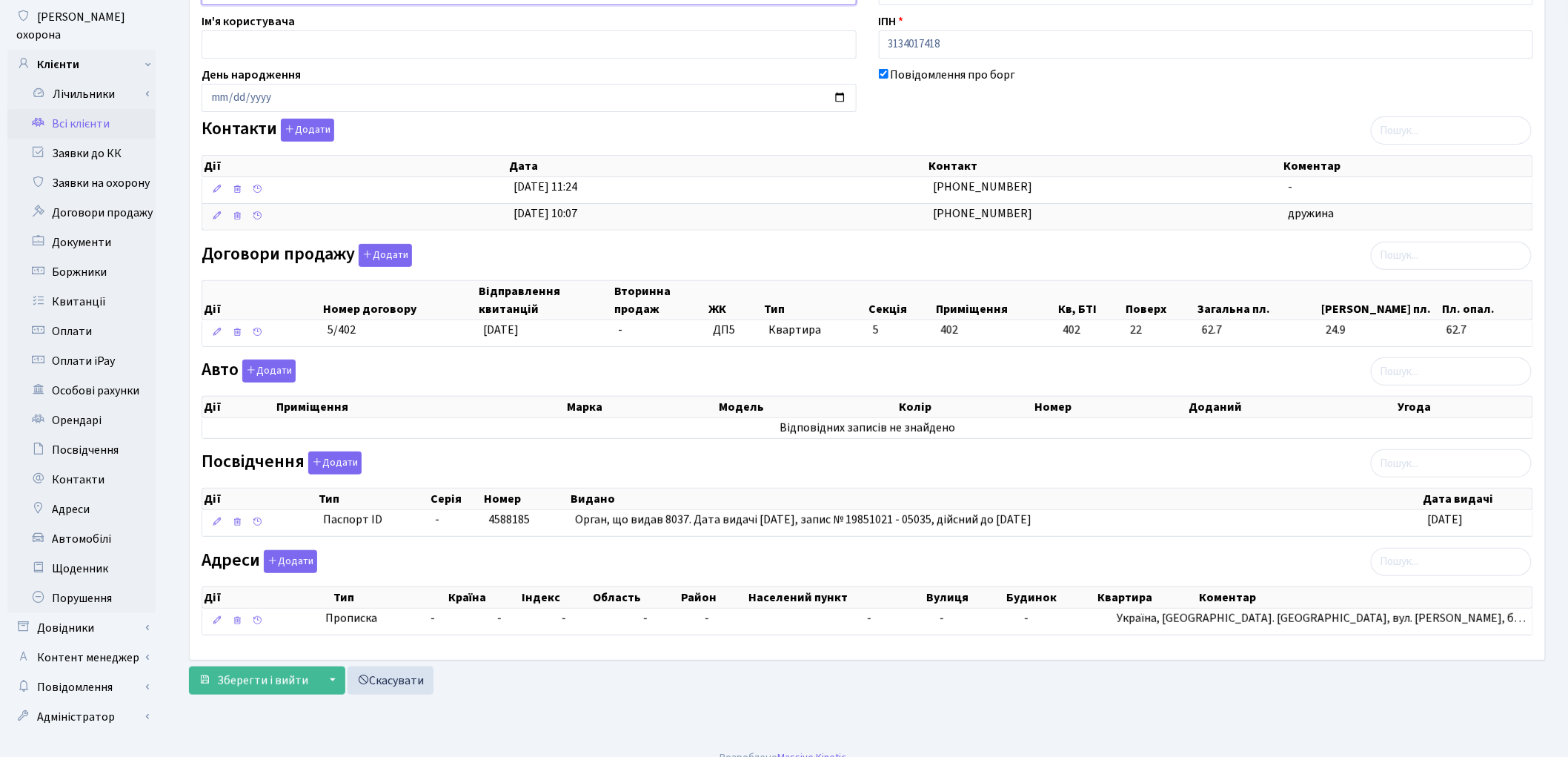
scroll to position [165, 0]
type input "Трубачев Андрій Сергійович"
click at [248, 675] on span "Зберегти і вийти" at bounding box center [263, 679] width 91 height 16
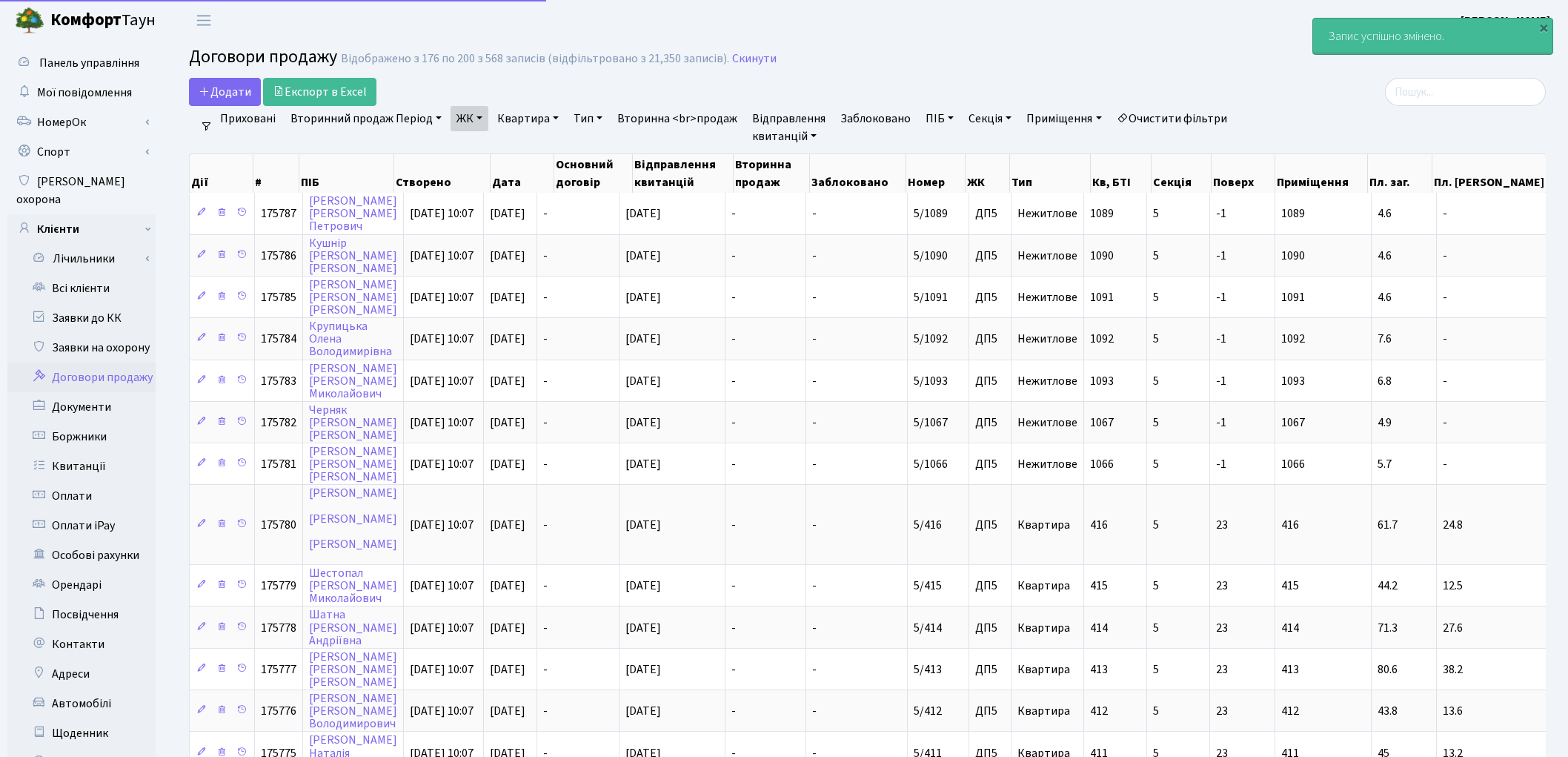
select select "25"
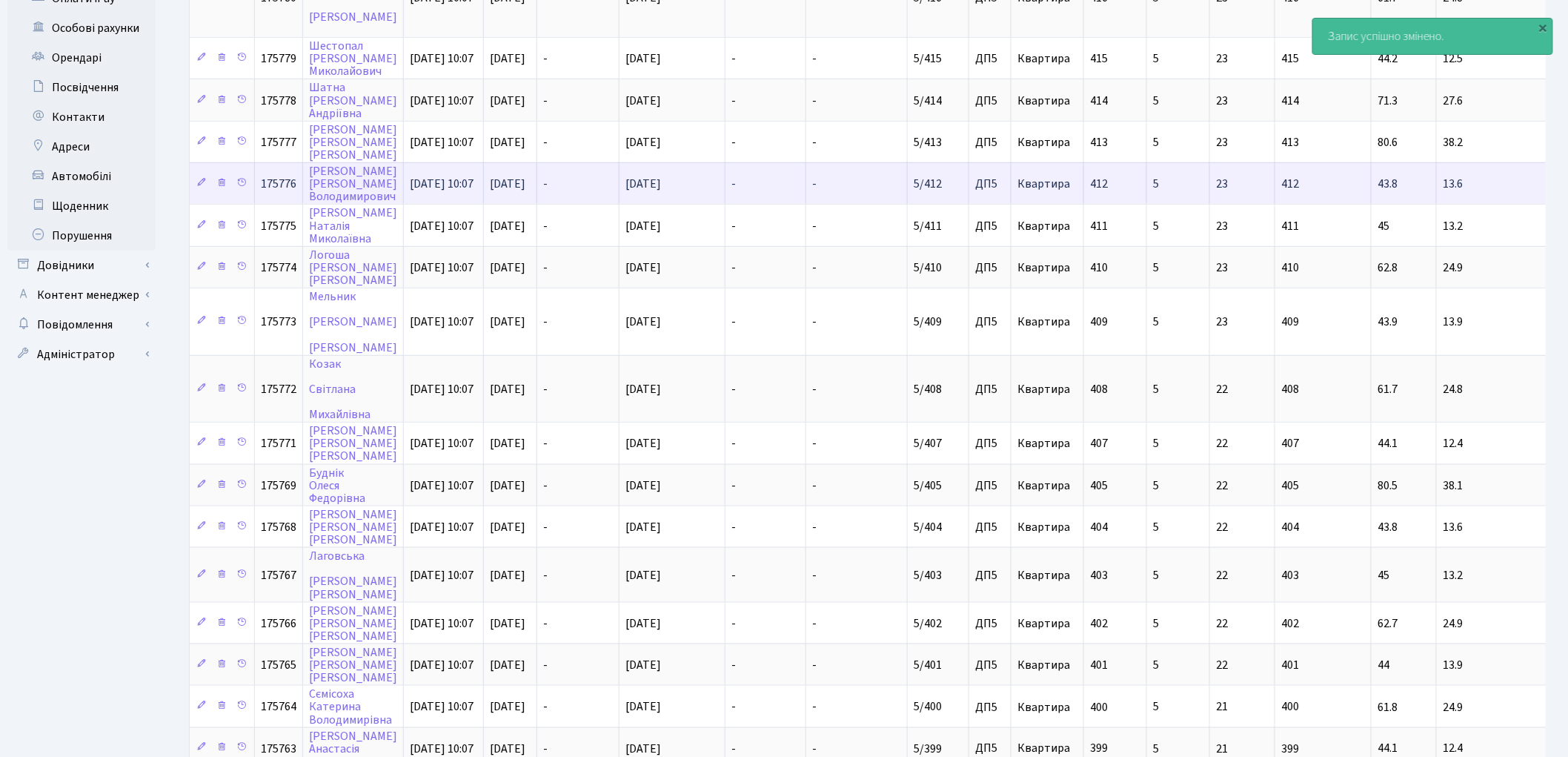
scroll to position [654, 0]
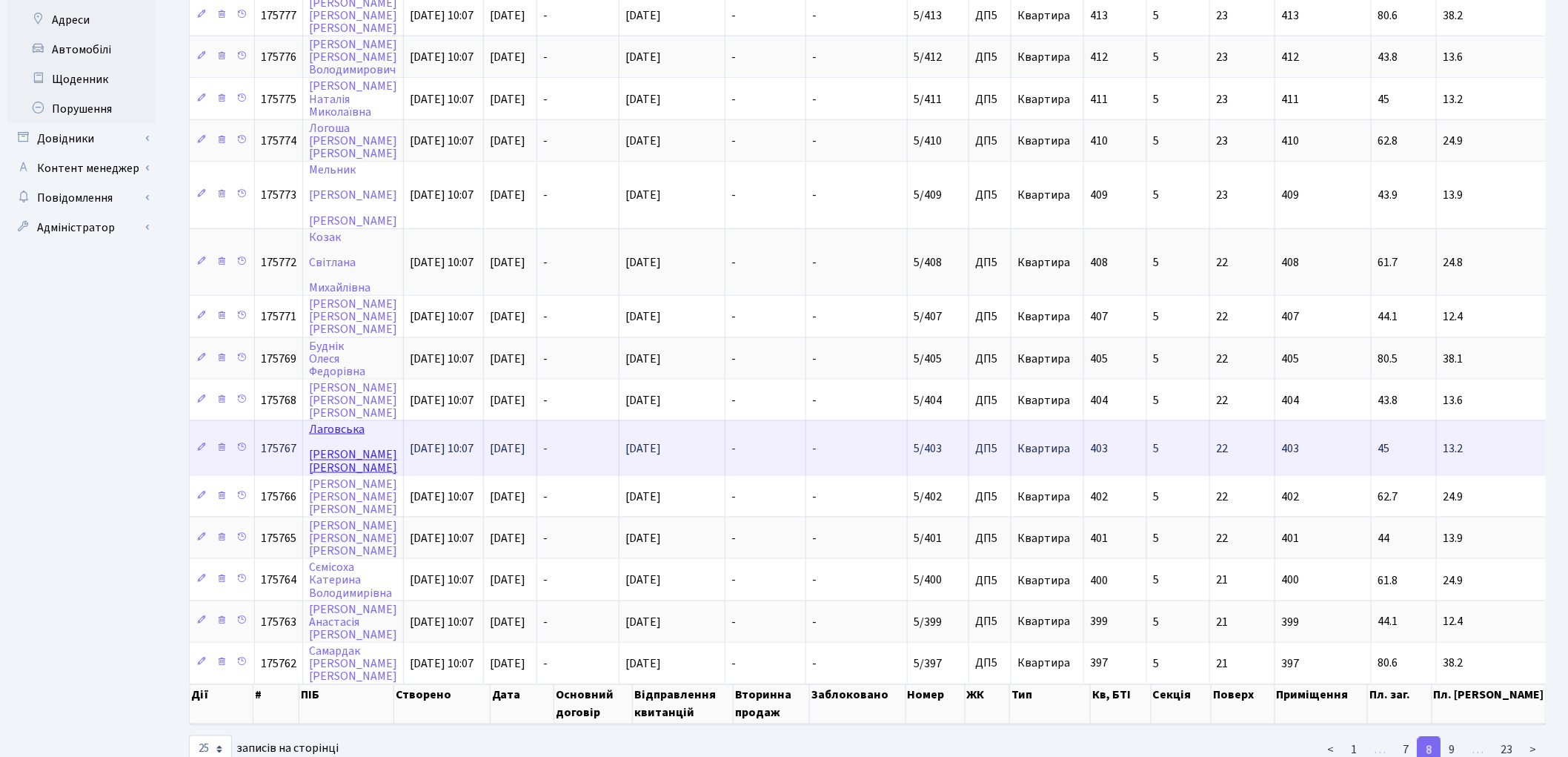
click at [338, 424] on link "Лаговська Людмила Цезарівна" at bounding box center [353, 447] width 88 height 54
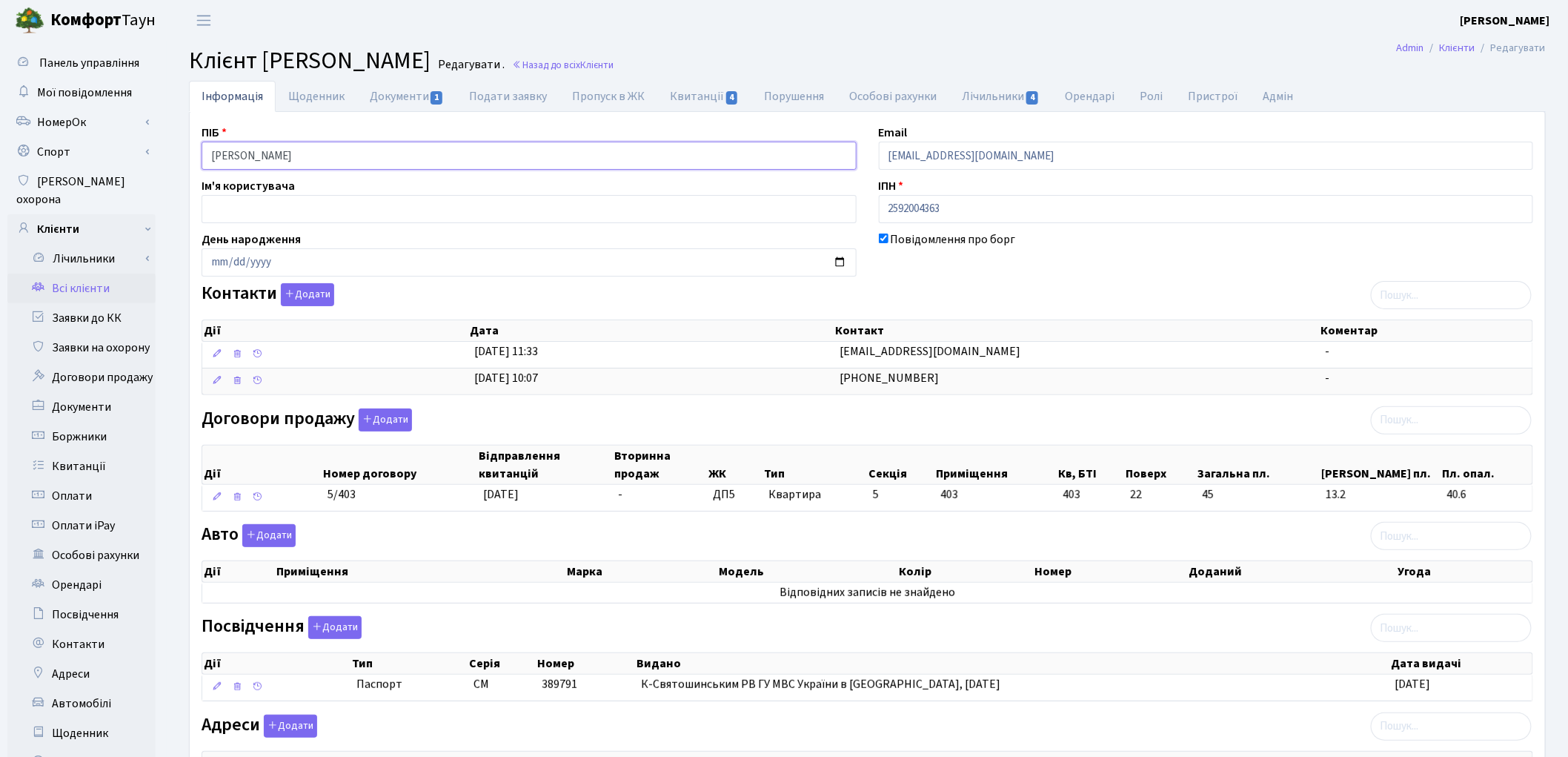
click at [265, 152] on input "[PERSON_NAME]" at bounding box center [529, 156] width 655 height 28
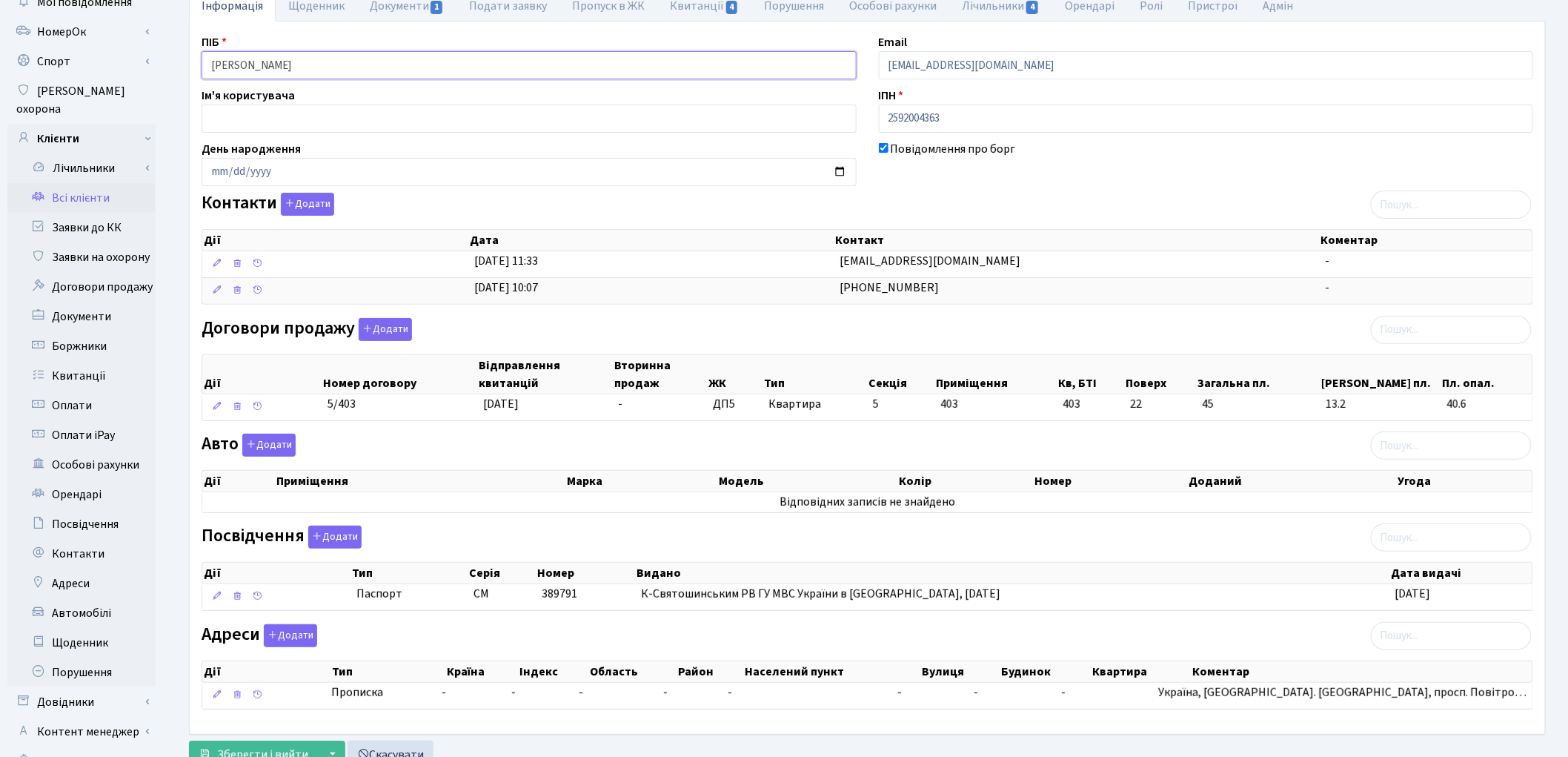
scroll to position [165, 0]
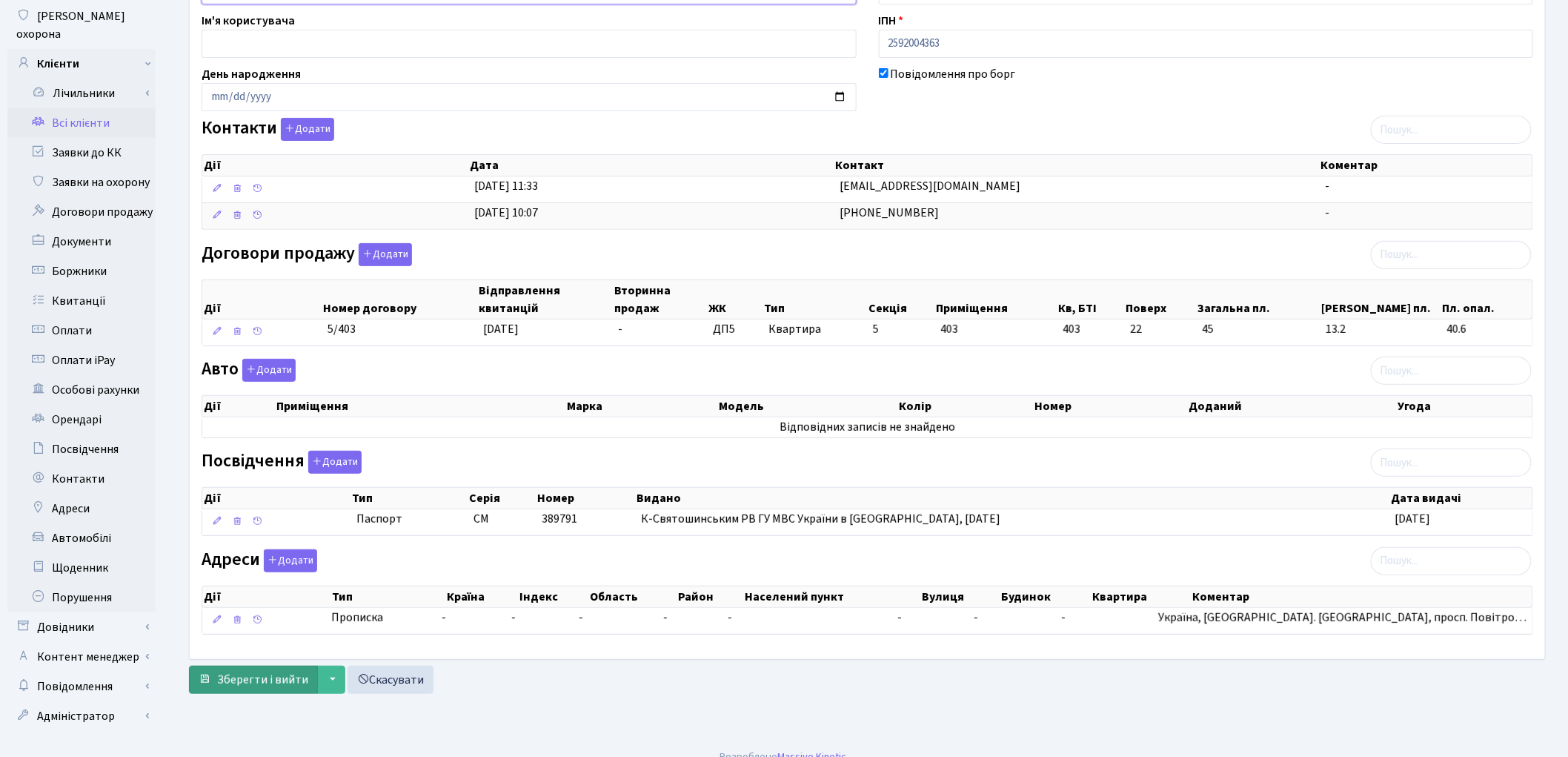
type input "Лаговська Людмила Цезарівна"
click at [239, 680] on span "Зберегти і вийти" at bounding box center [263, 679] width 91 height 16
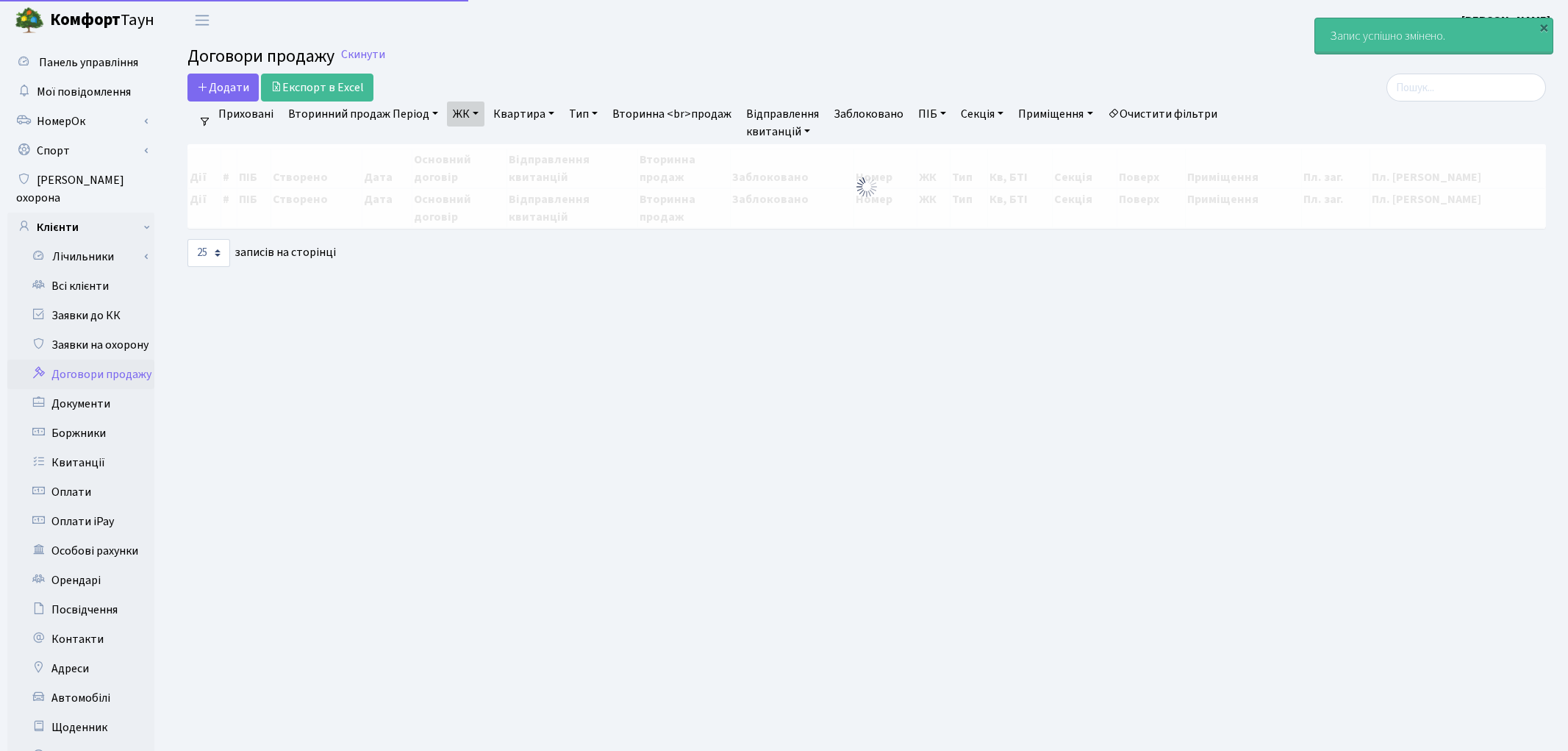
select select "25"
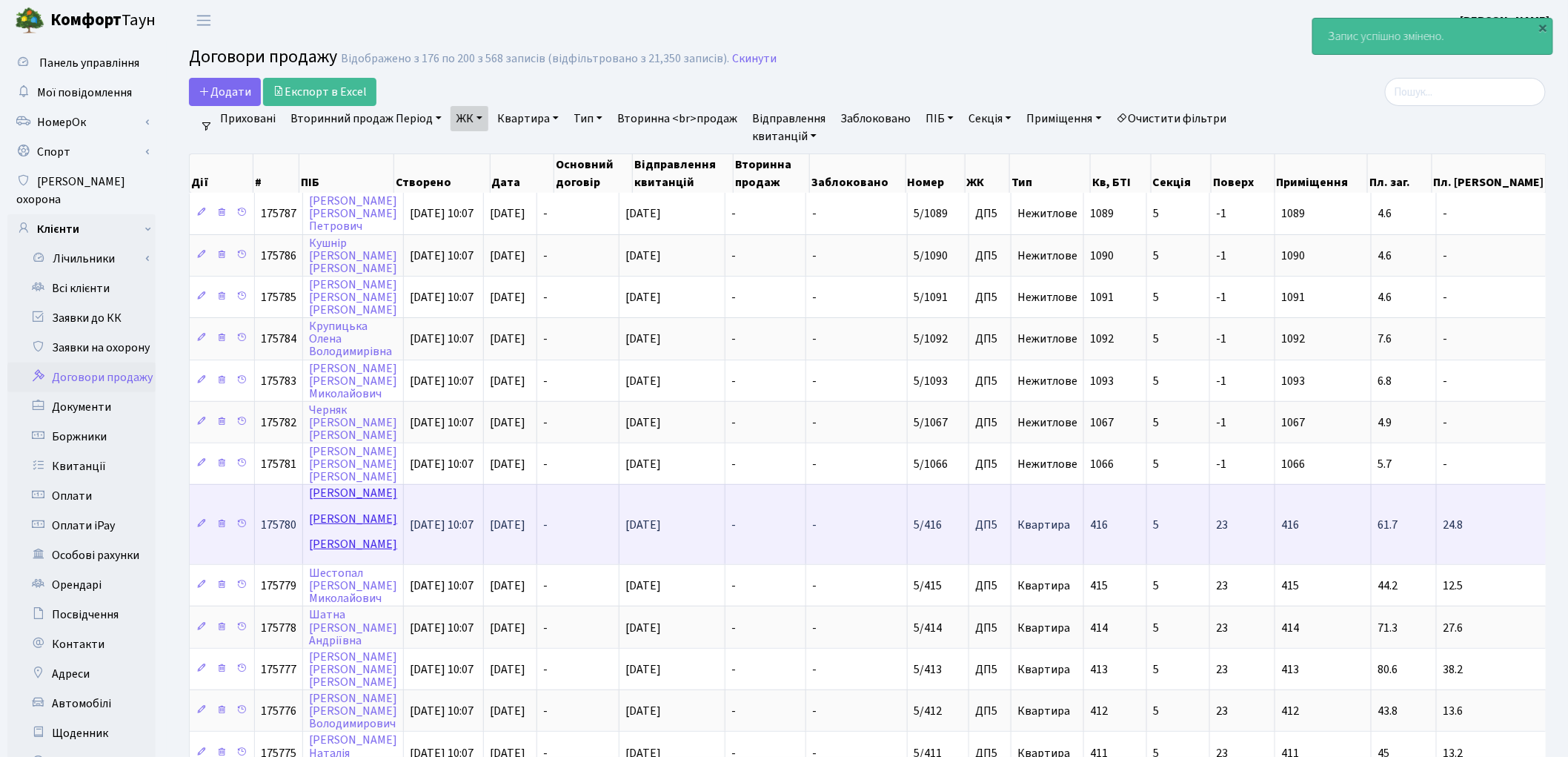
click at [320, 486] on link "[PERSON_NAME]" at bounding box center [353, 518] width 88 height 66
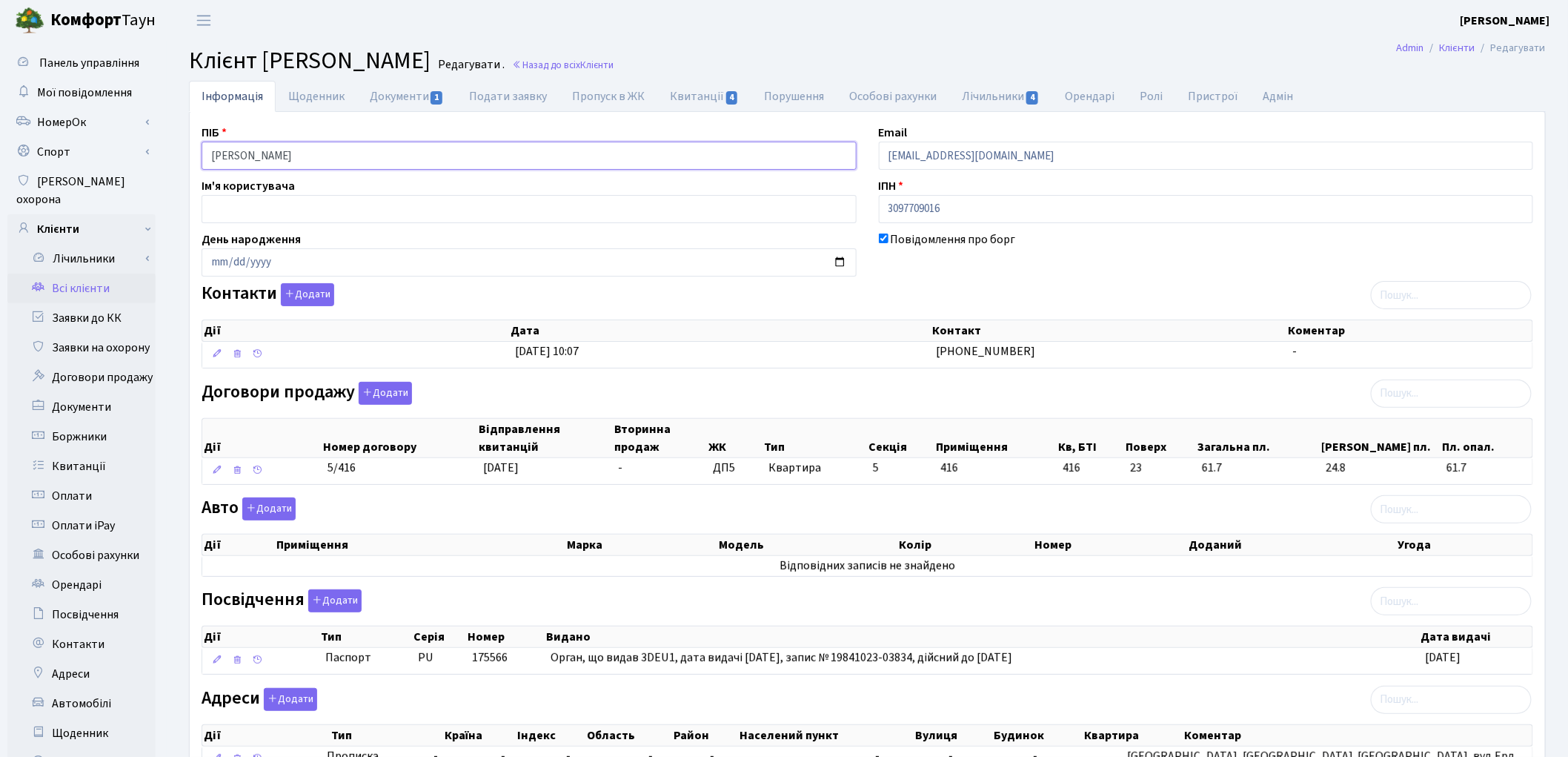
click at [260, 151] on input "Савінцев Ігор Валерійович" at bounding box center [529, 156] width 655 height 28
click at [279, 154] on input "Савінцев Ігор Валерійович" at bounding box center [529, 156] width 655 height 28
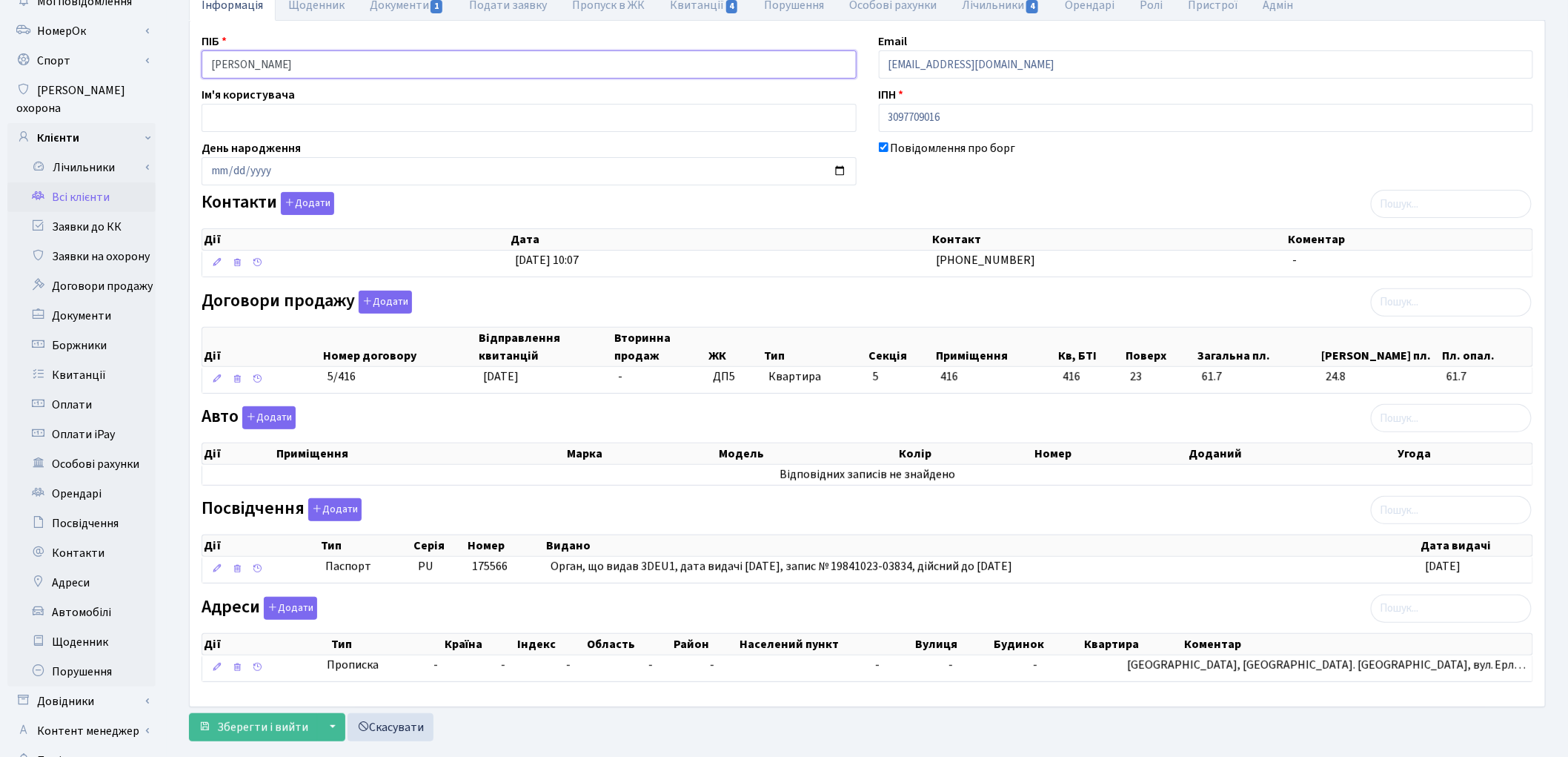
scroll to position [165, 0]
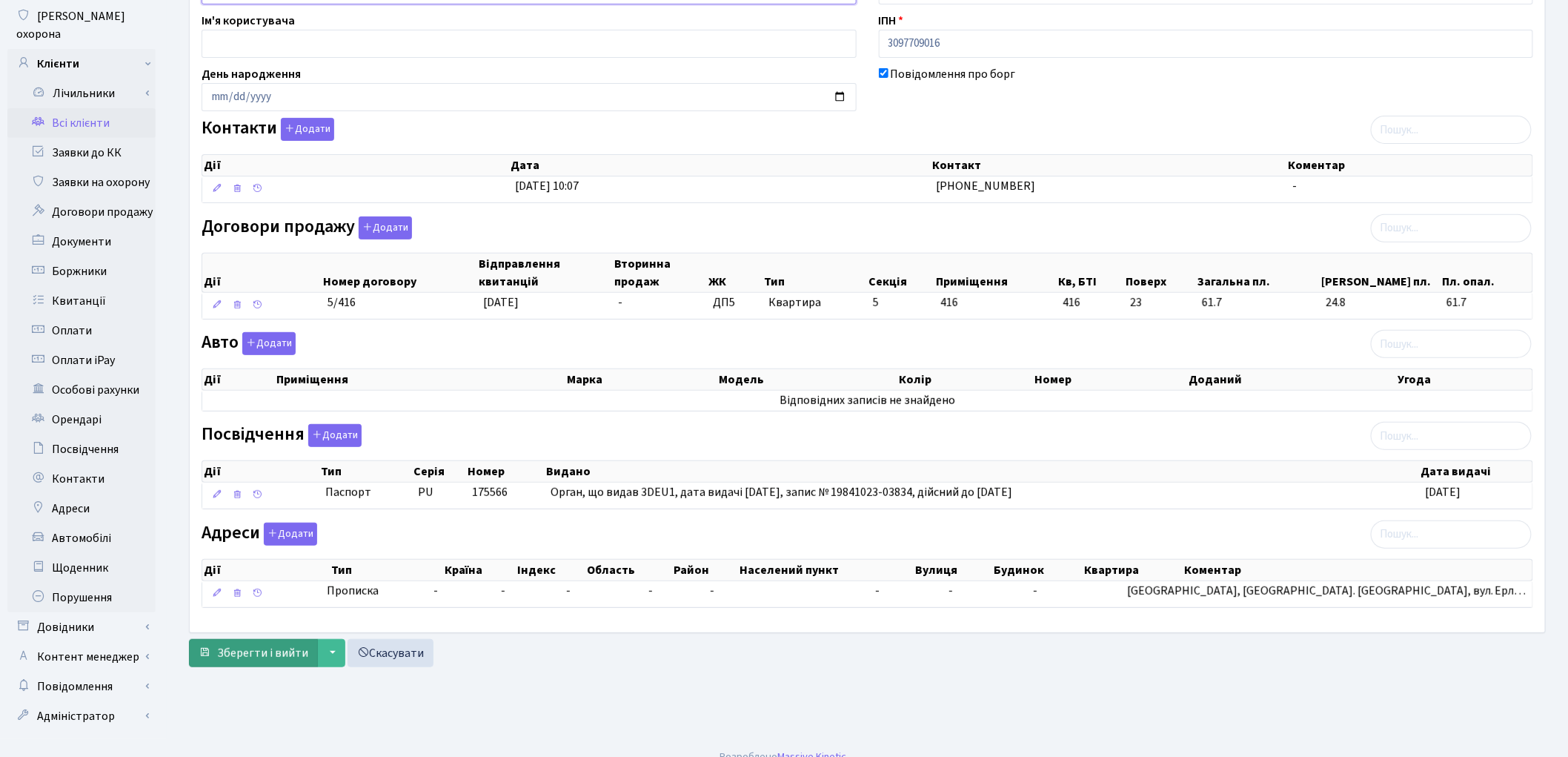
type input "Савінцев Ігор Валерійович"
click at [217, 656] on button "Зберегти і вийти" at bounding box center [254, 653] width 129 height 28
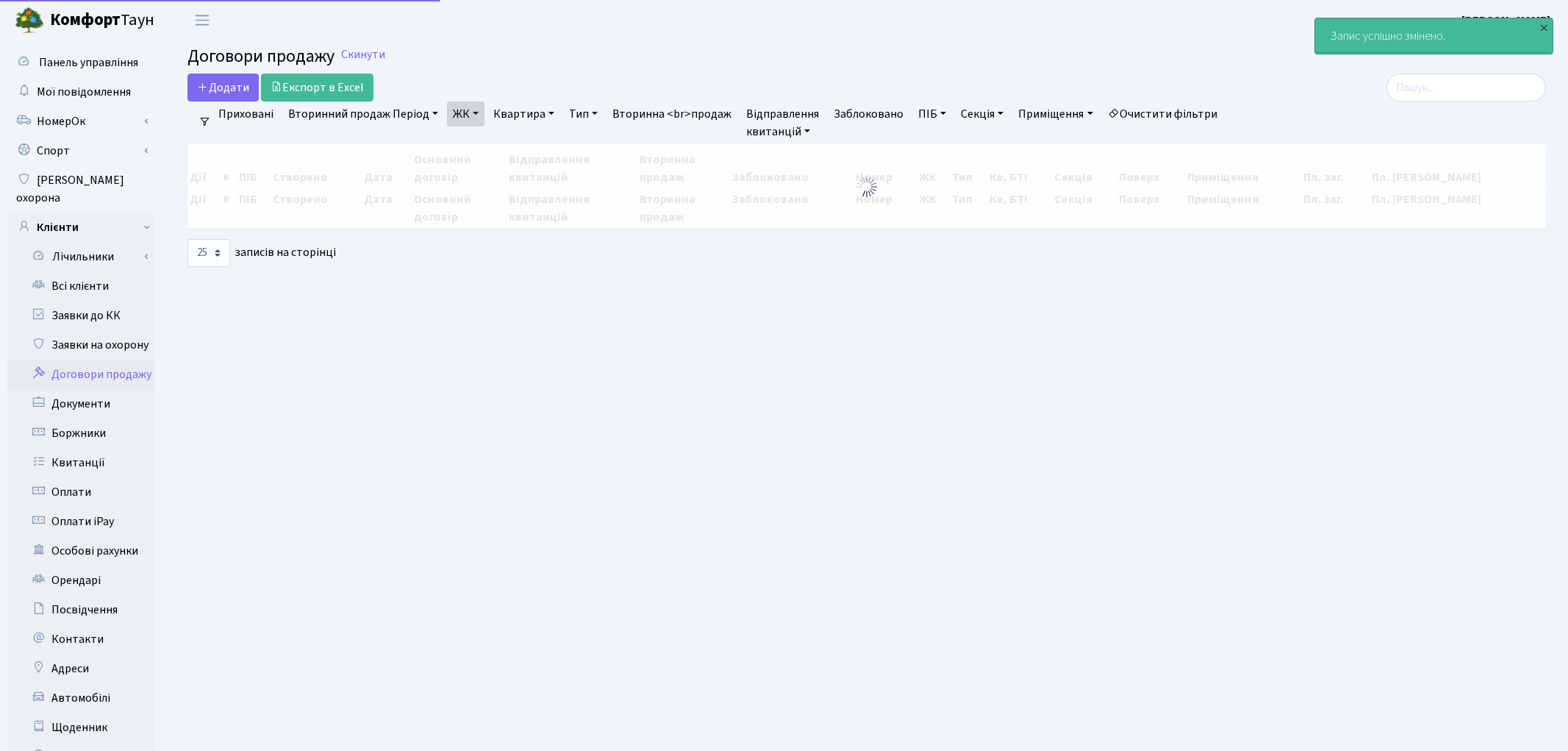
select select "25"
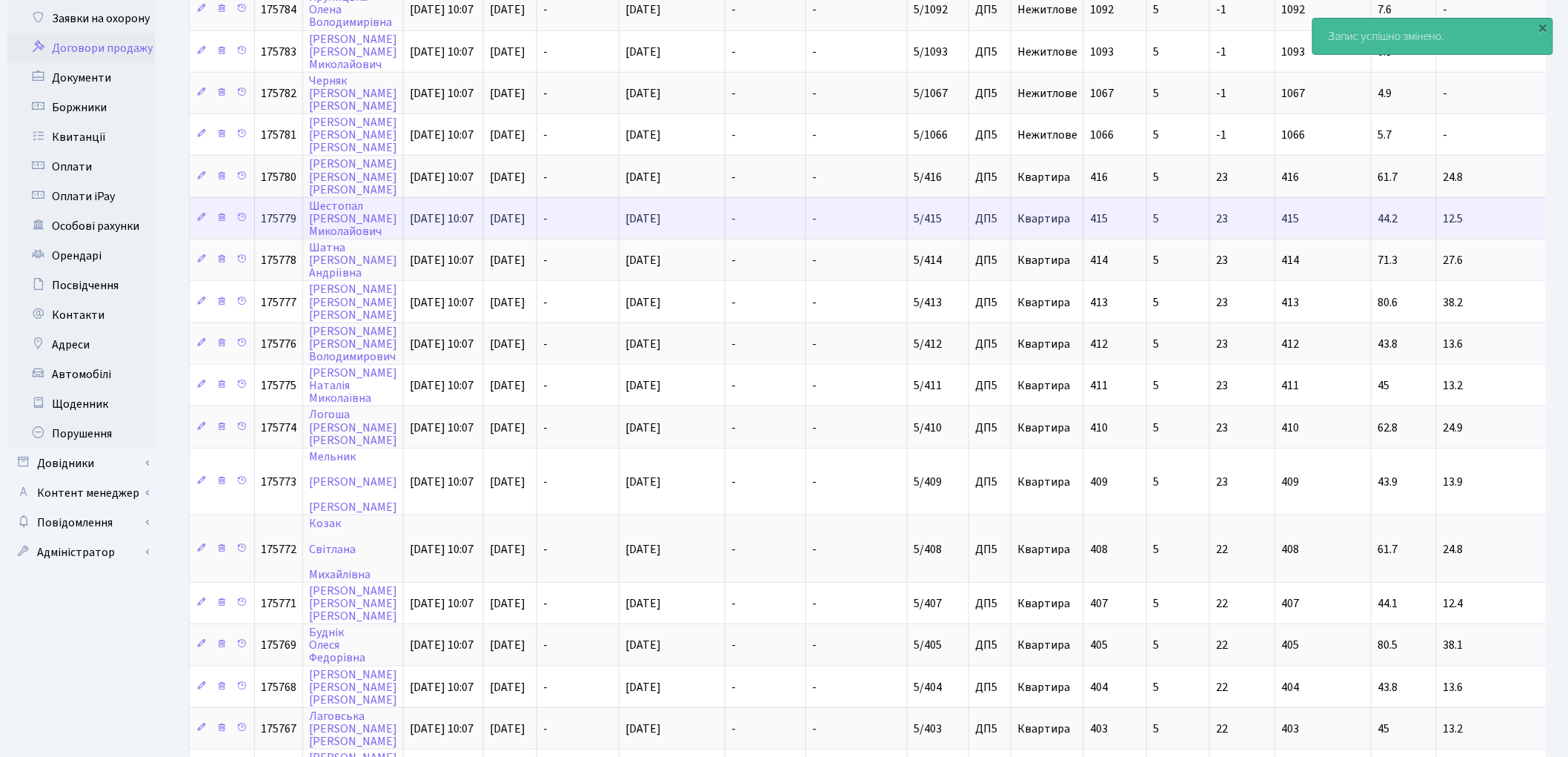
scroll to position [411, 0]
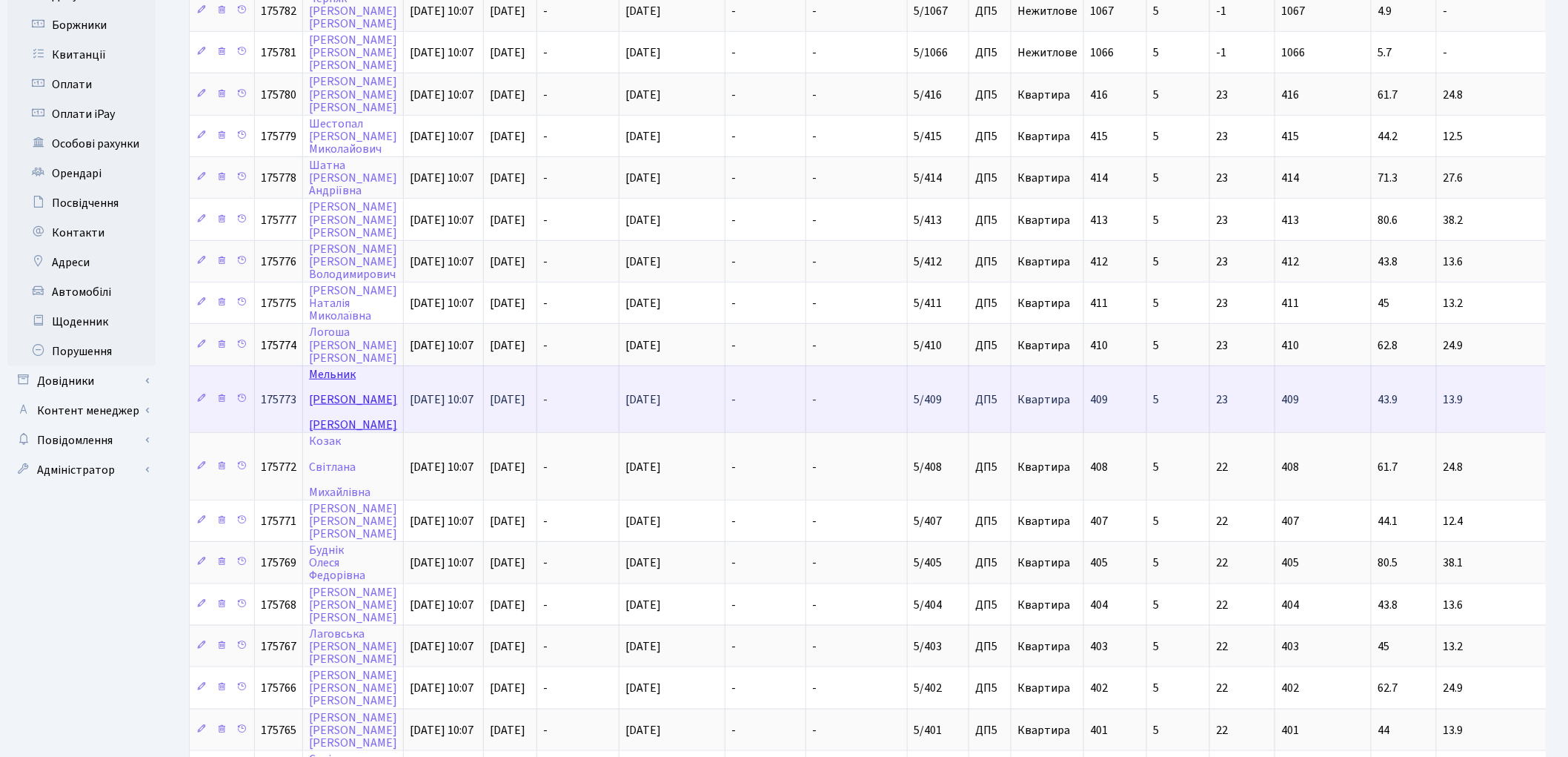
click at [321, 366] on link "[PERSON_NAME]" at bounding box center [353, 399] width 88 height 66
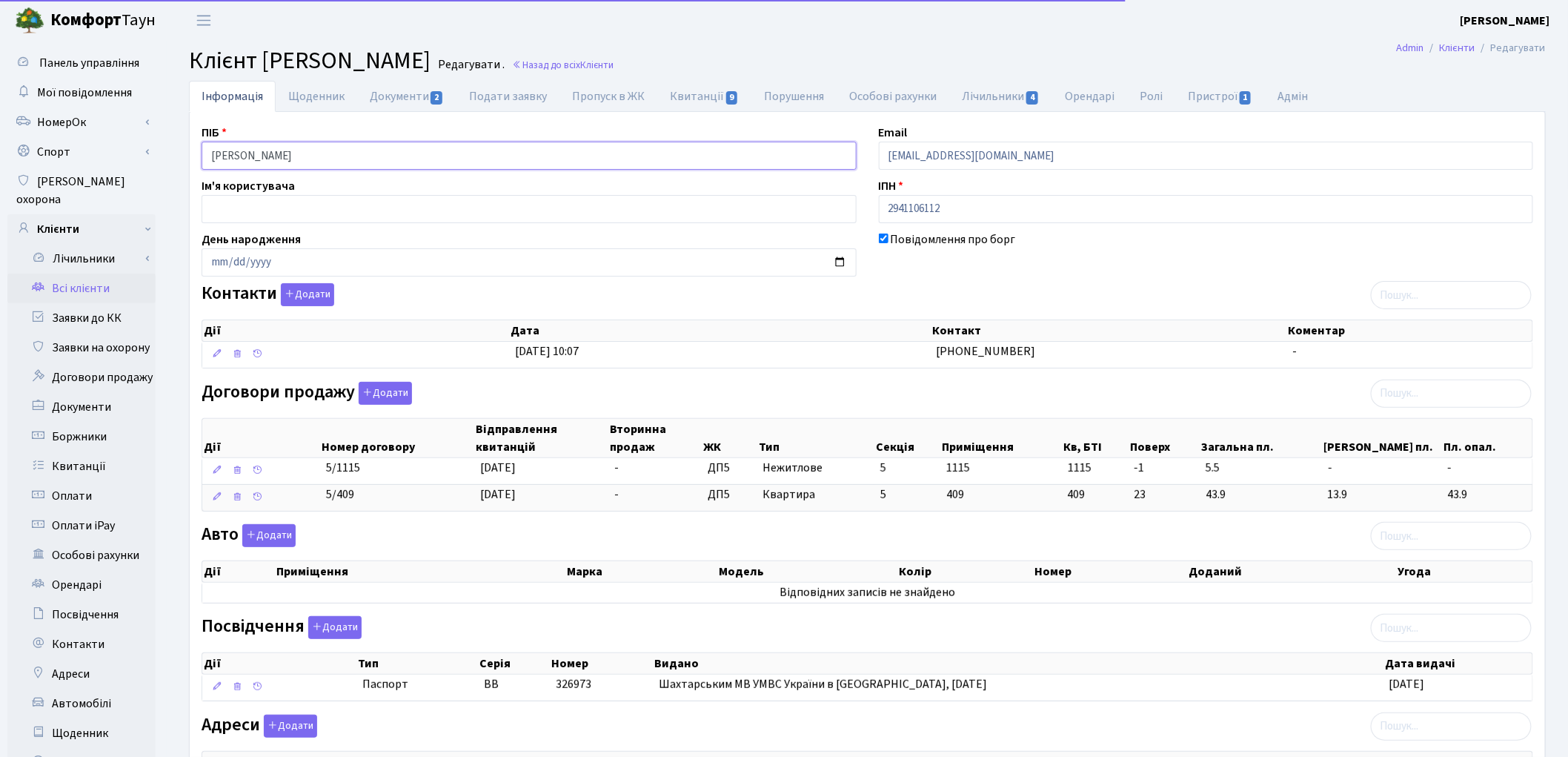
click at [256, 153] on input "[PERSON_NAME]" at bounding box center [529, 156] width 655 height 28
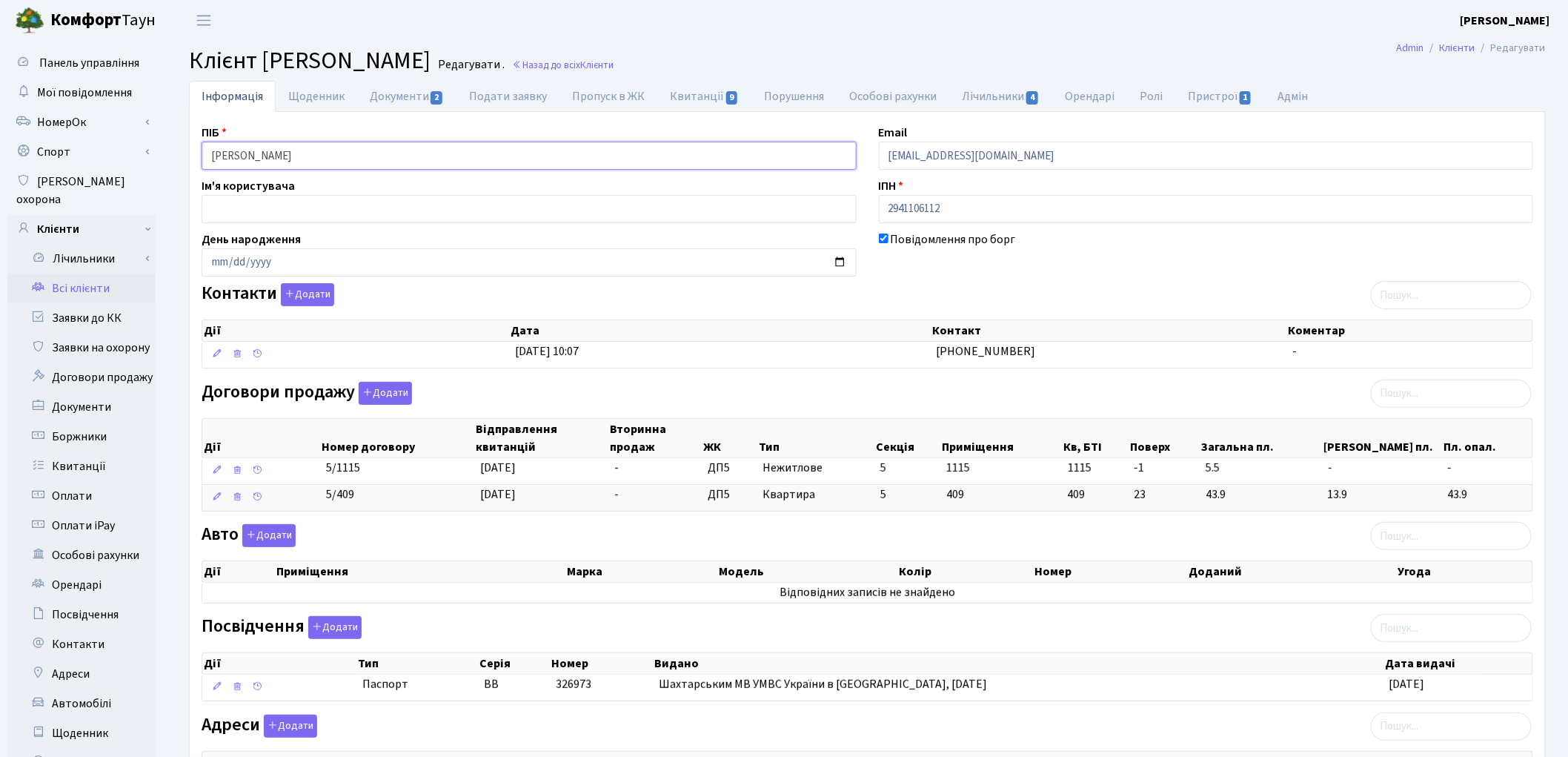
click at [294, 157] on input "[PERSON_NAME]" at bounding box center [529, 156] width 655 height 28
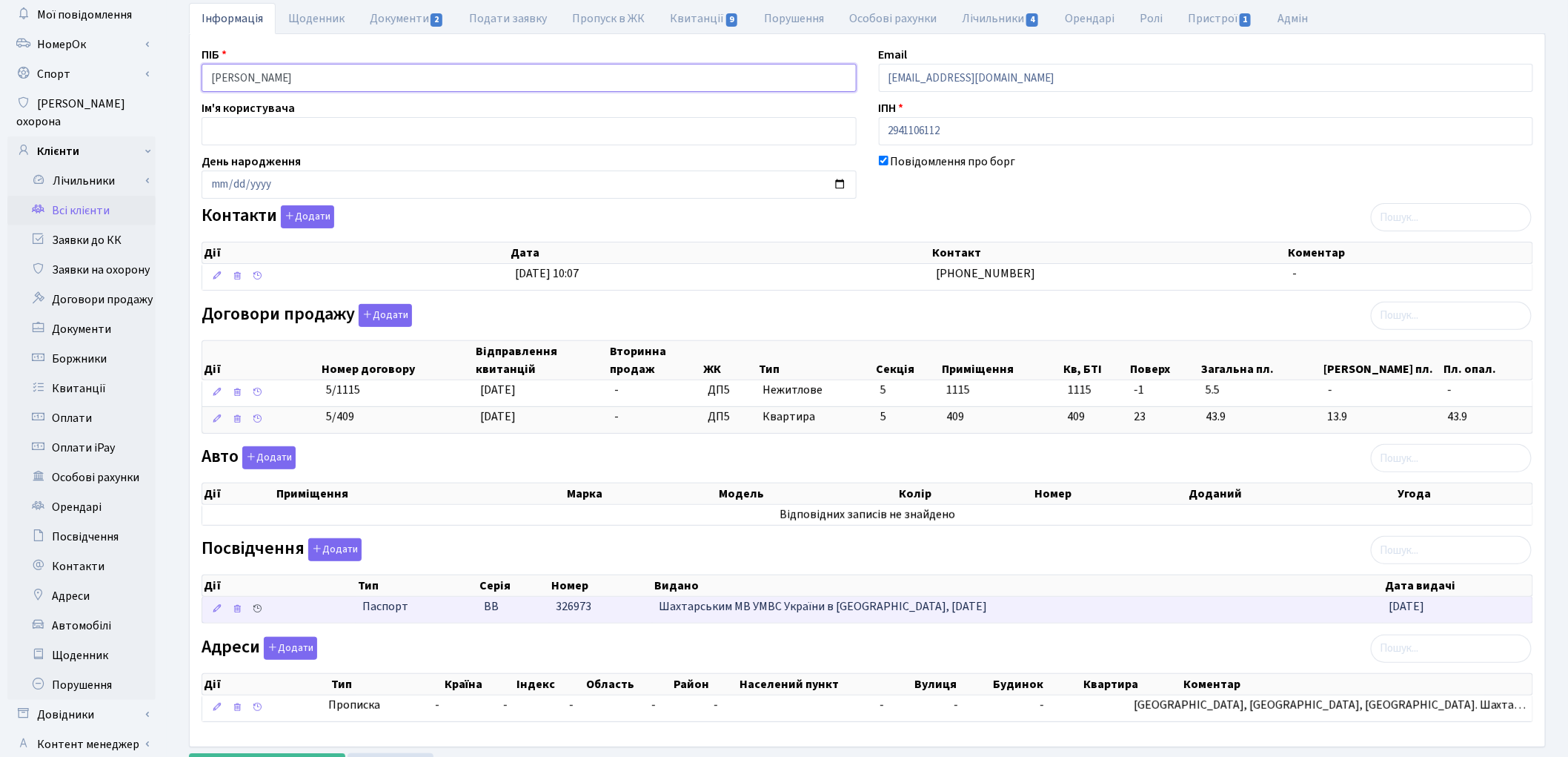
scroll to position [165, 0]
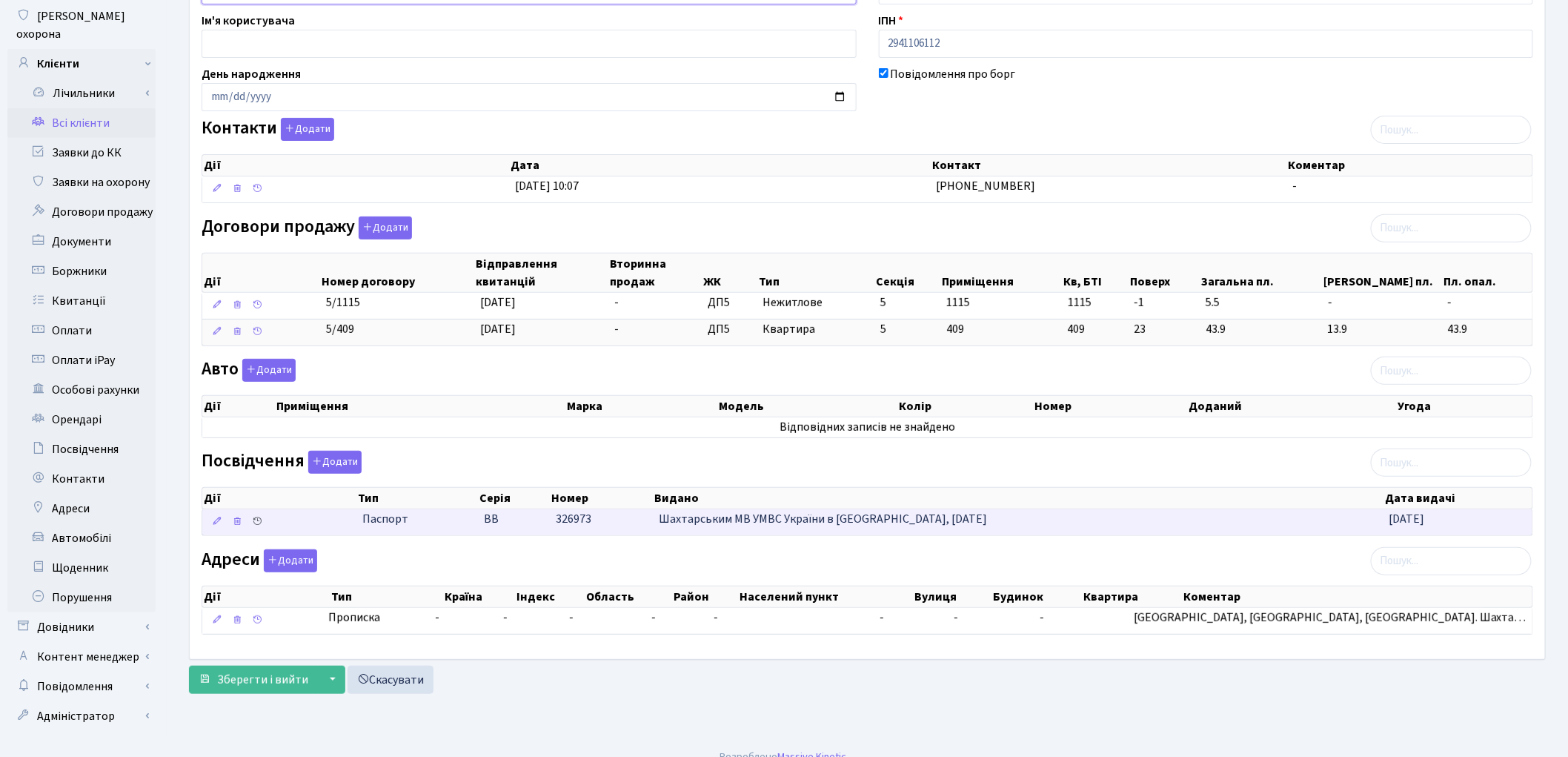
type input "Мельник Андрій Олександрович"
click at [260, 677] on span "Зберегти і вийти" at bounding box center [263, 679] width 91 height 16
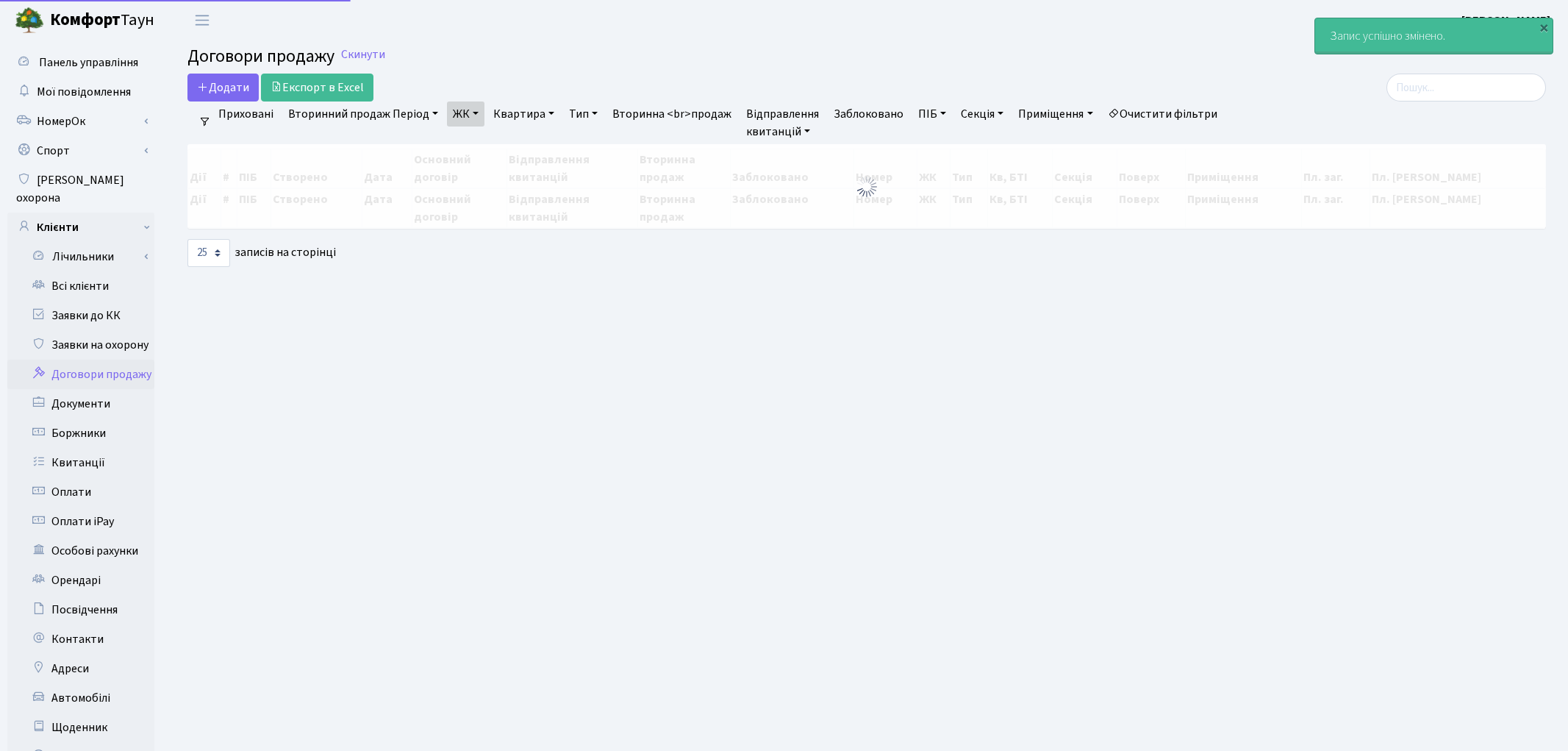
select select "25"
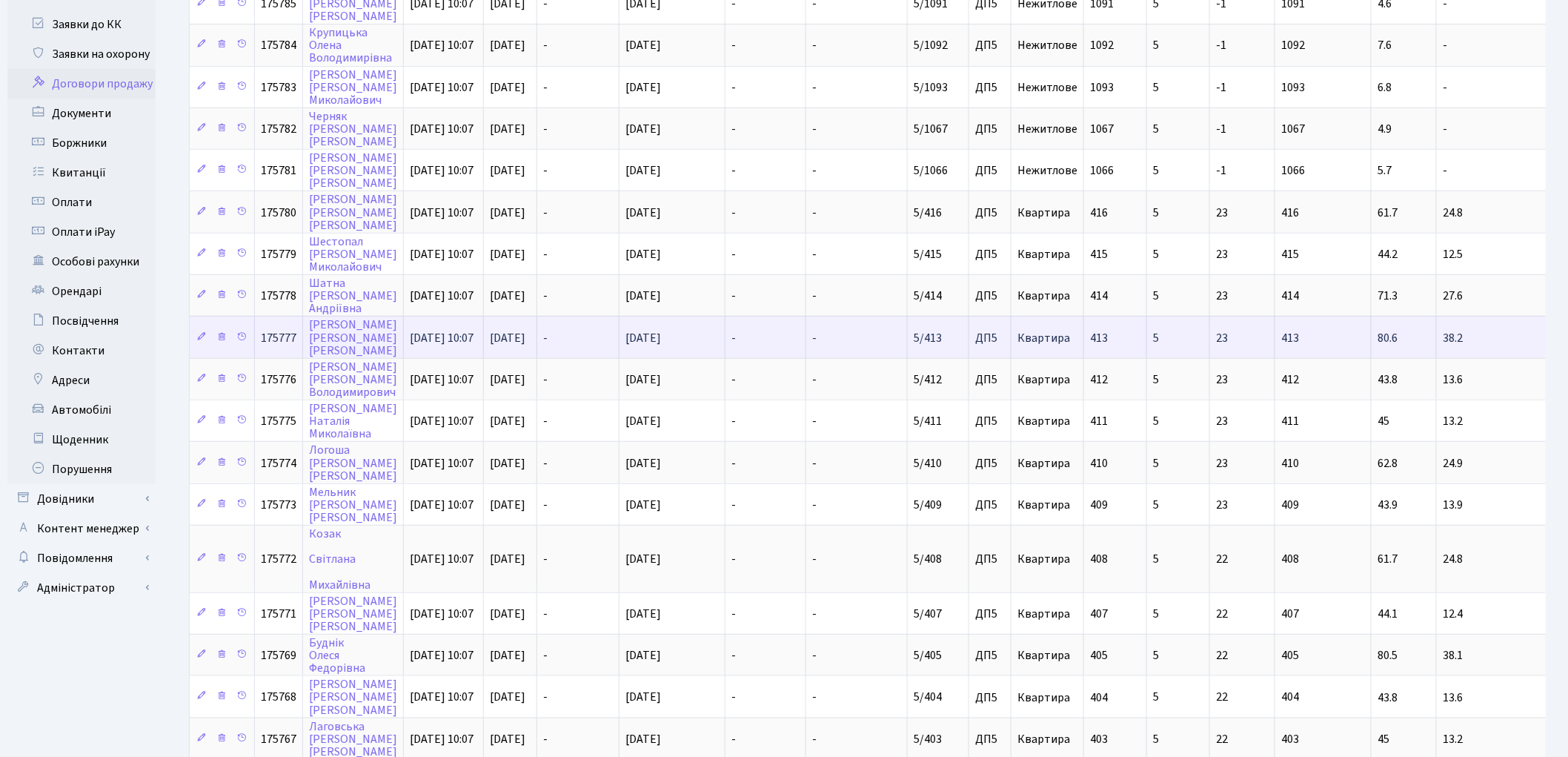
scroll to position [329, 0]
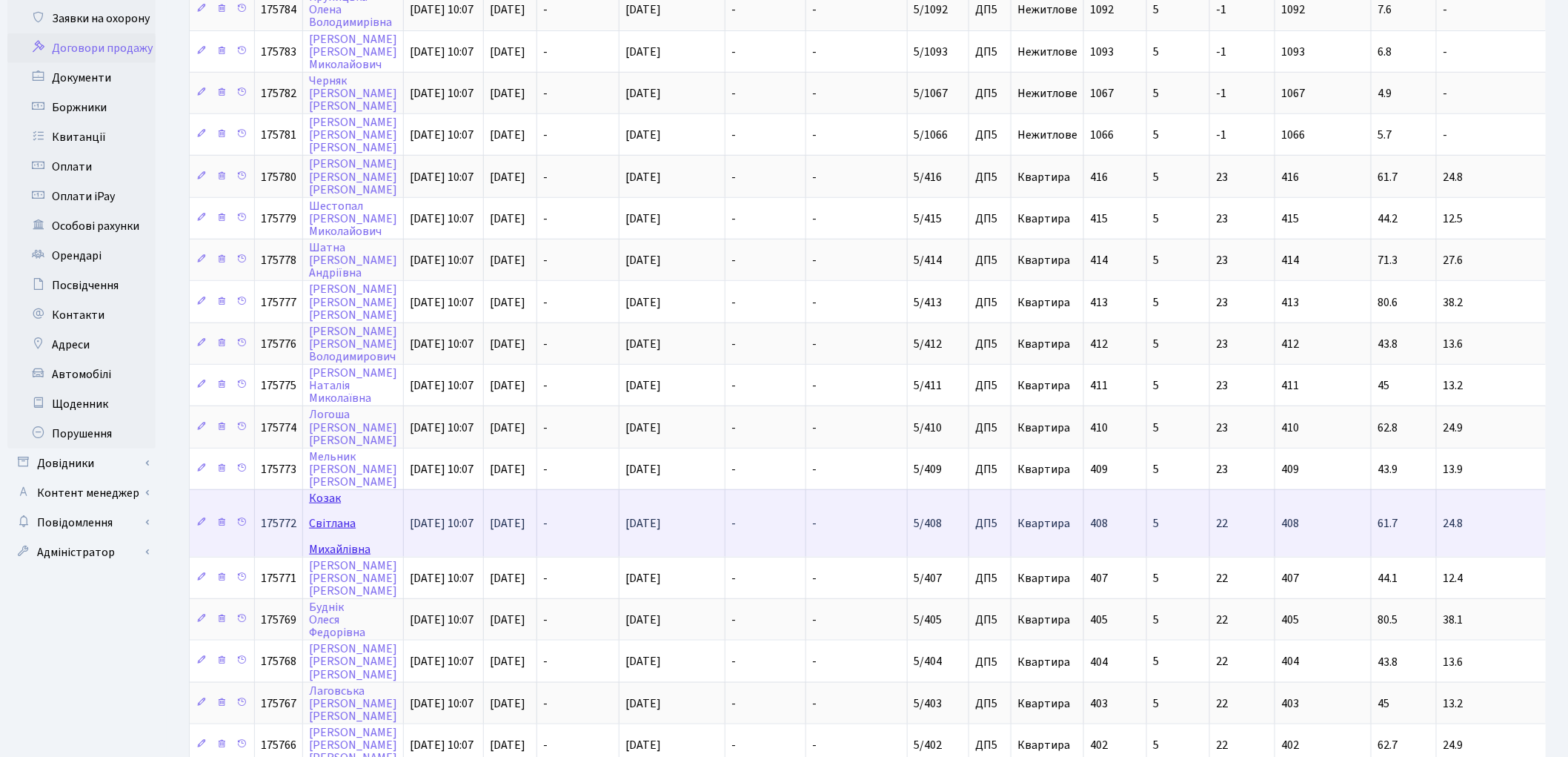
click at [328, 490] on link "Козак Світлана Михайлівна" at bounding box center [340, 523] width 62 height 66
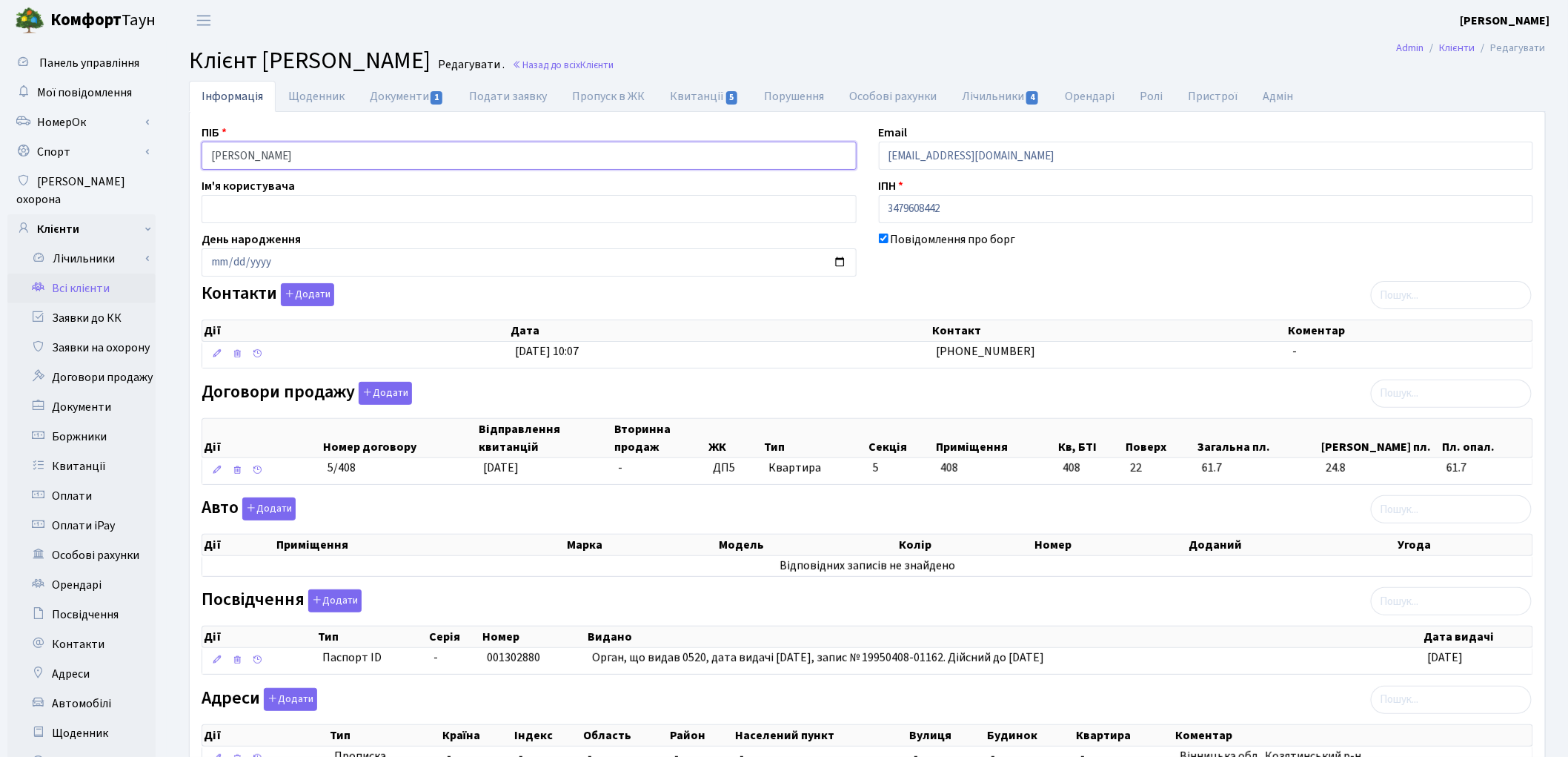
click at [243, 150] on input "[PERSON_NAME]" at bounding box center [529, 156] width 655 height 28
click at [290, 153] on input "Козак Світлана Михайлівна" at bounding box center [529, 156] width 655 height 28
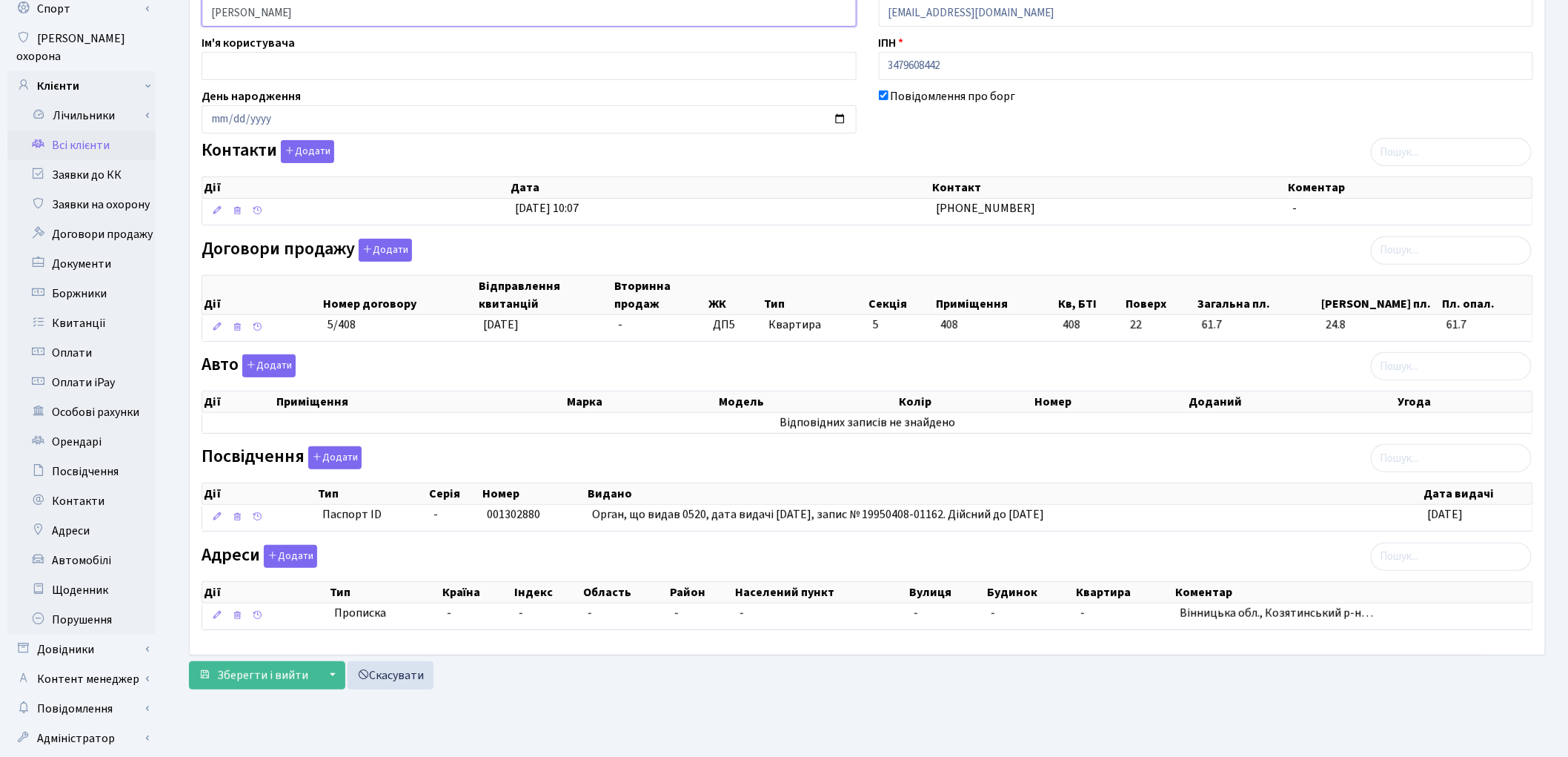
scroll to position [165, 0]
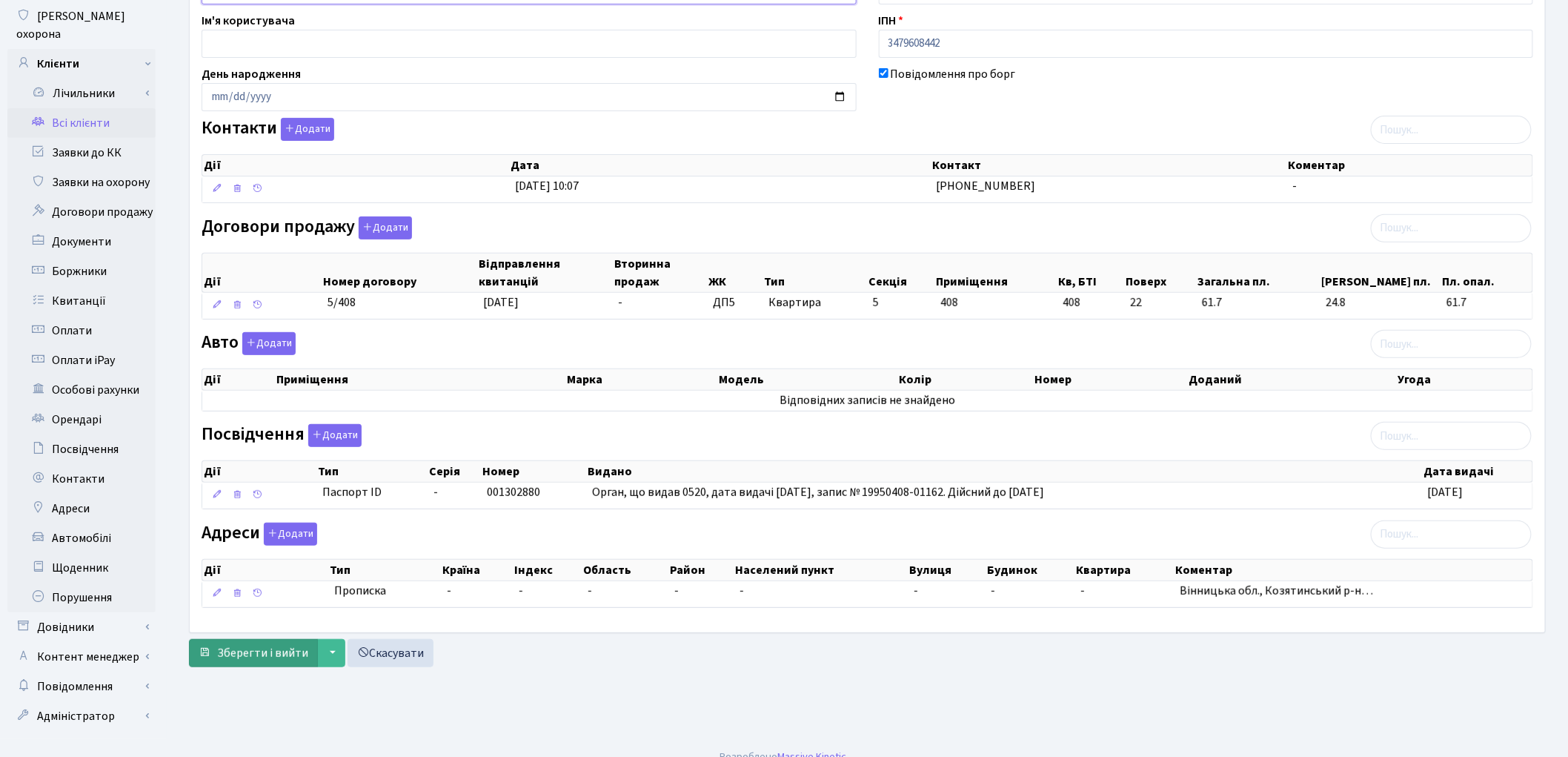
type input "Козак Світлана Михайлівна"
click at [267, 661] on span "Зберегти і вийти" at bounding box center [263, 653] width 91 height 16
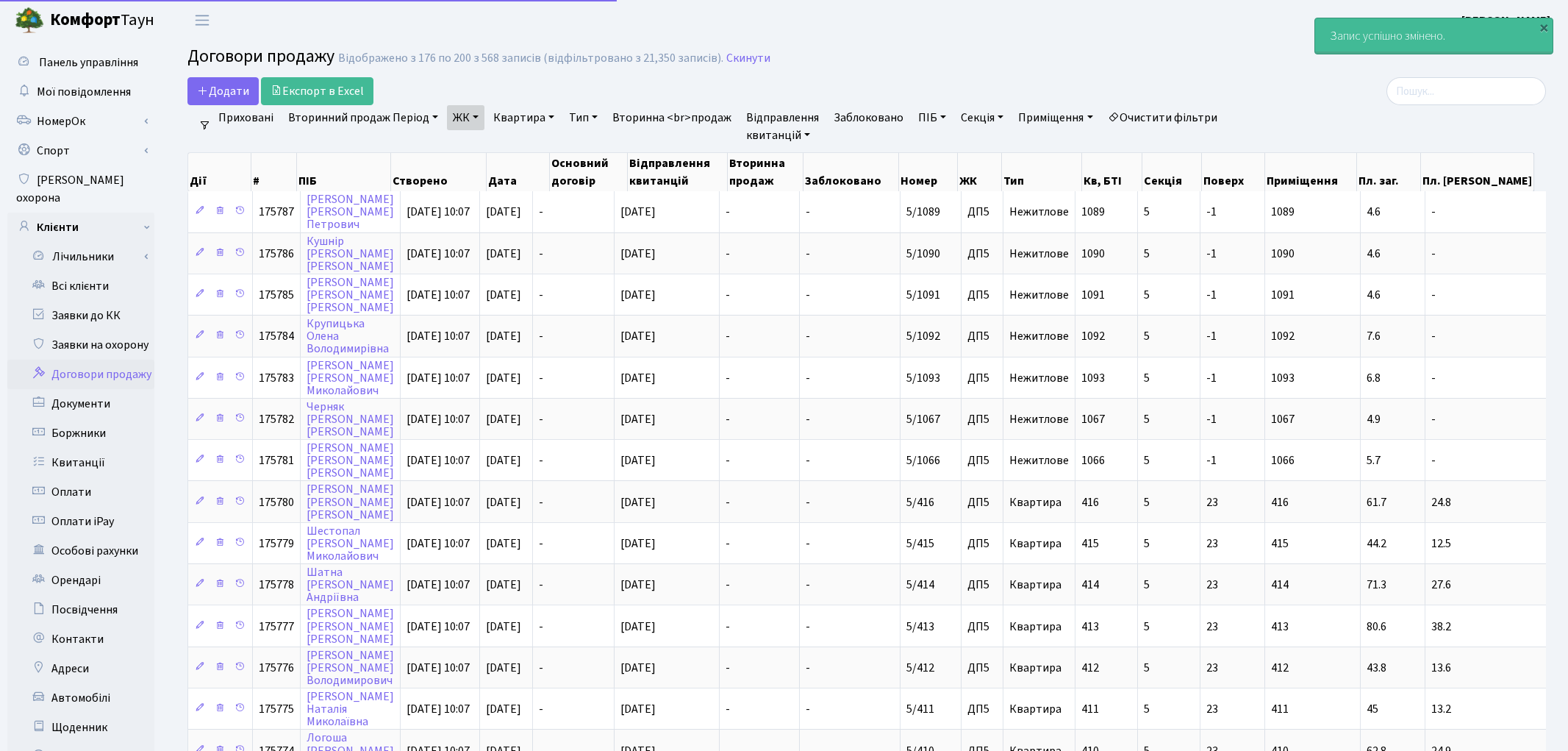
select select "25"
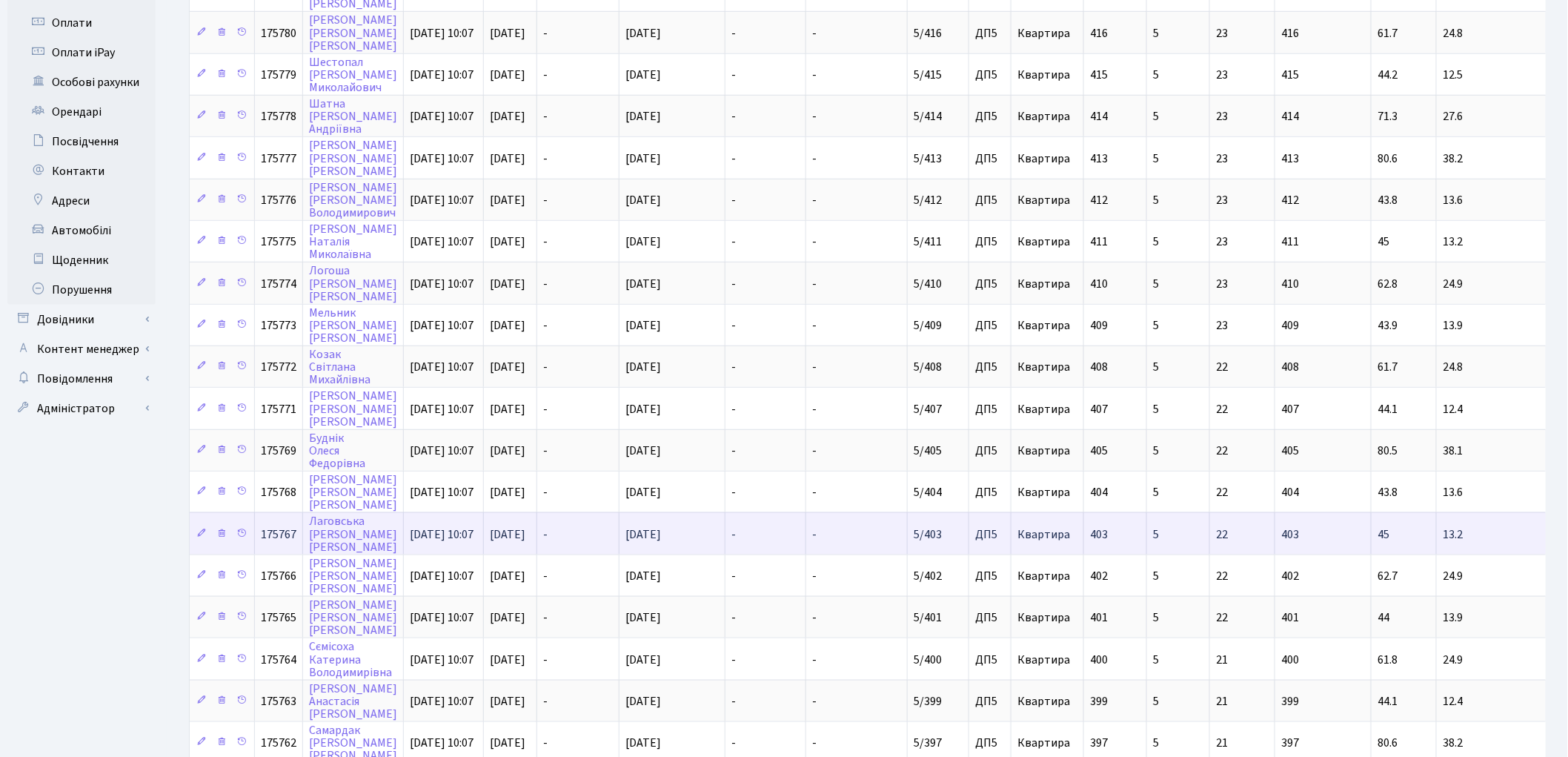
scroll to position [556, 0]
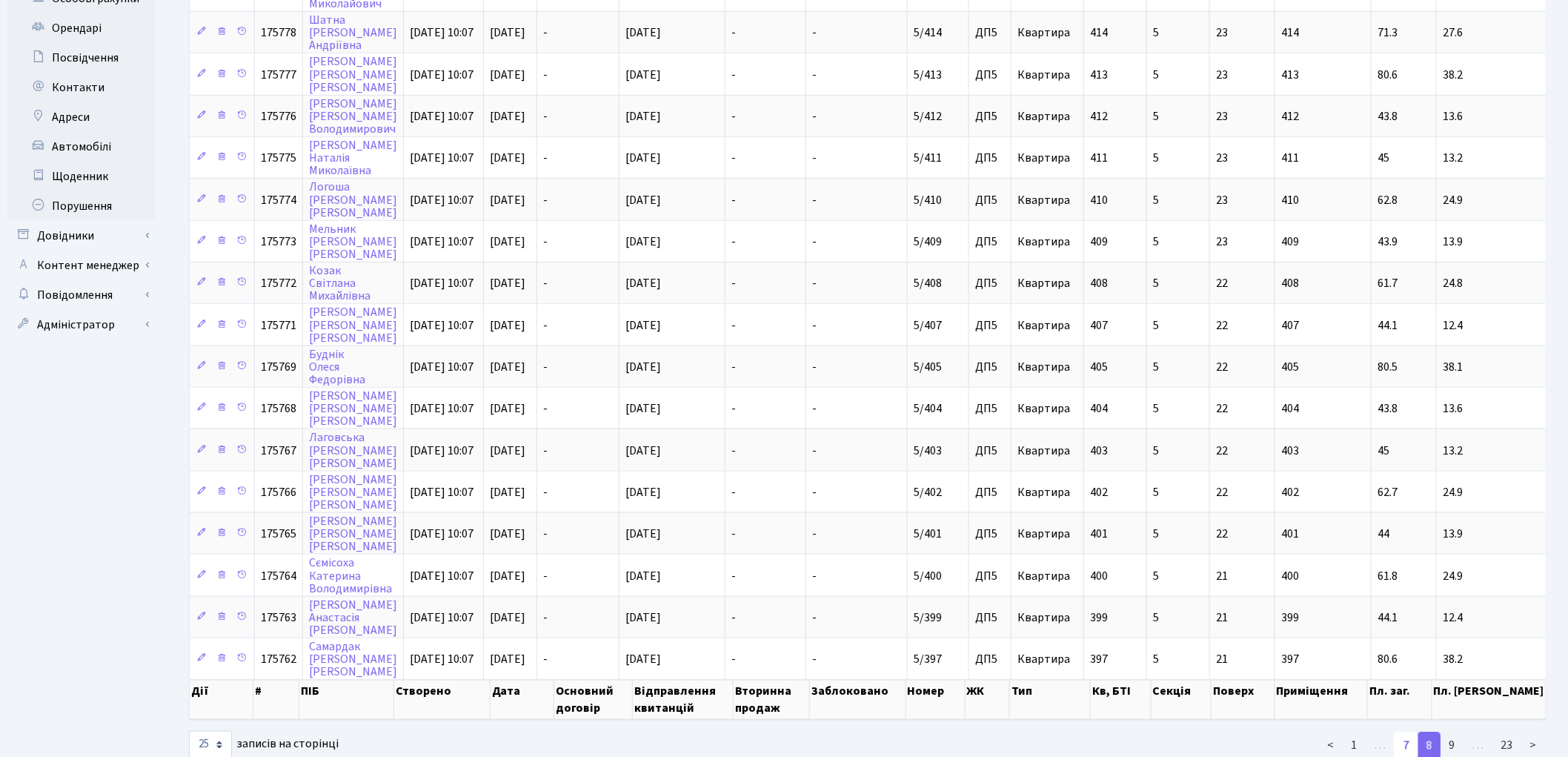
click at [1406, 732] on link "7" at bounding box center [1406, 746] width 24 height 27
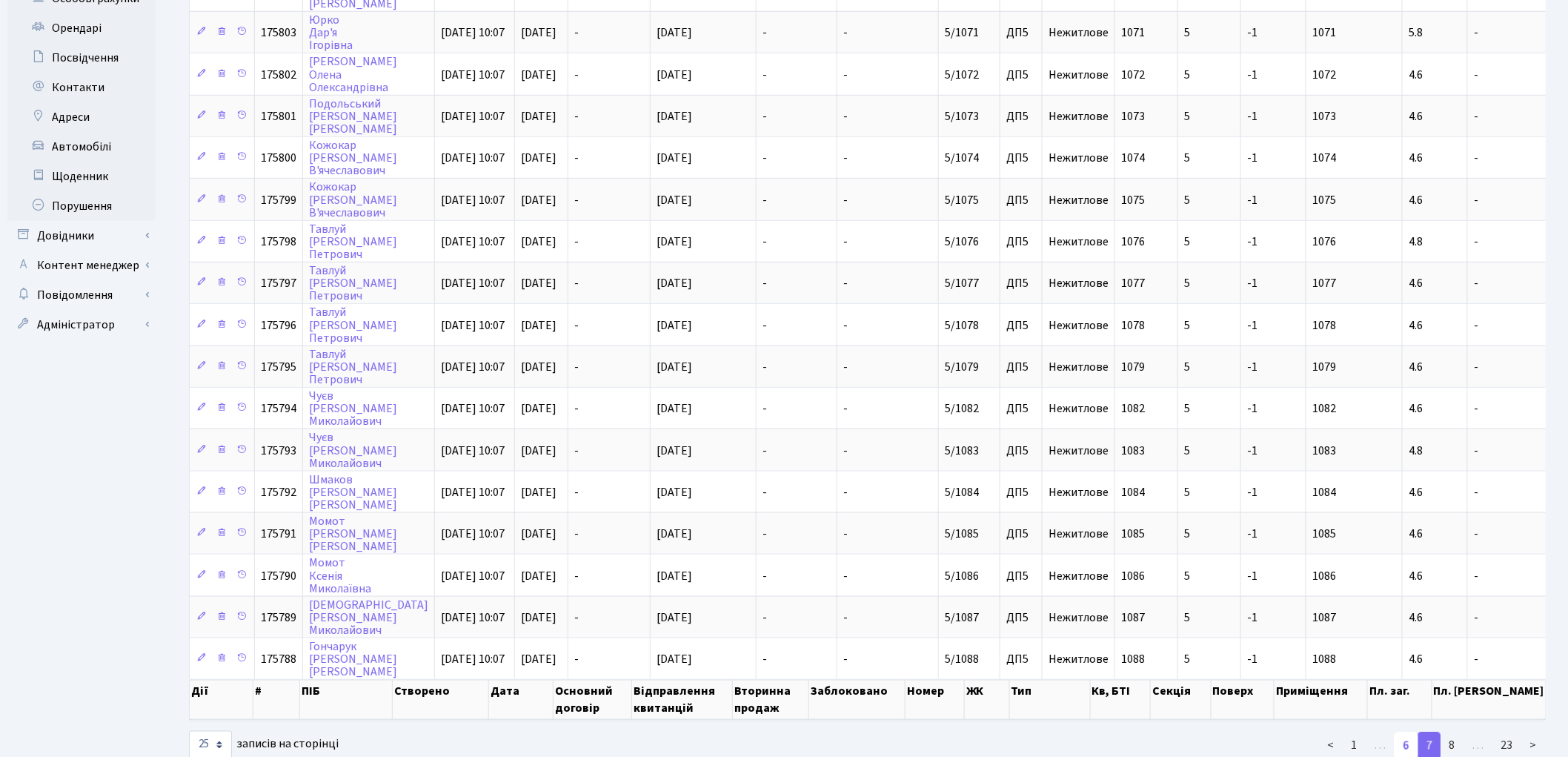
click at [1406, 732] on link "6" at bounding box center [1406, 746] width 24 height 27
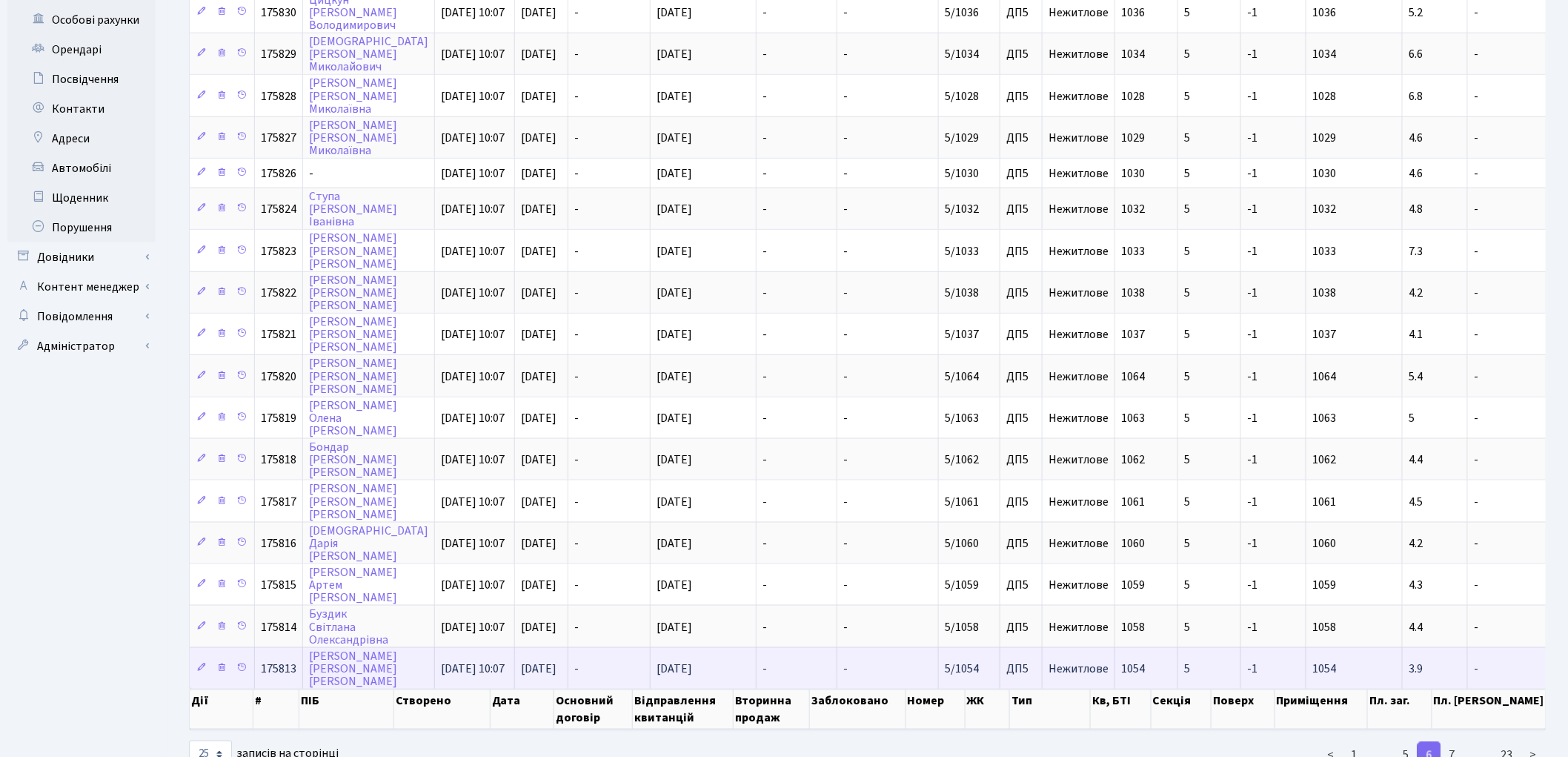
scroll to position [547, 0]
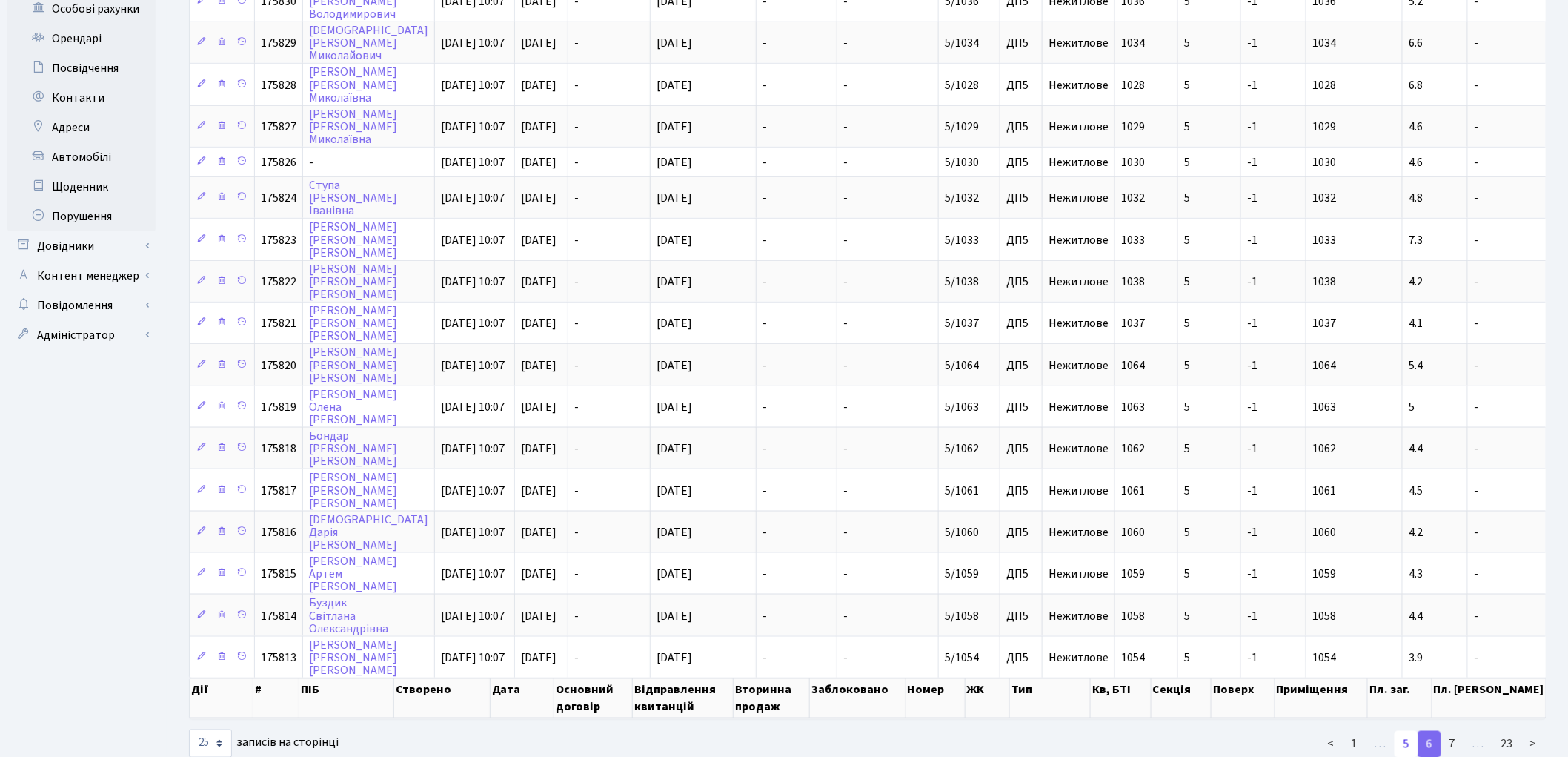
click at [1411, 730] on link "5" at bounding box center [1406, 744] width 24 height 27
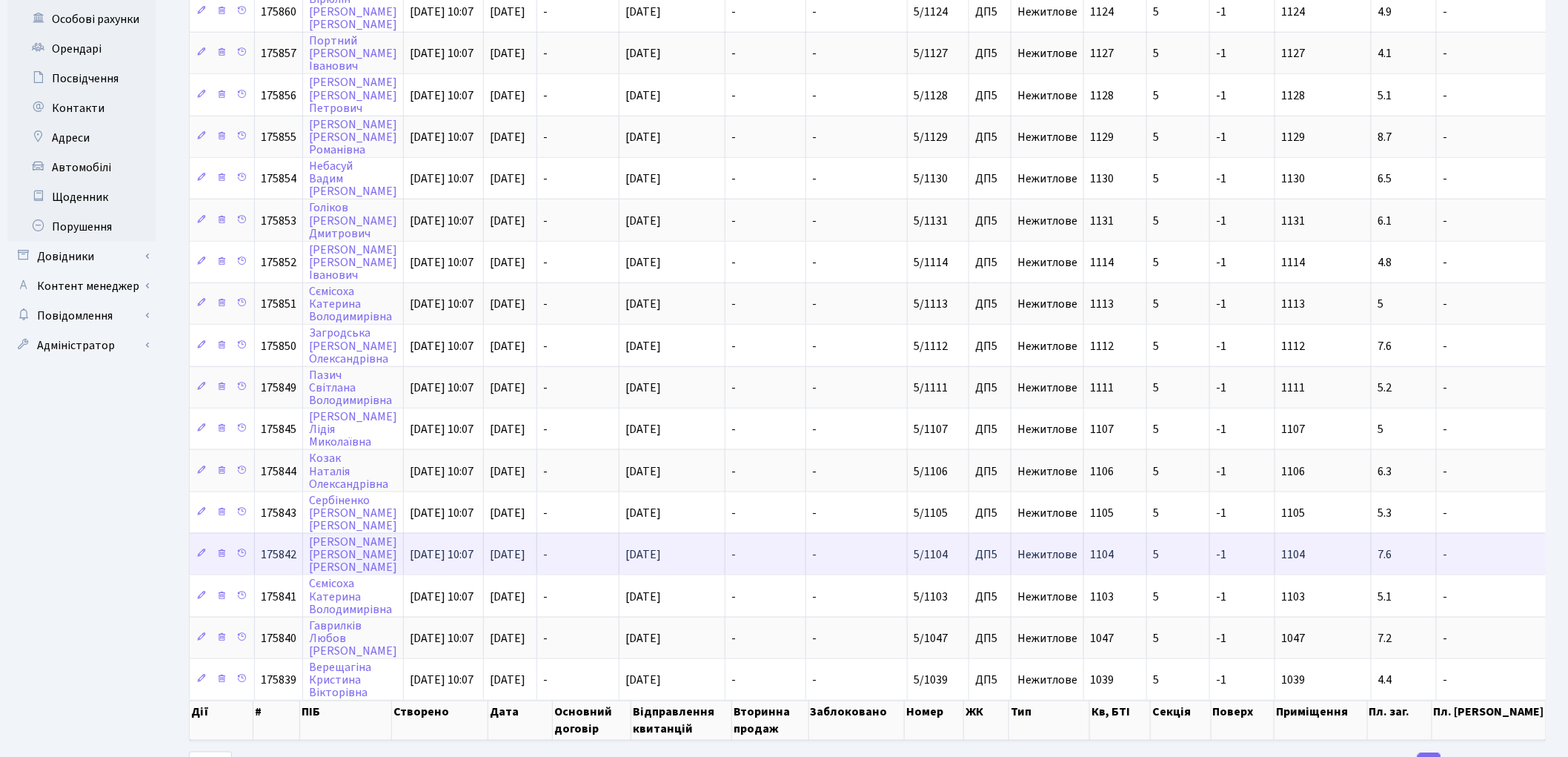
scroll to position [556, 0]
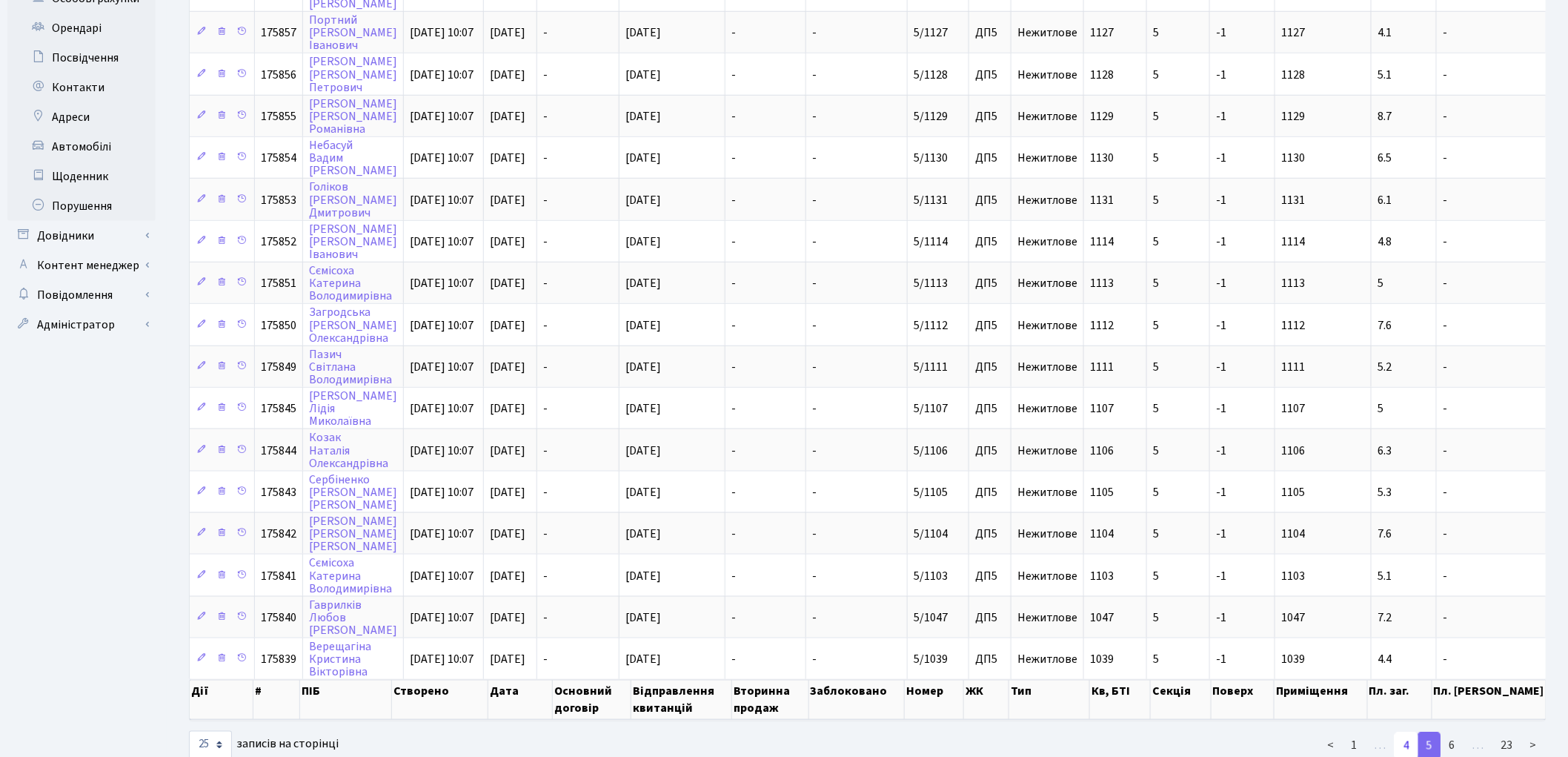
click at [1403, 732] on link "4" at bounding box center [1406, 746] width 24 height 27
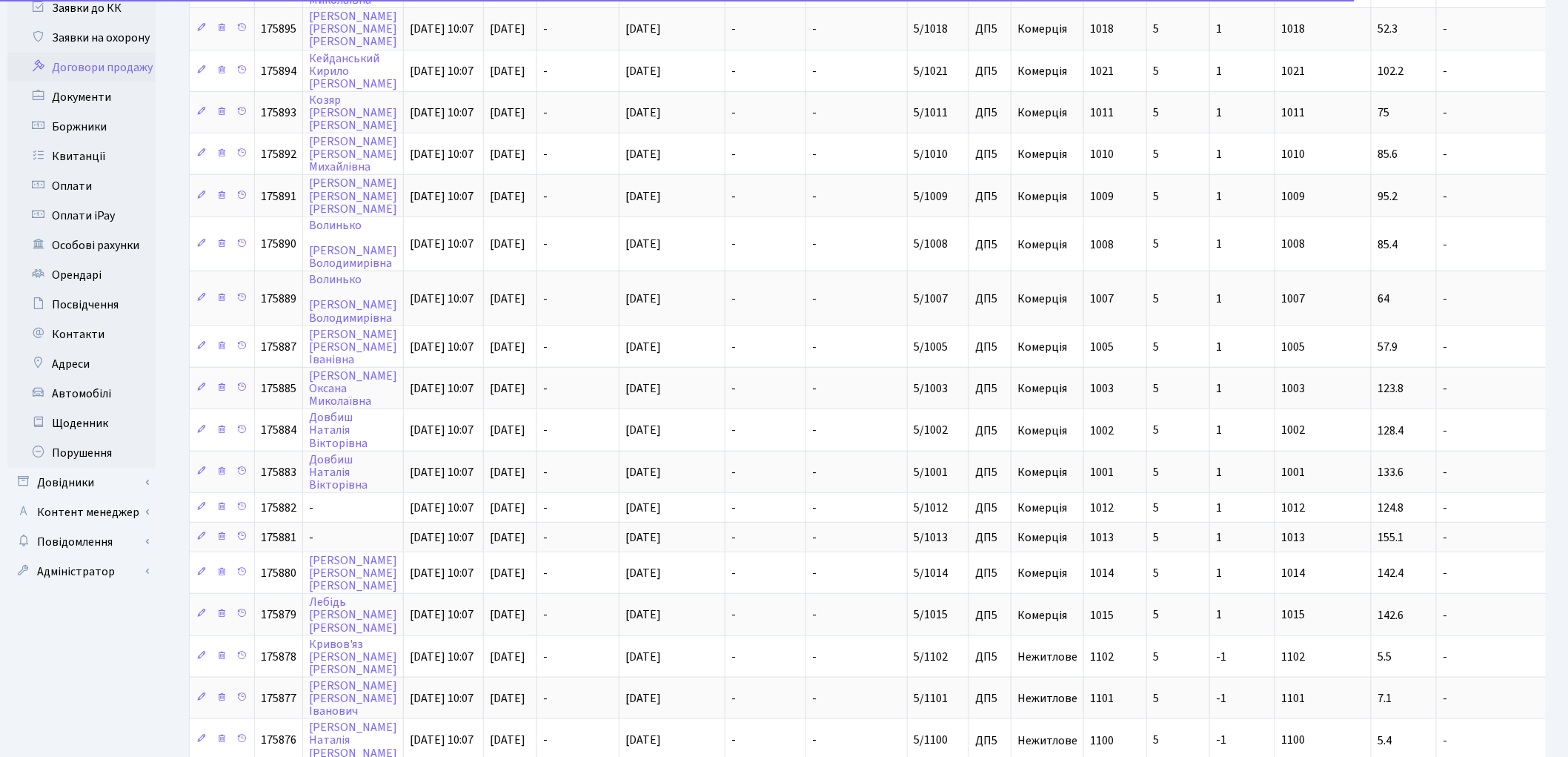
scroll to position [309, 0]
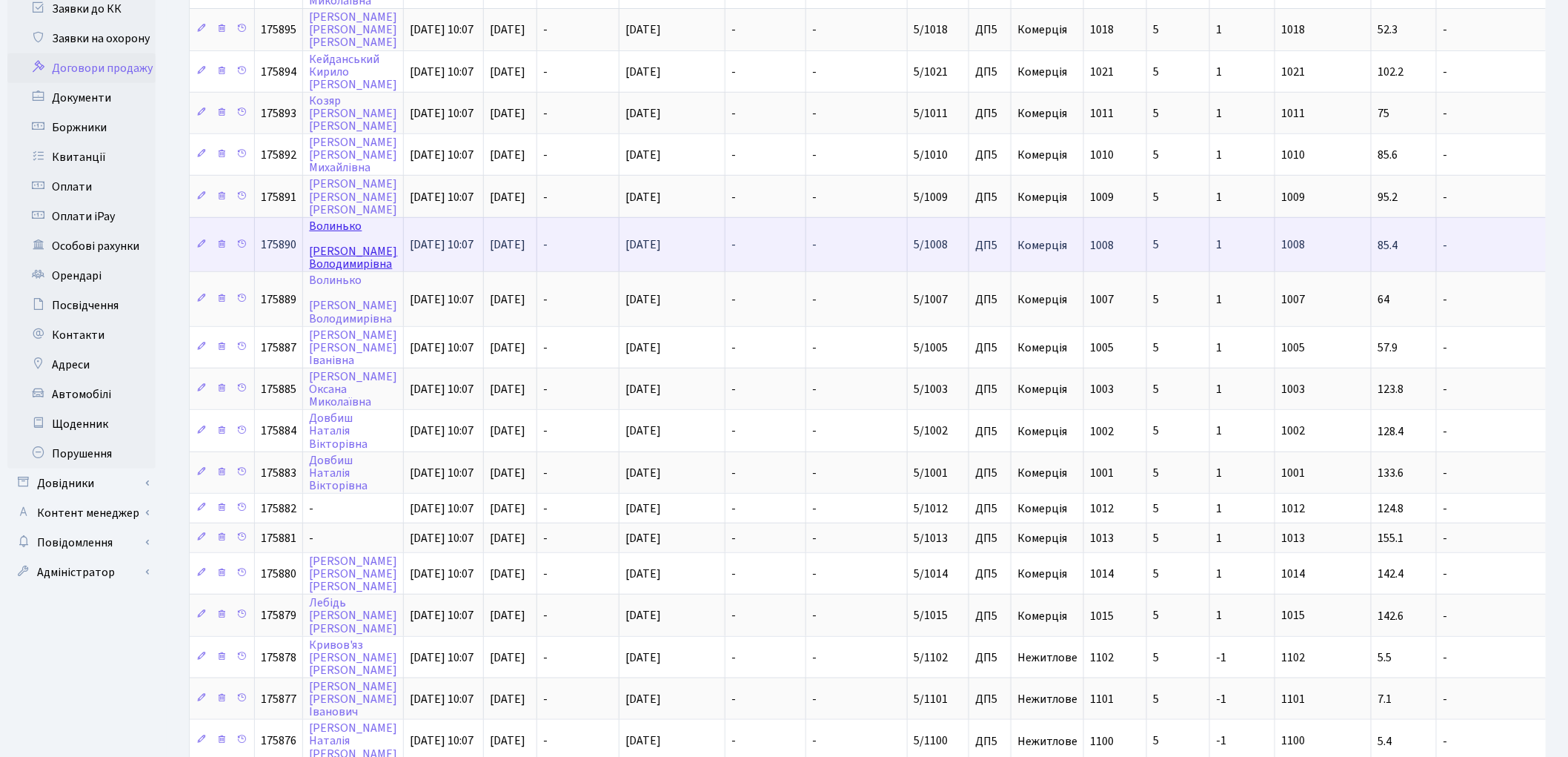
click at [338, 218] on link "Волинько Ірина Володимирівна" at bounding box center [353, 244] width 88 height 54
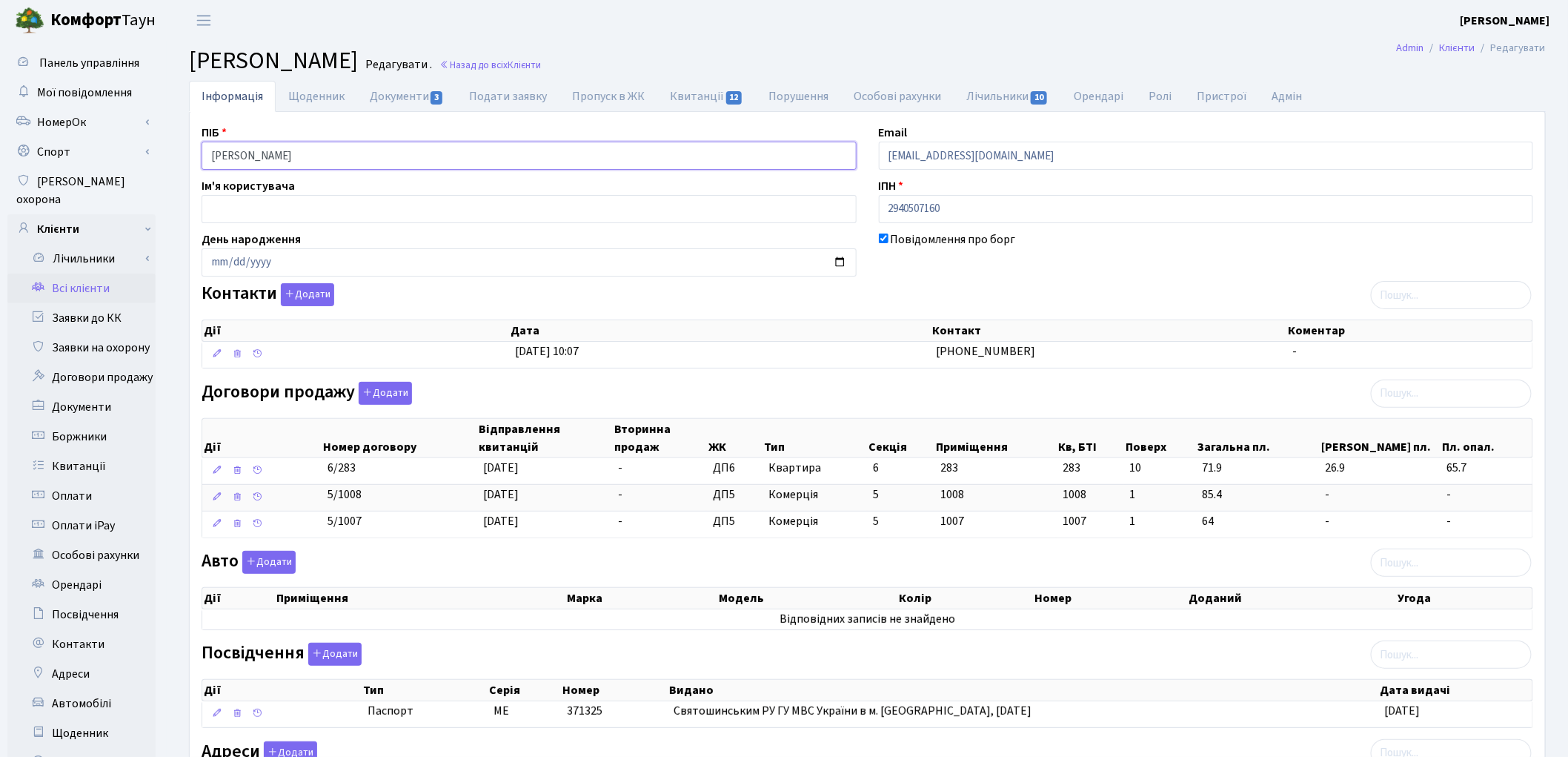
click at [263, 158] on input "Волинько Ірина Володимирівна" at bounding box center [529, 156] width 655 height 28
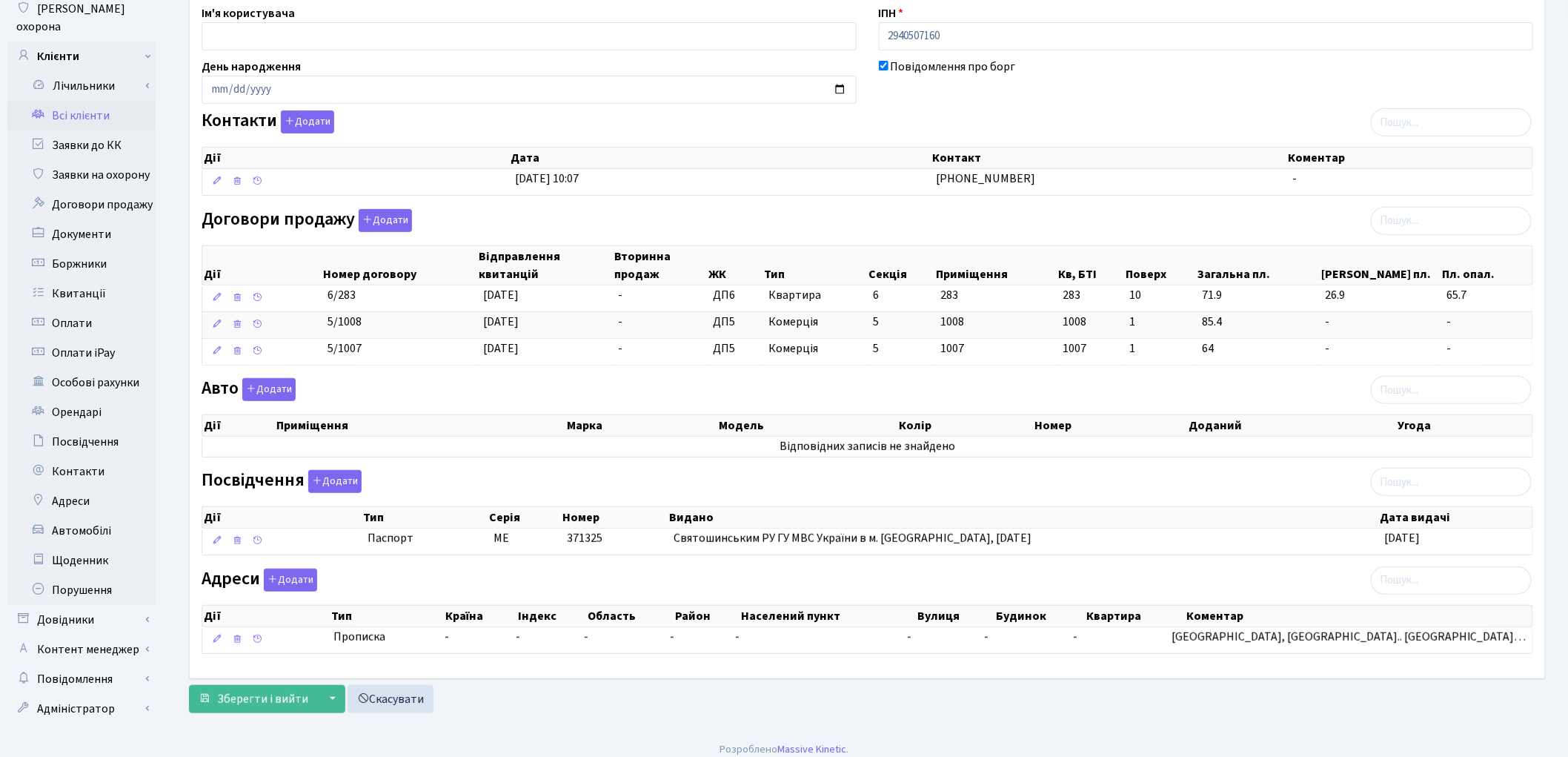
scroll to position [176, 0]
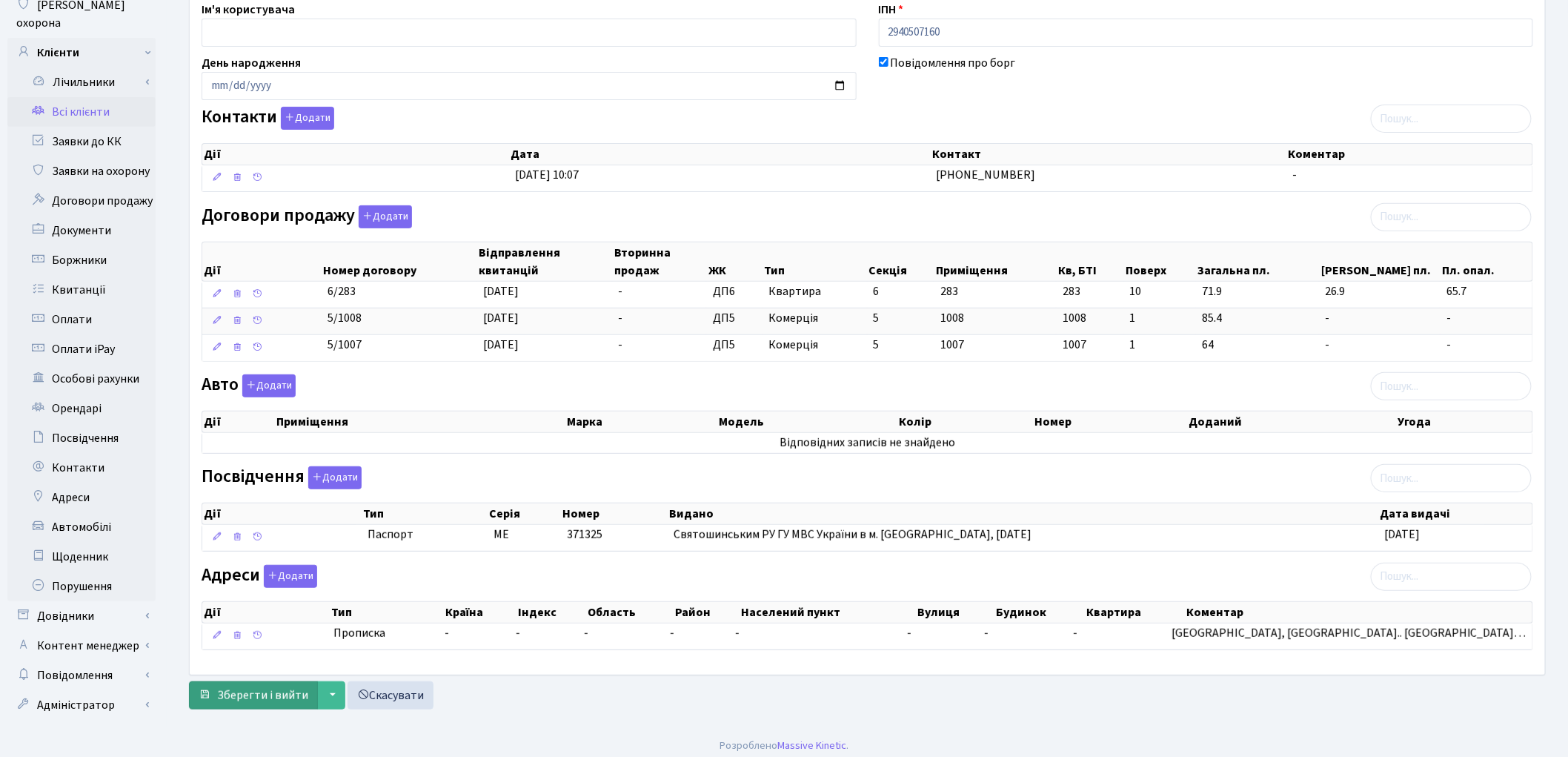
type input "Волинько Ірина Володимирівна"
click at [248, 701] on span "Зберегти і вийти" at bounding box center [263, 695] width 91 height 16
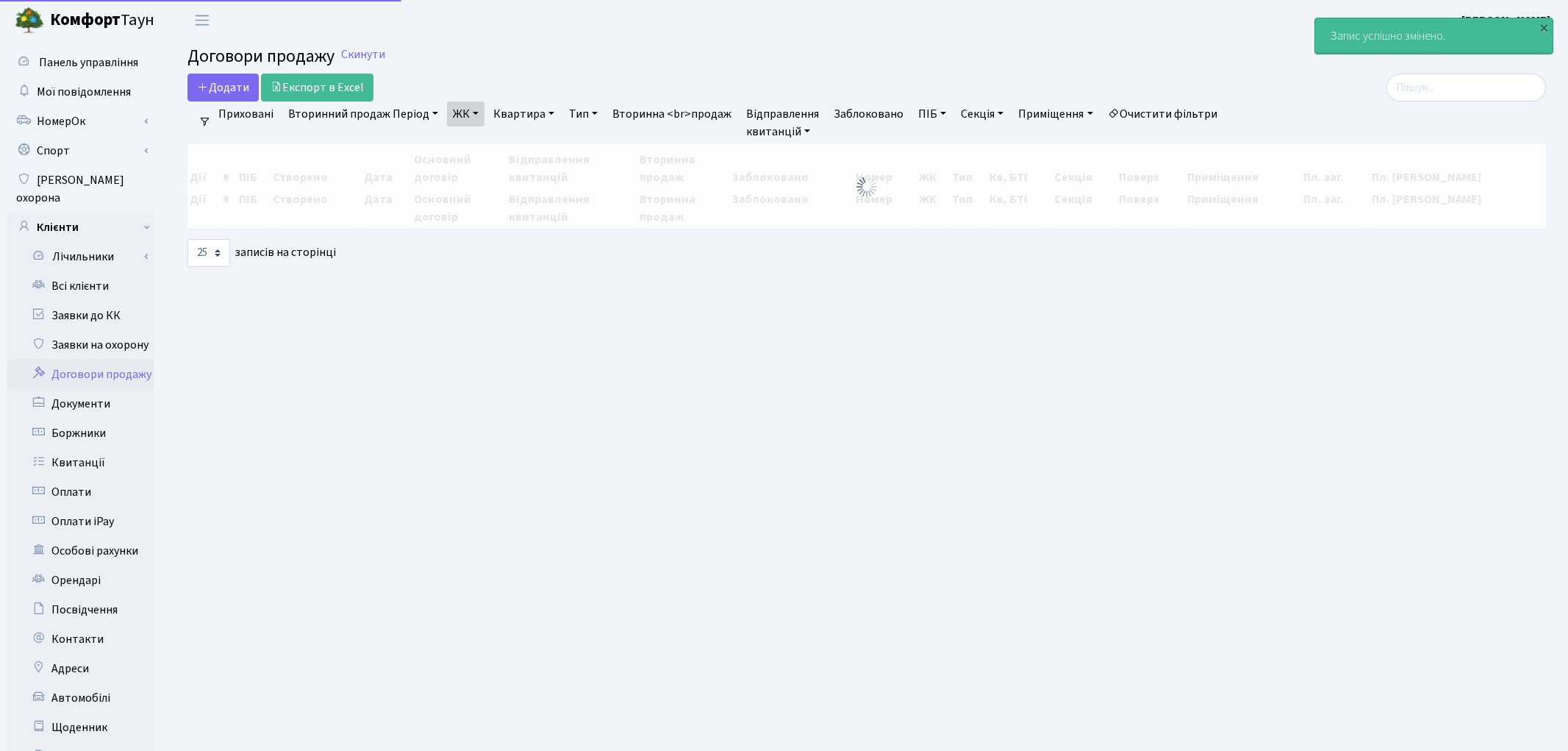
select select "25"
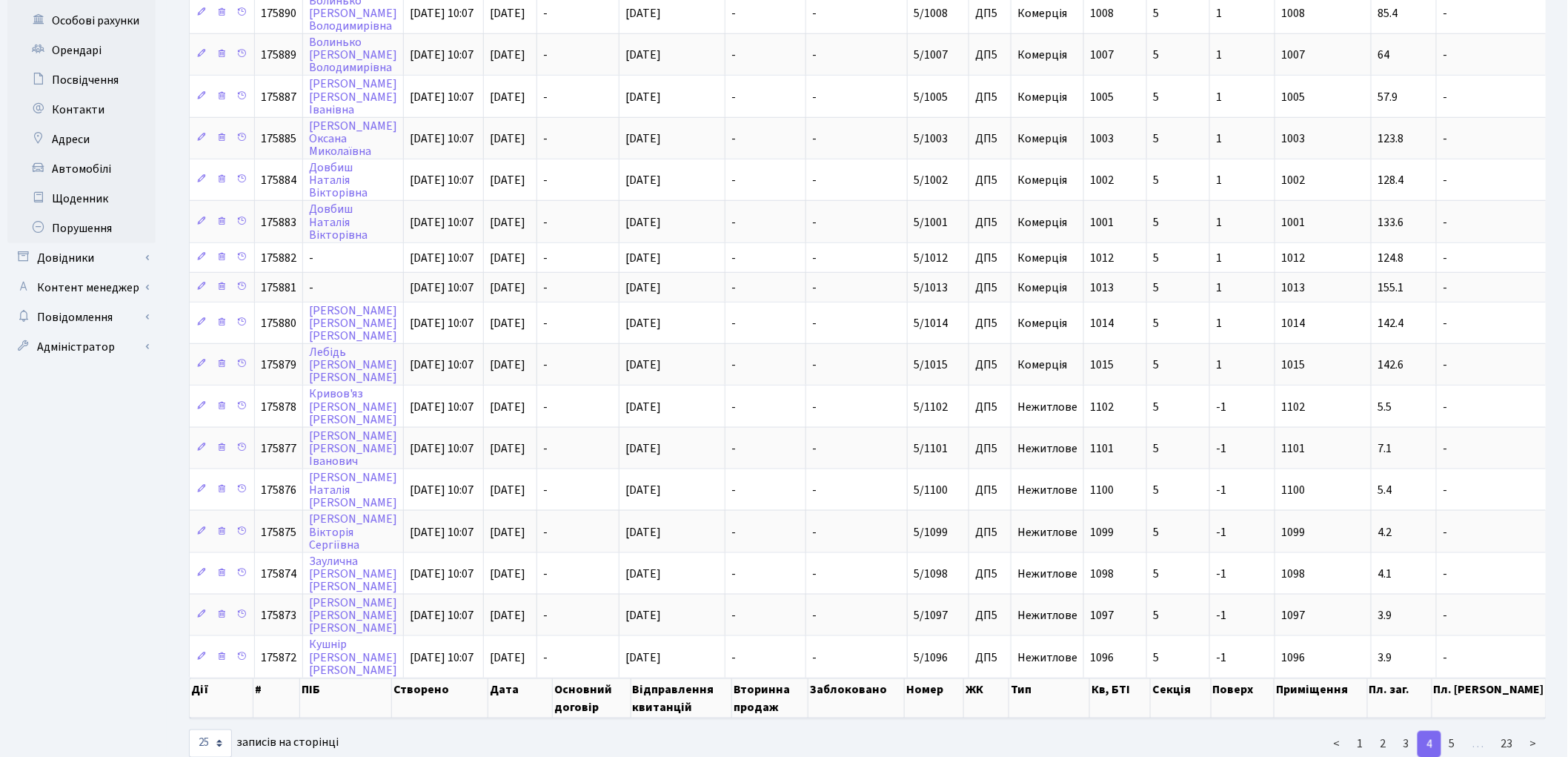
scroll to position [536, 0]
click at [1406, 730] on link "3" at bounding box center [1406, 743] width 24 height 27
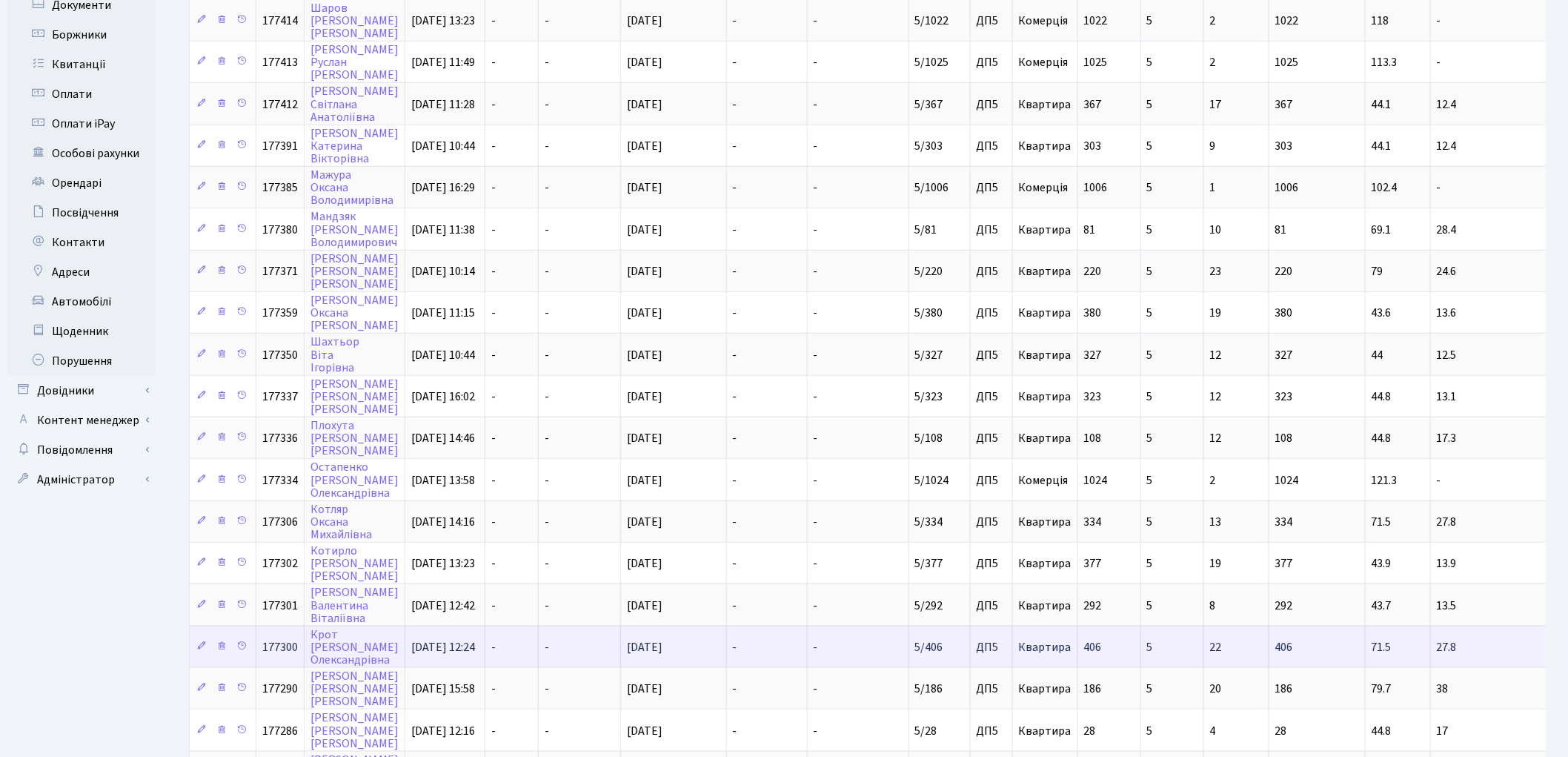
scroll to position [556, 0]
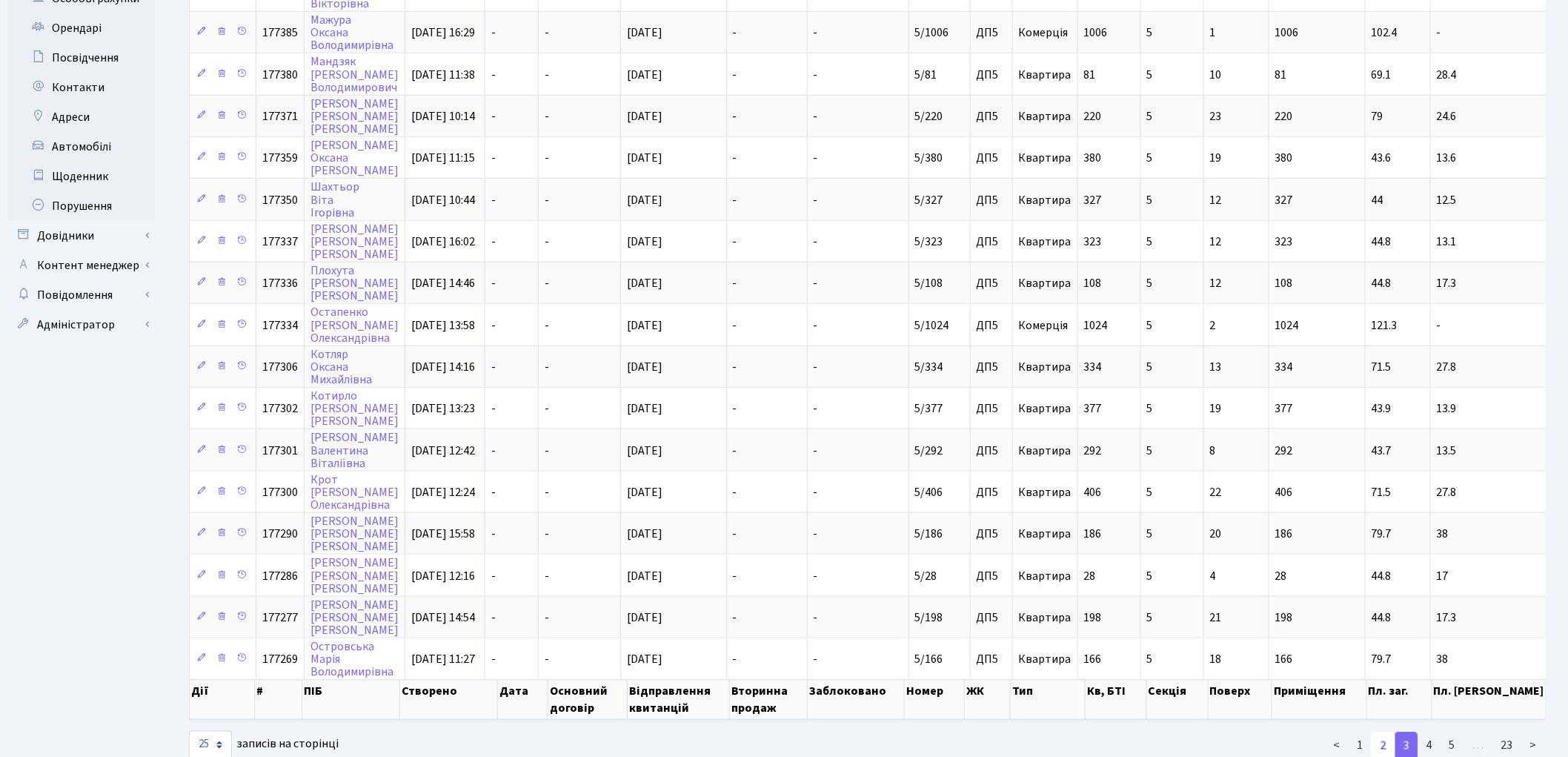
click at [1384, 732] on link "2" at bounding box center [1383, 746] width 24 height 27
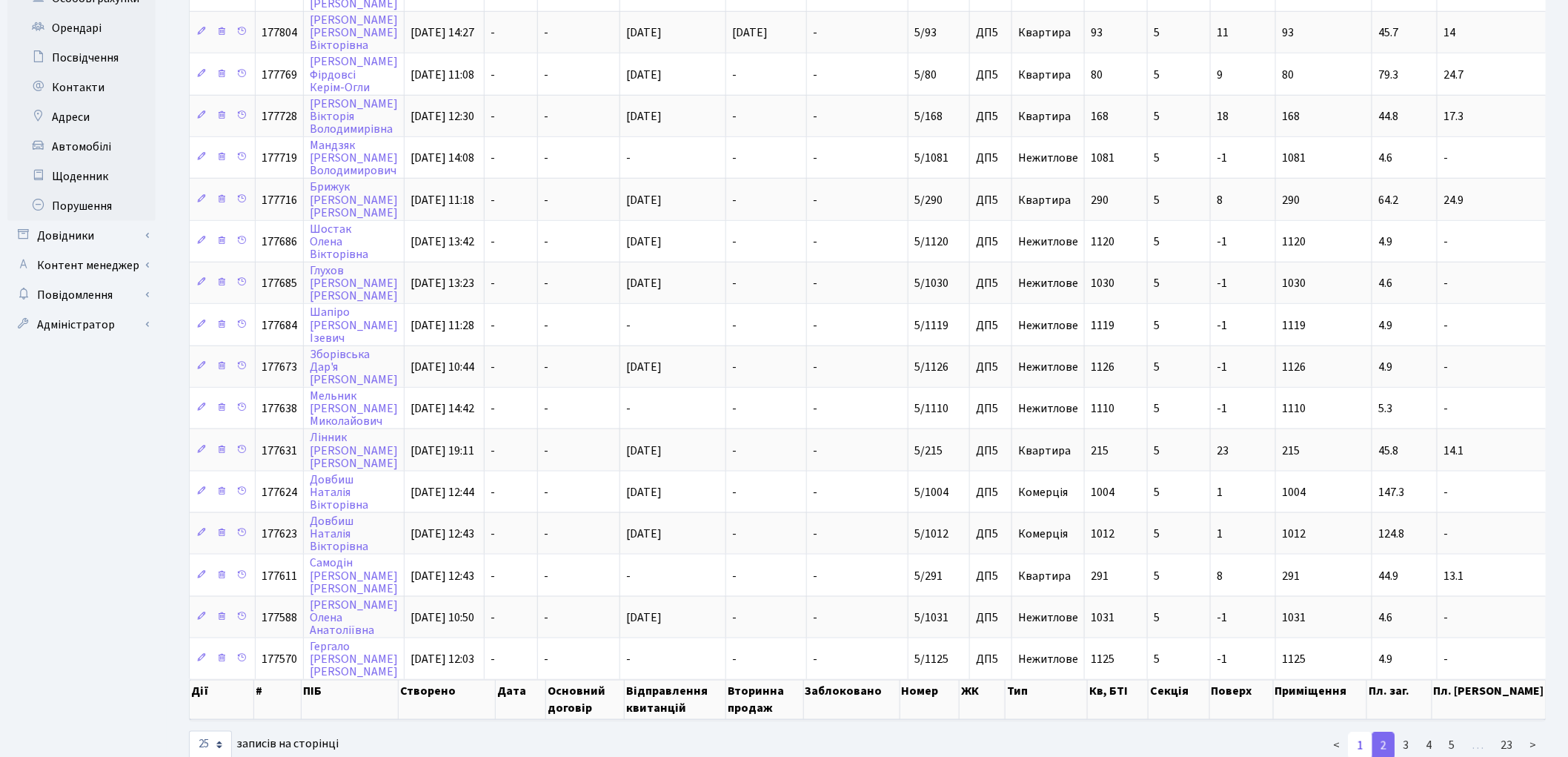
click at [1365, 732] on link "1" at bounding box center [1360, 746] width 24 height 27
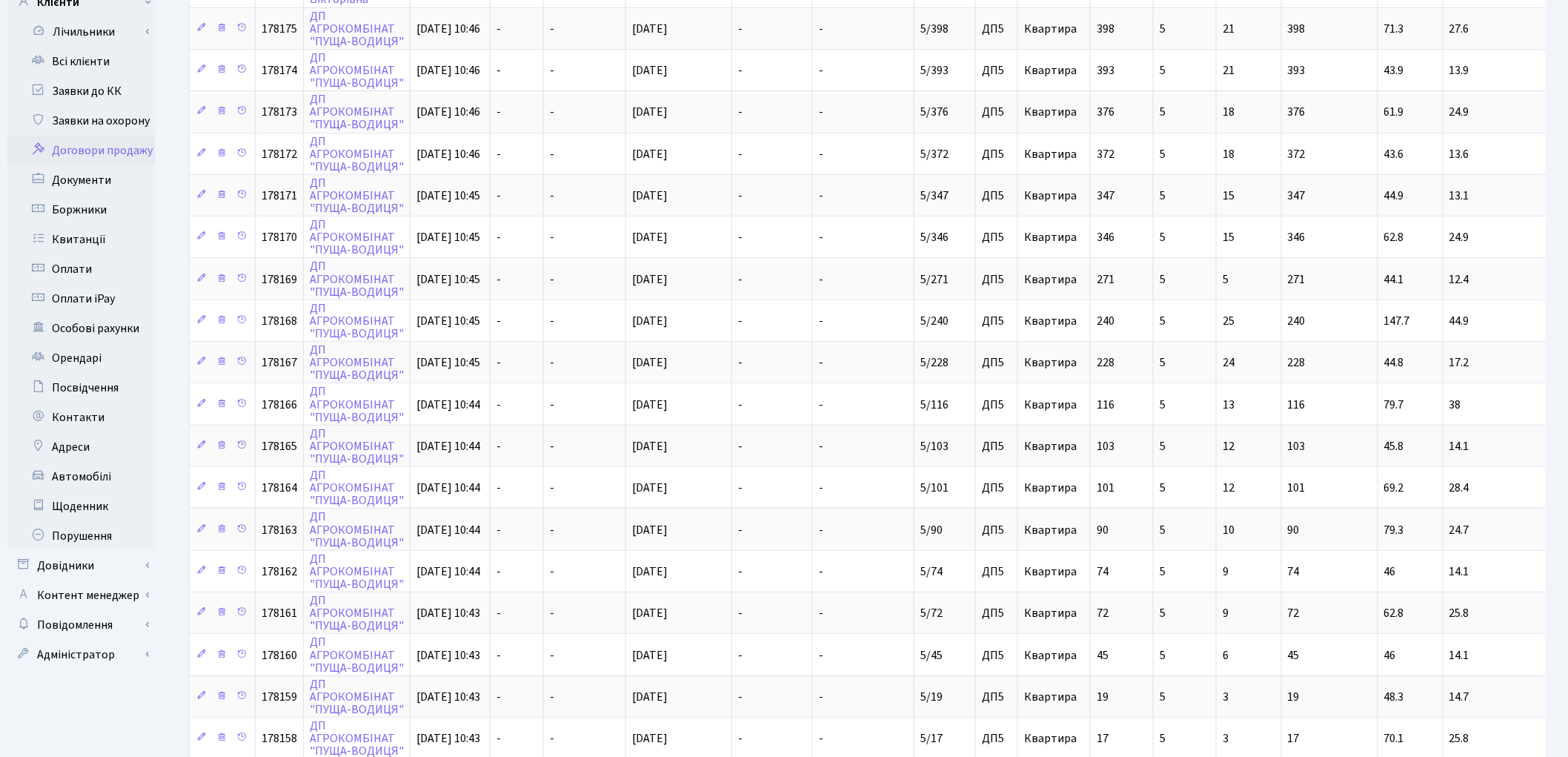
scroll to position [0, 0]
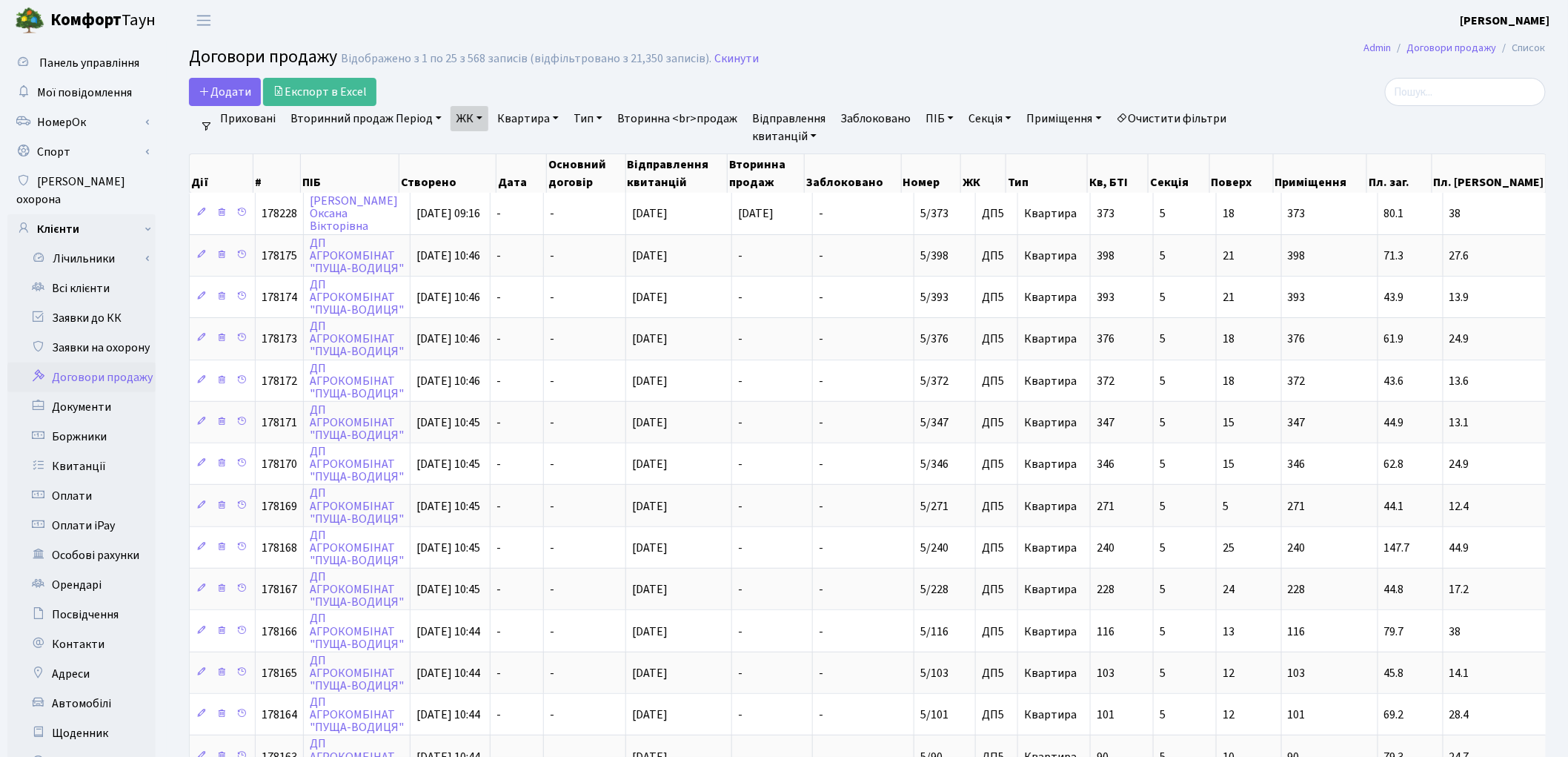
click at [1203, 107] on link "Очистити фільтри" at bounding box center [1172, 119] width 122 height 25
select select
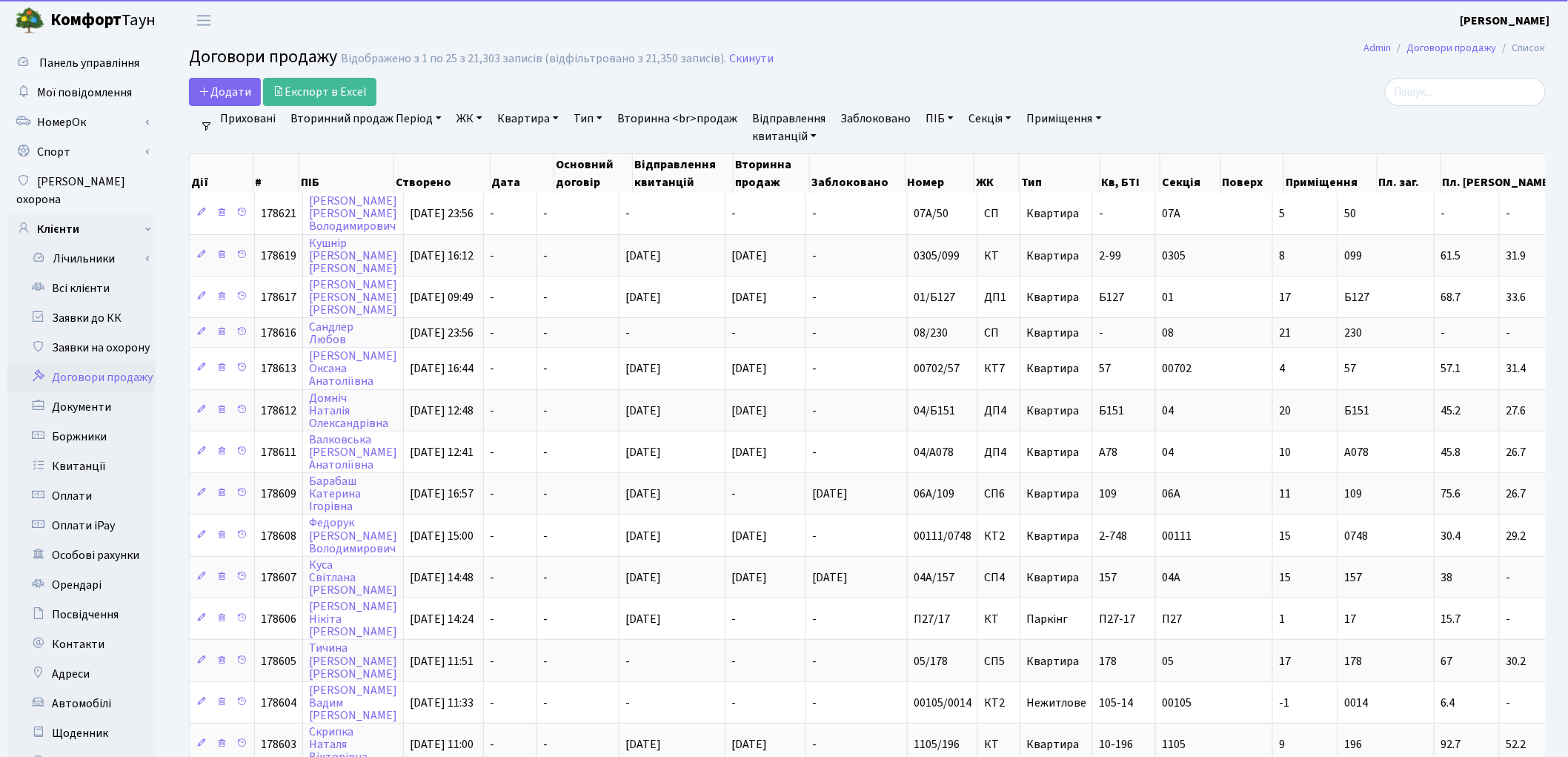
click at [464, 119] on link "ЖК" at bounding box center [469, 119] width 38 height 25
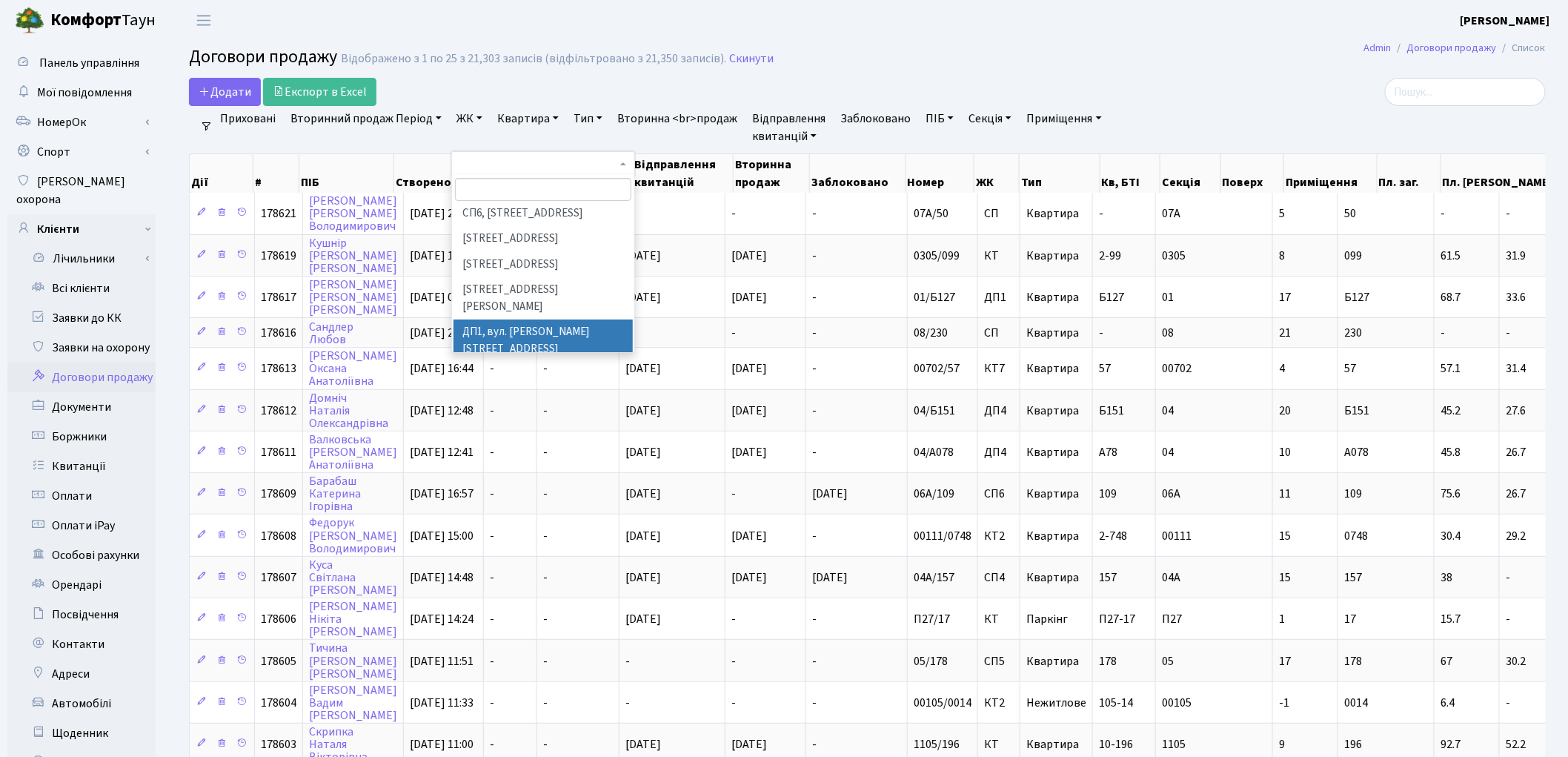
scroll to position [493, 0]
click at [528, 448] on li "ДП6, вул. Родини Крістерів, 2" at bounding box center [543, 461] width 180 height 26
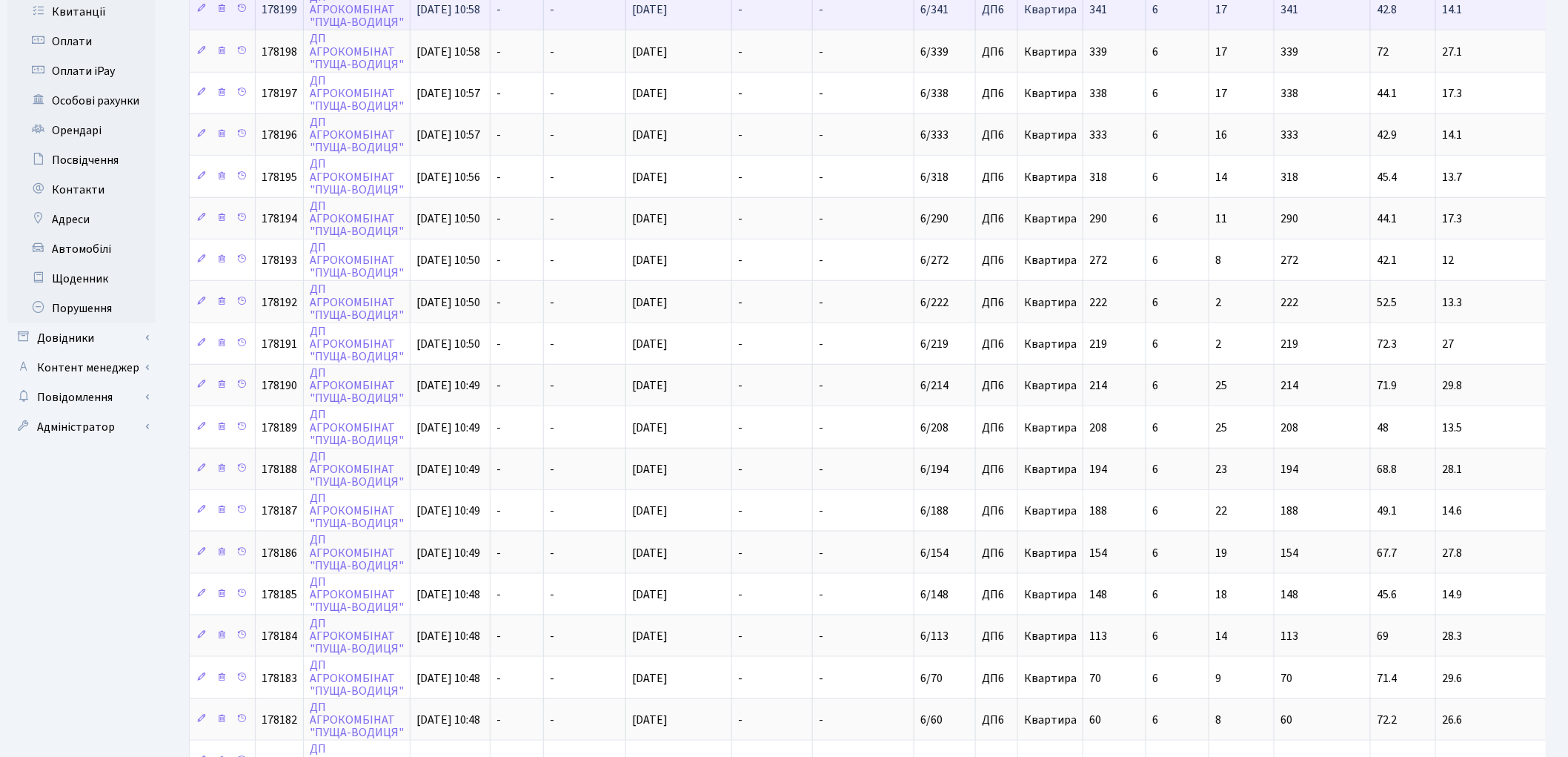
scroll to position [556, 0]
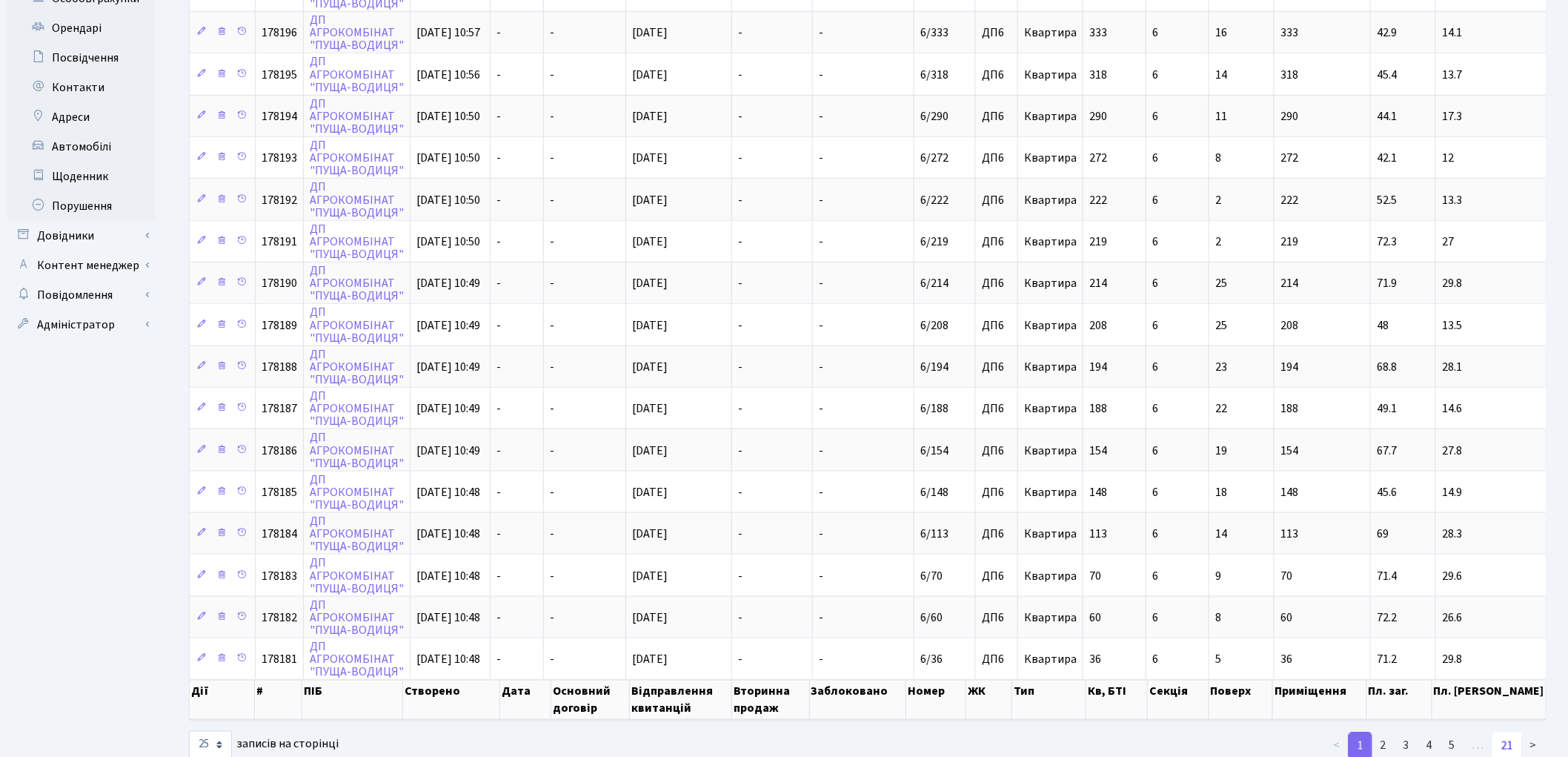
click at [1507, 732] on link "21" at bounding box center [1508, 746] width 30 height 27
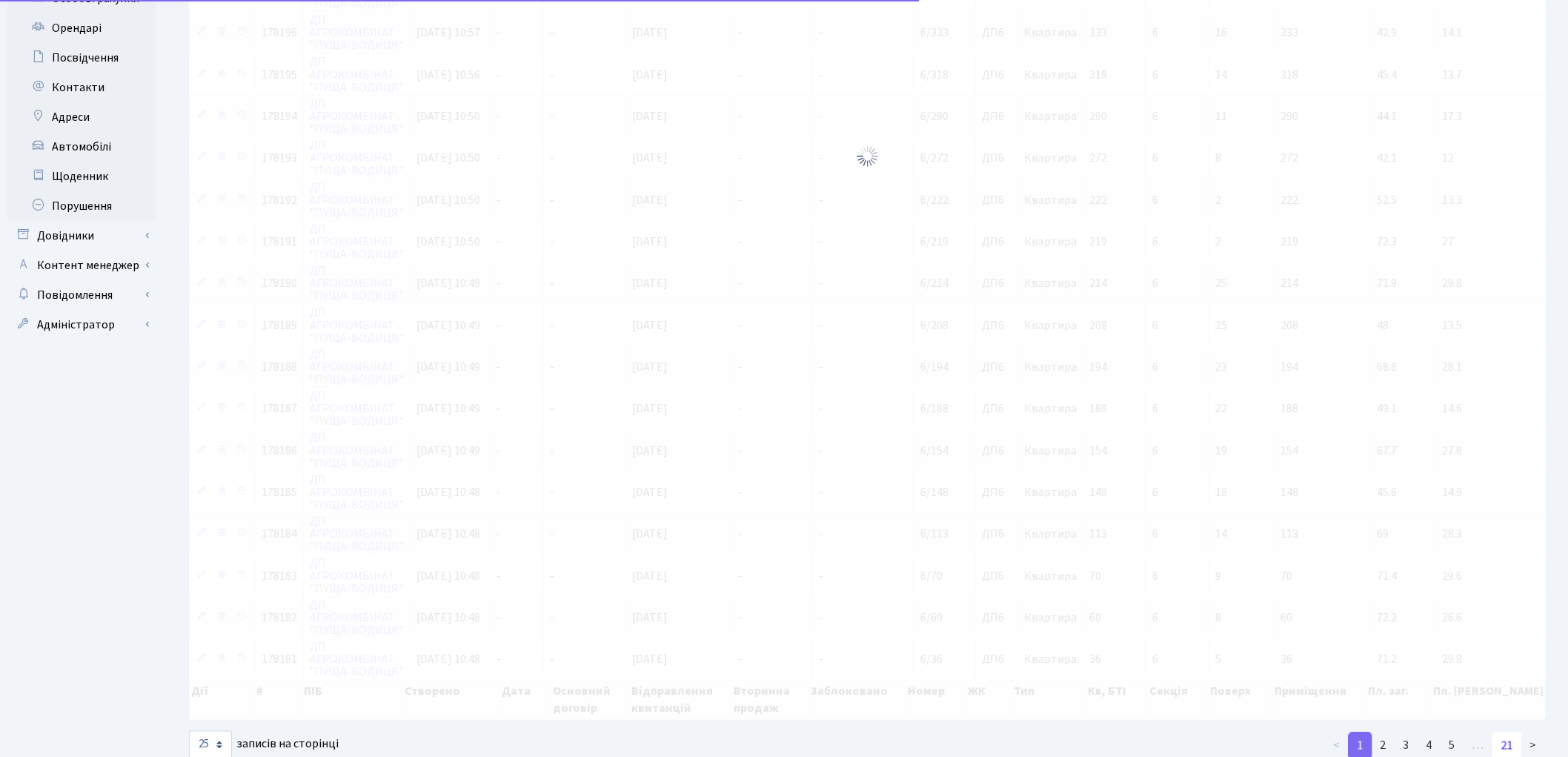
scroll to position [0, 0]
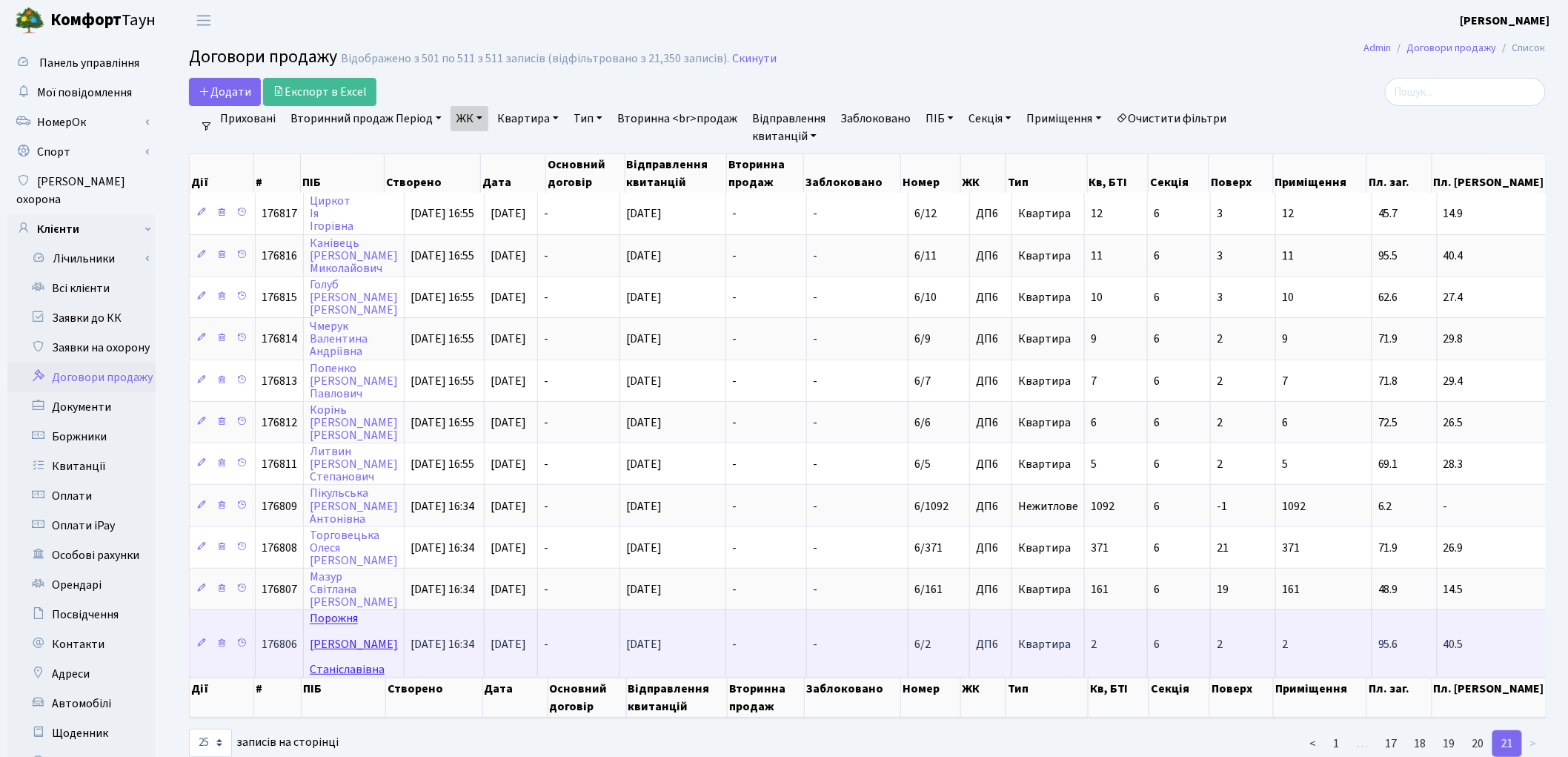
click at [340, 610] on link "Порожня Олександра Станіславівна" at bounding box center [354, 643] width 88 height 66
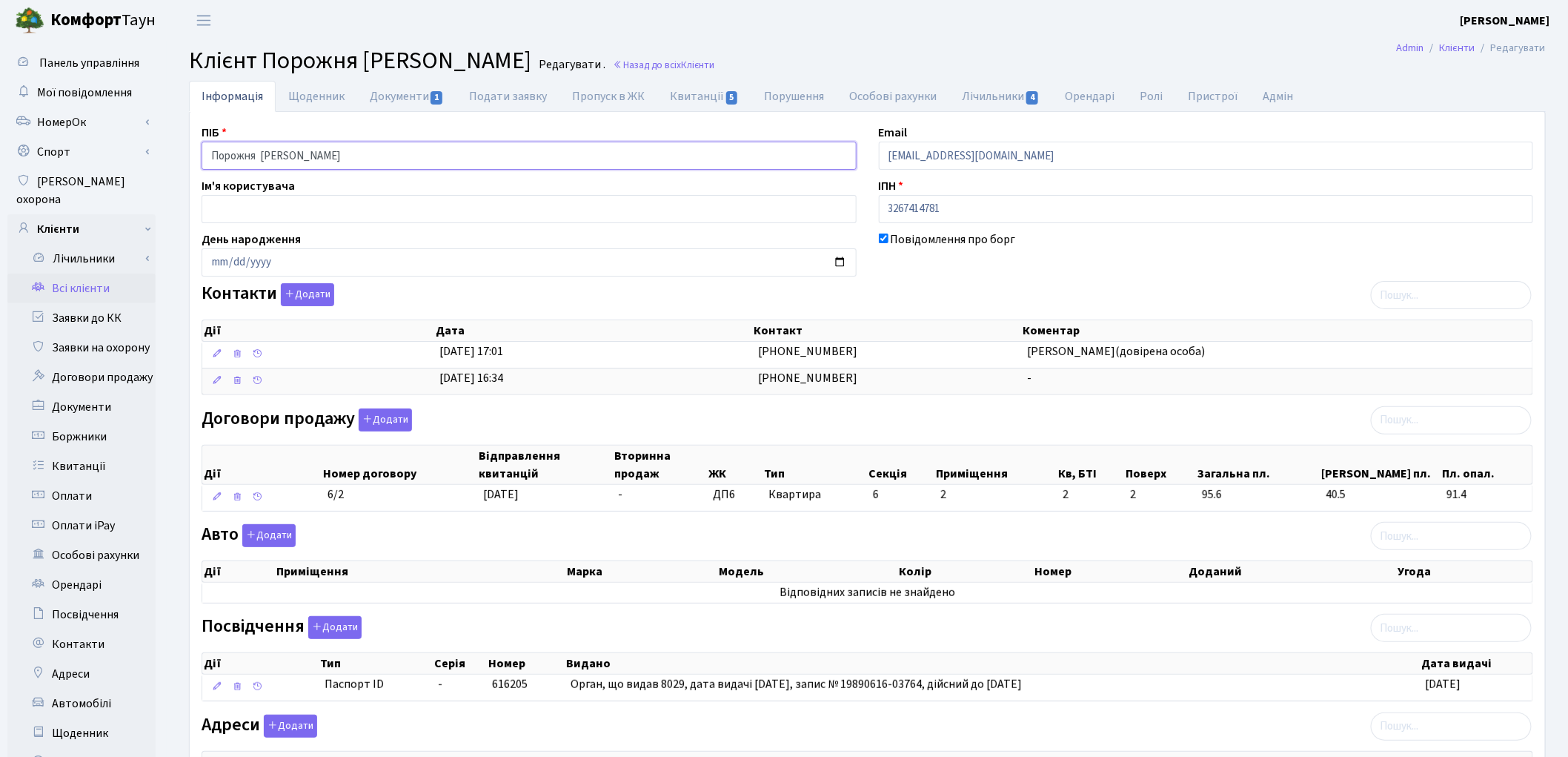
click at [263, 154] on input "Порожня Олександра Станіславівна" at bounding box center [529, 156] width 655 height 28
click at [322, 162] on input "Порожня Олександра Станіславівна" at bounding box center [529, 156] width 655 height 28
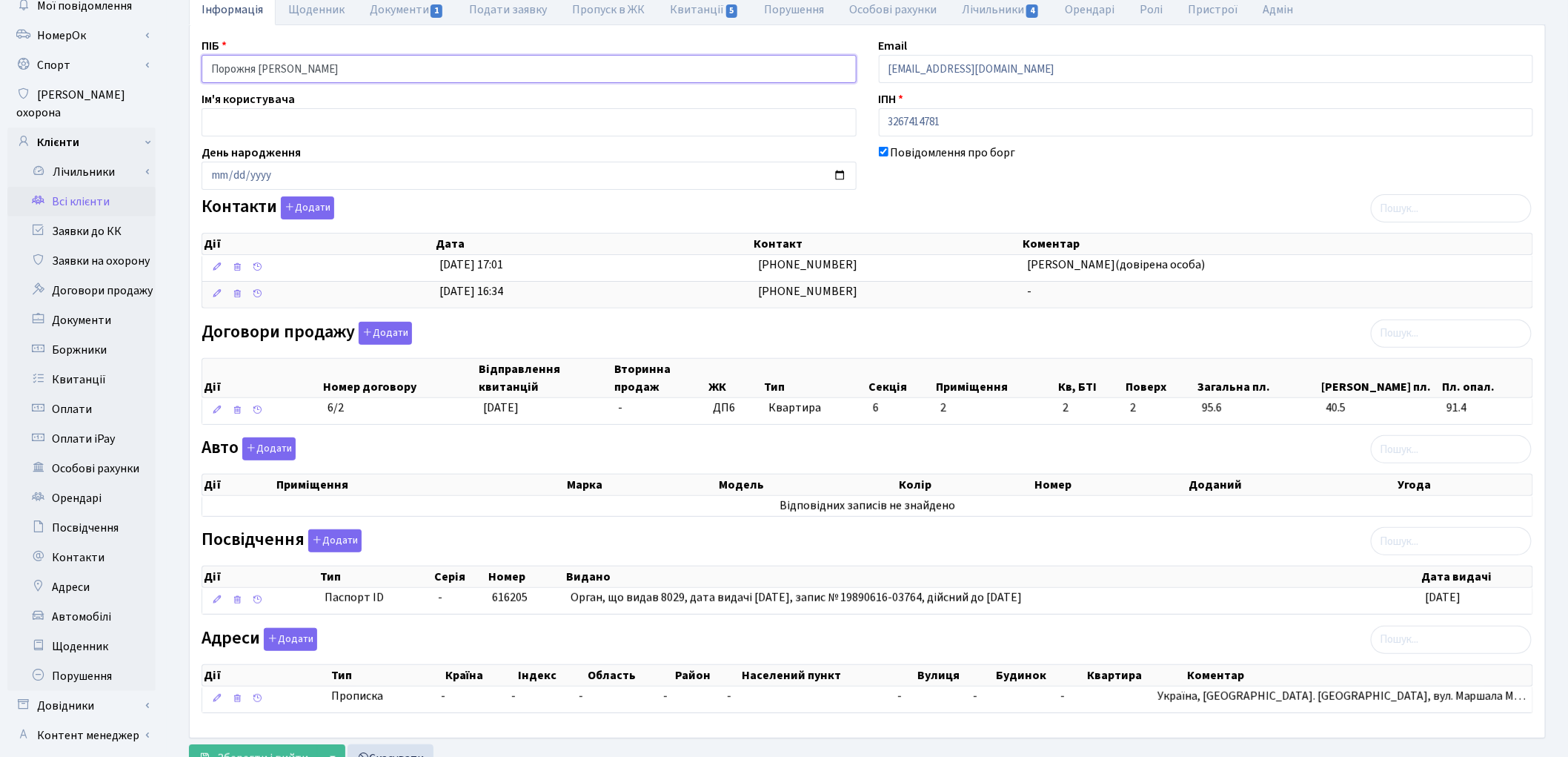
scroll to position [165, 0]
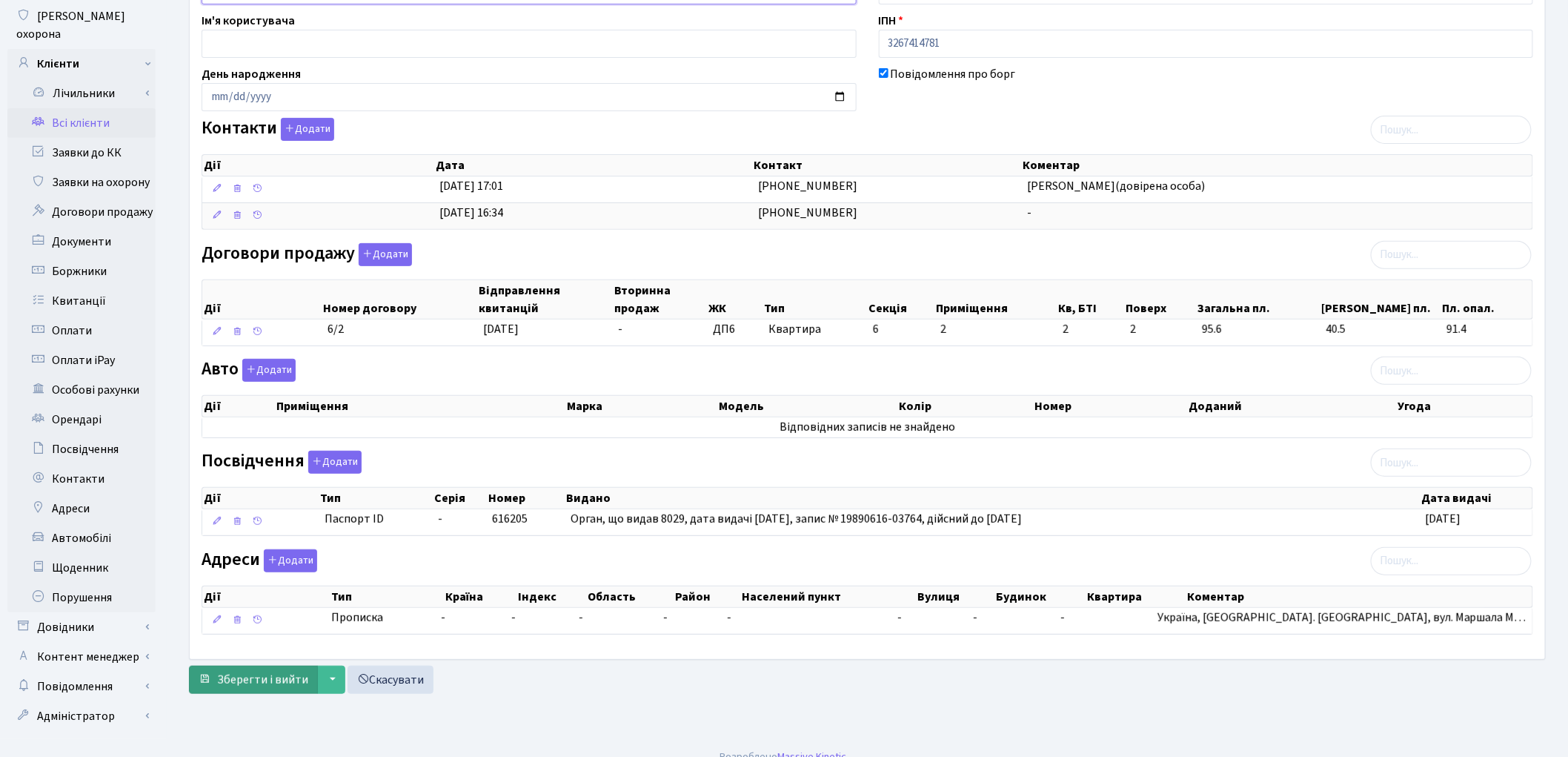
type input "Порожня Олександра Станіславівна"
click at [241, 679] on span "Зберегти і вийти" at bounding box center [263, 679] width 91 height 16
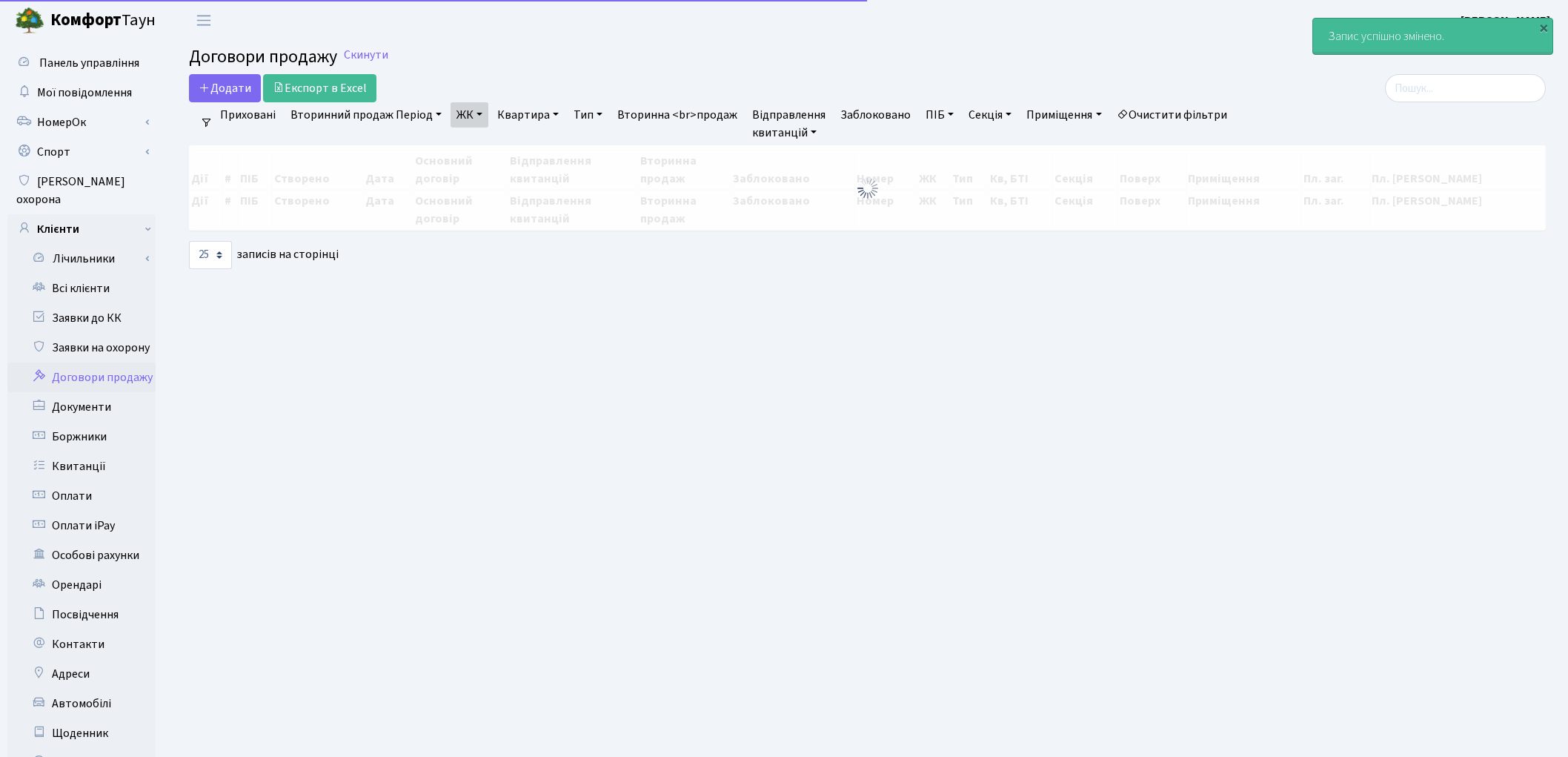
select select "25"
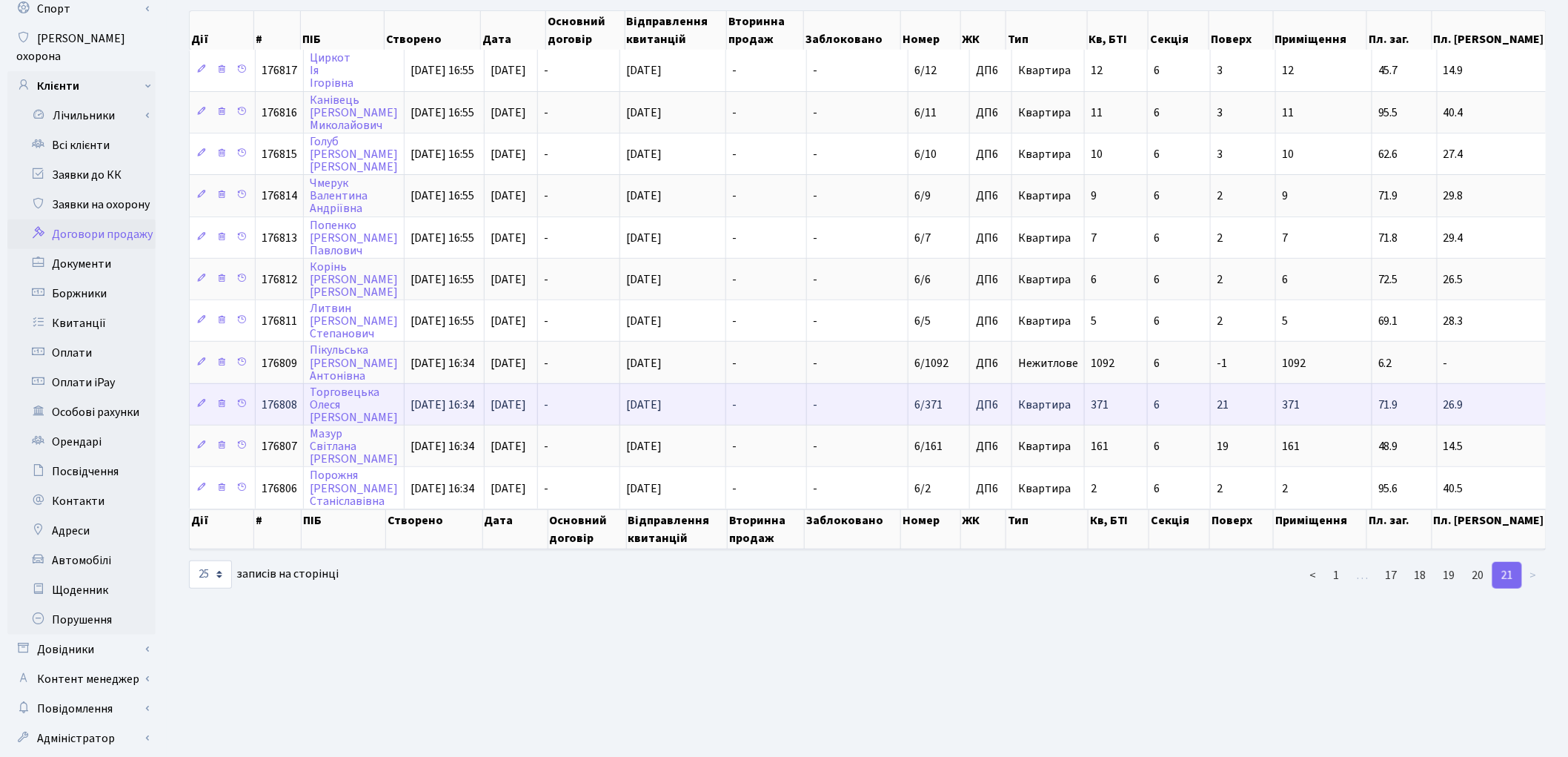
scroll to position [164, 0]
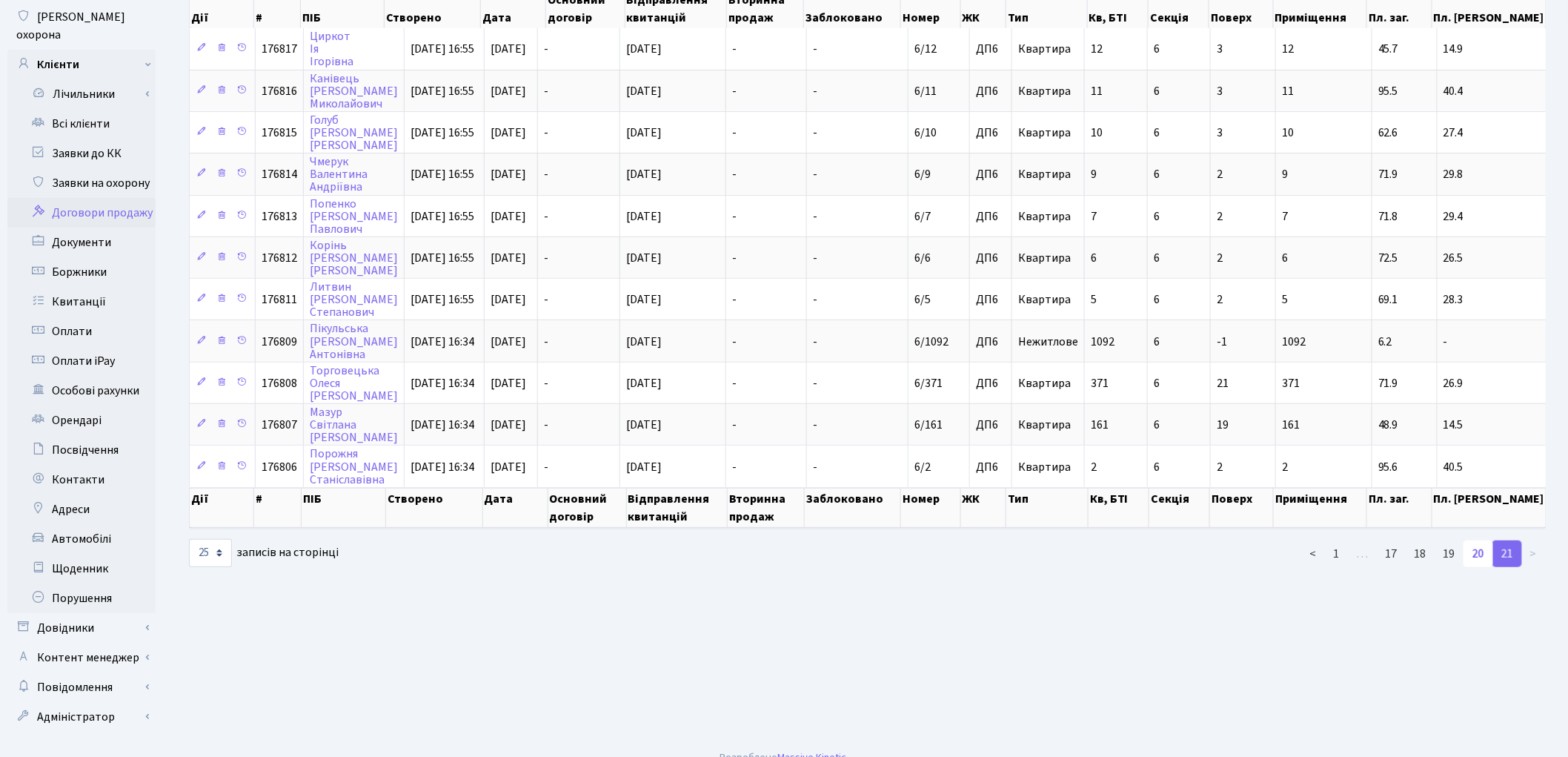
click at [1482, 540] on link "20" at bounding box center [1479, 554] width 30 height 27
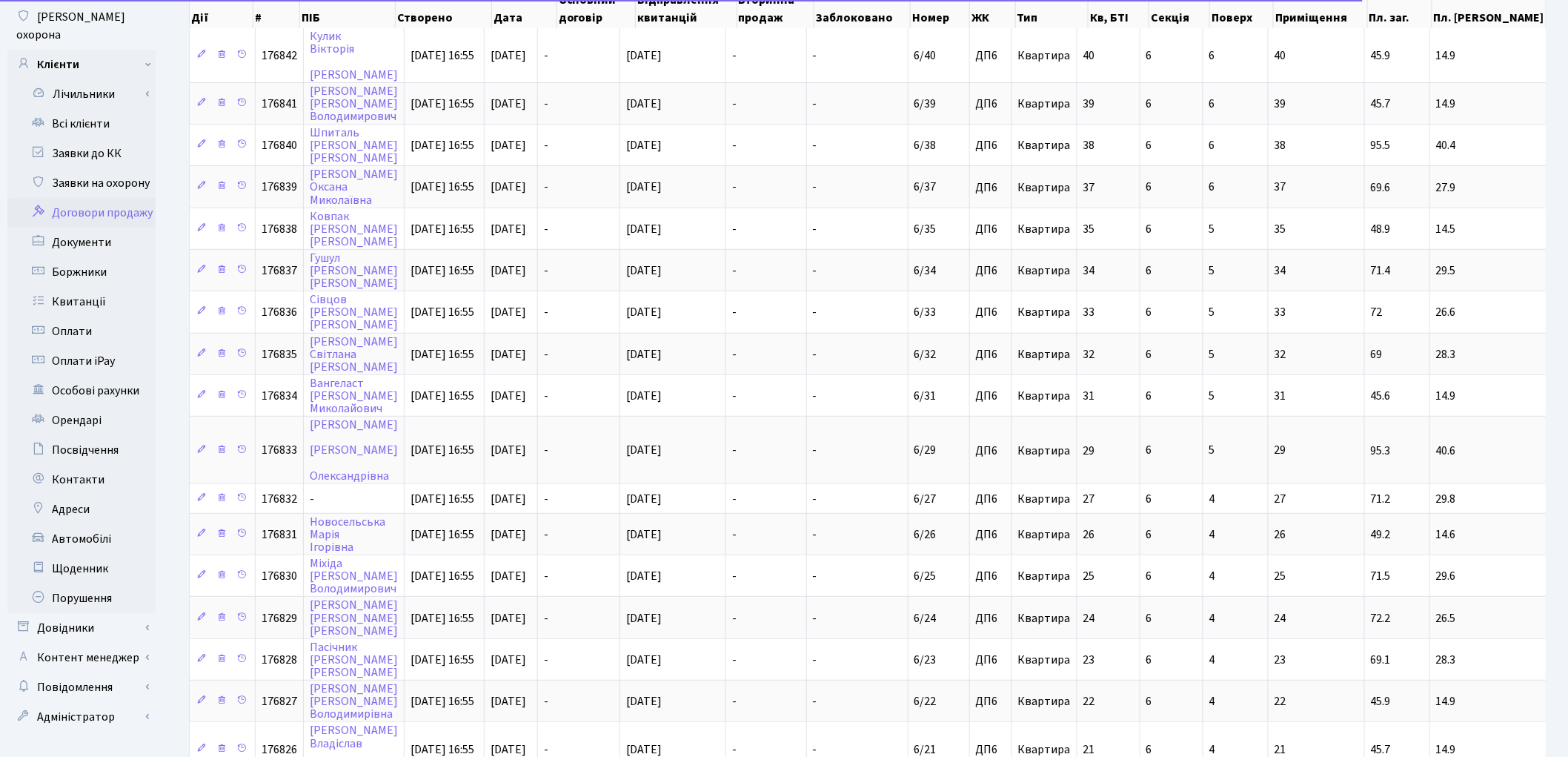
scroll to position [619, 0]
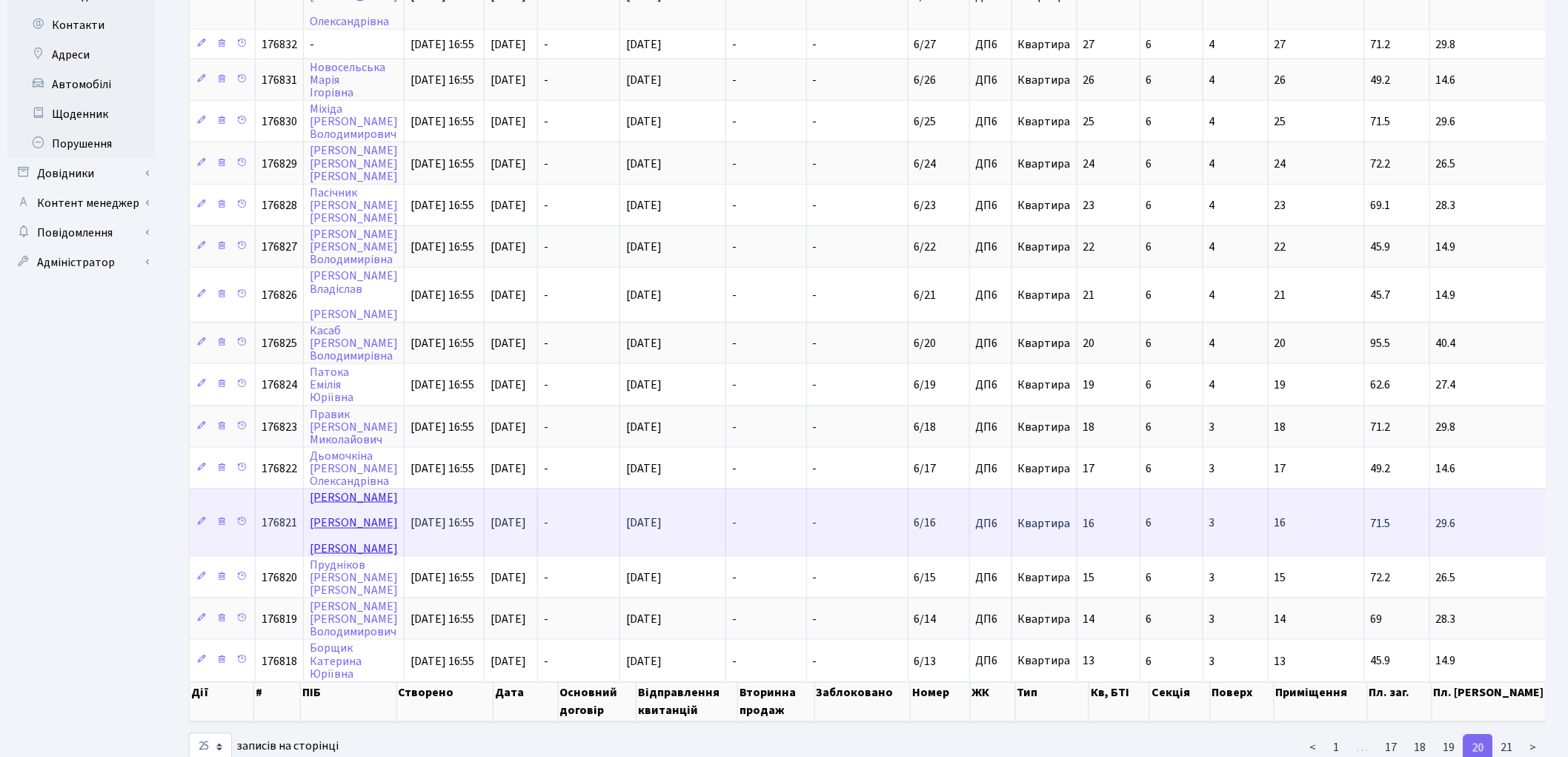
click at [322, 489] on link "[PERSON_NAME]" at bounding box center [354, 522] width 88 height 66
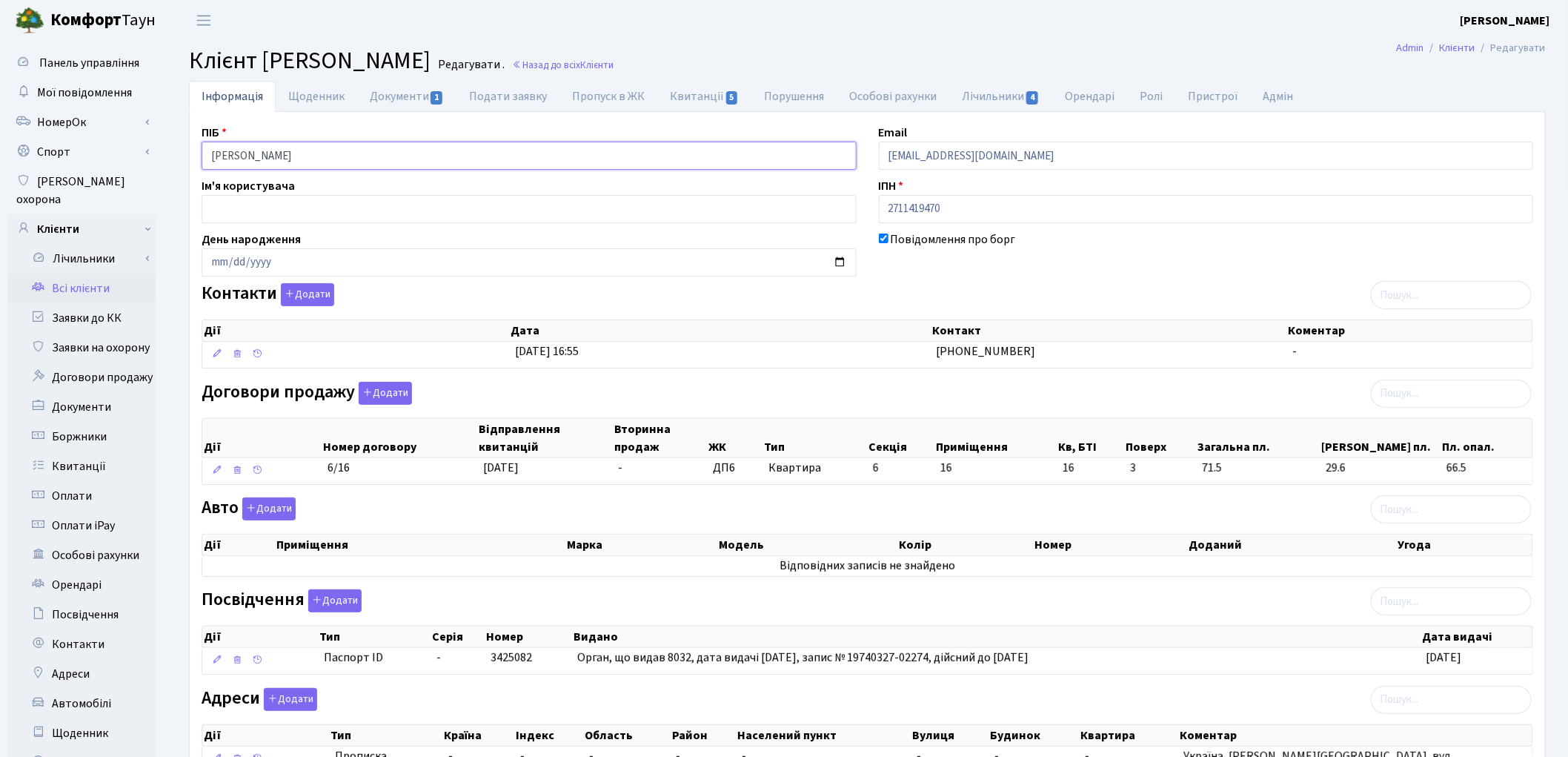
click at [268, 158] on input "[PERSON_NAME]" at bounding box center [529, 156] width 655 height 28
click at [322, 160] on input "[PERSON_NAME]" at bounding box center [529, 156] width 655 height 28
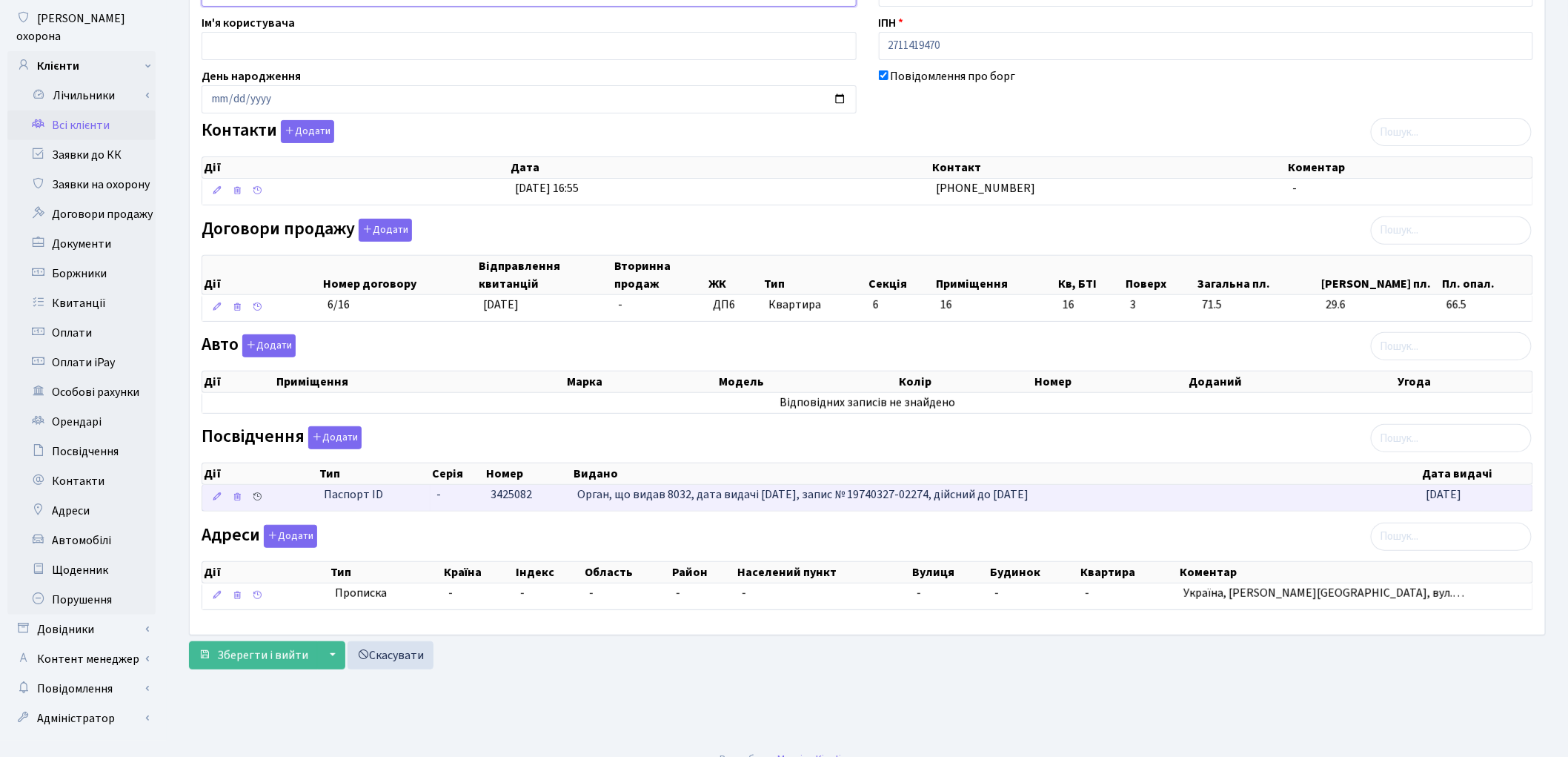
scroll to position [165, 0]
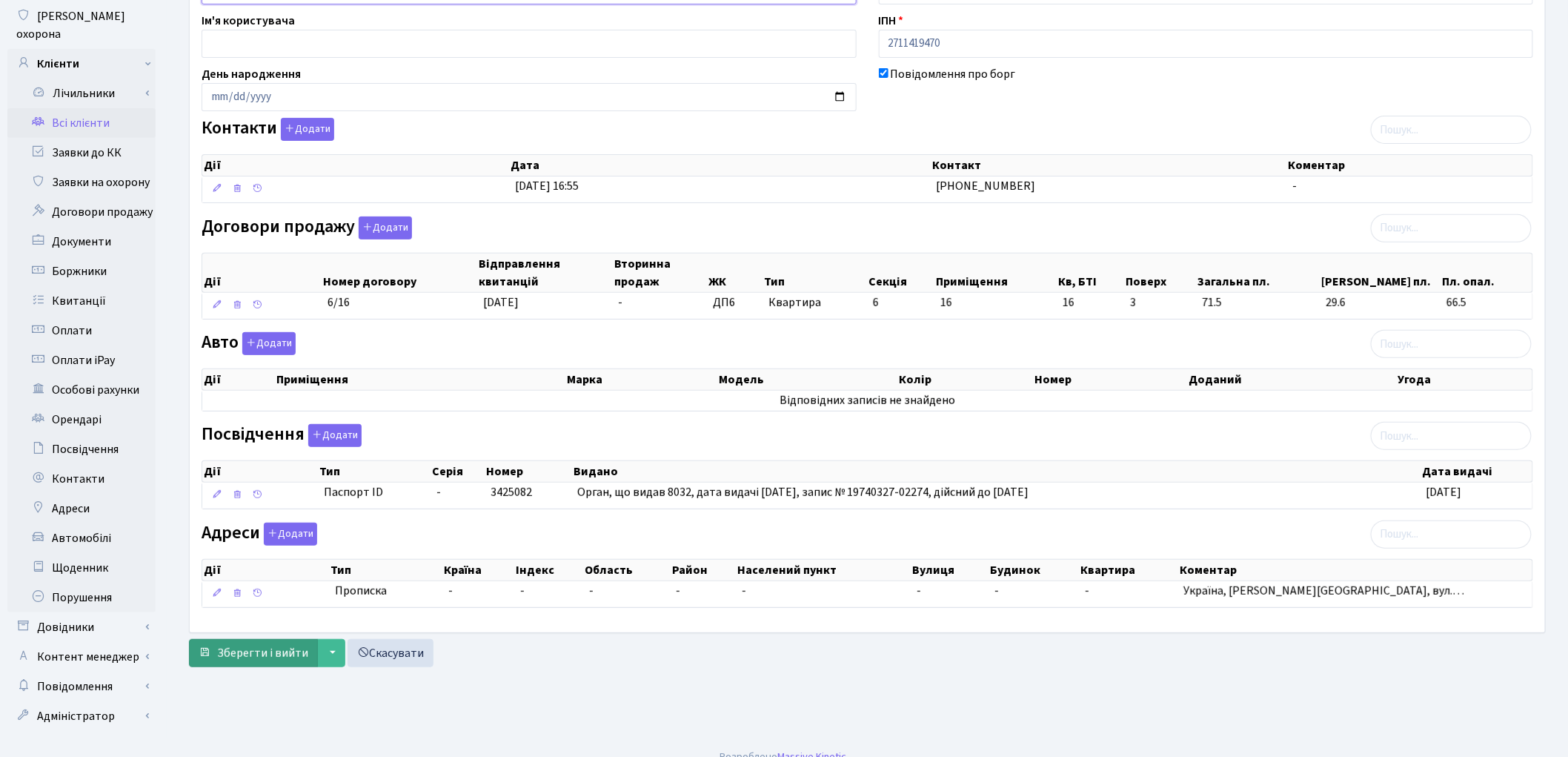
type input "[PERSON_NAME]"
click at [261, 654] on span "Зберегти і вийти" at bounding box center [263, 653] width 91 height 16
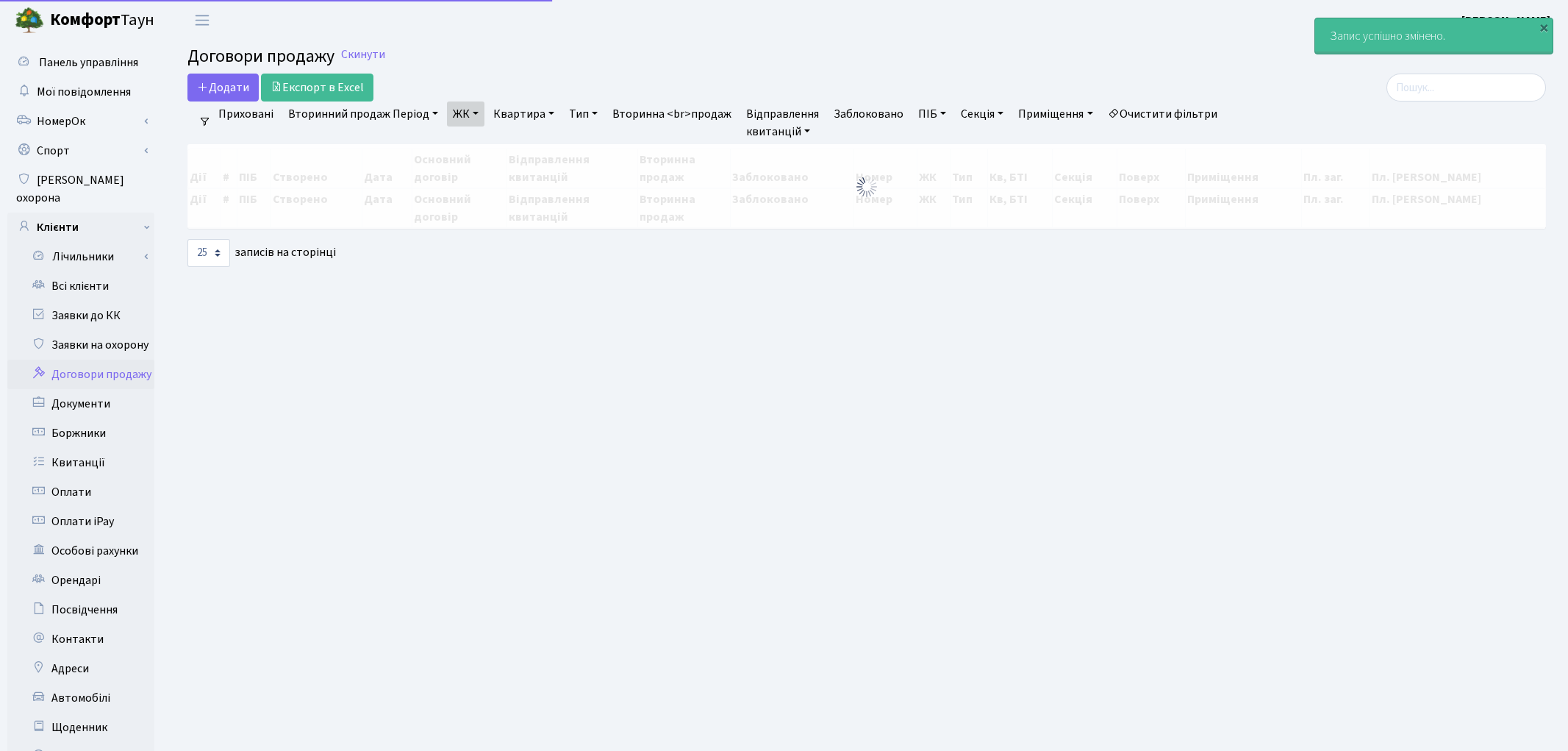
select select "25"
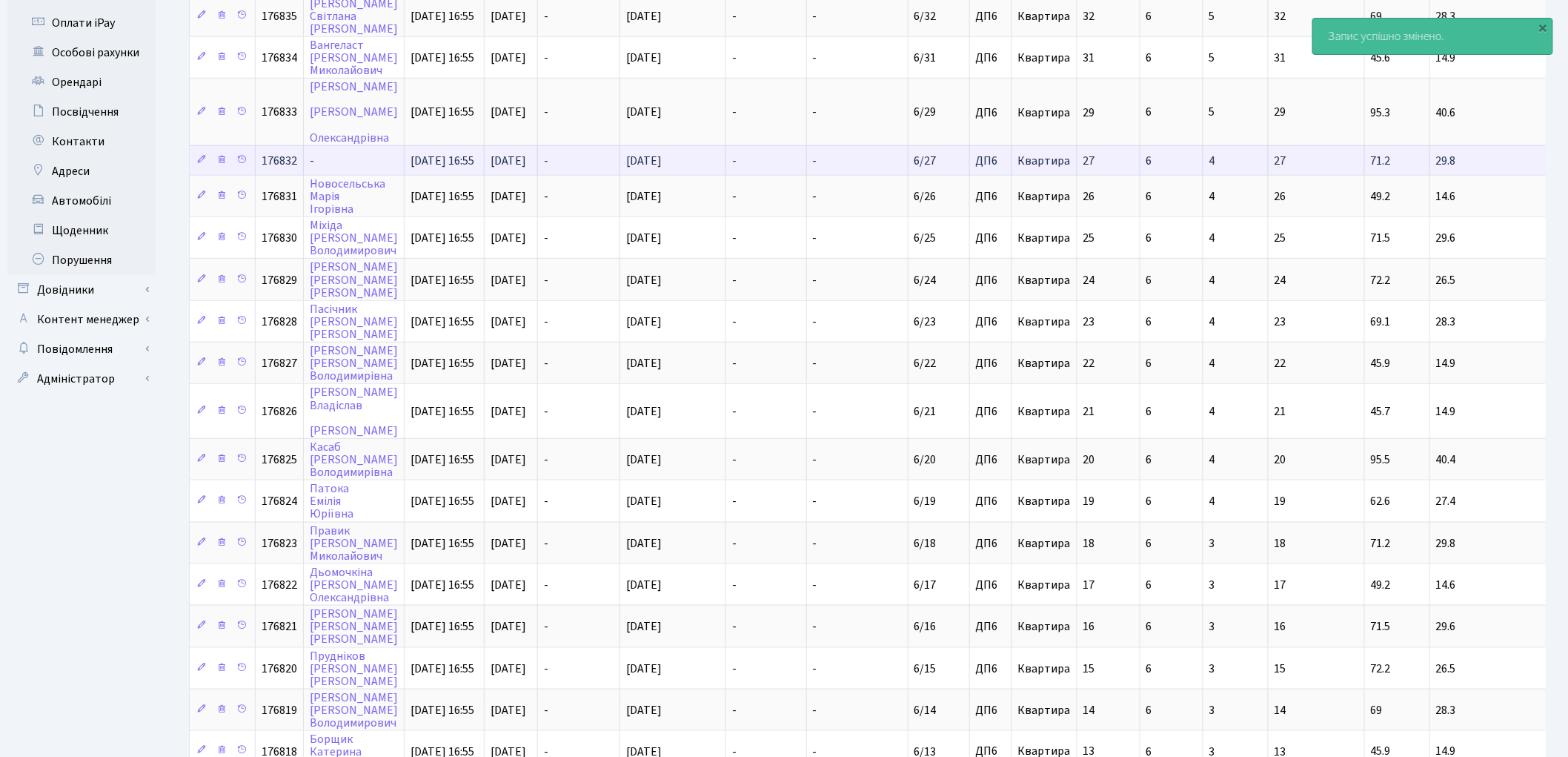
scroll to position [594, 0]
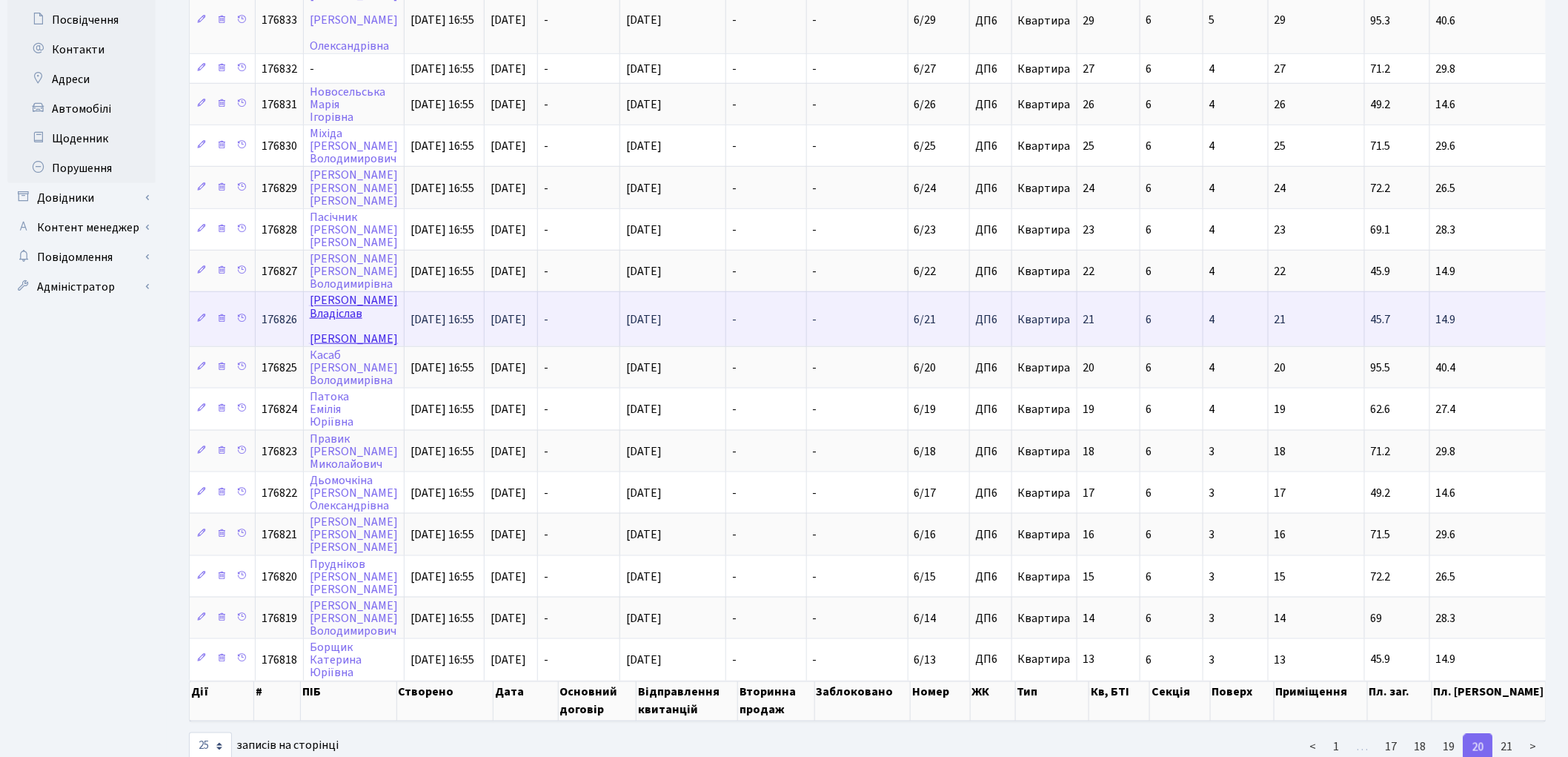
click at [341, 293] on link "[PERSON_NAME]" at bounding box center [354, 319] width 88 height 54
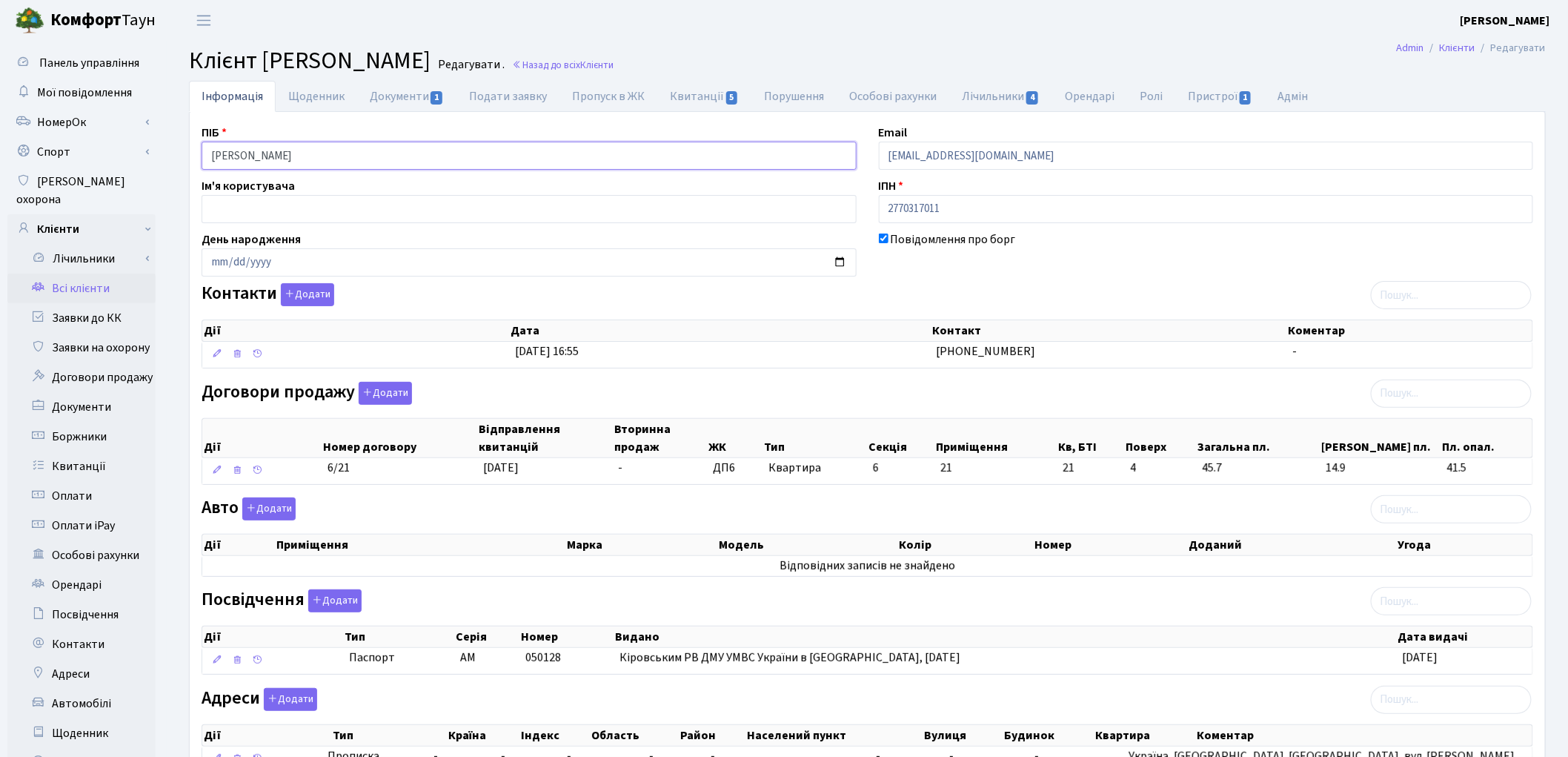
click at [309, 152] on input "[PERSON_NAME]" at bounding box center [529, 156] width 655 height 28
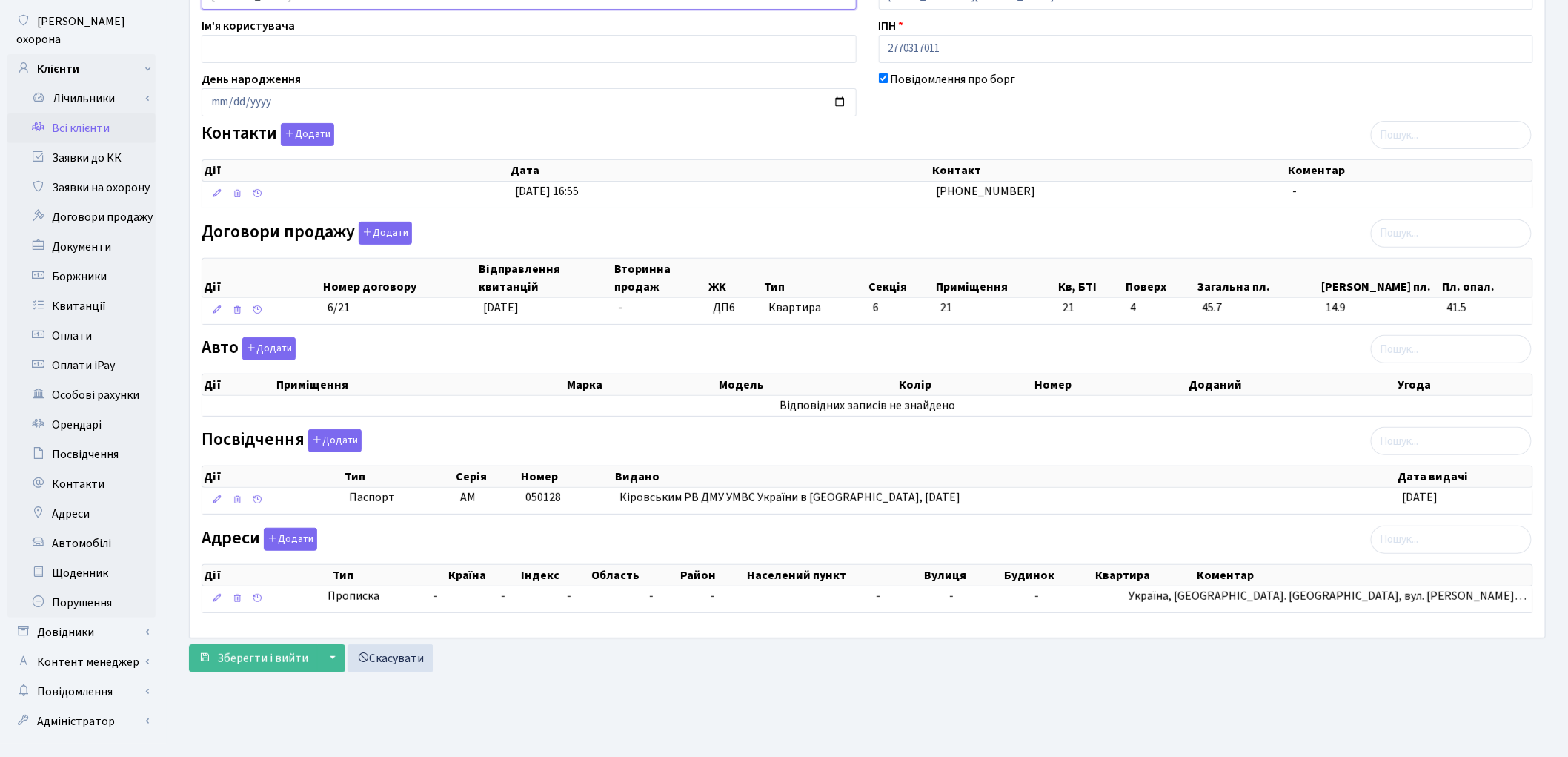
scroll to position [165, 0]
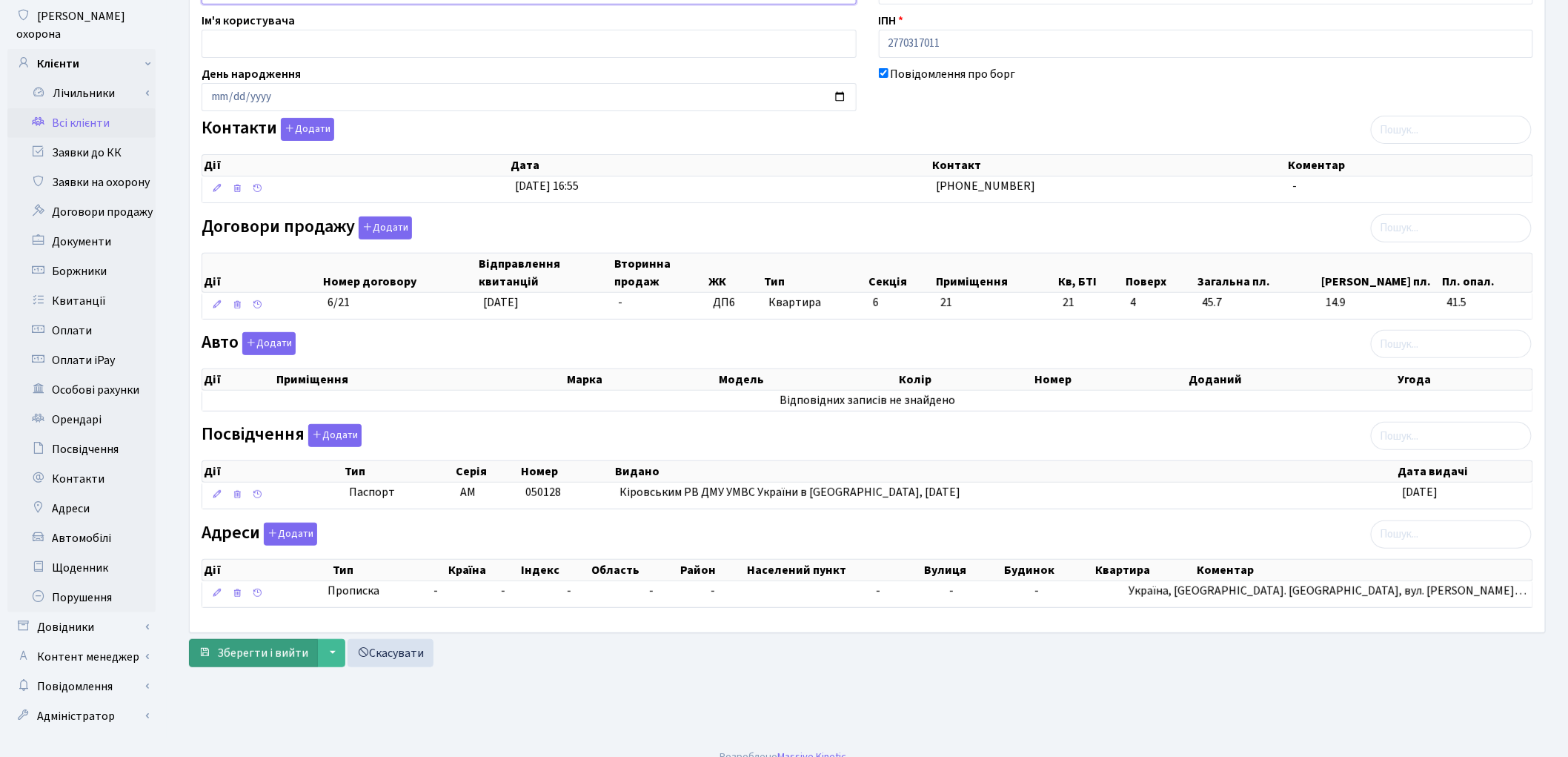
type input "[PERSON_NAME]"
click at [237, 656] on span "Зберегти і вийти" at bounding box center [263, 653] width 91 height 16
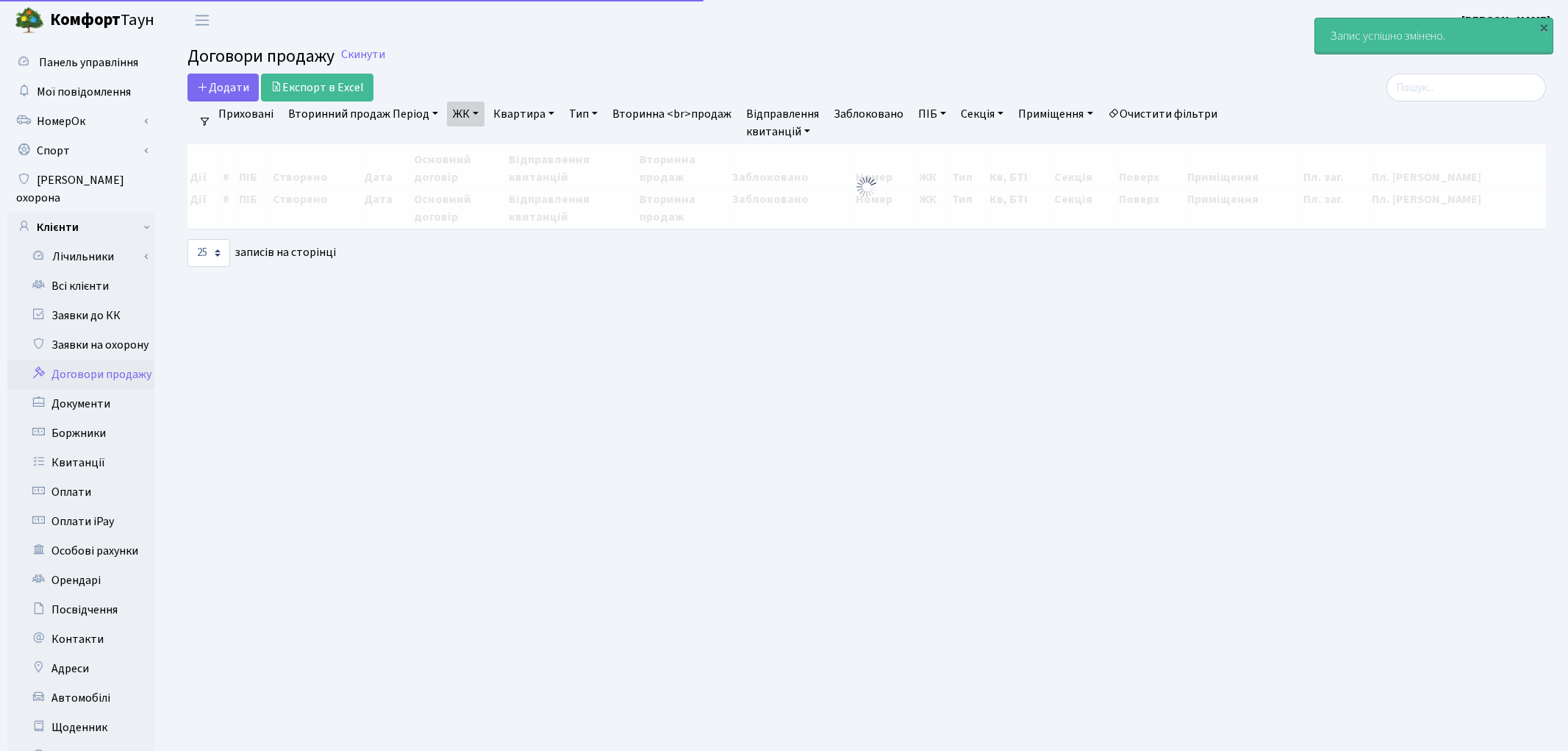
select select "25"
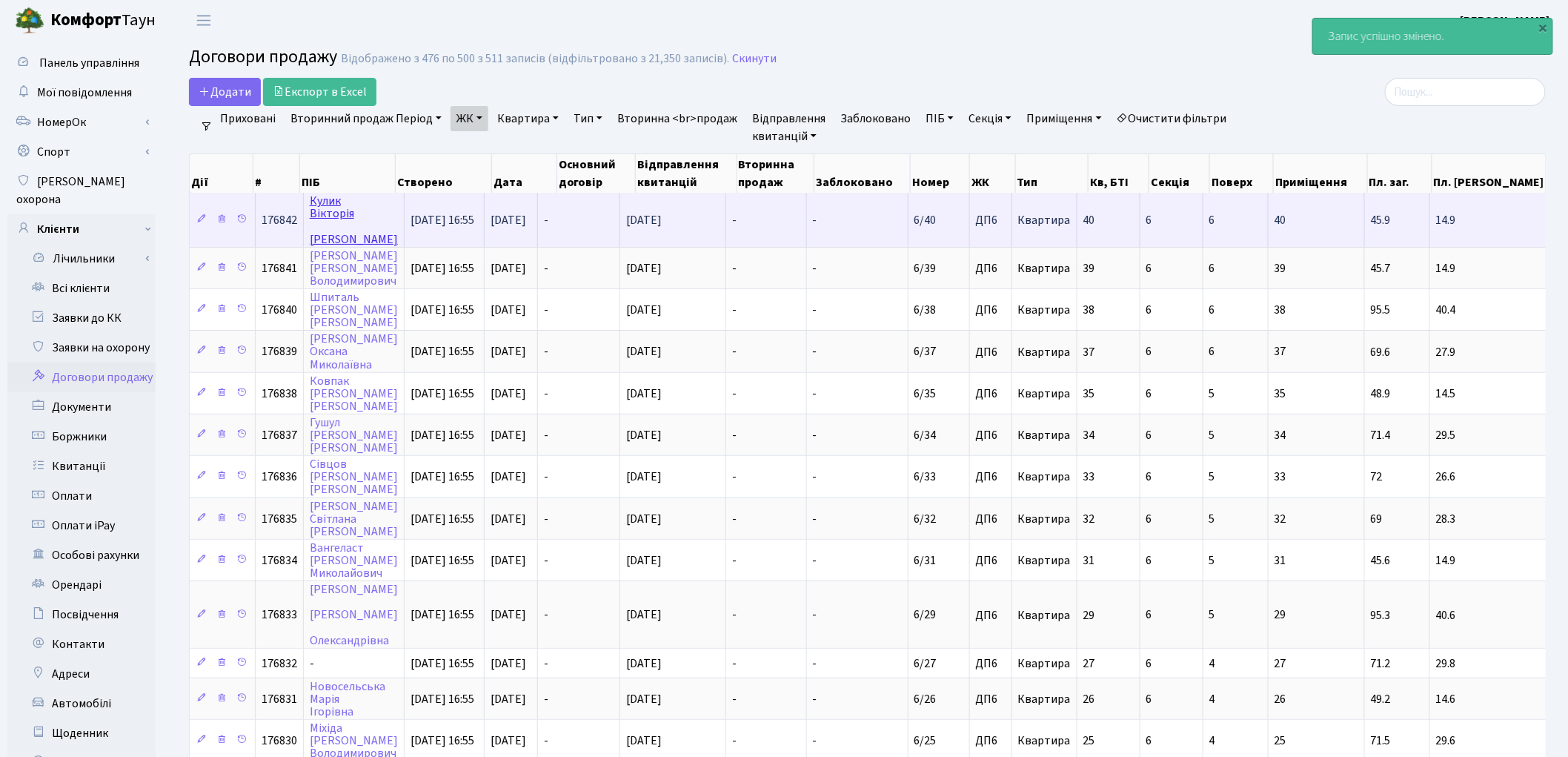
click at [325, 200] on link "Кулик Вікторія Василівна" at bounding box center [354, 219] width 88 height 54
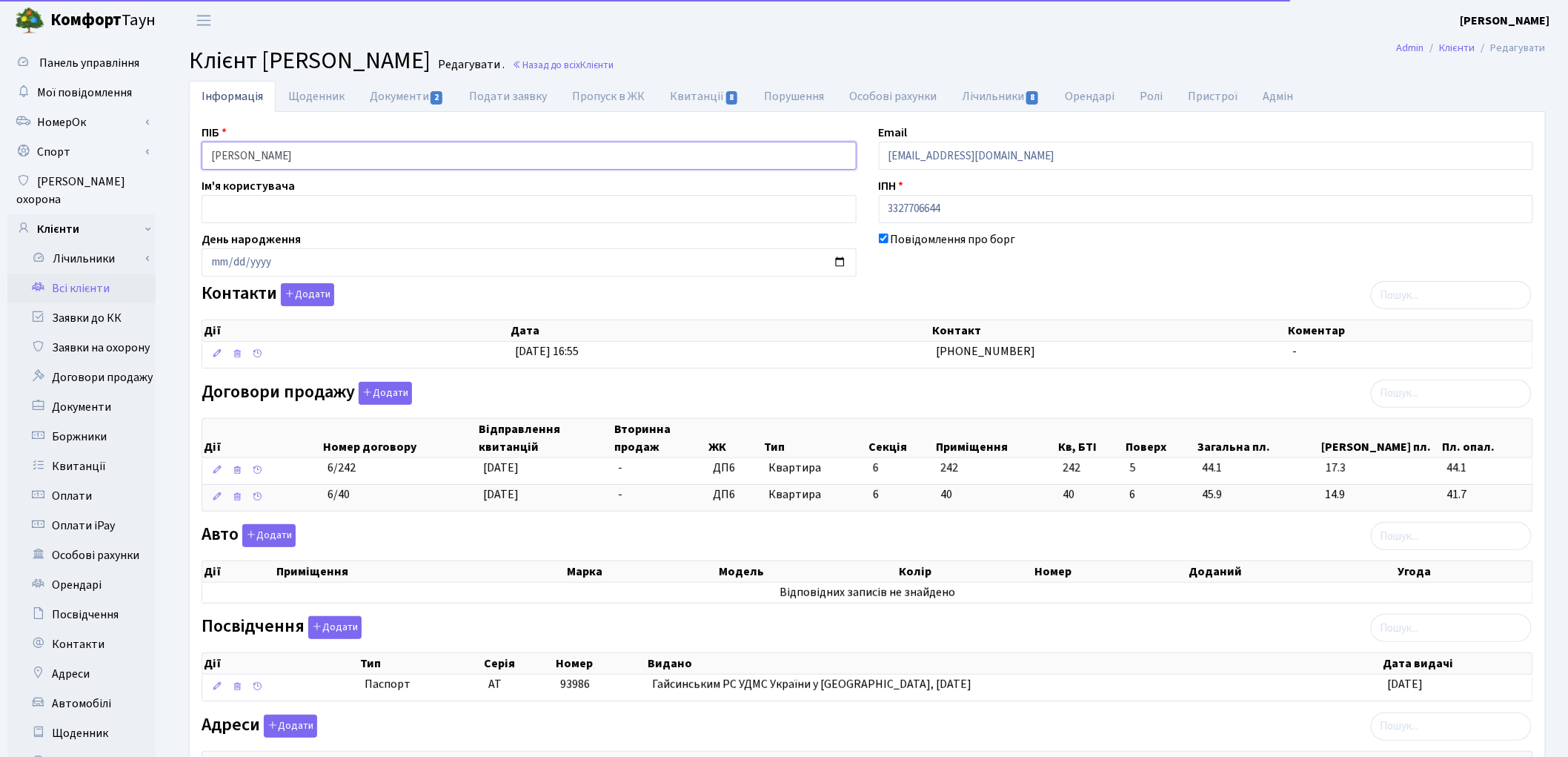
click at [286, 153] on input "Кулик Вікторія Василівна" at bounding box center [529, 156] width 655 height 28
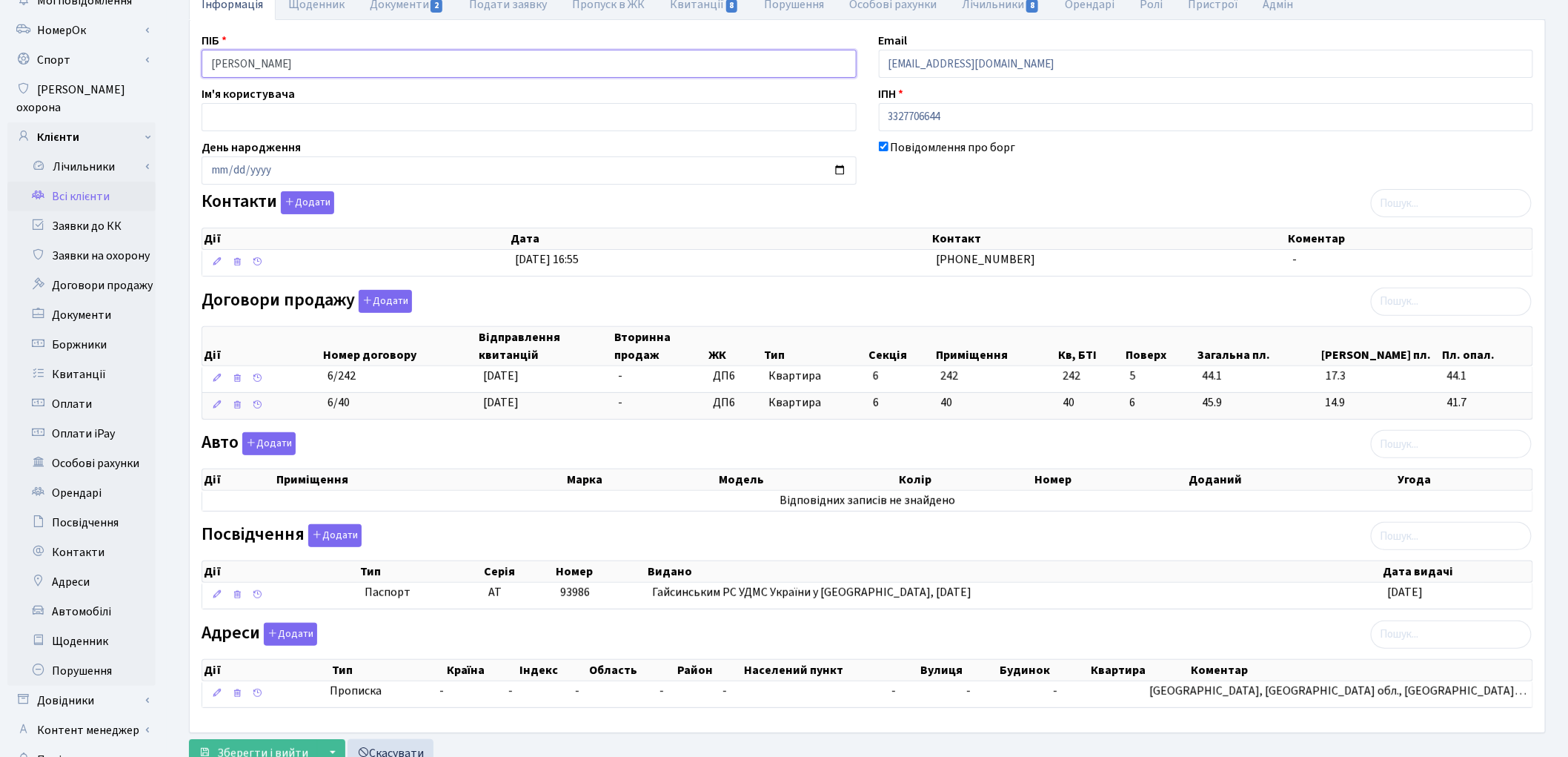
scroll to position [165, 0]
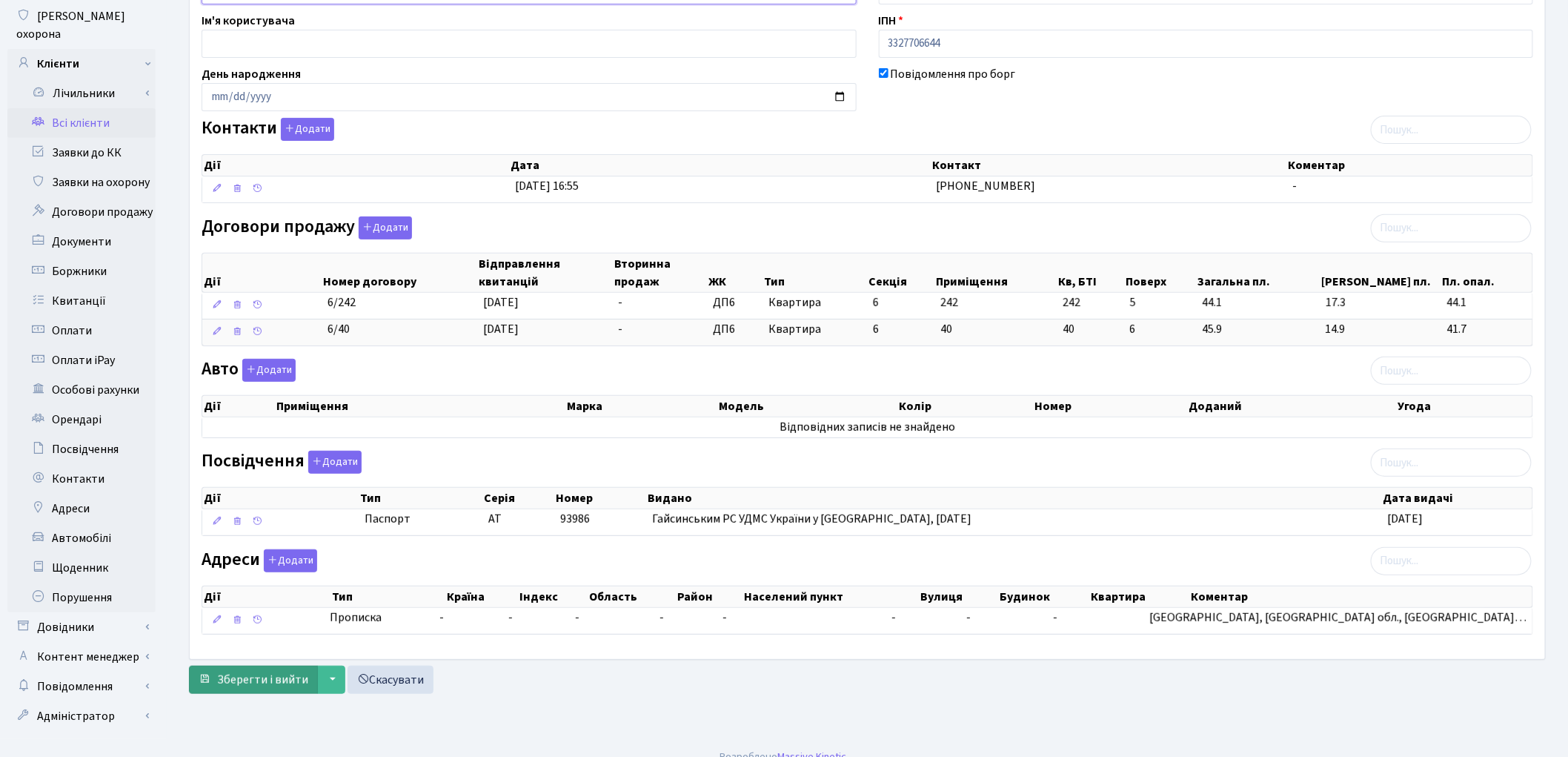
type input "Кулик Вікторія Василівна"
click at [241, 679] on span "Зберегти і вийти" at bounding box center [263, 679] width 91 height 16
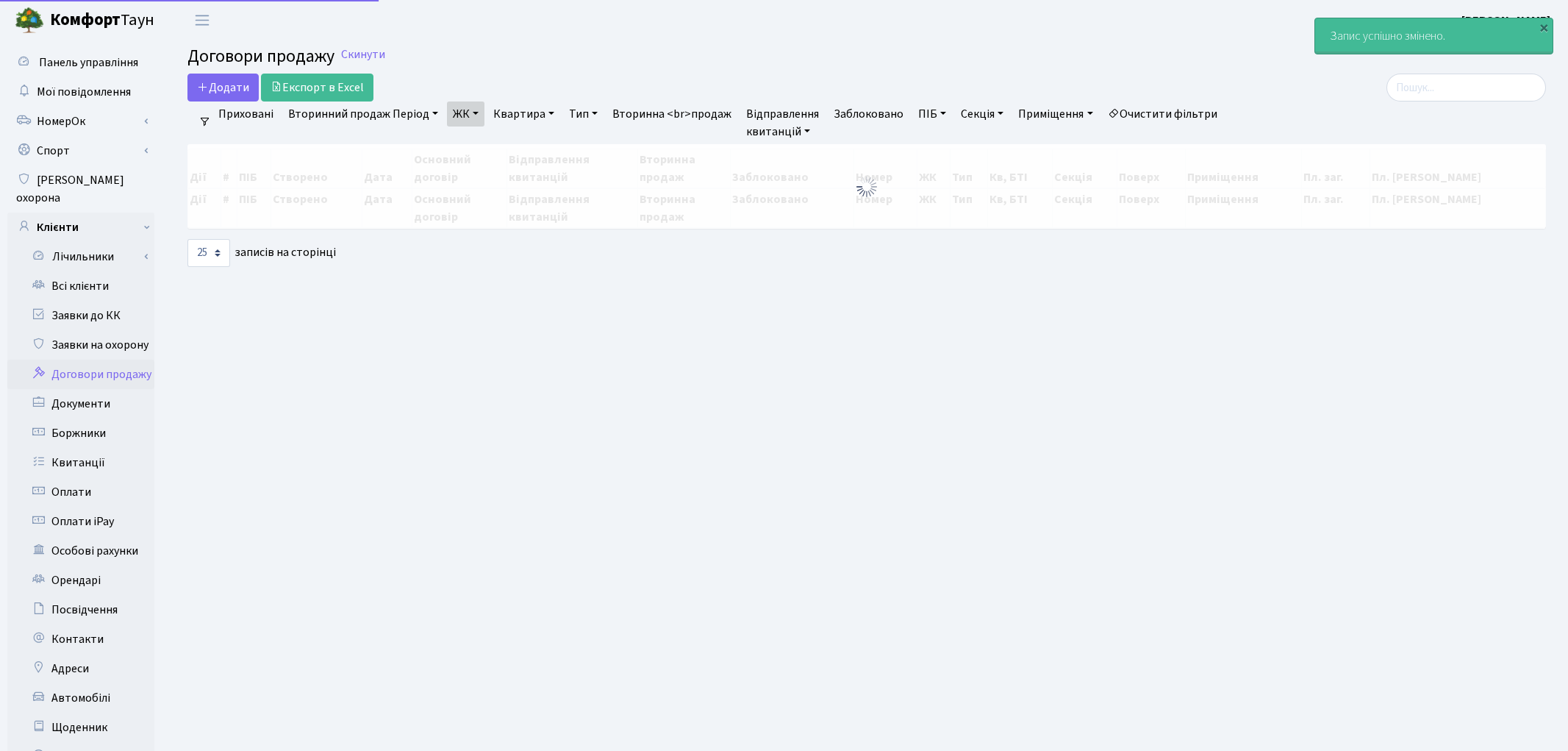
select select "25"
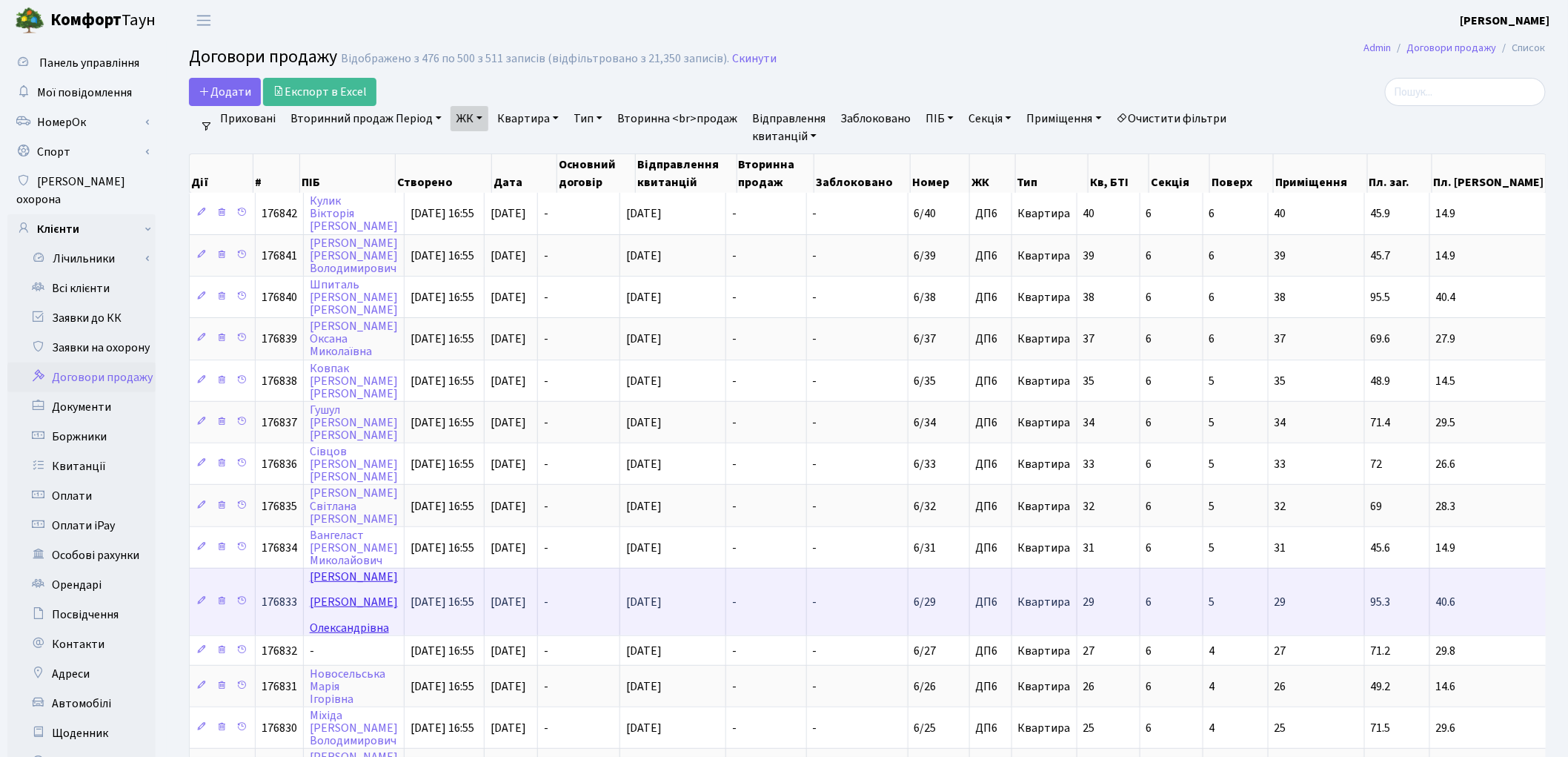
click at [343, 569] on link "[PERSON_NAME]" at bounding box center [354, 601] width 88 height 66
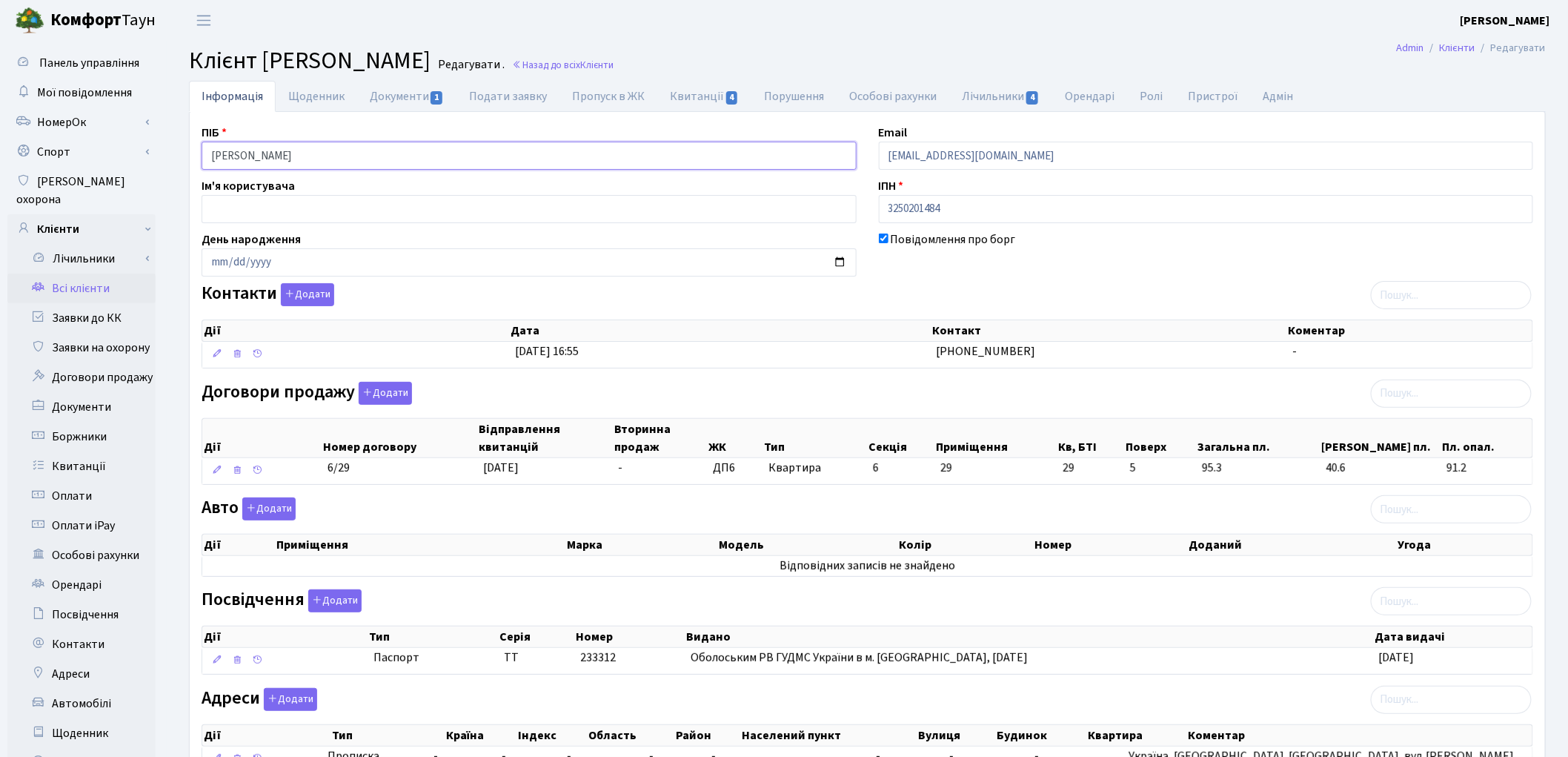
click at [268, 153] on input "Макаренко Юлія Олександрівна" at bounding box center [529, 156] width 655 height 28
click at [299, 154] on input "Макаренко Юлія Олександрівна" at bounding box center [529, 156] width 655 height 28
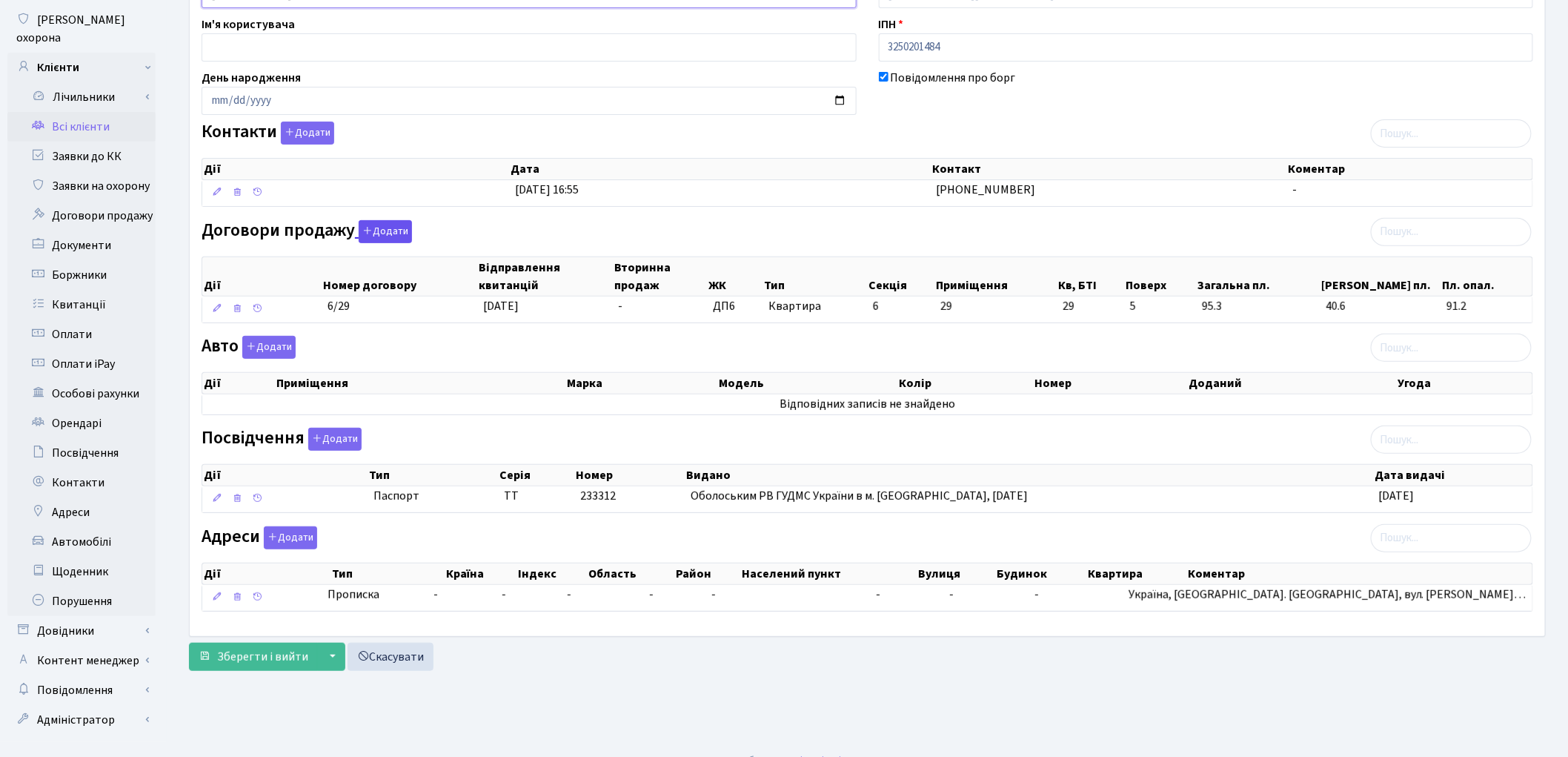
scroll to position [165, 0]
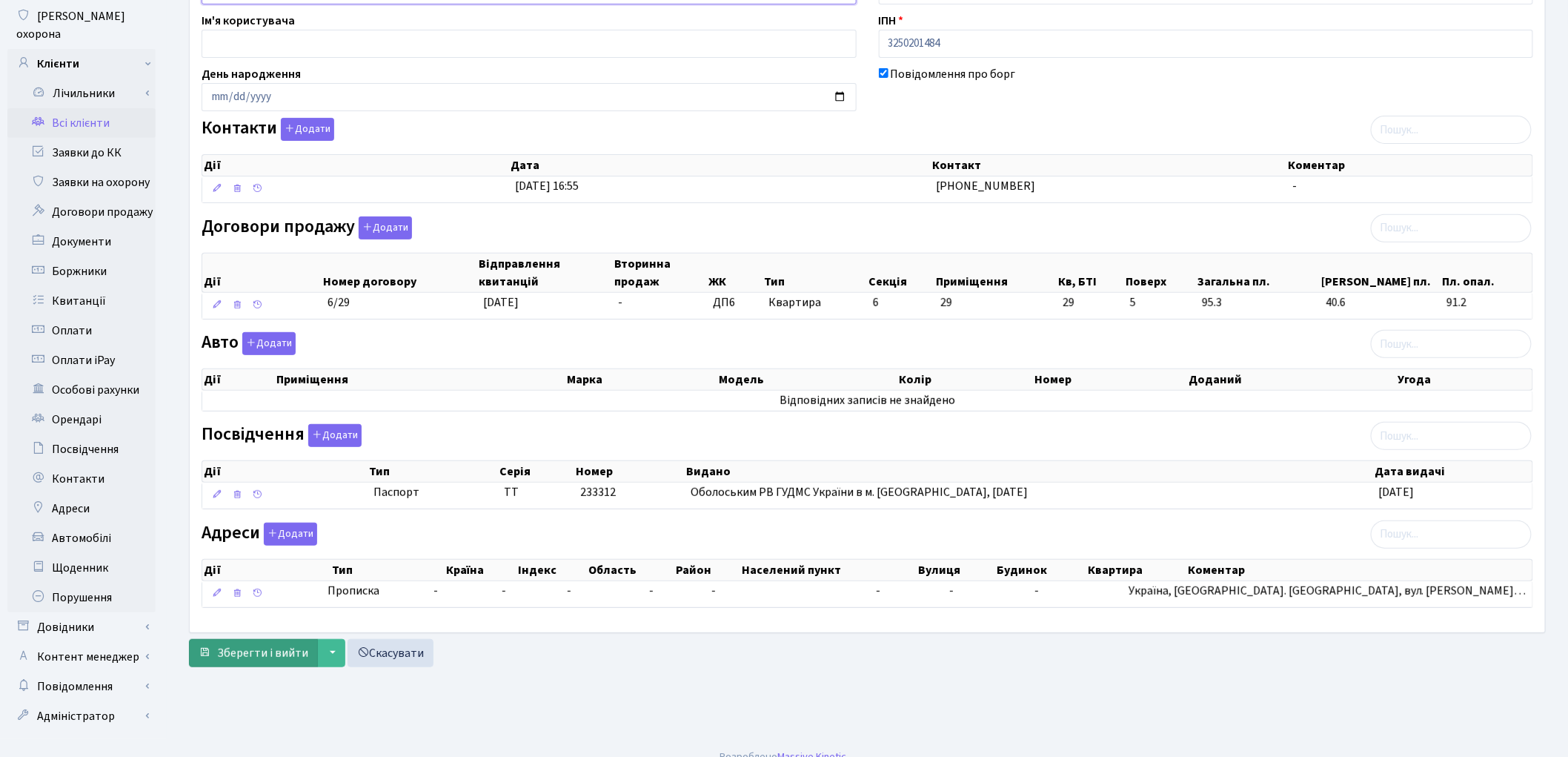
type input "Макаренко Юлія Олександрівна"
click at [256, 661] on span "Зберегти і вийти" at bounding box center [263, 653] width 91 height 16
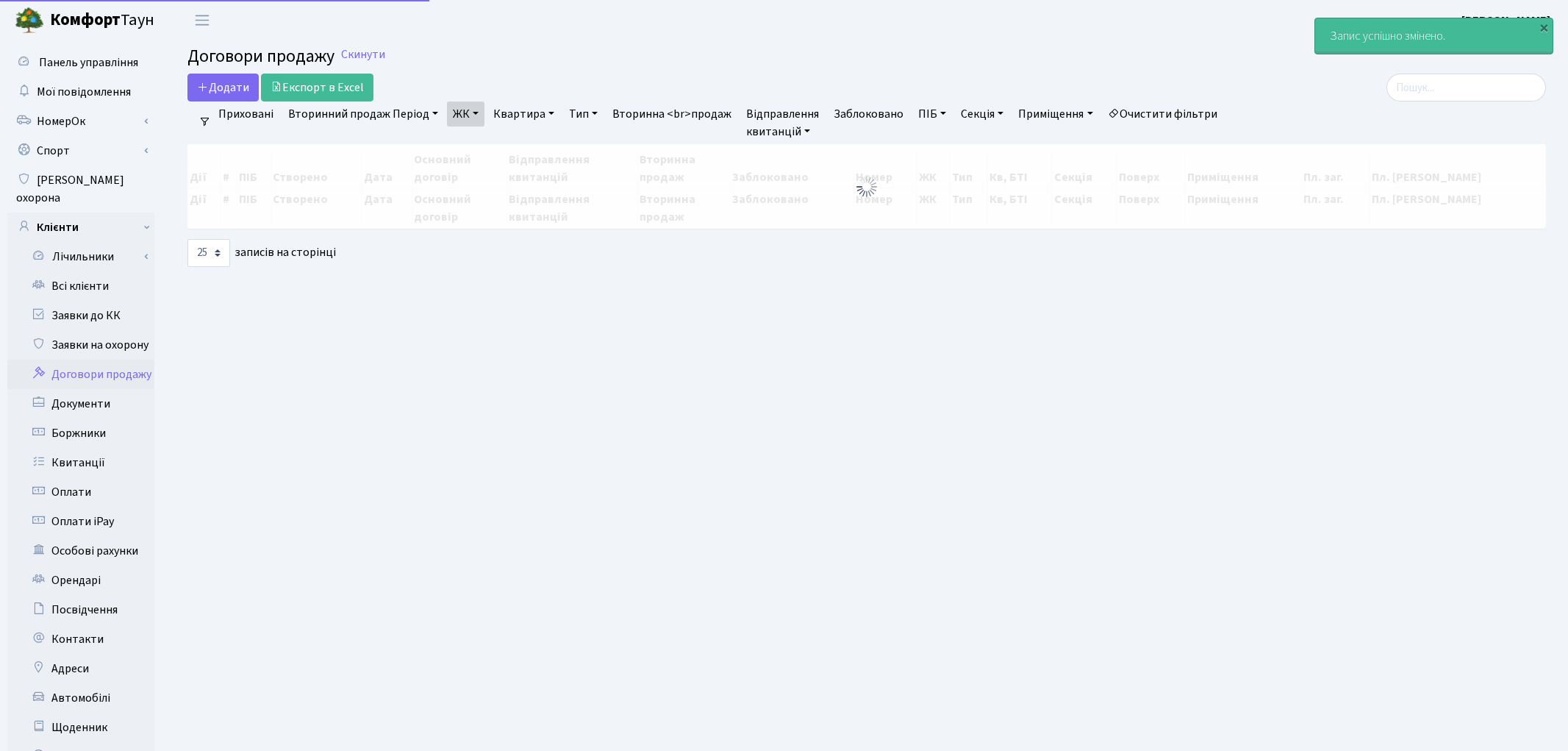
select select "25"
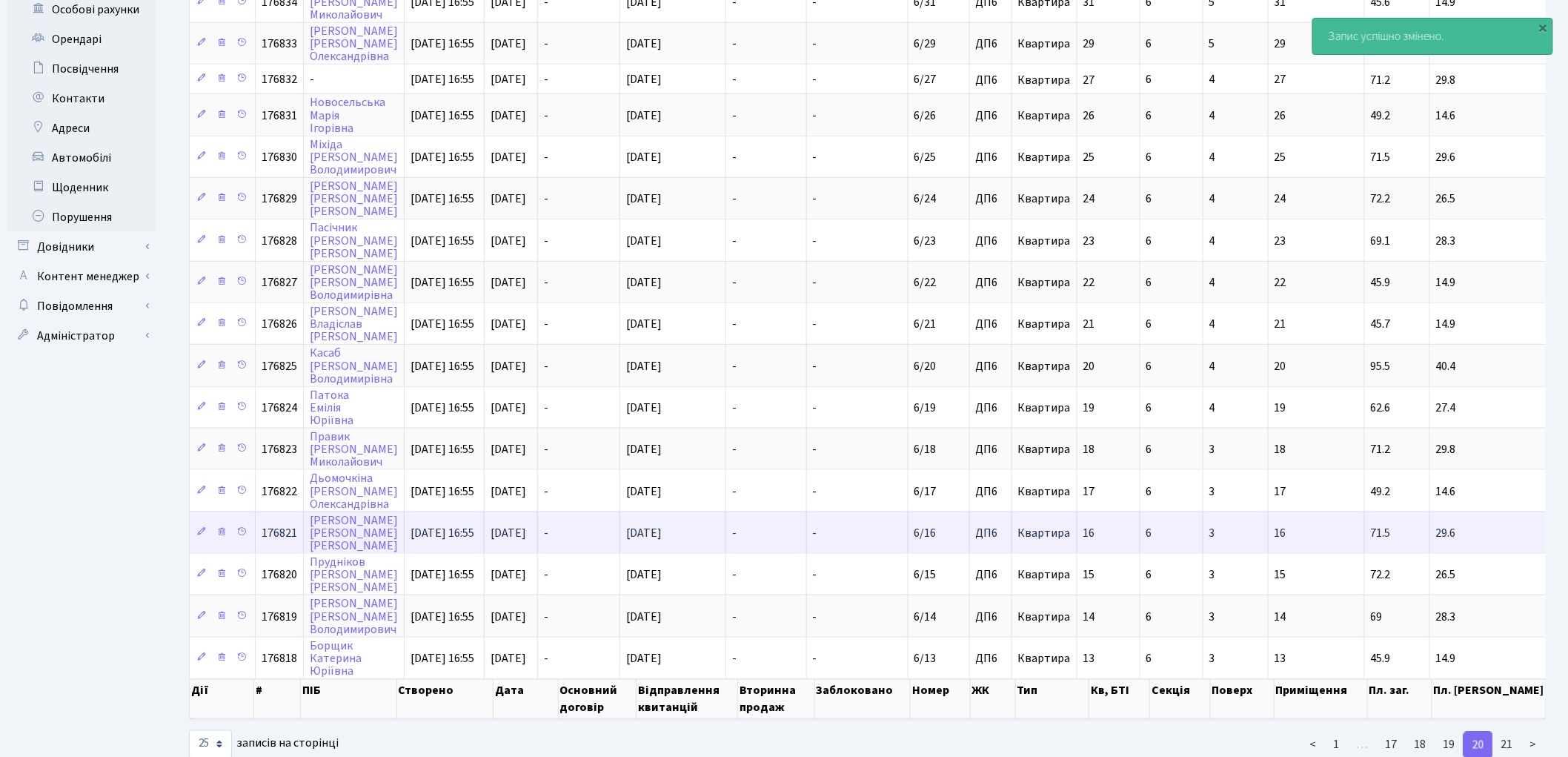
scroll to position [547, 0]
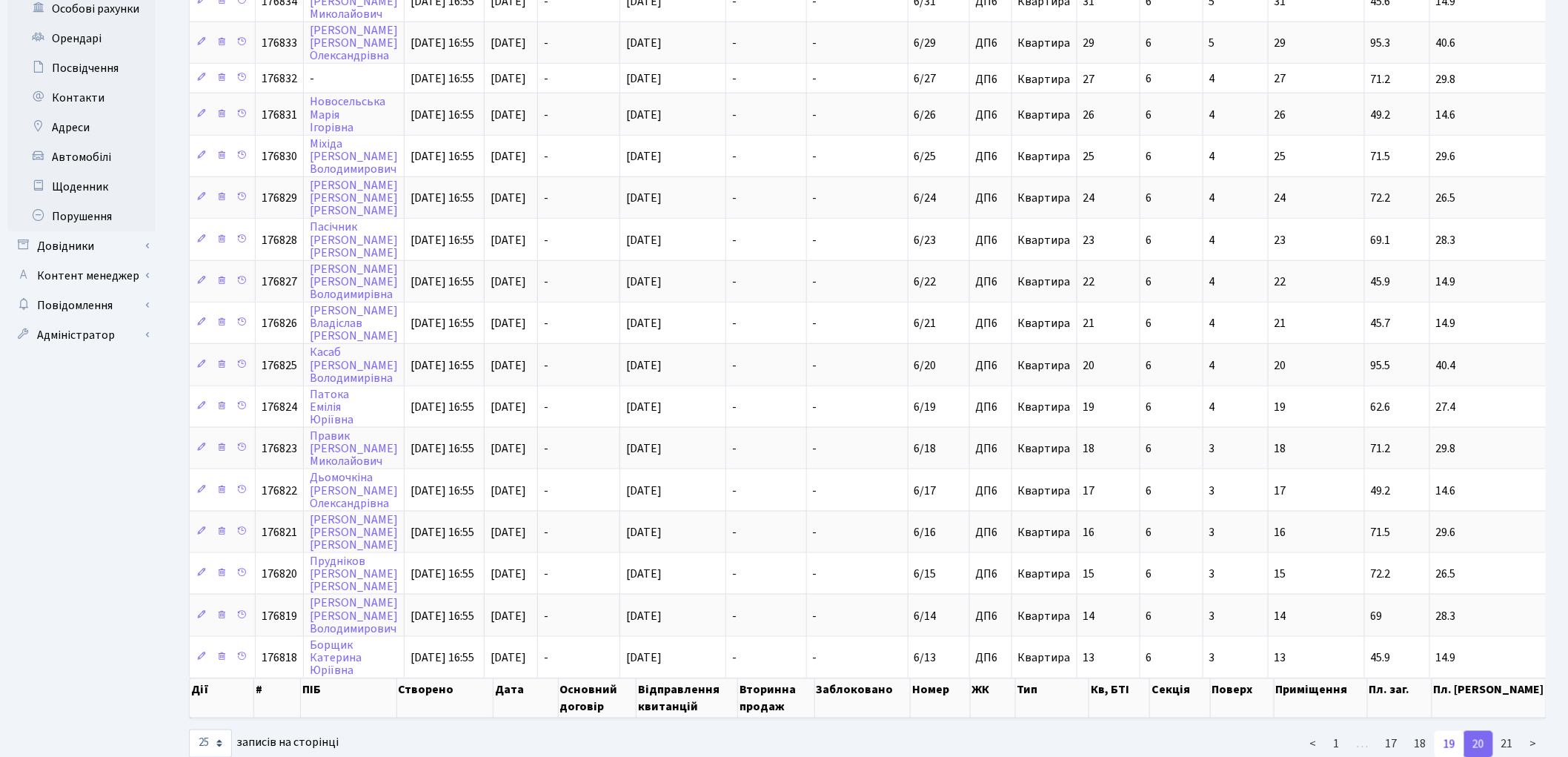
click at [1455, 730] on link "19" at bounding box center [1449, 744] width 30 height 27
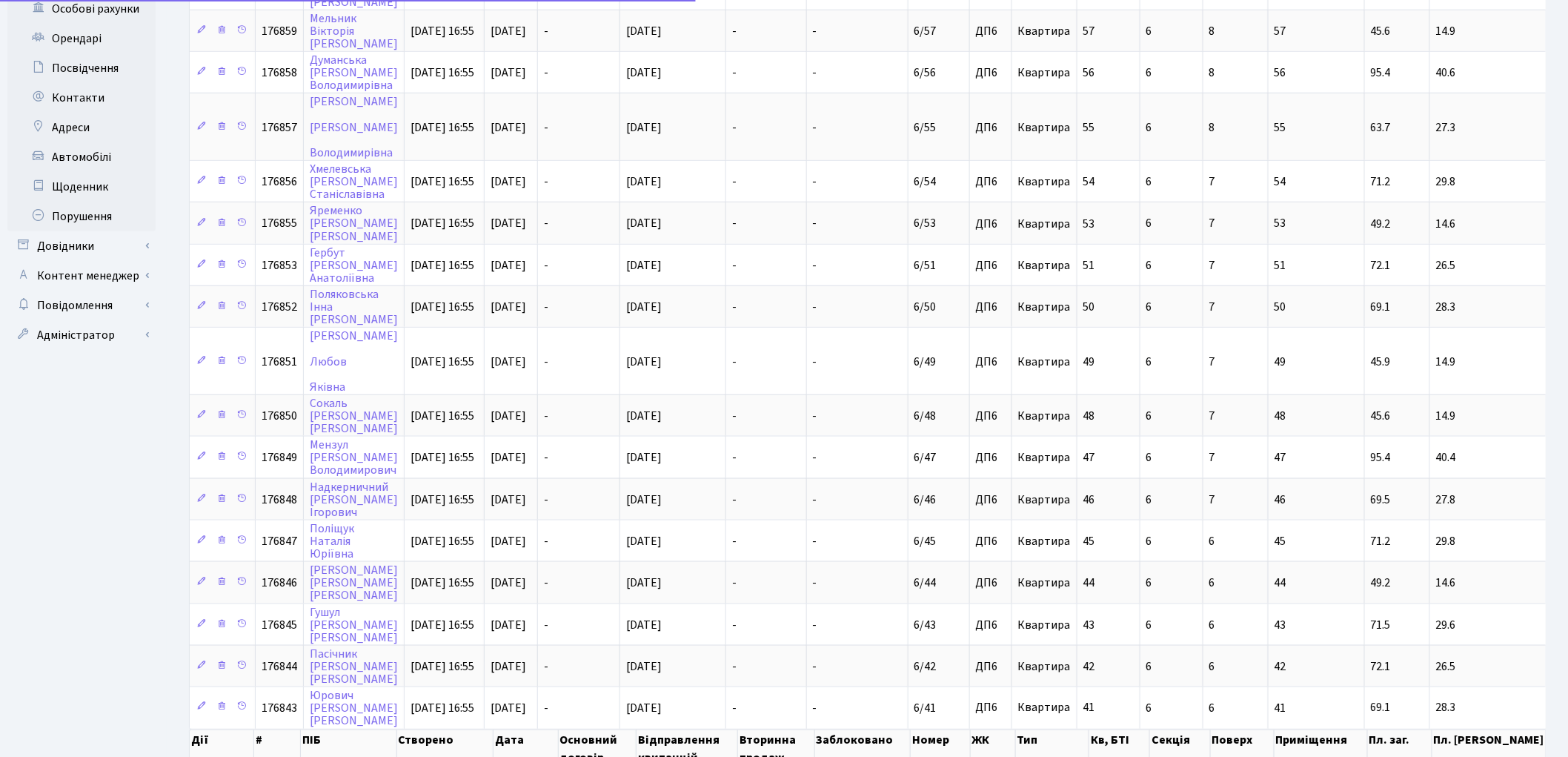
scroll to position [556, 0]
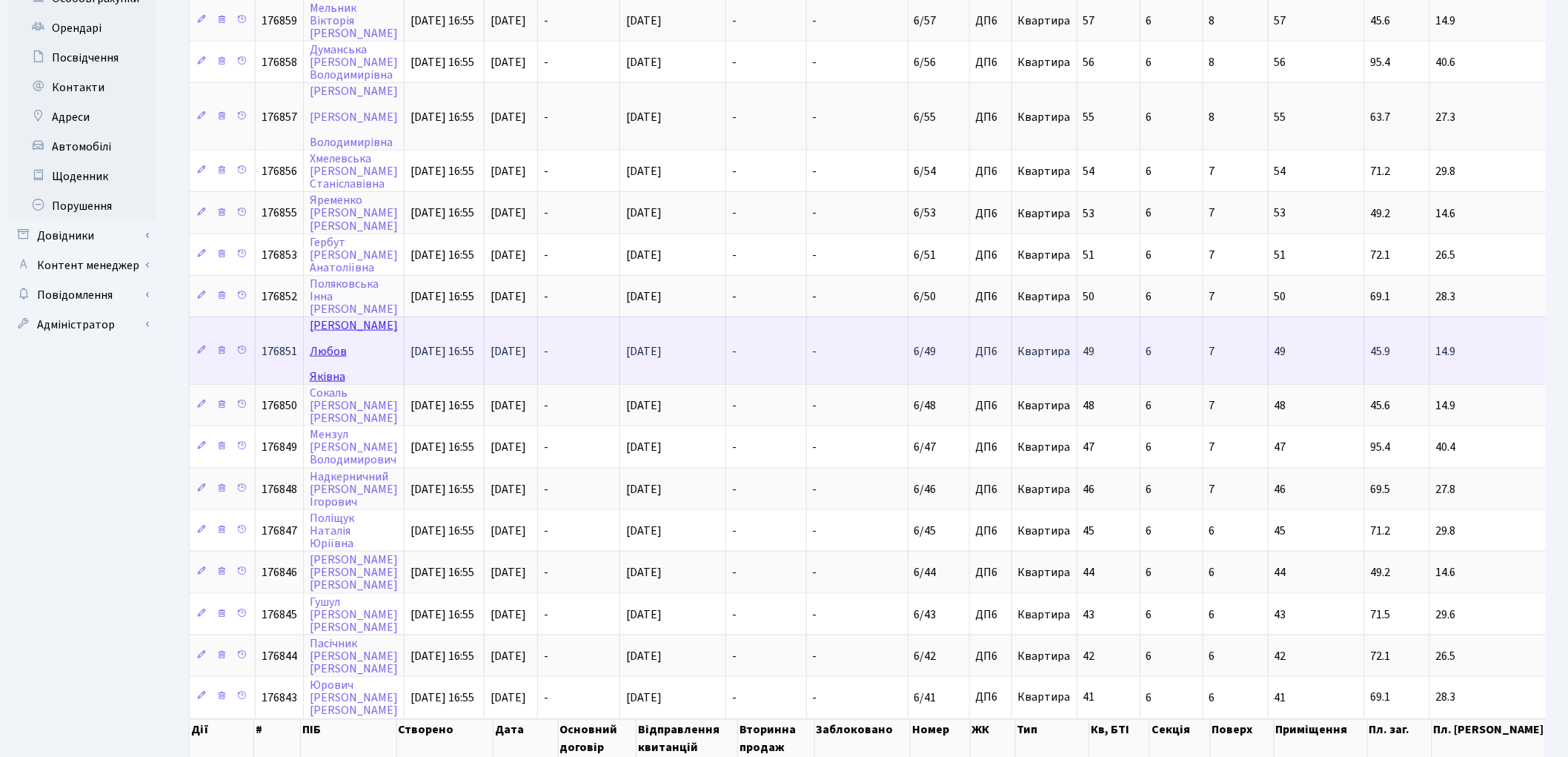
click at [335, 317] on link "Носенко Любов Яківна" at bounding box center [354, 350] width 88 height 66
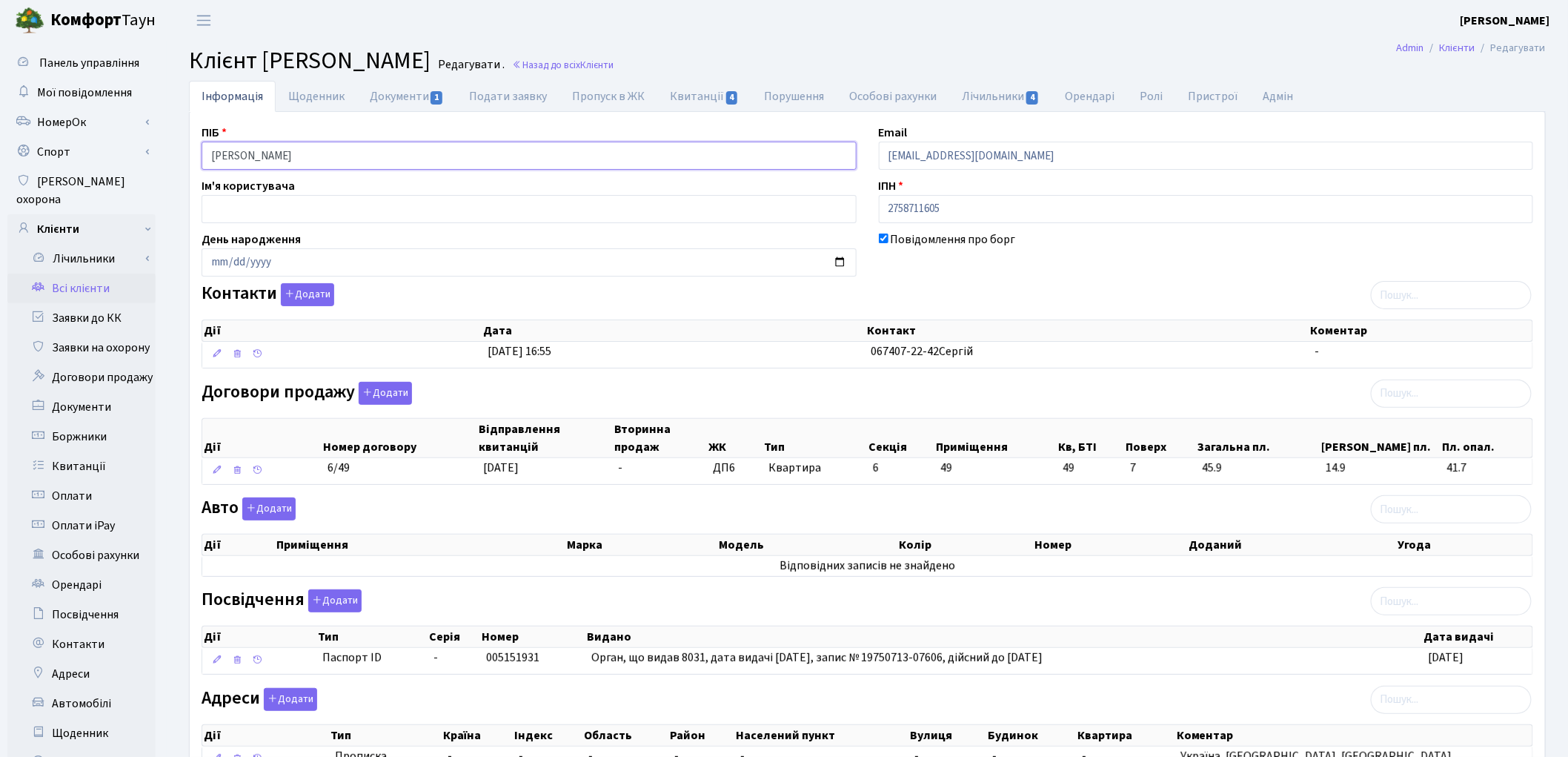
click at [259, 157] on input "Носенко Любов Яківна" at bounding box center [529, 156] width 655 height 28
click at [292, 158] on input "Носенко Любов Яківна" at bounding box center [529, 156] width 655 height 28
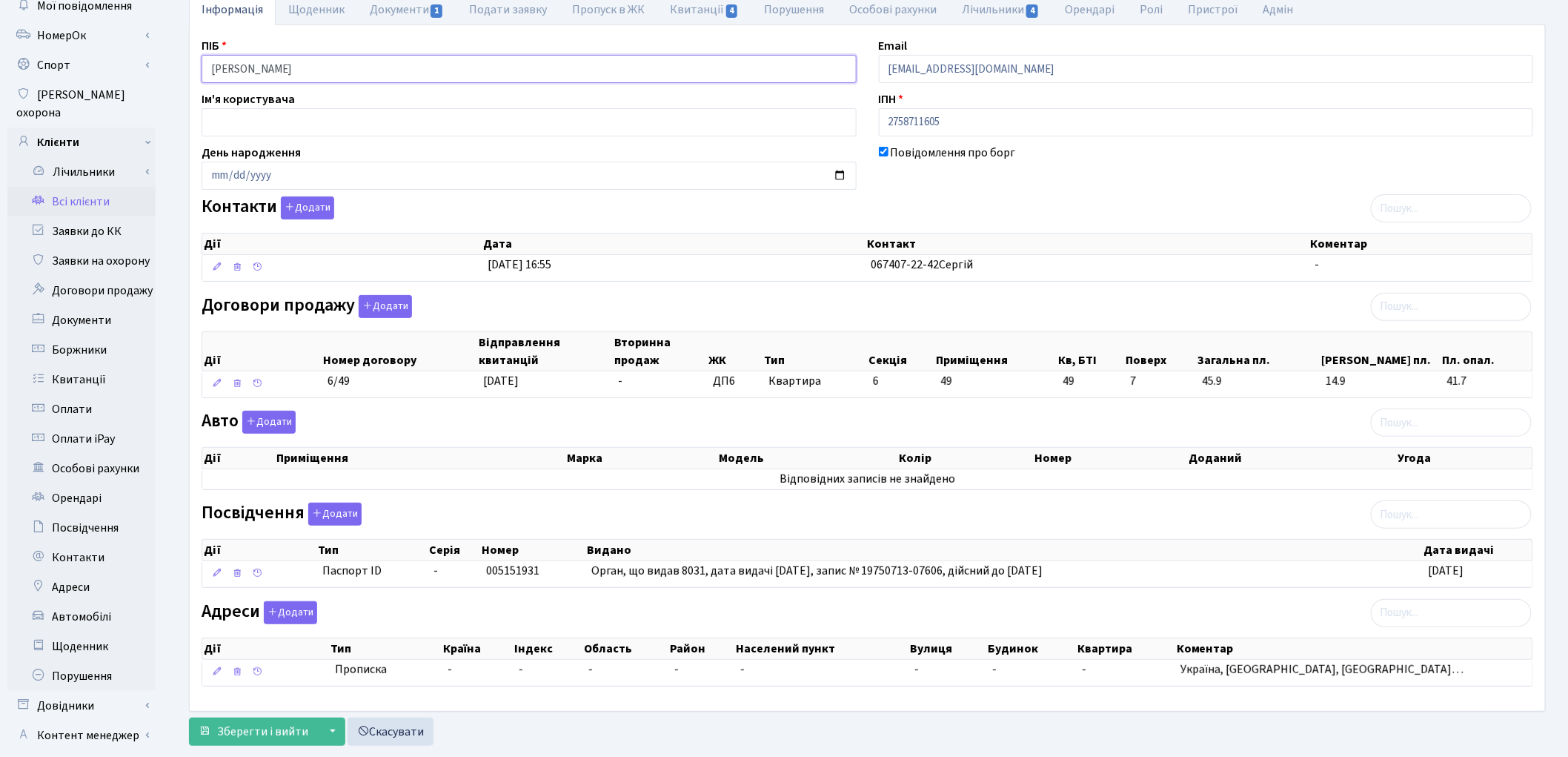
scroll to position [165, 0]
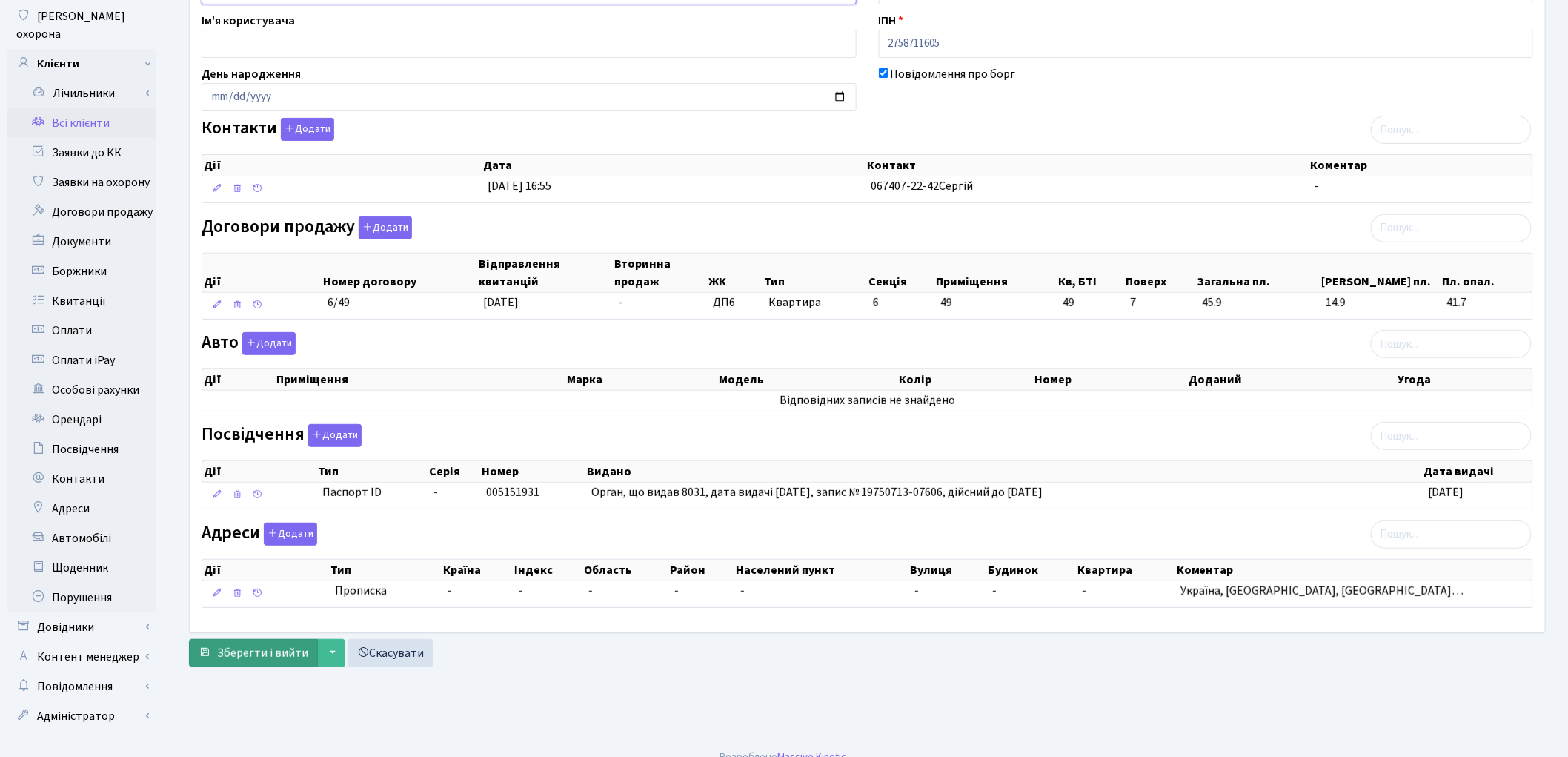
type input "Носенко Любов Яківна"
click at [263, 661] on span "Зберегти і вийти" at bounding box center [263, 653] width 91 height 16
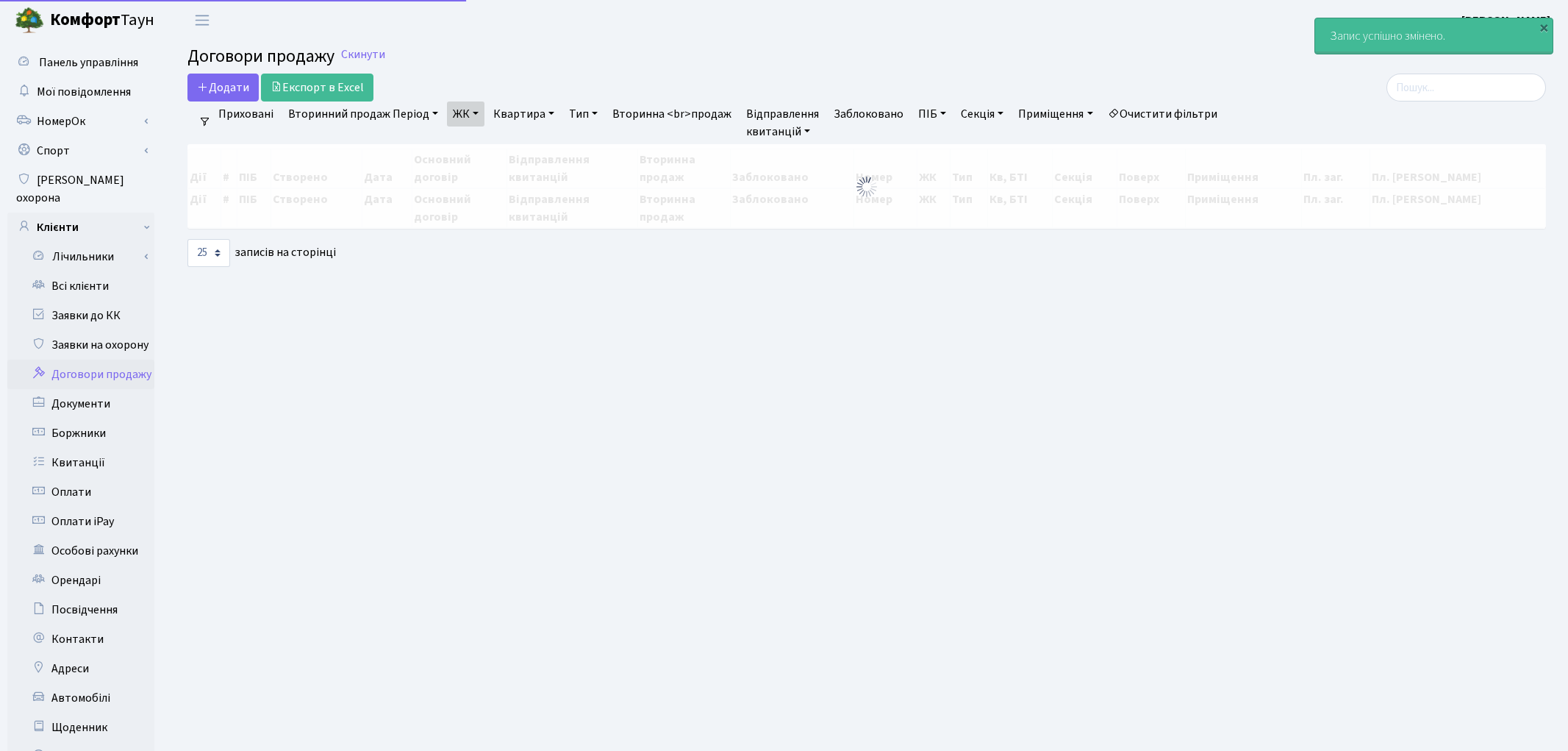
select select "25"
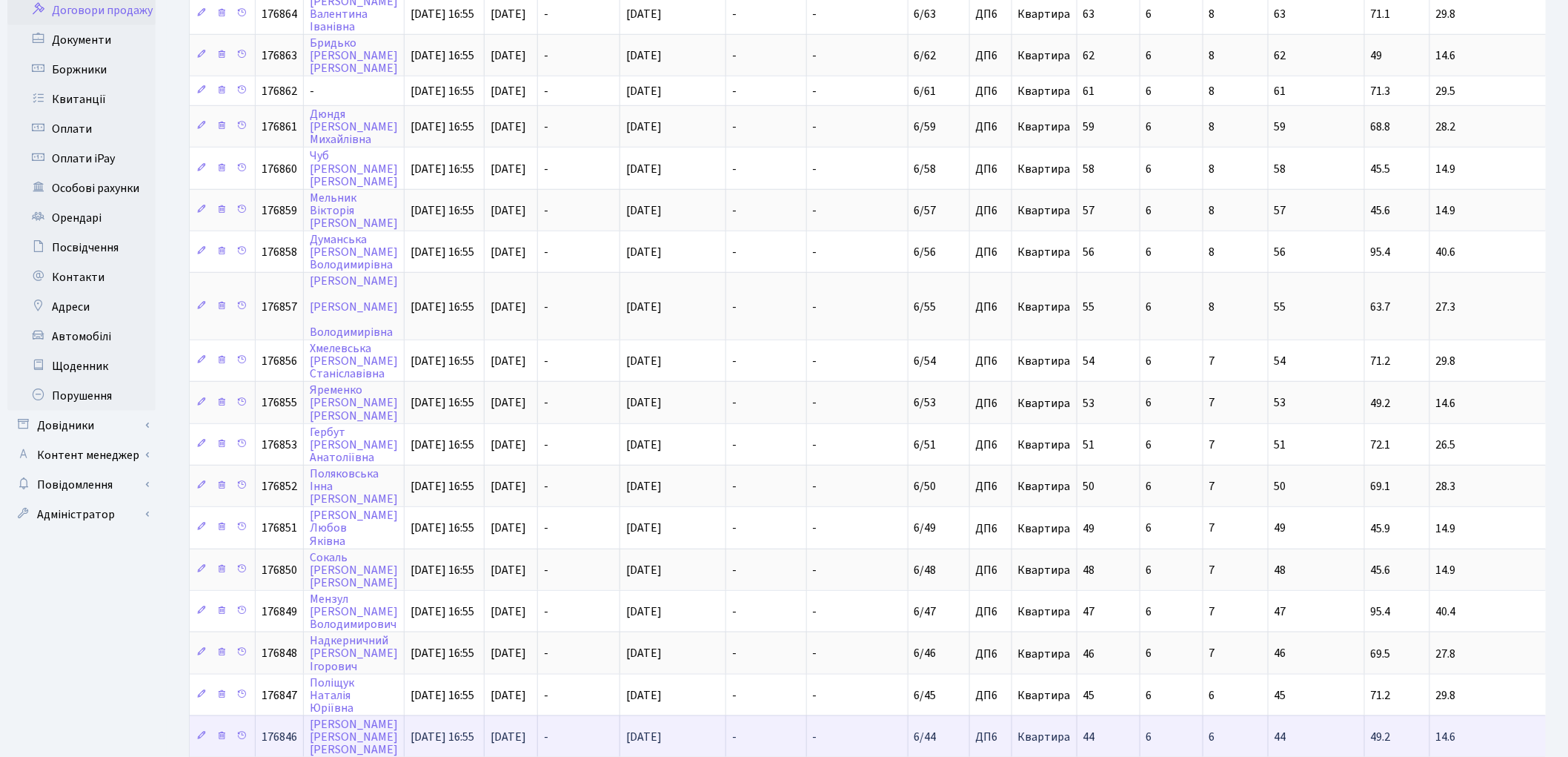
scroll to position [323, 0]
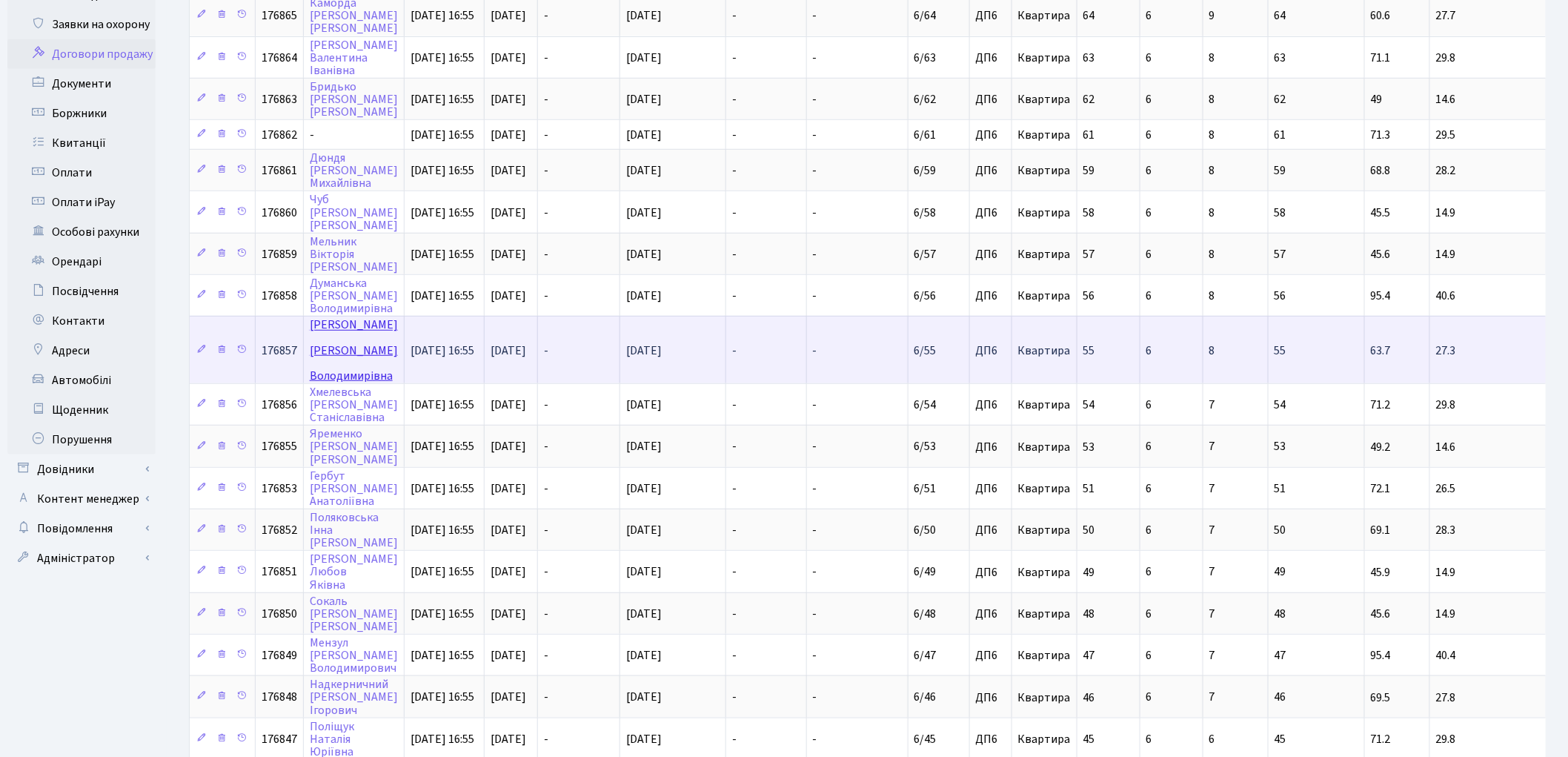
click at [323, 317] on link "[PERSON_NAME]" at bounding box center [354, 350] width 88 height 66
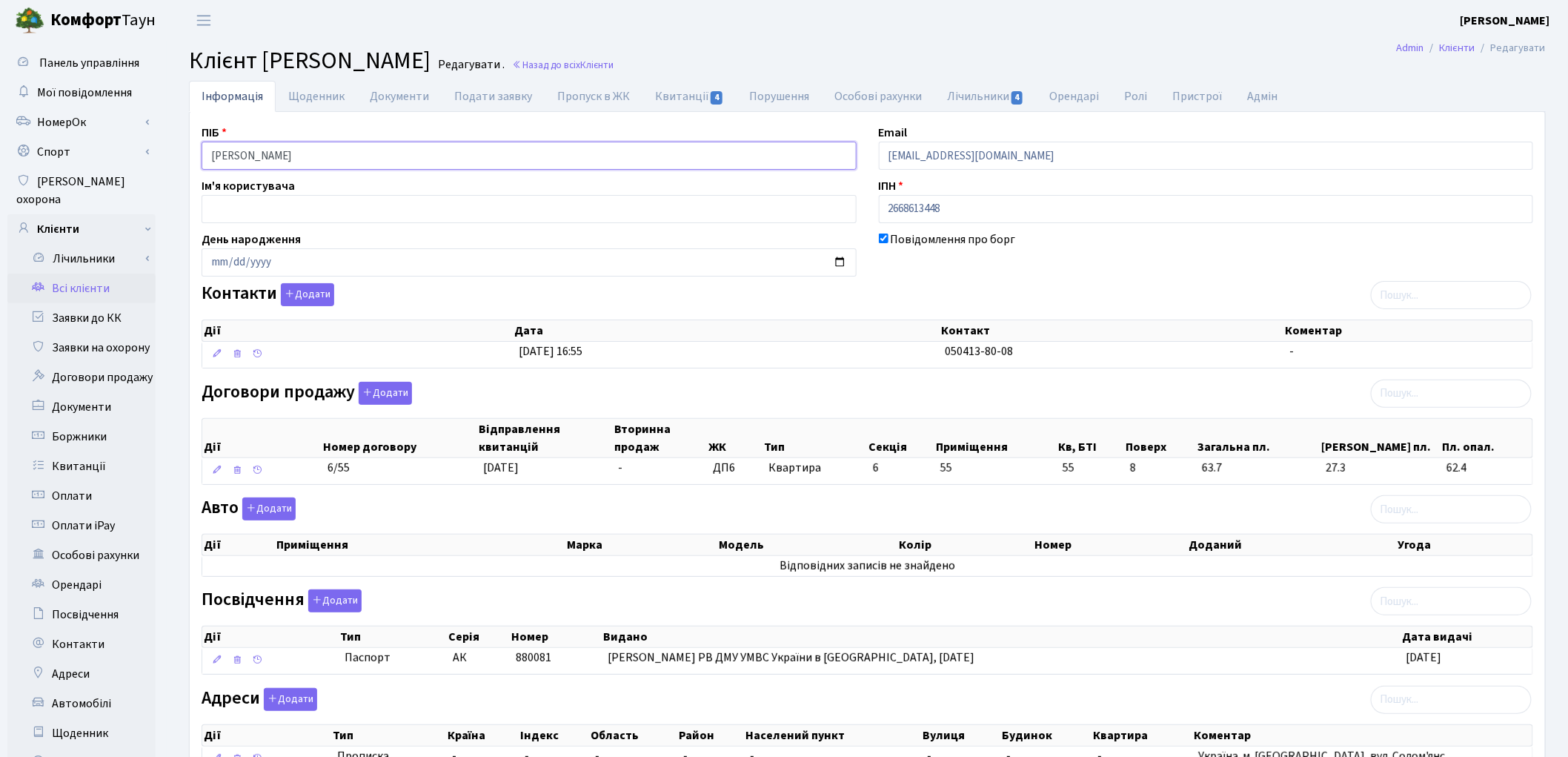
click at [256, 153] on input "Фролова Ольга Володимирівна" at bounding box center [529, 156] width 655 height 28
click at [290, 151] on input "Фролова Ольга Володимирівна" at bounding box center [529, 156] width 655 height 28
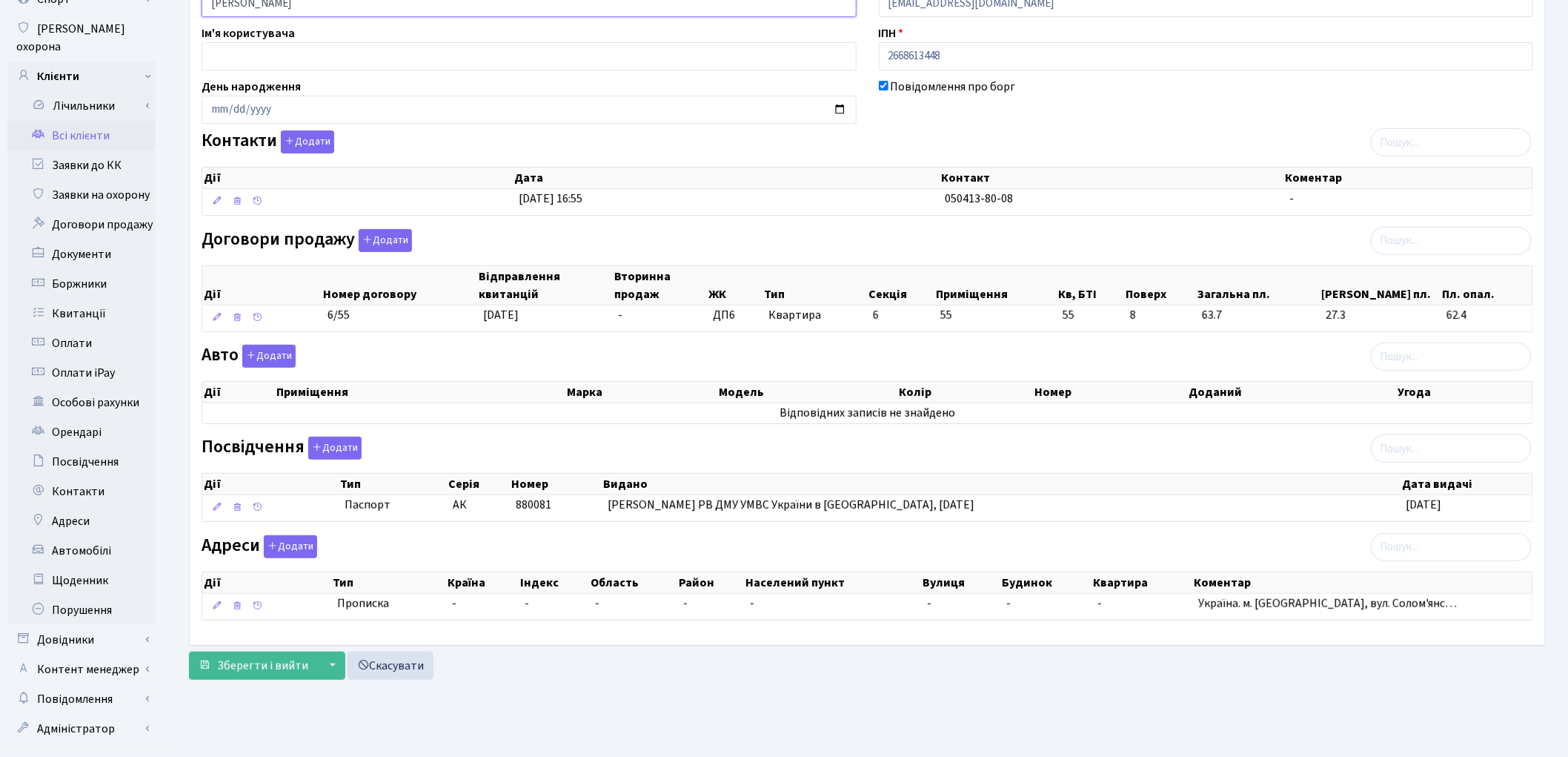
scroll to position [165, 0]
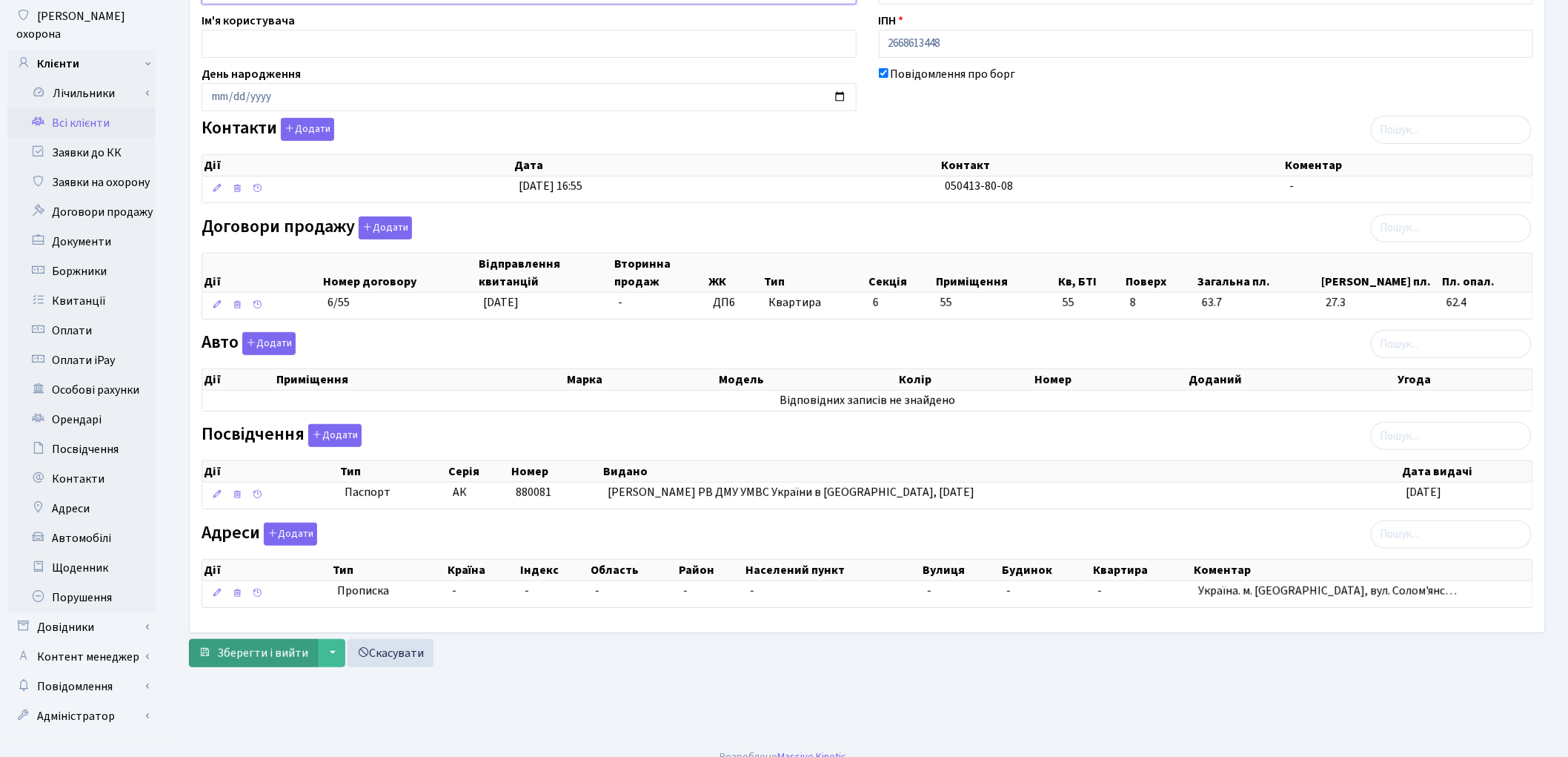
type input "Фролова Ольга Володимирівна"
click at [264, 656] on span "Зберегти і вийти" at bounding box center [263, 653] width 91 height 16
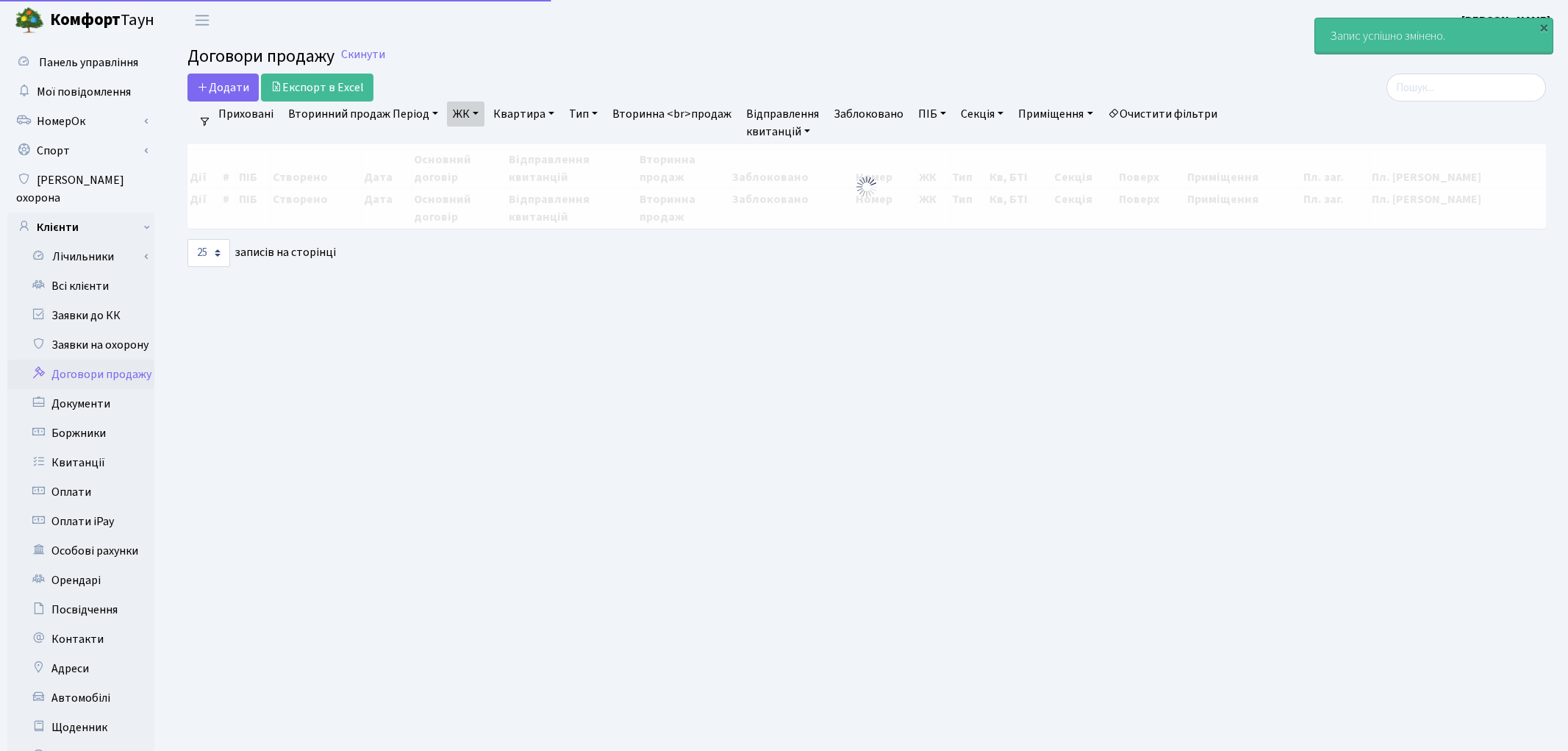
select select "25"
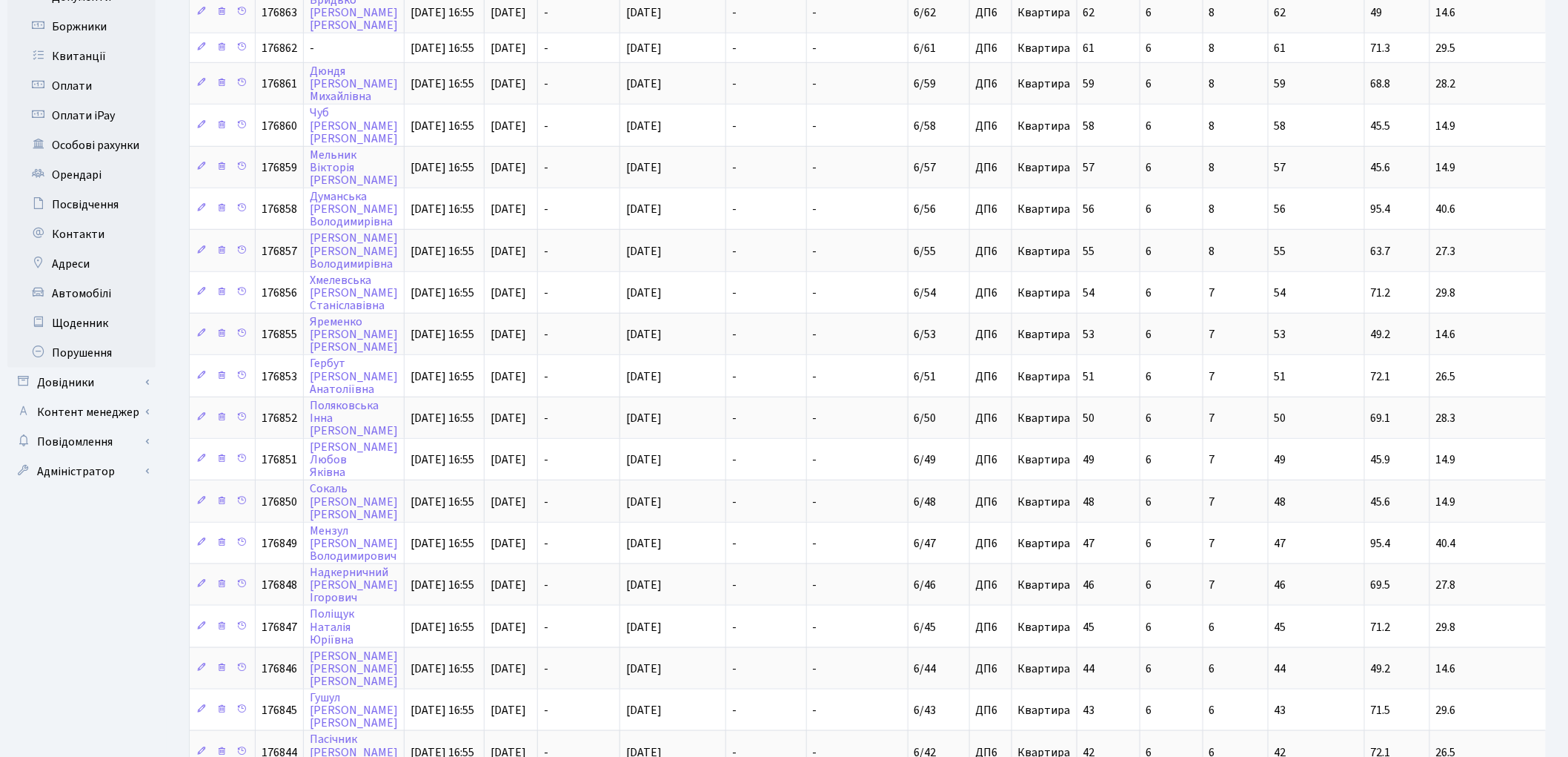
scroll to position [547, 0]
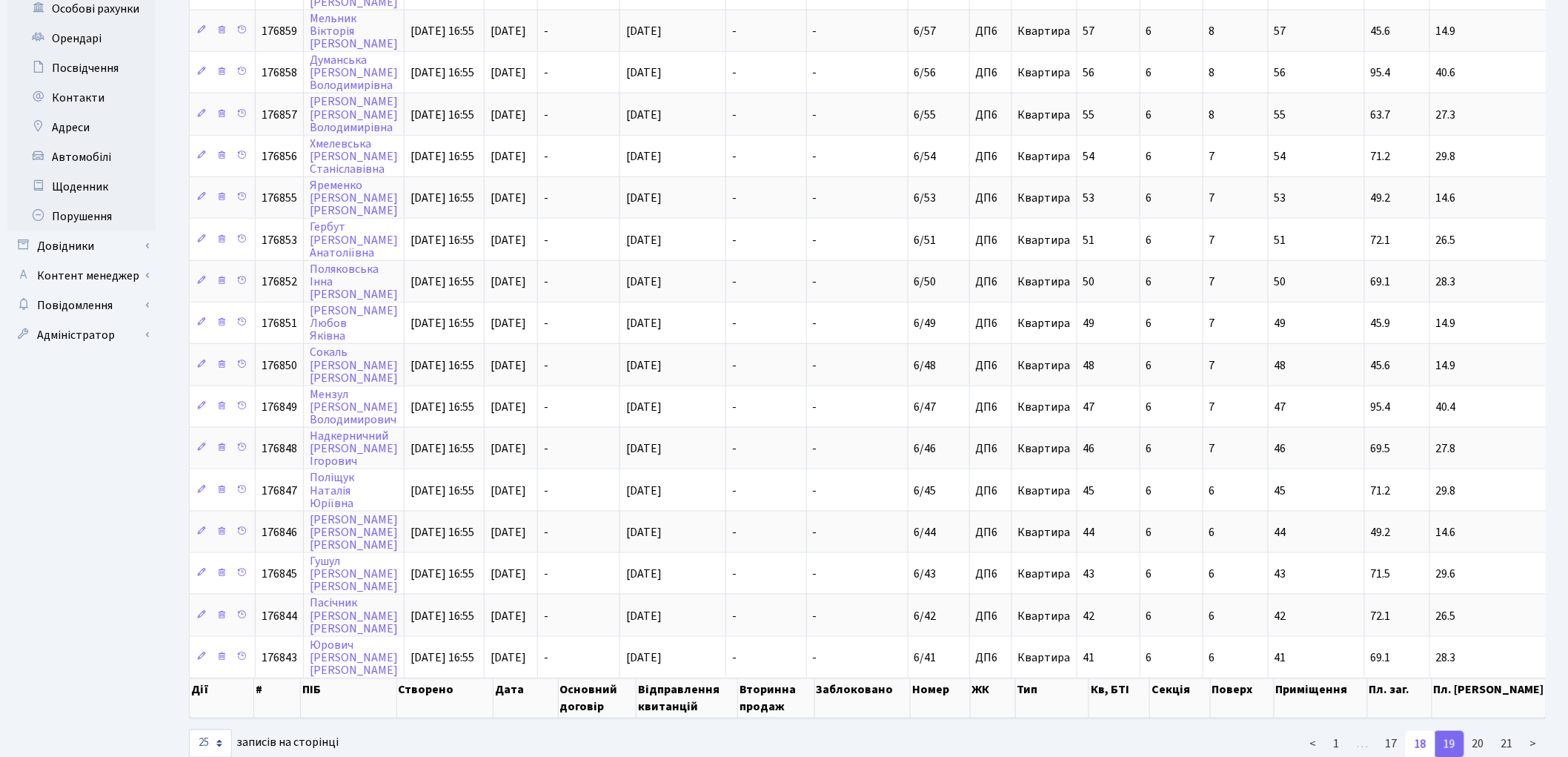
click at [1421, 730] on link "18" at bounding box center [1421, 744] width 30 height 27
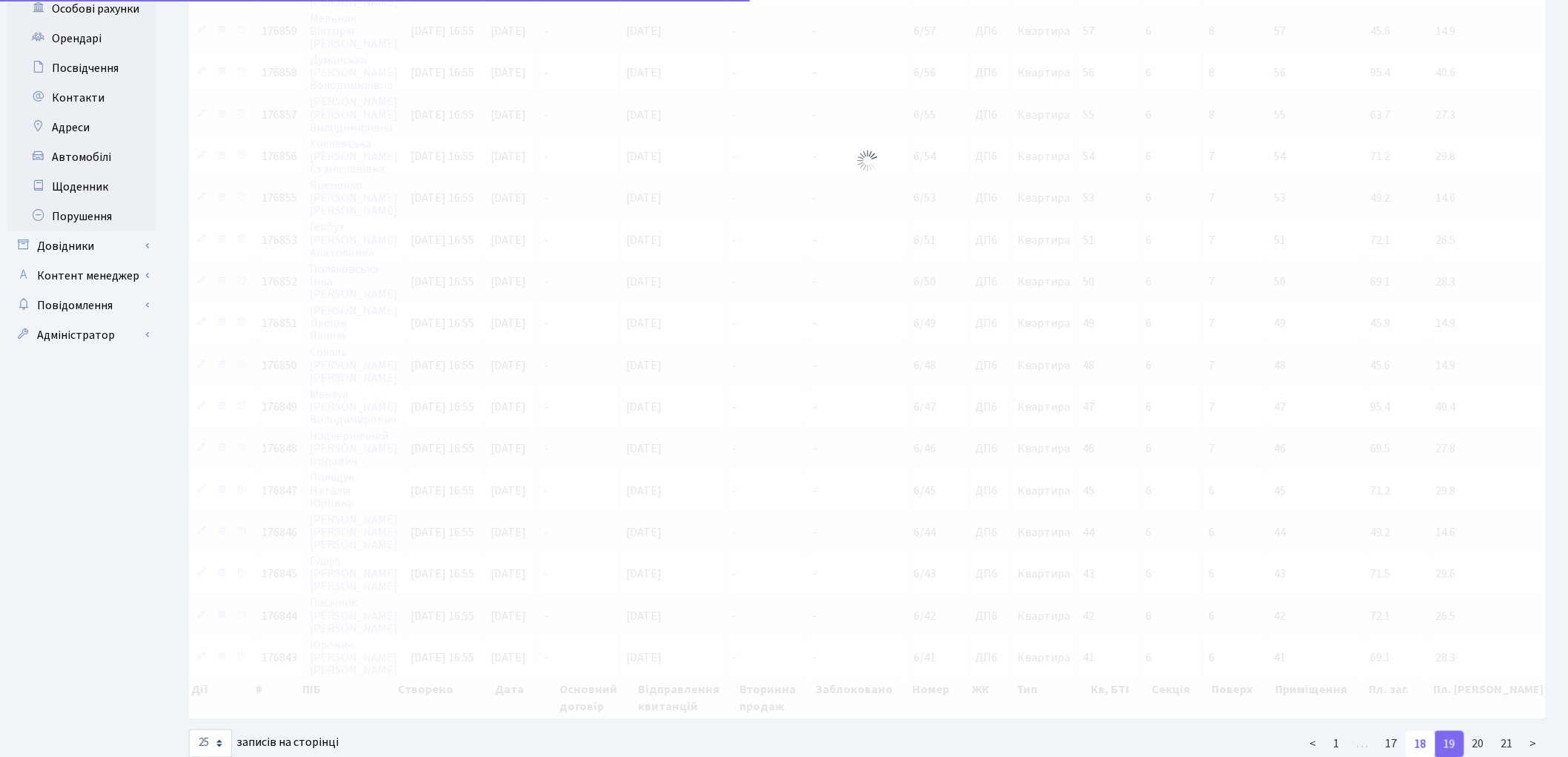
scroll to position [629, 0]
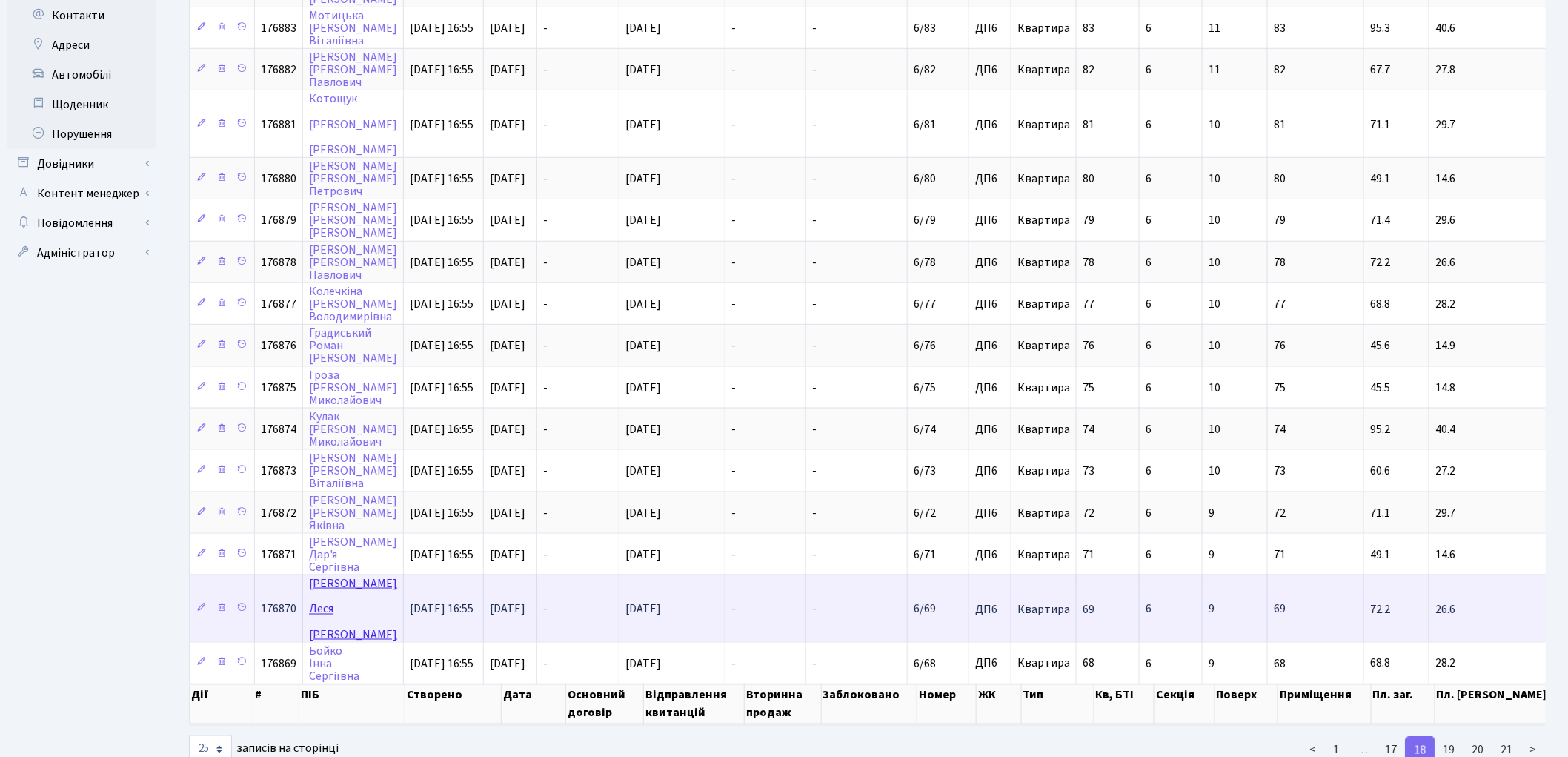
click at [337, 575] on link "Куценко Леся Петрівна" at bounding box center [353, 608] width 88 height 66
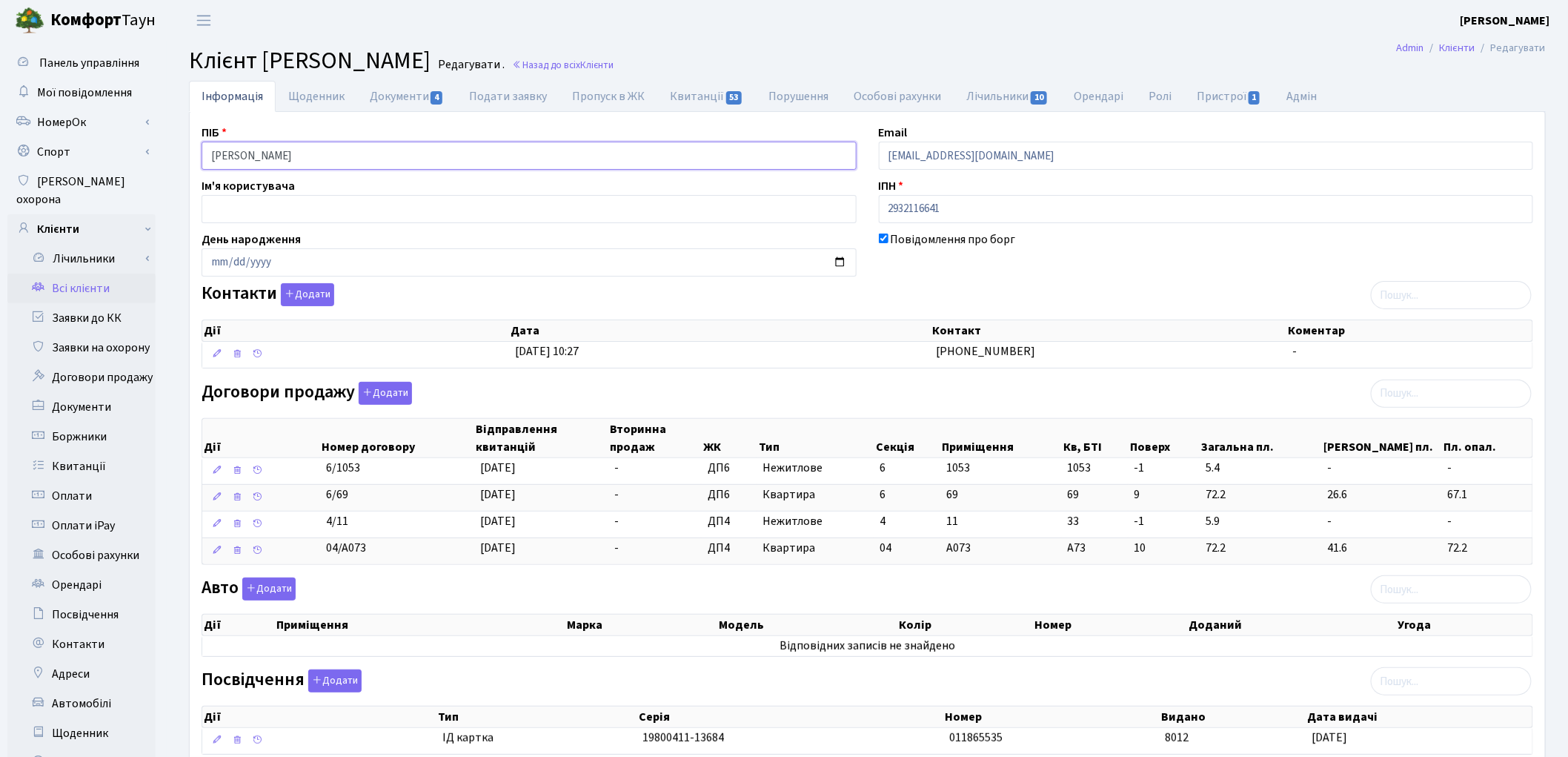
click at [261, 153] on input "Куценко Леся Петрівна" at bounding box center [529, 156] width 655 height 28
click at [257, 156] on input "Куценко Леся Петрівна" at bounding box center [529, 156] width 655 height 28
click at [284, 157] on input "Куценко Леся Петрівна" at bounding box center [529, 156] width 655 height 28
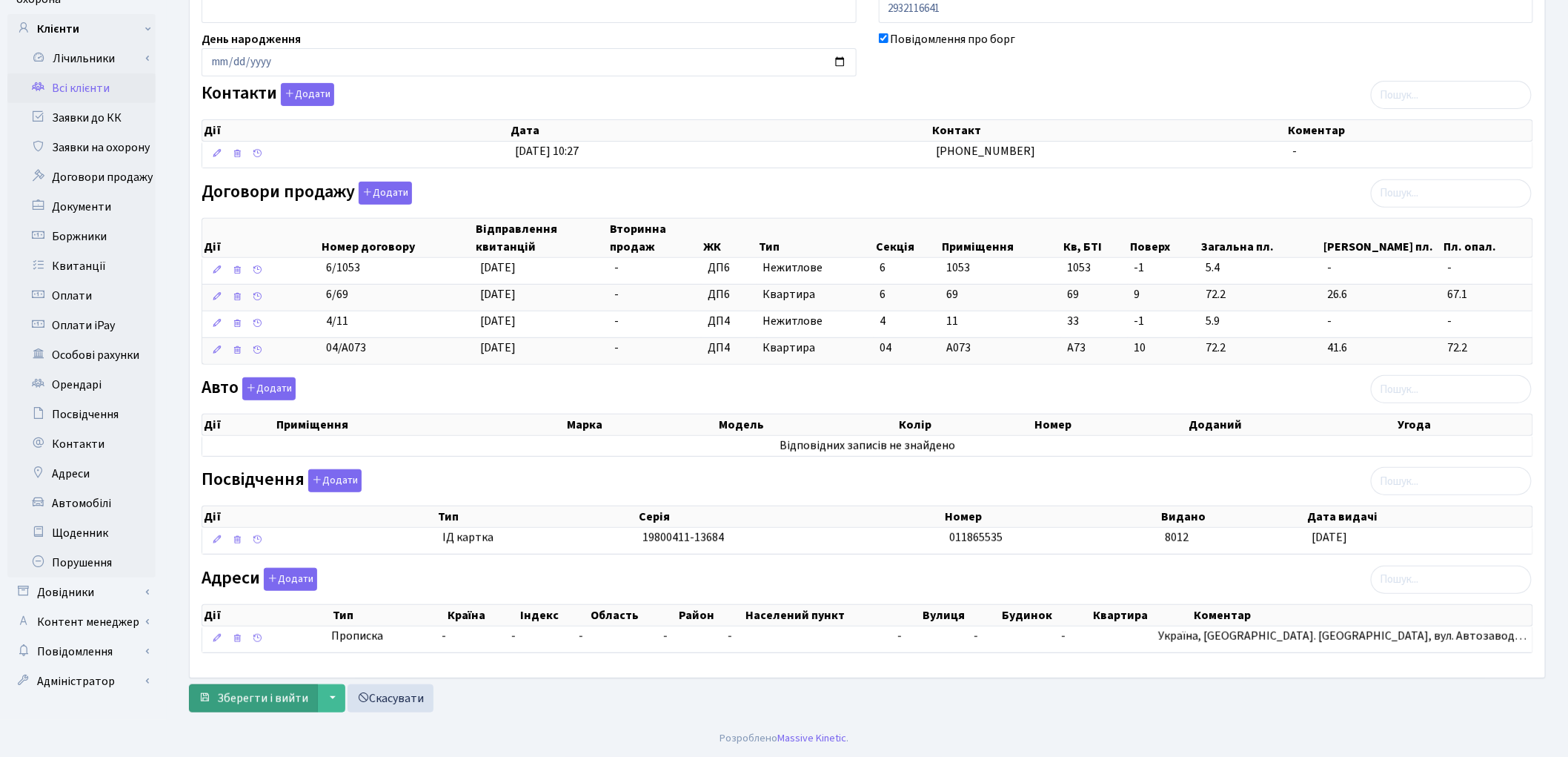
type input "Куценко Леся Петрівна"
click at [256, 700] on span "Зберегти і вийти" at bounding box center [263, 698] width 91 height 16
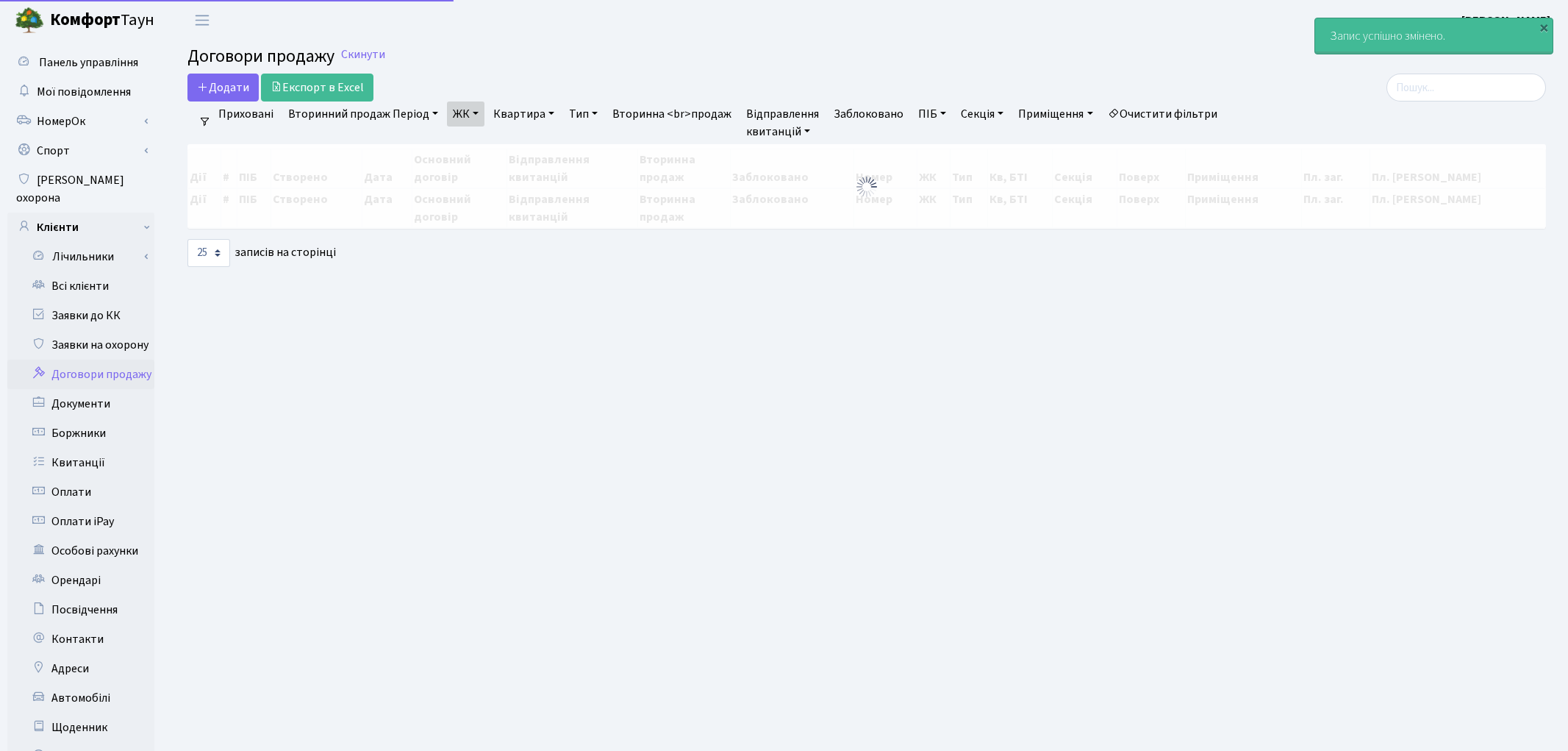
select select "25"
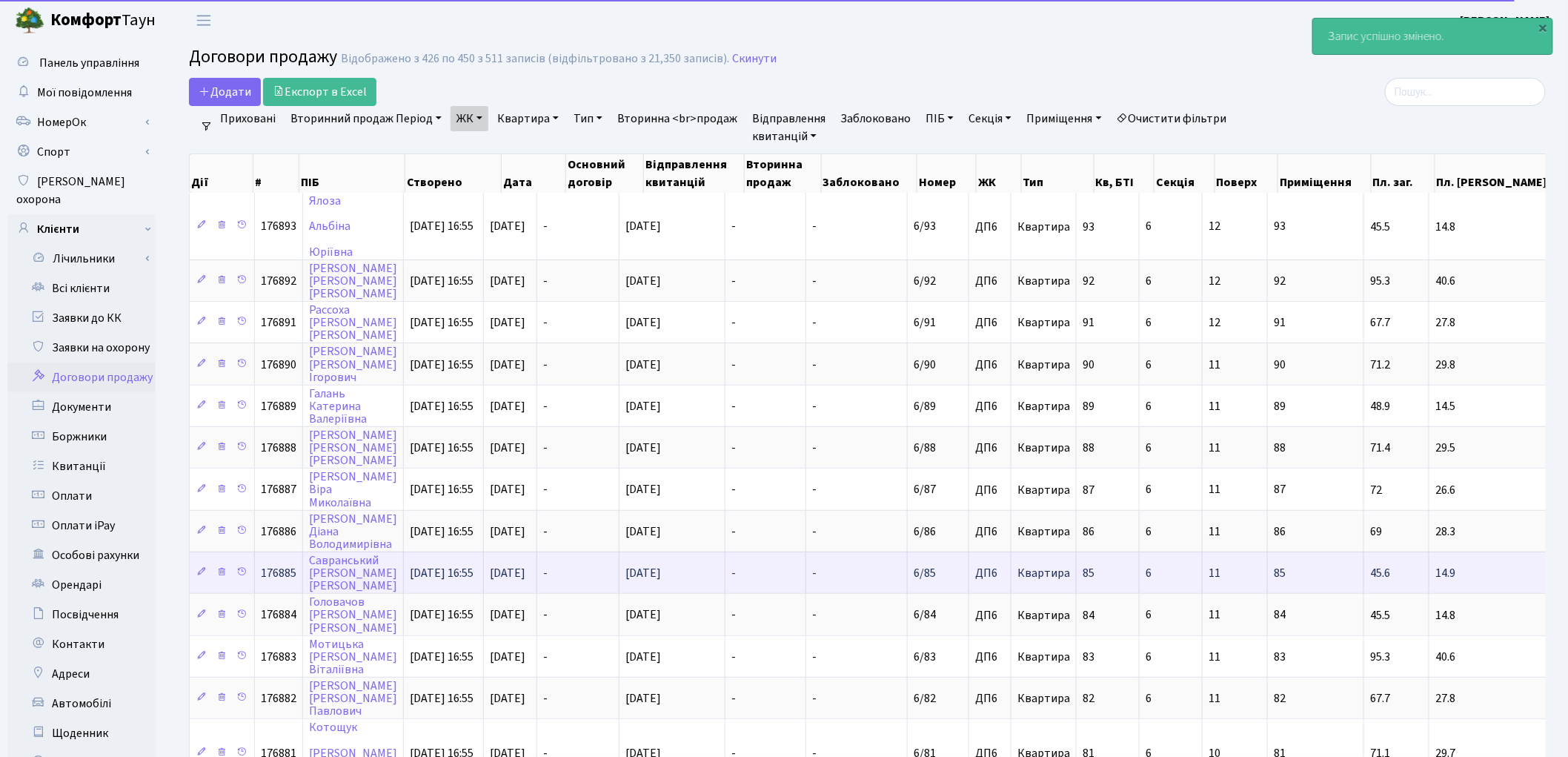
scroll to position [164, 0]
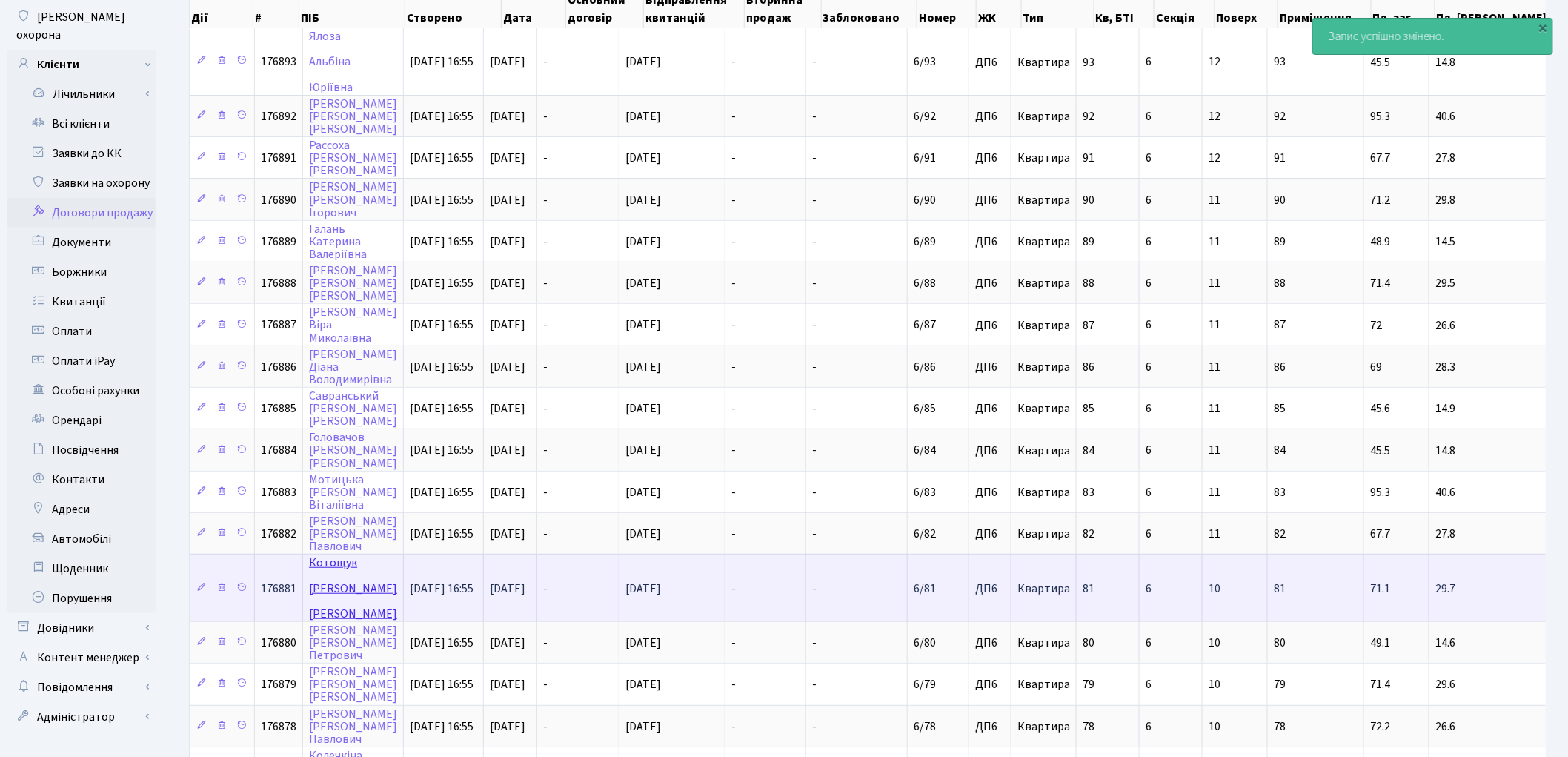
click at [341, 554] on link "[PERSON_NAME]" at bounding box center [353, 587] width 88 height 66
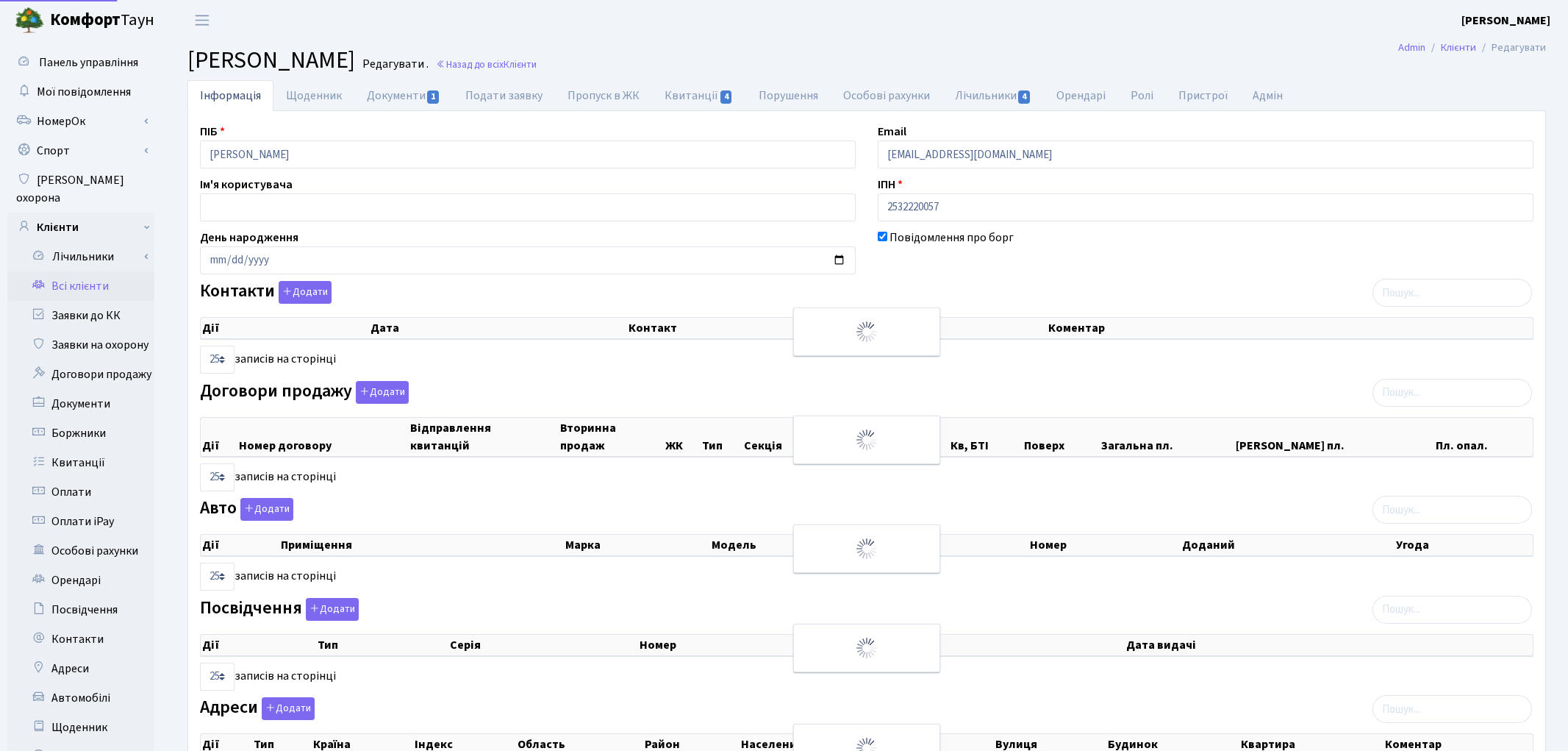
select select "25"
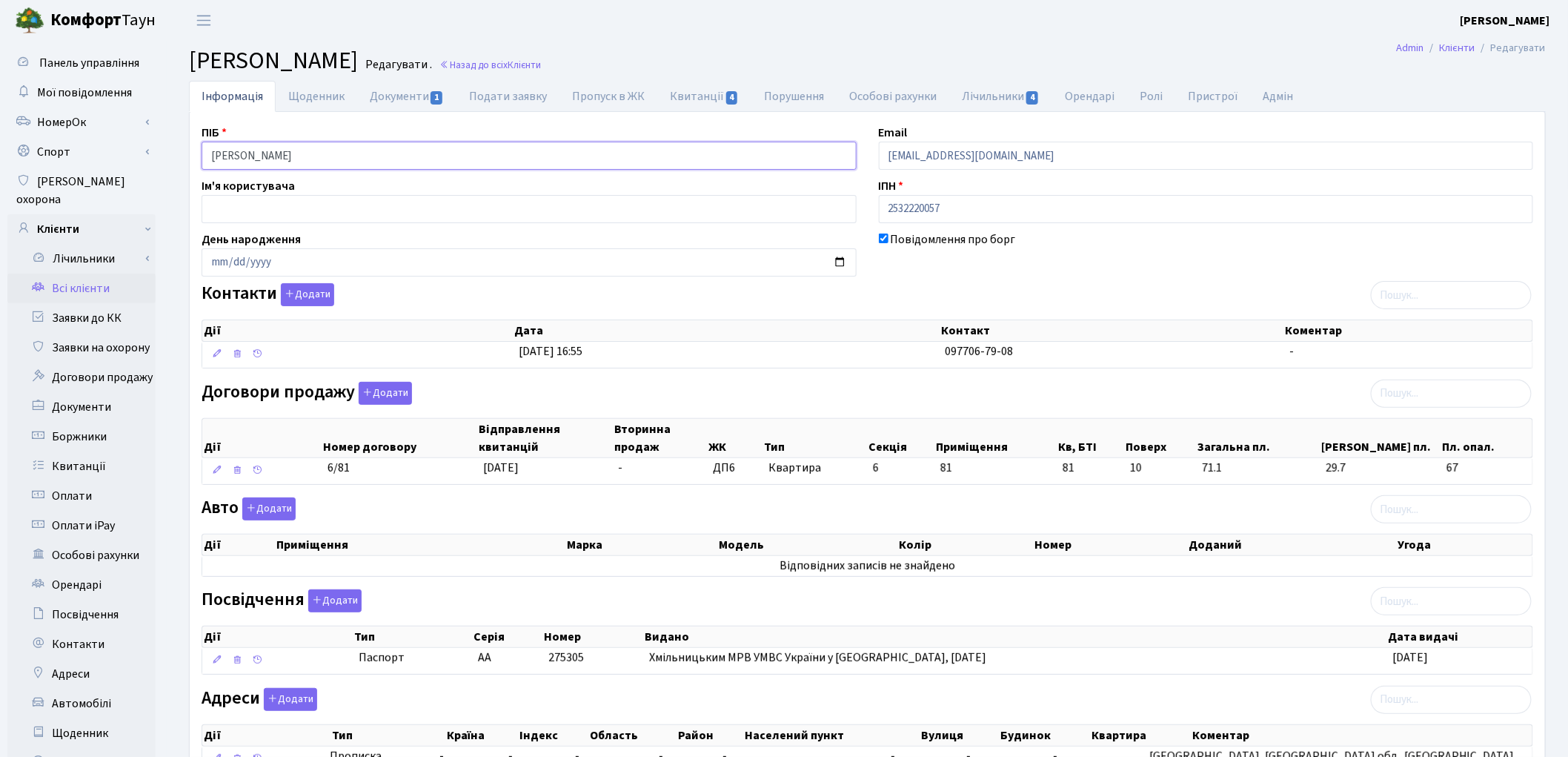
click at [258, 153] on input "Котощук Микола Олексійович" at bounding box center [529, 156] width 655 height 28
click at [299, 157] on input "Котощук Микола Олексійович" at bounding box center [529, 156] width 655 height 28
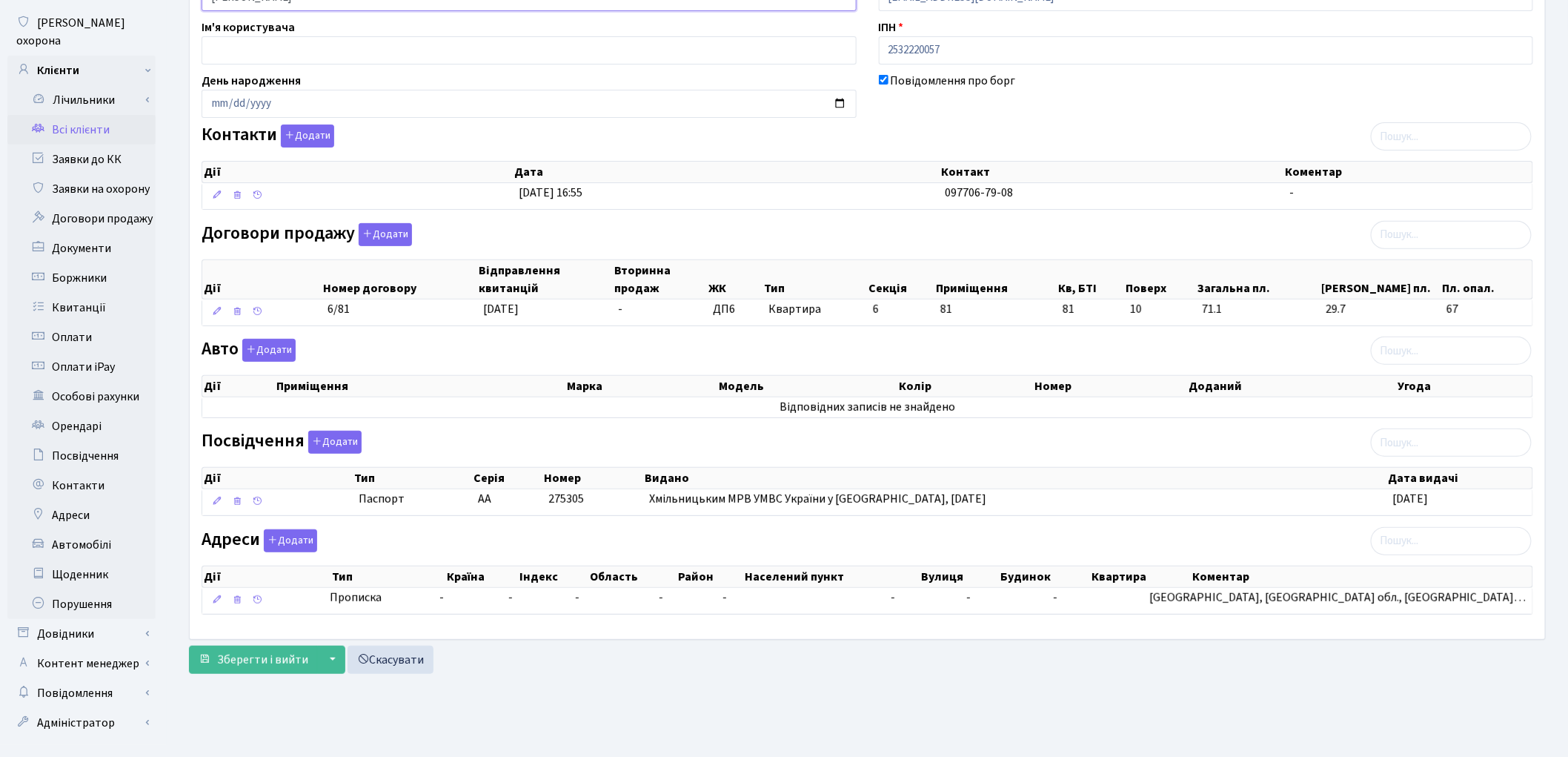
scroll to position [165, 0]
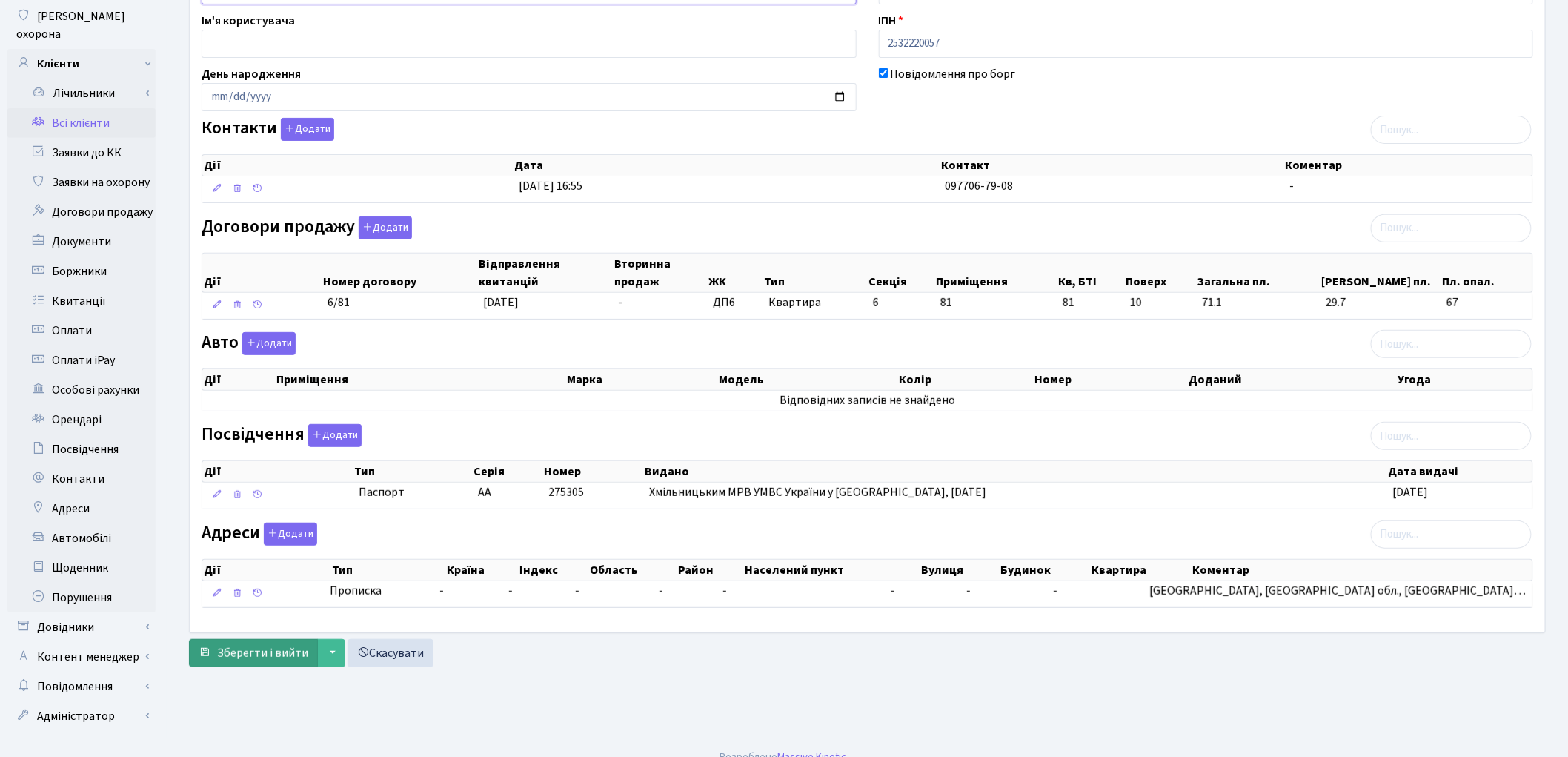
type input "Котощук Микола Олексійович"
click at [260, 661] on span "Зберегти і вийти" at bounding box center [263, 653] width 91 height 16
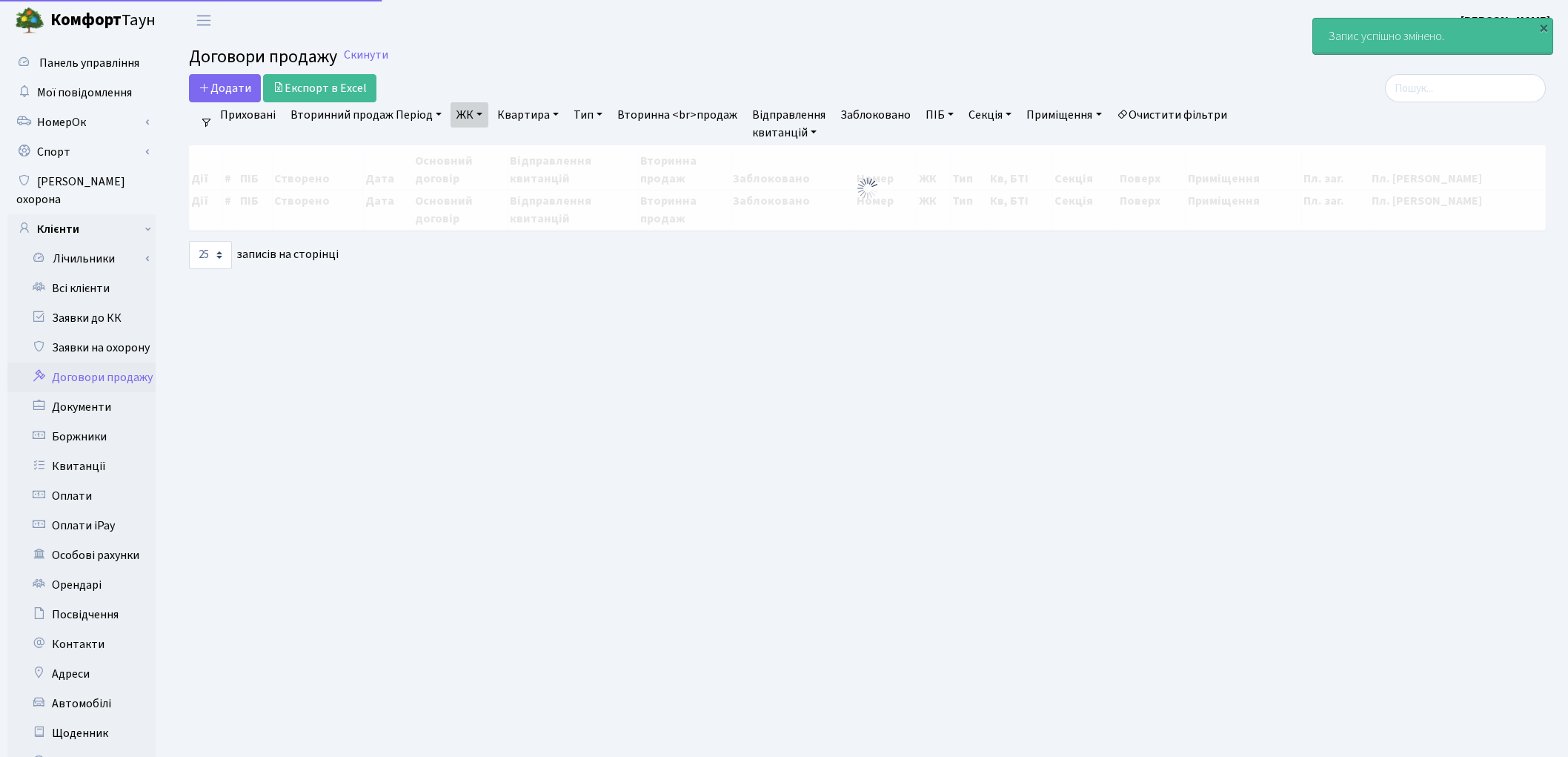
select select "25"
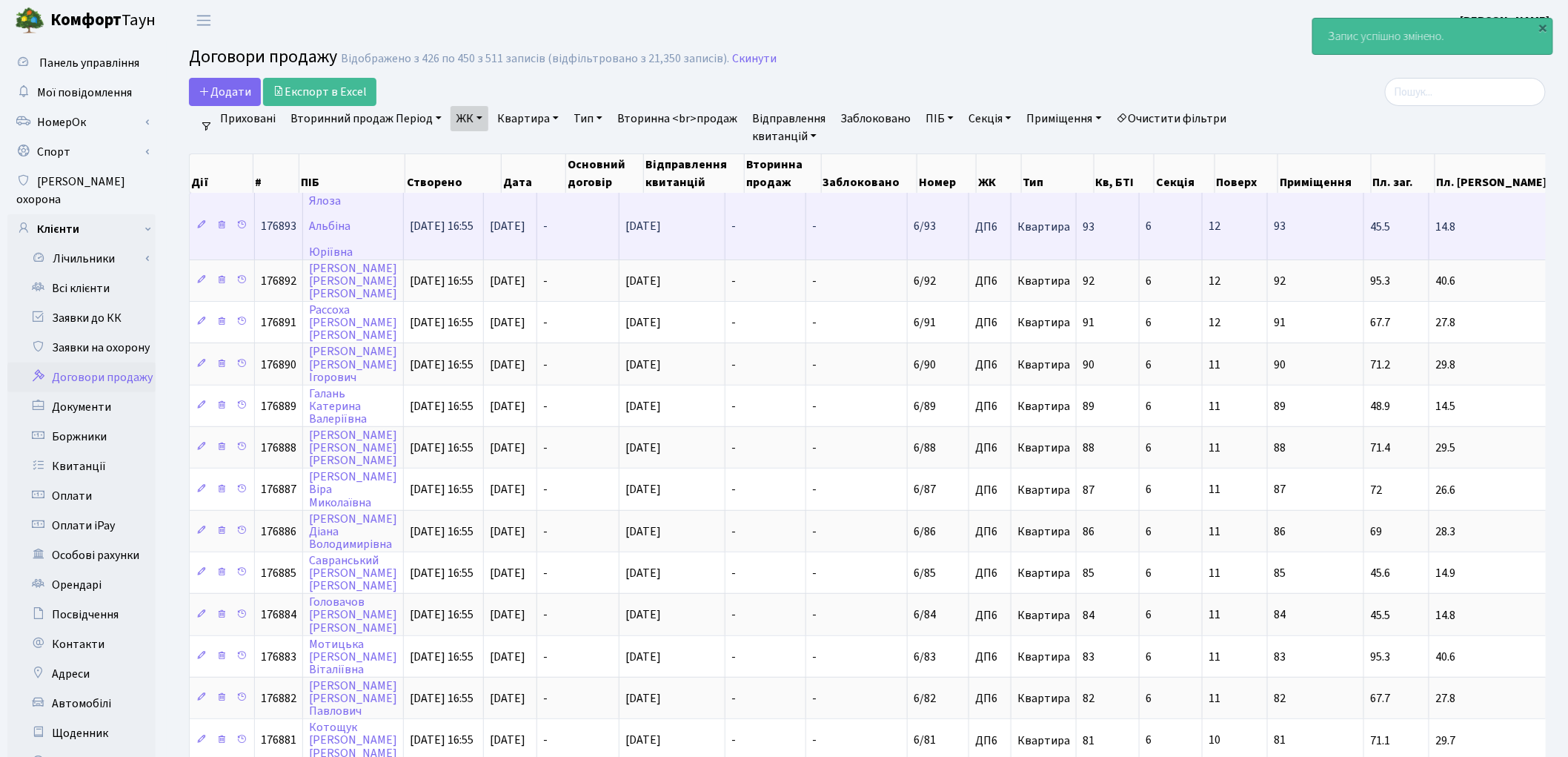
click at [340, 197] on td "Ялоза Альбіна Юріївна" at bounding box center [354, 226] width 101 height 66
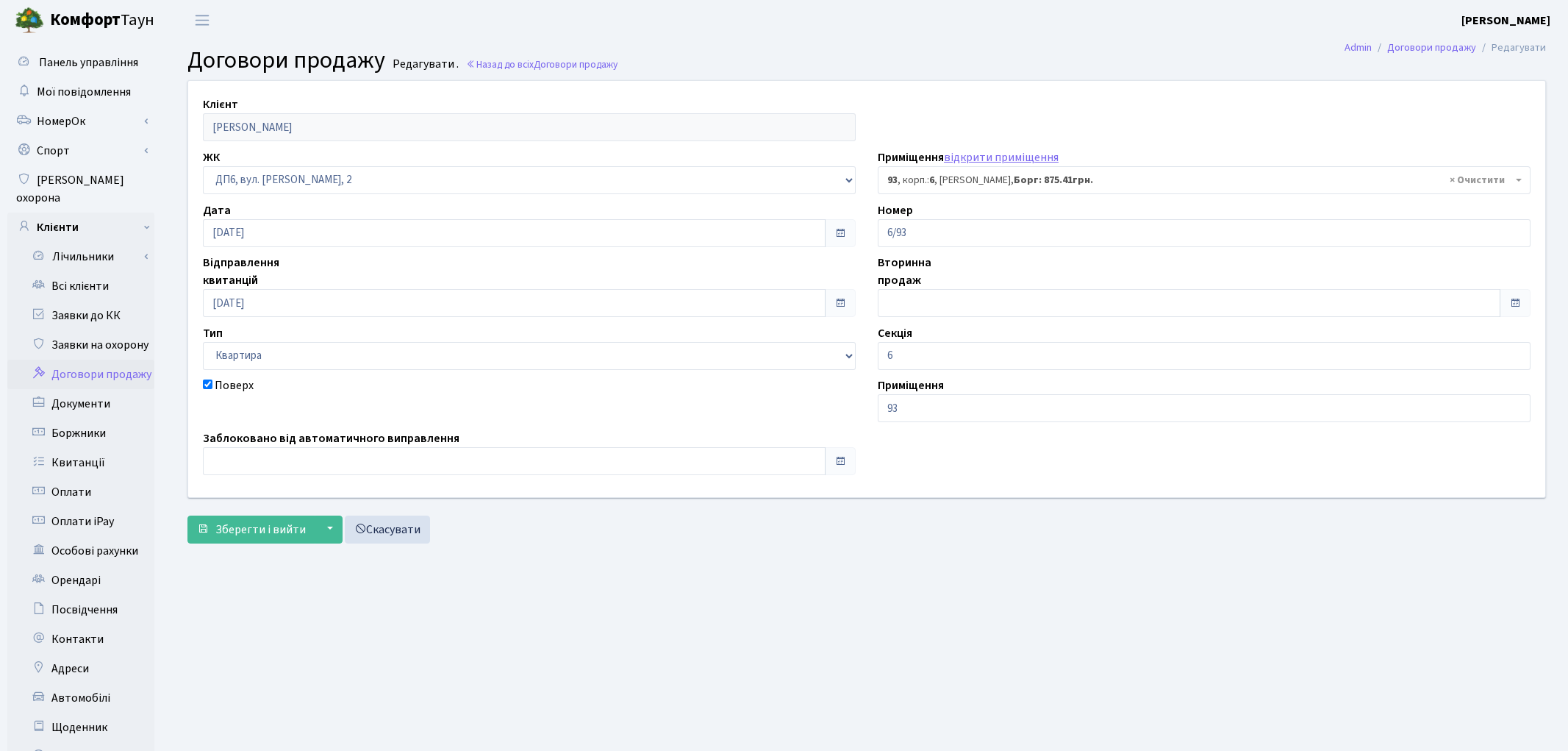
select select "46588"
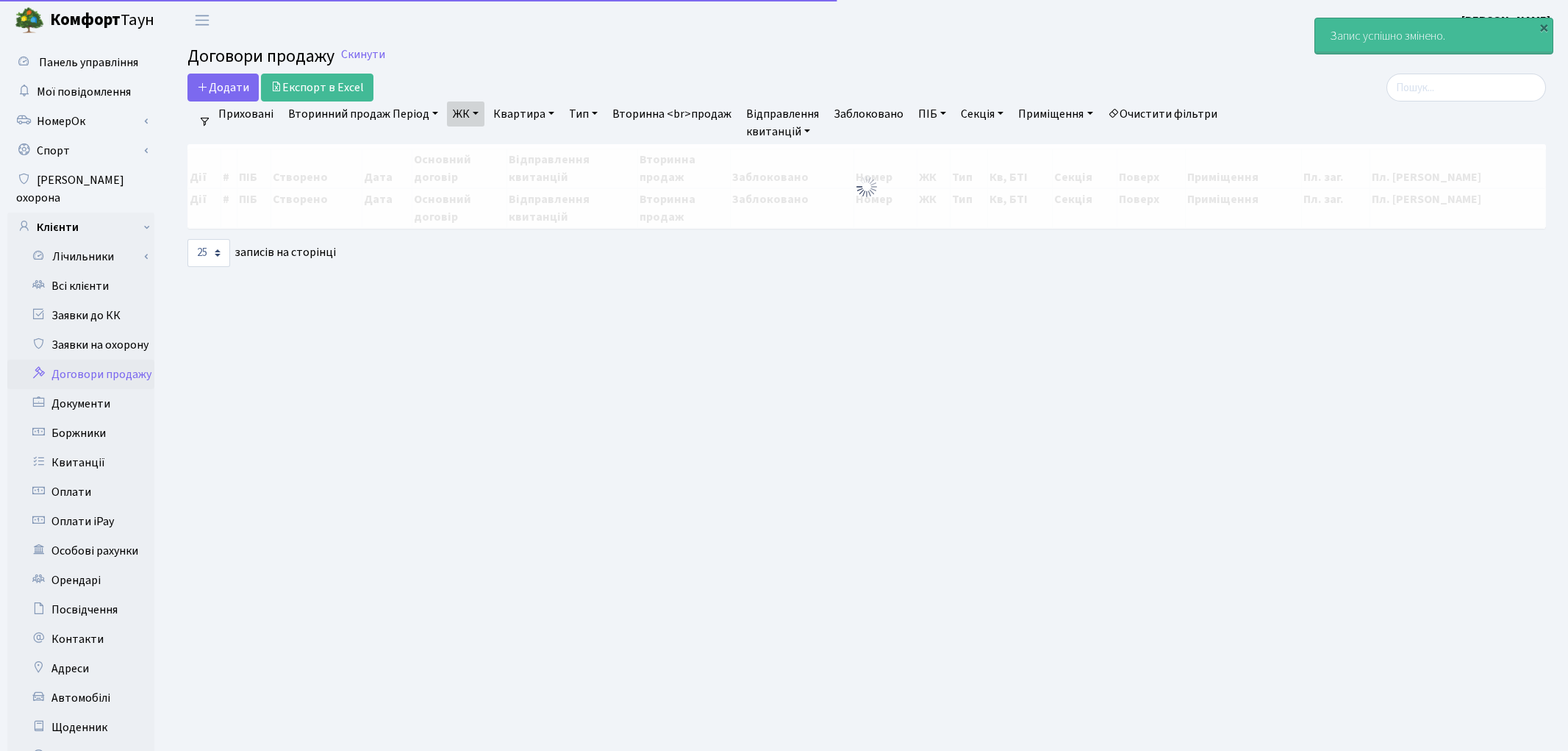
select select "25"
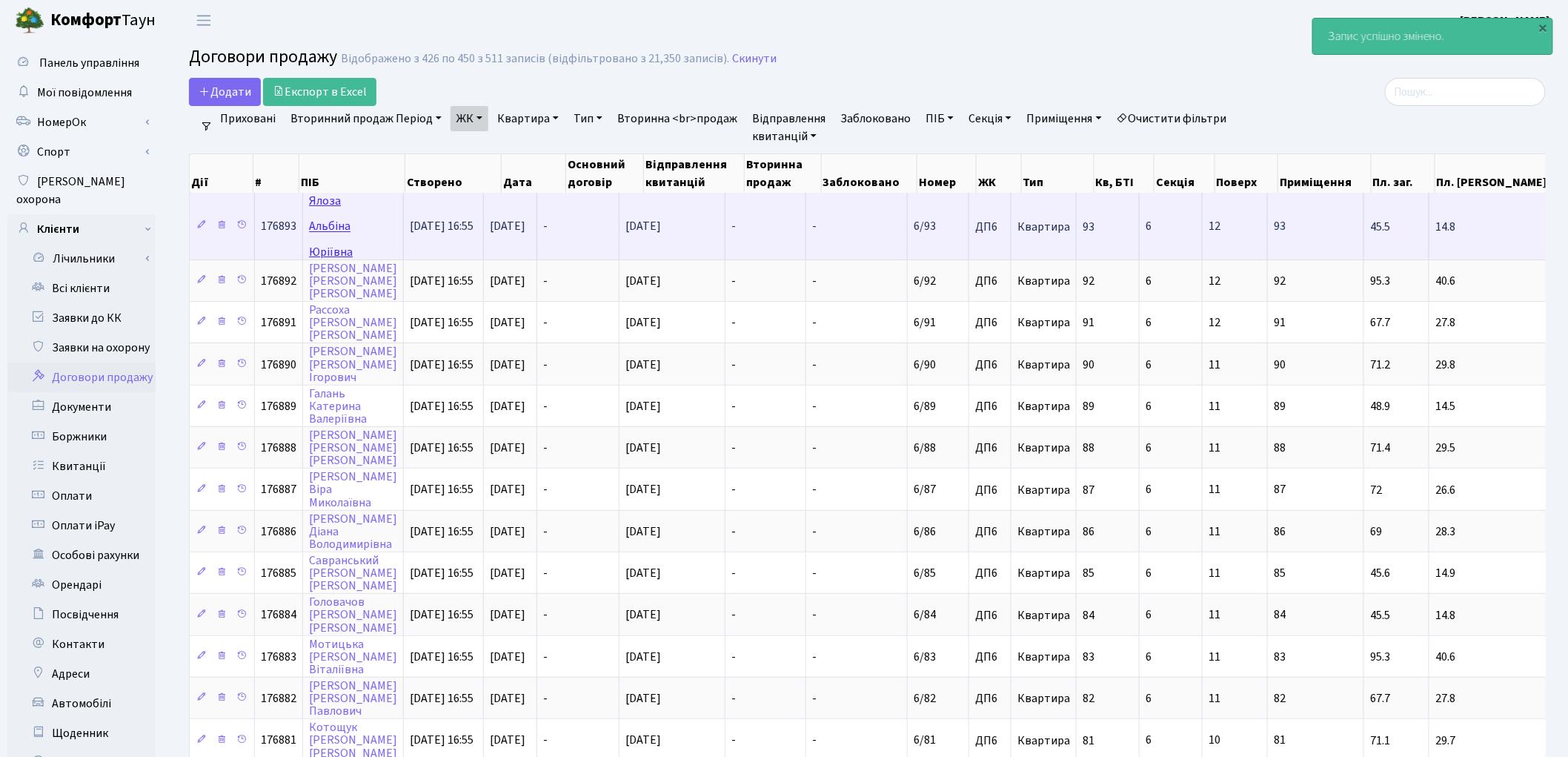
click at [334, 227] on link "Ялоза Альбіна Юріївна" at bounding box center [330, 226] width 43 height 66
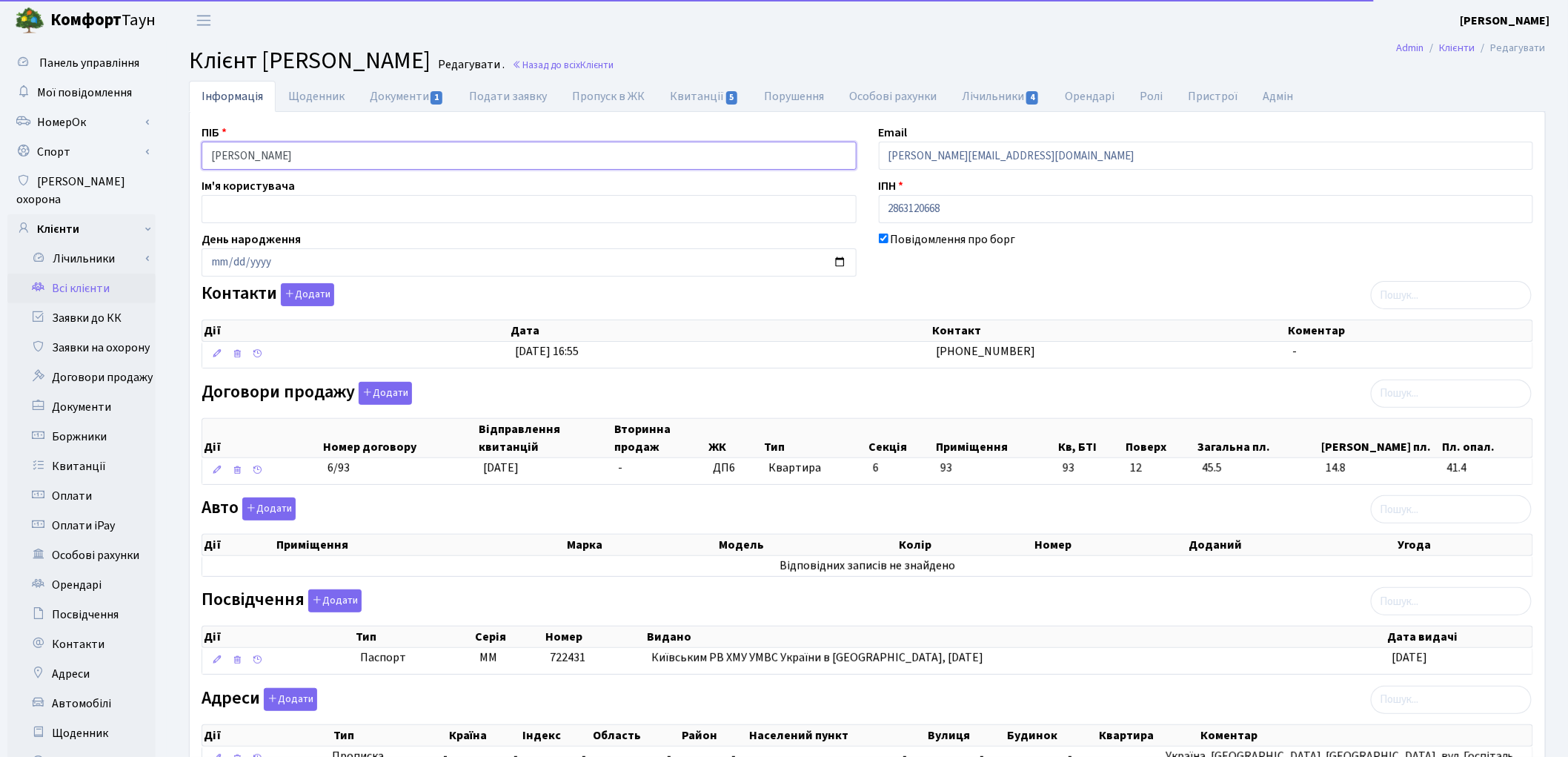
click at [245, 152] on input "Ялоза Альбіна Юріївна" at bounding box center [529, 156] width 655 height 28
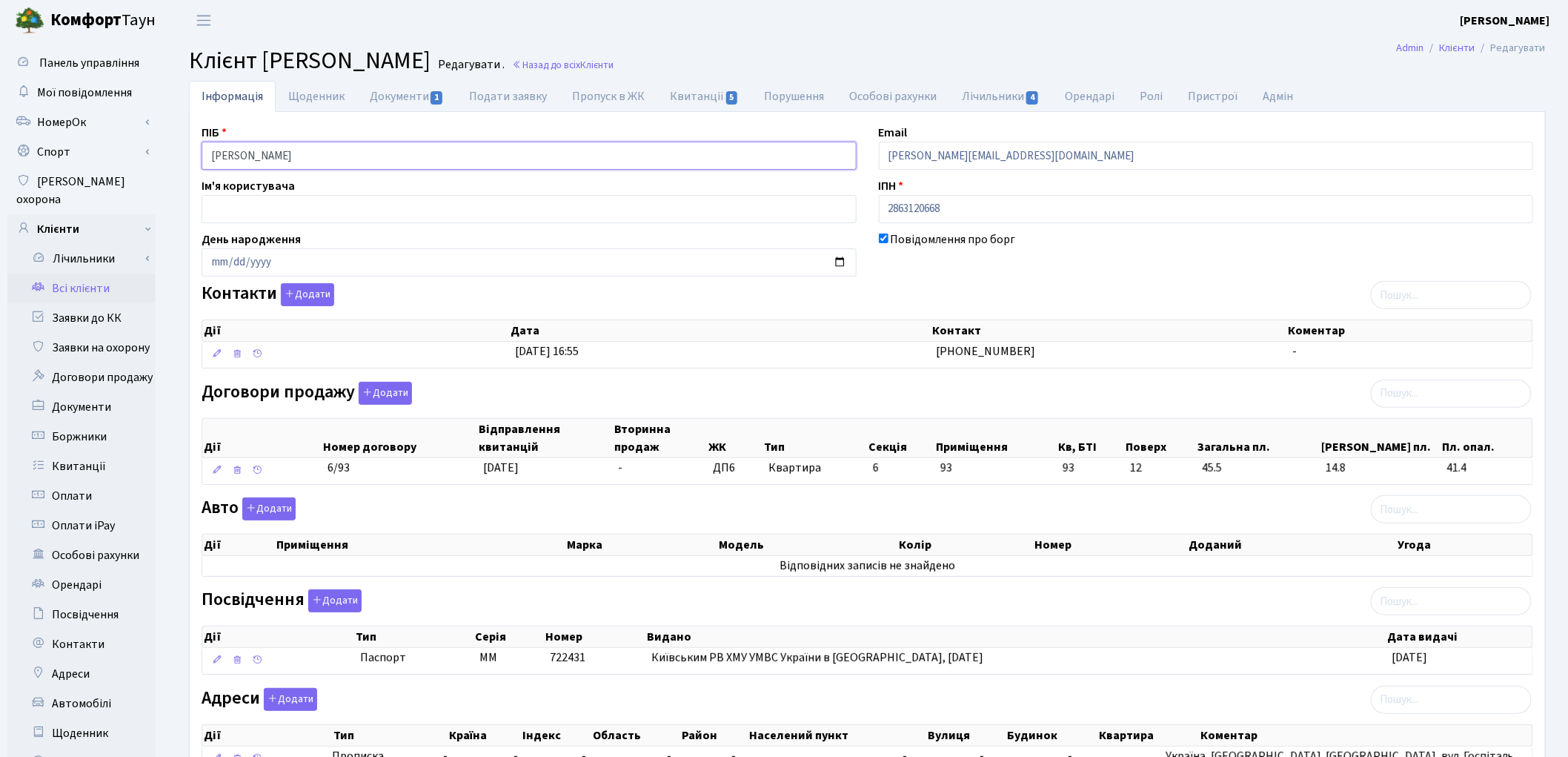
click at [286, 156] on input "Ялоза Альбіна Юріївна" at bounding box center [529, 156] width 655 height 28
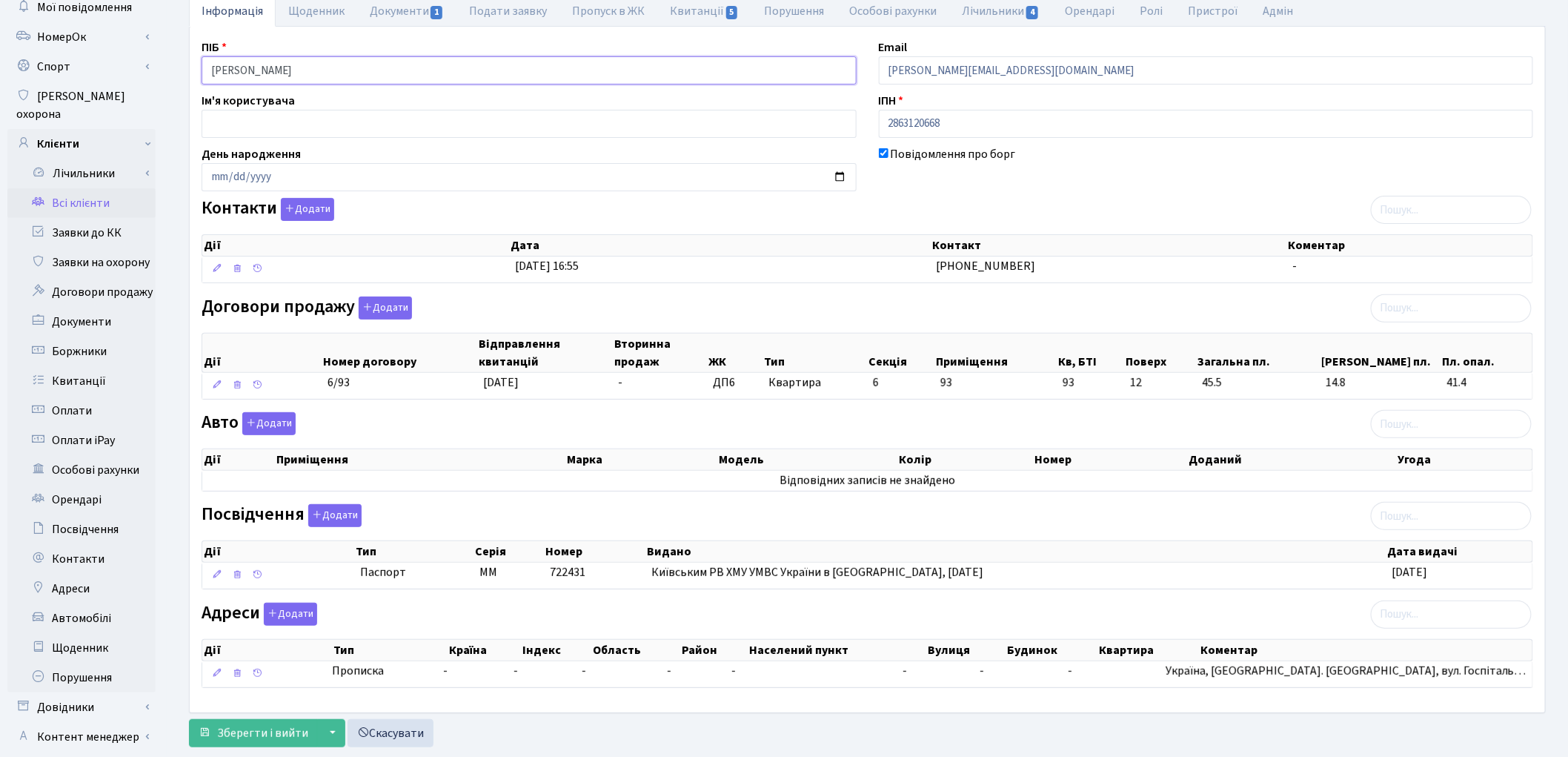
scroll to position [165, 0]
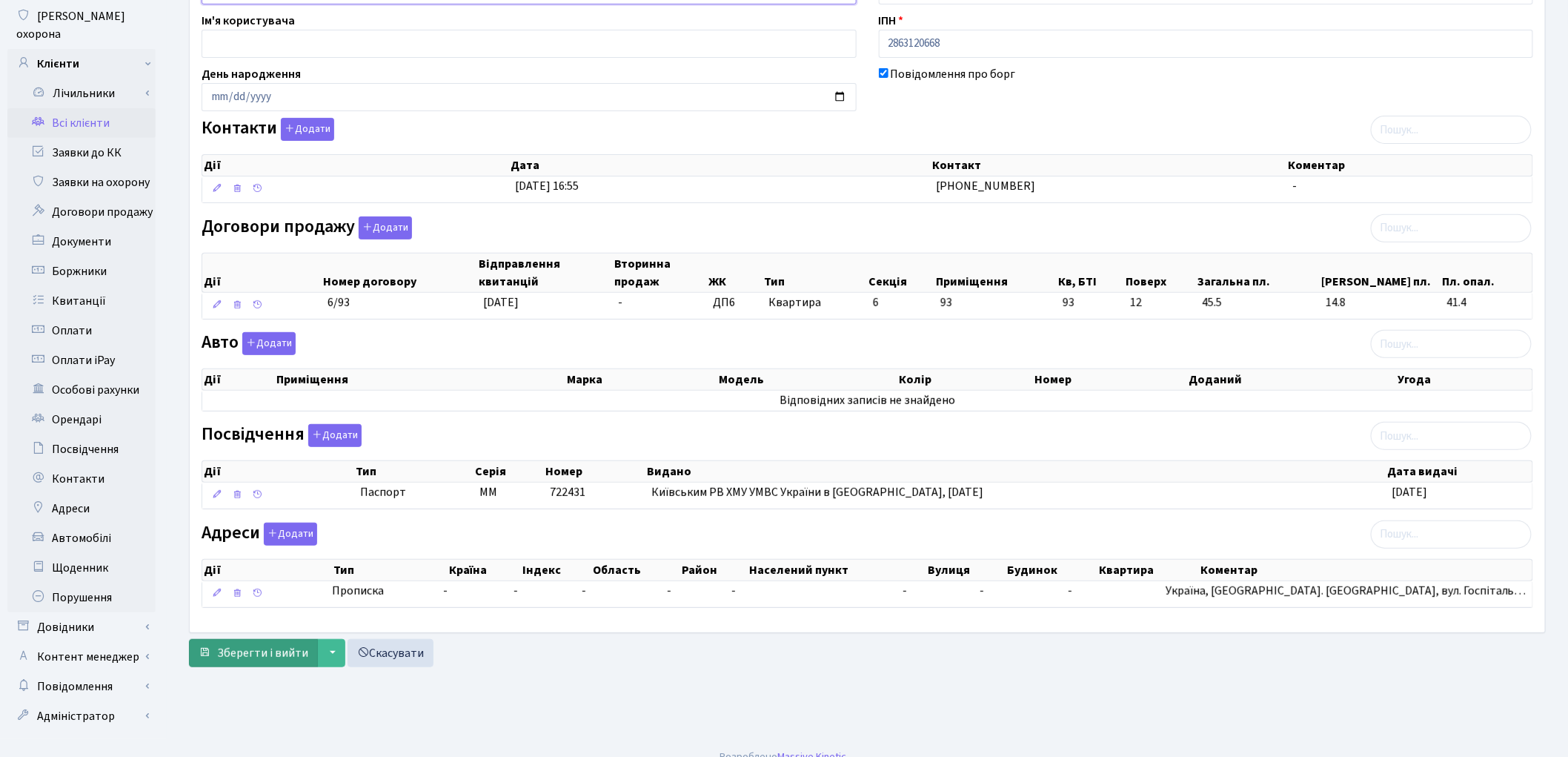
type input "Ялоза Альбіна Юріївна"
click at [267, 661] on span "Зберегти і вийти" at bounding box center [263, 653] width 91 height 16
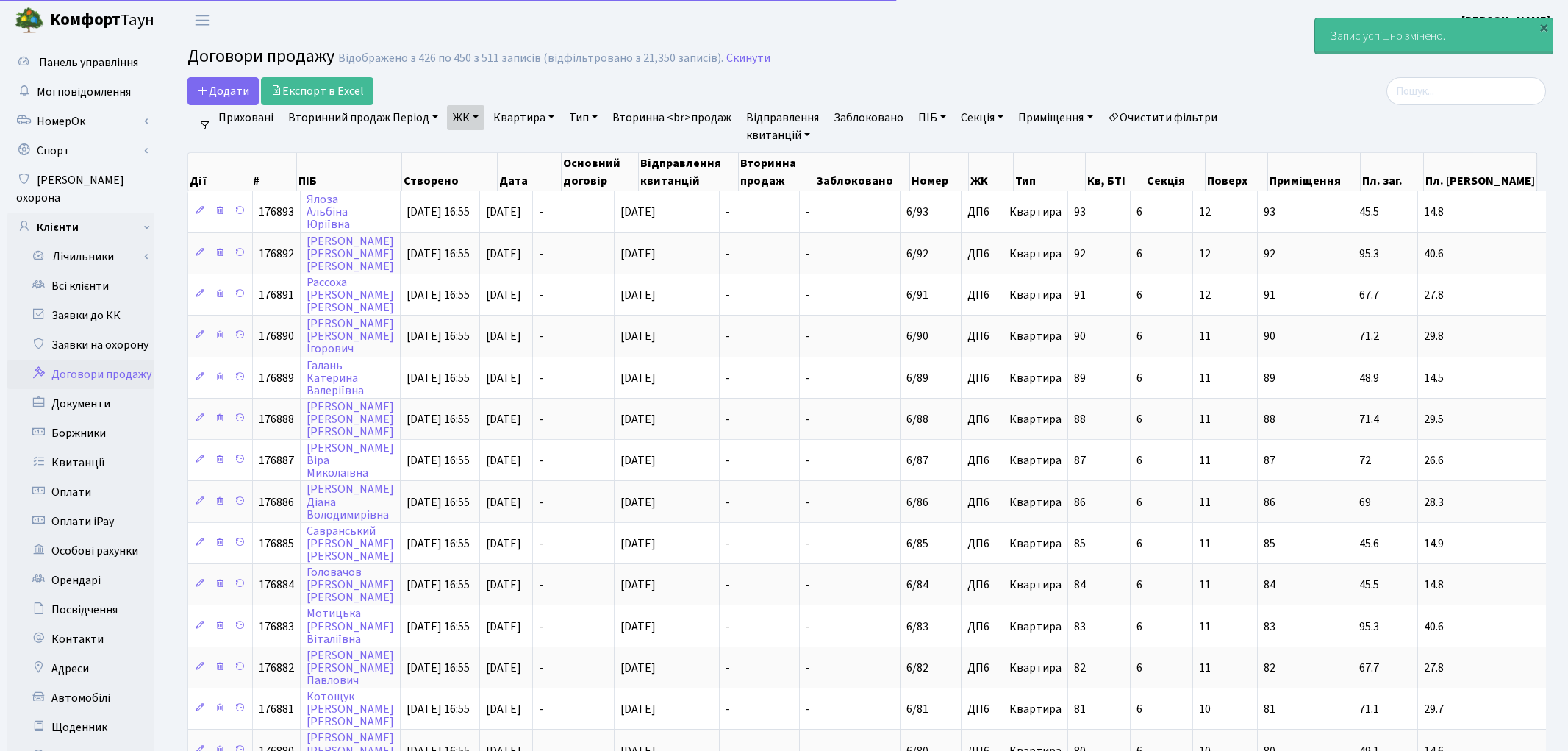
select select "25"
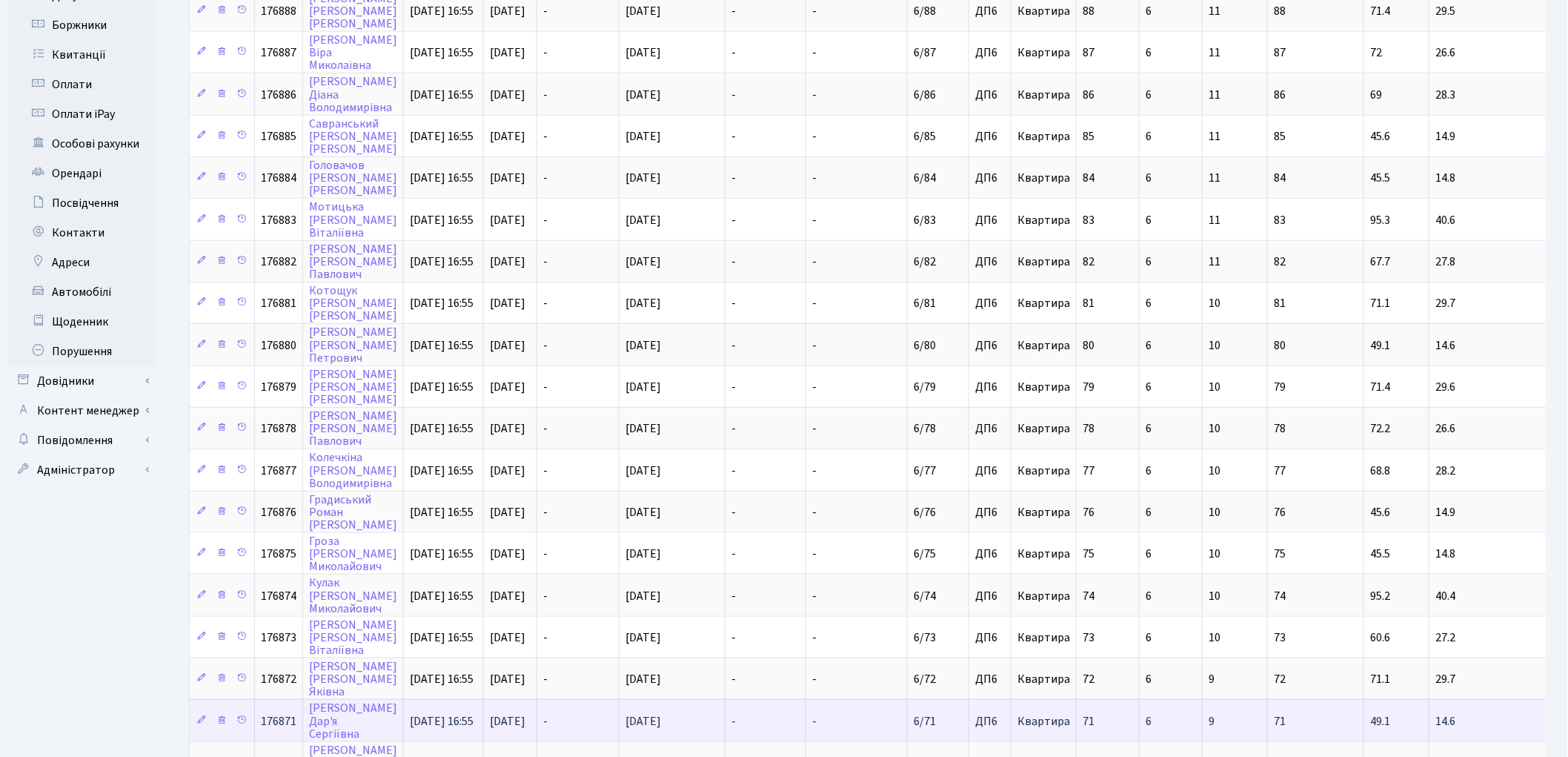
scroll to position [569, 0]
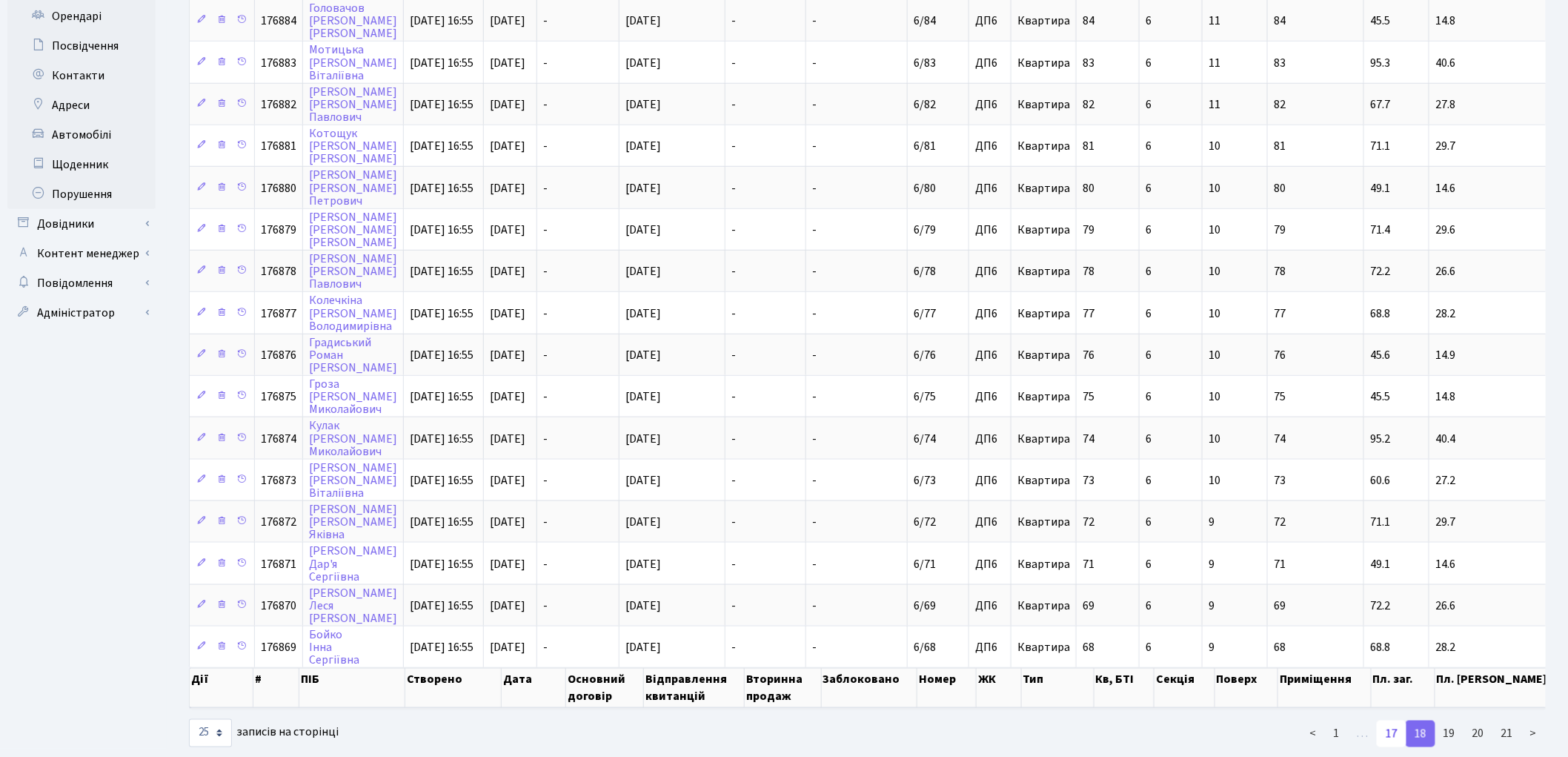
click at [1395, 720] on link "17" at bounding box center [1392, 733] width 30 height 27
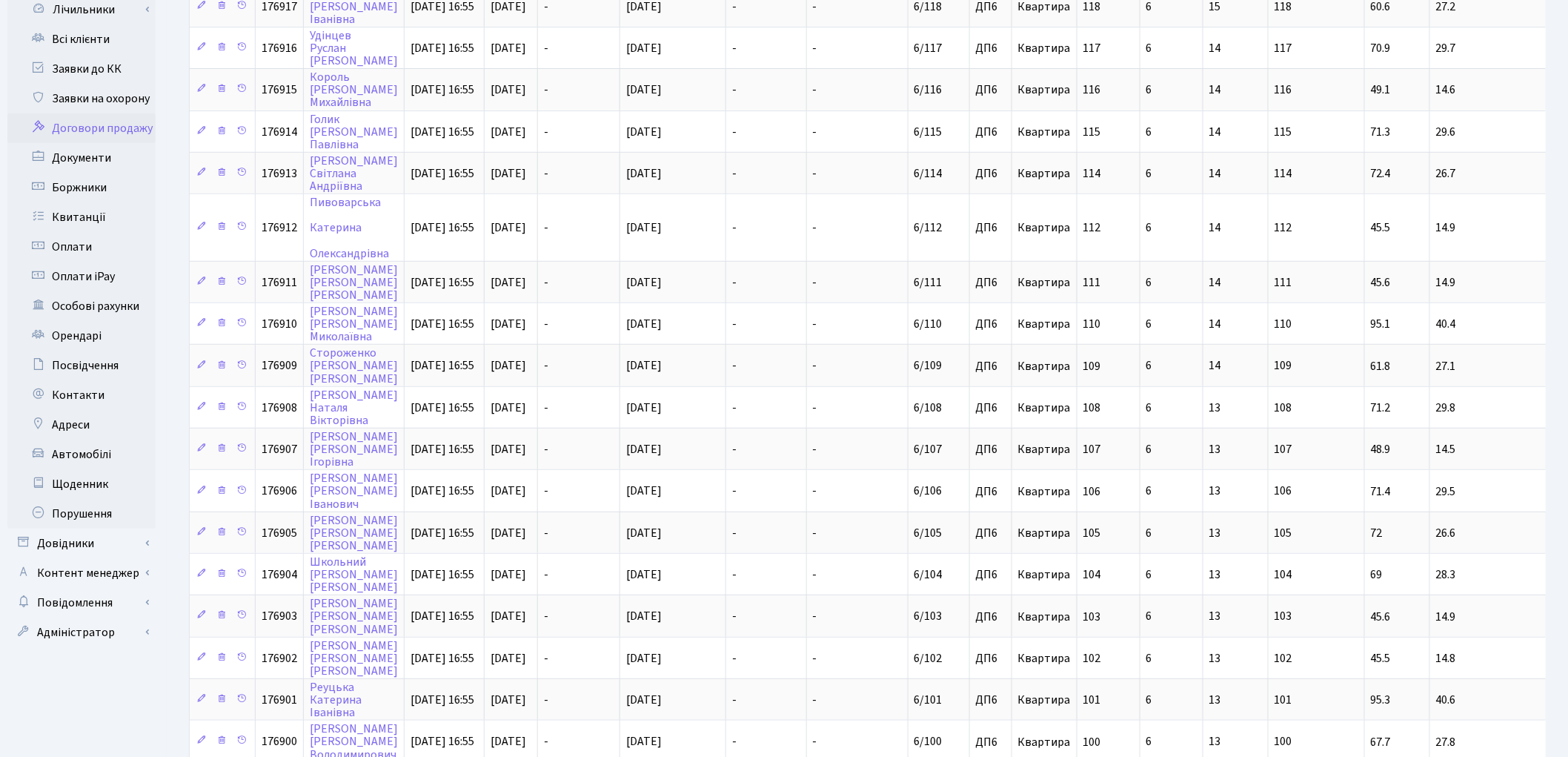
scroll to position [240, 0]
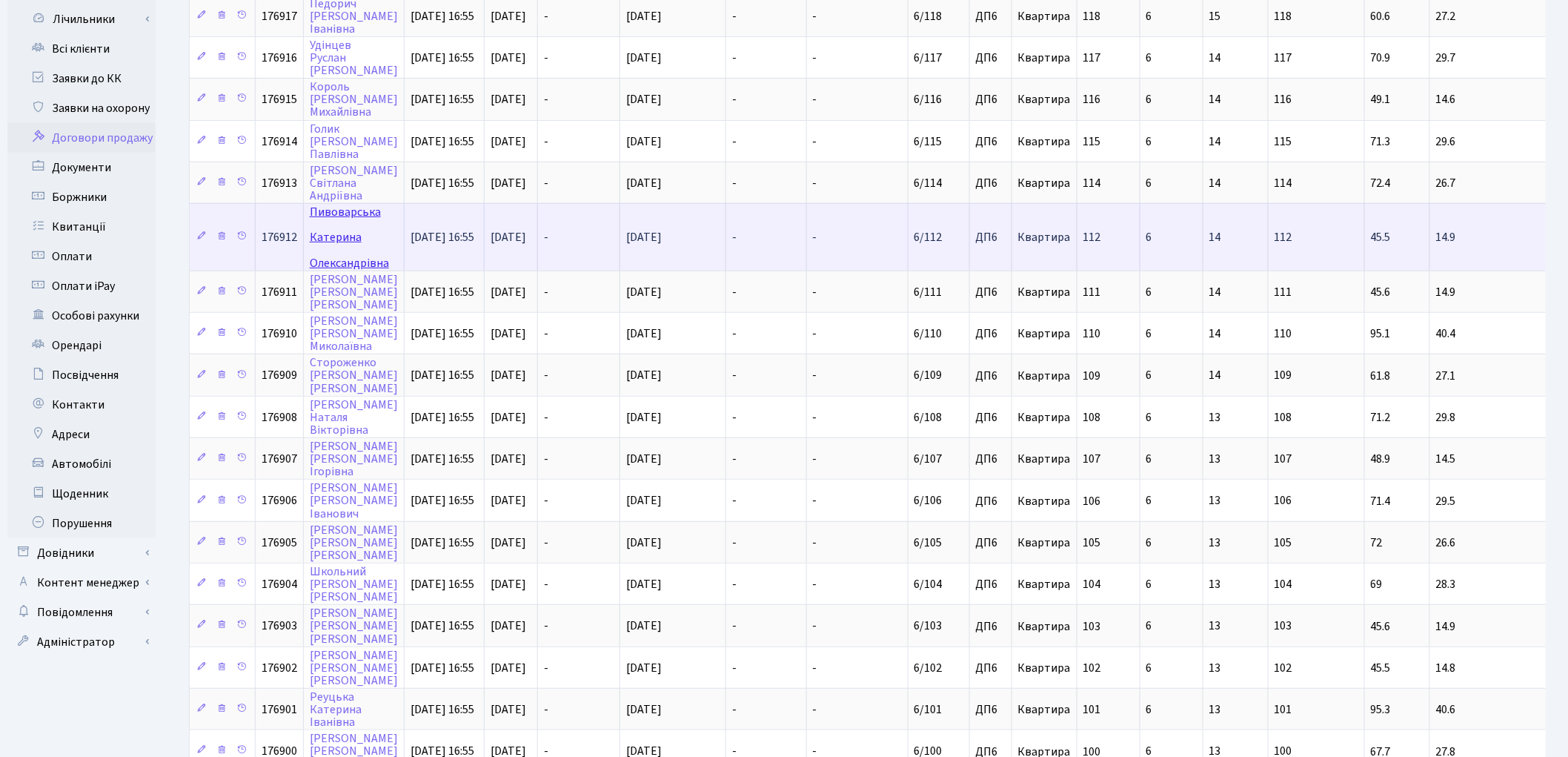
click at [344, 203] on link "[PERSON_NAME]" at bounding box center [349, 236] width 80 height 66
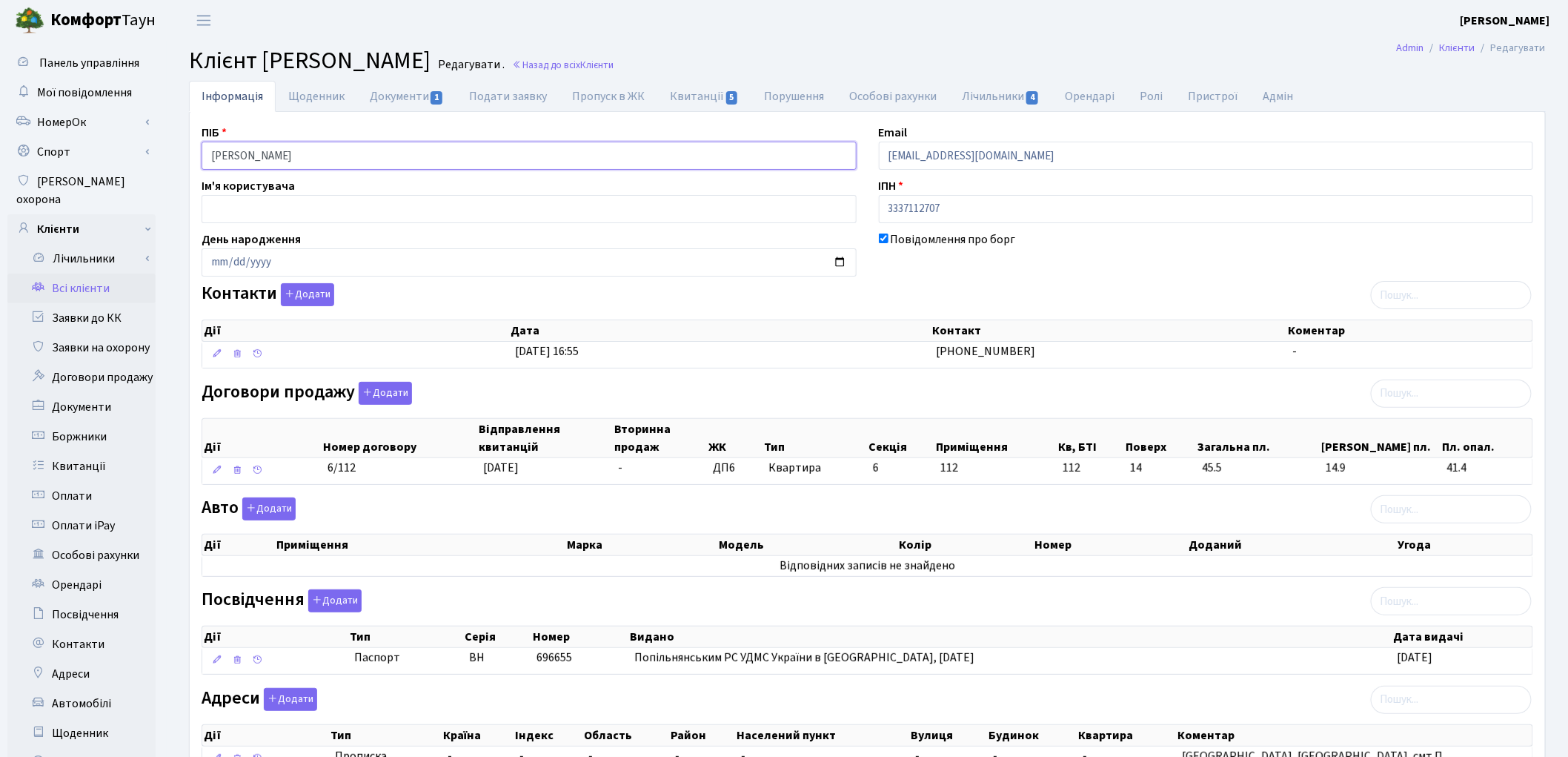
click at [279, 156] on input "[PERSON_NAME]" at bounding box center [529, 156] width 655 height 28
click at [331, 157] on input "Пивоварська Катерина Олександрівна" at bounding box center [529, 156] width 655 height 28
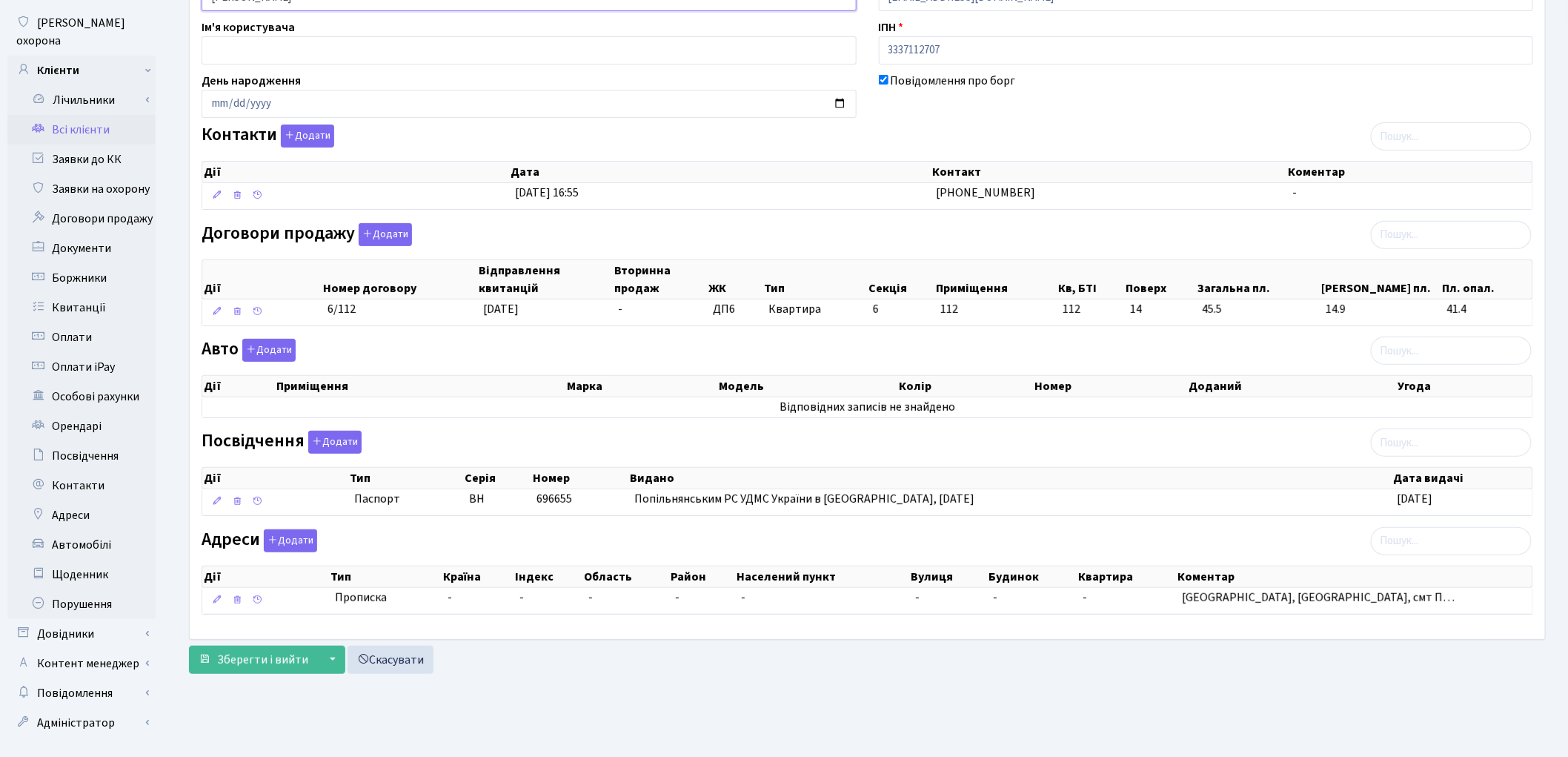
scroll to position [165, 0]
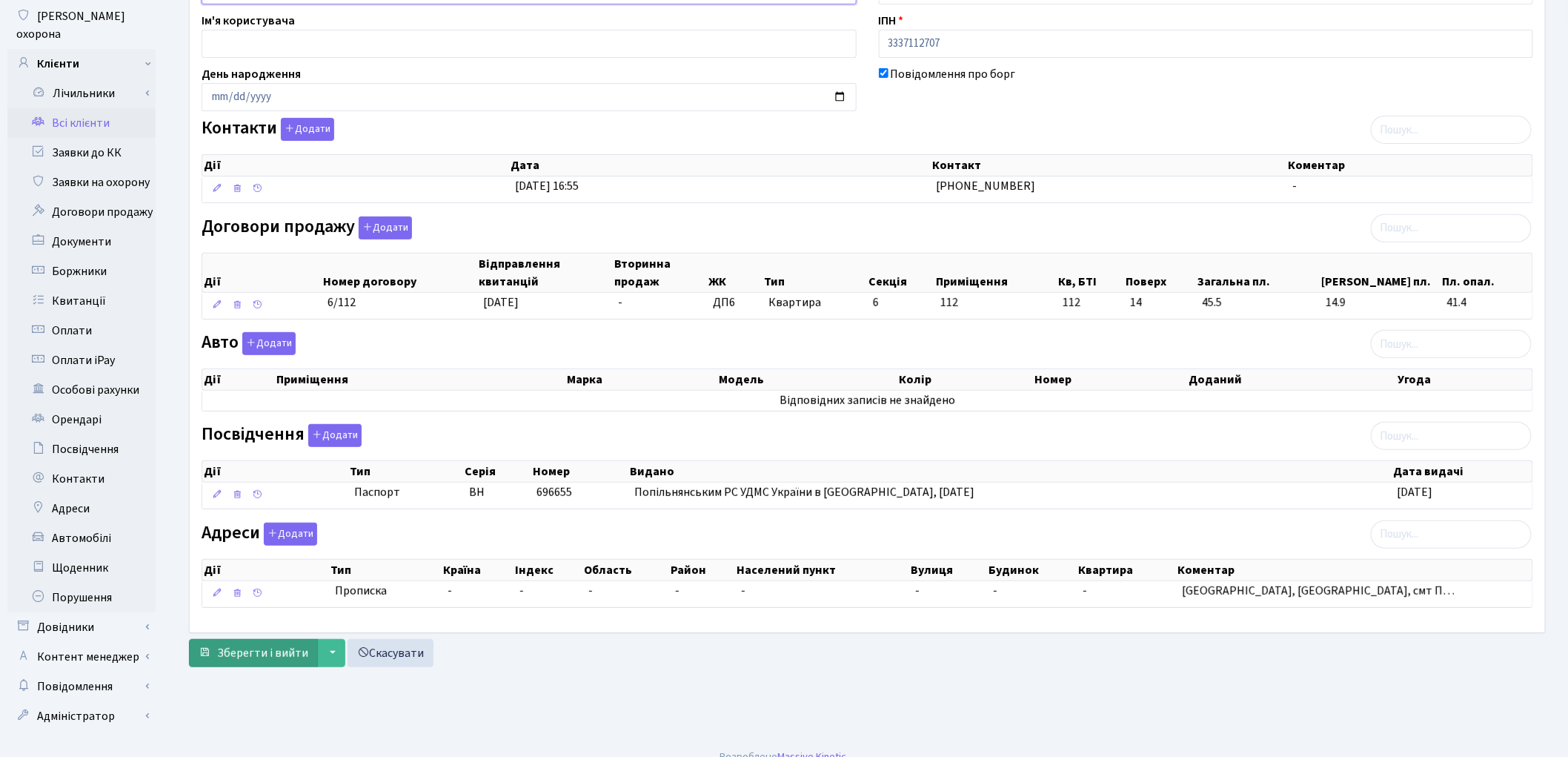
type input "Пивоварська Катерина Олександрівна"
click at [264, 657] on span "Зберегти і вийти" at bounding box center [263, 653] width 91 height 16
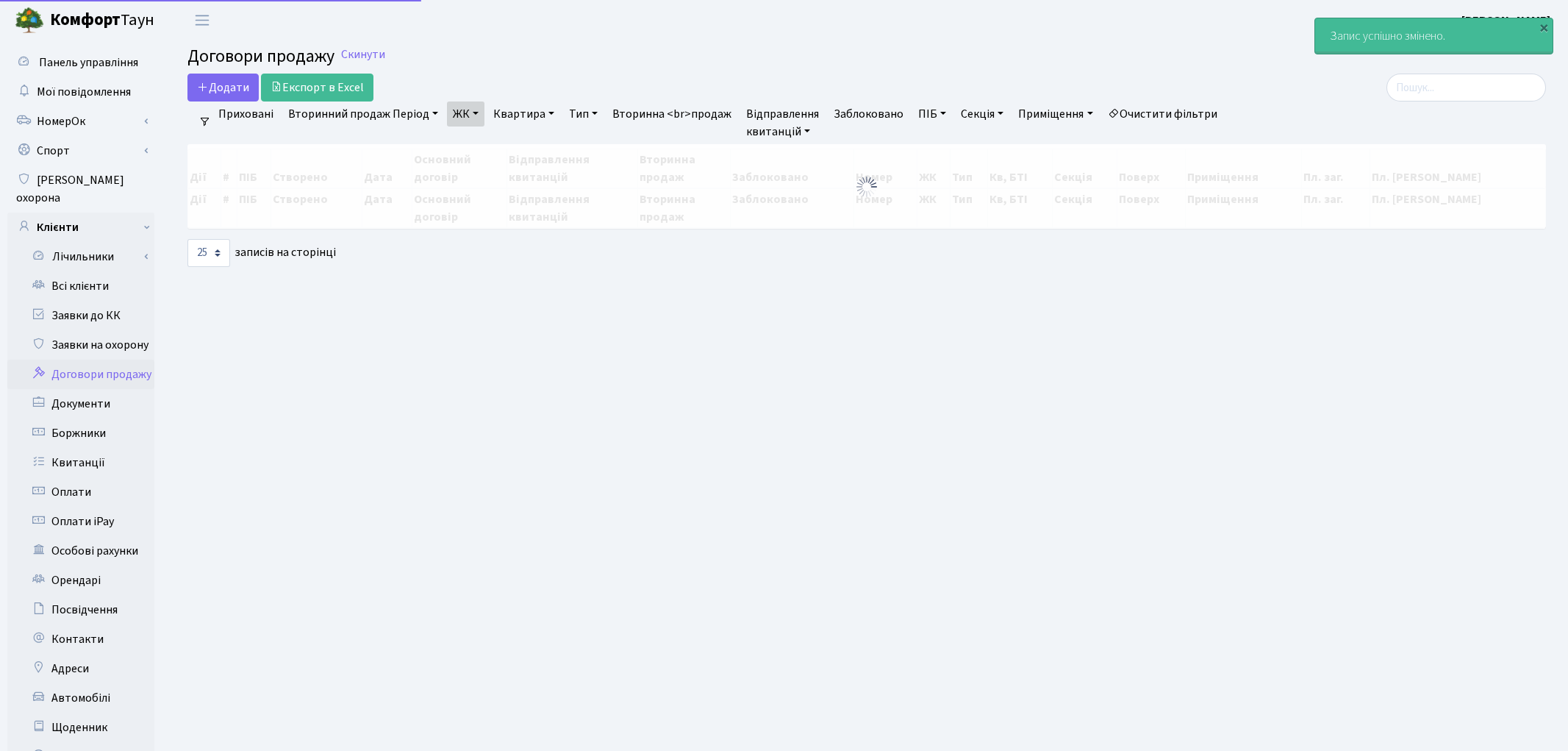
select select "25"
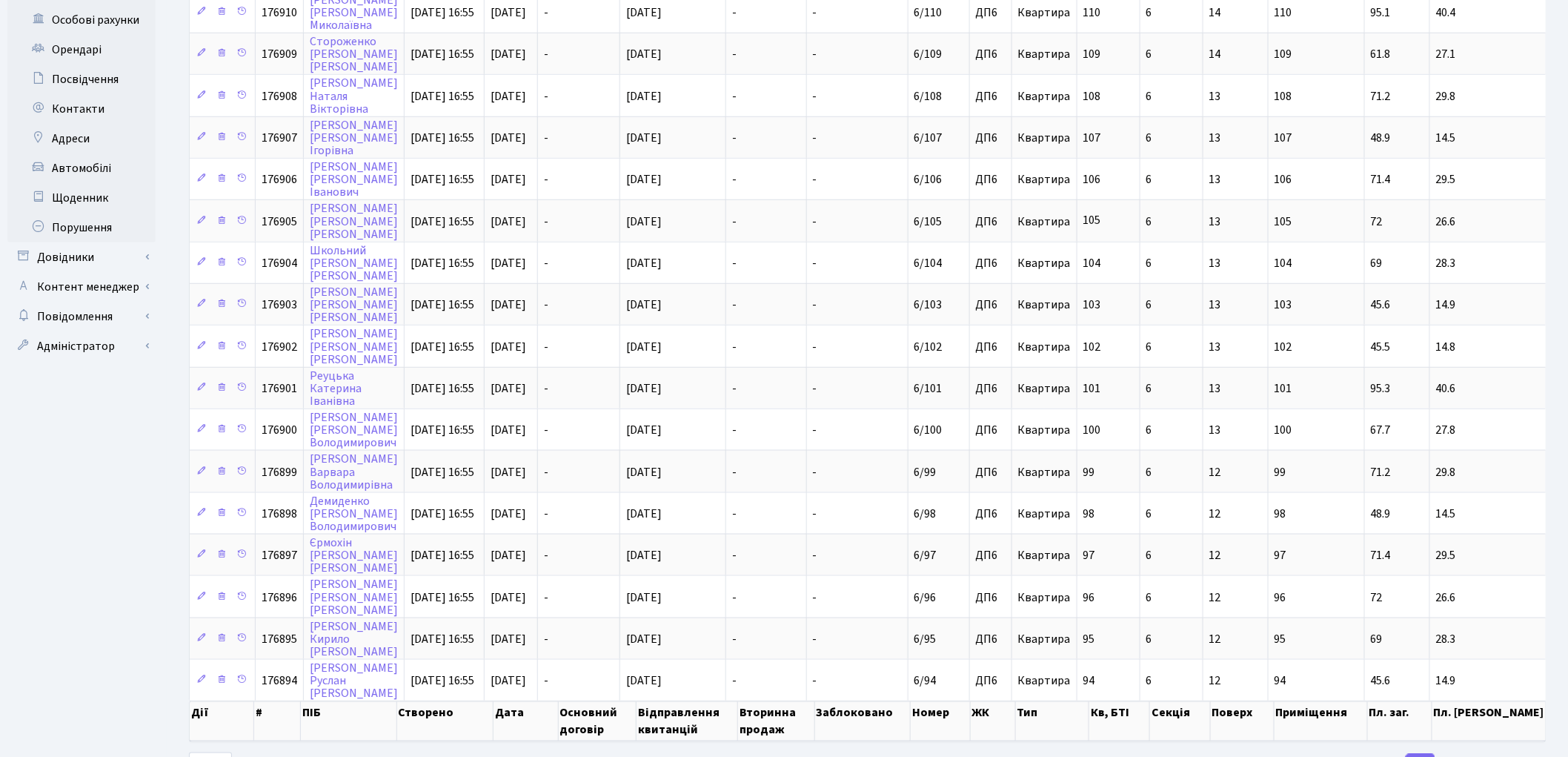
scroll to position [556, 0]
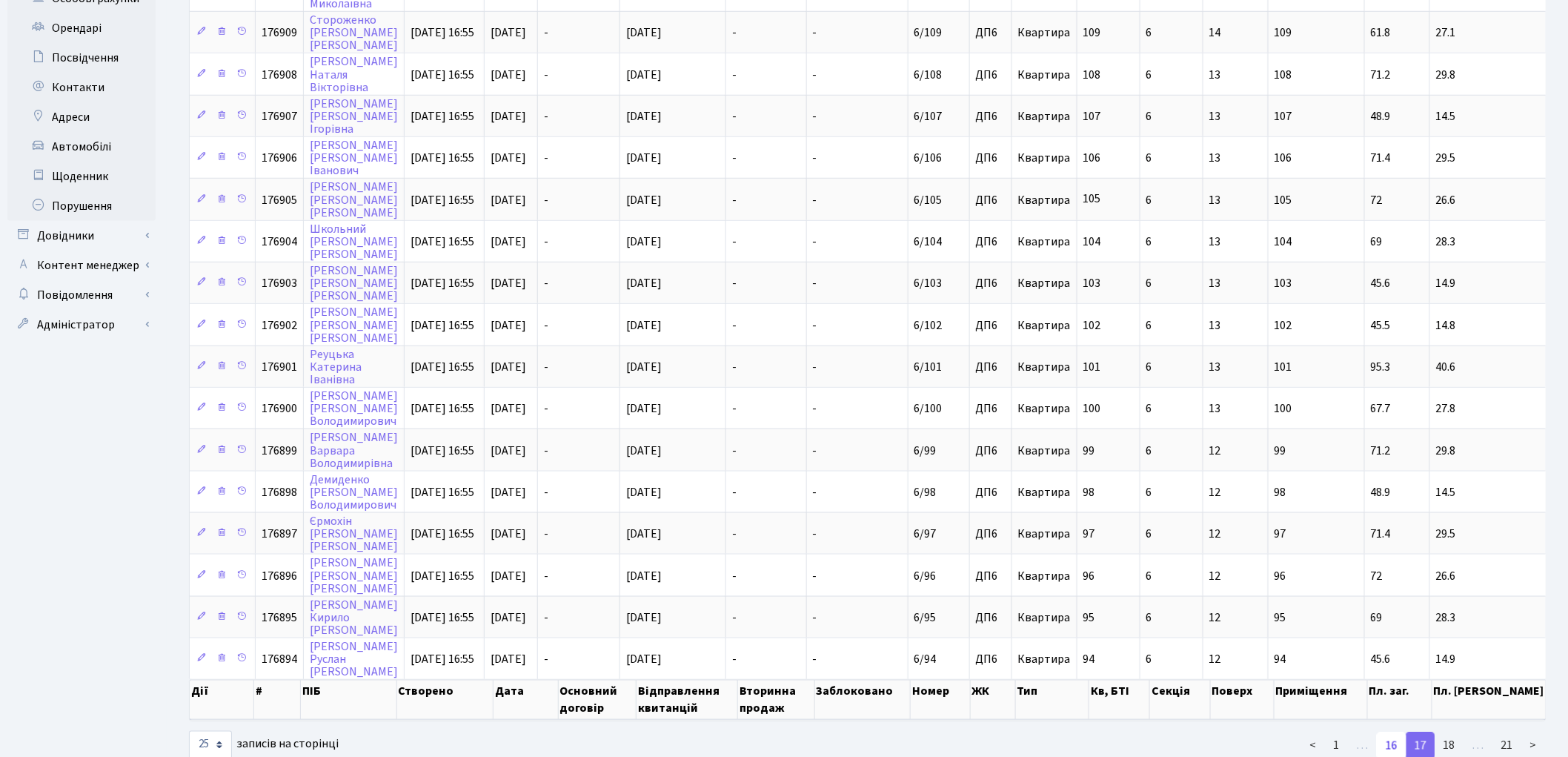
click at [1395, 732] on link "16" at bounding box center [1392, 746] width 30 height 27
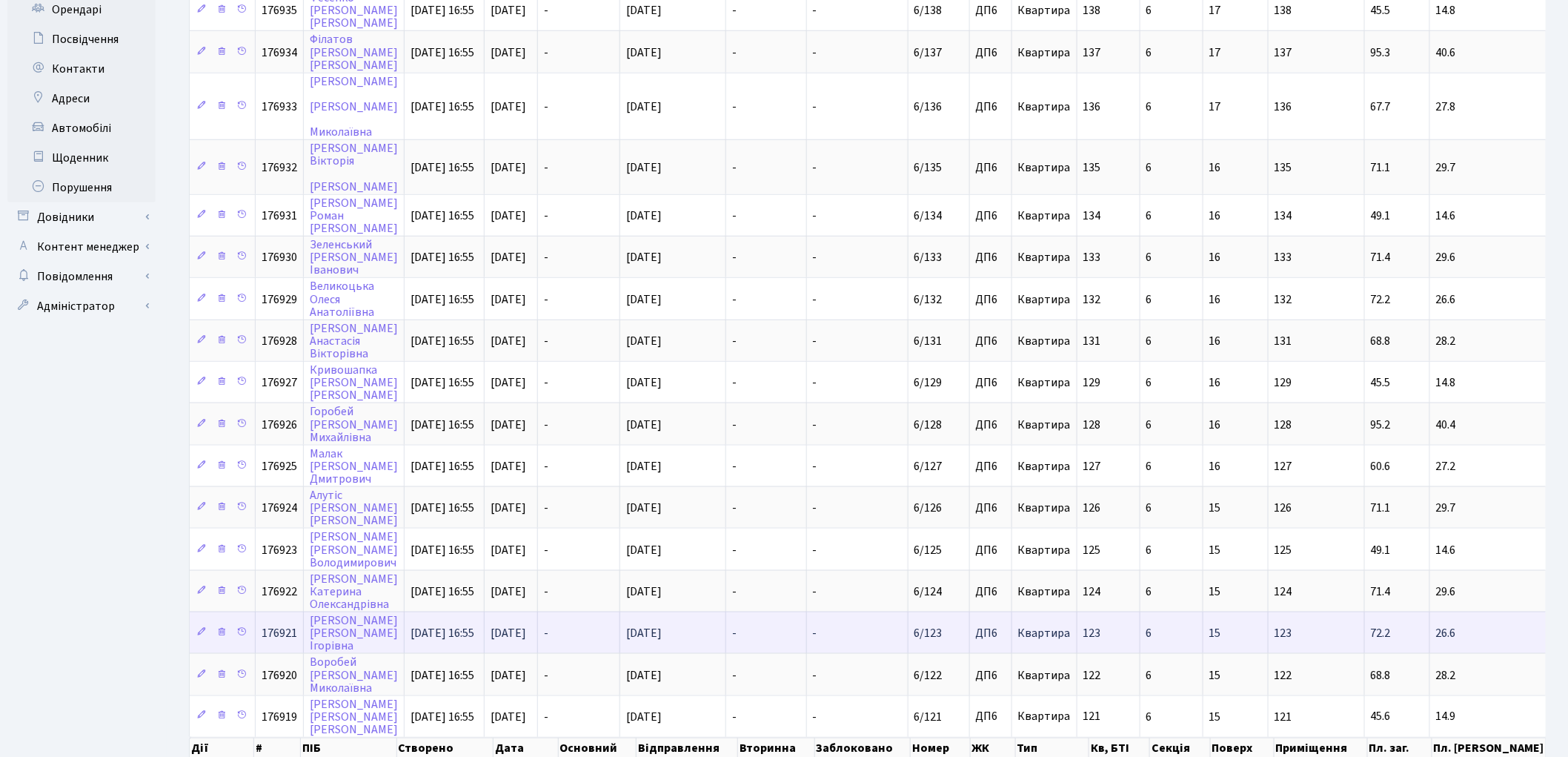
scroll to position [547, 0]
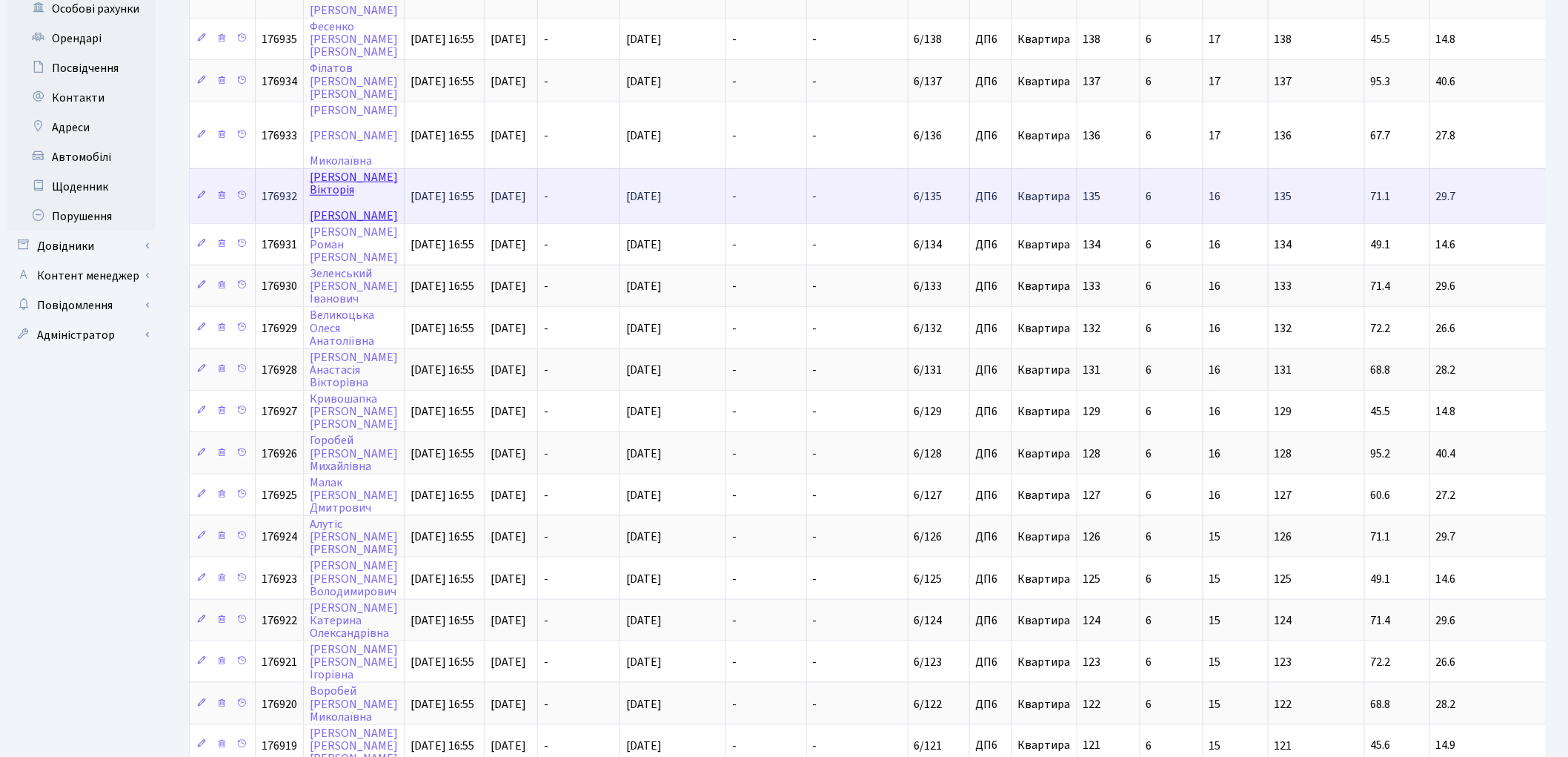
click at [327, 169] on link "Васильєва Вікторія Василівна" at bounding box center [354, 195] width 88 height 54
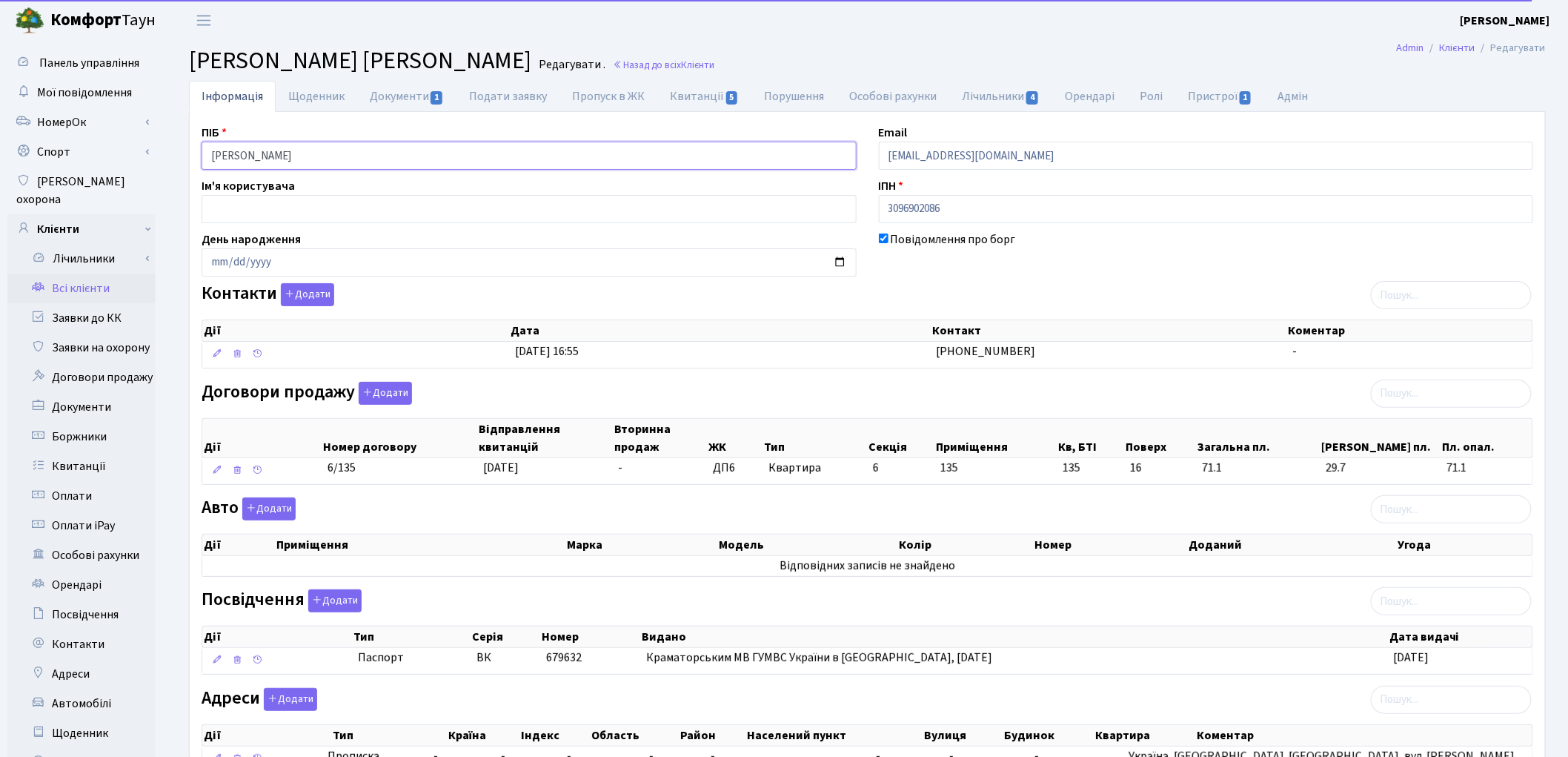
click at [311, 151] on input "Васильєва Вікторія Василівна" at bounding box center [529, 156] width 655 height 28
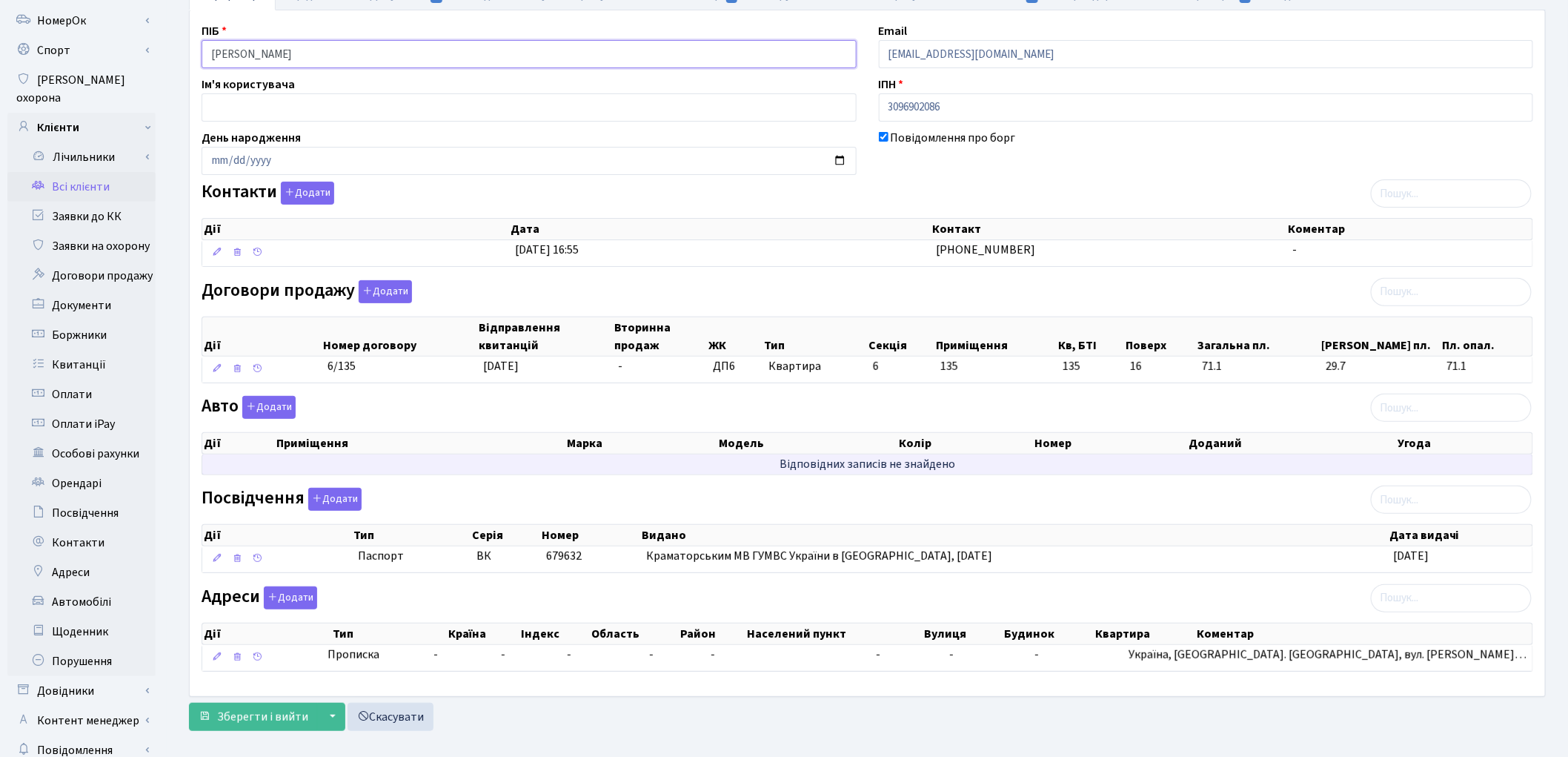
scroll to position [165, 0]
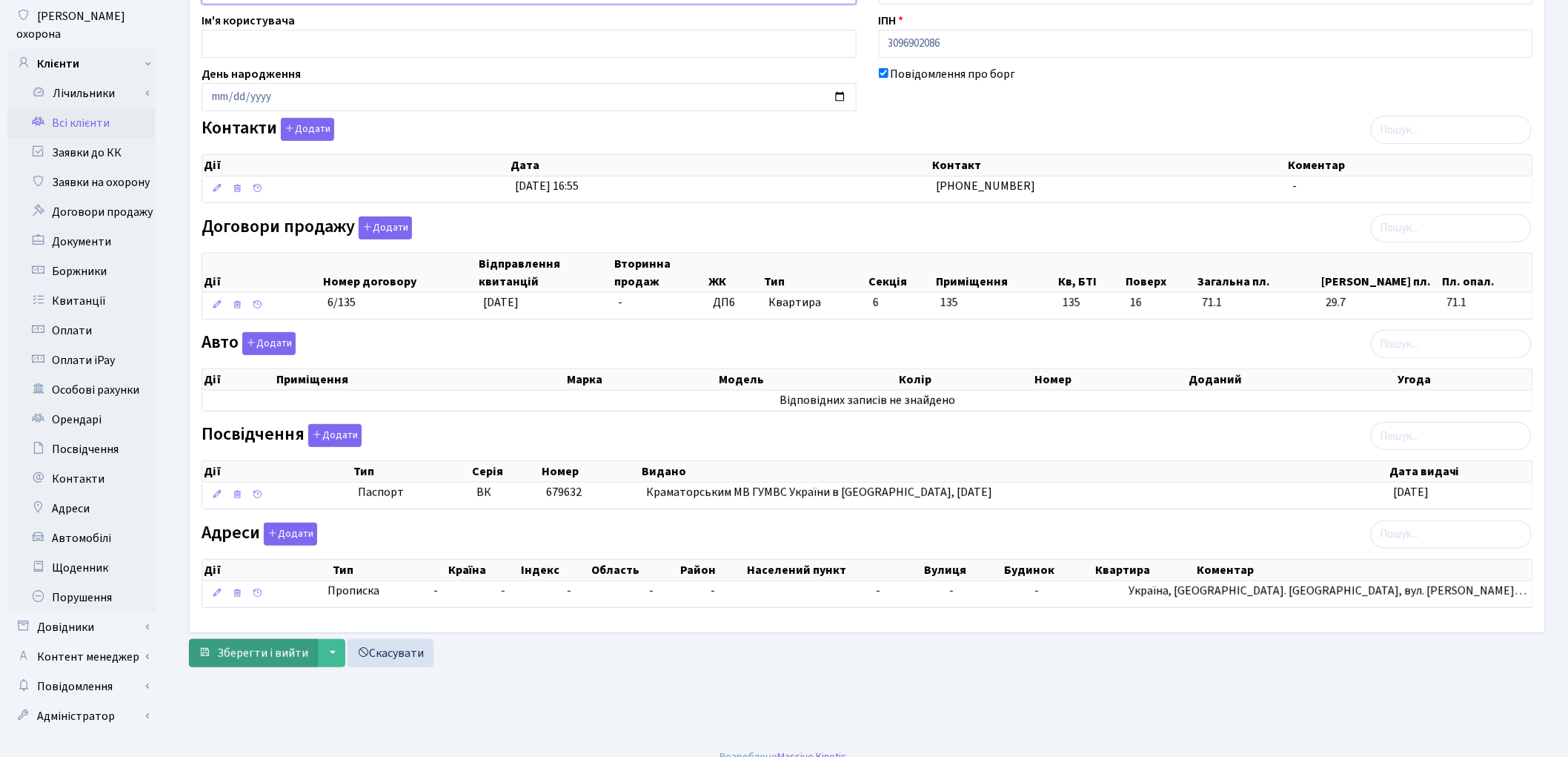
type input "Васильєва Вікторія Василівна"
click at [257, 653] on span "Зберегти і вийти" at bounding box center [263, 653] width 91 height 16
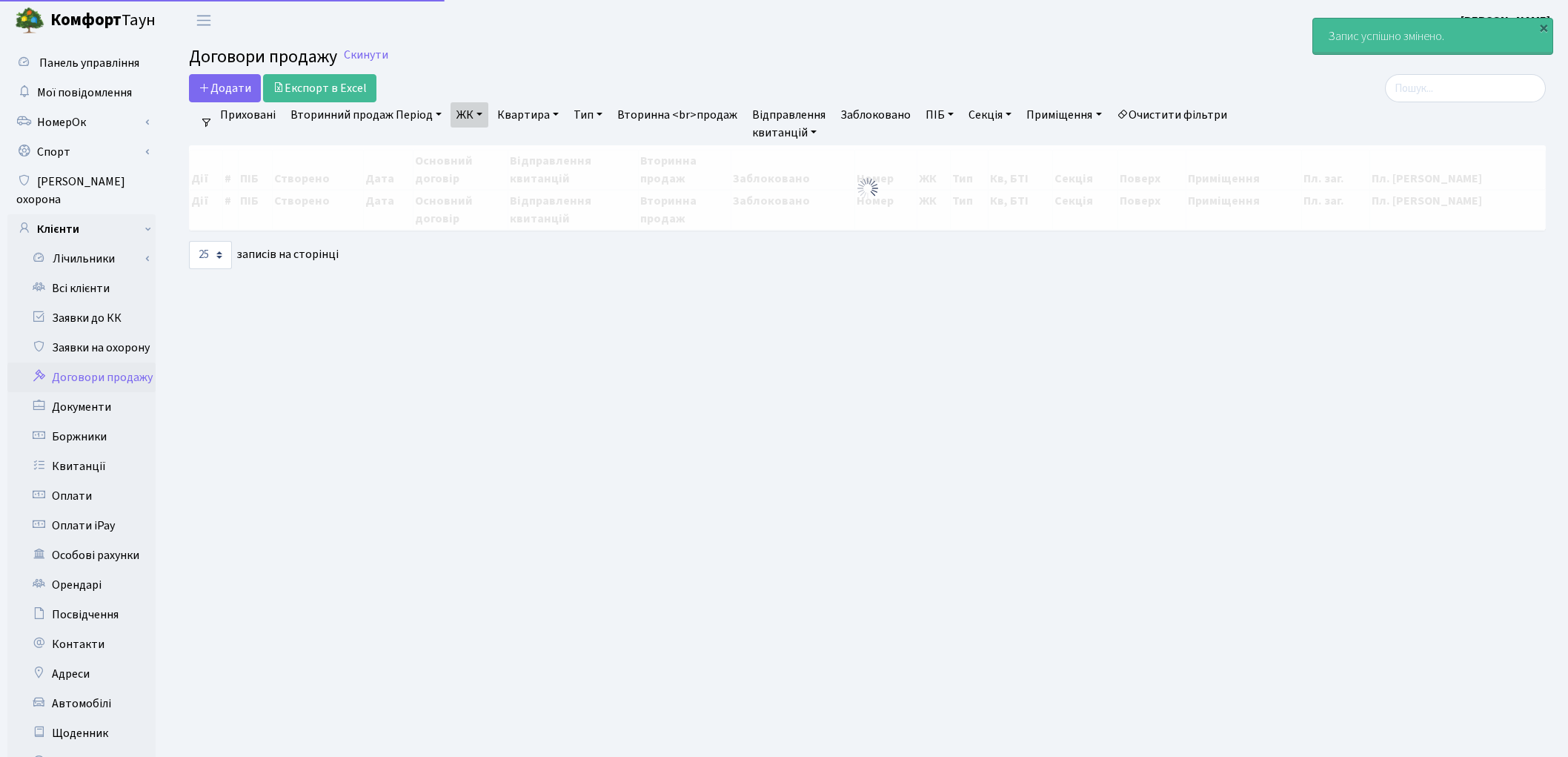
select select "25"
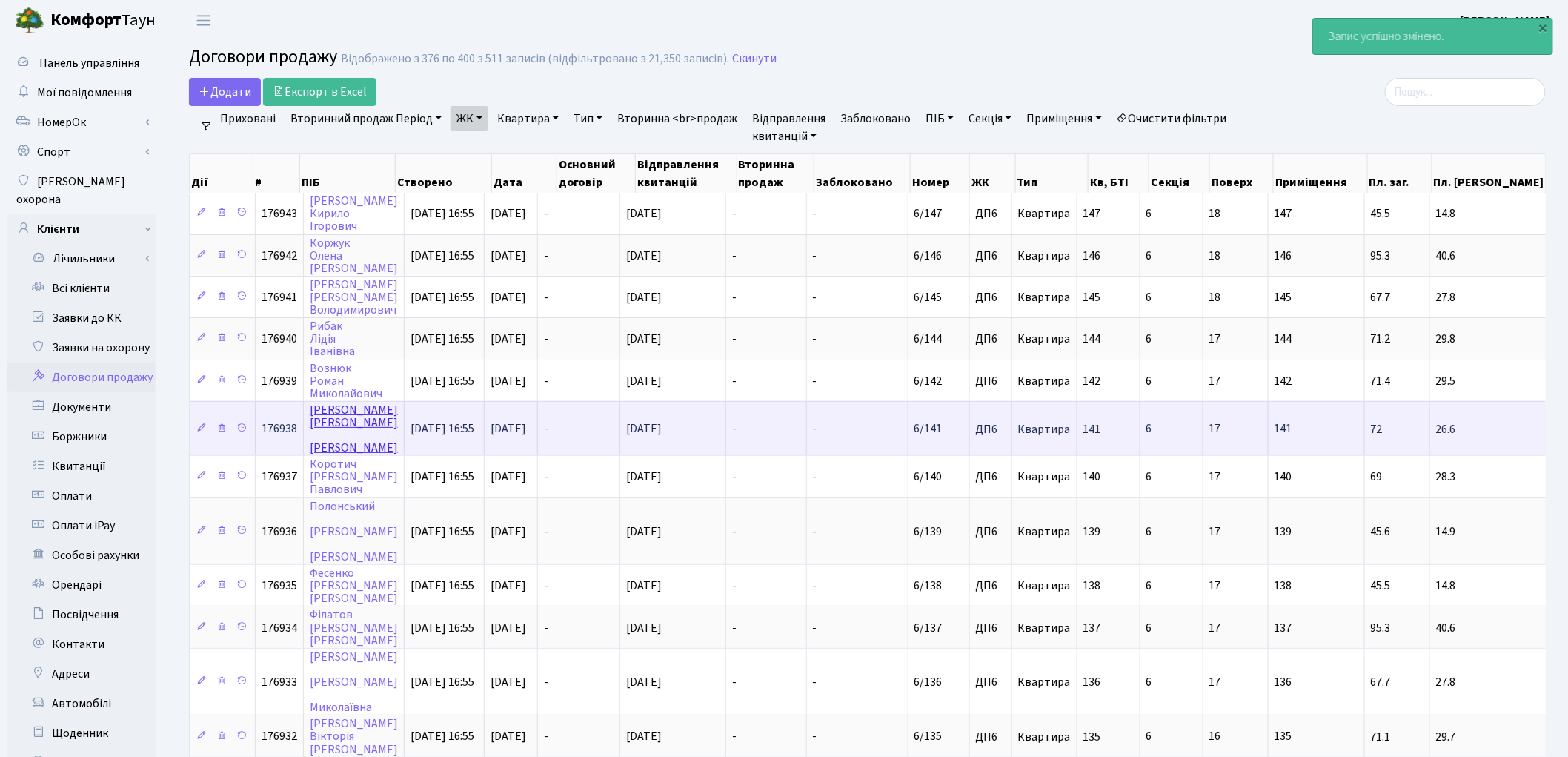
click at [326, 408] on link "[PERSON_NAME]" at bounding box center [354, 428] width 88 height 54
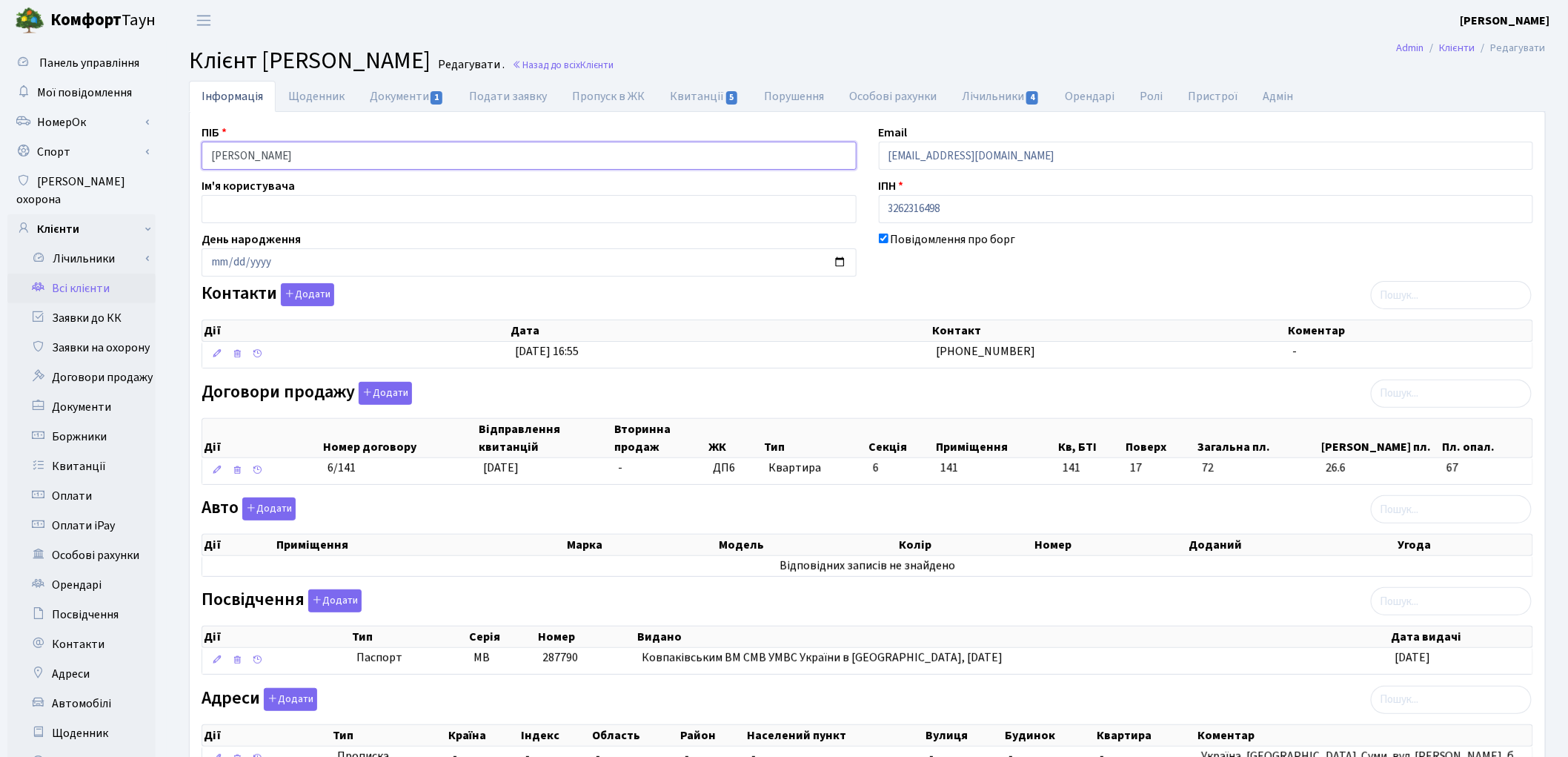
click at [304, 154] on input "[PERSON_NAME]" at bounding box center [529, 156] width 655 height 28
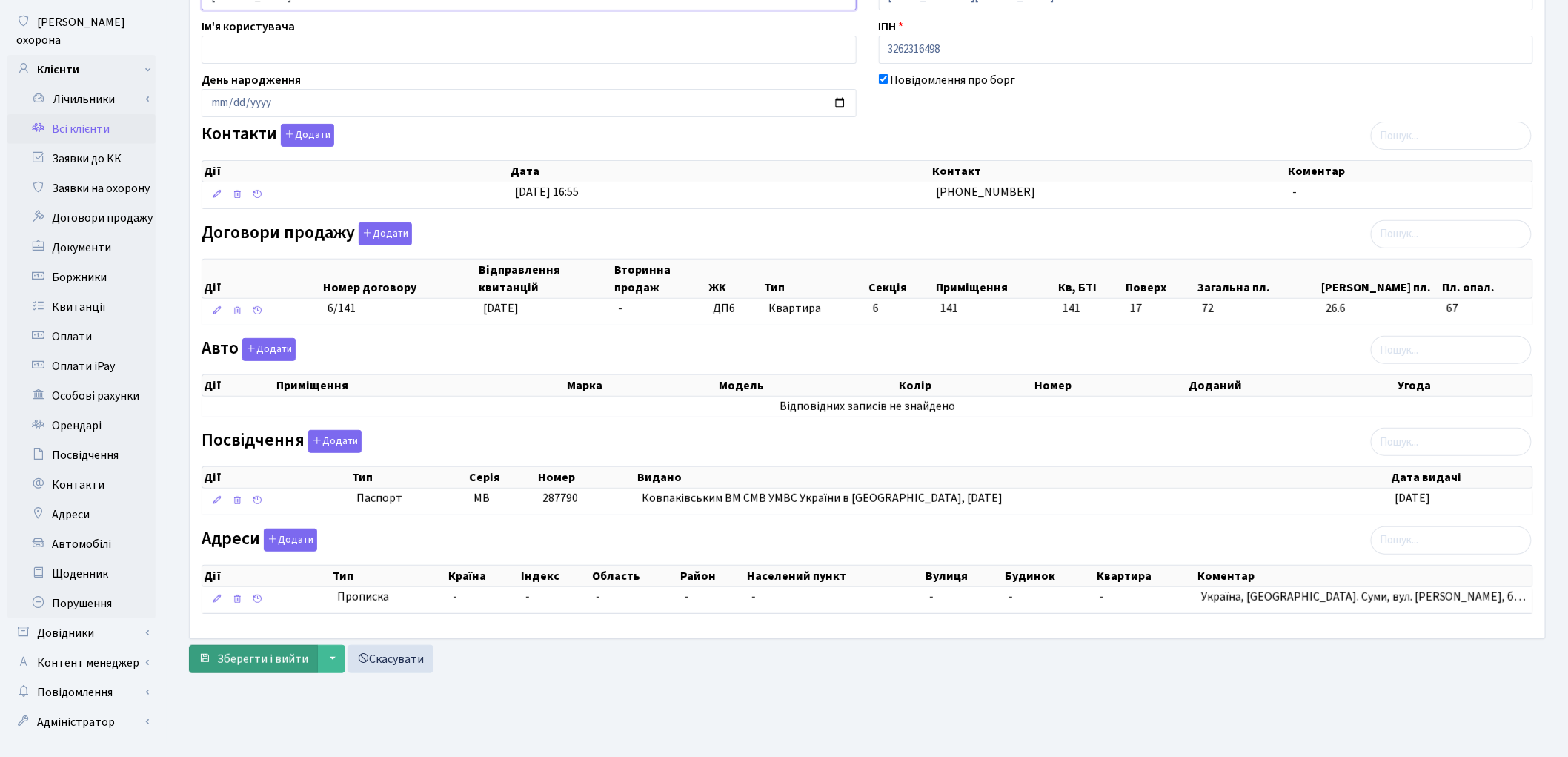
scroll to position [165, 0]
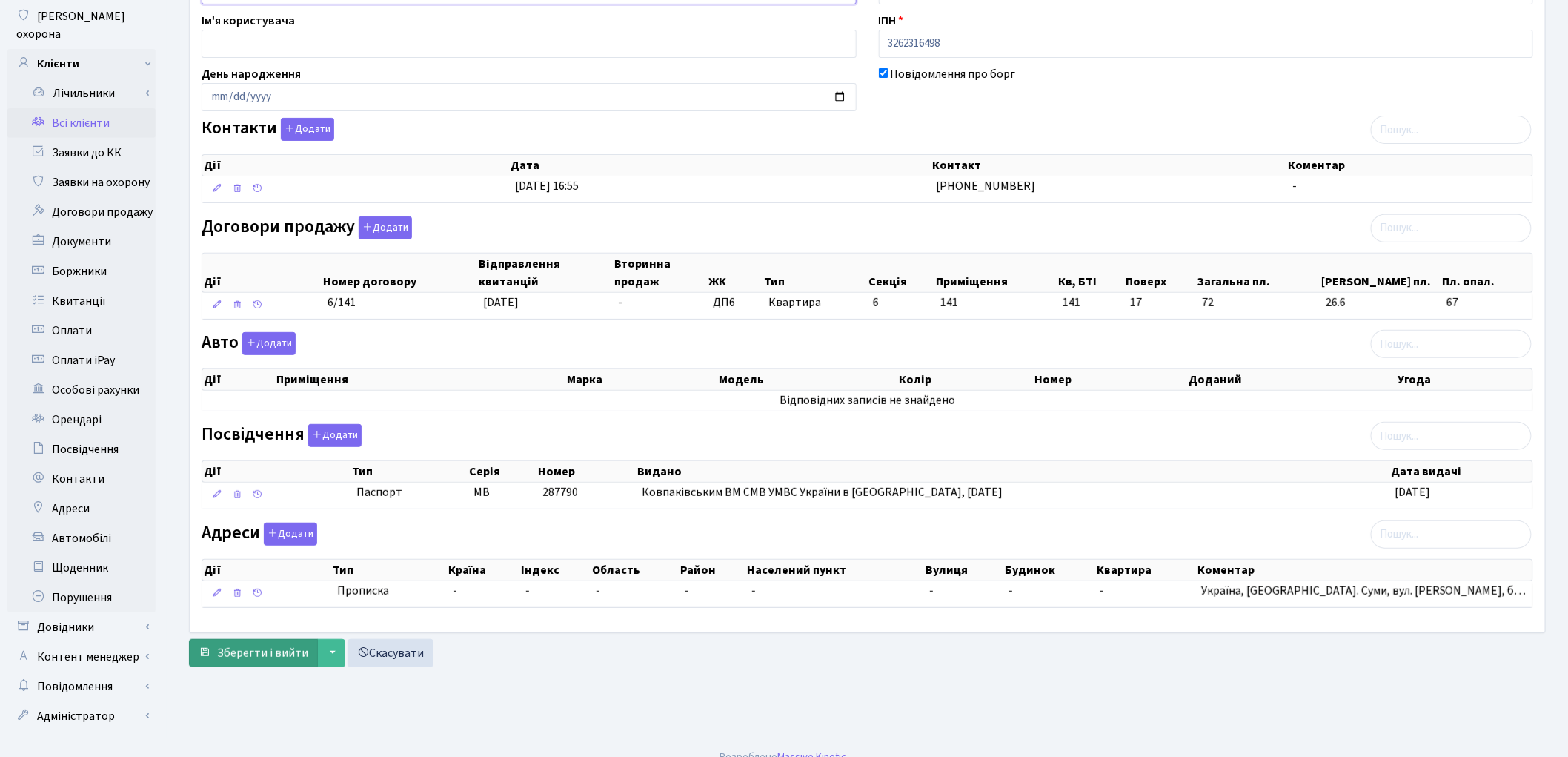
type input "Кожемякін Андрій Вікторович"
click at [265, 654] on span "Зберегти і вийти" at bounding box center [263, 653] width 91 height 16
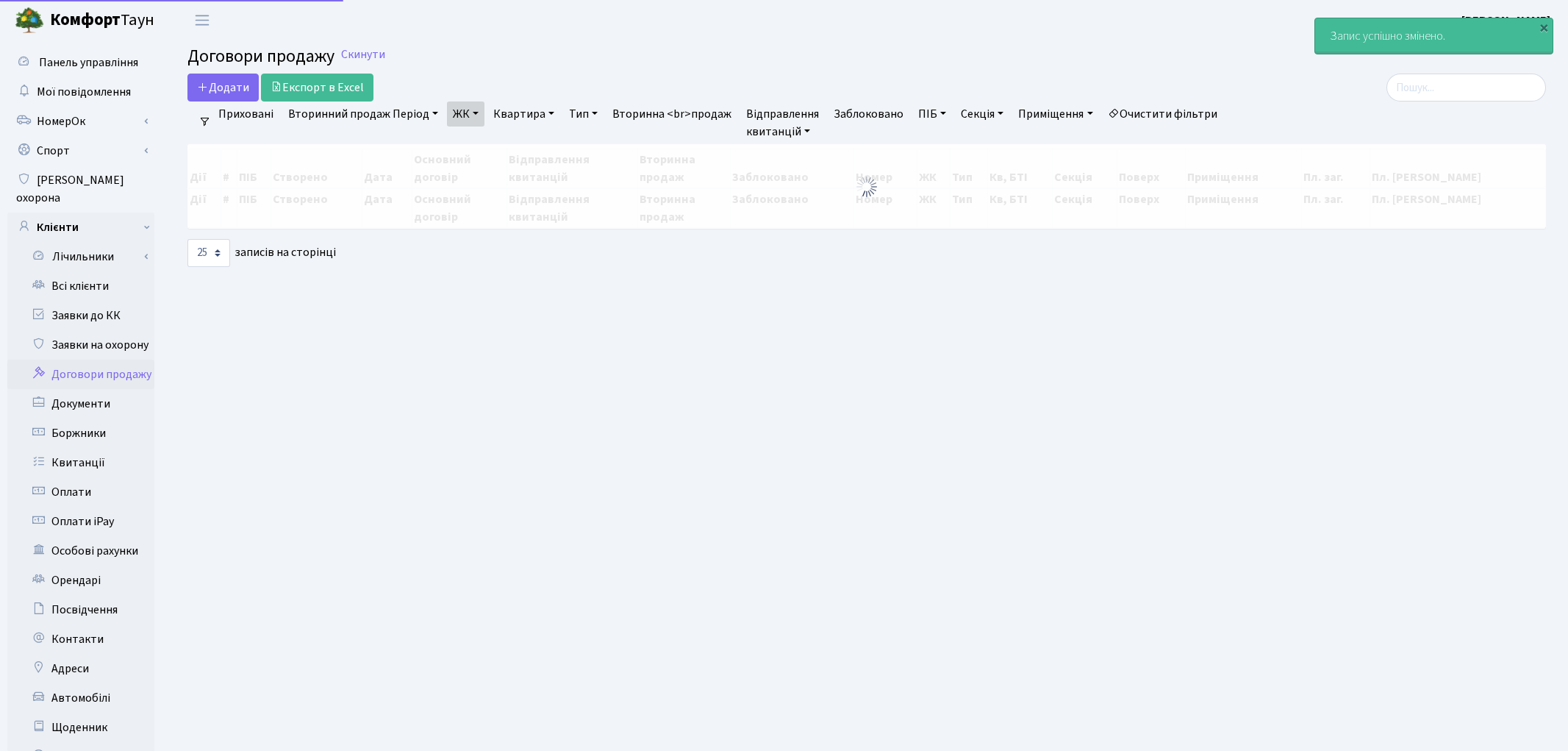
select select "25"
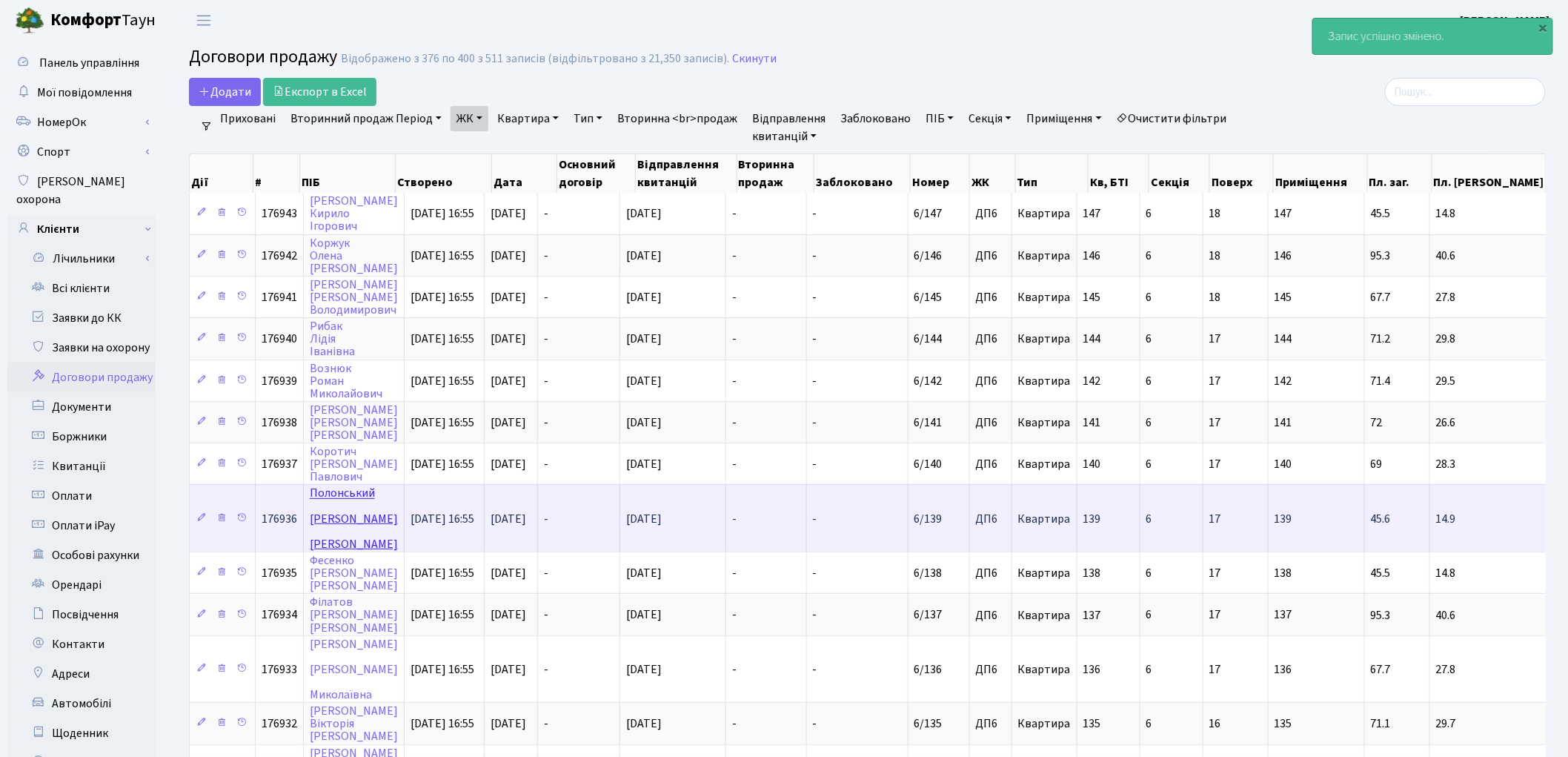
click at [349, 486] on link "Полонський Василь Сергійович" at bounding box center [354, 518] width 88 height 66
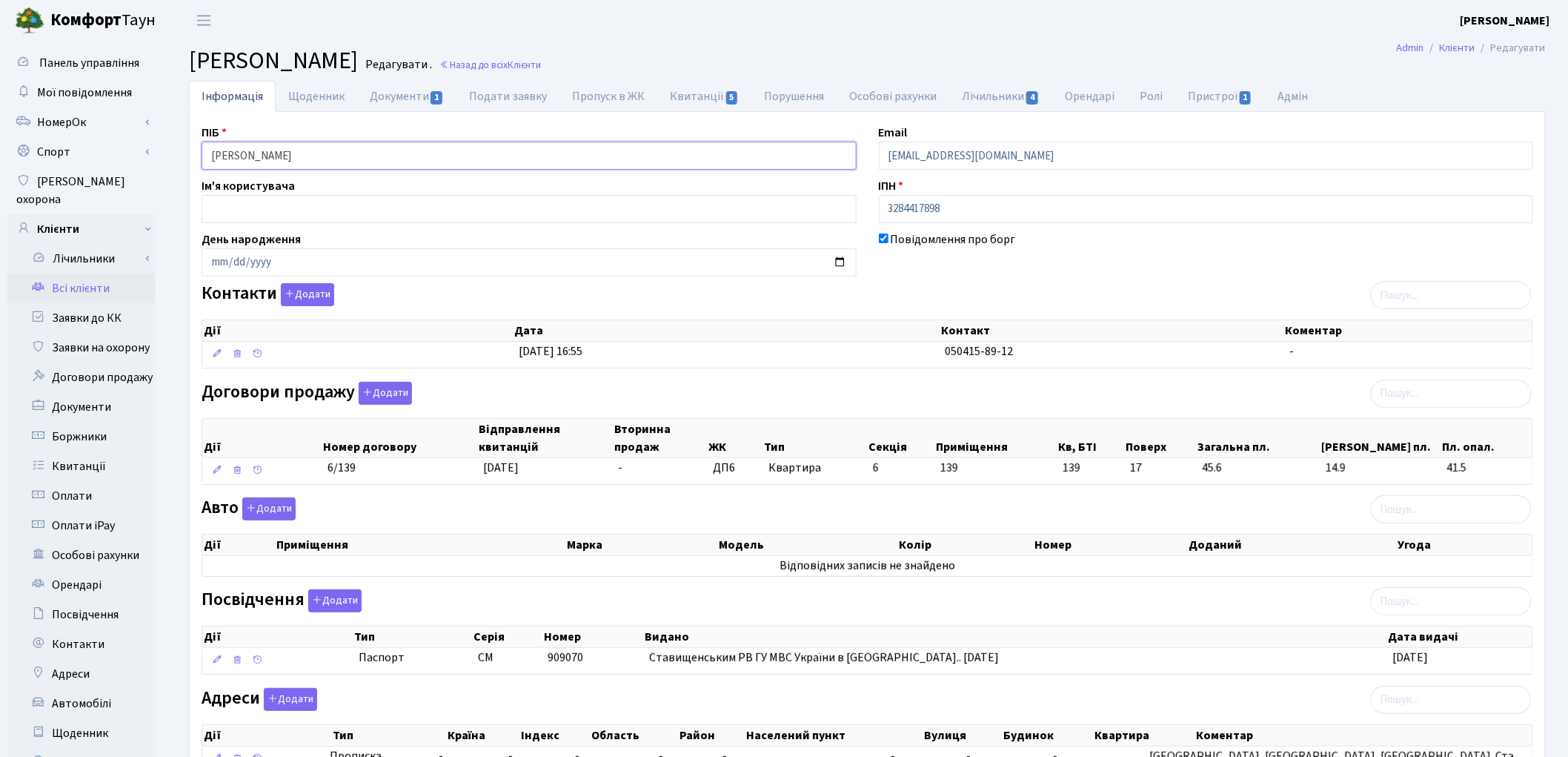
click at [274, 149] on input "Полонський Василь Сергійович" at bounding box center [529, 156] width 655 height 28
click at [275, 152] on input "Полонський Василь Сергійович" at bounding box center [529, 156] width 655 height 28
click at [313, 153] on input "Полонський Василь Сергійович" at bounding box center [529, 156] width 655 height 28
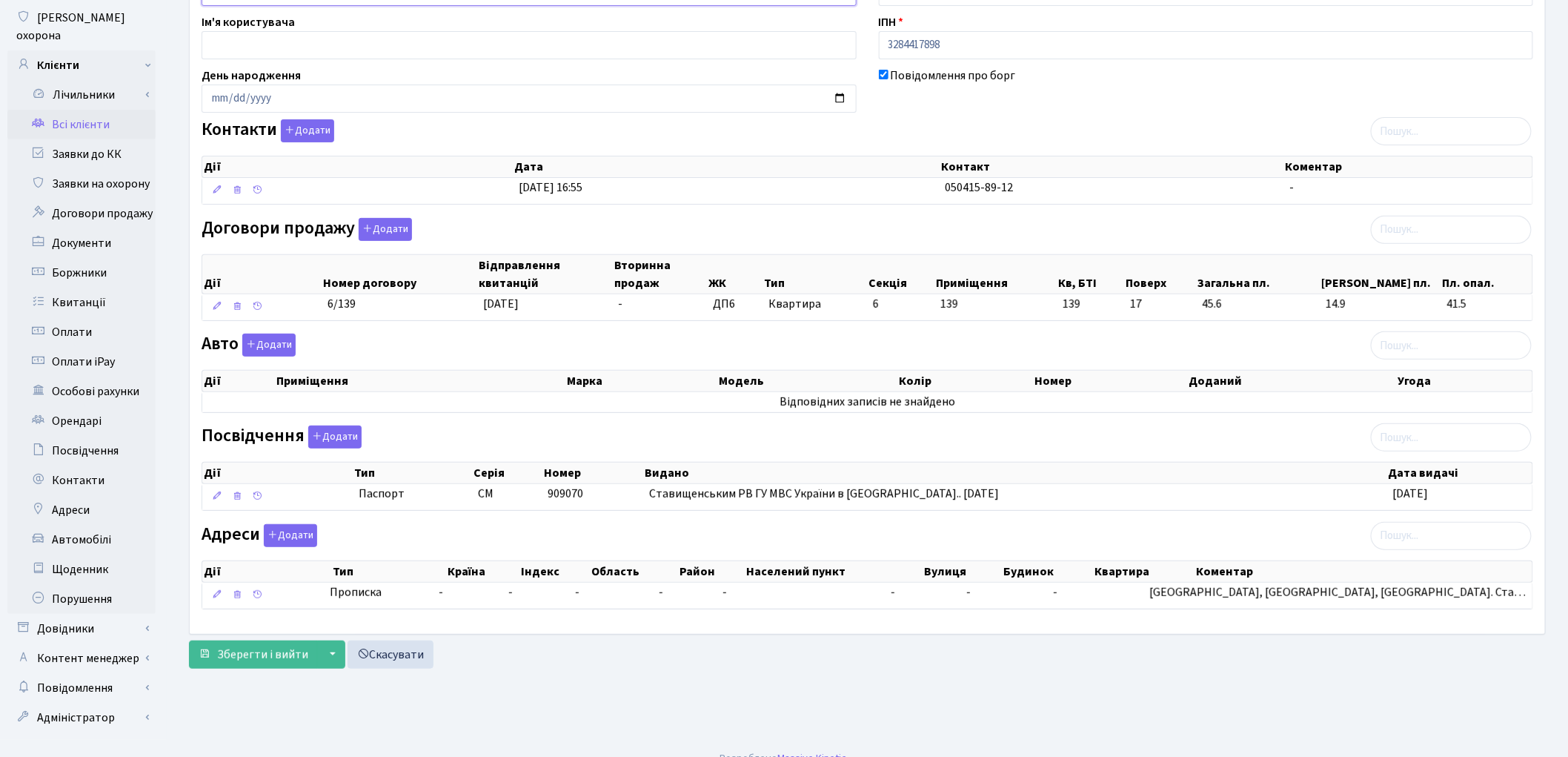
scroll to position [165, 0]
type input "Полонський Василь Сергійович"
click at [249, 661] on span "Зберегти і вийти" at bounding box center [263, 653] width 91 height 16
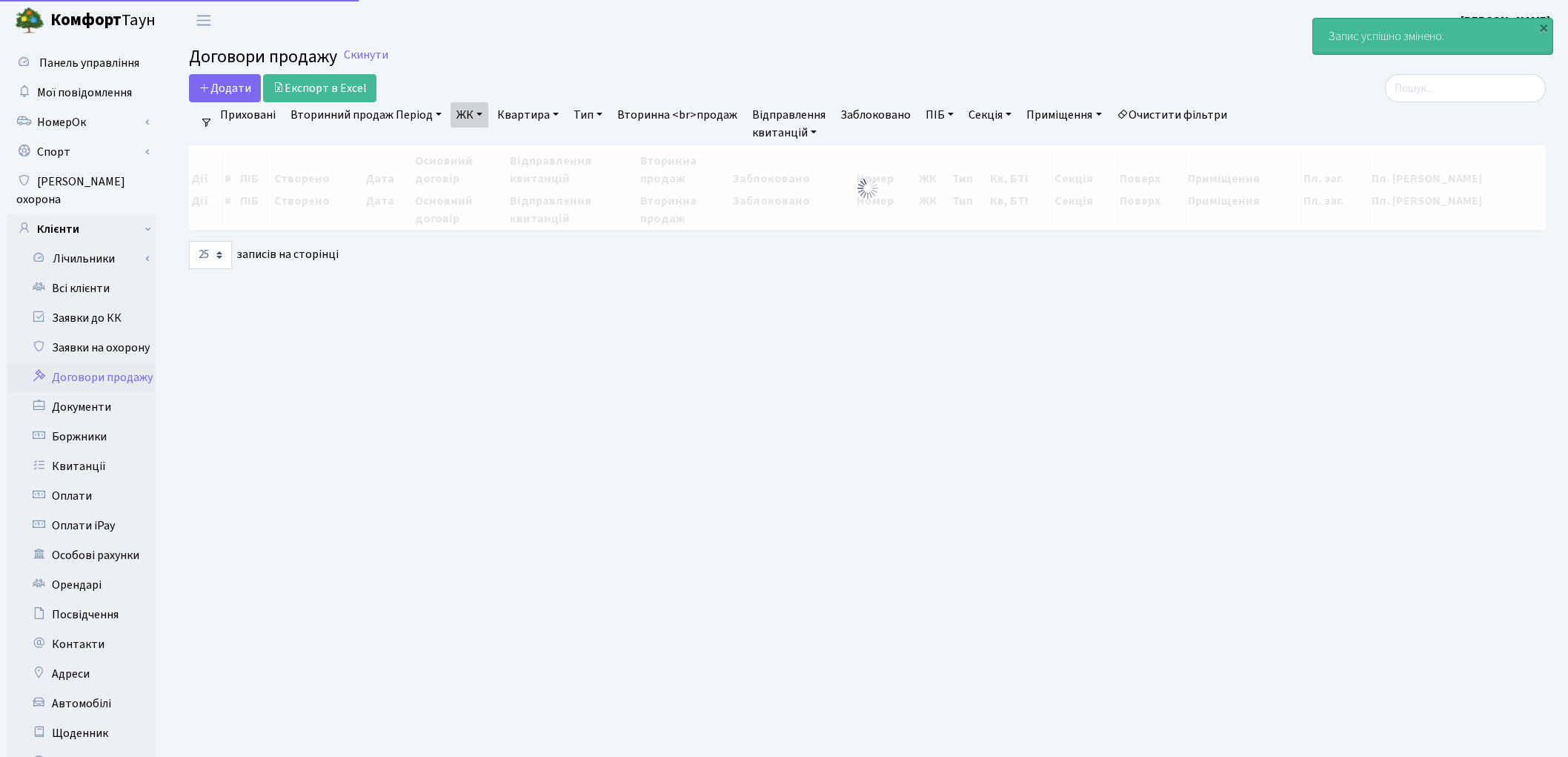
select select "25"
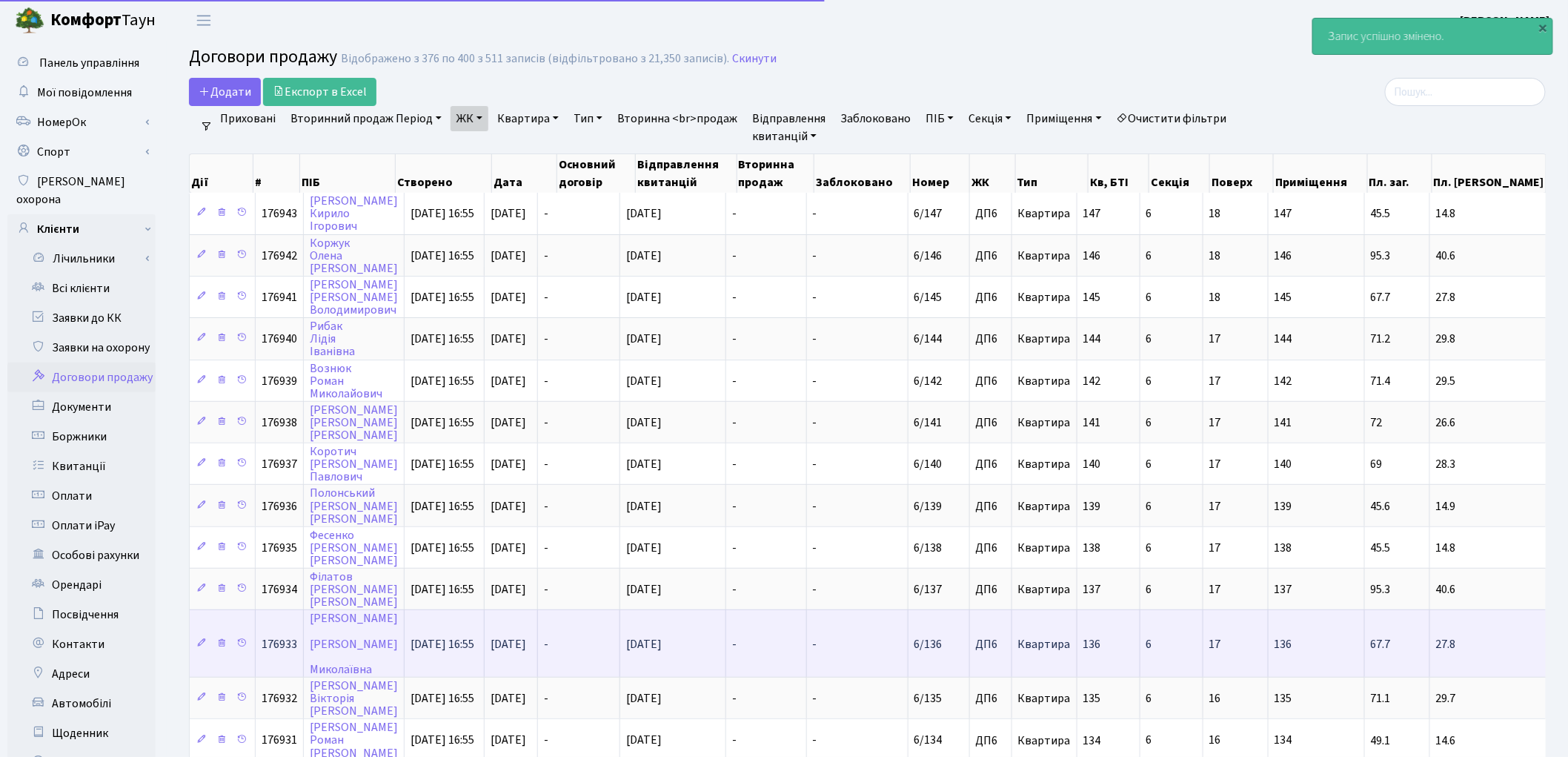
scroll to position [82, 0]
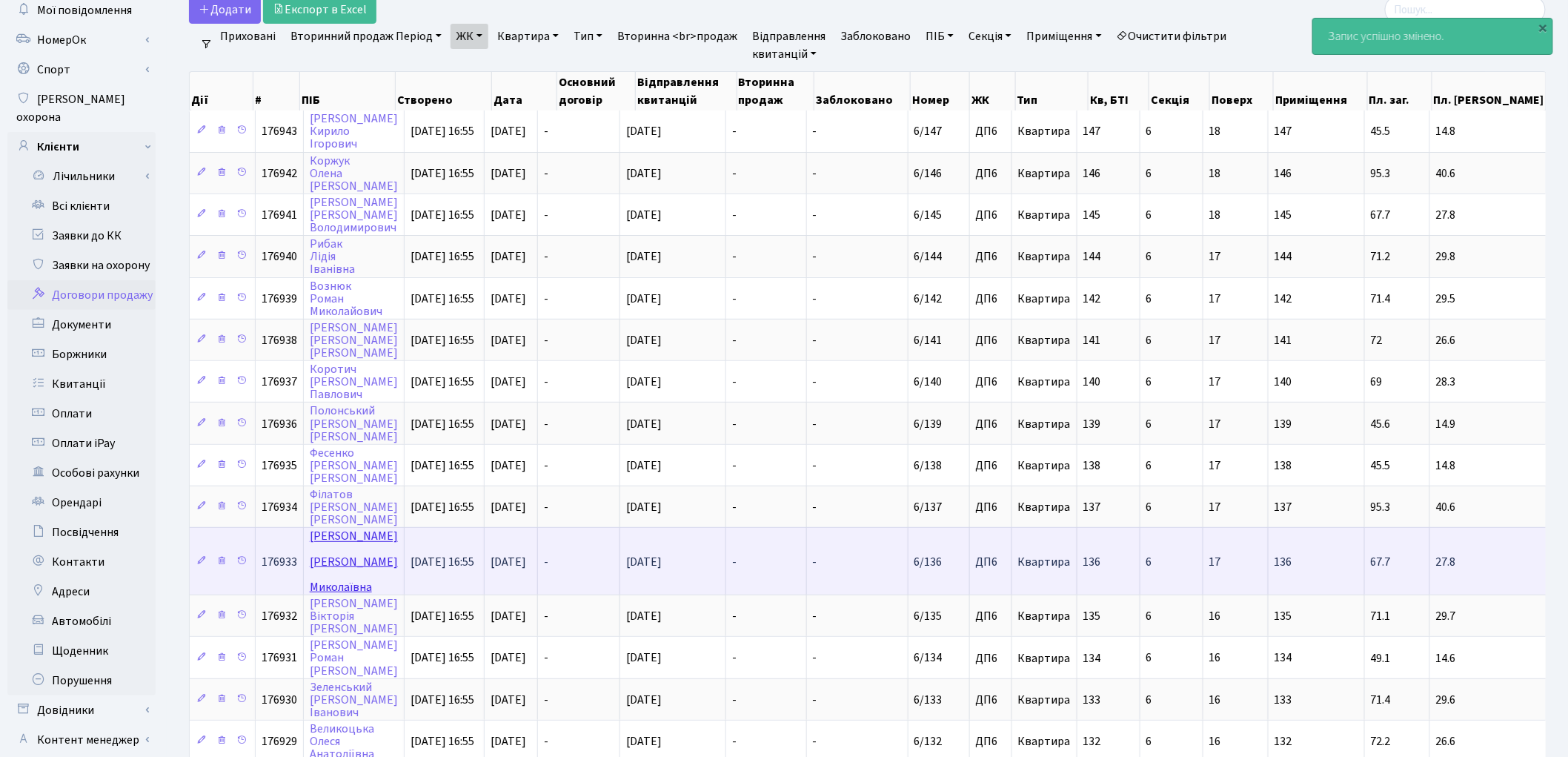
click at [340, 528] on link "[PERSON_NAME]" at bounding box center [354, 561] width 88 height 66
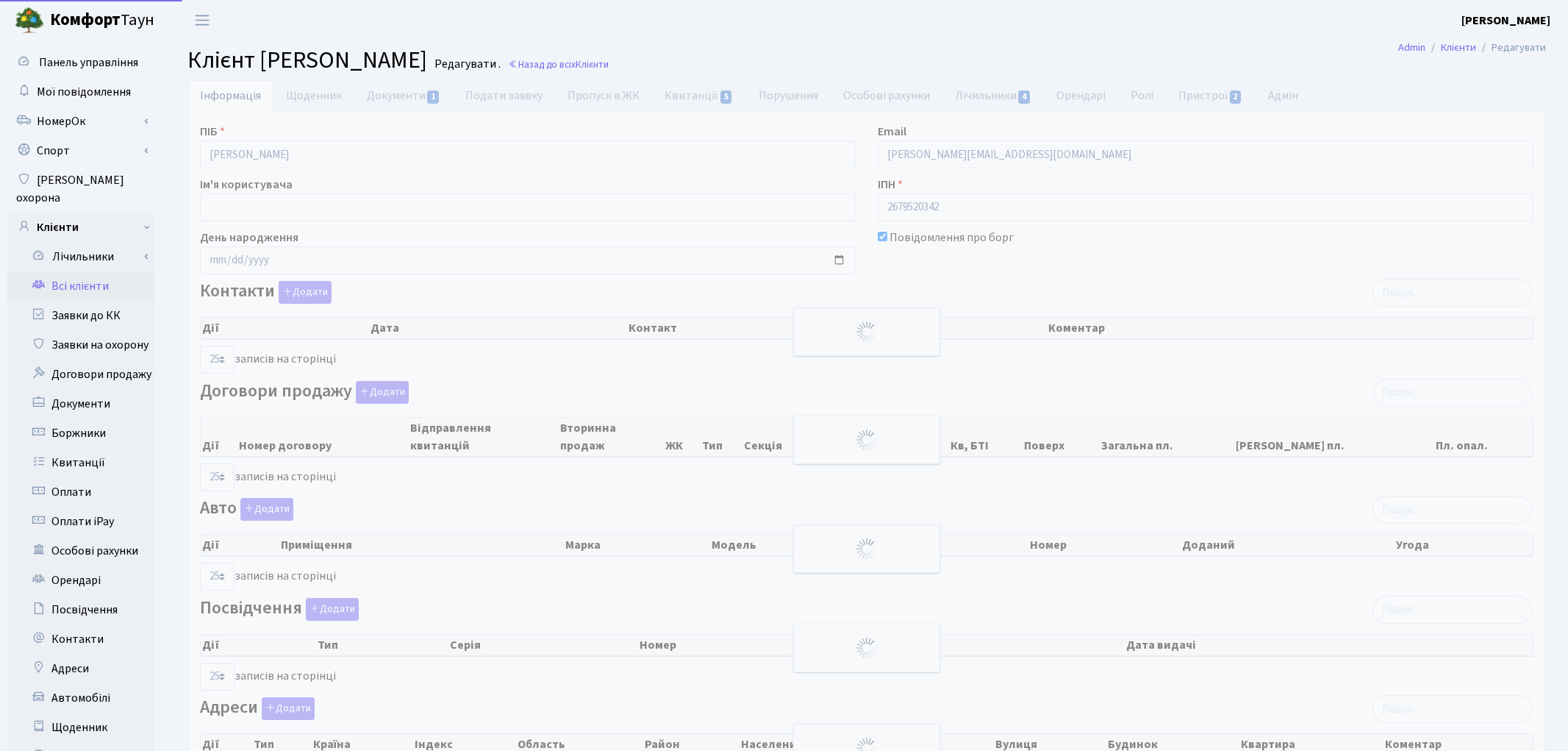
select select "25"
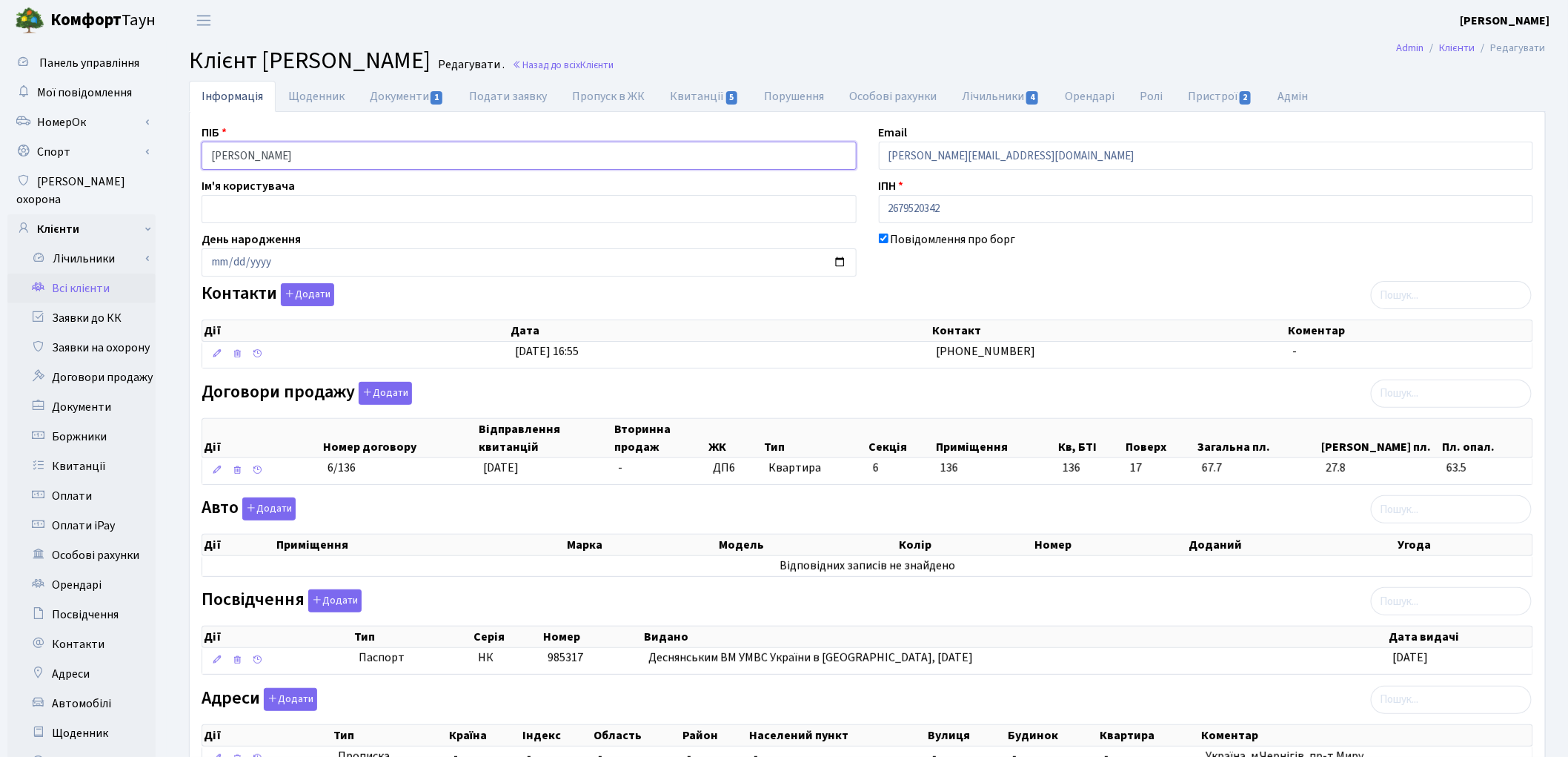
click at [260, 157] on input "Зименко Ольга Миколаївна" at bounding box center [529, 156] width 655 height 28
click at [290, 153] on input "Зименко Ольга Миколаївна" at bounding box center [529, 156] width 655 height 28
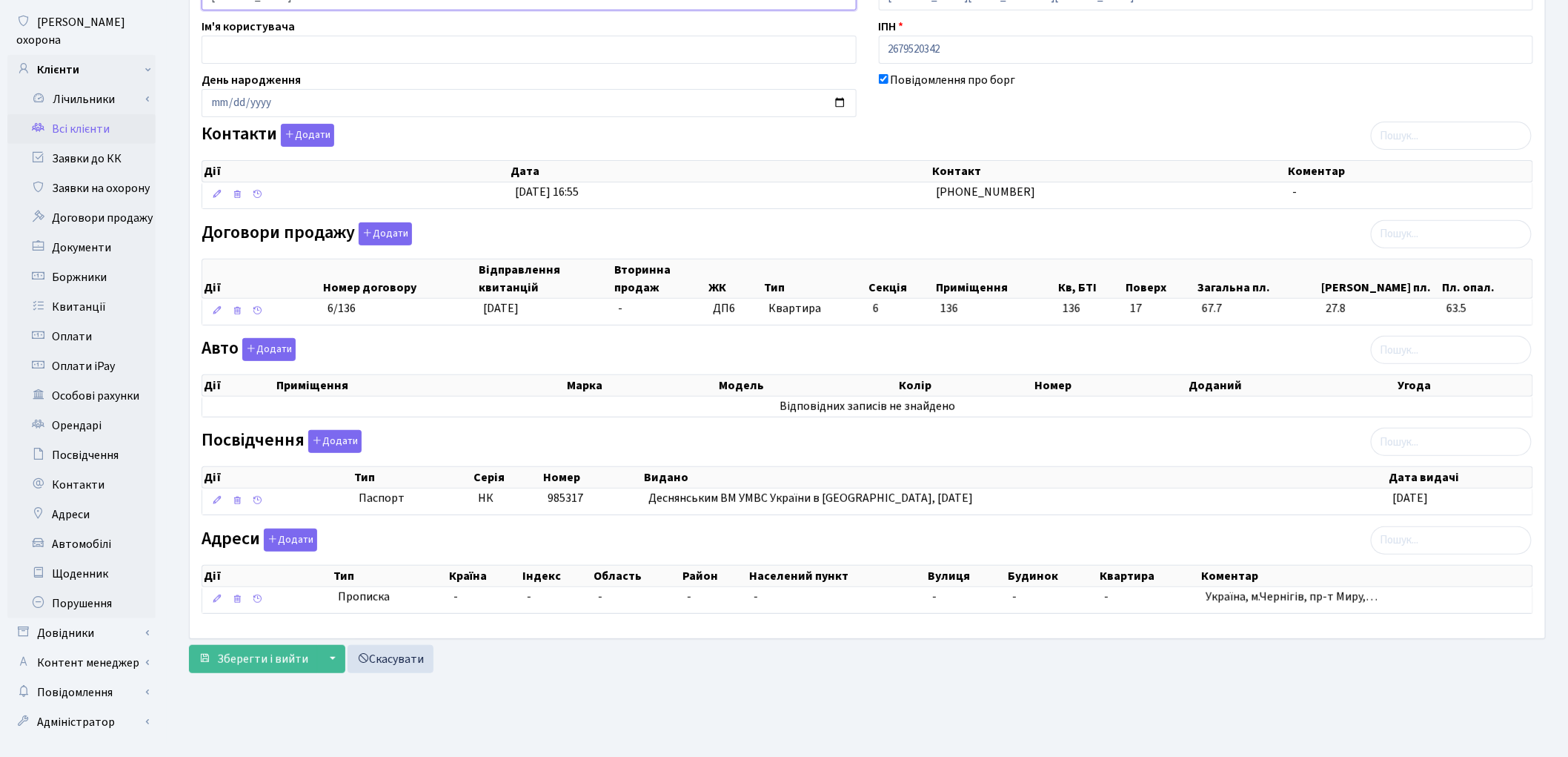
scroll to position [165, 0]
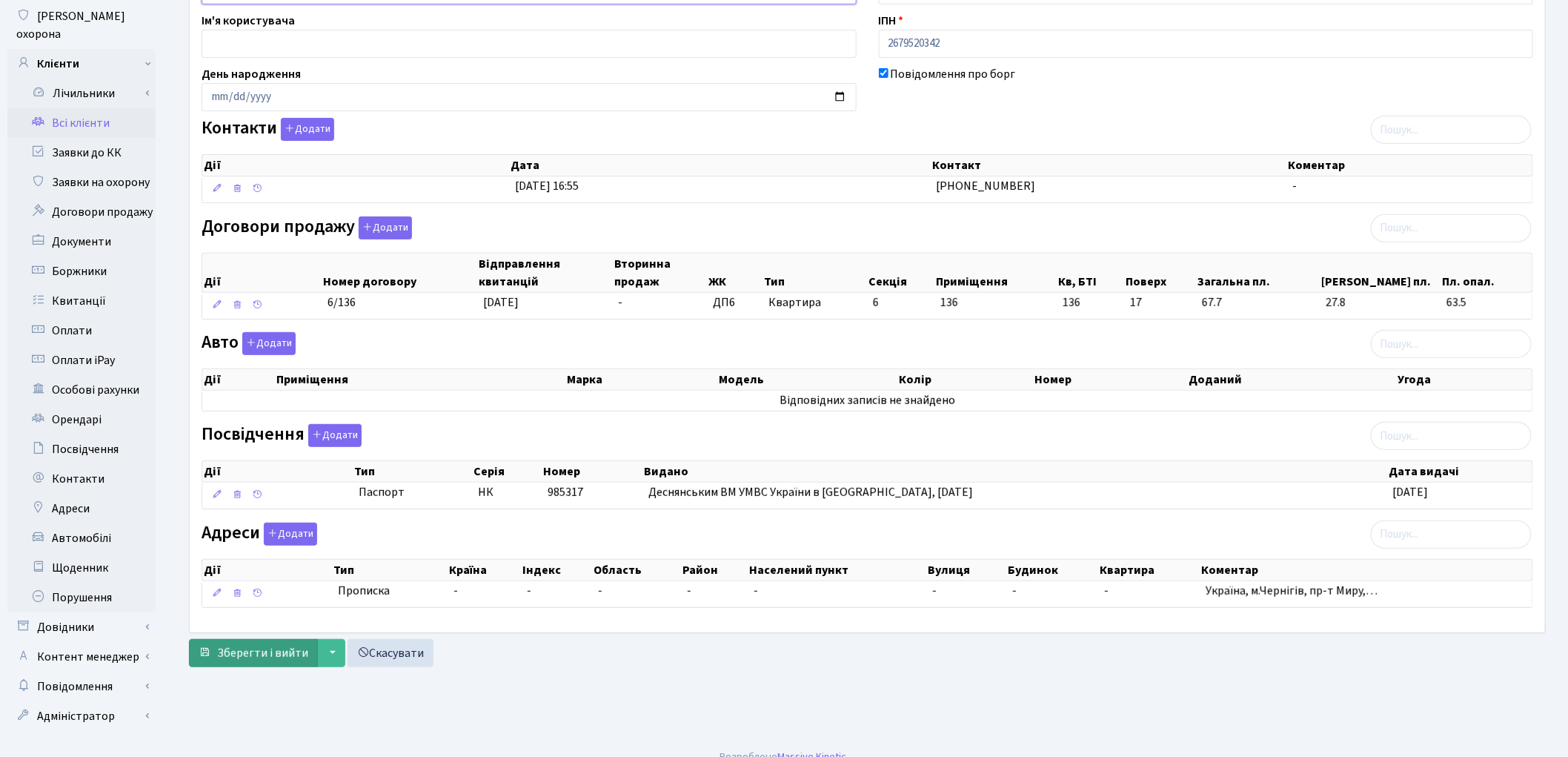
type input "Зименко Ольга Миколаївна"
click at [254, 657] on span "Зберегти і вийти" at bounding box center [263, 653] width 91 height 16
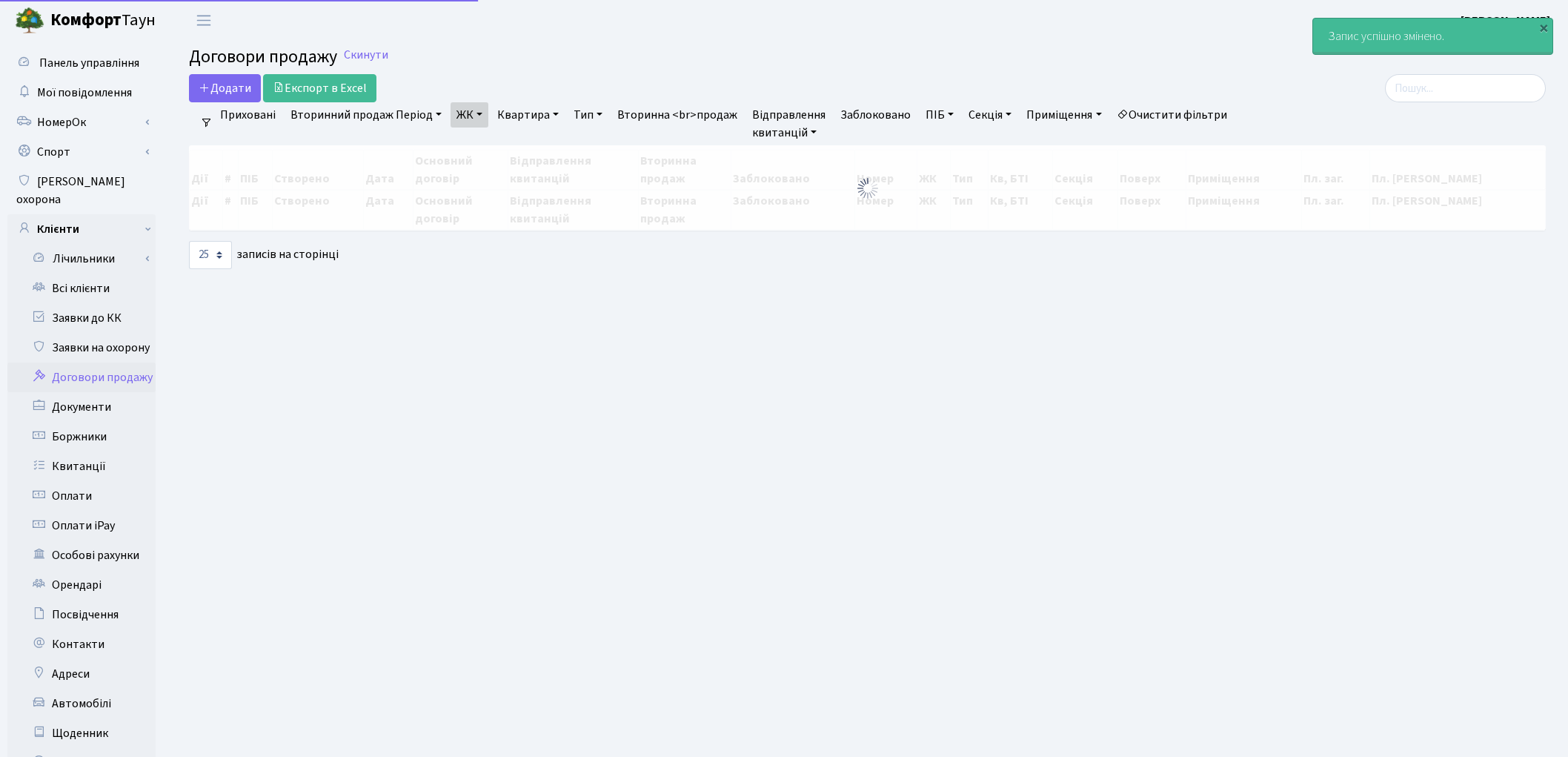
select select "25"
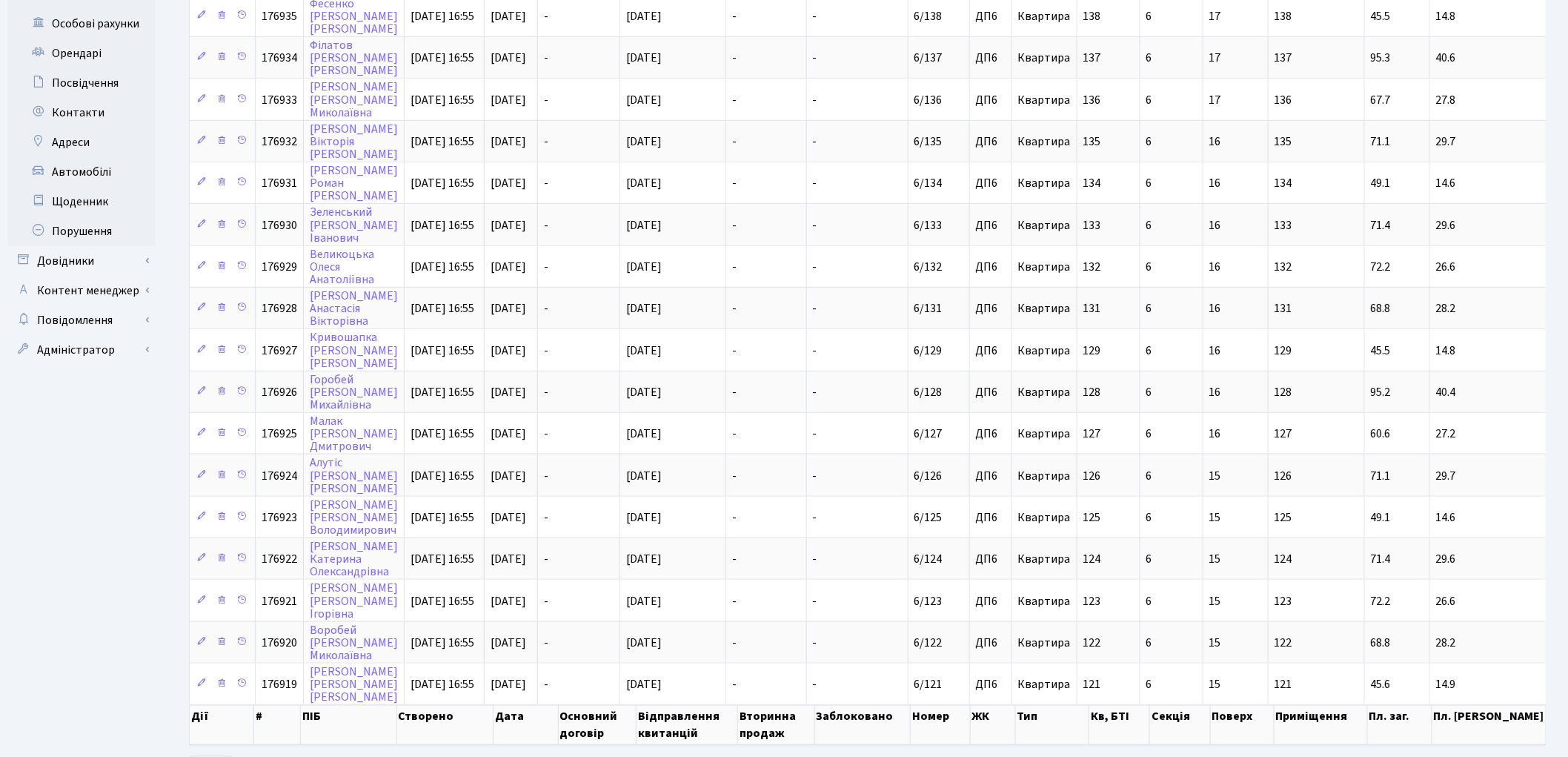
scroll to position [556, 0]
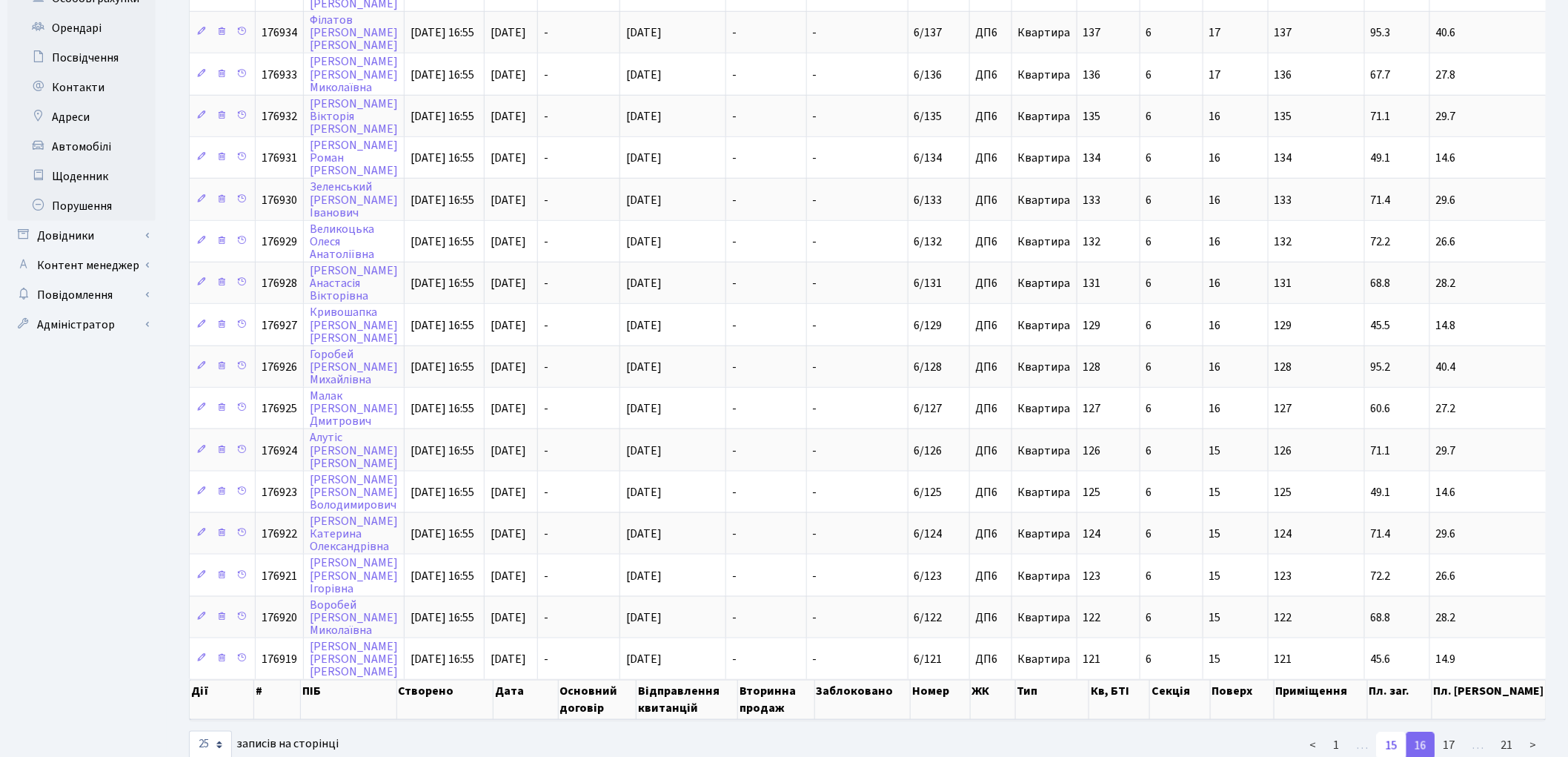
click at [1396, 732] on link "15" at bounding box center [1392, 746] width 30 height 27
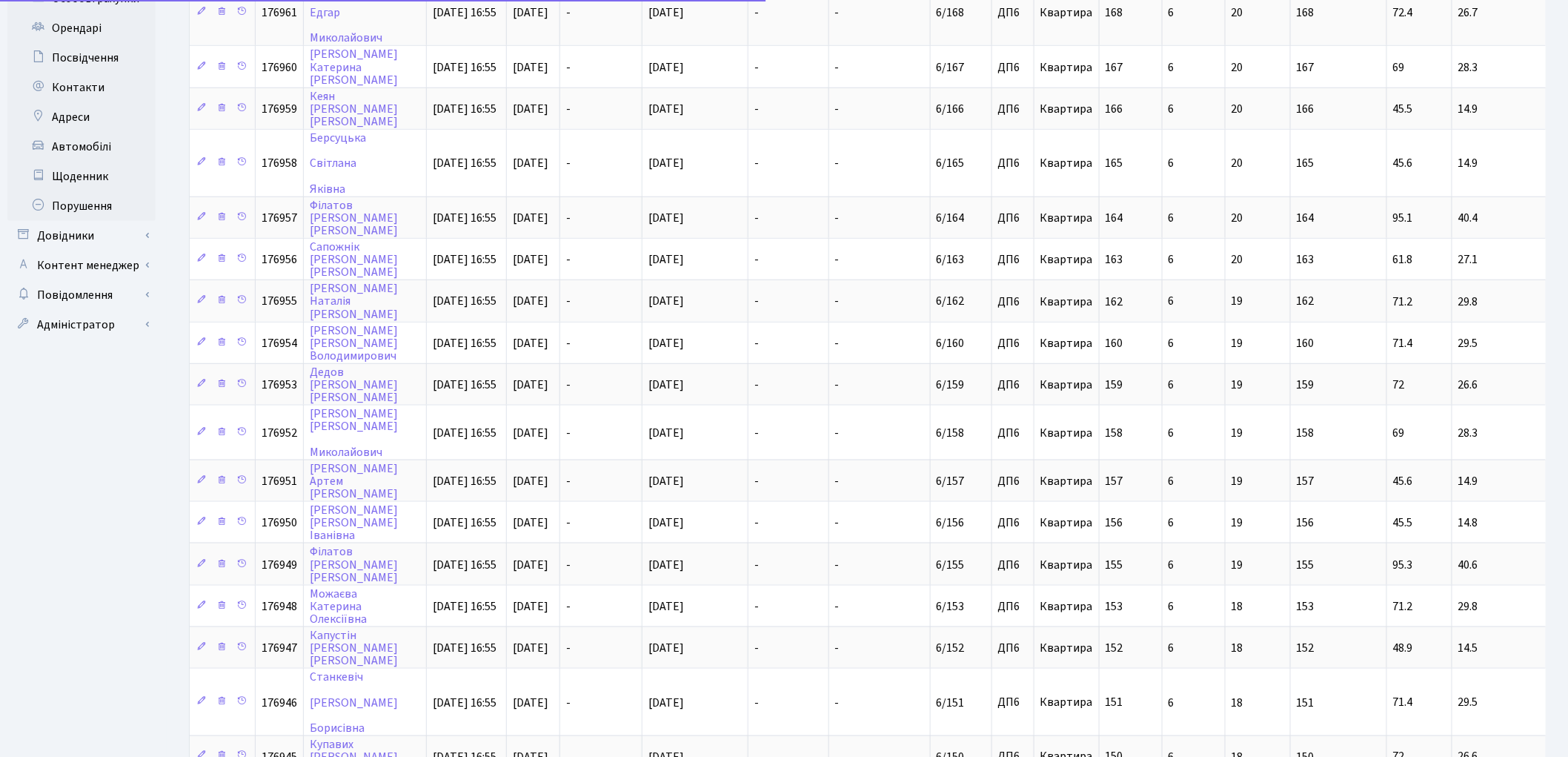
scroll to position [690, 0]
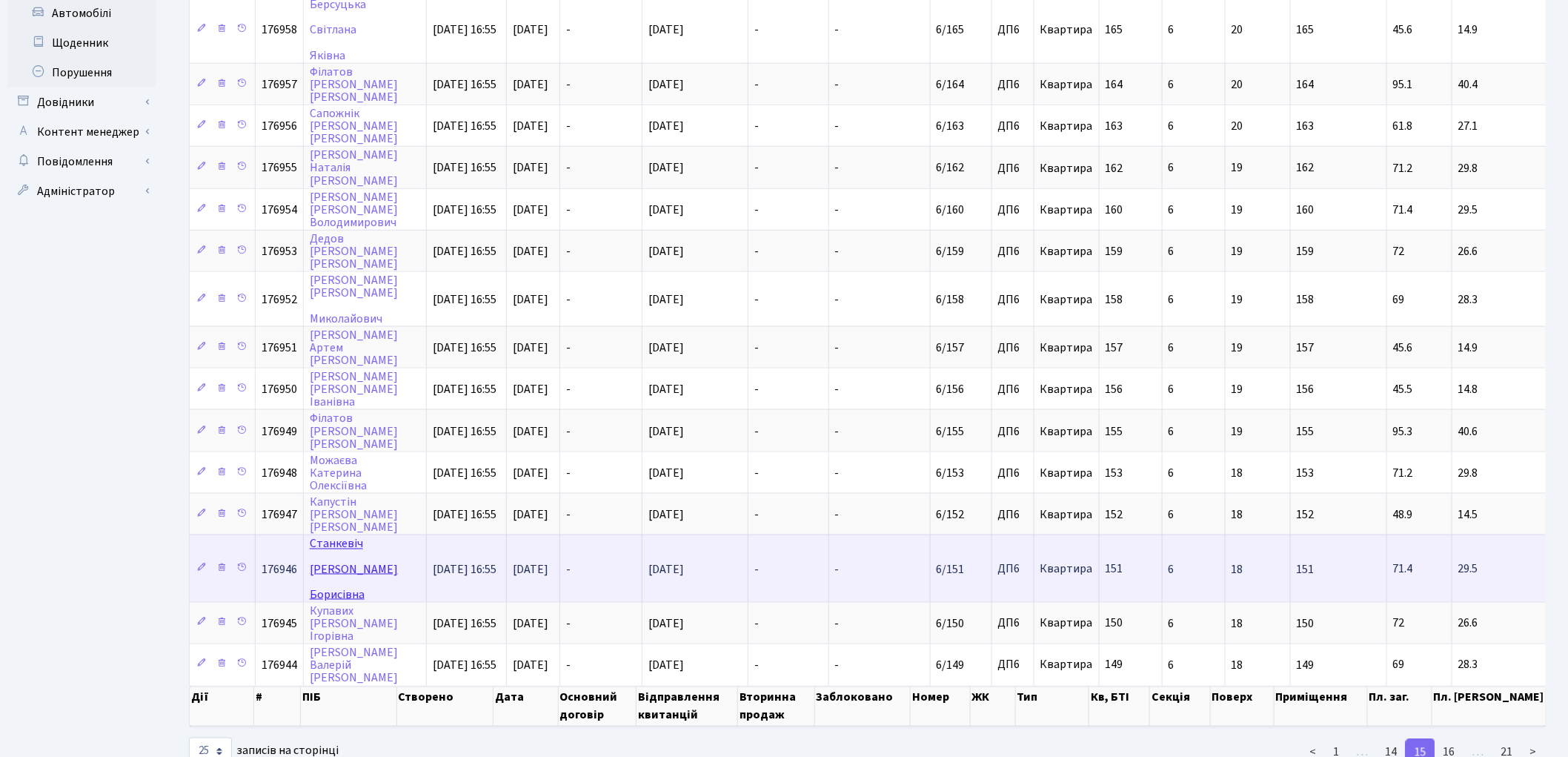
click at [336, 536] on link "Станкевіч Людмила Борисівна" at bounding box center [354, 569] width 88 height 66
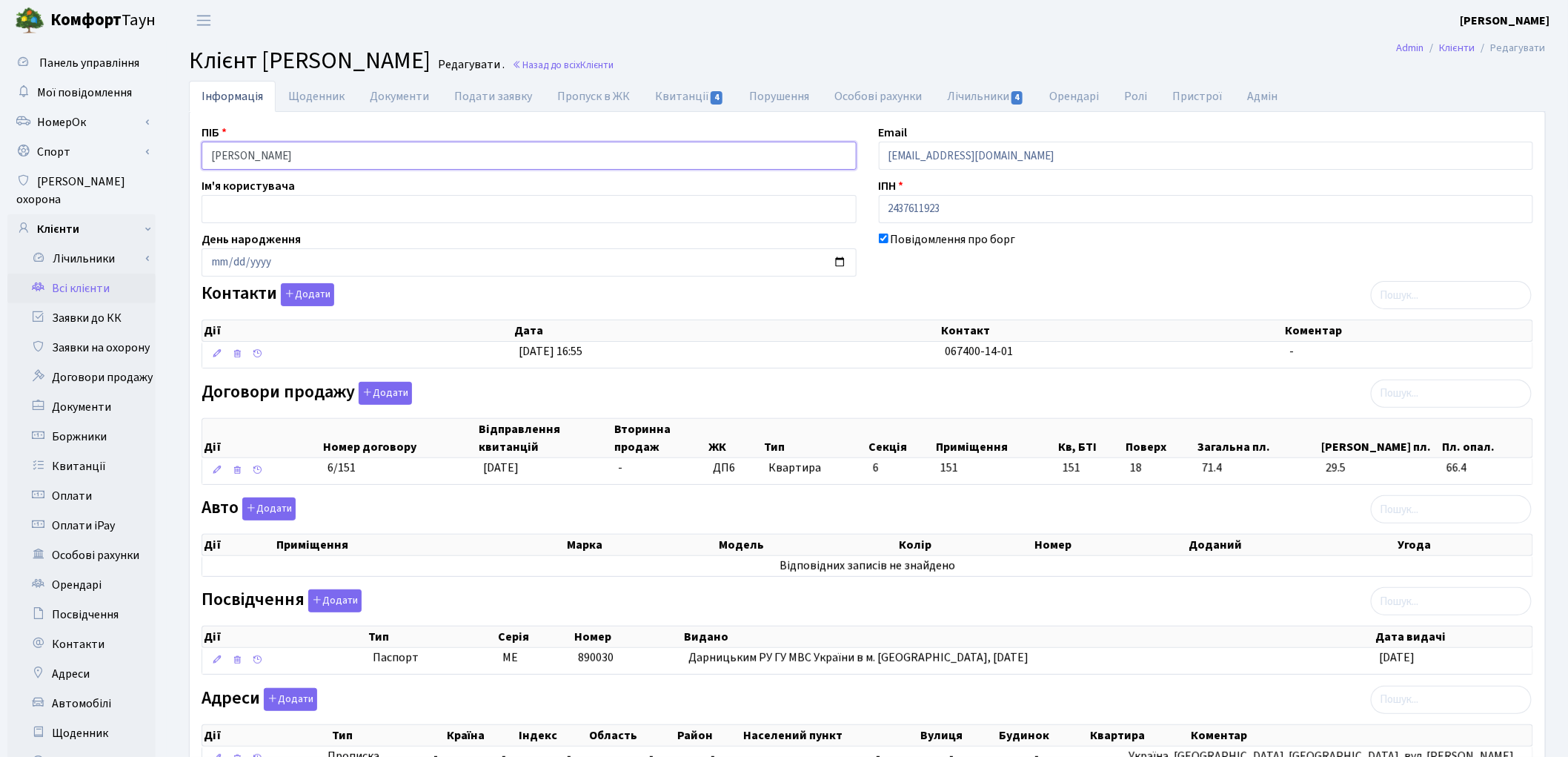
click at [265, 152] on input "[PERSON_NAME]" at bounding box center [529, 156] width 655 height 28
click at [313, 154] on input "[PERSON_NAME]" at bounding box center [529, 156] width 655 height 28
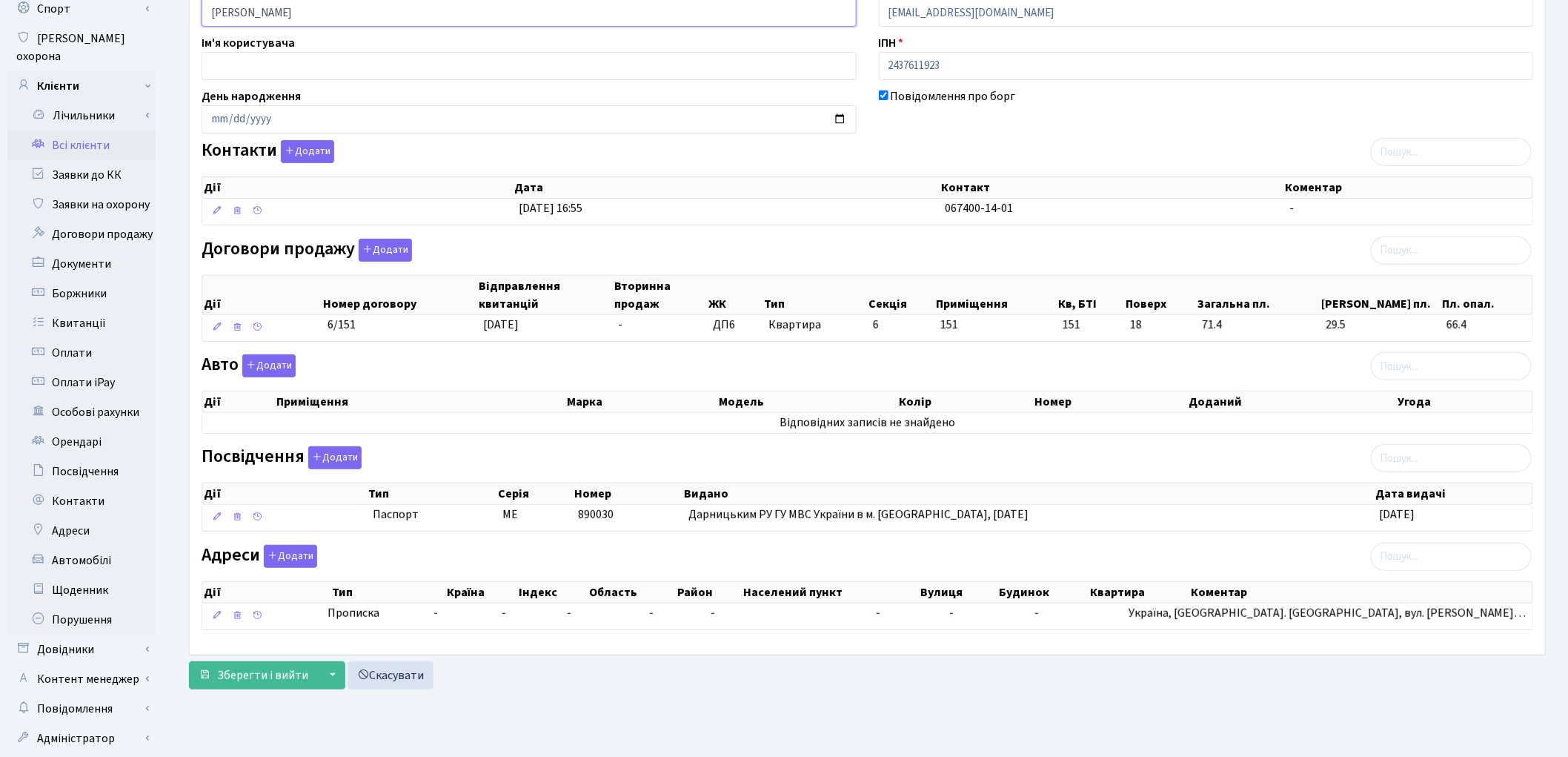
scroll to position [165, 0]
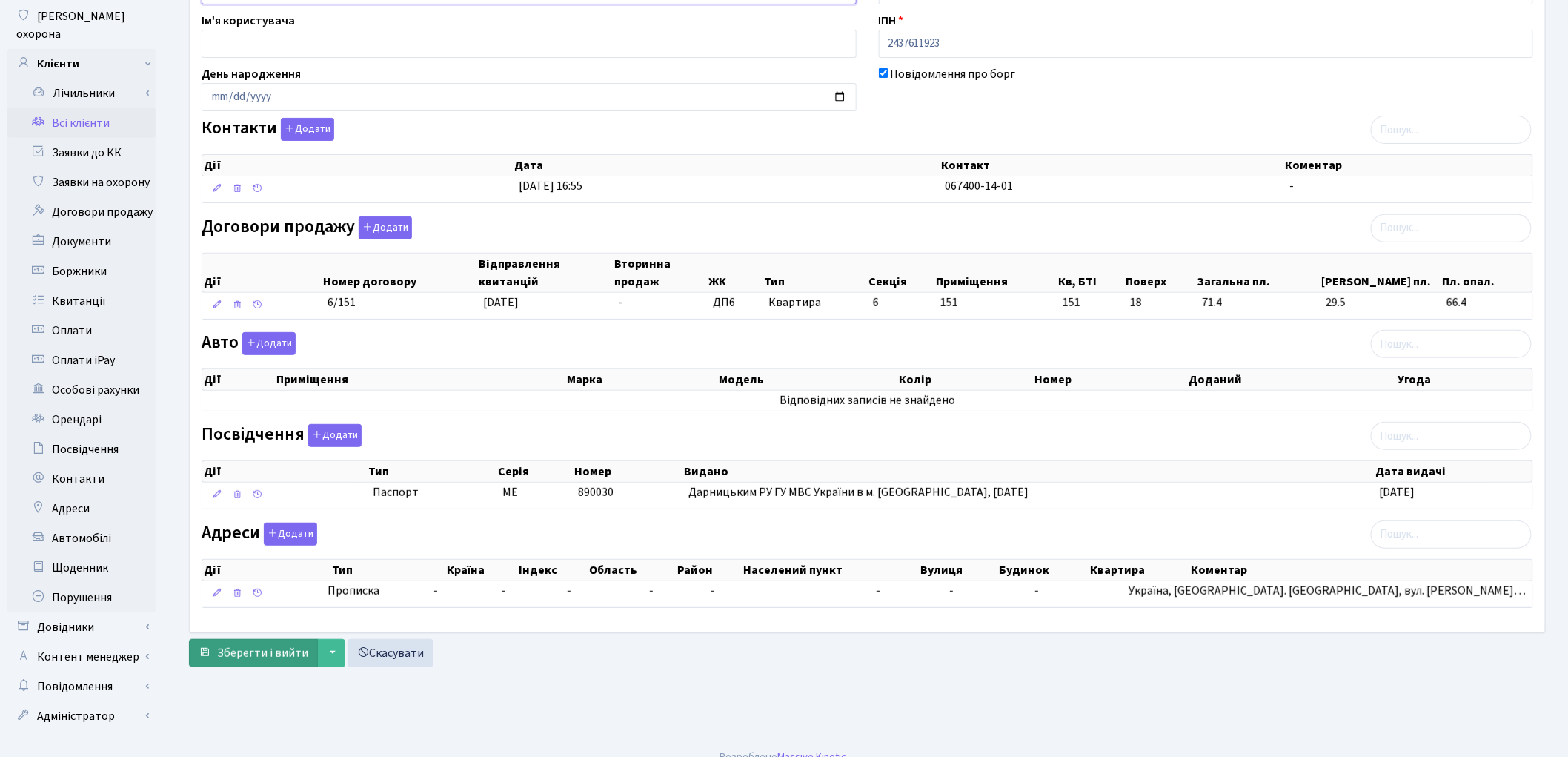
type input "Станкевіч Людмила Борисівна"
click at [220, 657] on span "Зберегти і вийти" at bounding box center [263, 653] width 91 height 16
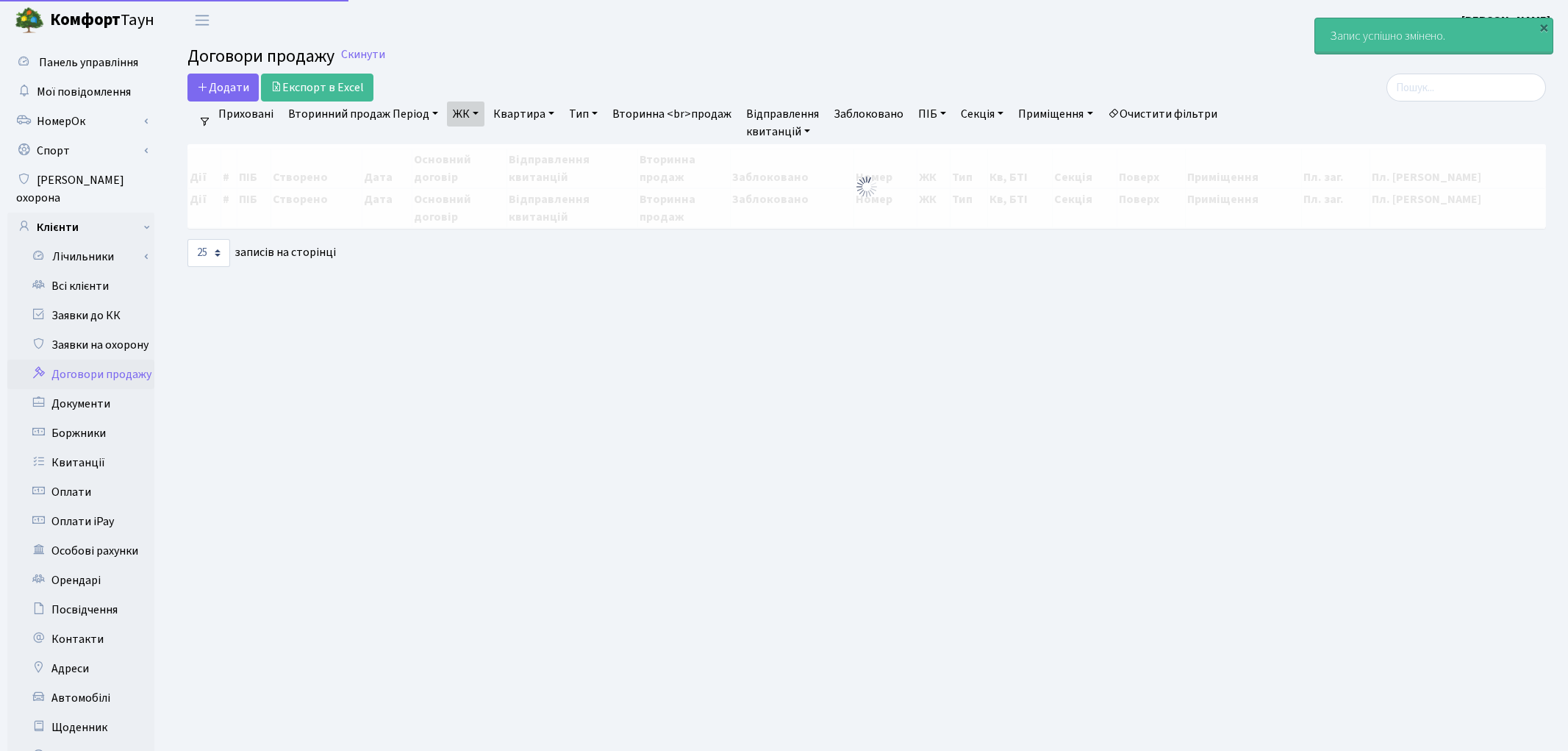
select select "25"
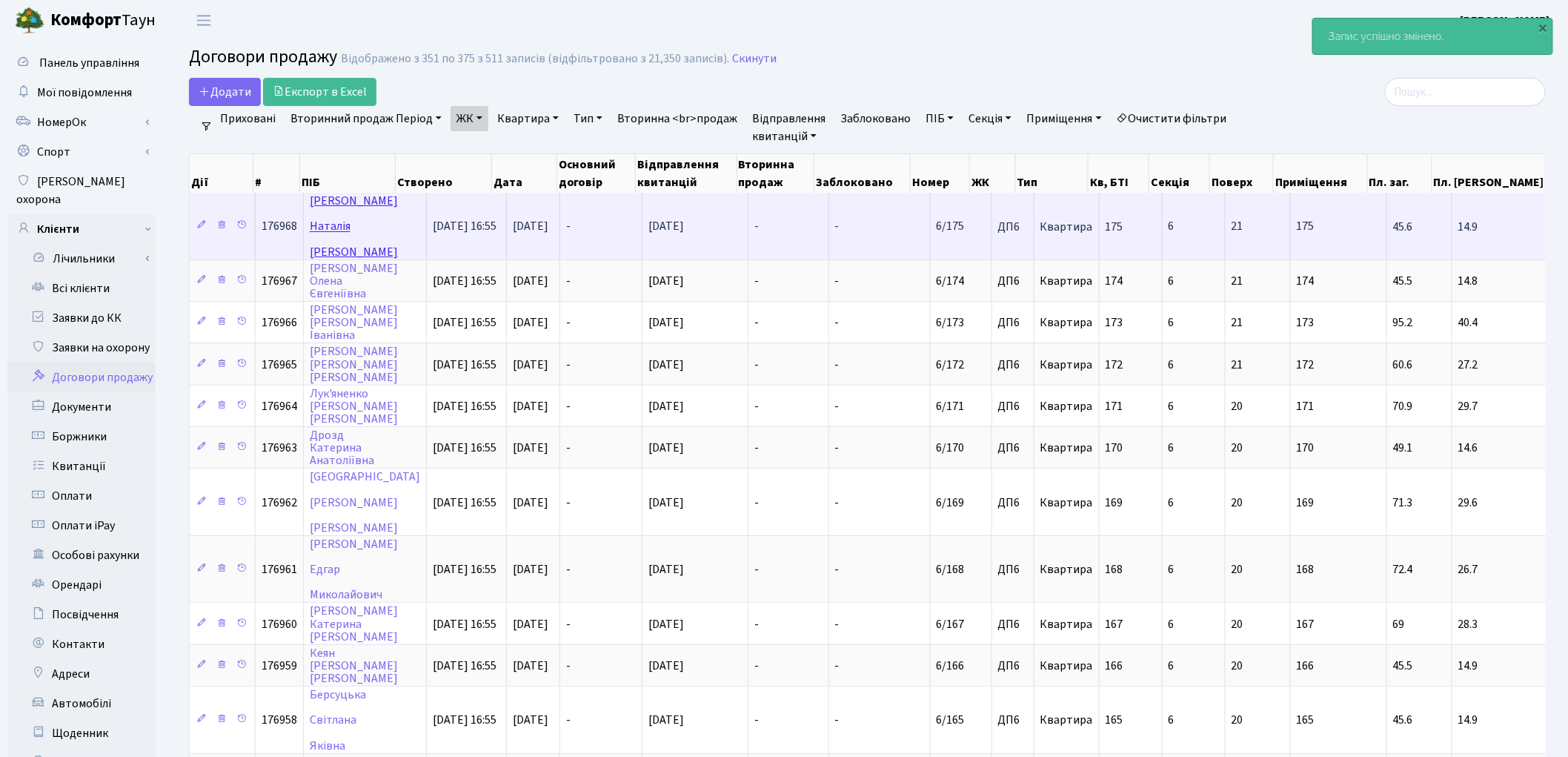
click at [344, 203] on link "[PERSON_NAME]" at bounding box center [354, 226] width 88 height 66
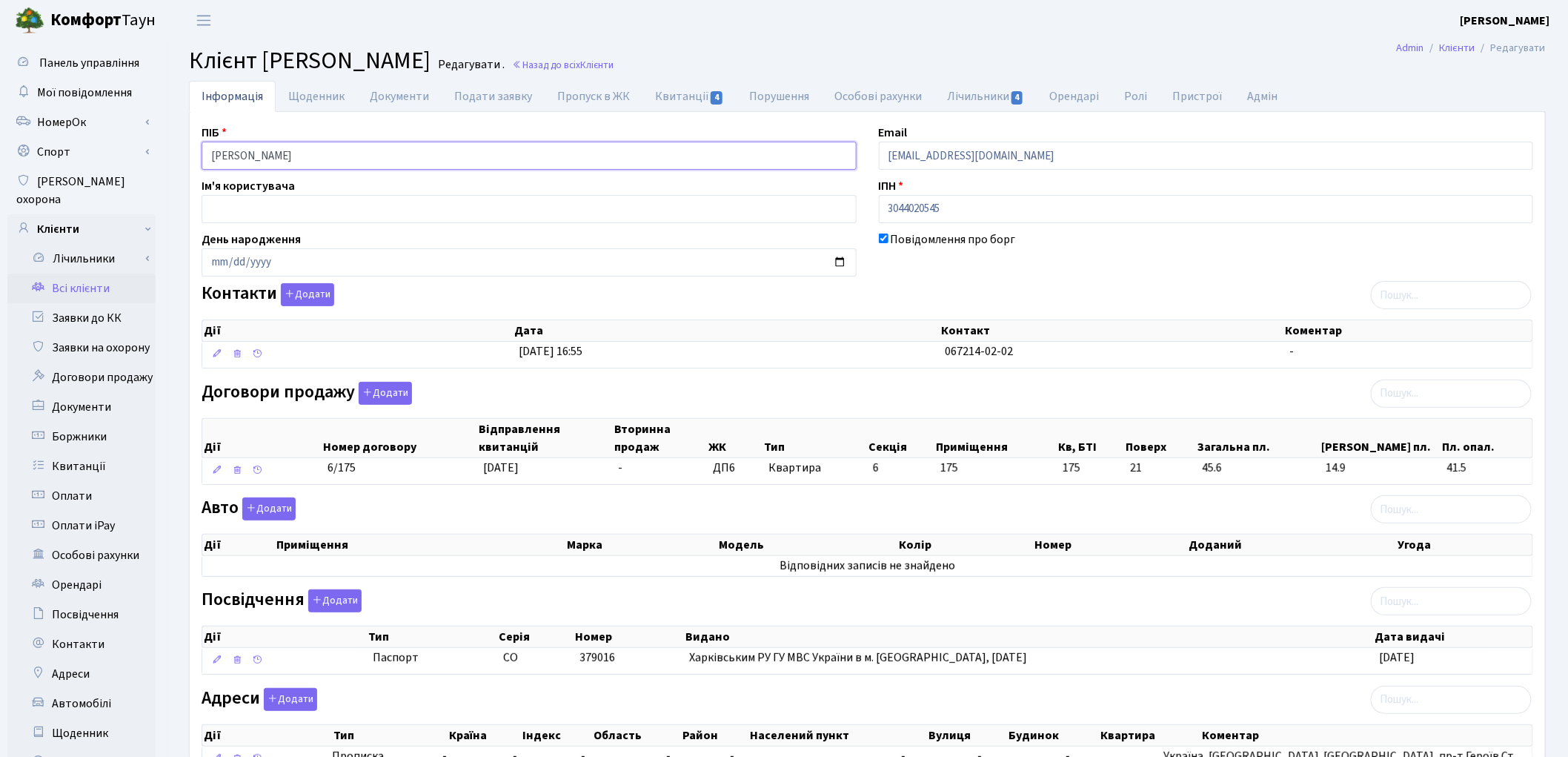
click at [264, 153] on input "Панченко Наталія Григорівна" at bounding box center [529, 156] width 655 height 28
click at [304, 153] on input "Панченко Наталія Григорівна" at bounding box center [529, 156] width 655 height 28
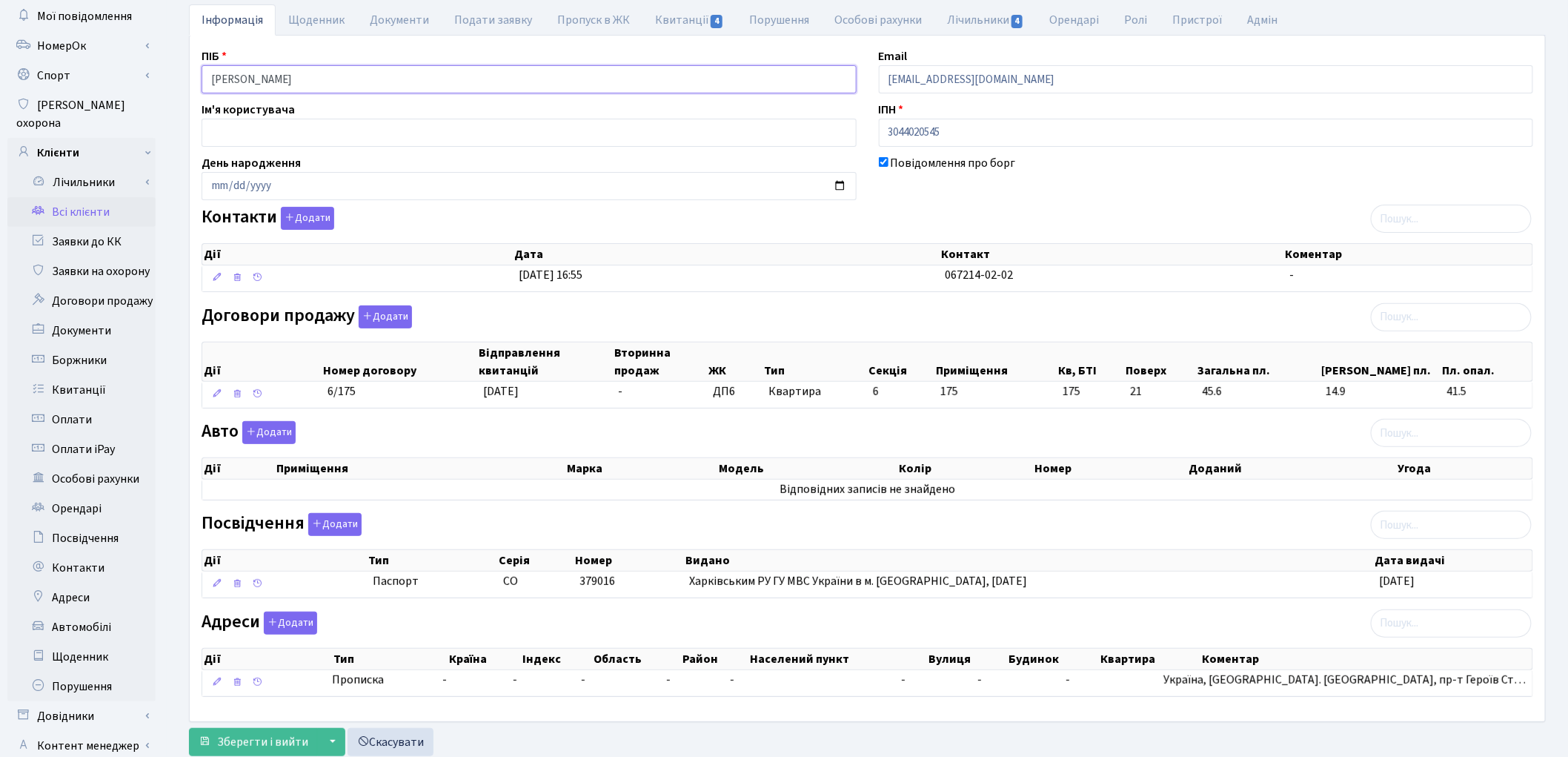
scroll to position [165, 0]
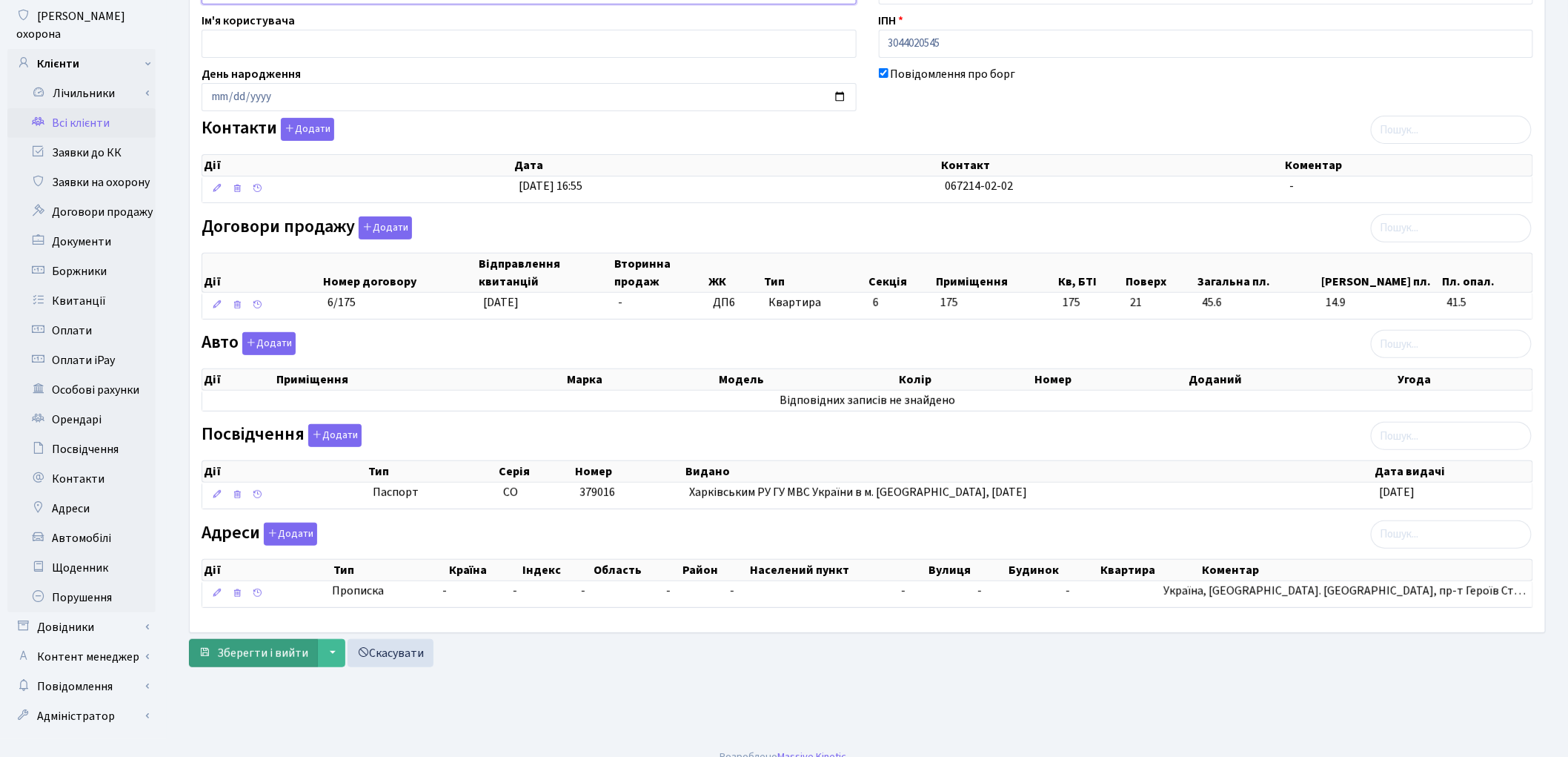
type input "Панченко Наталія Григорівна"
click at [235, 647] on span "Зберегти і вийти" at bounding box center [263, 653] width 91 height 16
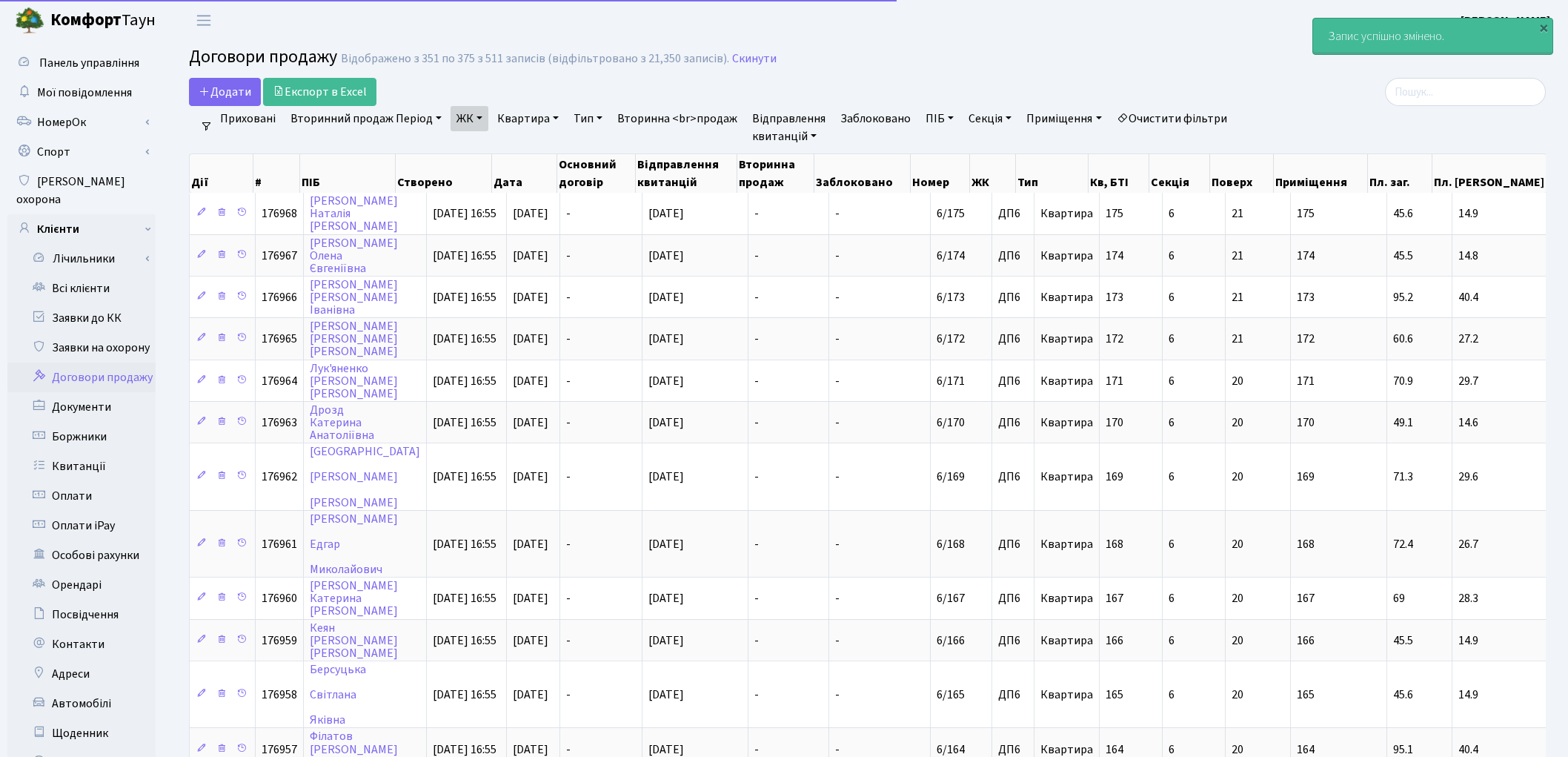
select select "25"
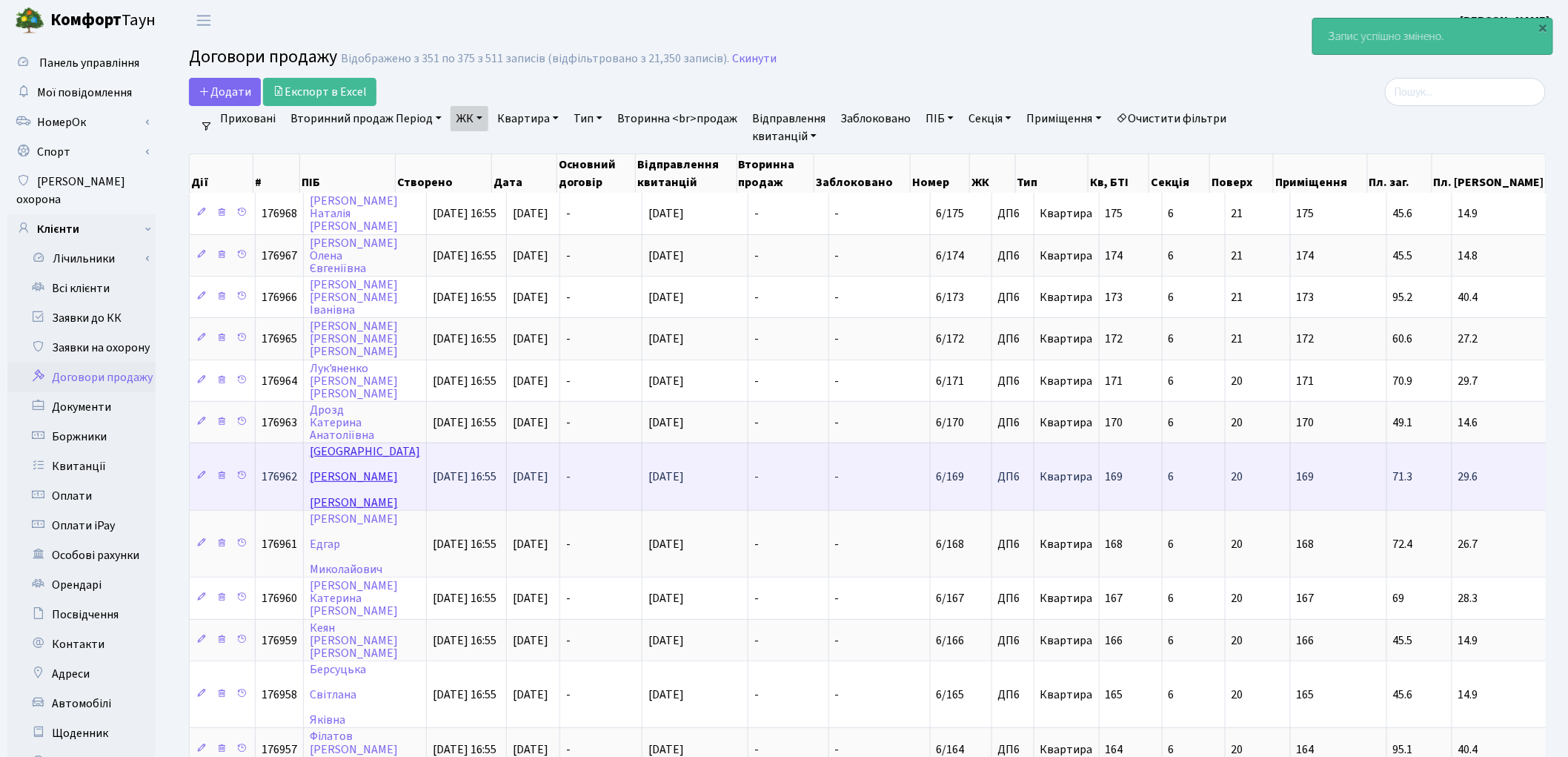
click at [333, 443] on link "Сангулія Віталій Олександрович" at bounding box center [364, 476] width 111 height 66
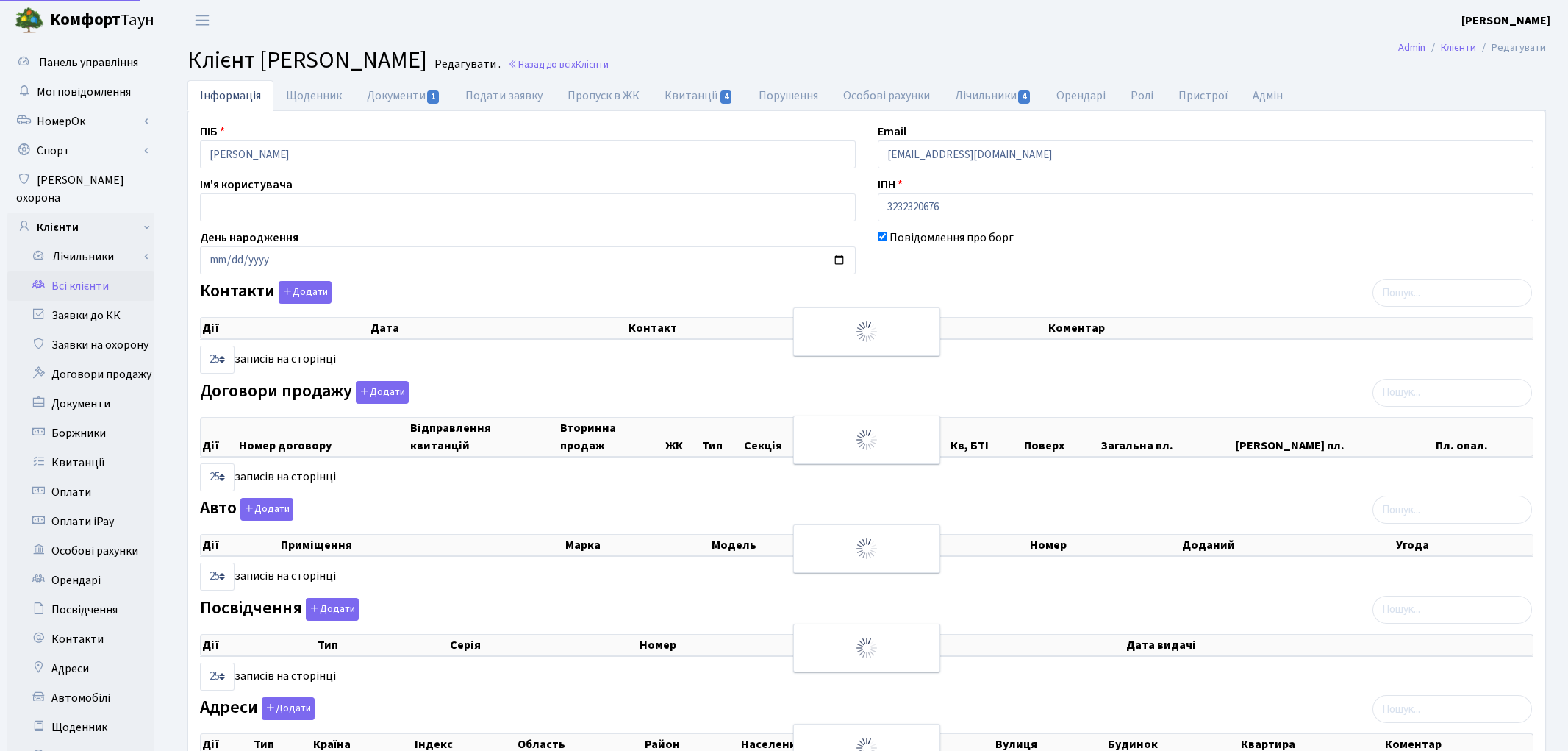
select select "25"
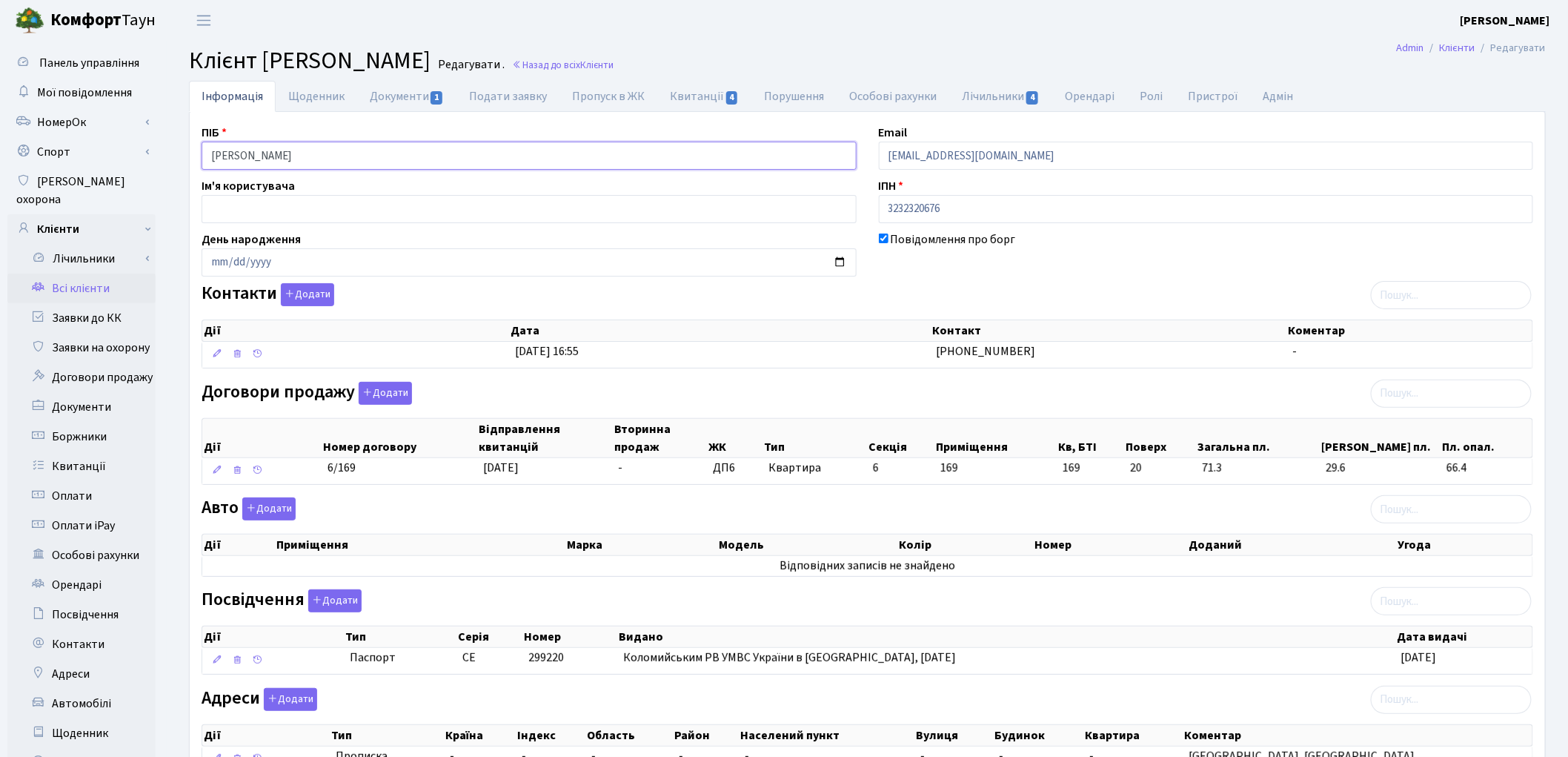
click at [257, 152] on input "Сангулія Віталій Олександрович" at bounding box center [529, 156] width 655 height 28
click at [296, 151] on input "Сангулія Віталій Олександрович" at bounding box center [529, 156] width 655 height 28
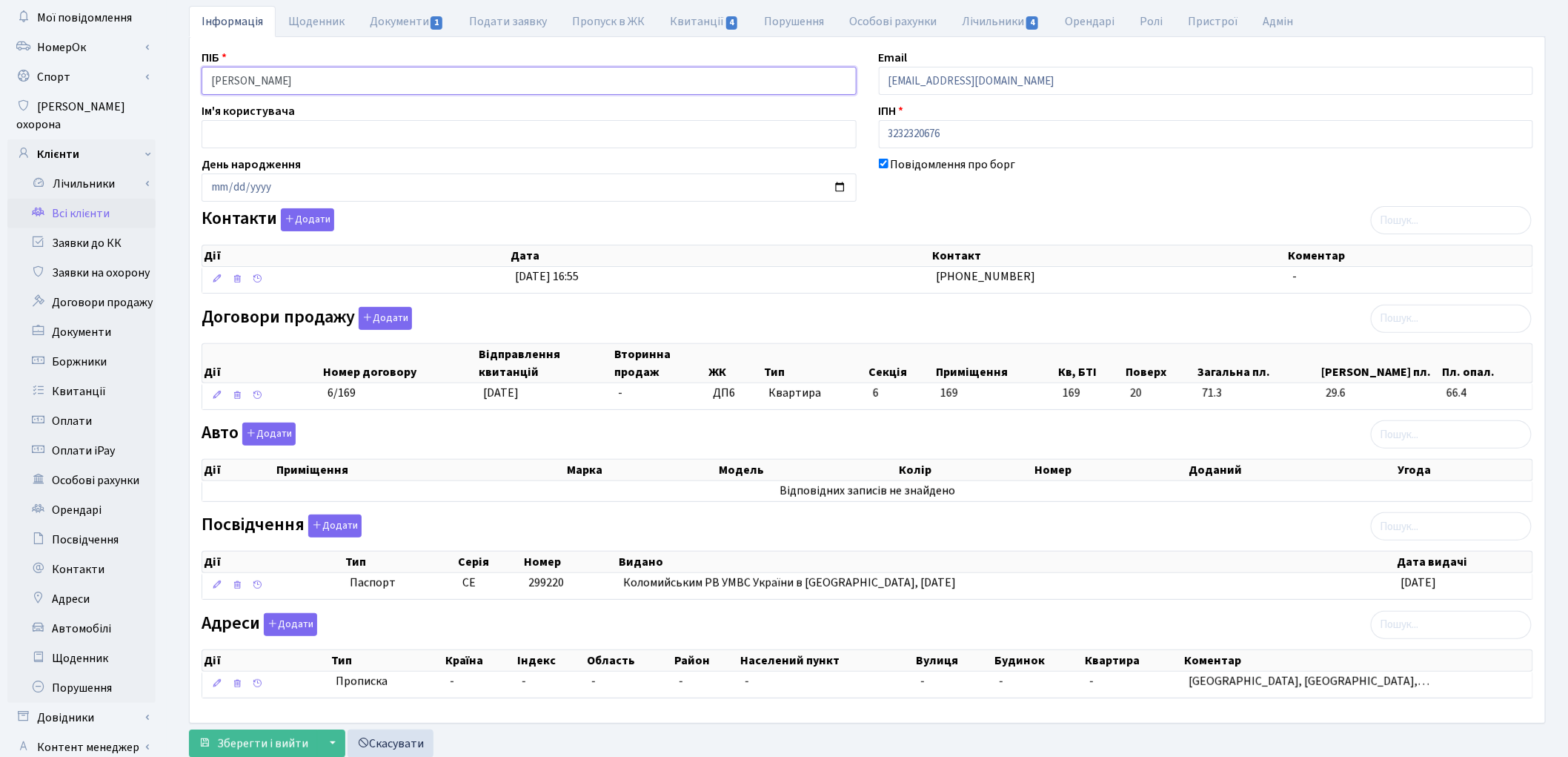
scroll to position [165, 0]
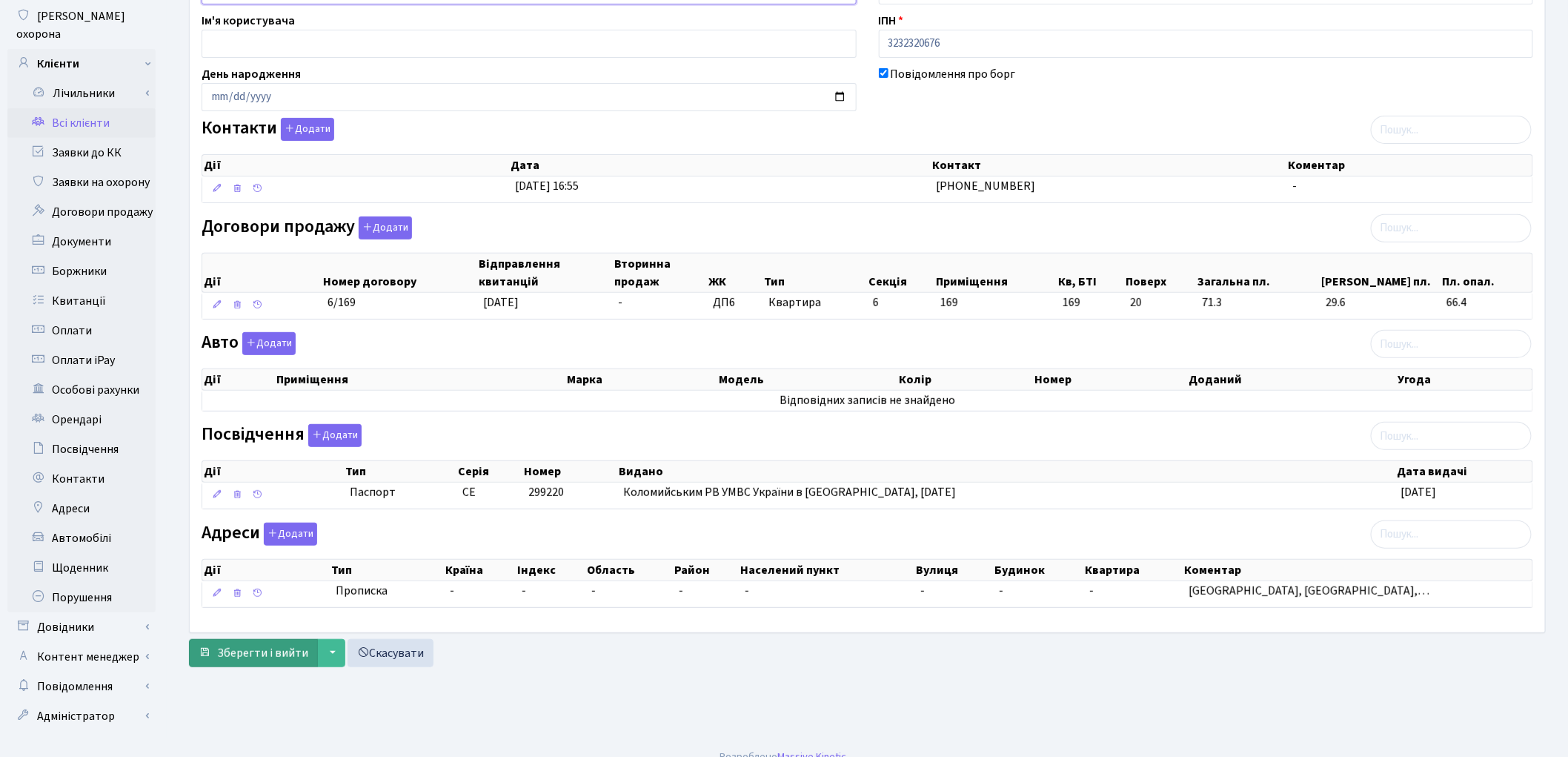
type input "Сангулія Віталій Олександрович"
click at [254, 661] on span "Зберегти і вийти" at bounding box center [263, 653] width 91 height 16
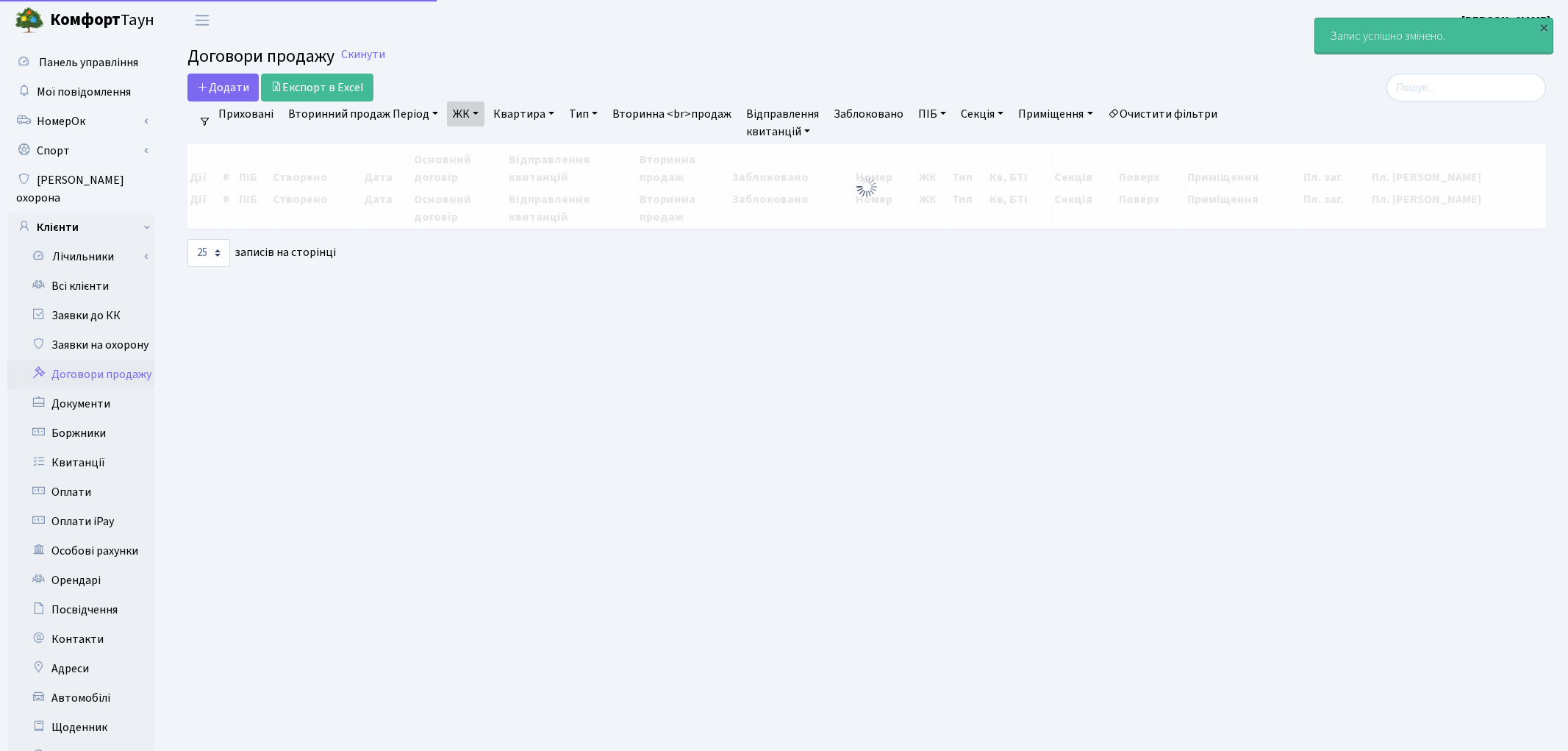
select select "25"
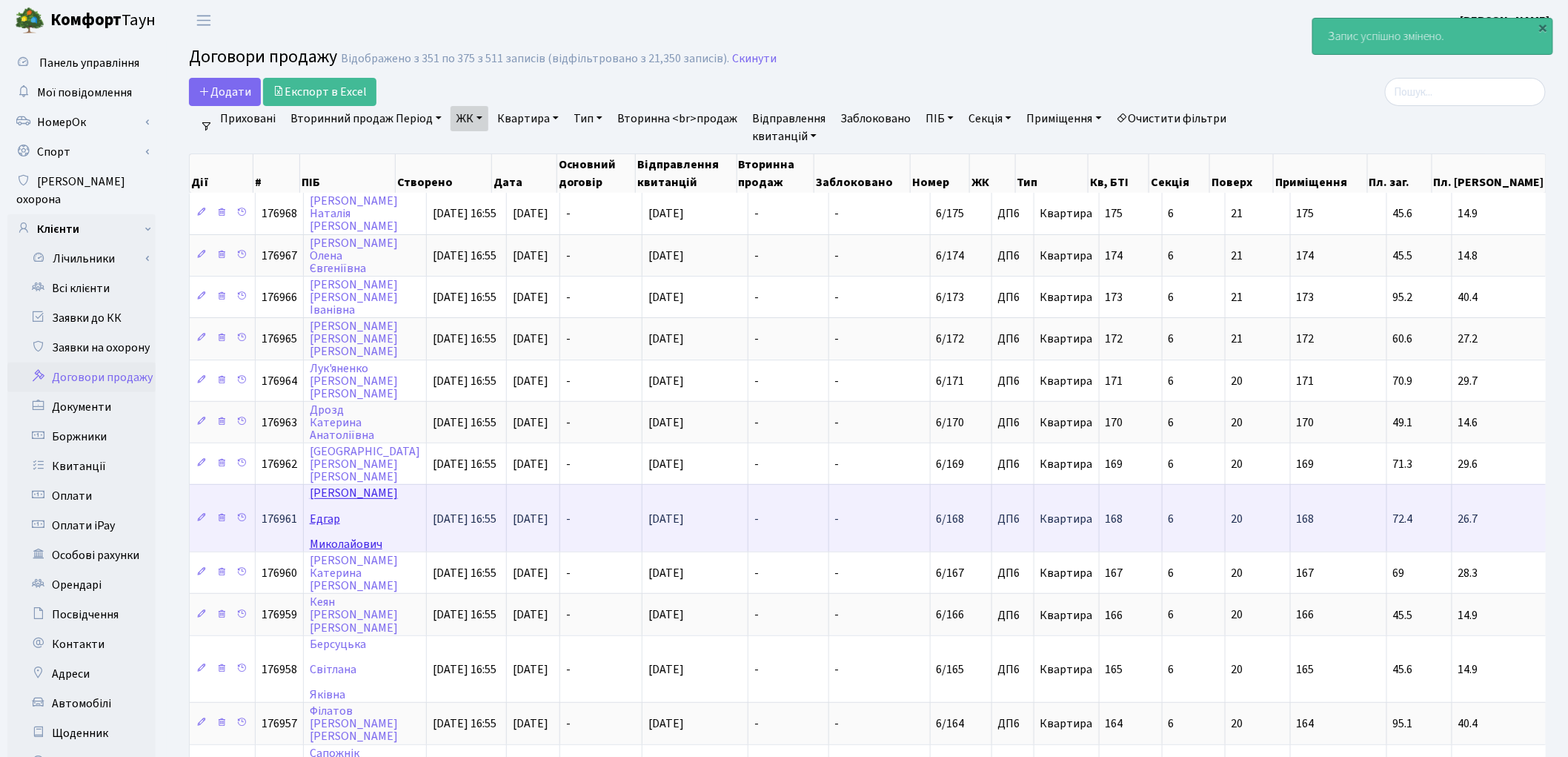
click at [341, 486] on link "[PERSON_NAME]" at bounding box center [354, 518] width 88 height 66
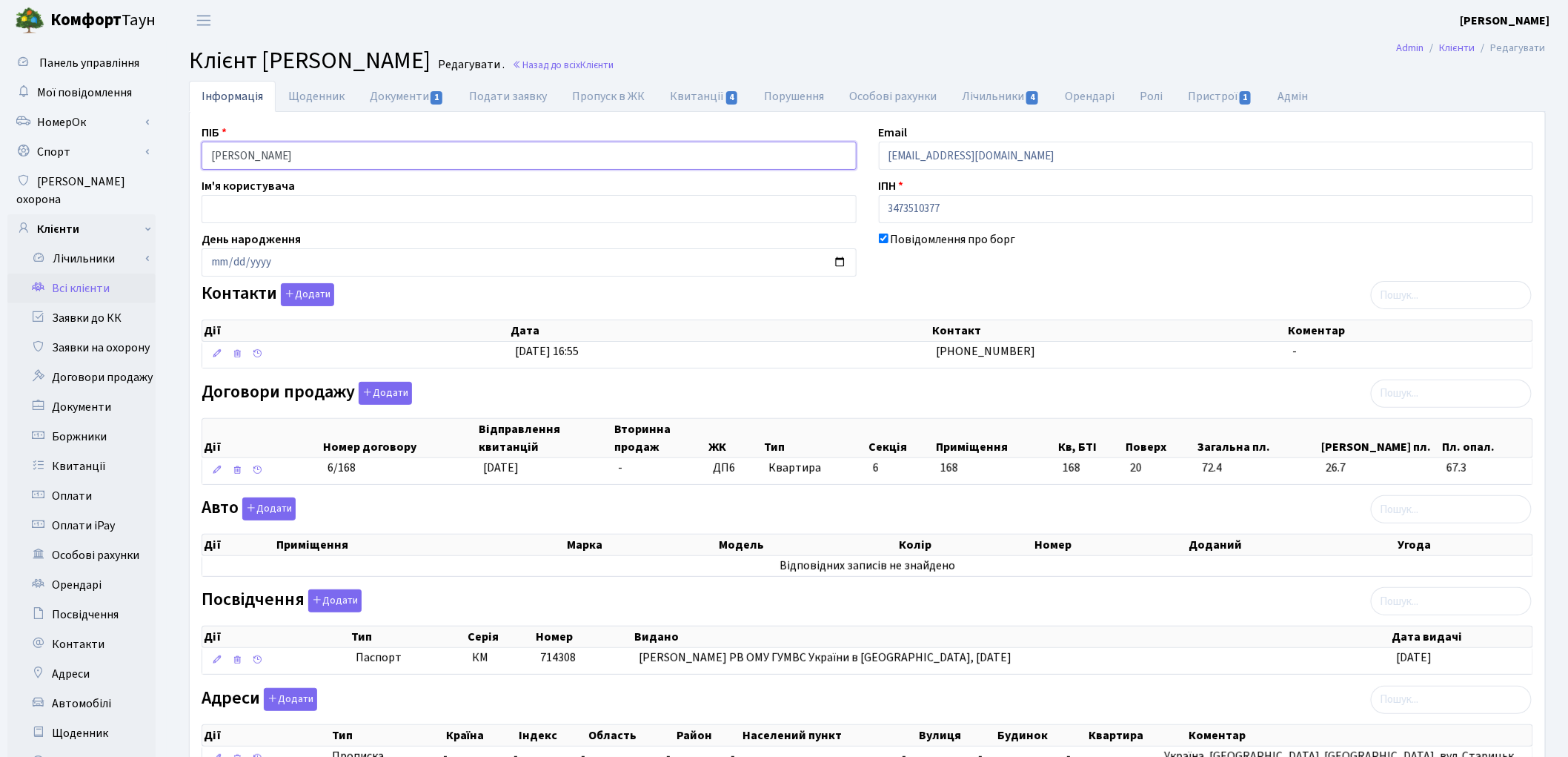
click at [265, 151] on input "Коваленко Едгар Миколайович" at bounding box center [529, 156] width 655 height 28
click at [299, 154] on input "Коваленко Едгар Миколайович" at bounding box center [529, 156] width 655 height 28
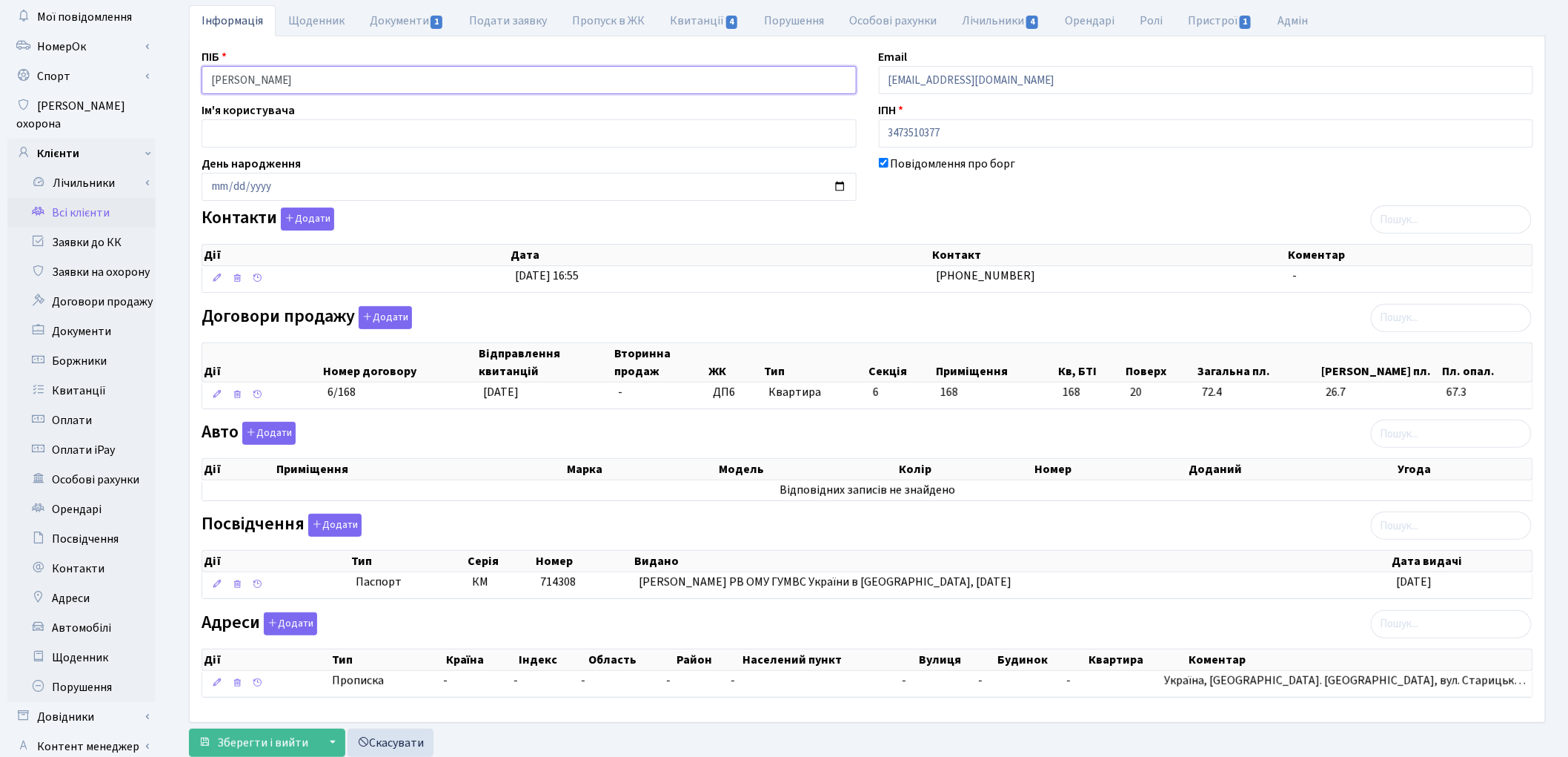
scroll to position [165, 0]
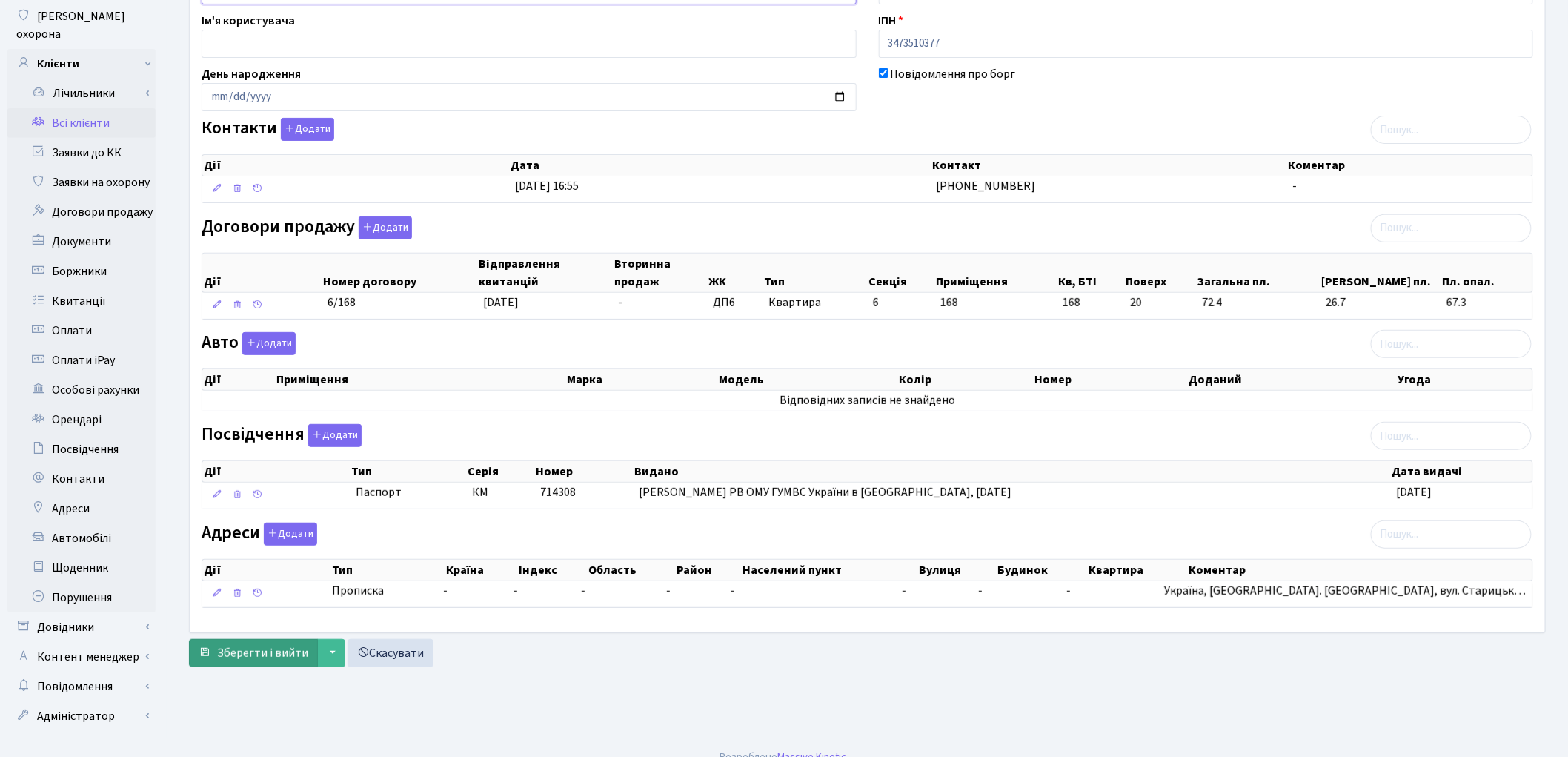
type input "Коваленко Едгар Миколайович"
click at [267, 660] on span "Зберегти і вийти" at bounding box center [263, 653] width 91 height 16
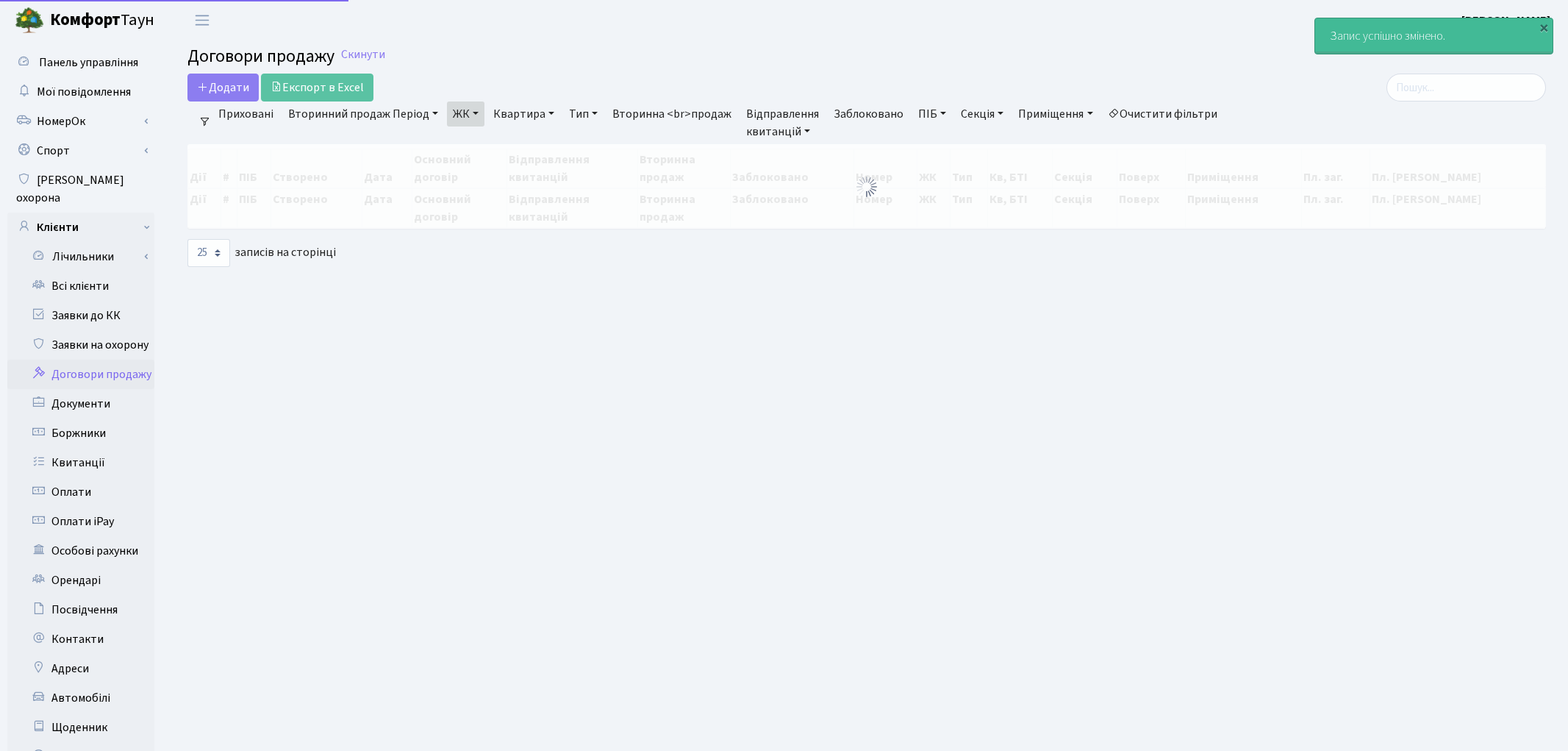
select select "25"
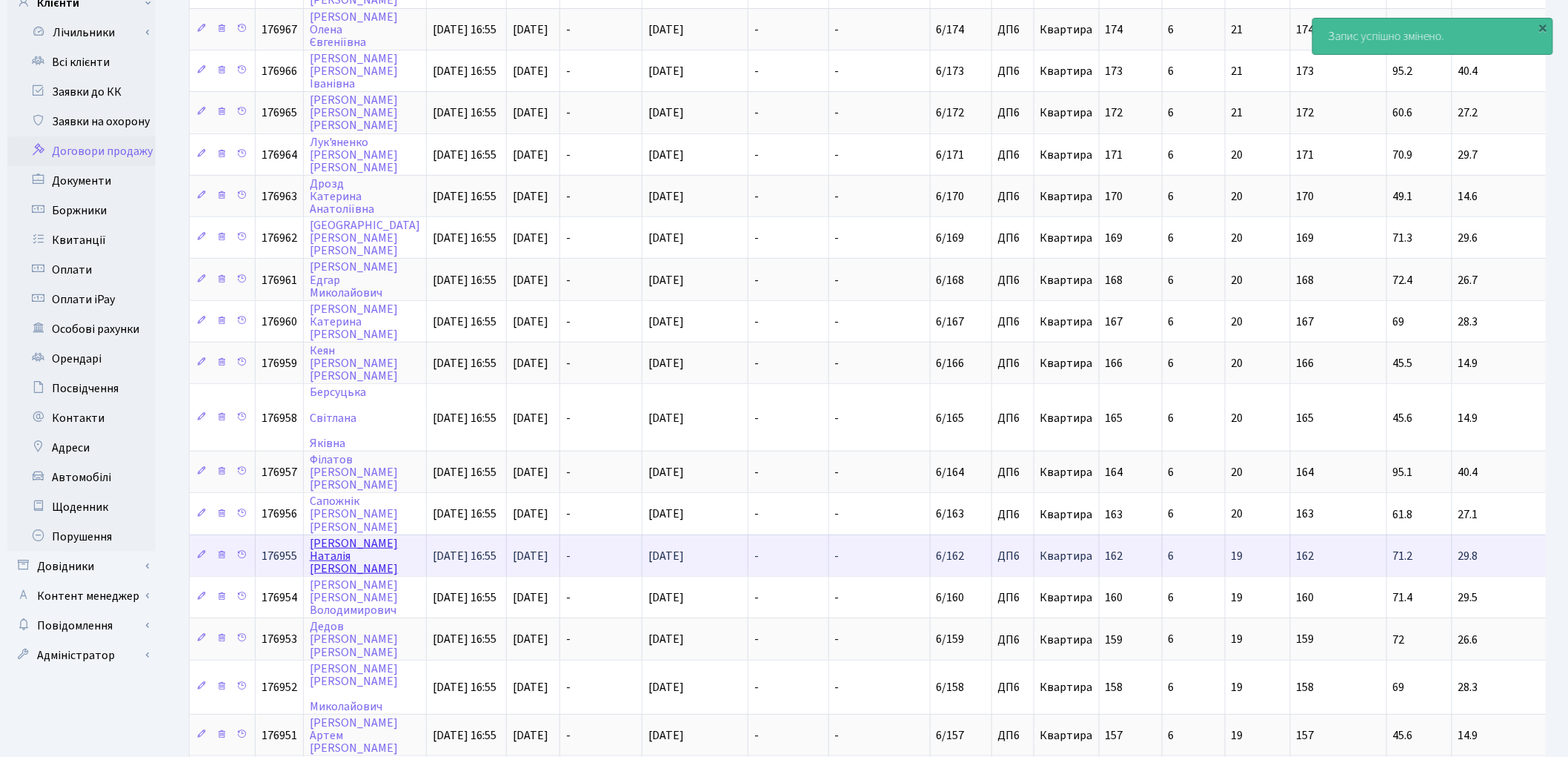
scroll to position [247, 0]
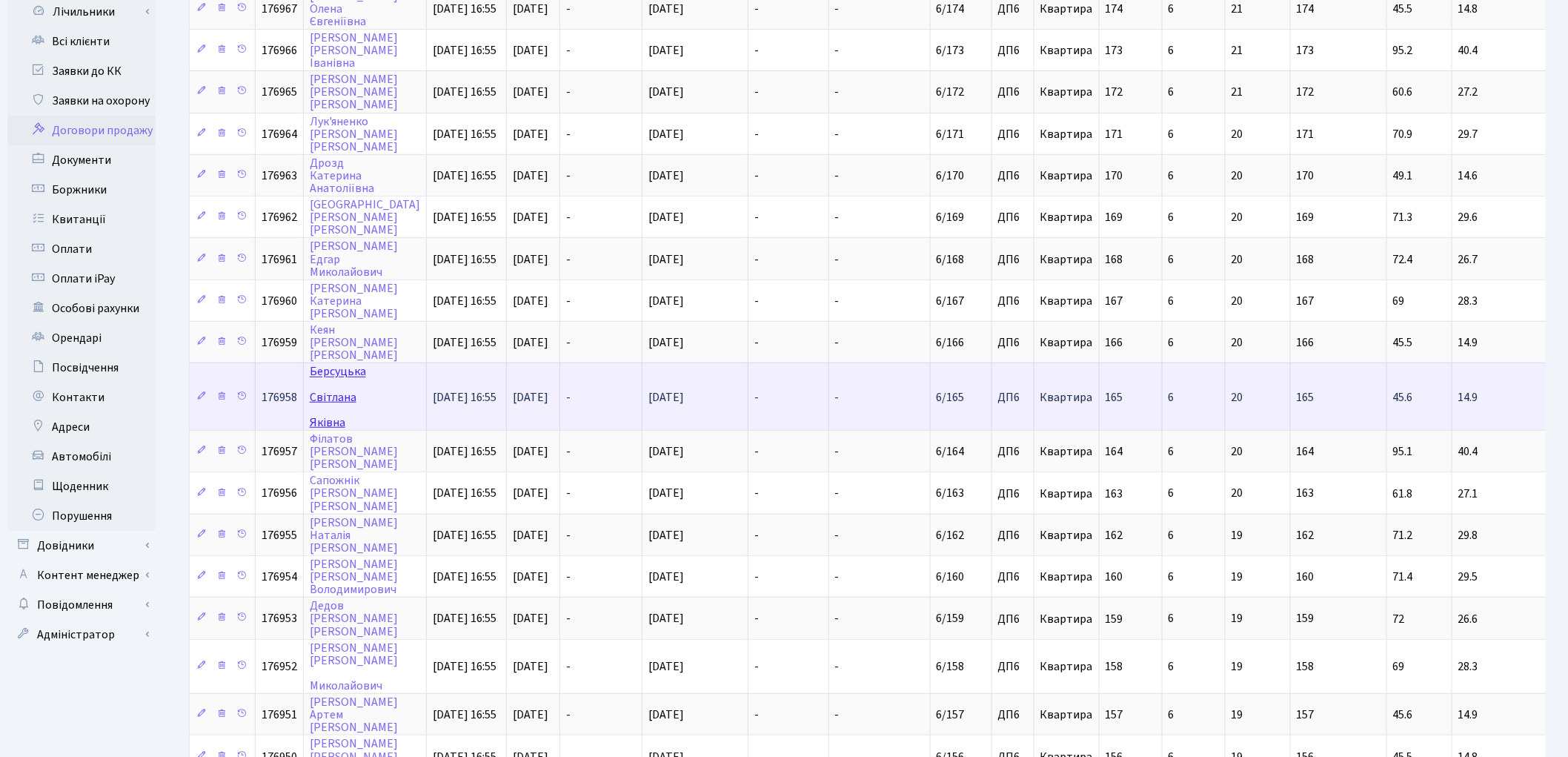
click at [331, 363] on link "Берсуцька [PERSON_NAME]" at bounding box center [338, 396] width 57 height 66
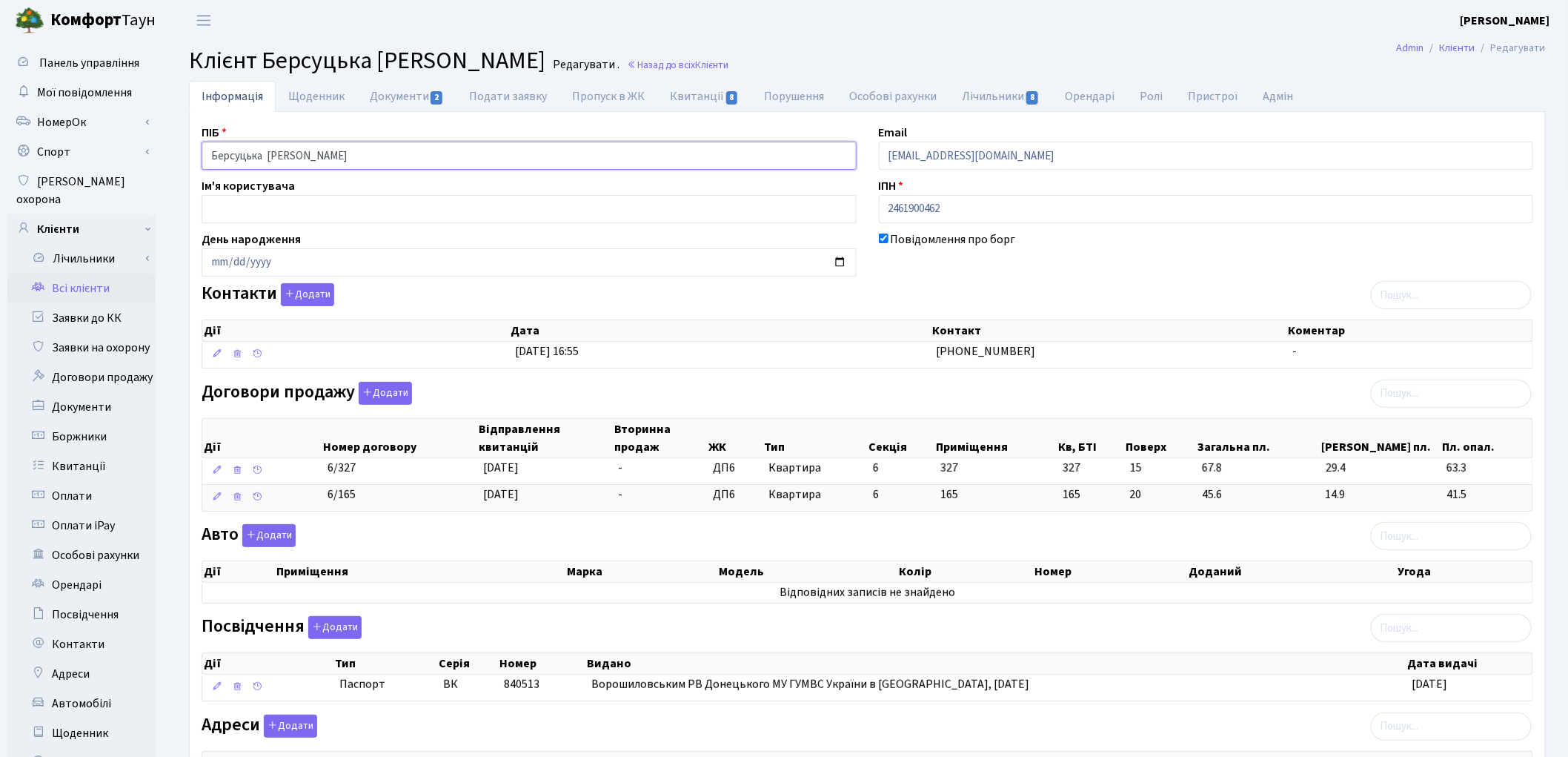
click at [267, 156] on input "Берсуцька [PERSON_NAME]" at bounding box center [529, 156] width 655 height 28
click at [312, 153] on input "Берсуцька Світлана Яківна" at bounding box center [529, 156] width 655 height 28
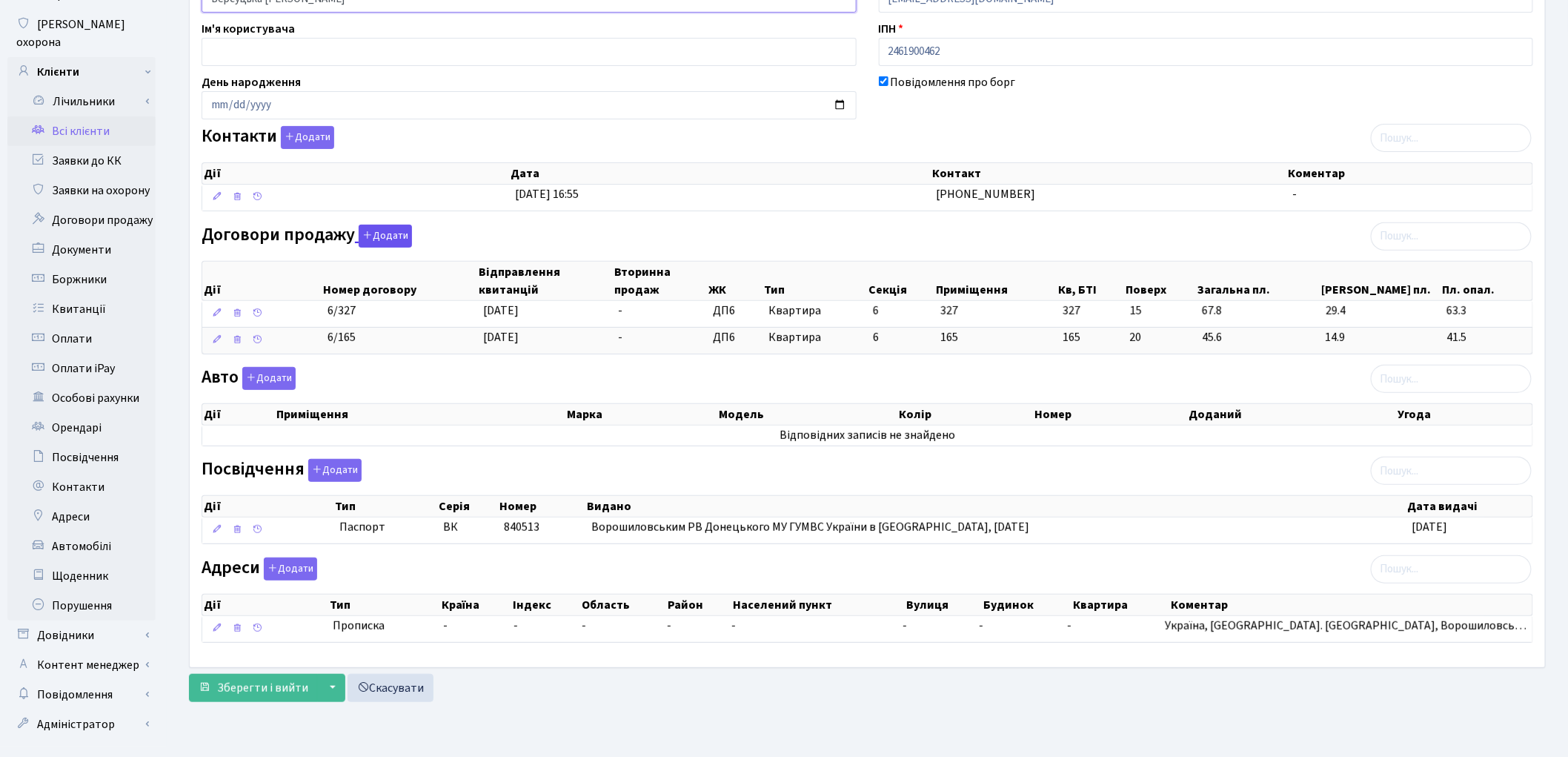
scroll to position [165, 0]
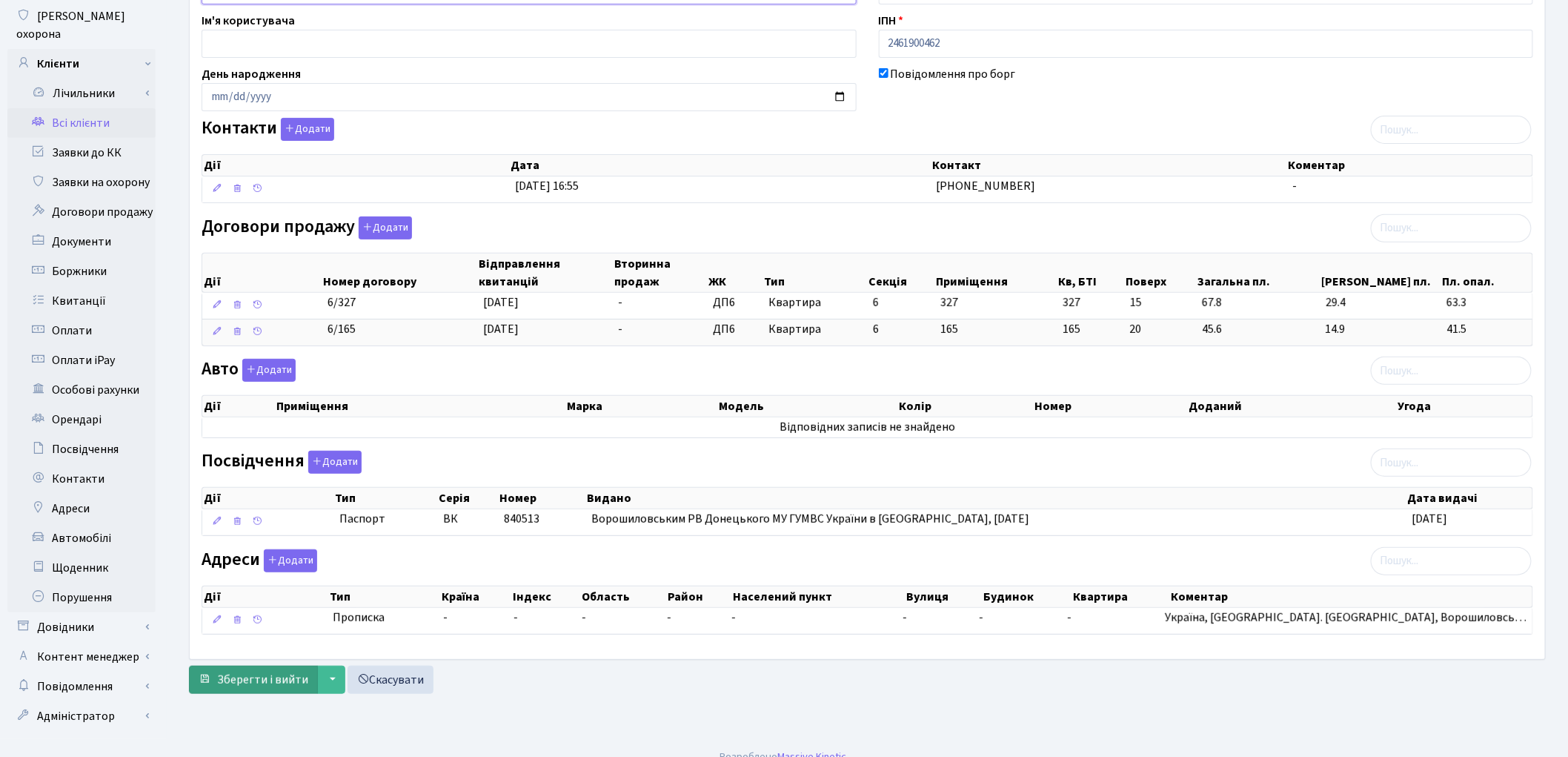
type input "Берсуцька Світлана Яківна"
click at [282, 675] on span "Зберегти і вийти" at bounding box center [263, 679] width 91 height 16
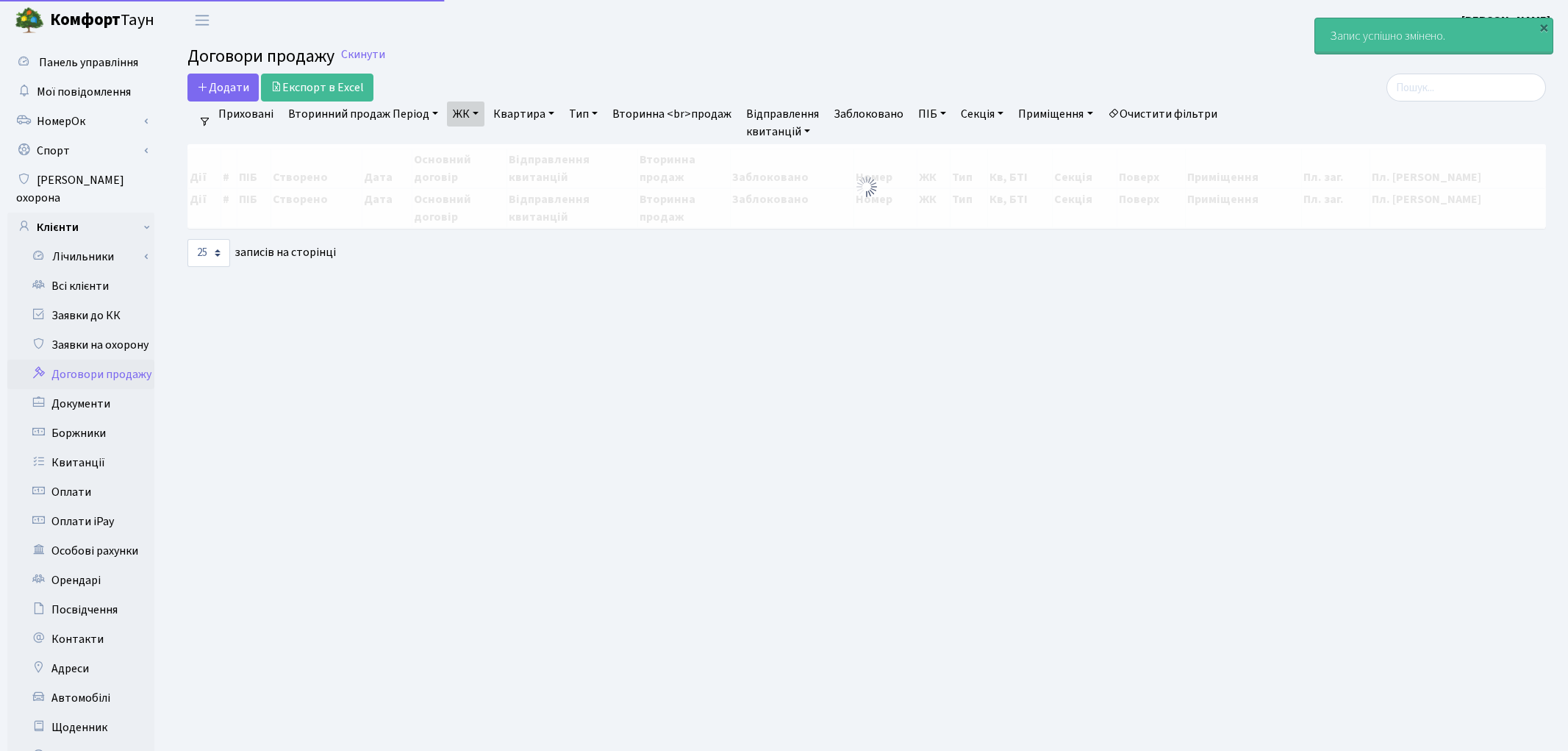
select select "25"
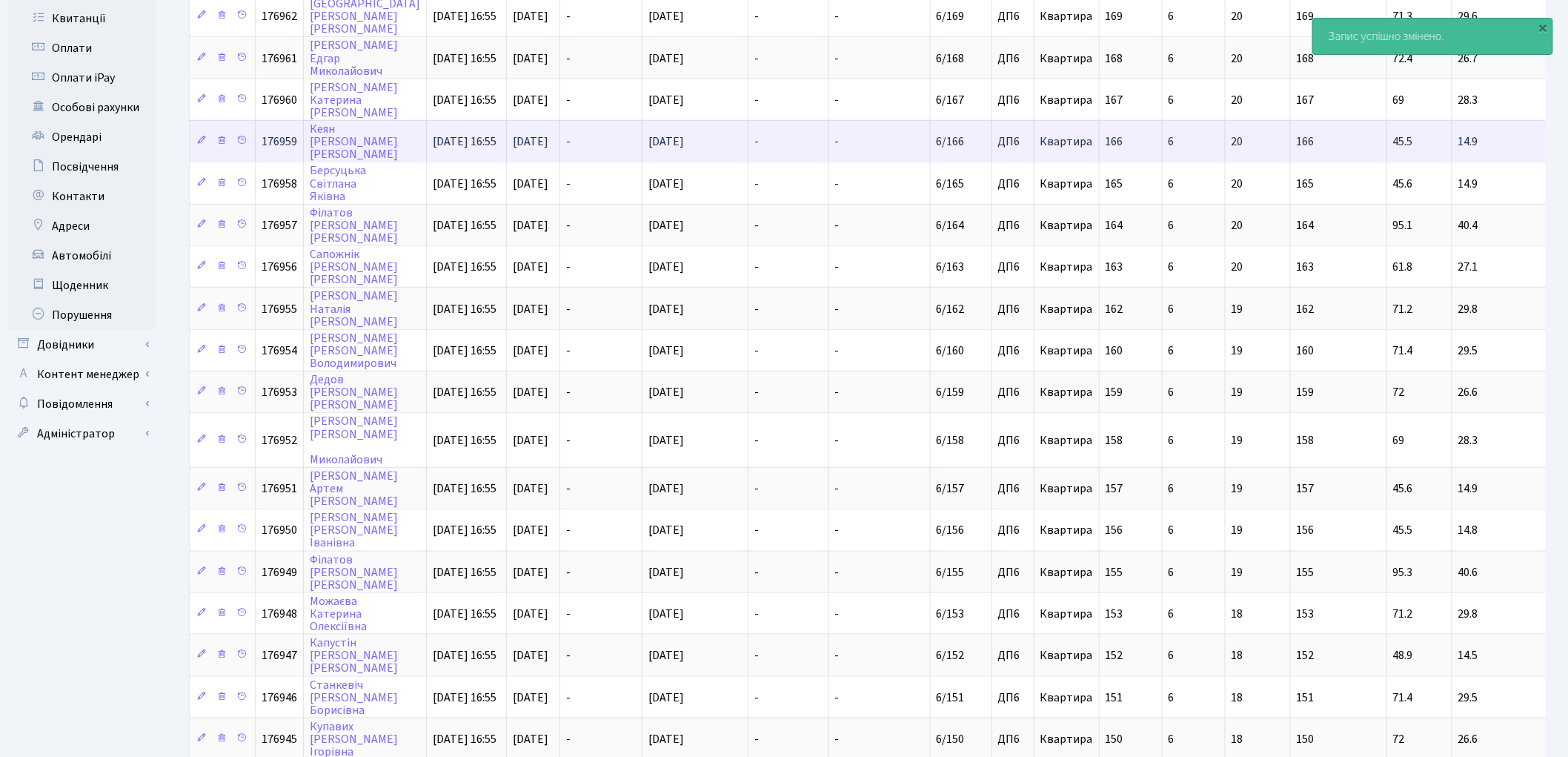
scroll to position [493, 0]
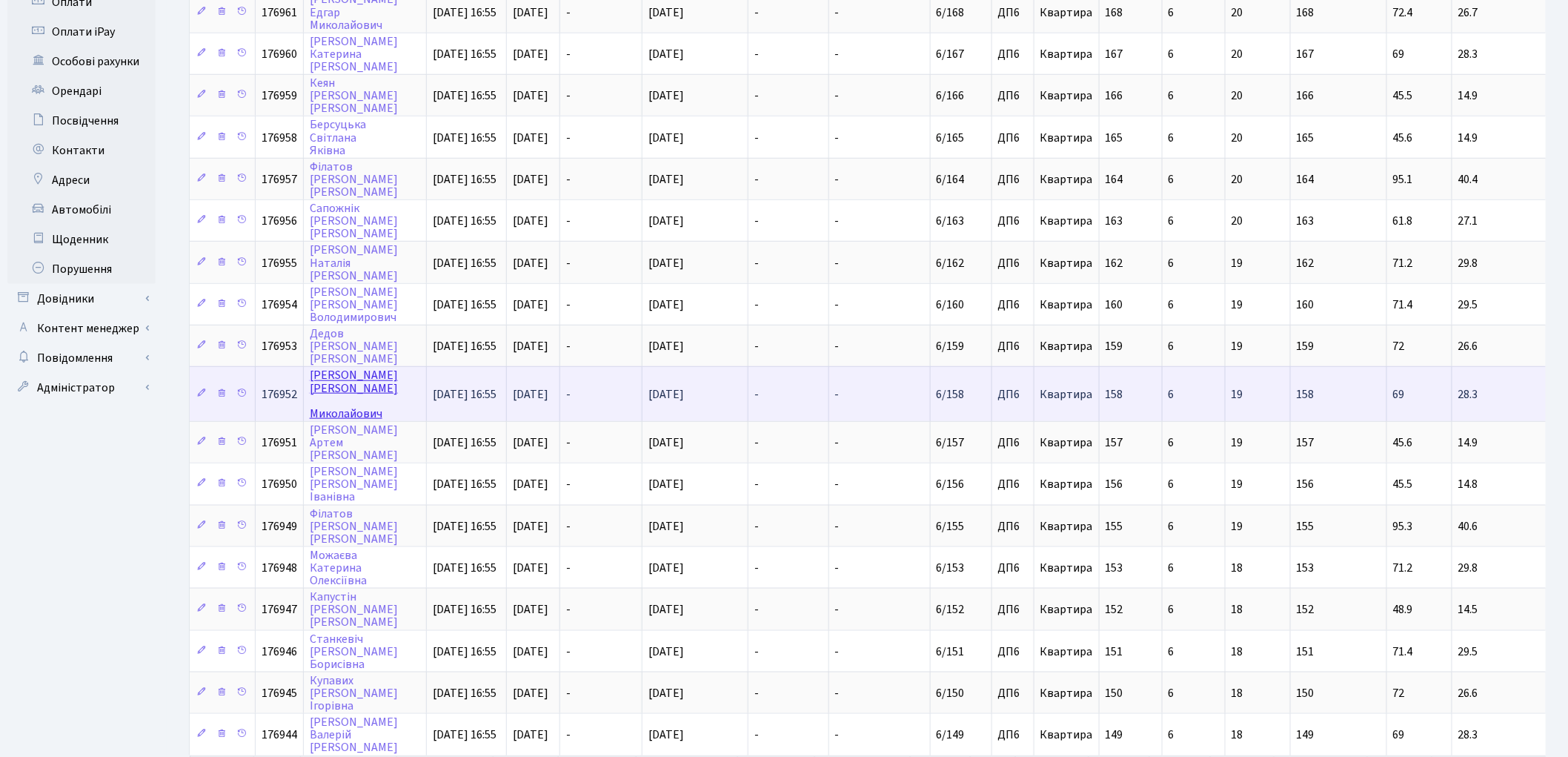
click at [319, 368] on link "Юрченко Юрій Миколайович" at bounding box center [354, 394] width 88 height 54
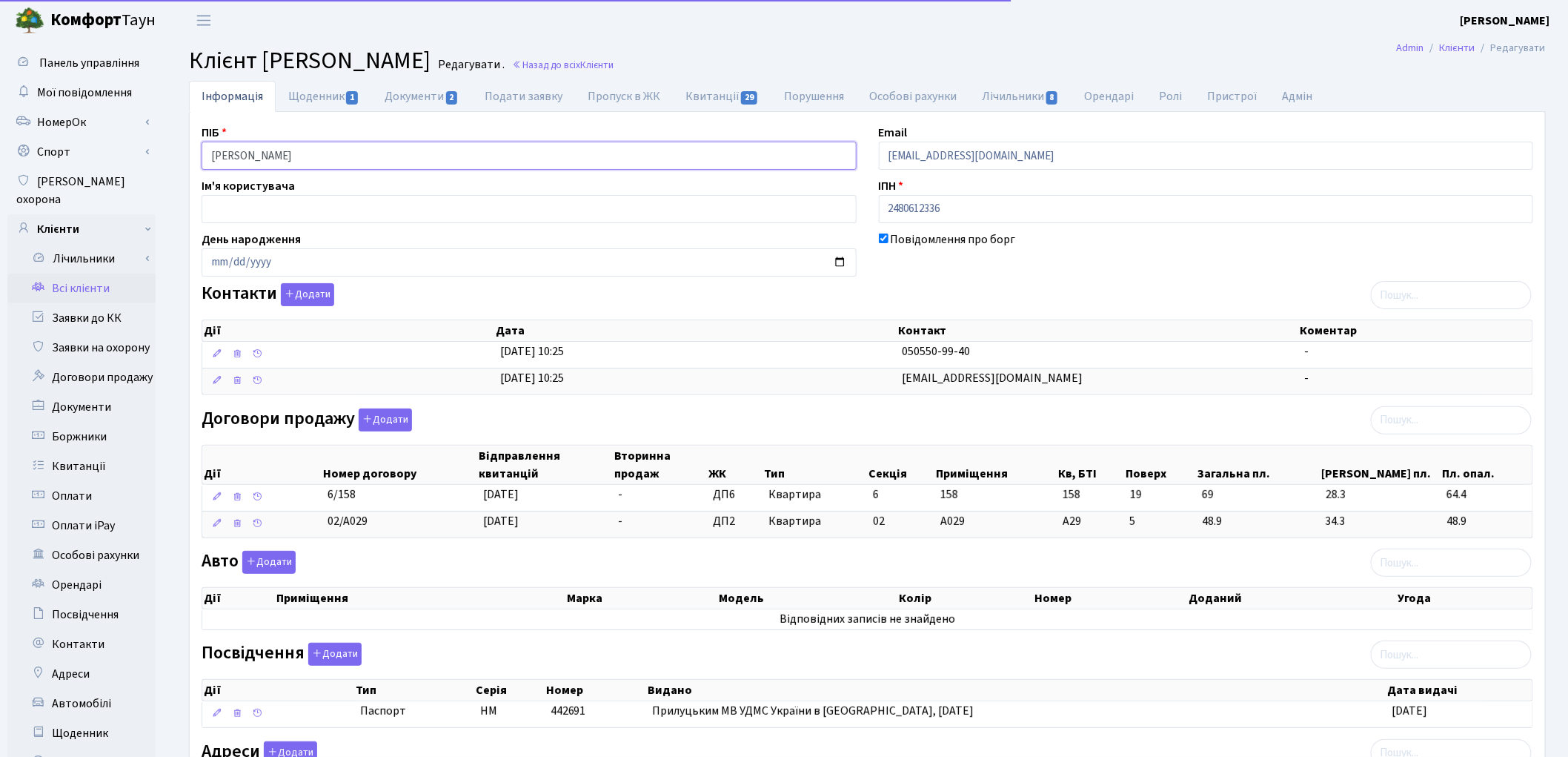
click at [289, 152] on input "Юрченко Юрій Миколайович" at bounding box center [529, 156] width 655 height 28
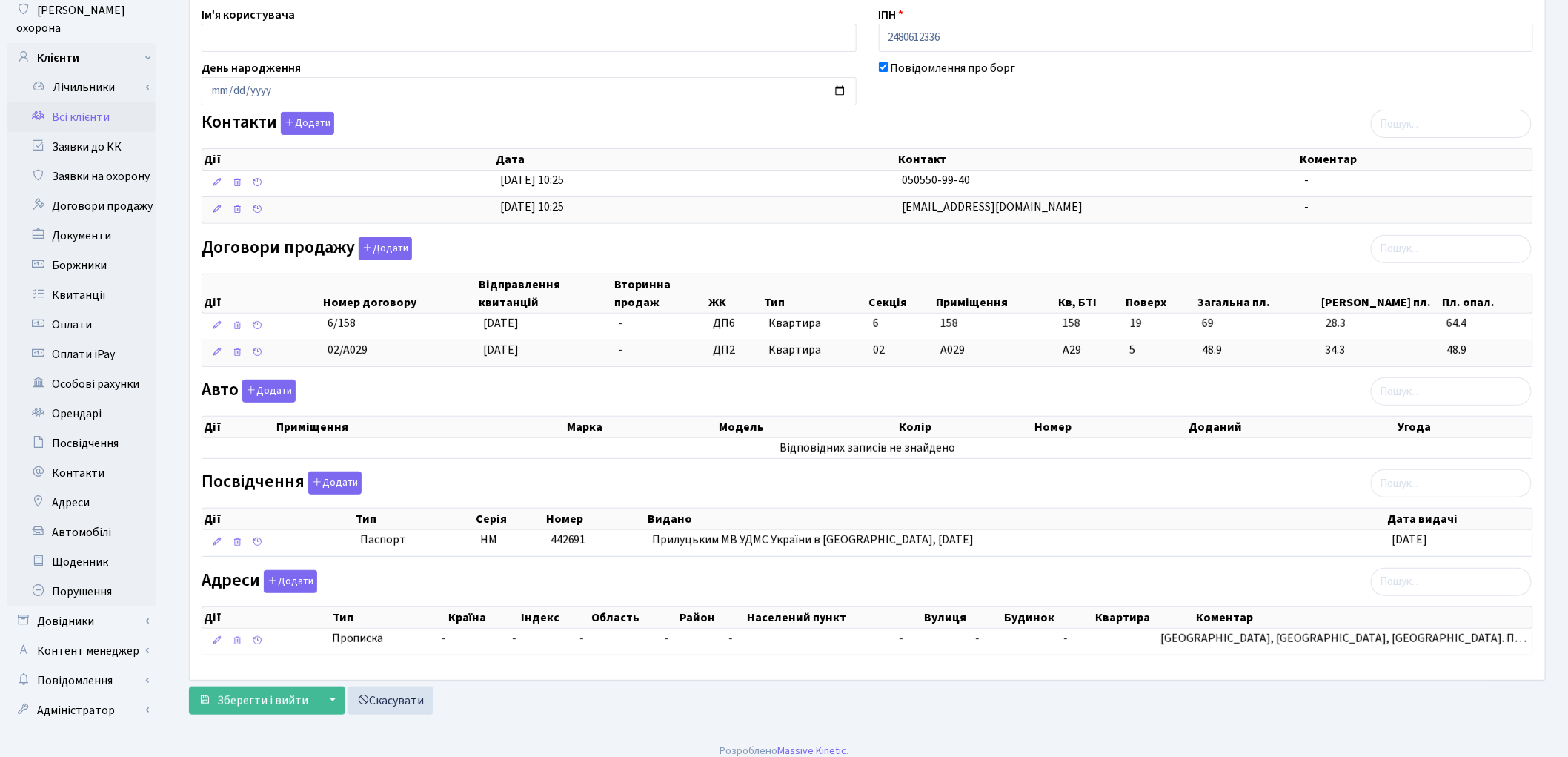
scroll to position [176, 0]
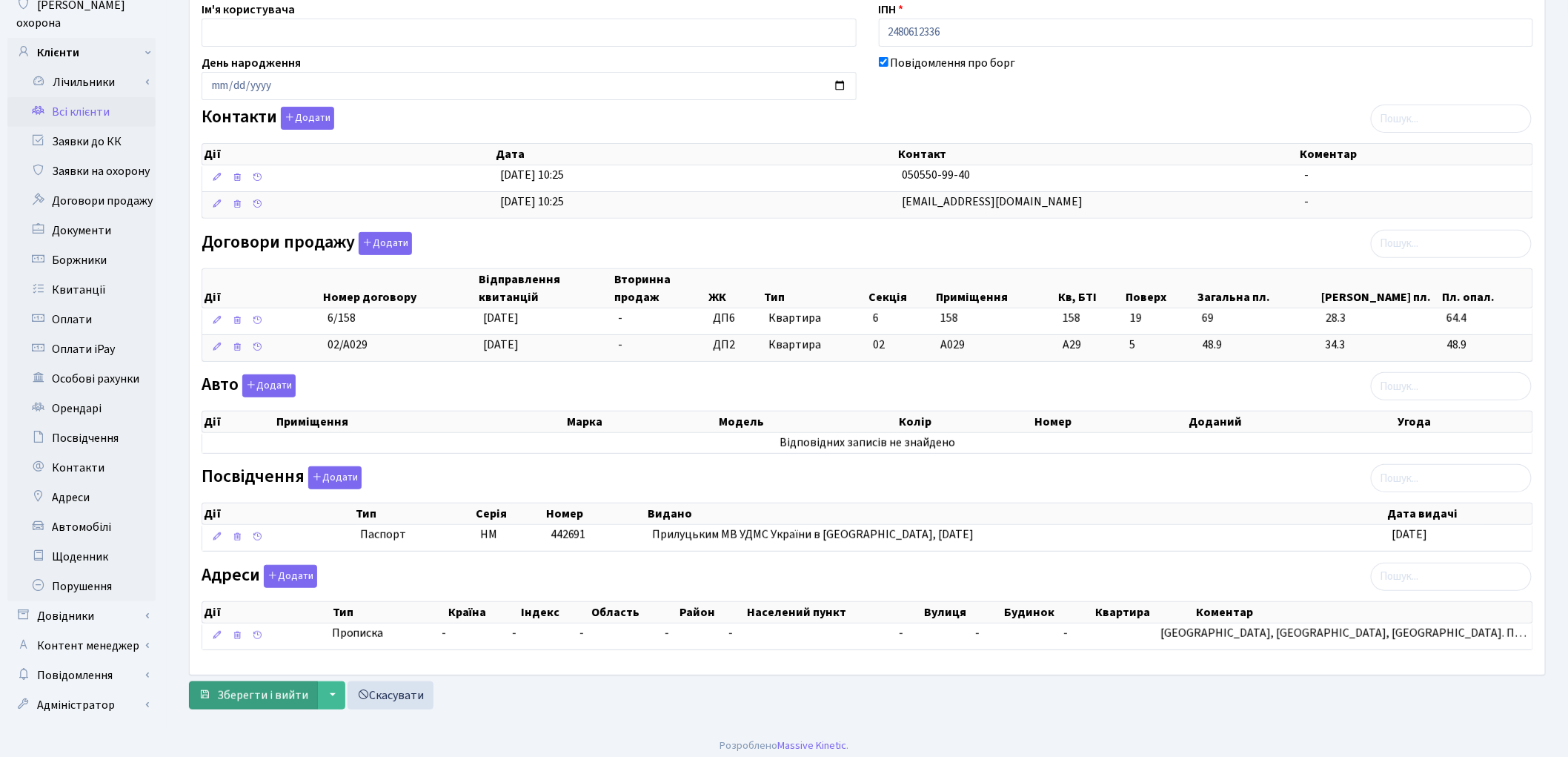
type input "Юрченко Юрій Миколайович"
click at [286, 693] on span "Зберегти і вийти" at bounding box center [263, 695] width 91 height 16
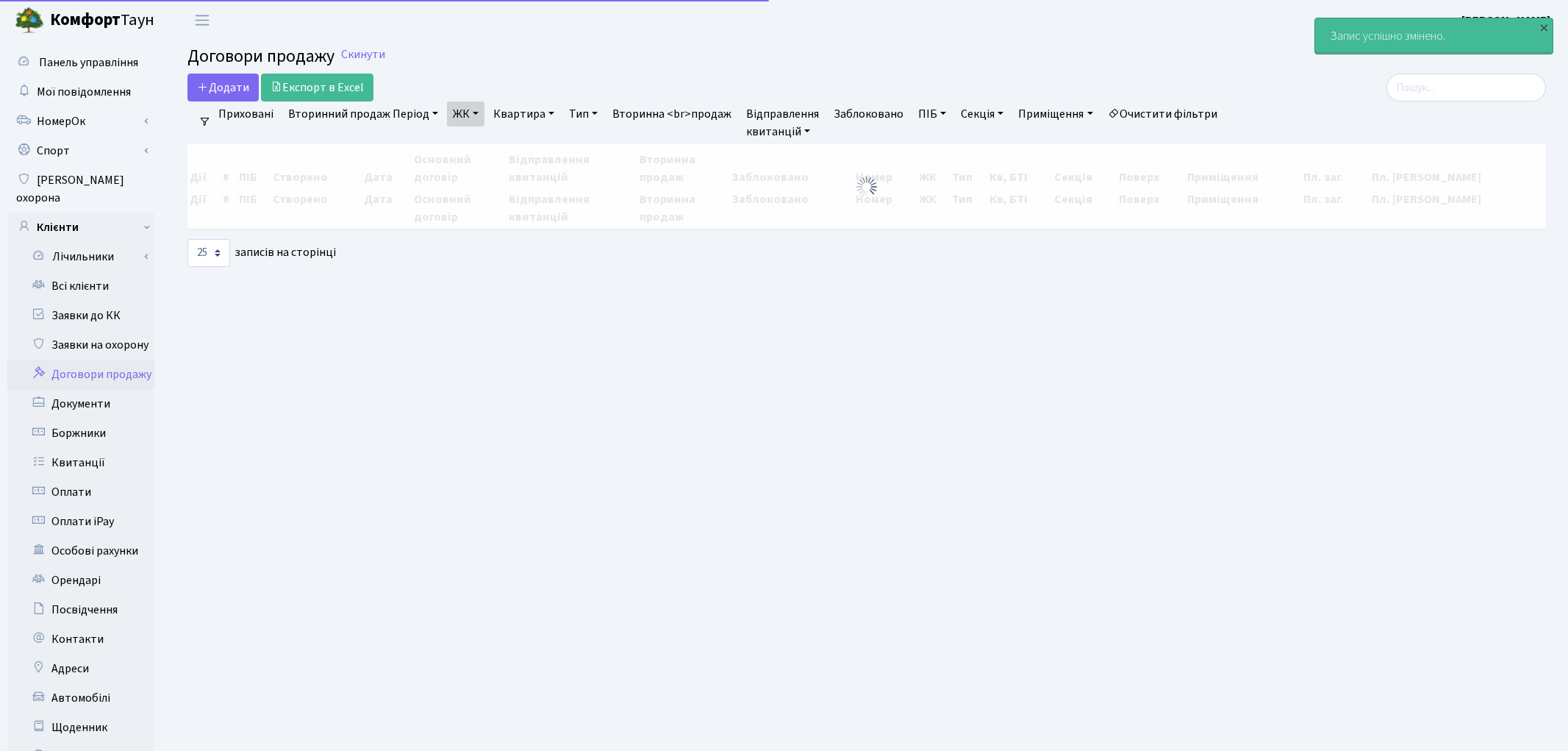
select select "25"
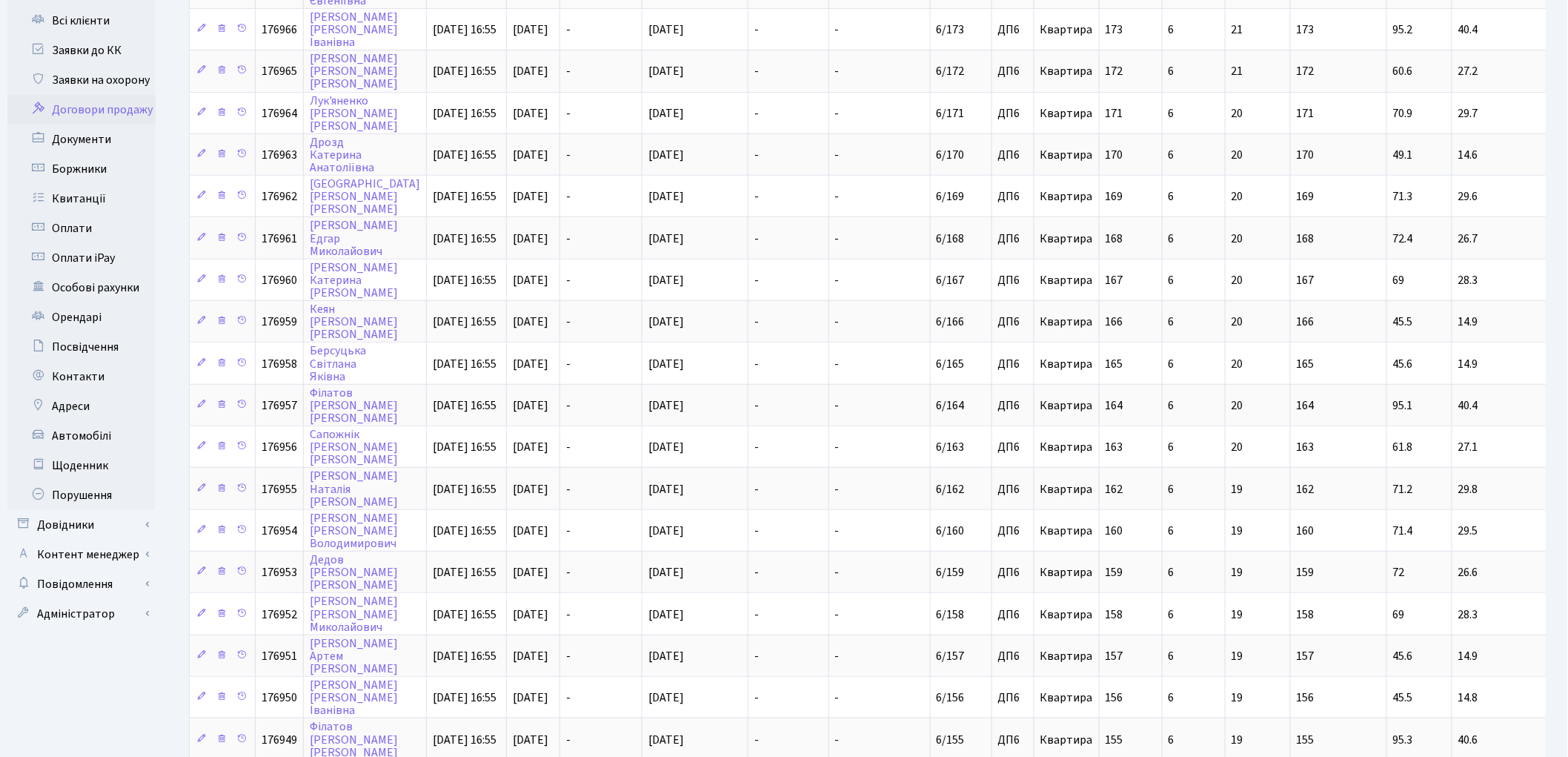
scroll to position [556, 0]
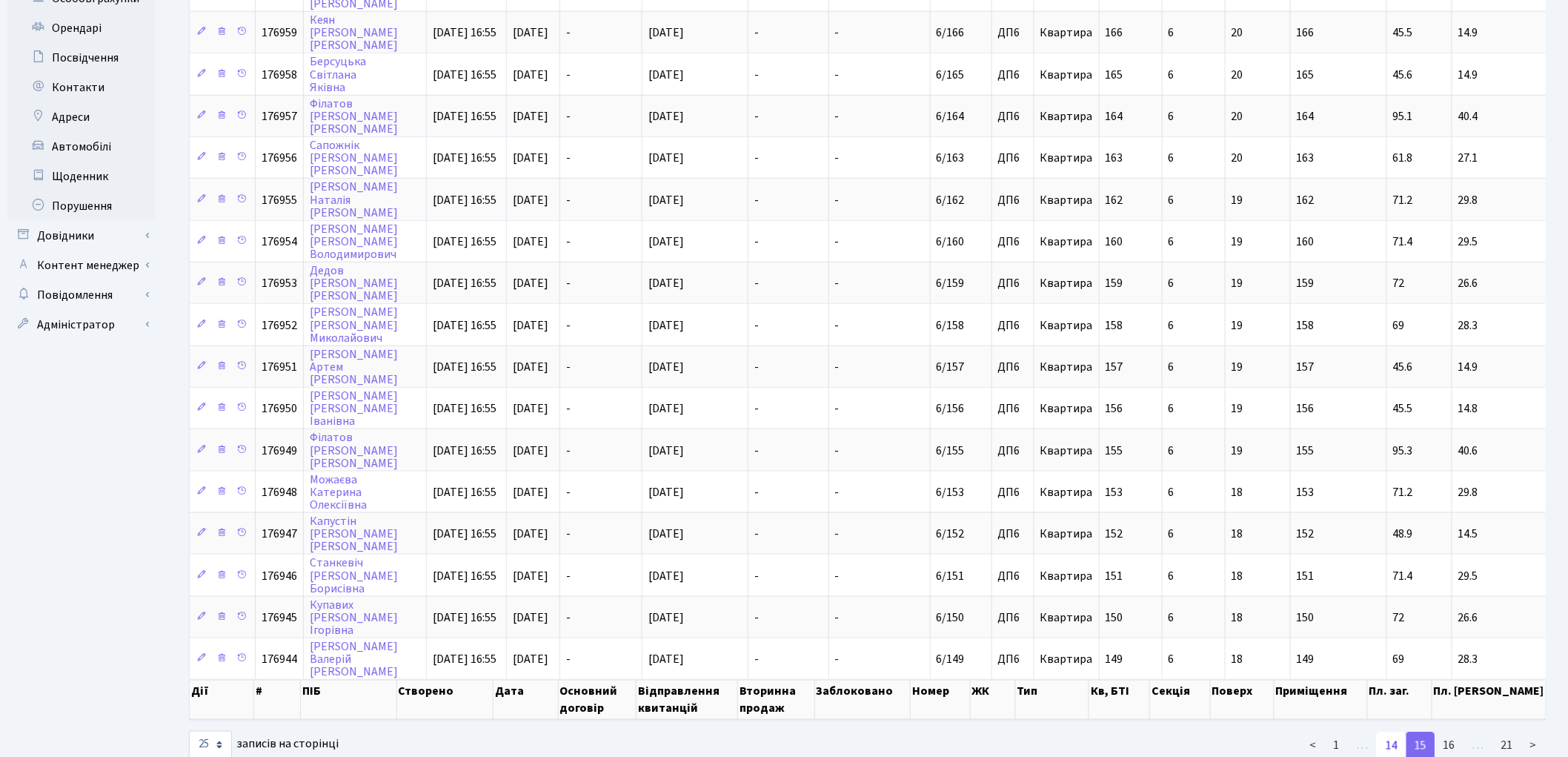
click at [1389, 732] on link "14" at bounding box center [1392, 746] width 30 height 27
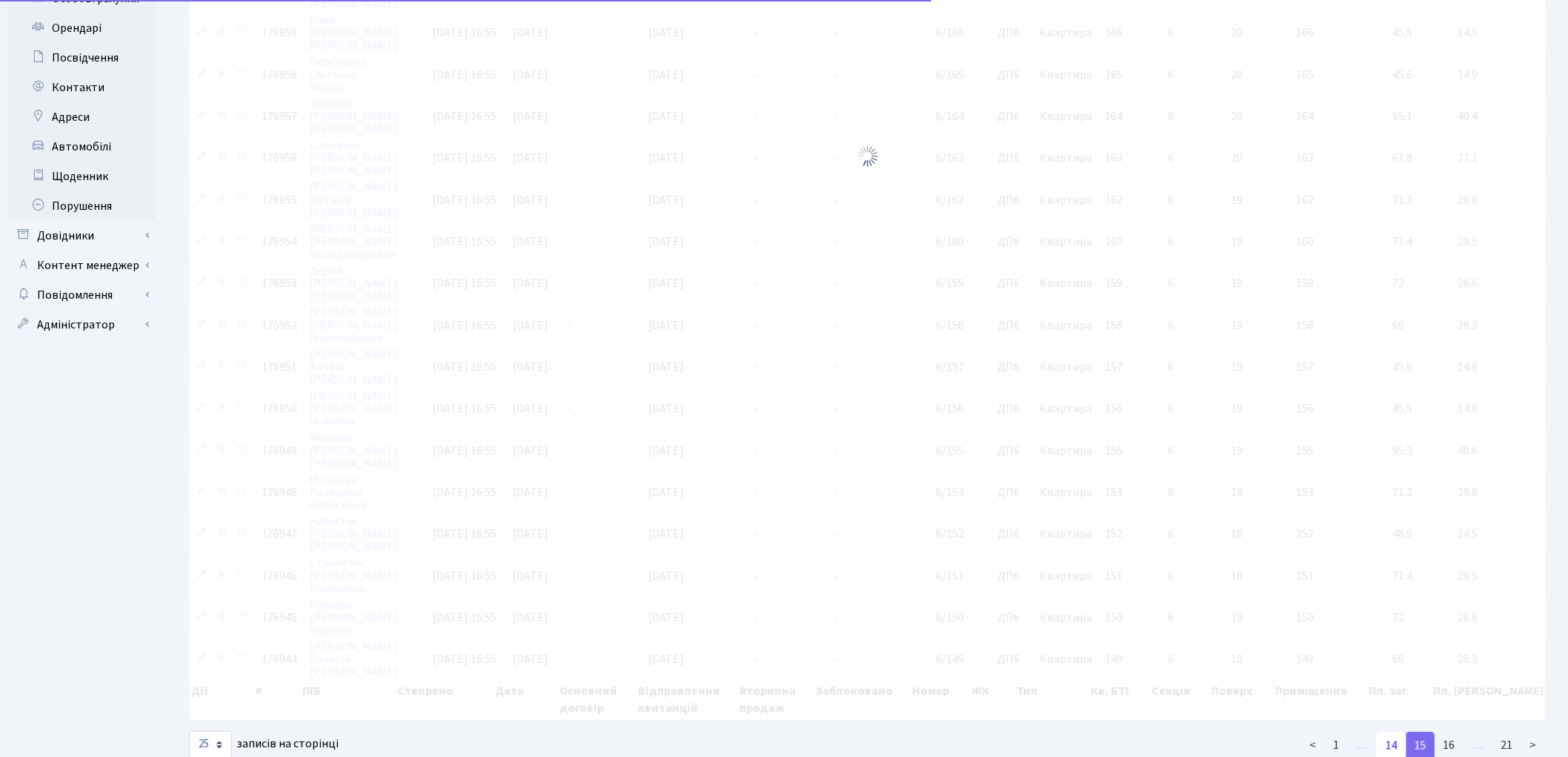
scroll to position [580, 0]
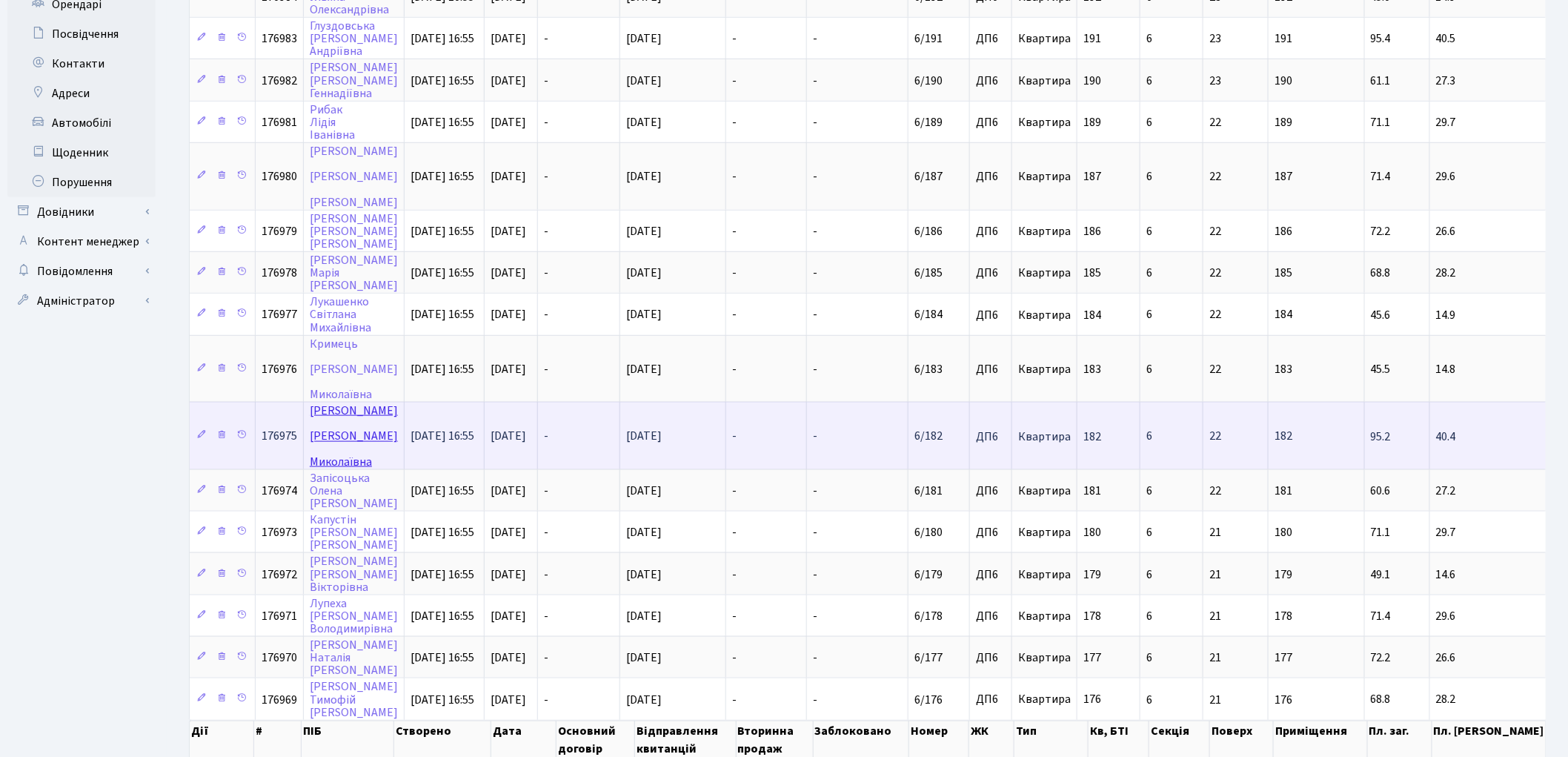
click at [344, 402] on link "Пономаренко Тетяна Миколаївна" at bounding box center [354, 435] width 88 height 66
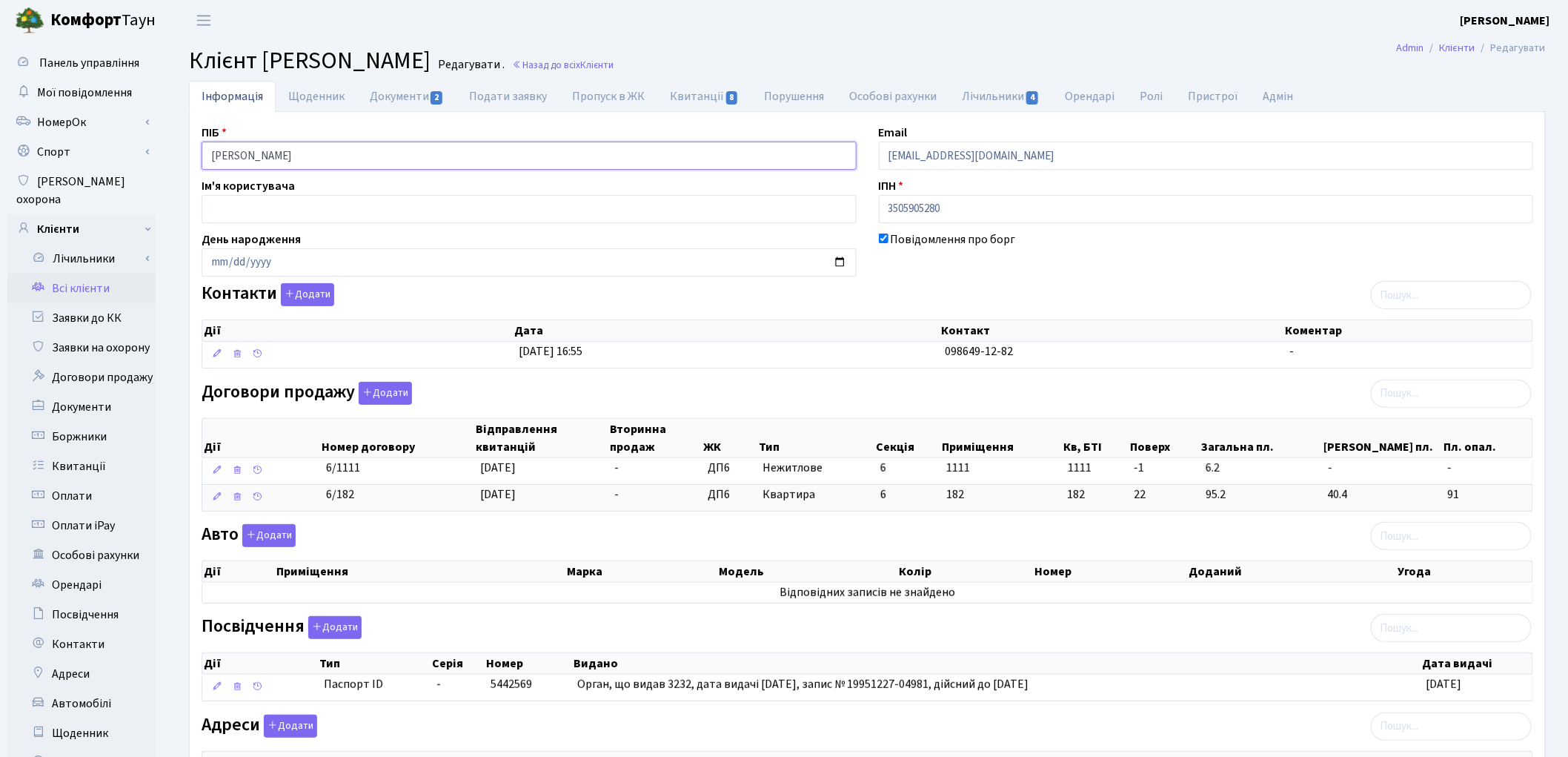
click at [286, 157] on input "Пономаренко Тетяна Миколаївна" at bounding box center [529, 156] width 655 height 28
click at [317, 153] on input "Пономаренко Тетяна Миколаївна" at bounding box center [529, 156] width 655 height 28
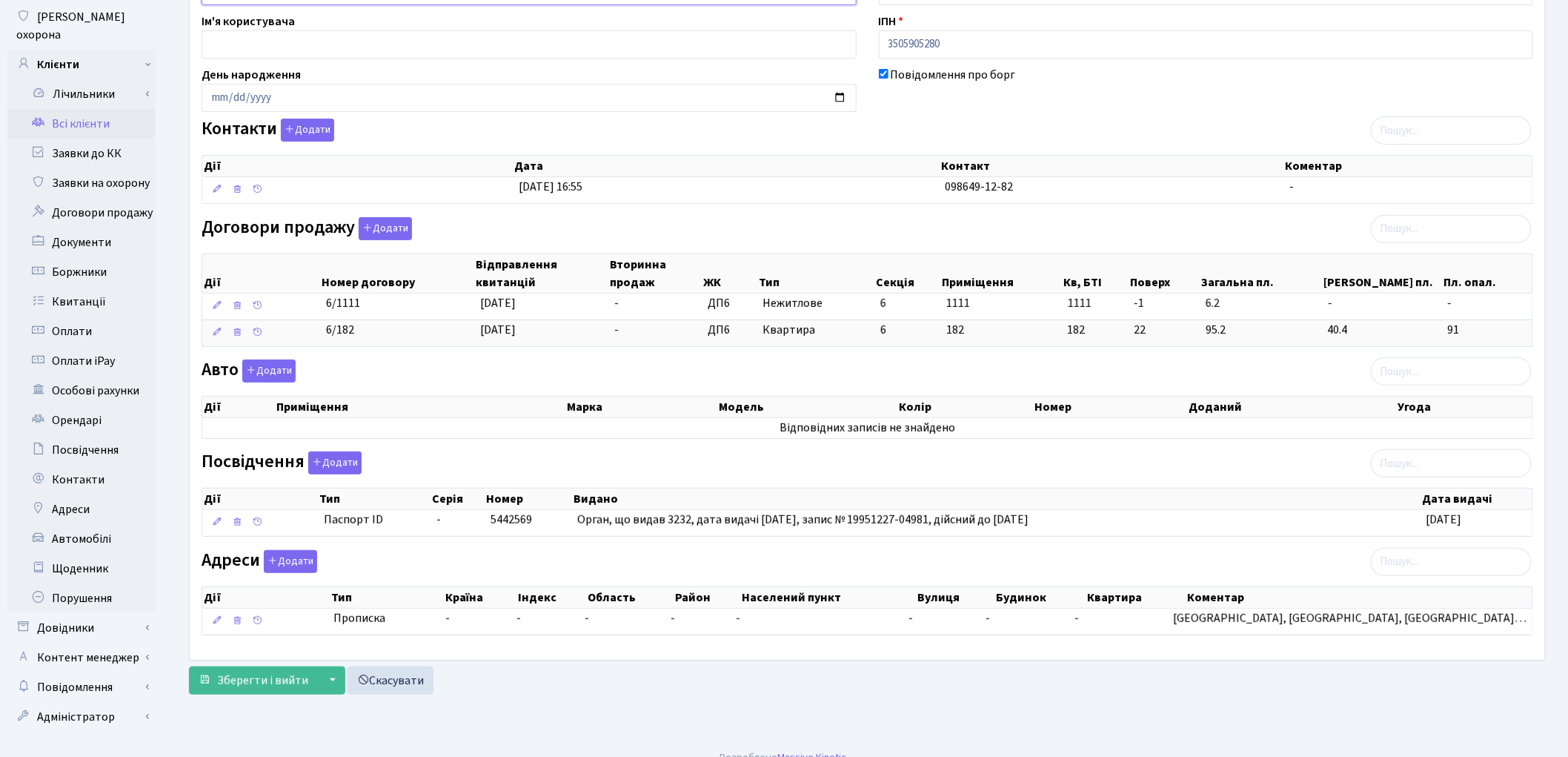
scroll to position [165, 0]
type input "Пономаренко Тетяна Миколаївна"
click at [262, 672] on button "Зберегти і вийти" at bounding box center [254, 679] width 129 height 28
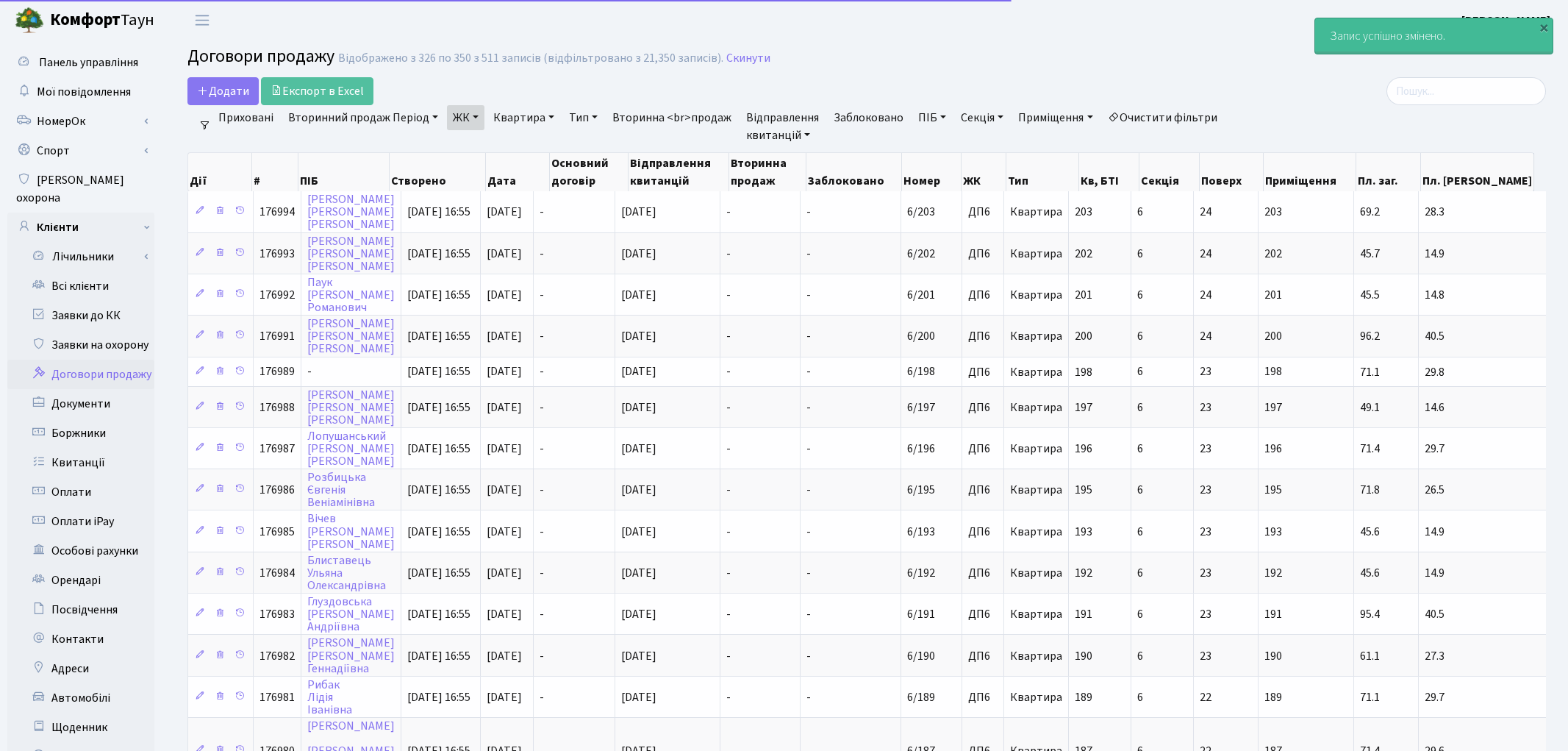
select select "25"
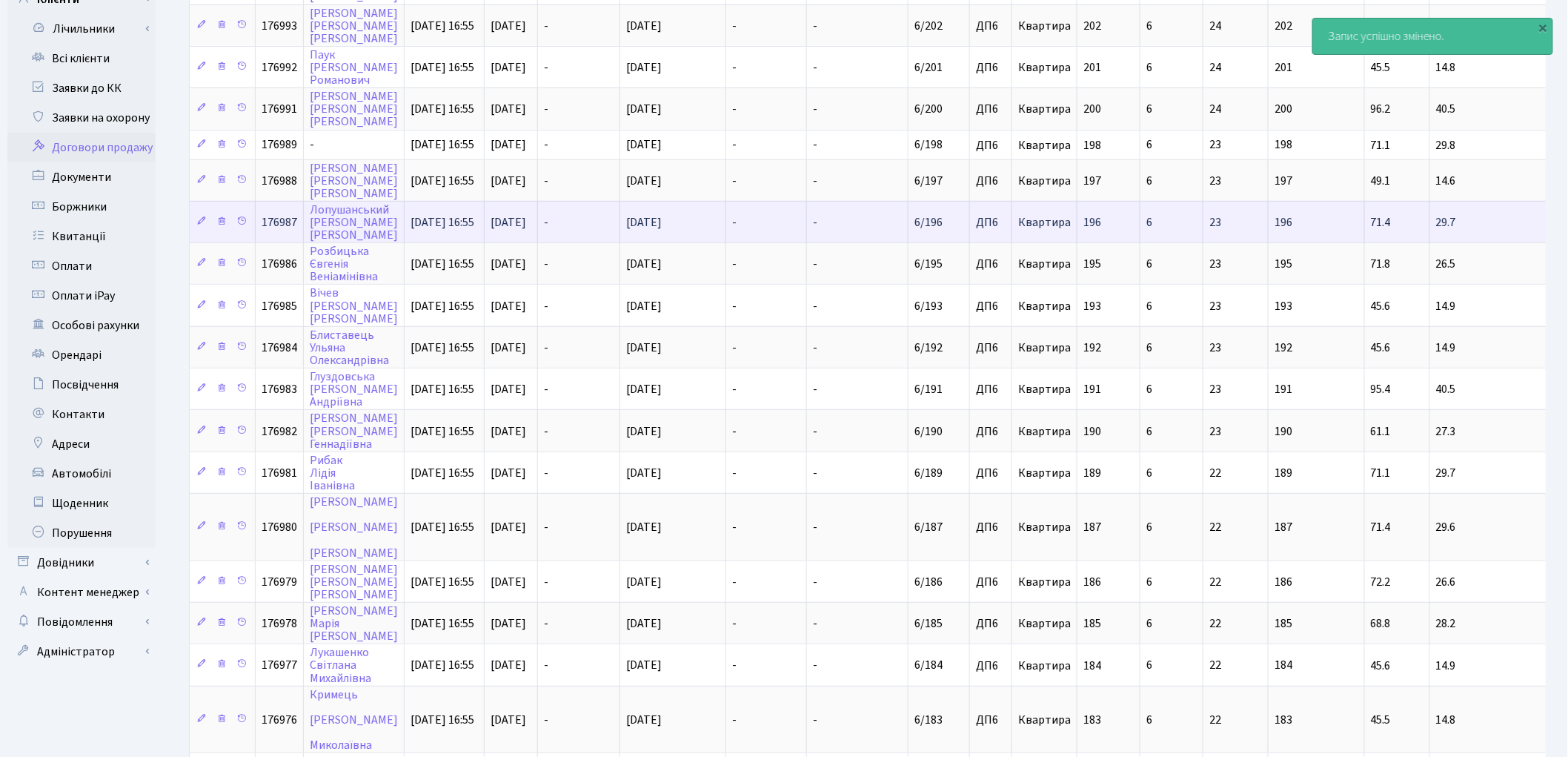
scroll to position [247, 0]
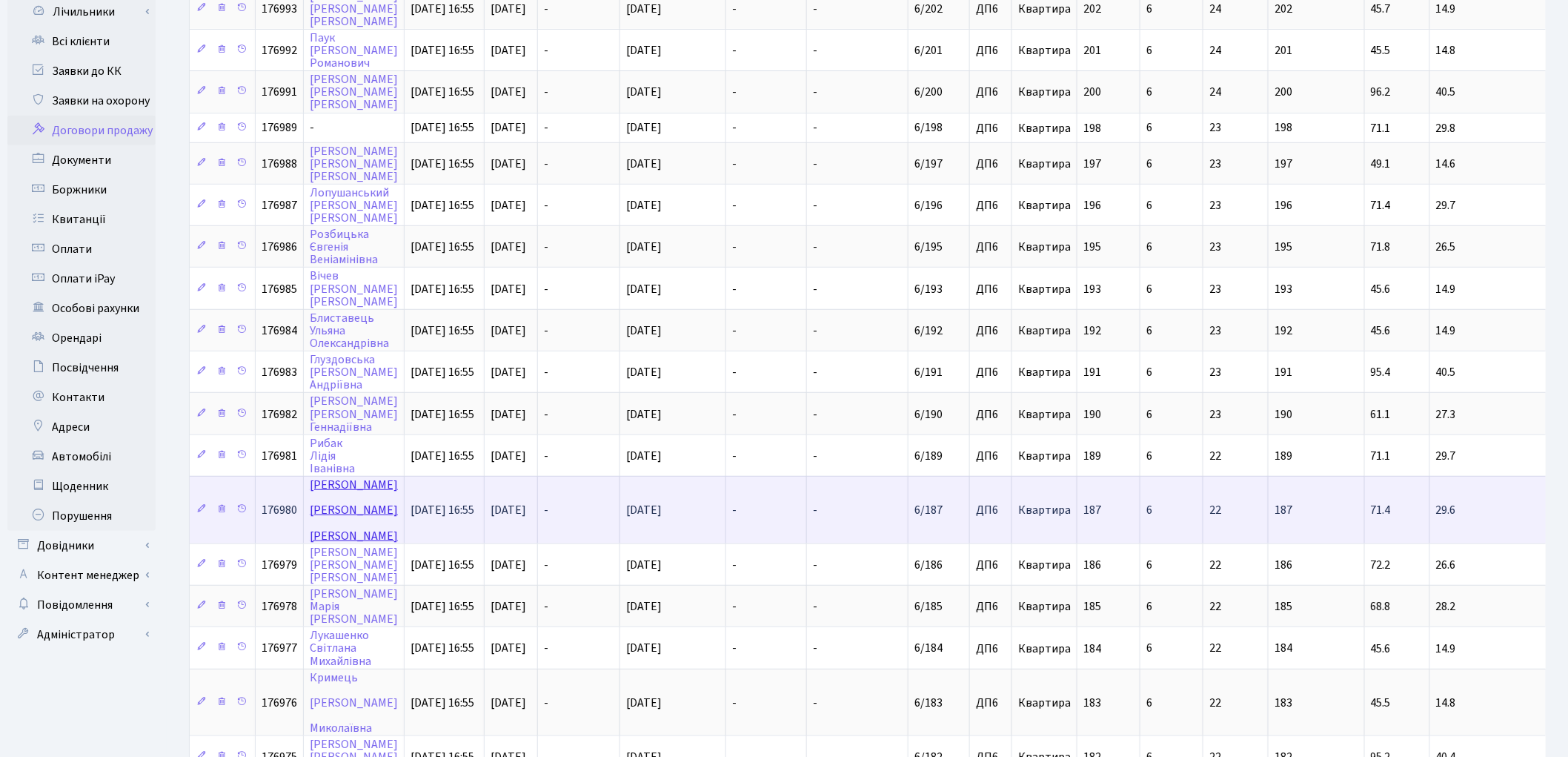
click at [343, 477] on link "[PERSON_NAME]" at bounding box center [354, 509] width 88 height 66
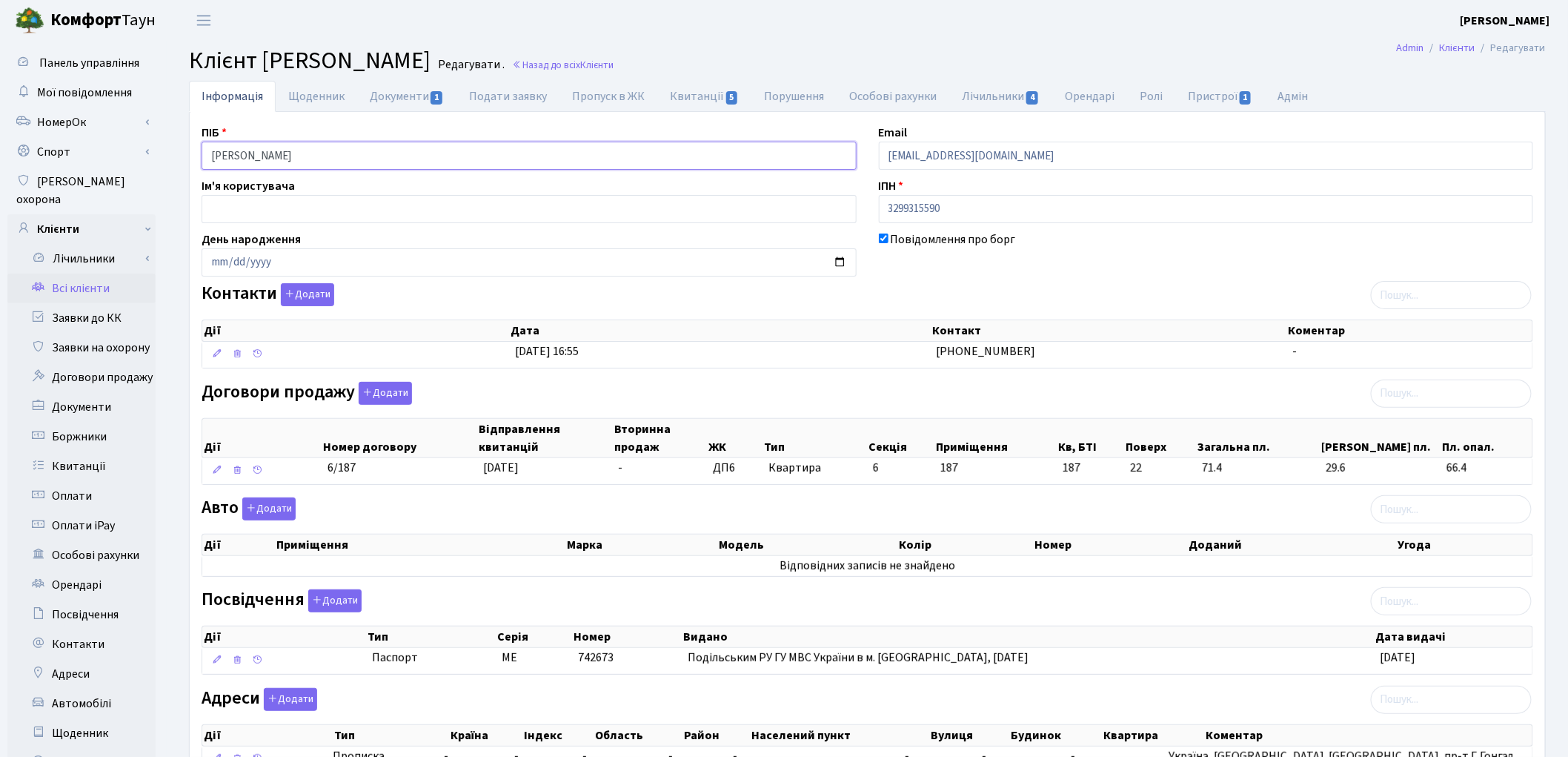
click at [269, 153] on input "Негоденко Андрій Сергійович" at bounding box center [529, 156] width 655 height 28
click at [306, 153] on input "Негоденко Андрій Сергійович" at bounding box center [529, 156] width 655 height 28
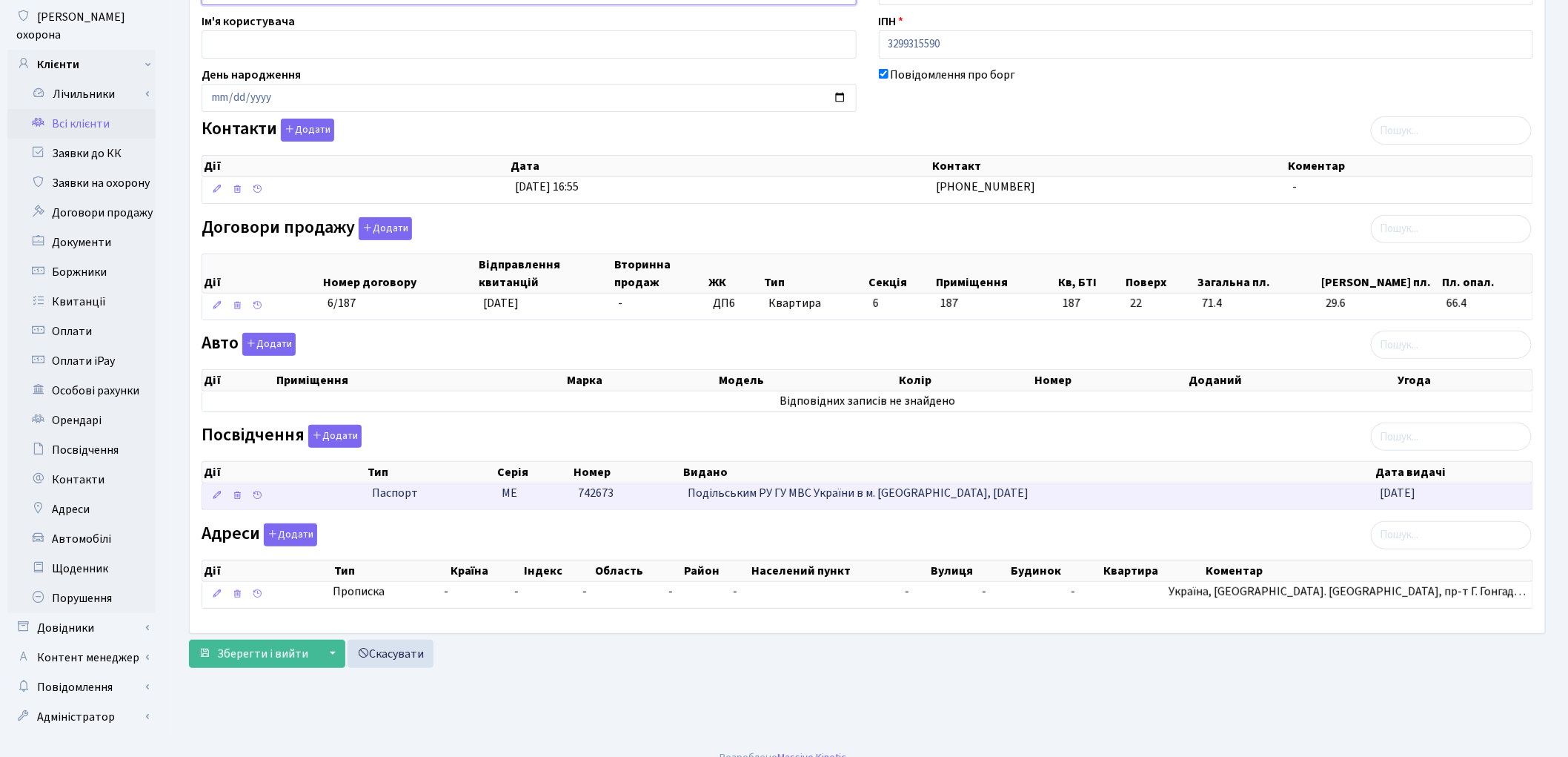
scroll to position [165, 0]
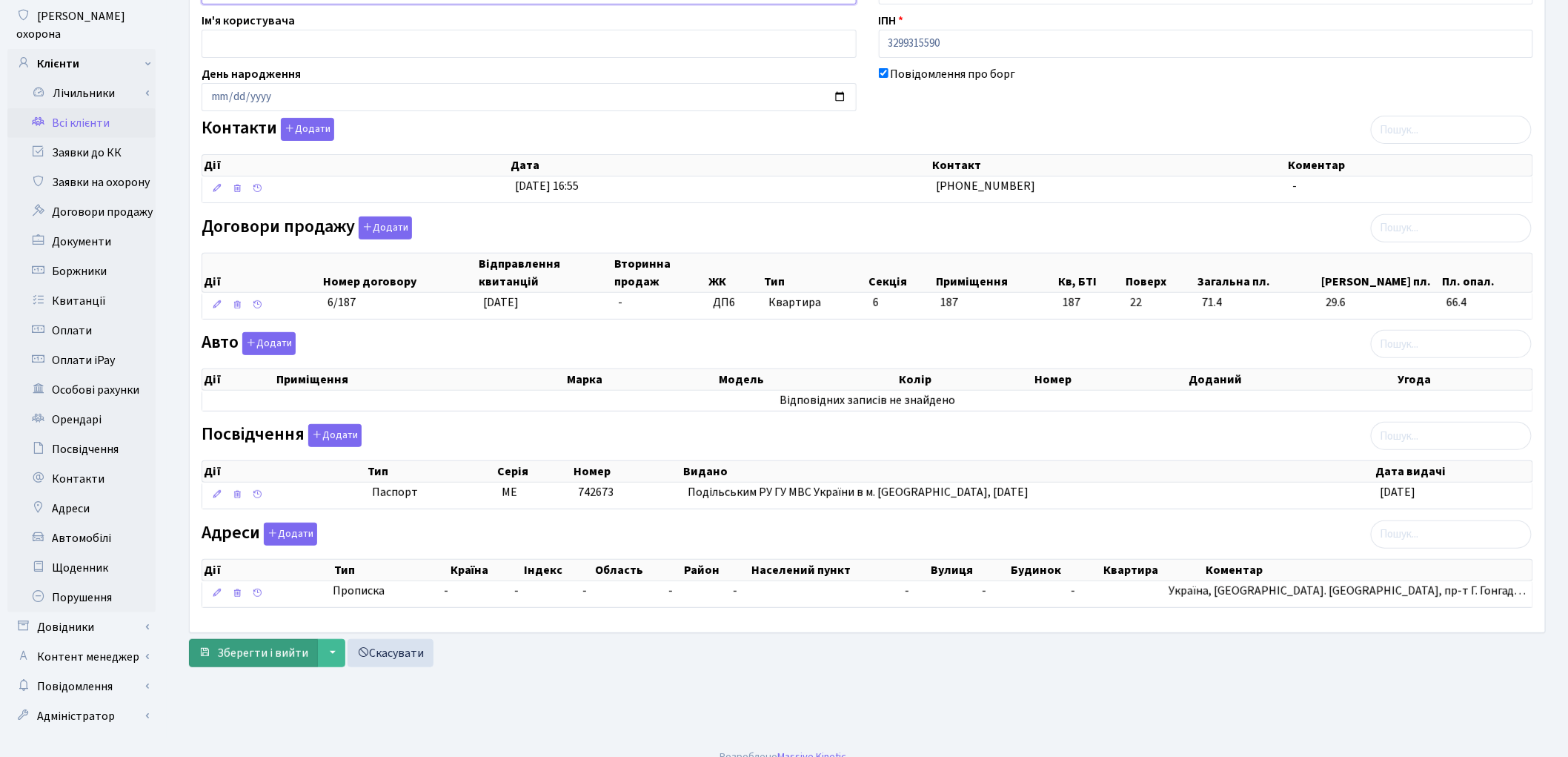
type input "Негоденко Андрій Сергійович"
click at [287, 658] on span "Зберегти і вийти" at bounding box center [263, 653] width 91 height 16
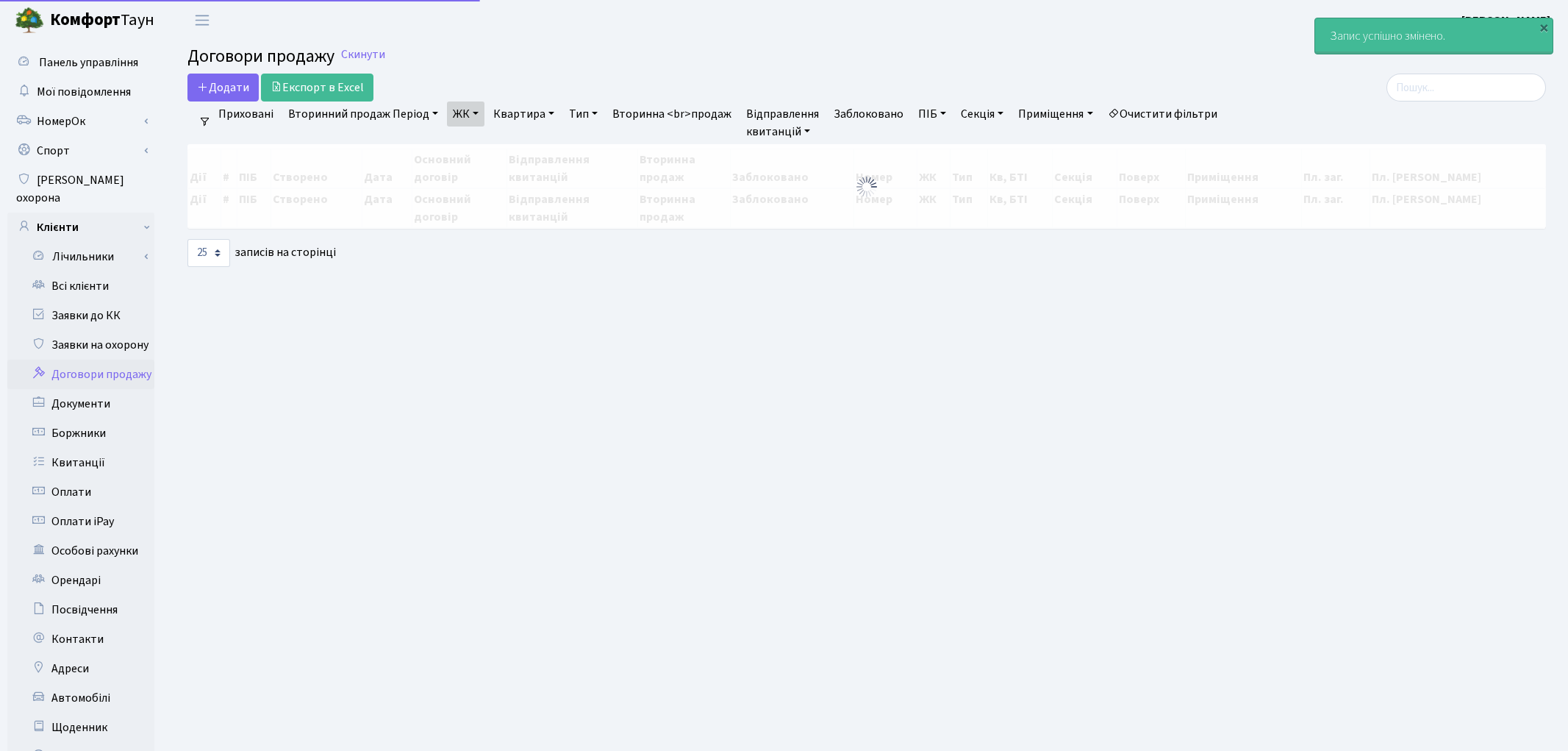
select select "25"
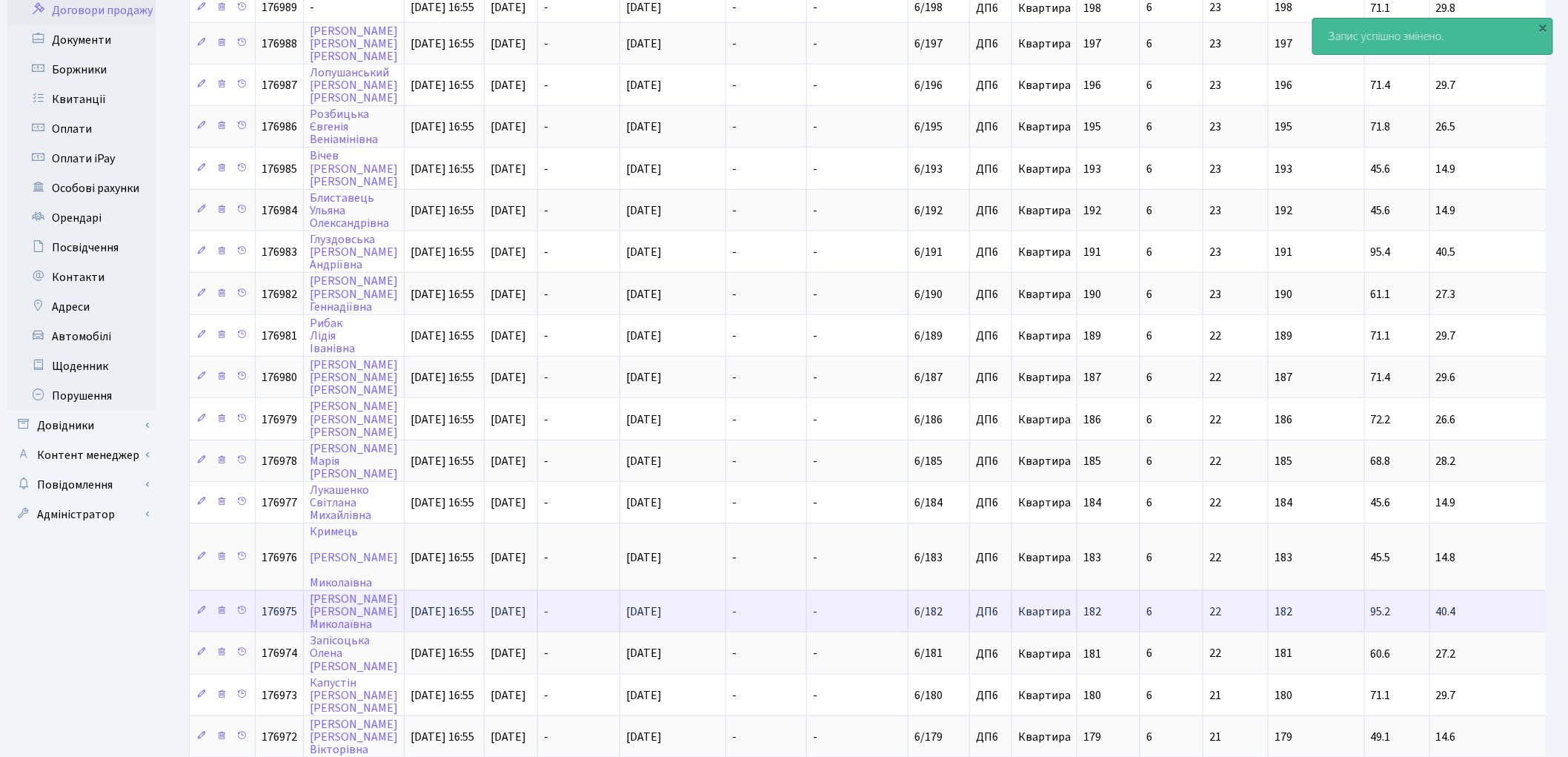
scroll to position [411, 0]
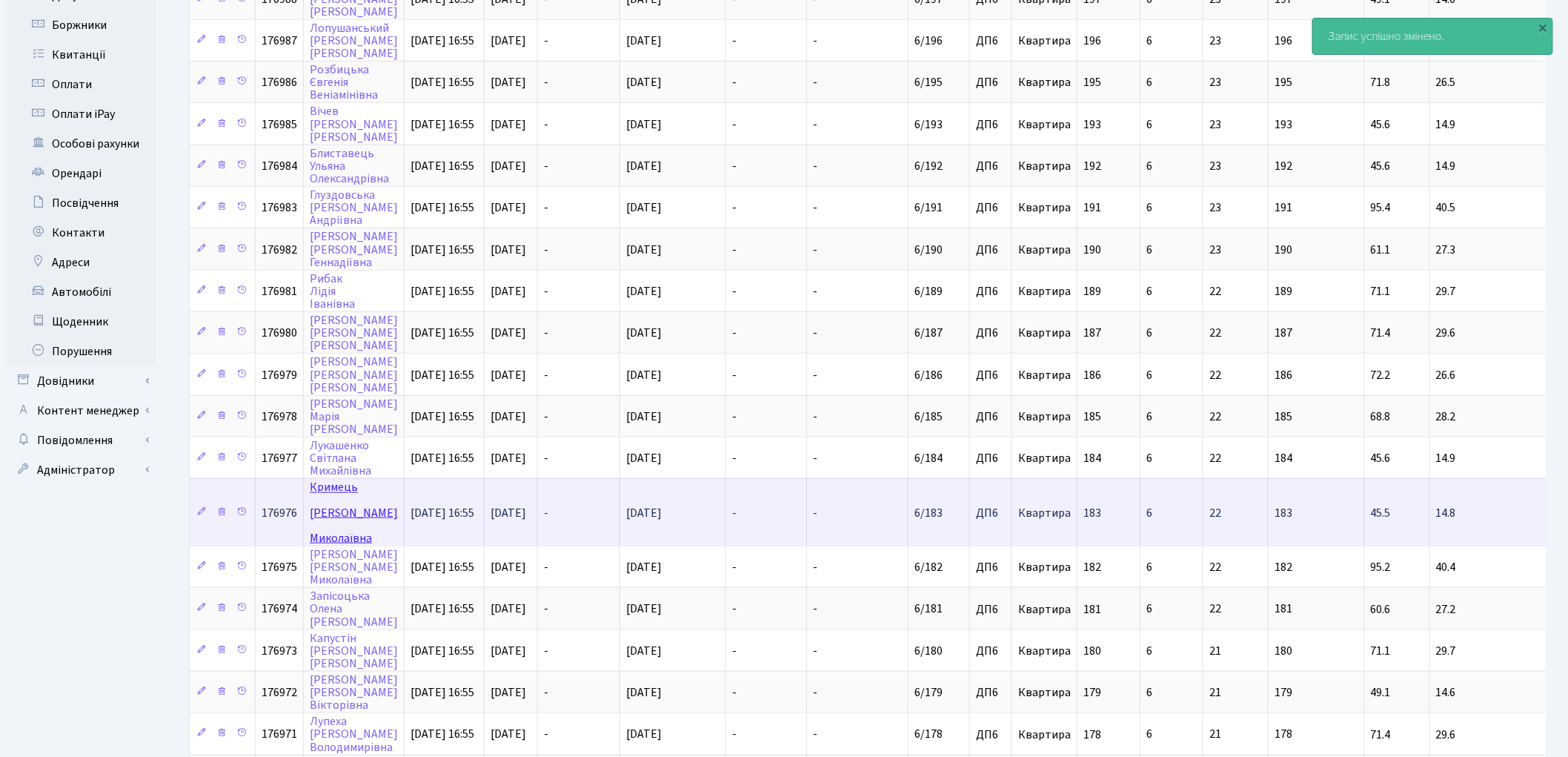
click at [336, 479] on link "[PERSON_NAME]" at bounding box center [354, 512] width 88 height 66
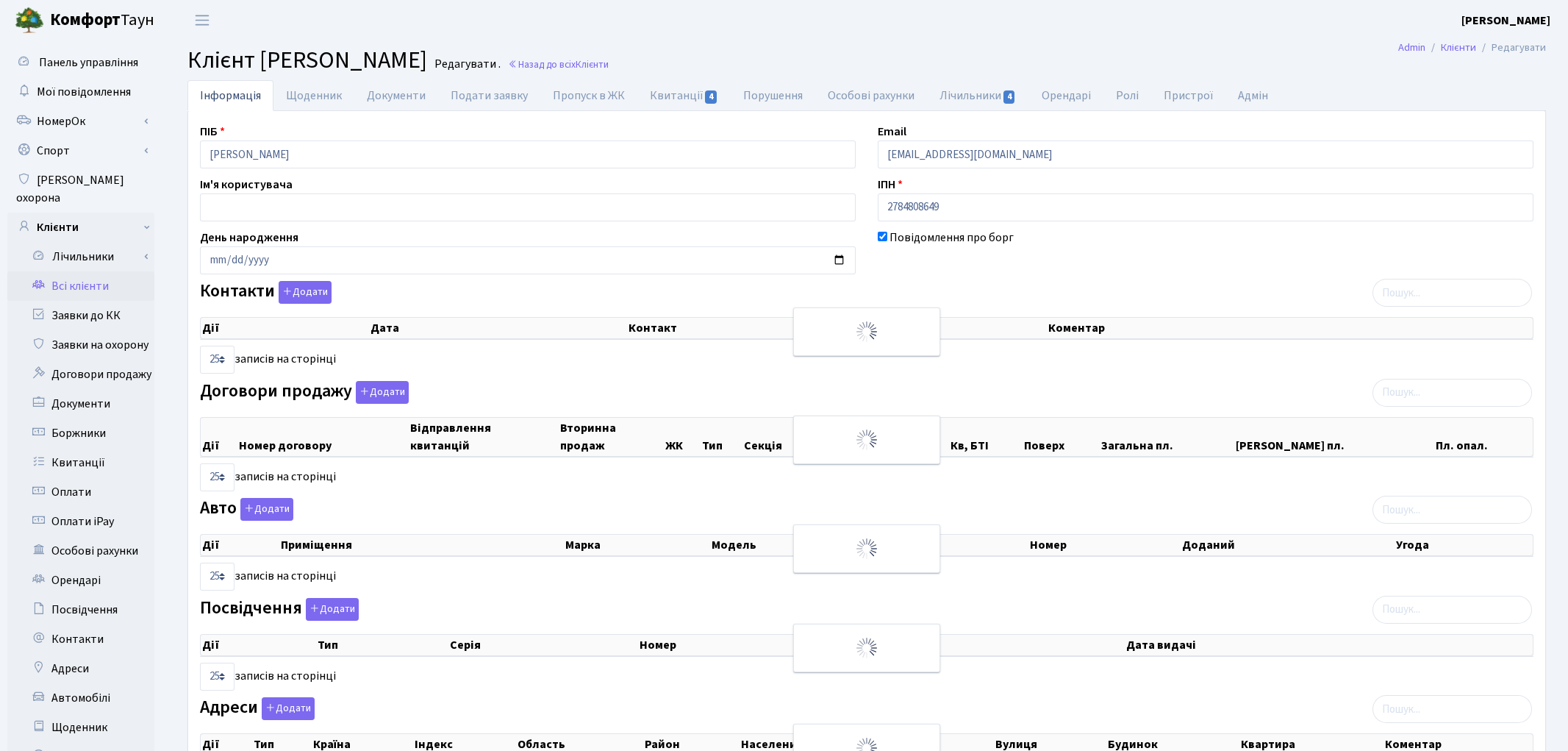
select select "25"
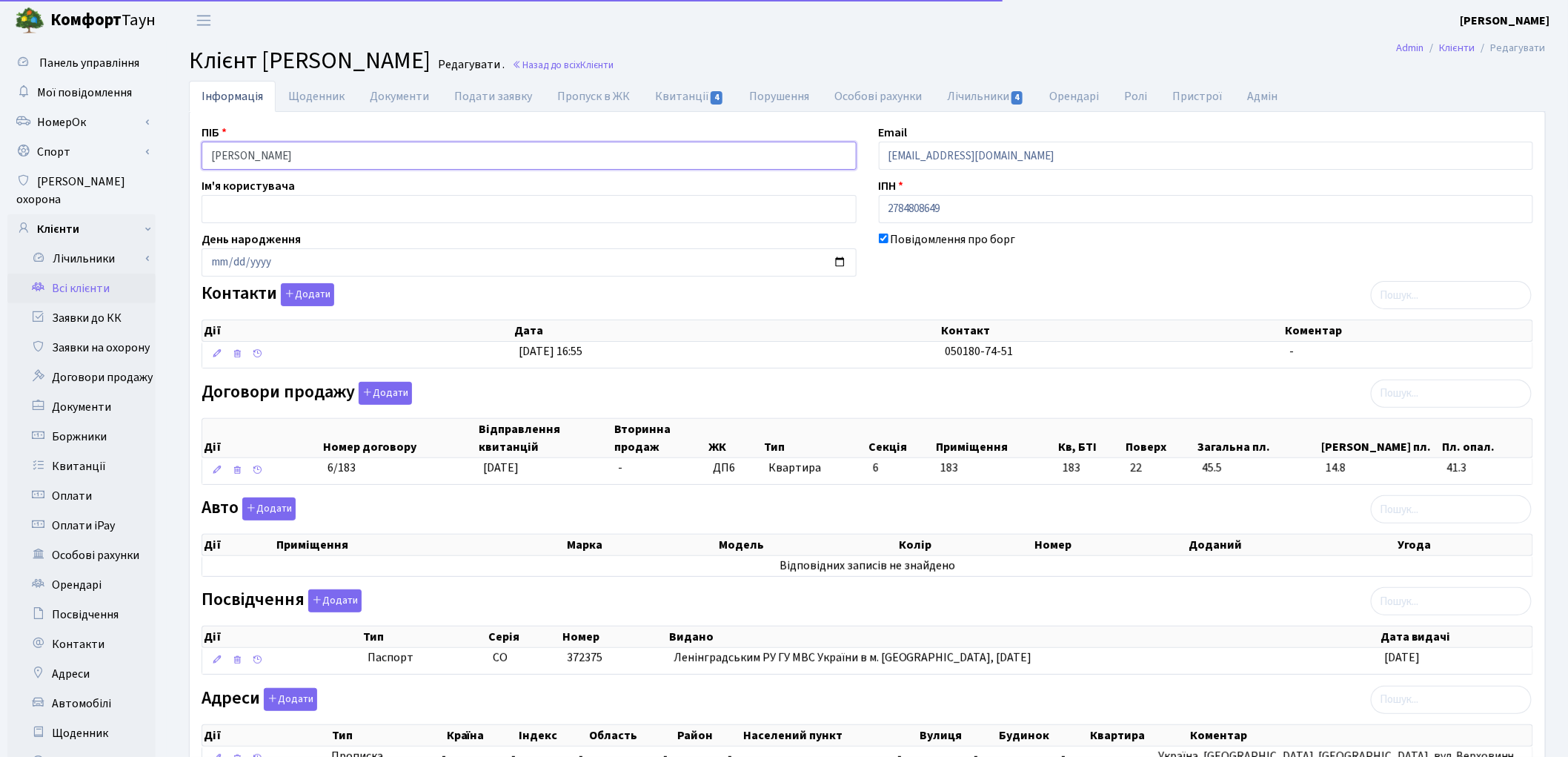
click at [258, 154] on input "Кримець Олександра Миколаївна" at bounding box center [529, 156] width 655 height 28
click at [319, 149] on input "Кримець Олександра Миколаївна" at bounding box center [529, 156] width 655 height 28
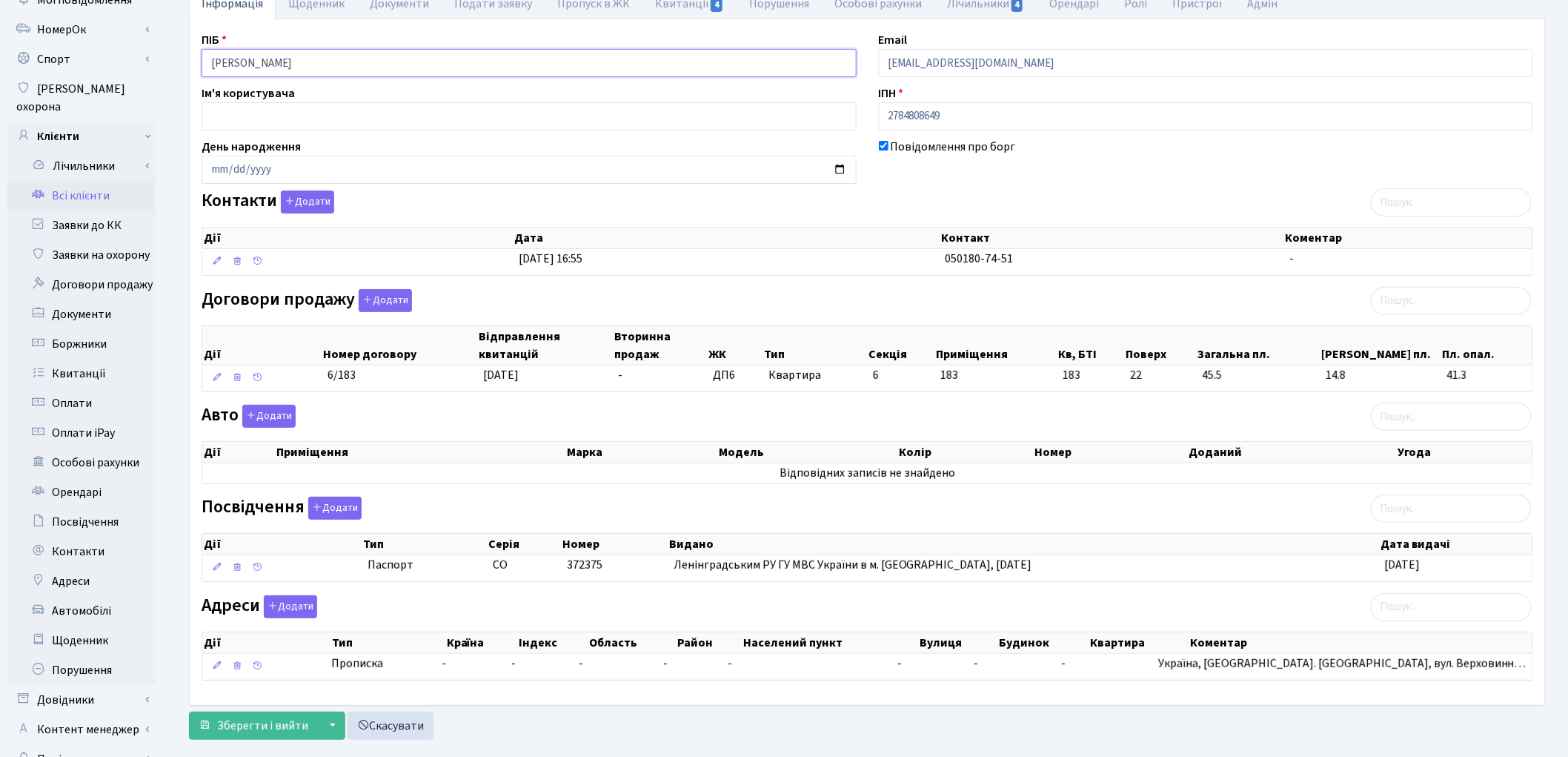
scroll to position [165, 0]
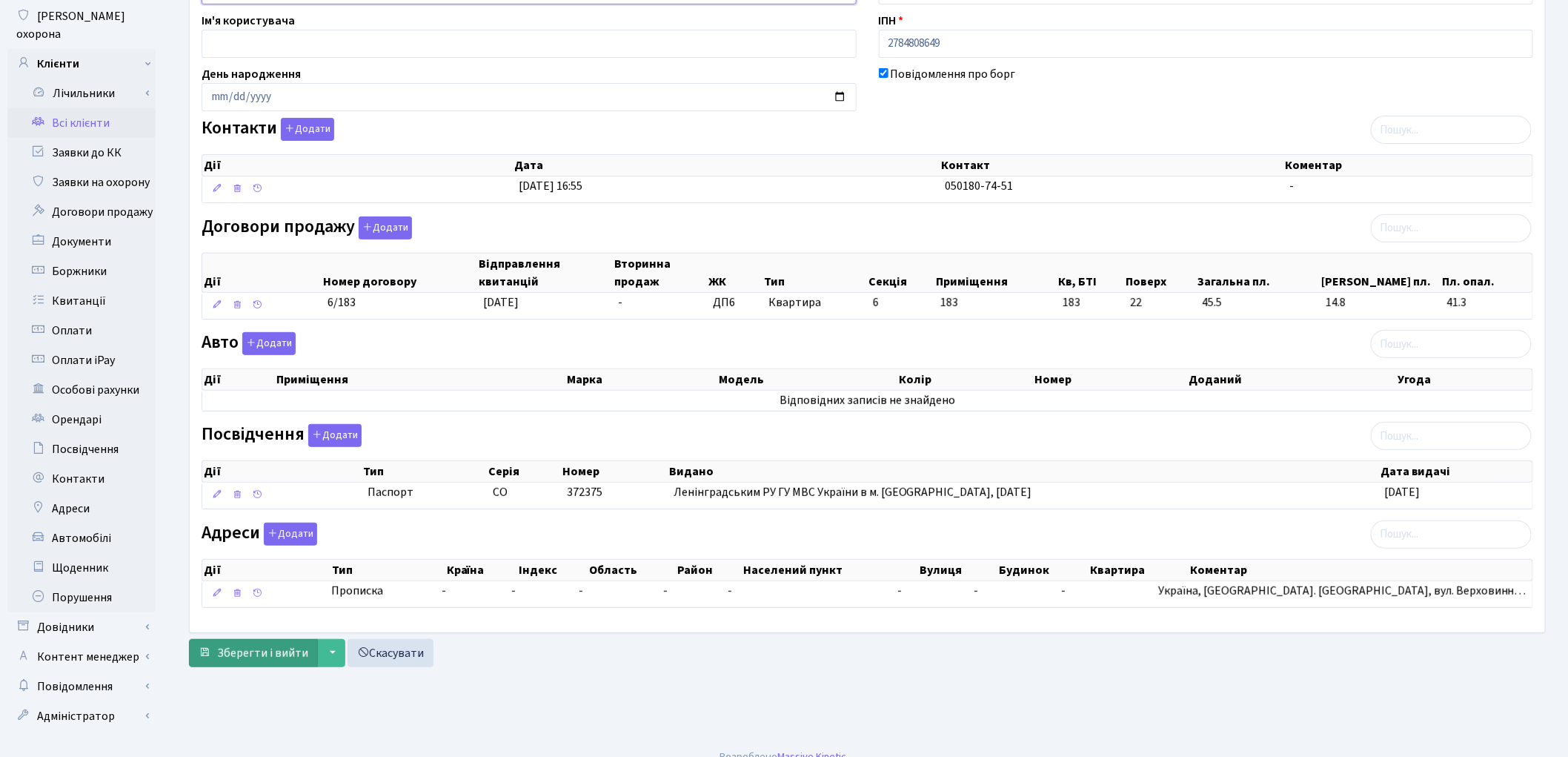
type input "Кримець Олександра Миколаївна"
click at [249, 648] on span "Зберегти і вийти" at bounding box center [263, 653] width 91 height 16
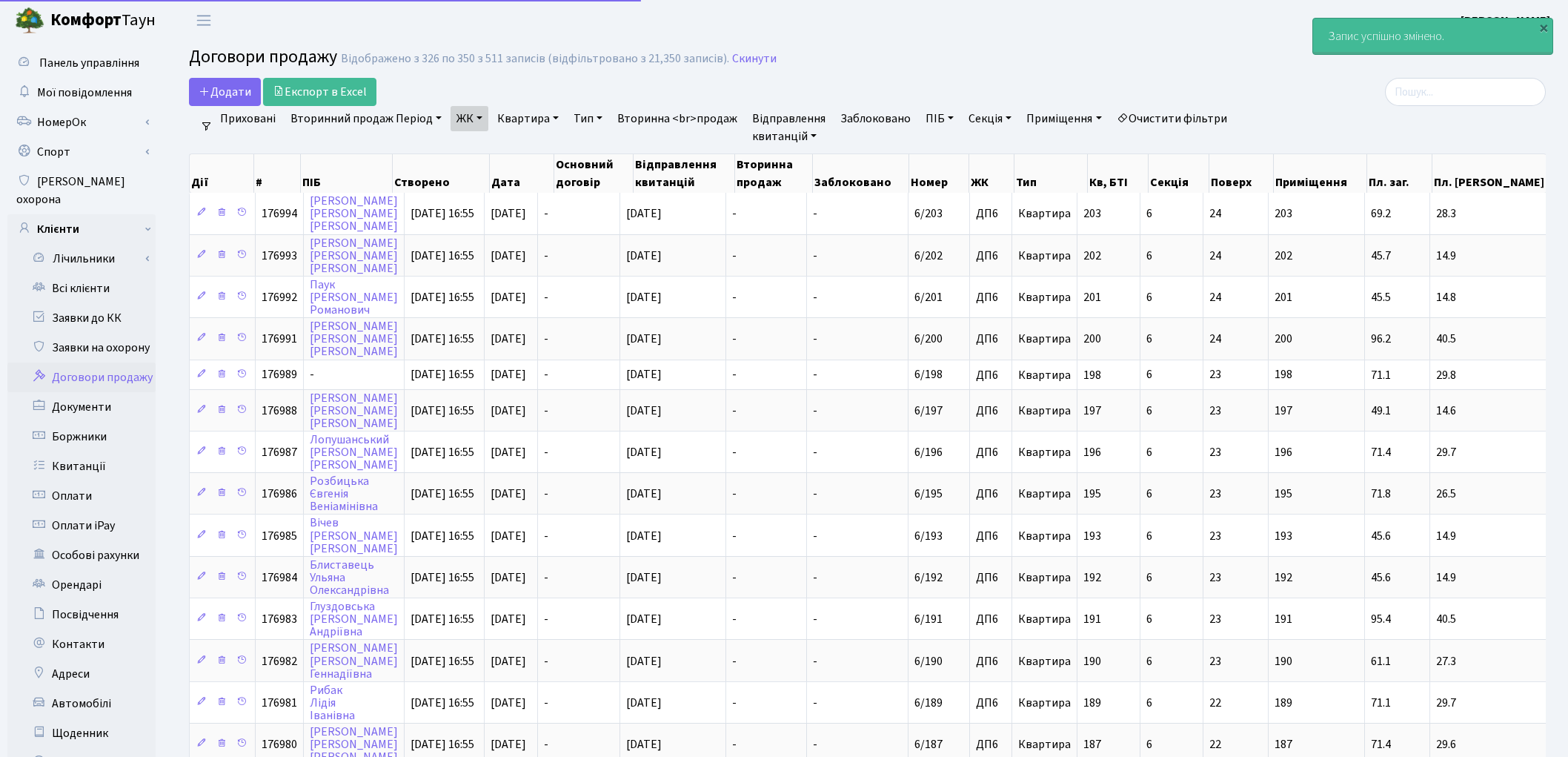
select select "25"
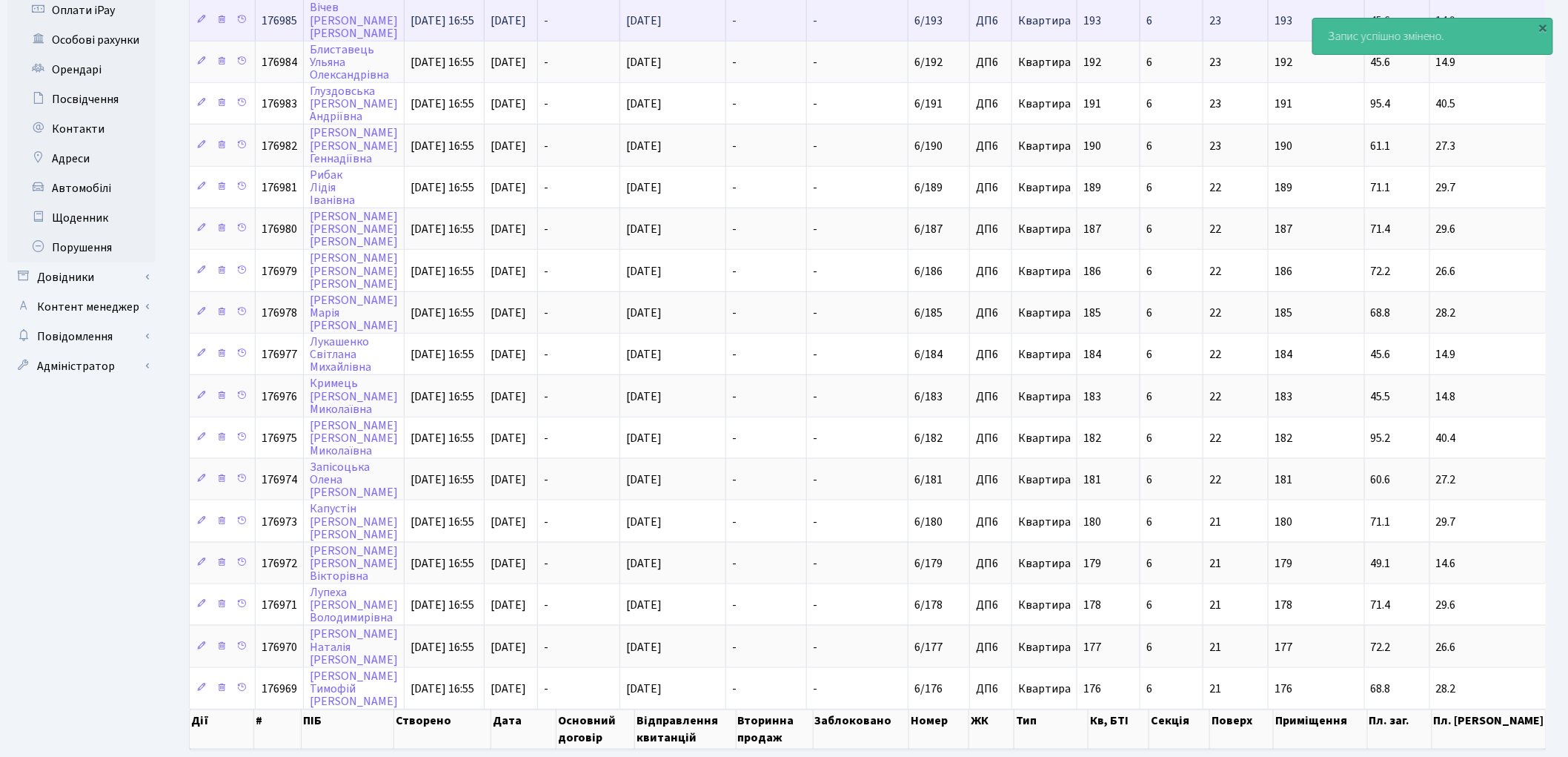
scroll to position [547, 0]
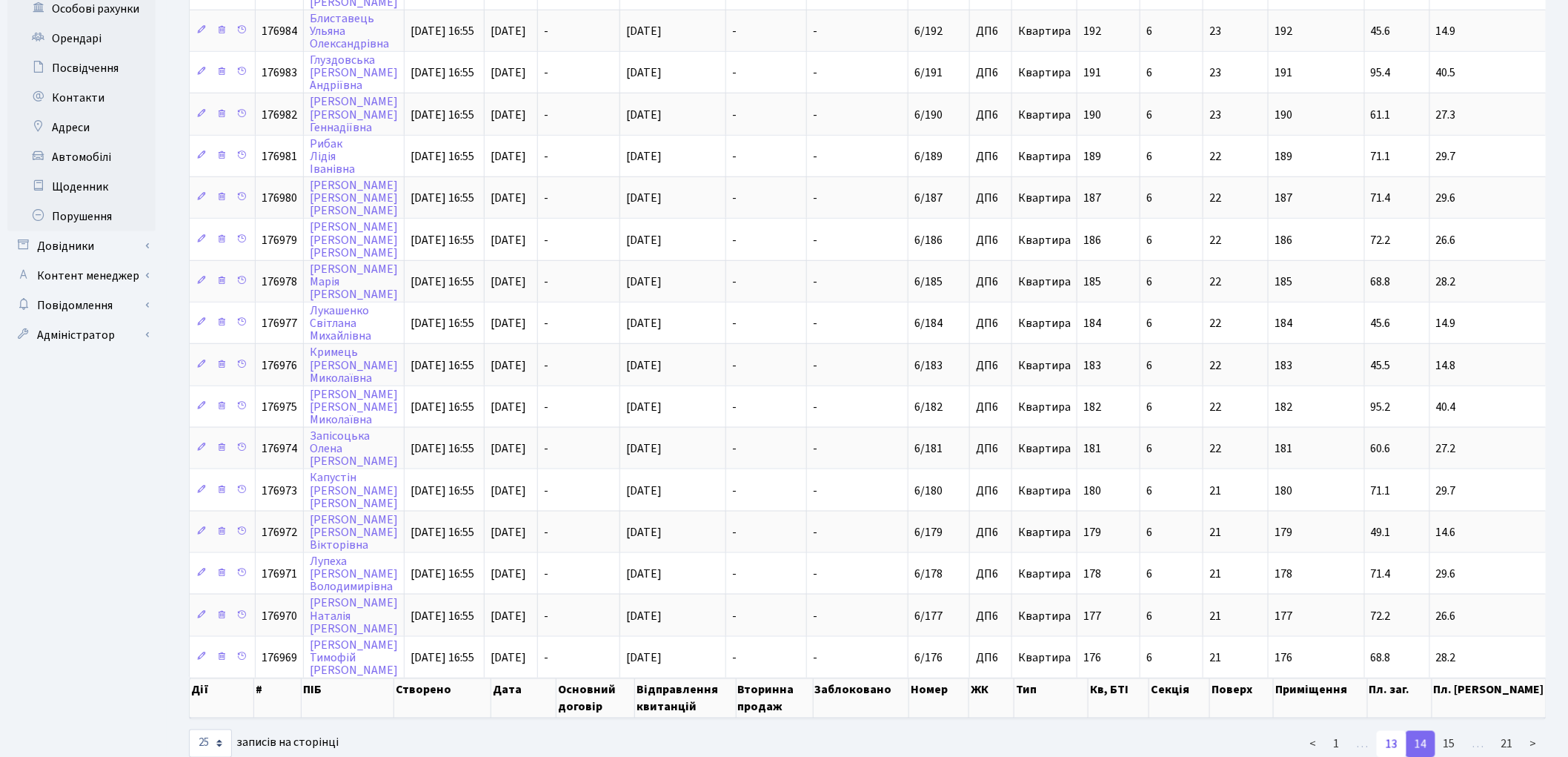
click at [1396, 730] on link "13" at bounding box center [1392, 744] width 30 height 27
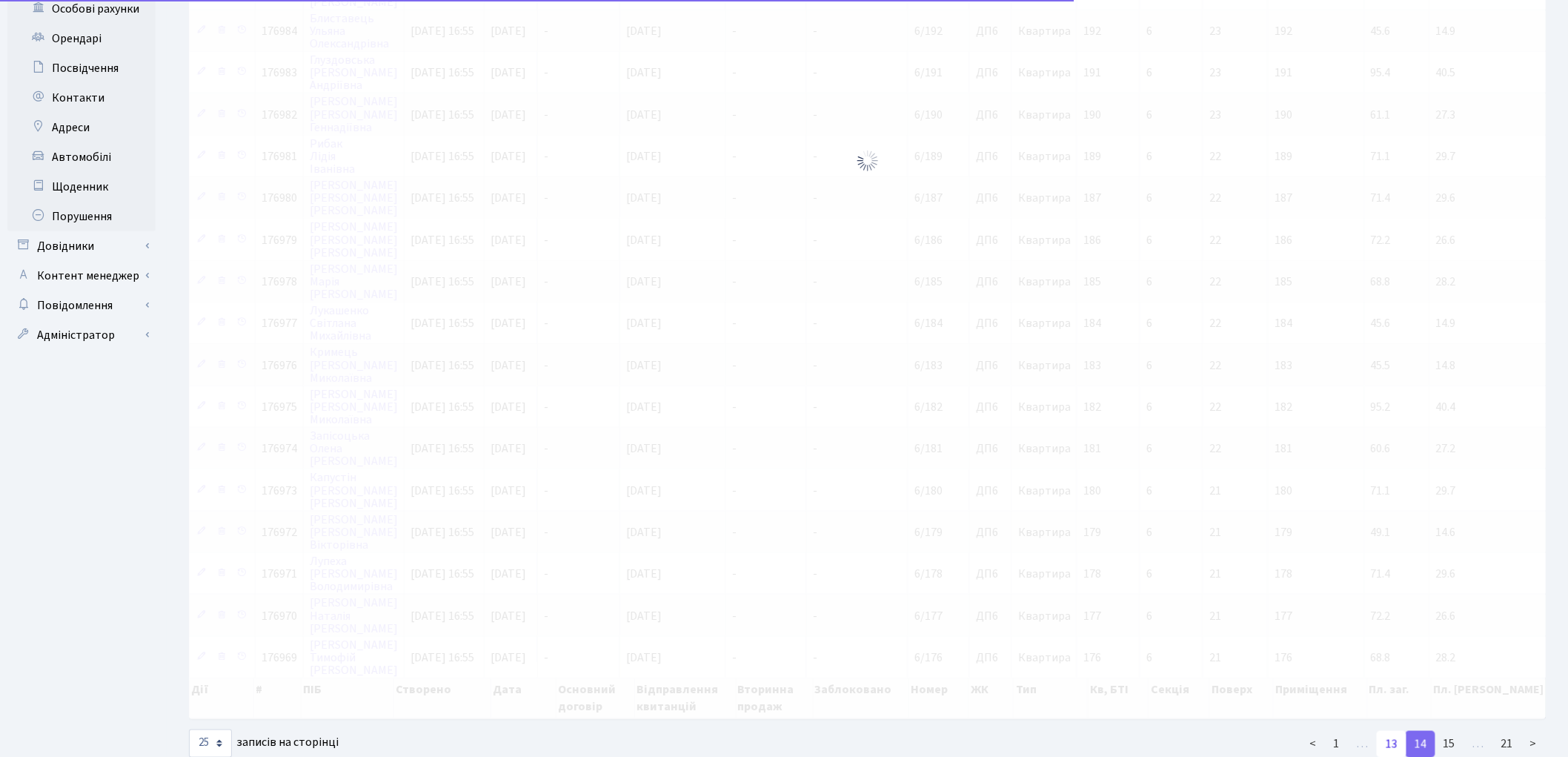
scroll to position [679, 0]
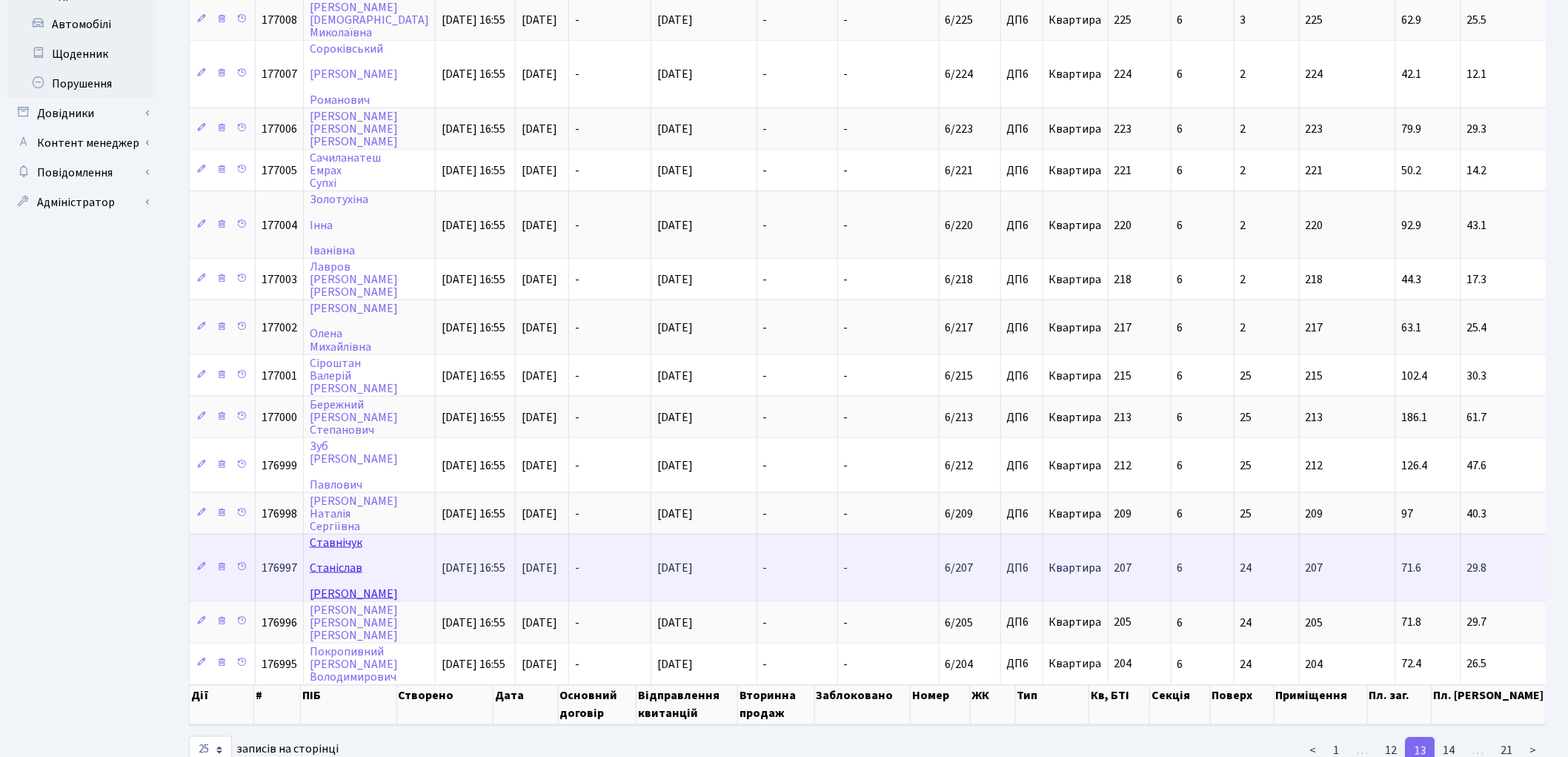
click at [314, 534] on link "Ставнічук Станіслав Сергійович" at bounding box center [354, 567] width 88 height 66
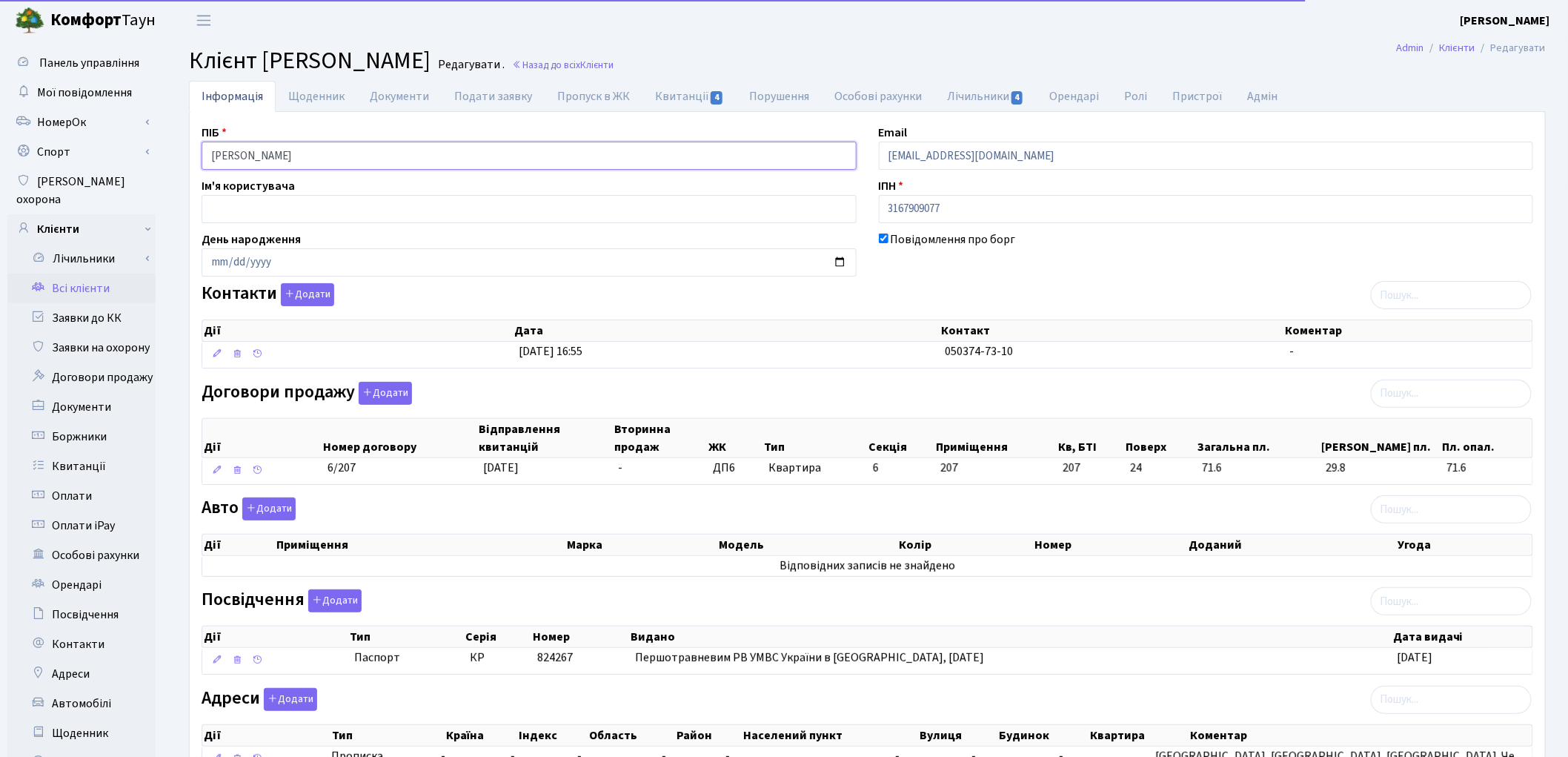
click at [267, 157] on input "Ставнічук Станіслав Сергійович" at bounding box center [529, 156] width 655 height 28
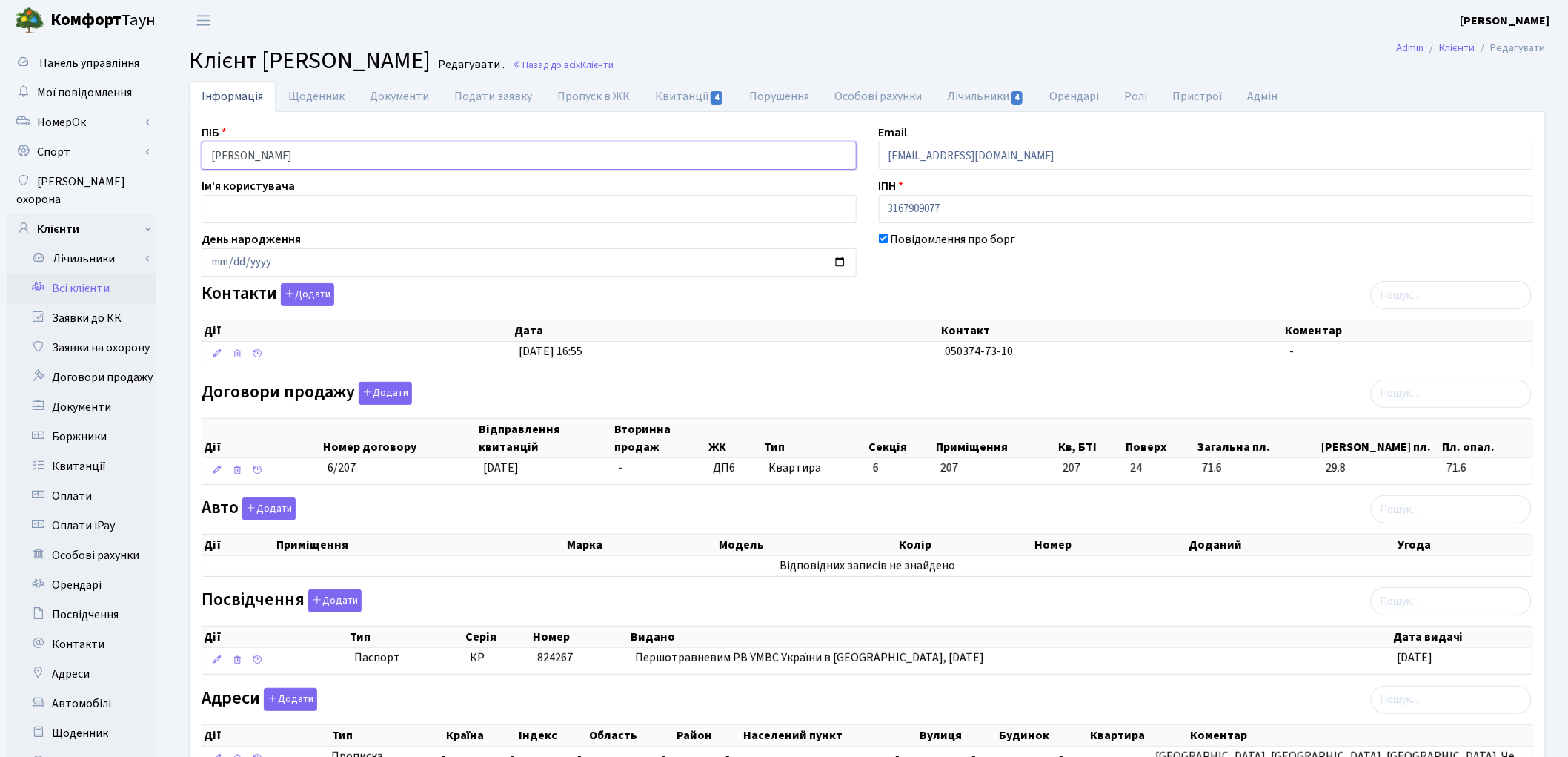
click at [265, 154] on input "Ставнічук Станіслав Сергійович" at bounding box center [529, 156] width 655 height 28
click at [313, 153] on input "Ставнічук Станіслав Сергійович" at bounding box center [529, 156] width 655 height 28
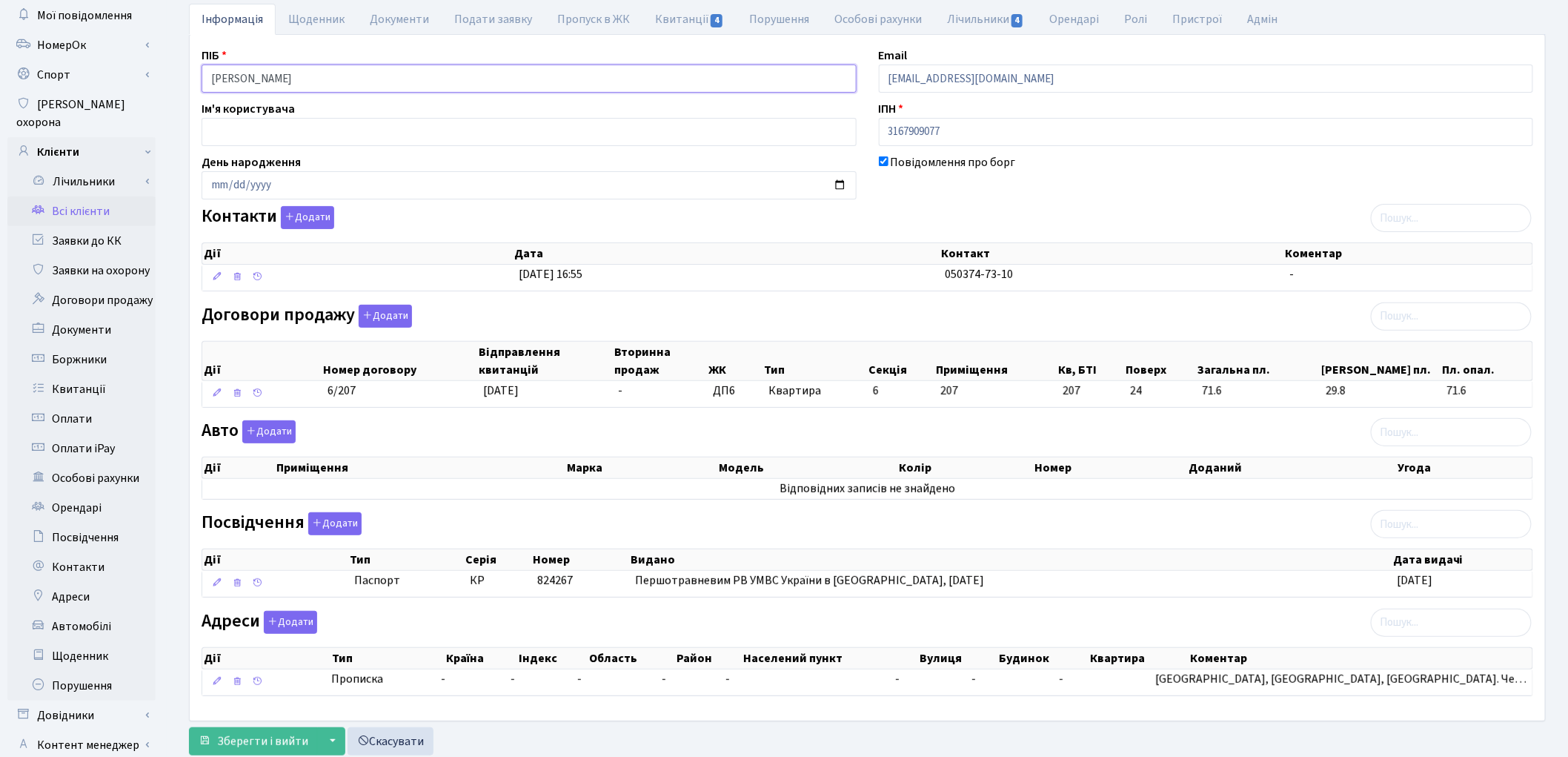
scroll to position [165, 0]
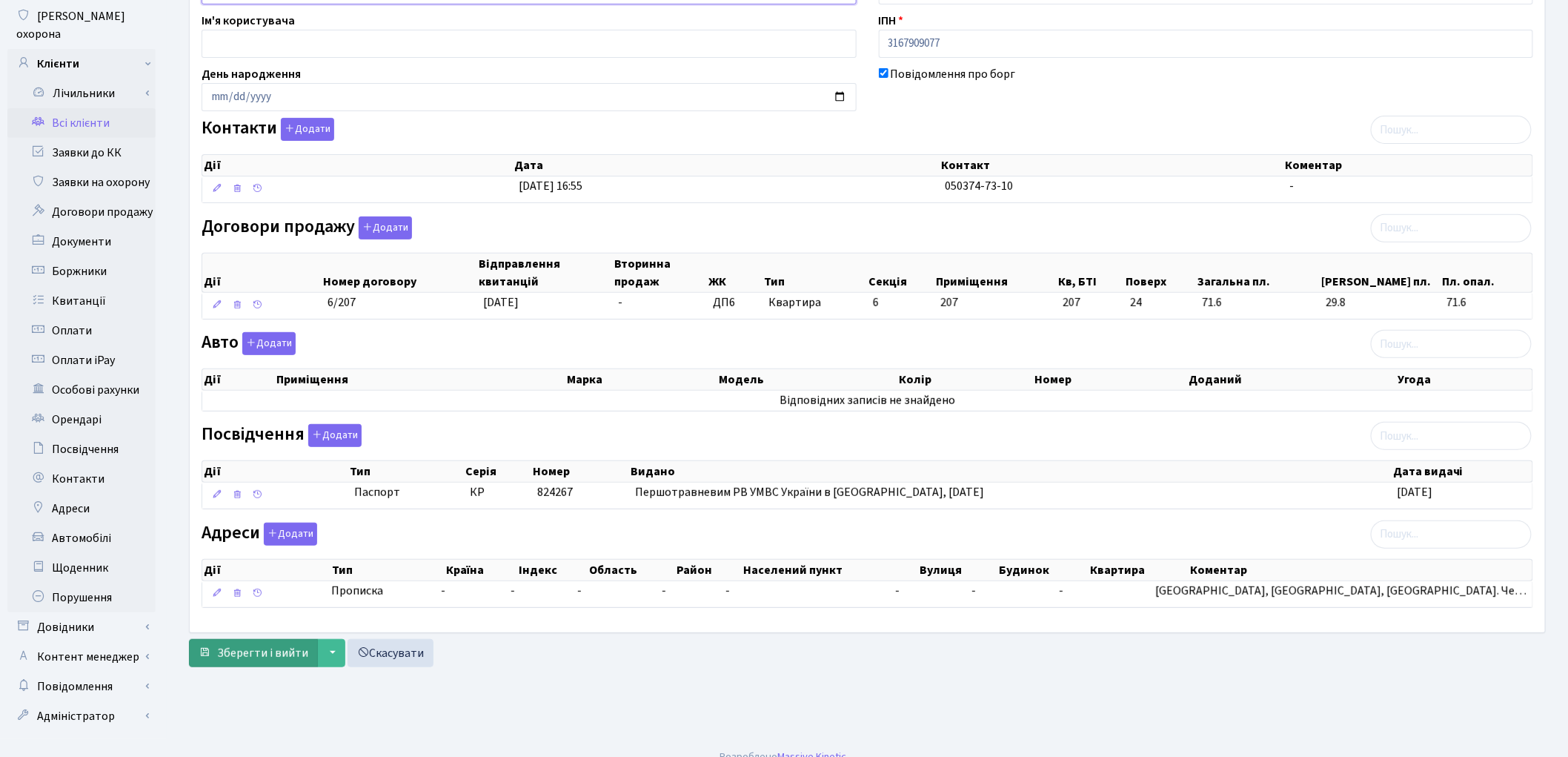
type input "Ставнічук Станіслав Сергійович"
click at [261, 655] on span "Зберегти і вийти" at bounding box center [263, 653] width 91 height 16
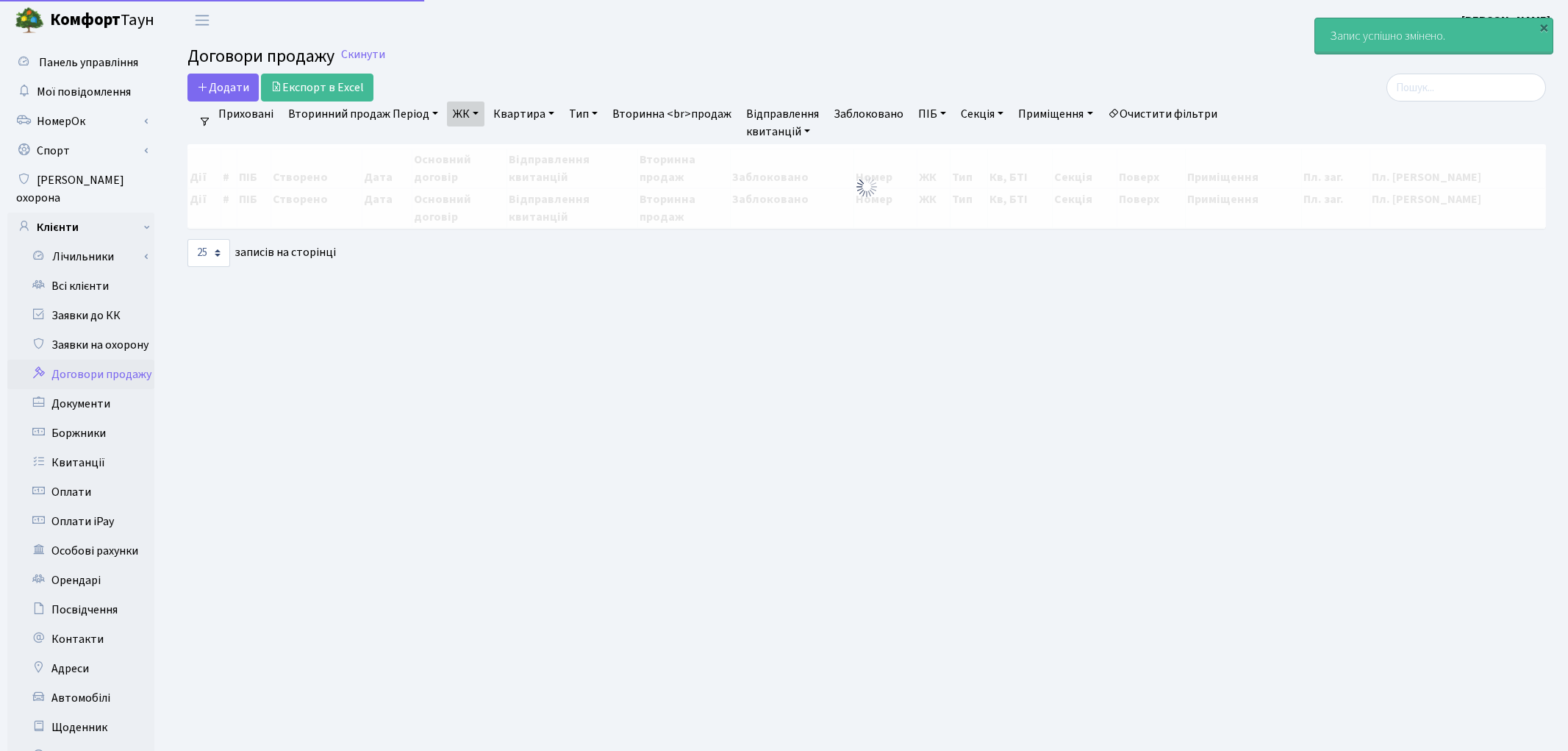
select select "25"
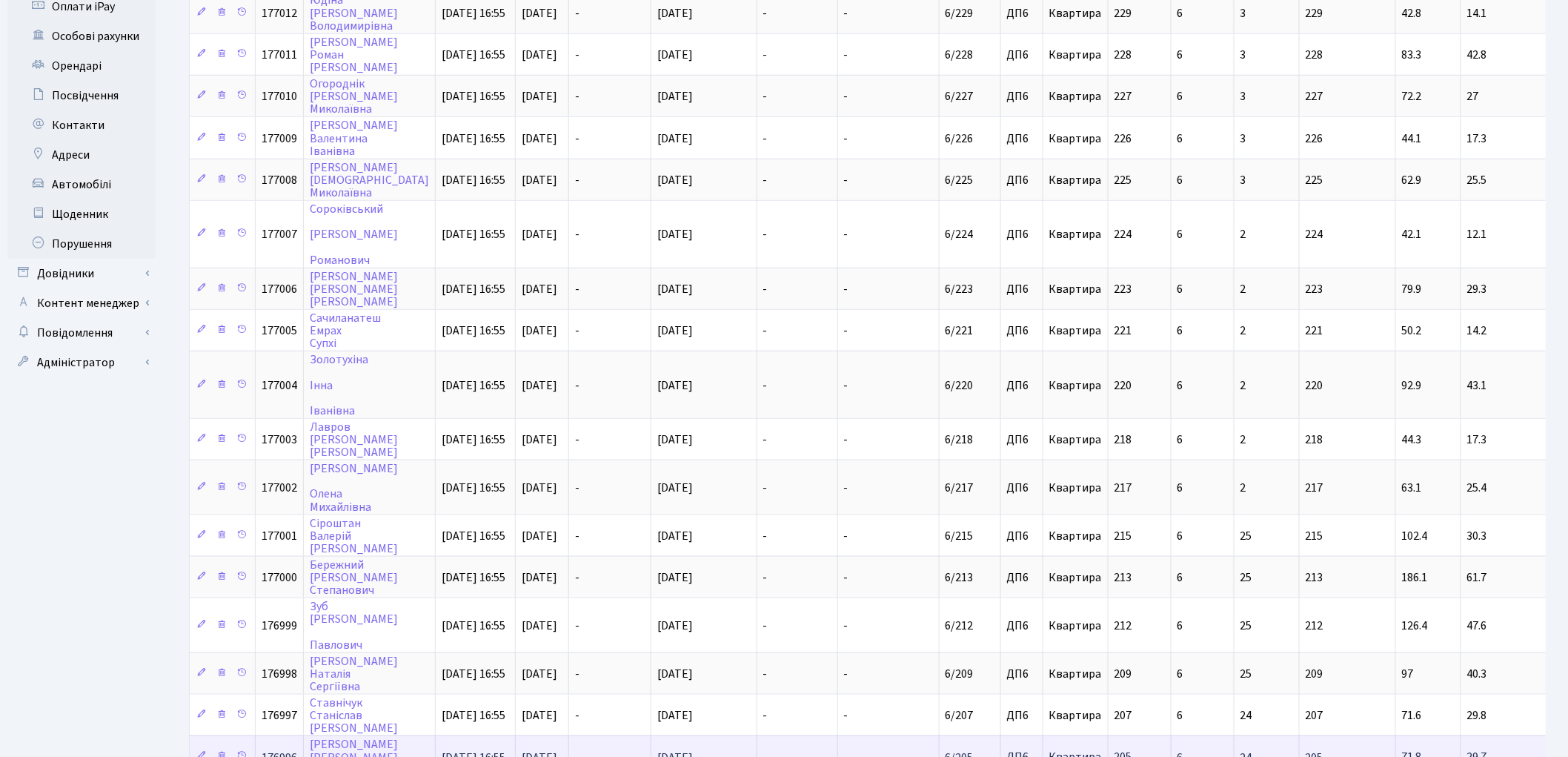
scroll to position [576, 0]
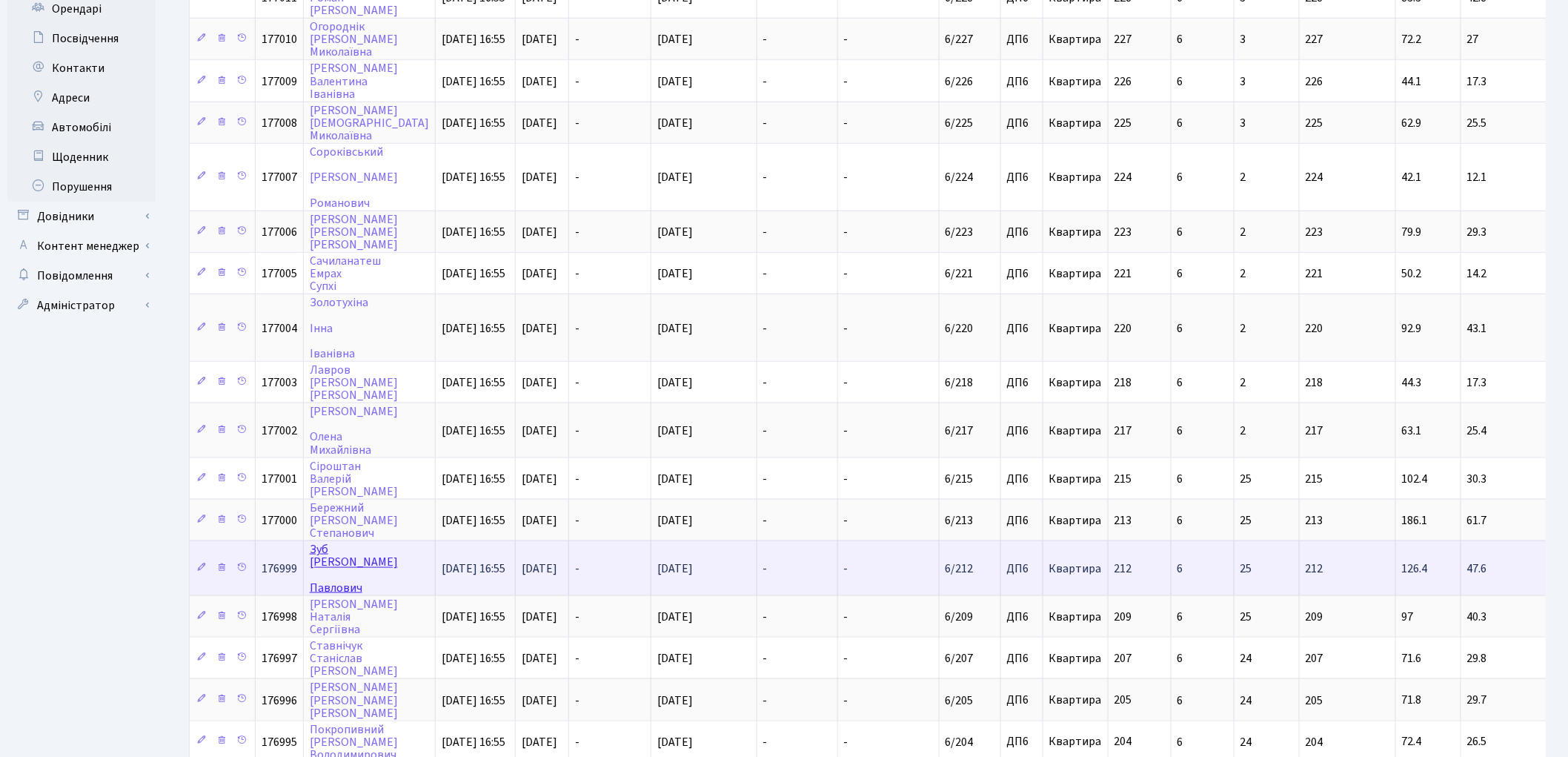
click at [322, 541] on link "[PERSON_NAME]" at bounding box center [354, 568] width 88 height 54
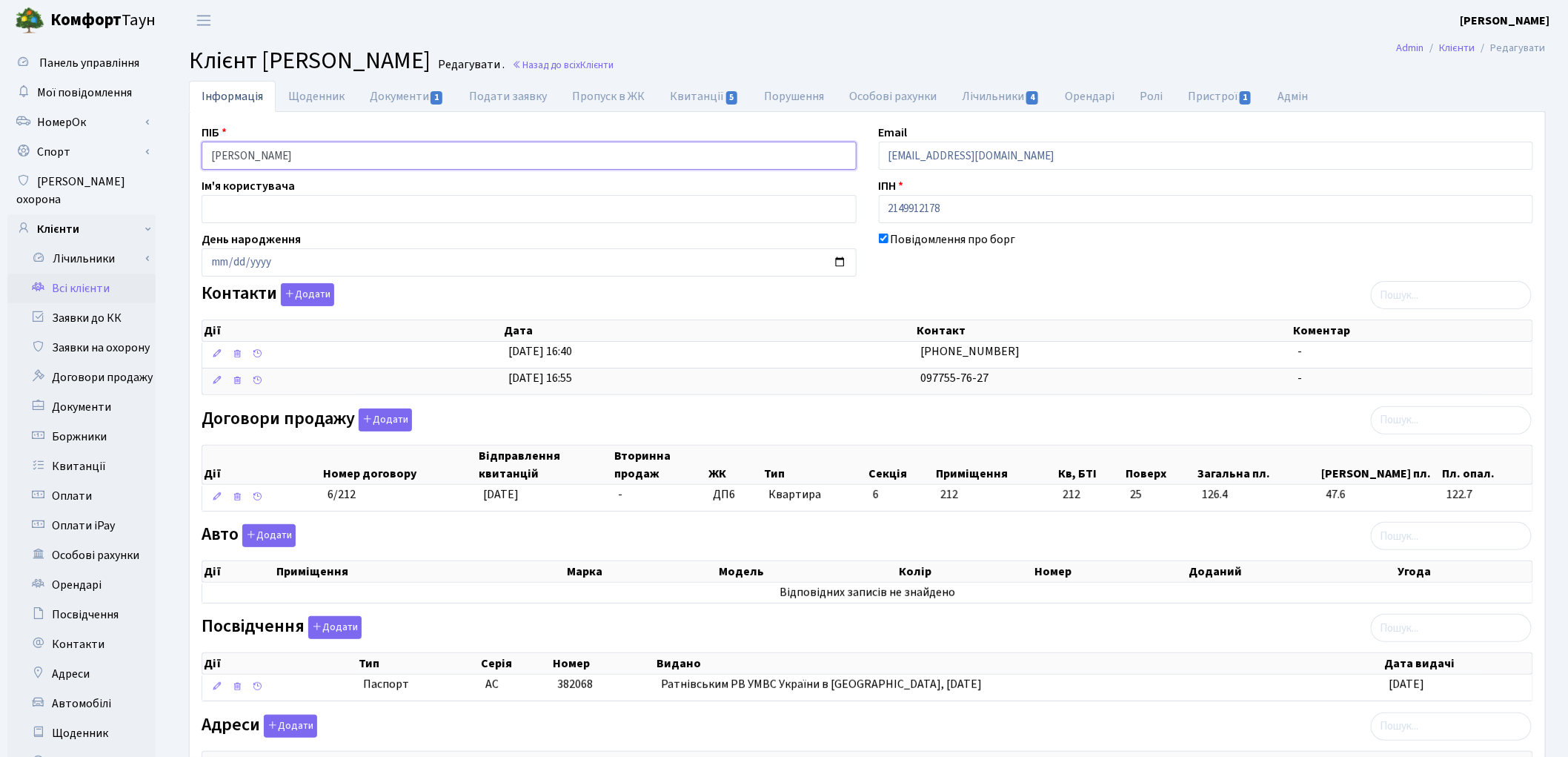
click at [267, 149] on input "Зуб Віктор Павлович" at bounding box center [529, 156] width 655 height 28
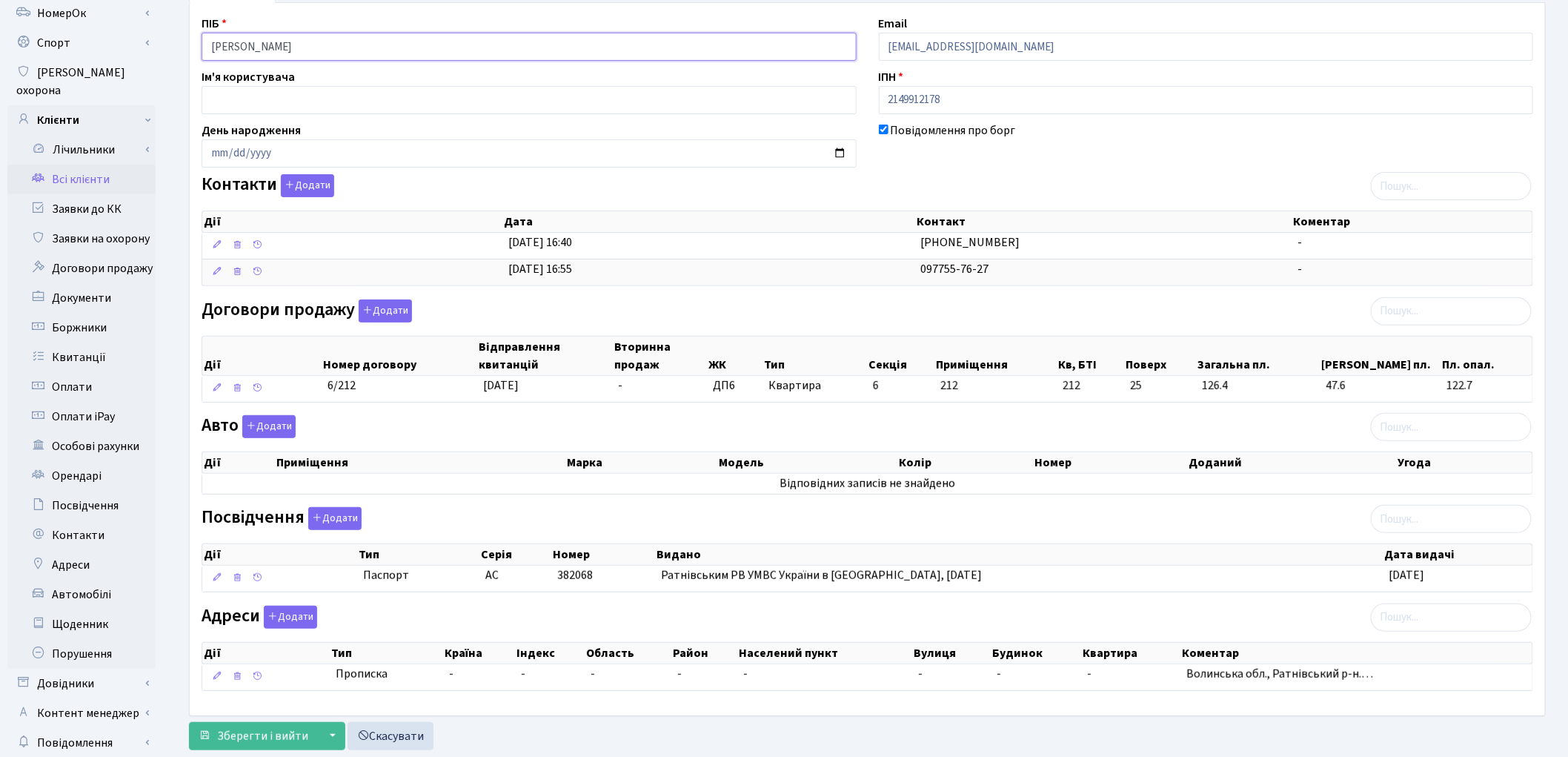
scroll to position [165, 0]
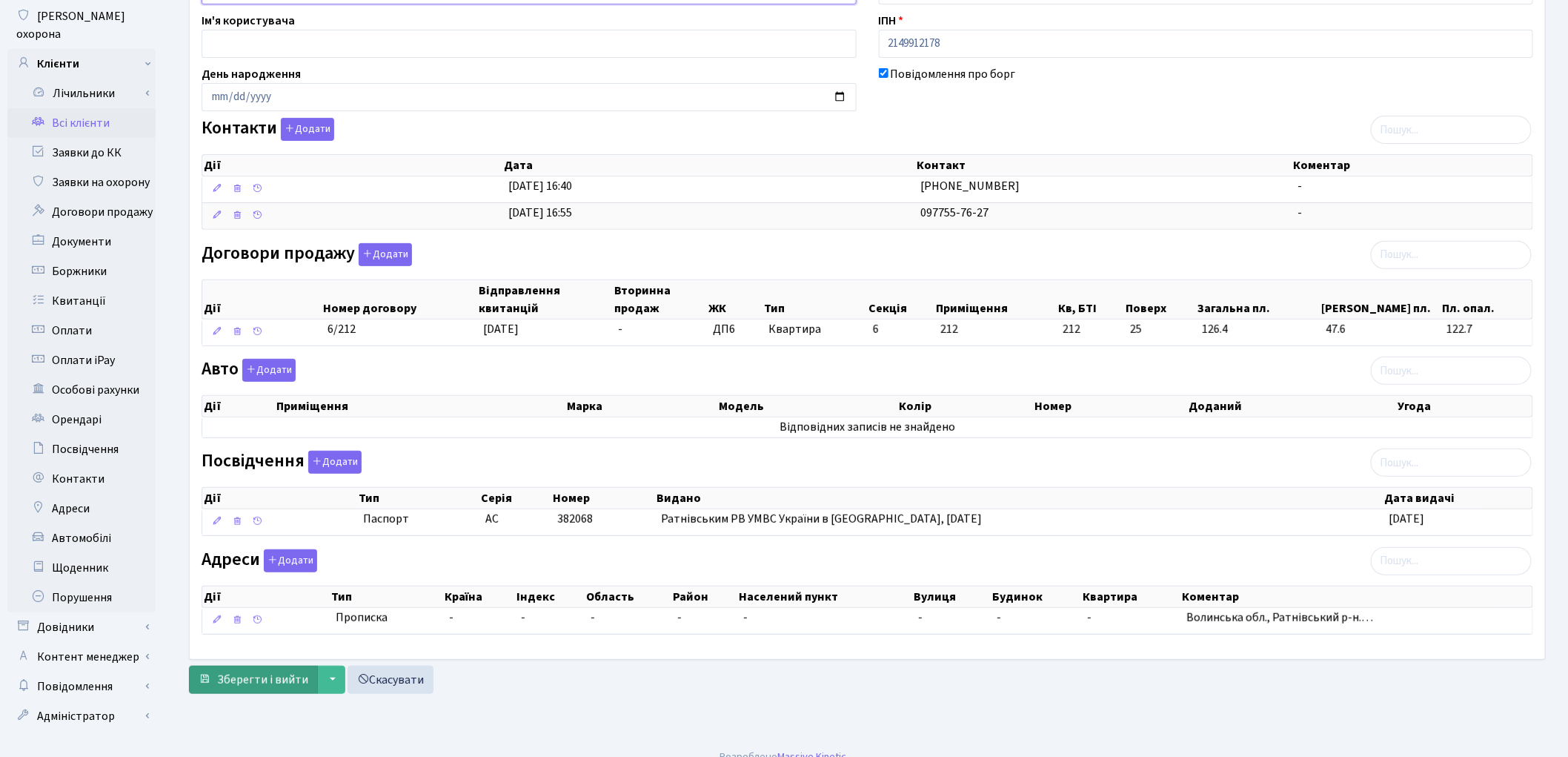
type input "Зуб Віктор Павлович"
click at [257, 687] on span "Зберегти і вийти" at bounding box center [263, 679] width 91 height 16
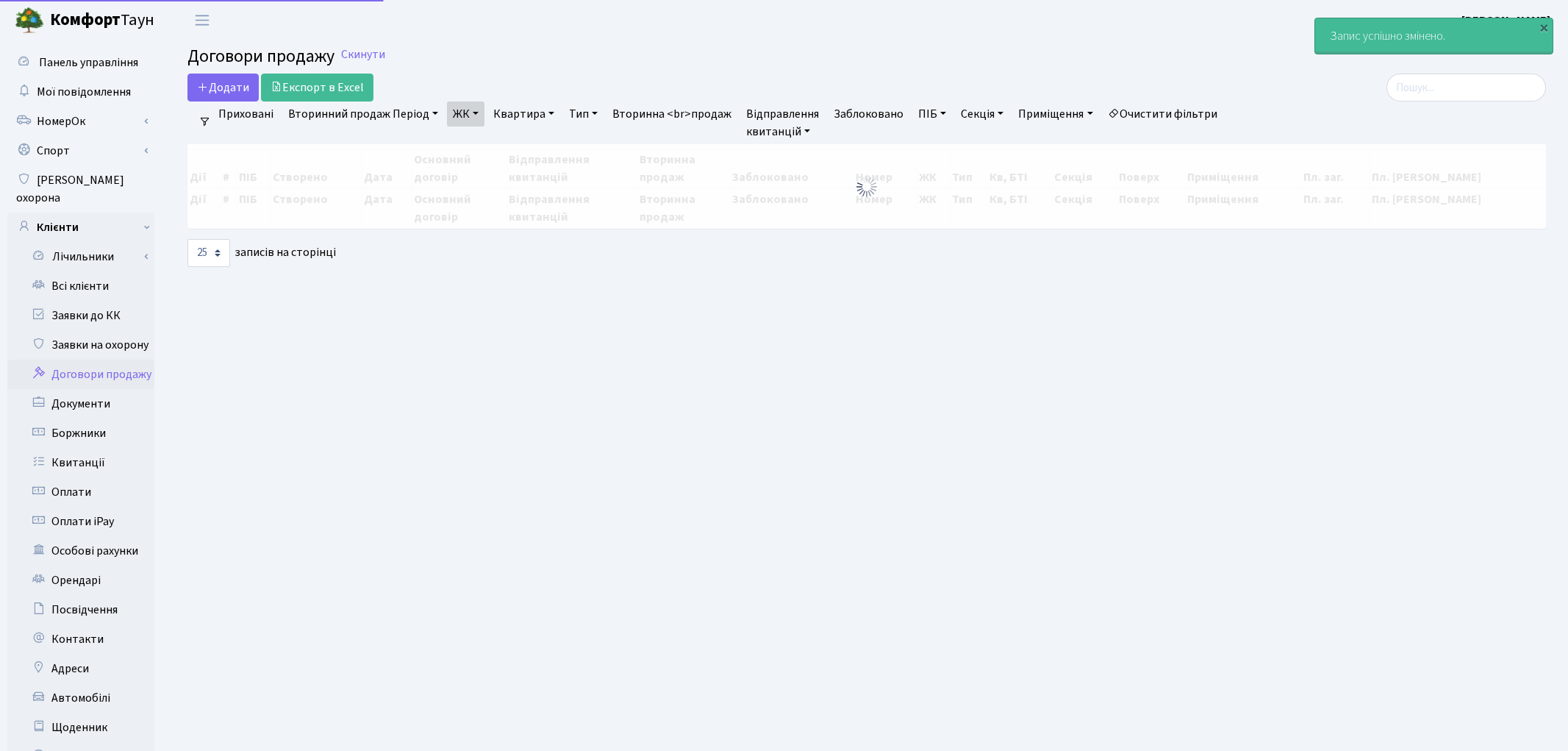
select select "25"
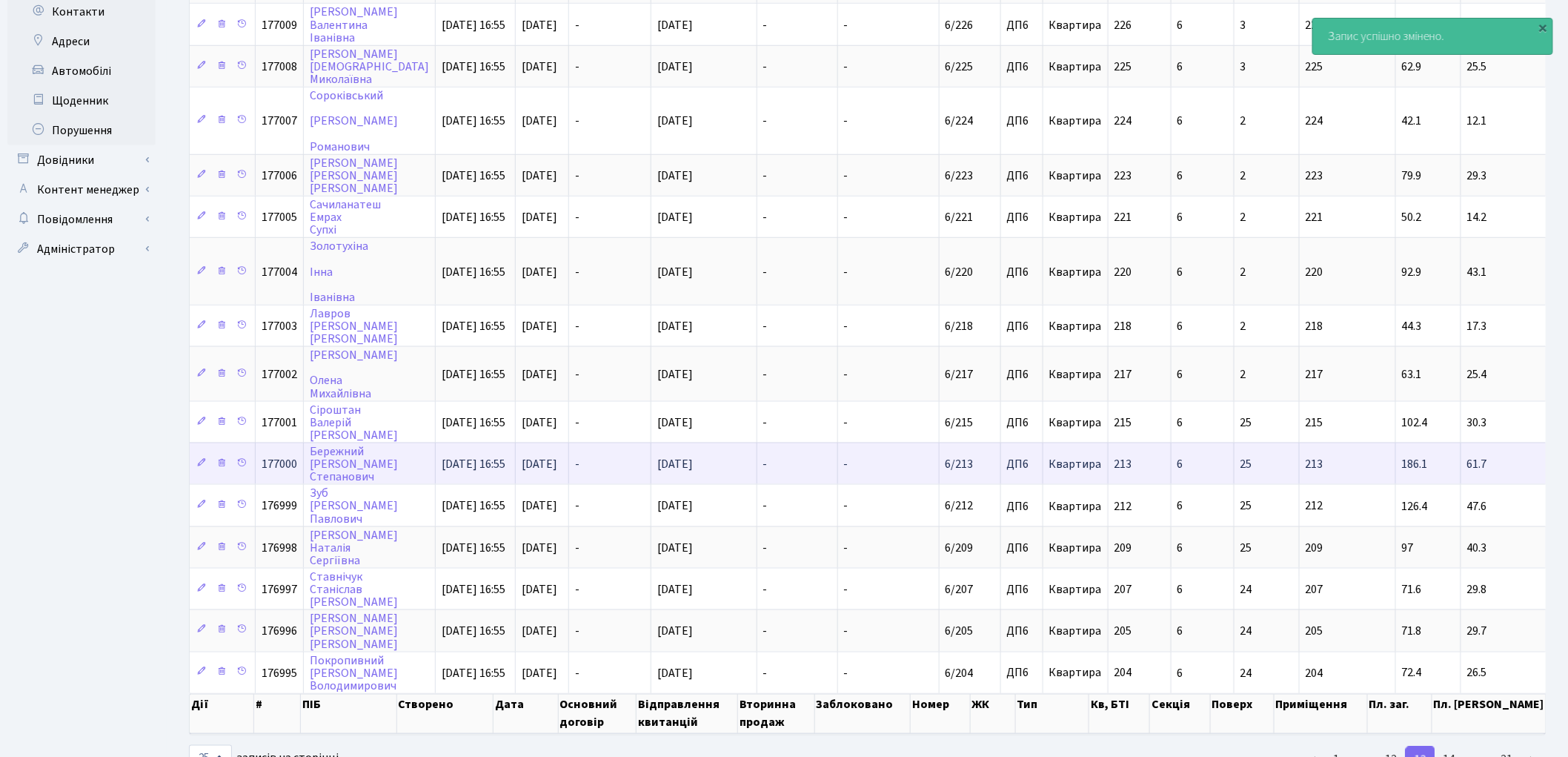
scroll to position [642, 0]
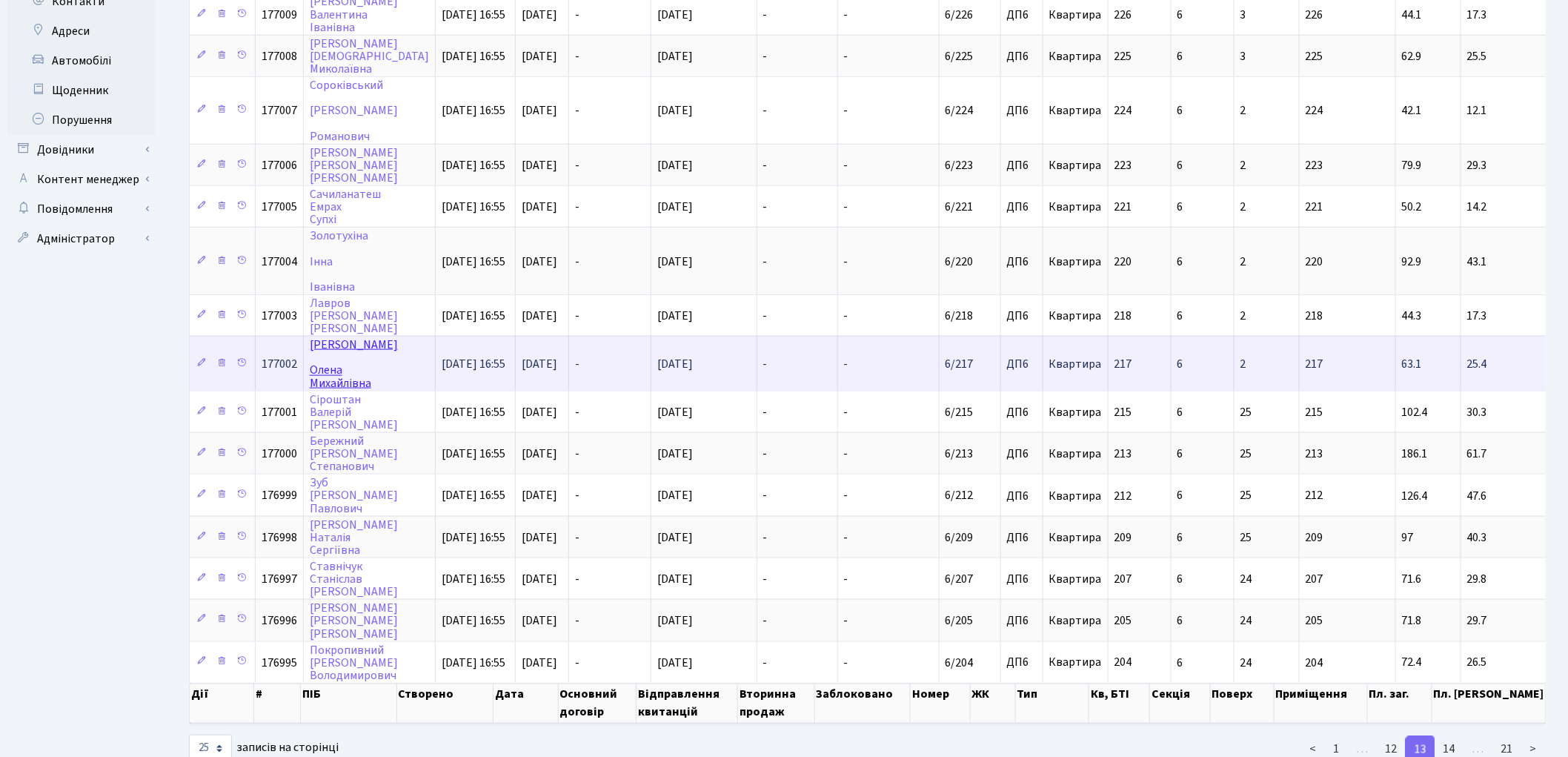
click at [349, 336] on link "[PERSON_NAME]" at bounding box center [354, 363] width 88 height 54
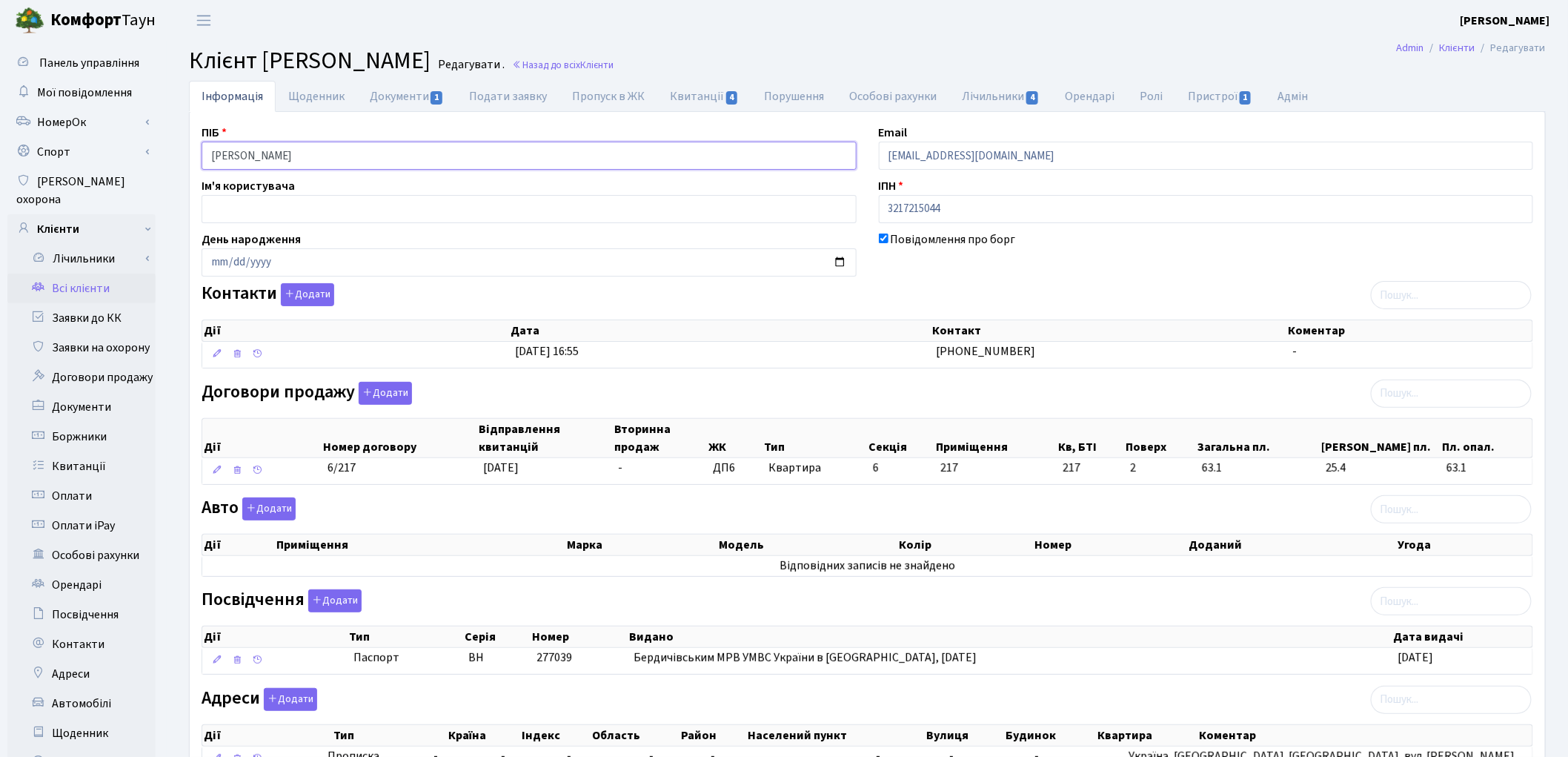
click at [271, 157] on input "Дмитренко Олена Михайлівна" at bounding box center [529, 156] width 655 height 28
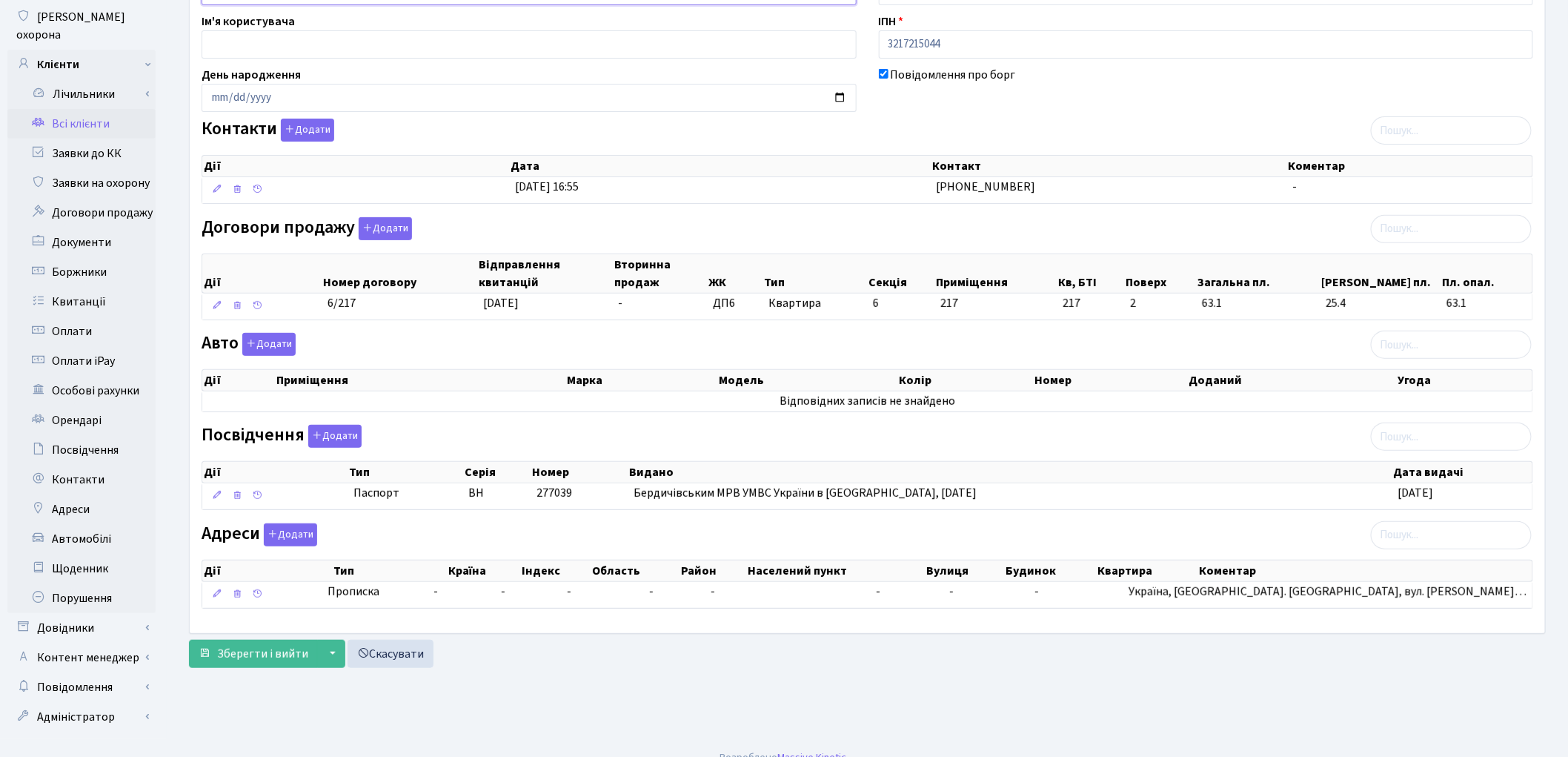
scroll to position [165, 0]
type input "Дмитренко Олена Михайлівна"
click at [264, 661] on span "Зберегти і вийти" at bounding box center [263, 653] width 91 height 16
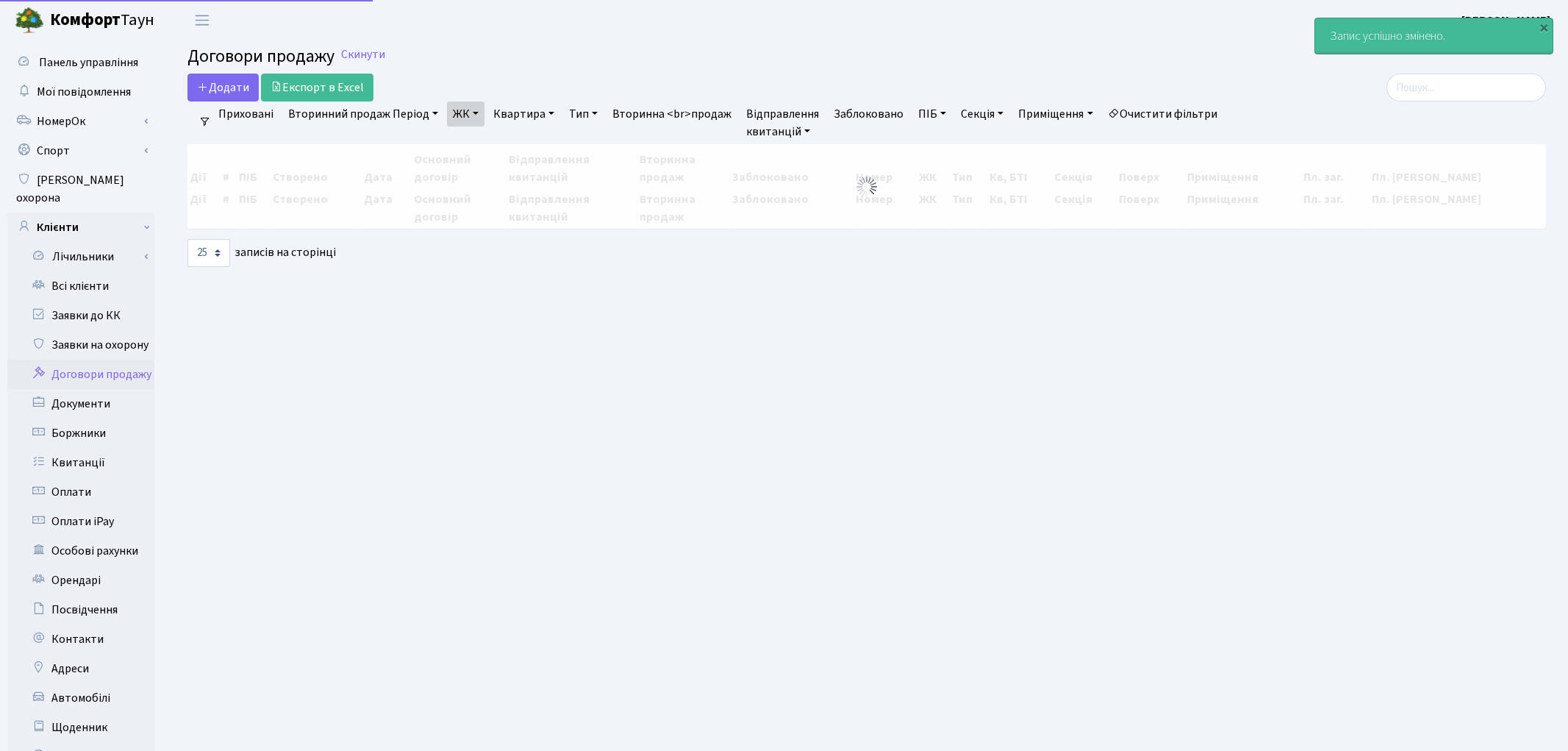
select select "25"
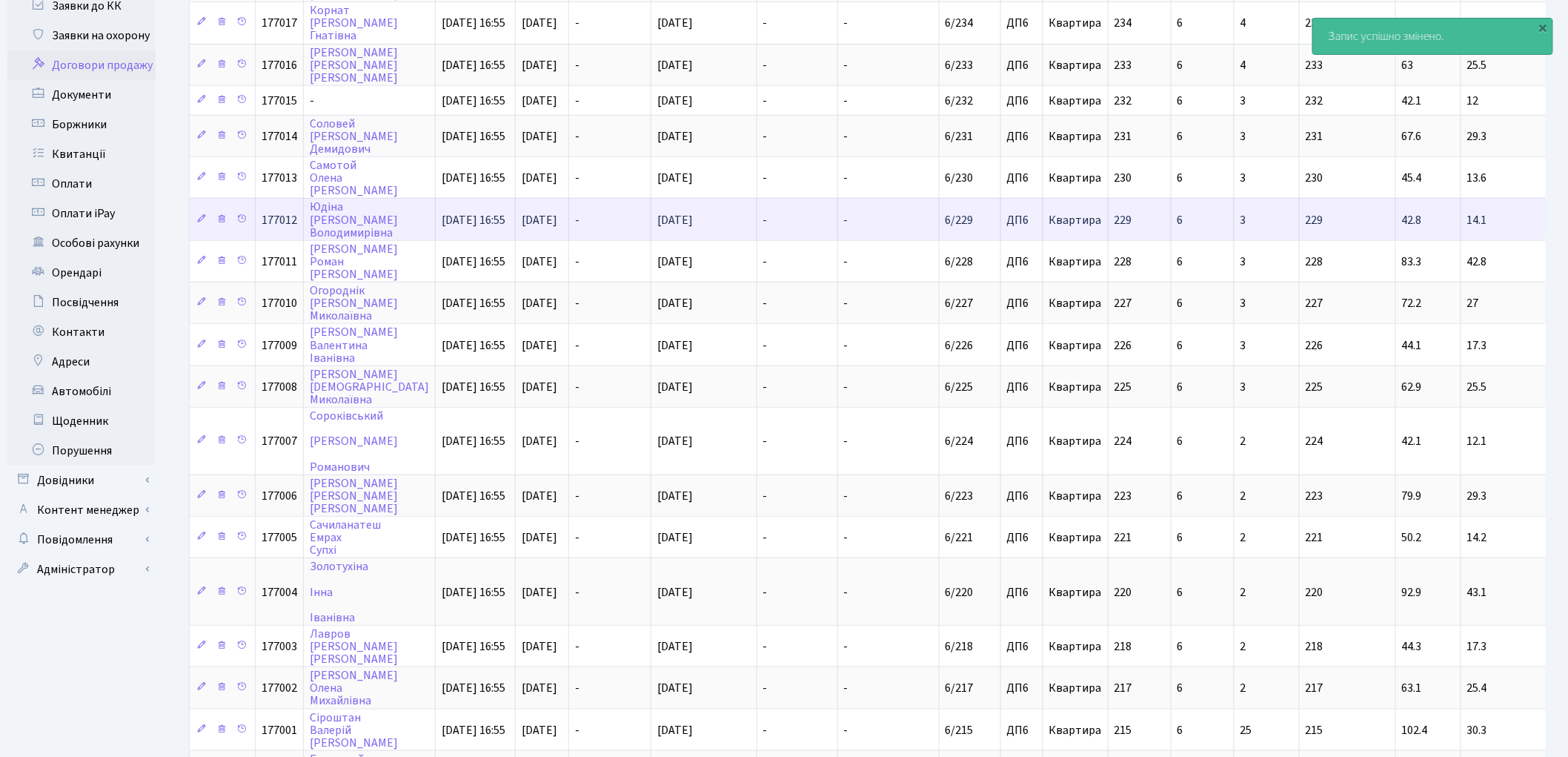
scroll to position [411, 0]
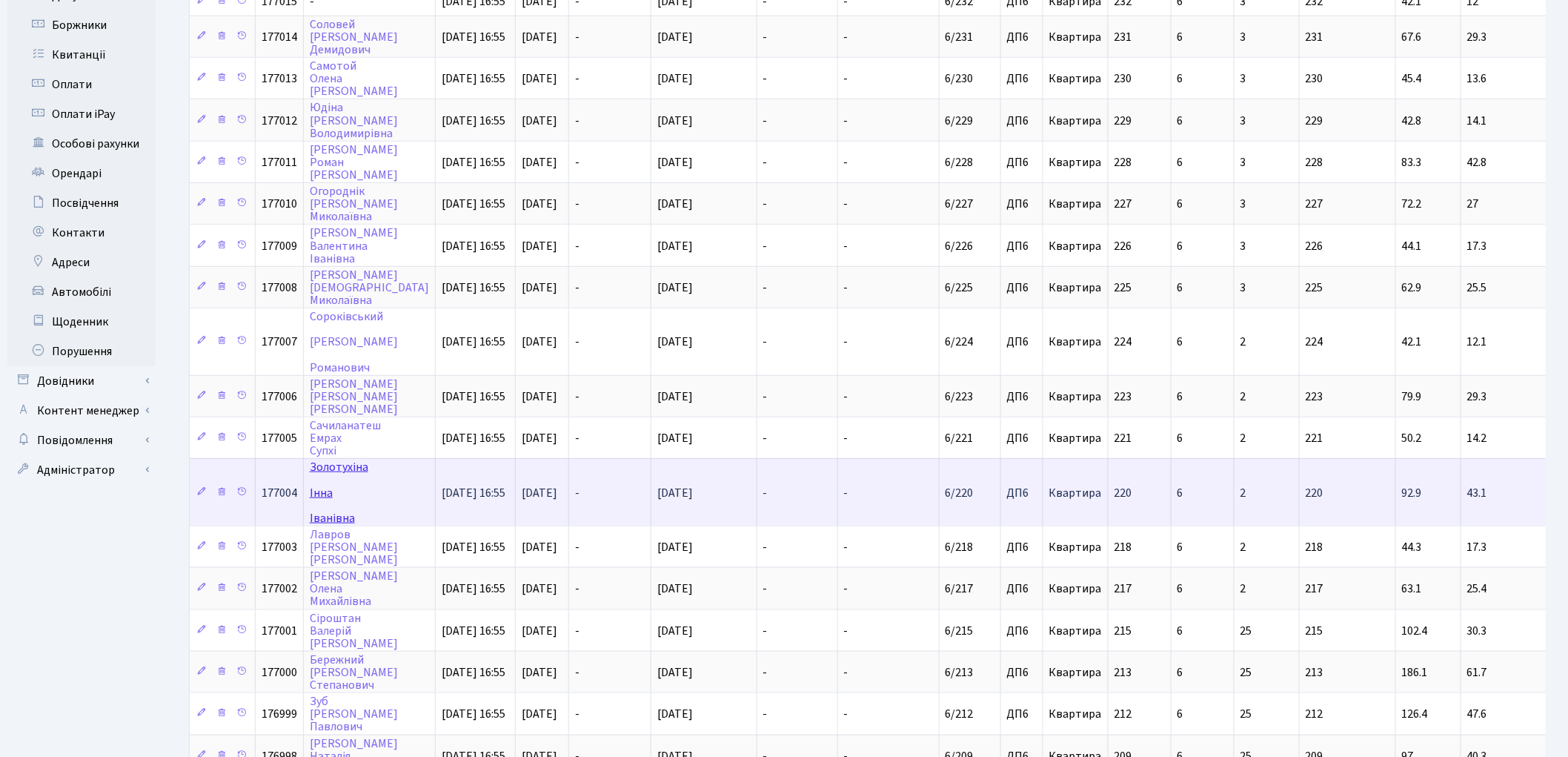
click at [337, 459] on link "Золотухіна Інна Іванівна" at bounding box center [339, 492] width 58 height 66
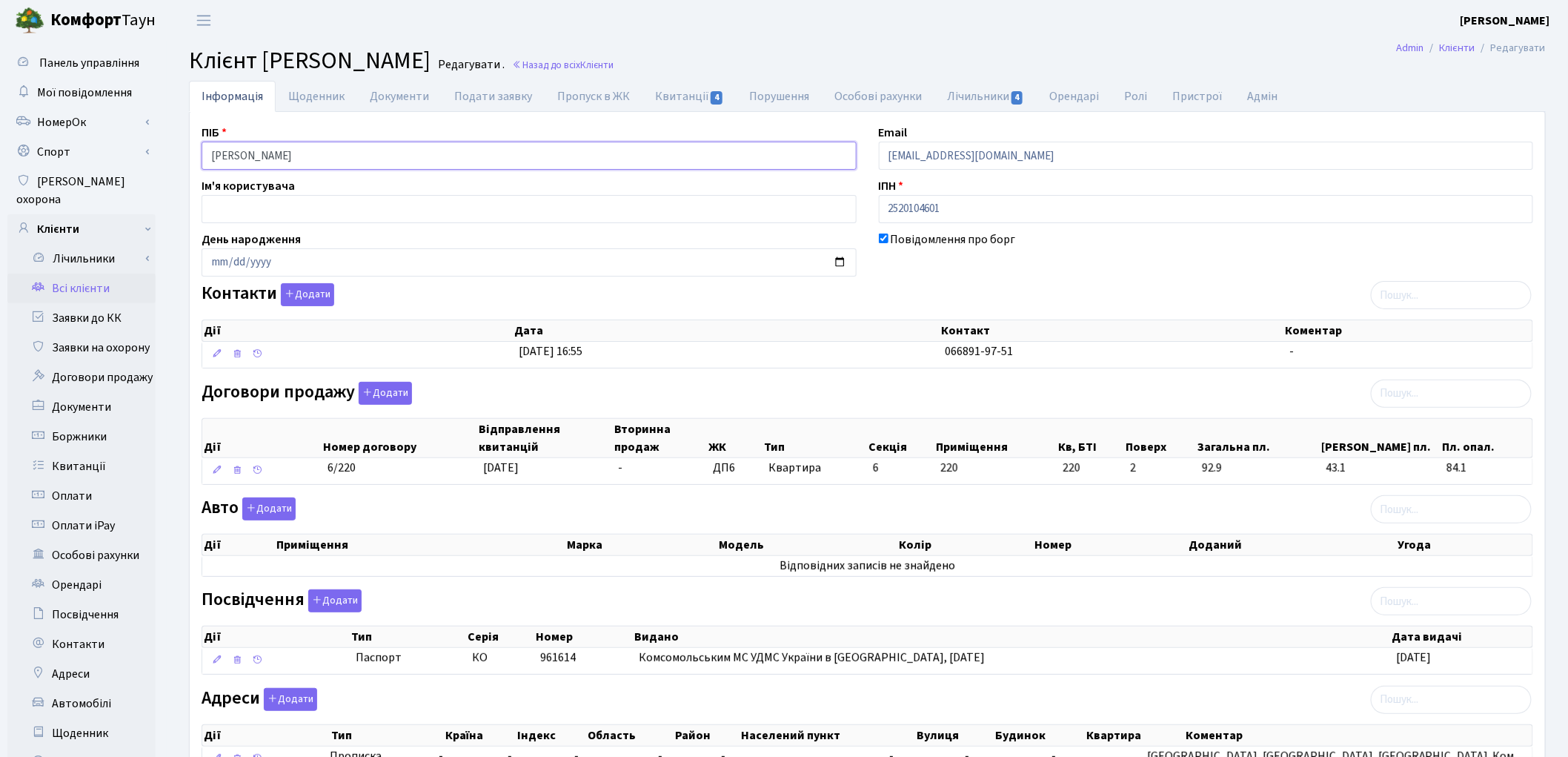
click at [271, 153] on input "Золотухіна Інна Іванівна" at bounding box center [529, 156] width 655 height 28
click at [291, 152] on input "Золотухіна Інна Іванівна" at bounding box center [529, 156] width 655 height 28
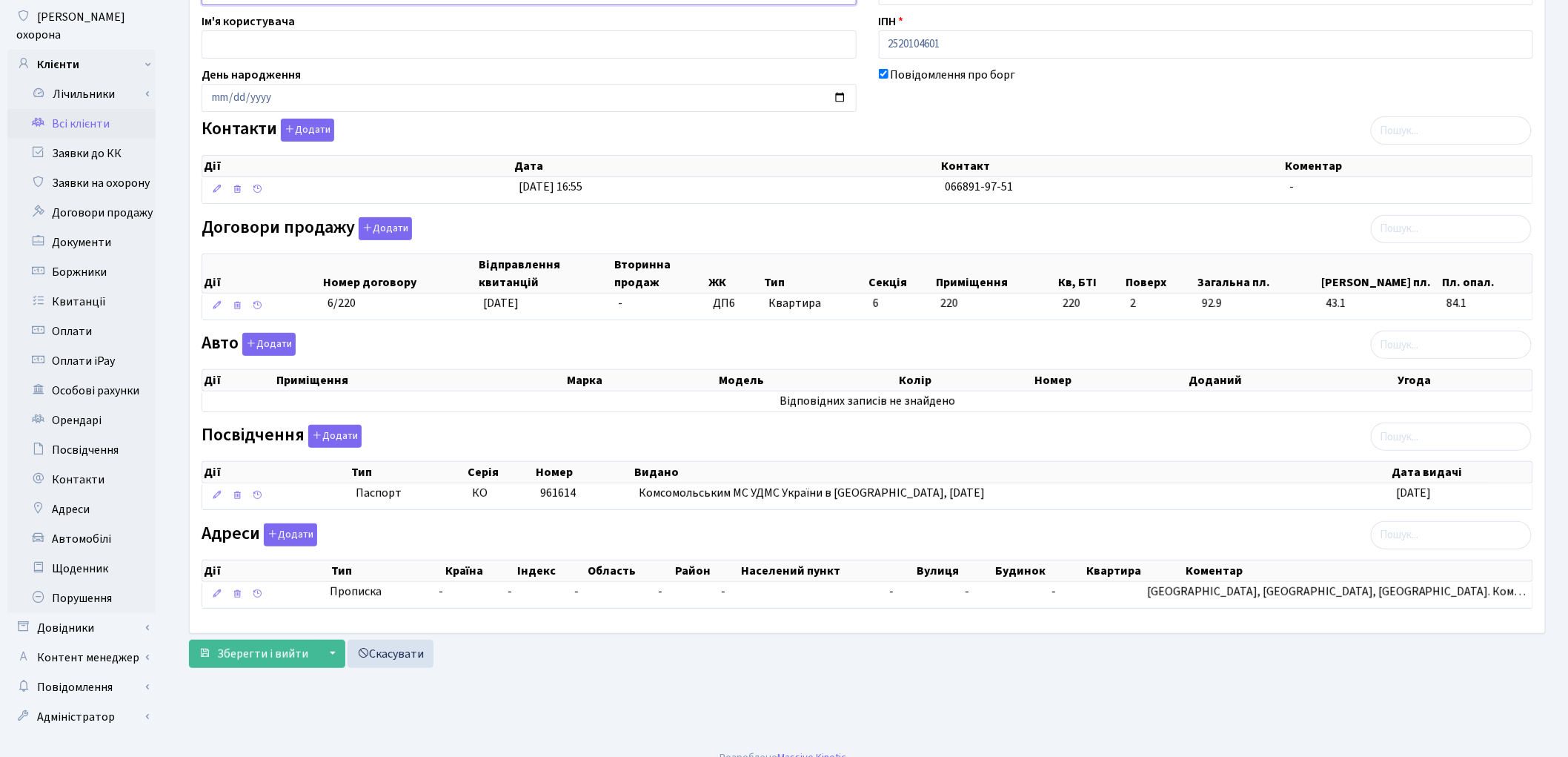
scroll to position [83, 0]
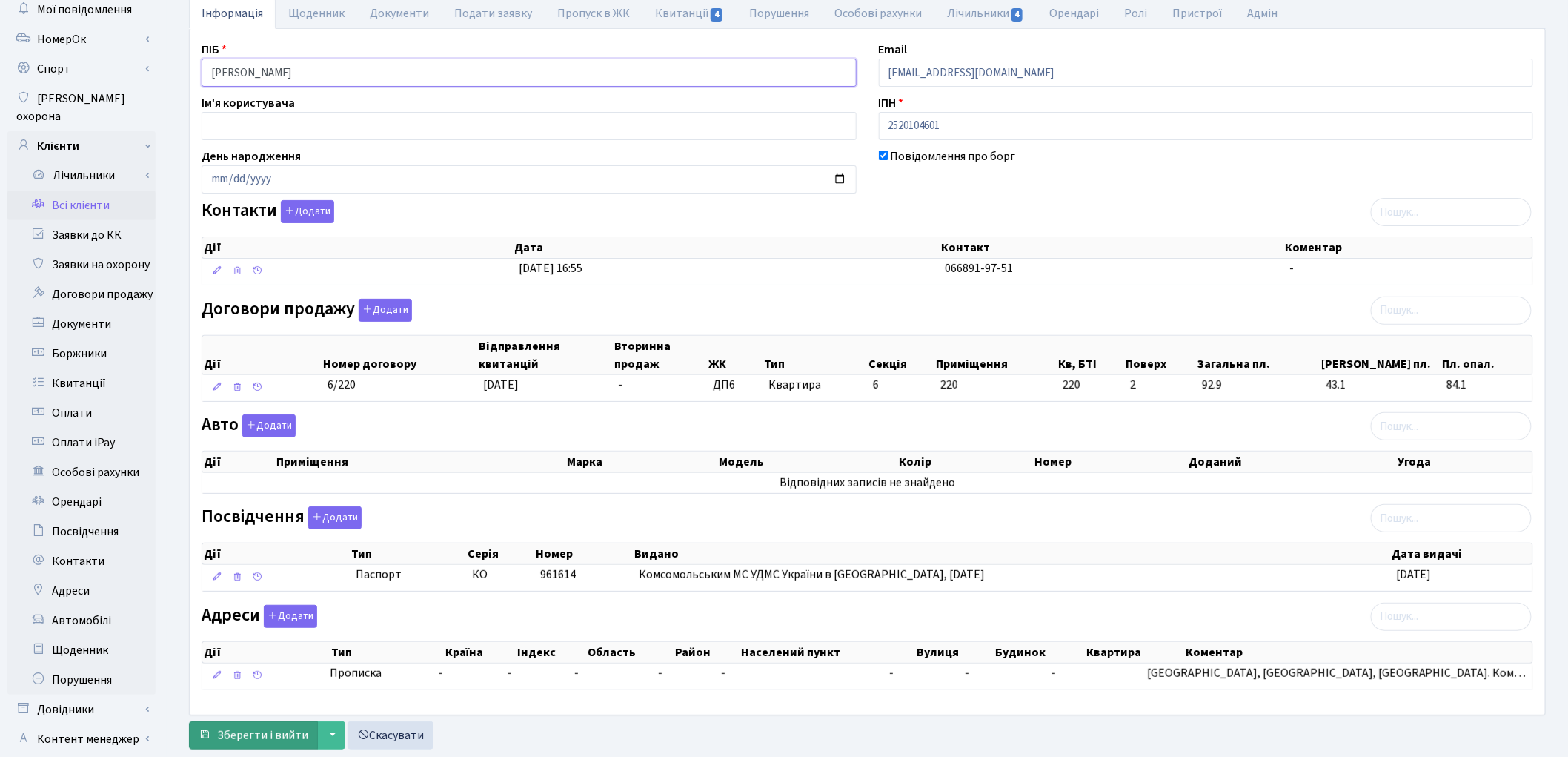
type input "Золотухіна Інна Іванівна"
click at [223, 737] on span "Зберегти і вийти" at bounding box center [263, 735] width 91 height 16
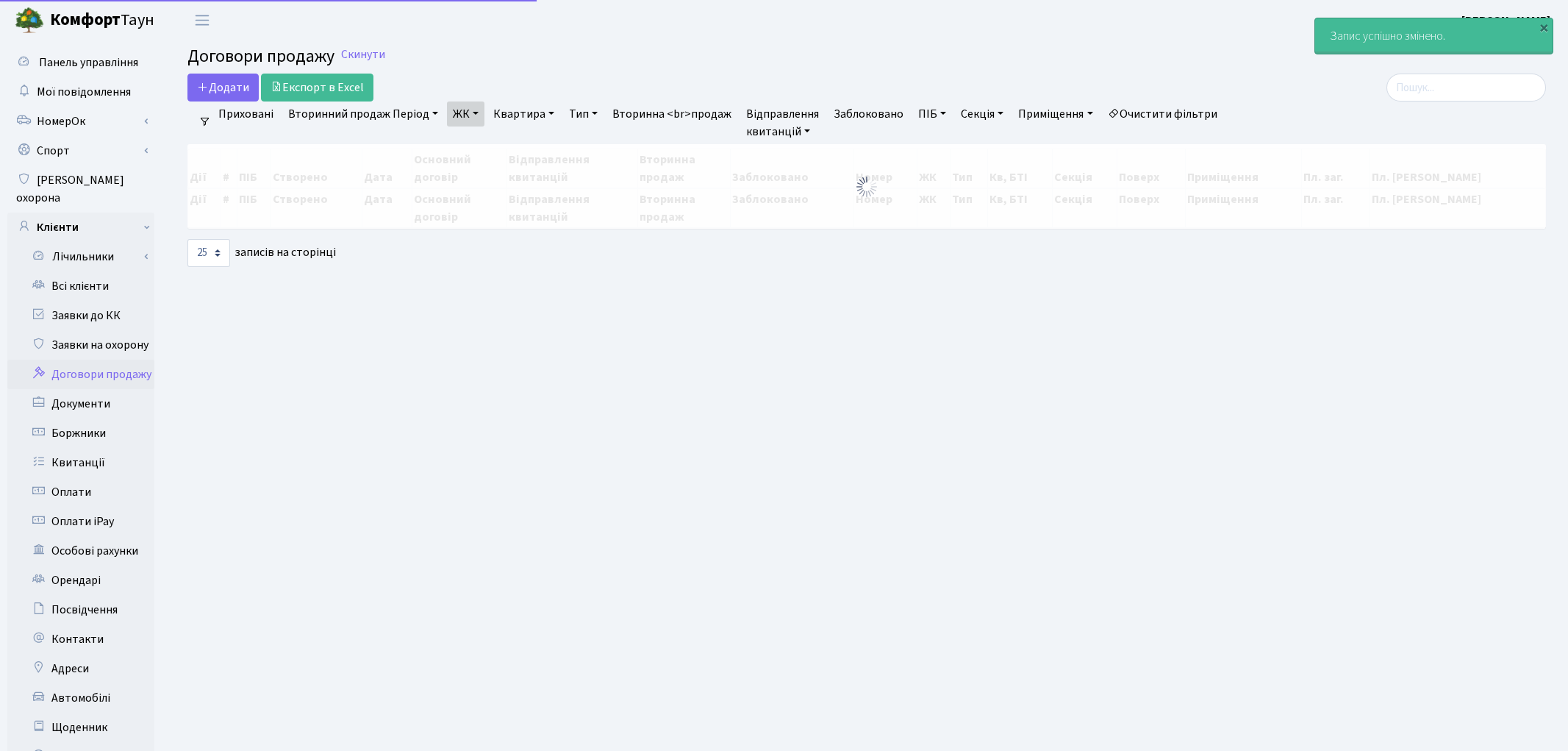
select select "25"
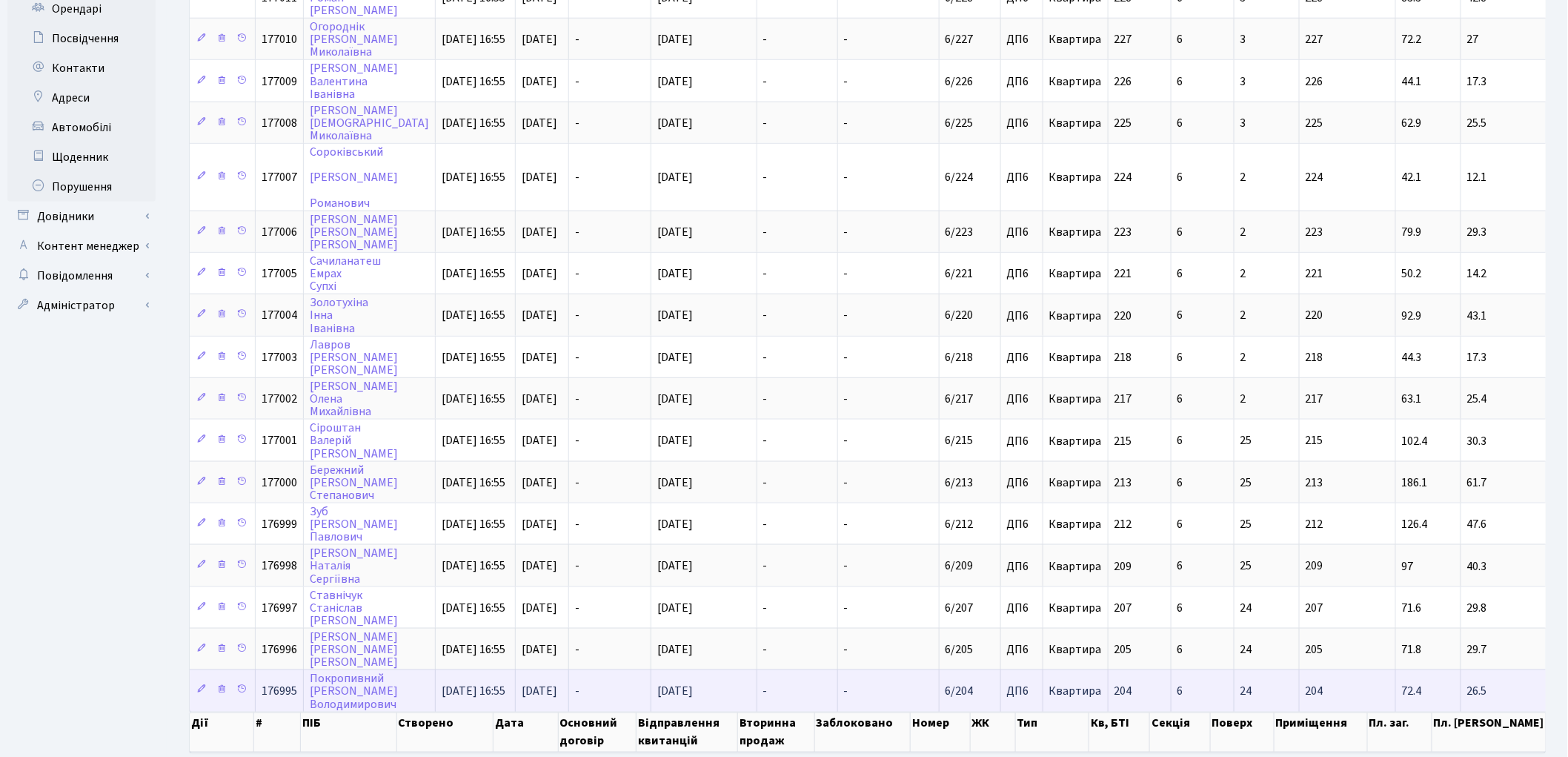
scroll to position [493, 0]
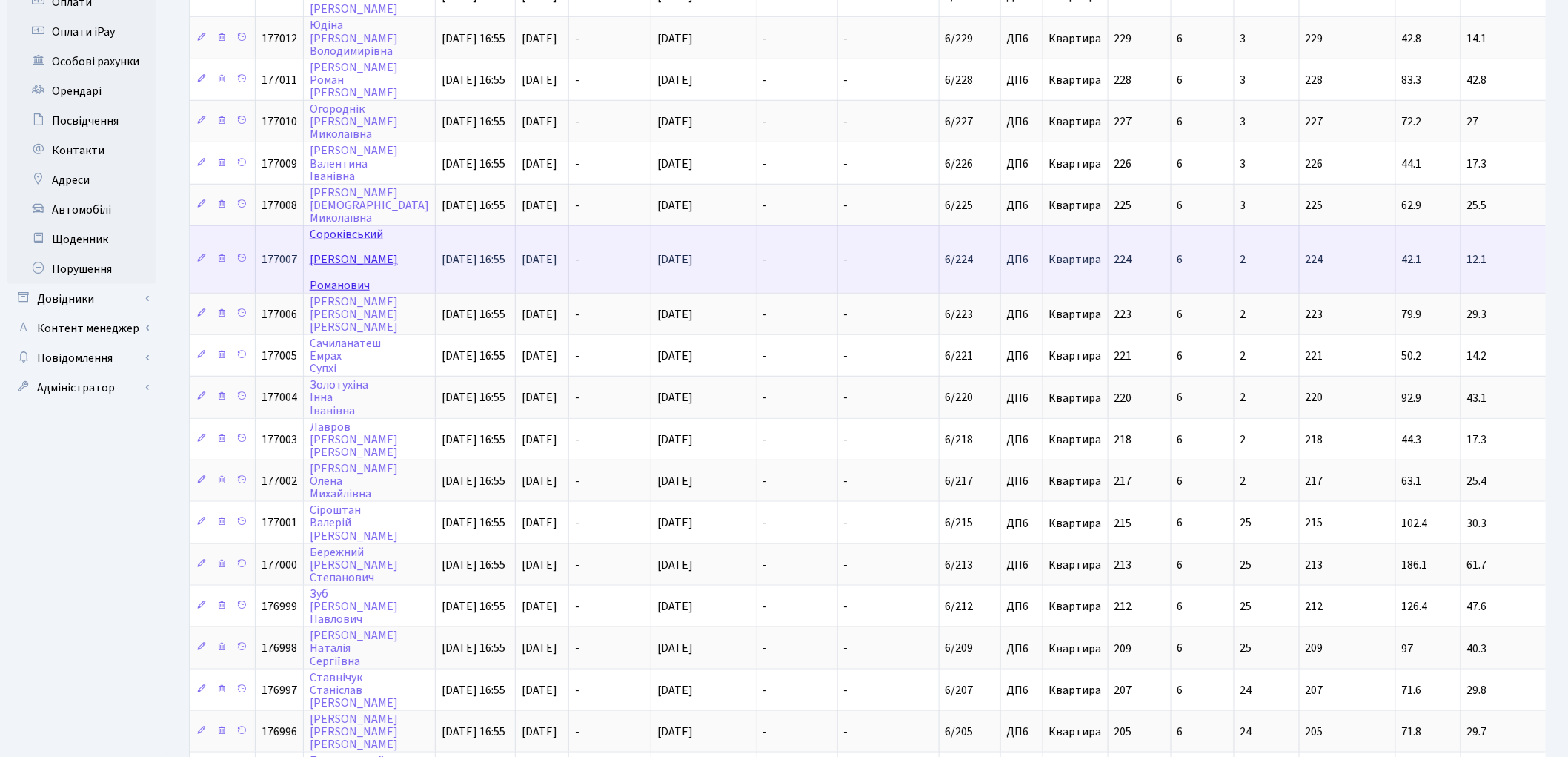
click at [325, 226] on link "Сороківський Андрій Романович" at bounding box center [354, 259] width 88 height 66
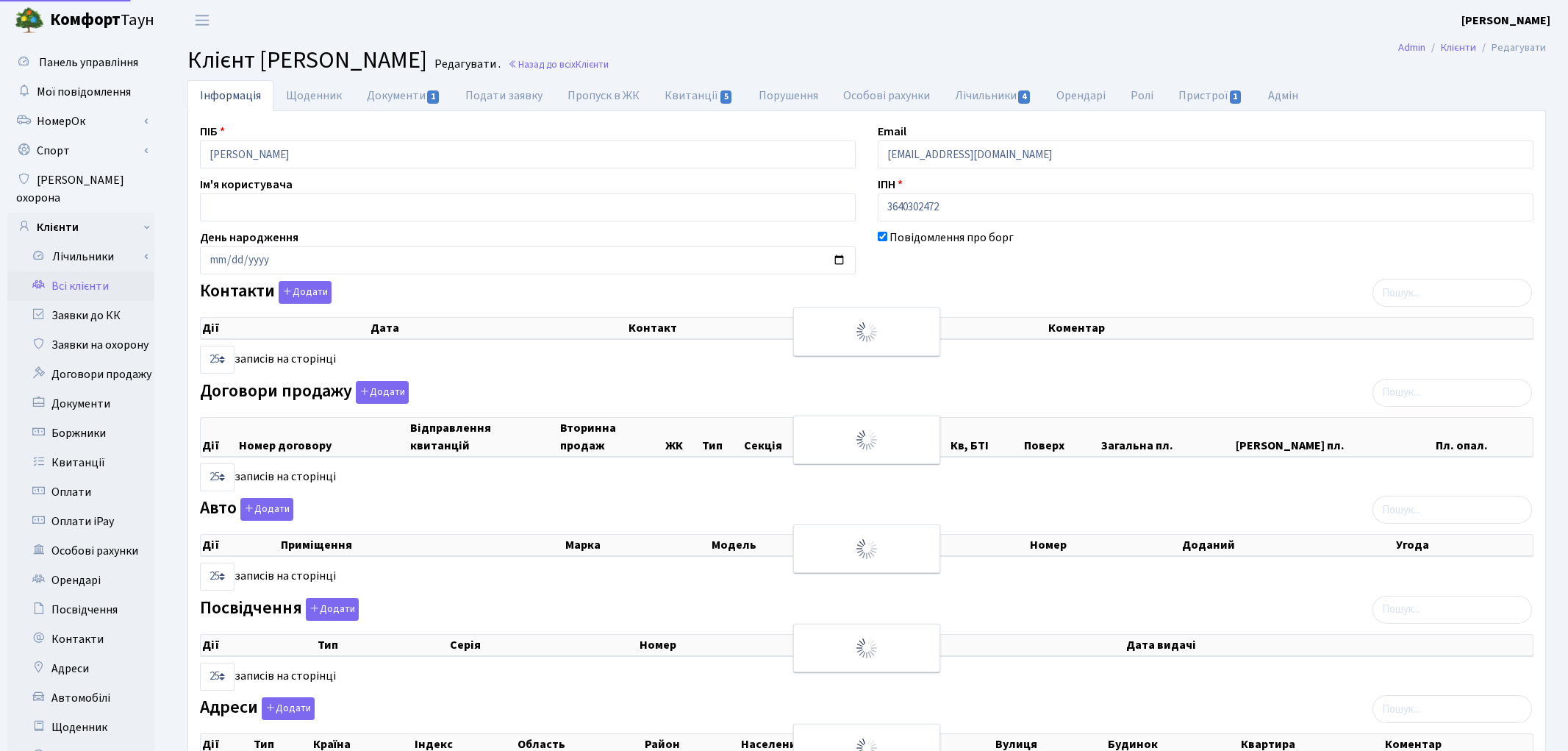
select select "25"
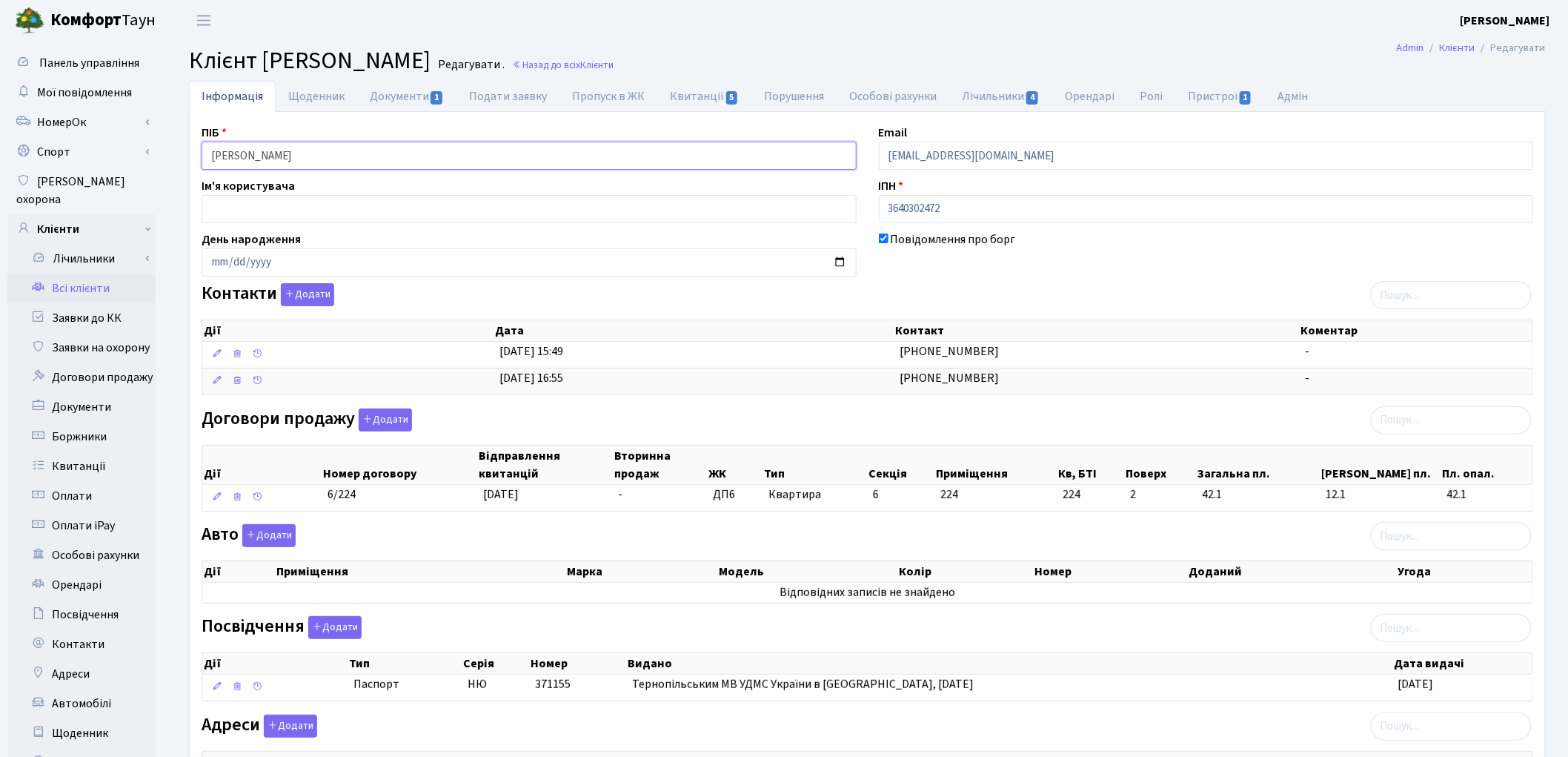
click at [284, 149] on input "Сороківський Андрій Романович" at bounding box center [529, 156] width 655 height 28
click at [320, 150] on input "Сороківський Андрій Романович" at bounding box center [529, 156] width 655 height 28
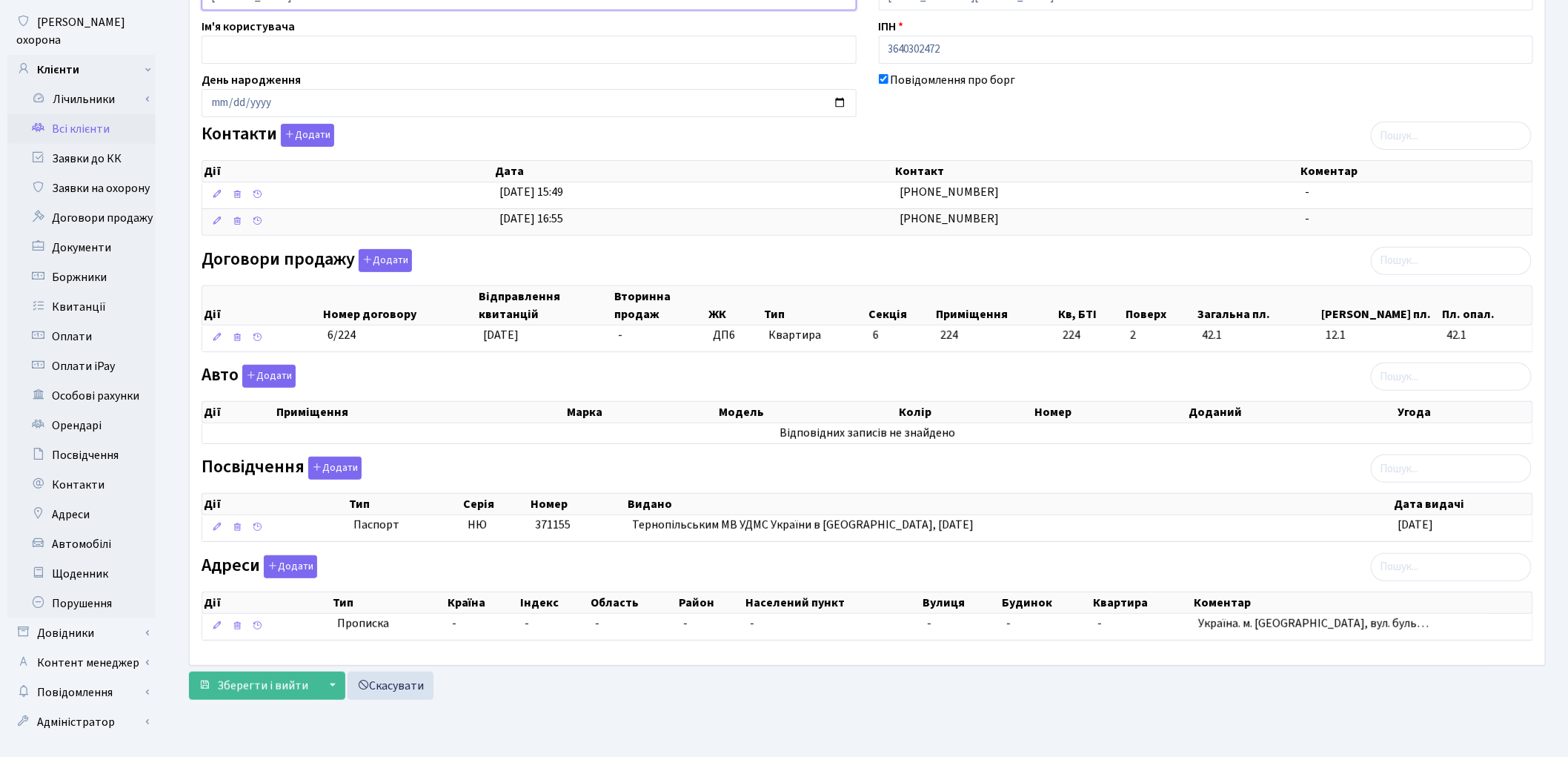
scroll to position [165, 0]
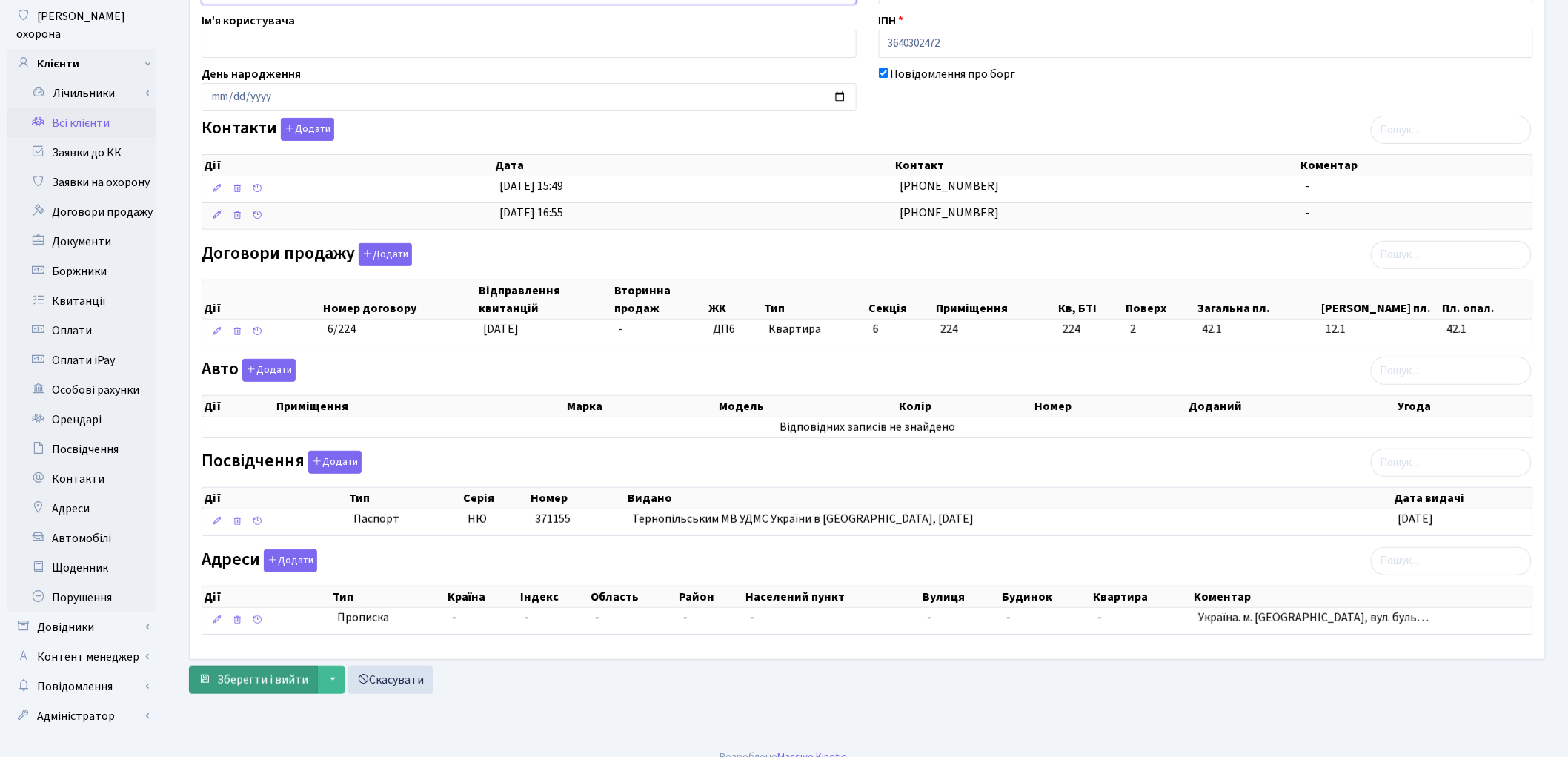
type input "Сороківський Андрій Романович"
click at [257, 688] on span "Зберегти і вийти" at bounding box center [263, 679] width 91 height 16
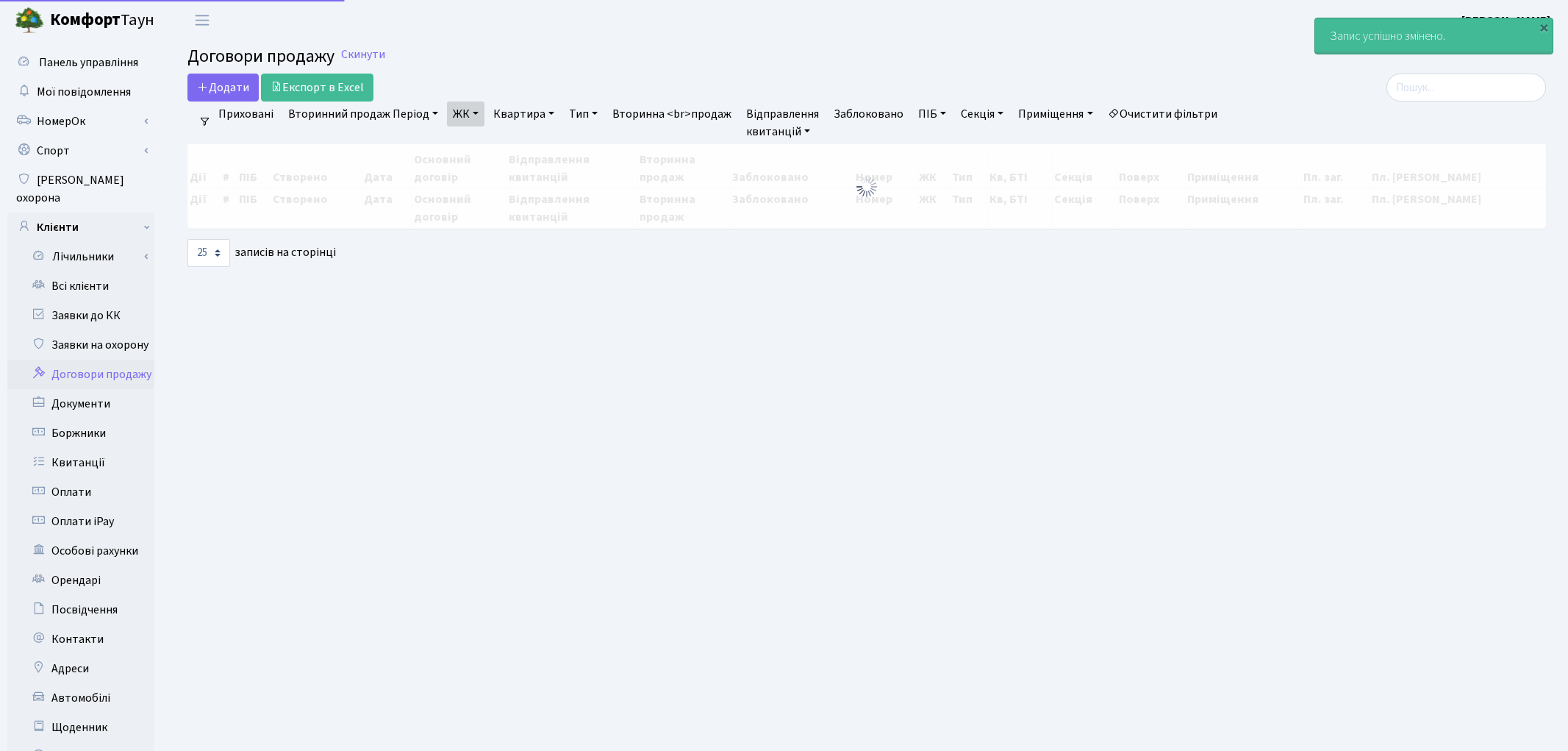
select select "25"
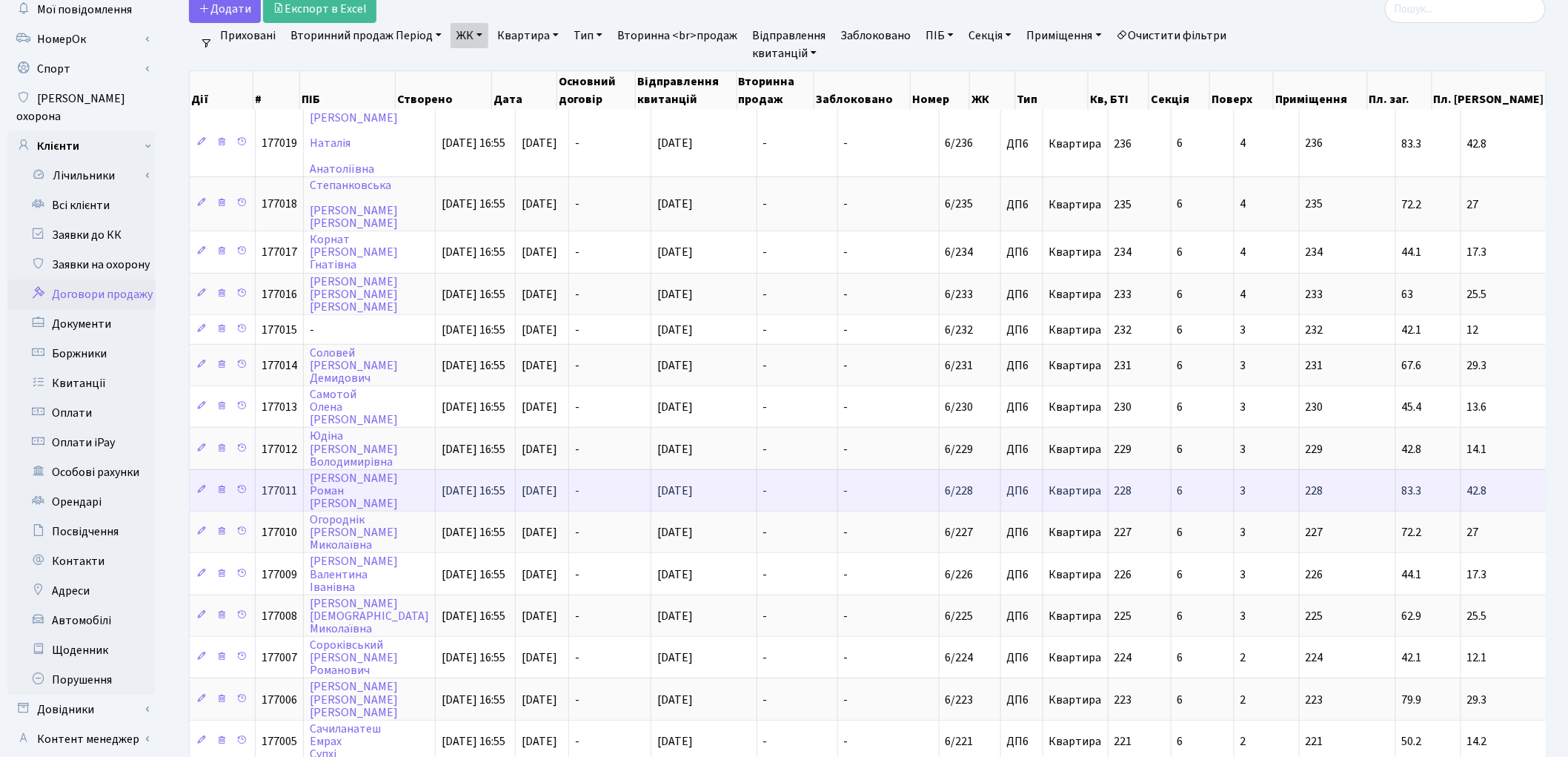
scroll to position [82, 0]
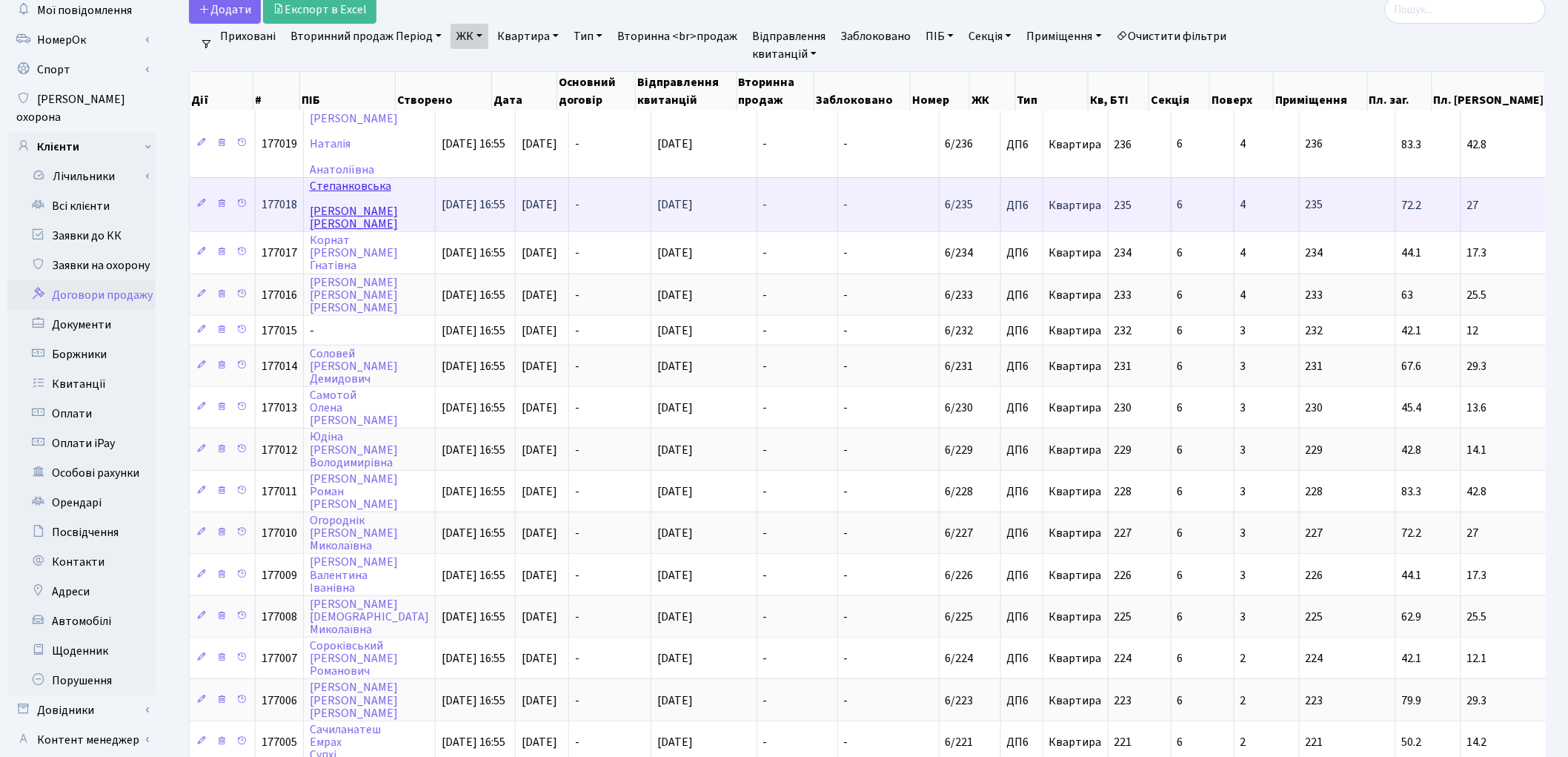
click at [359, 184] on link "[PERSON_NAME]" at bounding box center [354, 204] width 88 height 54
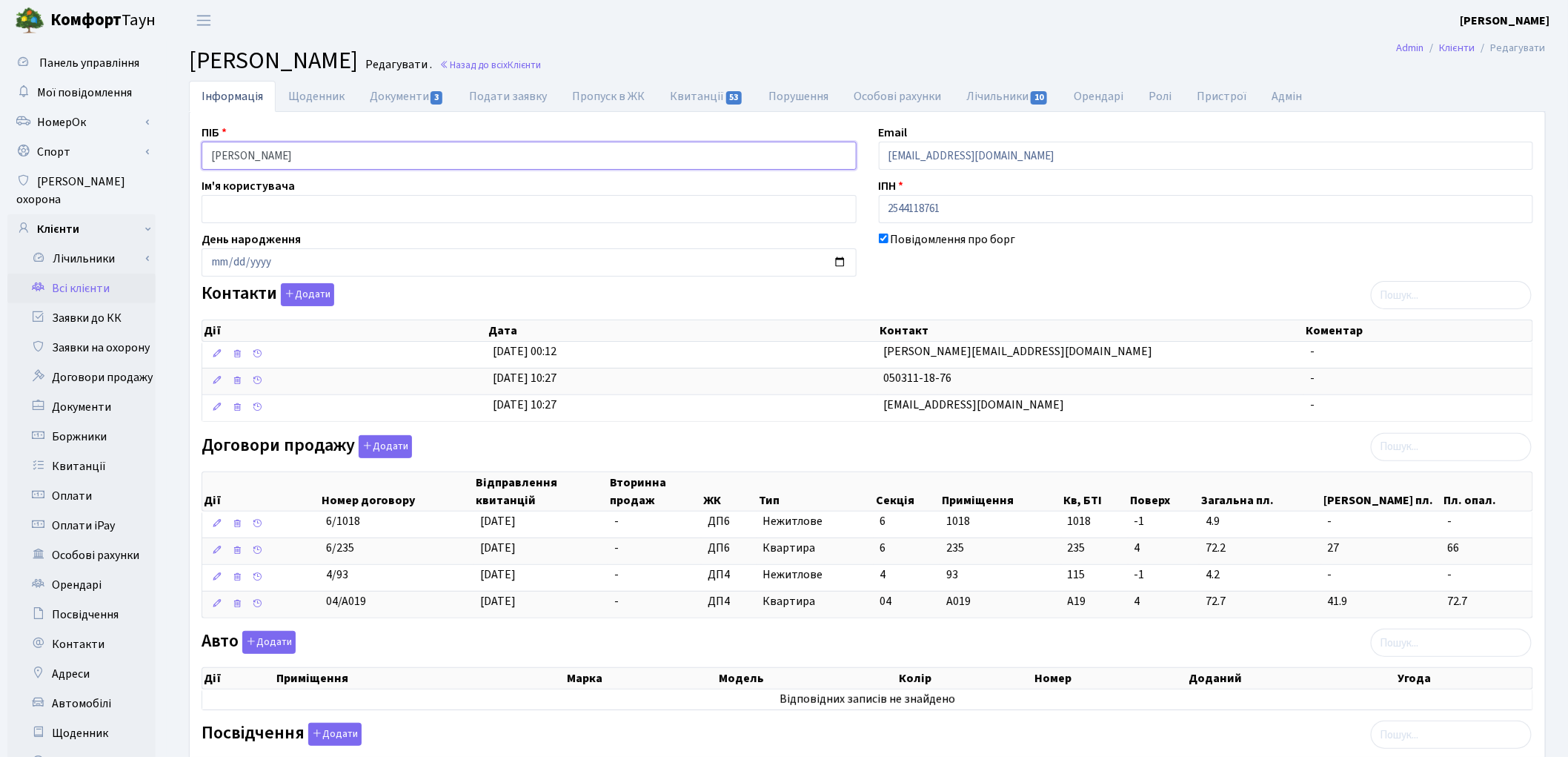
click at [290, 157] on input "[PERSON_NAME]" at bounding box center [529, 156] width 655 height 28
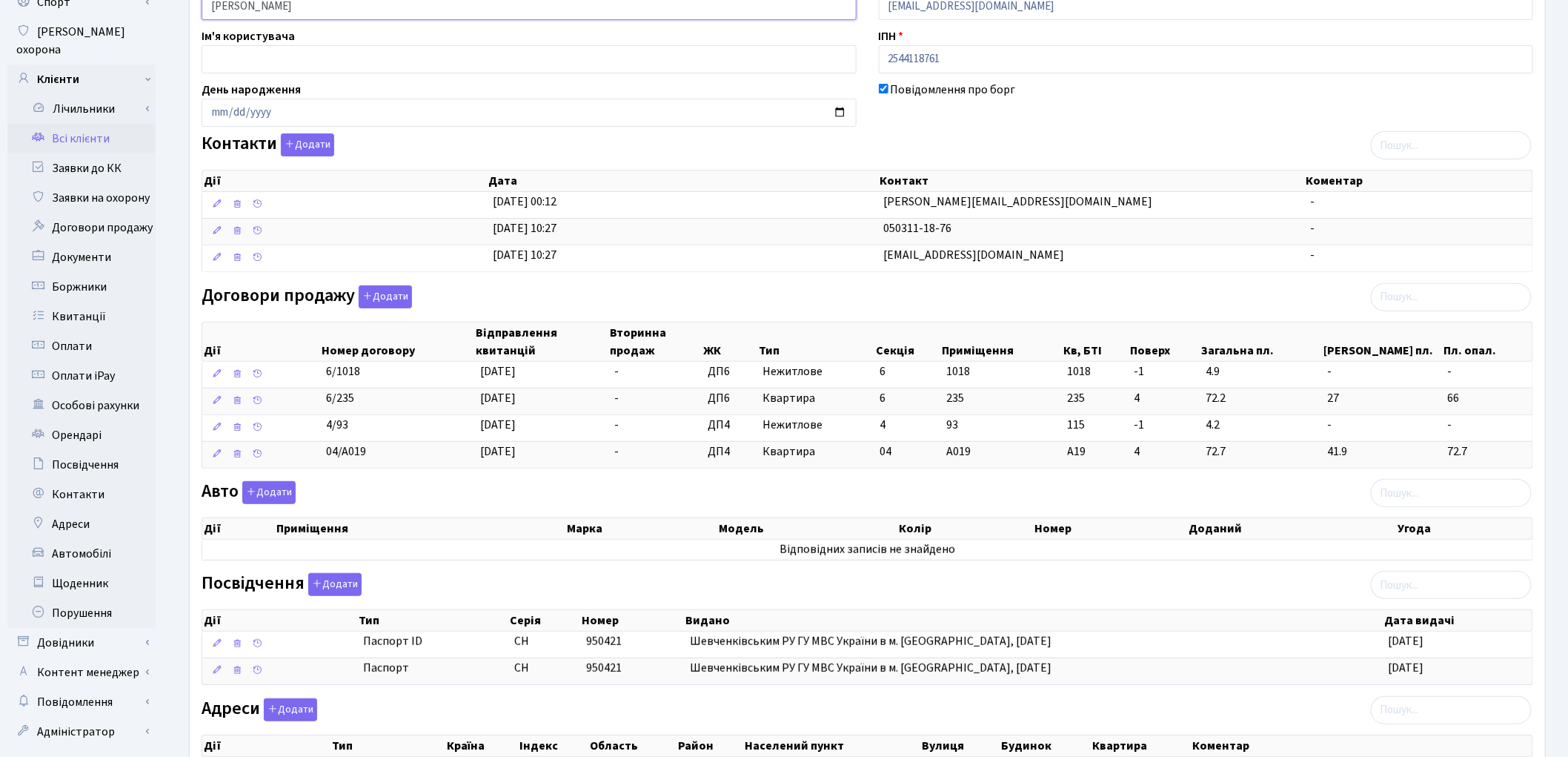
scroll to position [284, 0]
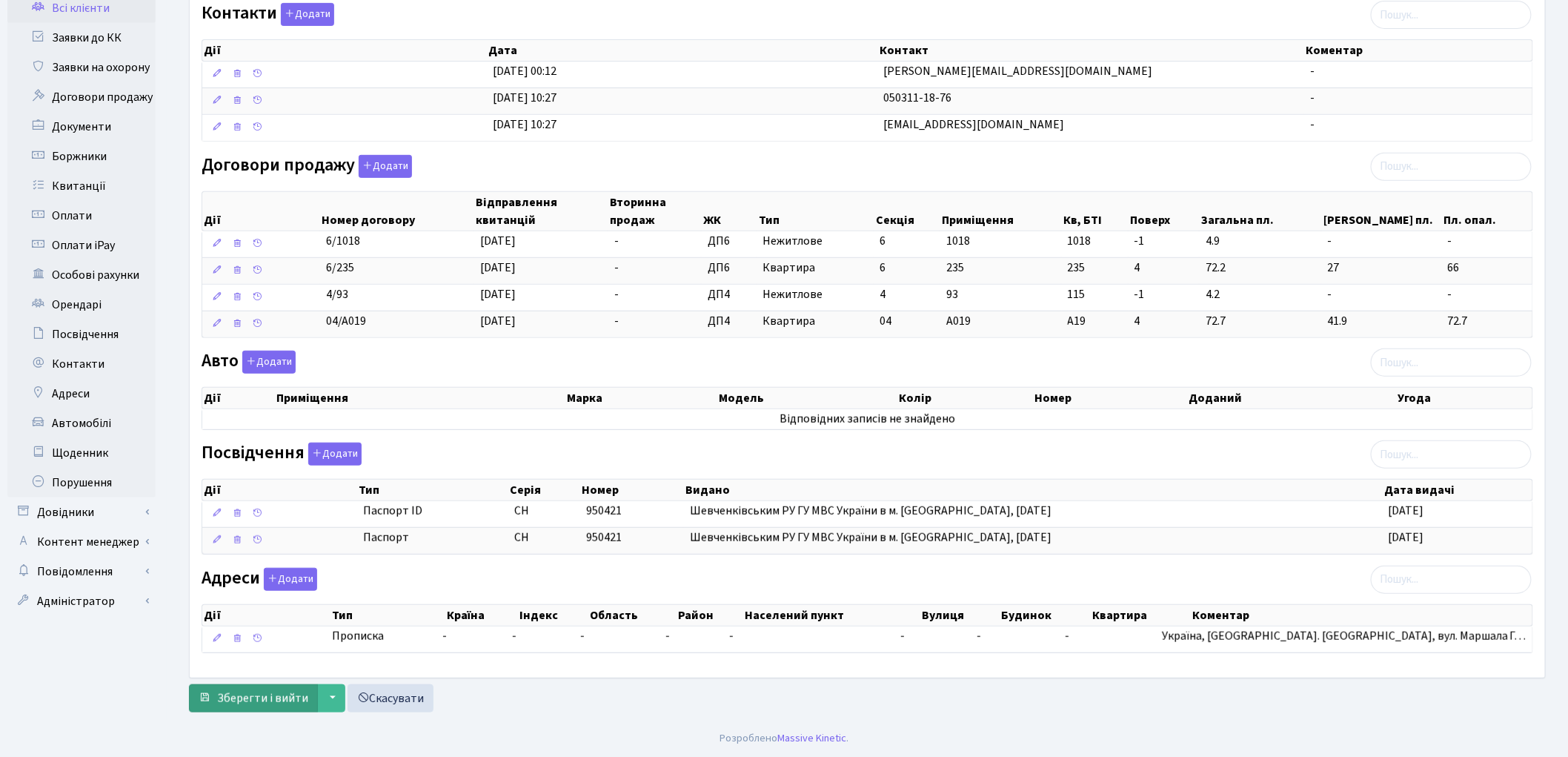
type input "Степанковська Людмила Григорівна"
click at [254, 688] on button "Зберегти і вийти" at bounding box center [254, 698] width 129 height 28
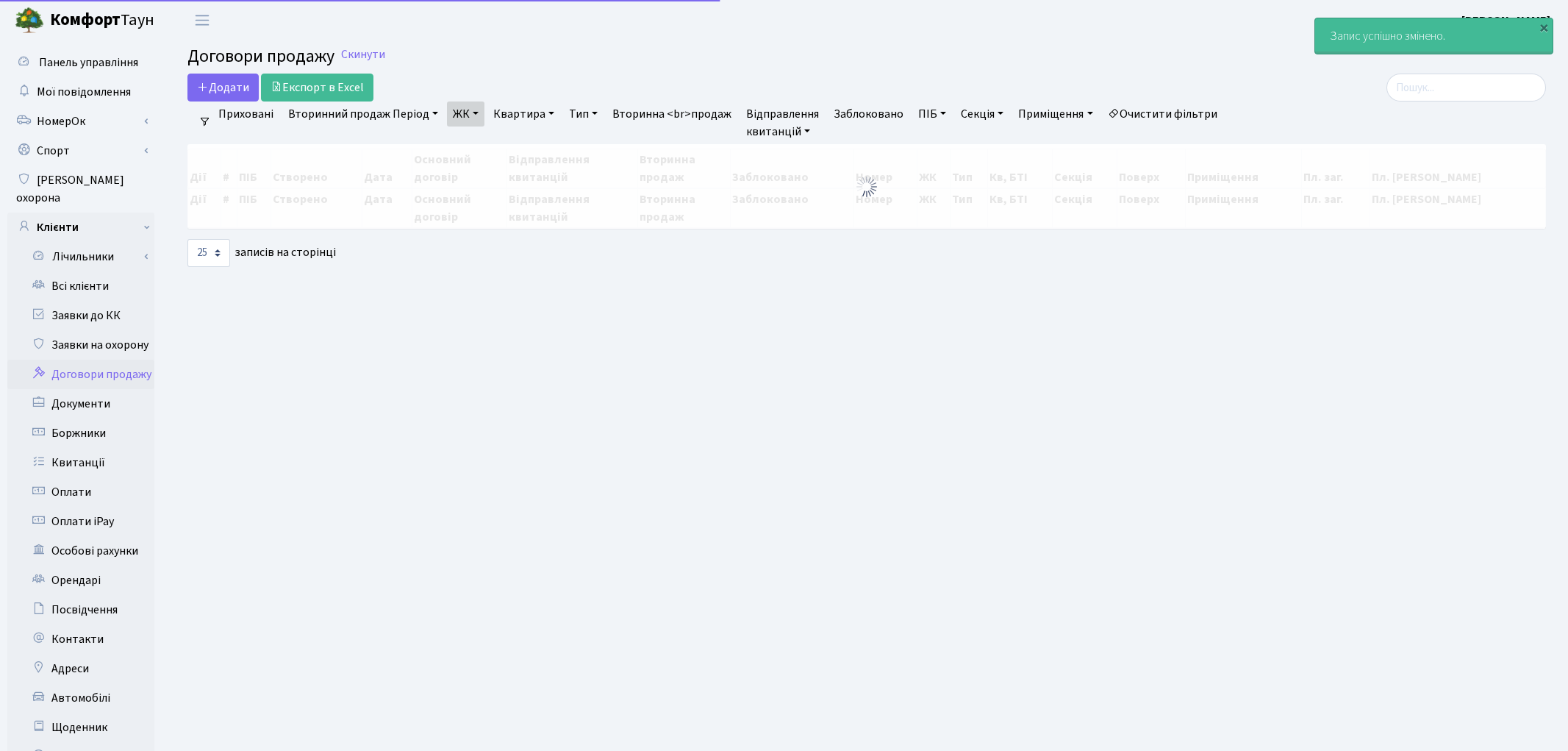
select select "25"
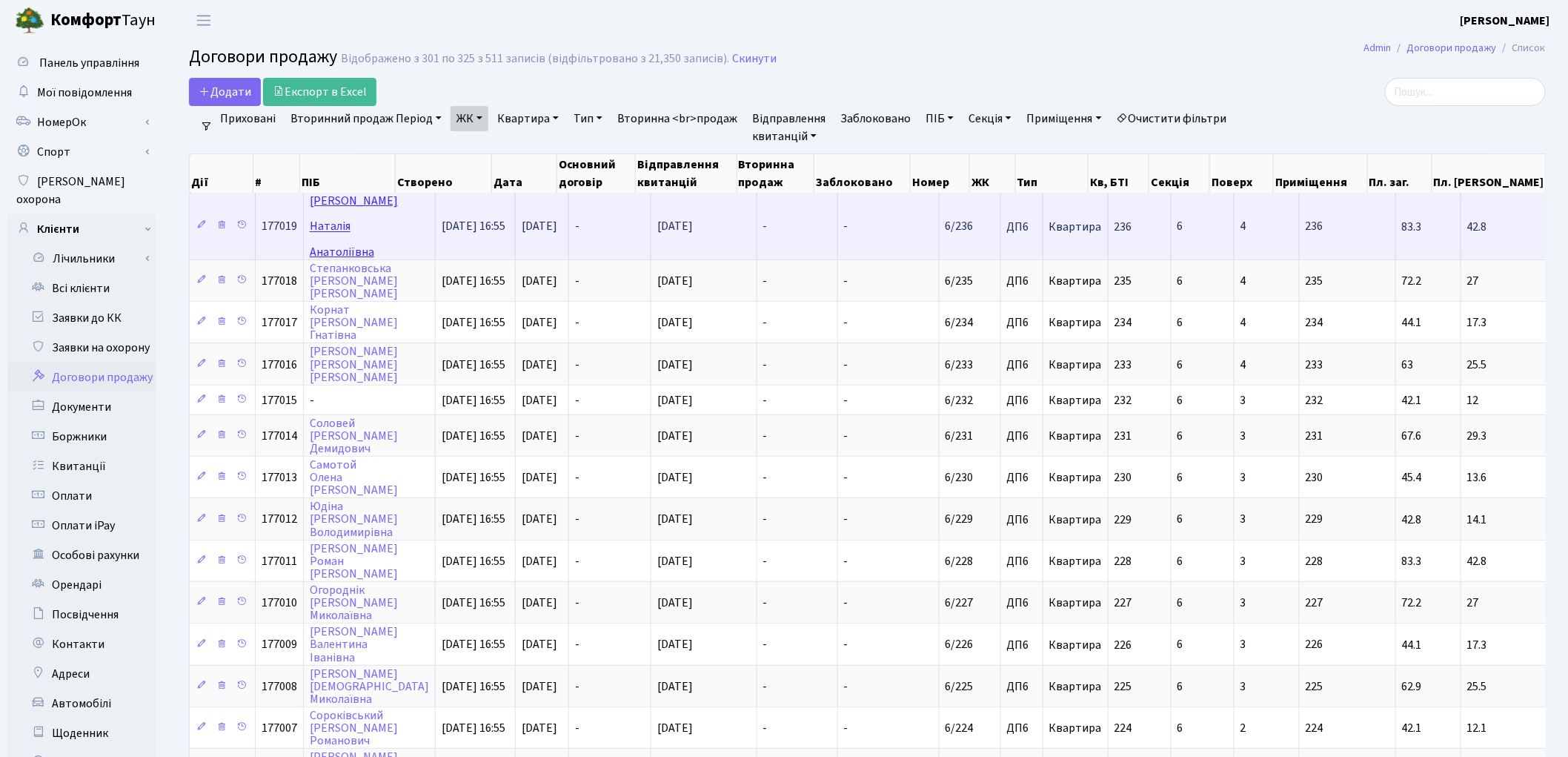
click at [334, 198] on link "[PERSON_NAME]" at bounding box center [354, 226] width 88 height 66
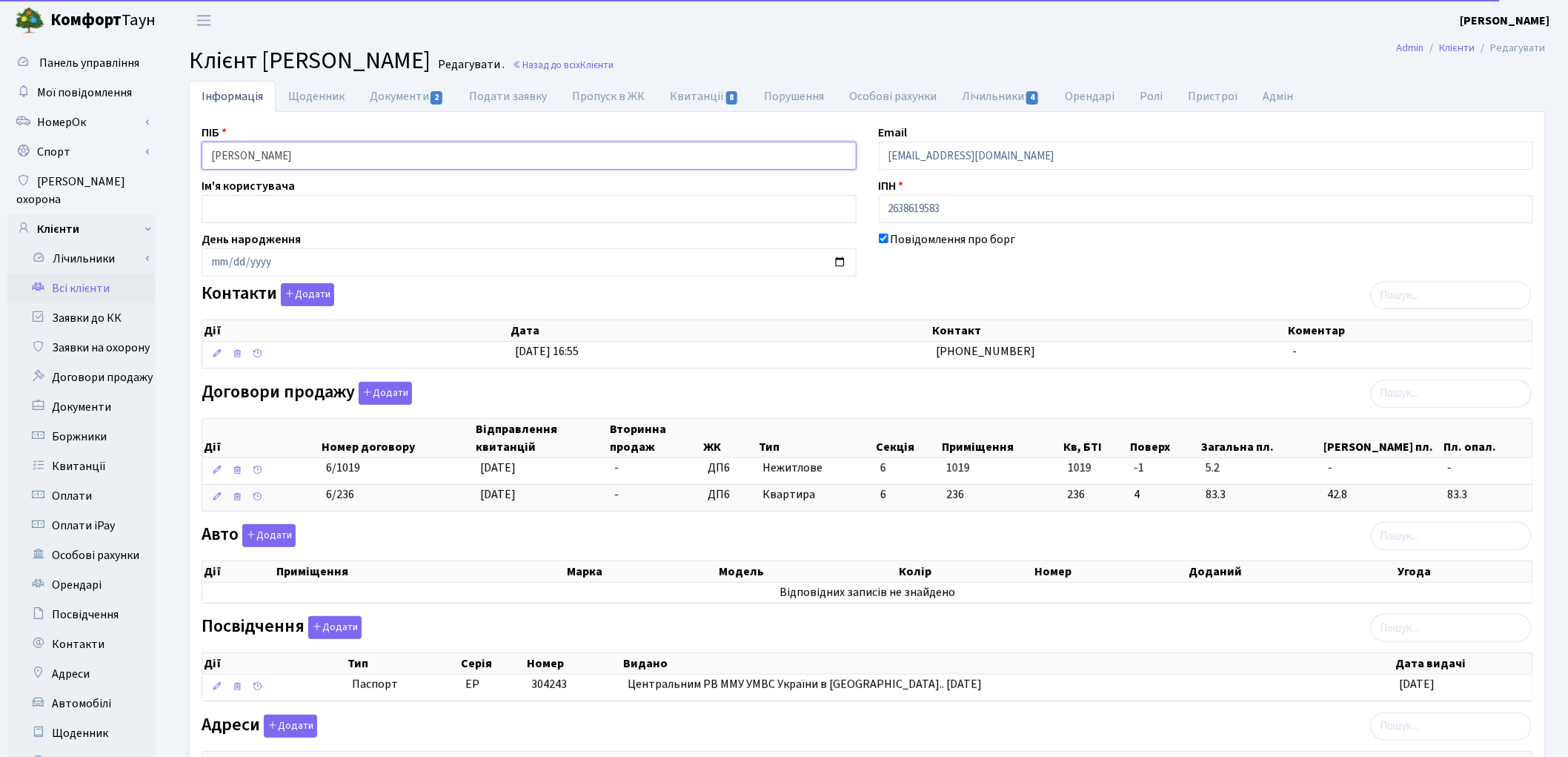
click at [254, 152] on input "[PERSON_NAME]" at bounding box center [529, 156] width 655 height 28
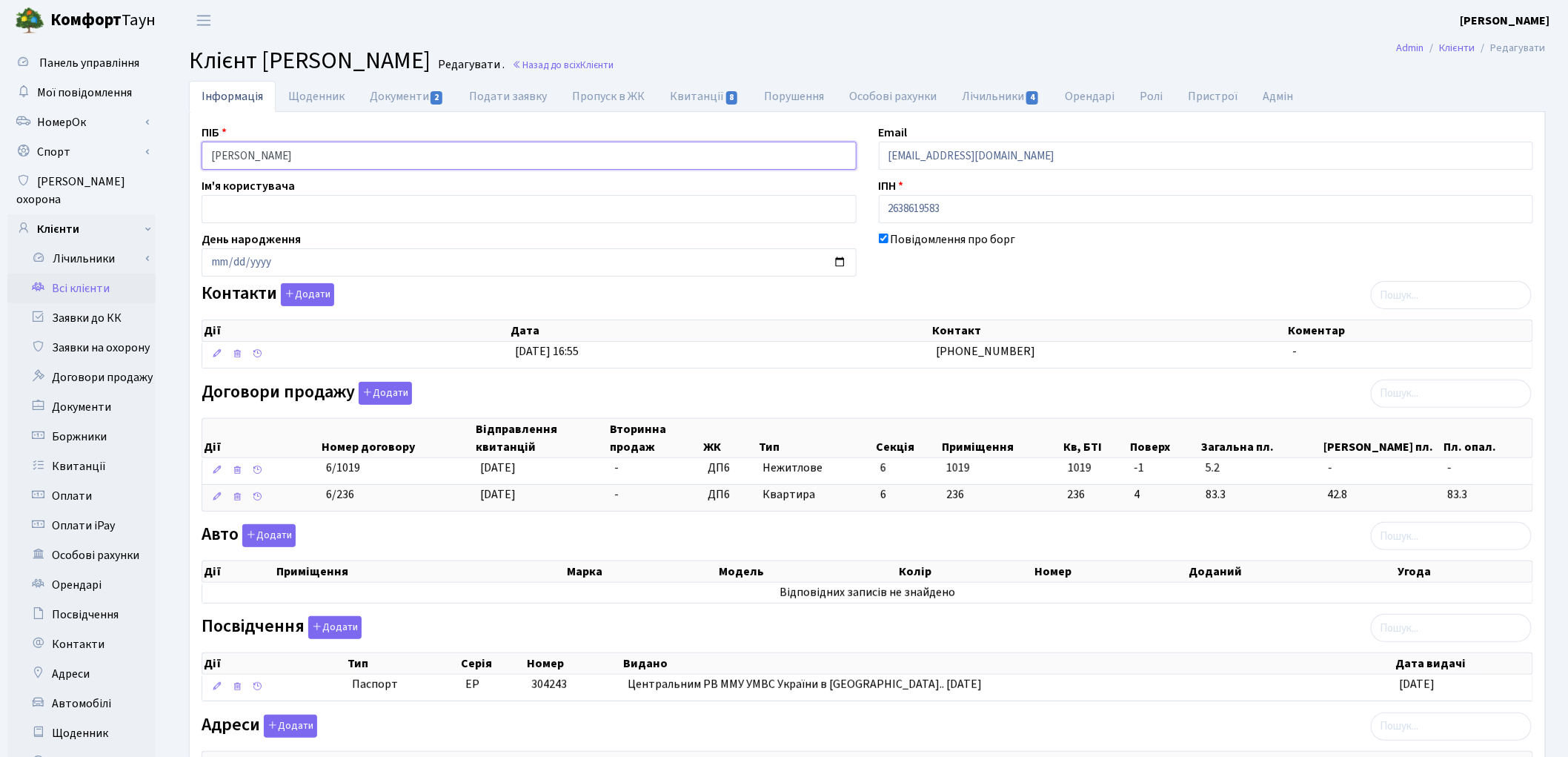
click at [294, 152] on input "Сілаєва Наталія Анатоліївна" at bounding box center [529, 156] width 655 height 28
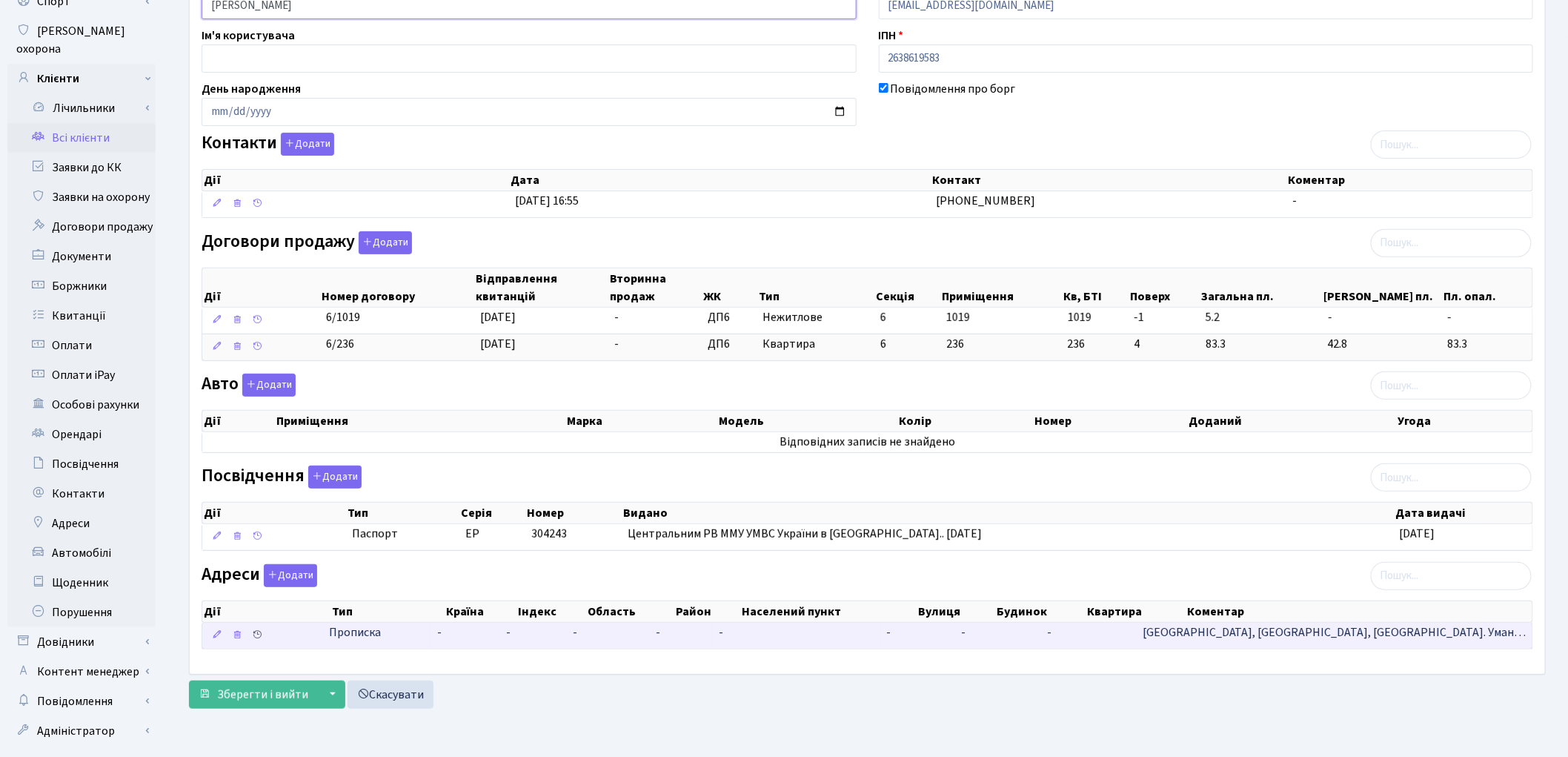
scroll to position [165, 0]
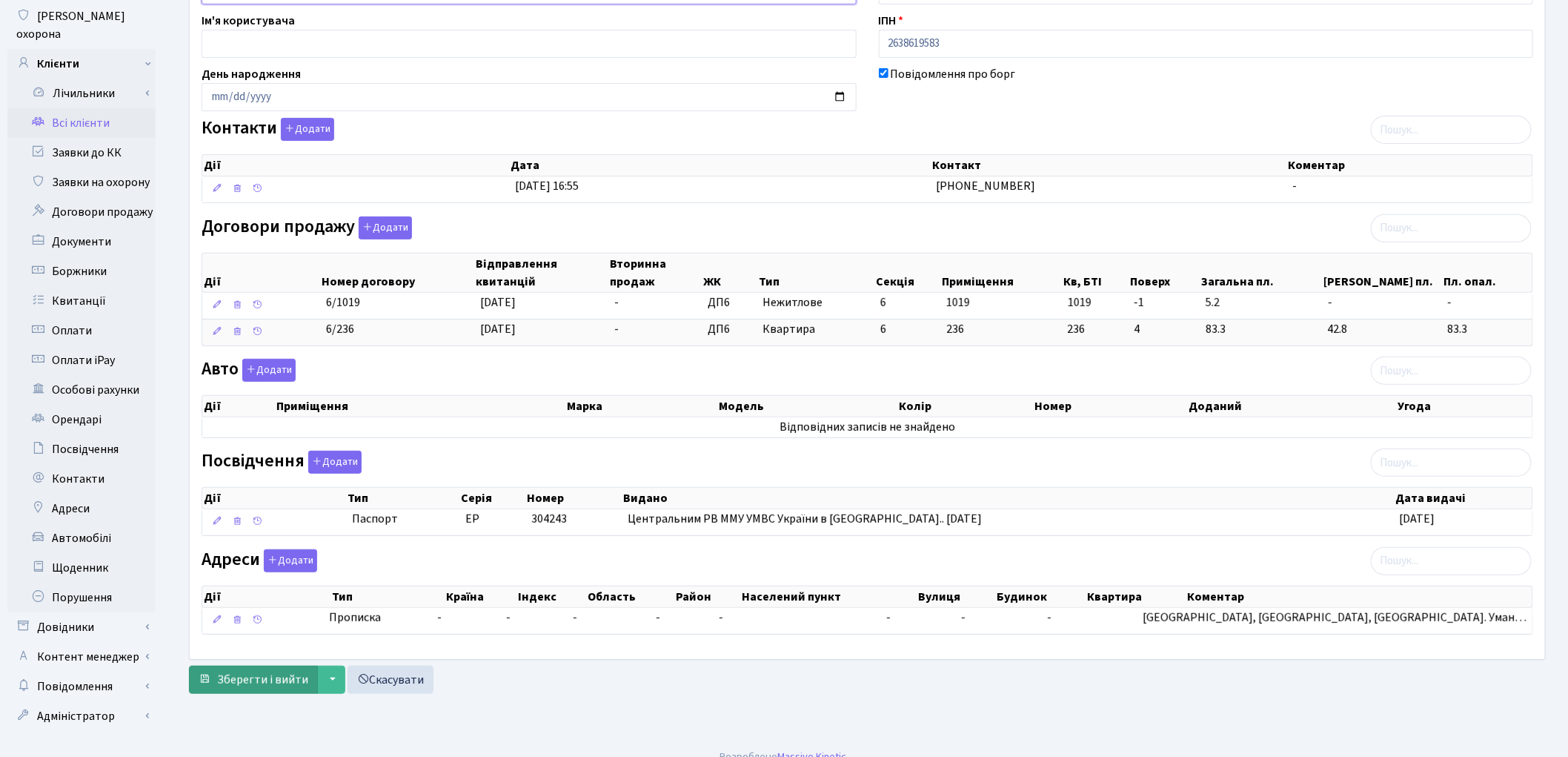
type input "Сілаєва Наталія Анатоліївна"
click at [254, 675] on span "Зберегти і вийти" at bounding box center [263, 679] width 91 height 16
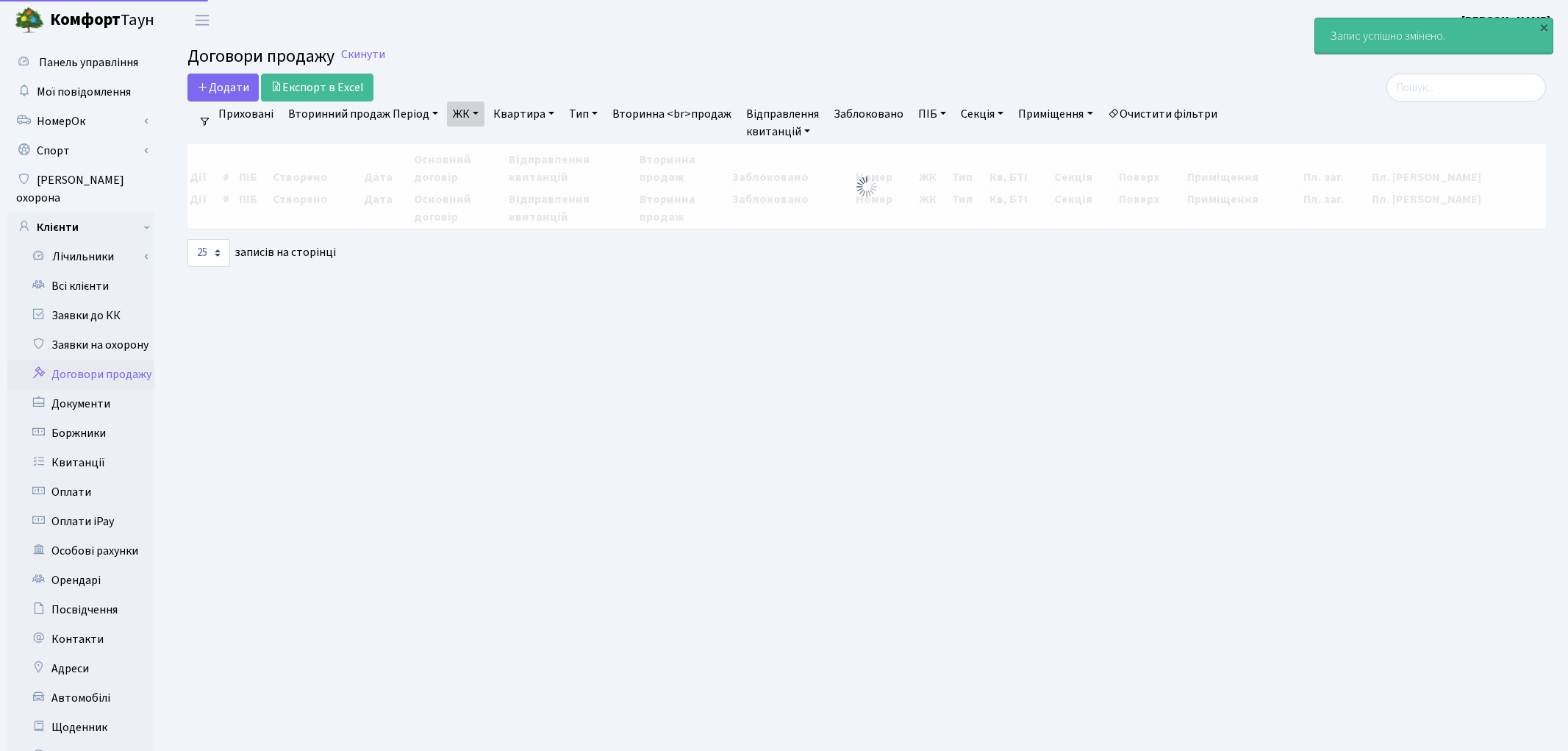
select select "25"
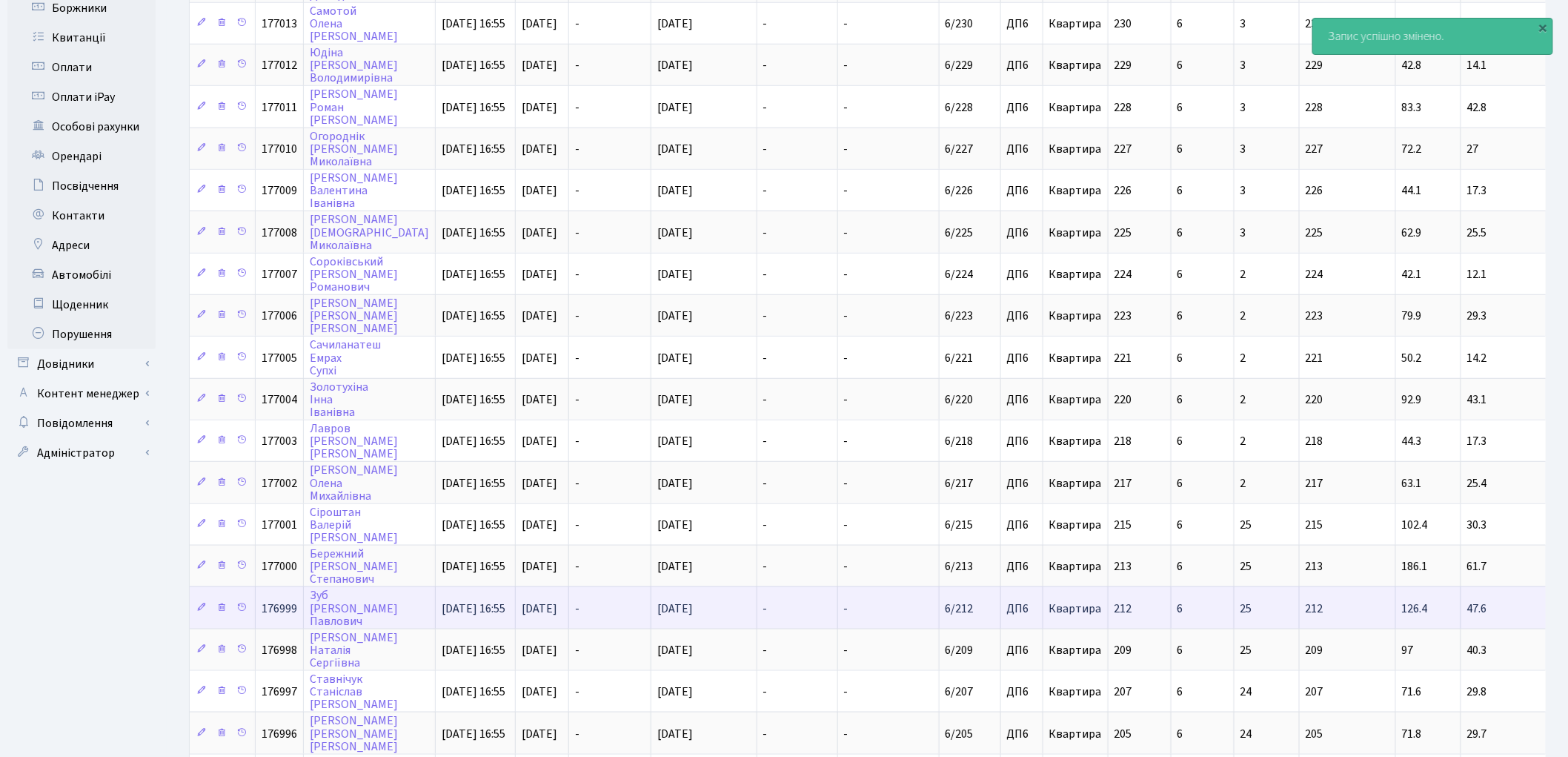
scroll to position [547, 0]
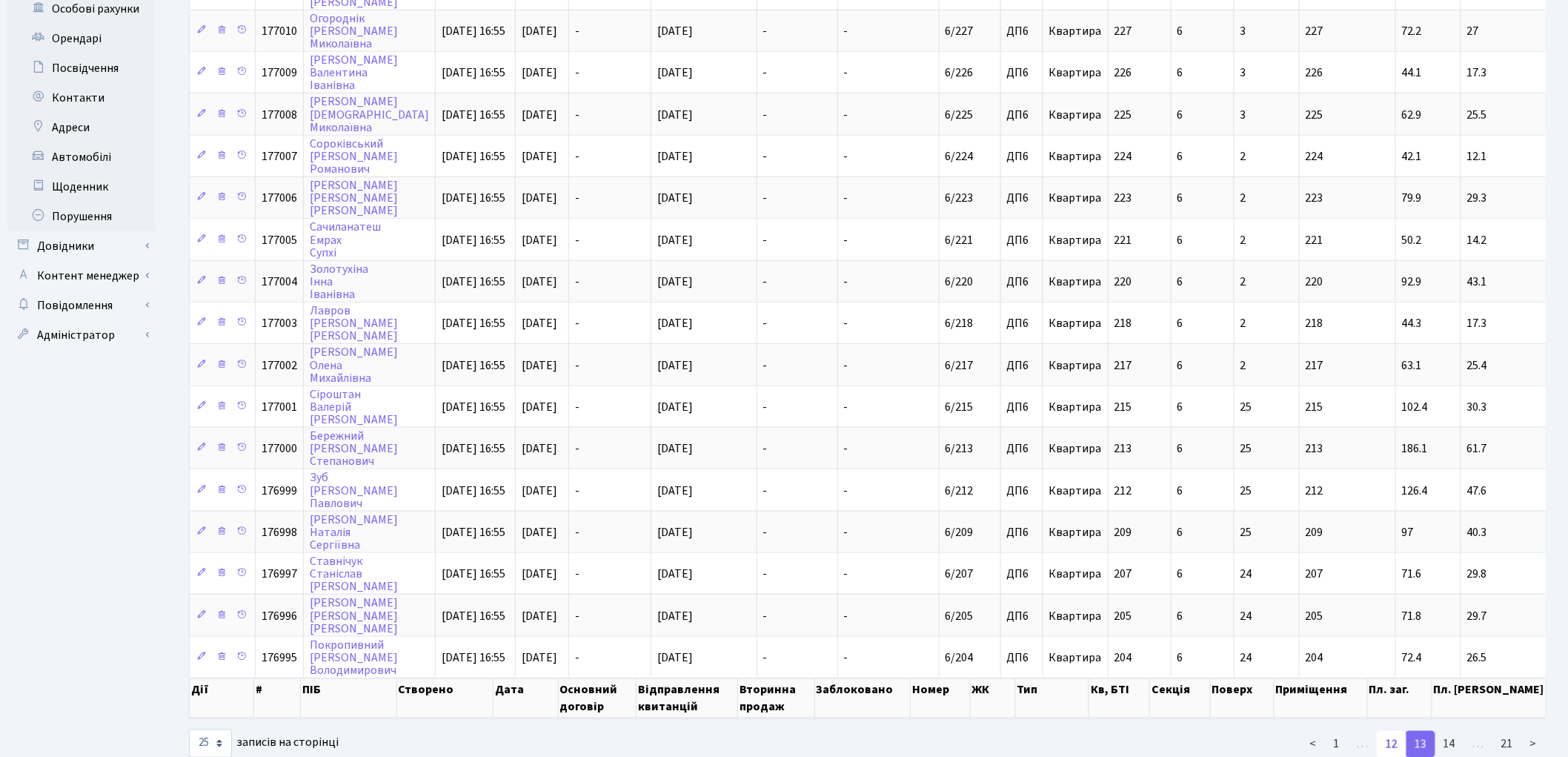
click at [1398, 730] on link "12" at bounding box center [1392, 744] width 30 height 27
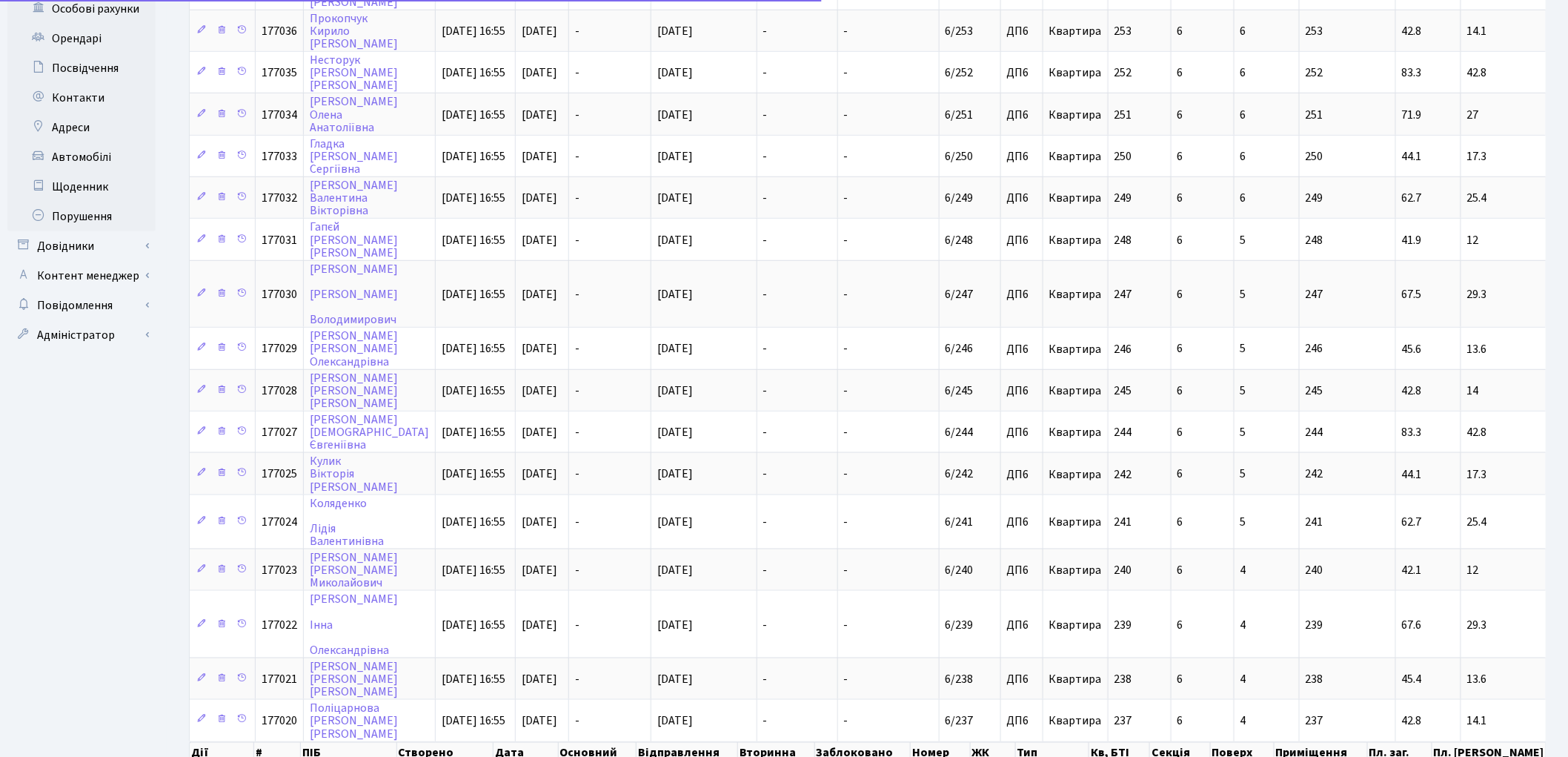
scroll to position [568, 0]
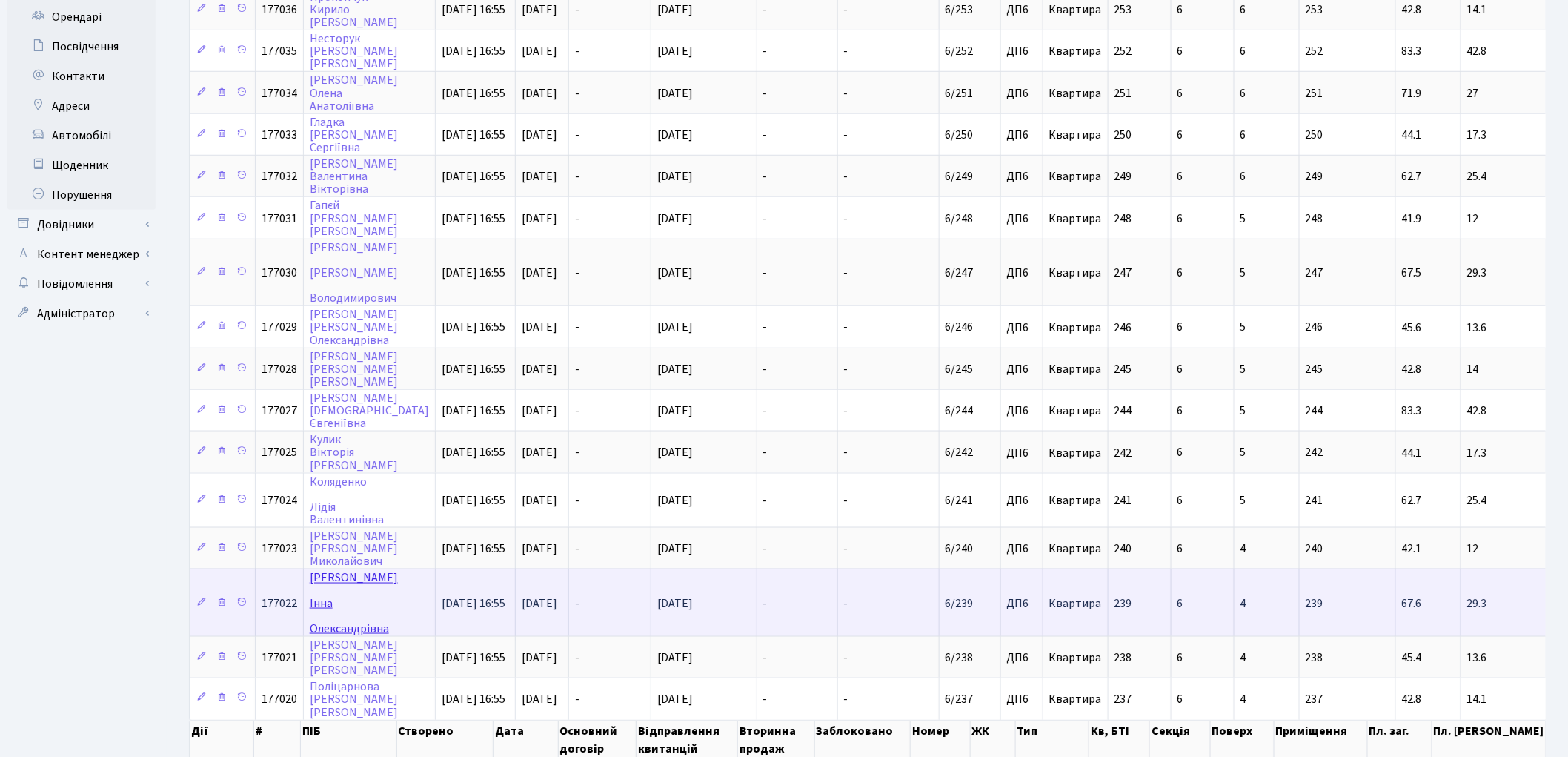
click at [340, 570] on link "Іванова Інна Олександрівна" at bounding box center [354, 602] width 88 height 66
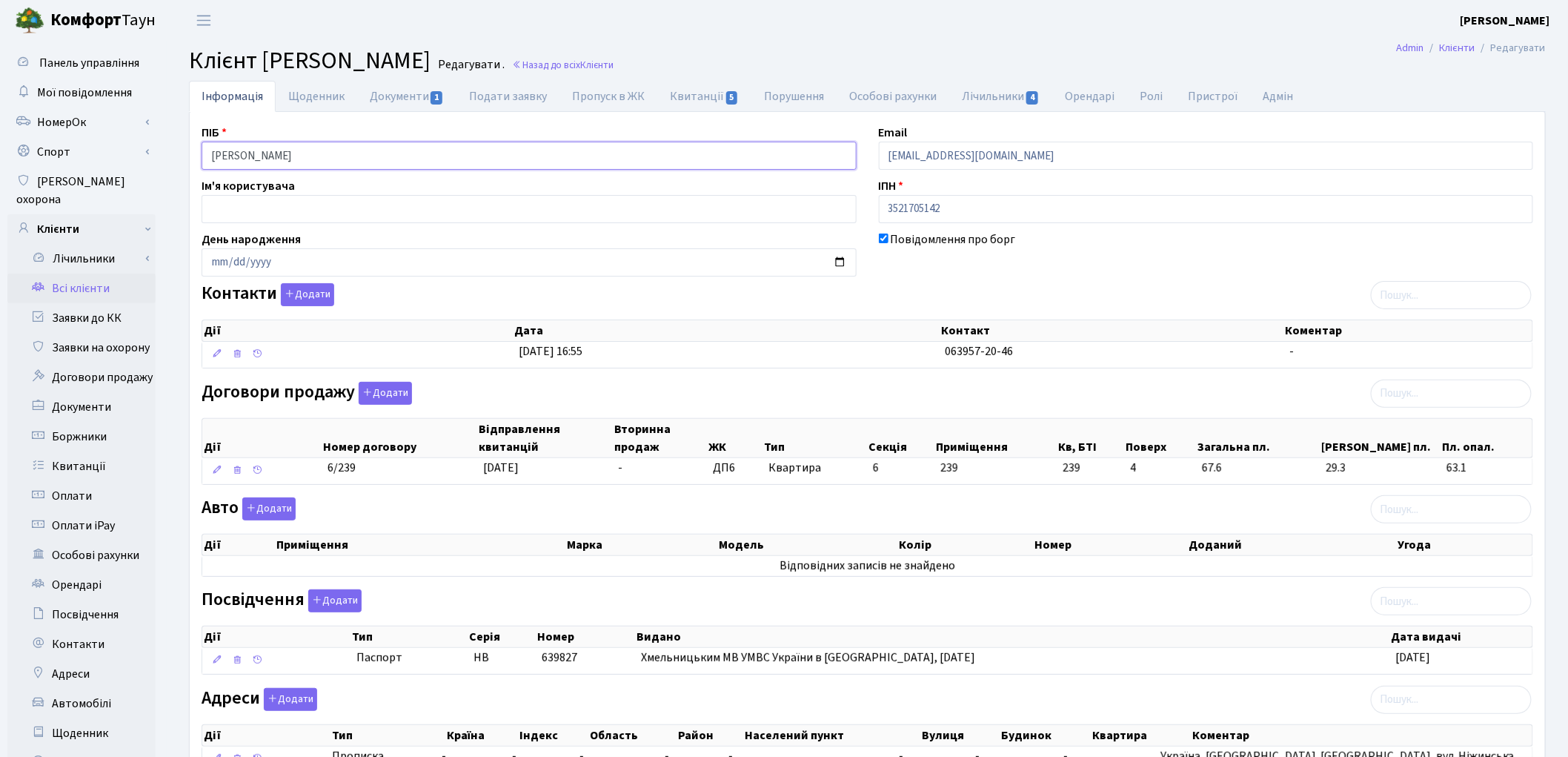
click at [253, 152] on input "Іванова Інна Олександрівна" at bounding box center [529, 156] width 655 height 28
click at [277, 153] on input "Іванова Інна Олександрівна" at bounding box center [529, 156] width 655 height 28
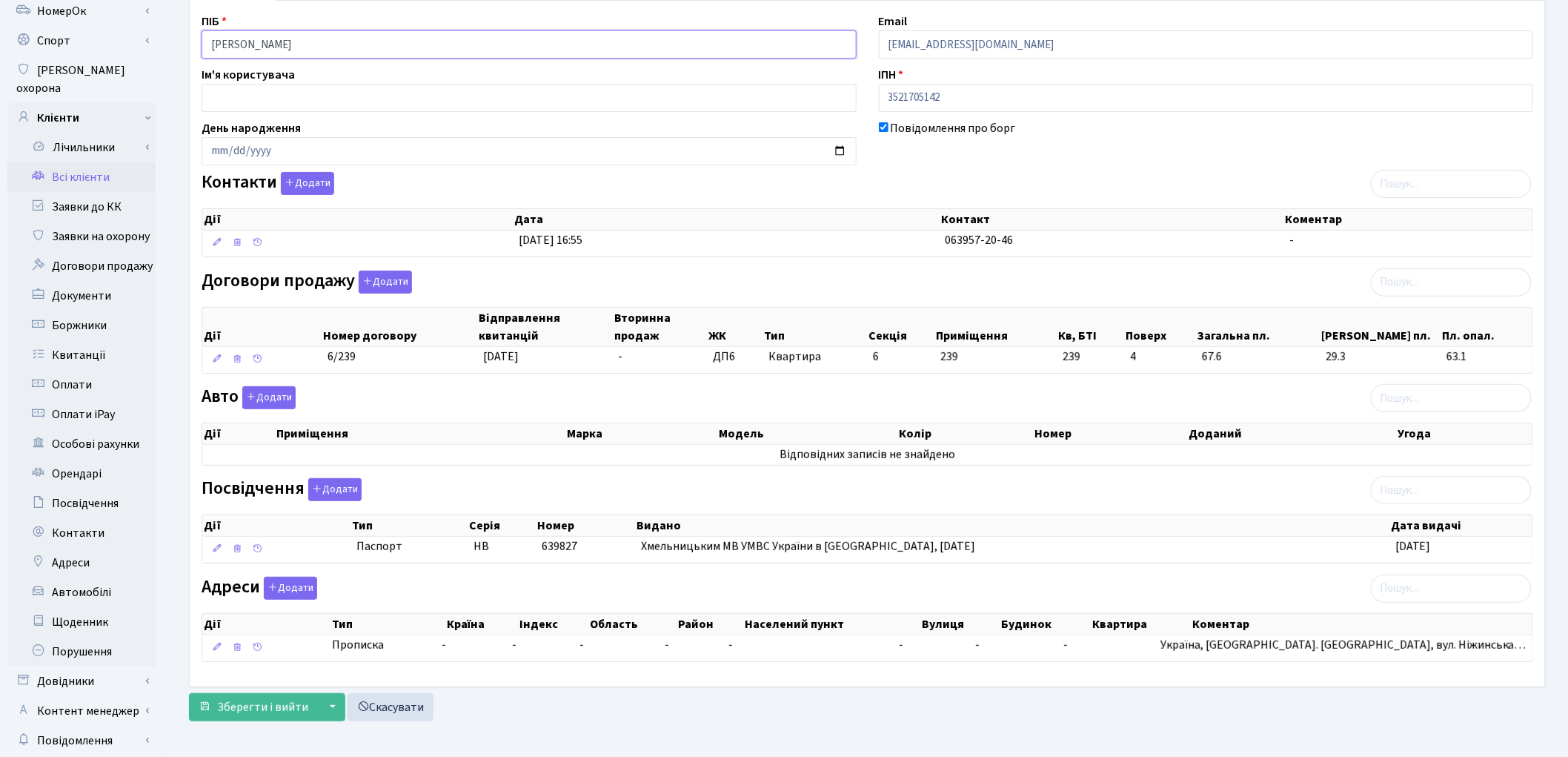
scroll to position [165, 0]
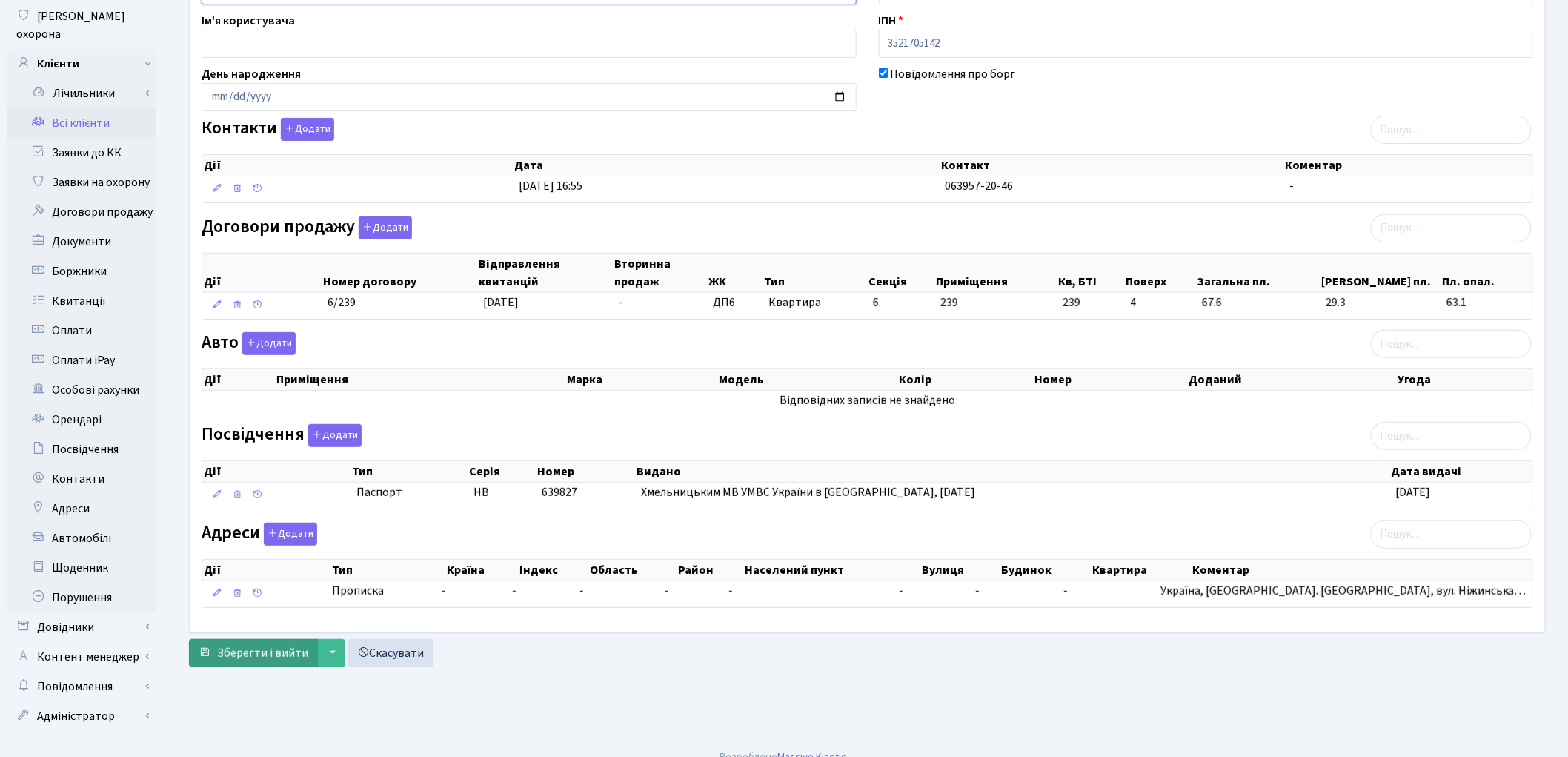
type input "Іванова Інна Олександрівна"
click at [257, 654] on span "Зберегти і вийти" at bounding box center [263, 653] width 91 height 16
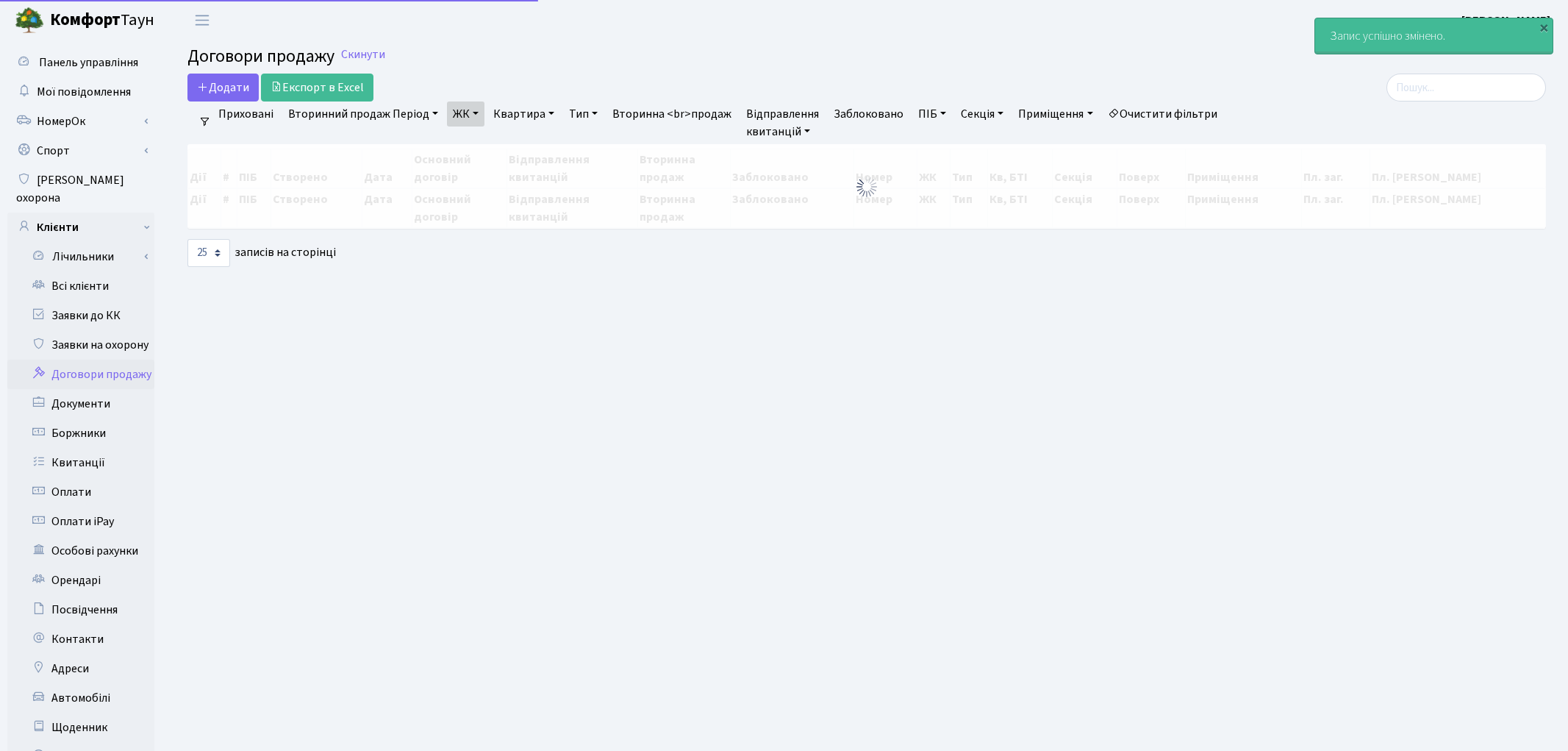
select select "25"
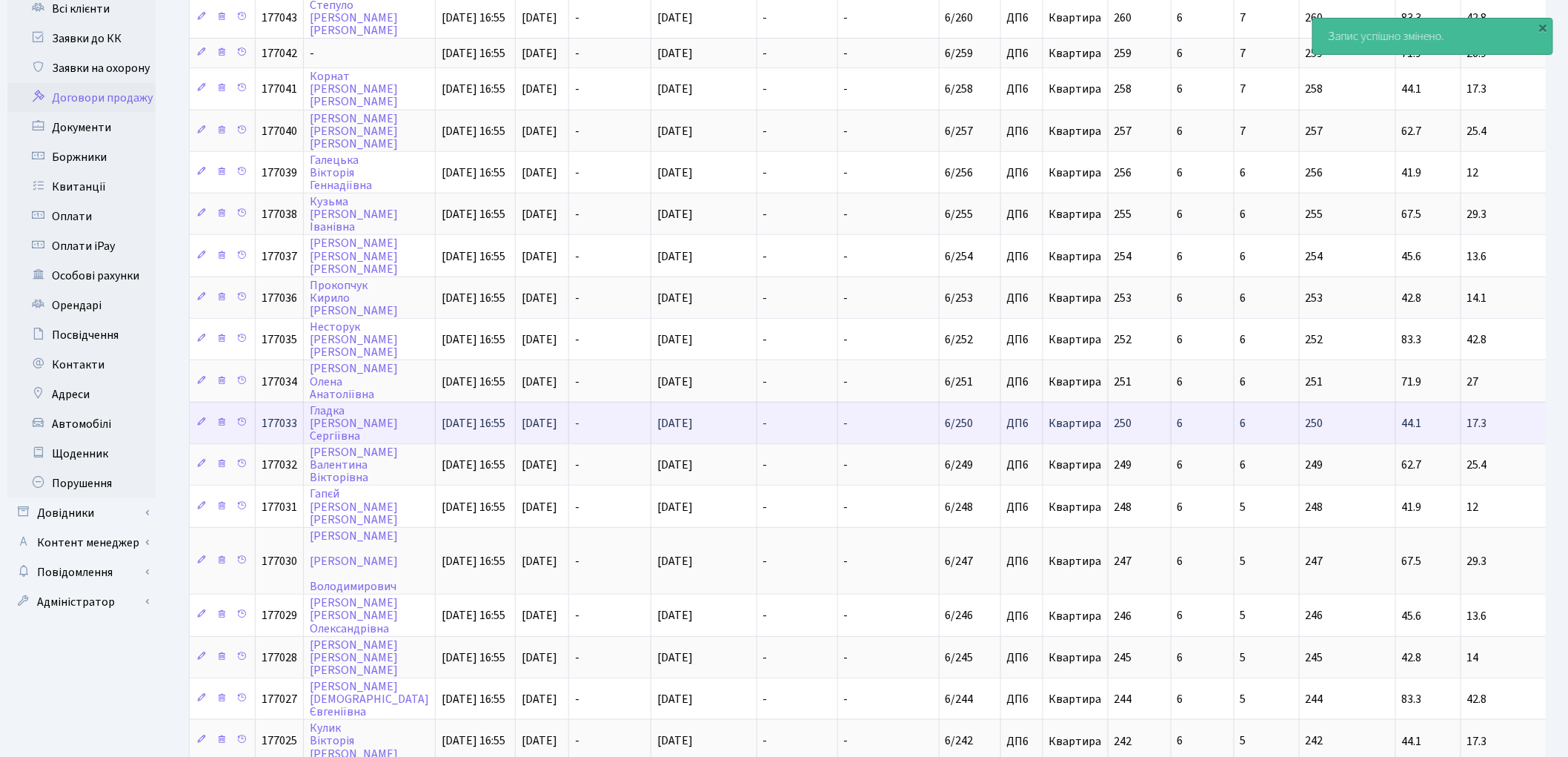
scroll to position [329, 0]
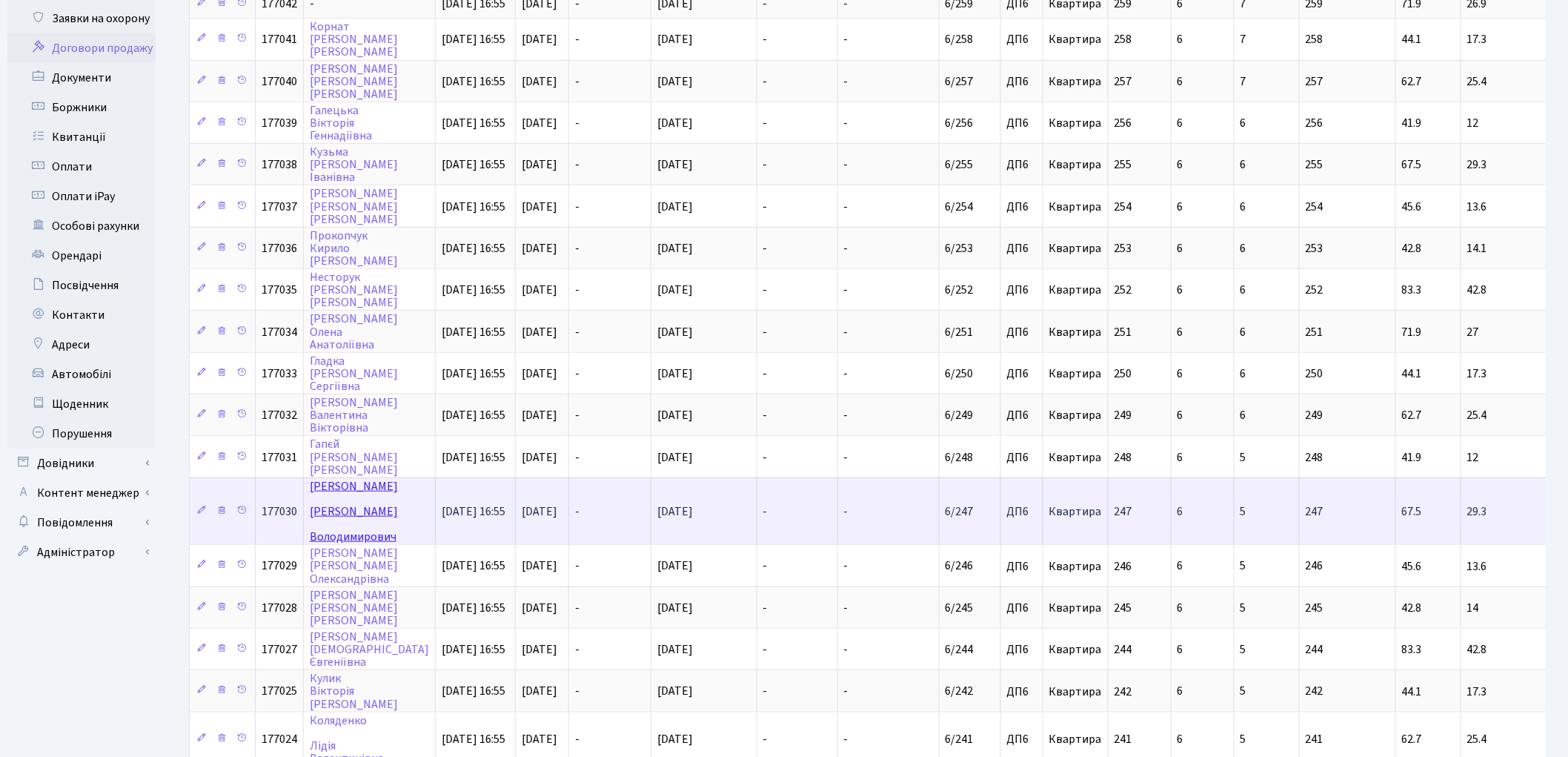
click at [313, 478] on link "[PERSON_NAME]" at bounding box center [354, 510] width 88 height 66
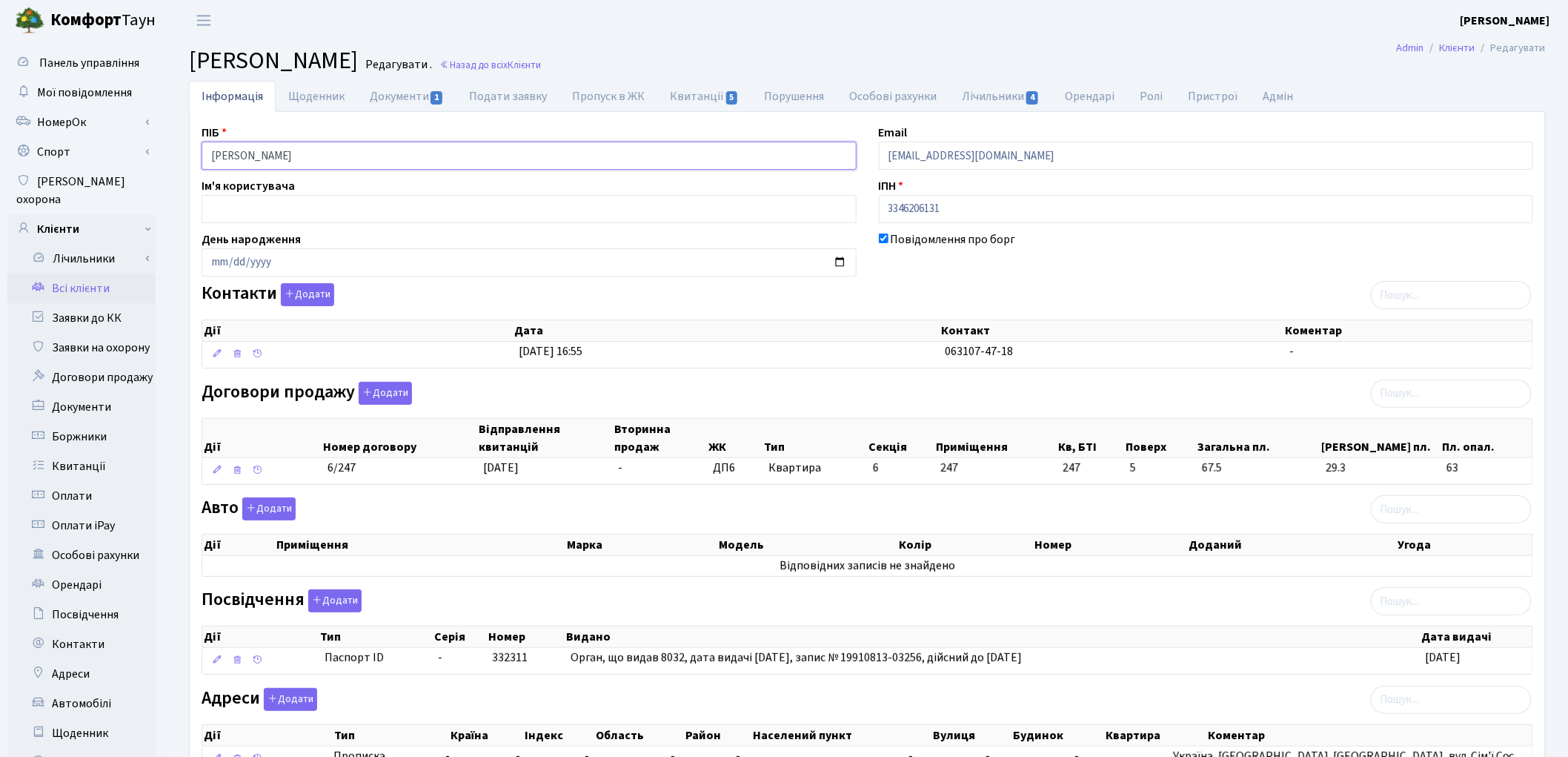
click at [263, 157] on input "Каскевич Євгеній Володимирович" at bounding box center [529, 156] width 655 height 28
click at [301, 152] on input "Каскевич Євгеній Володимирович" at bounding box center [529, 156] width 655 height 28
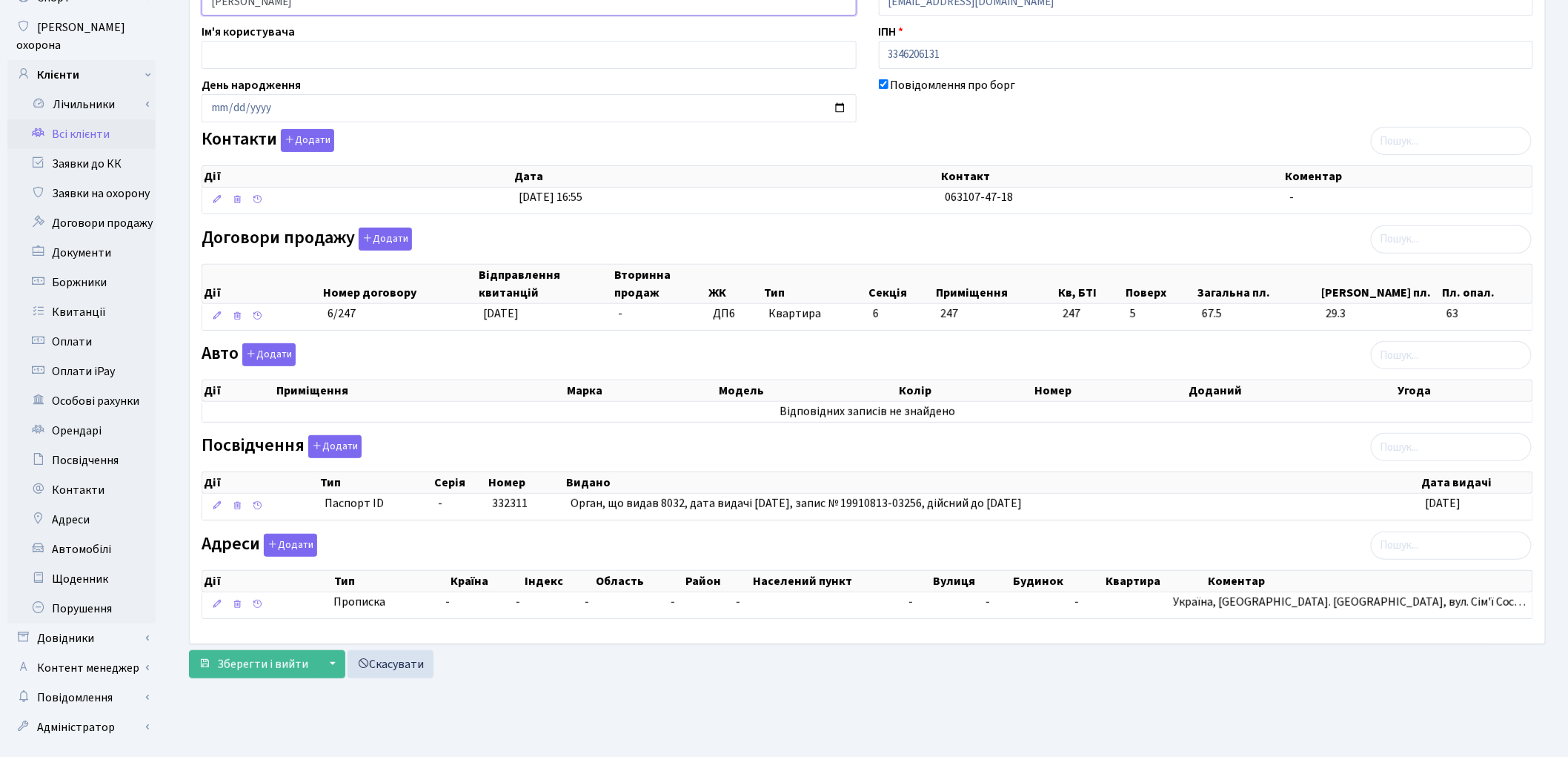
scroll to position [165, 0]
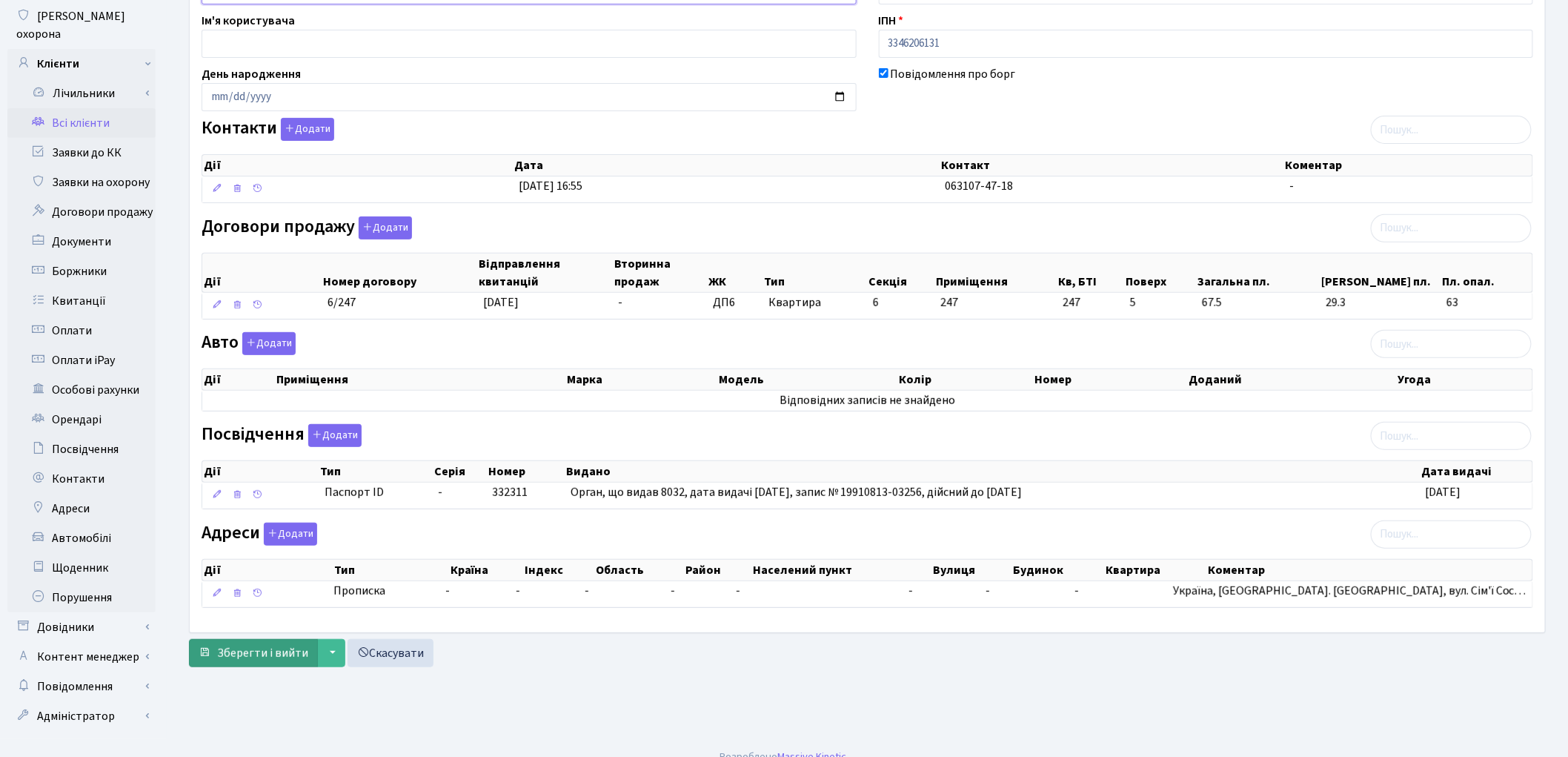
type input "Каскевич Євгеній Володимирович"
click at [253, 656] on span "Зберегти і вийти" at bounding box center [263, 653] width 91 height 16
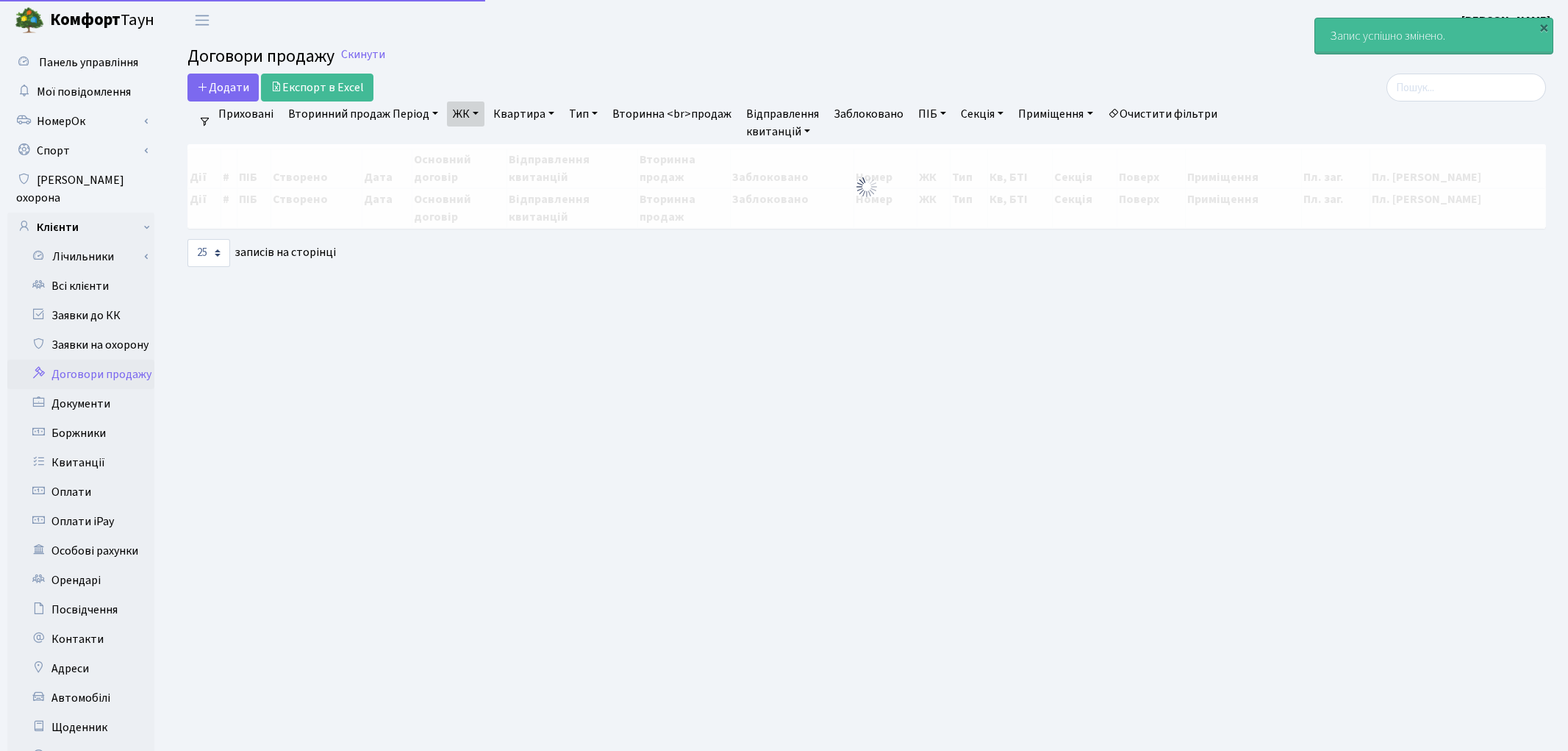
select select "25"
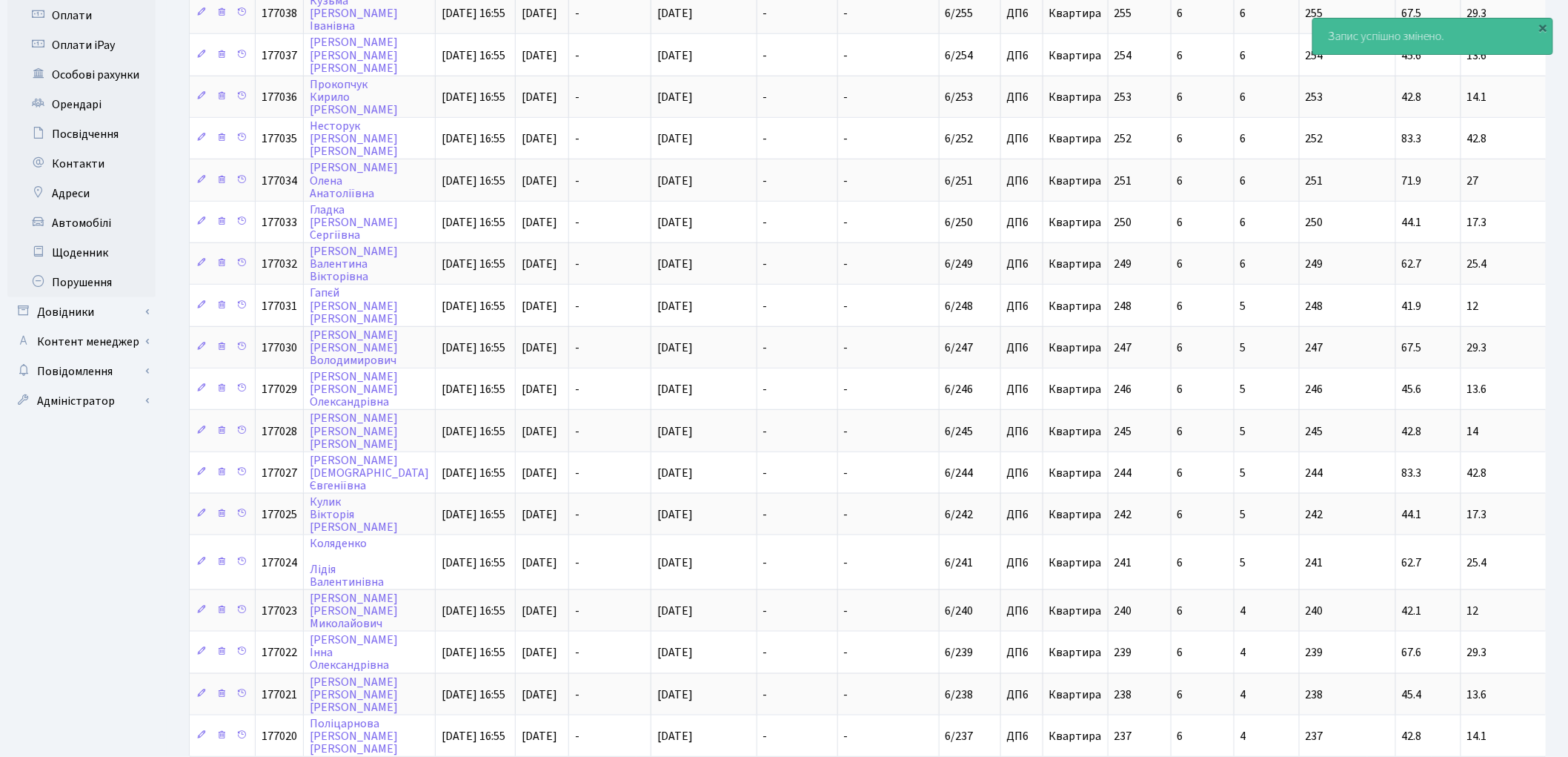
scroll to position [493, 0]
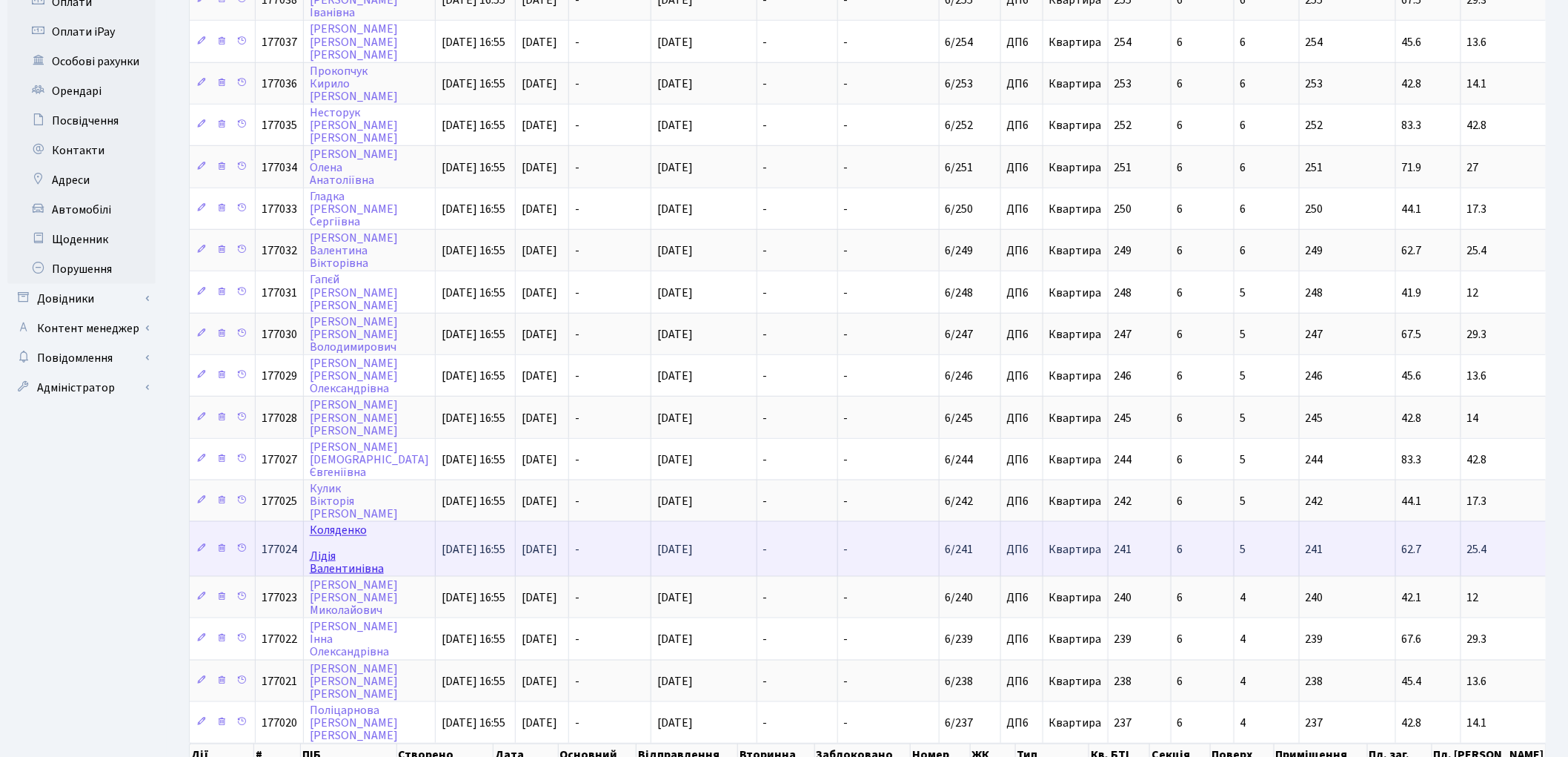
click at [351, 523] on link "Коляденко Лідія Валентинівна" at bounding box center [347, 549] width 74 height 54
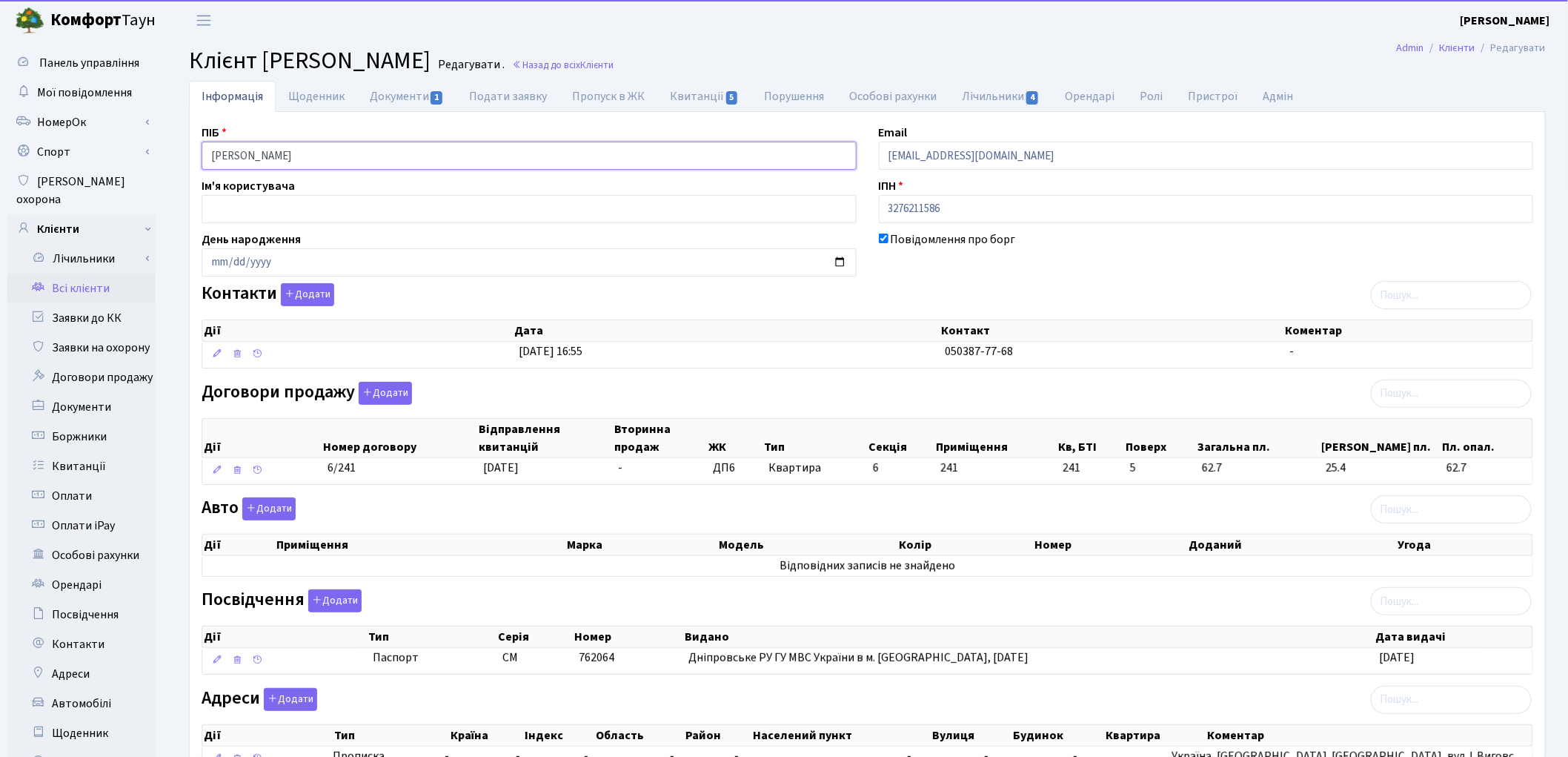
click at [272, 157] on input "Коляденко Лідія Валентинівна" at bounding box center [529, 156] width 655 height 28
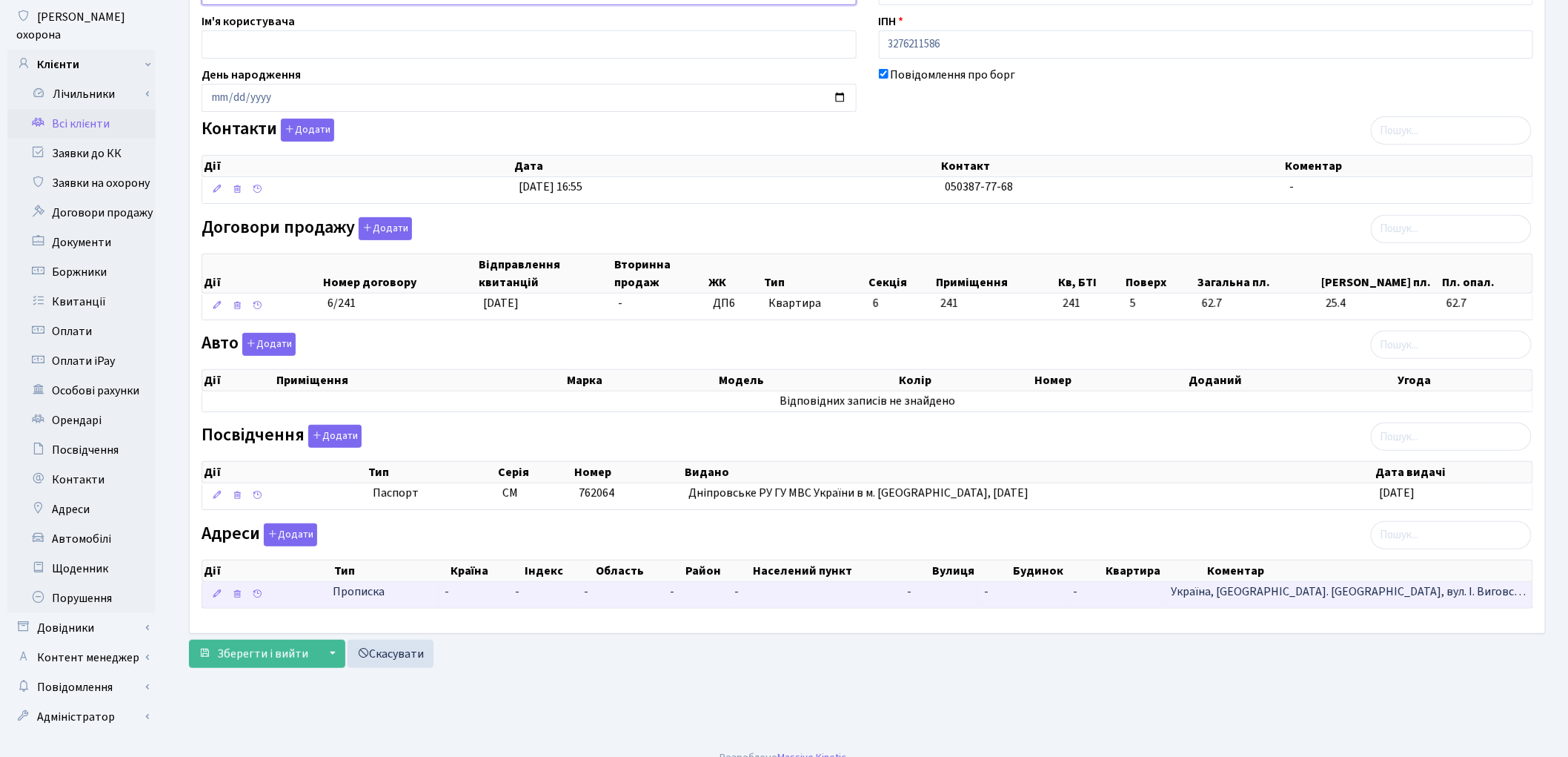
scroll to position [165, 0]
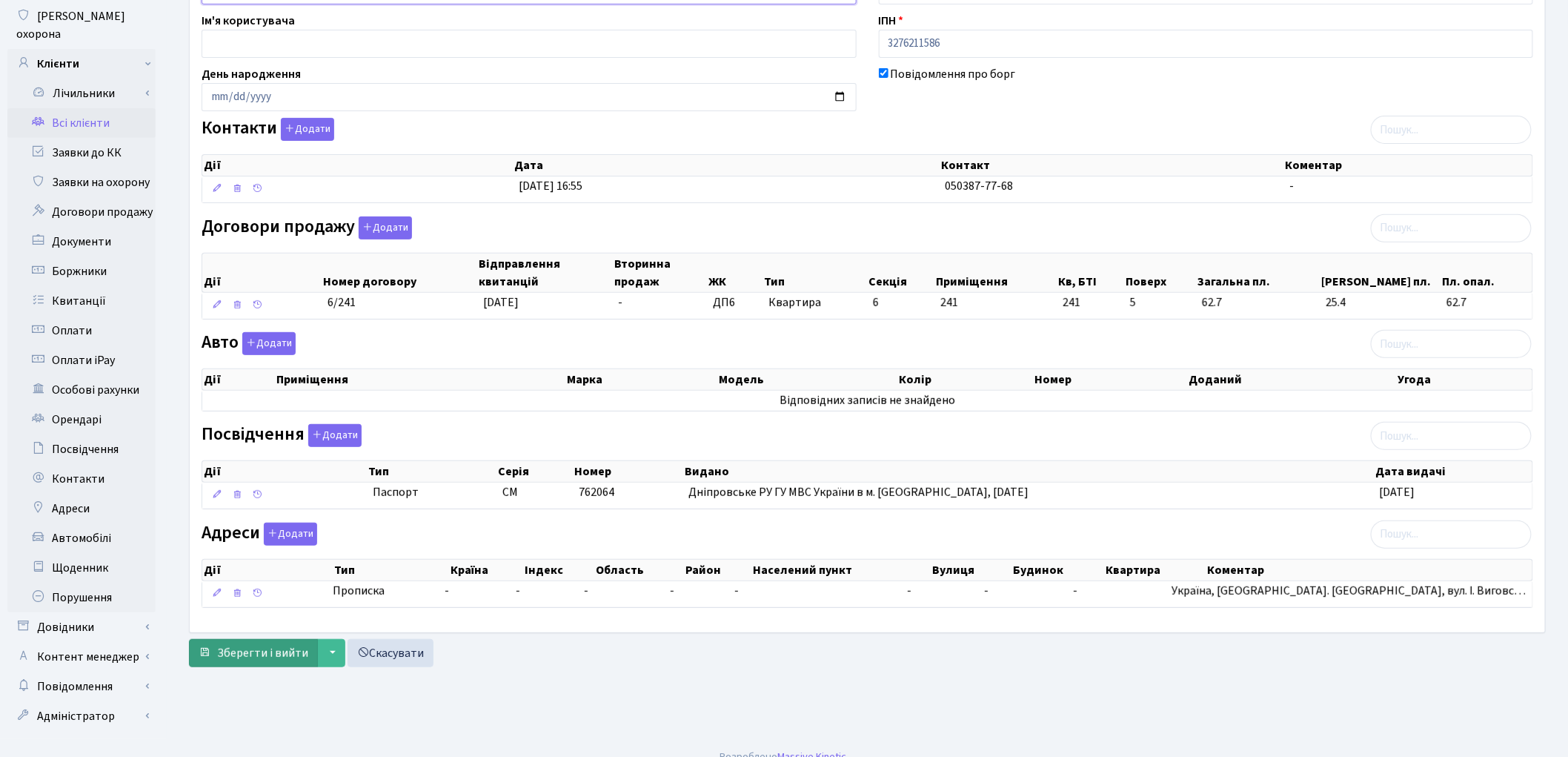
type input "Коляденко Лідія Валентинівна"
click at [262, 653] on span "Зберегти і вийти" at bounding box center [263, 653] width 91 height 16
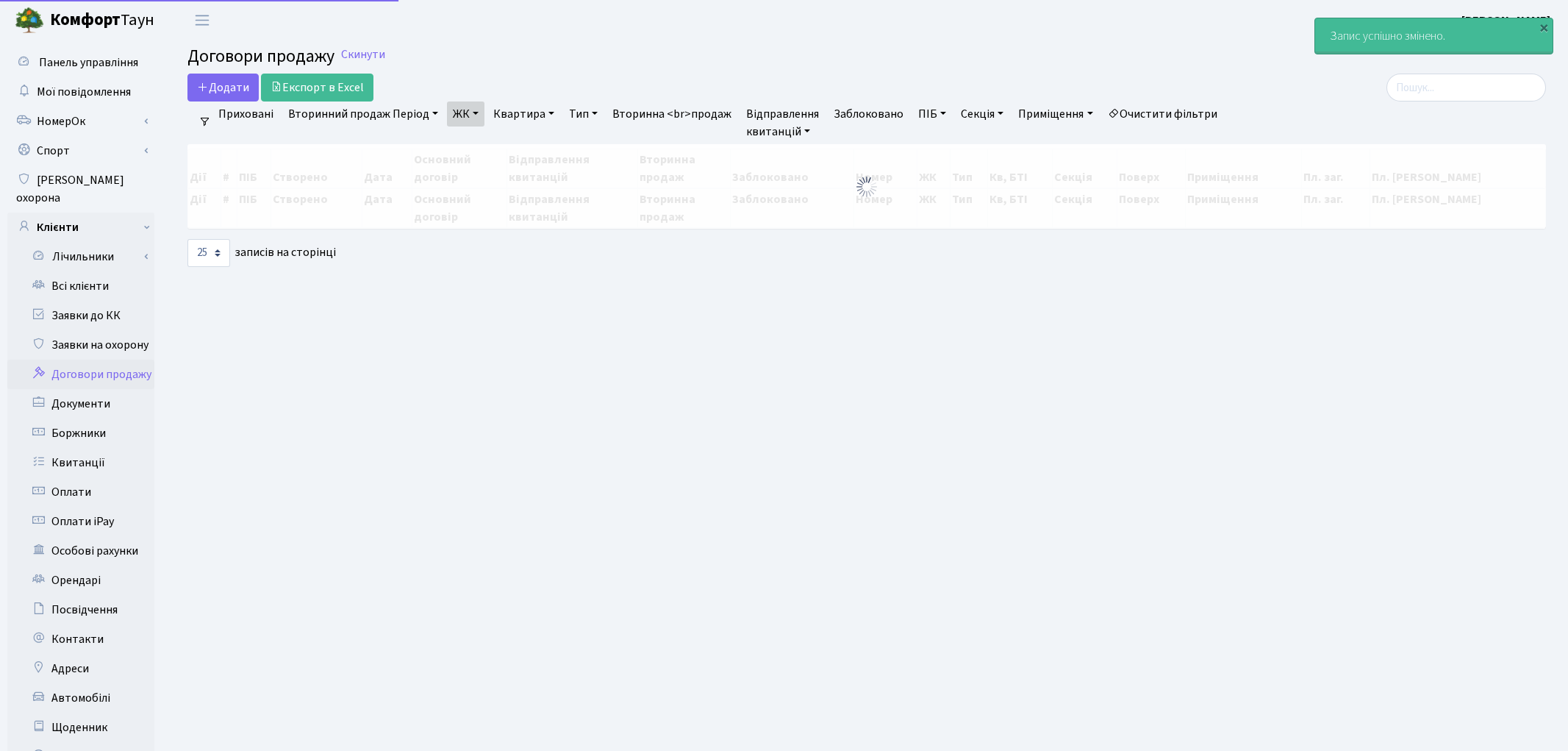
select select "25"
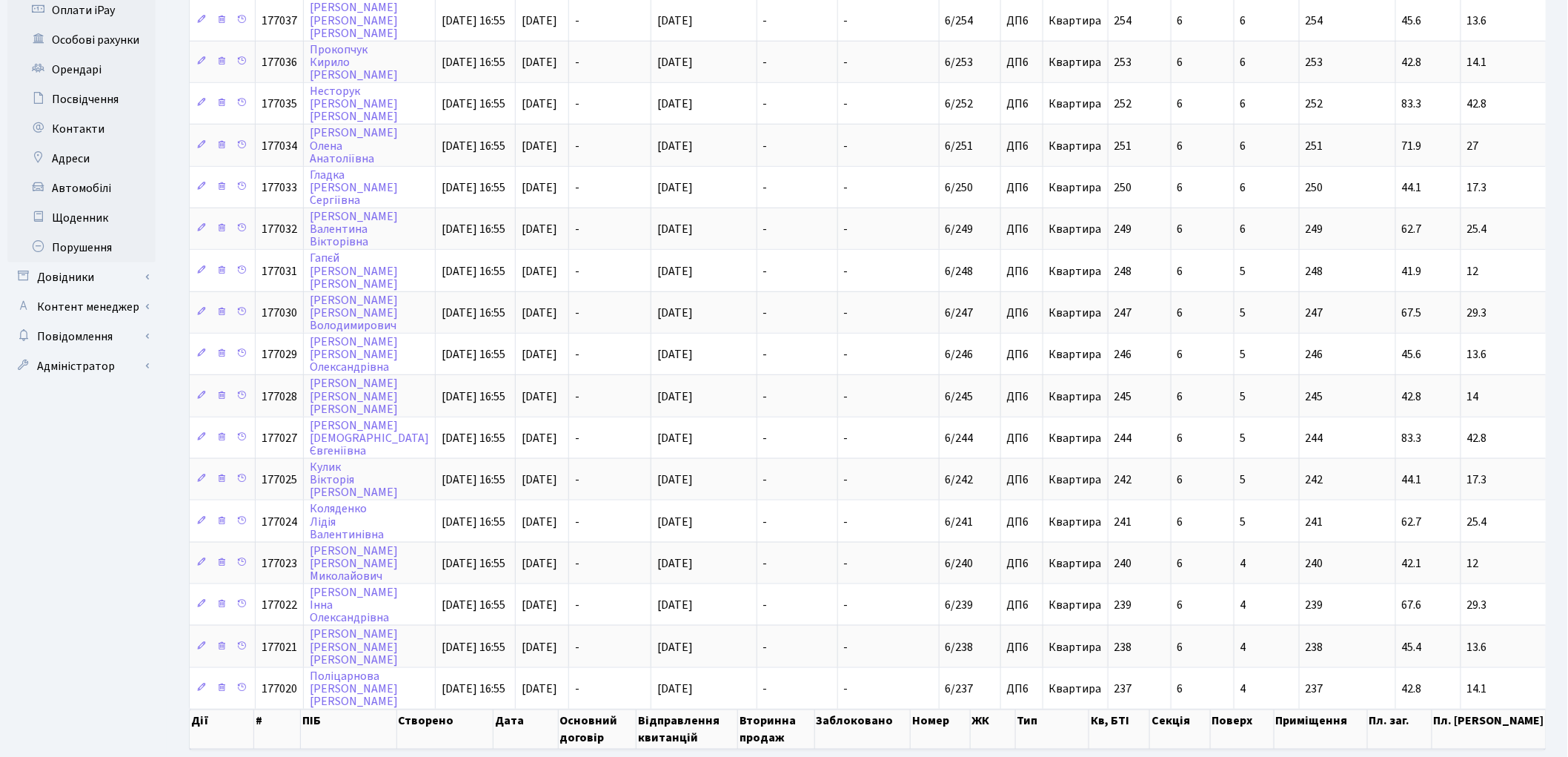
scroll to position [547, 0]
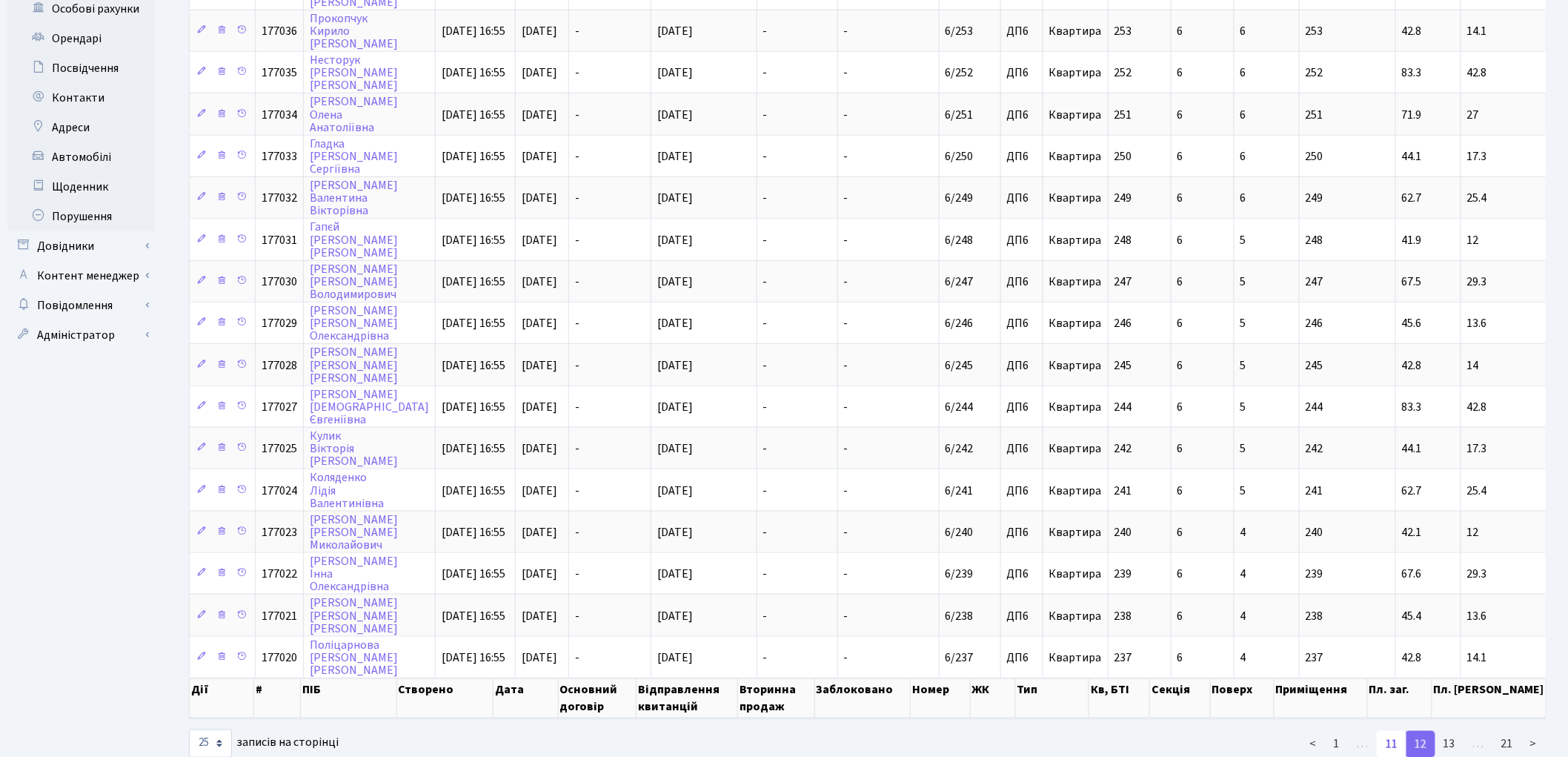
click at [1390, 730] on link "11" at bounding box center [1392, 744] width 30 height 27
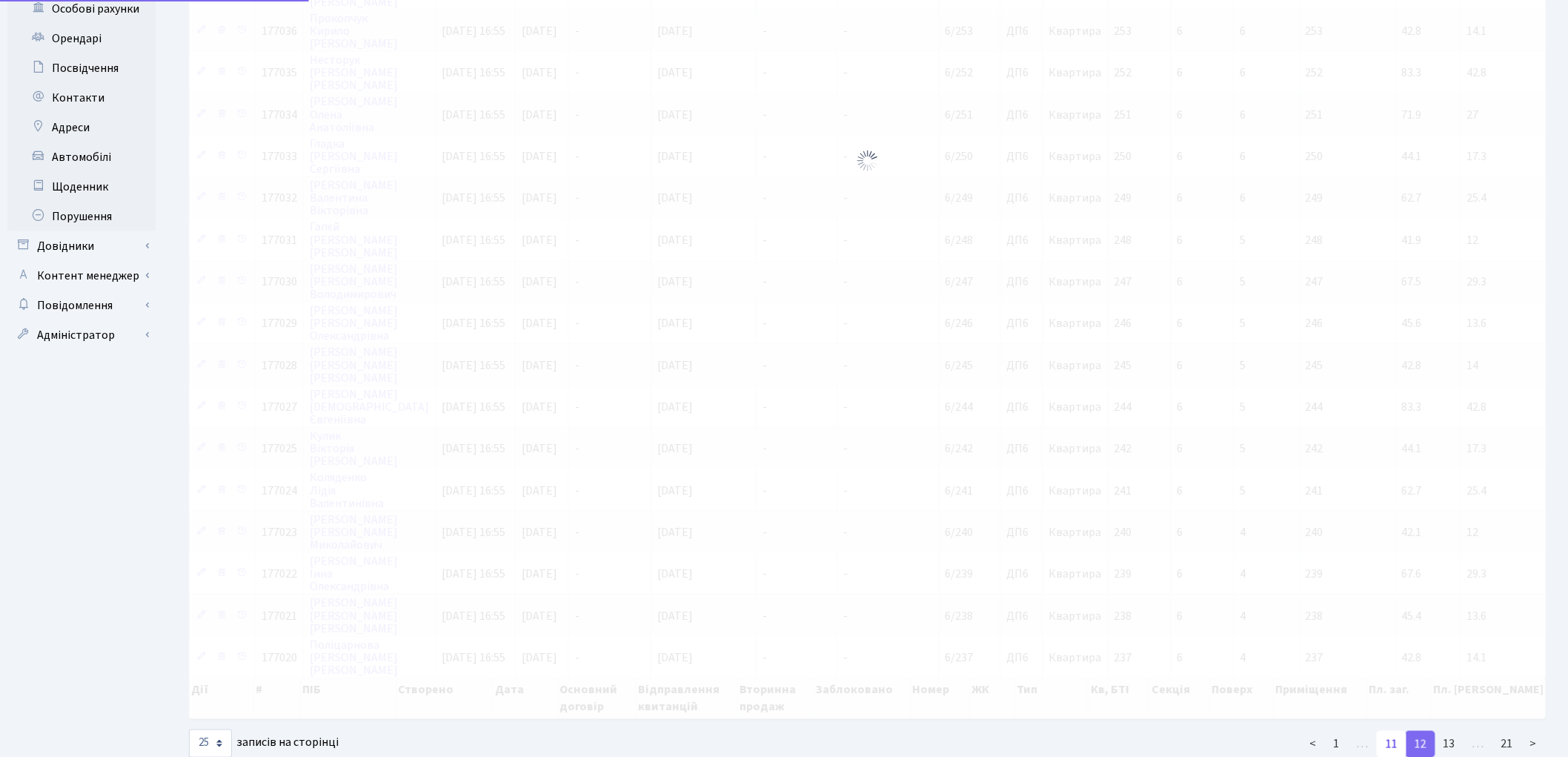
scroll to position [702, 0]
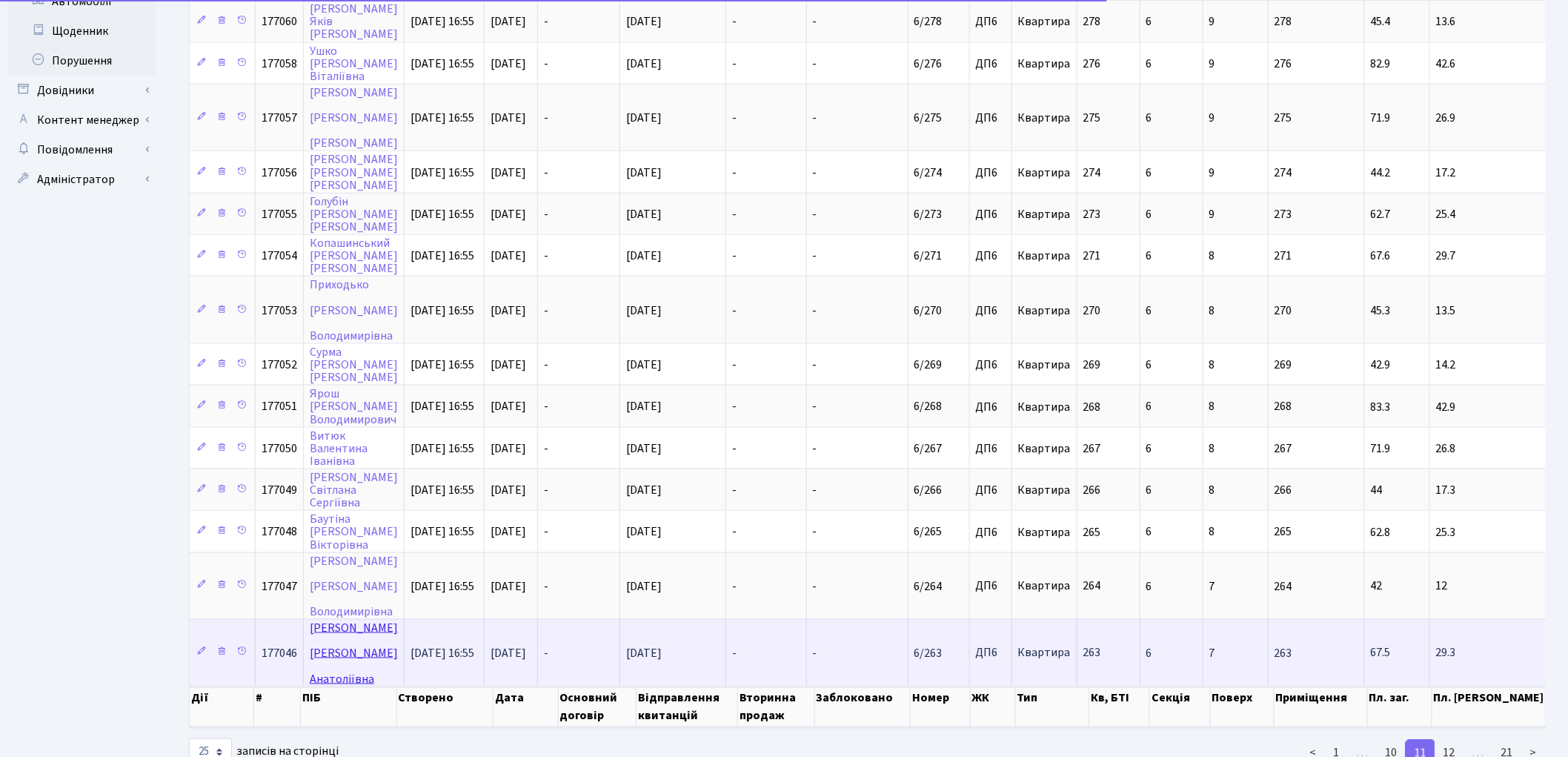
click at [332, 620] on link "Михальчук Марина Анатоліївна" at bounding box center [354, 653] width 88 height 66
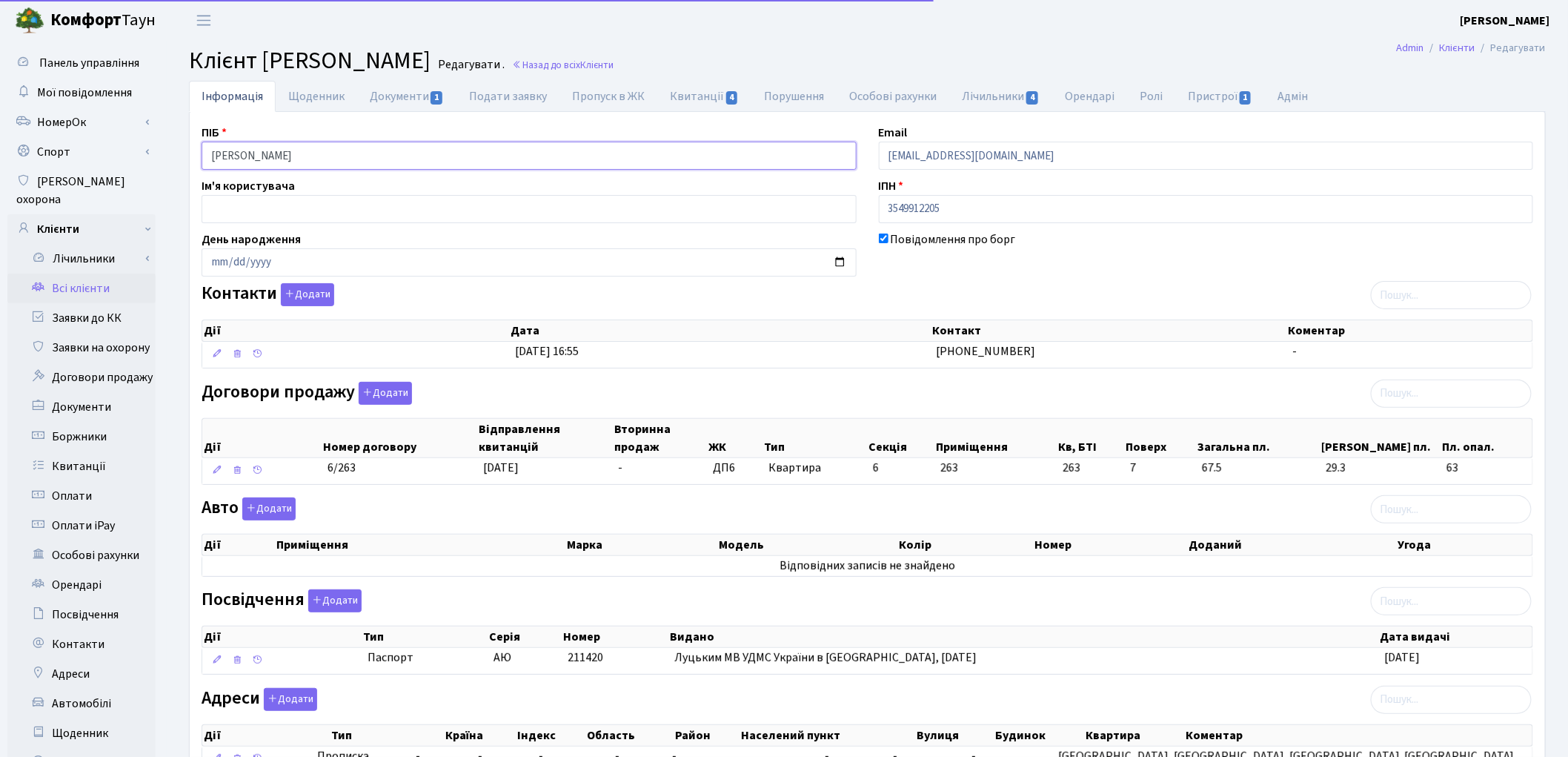
click at [271, 152] on input "Михальчук Марина Анатоліївна" at bounding box center [529, 156] width 655 height 28
click at [311, 157] on input "Михальчук Марина Анатоліївна" at bounding box center [529, 156] width 655 height 28
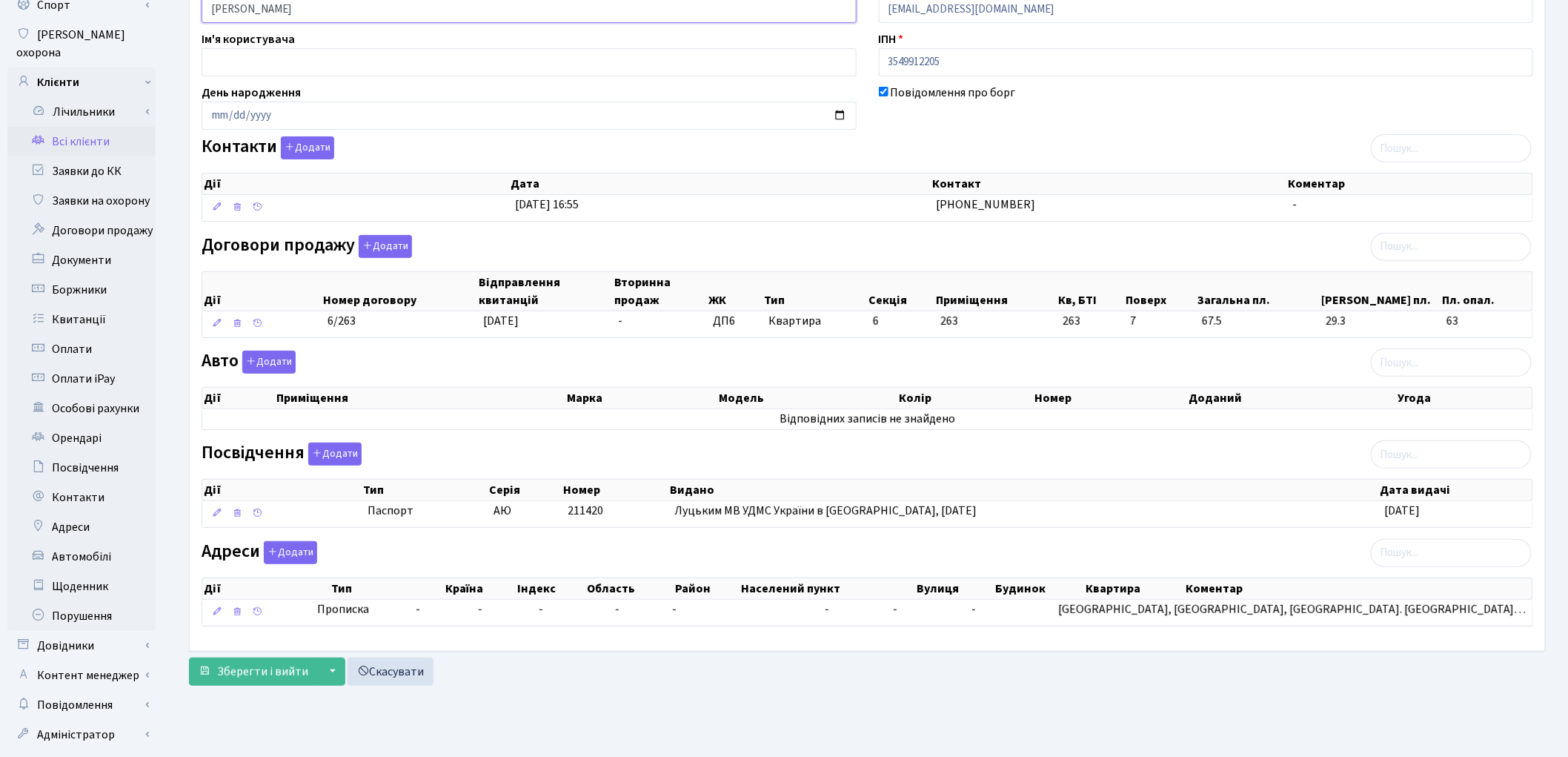
scroll to position [165, 0]
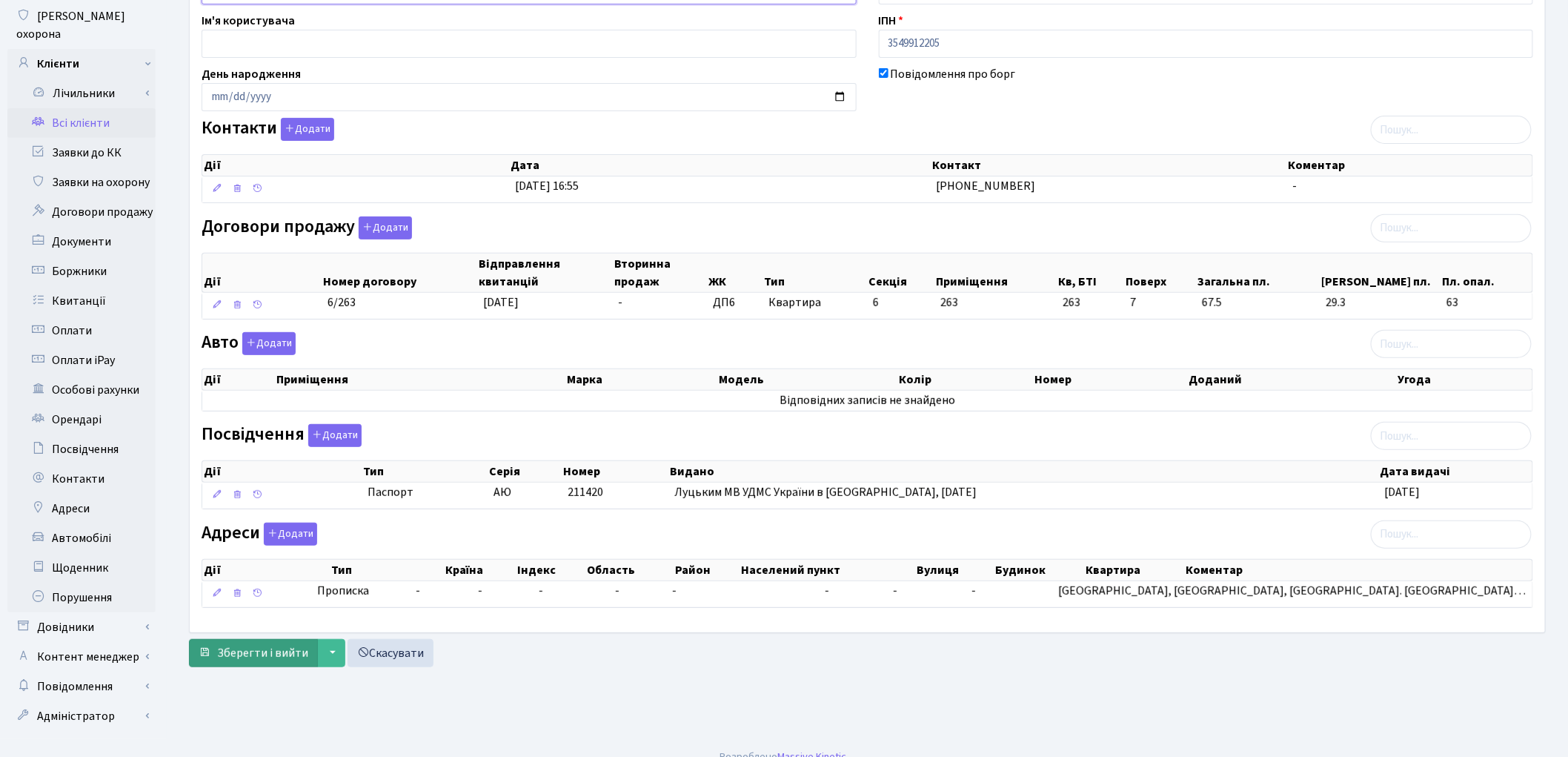
type input "Михальчук Марина Анатоліївна"
click at [241, 656] on span "Зберегти і вийти" at bounding box center [263, 653] width 91 height 16
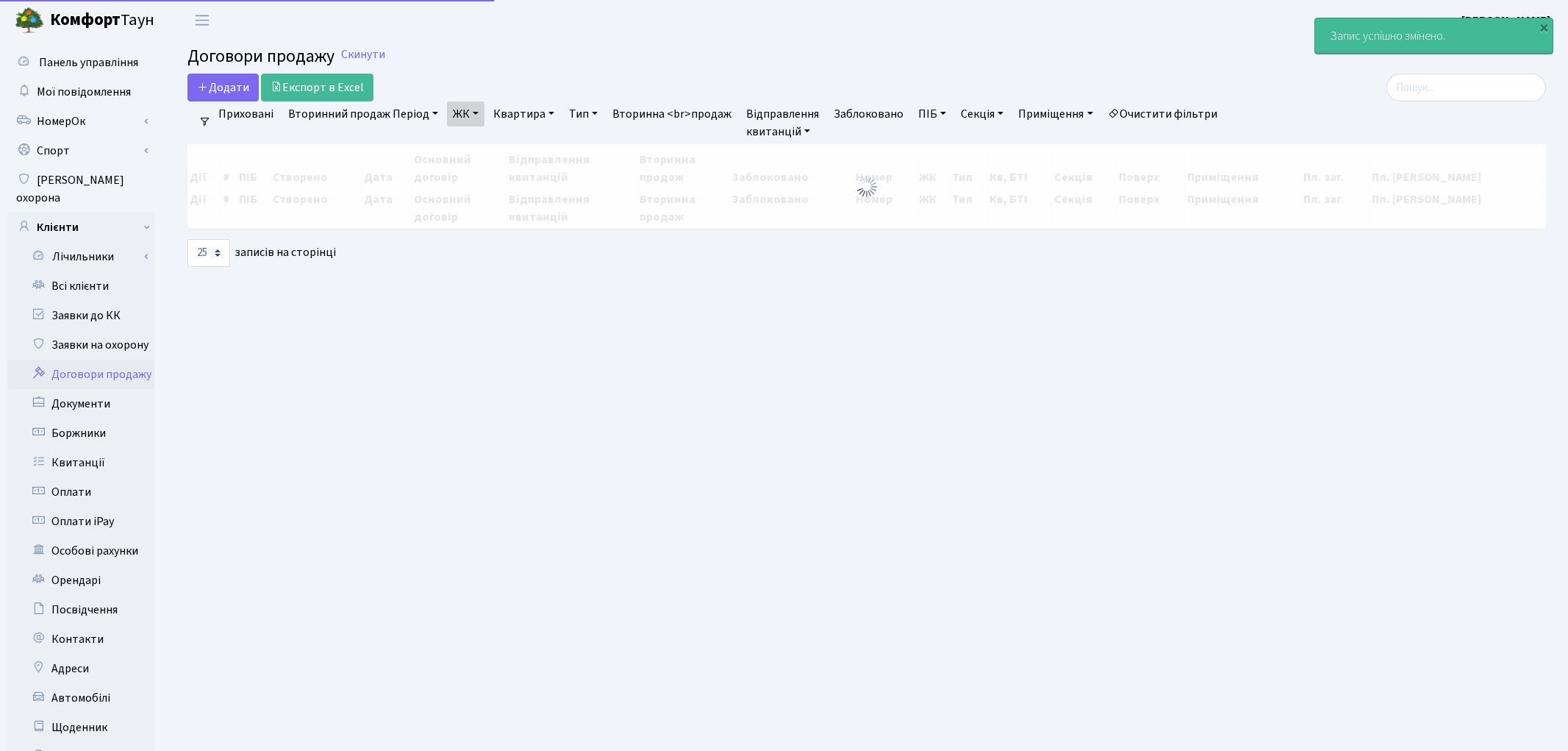
select select "25"
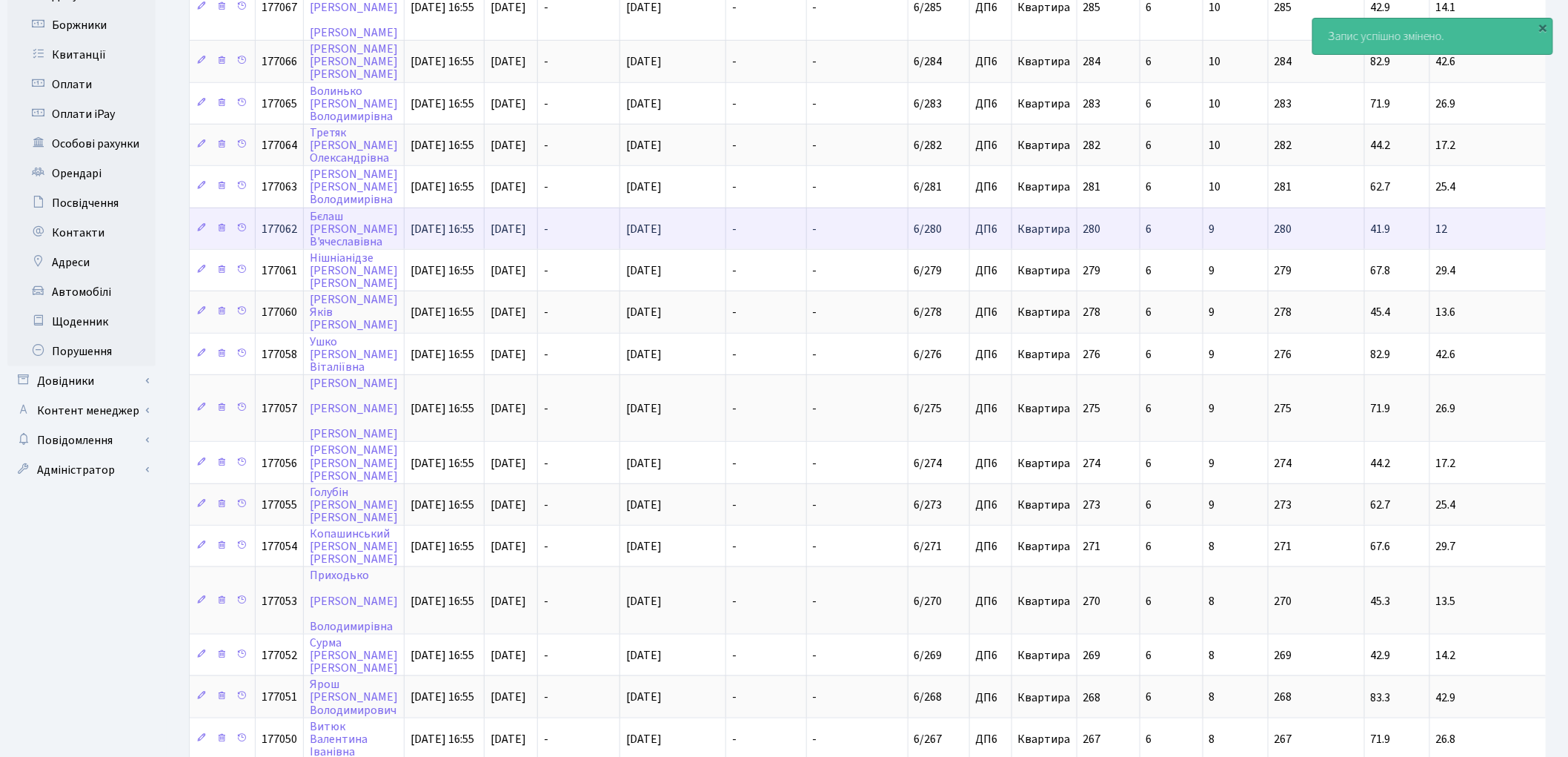
scroll to position [677, 0]
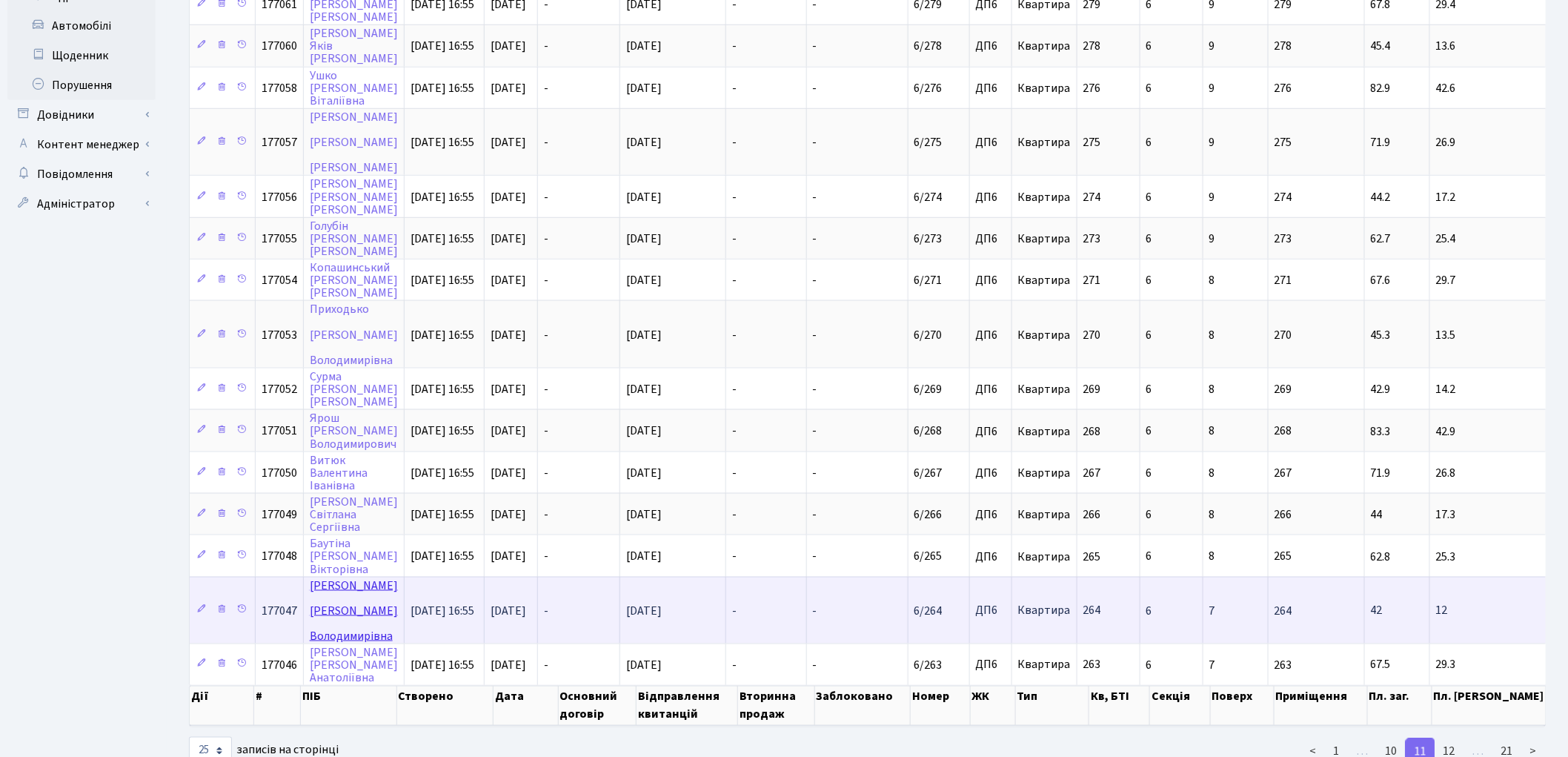
click at [339, 577] on link "Петренко Марина Володимирівна" at bounding box center [354, 610] width 88 height 66
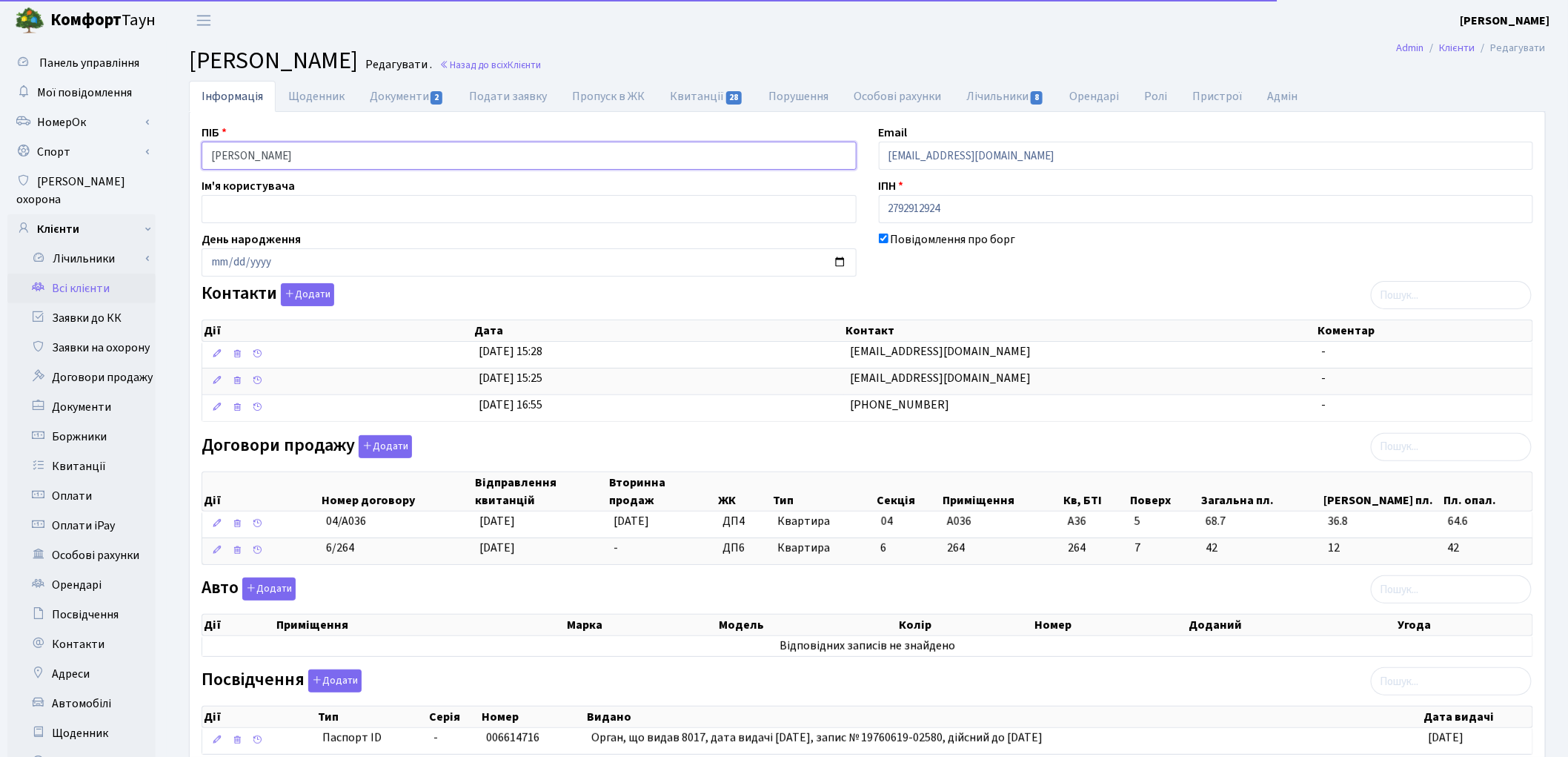
click at [267, 153] on input "Петренко Марина Володимирівна" at bounding box center [529, 156] width 655 height 28
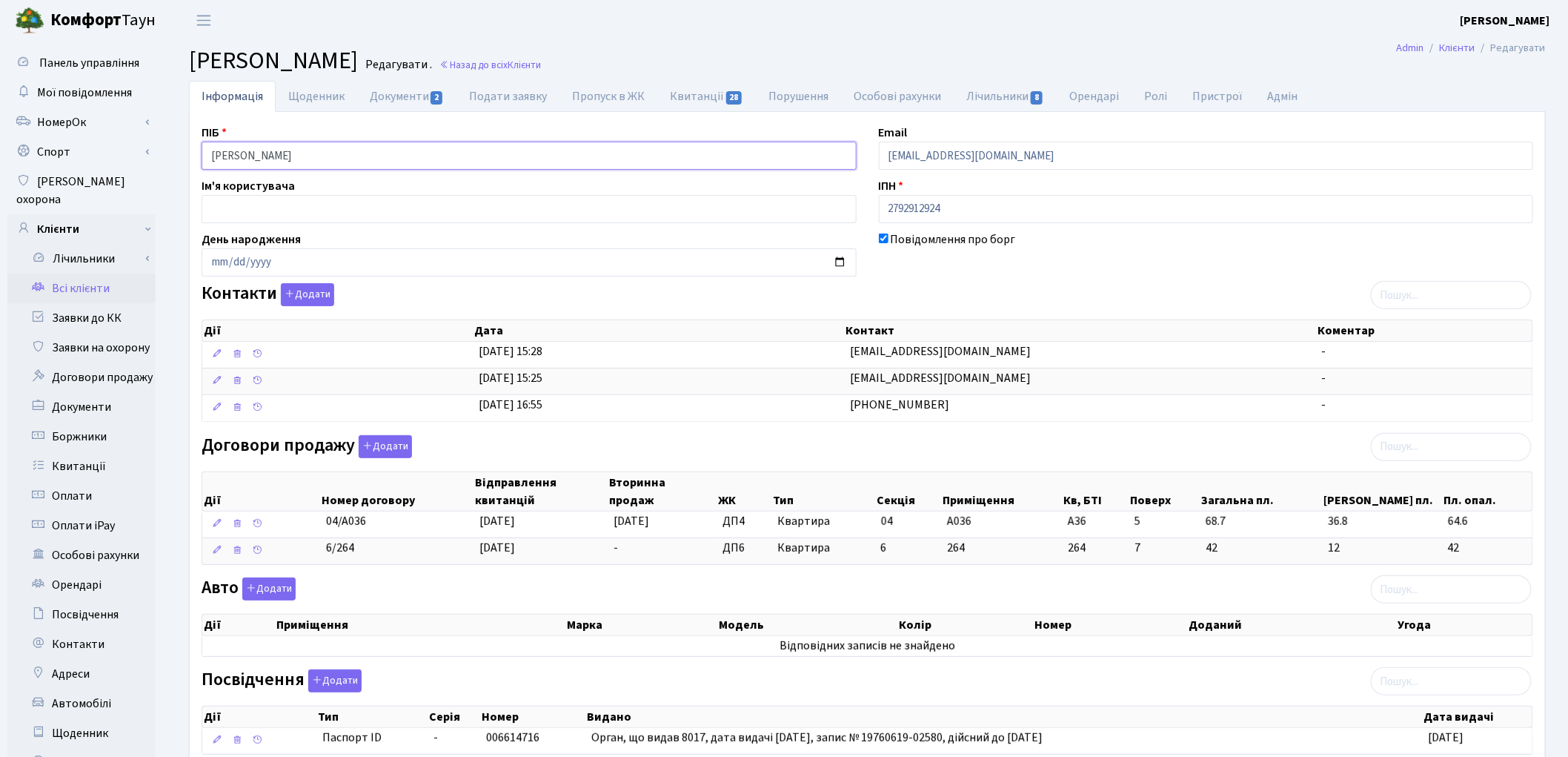
click at [304, 157] on input "Петренко Марина Володимирівна" at bounding box center [529, 156] width 655 height 28
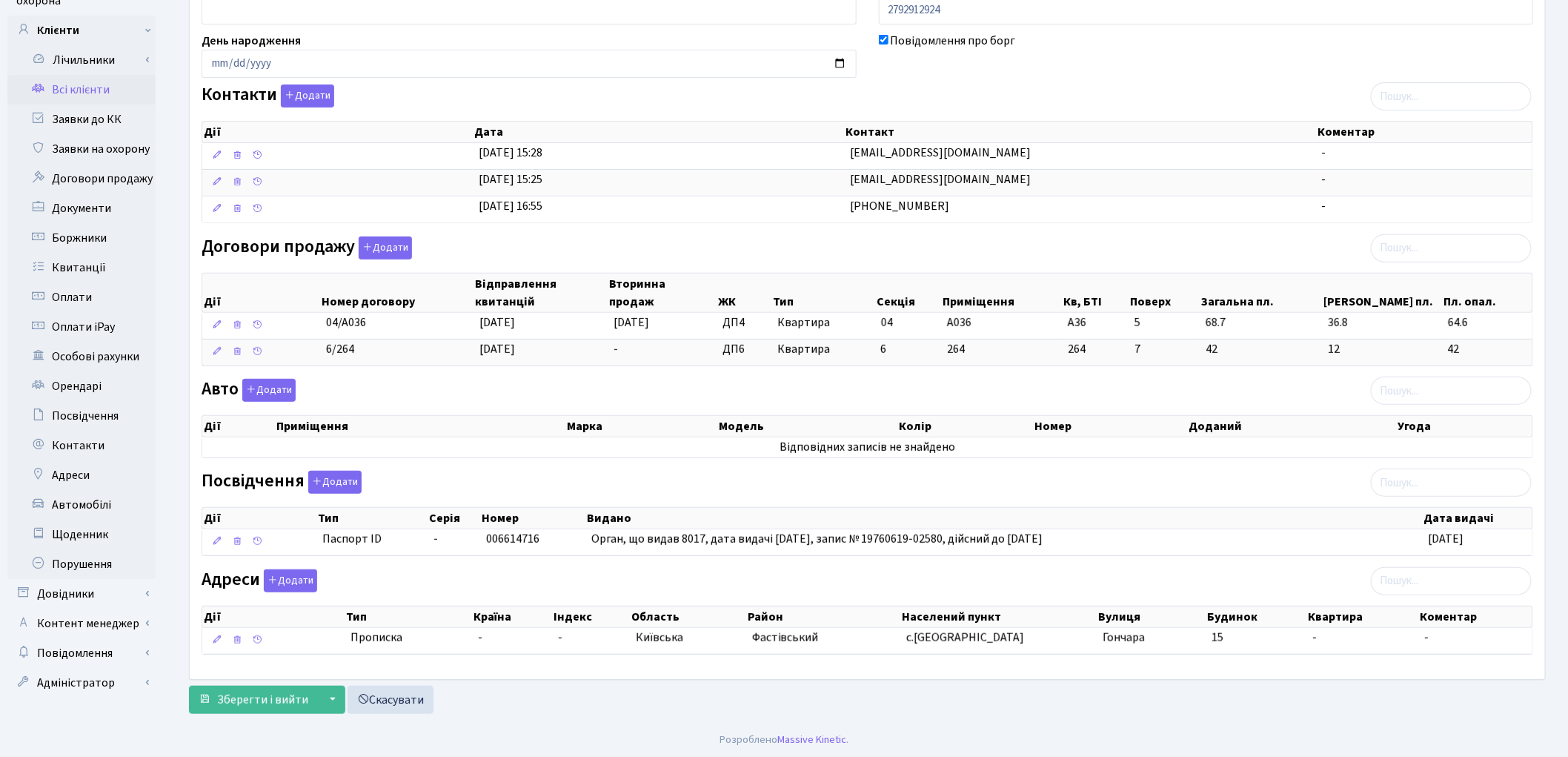
scroll to position [203, 0]
type input "Петренко Марина Володимирівна"
click at [263, 699] on span "Зберегти і вийти" at bounding box center [263, 698] width 91 height 16
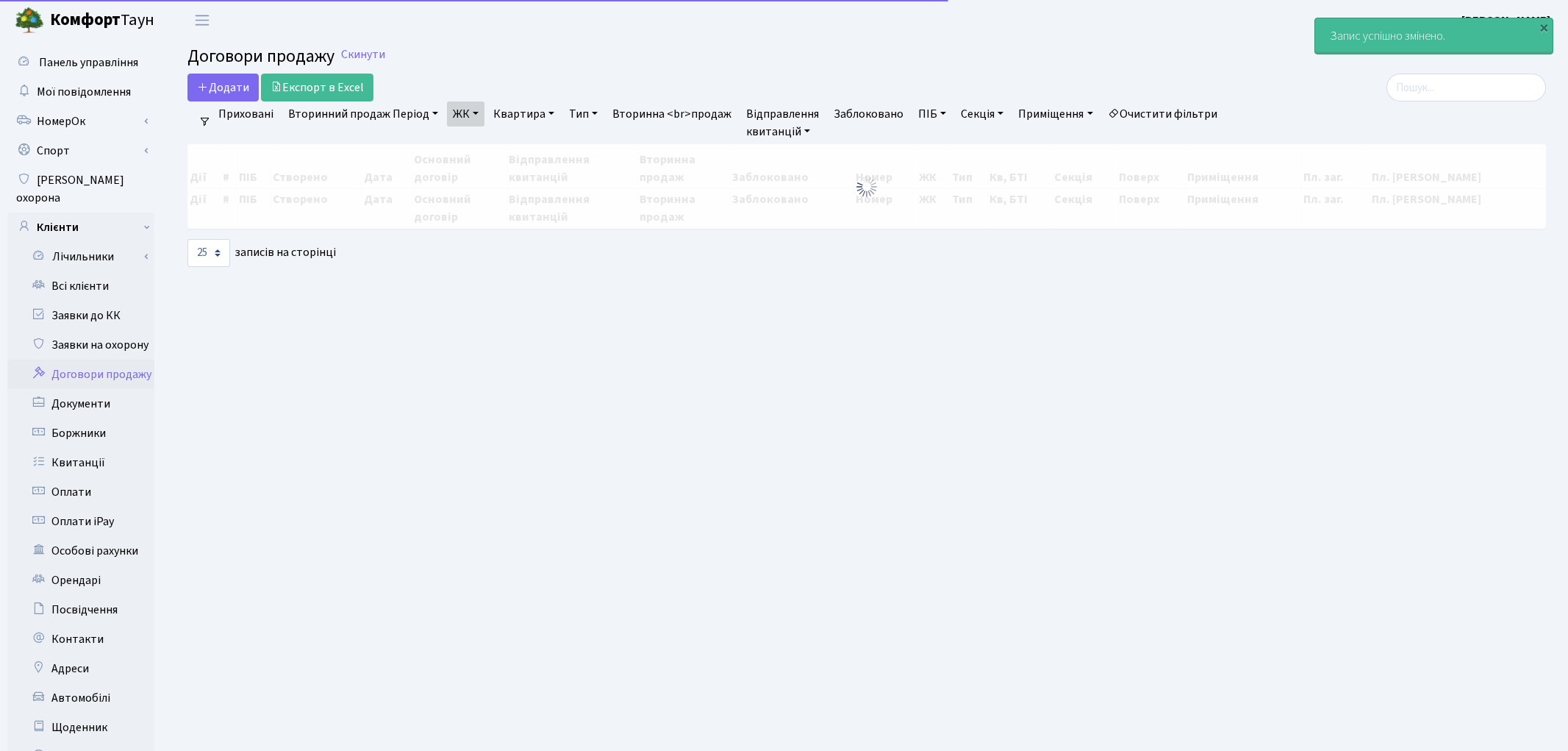
select select "25"
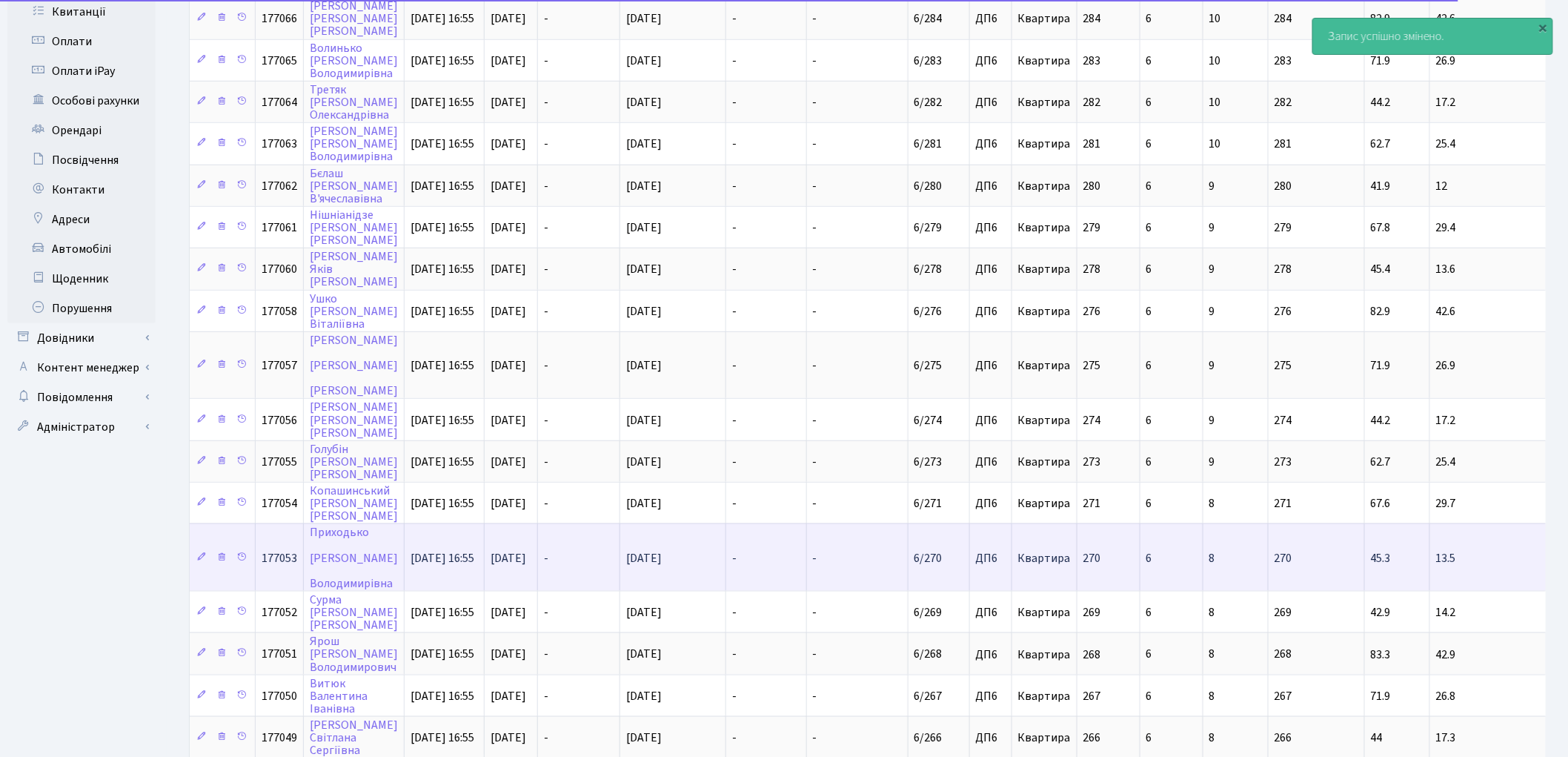
scroll to position [654, 0]
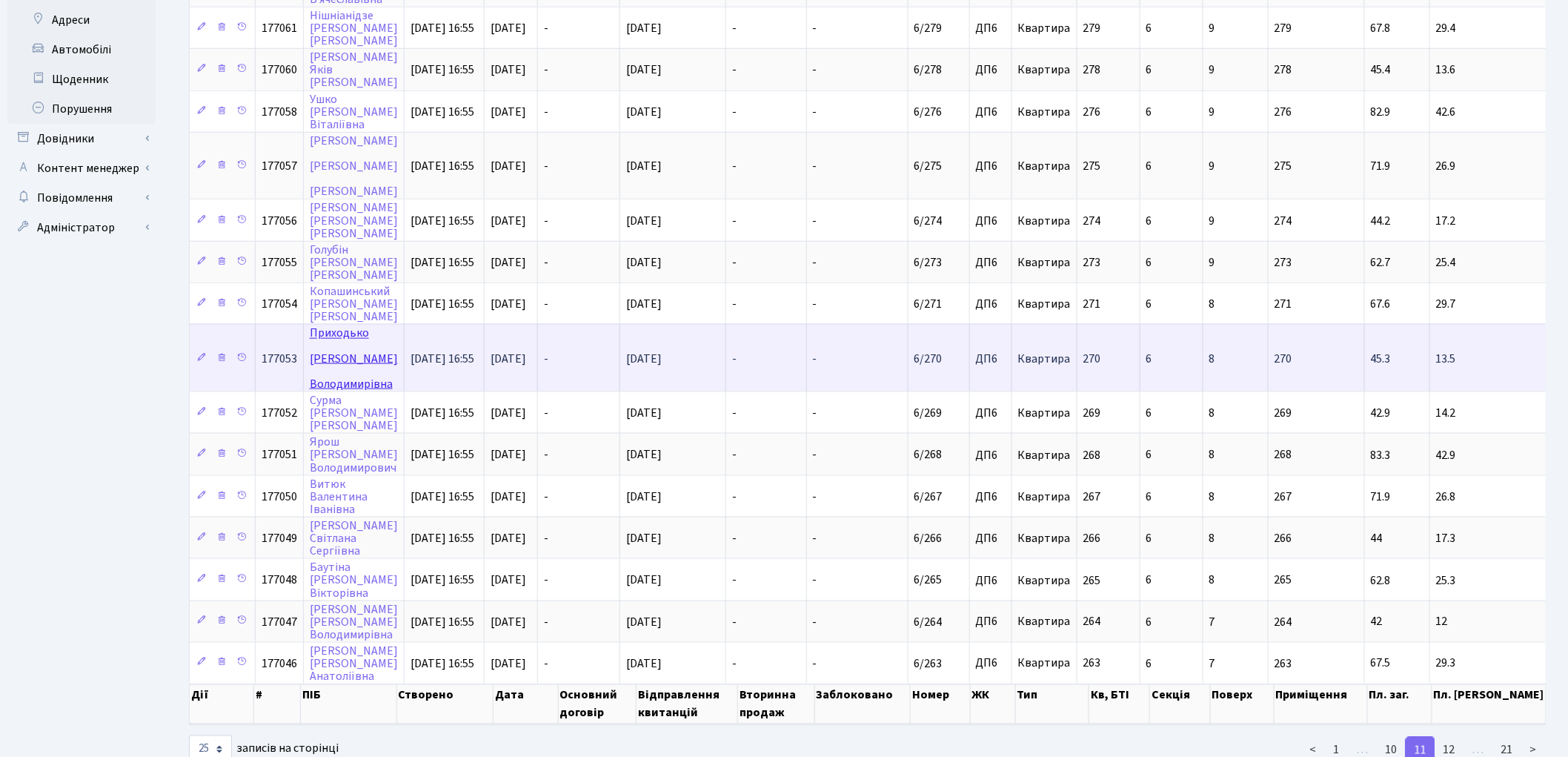
click at [352, 325] on link "[PERSON_NAME]" at bounding box center [354, 358] width 88 height 66
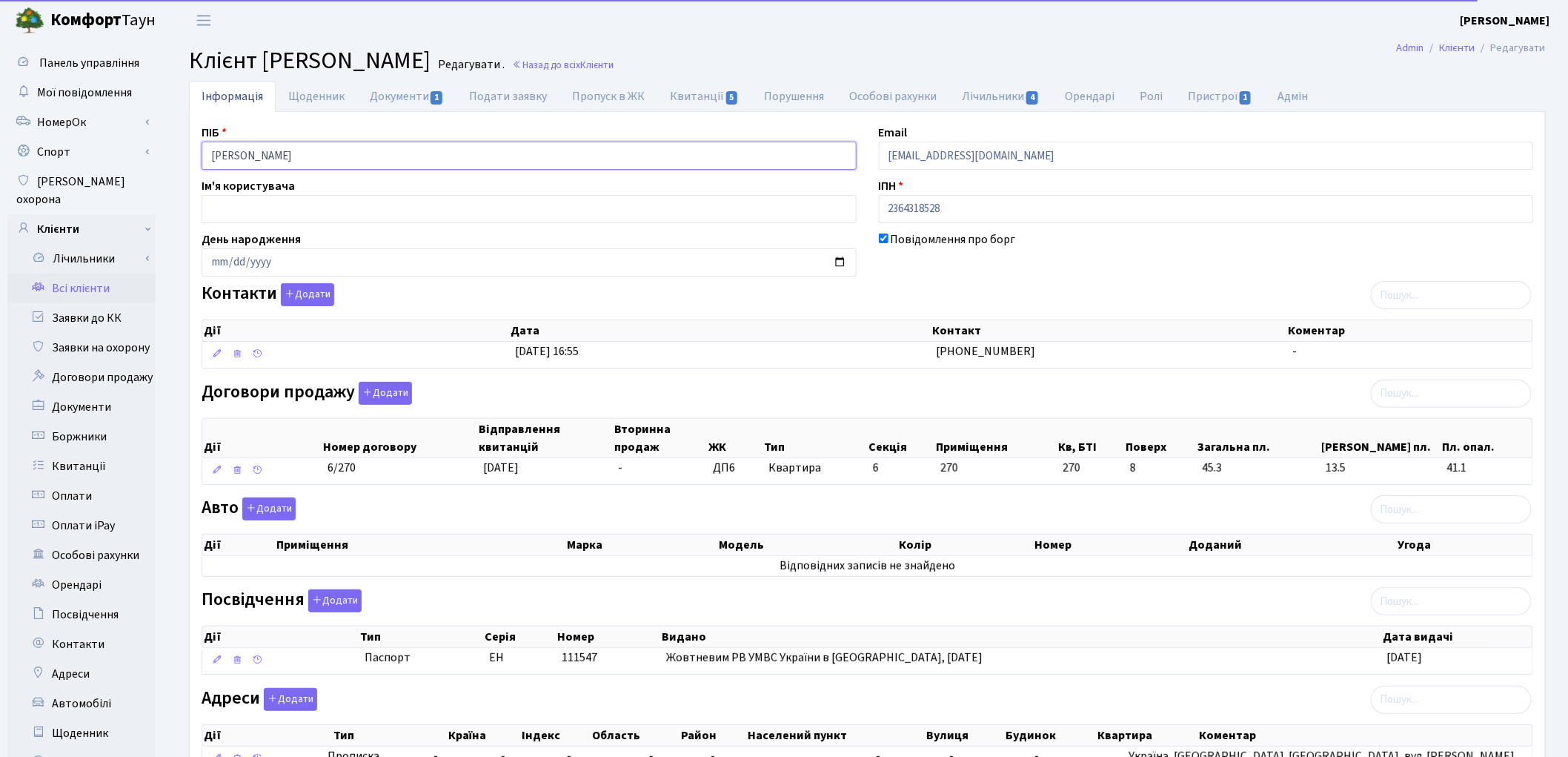
click at [269, 151] on input "Приходько Тетяна Володимирівна" at bounding box center [529, 156] width 655 height 28
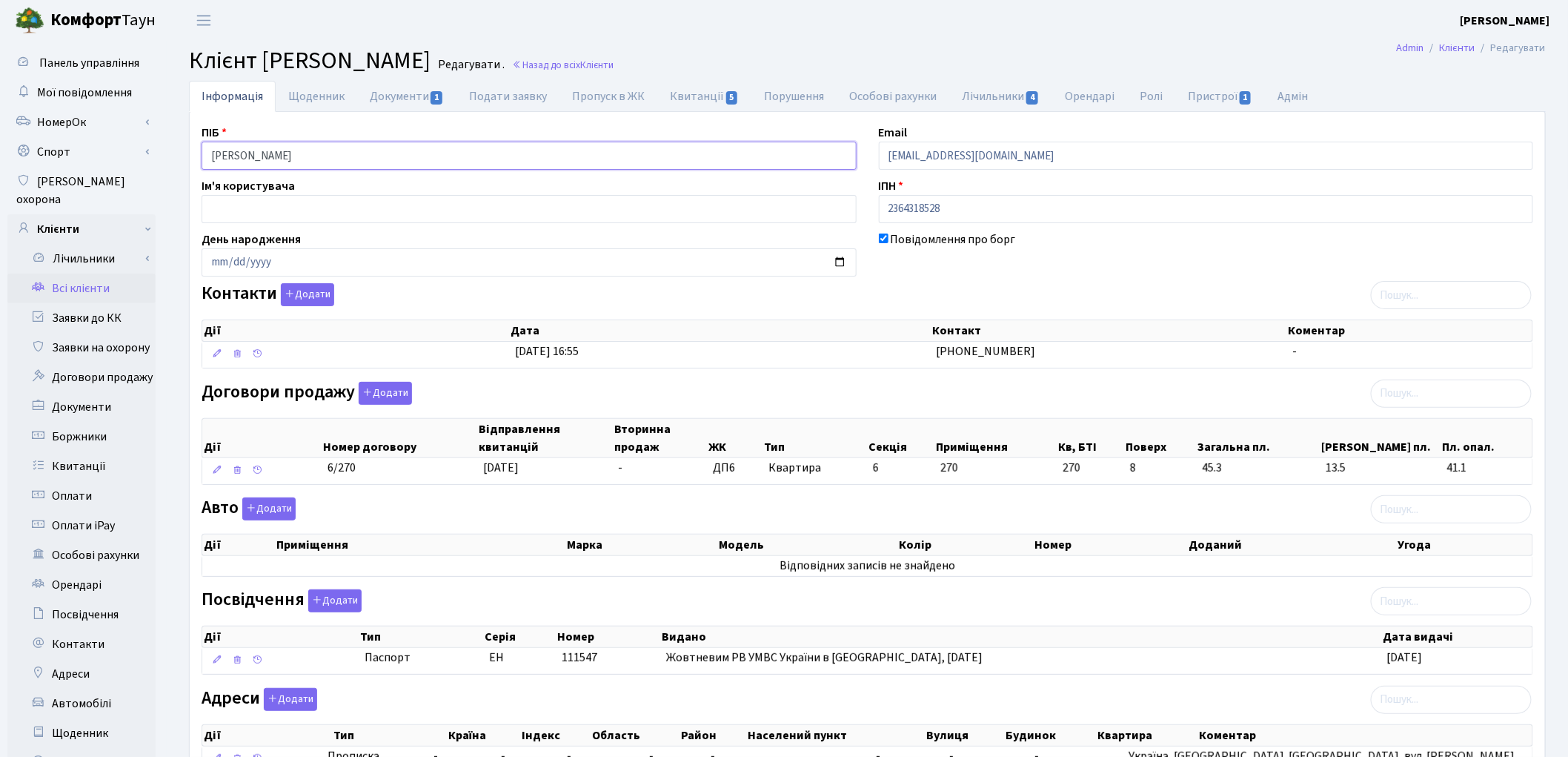
click at [304, 160] on input "Приходько Тетяна Володимирівна" at bounding box center [529, 156] width 655 height 28
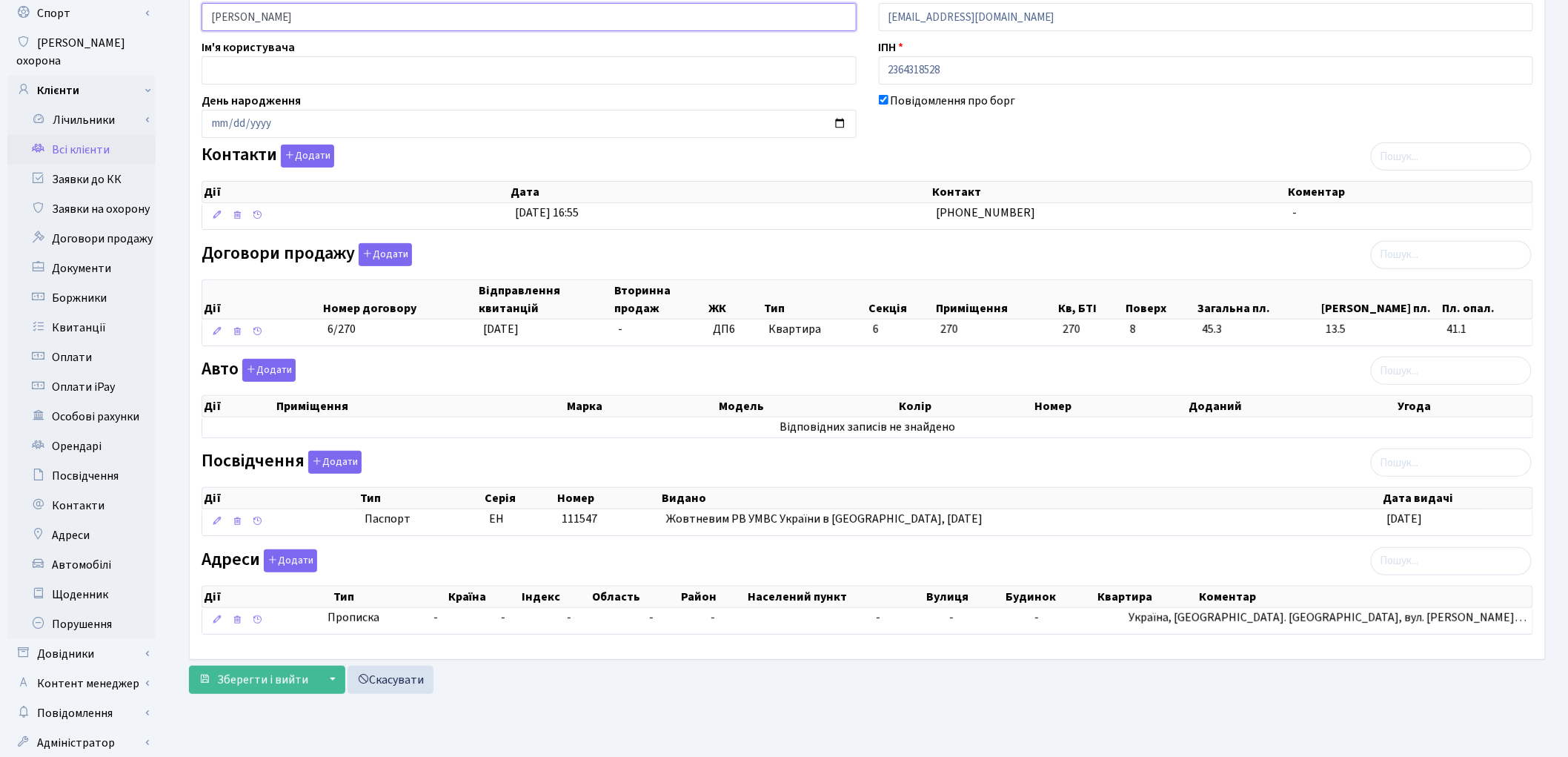
scroll to position [165, 0]
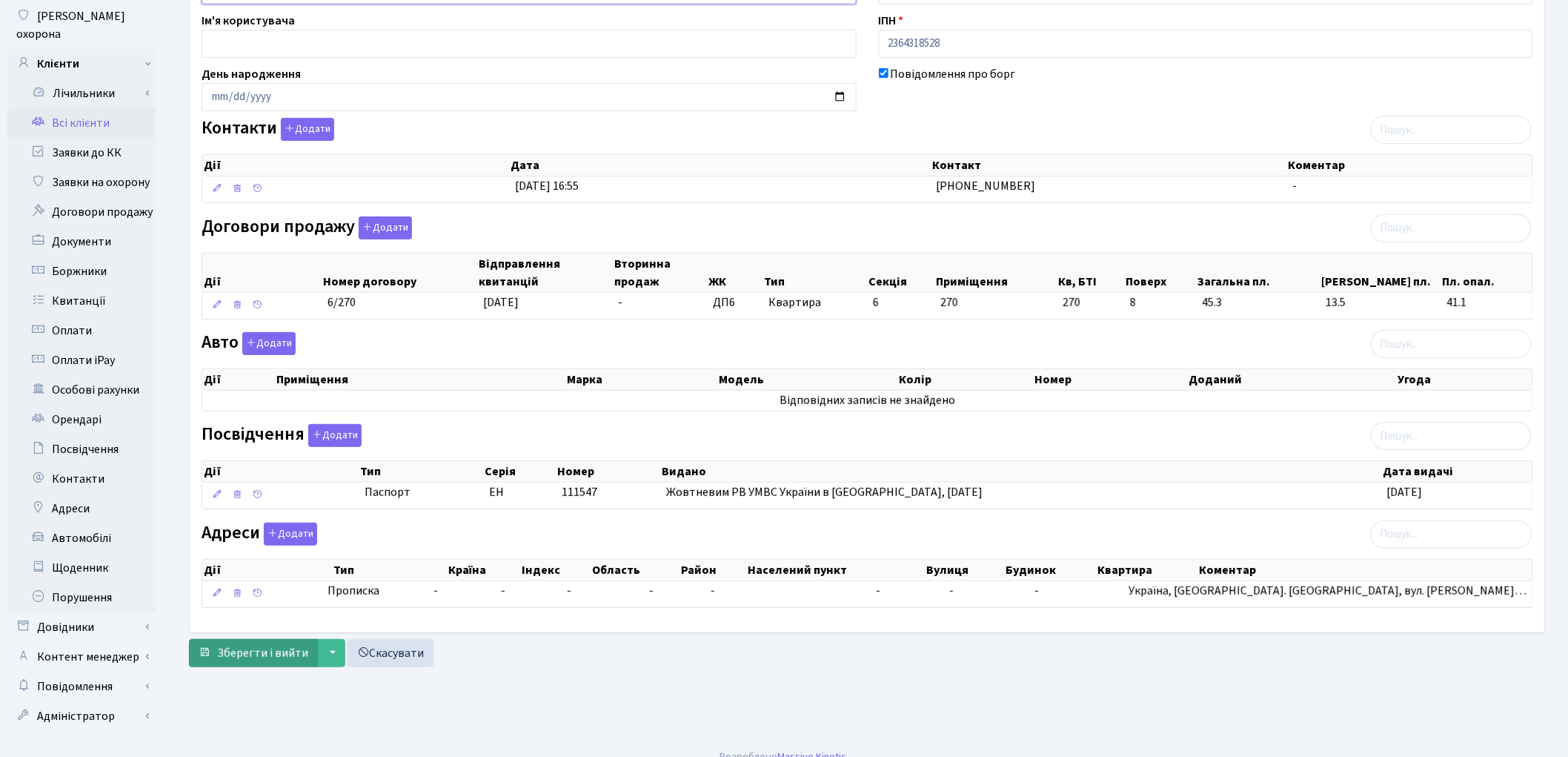
type input "Приходько Тетяна Володимирівна"
click at [252, 661] on span "Зберегти і вийти" at bounding box center [263, 653] width 91 height 16
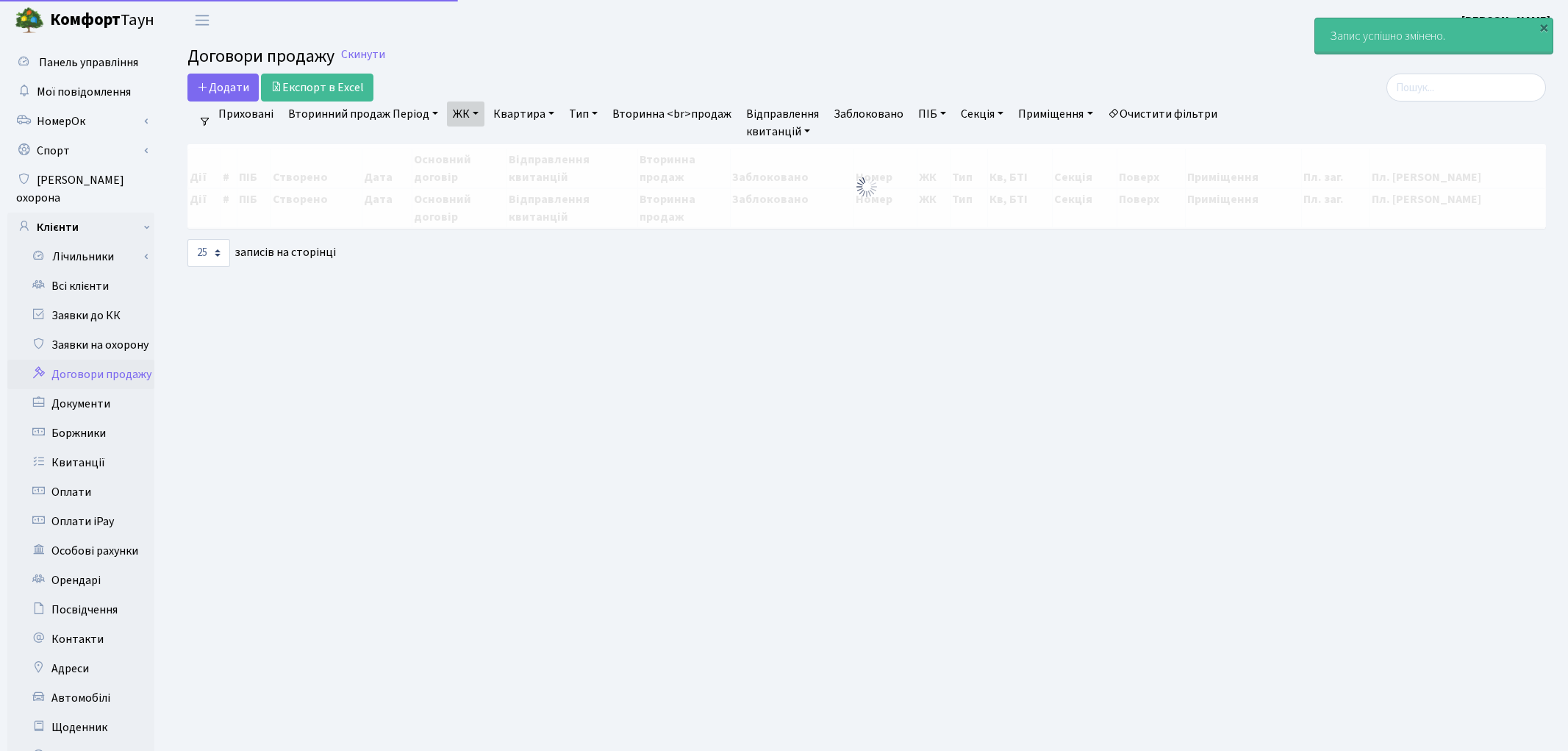
select select "25"
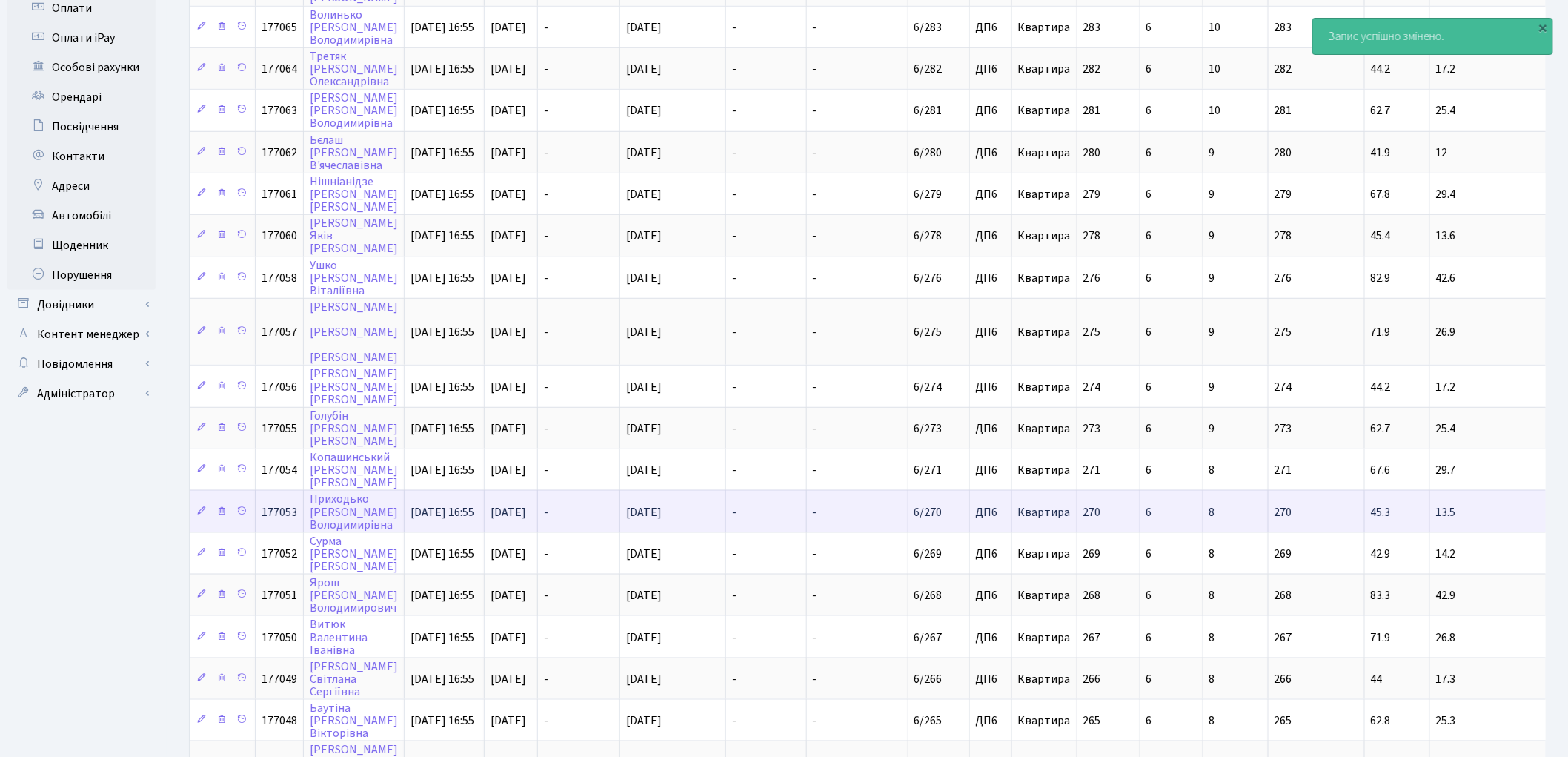
scroll to position [464, 0]
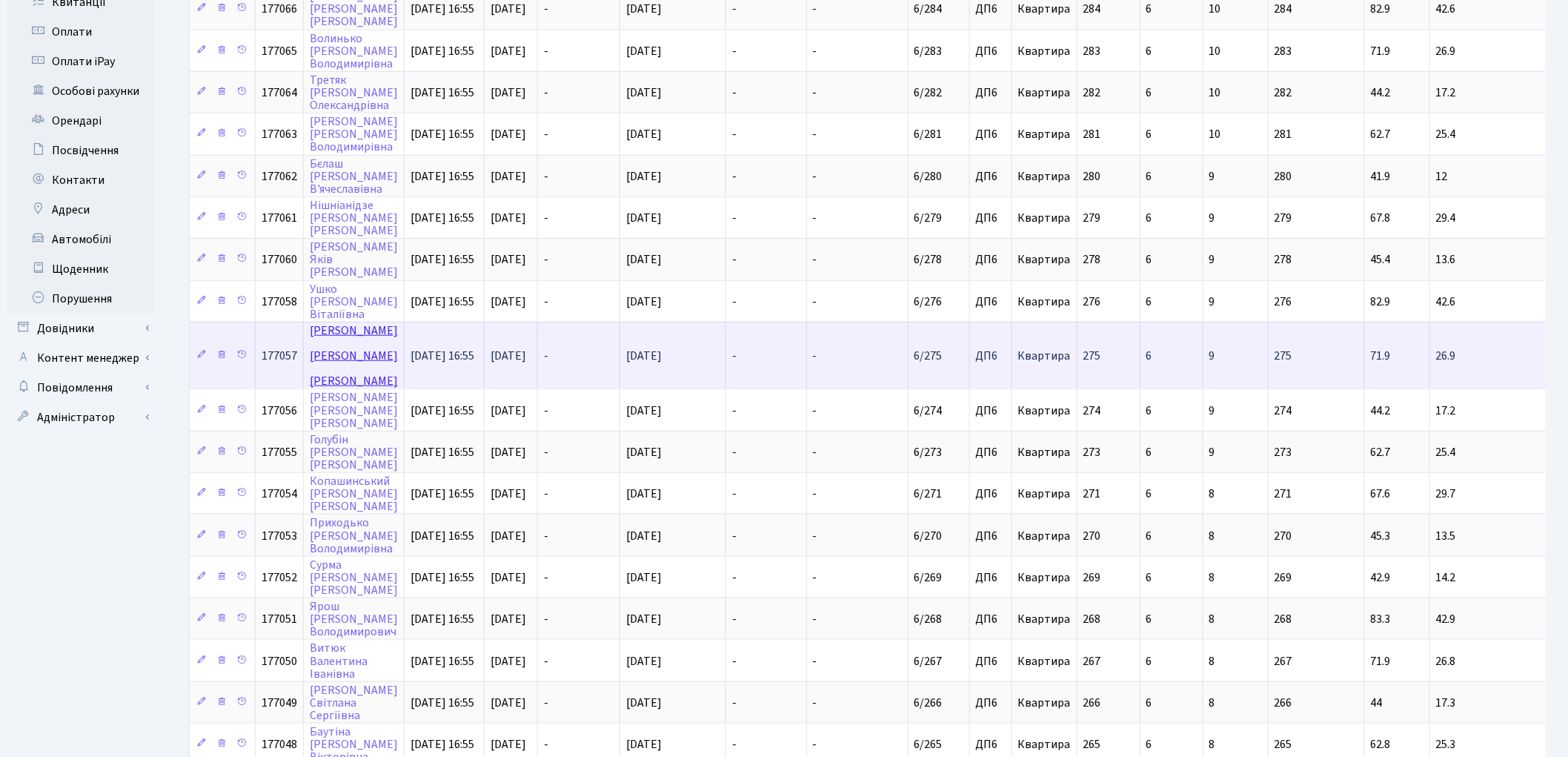
click at [336, 322] on link "Ткаченко Олександр Олександрович" at bounding box center [354, 355] width 88 height 66
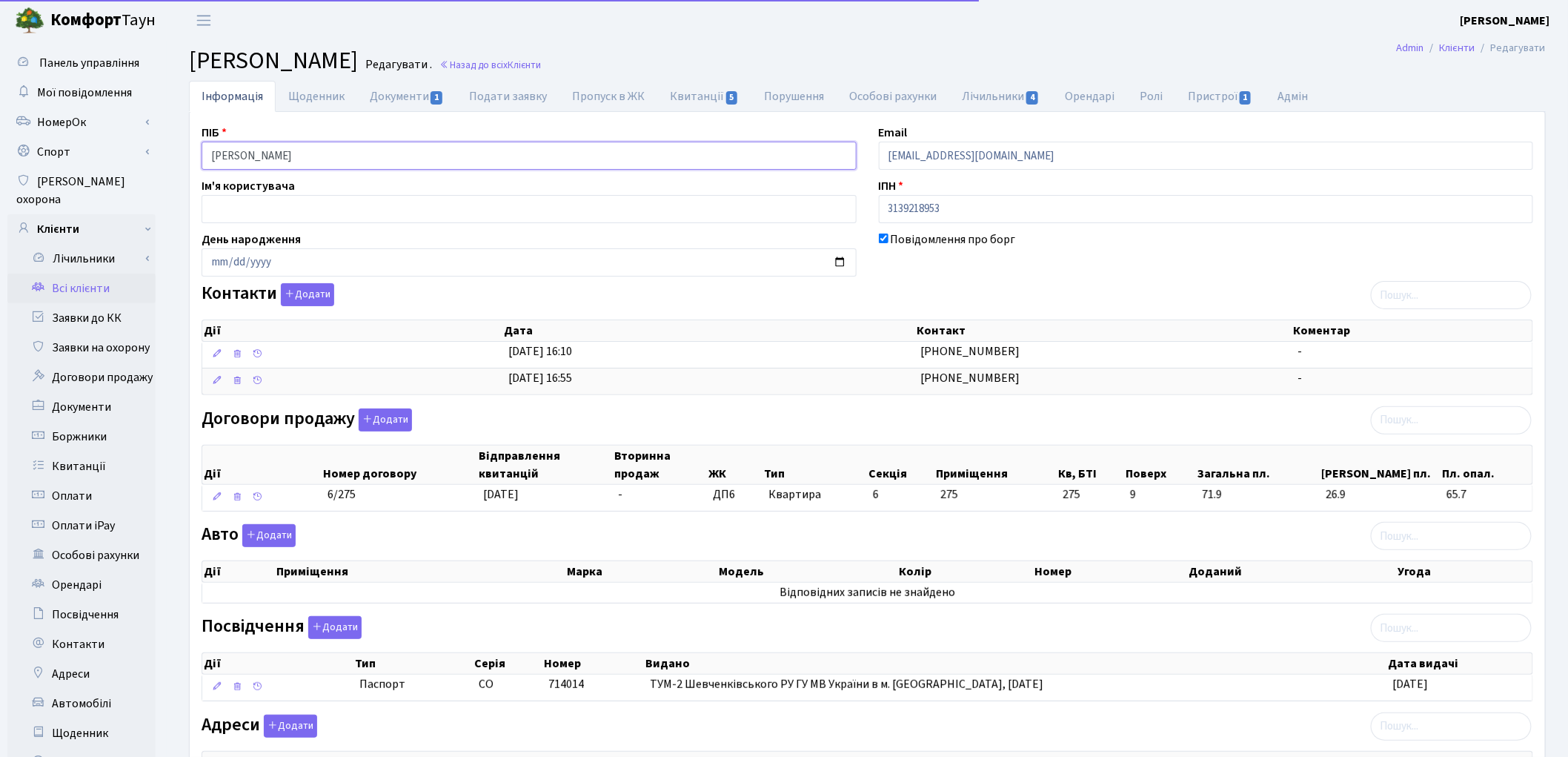
click at [262, 152] on input "Ткаченко Олександр Олександрович" at bounding box center [529, 156] width 655 height 28
click at [319, 154] on input "Ткаченко Олександр Олександрович" at bounding box center [529, 156] width 655 height 28
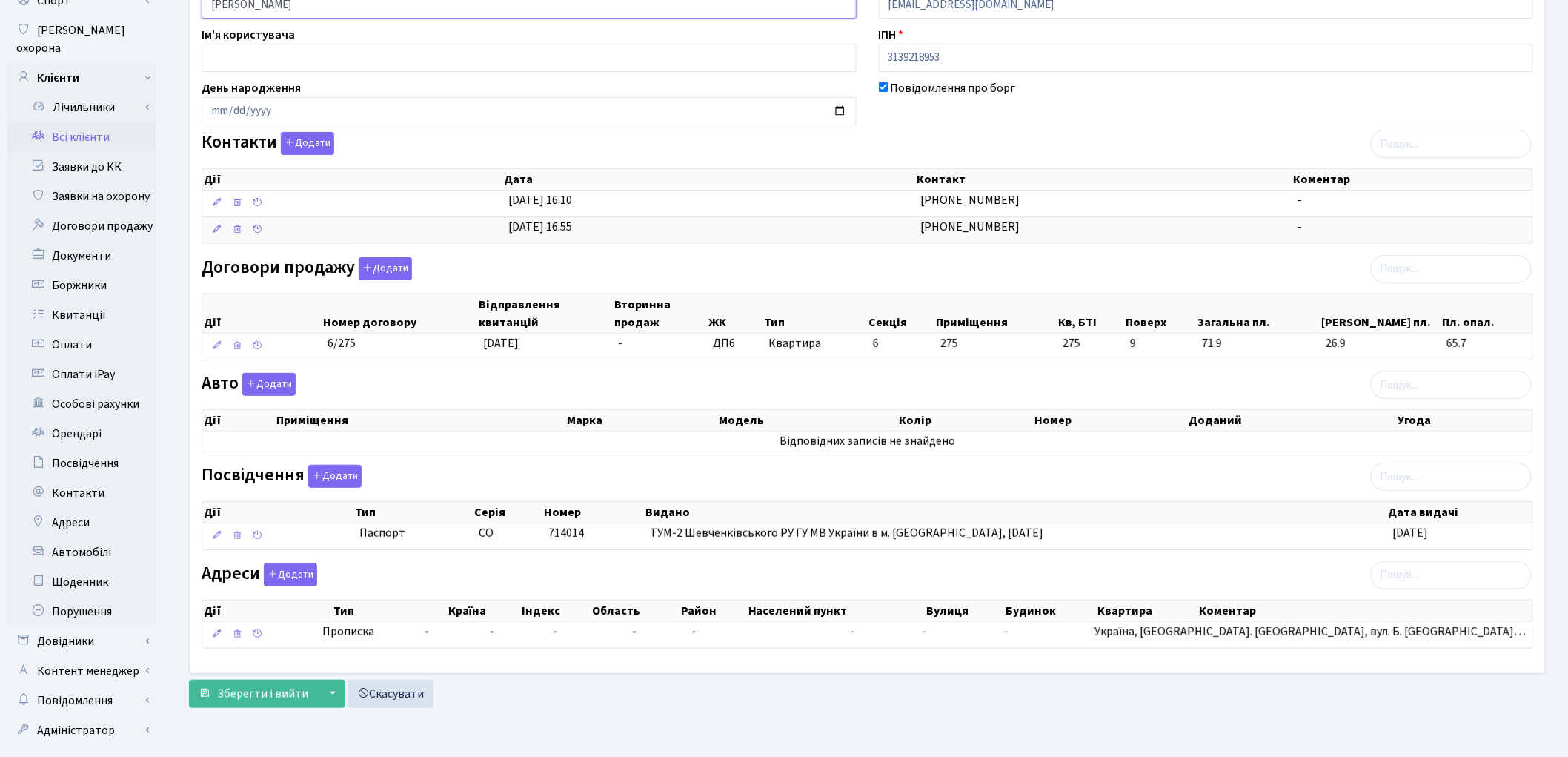
scroll to position [165, 0]
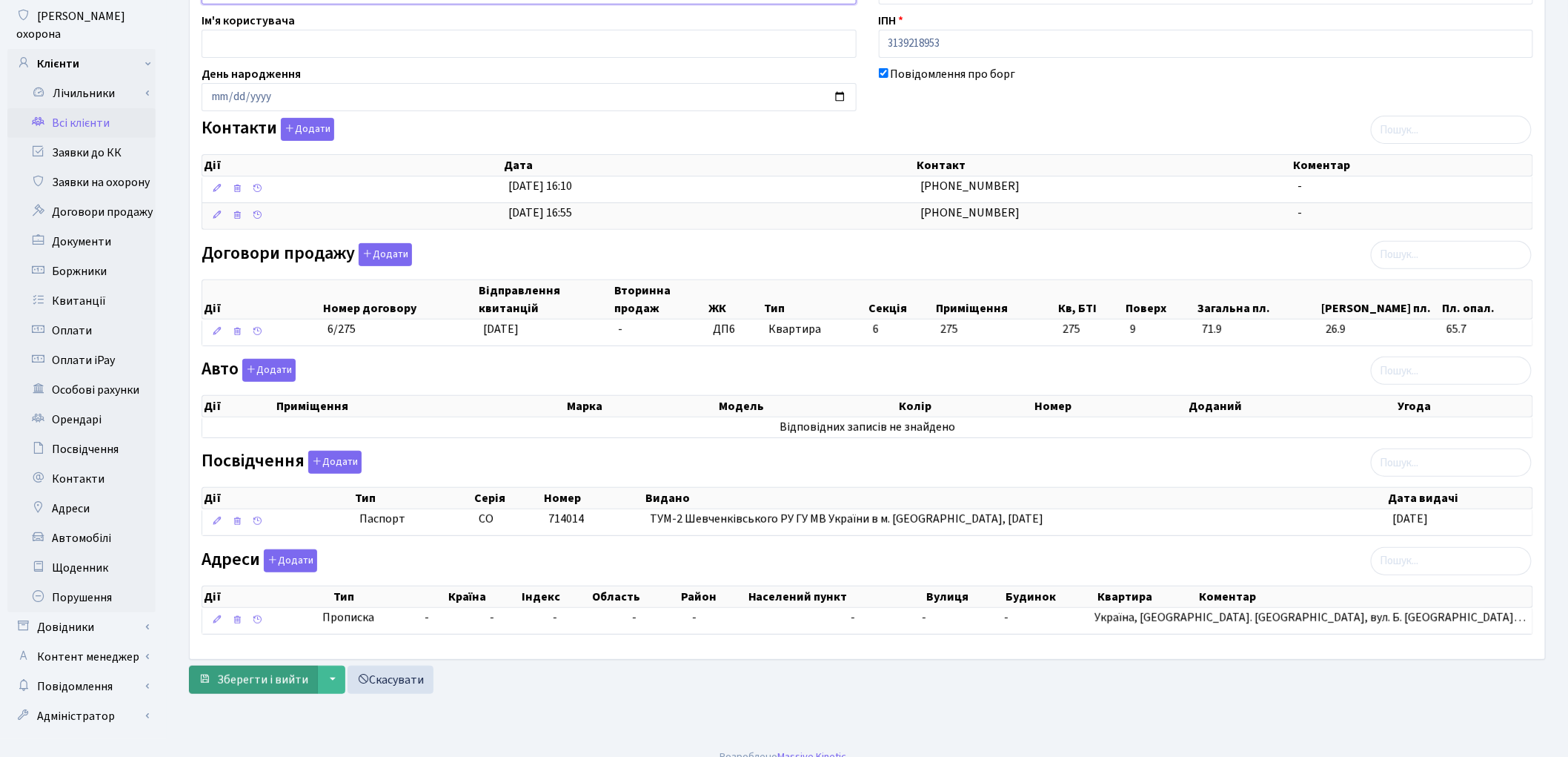
type input "Ткаченко Олександр Олександрович"
click at [250, 677] on span "Зберегти і вийти" at bounding box center [263, 679] width 91 height 16
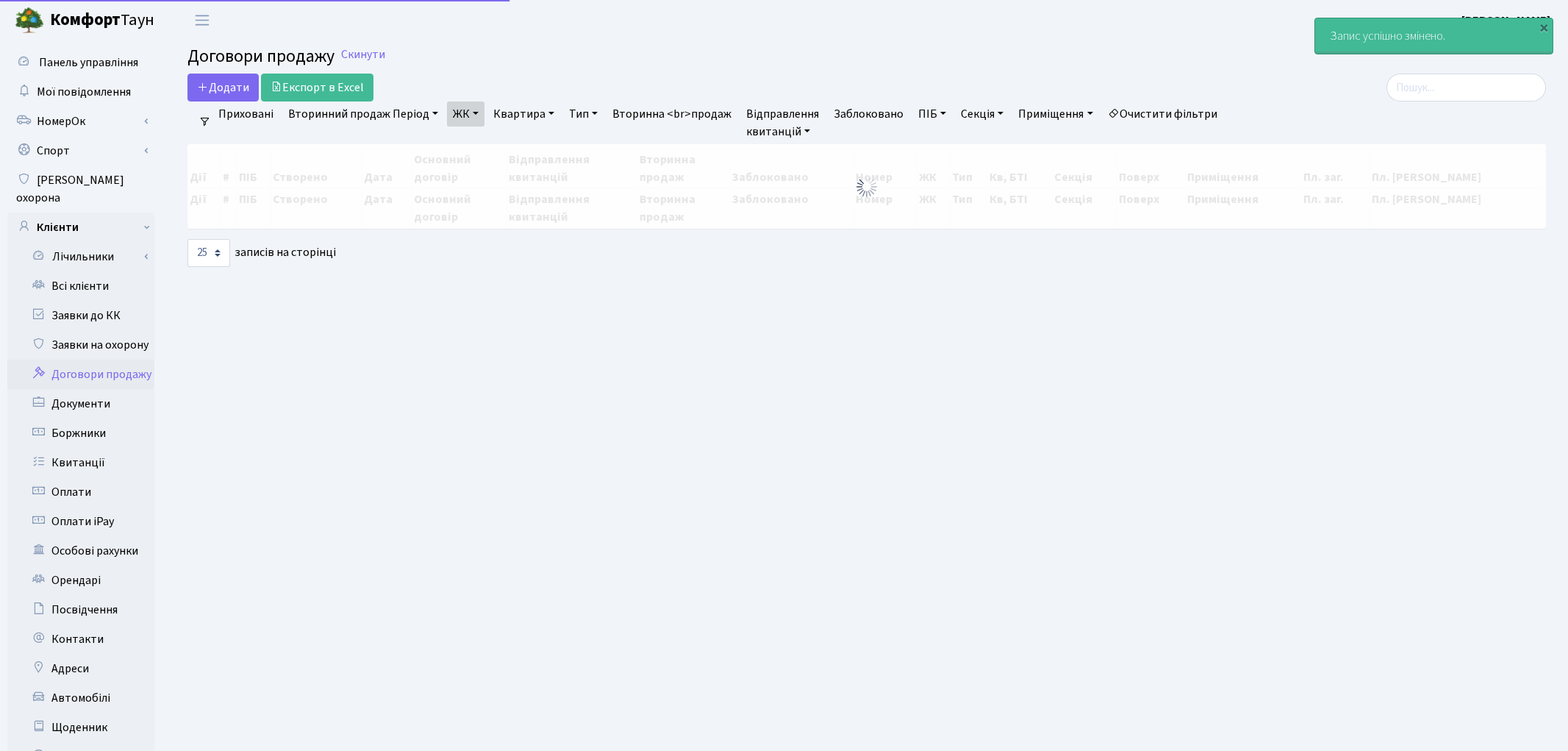
select select "25"
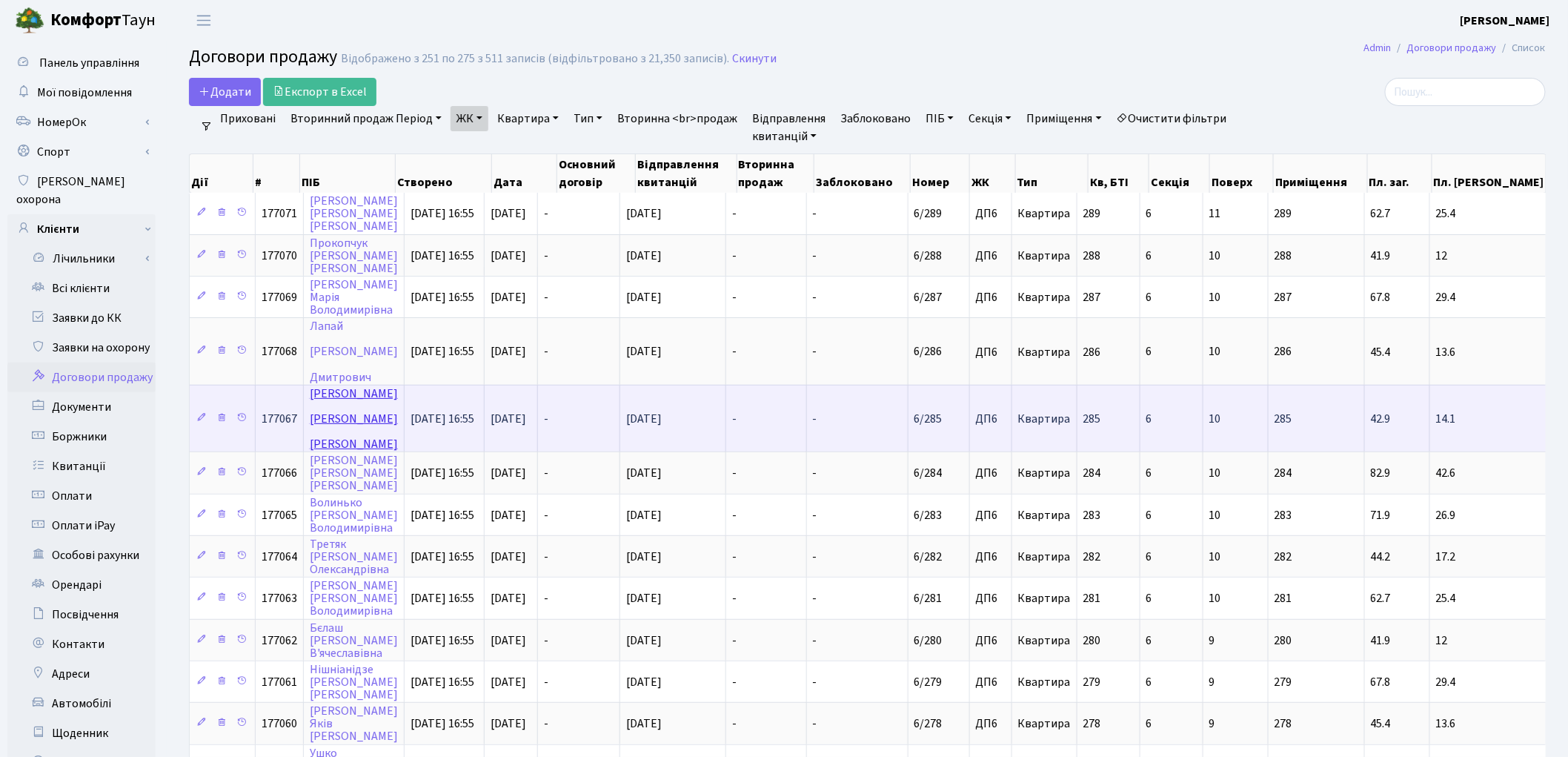
click at [337, 386] on link "[PERSON_NAME]" at bounding box center [354, 418] width 88 height 66
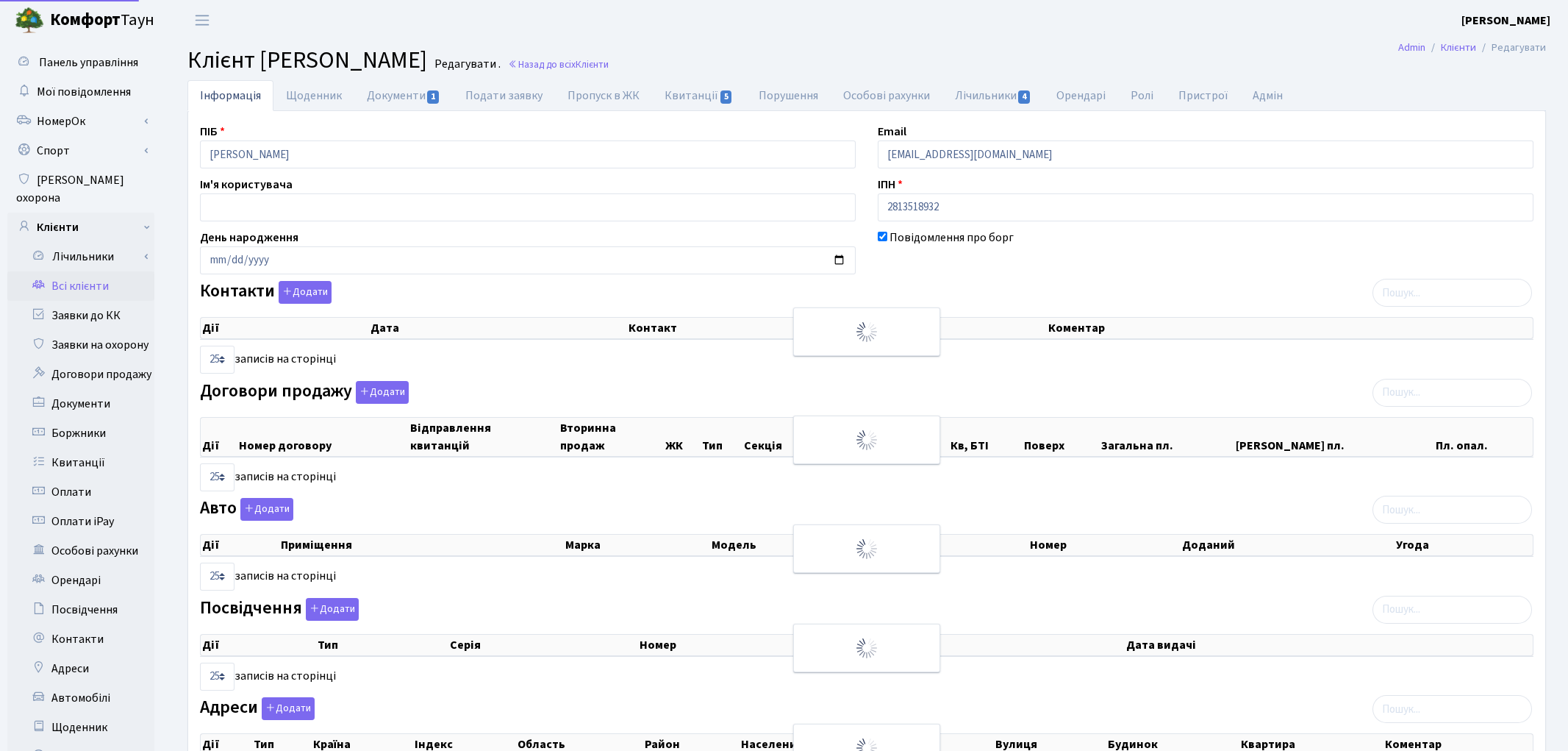
select select "25"
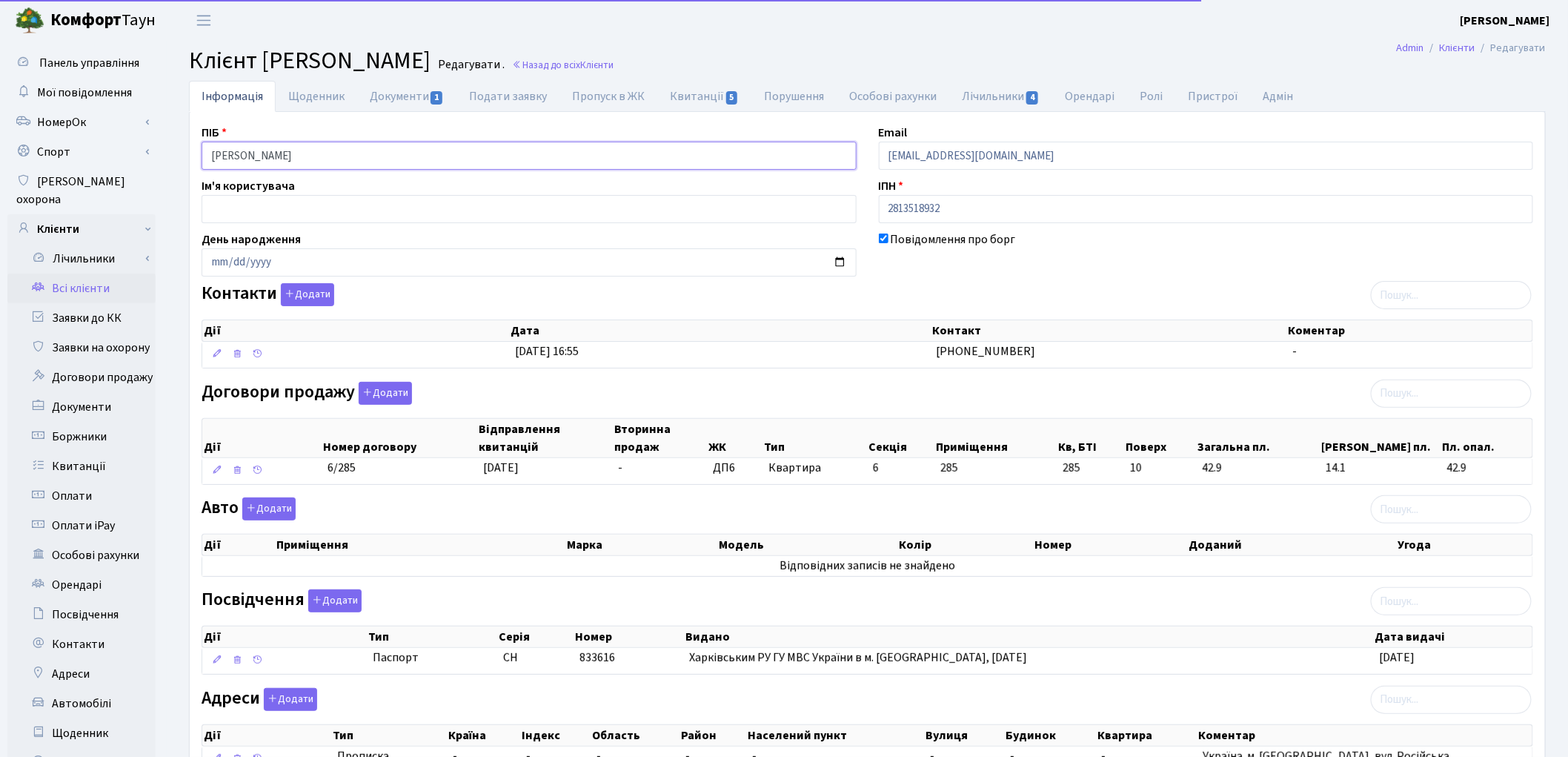
click at [263, 156] on input "Ізмайлов Віталій Валерійович" at bounding box center [529, 156] width 655 height 28
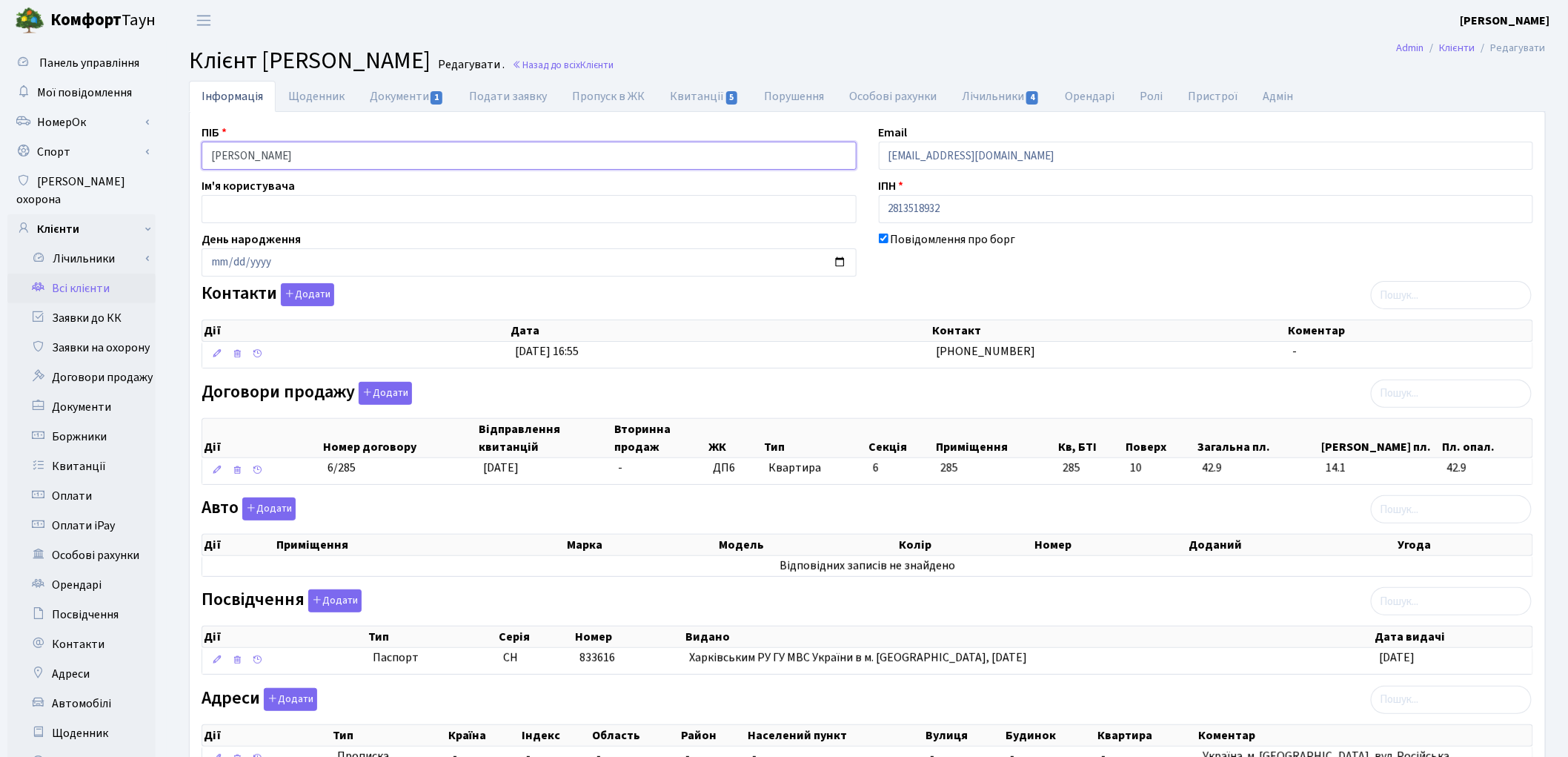
click at [300, 151] on input "Ізмайлов Віталій Валерійович" at bounding box center [529, 156] width 655 height 28
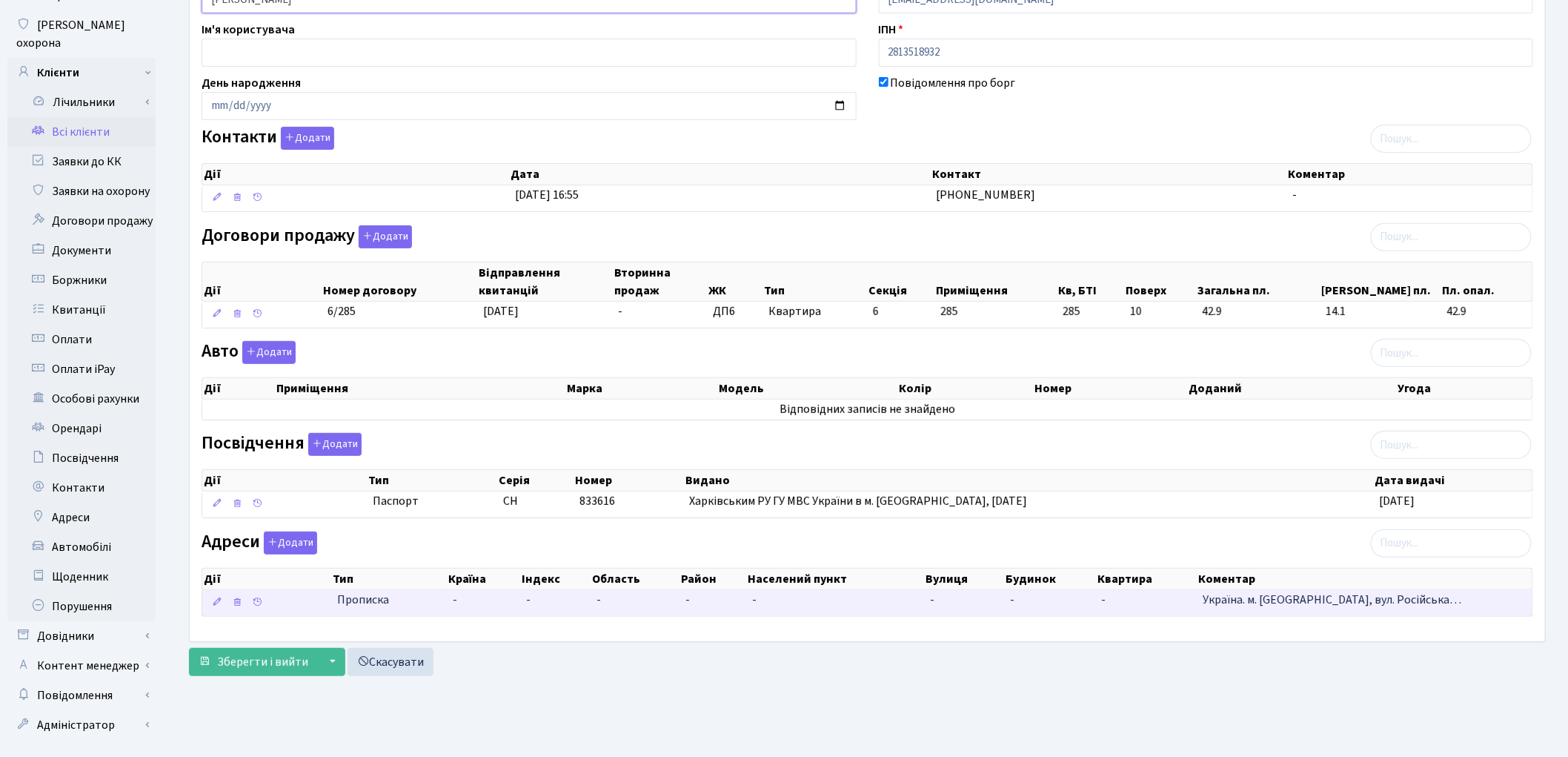
scroll to position [165, 0]
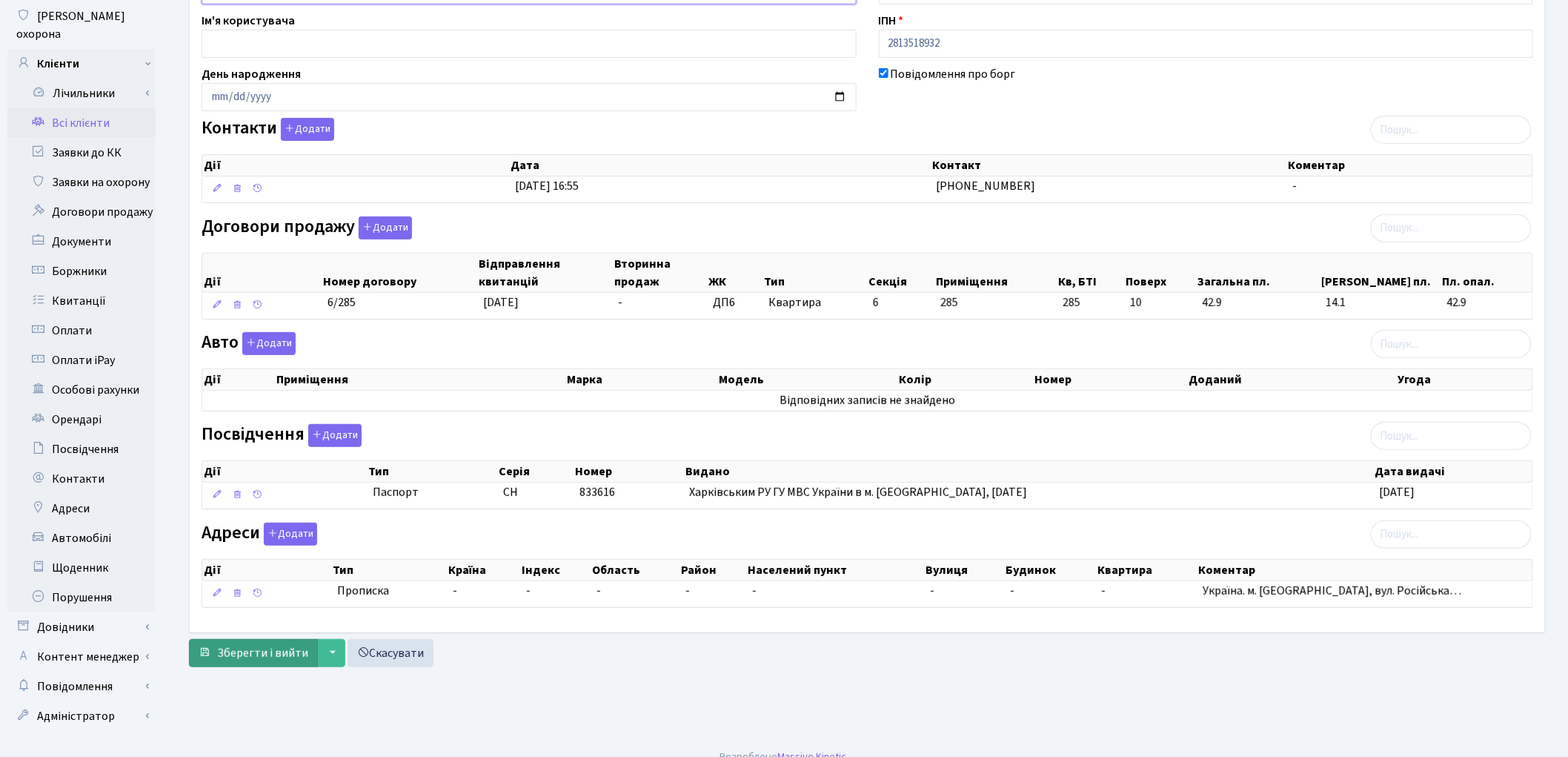
type input "Ізмайлов Віталій Валерійович"
click at [237, 655] on span "Зберегти і вийти" at bounding box center [263, 653] width 91 height 16
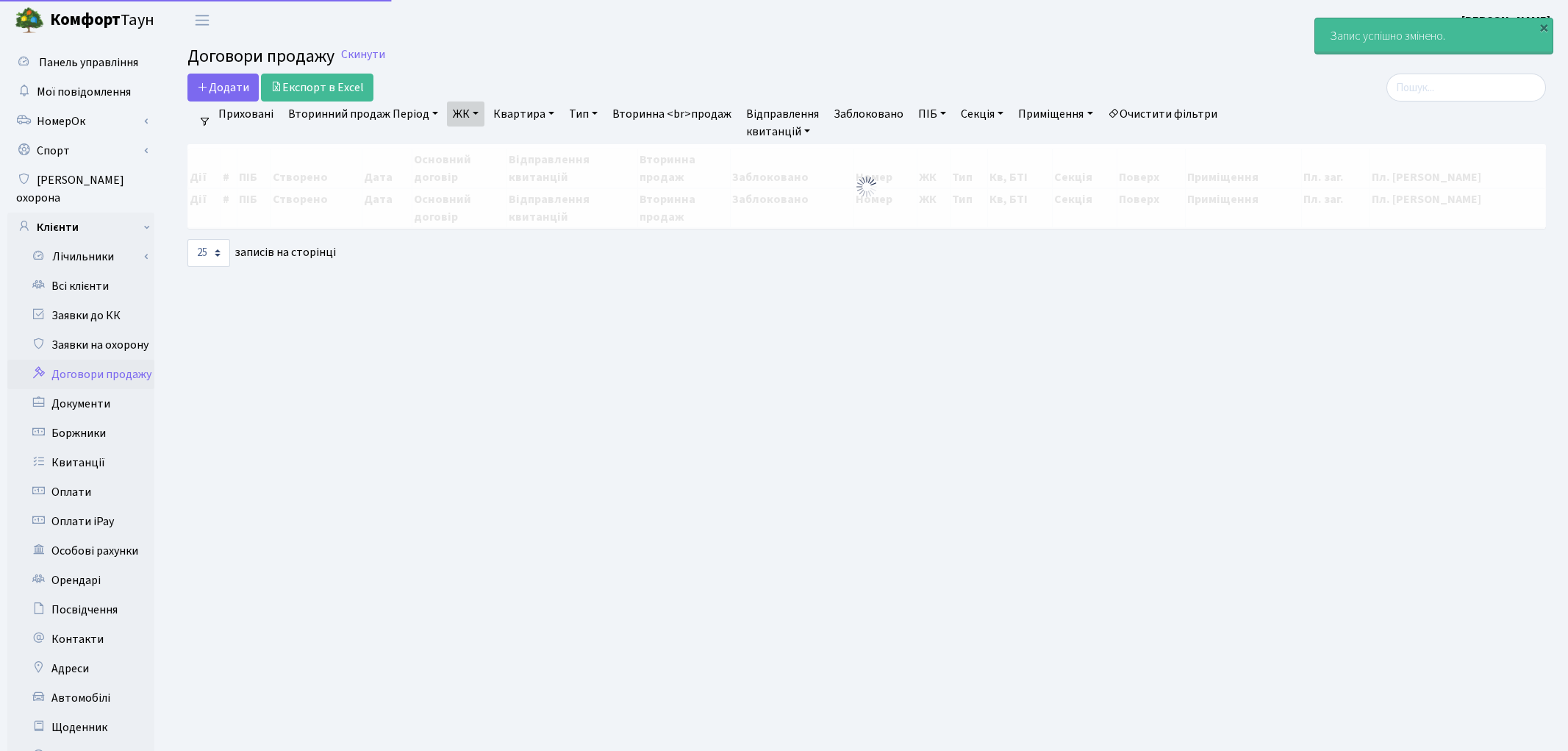
select select "25"
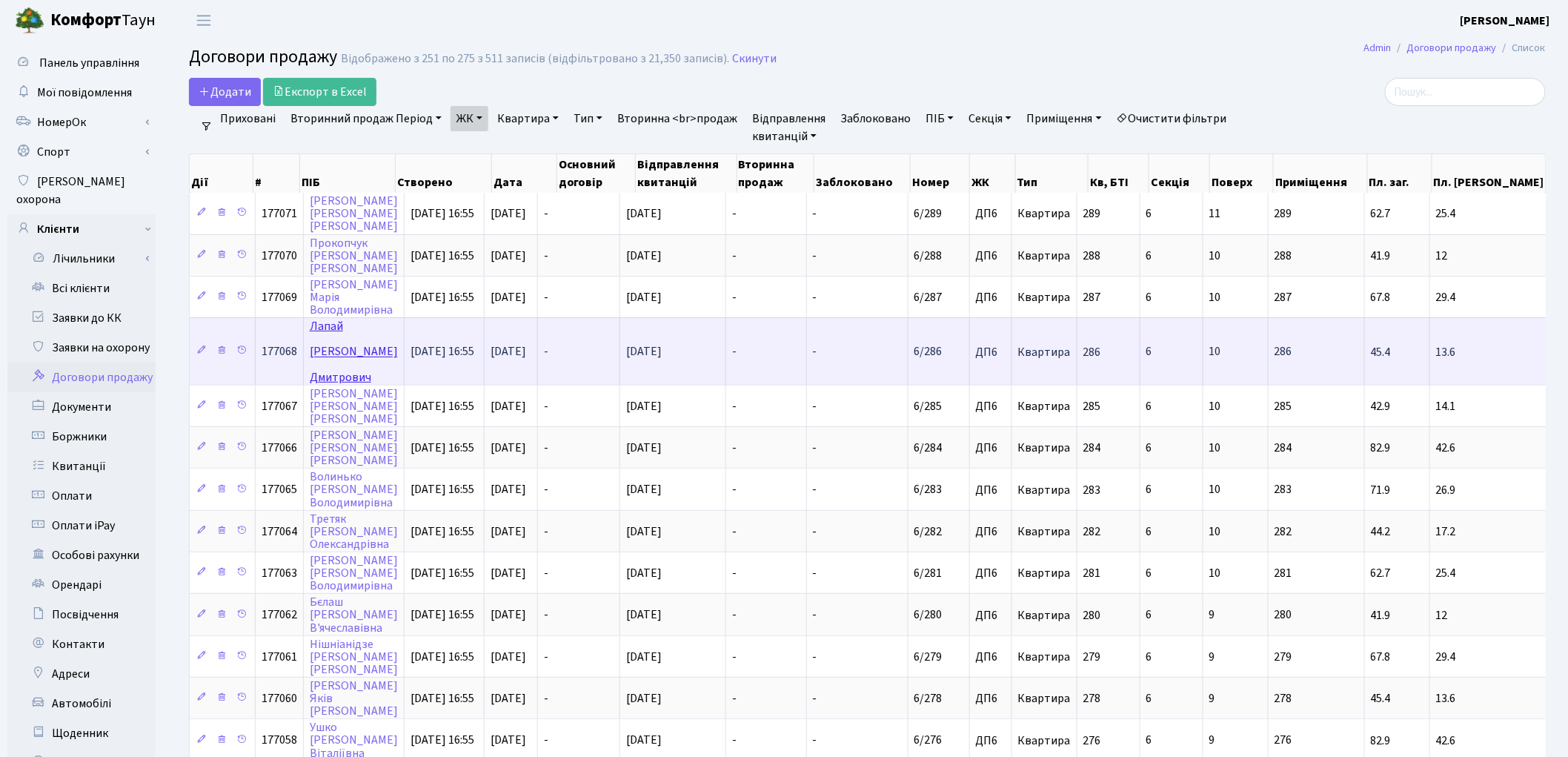
click at [336, 322] on link "[PERSON_NAME]" at bounding box center [354, 350] width 88 height 66
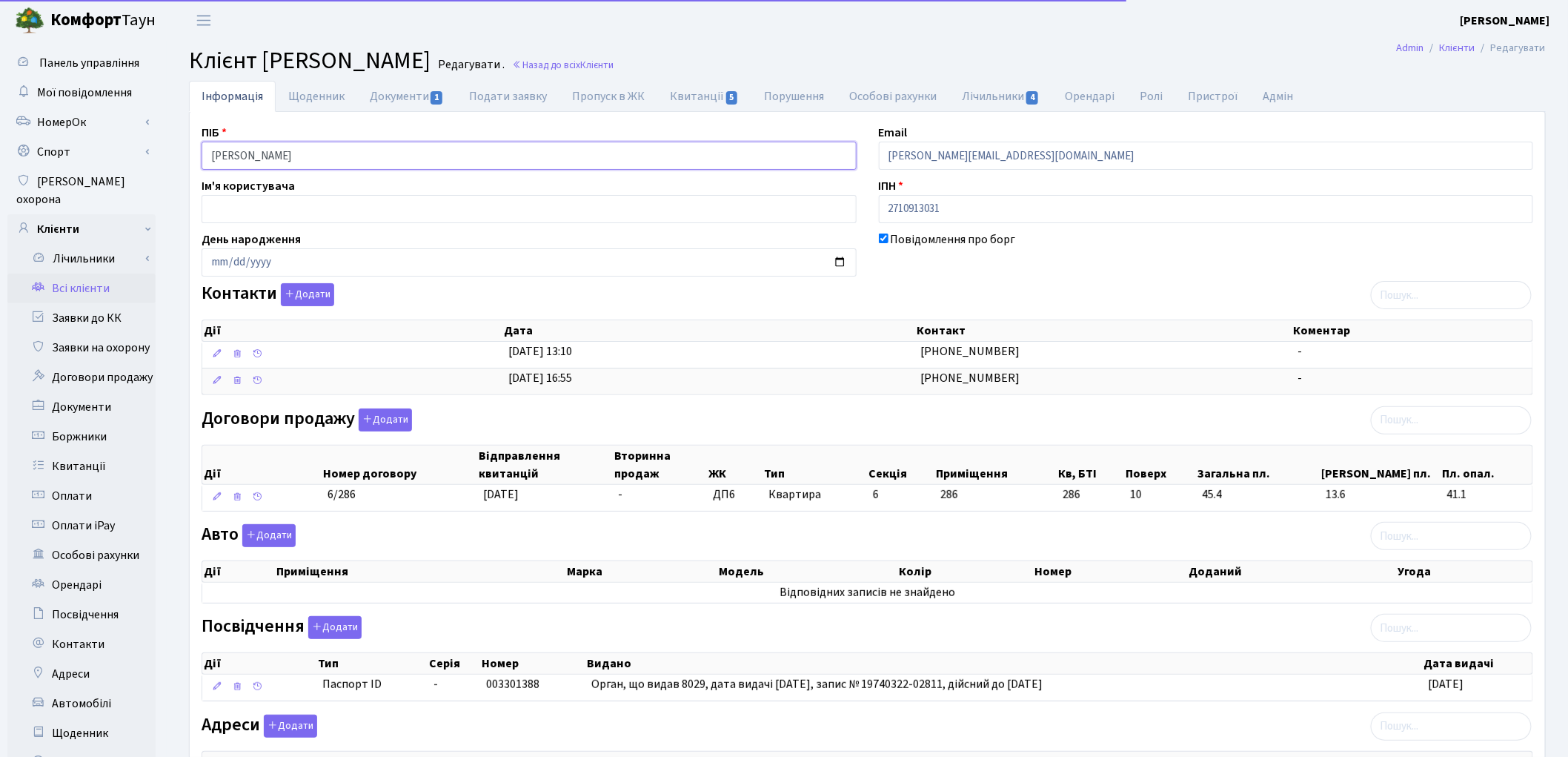
click at [246, 150] on input "[PERSON_NAME]" at bounding box center [529, 156] width 655 height 28
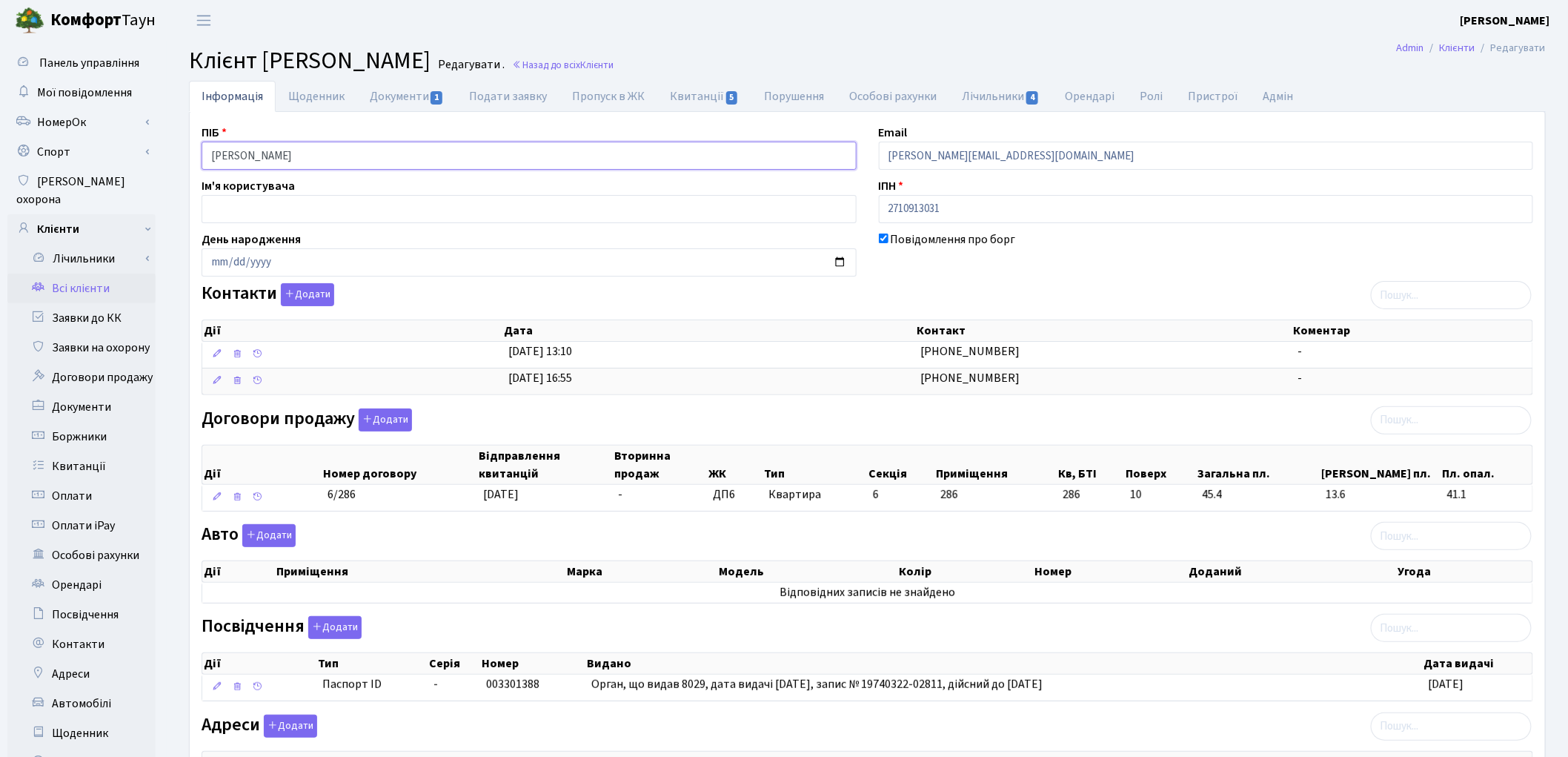
click at [286, 158] on input "Лапай Дмитро Дмитрович" at bounding box center [529, 156] width 655 height 28
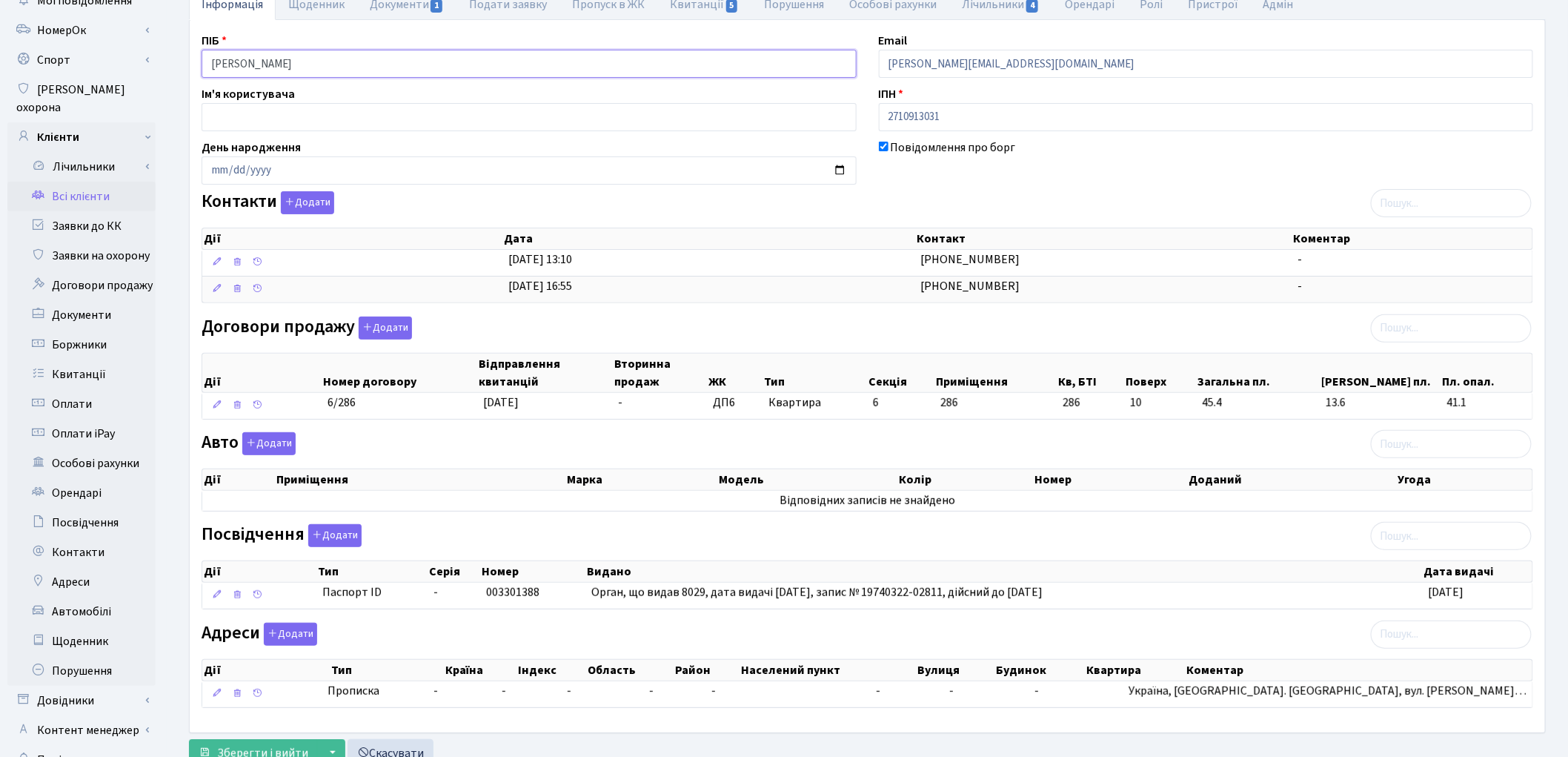
scroll to position [165, 0]
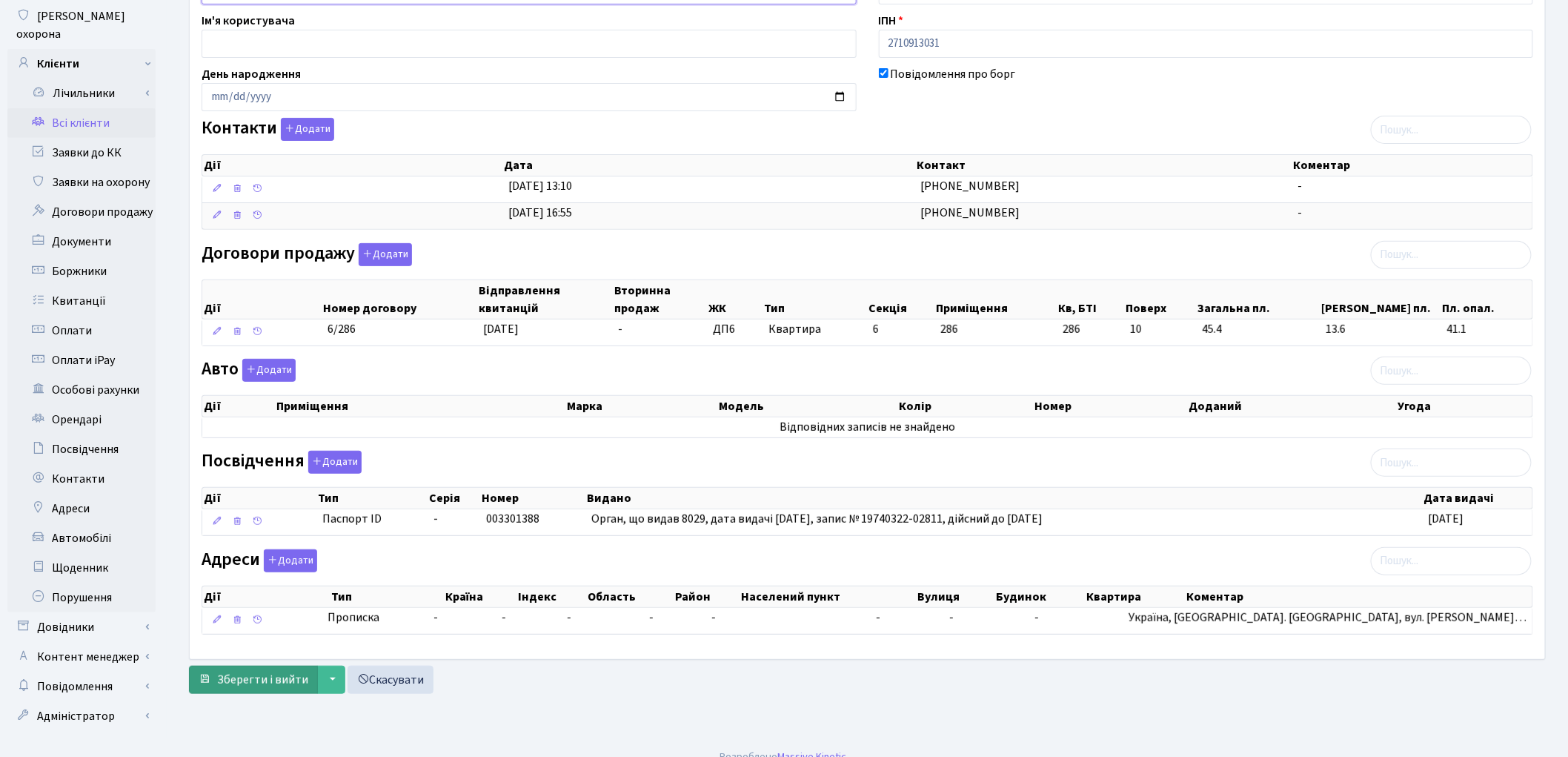
type input "Лапай Дмитро Дмитрович"
click at [271, 685] on span "Зберегти і вийти" at bounding box center [263, 679] width 91 height 16
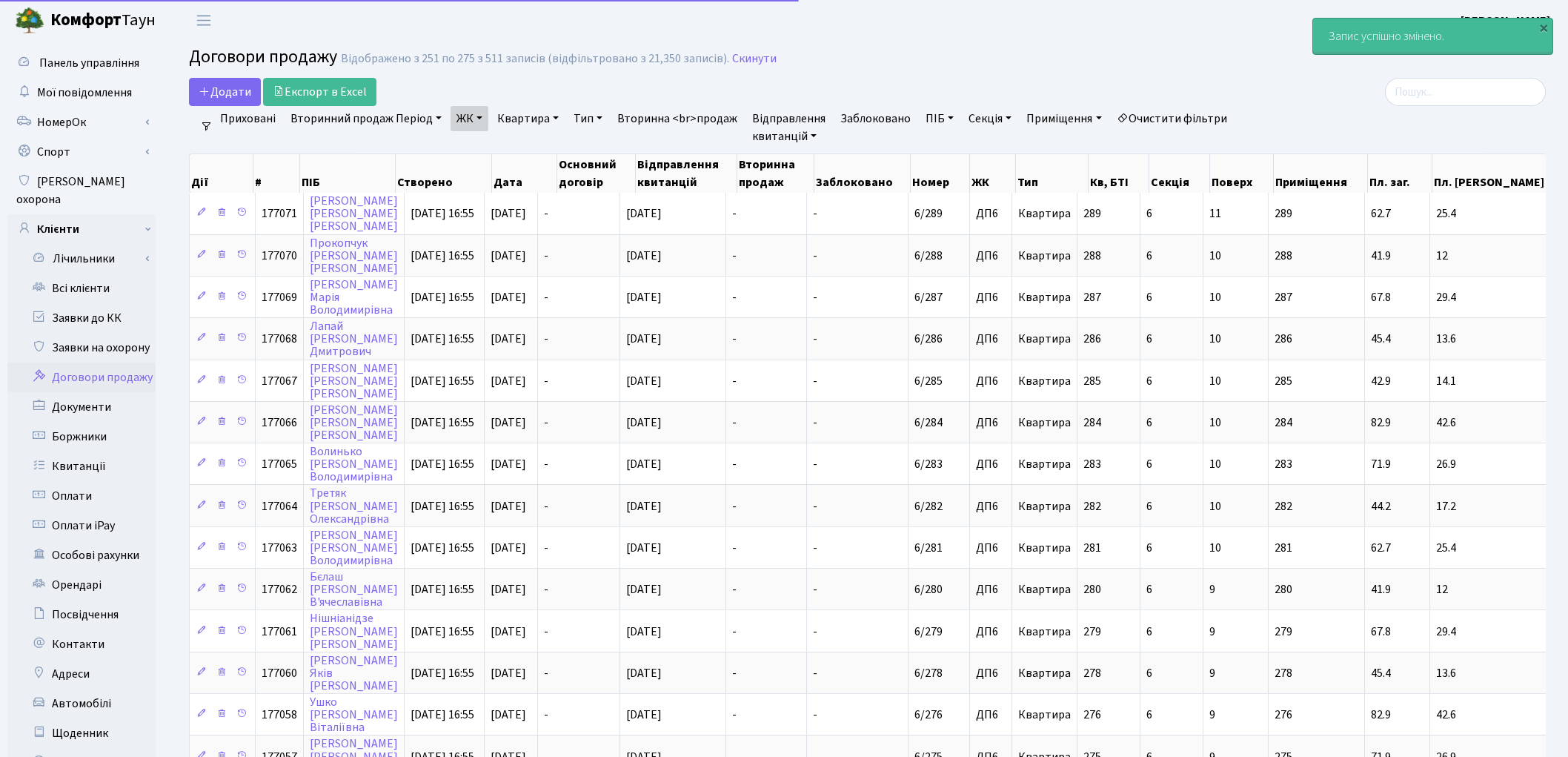
select select "25"
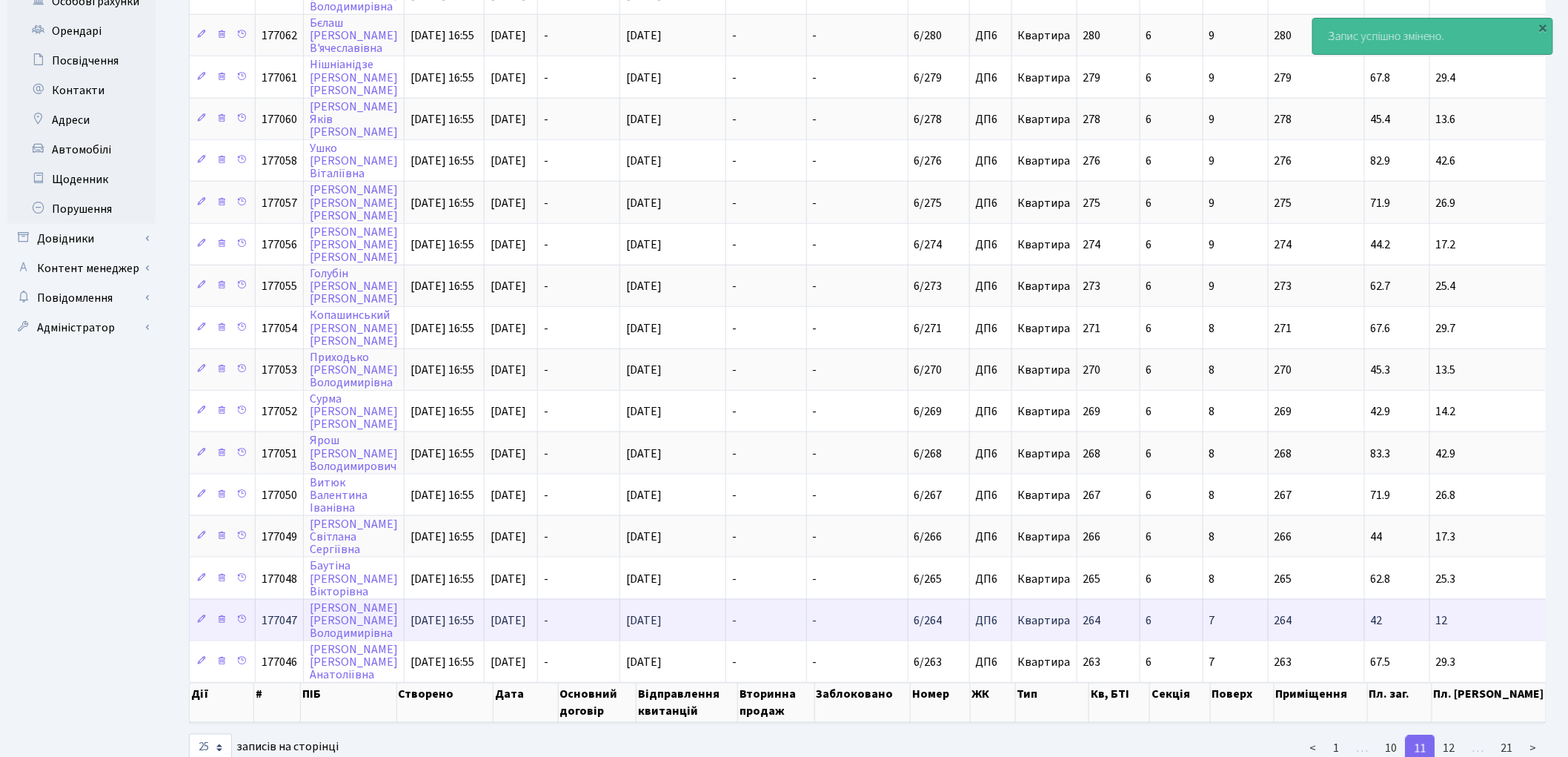
scroll to position [556, 0]
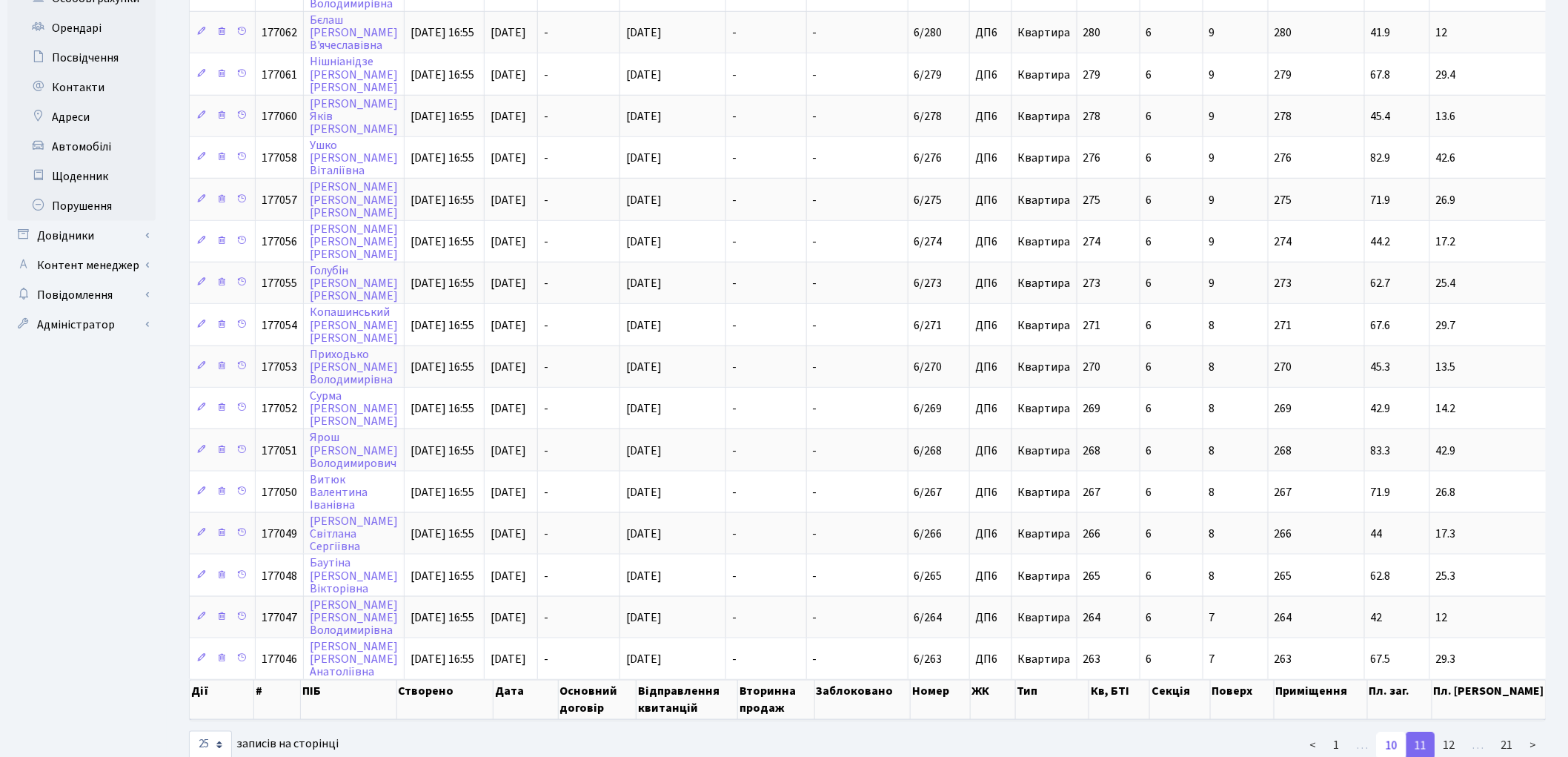
click at [1393, 732] on link "10" at bounding box center [1392, 746] width 30 height 27
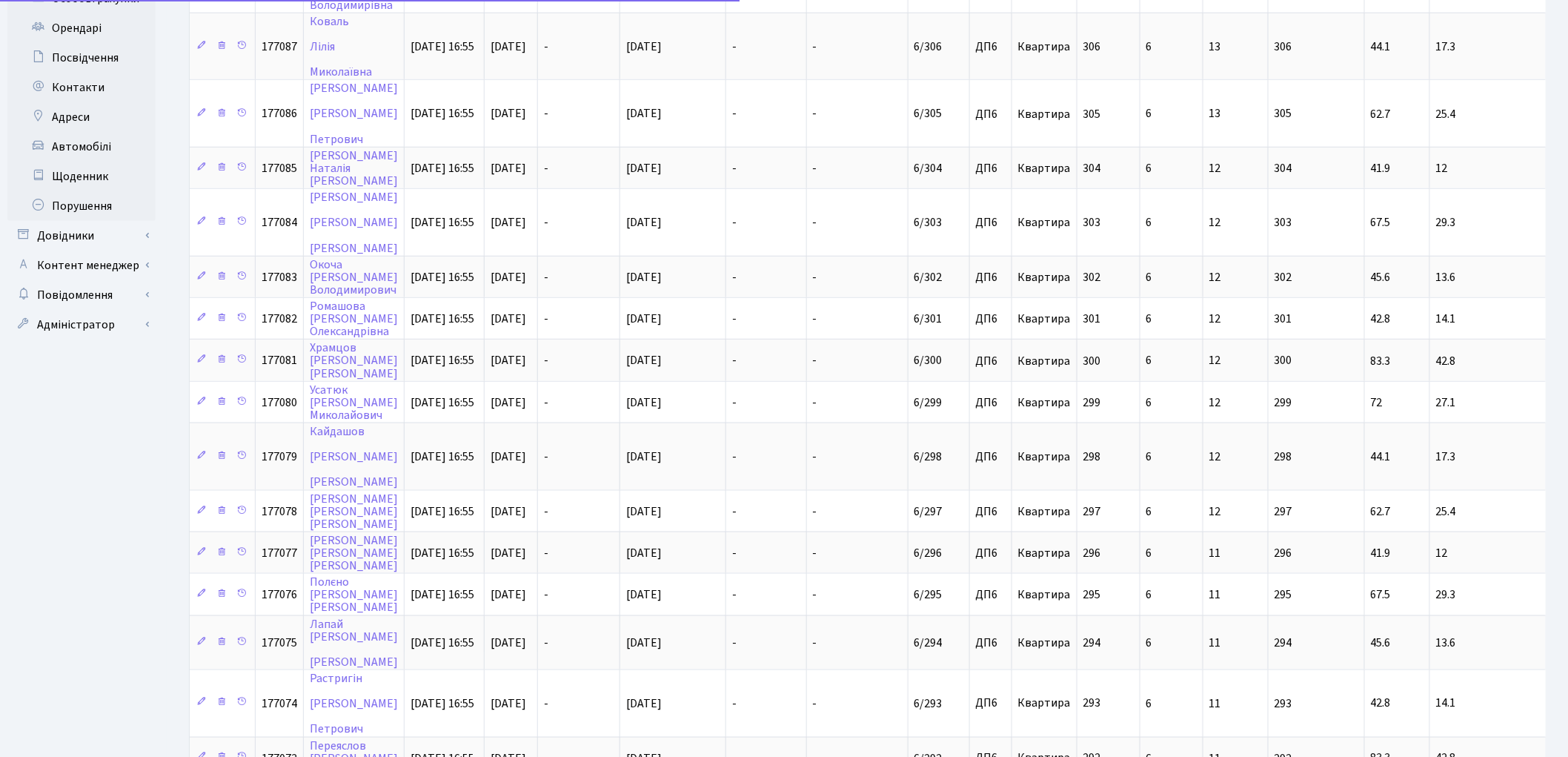
scroll to position [692, 0]
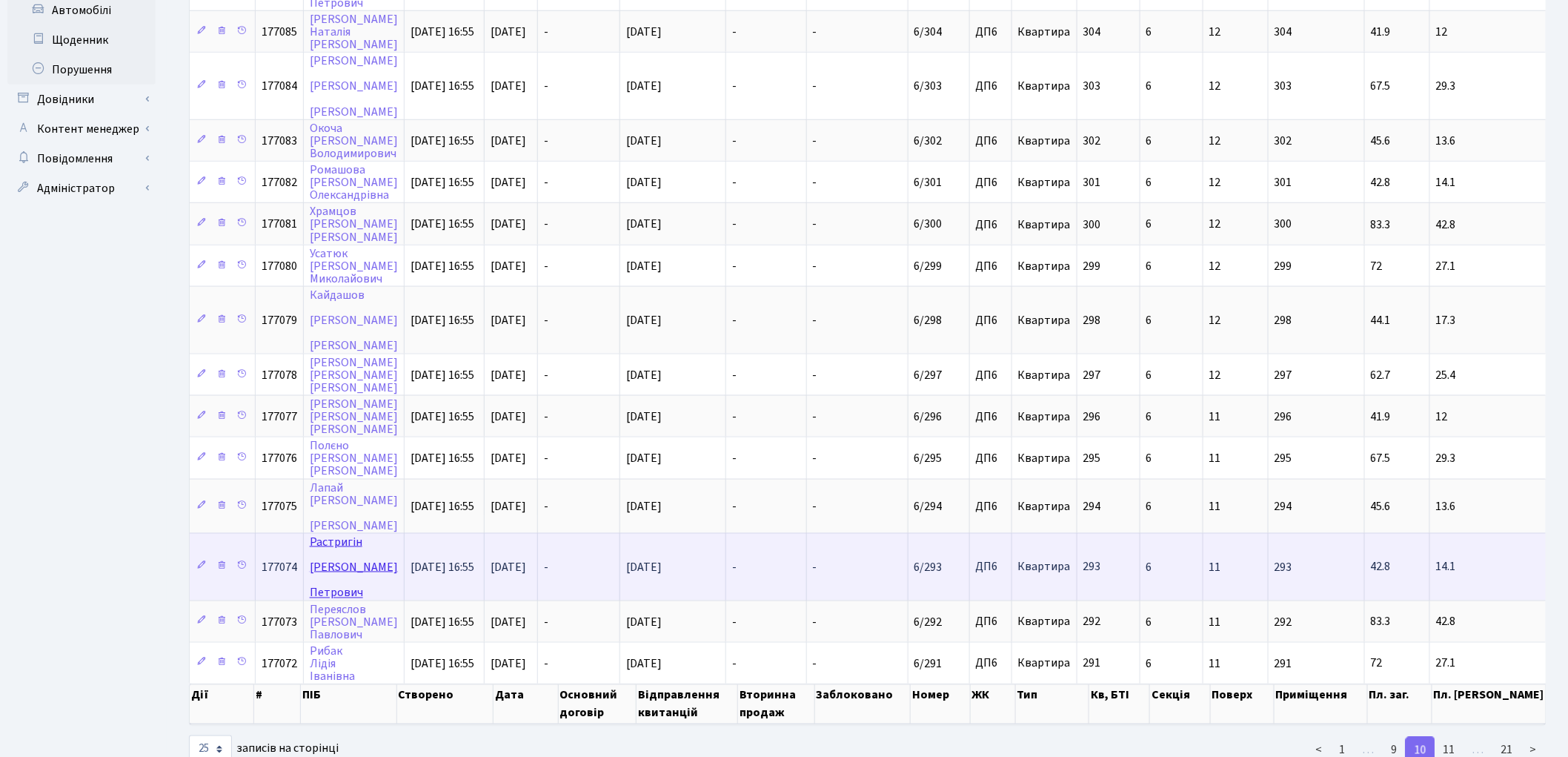
click at [341, 533] on link "Растригін Сергій Петрович" at bounding box center [354, 566] width 88 height 66
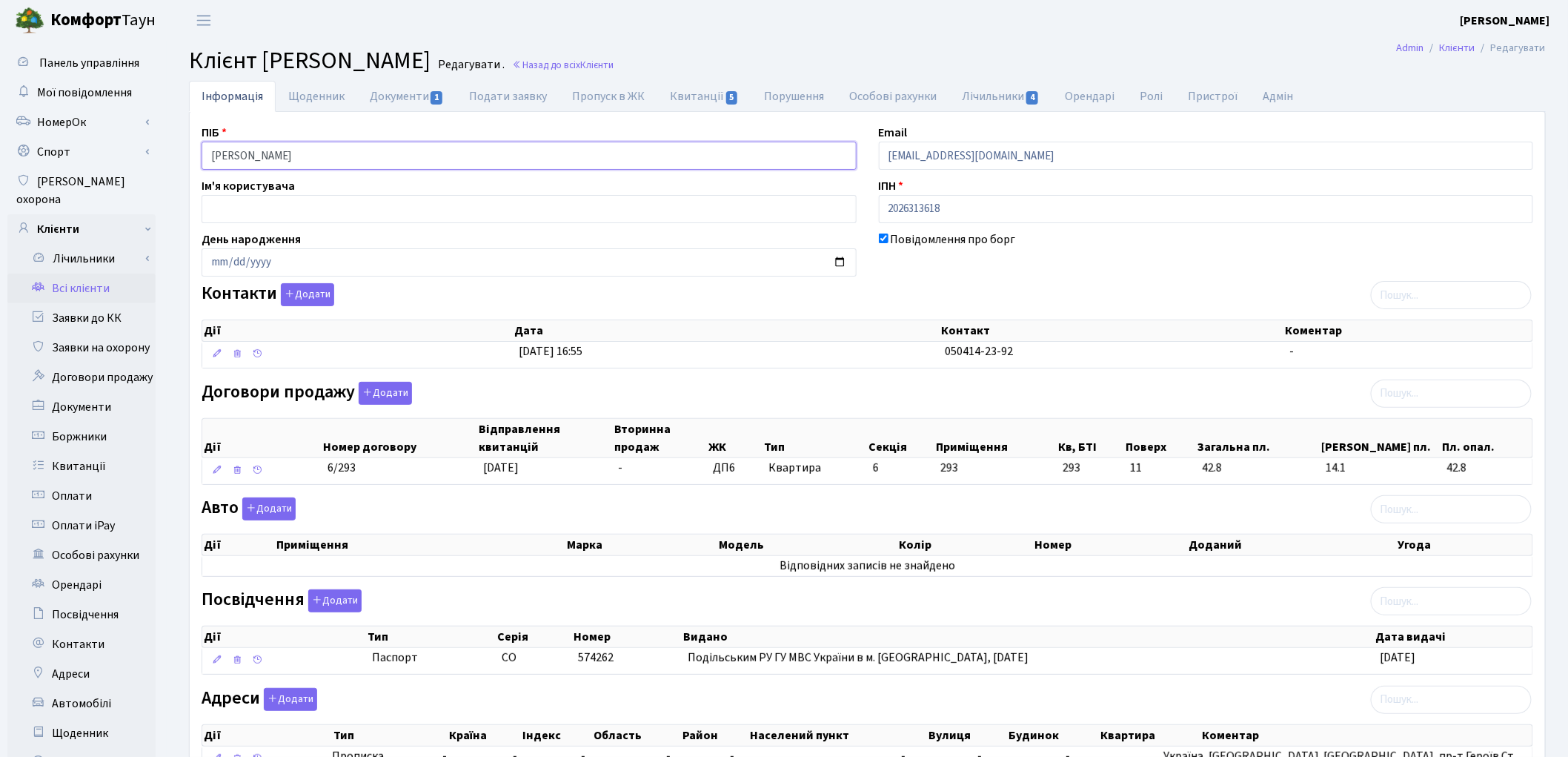
click at [267, 157] on input "[PERSON_NAME]" at bounding box center [529, 156] width 655 height 28
click at [264, 156] on input "Растригін Сергій Петрович" at bounding box center [529, 156] width 655 height 28
click at [297, 153] on input "Растригін Сергій Петрович" at bounding box center [529, 156] width 655 height 28
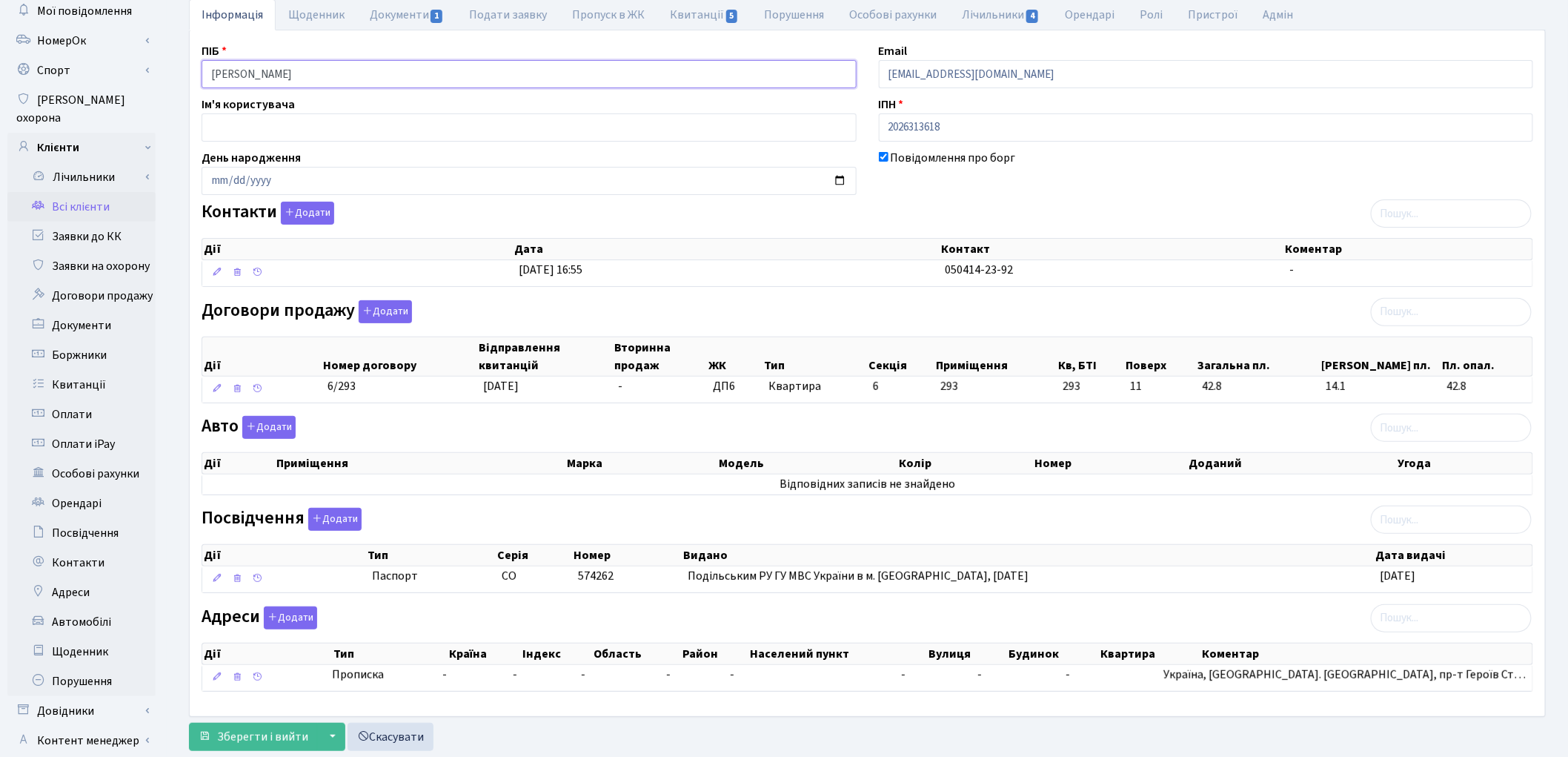
scroll to position [165, 0]
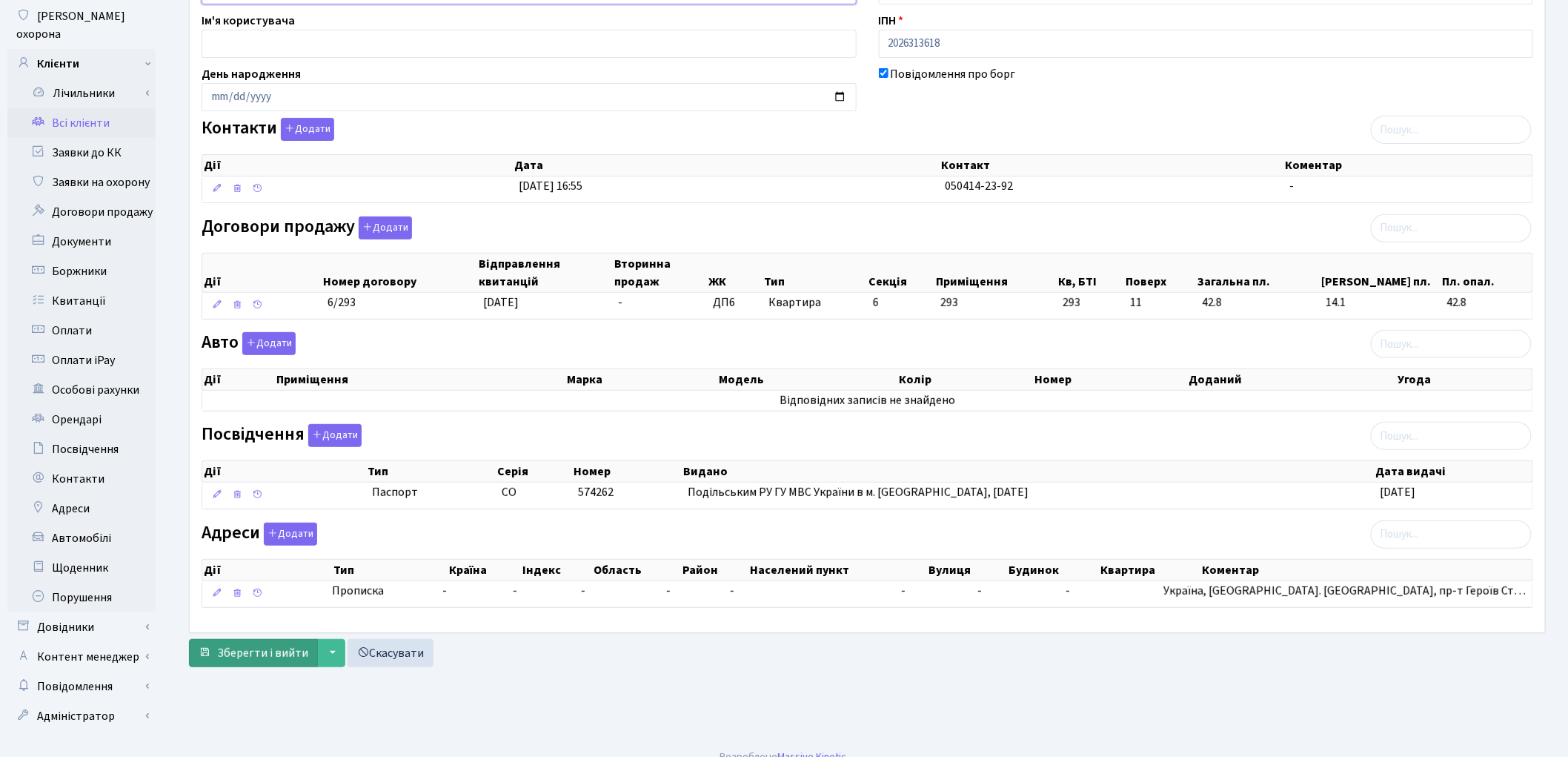
type input "Растригін Сергій Петрович"
click at [279, 654] on span "Зберегти і вийти" at bounding box center [263, 653] width 91 height 16
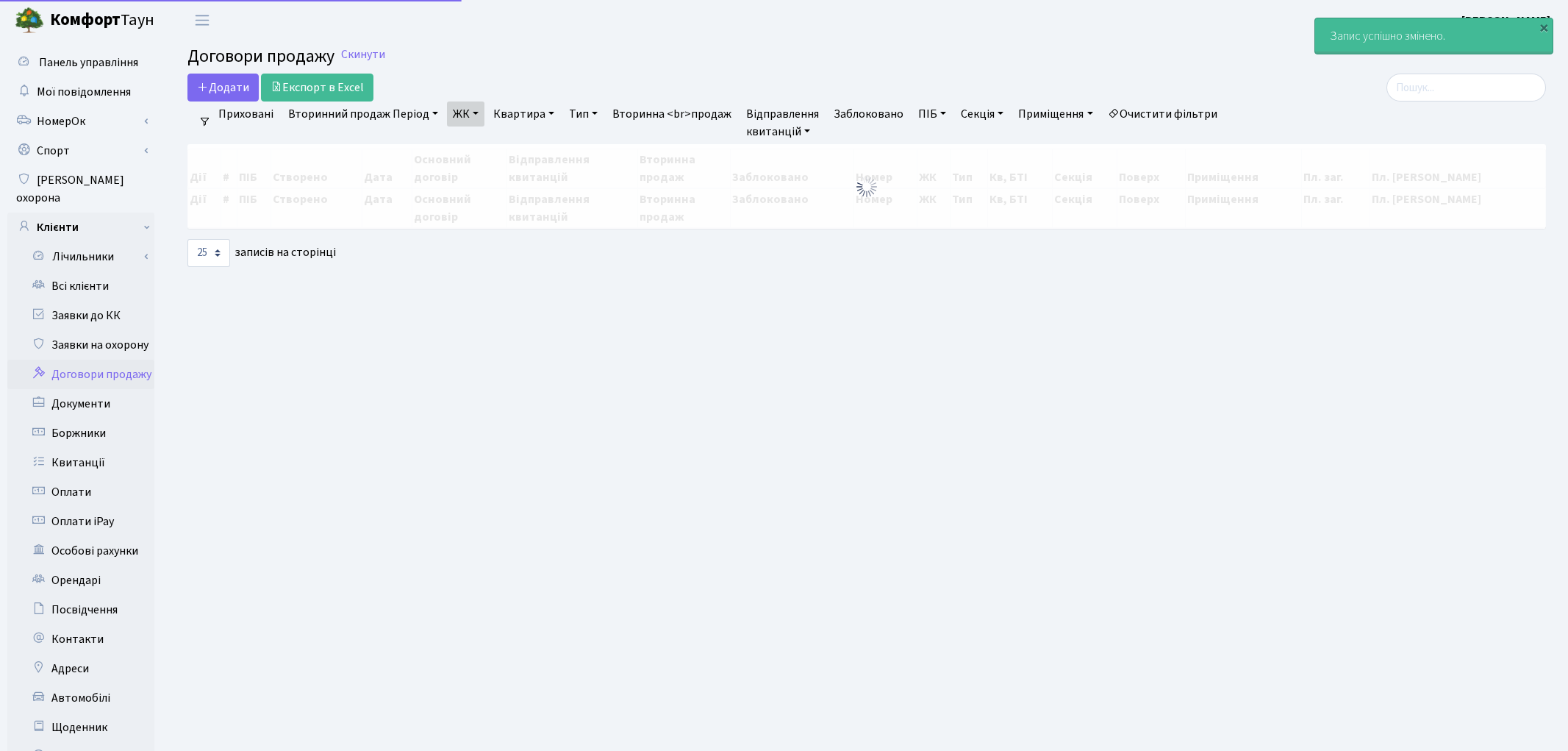
select select "25"
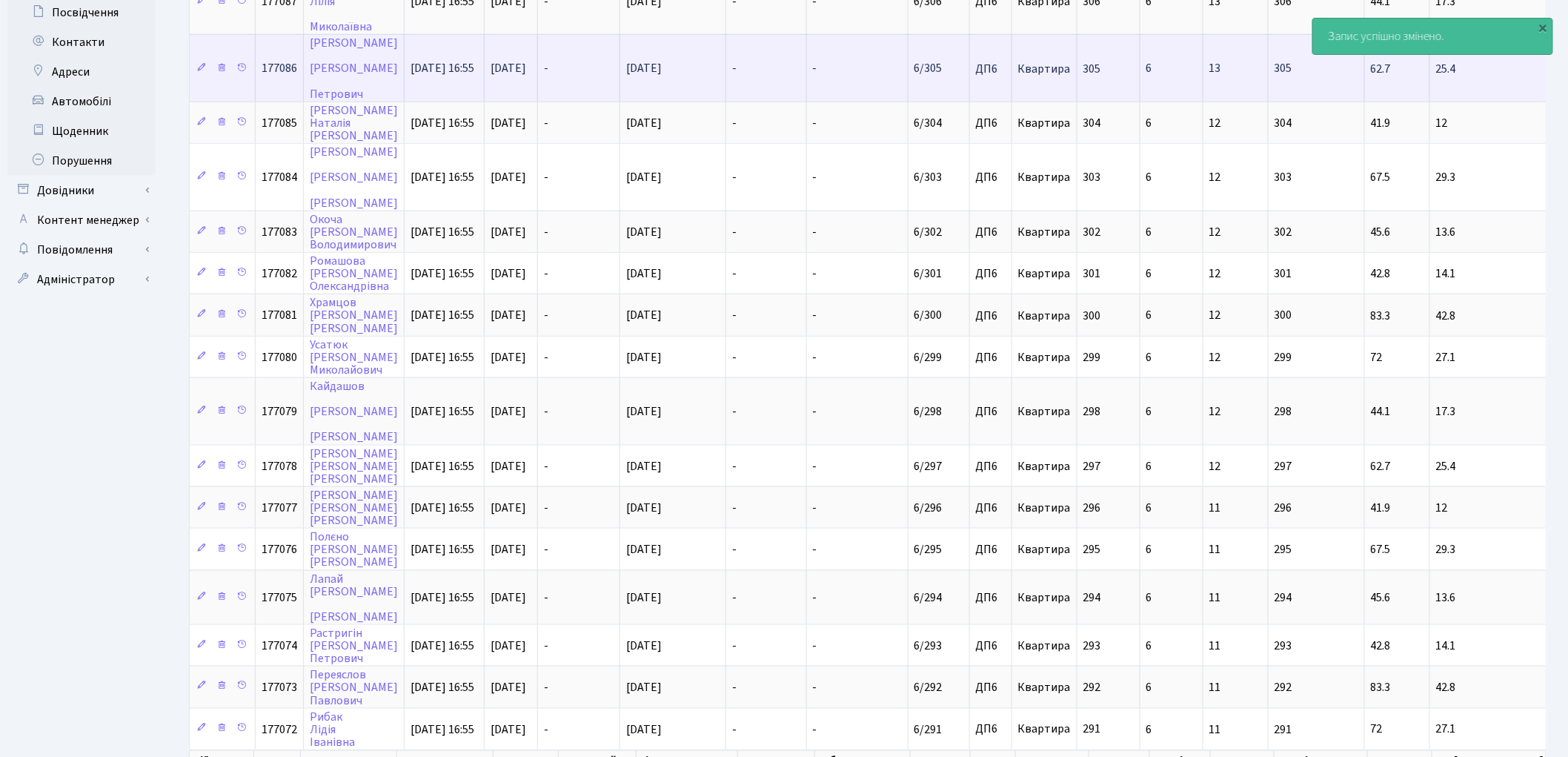
scroll to position [669, 0]
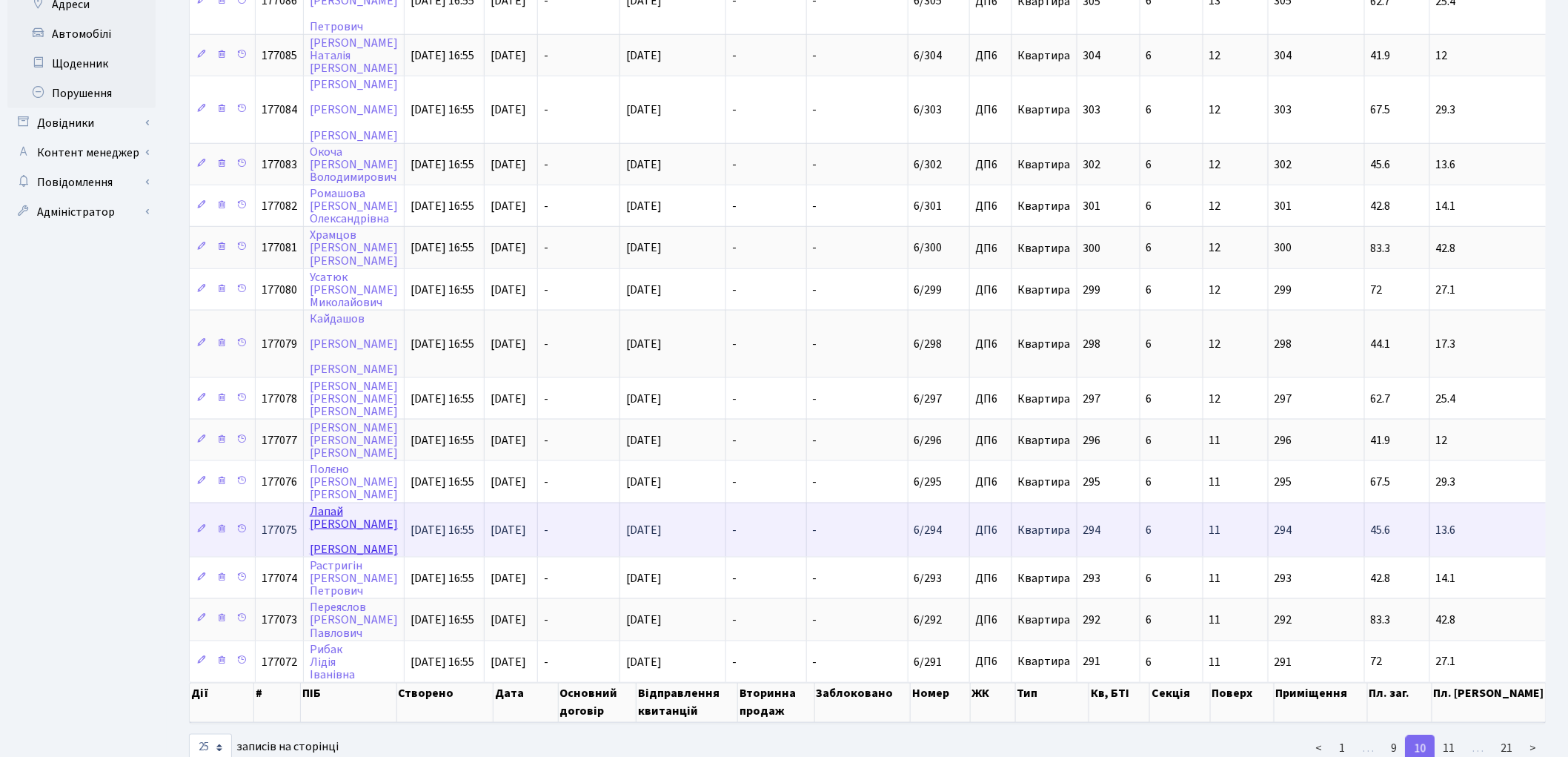
click at [318, 503] on link "Лапай Тетяна Василівна" at bounding box center [354, 530] width 88 height 54
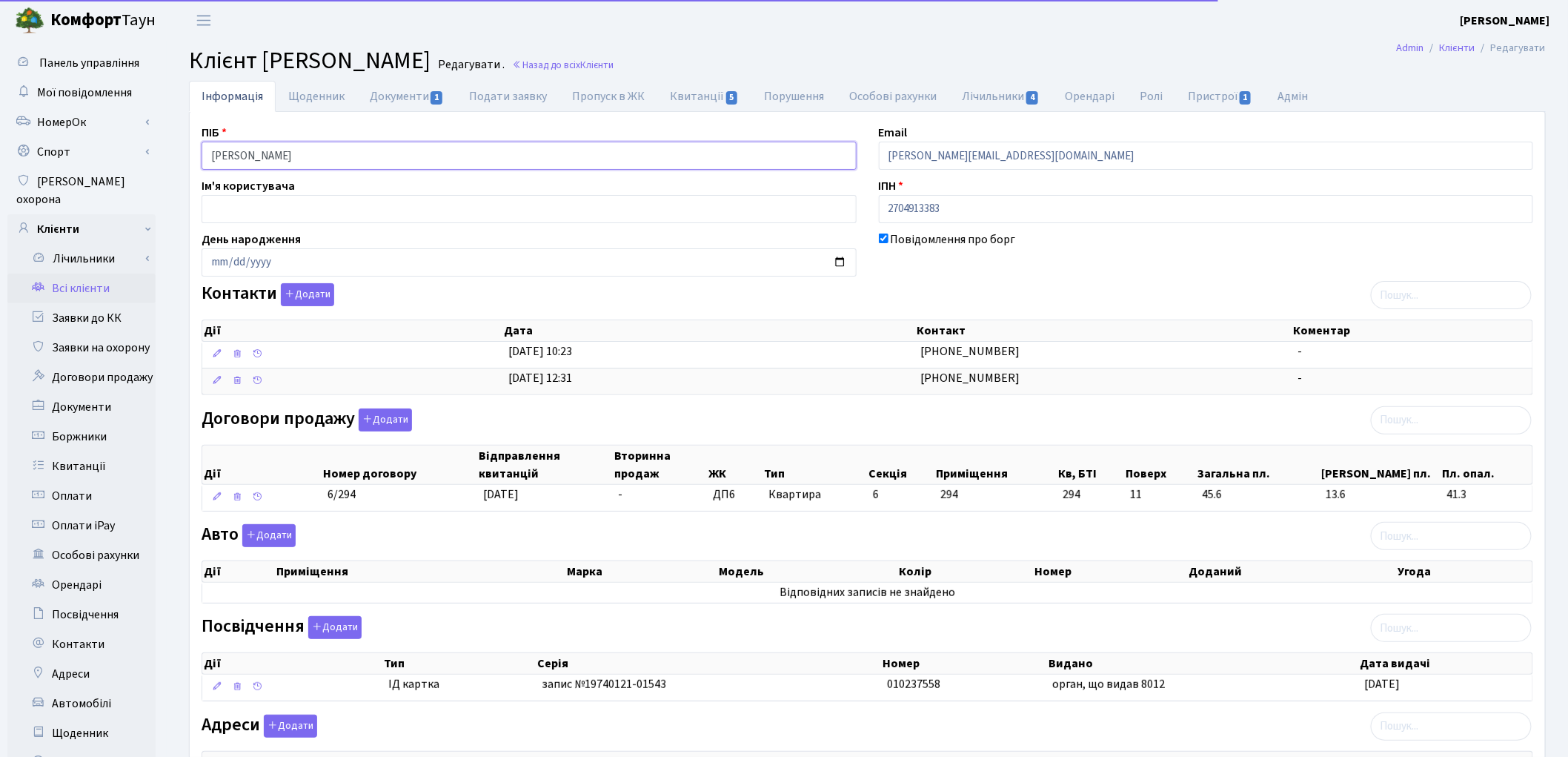
click at [281, 153] on input "[PERSON_NAME]" at bounding box center [529, 156] width 655 height 28
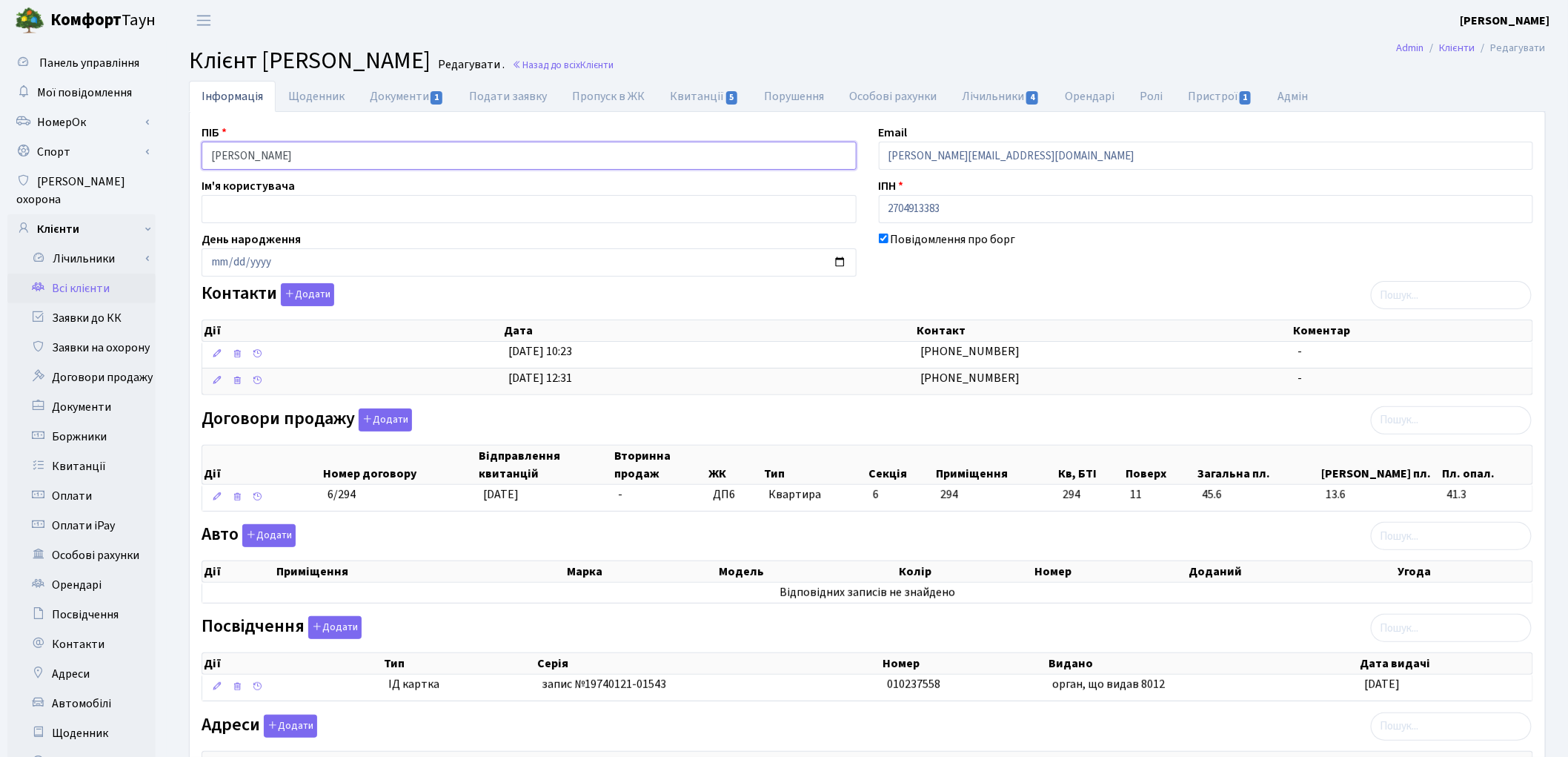
scroll to position [165, 0]
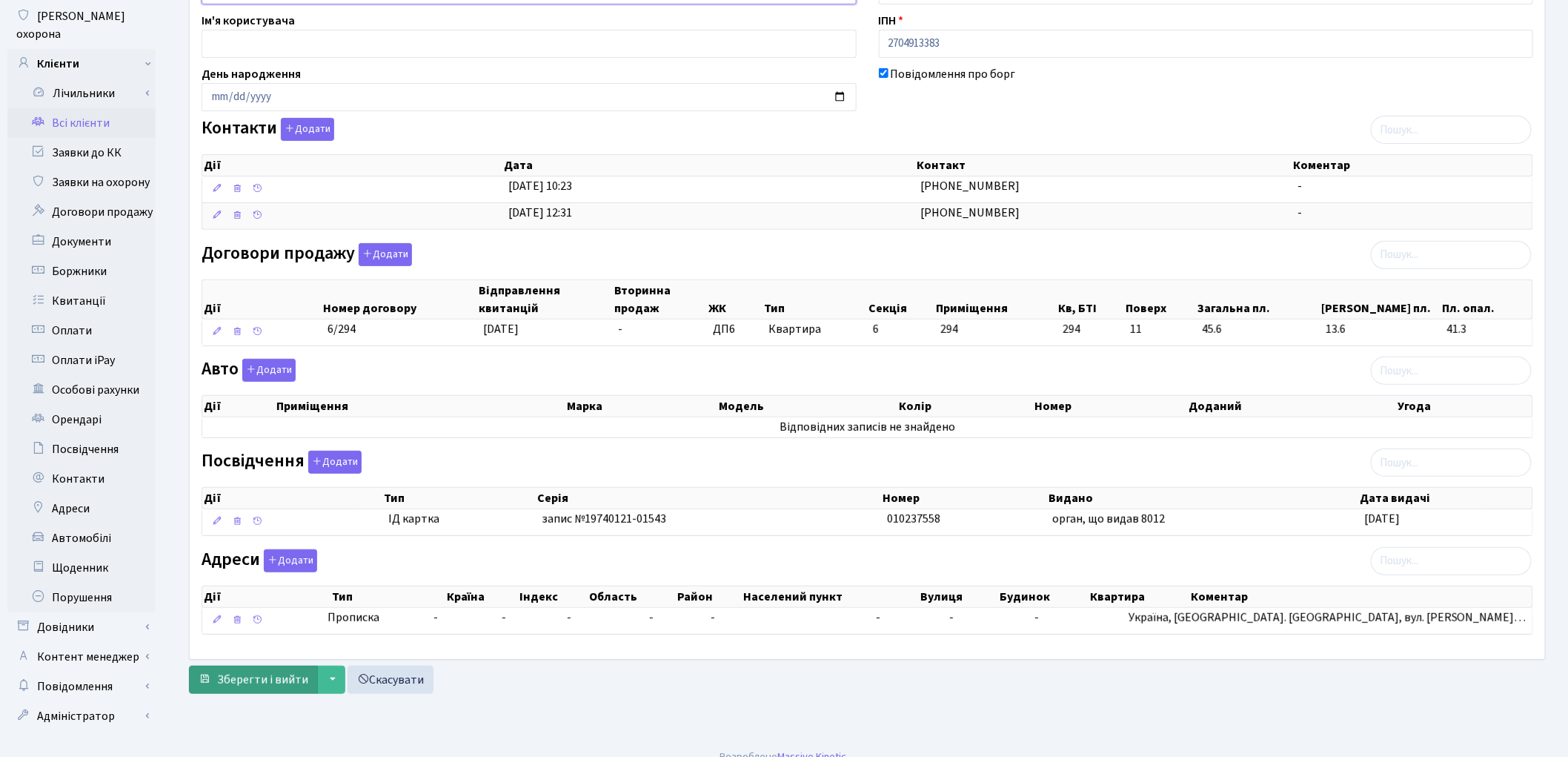
type input "Лапай Тетяна Василівна"
click at [267, 677] on span "Зберегти і вийти" at bounding box center [263, 679] width 91 height 16
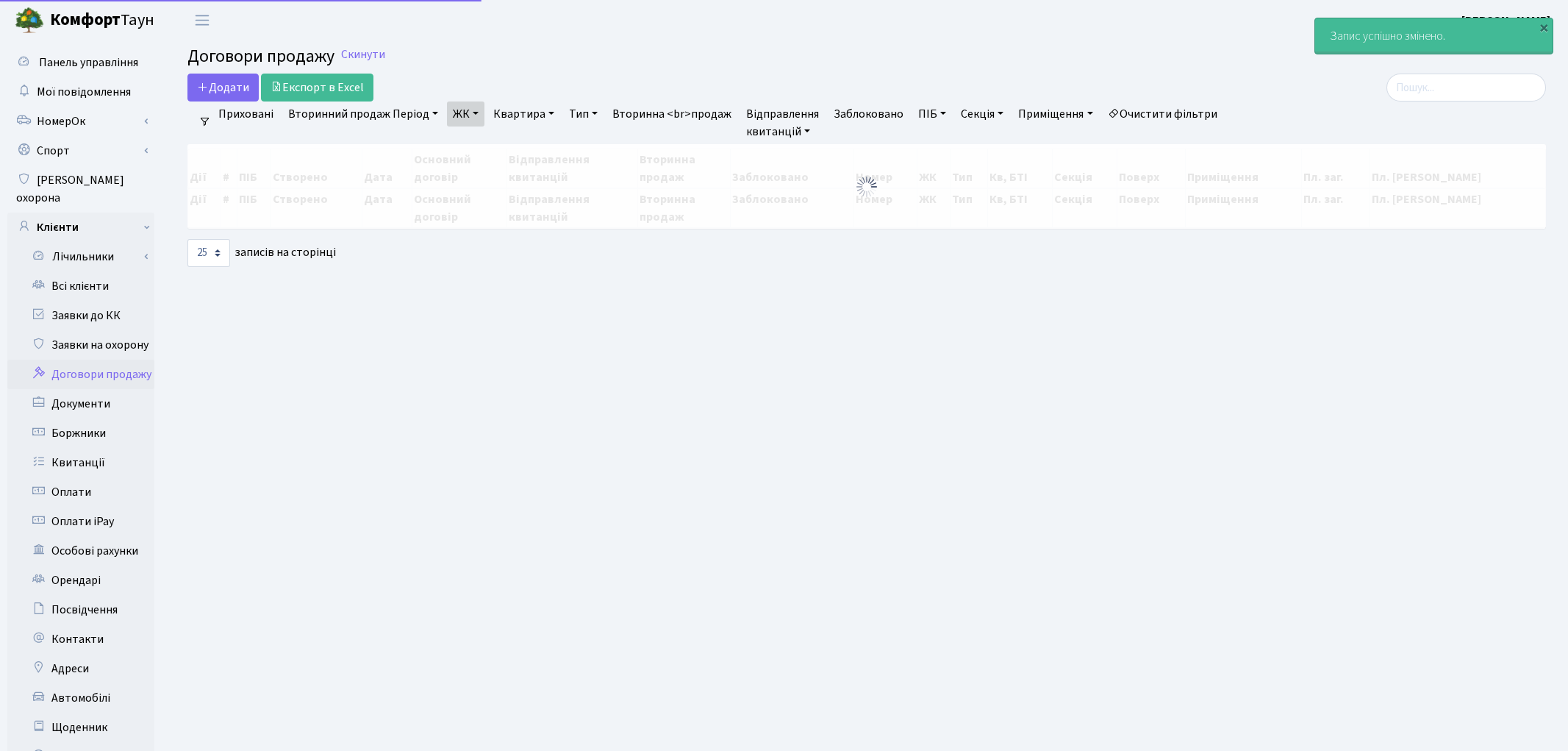
select select "25"
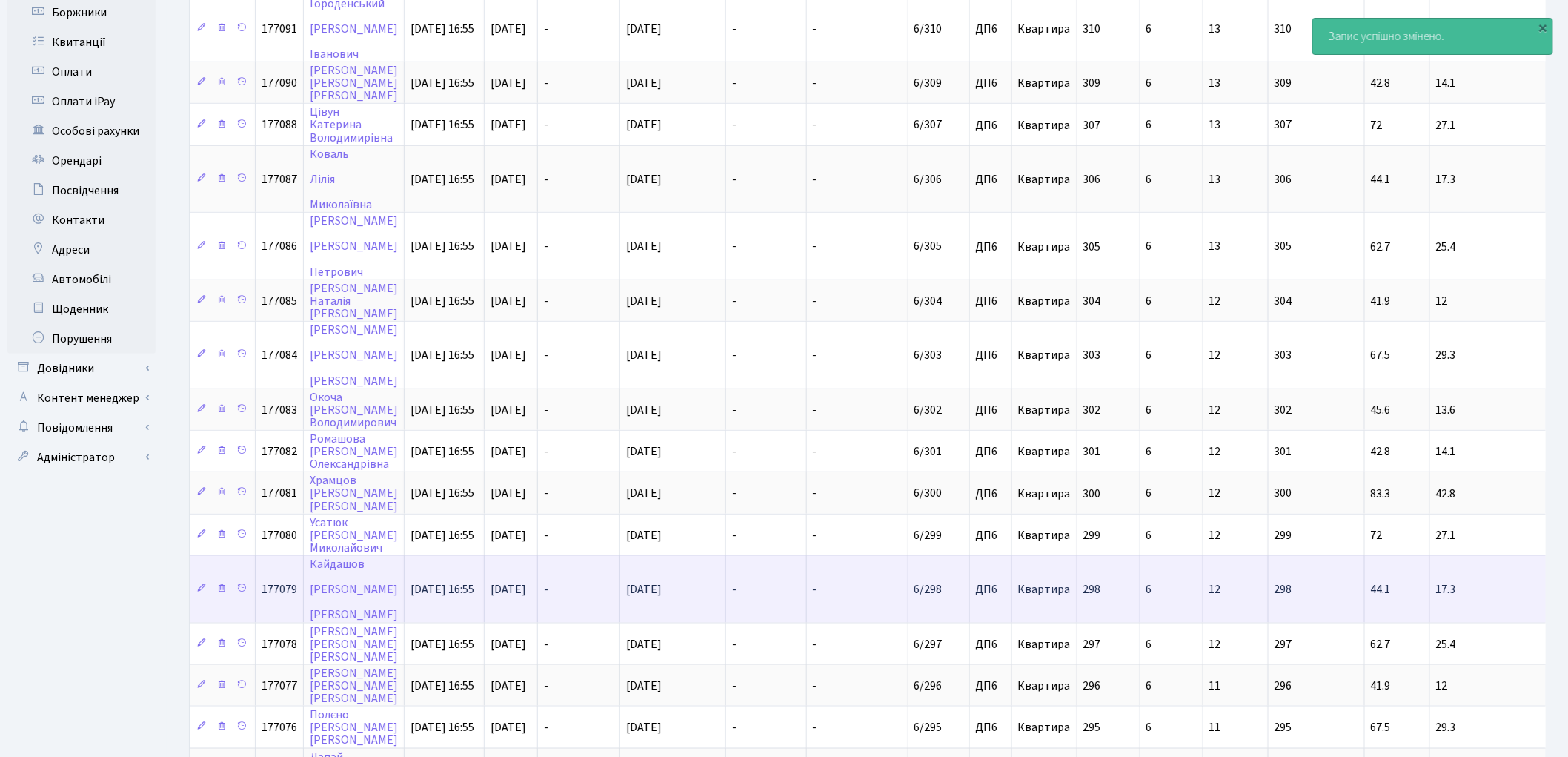
scroll to position [656, 0]
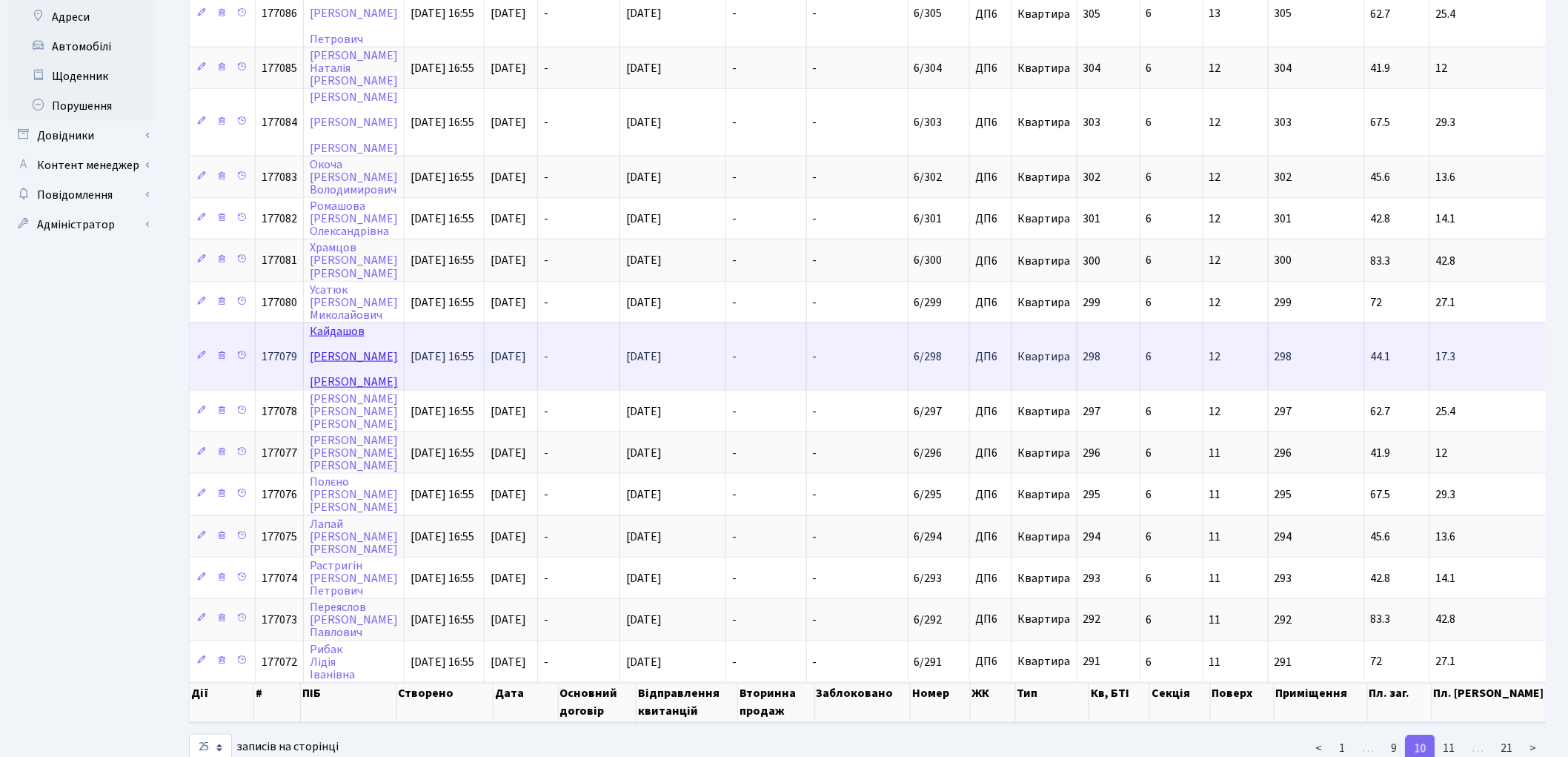
click at [344, 323] on link "Кайдашов Євгеній Сергійович" at bounding box center [354, 356] width 88 height 66
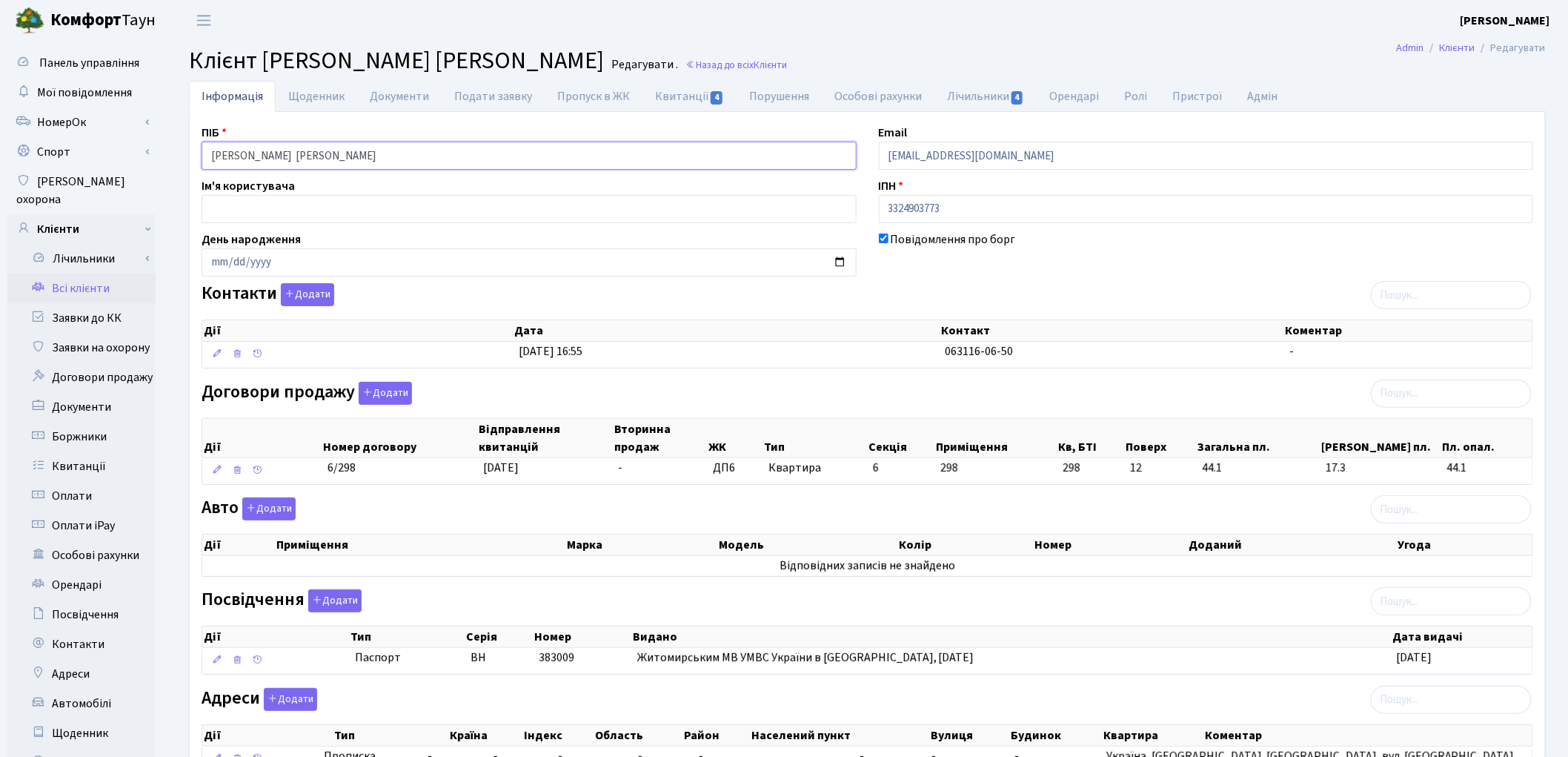
click at [265, 157] on input "Кайдашов Євгеній Сергійович" at bounding box center [529, 156] width 655 height 28
click at [305, 151] on input "Кайдашов Євгеній Сергійович" at bounding box center [529, 156] width 655 height 28
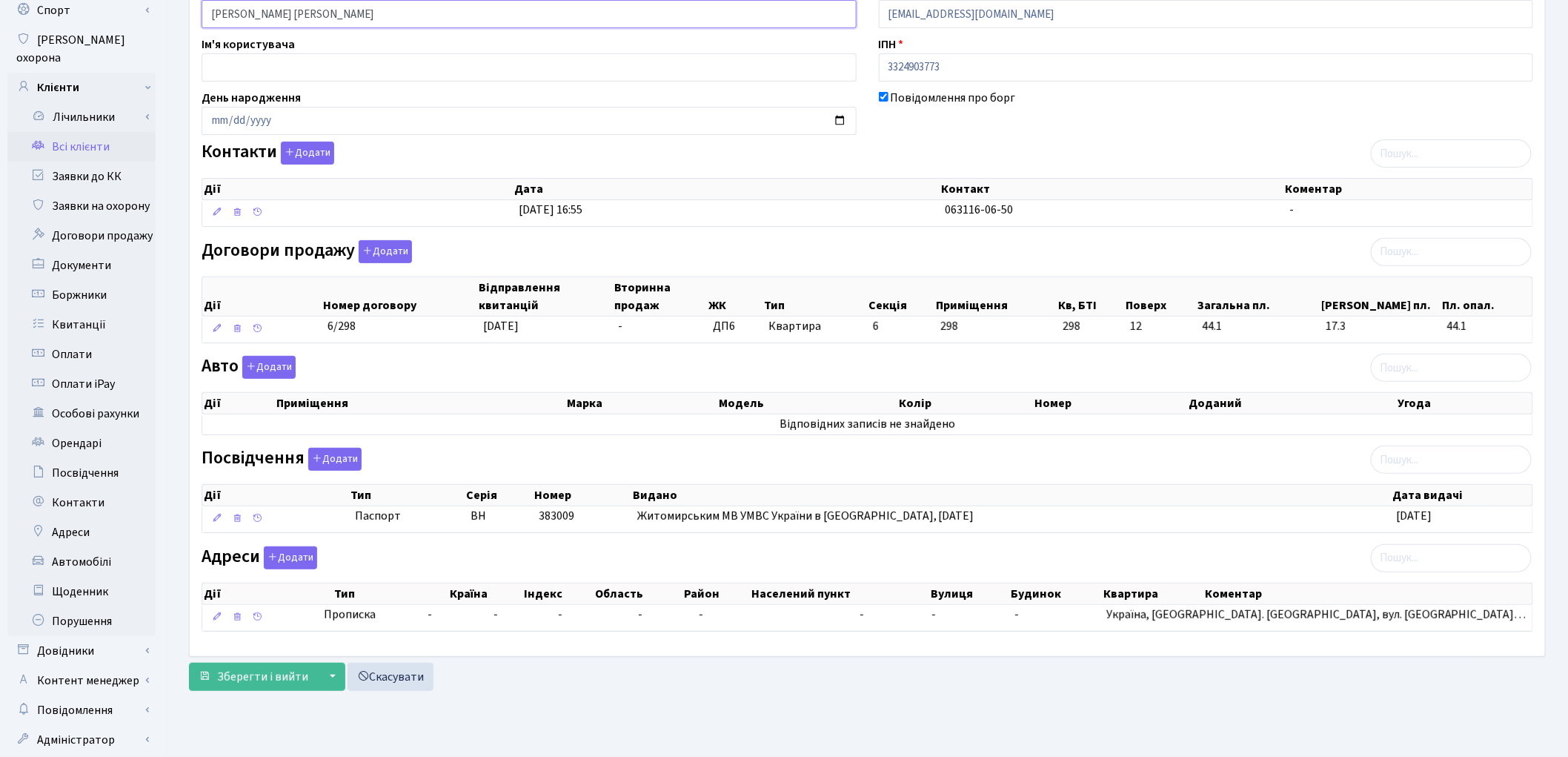
scroll to position [165, 0]
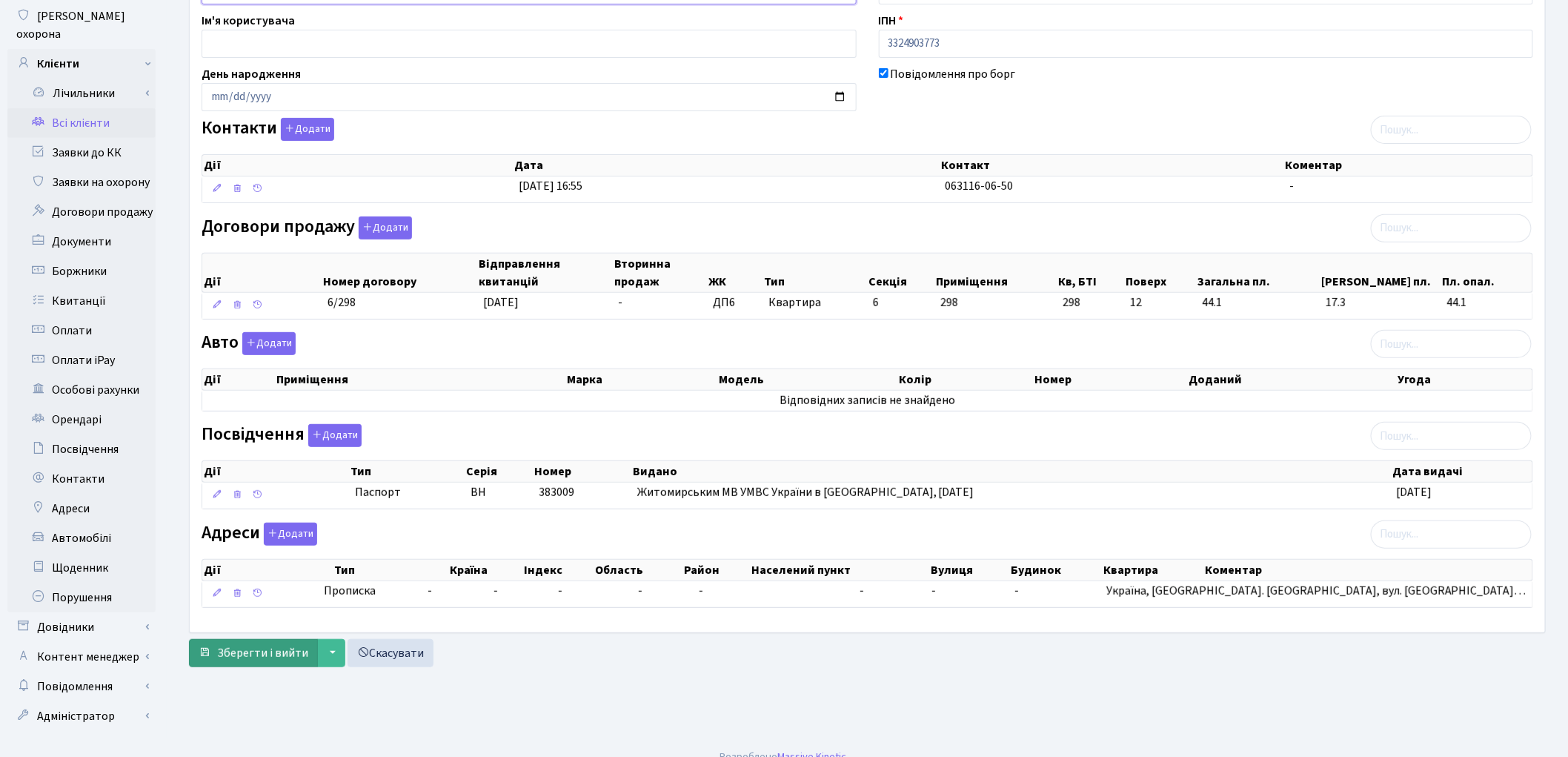
type input "Кайдашов Євгеній Сергійович"
click at [267, 650] on span "Зберегти і вийти" at bounding box center [263, 653] width 91 height 16
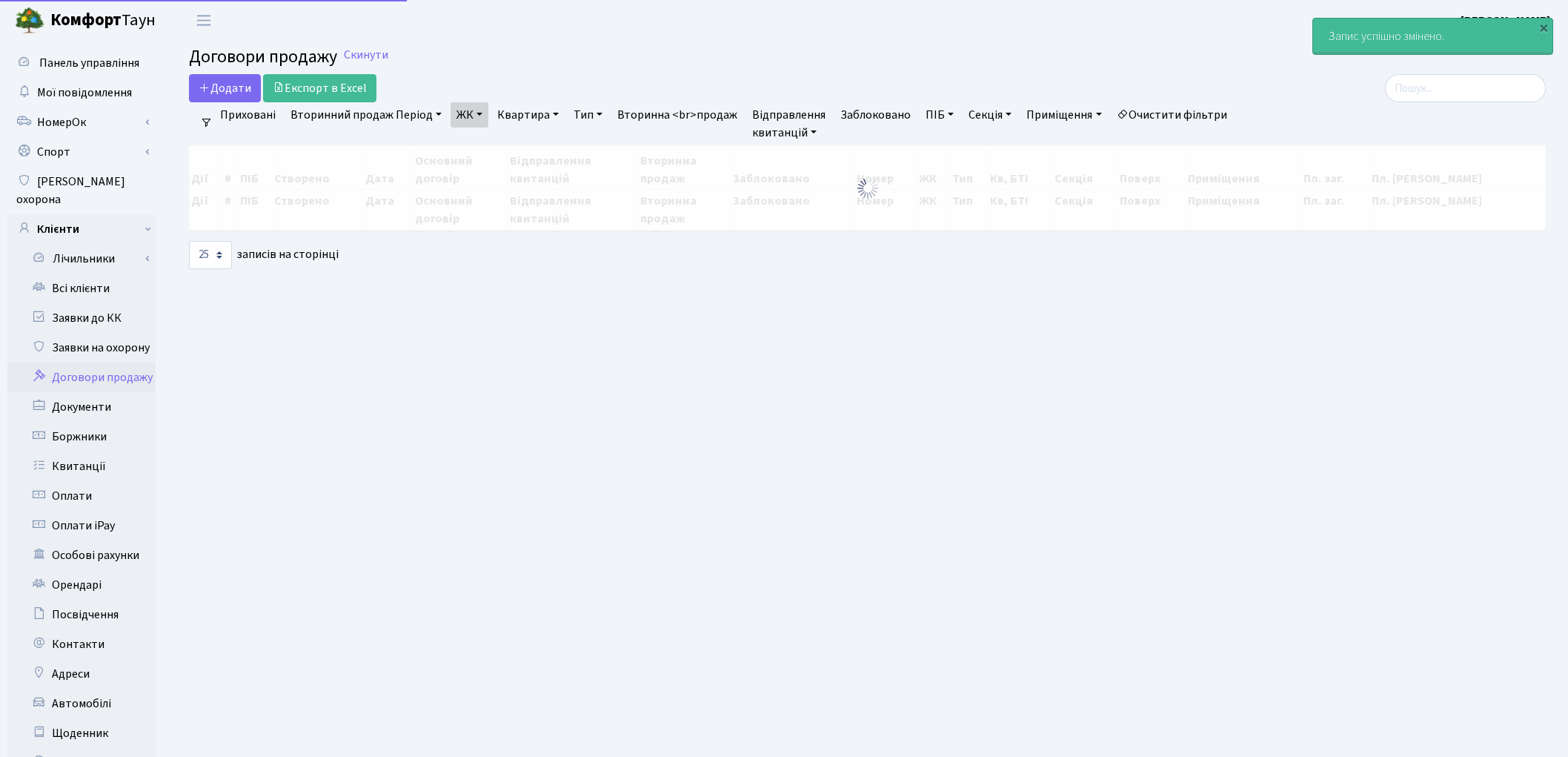
select select "25"
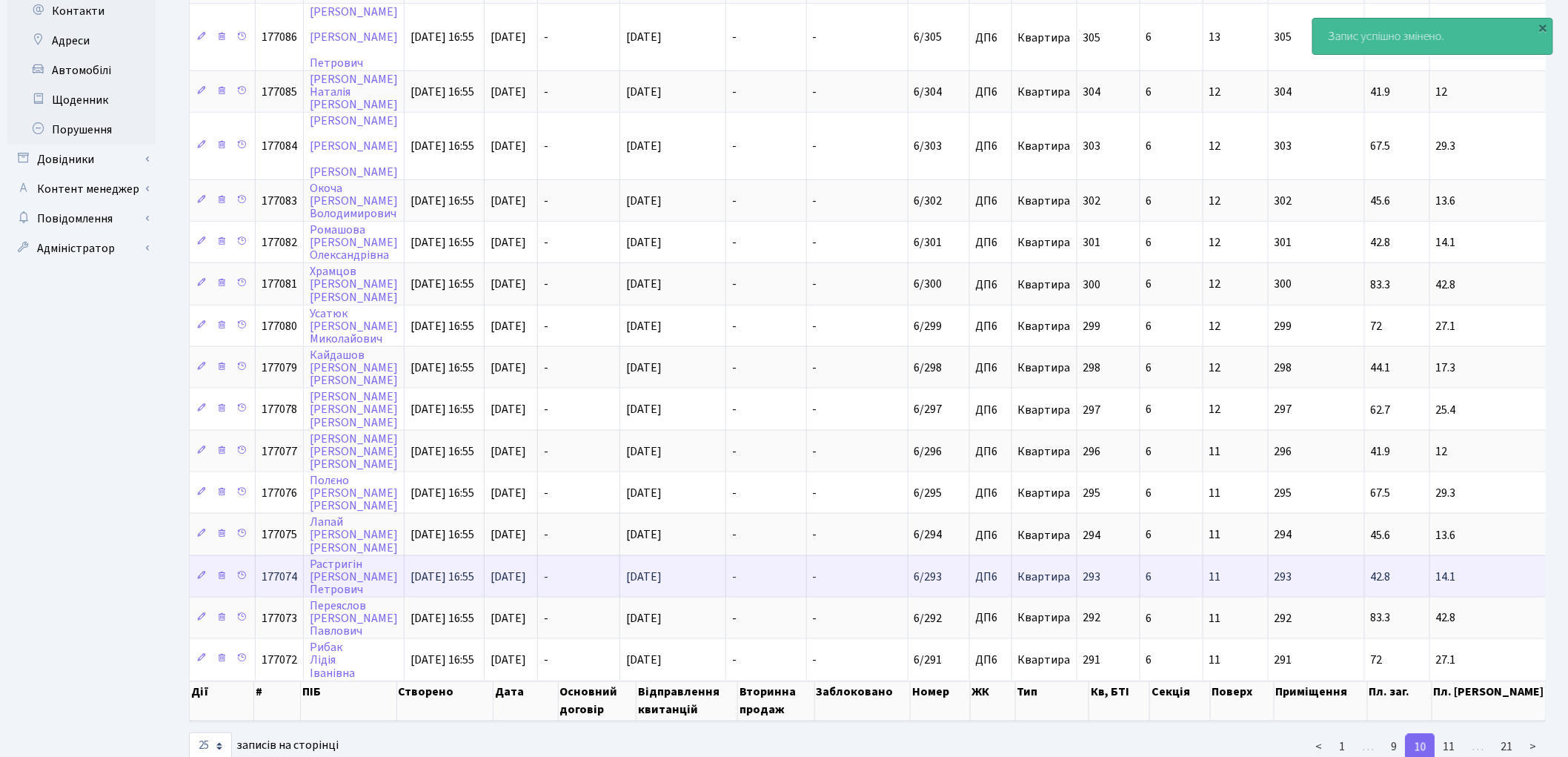
scroll to position [551, 0]
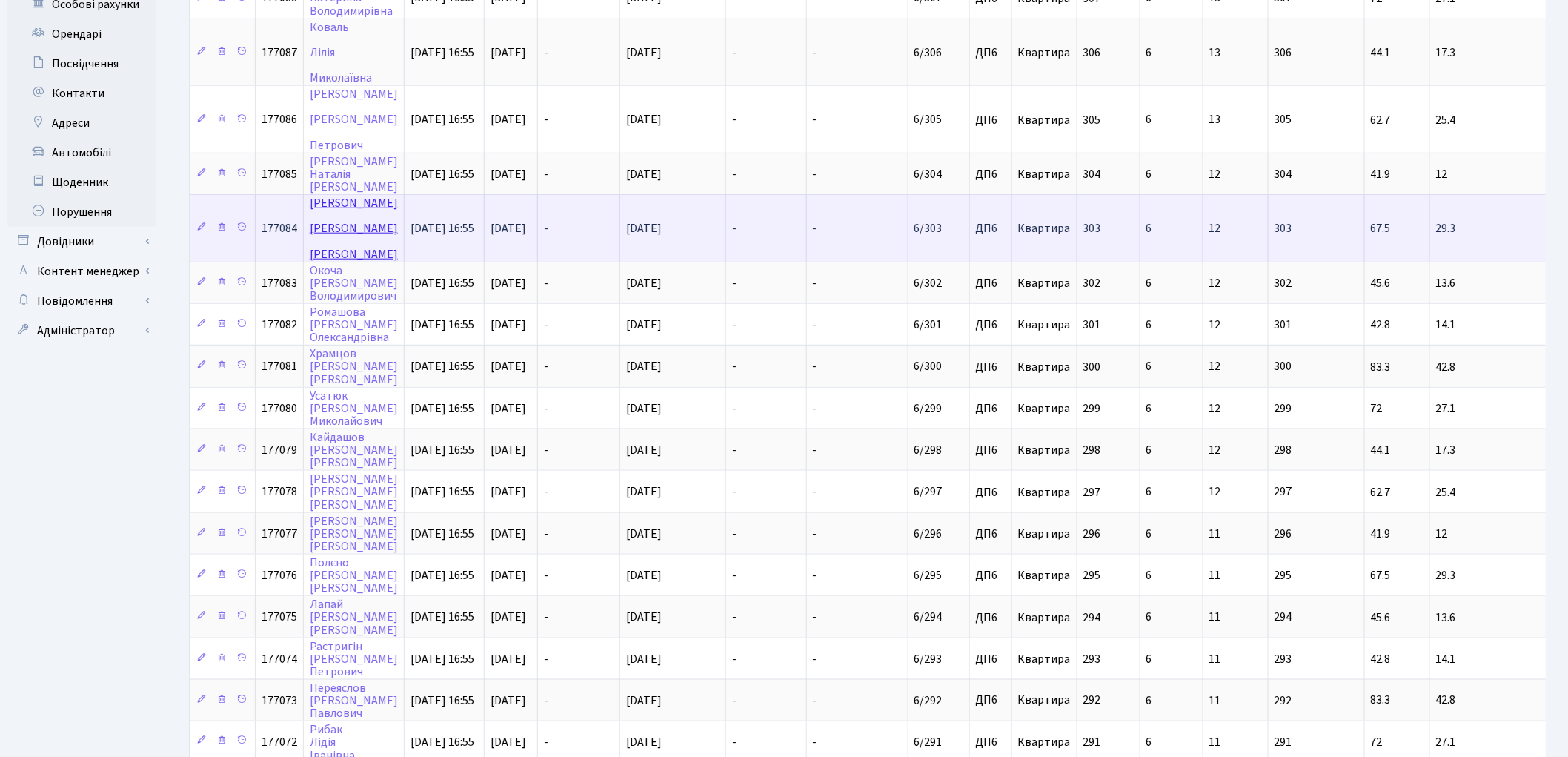
click at [345, 195] on link "[PERSON_NAME]" at bounding box center [354, 227] width 88 height 66
